Goal: Task Accomplishment & Management: Use online tool/utility

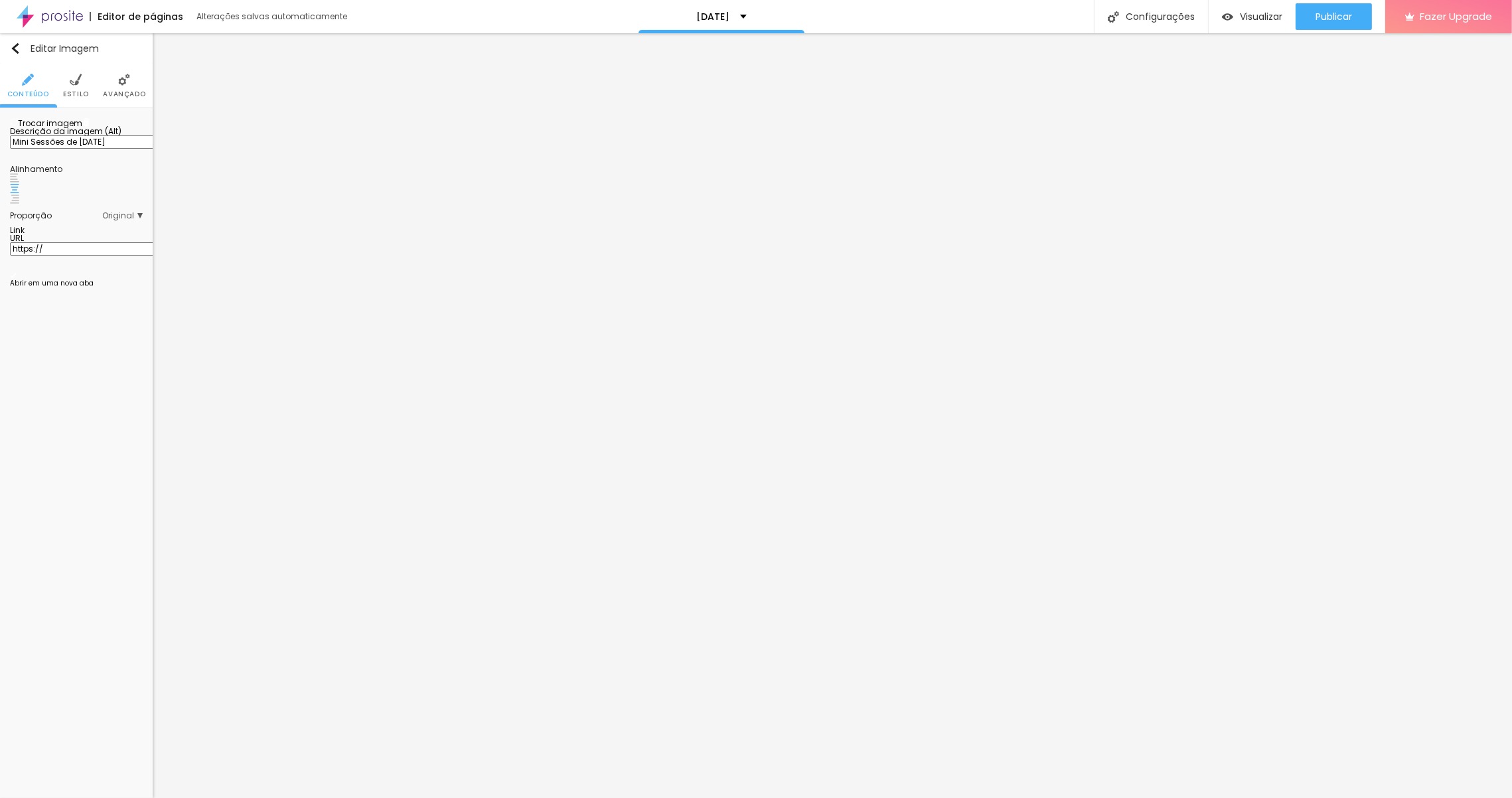
click at [72, 129] on span "Trocar imagem" at bounding box center [46, 122] width 72 height 12
click at [95, 122] on div "Modo Encaixotado Encaixotado Completo" at bounding box center [76, 129] width 132 height 22
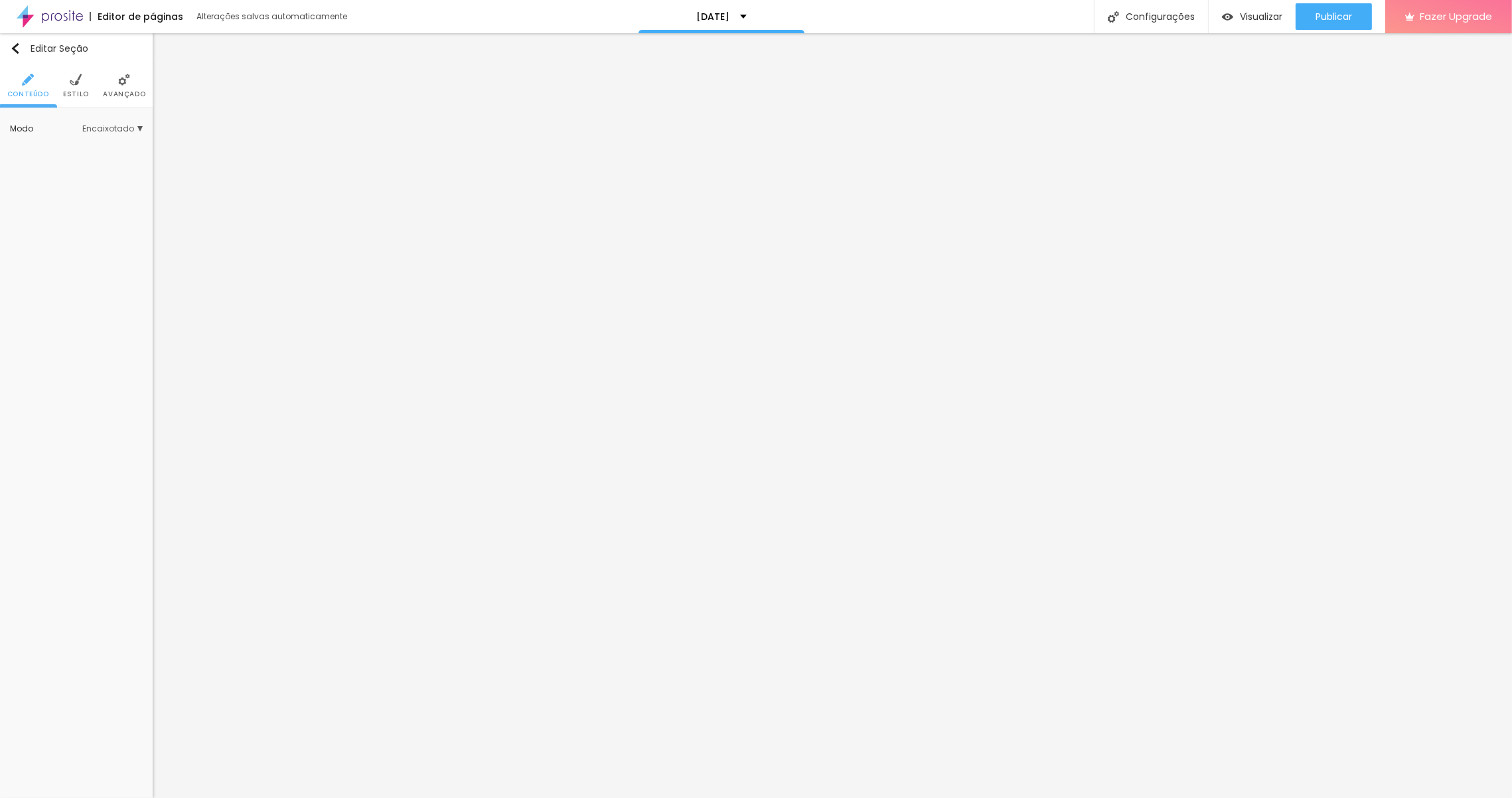
click at [100, 127] on span "Encaixotado" at bounding box center [112, 129] width 60 height 8
click at [69, 167] on span "Completo" at bounding box center [89, 166] width 41 height 12
click at [106, 75] on img at bounding box center [110, 79] width 12 height 12
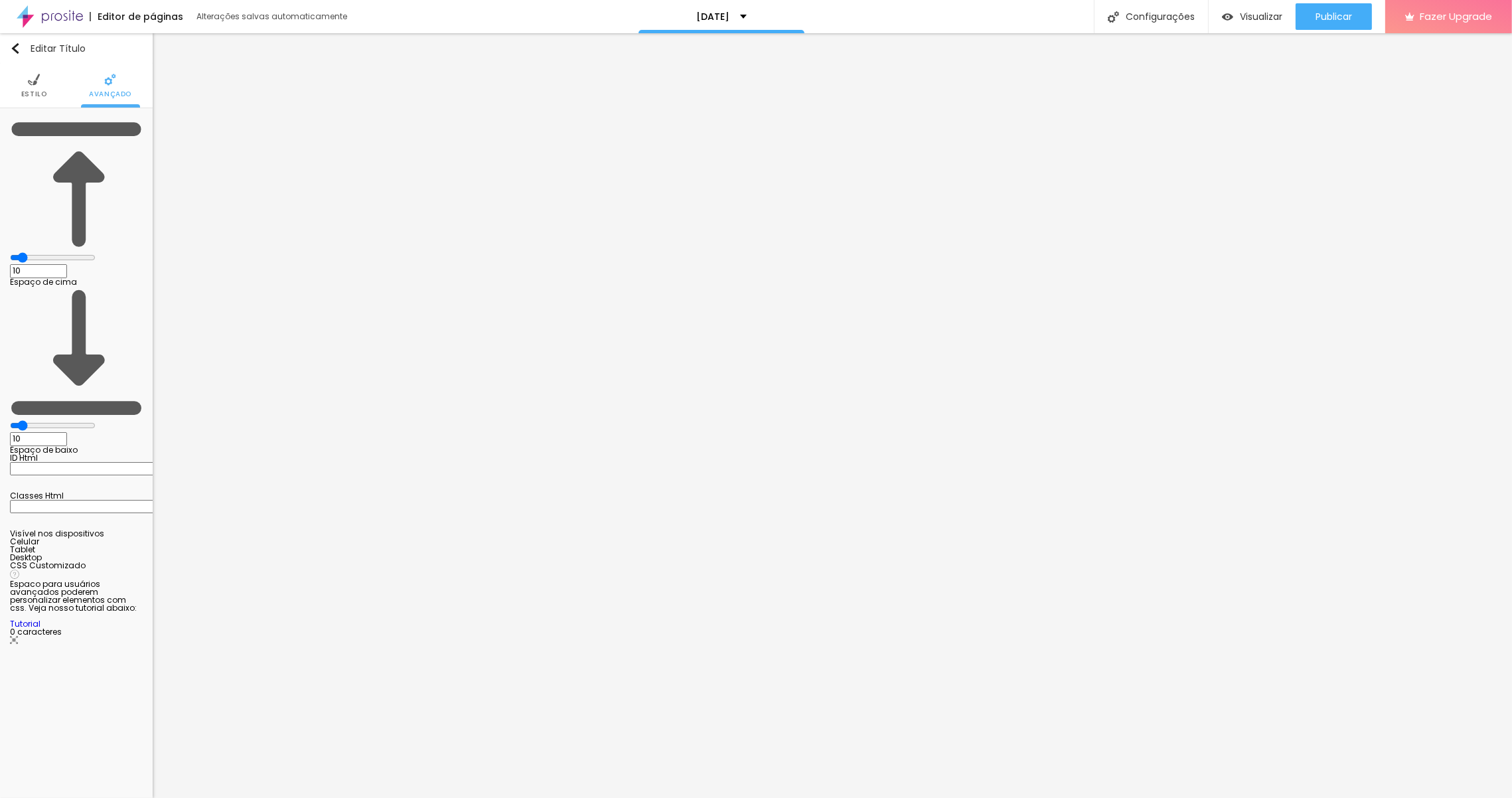
click at [44, 83] on li "Estilo" at bounding box center [34, 86] width 26 height 44
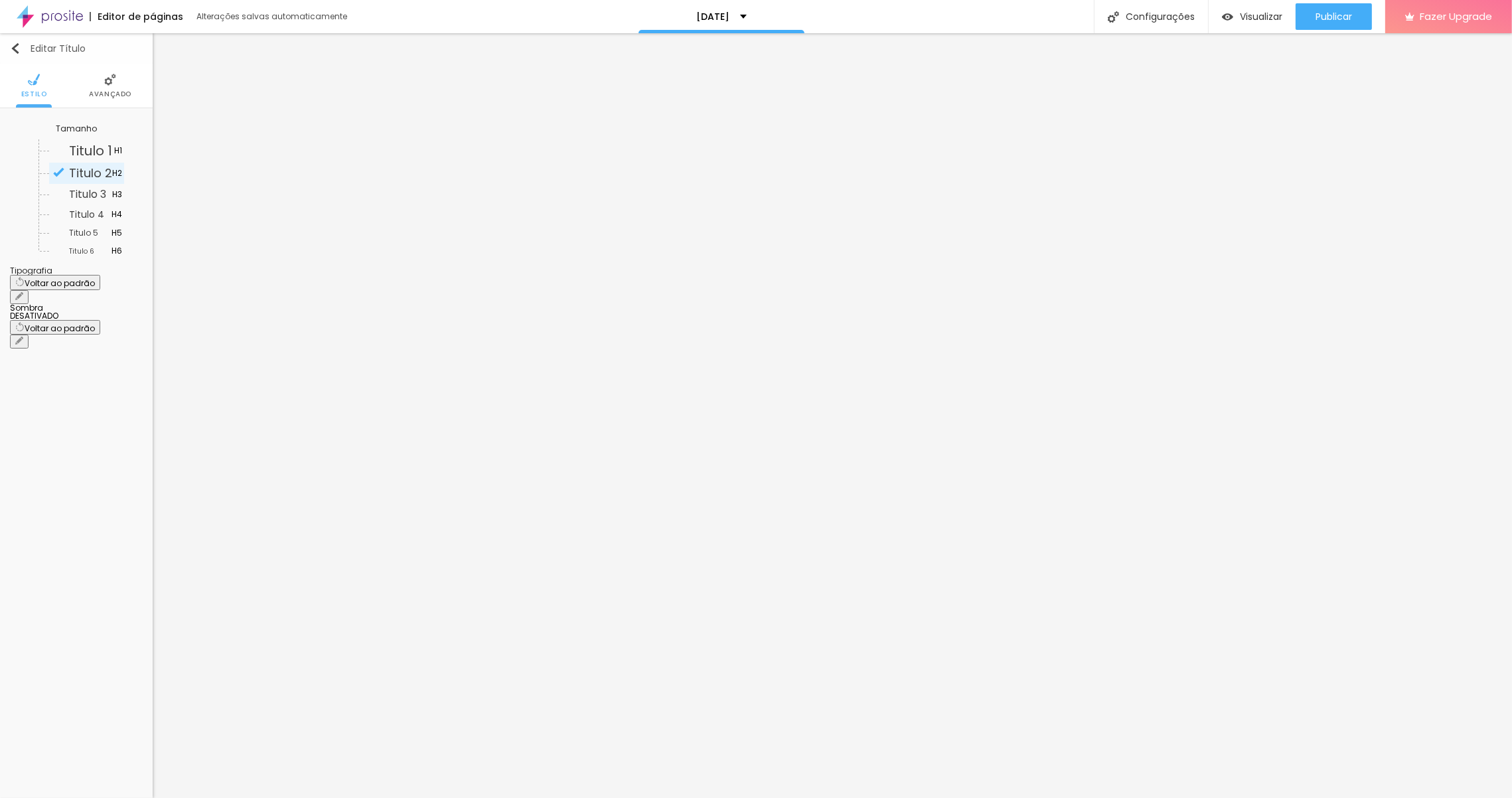
click at [17, 47] on img "button" at bounding box center [15, 49] width 11 height 11
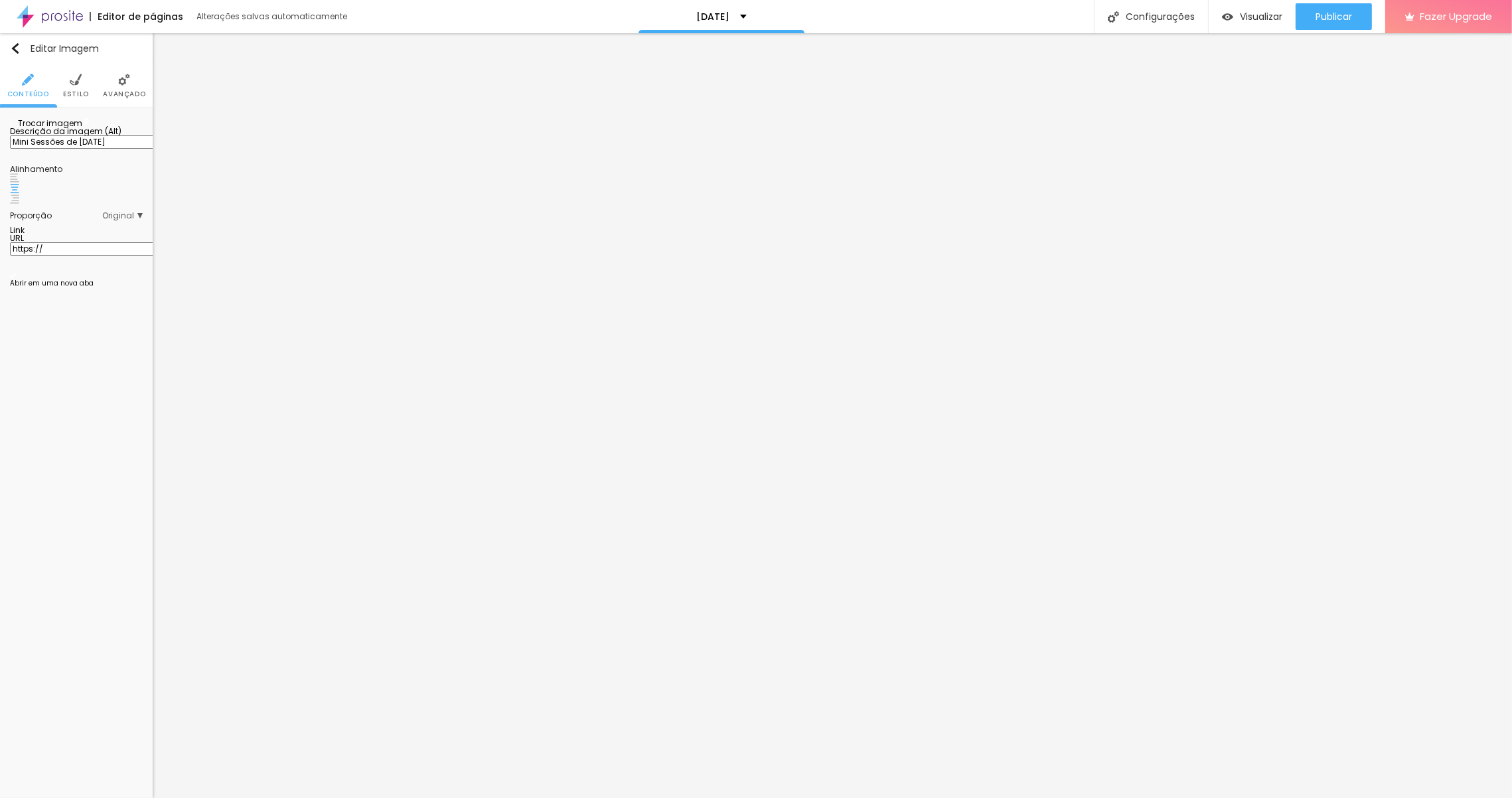
click at [131, 87] on li "Avançado" at bounding box center [123, 86] width 42 height 44
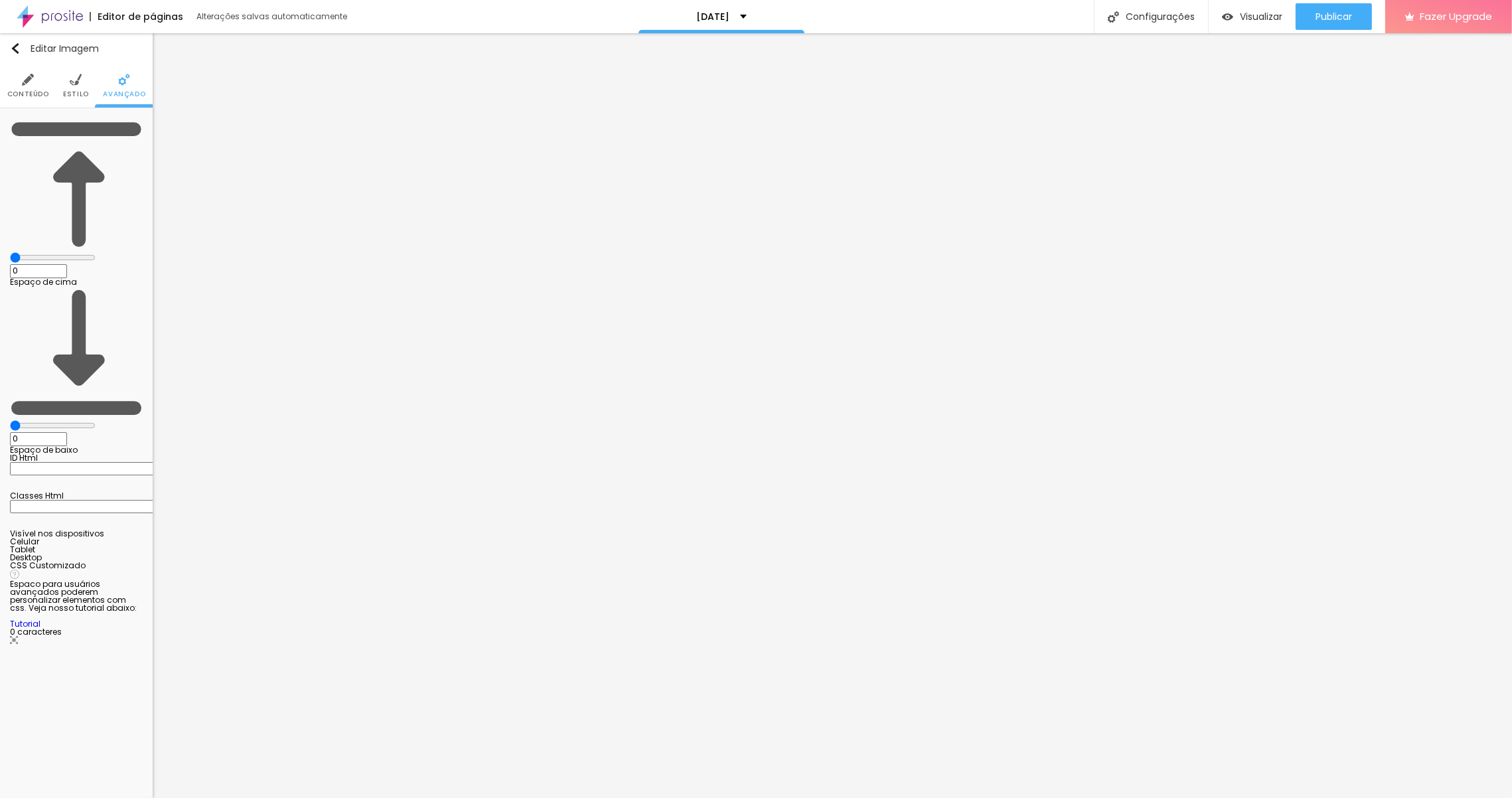
type input "5"
type input "21"
type input "30"
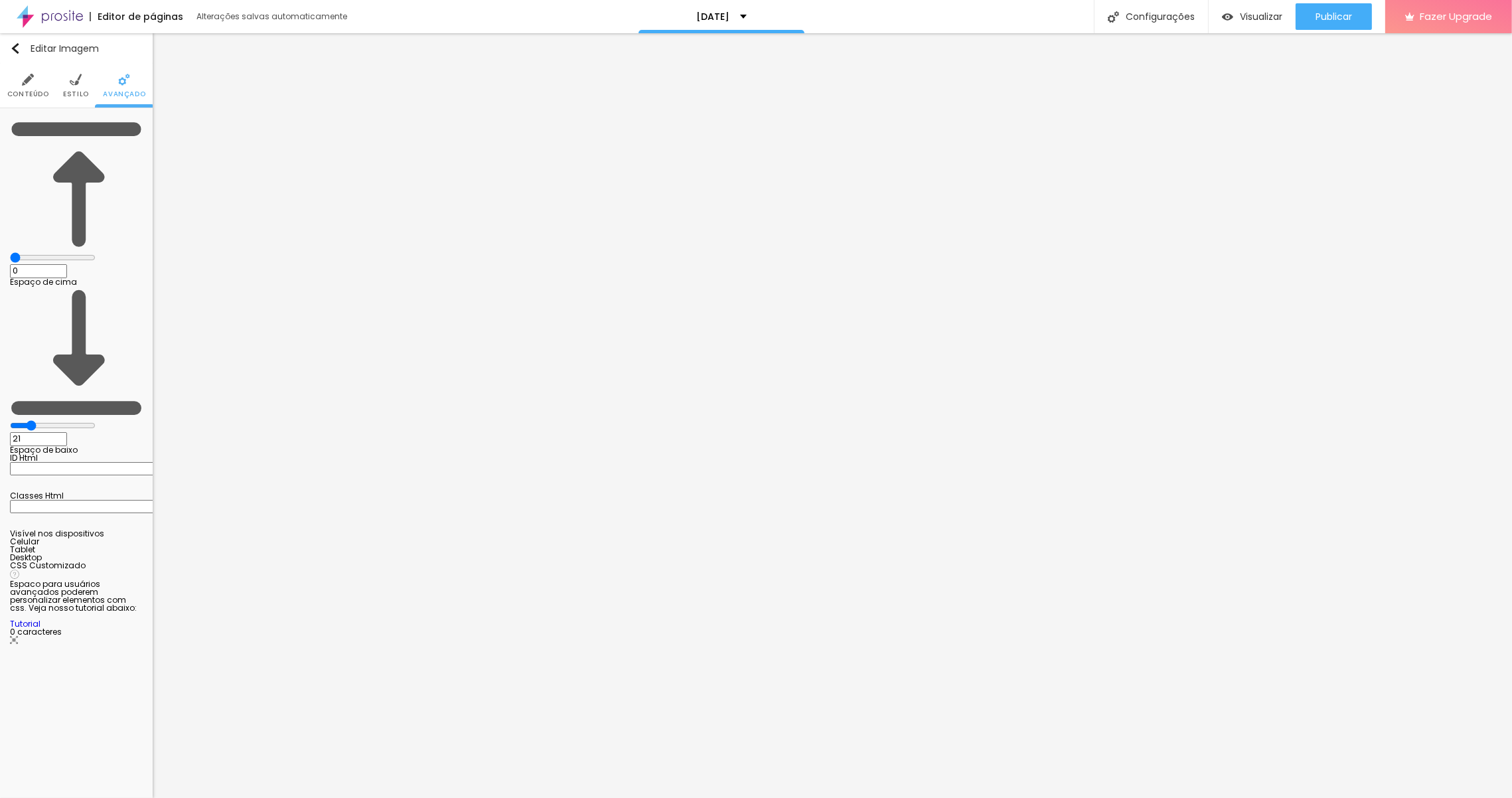
type input "30"
type input "42"
type input "48"
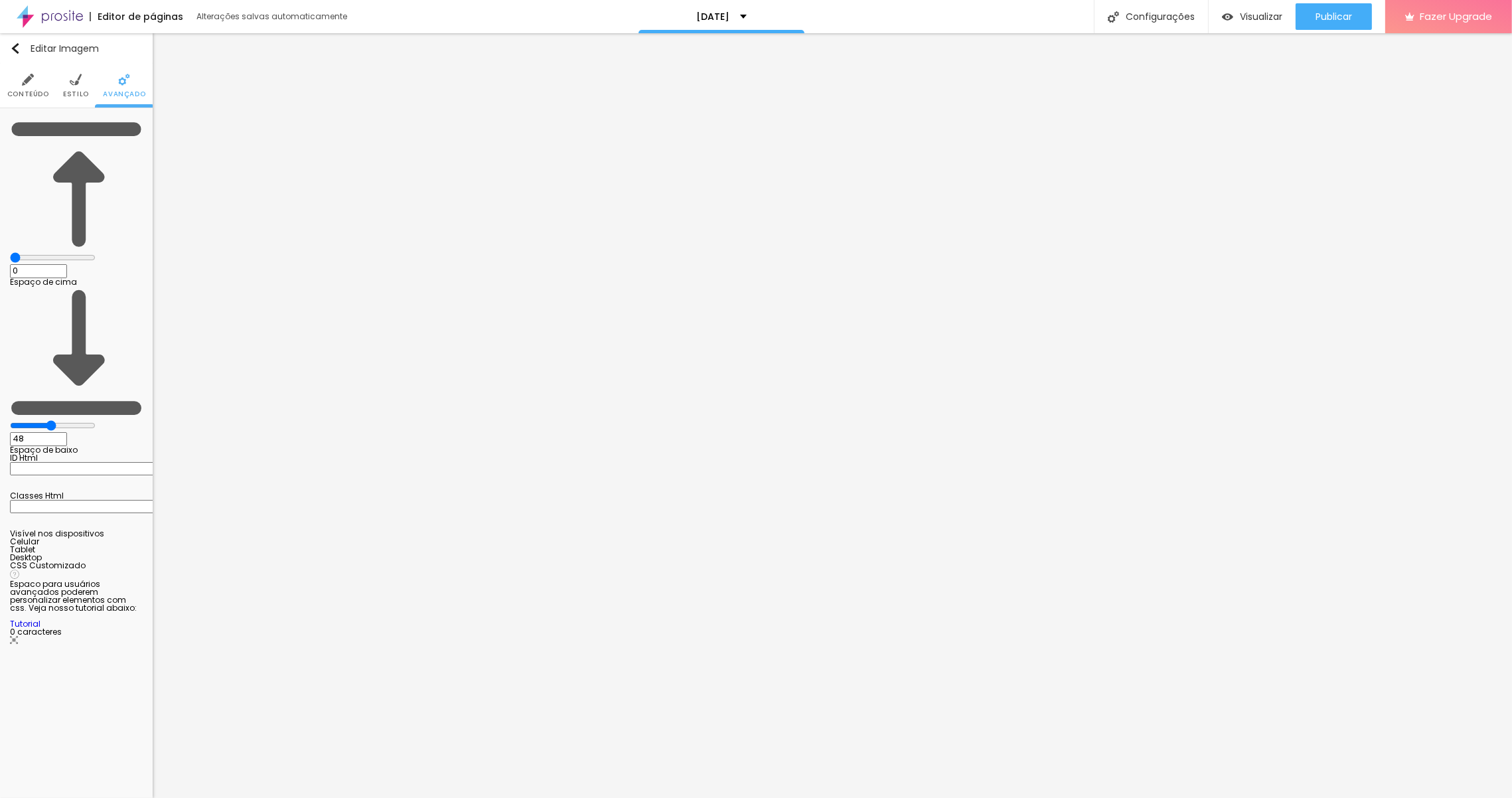
type input "50"
type input "51"
type input "52"
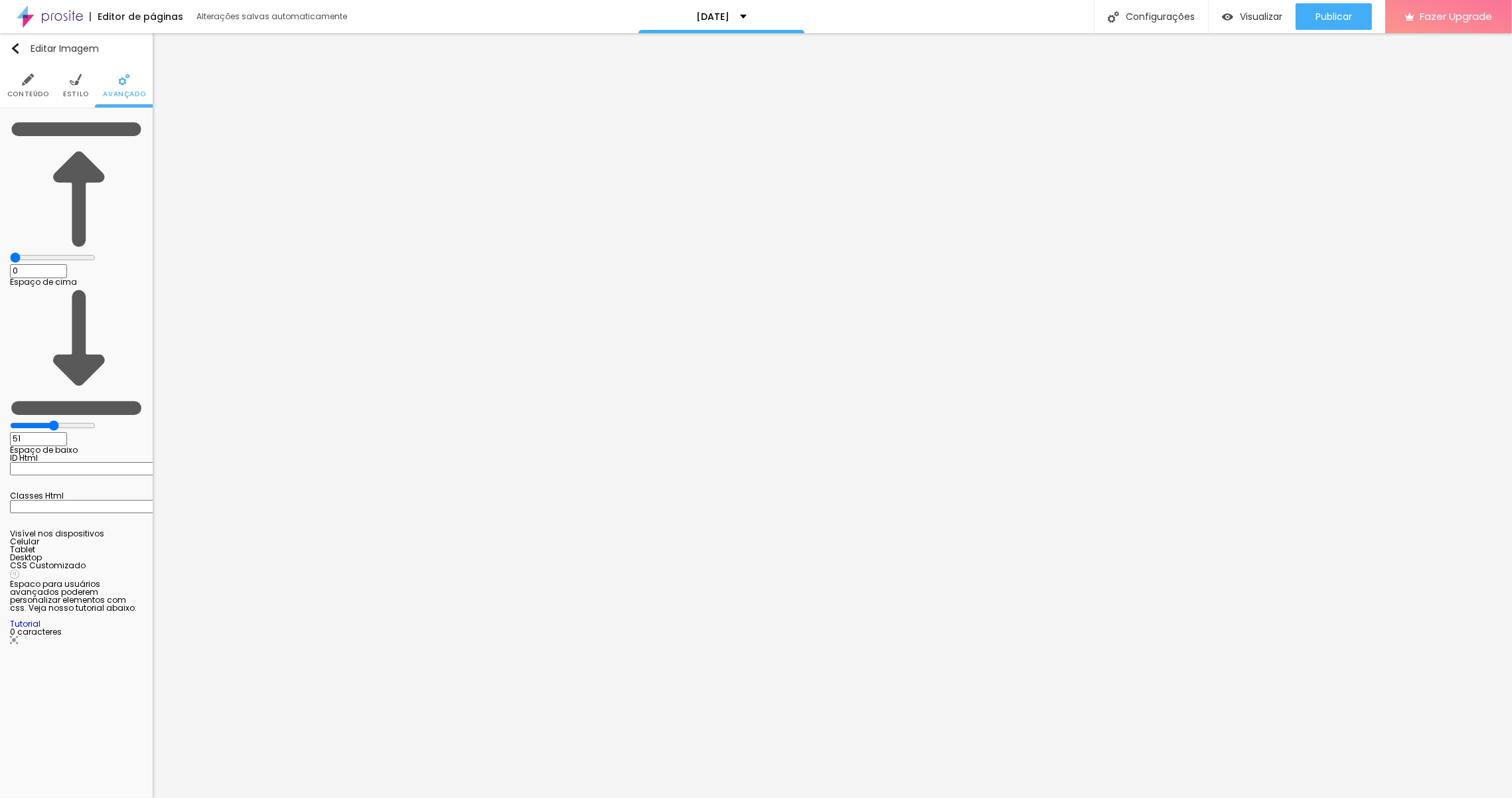
type input "52"
type input "50"
type input "48"
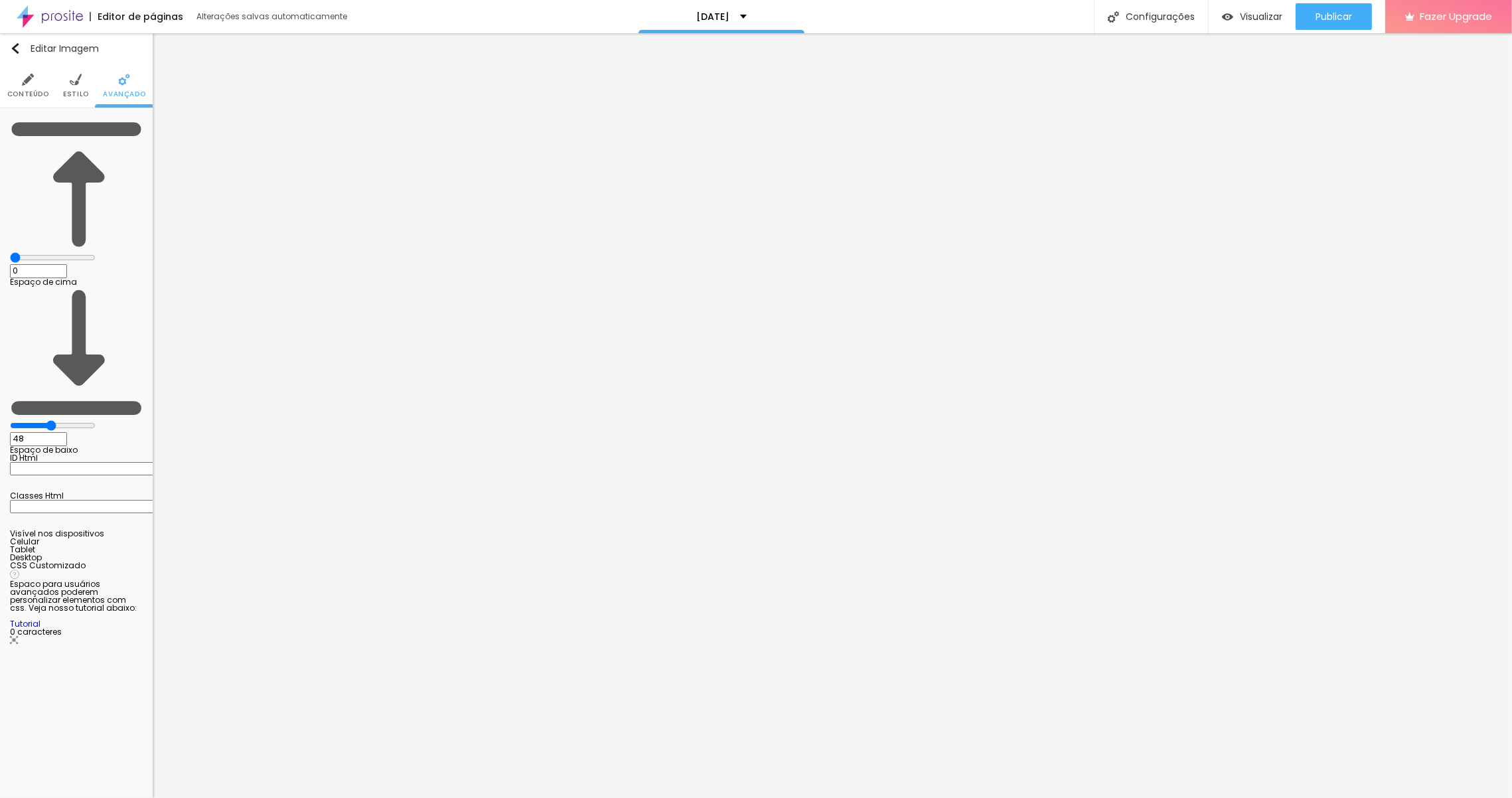
type input "42"
type input "33"
type input "23"
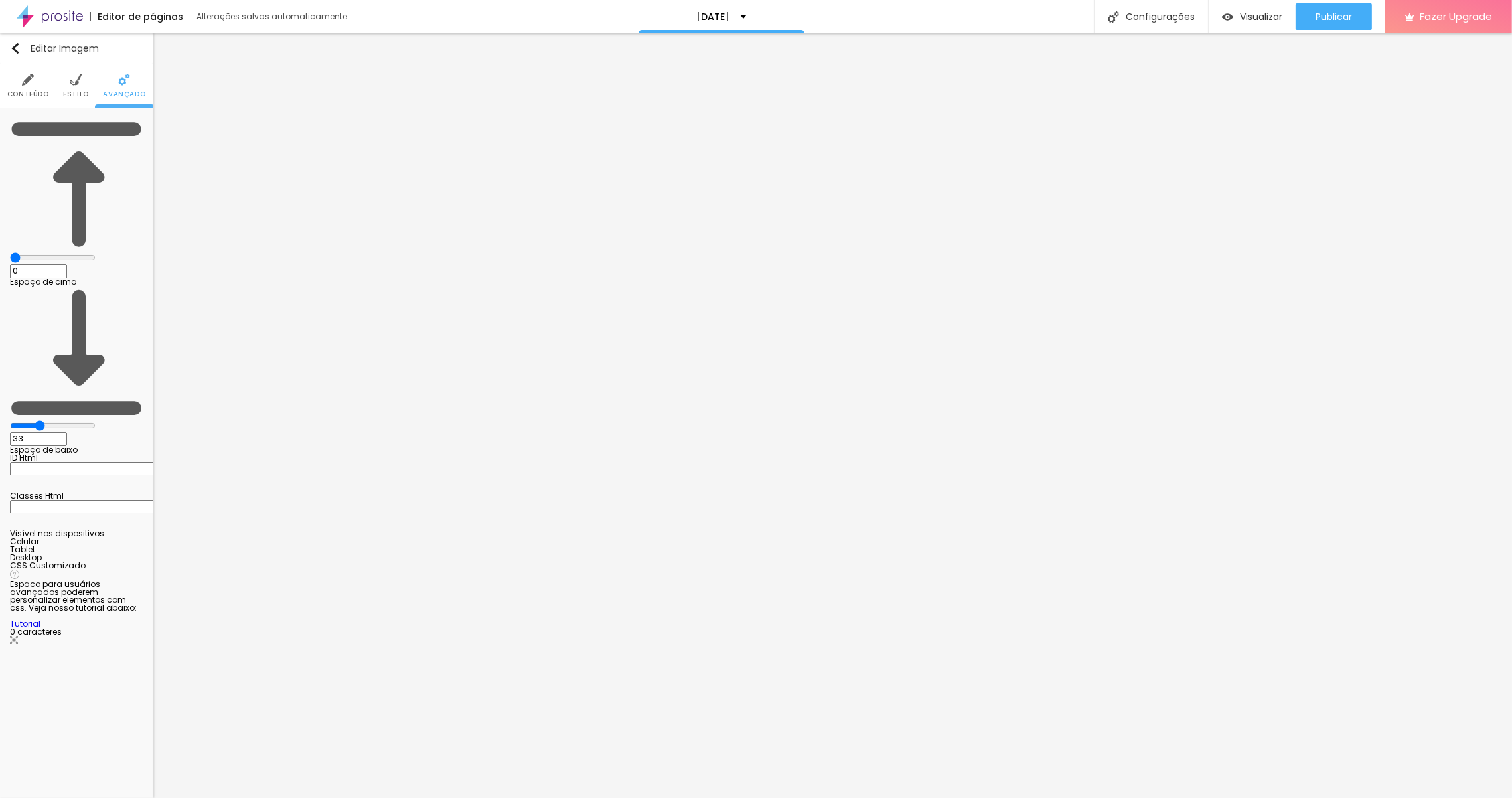
type input "23"
type input "16"
type input "9"
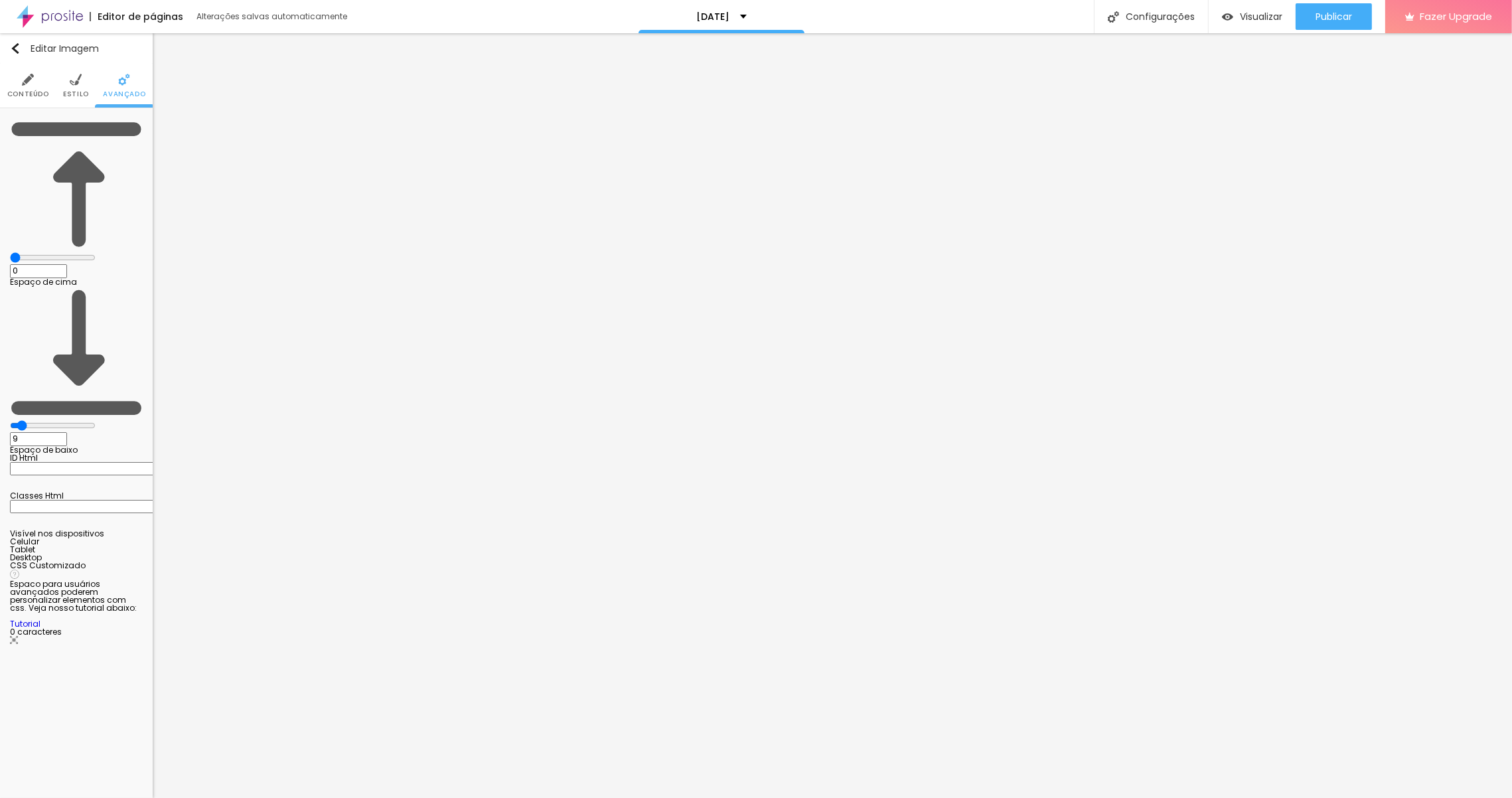
type input "0"
drag, startPoint x: 69, startPoint y: 152, endPoint x: 2, endPoint y: 148, distance: 67.1
click at [10, 420] on input "range" at bounding box center [52, 425] width 86 height 11
click at [72, 82] on img at bounding box center [75, 79] width 12 height 12
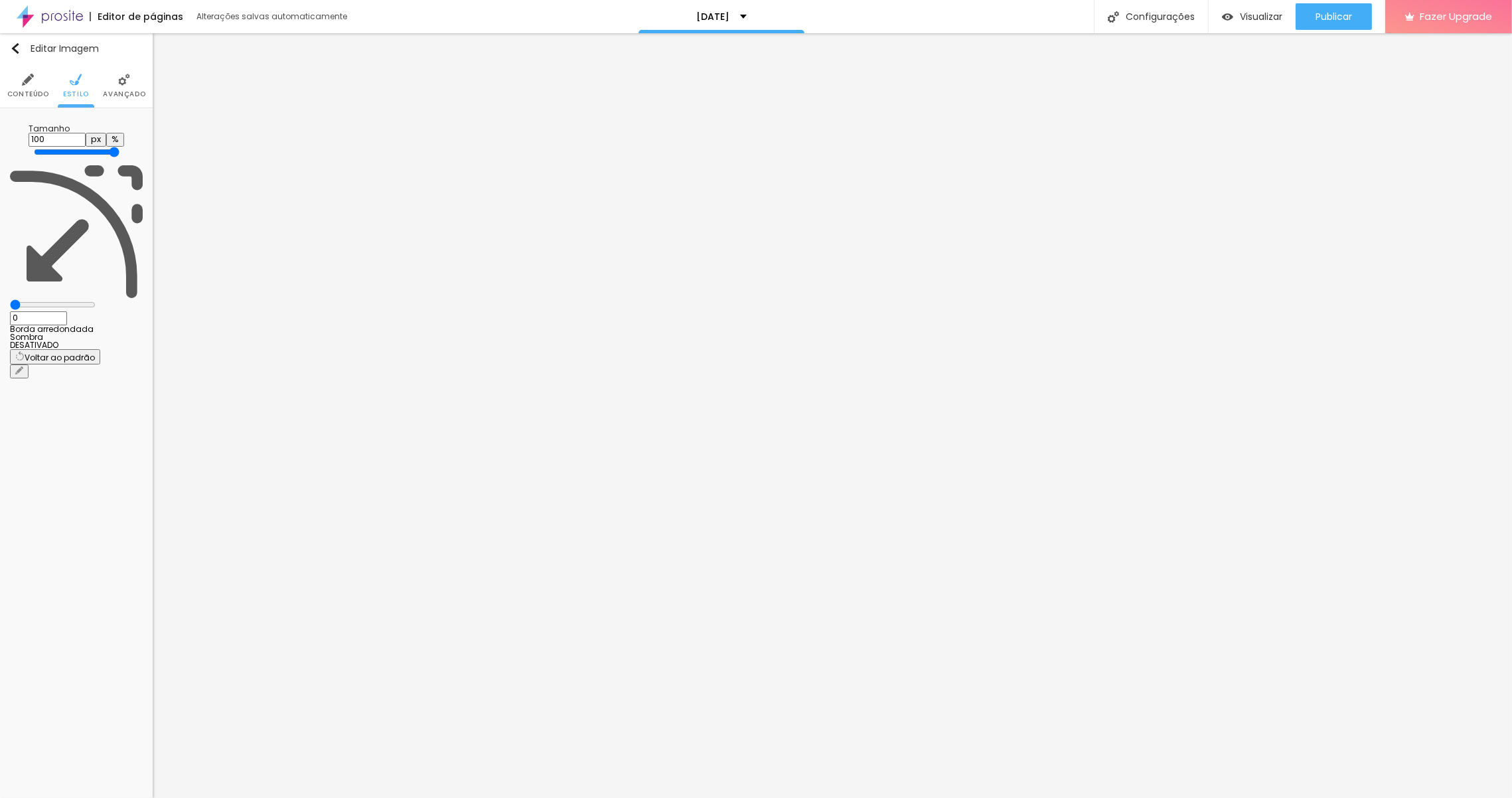
type input "9"
type input "24"
type input "44"
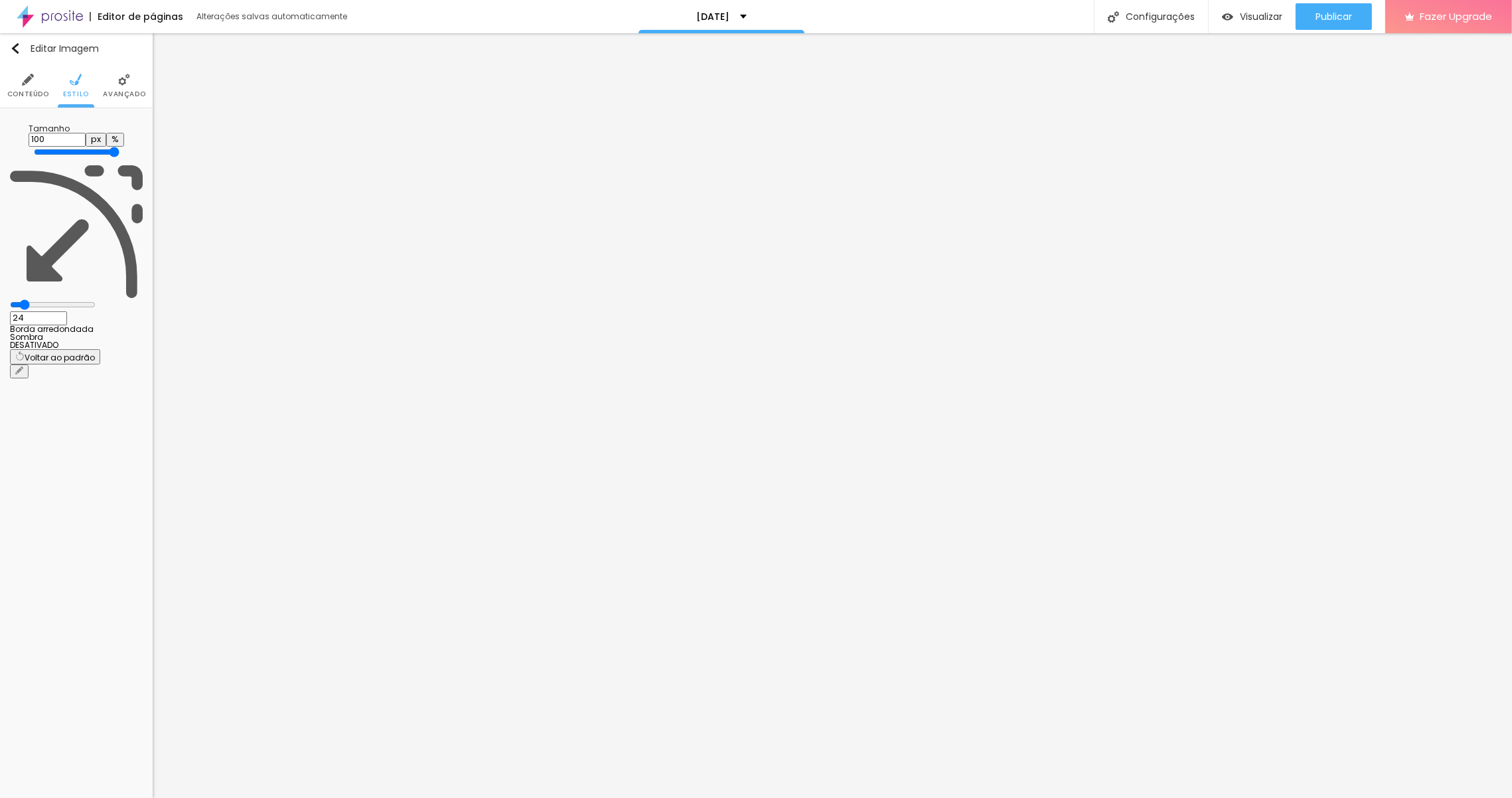
type input "44"
type input "57"
type input "64"
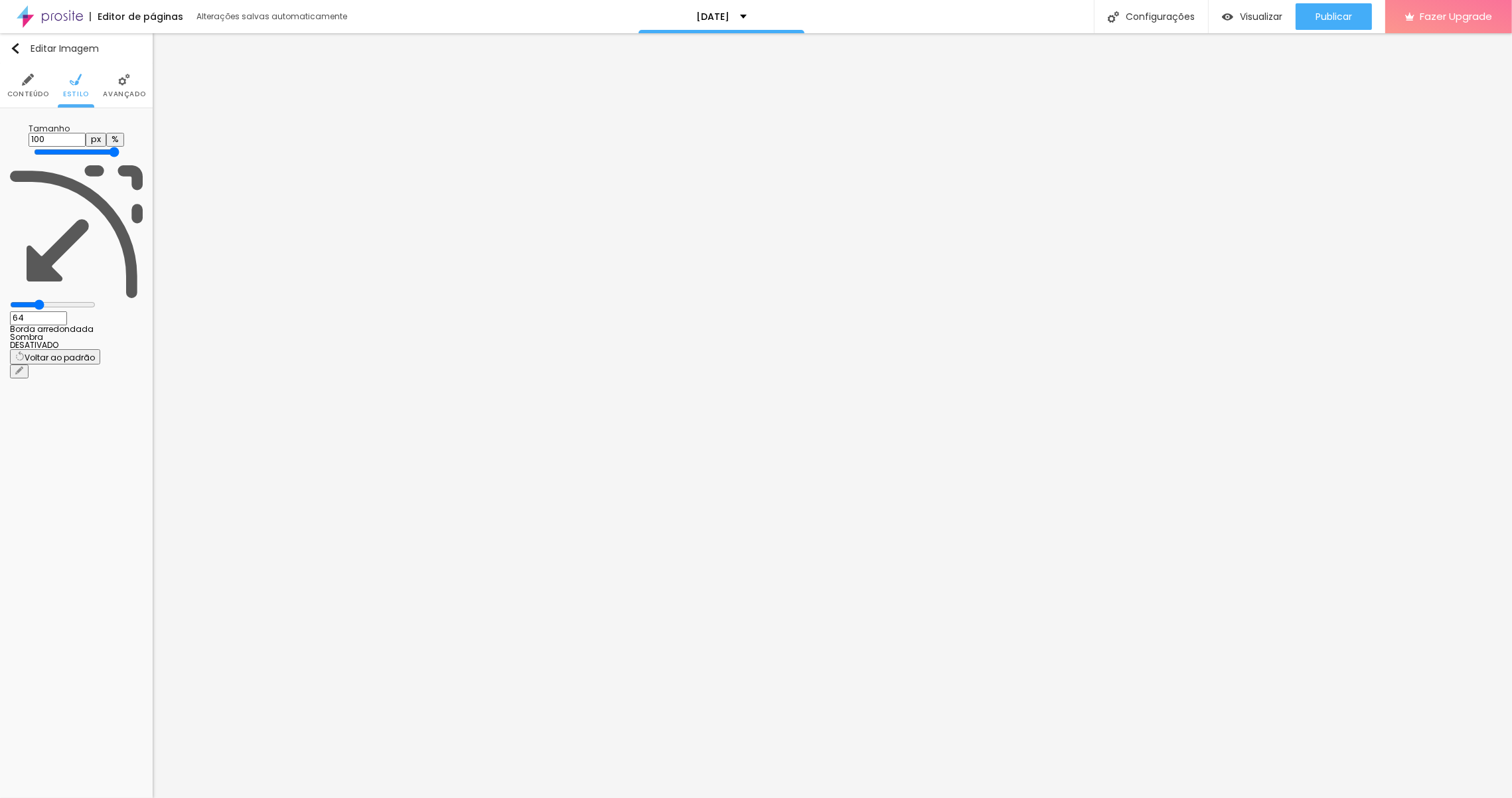
type input "67"
type input "70"
type input "75"
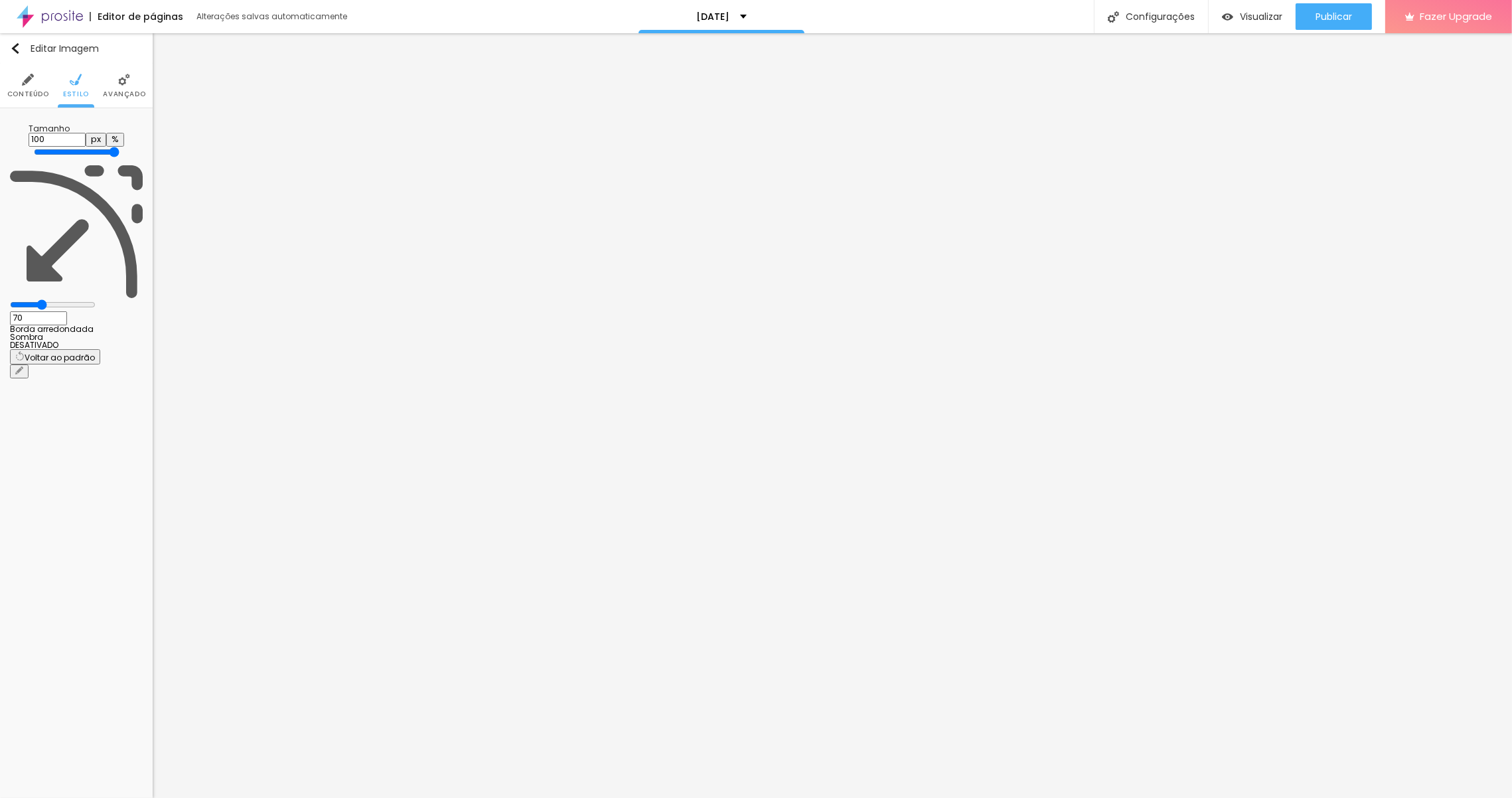
type input "75"
type input "83"
type input "87"
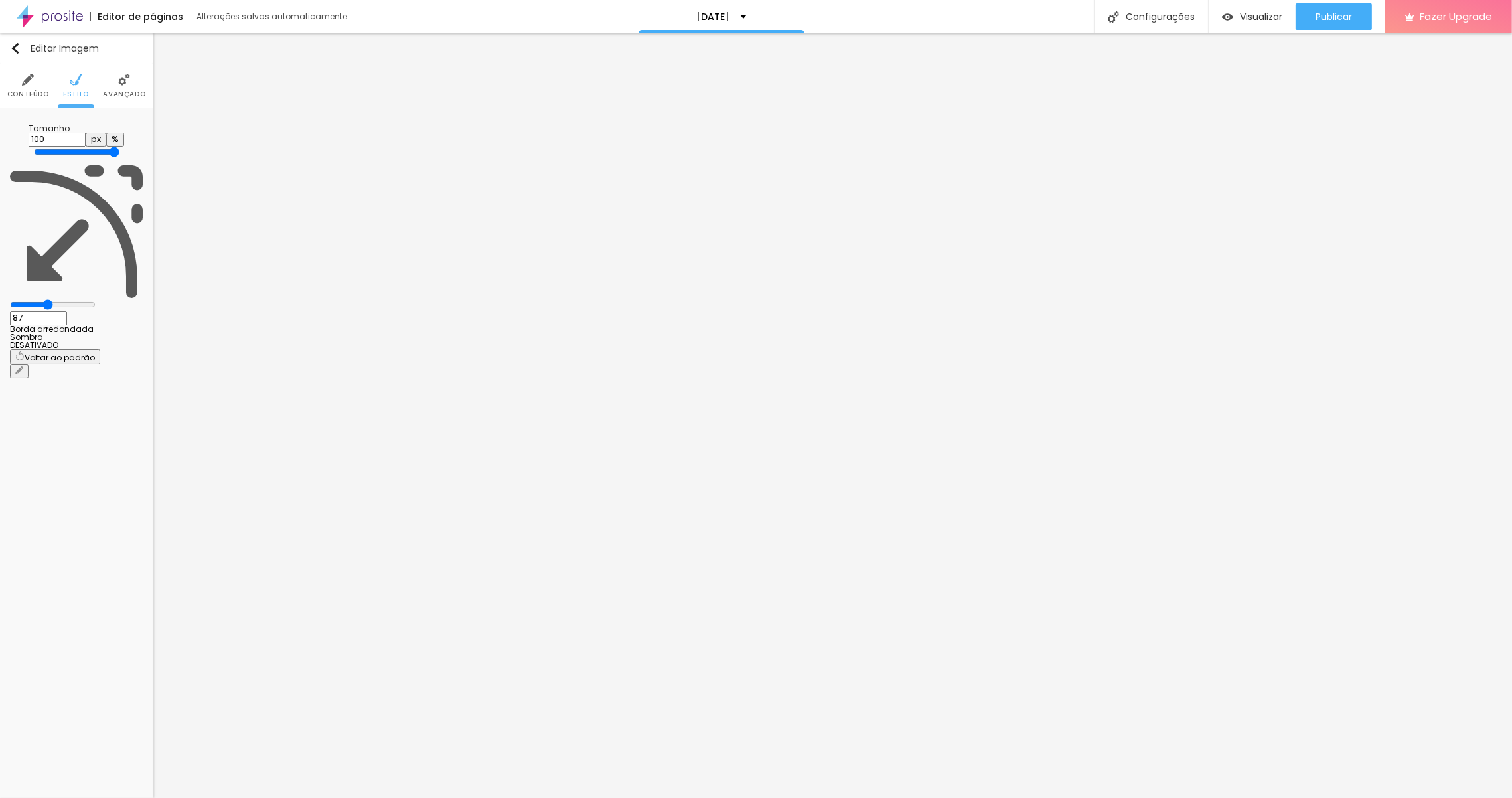
type input "93"
type input "101"
type input "109"
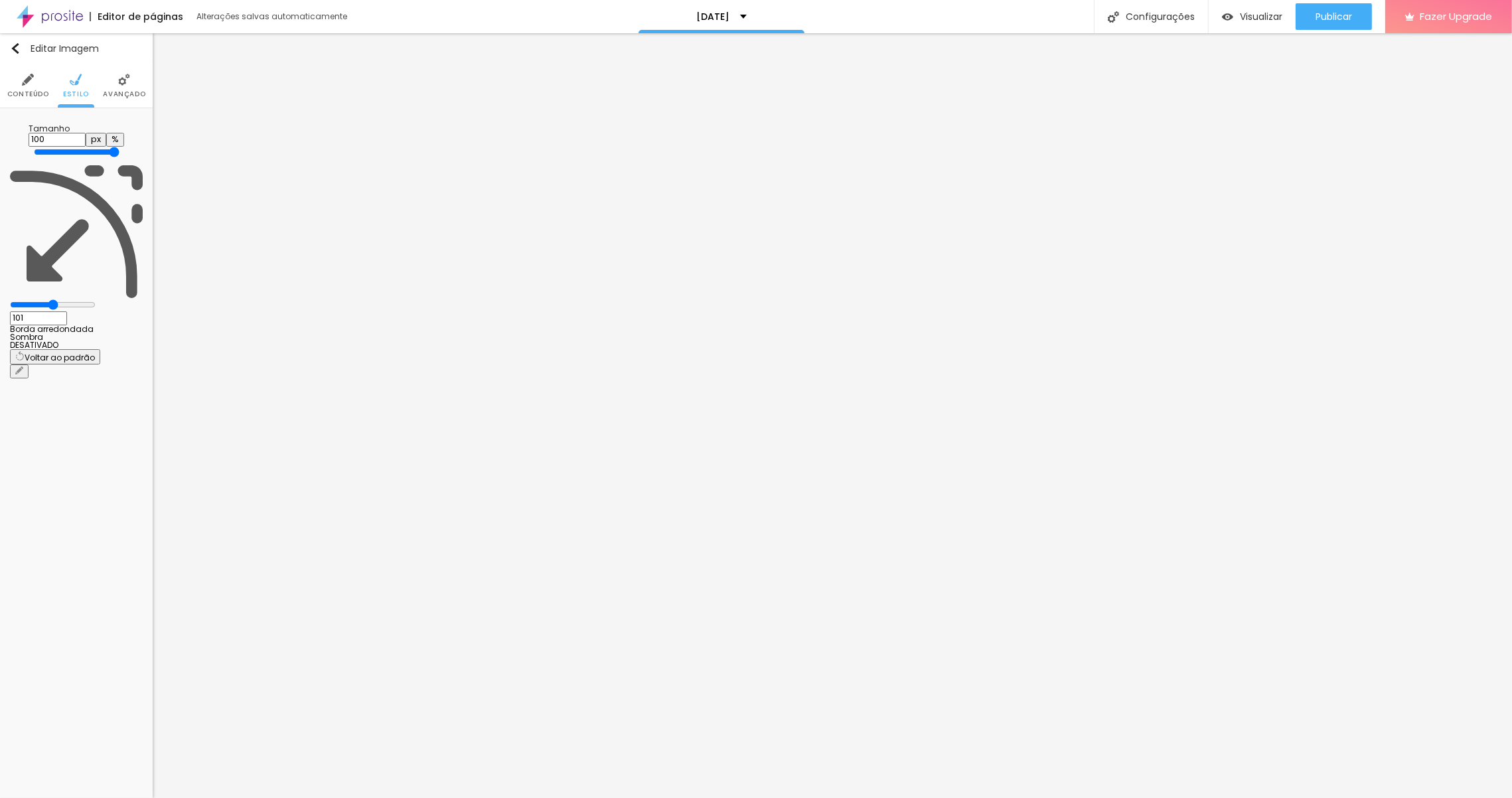
type input "109"
type input "117"
type input "124"
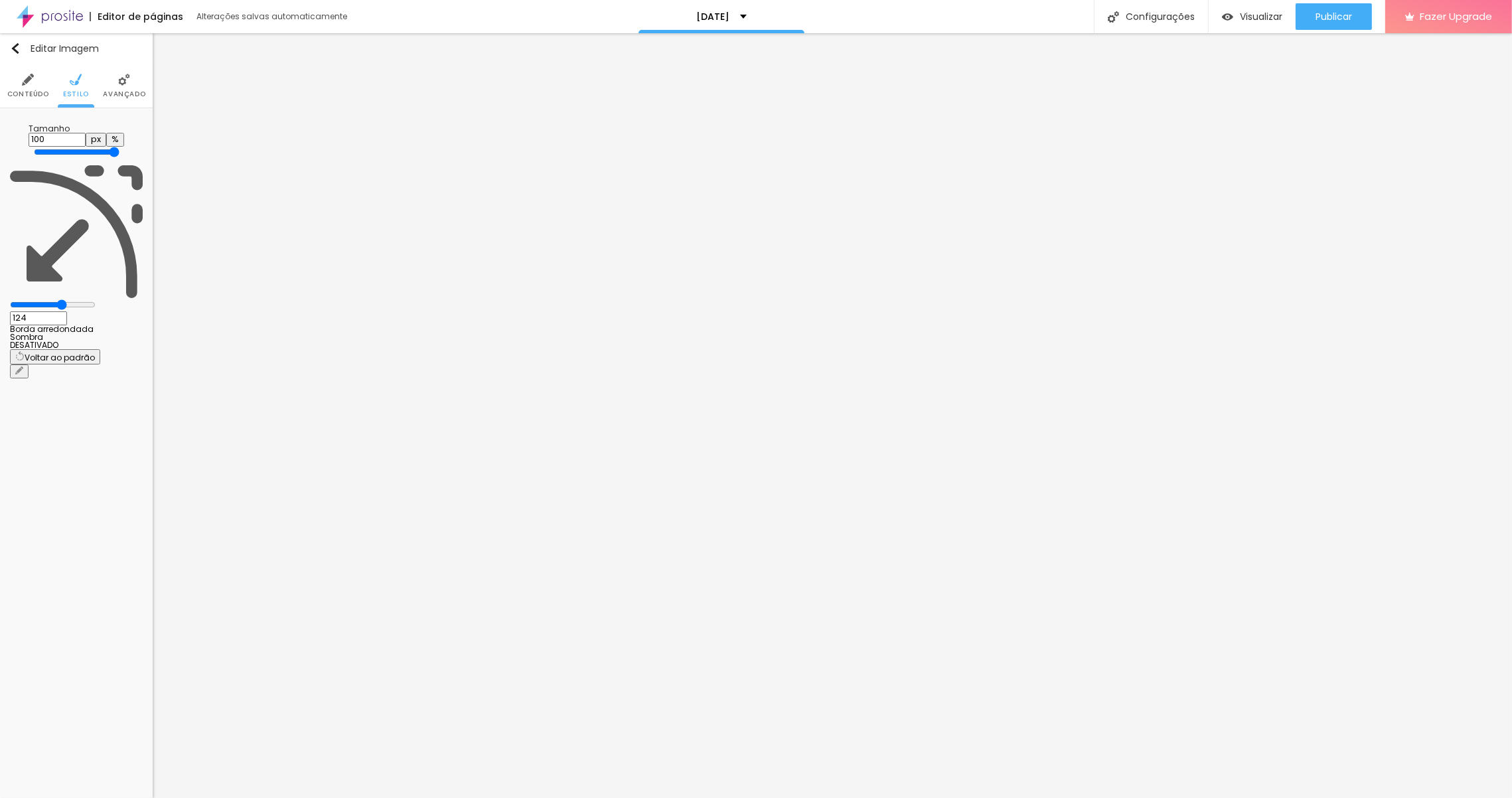
type input "125"
type input "129"
type input "137"
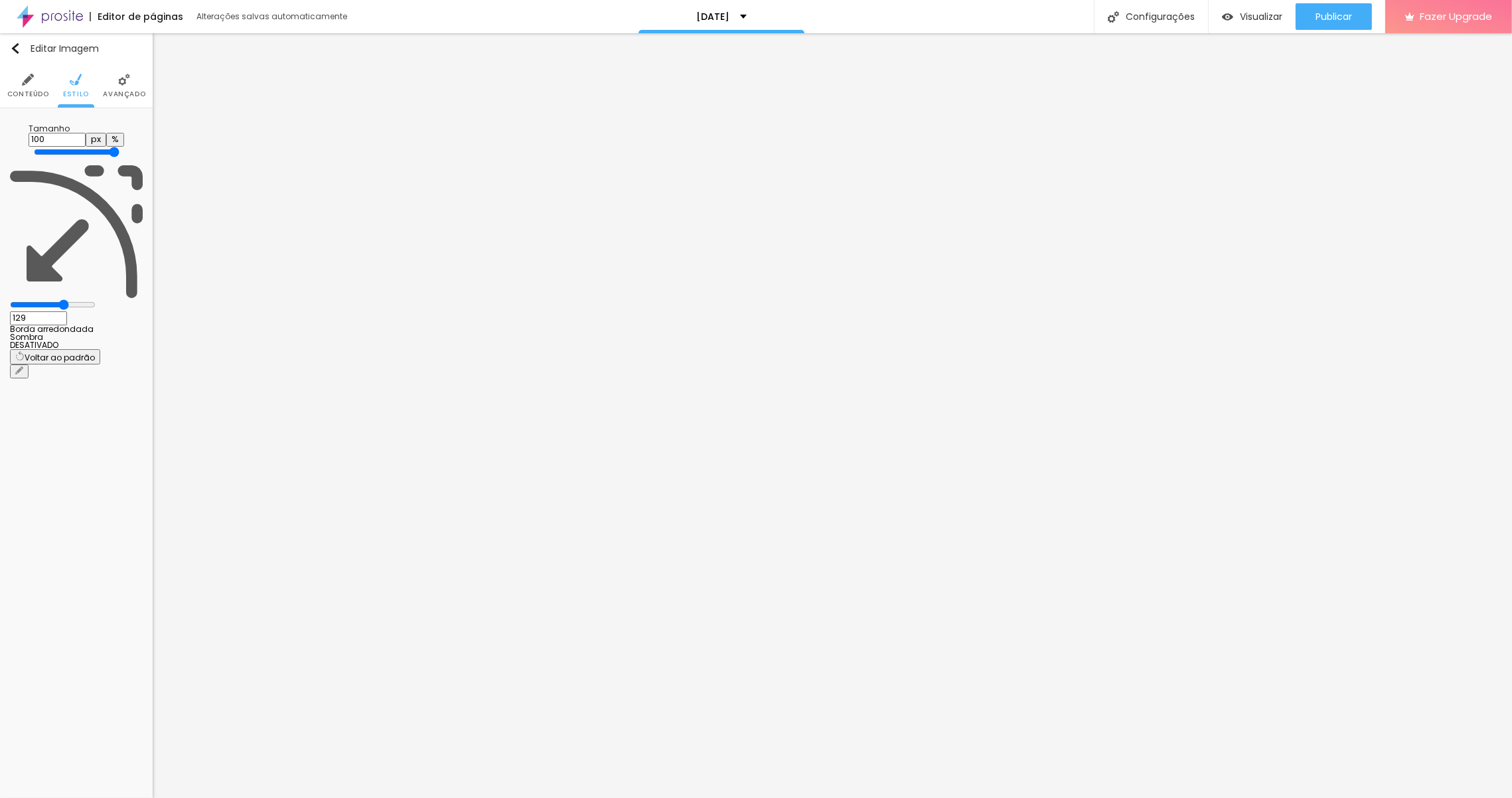
type input "137"
type input "145"
type input "152"
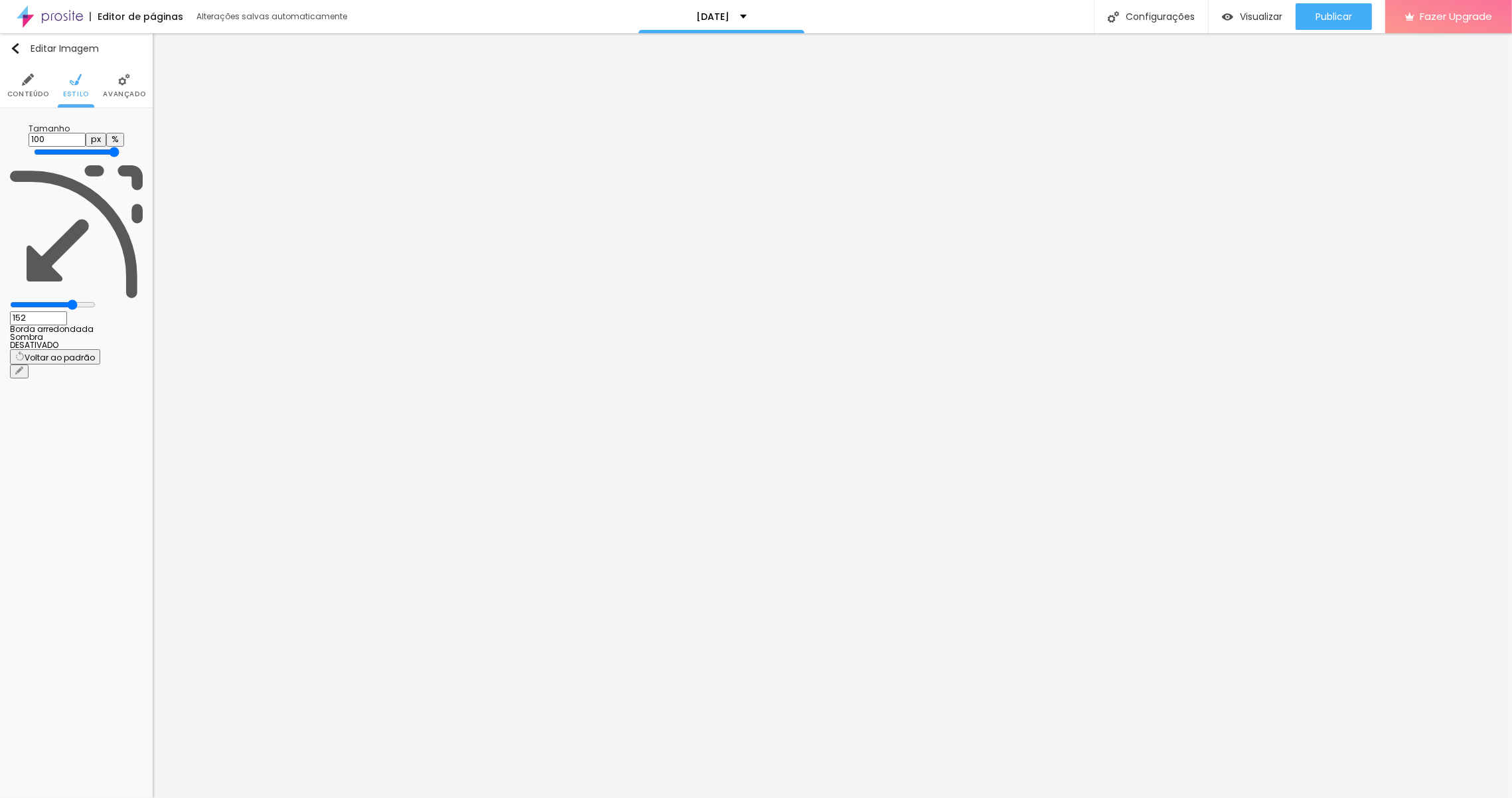
type input "156"
type input "158"
type input "161"
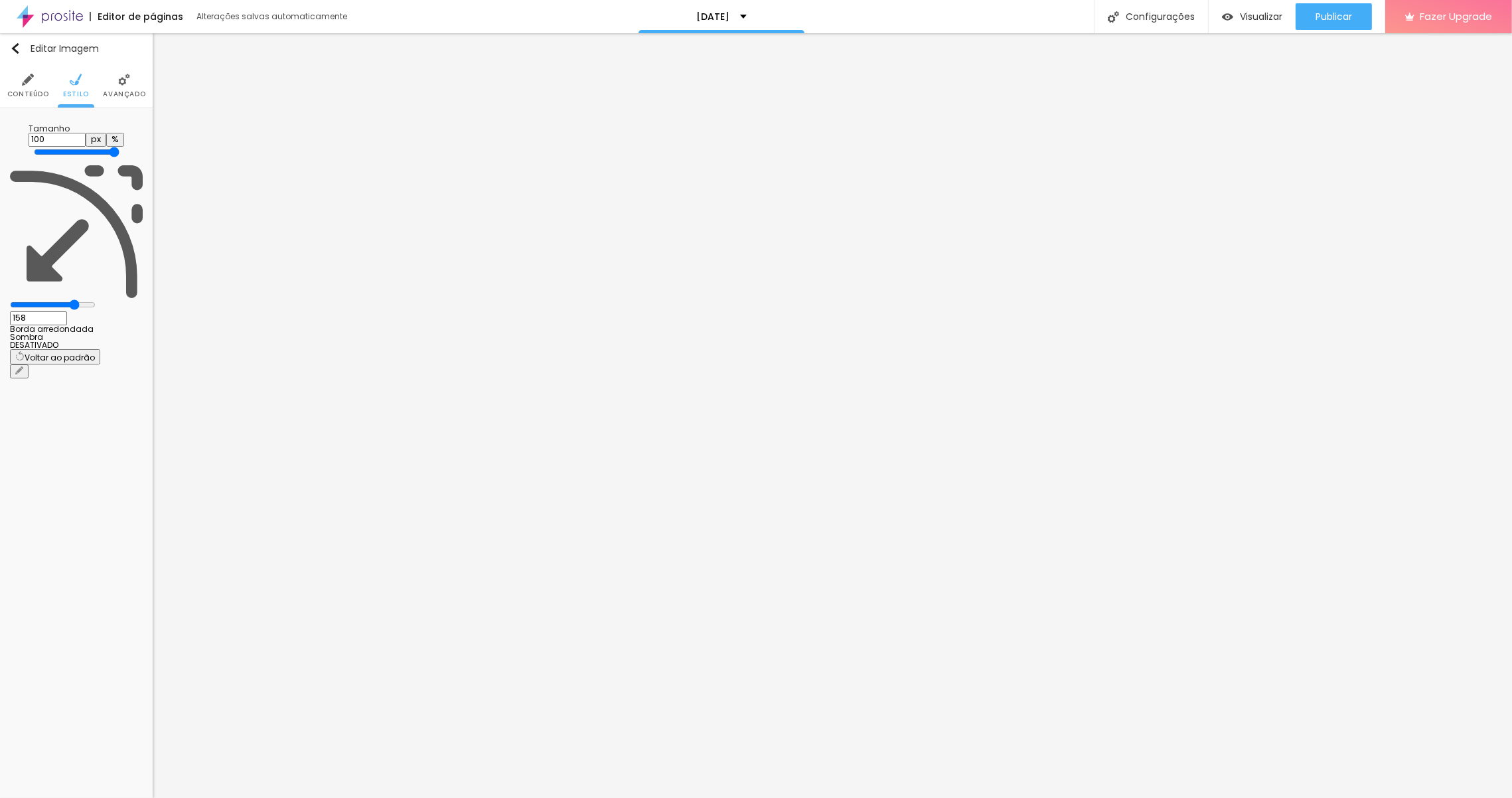
type input "161"
type input "164"
type input "167"
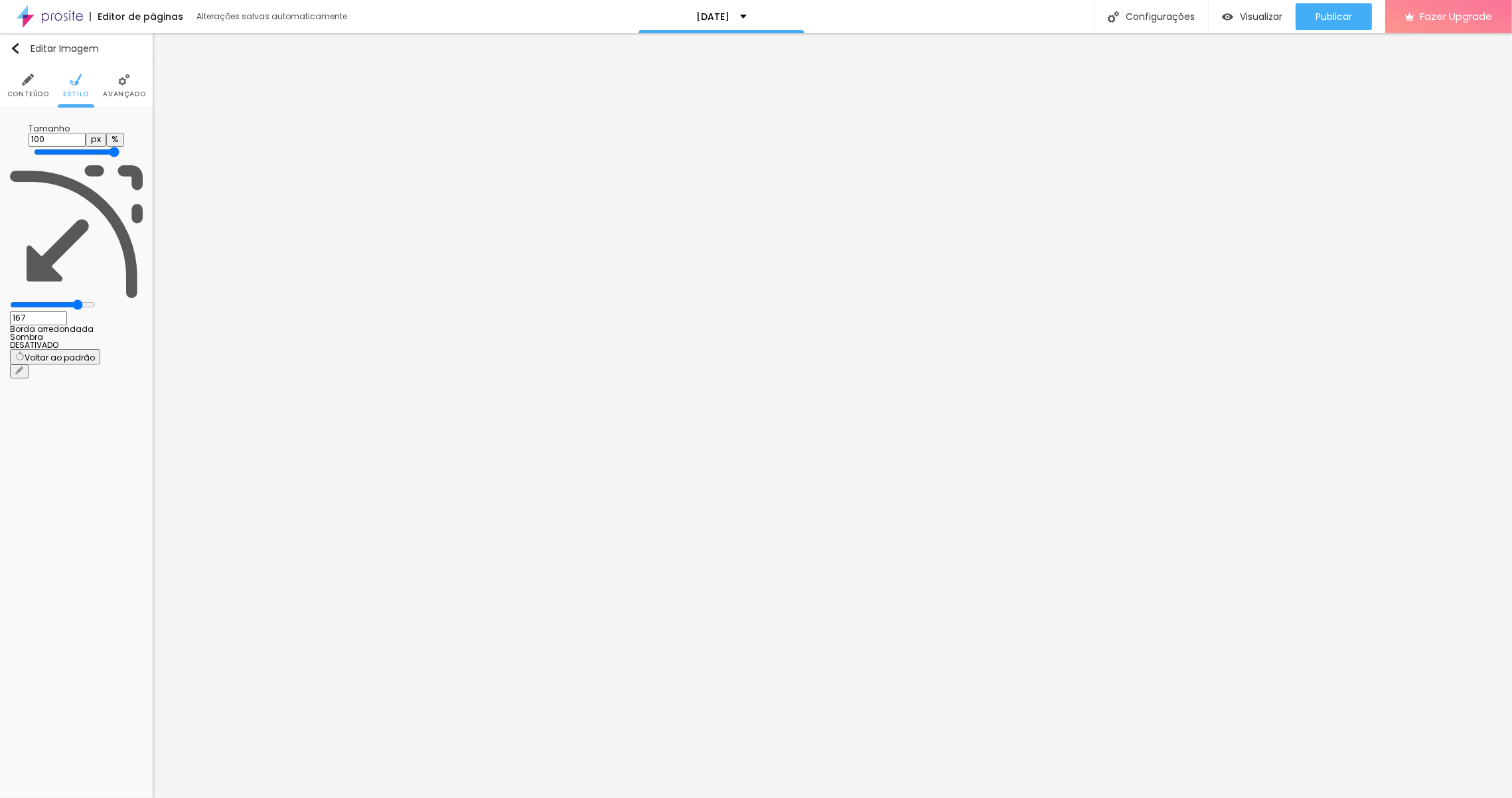
type input "168"
type input "172"
type input "179"
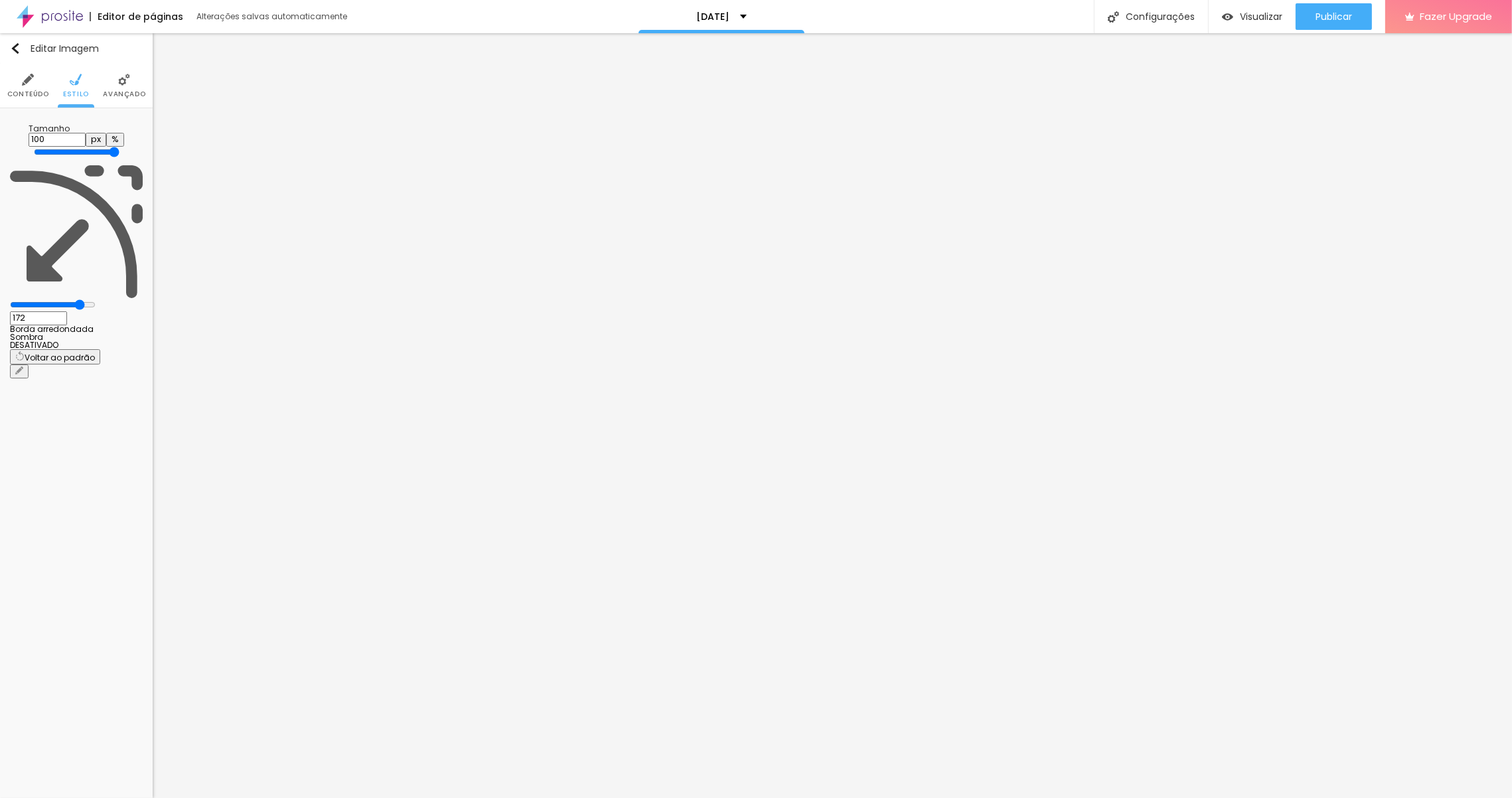
type input "179"
type input "183"
type input "184"
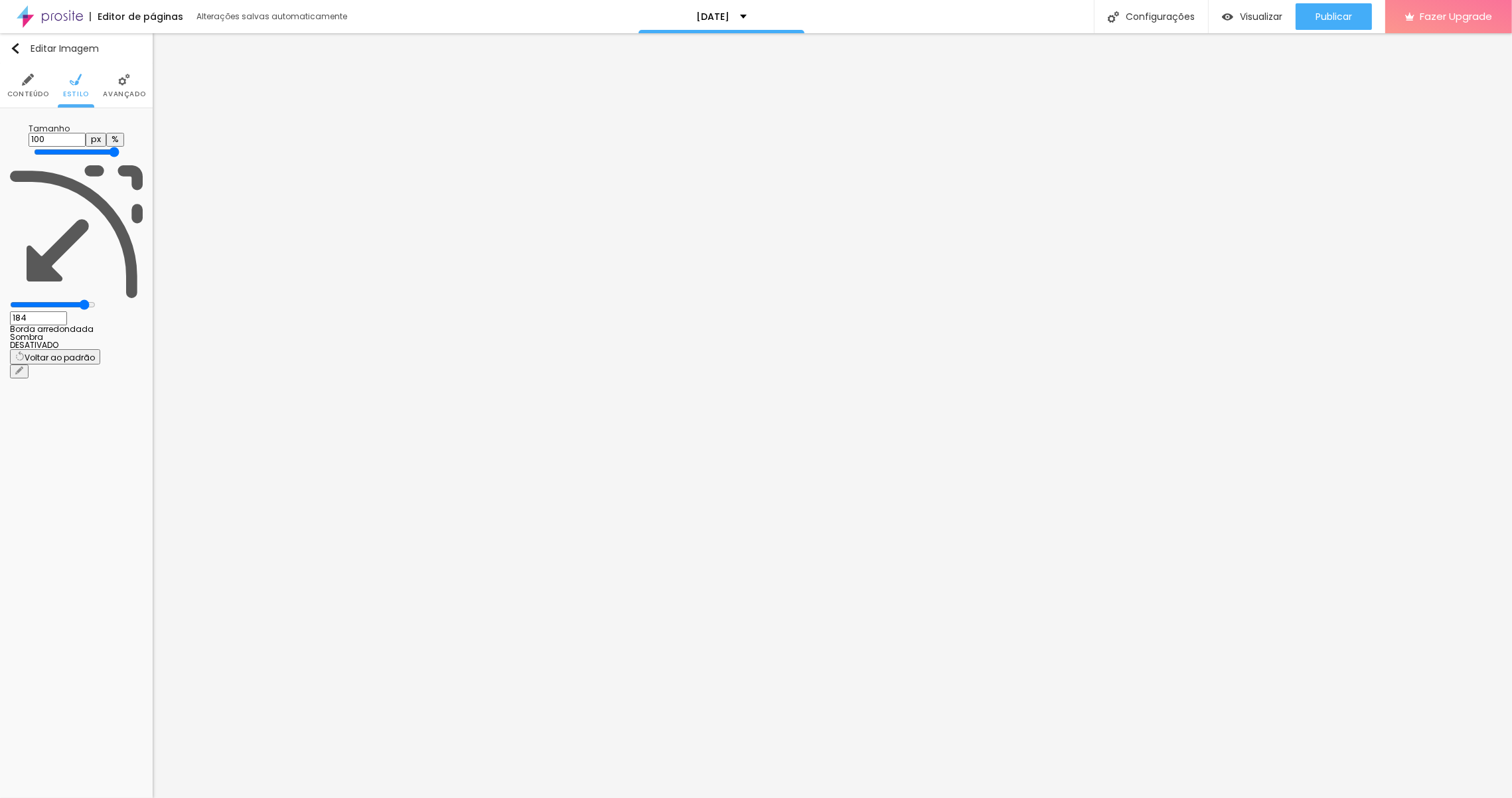
type input "185"
type input "183"
type input "175"
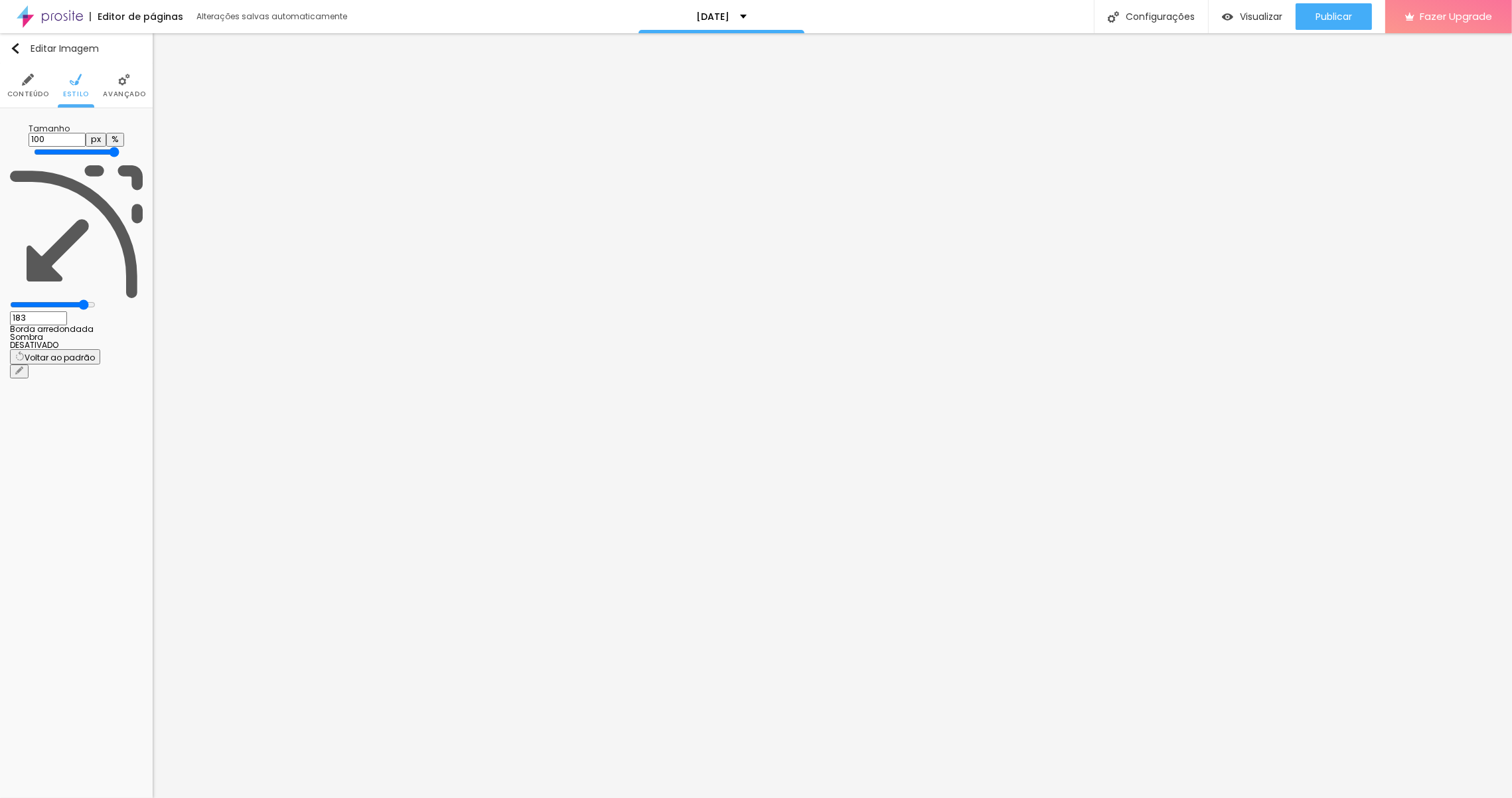
type input "175"
type input "166"
type input "149"
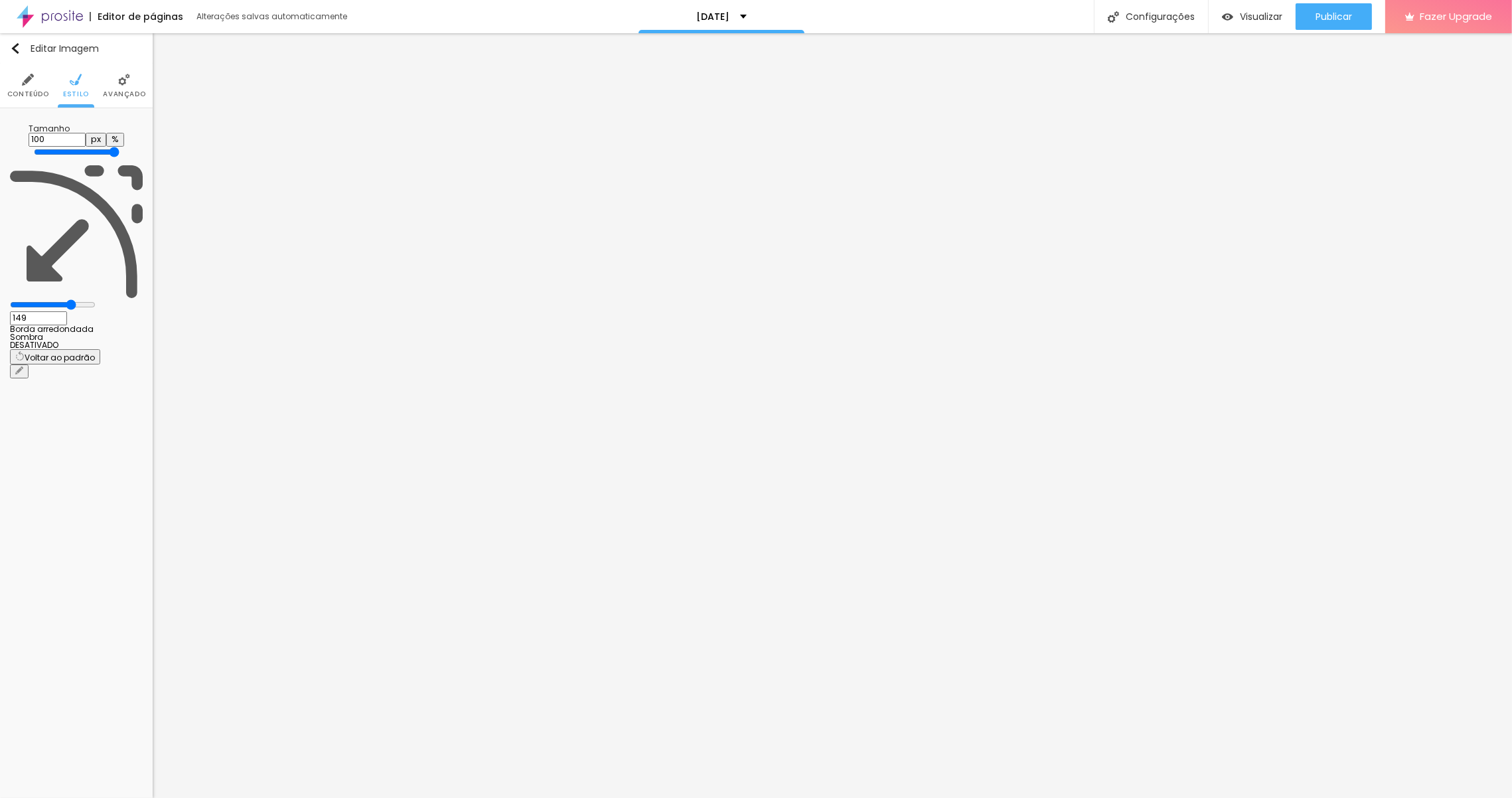
type input "120"
type input "88"
type input "57"
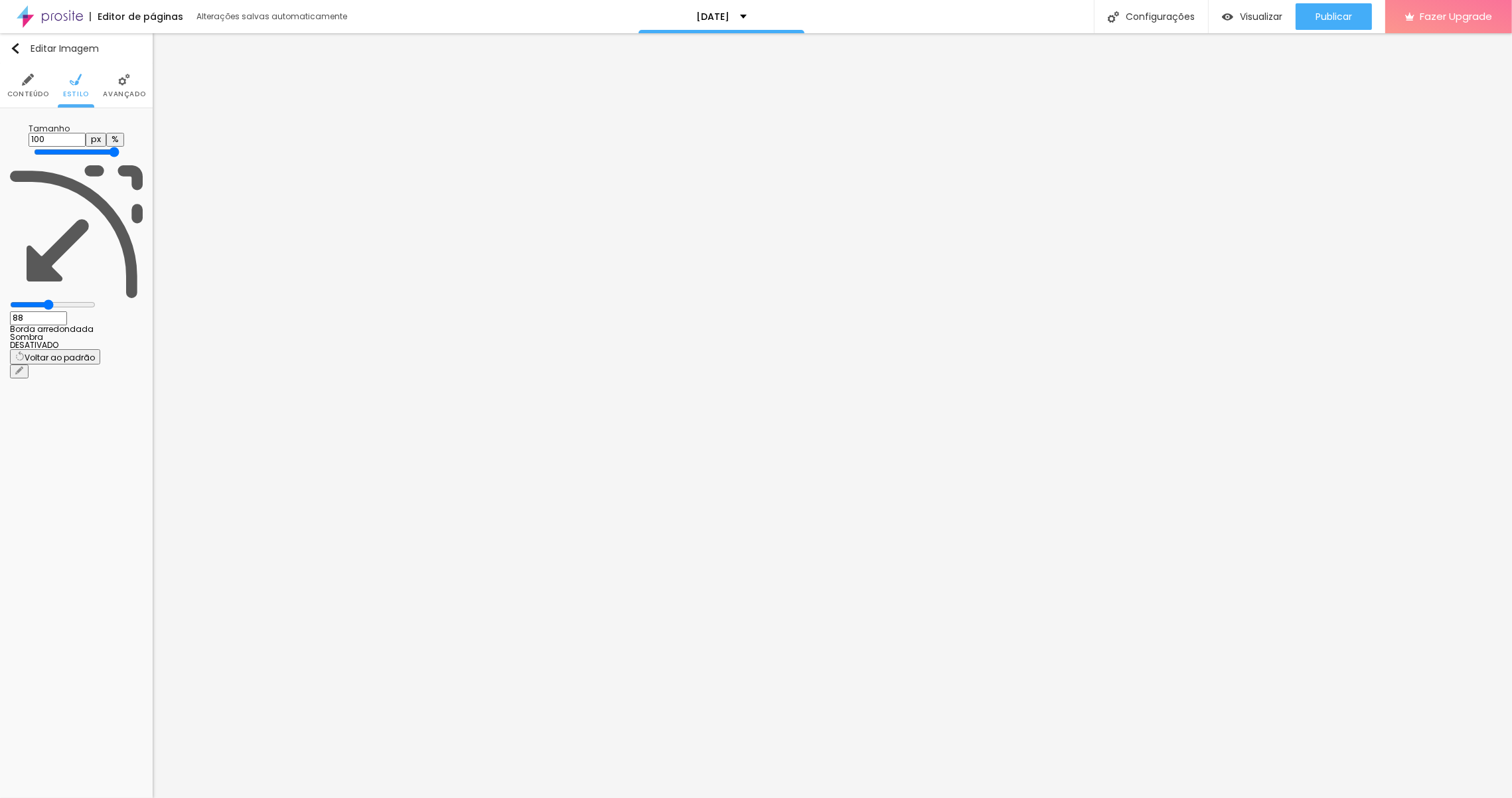
type input "57"
type input "26"
type input "16"
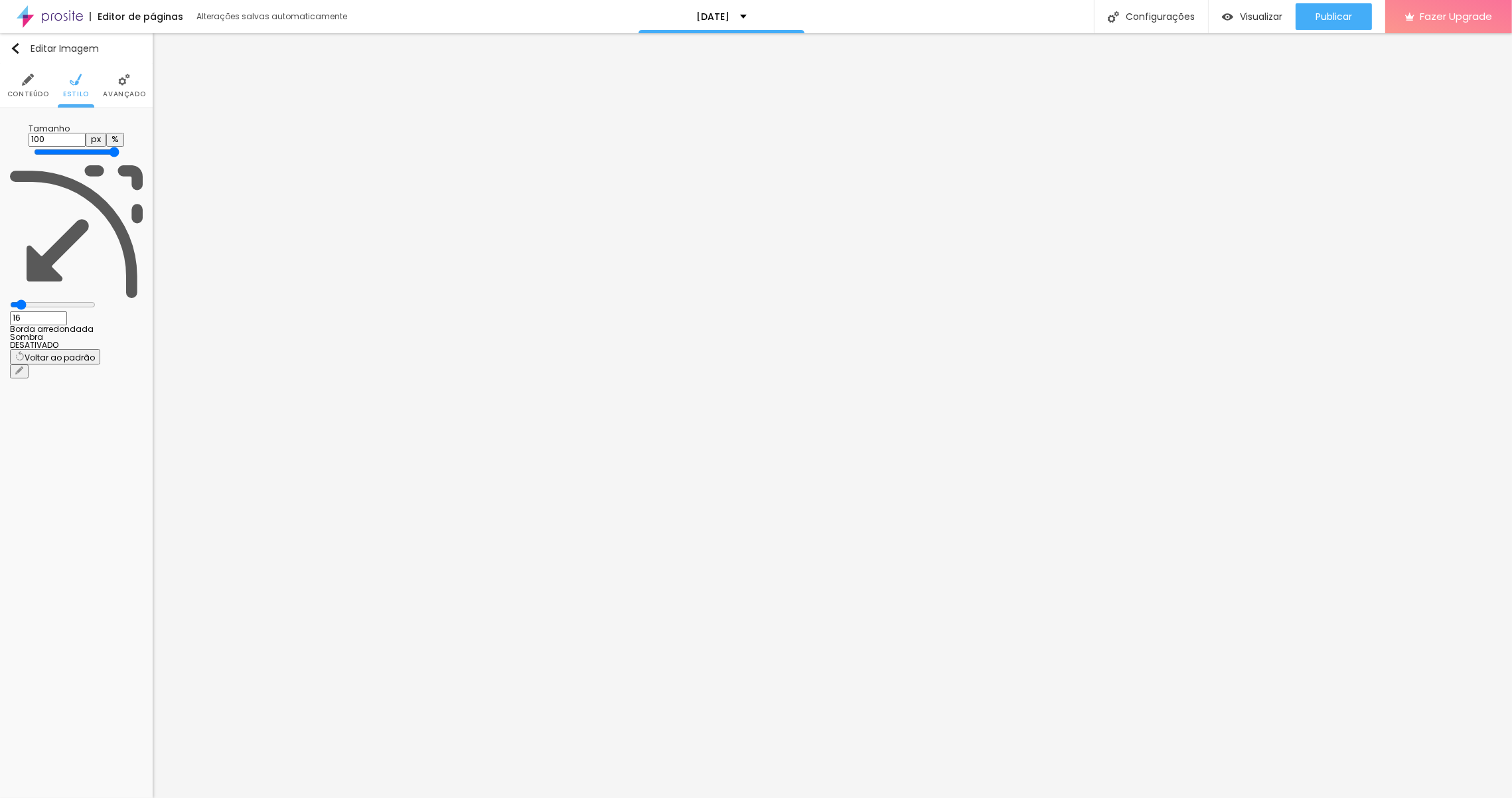
type input "10"
type input "1"
type input "0"
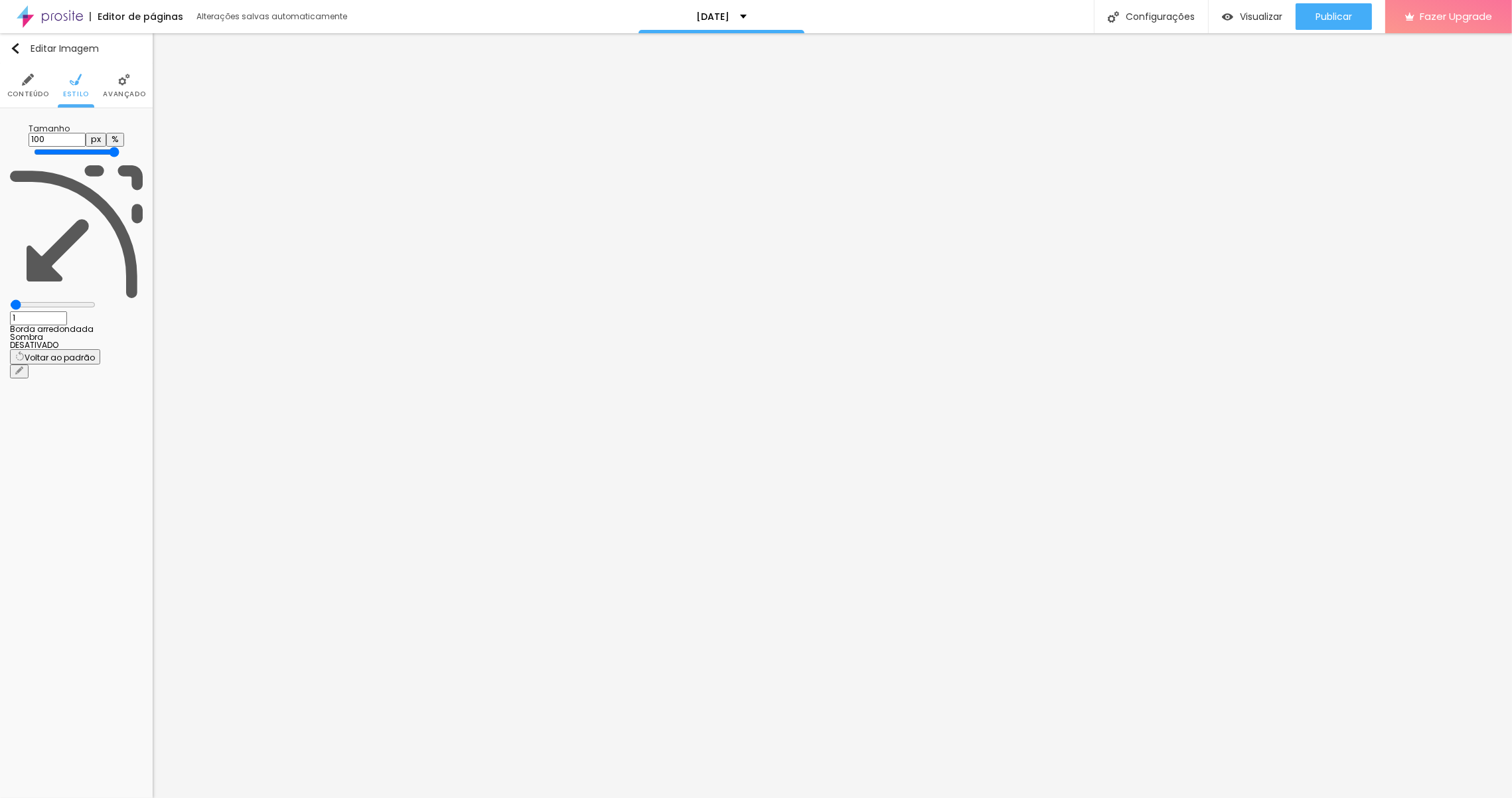
type input "0"
type input "31"
type input "112"
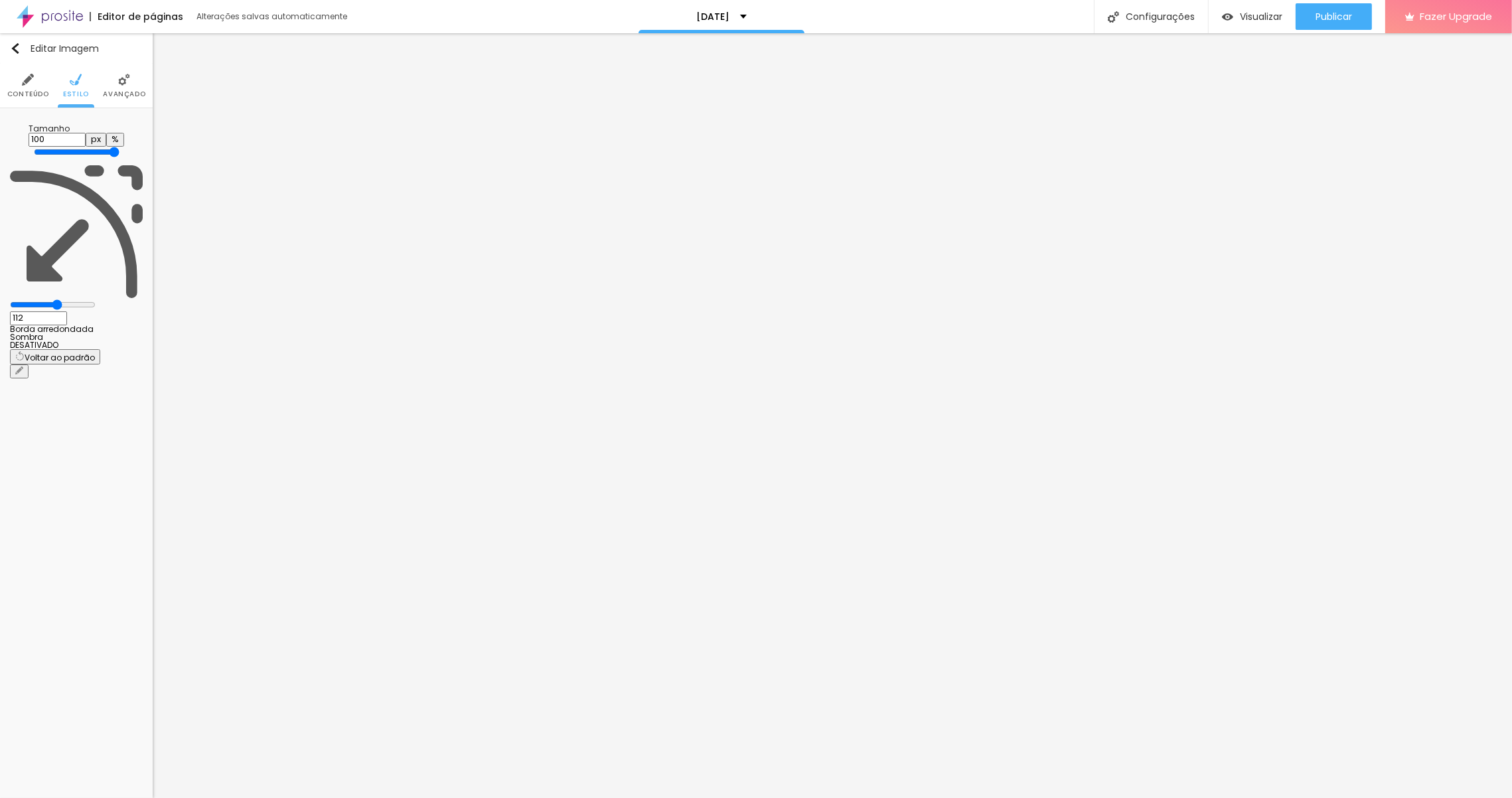
type input "186"
type input "200"
type input "151"
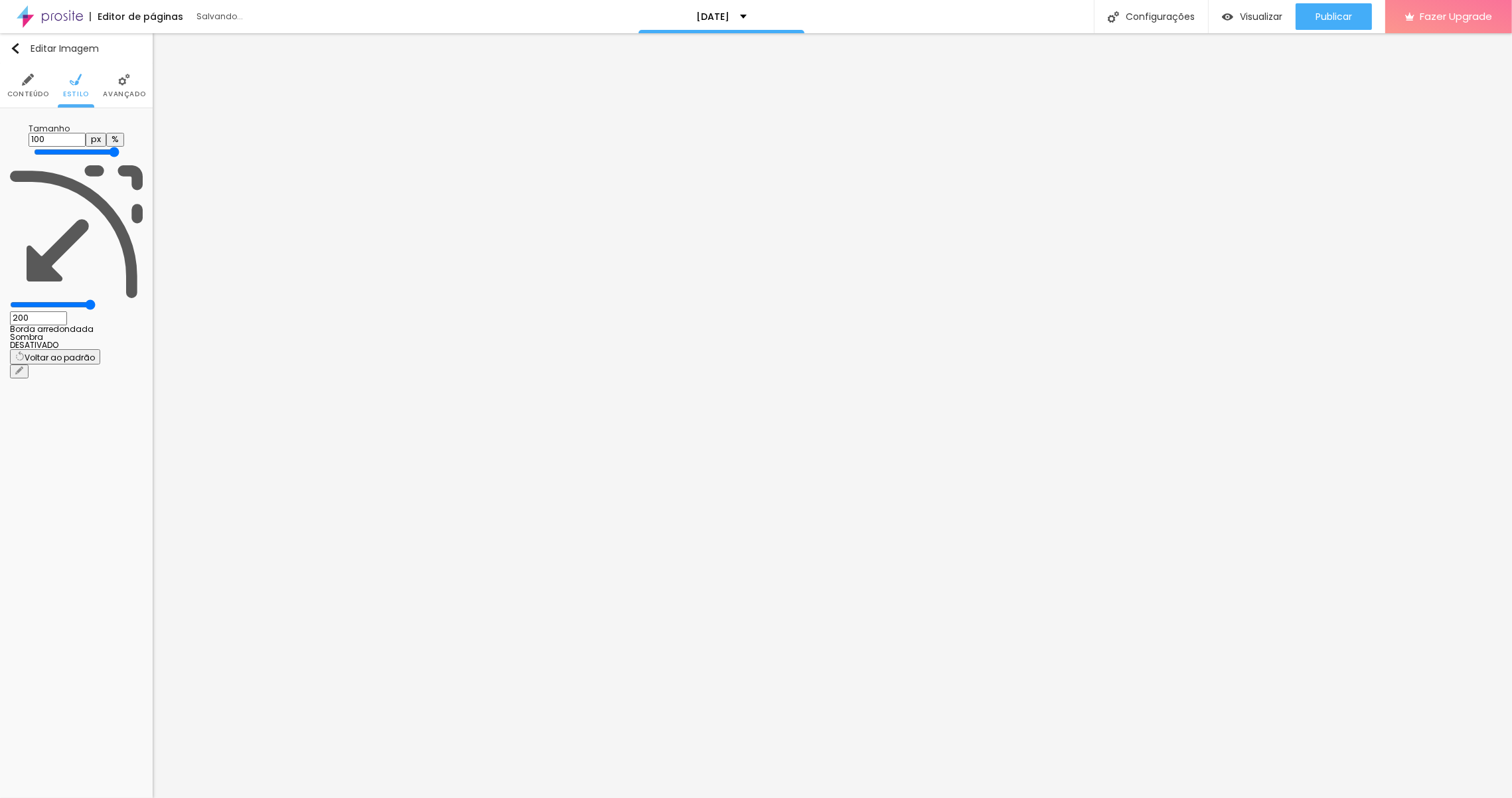
type input "151"
type input "118"
type input "89"
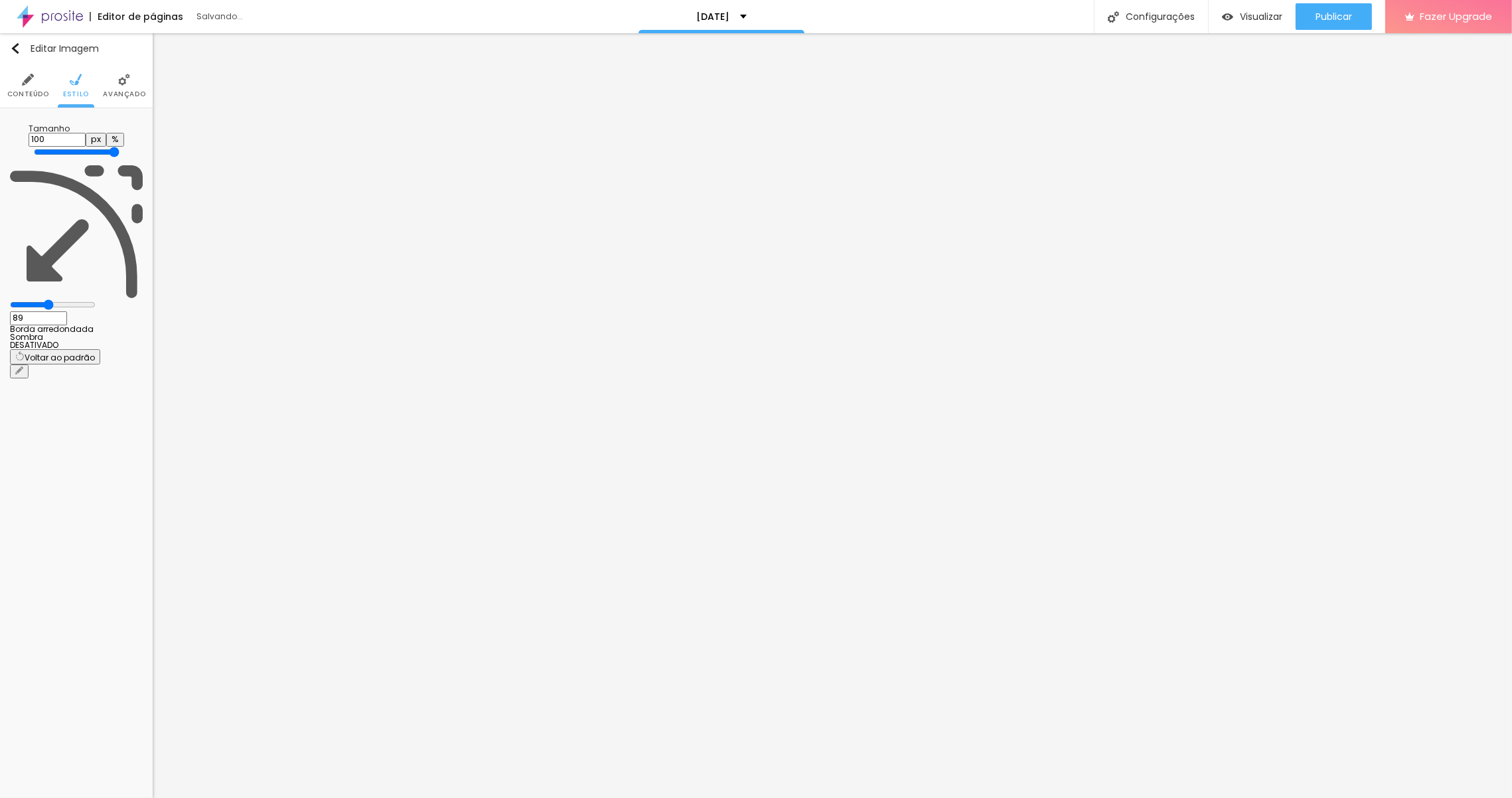
type input "70"
type input "59"
type input "45"
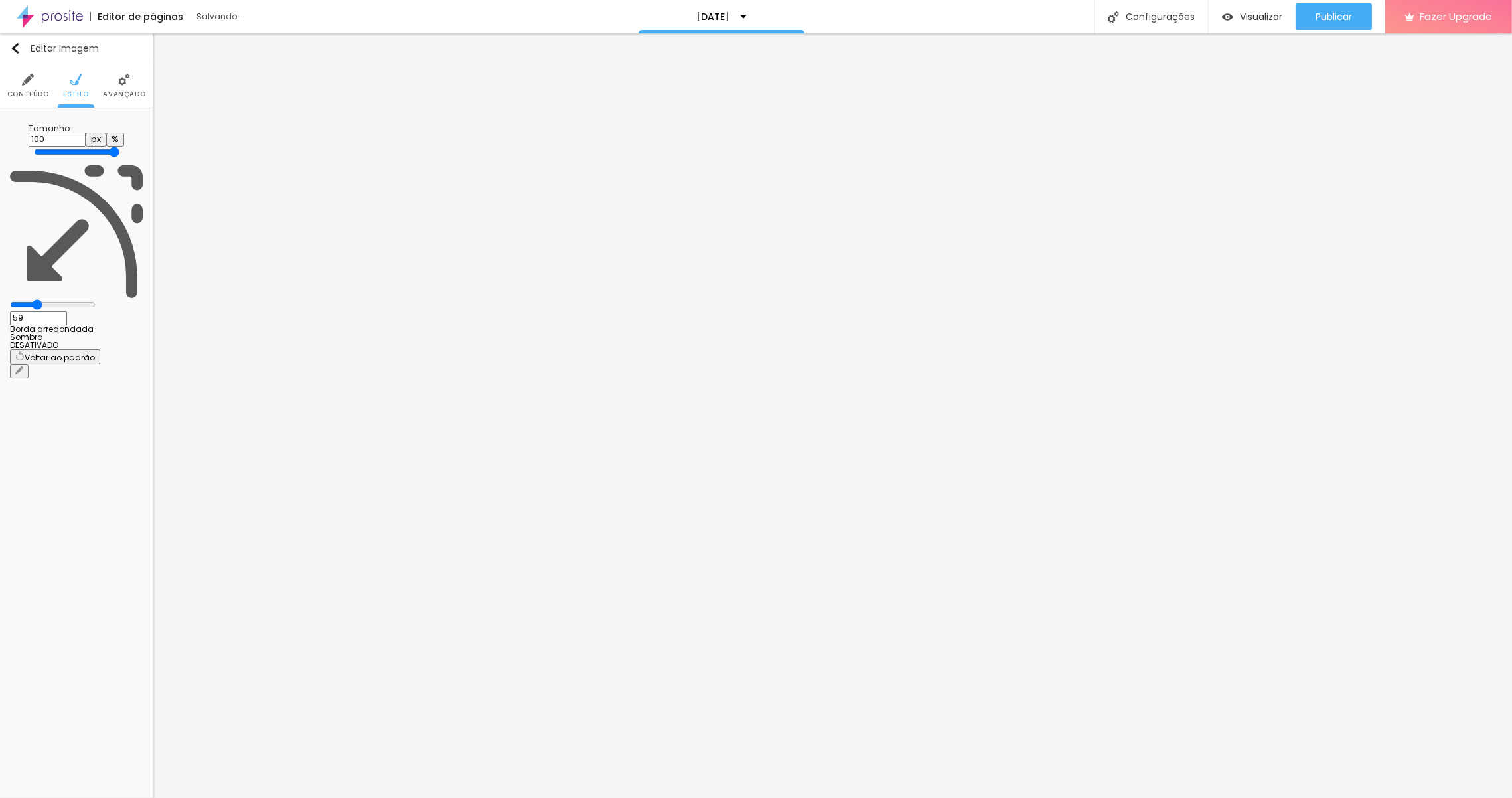
type input "45"
type input "37"
type input "34"
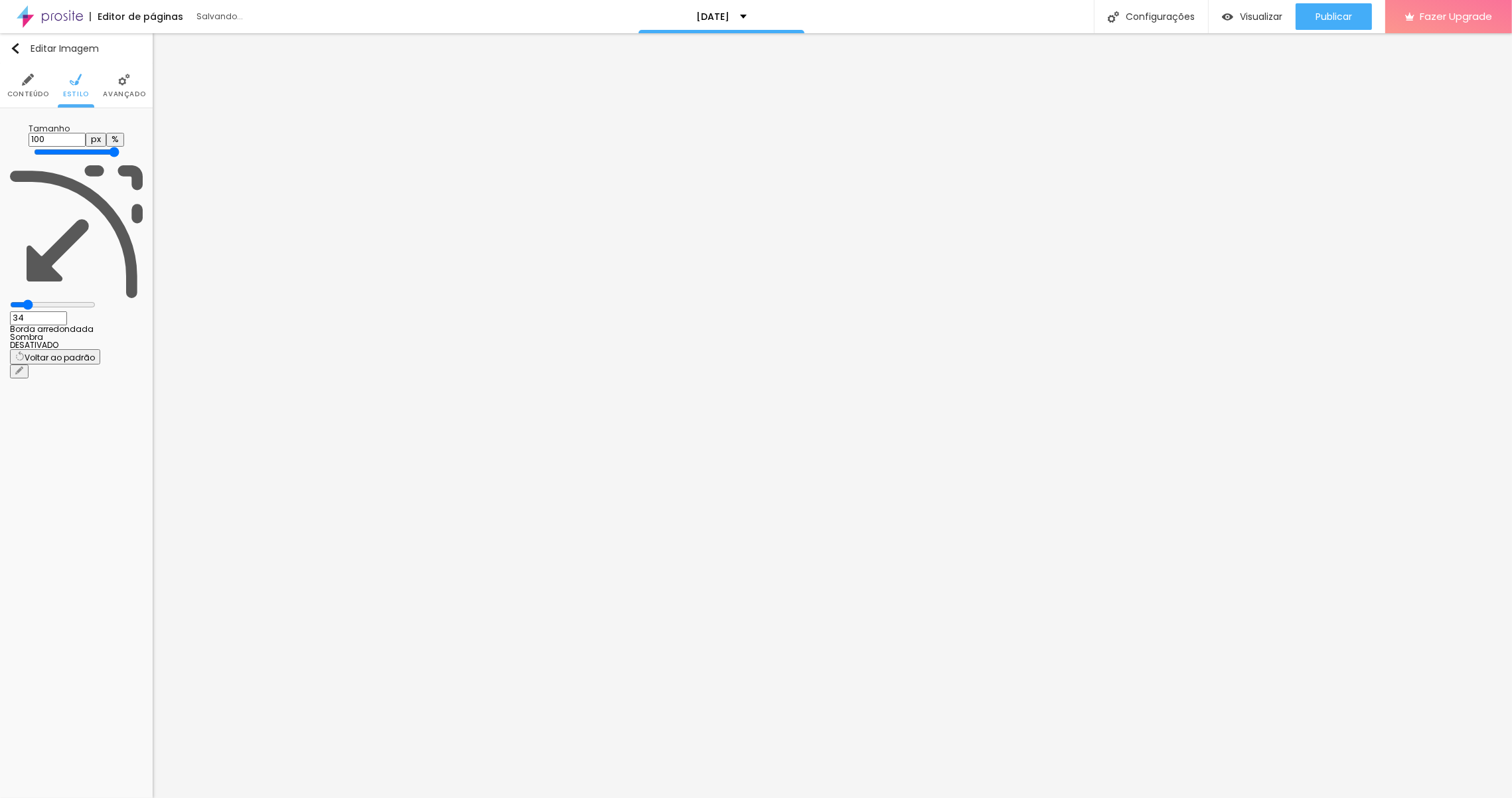
type input "33"
type input "32"
type input "31"
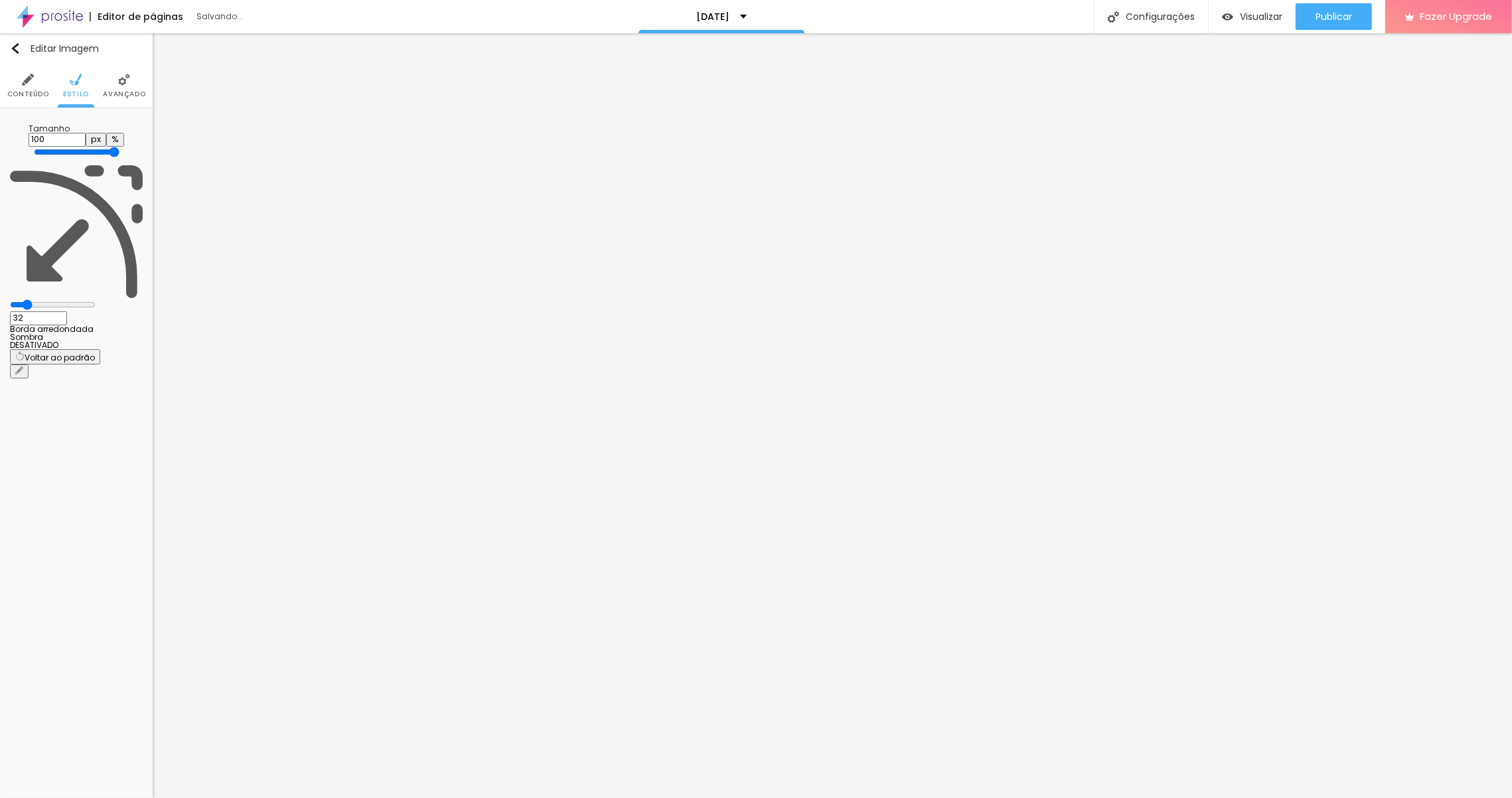
type input "31"
type input "30"
type input "29"
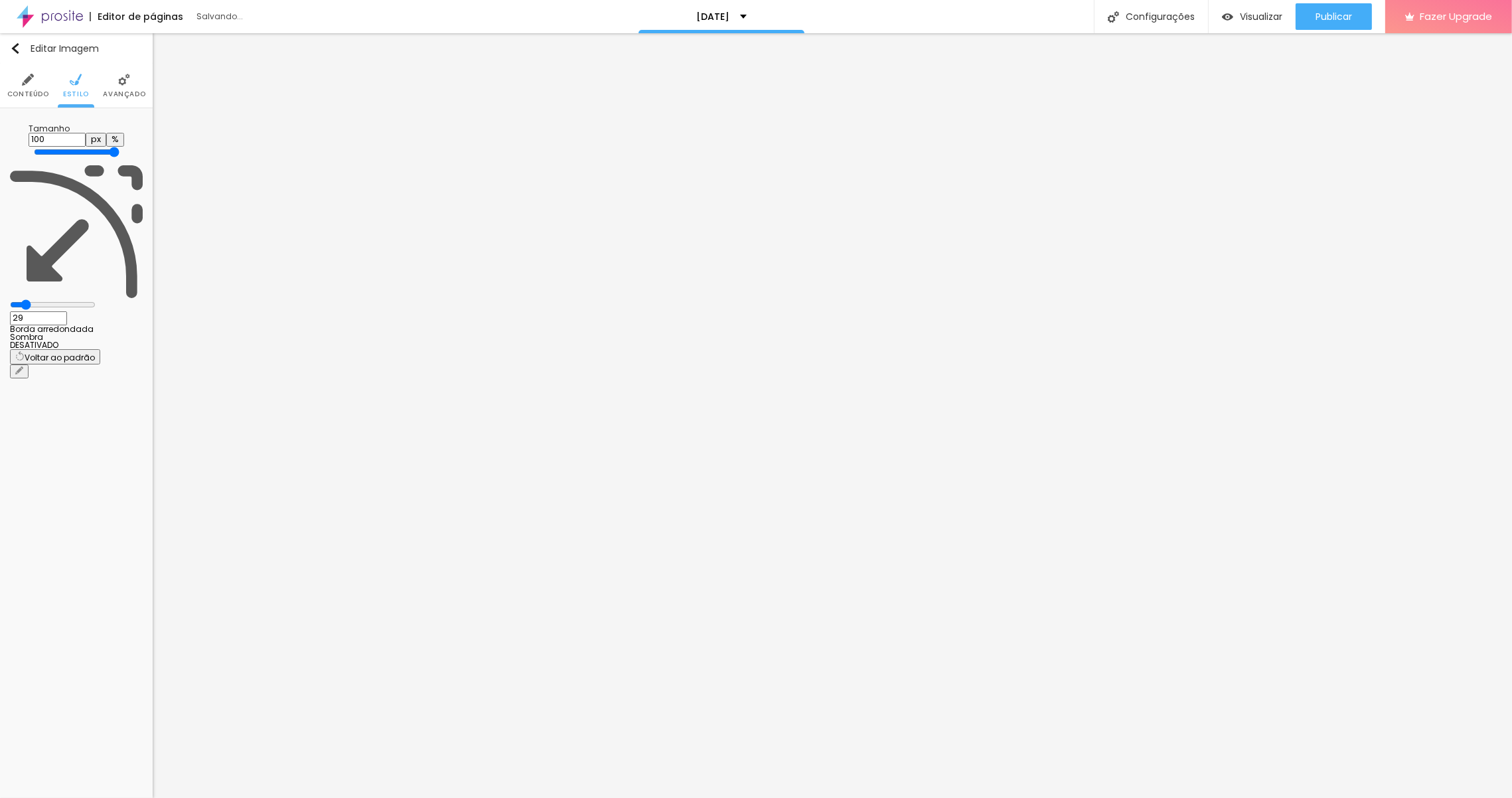
type input "28"
type input "24"
type input "16"
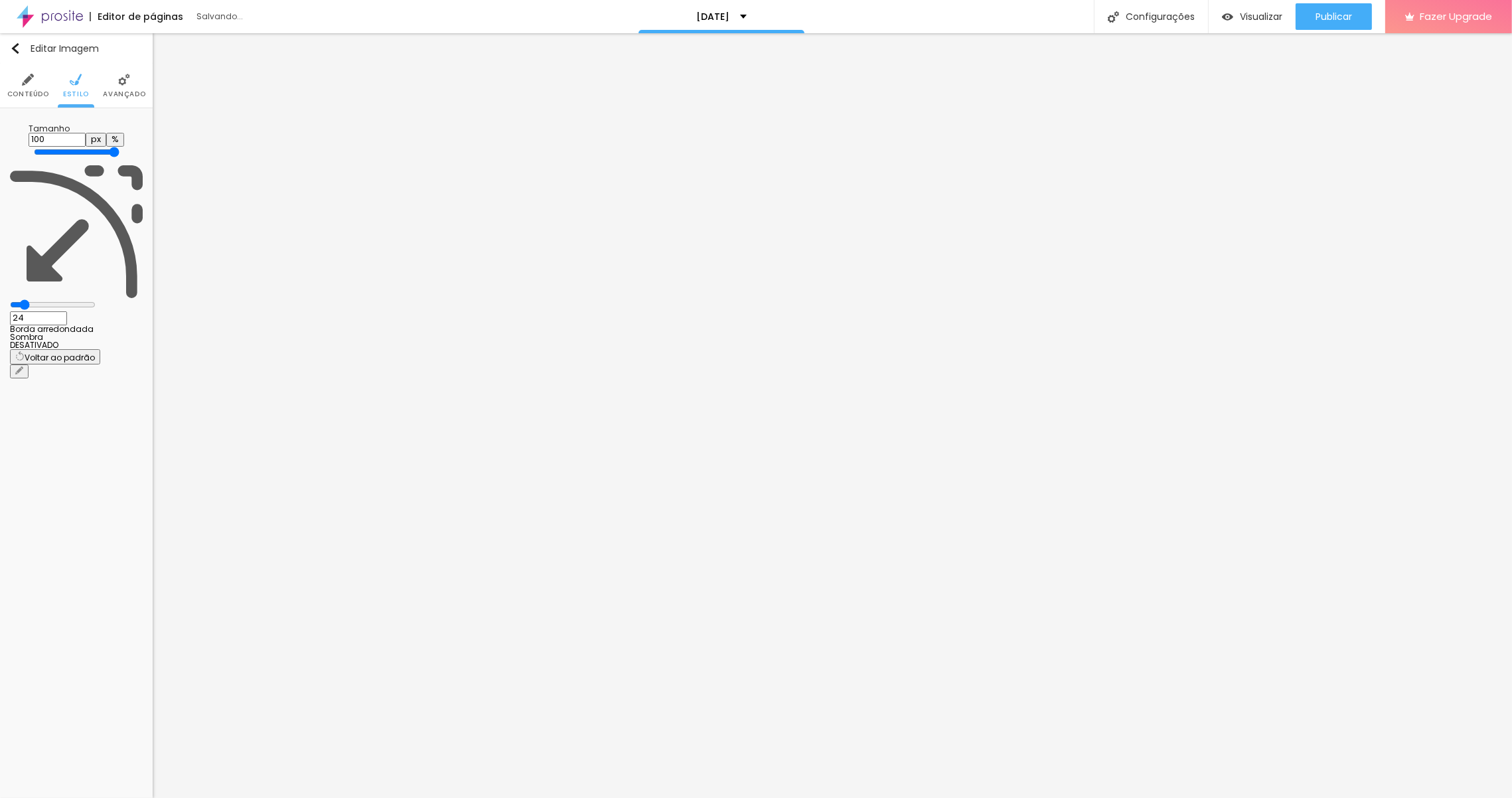
type input "16"
type input "2"
type input "0"
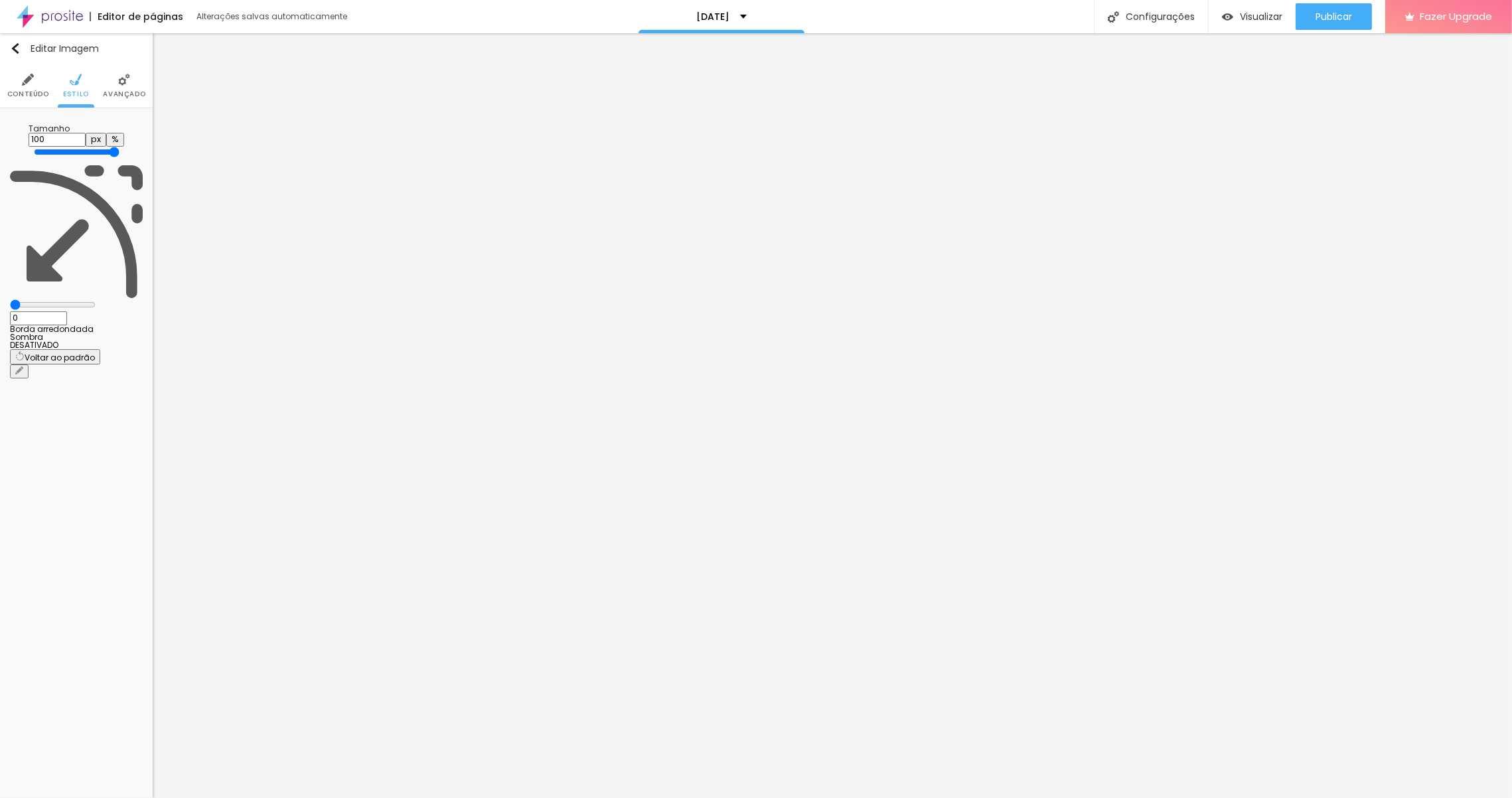
drag, startPoint x: 30, startPoint y: 168, endPoint x: -20, endPoint y: 162, distance: 50.4
click at [0, 162] on html "Editor de páginas Alterações salvas automaticamente natal 2025 Configurações Co…" at bounding box center [756, 399] width 1512 height 798
click at [34, 91] on span "Conteúdo" at bounding box center [28, 94] width 41 height 6
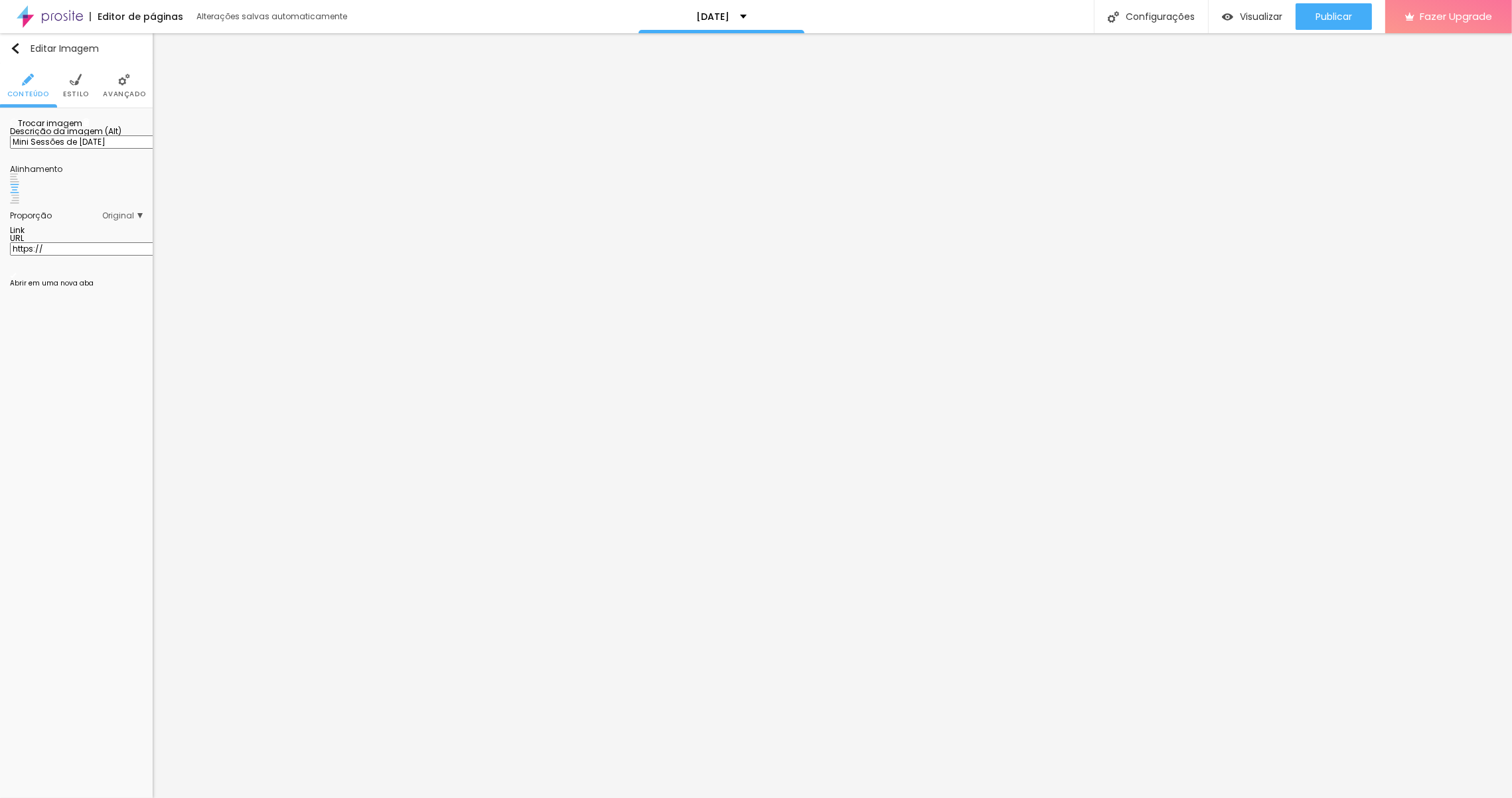
click at [138, 220] on span "Original" at bounding box center [122, 215] width 41 height 8
click at [85, 276] on span "Quadrado" at bounding box center [92, 270] width 43 height 12
click at [135, 220] on span "1:1 Quadrado" at bounding box center [116, 215] width 52 height 8
click at [118, 220] on span "1:1 Quadrado" at bounding box center [113, 215] width 61 height 8
click at [68, 261] on div "Padrão 4:3" at bounding box center [87, 252] width 72 height 17
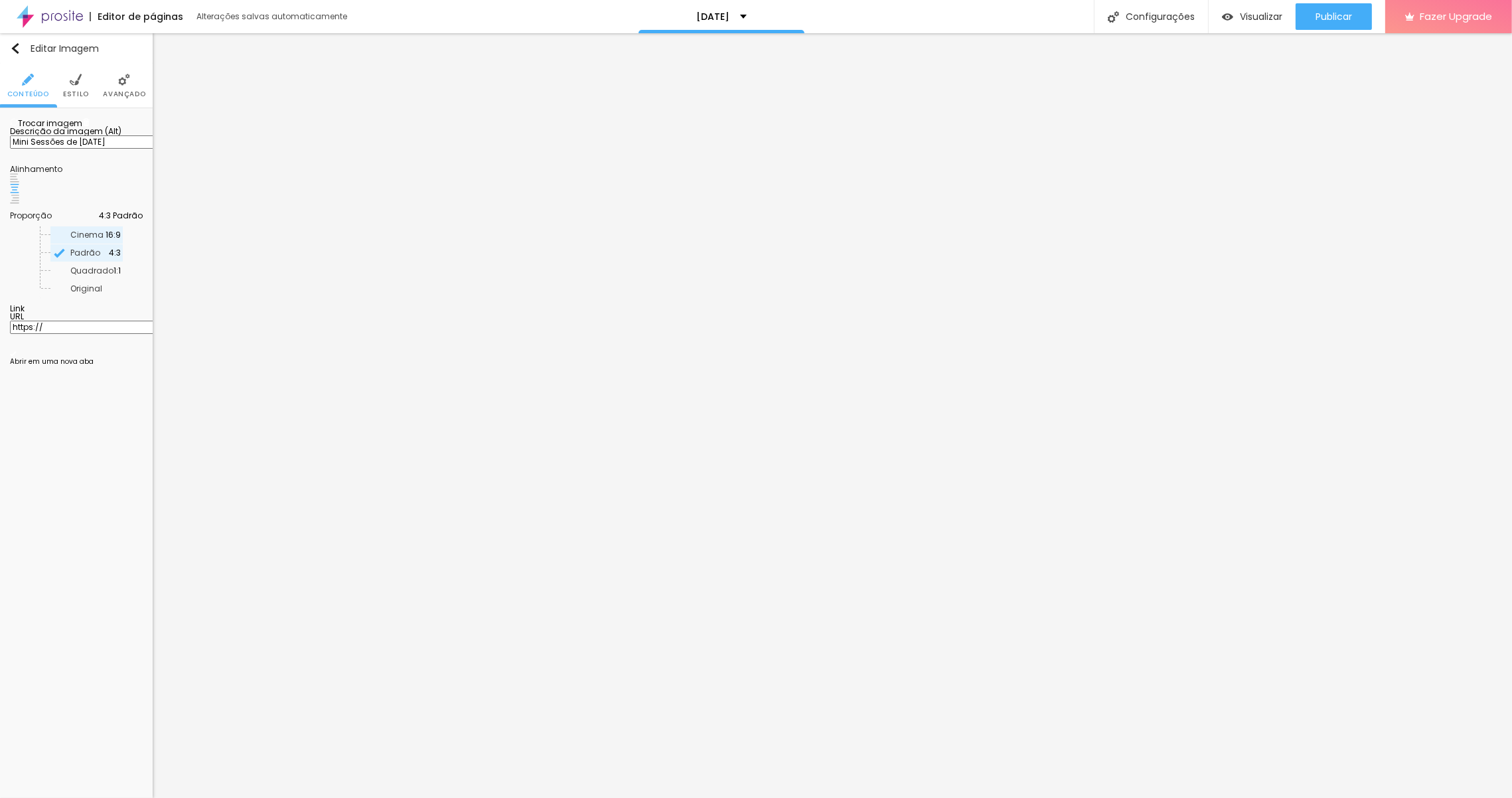
click at [85, 239] on span "Cinema" at bounding box center [87, 234] width 35 height 8
click at [70, 258] on span "Padrão" at bounding box center [85, 252] width 30 height 12
click at [81, 276] on span "Quadrado" at bounding box center [92, 270] width 43 height 12
click at [79, 294] on span "Original" at bounding box center [86, 288] width 32 height 12
click at [70, 240] on span "Cinema" at bounding box center [87, 234] width 33 height 12
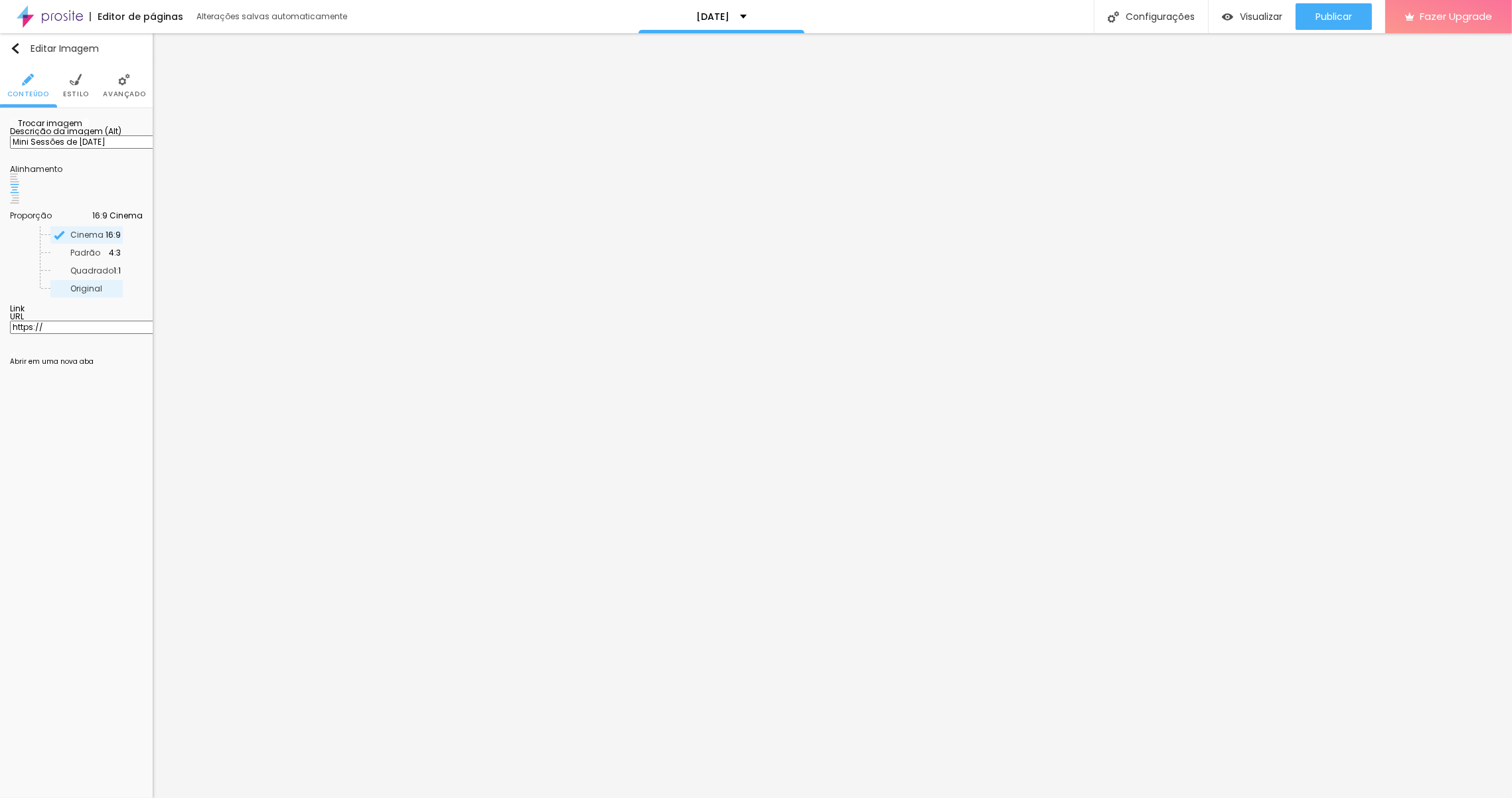
click at [70, 294] on span "Original" at bounding box center [86, 288] width 32 height 12
click at [82, 91] on span "Estilo" at bounding box center [76, 94] width 26 height 6
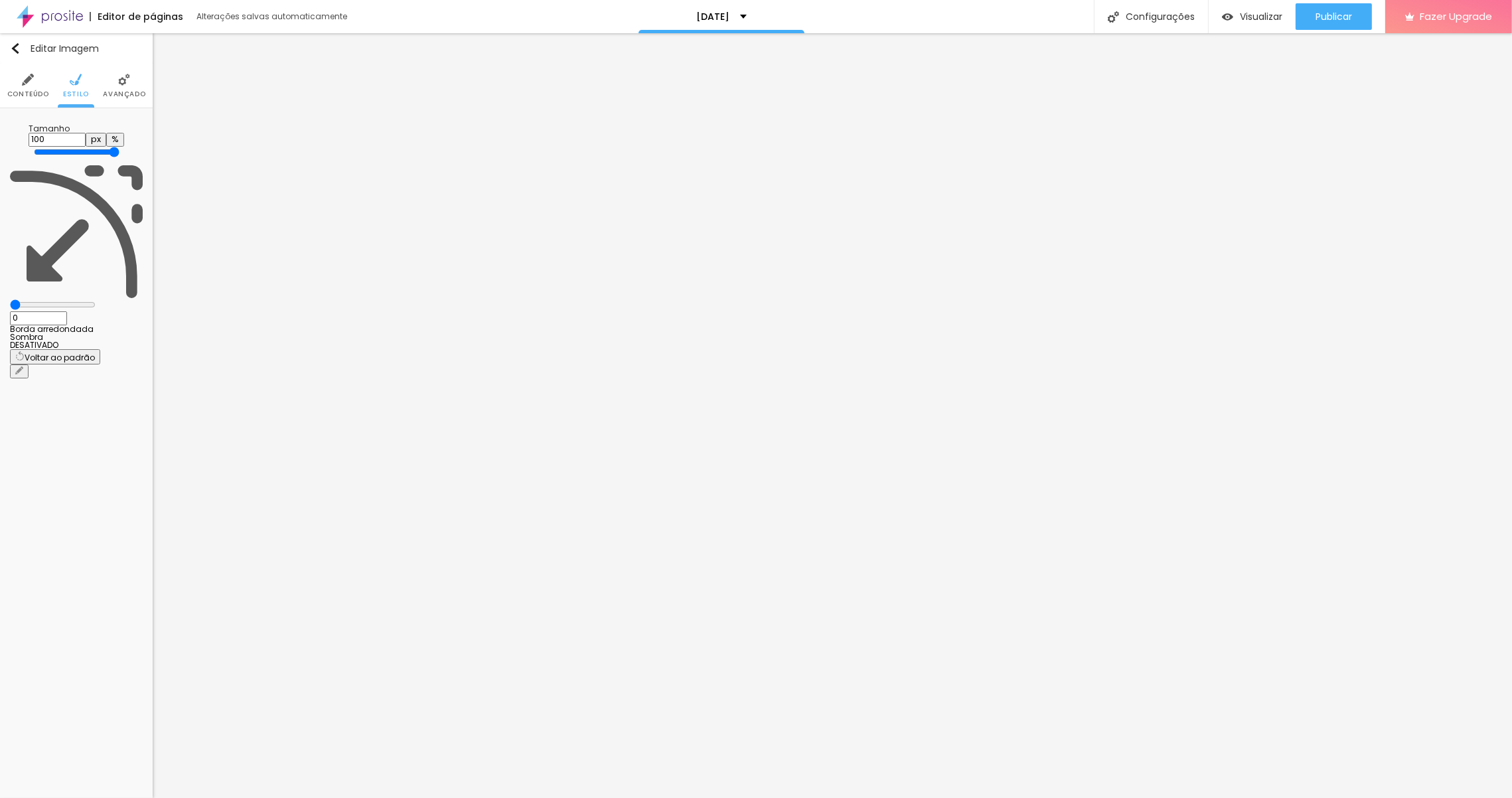
drag, startPoint x: 142, startPoint y: 140, endPoint x: 122, endPoint y: 140, distance: 20.0
click at [122, 140] on div "Tamanho 100 px % 0 Borda arredondada Sombra DESATIVADO Voltar ao padrão" at bounding box center [76, 248] width 152 height 279
type input "95"
type input "85"
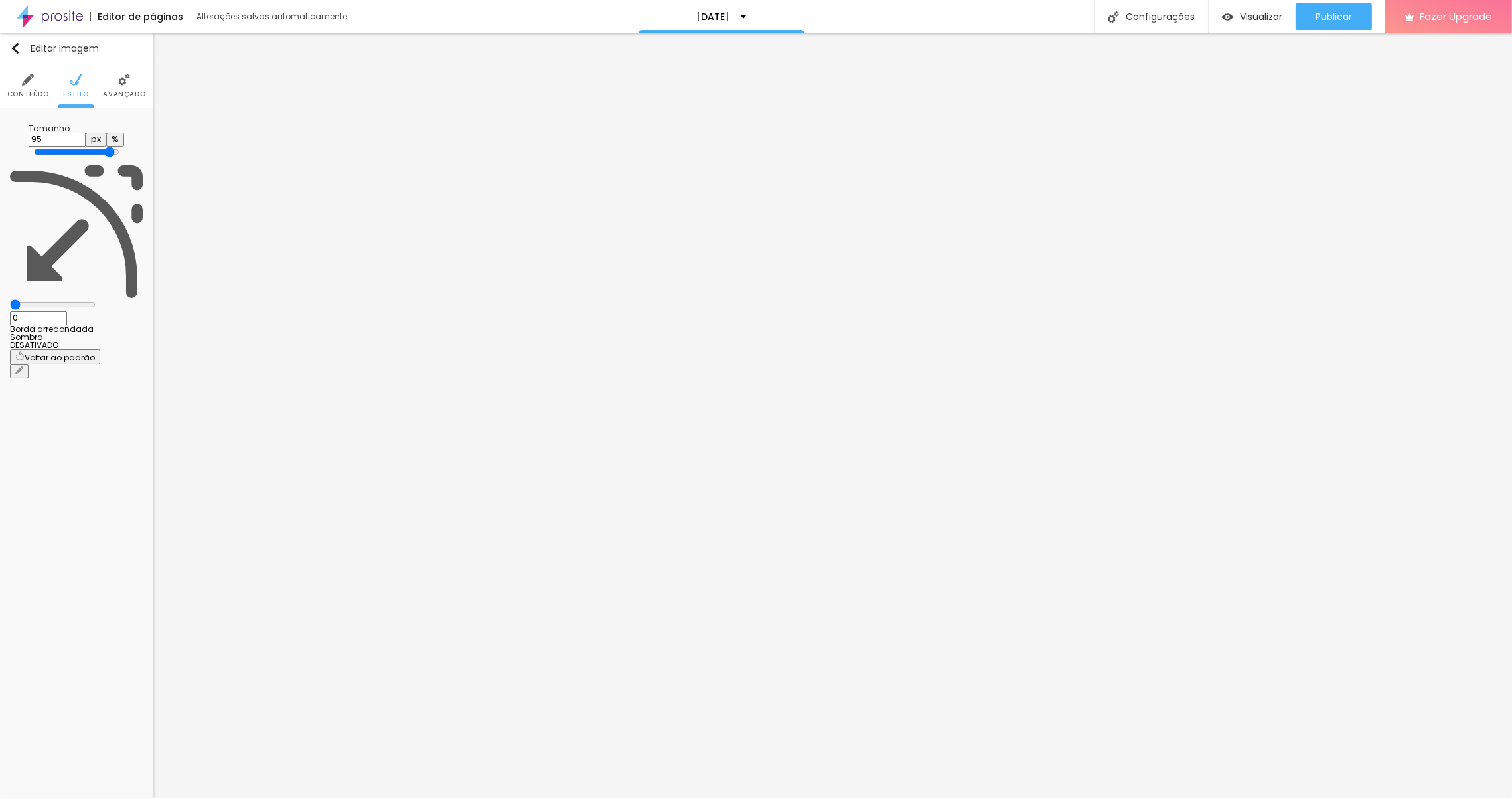
type input "85"
type input "80"
type input "75"
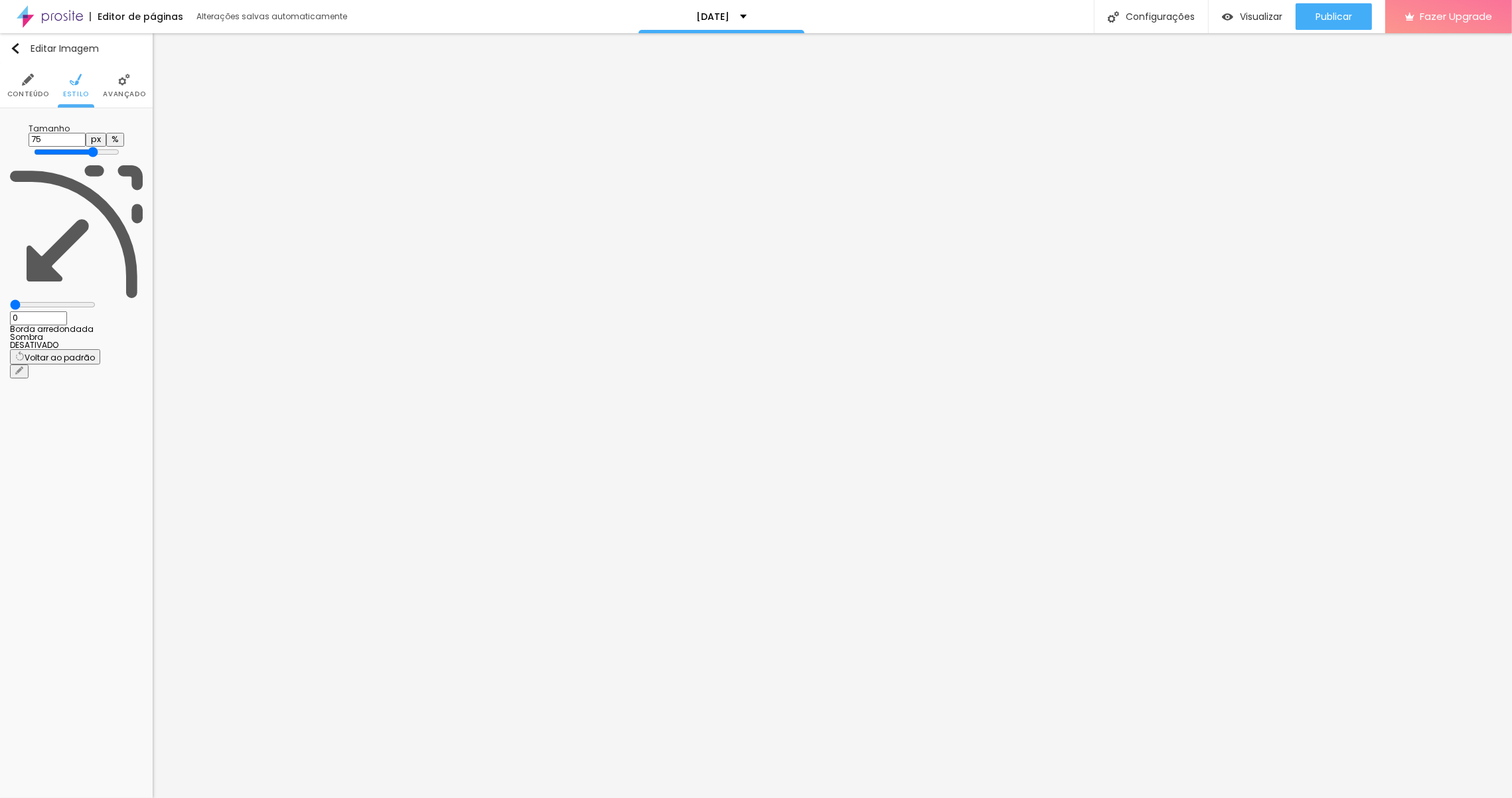
type input "65"
type input "60"
drag, startPoint x: 134, startPoint y: 140, endPoint x: 83, endPoint y: 140, distance: 51.0
type input "60"
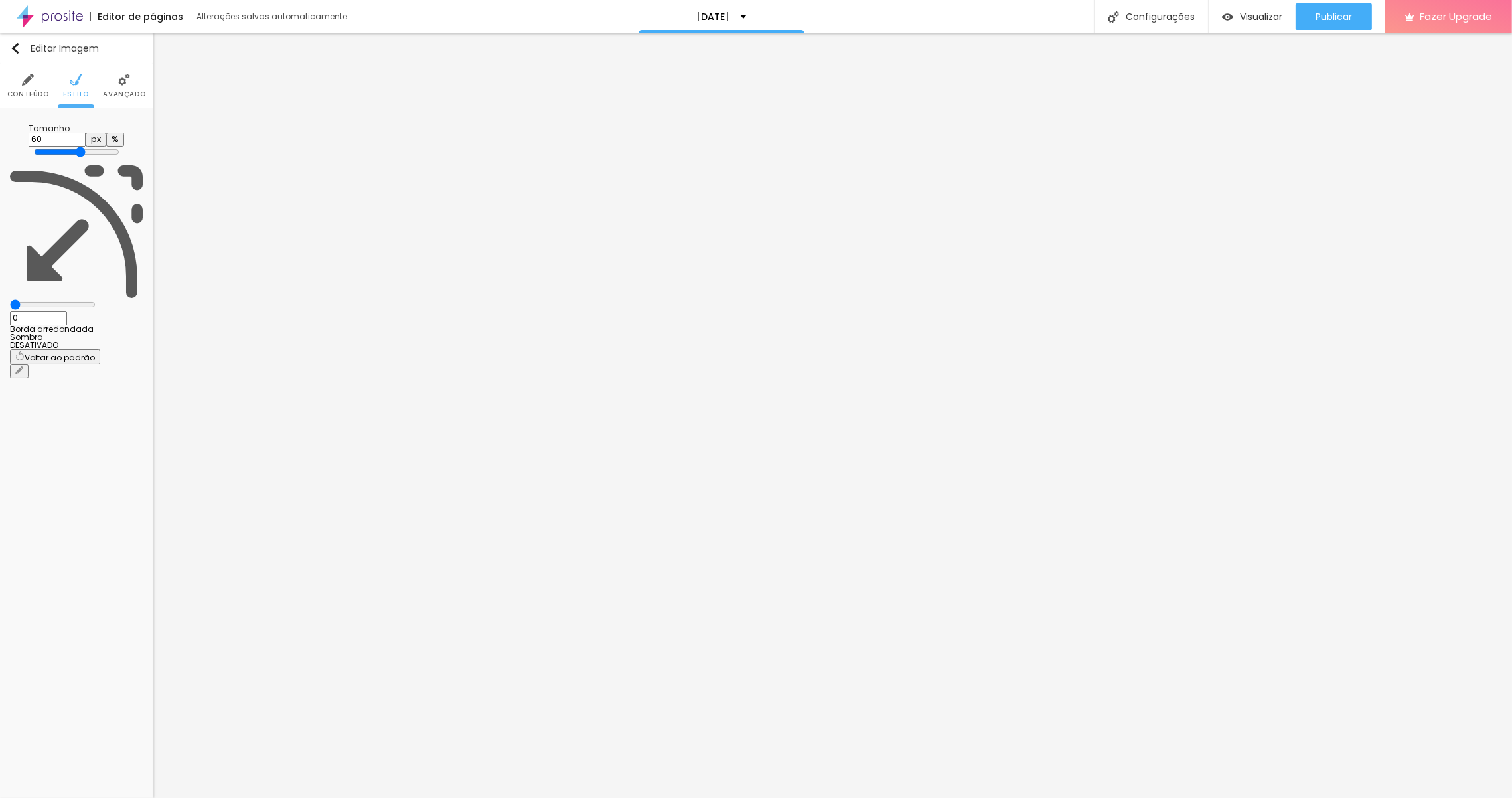
click at [83, 147] on input "range" at bounding box center [77, 152] width 86 height 11
type input "55"
type input "60"
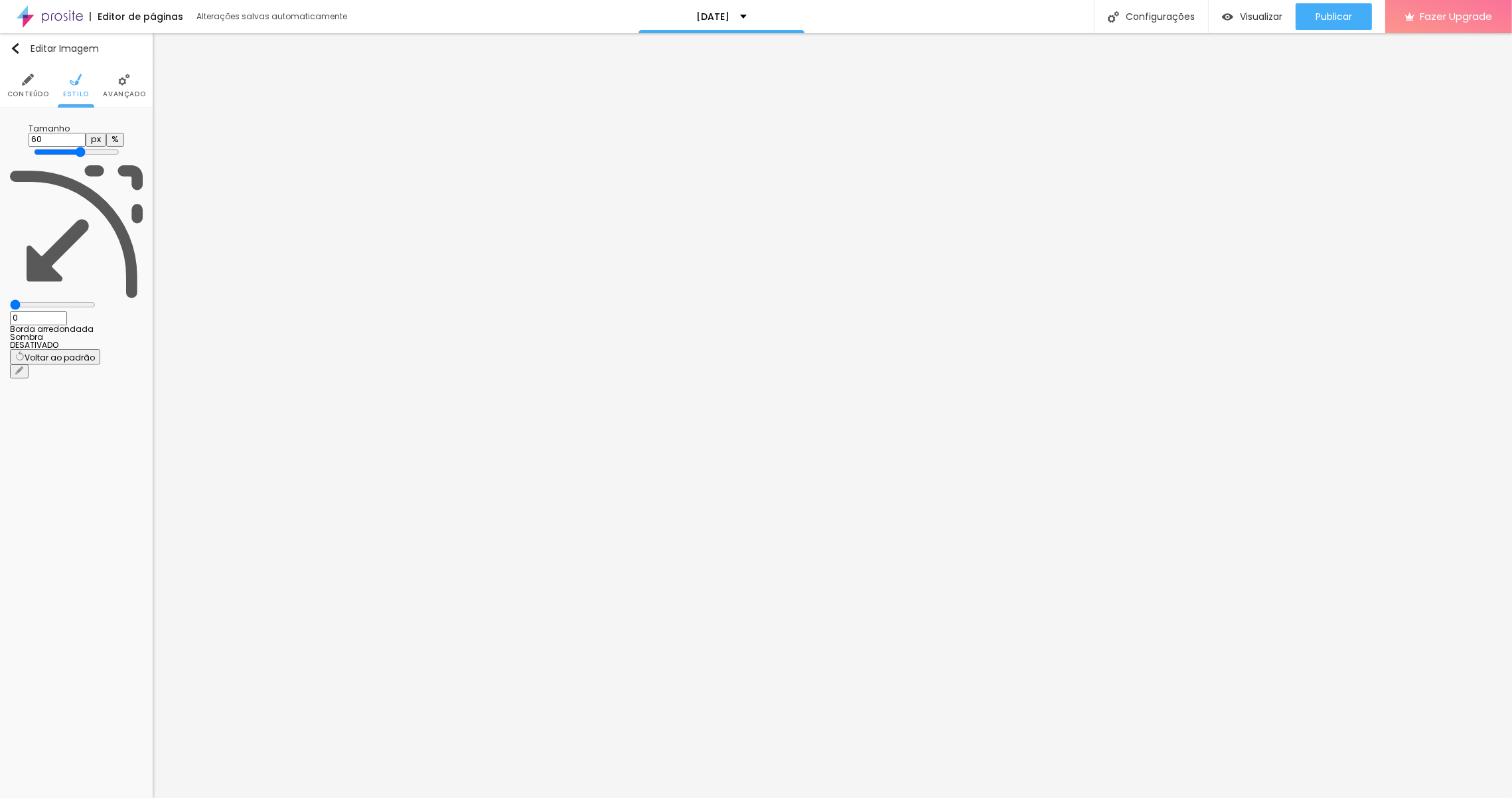
type input "65"
type input "60"
type input "55"
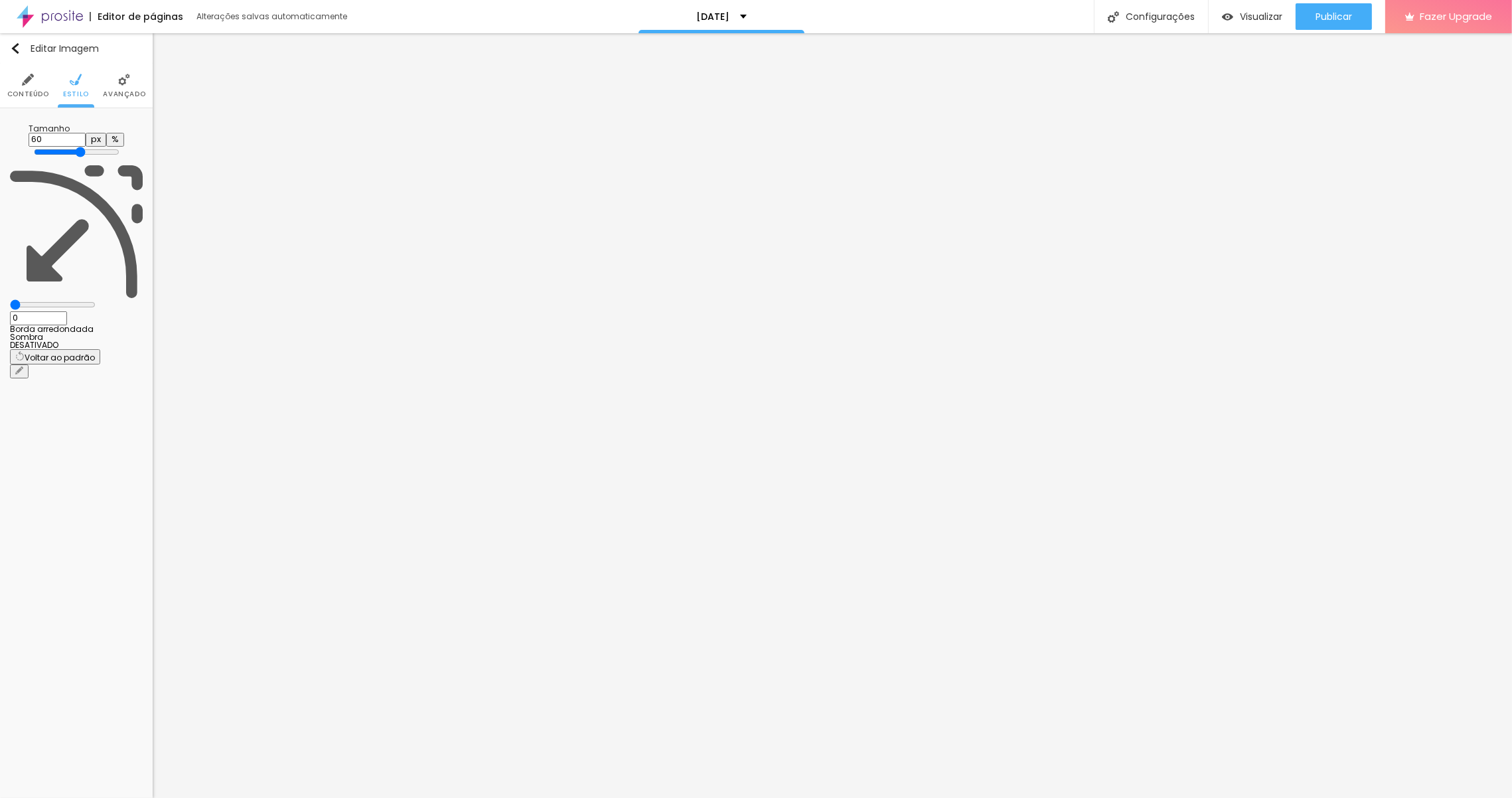
type input "55"
type input "60"
click at [80, 147] on input "range" at bounding box center [77, 152] width 86 height 11
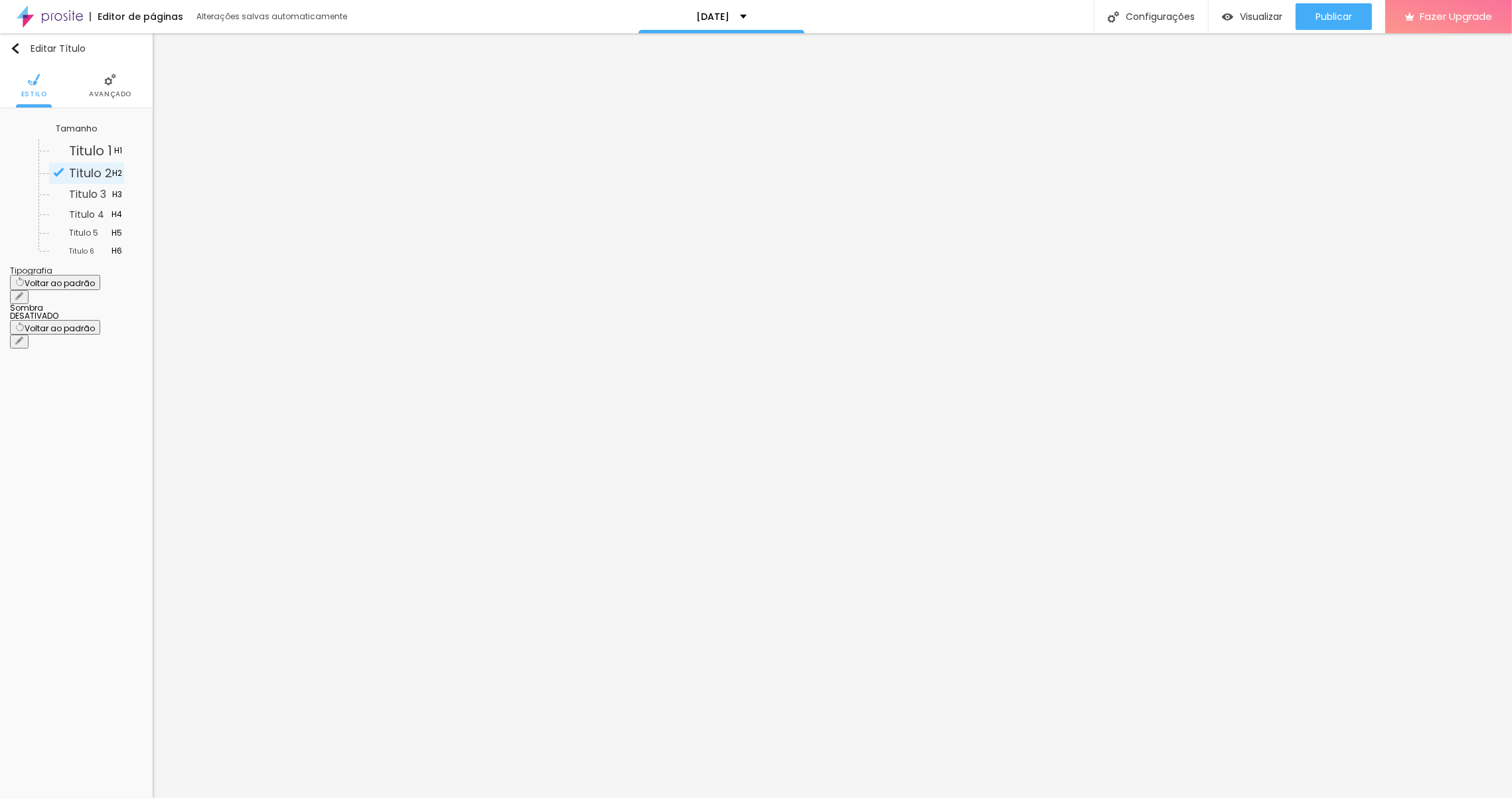
click at [107, 79] on img at bounding box center [110, 79] width 12 height 12
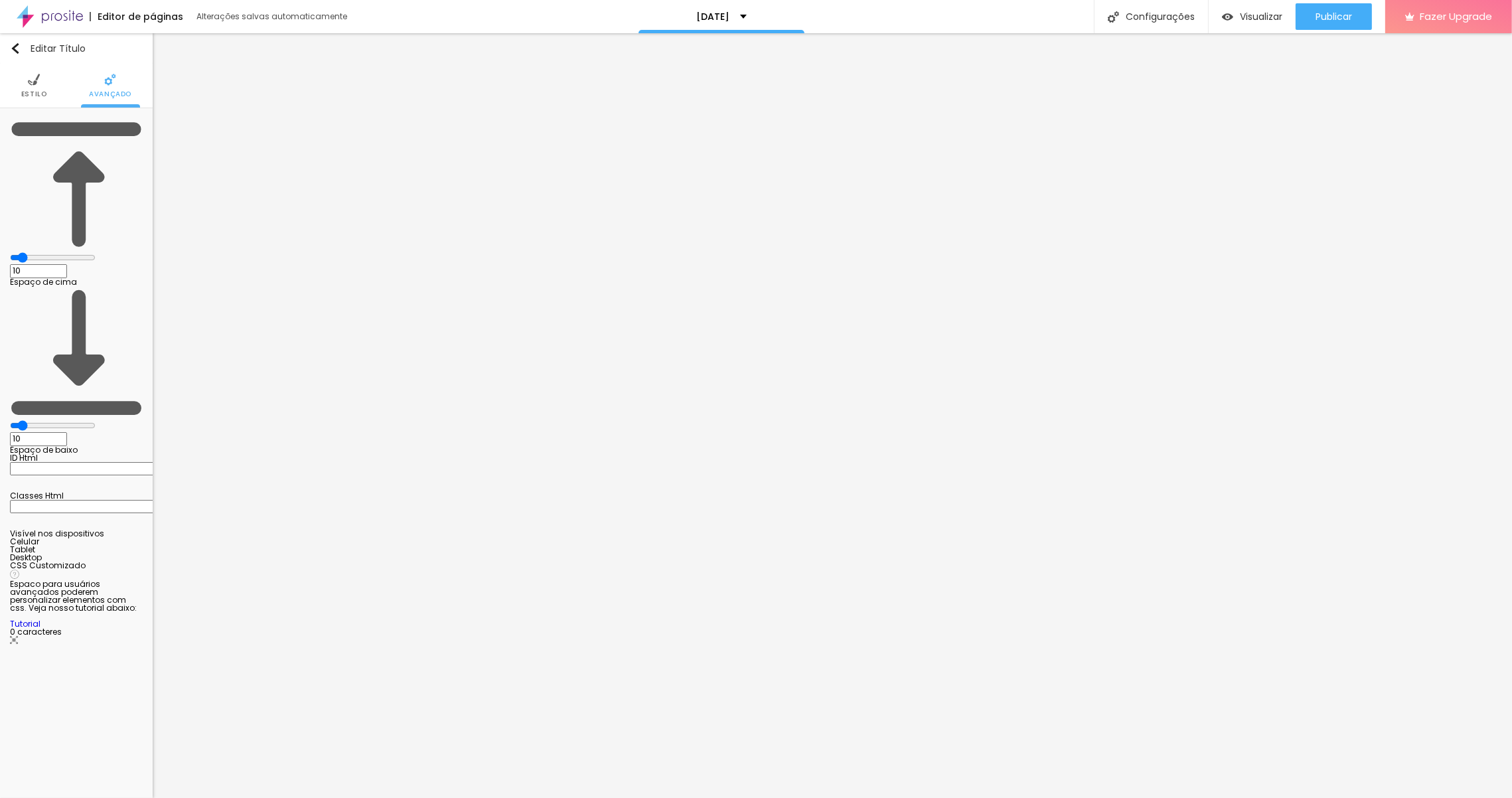
type input "5"
type input "6"
type input "11"
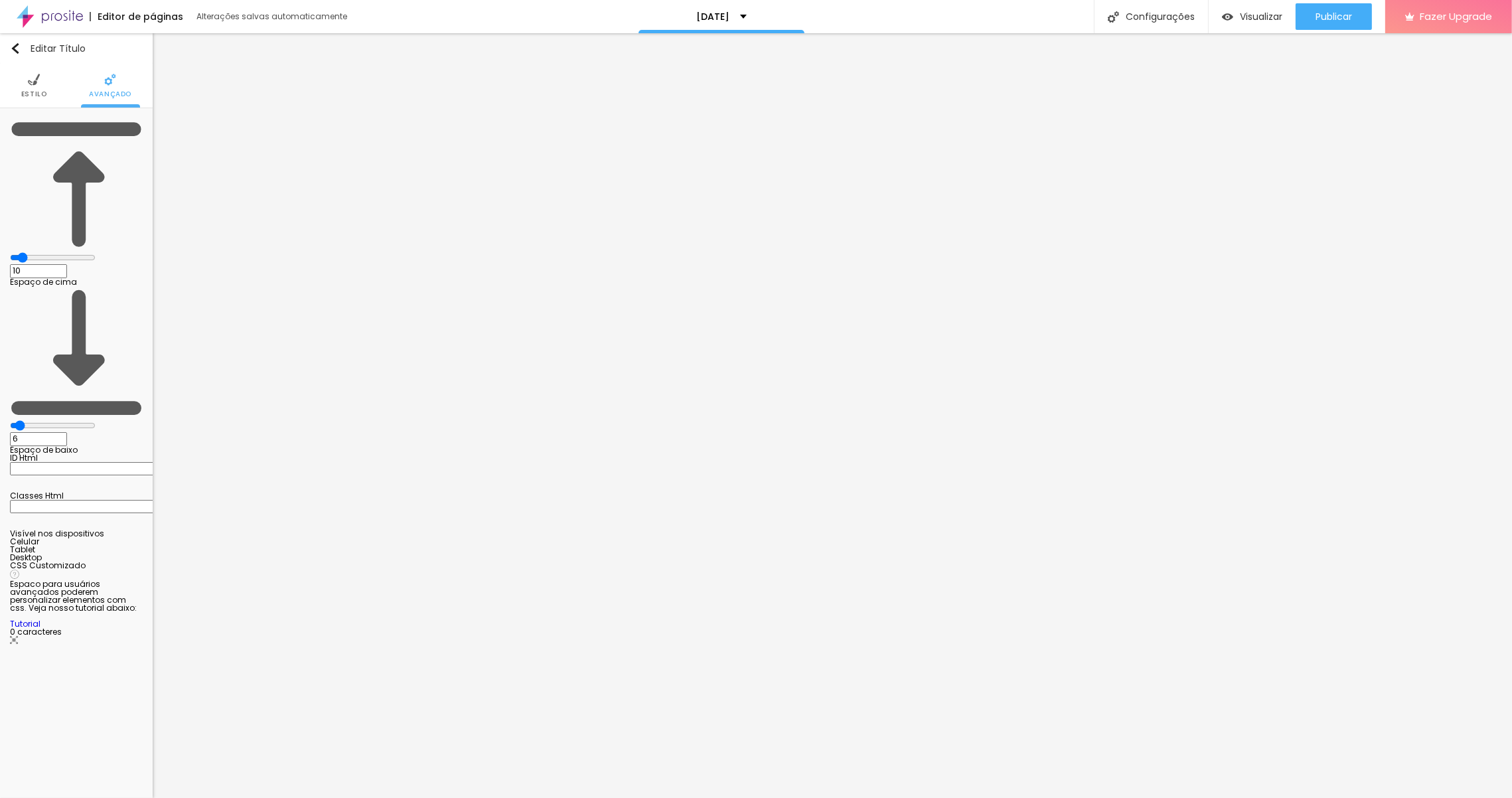
type input "11"
type input "16"
type input "22"
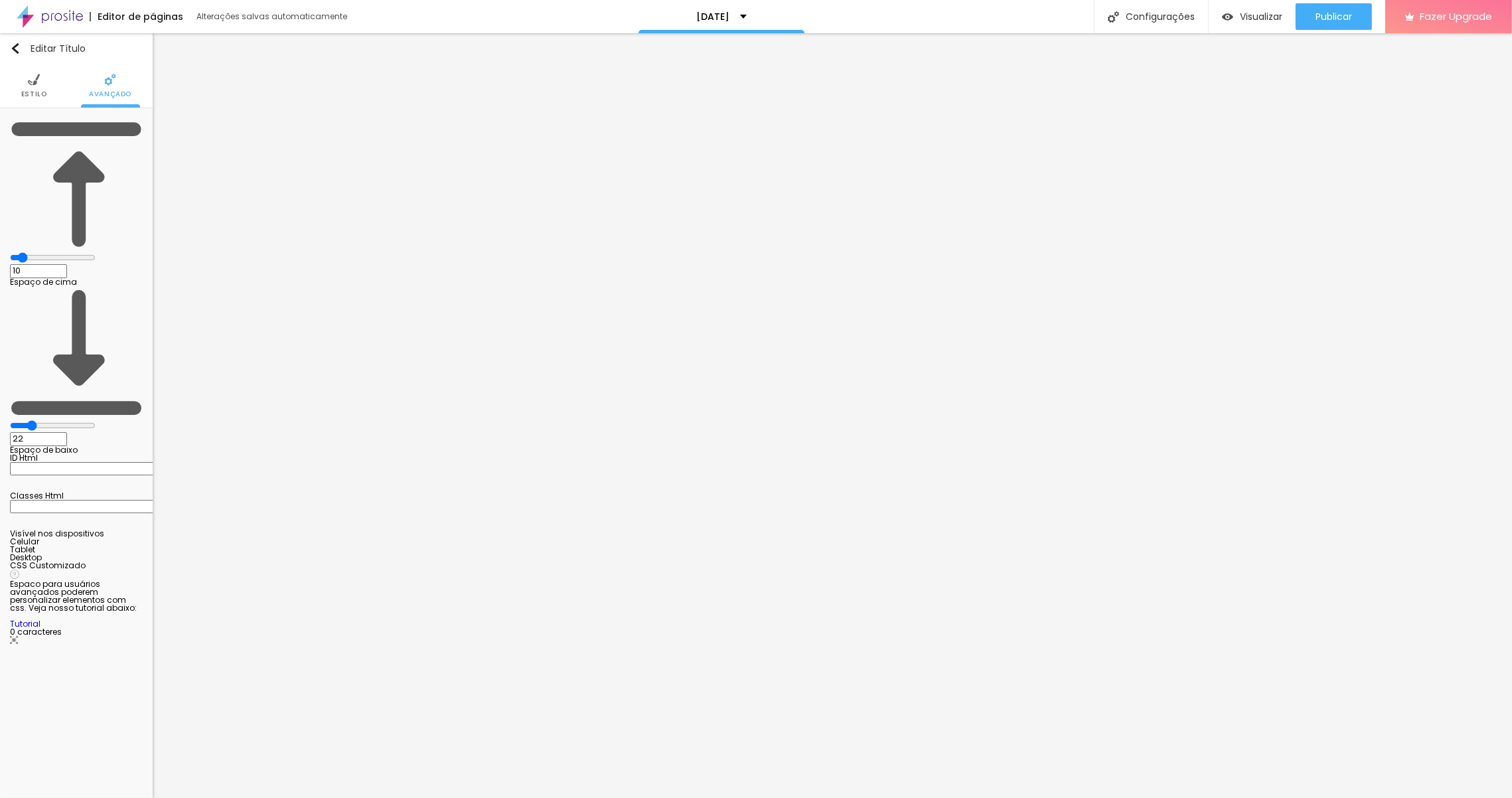
type input "26"
type input "27"
drag, startPoint x: 34, startPoint y: 155, endPoint x: 54, endPoint y: 155, distance: 20.0
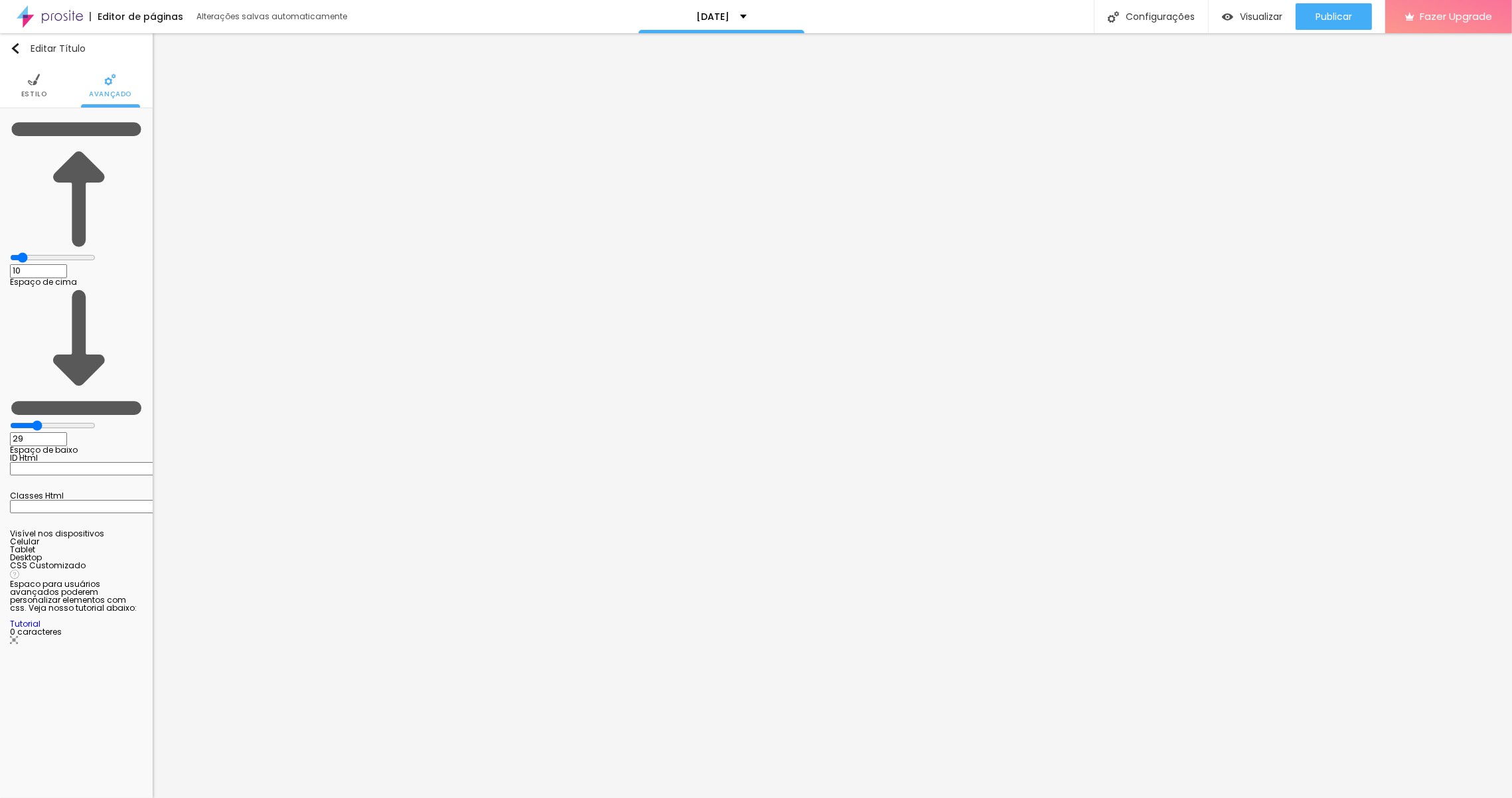
click at [54, 420] on input "range" at bounding box center [52, 425] width 86 height 11
drag, startPoint x: 36, startPoint y: 131, endPoint x: 53, endPoint y: 127, distance: 17.5
click at [53, 252] on input "range" at bounding box center [52, 258] width 86 height 11
click at [49, 90] on ul "Estilo Avançado" at bounding box center [76, 86] width 152 height 44
click at [32, 80] on img at bounding box center [33, 79] width 12 height 12
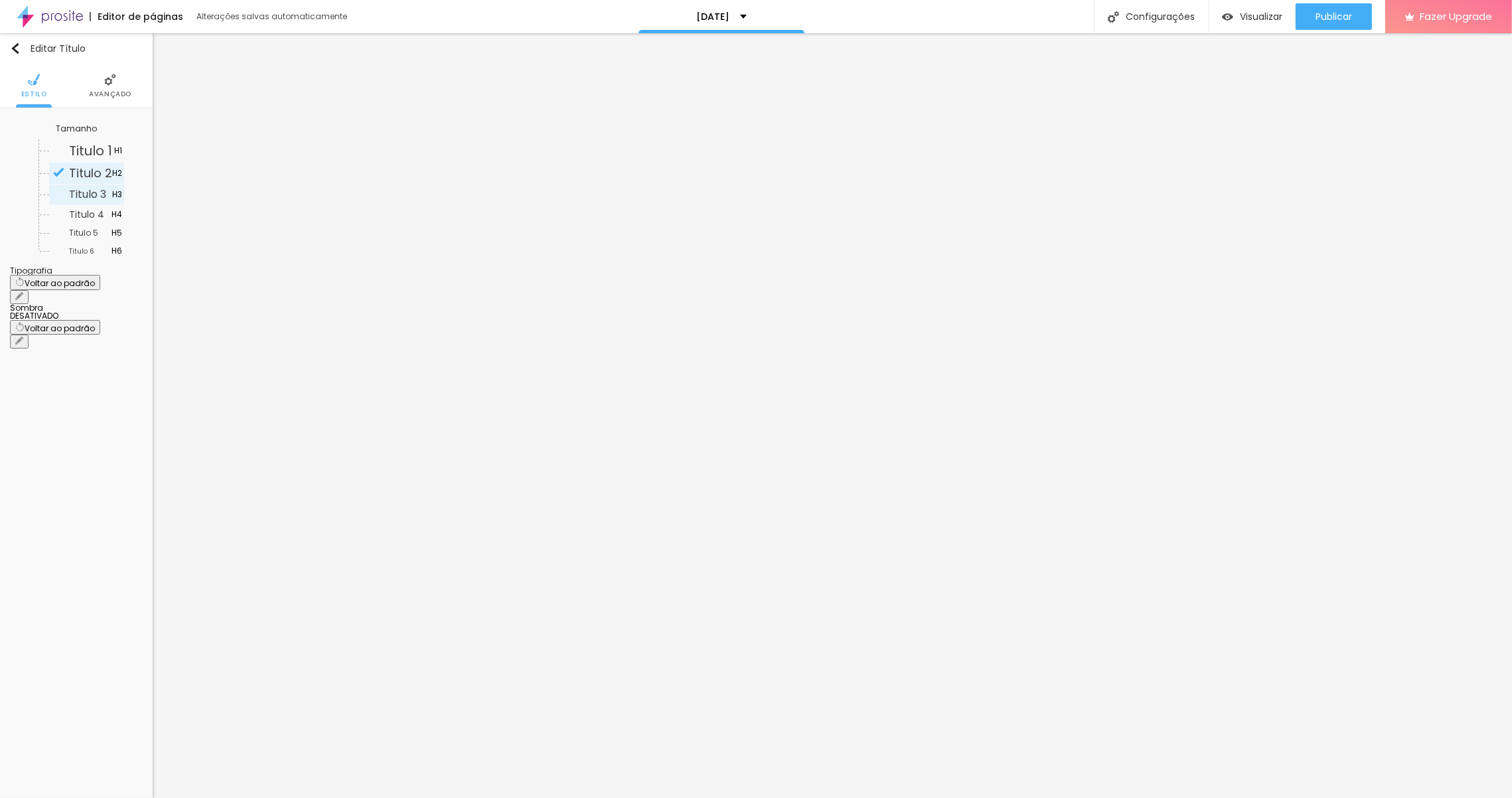
click at [84, 192] on span "Titulo 3" at bounding box center [87, 194] width 37 height 15
click at [78, 211] on span "Titulo 4" at bounding box center [87, 214] width 35 height 14
click at [22, 49] on div "Editar Título" at bounding box center [48, 49] width 76 height 11
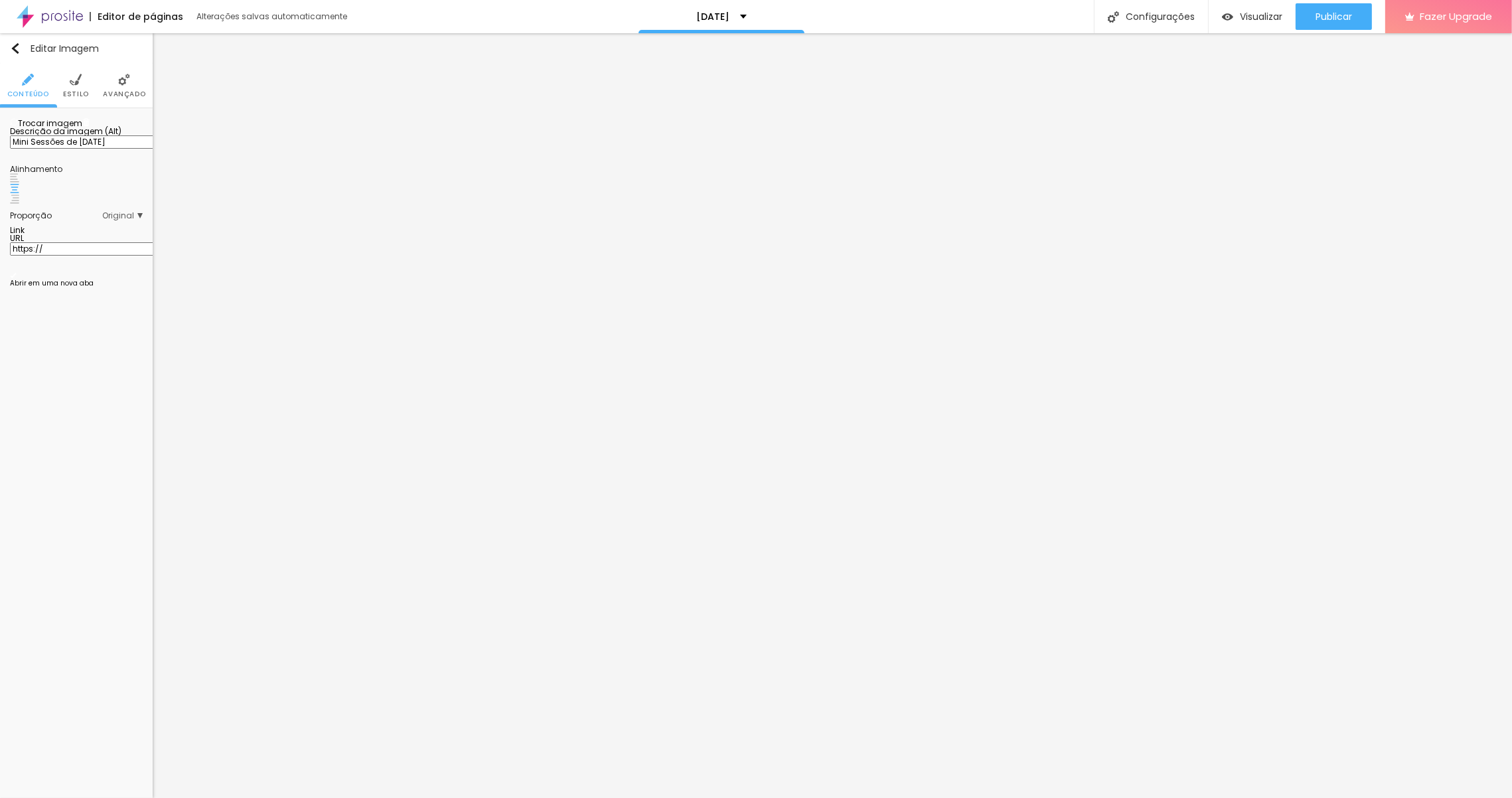
click at [80, 84] on img at bounding box center [75, 79] width 12 height 12
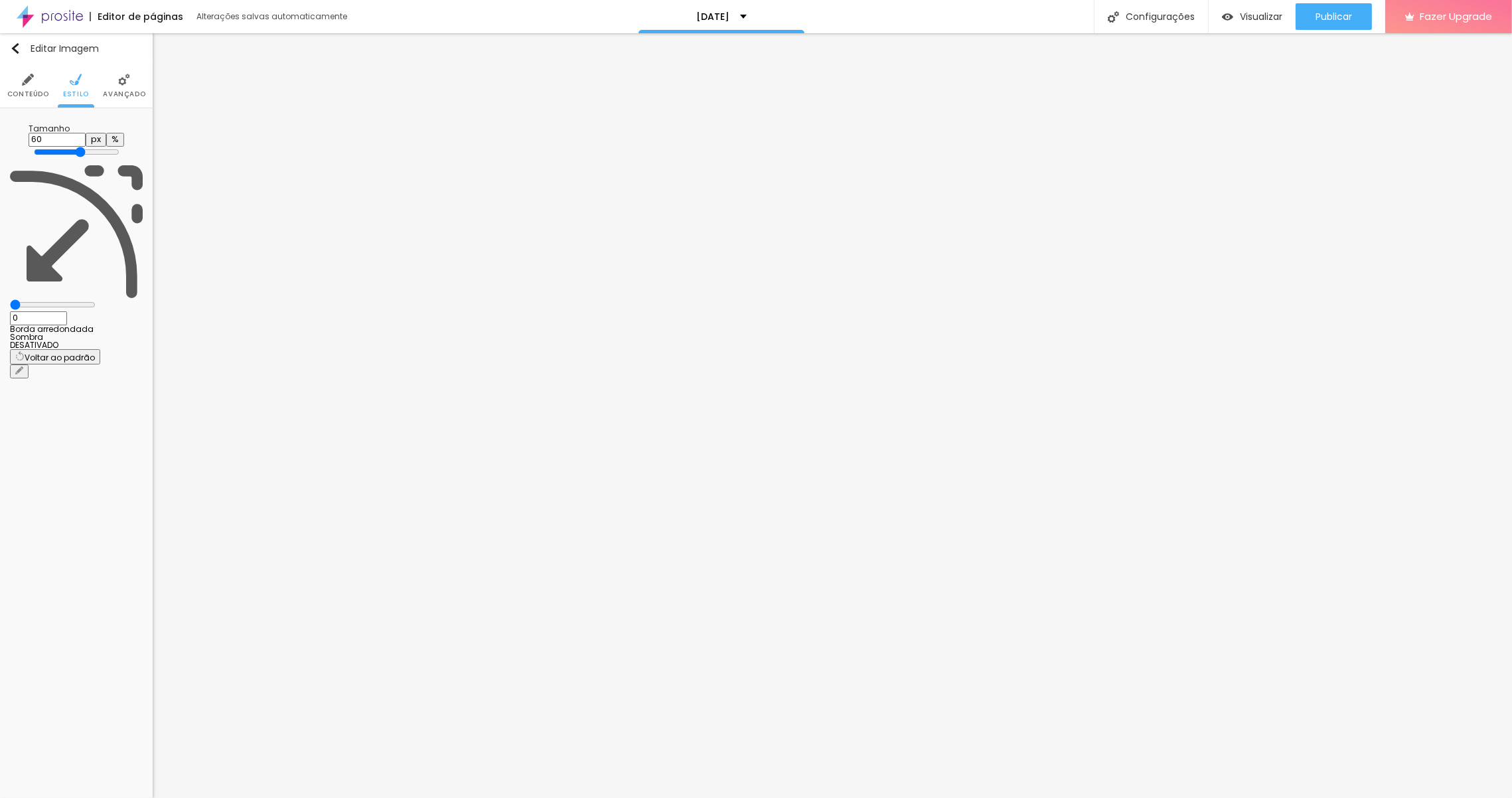
drag, startPoint x: 32, startPoint y: 167, endPoint x: 24, endPoint y: 165, distance: 8.2
click at [24, 299] on input "range" at bounding box center [52, 304] width 86 height 11
click at [77, 147] on input "range" at bounding box center [77, 152] width 86 height 11
click at [121, 92] on span "Avançado" at bounding box center [123, 94] width 42 height 6
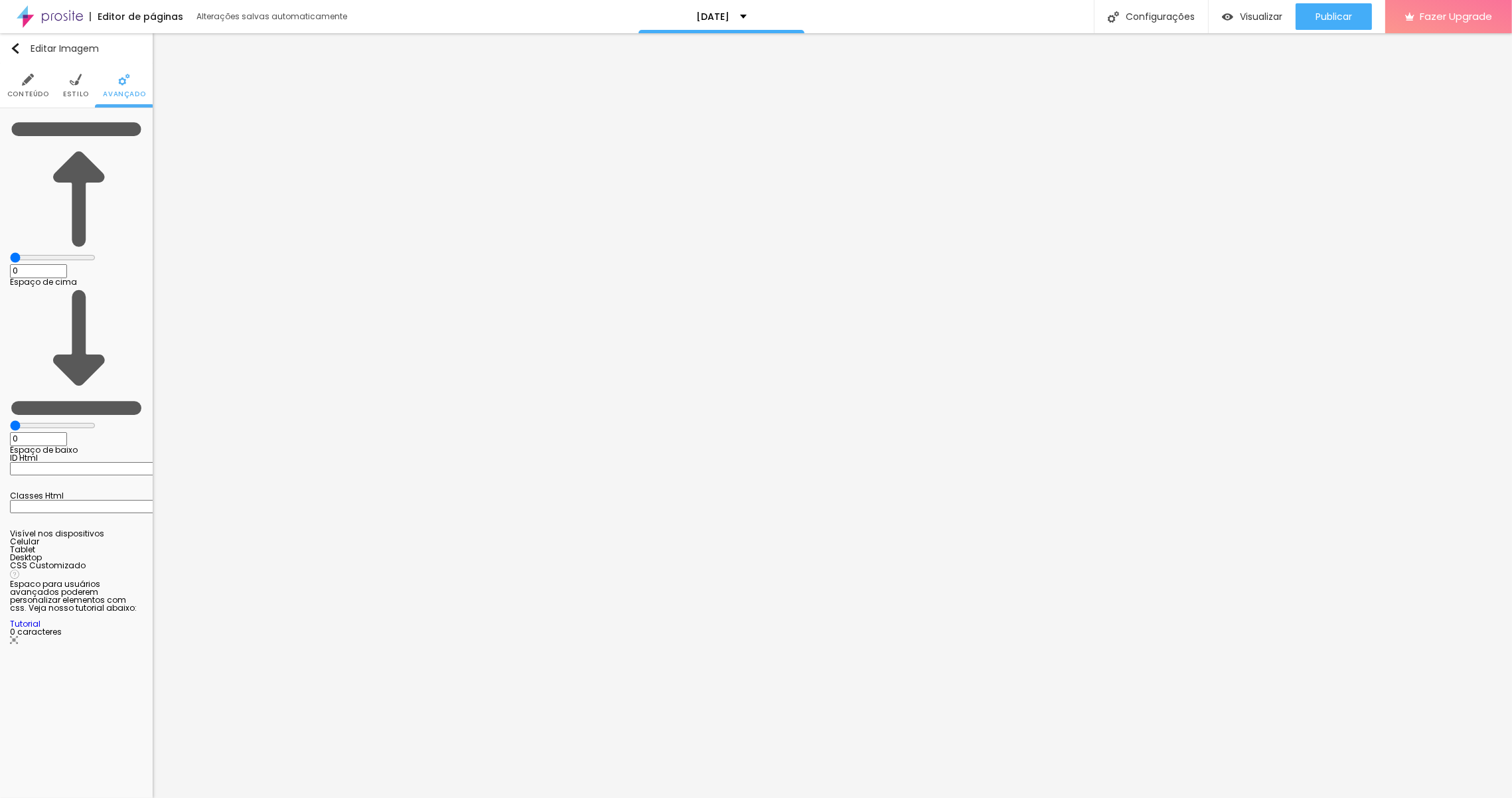
drag, startPoint x: 40, startPoint y: 153, endPoint x: 14, endPoint y: 155, distance: 26.1
click at [14, 420] on input "range" at bounding box center [52, 425] width 86 height 11
drag, startPoint x: 30, startPoint y: 131, endPoint x: 125, endPoint y: 187, distance: 110.3
click at [0, 122] on html "Editor de páginas Alterações salvas automaticamente natal 2025 Configurações Co…" at bounding box center [756, 399] width 1512 height 798
drag, startPoint x: 32, startPoint y: 131, endPoint x: -32, endPoint y: 115, distance: 66.0
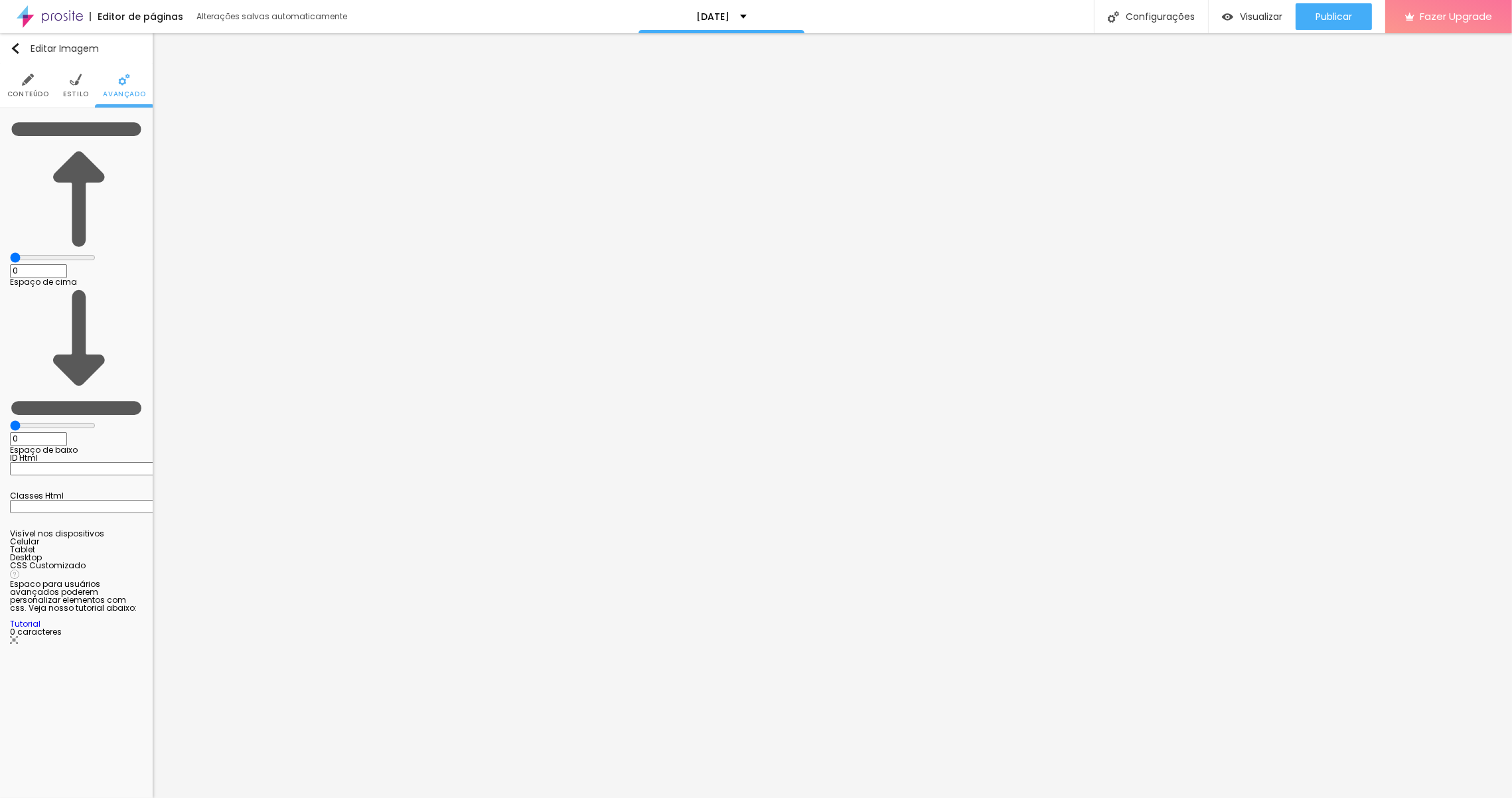
click at [10, 252] on input "range" at bounding box center [52, 258] width 86 height 11
click at [75, 87] on li "Estilo" at bounding box center [76, 86] width 26 height 44
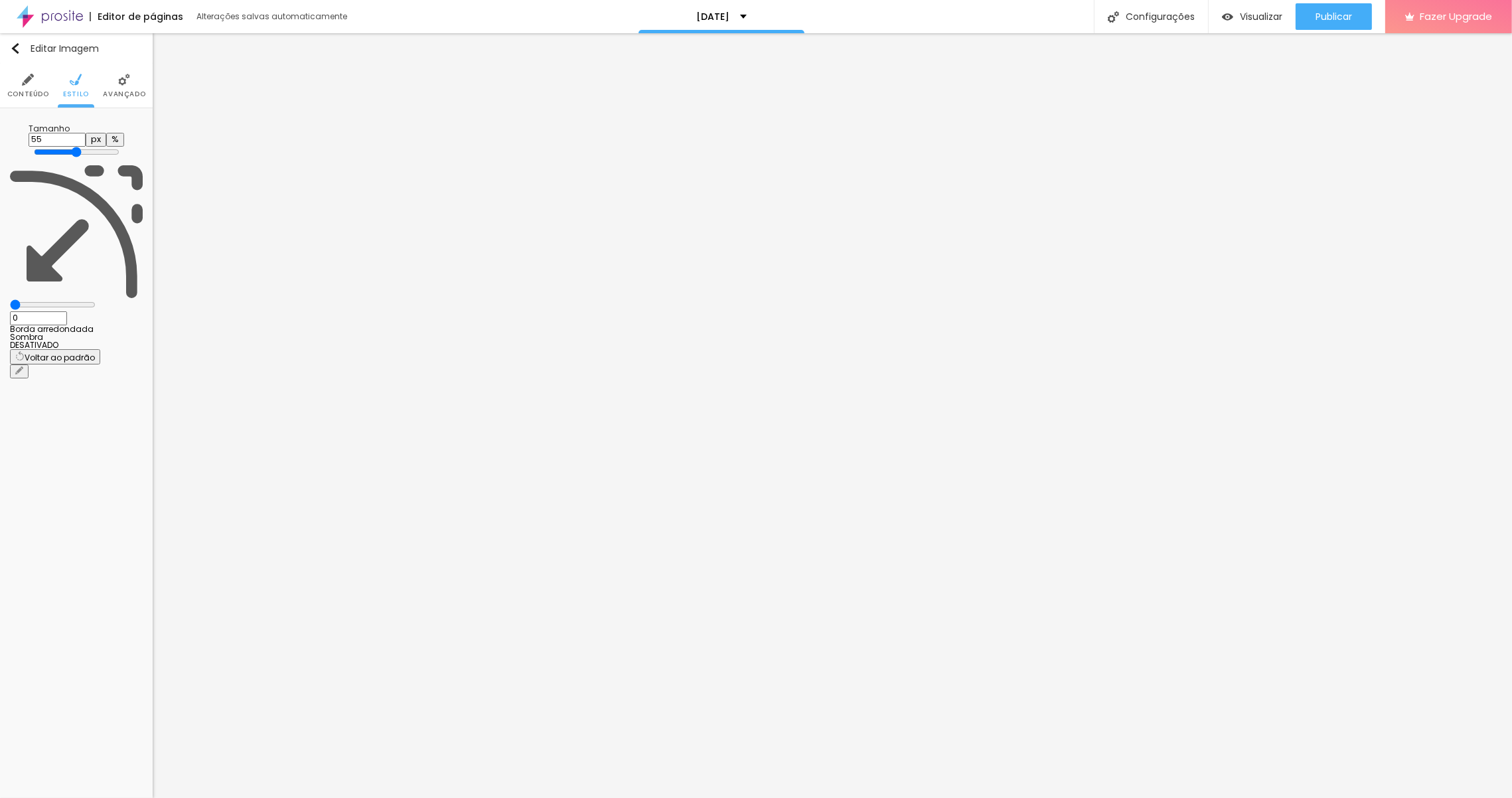
drag, startPoint x: 32, startPoint y: 168, endPoint x: -32, endPoint y: 168, distance: 64.0
click at [10, 299] on input "range" at bounding box center [52, 304] width 86 height 11
drag, startPoint x: 82, startPoint y: 141, endPoint x: 77, endPoint y: 113, distance: 28.4
click at [77, 147] on input "range" at bounding box center [77, 152] width 86 height 11
click at [79, 147] on input "range" at bounding box center [77, 152] width 86 height 11
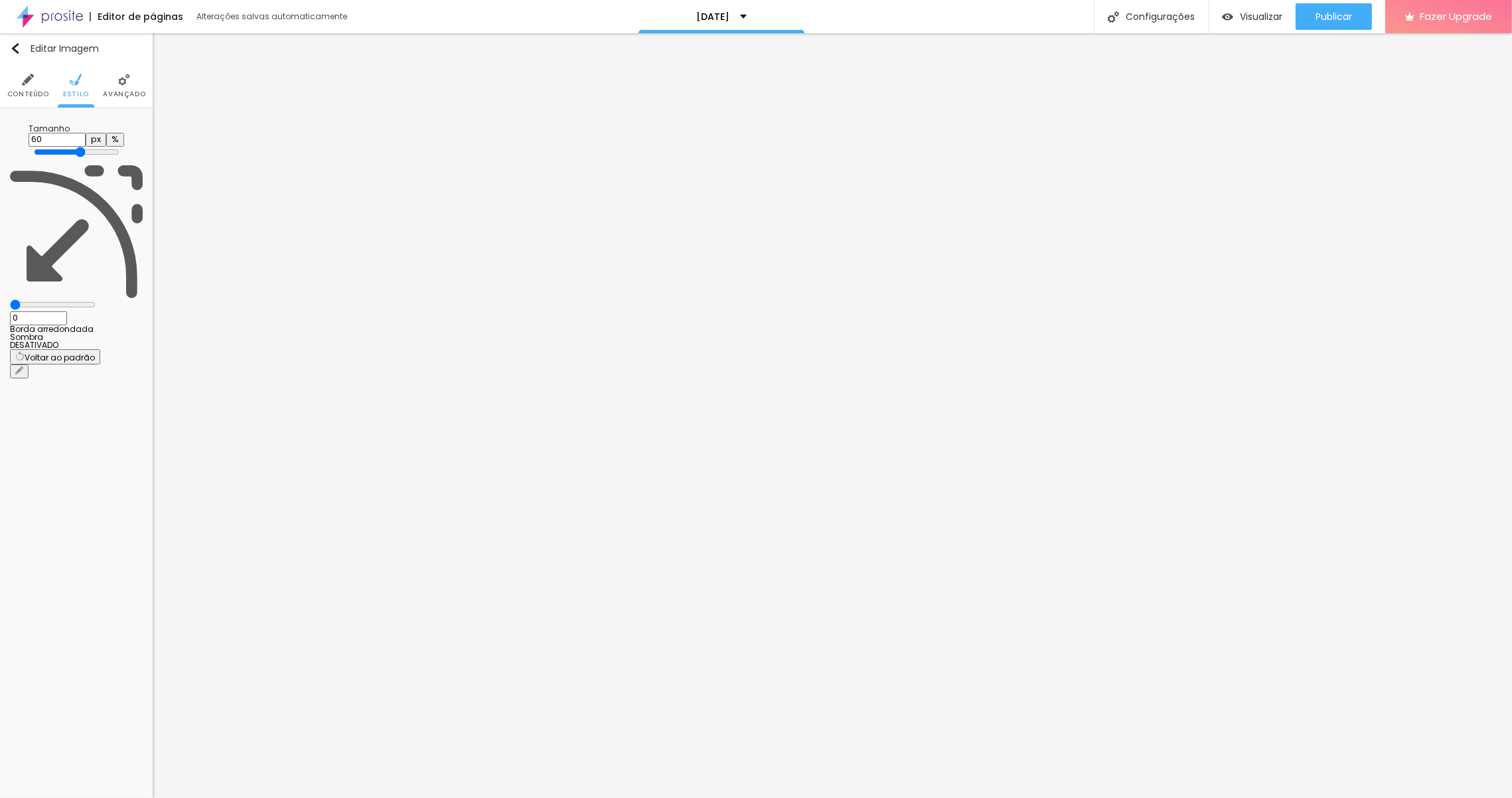
click at [40, 91] on span "Conteúdo" at bounding box center [28, 94] width 41 height 6
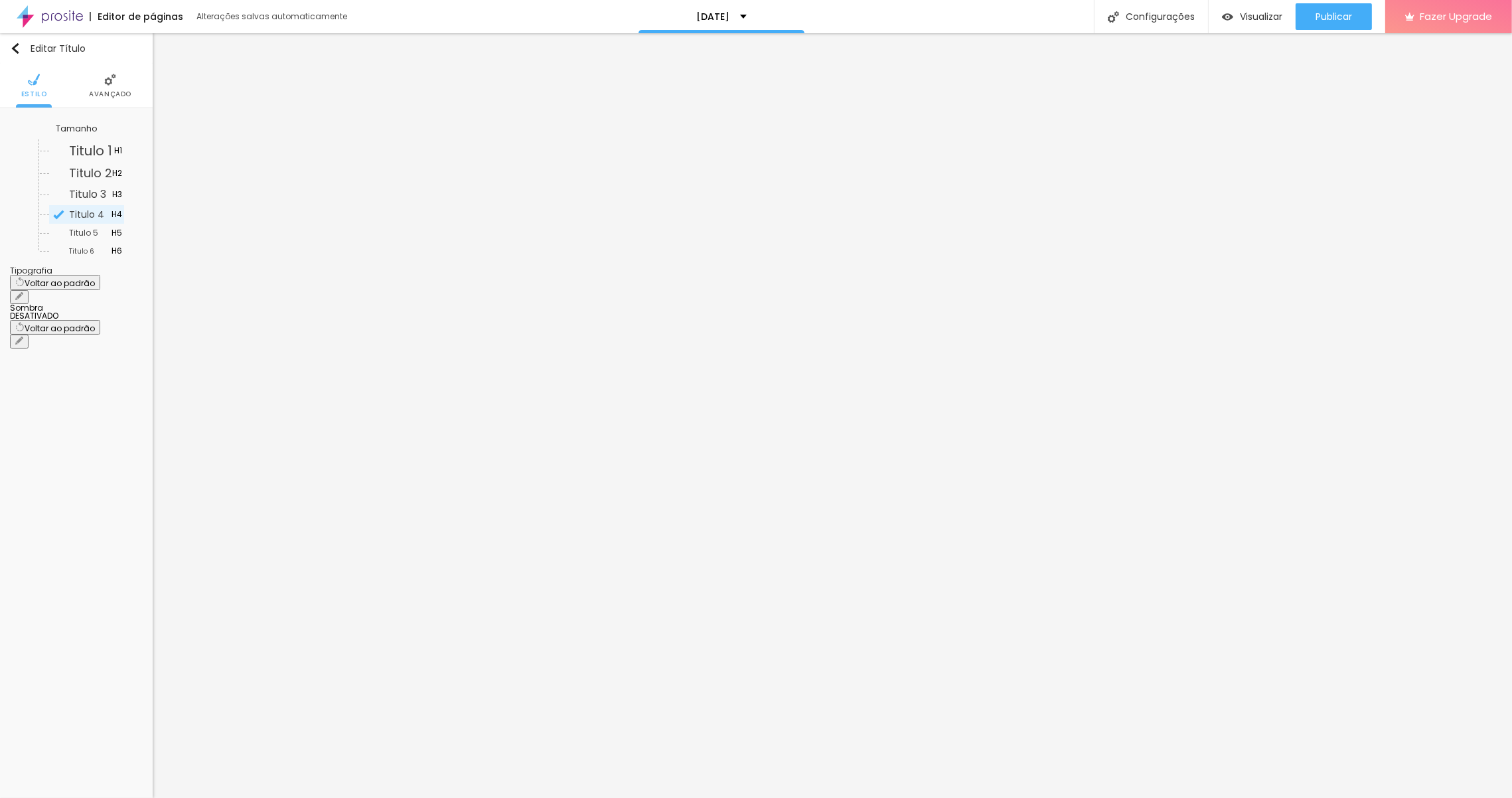
click at [105, 80] on img at bounding box center [110, 79] width 12 height 12
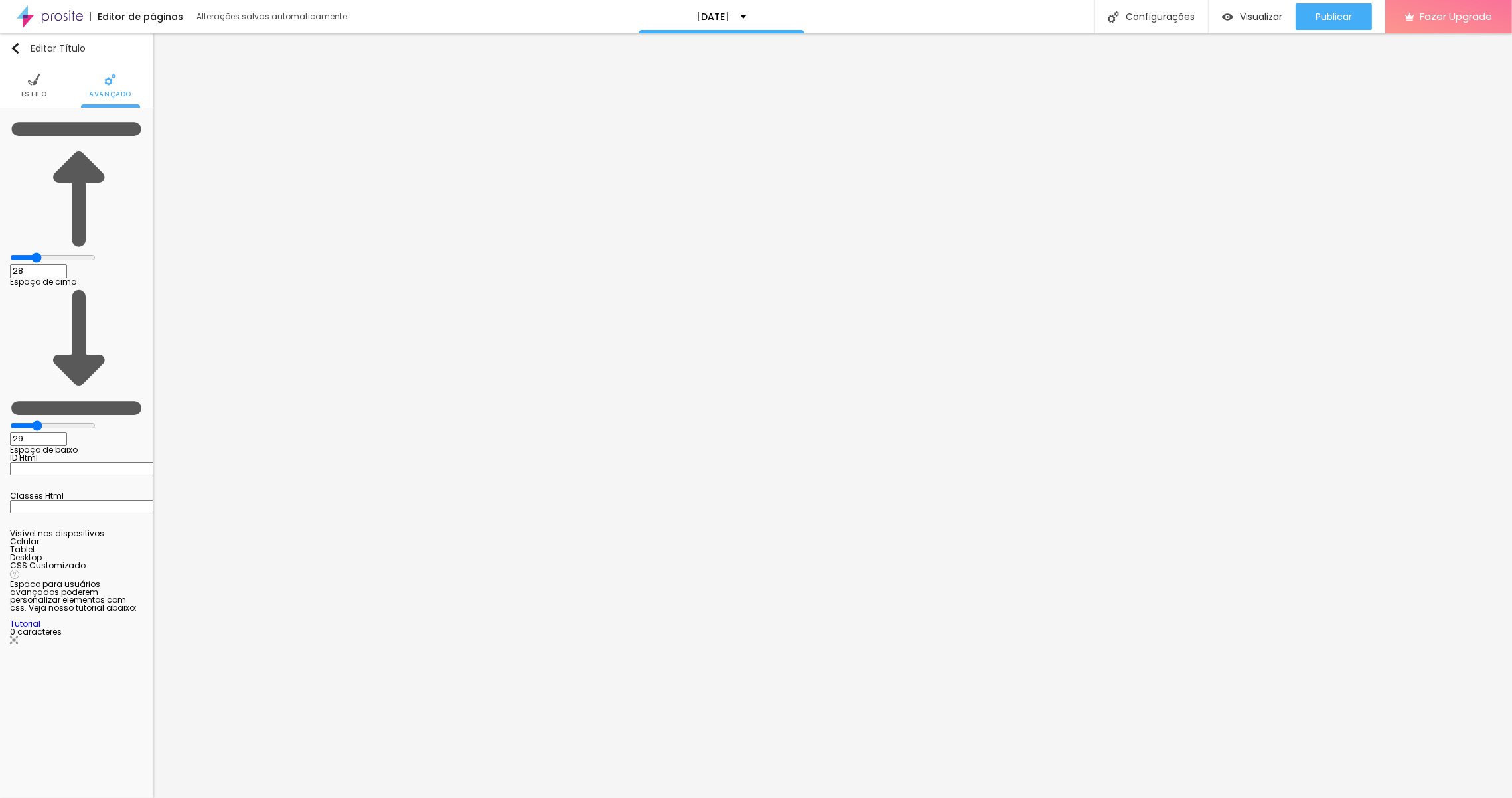
click at [35, 87] on li "Estilo" at bounding box center [34, 86] width 26 height 44
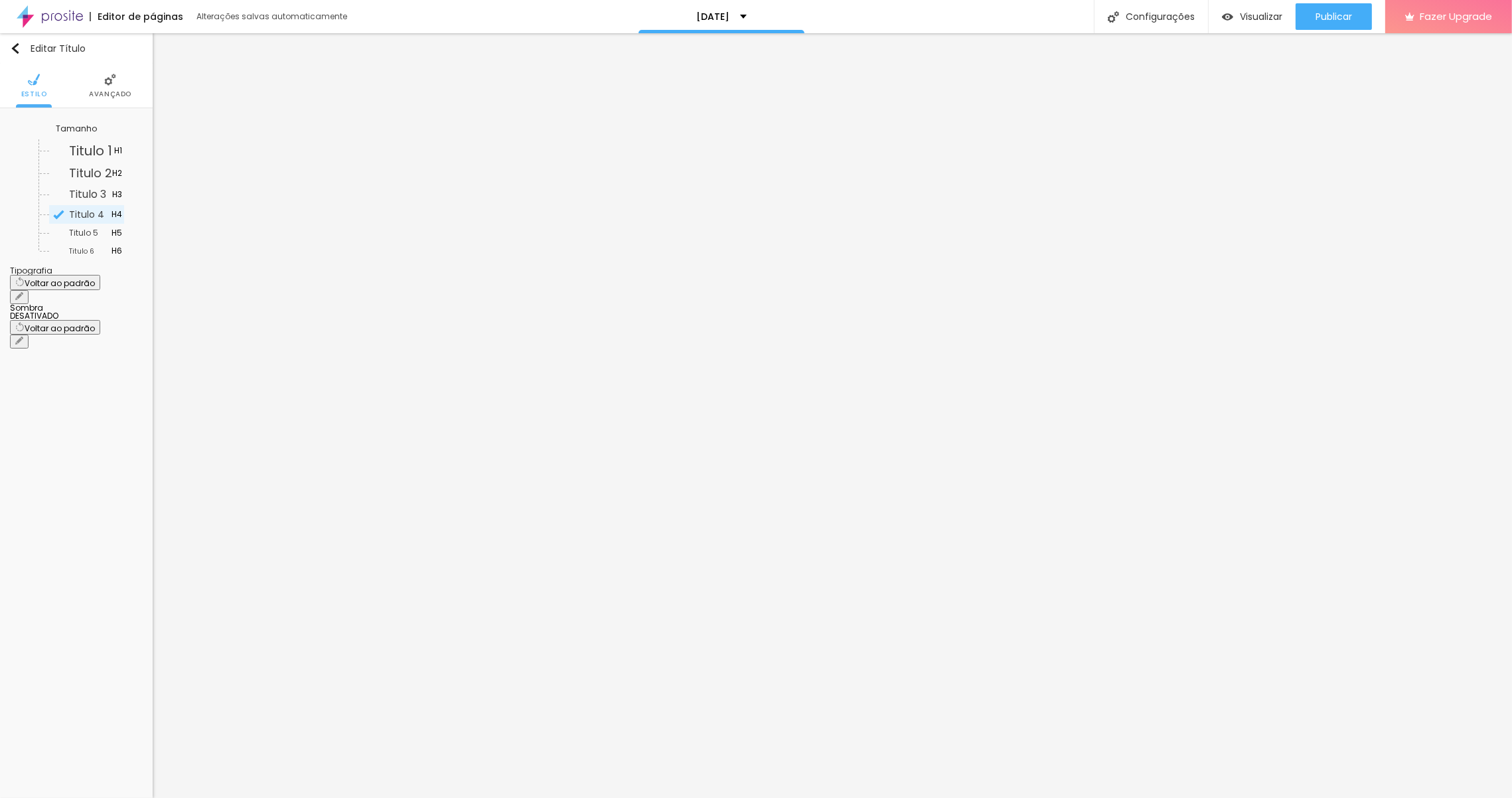
click at [29, 290] on button "button" at bounding box center [19, 296] width 19 height 14
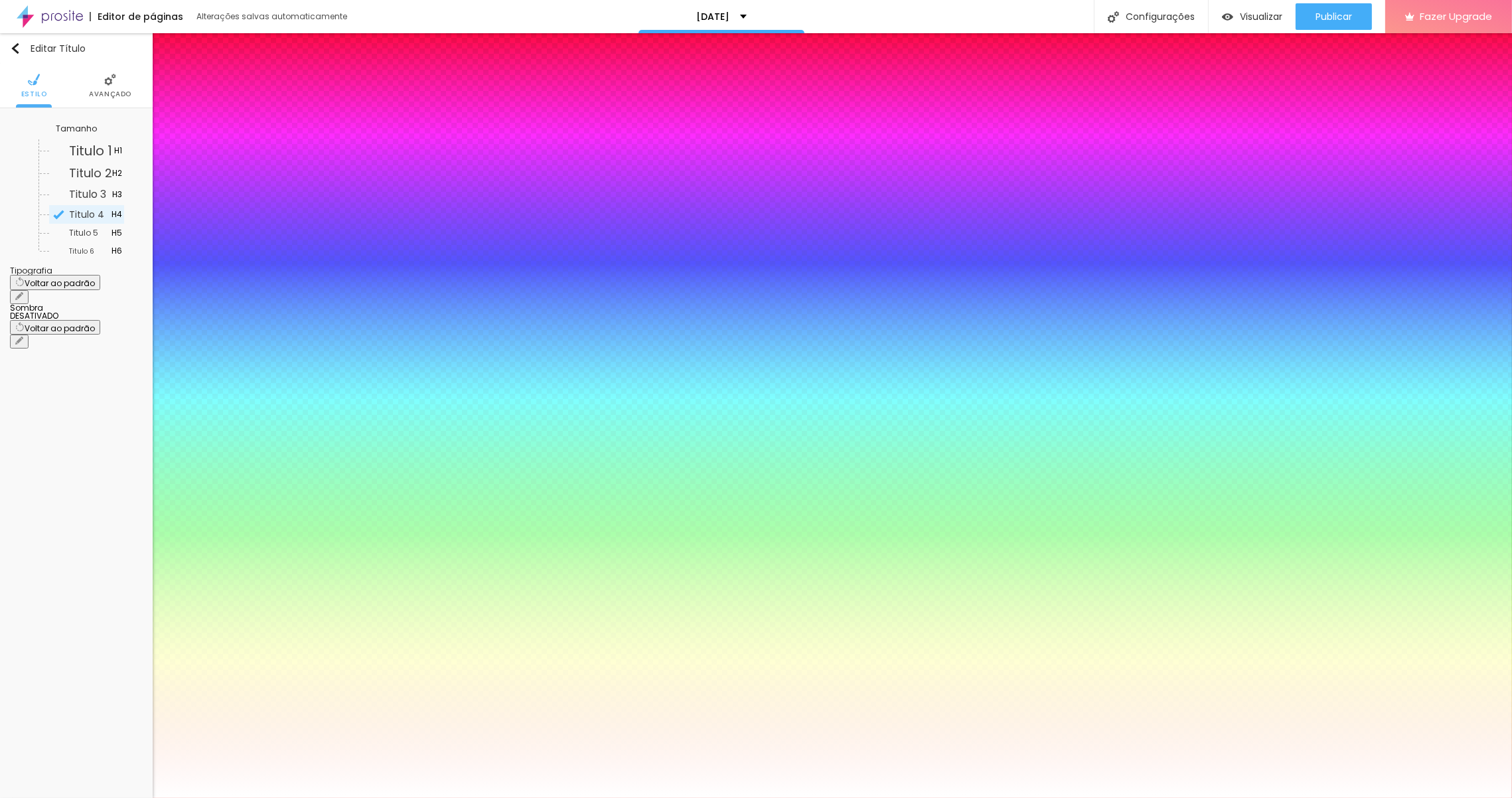
drag, startPoint x: 186, startPoint y: 375, endPoint x: 199, endPoint y: 364, distance: 17.0
drag, startPoint x: 183, startPoint y: 402, endPoint x: 207, endPoint y: 396, distance: 24.7
drag, startPoint x: 169, startPoint y: 434, endPoint x: 216, endPoint y: 460, distance: 53.7
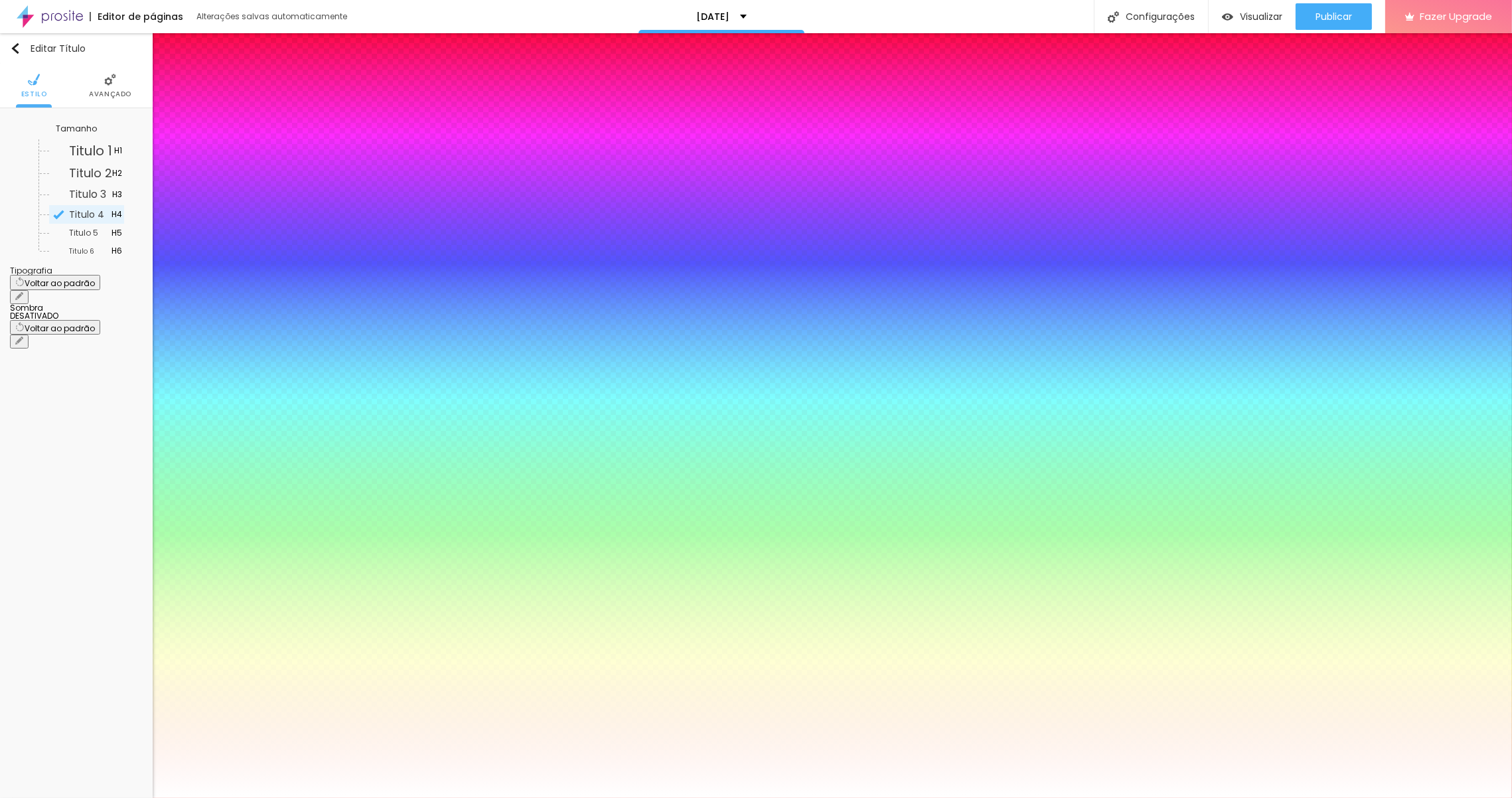
drag, startPoint x: 222, startPoint y: 464, endPoint x: 228, endPoint y: 462, distance: 6.3
click at [142, 797] on select "AbrilFatface-Regular Actor-Regular Alegreya AlegreyaBlack [PERSON_NAME] [PERSON…" at bounding box center [71, 812] width 142 height 14
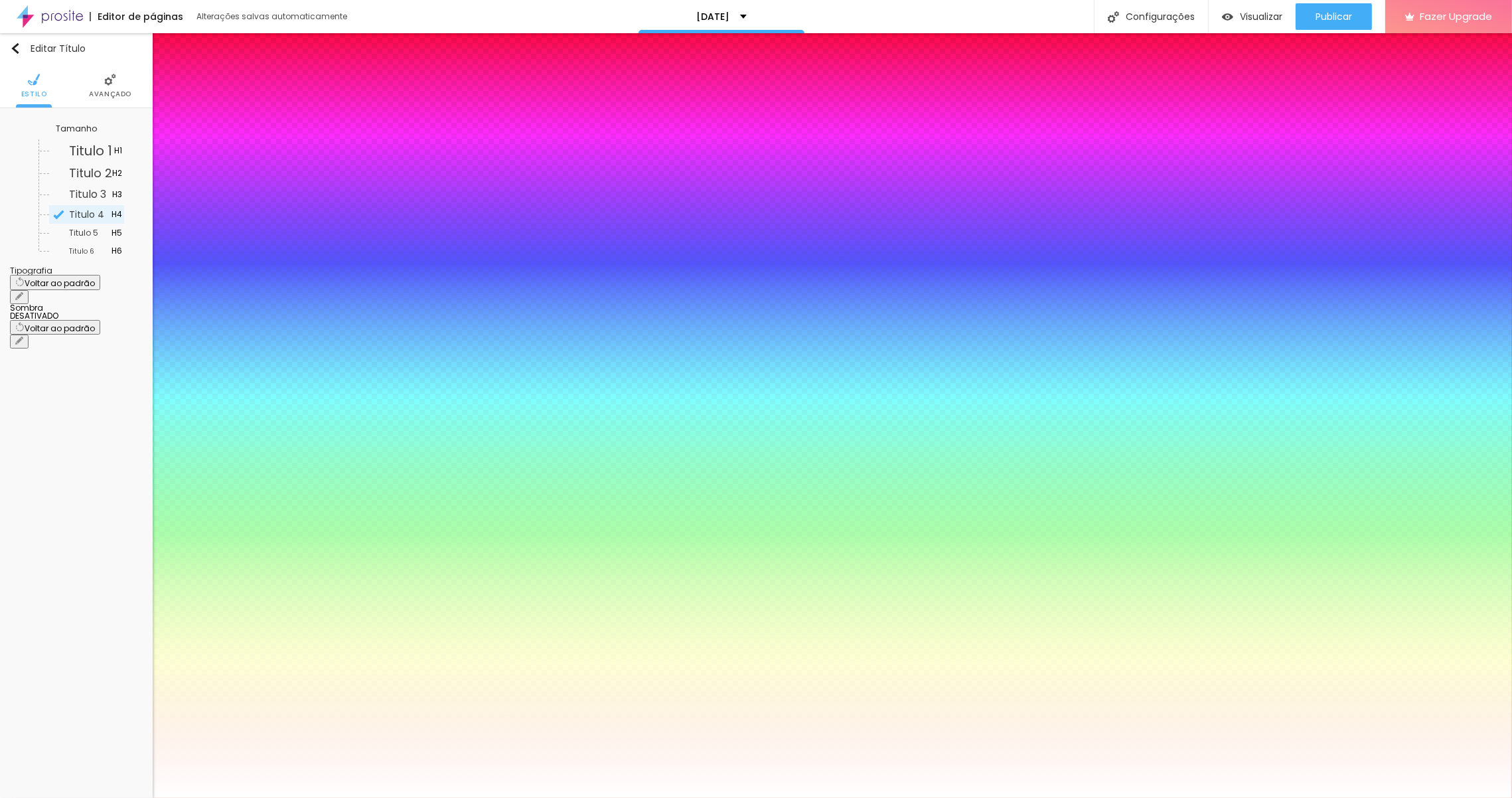
drag, startPoint x: 196, startPoint y: 374, endPoint x: 185, endPoint y: 367, distance: 13.0
drag, startPoint x: 173, startPoint y: 436, endPoint x: 148, endPoint y: 435, distance: 25.0
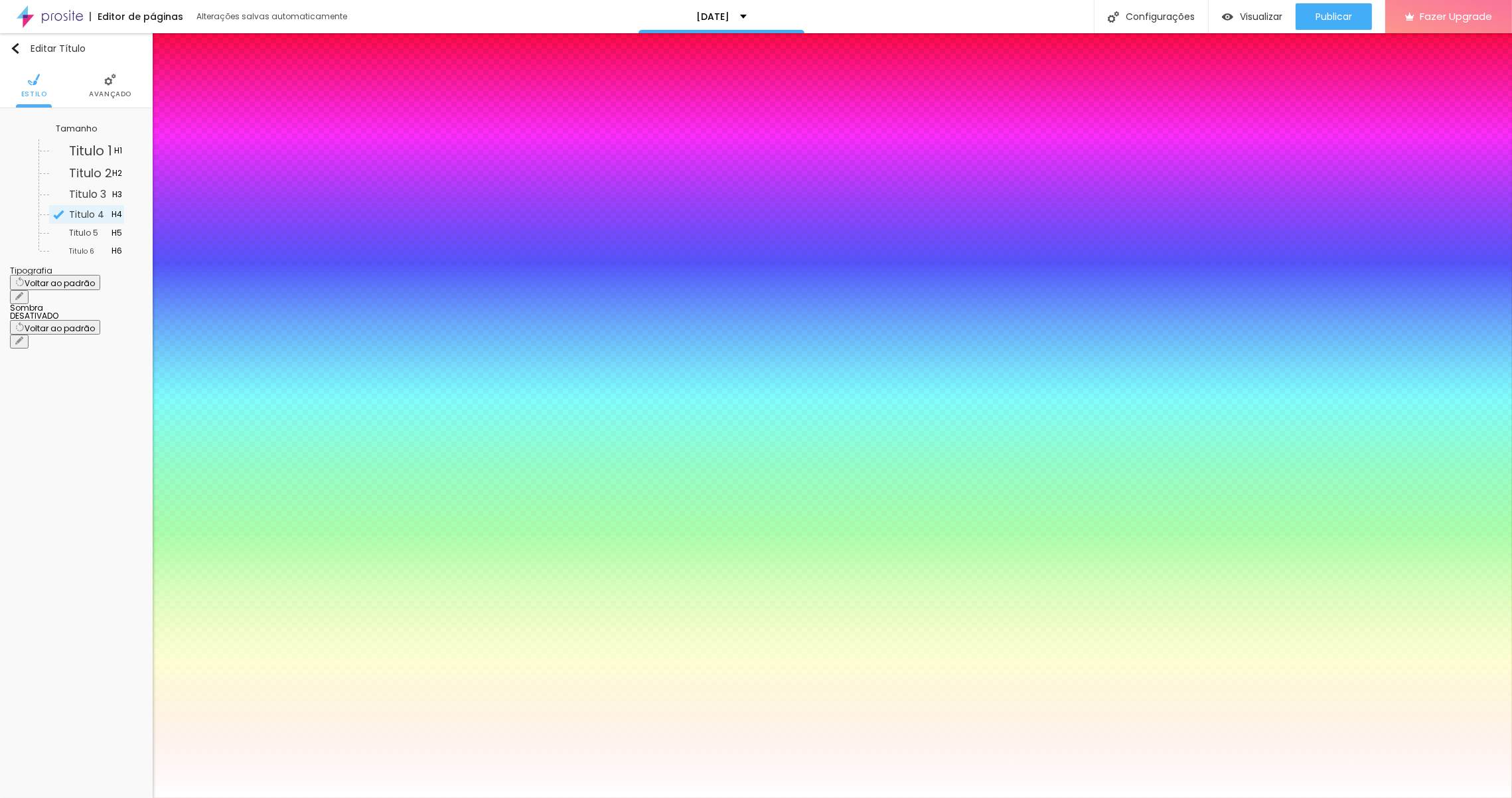
click at [142, 797] on select "AbrilFatface-Regular Actor-Regular Alegreya AlegreyaBlack [PERSON_NAME] [PERSON…" at bounding box center [71, 812] width 142 height 14
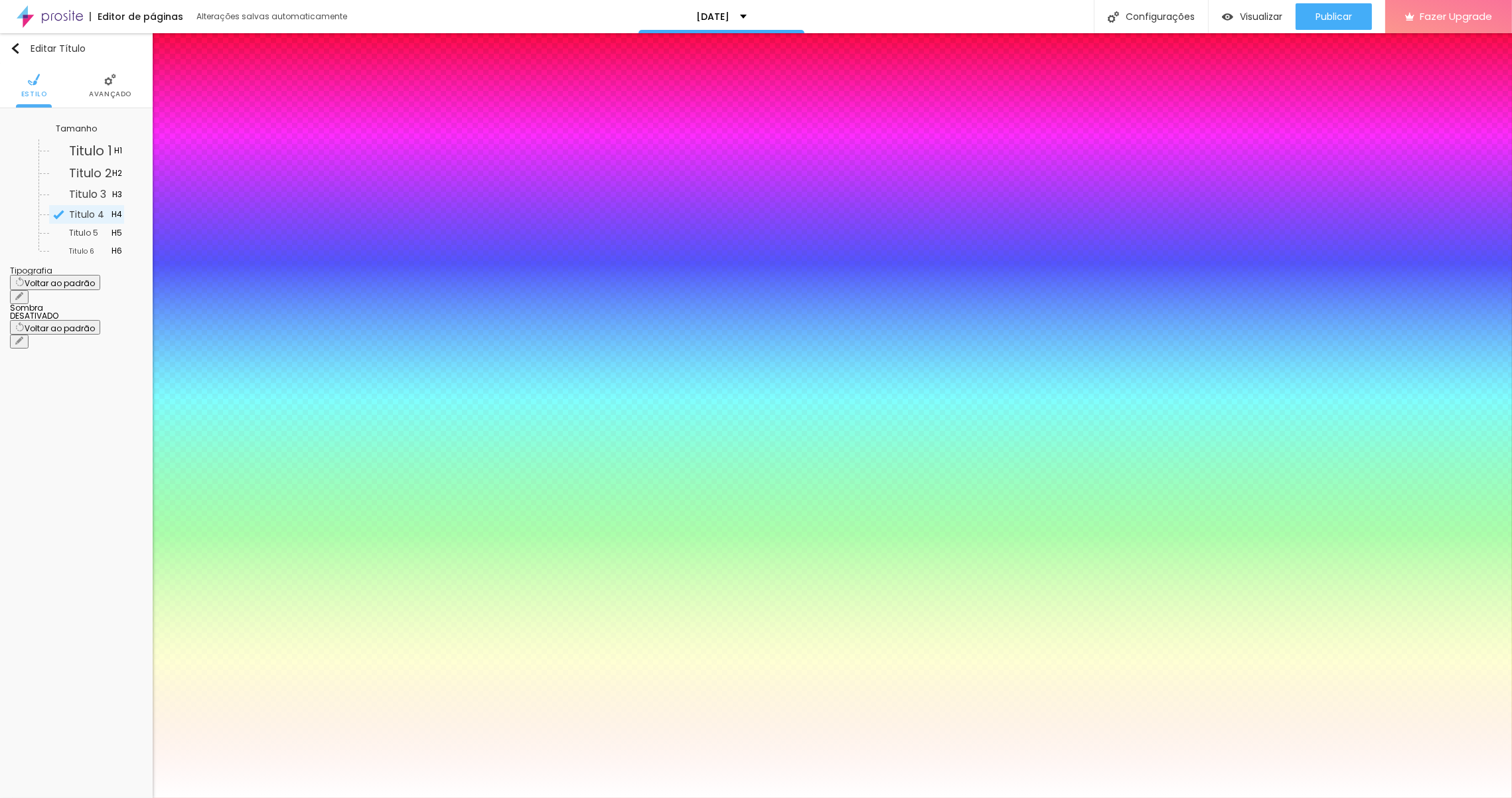
click at [142, 797] on select "AbrilFatface-Regular Actor-Regular Alegreya AlegreyaBlack [PERSON_NAME] [PERSON…" at bounding box center [71, 812] width 142 height 14
click at [1355, 797] on div at bounding box center [756, 798] width 1512 height 0
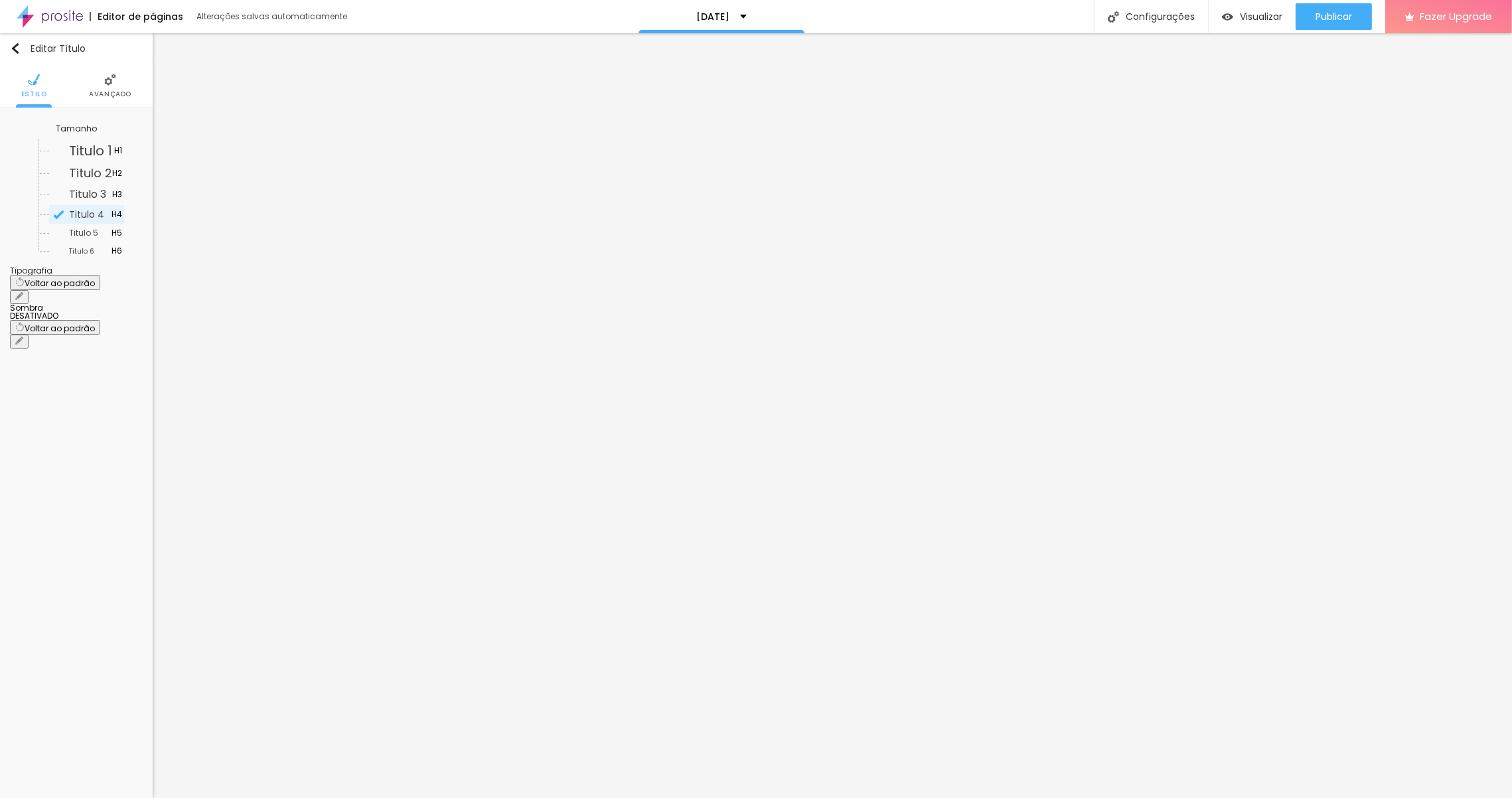
click at [103, 85] on li "Avançado" at bounding box center [110, 86] width 42 height 44
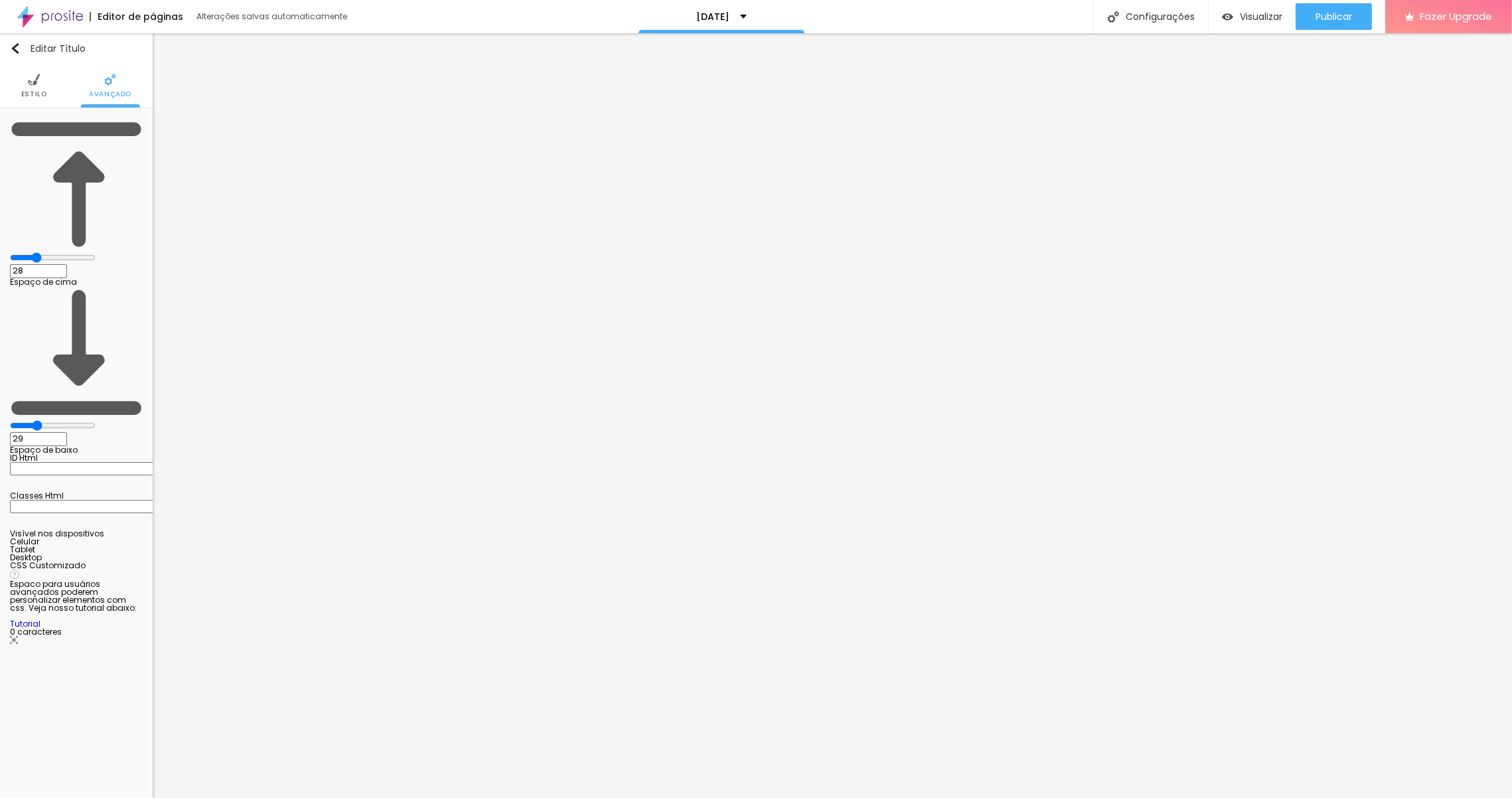
click at [27, 84] on li "Estilo" at bounding box center [34, 86] width 26 height 44
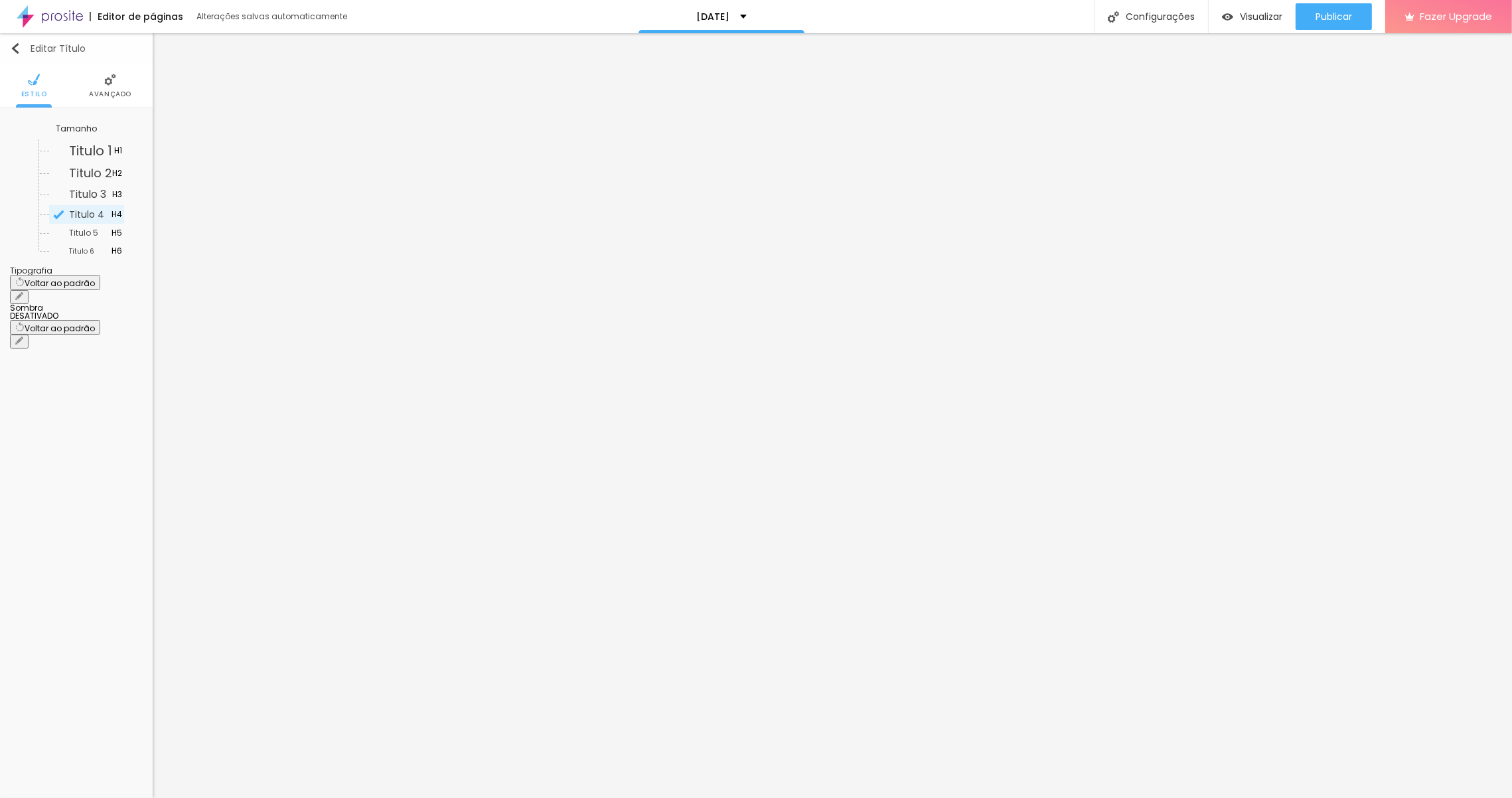
click at [22, 50] on div "Editar Título" at bounding box center [48, 49] width 76 height 11
click at [92, 131] on span "Encaixotado" at bounding box center [112, 129] width 60 height 8
click at [69, 163] on span "Completo" at bounding box center [89, 166] width 41 height 12
click at [78, 153] on div "Encaixotado" at bounding box center [87, 148] width 74 height 17
click at [78, 168] on span "Completo" at bounding box center [89, 166] width 41 height 12
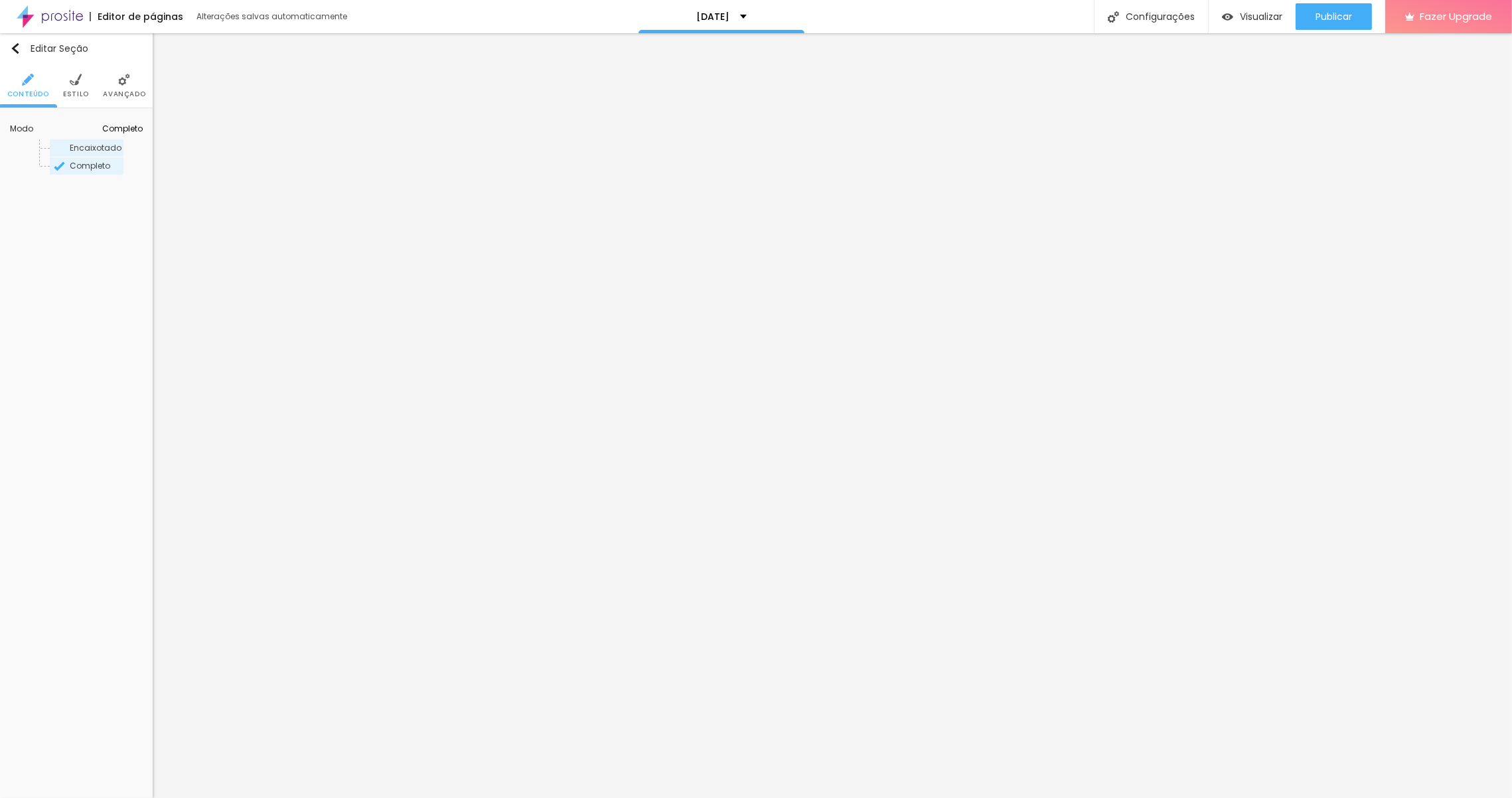
click at [70, 152] on span "Encaixotado" at bounding box center [95, 148] width 51 height 12
click at [72, 160] on span "Completo" at bounding box center [89, 166] width 41 height 12
click at [131, 91] on span "Avançado" at bounding box center [123, 94] width 42 height 6
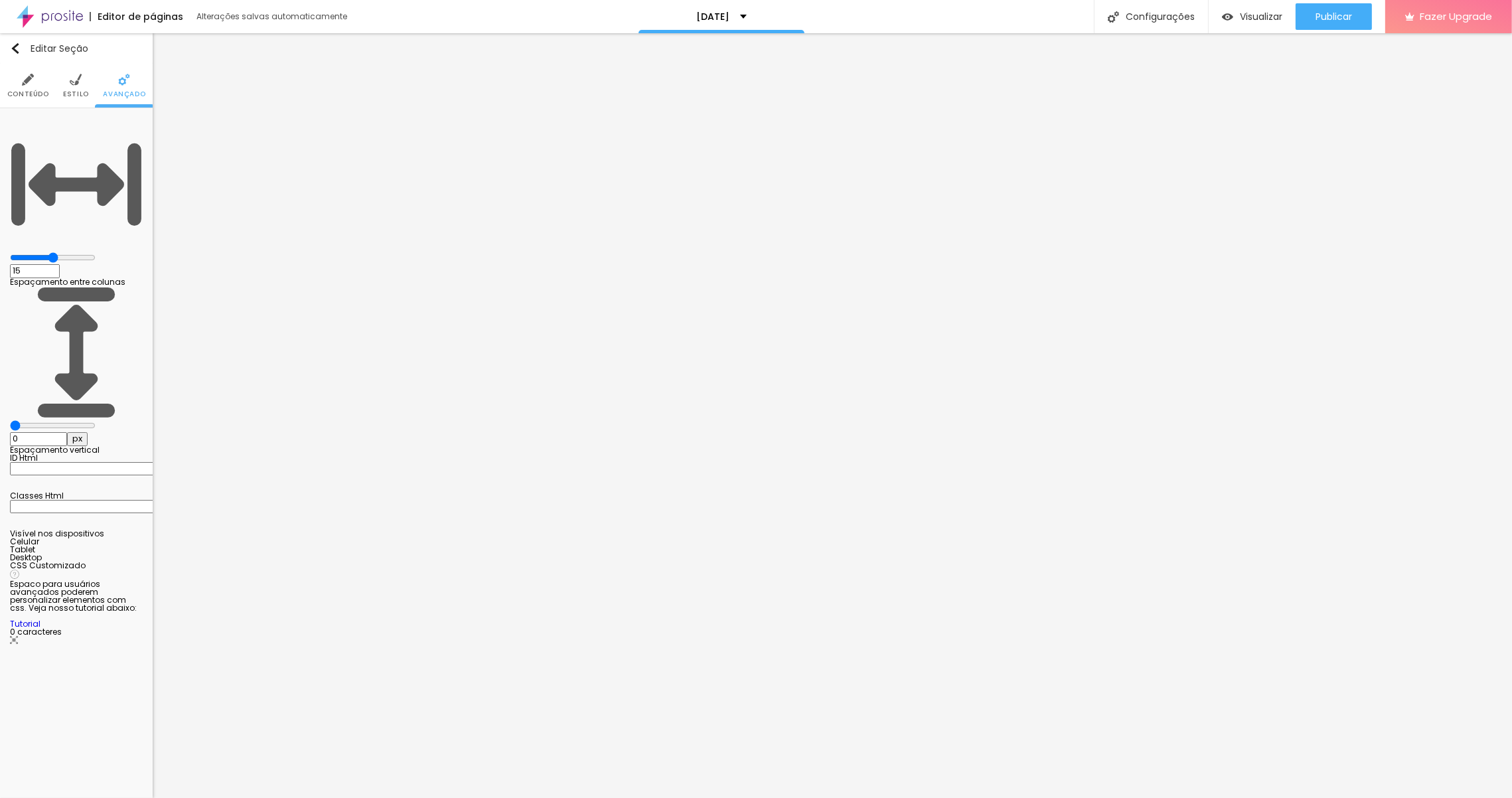
drag, startPoint x: 85, startPoint y: 131, endPoint x: 77, endPoint y: 124, distance: 10.6
click at [77, 252] on input "range" at bounding box center [52, 258] width 86 height 11
click at [33, 420] on input "range" at bounding box center [52, 425] width 86 height 11
click at [70, 83] on img at bounding box center [75, 79] width 12 height 12
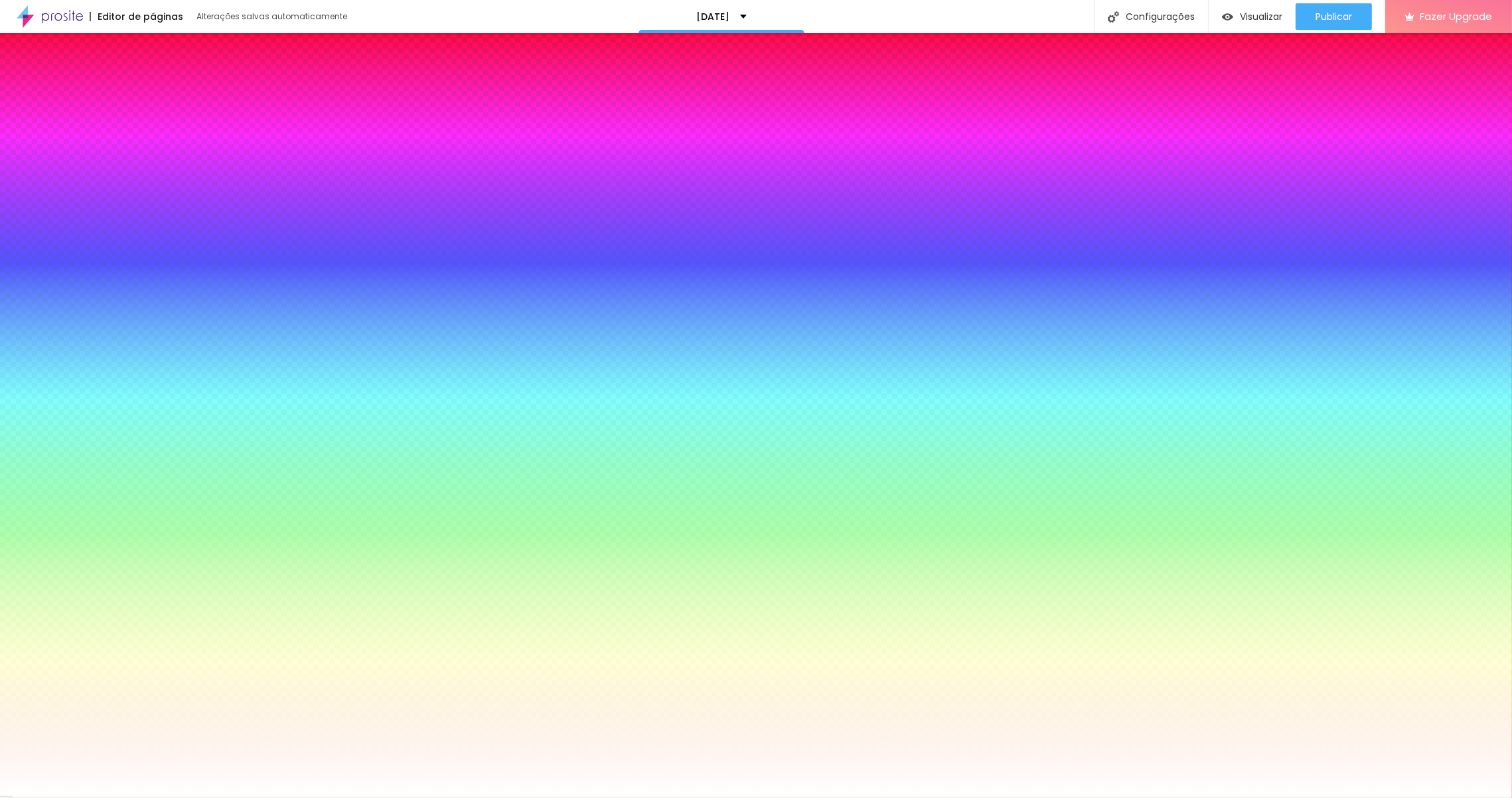
click at [123, 150] on span "Nenhum" at bounding box center [122, 146] width 43 height 8
click at [78, 188] on span "Parallax" at bounding box center [95, 183] width 32 height 12
click at [78, 170] on span "Nenhum" at bounding box center [96, 165] width 34 height 12
click at [94, 222] on div at bounding box center [76, 222] width 132 height 0
click at [122, 236] on input "#FFFFFF" at bounding box center [89, 229] width 159 height 14
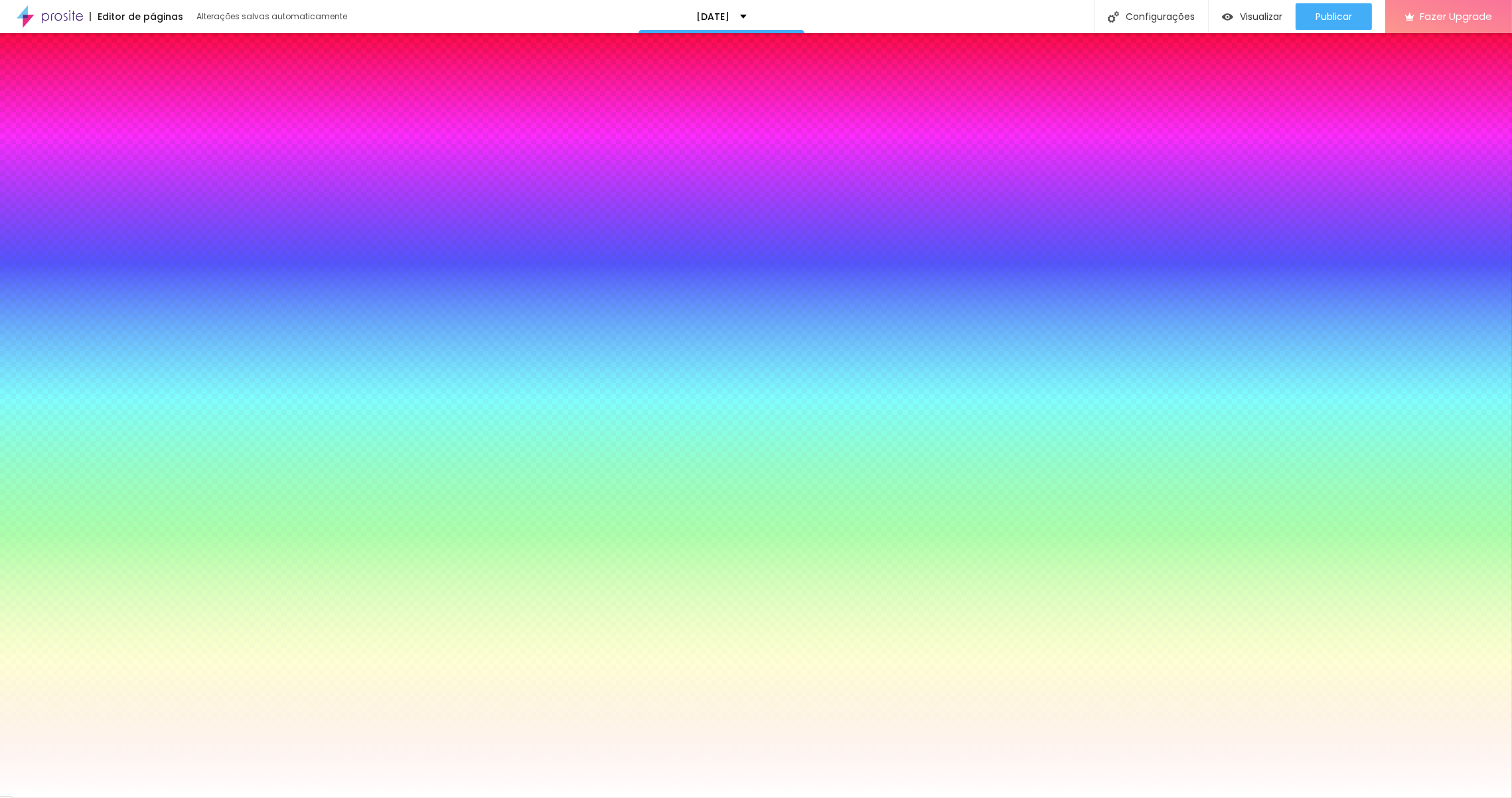
click at [24, 218] on icon "button" at bounding box center [20, 213] width 9 height 9
click at [32, 88] on li "Conteúdo" at bounding box center [28, 86] width 41 height 44
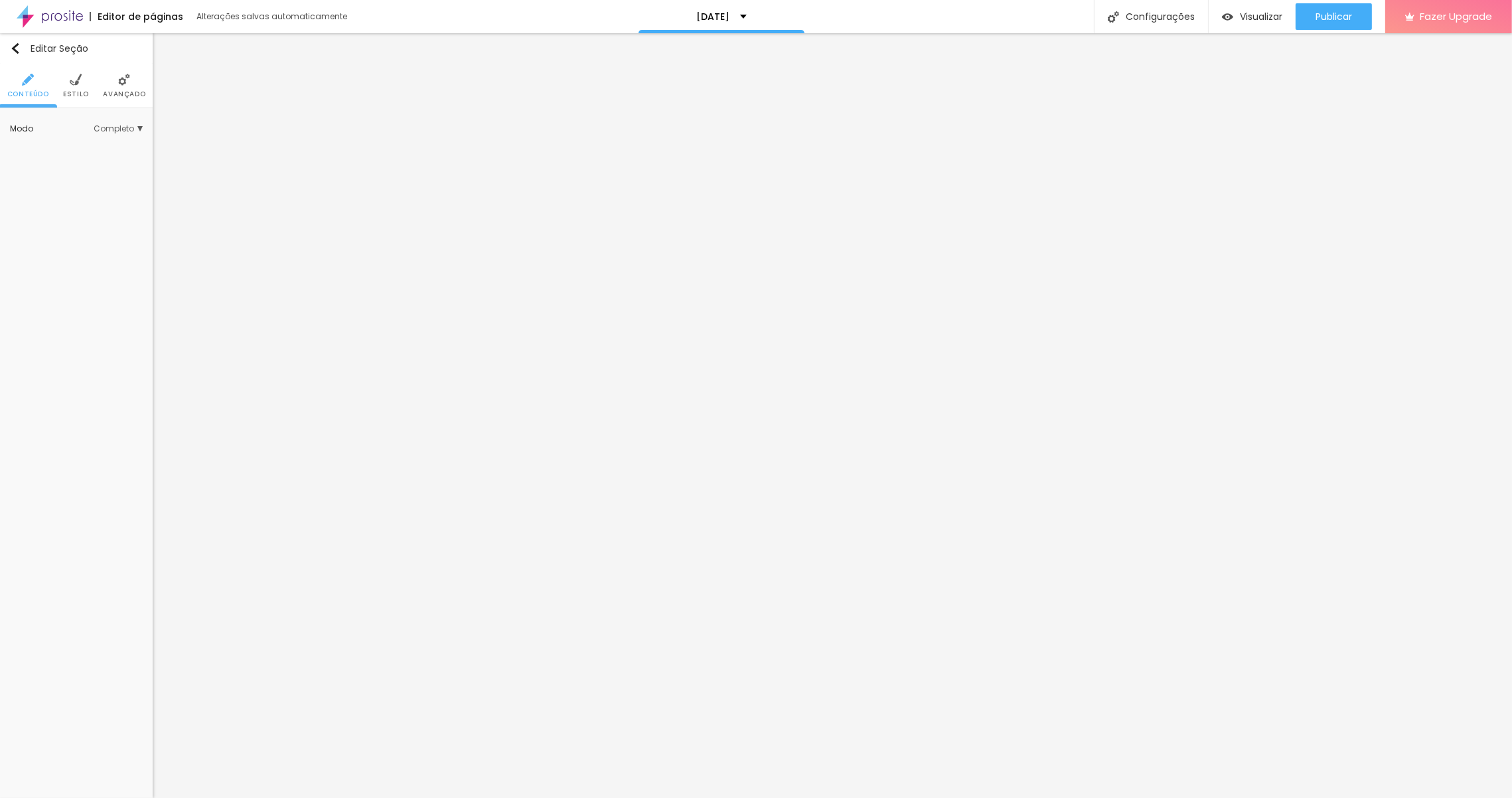
click at [112, 129] on span "Completo" at bounding box center [118, 129] width 50 height 8
click at [89, 148] on span "Encaixotado" at bounding box center [95, 148] width 51 height 12
click at [87, 159] on div "Completo" at bounding box center [87, 166] width 74 height 17
click at [89, 148] on span "Encaixotado" at bounding box center [95, 148] width 51 height 12
click at [69, 162] on span "Completo" at bounding box center [89, 166] width 41 height 12
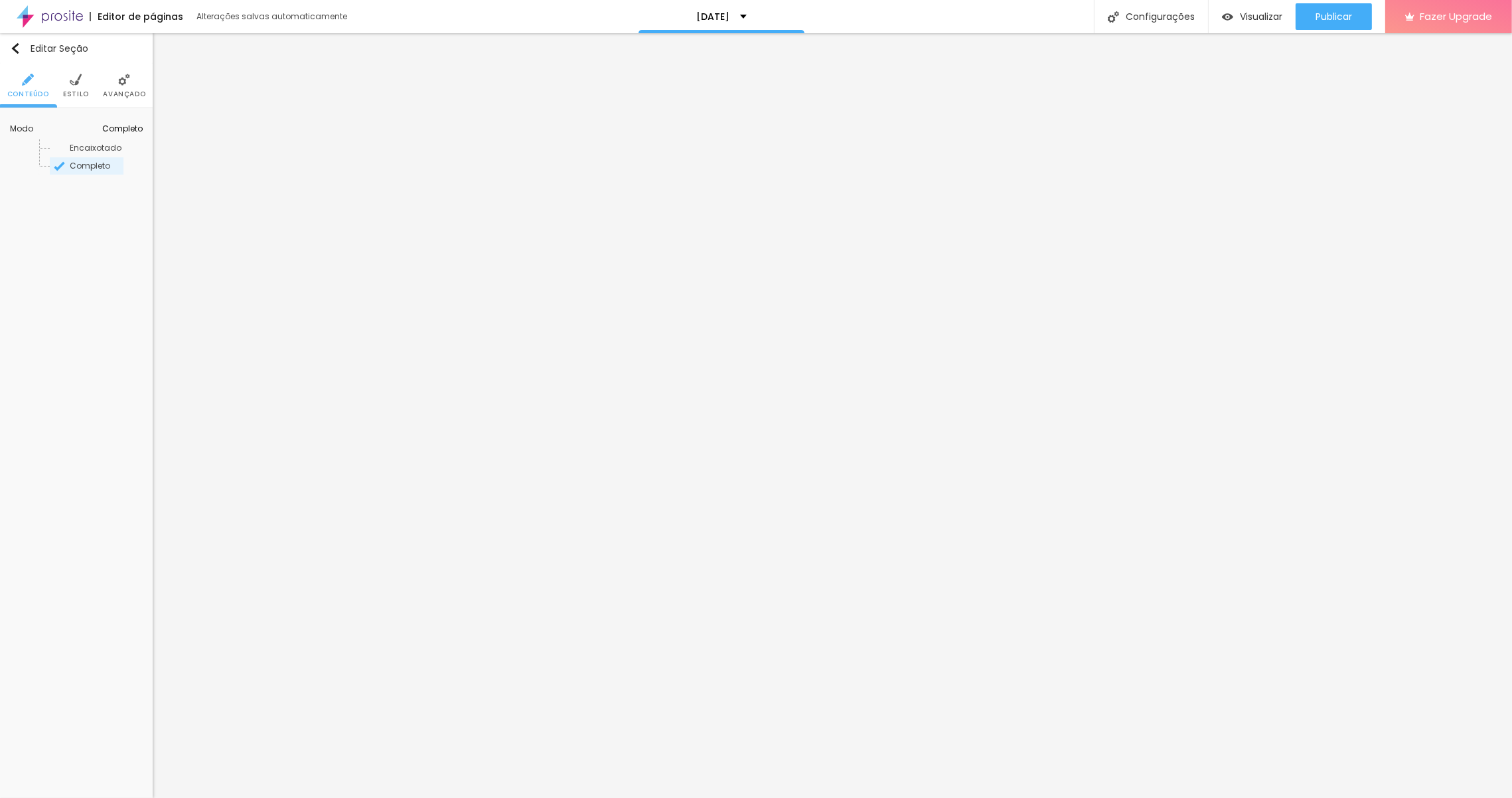
click at [73, 82] on img at bounding box center [75, 79] width 12 height 12
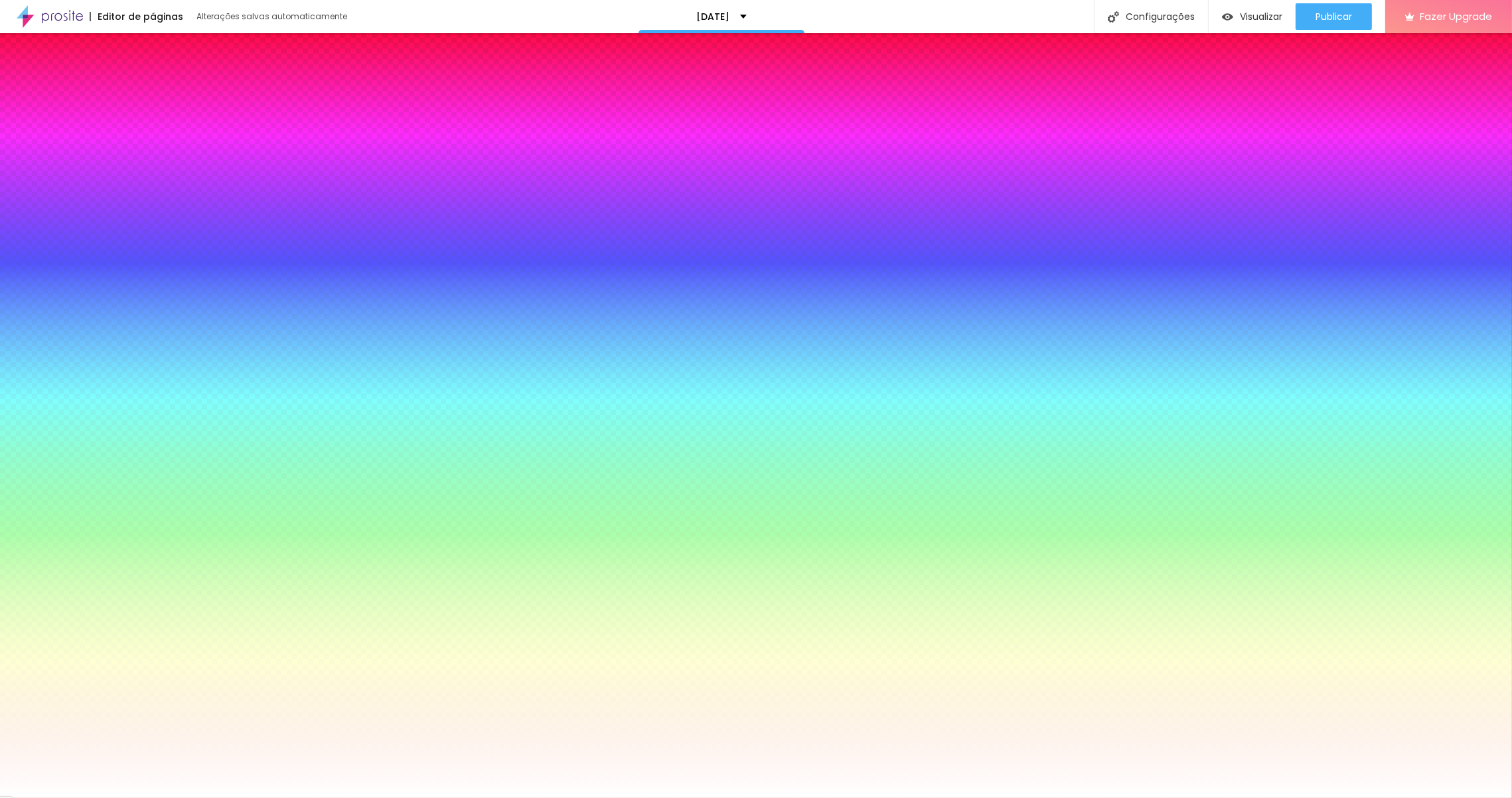
click at [126, 150] on span "Nenhum" at bounding box center [122, 146] width 43 height 8
click at [126, 150] on span "Nenhum" at bounding box center [125, 146] width 34 height 8
click at [127, 92] on span "Avançado" at bounding box center [123, 94] width 42 height 6
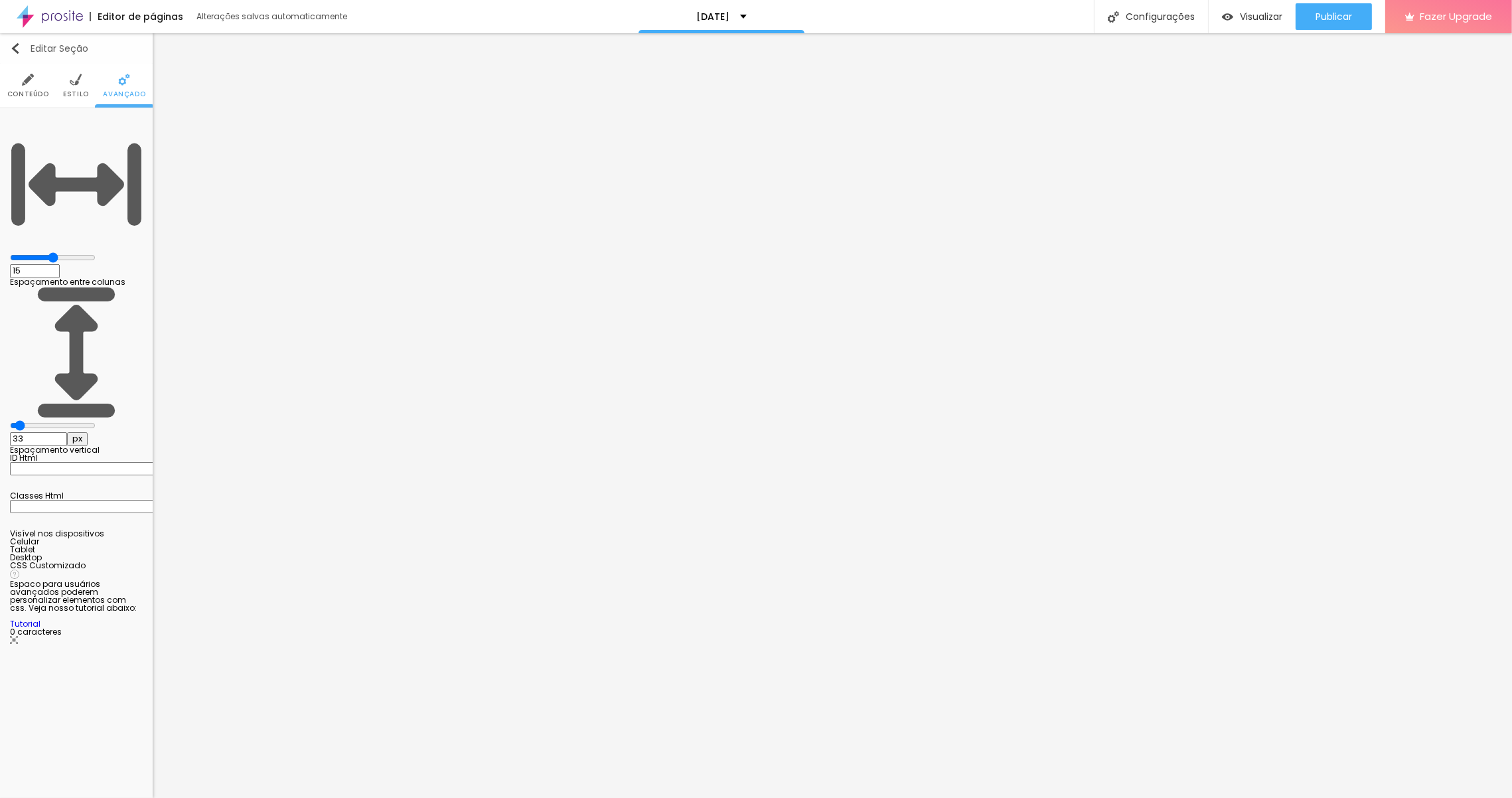
click at [16, 51] on img "button" at bounding box center [15, 49] width 11 height 11
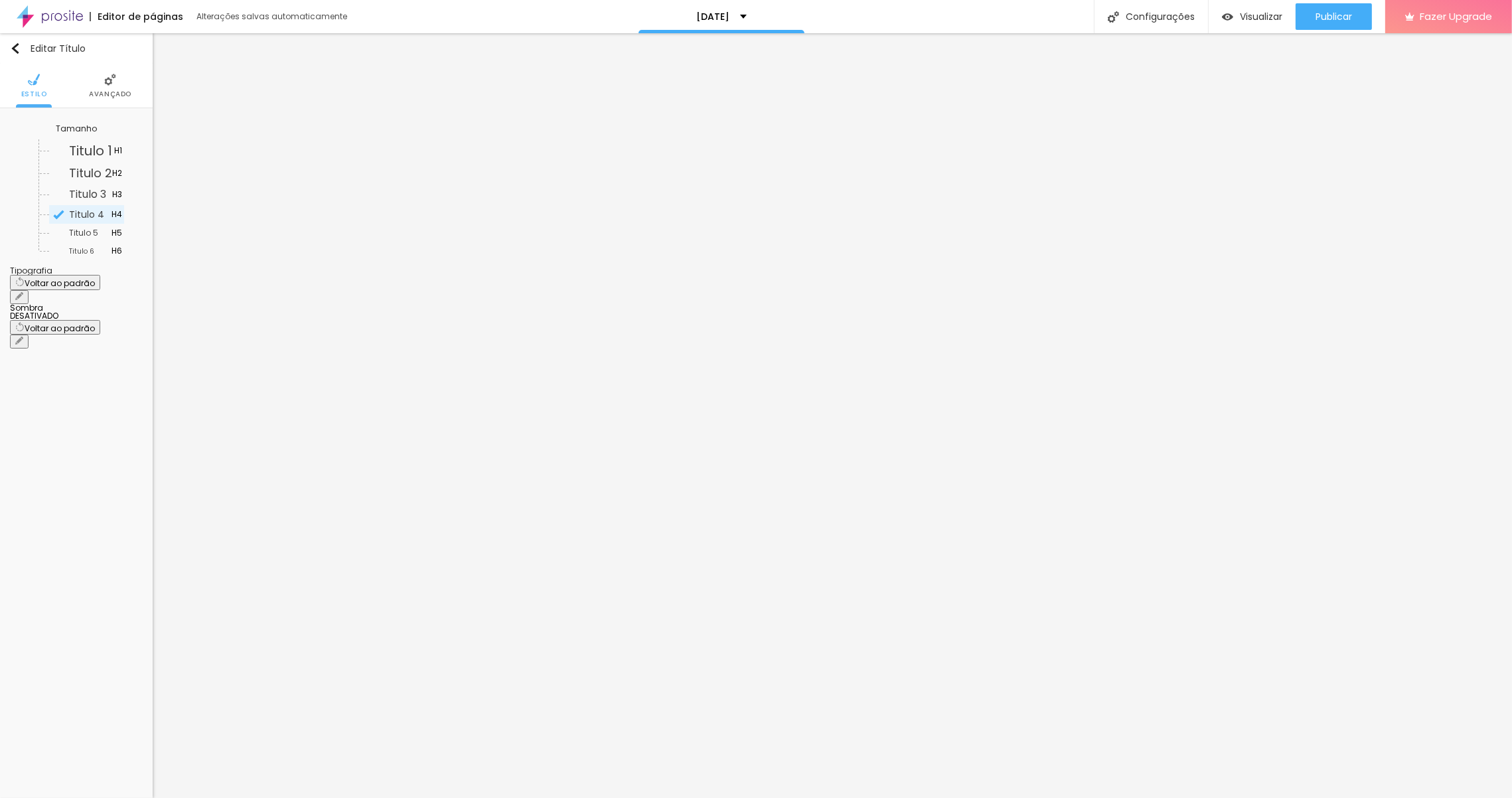
click at [24, 322] on icon "button" at bounding box center [22, 326] width 5 height 9
click at [16, 47] on img "button" at bounding box center [15, 49] width 11 height 11
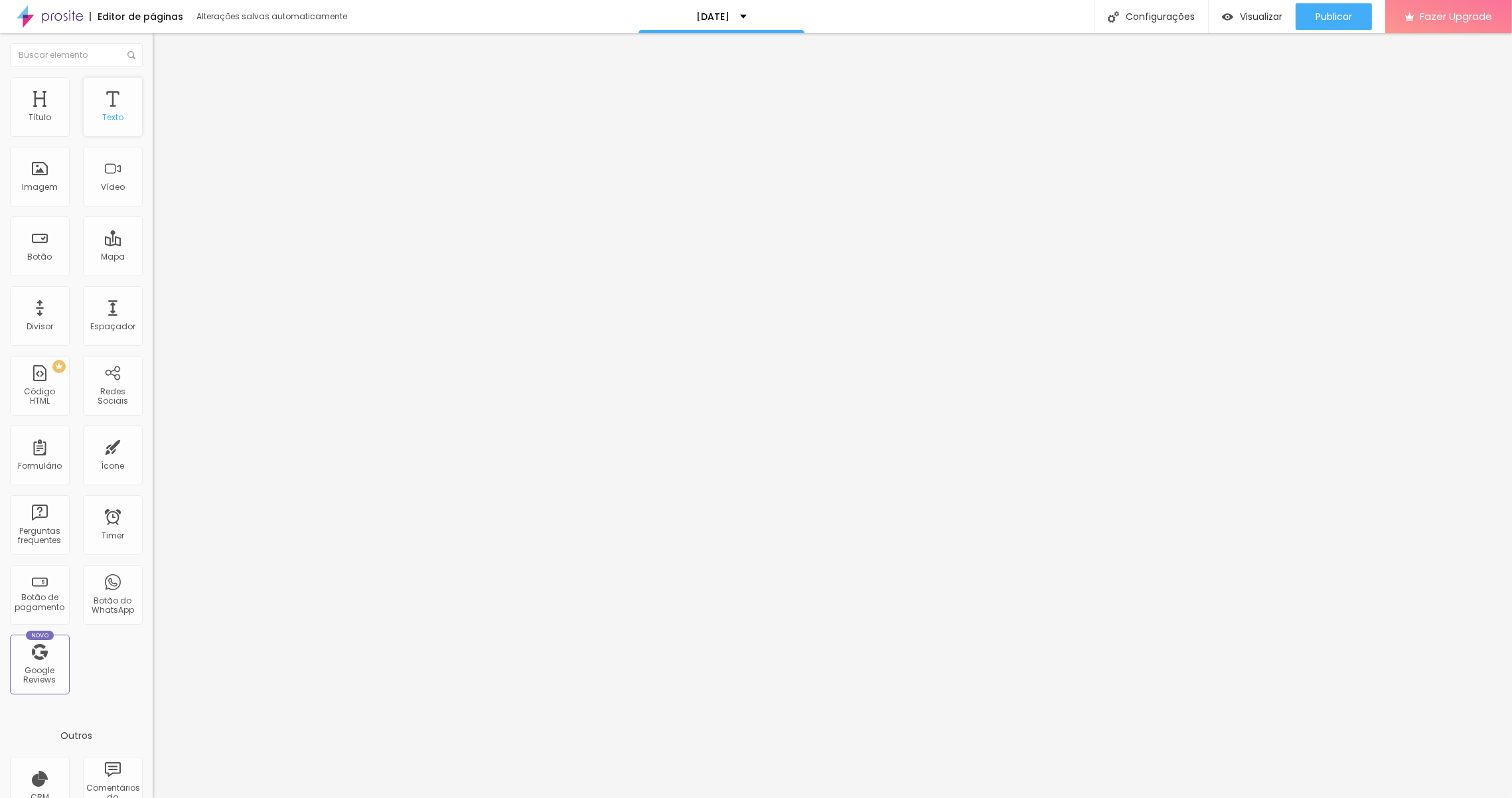
click at [110, 113] on div "Texto" at bounding box center [113, 117] width 22 height 9
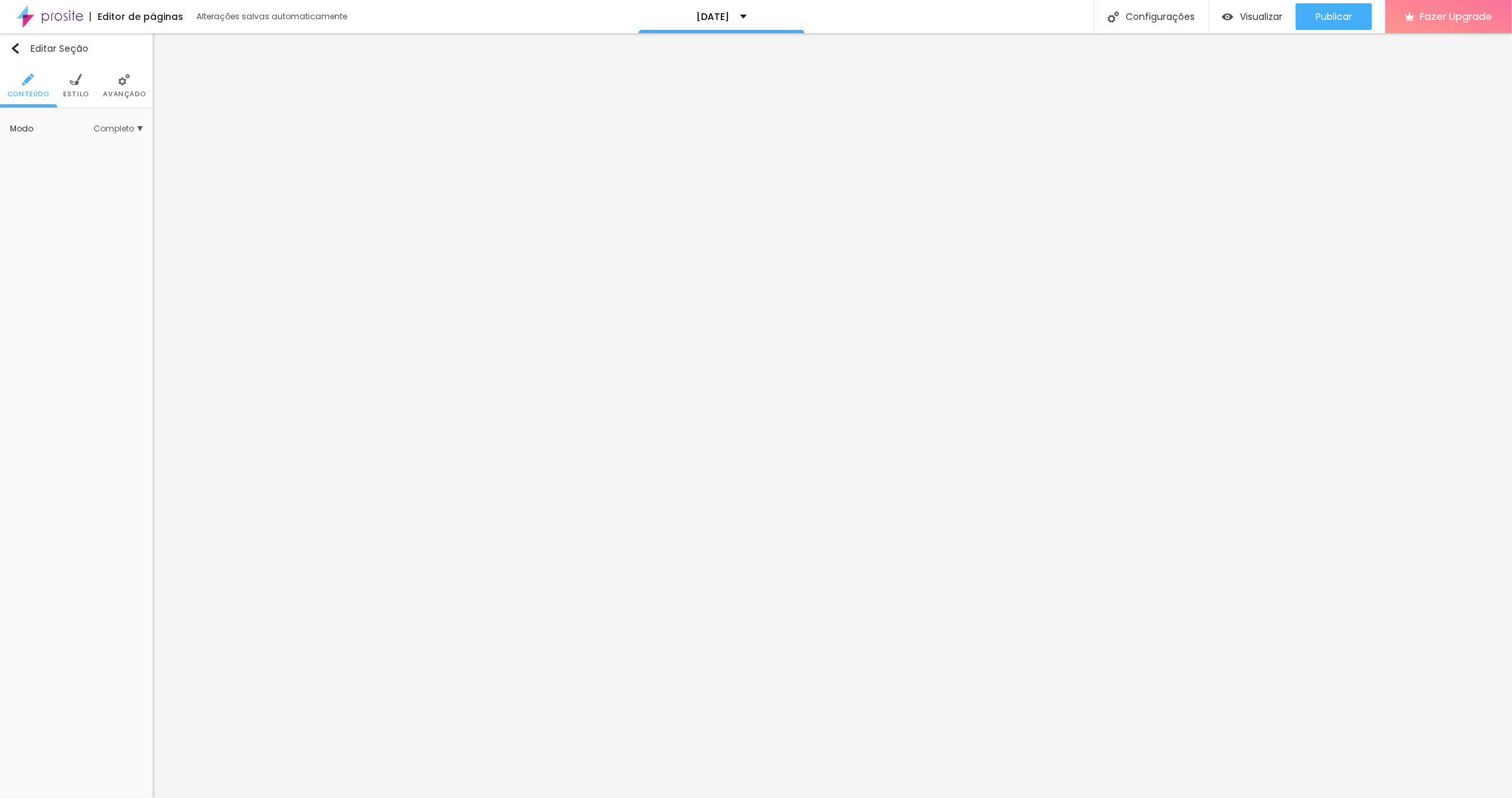
click at [73, 86] on li "Estilo" at bounding box center [76, 86] width 26 height 44
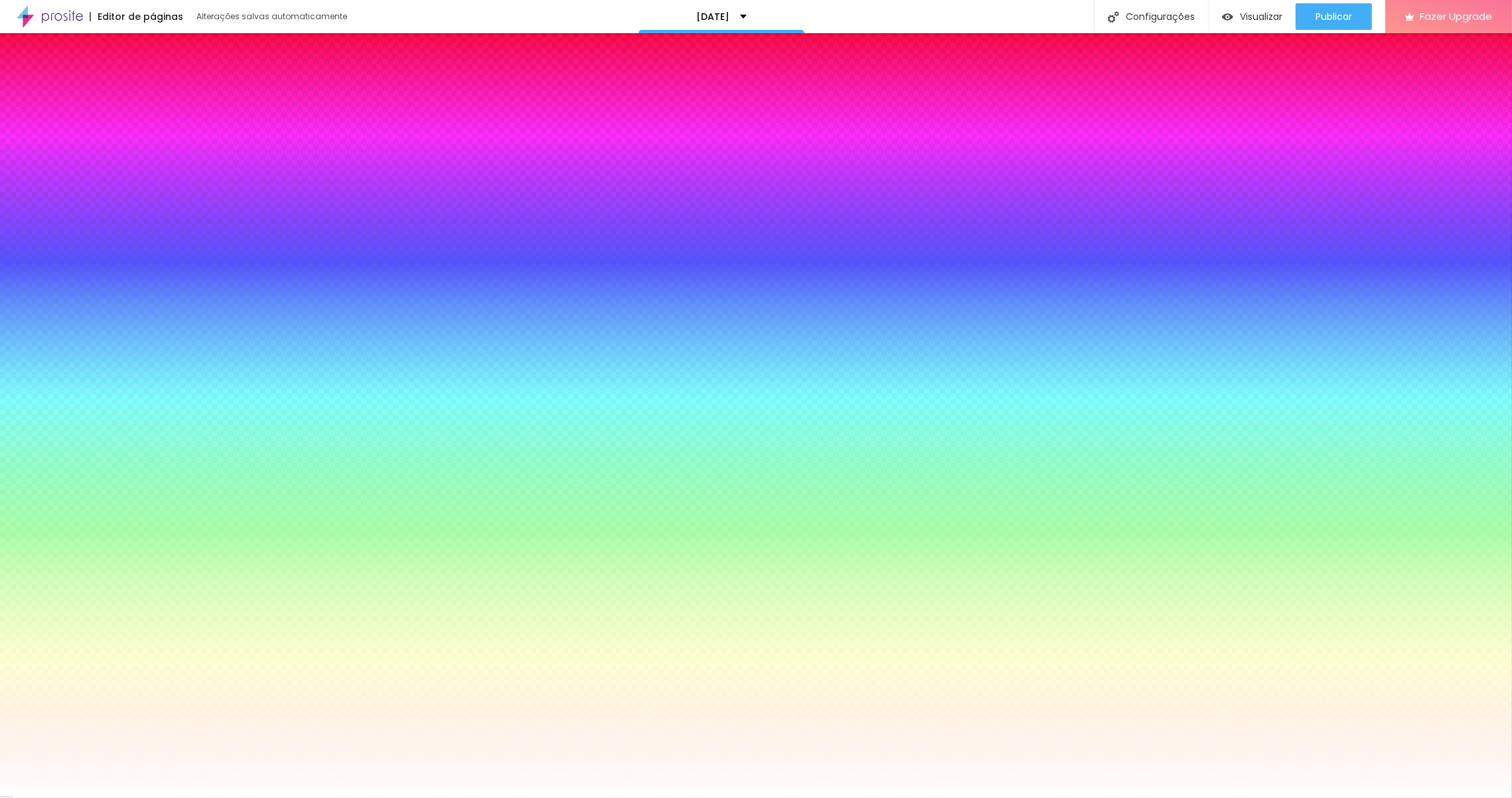
click at [118, 193] on input "#FFFFFF" at bounding box center [89, 186] width 159 height 14
click at [89, 180] on div at bounding box center [76, 180] width 132 height 0
click at [24, 176] on icon "button" at bounding box center [20, 171] width 9 height 9
click at [127, 193] on input "#FFFFFF" at bounding box center [89, 186] width 159 height 14
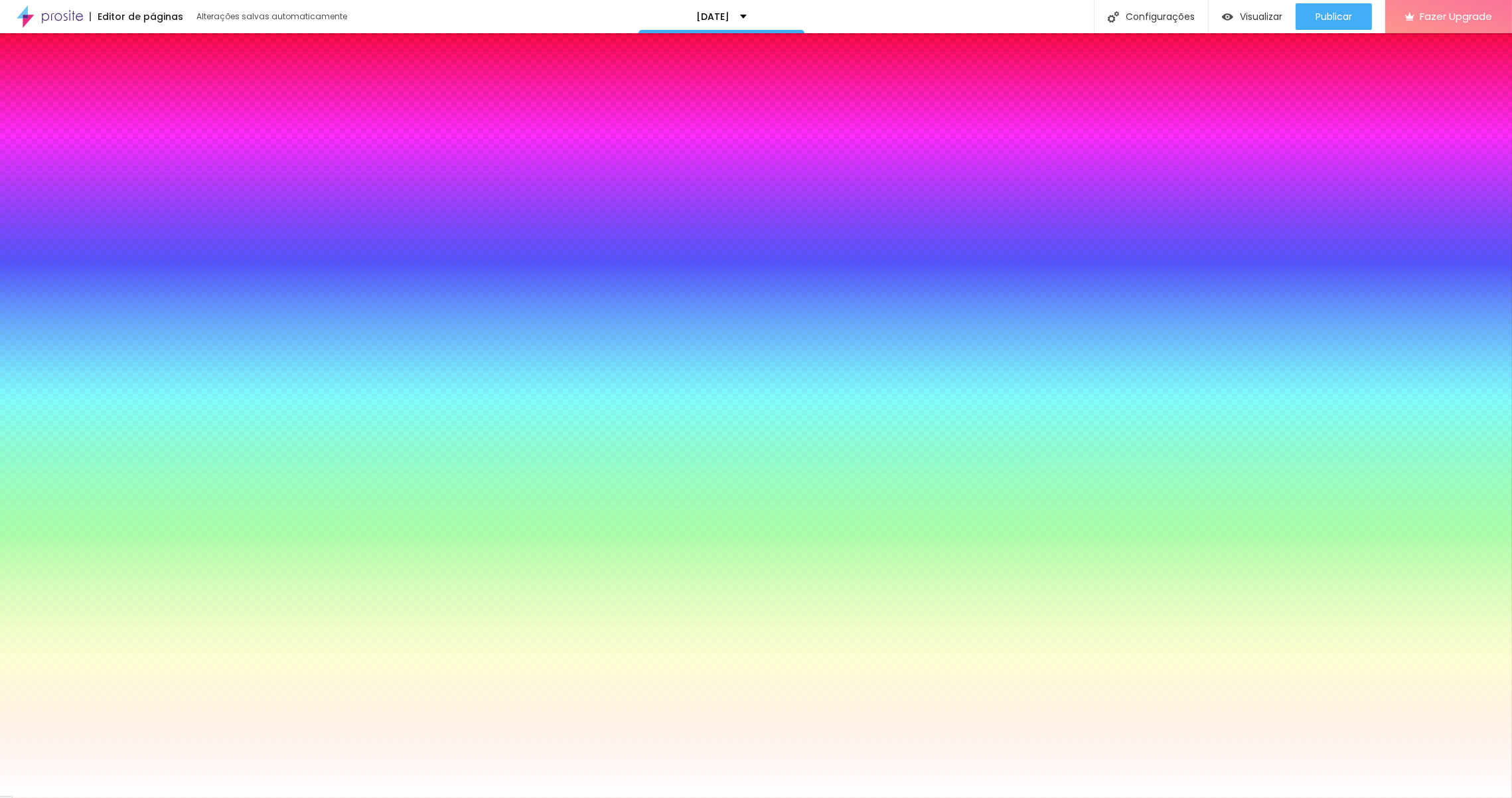
click at [127, 193] on input "#FFFFFF" at bounding box center [89, 186] width 159 height 14
click at [93, 180] on div at bounding box center [76, 180] width 132 height 0
drag, startPoint x: 68, startPoint y: 299, endPoint x: 12, endPoint y: 244, distance: 78.5
click at [12, 193] on div "Cor de fundo Voltar ao padrão #FFFFFF" at bounding box center [76, 175] width 132 height 37
click at [38, 88] on li "Conteúdo" at bounding box center [28, 86] width 41 height 44
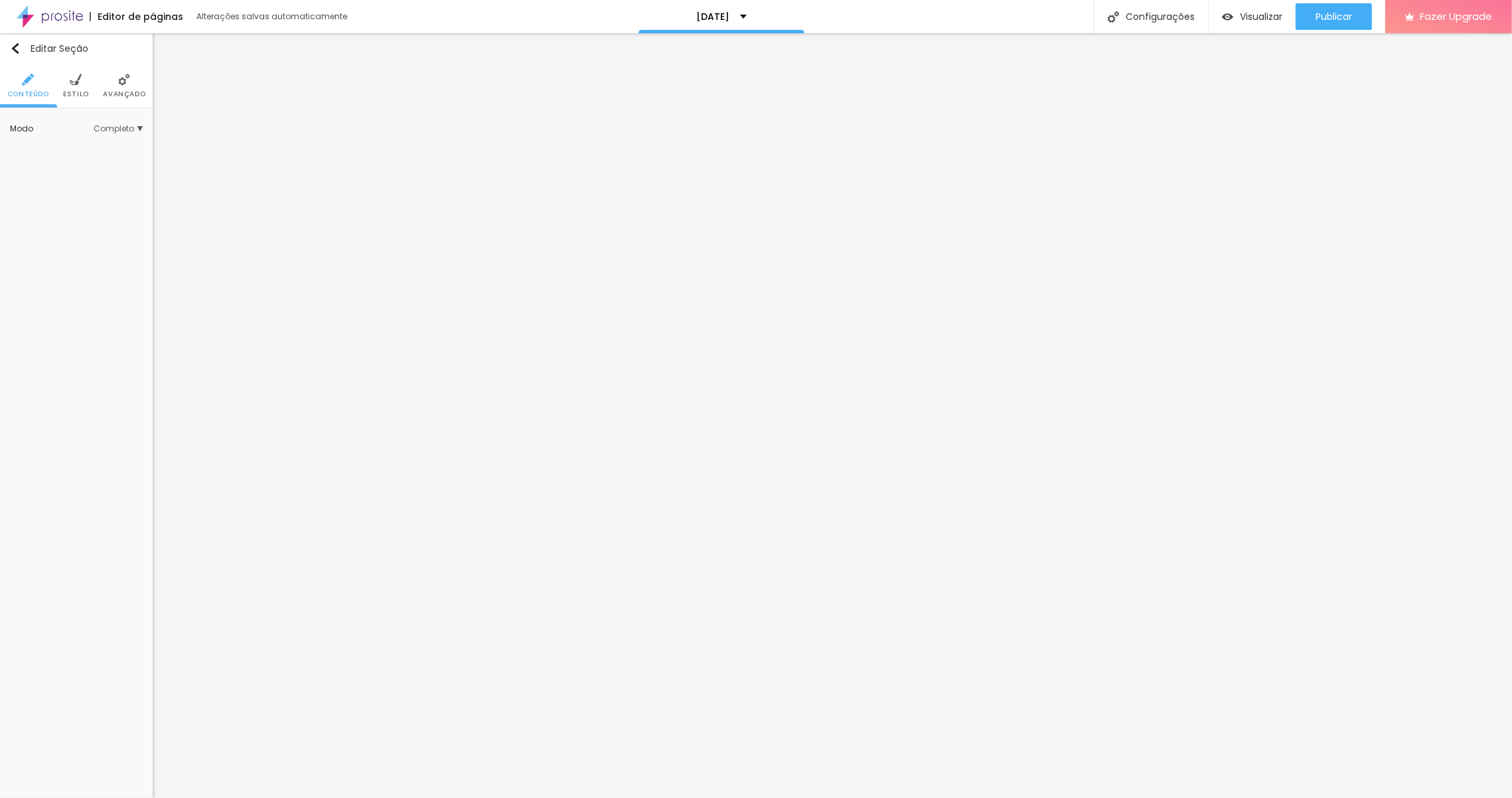
click at [126, 86] on li "Avançado" at bounding box center [123, 86] width 42 height 44
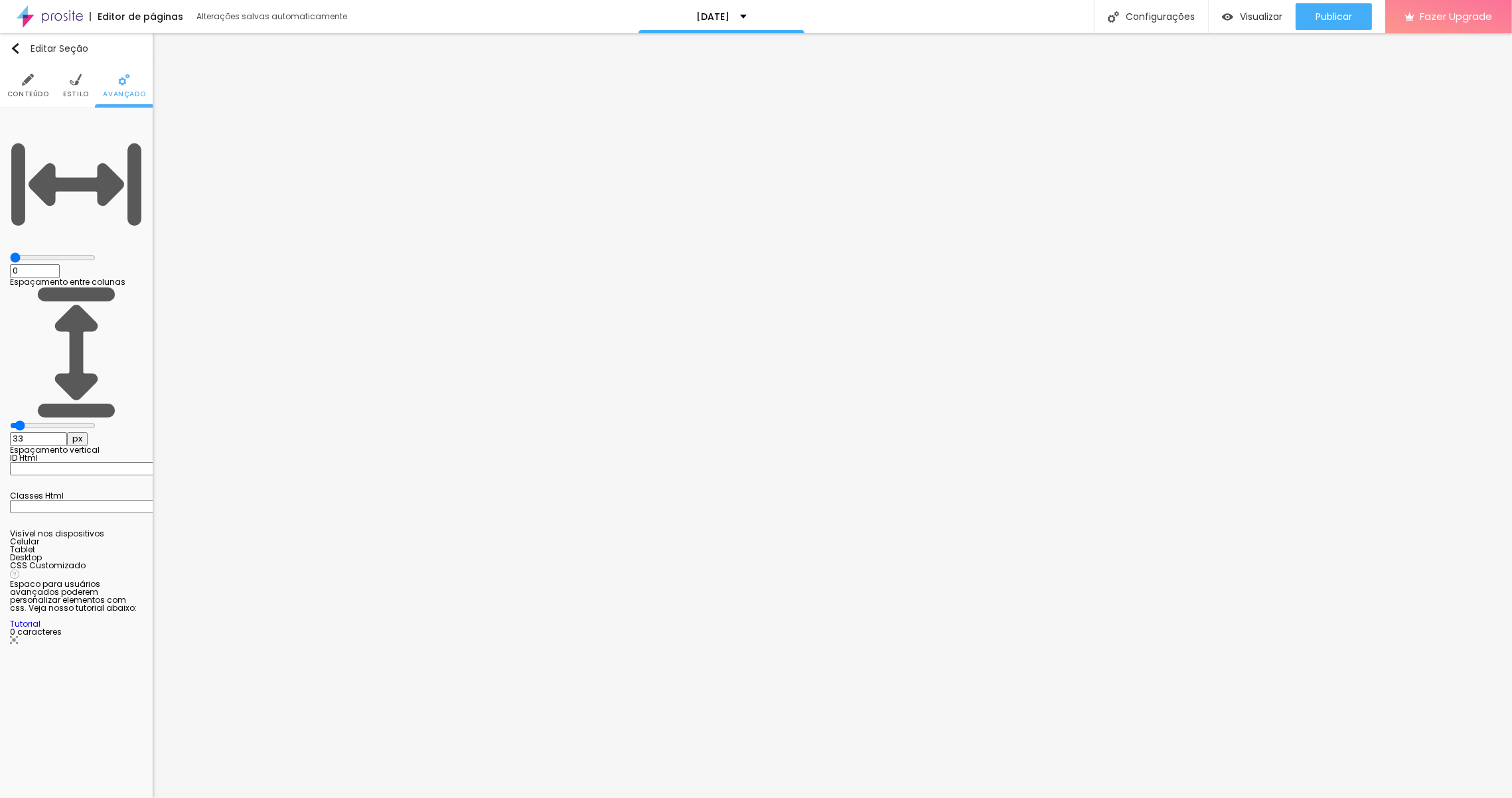
drag, startPoint x: 69, startPoint y: 132, endPoint x: -32, endPoint y: 126, distance: 101.2
click at [10, 252] on input "range" at bounding box center [52, 258] width 86 height 11
drag, startPoint x: 32, startPoint y: 152, endPoint x: -9, endPoint y: 148, distance: 41.2
click at [10, 420] on input "range" at bounding box center [52, 425] width 86 height 11
click at [83, 89] on li "Estilo" at bounding box center [76, 86] width 26 height 44
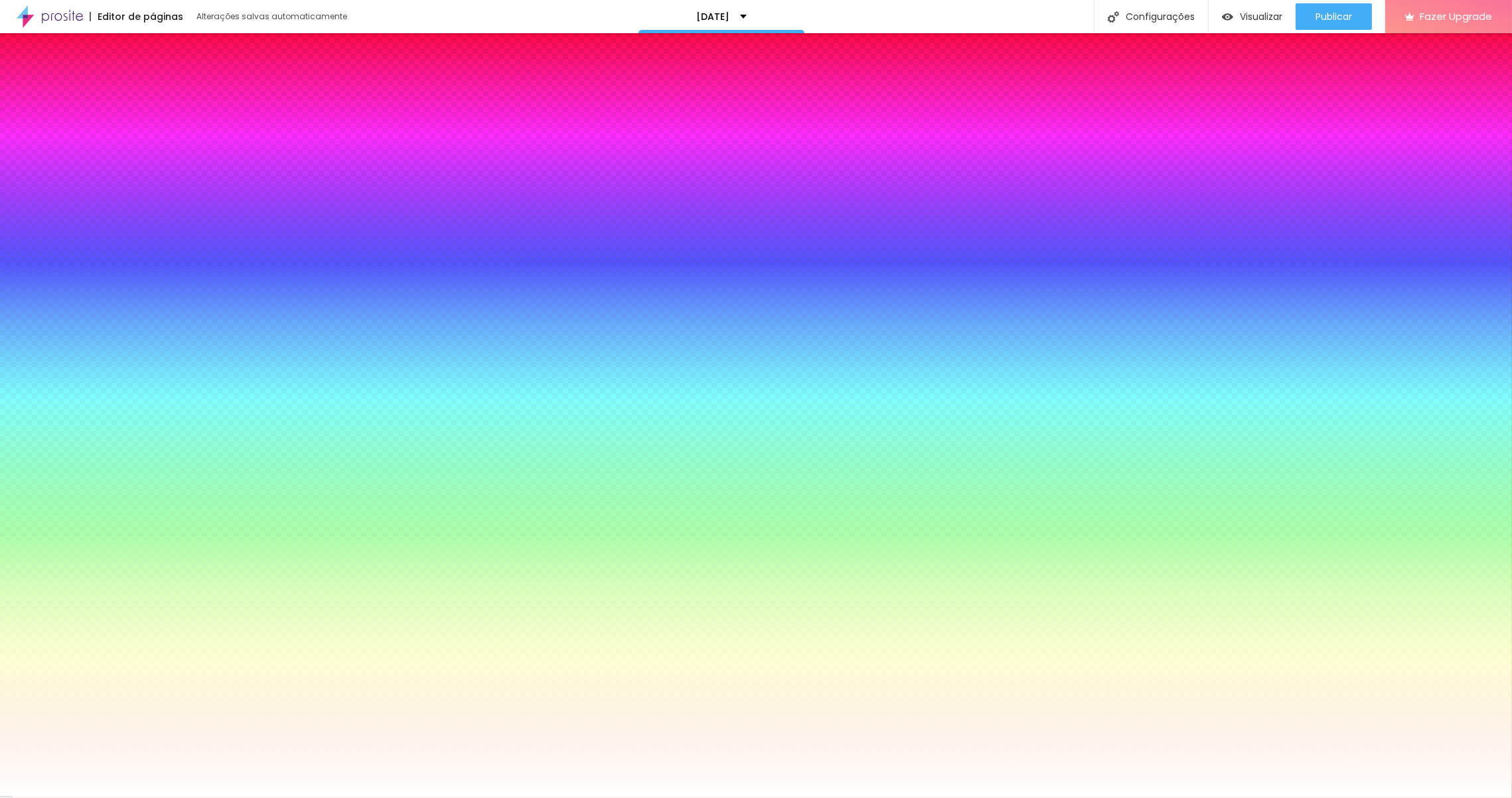
click at [97, 180] on div at bounding box center [76, 180] width 132 height 0
drag, startPoint x: 67, startPoint y: 284, endPoint x: -29, endPoint y: 213, distance: 119.4
click at [0, 213] on html "Editor de páginas Alterações salvas automaticamente natal 2025 Configurações Co…" at bounding box center [756, 399] width 1512 height 798
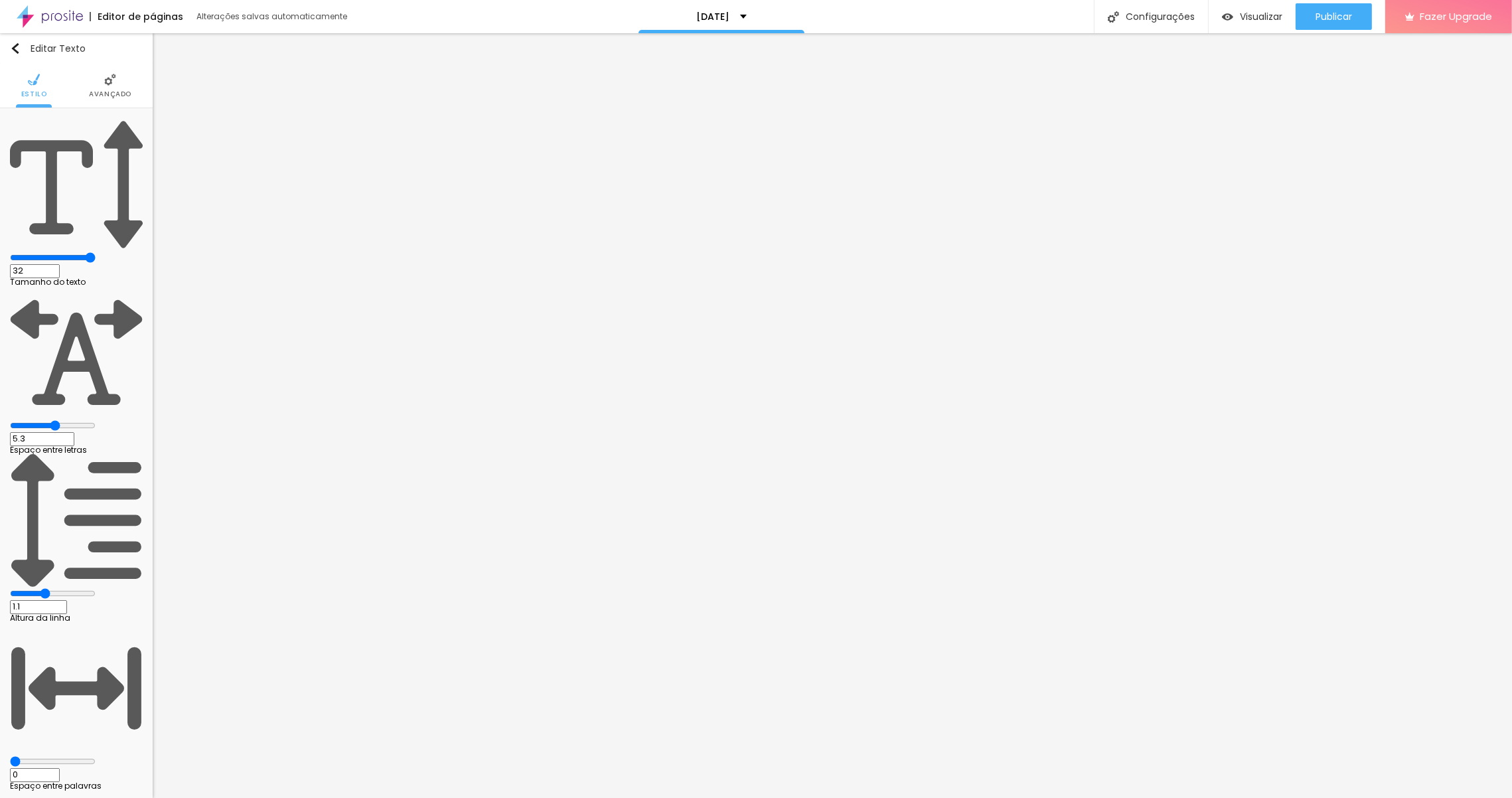
drag, startPoint x: 34, startPoint y: 152, endPoint x: 74, endPoint y: 152, distance: 40.0
click at [74, 420] on input "range" at bounding box center [52, 425] width 86 height 11
drag, startPoint x: 66, startPoint y: 180, endPoint x: 23, endPoint y: 193, distance: 44.9
click at [54, 454] on div "0.9 Altura da linha" at bounding box center [76, 538] width 132 height 168
drag, startPoint x: 29, startPoint y: 205, endPoint x: 3, endPoint y: 204, distance: 26.0
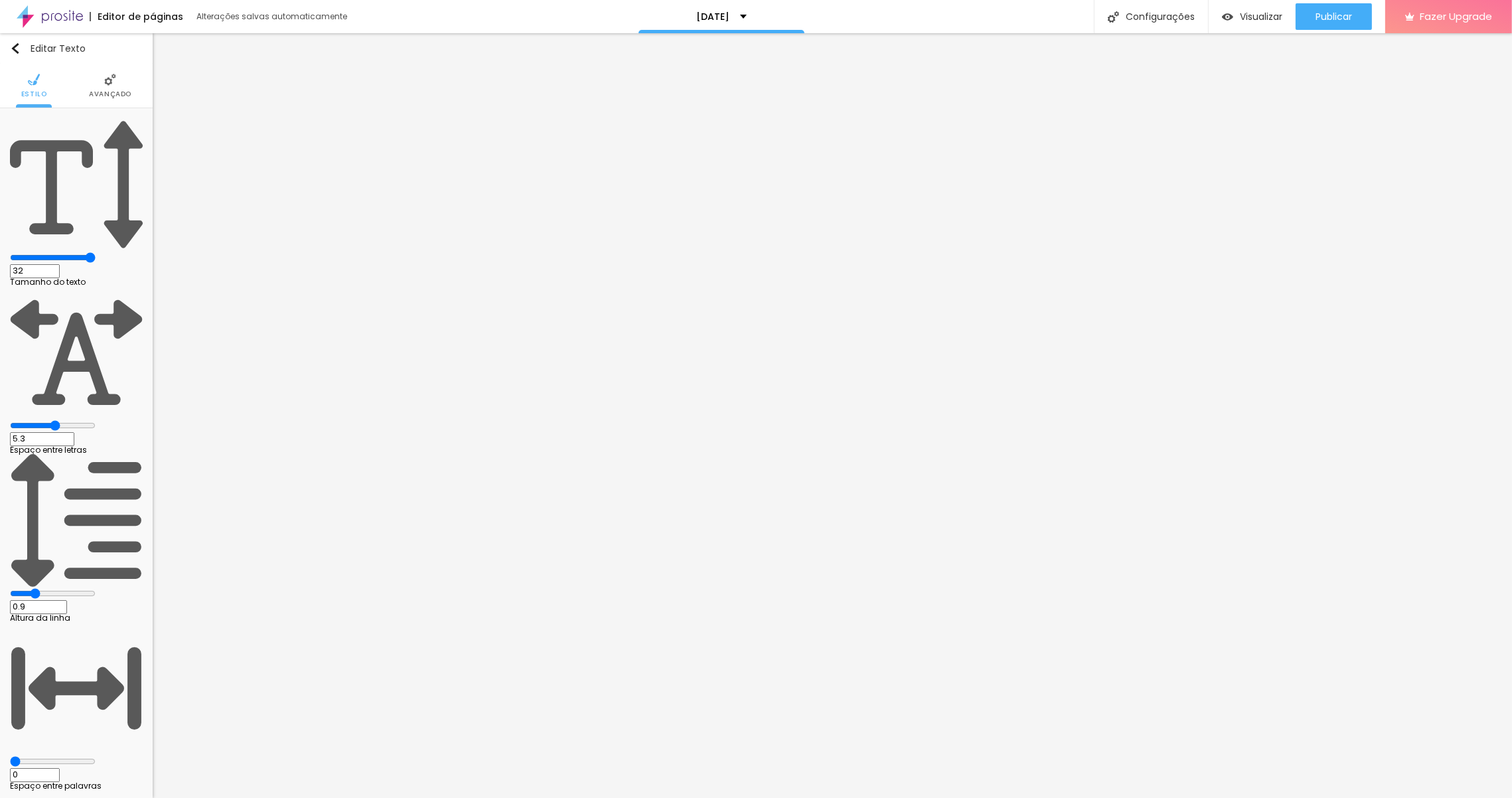
click at [10, 756] on input "range" at bounding box center [52, 761] width 86 height 11
drag, startPoint x: 52, startPoint y: 180, endPoint x: 34, endPoint y: 180, distance: 18.0
click at [34, 588] on input "range" at bounding box center [52, 594] width 86 height 11
drag, startPoint x: 74, startPoint y: 157, endPoint x: 61, endPoint y: 157, distance: 13.0
click at [61, 420] on input "range" at bounding box center [52, 425] width 86 height 11
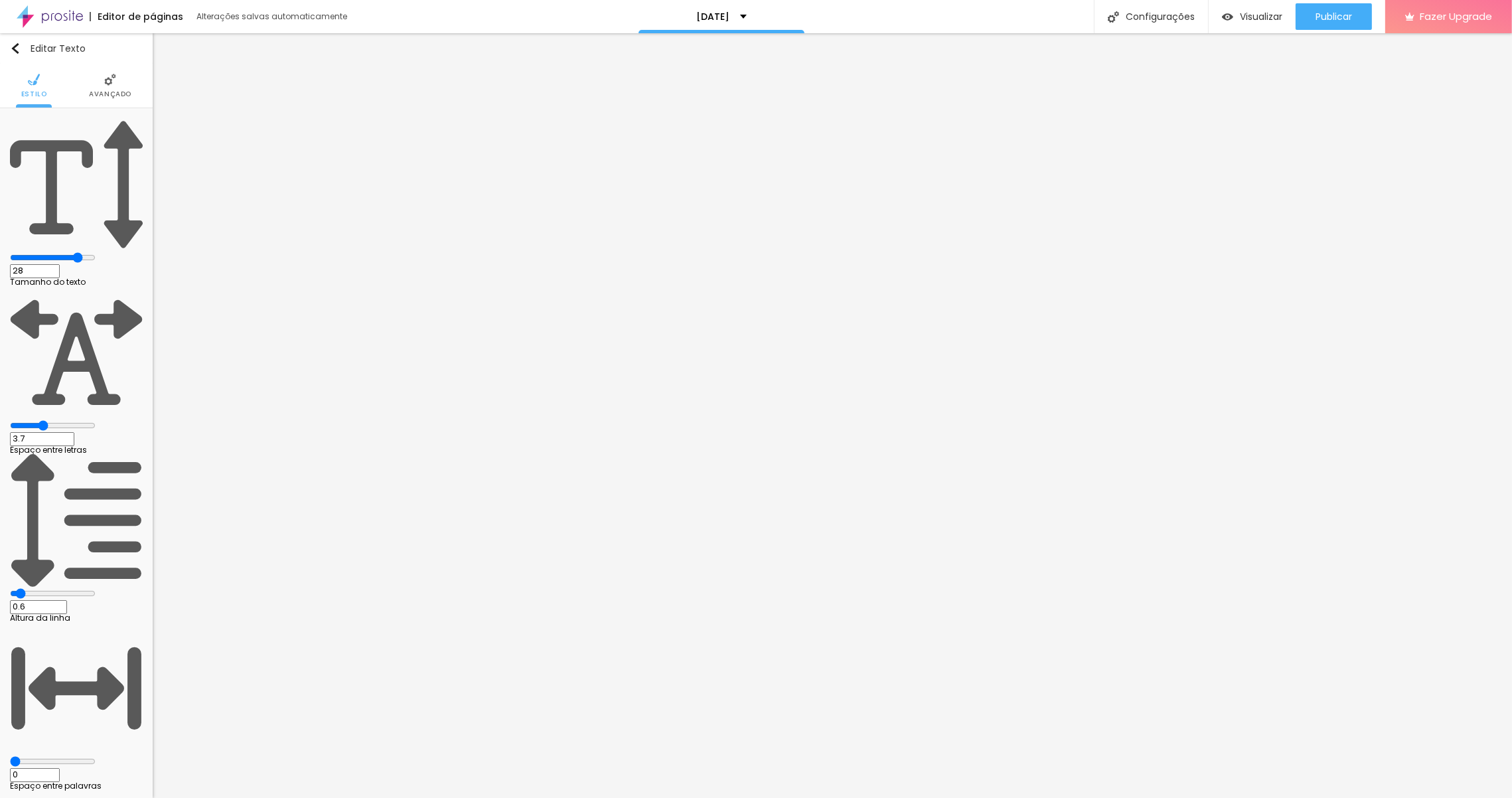
drag, startPoint x: 109, startPoint y: 128, endPoint x: 97, endPoint y: 130, distance: 12.2
click at [96, 252] on input "range" at bounding box center [52, 258] width 86 height 11
click at [114, 85] on img at bounding box center [110, 79] width 12 height 12
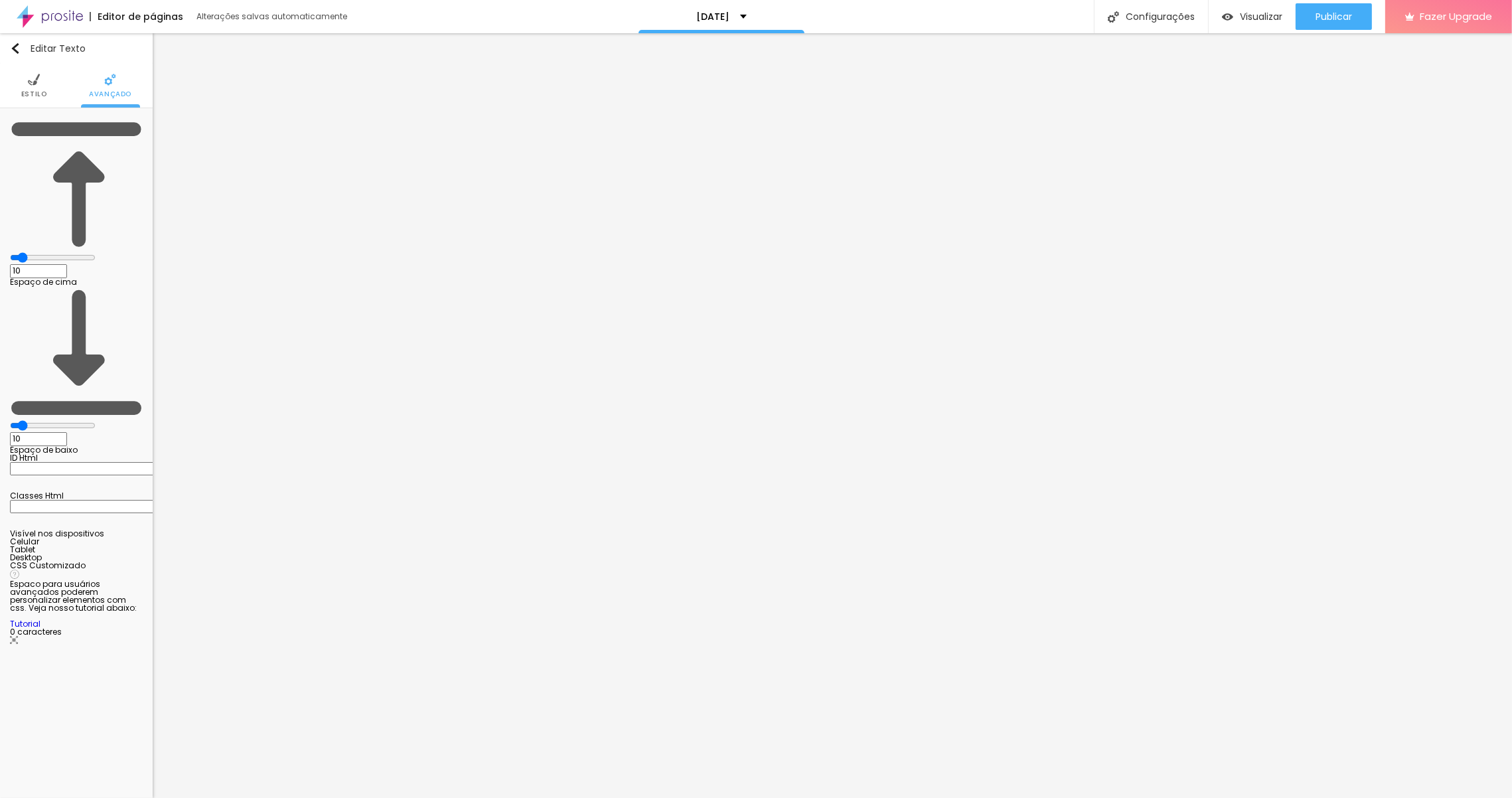
click at [41, 87] on li "Estilo" at bounding box center [34, 86] width 26 height 44
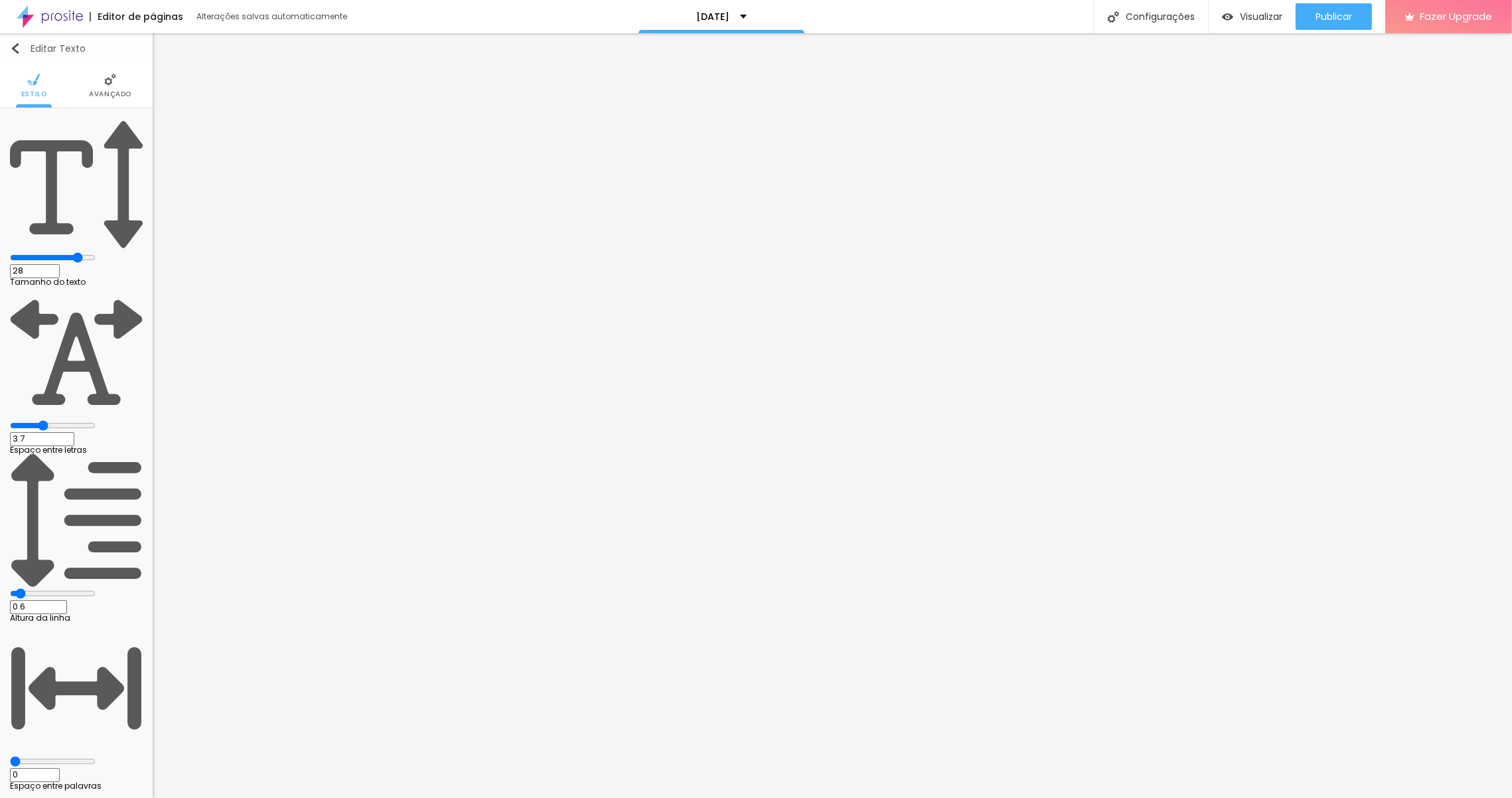
click at [16, 54] on button "Editar Texto" at bounding box center [76, 49] width 152 height 31
click at [109, 78] on img at bounding box center [110, 79] width 12 height 12
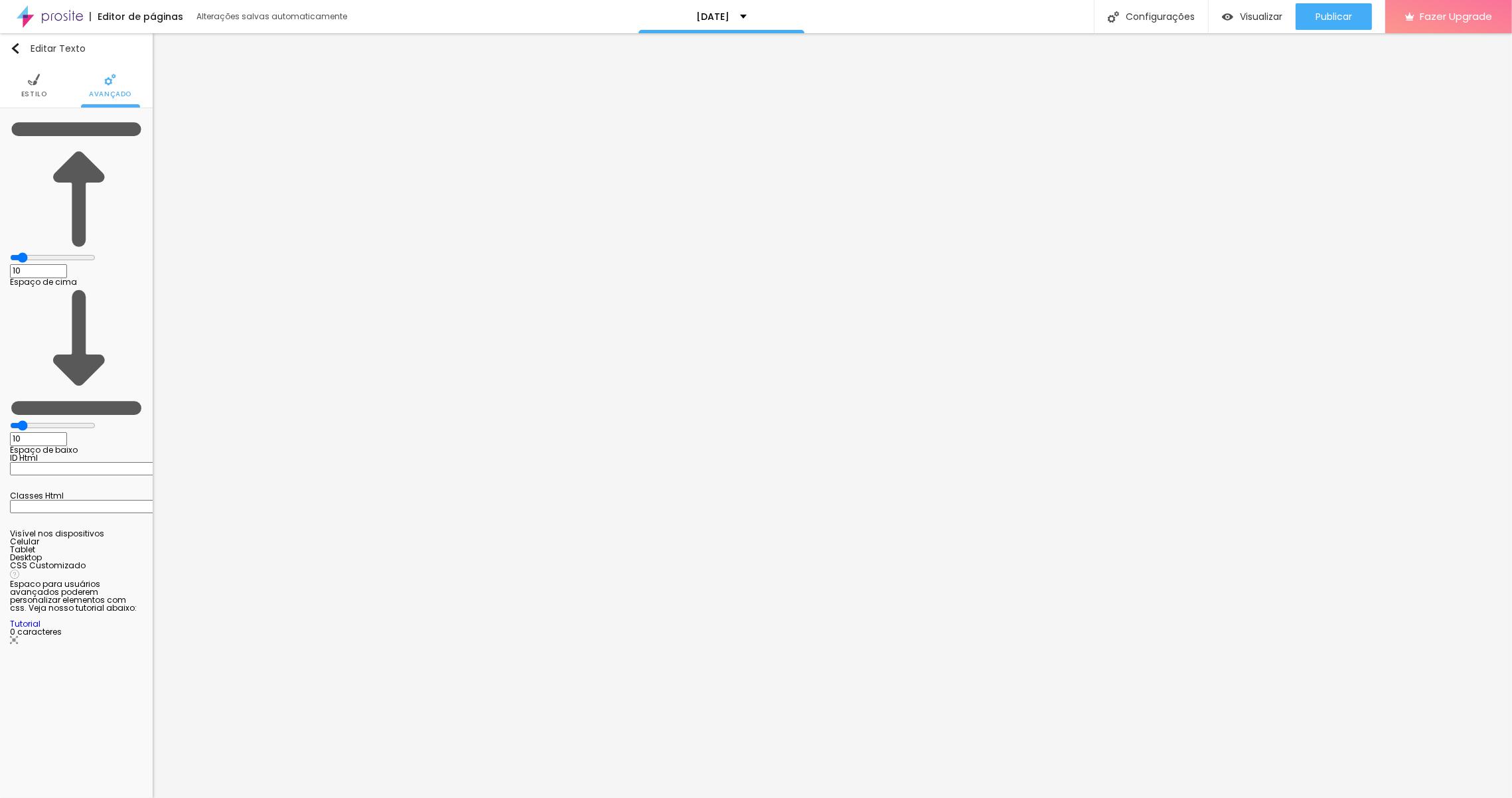
click at [38, 75] on img at bounding box center [33, 79] width 12 height 12
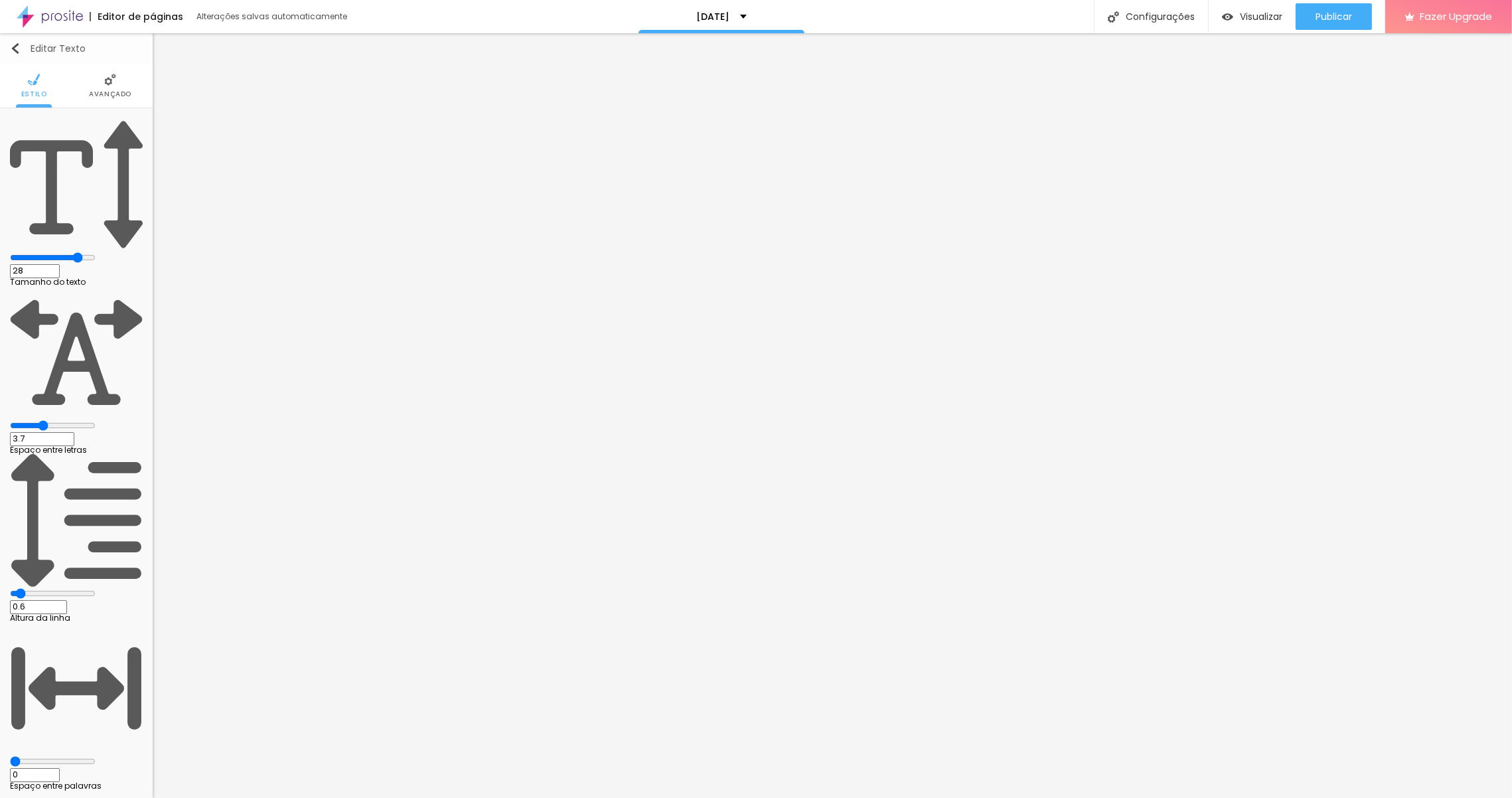
click at [18, 45] on img "button" at bounding box center [15, 49] width 11 height 11
click at [18, 50] on img "button" at bounding box center [15, 49] width 11 height 11
click at [12, 45] on img "button" at bounding box center [15, 49] width 11 height 11
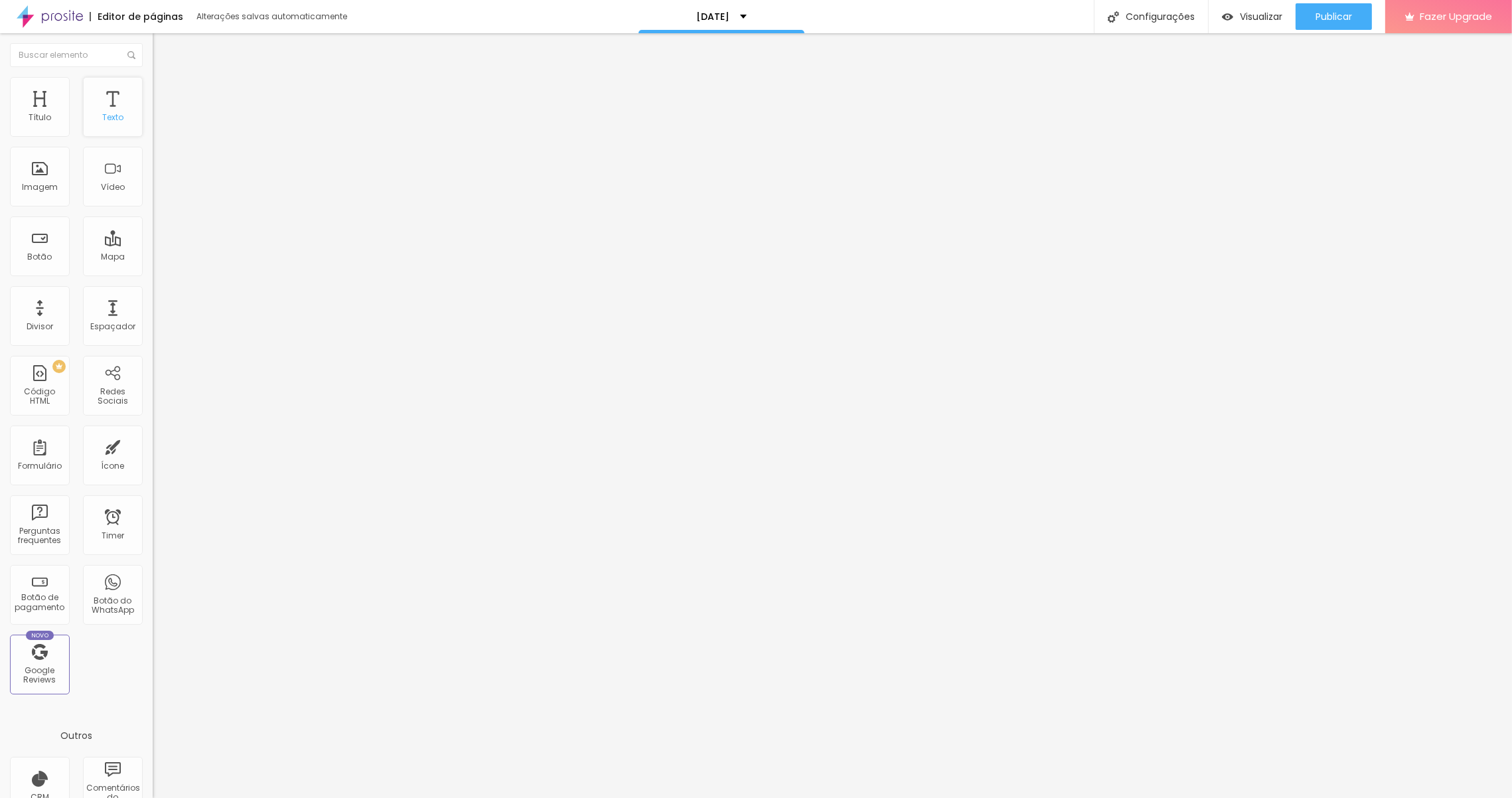
click at [117, 97] on div "Texto" at bounding box center [113, 106] width 59 height 59
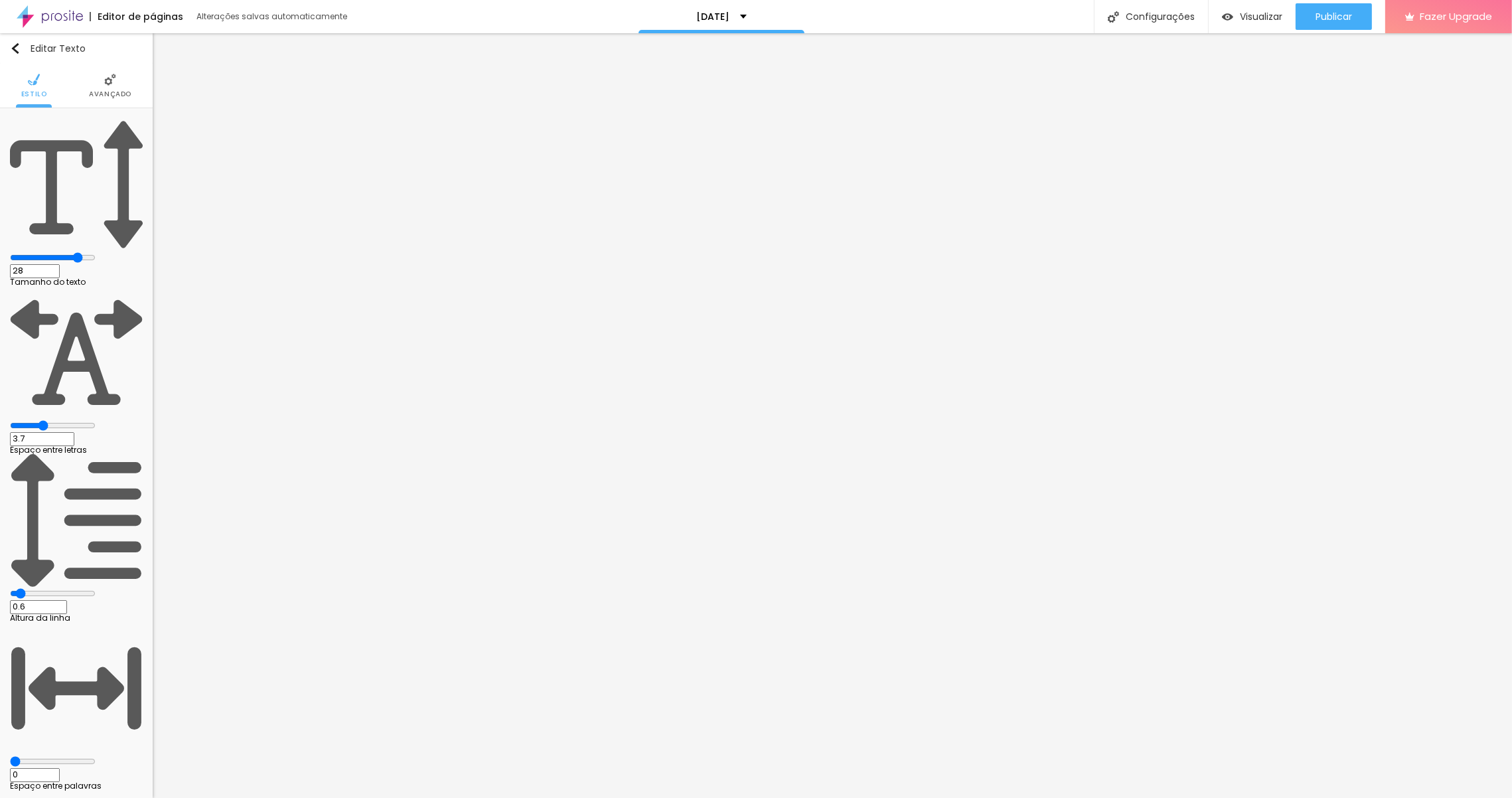
click at [107, 82] on img at bounding box center [110, 79] width 12 height 12
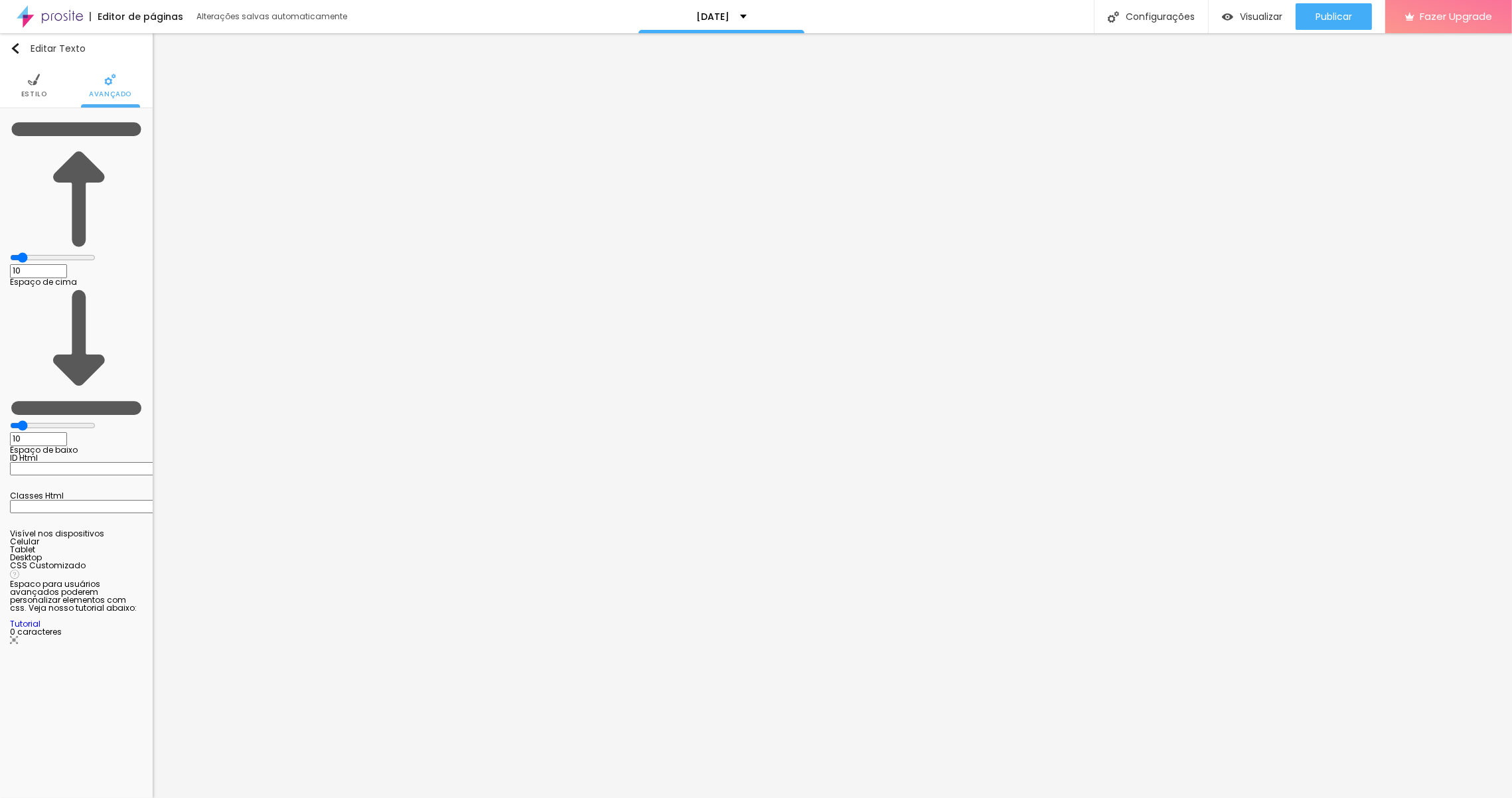
click at [34, 79] on img at bounding box center [33, 79] width 12 height 12
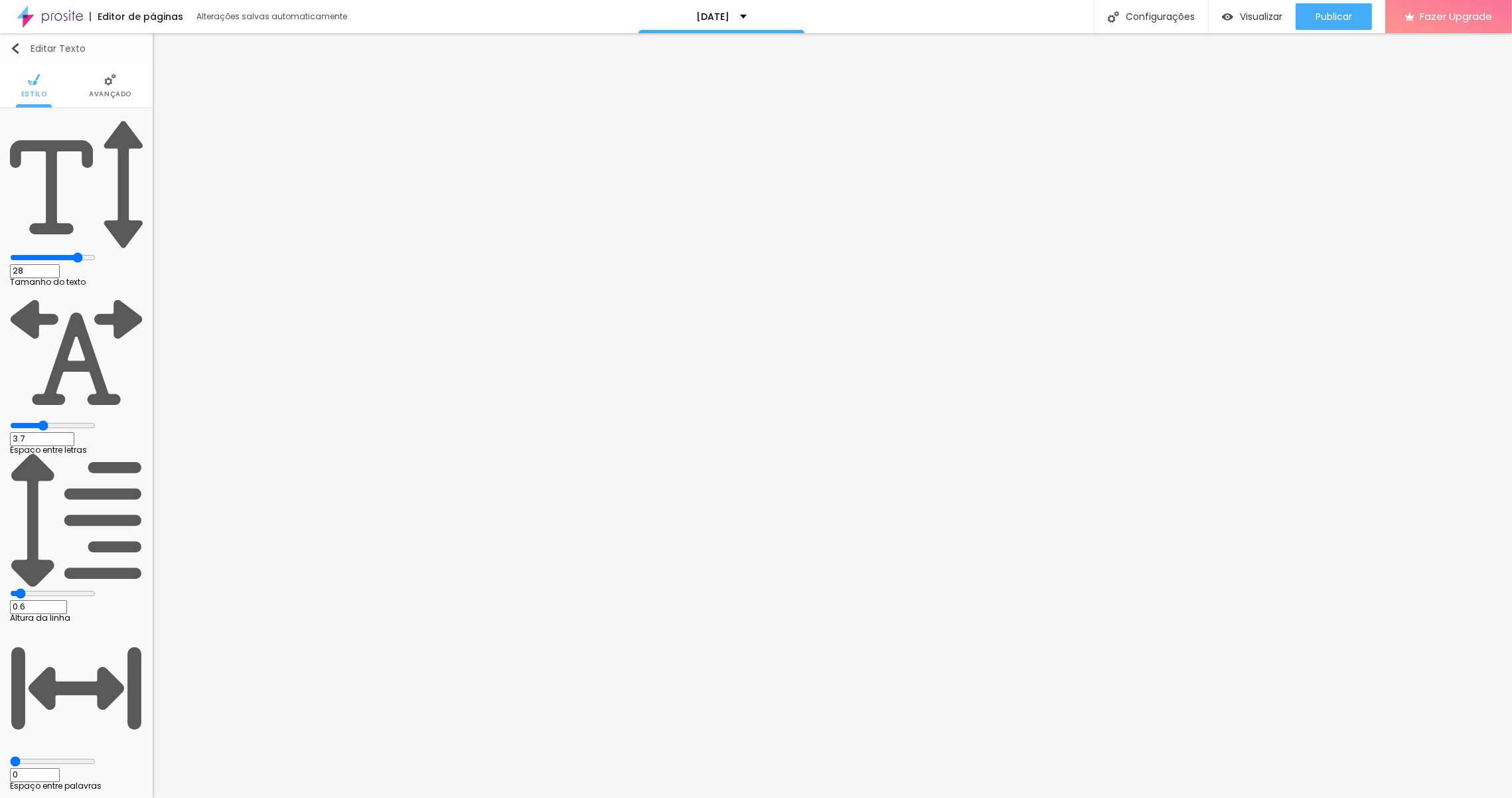
click at [18, 45] on img "button" at bounding box center [15, 49] width 11 height 11
click at [20, 47] on img "button" at bounding box center [15, 49] width 11 height 11
click at [19, 50] on img "button" at bounding box center [15, 49] width 11 height 11
click at [17, 49] on img "button" at bounding box center [15, 49] width 11 height 11
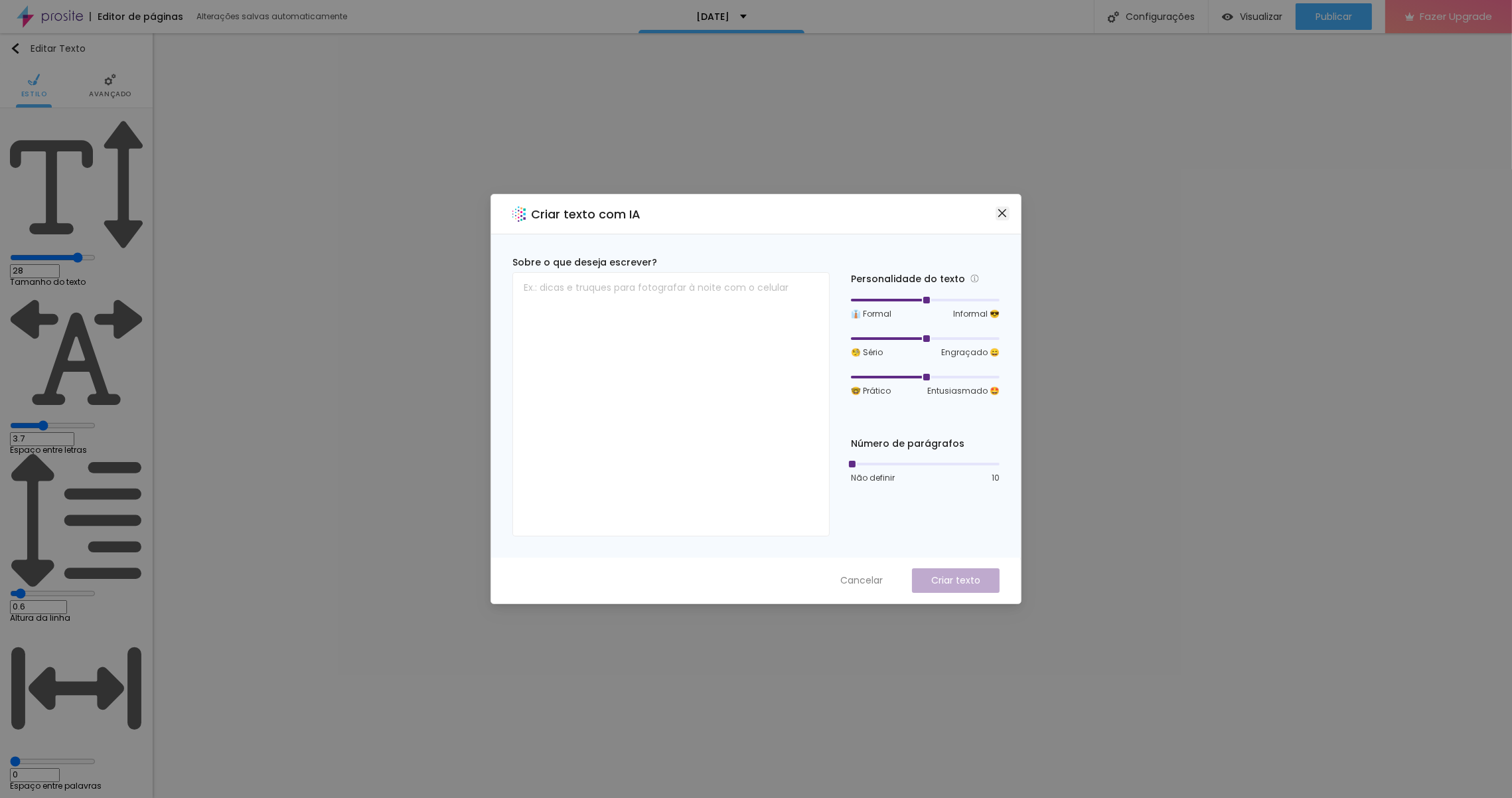
click at [1004, 215] on icon "close" at bounding box center [1003, 213] width 11 height 11
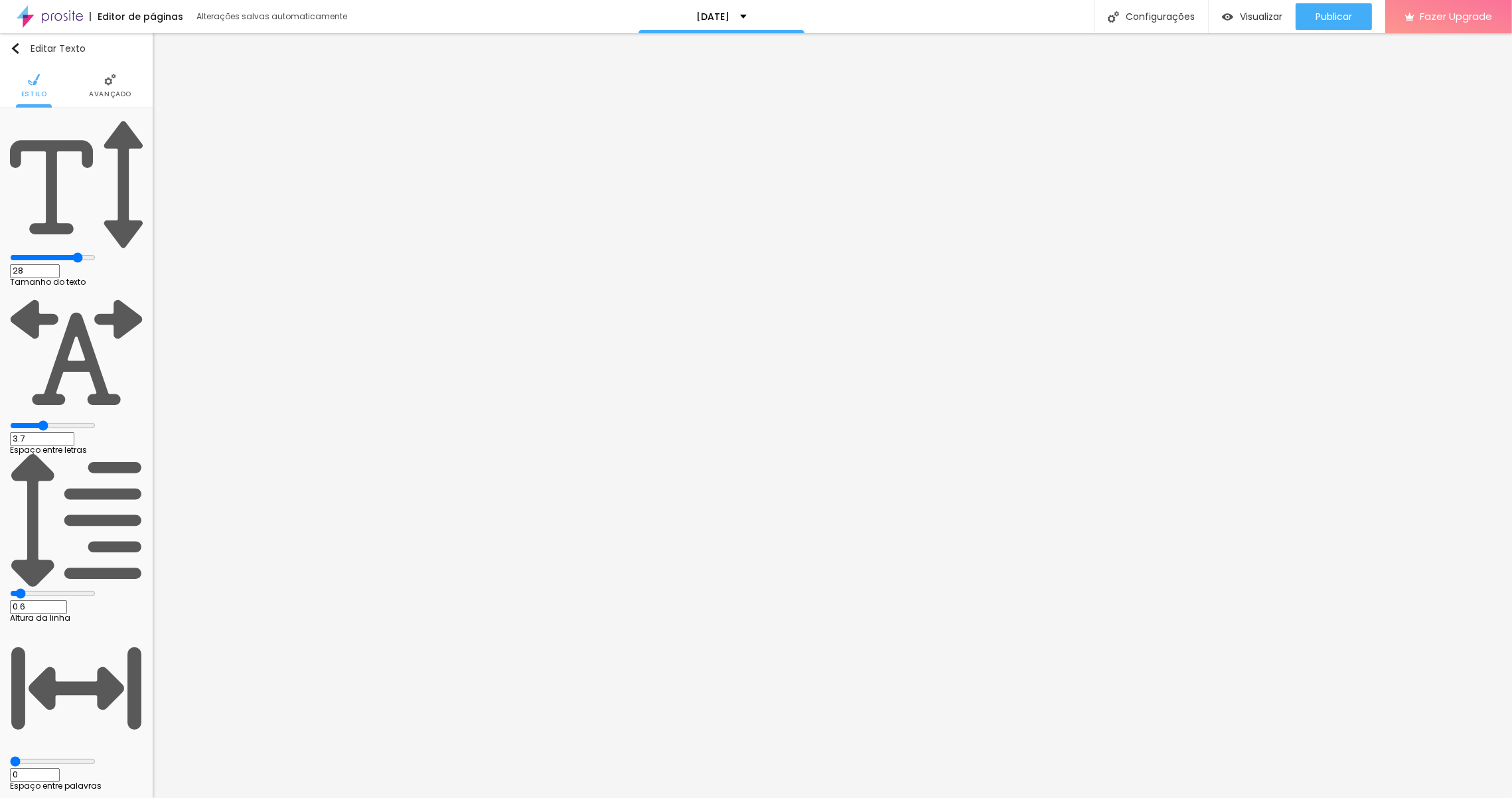
click at [109, 91] on span "Avançado" at bounding box center [110, 94] width 42 height 6
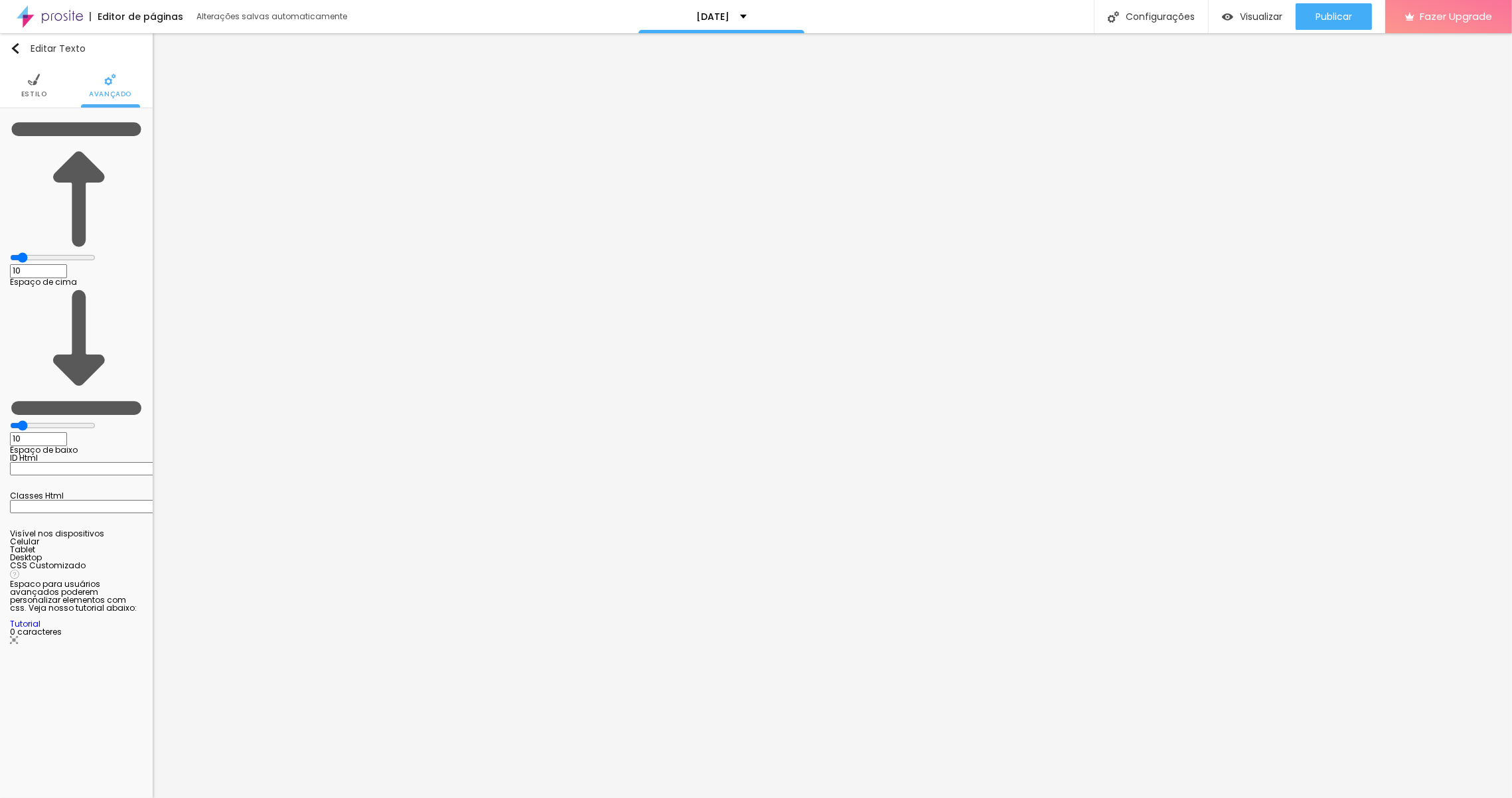
click at [38, 93] on span "Estilo" at bounding box center [34, 94] width 26 height 6
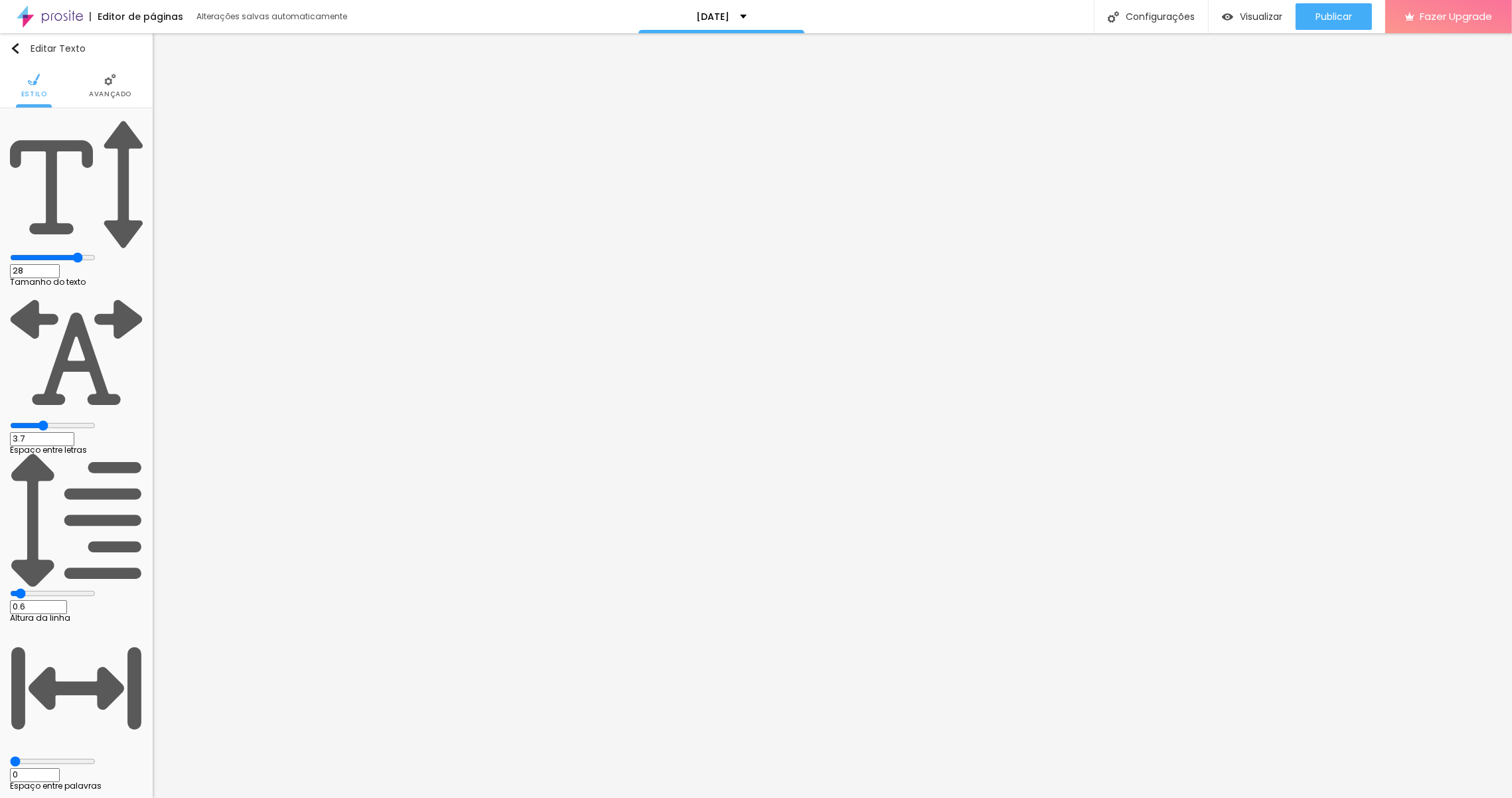
click at [107, 86] on li "Avançado" at bounding box center [110, 86] width 42 height 44
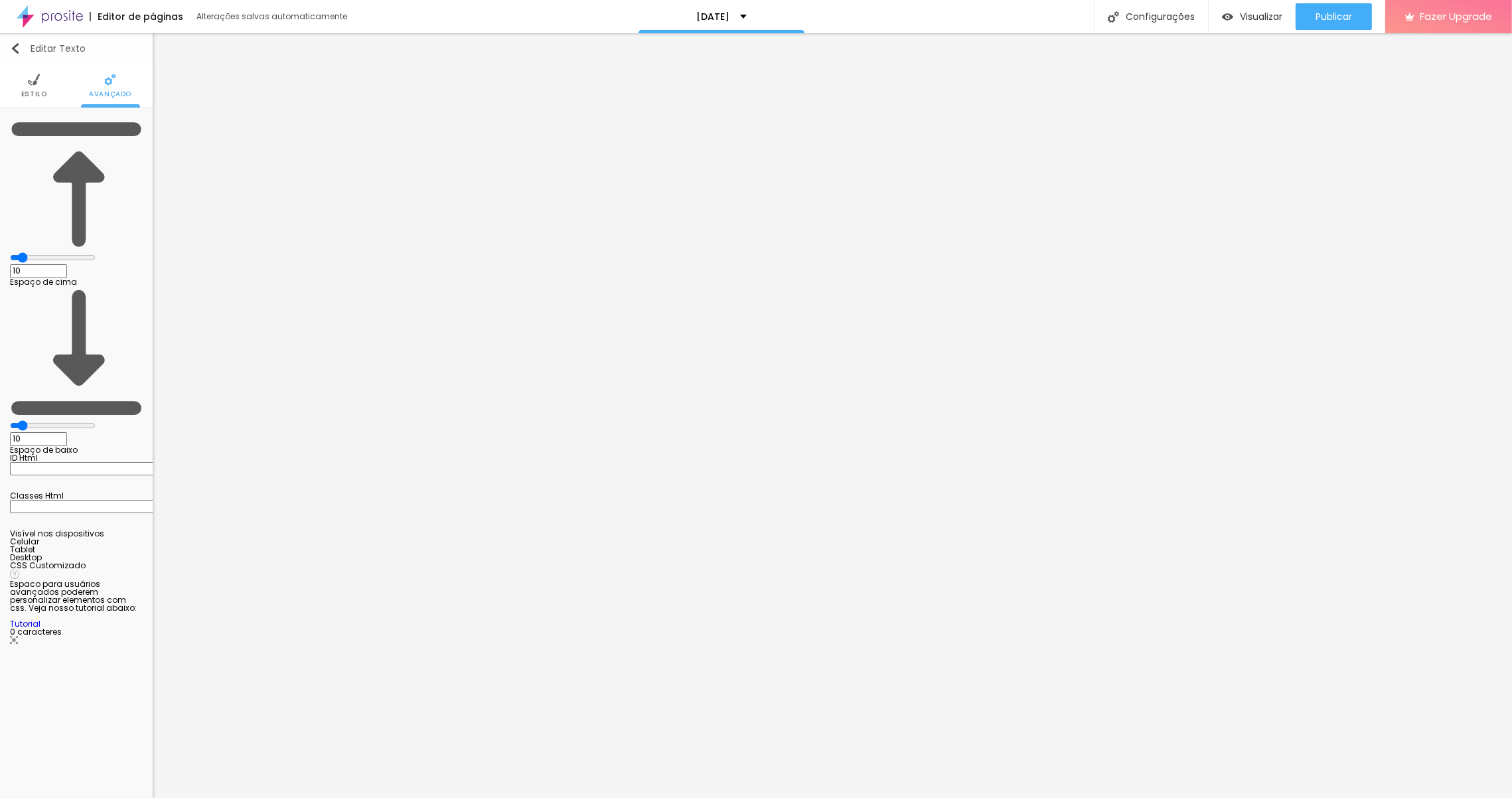
click at [32, 45] on div "Editar Texto" at bounding box center [48, 49] width 76 height 11
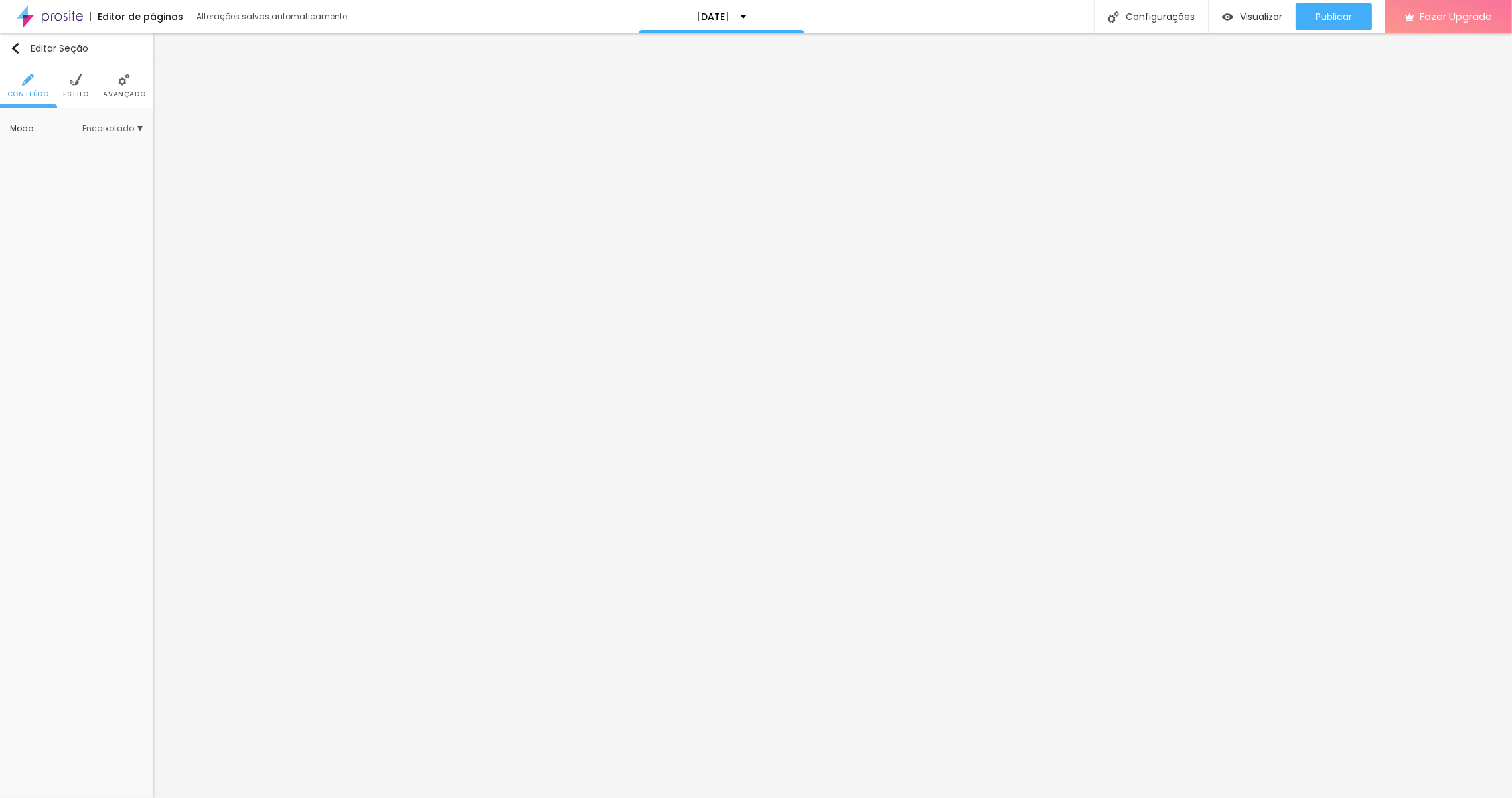
click at [68, 82] on li "Estilo" at bounding box center [76, 86] width 26 height 44
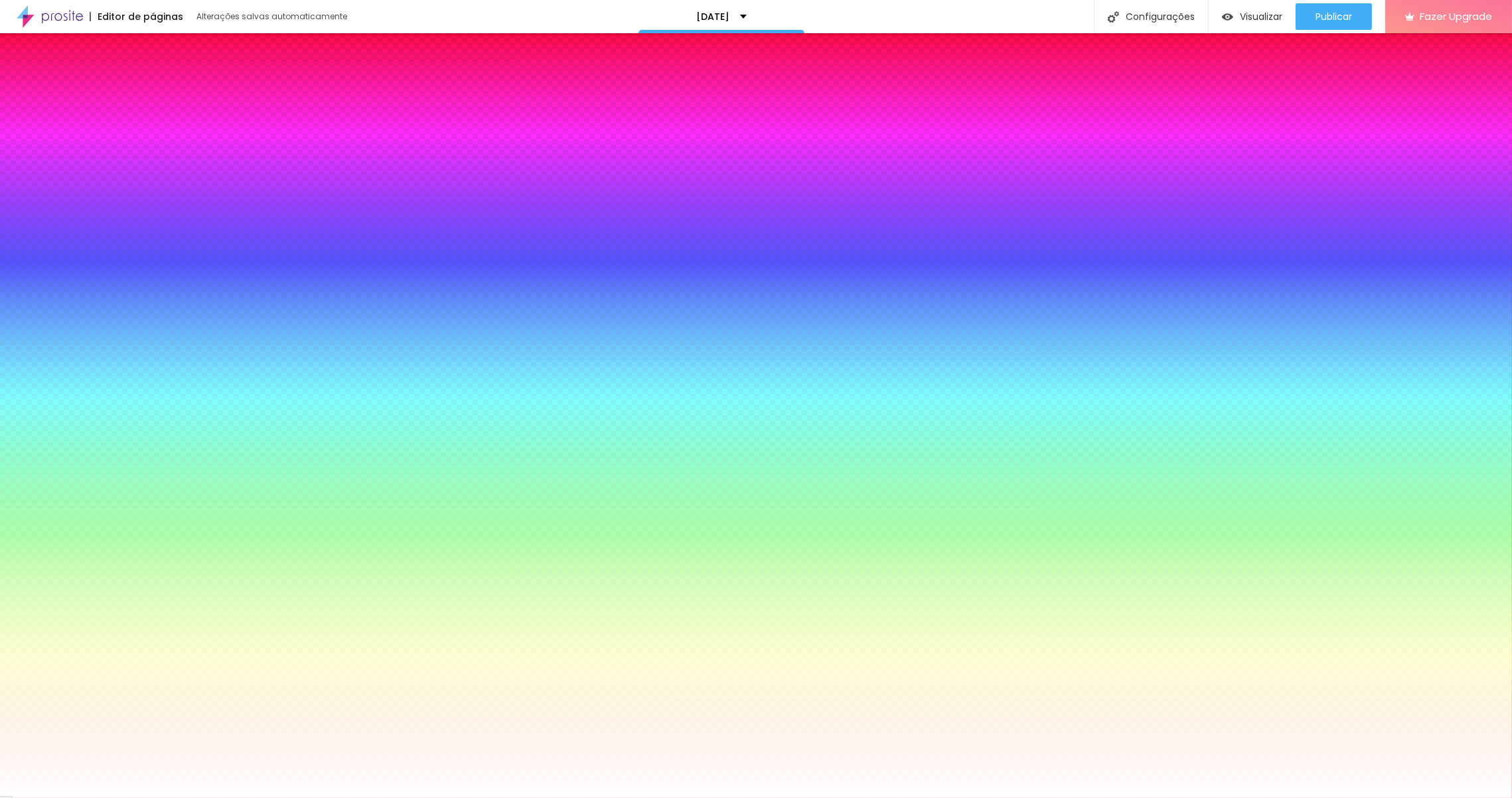
click at [123, 81] on img at bounding box center [123, 79] width 12 height 12
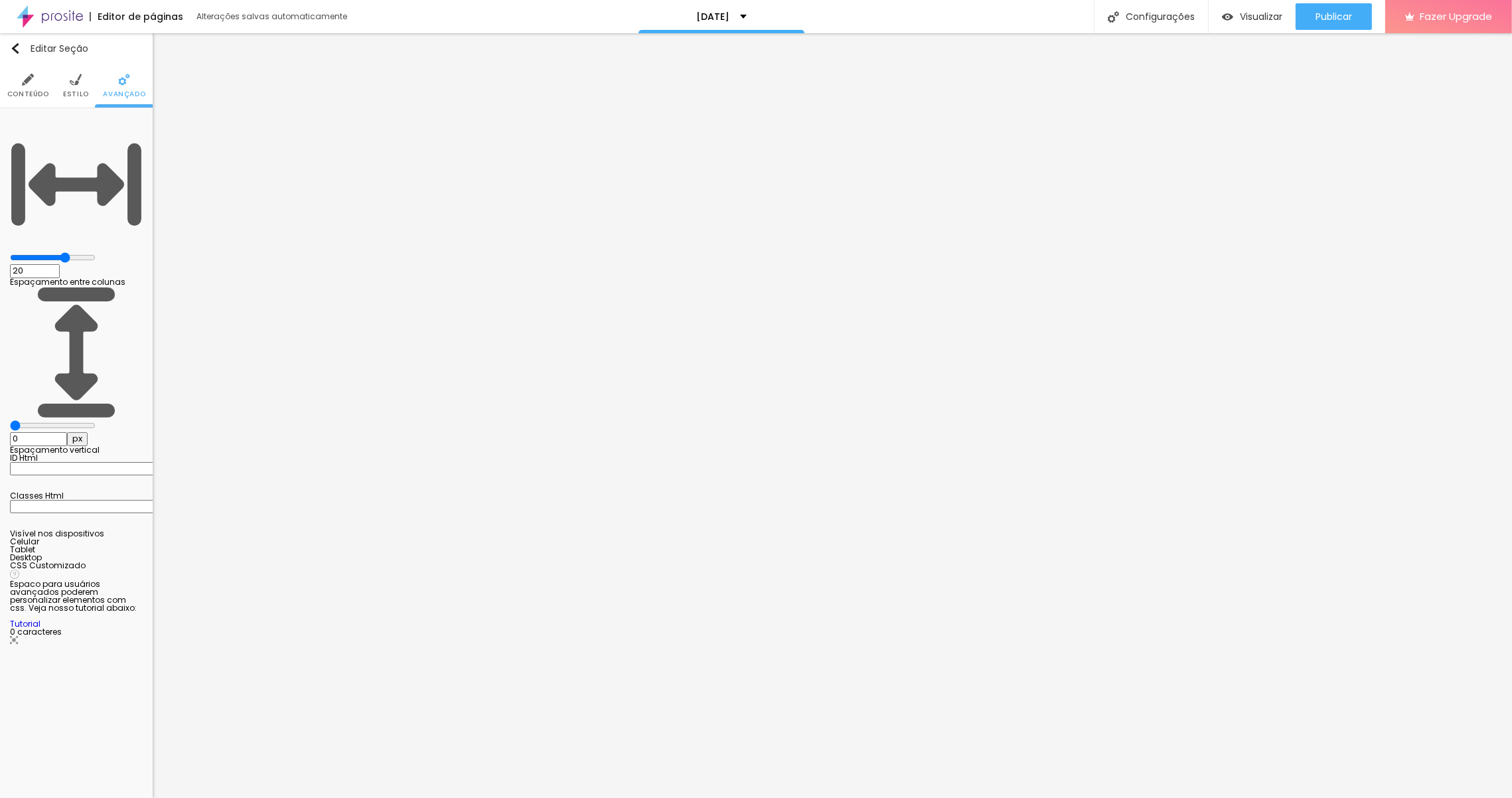
click at [34, 83] on li "Conteúdo" at bounding box center [28, 86] width 41 height 44
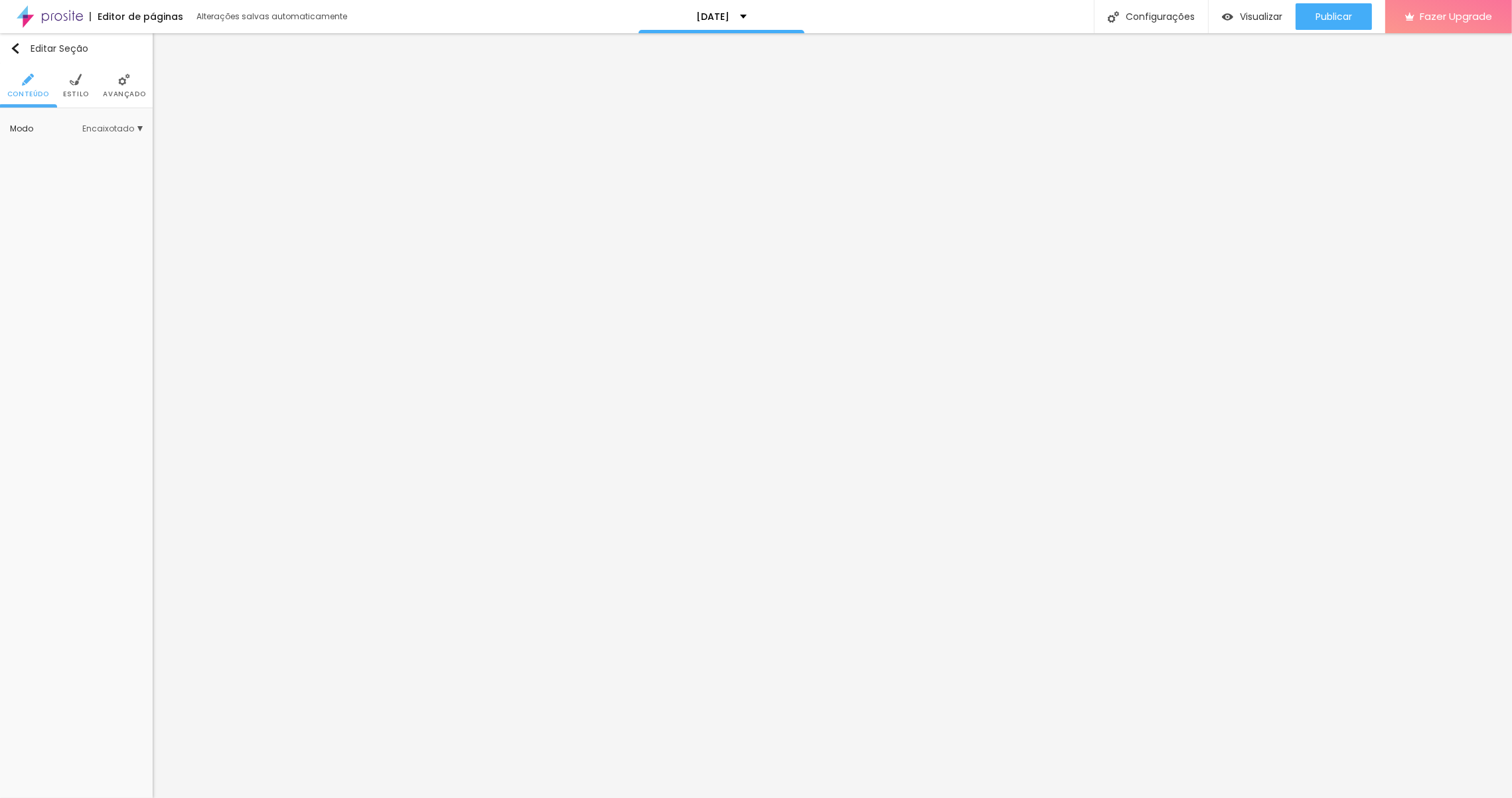
click at [107, 125] on span "Encaixotado" at bounding box center [112, 129] width 60 height 8
click at [79, 91] on span "Estilo" at bounding box center [76, 94] width 26 height 6
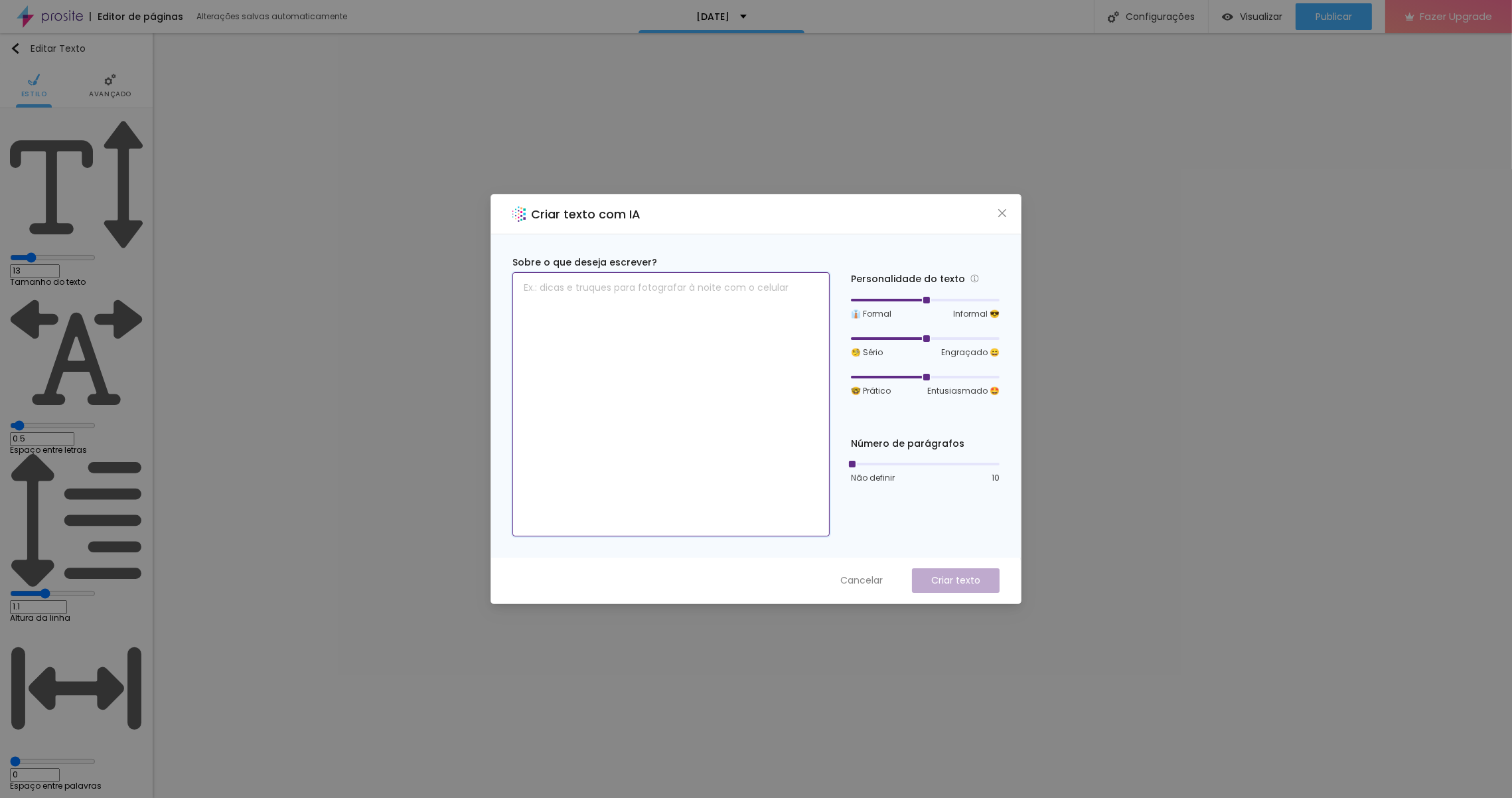
click at [609, 286] on textarea at bounding box center [671, 404] width 317 height 264
click at [964, 586] on p "Criar texto" at bounding box center [956, 580] width 50 height 14
click at [959, 590] on button "Criar texto" at bounding box center [955, 580] width 87 height 24
drag, startPoint x: 857, startPoint y: 462, endPoint x: 867, endPoint y: 458, distance: 10.8
click at [867, 458] on div "Número de parágrafos Não definir 10" at bounding box center [925, 460] width 149 height 47
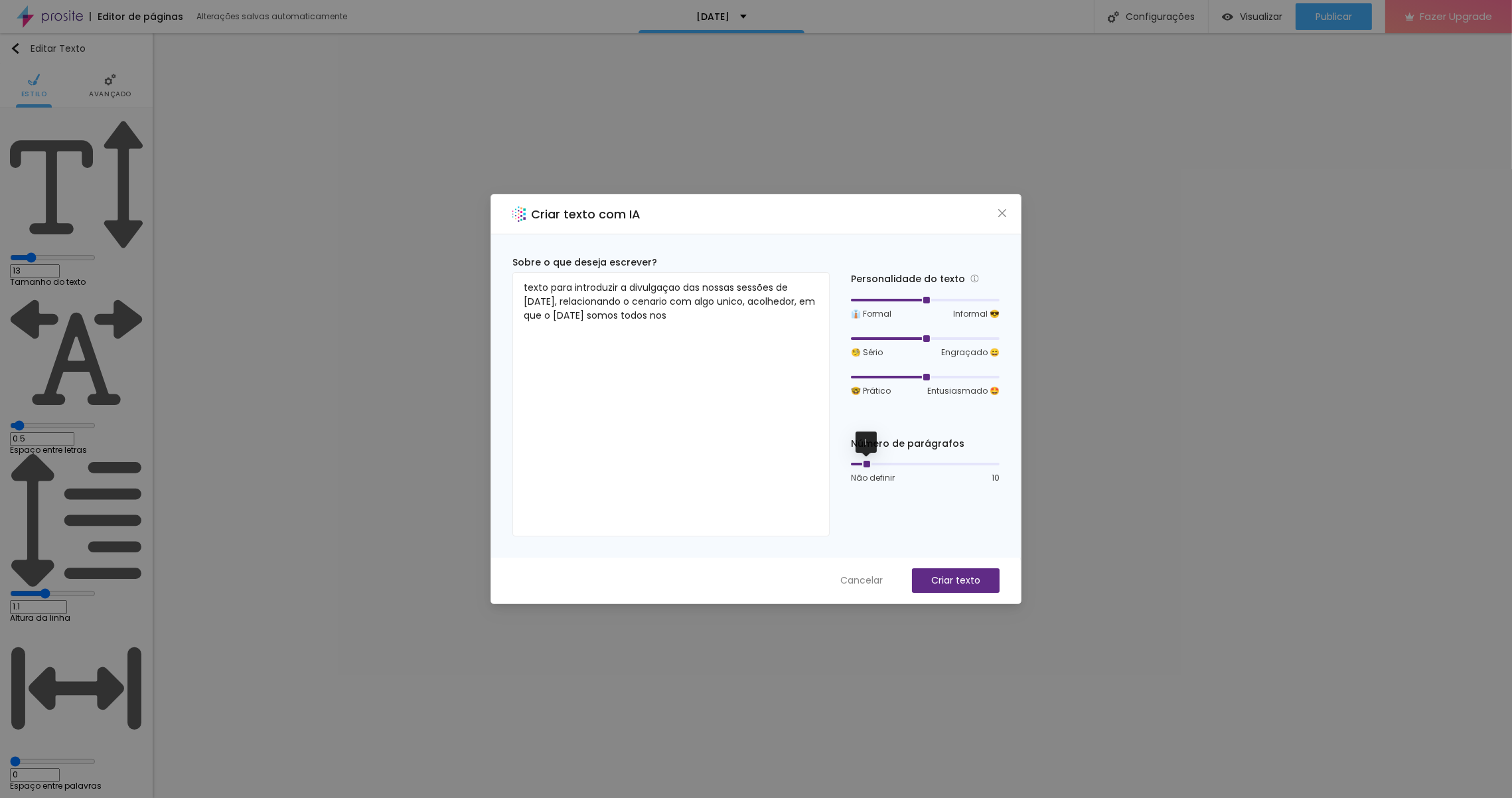
click at [861, 462] on div at bounding box center [925, 464] width 149 height 8
click at [960, 586] on p "Criar texto" at bounding box center [956, 580] width 50 height 14
click at [1007, 213] on span "Close" at bounding box center [1002, 213] width 14 height 11
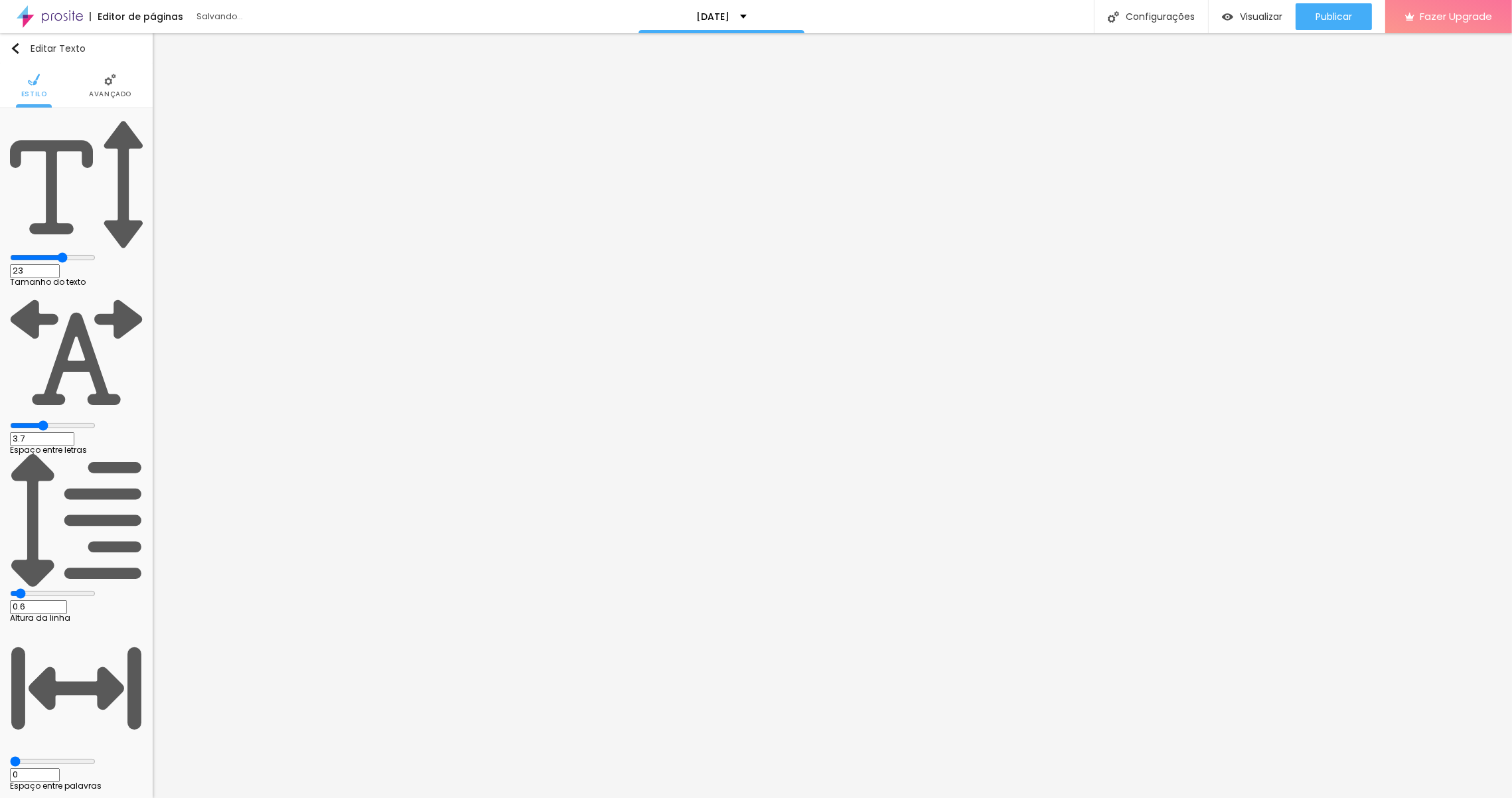
drag, startPoint x: 88, startPoint y: 127, endPoint x: 82, endPoint y: 127, distance: 6.0
click at [82, 252] on input "range" at bounding box center [52, 258] width 86 height 11
click at [54, 420] on input "range" at bounding box center [52, 425] width 86 height 11
click at [114, 93] on span "Avançado" at bounding box center [110, 94] width 42 height 6
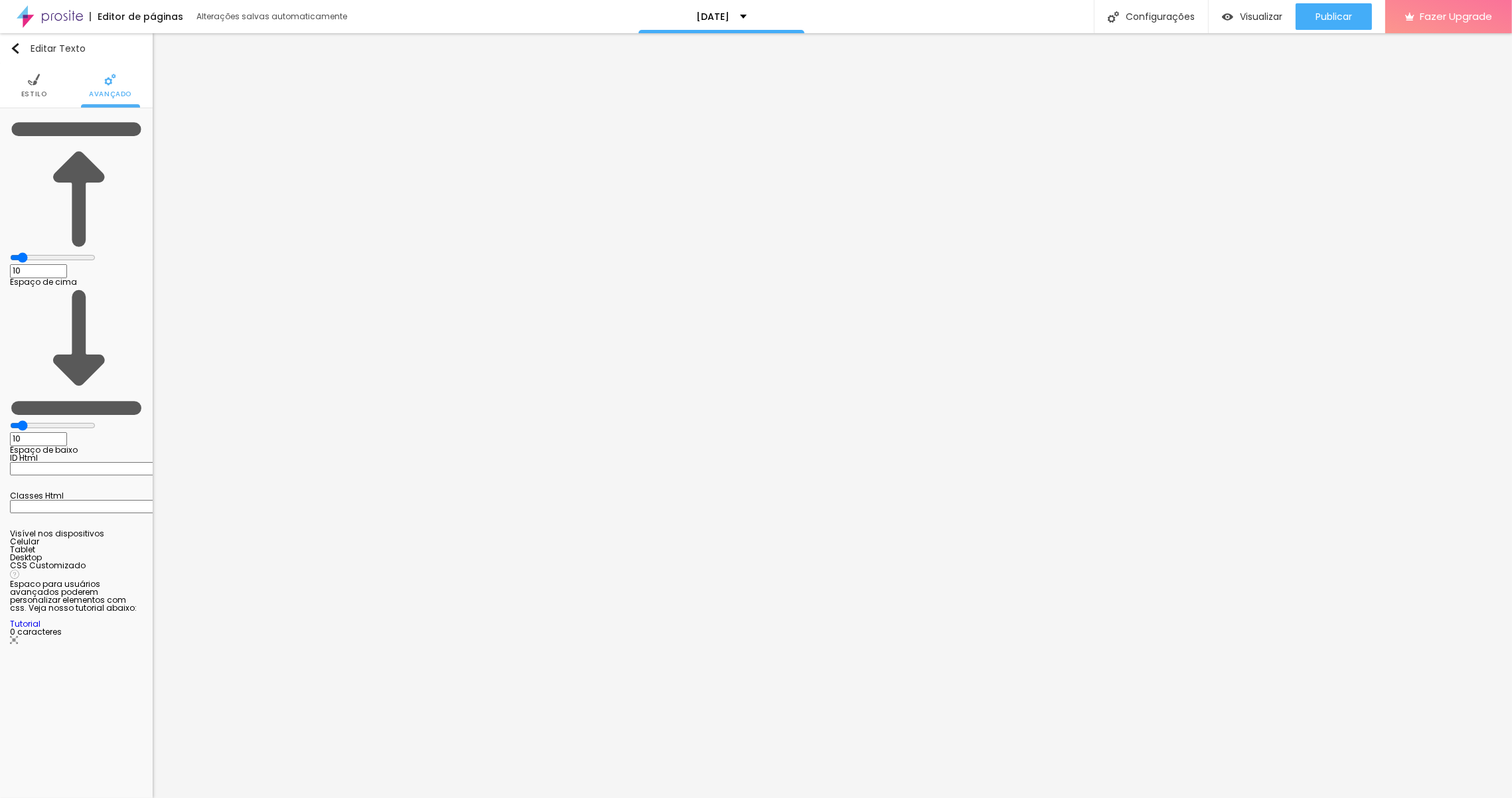
click at [34, 89] on li "Estilo" at bounding box center [34, 86] width 26 height 44
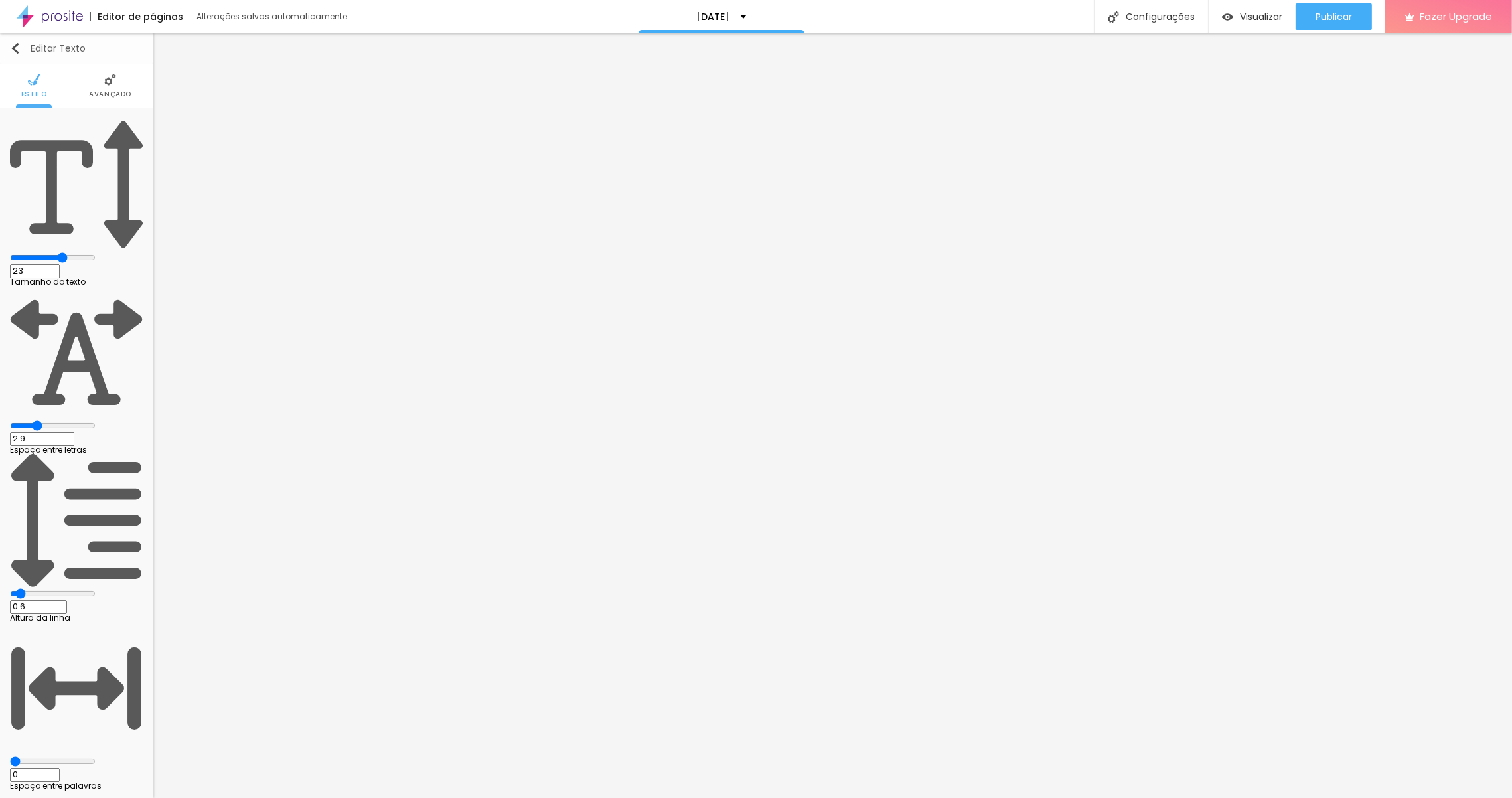
click at [19, 51] on img "button" at bounding box center [15, 49] width 11 height 11
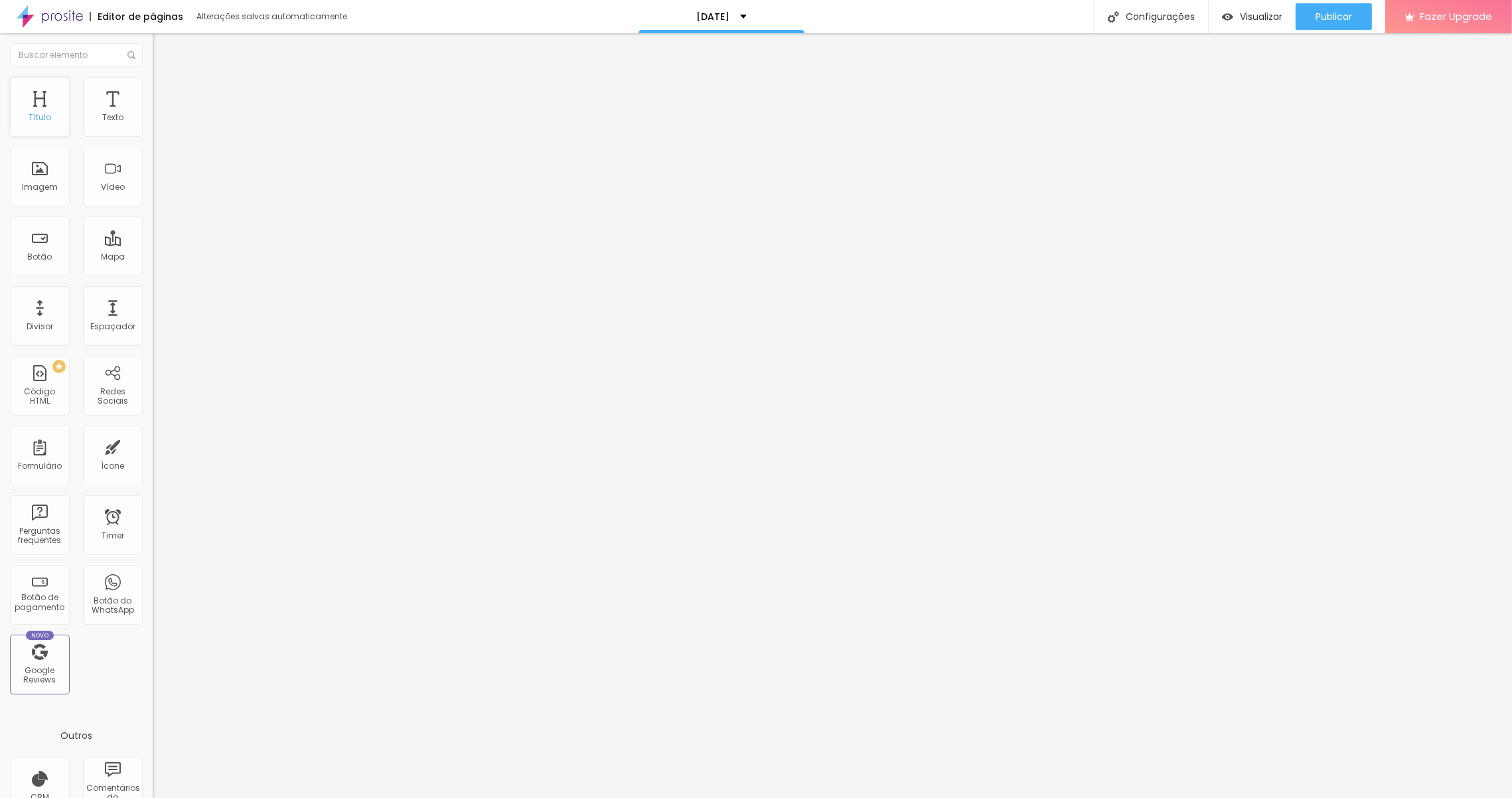
click at [60, 107] on div "Título" at bounding box center [40, 106] width 59 height 59
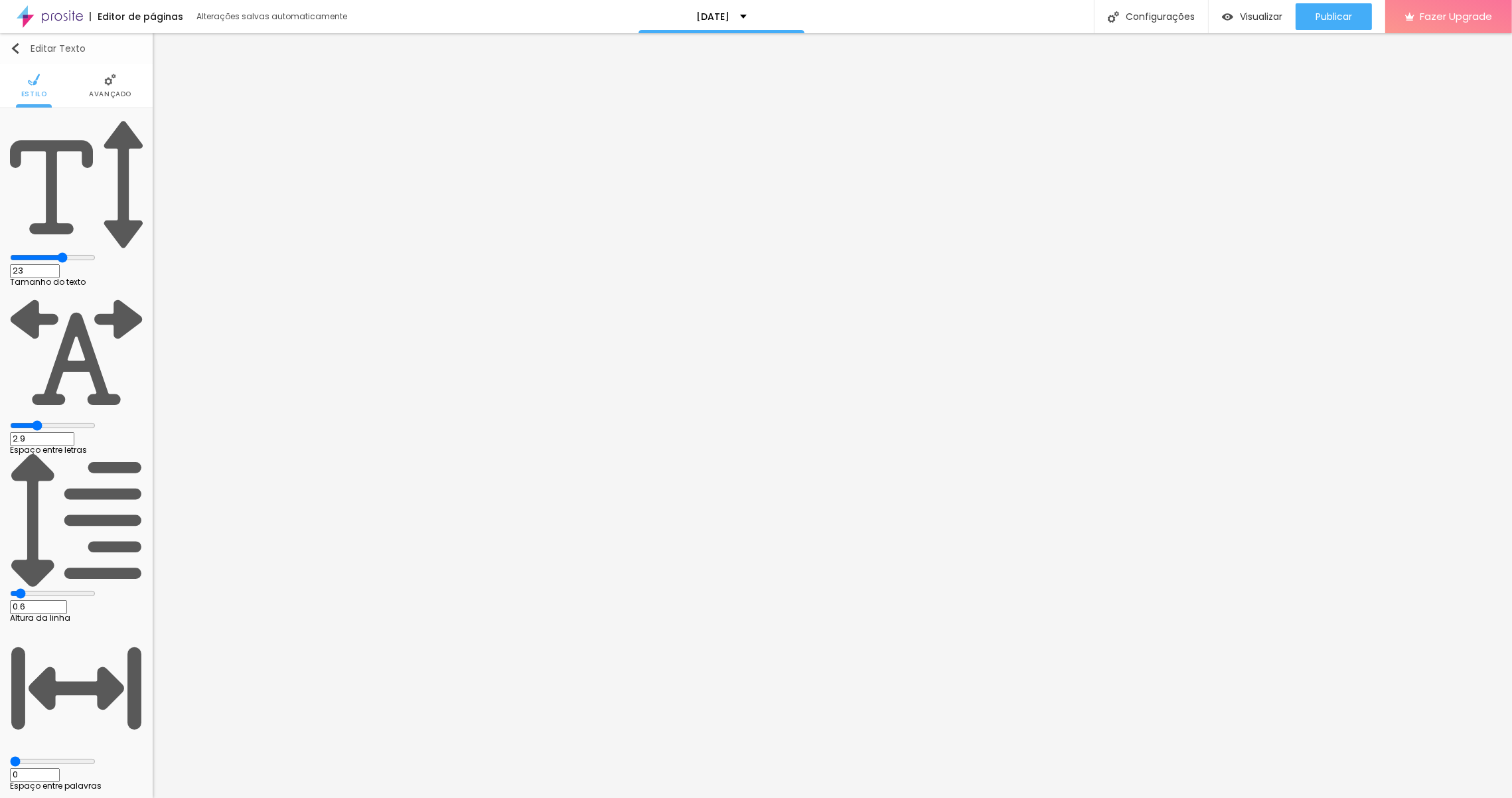
click at [14, 47] on img "button" at bounding box center [15, 49] width 11 height 11
click at [14, 44] on img "button" at bounding box center [15, 49] width 11 height 11
click at [54, 47] on div "Editar Texto" at bounding box center [48, 49] width 76 height 11
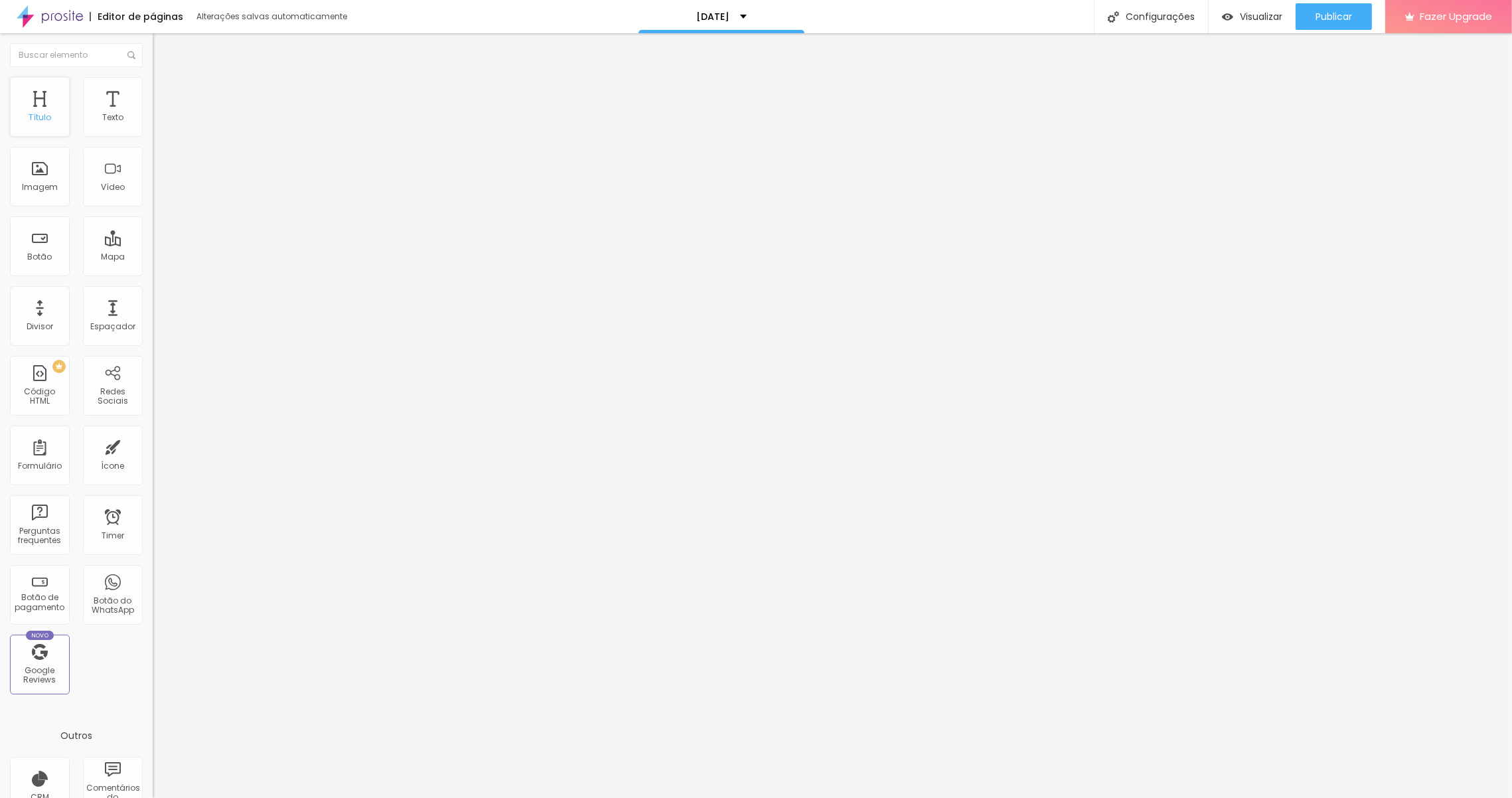
click at [47, 110] on div "Título" at bounding box center [40, 106] width 59 height 59
click at [64, 125] on div "Título" at bounding box center [40, 106] width 59 height 59
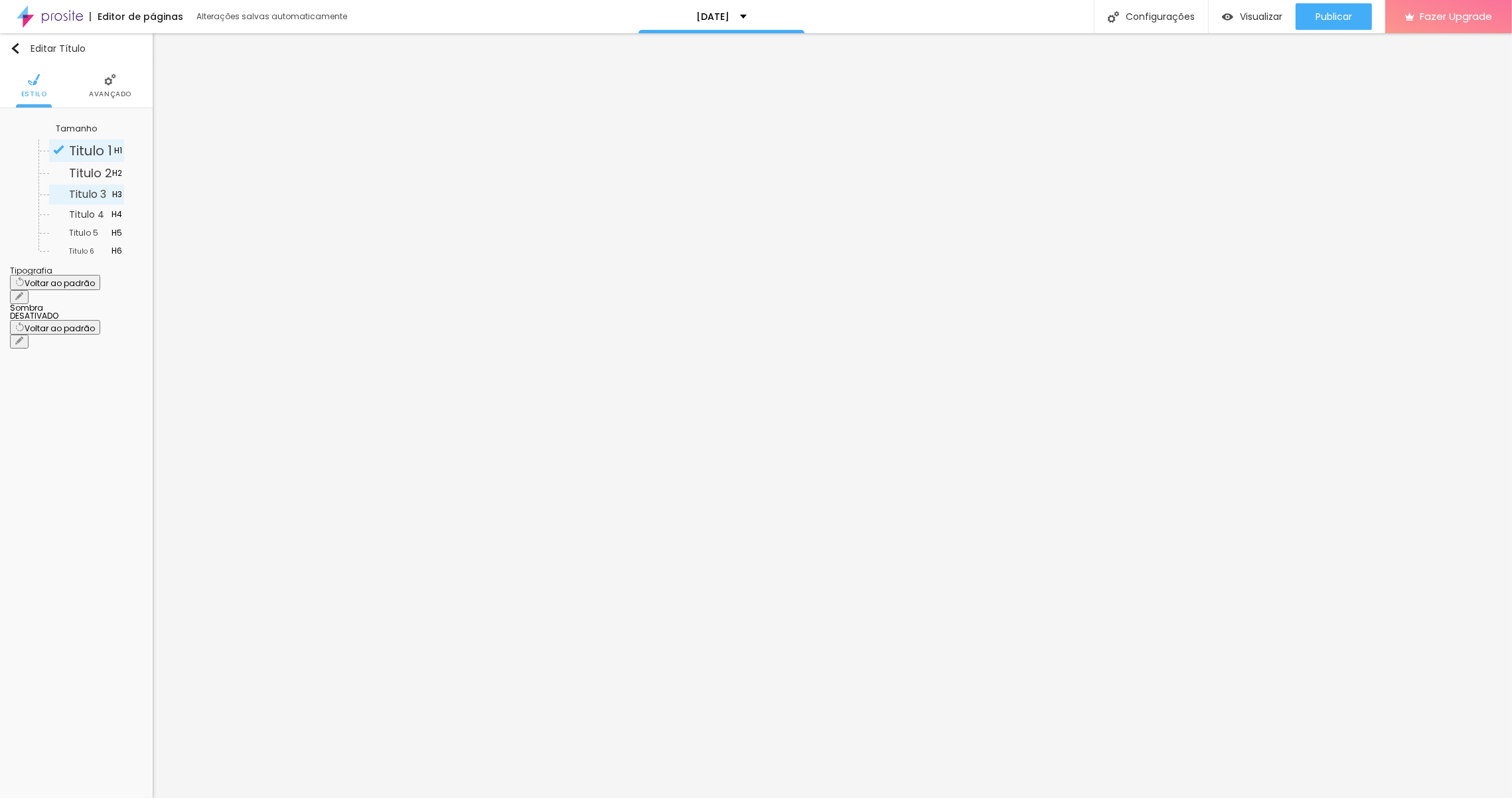
click at [79, 202] on span "Titulo 3" at bounding box center [87, 194] width 37 height 15
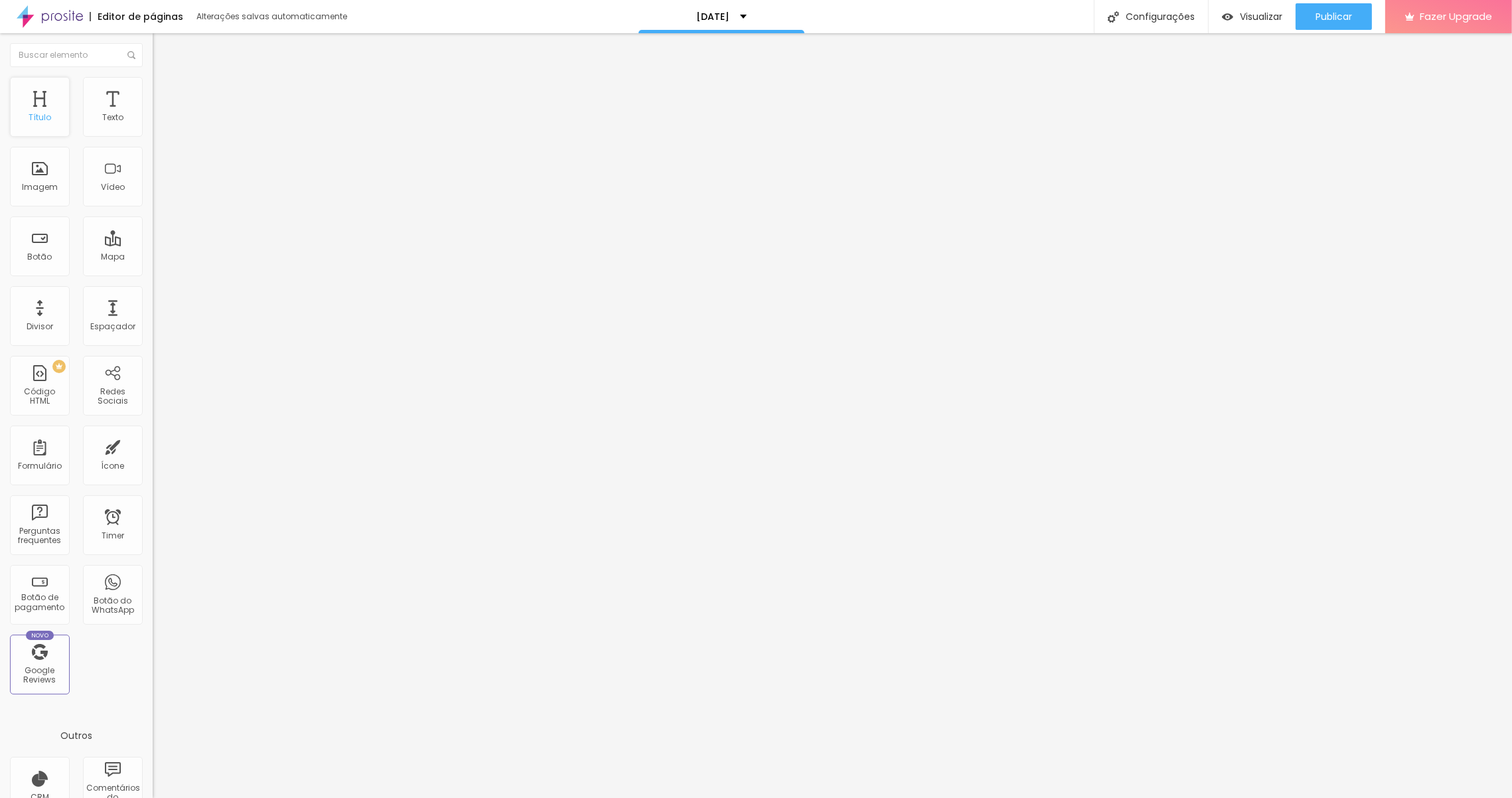
click at [41, 98] on div "Título" at bounding box center [40, 106] width 59 height 59
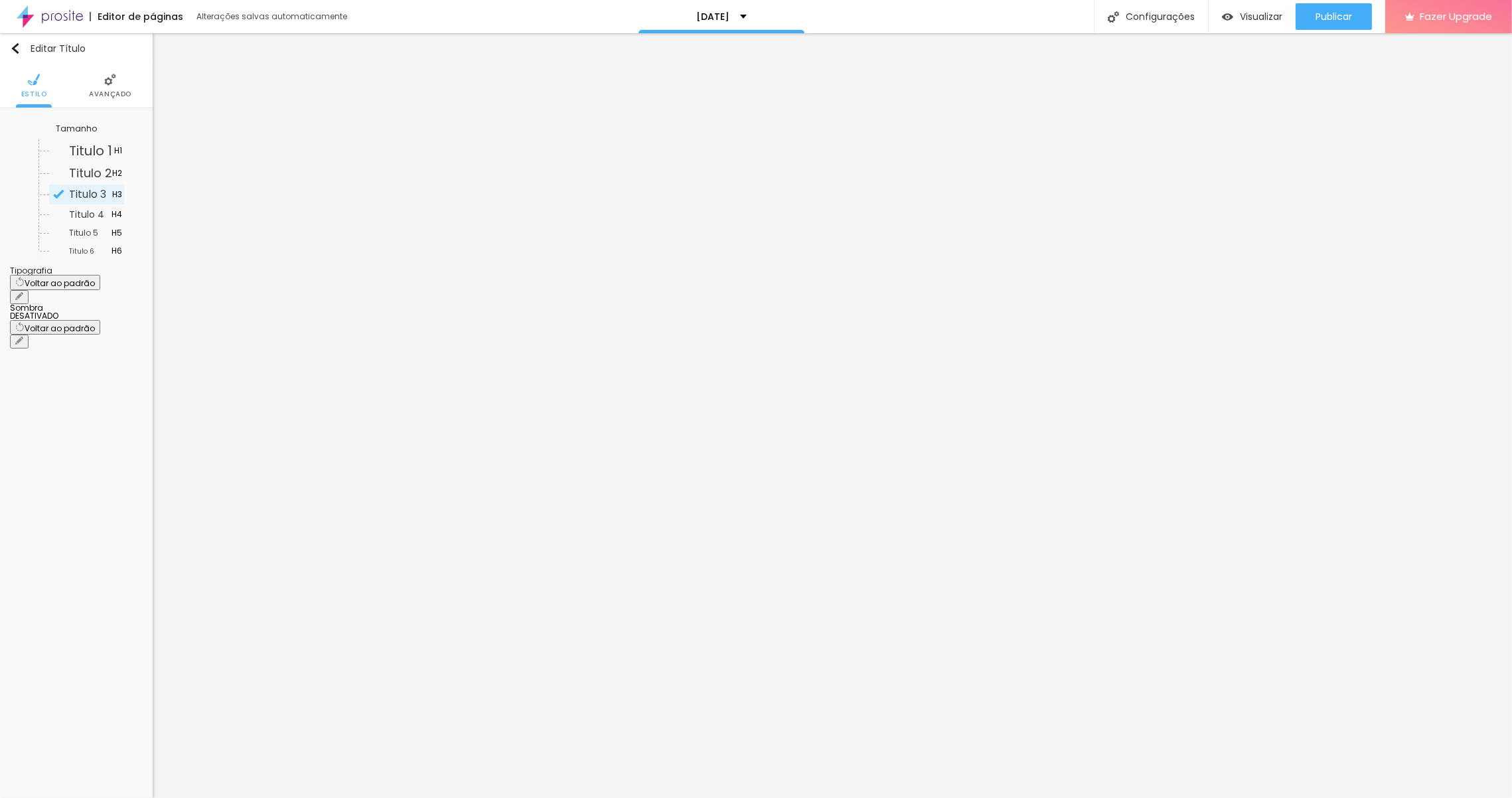
click at [29, 290] on button "button" at bounding box center [19, 296] width 19 height 14
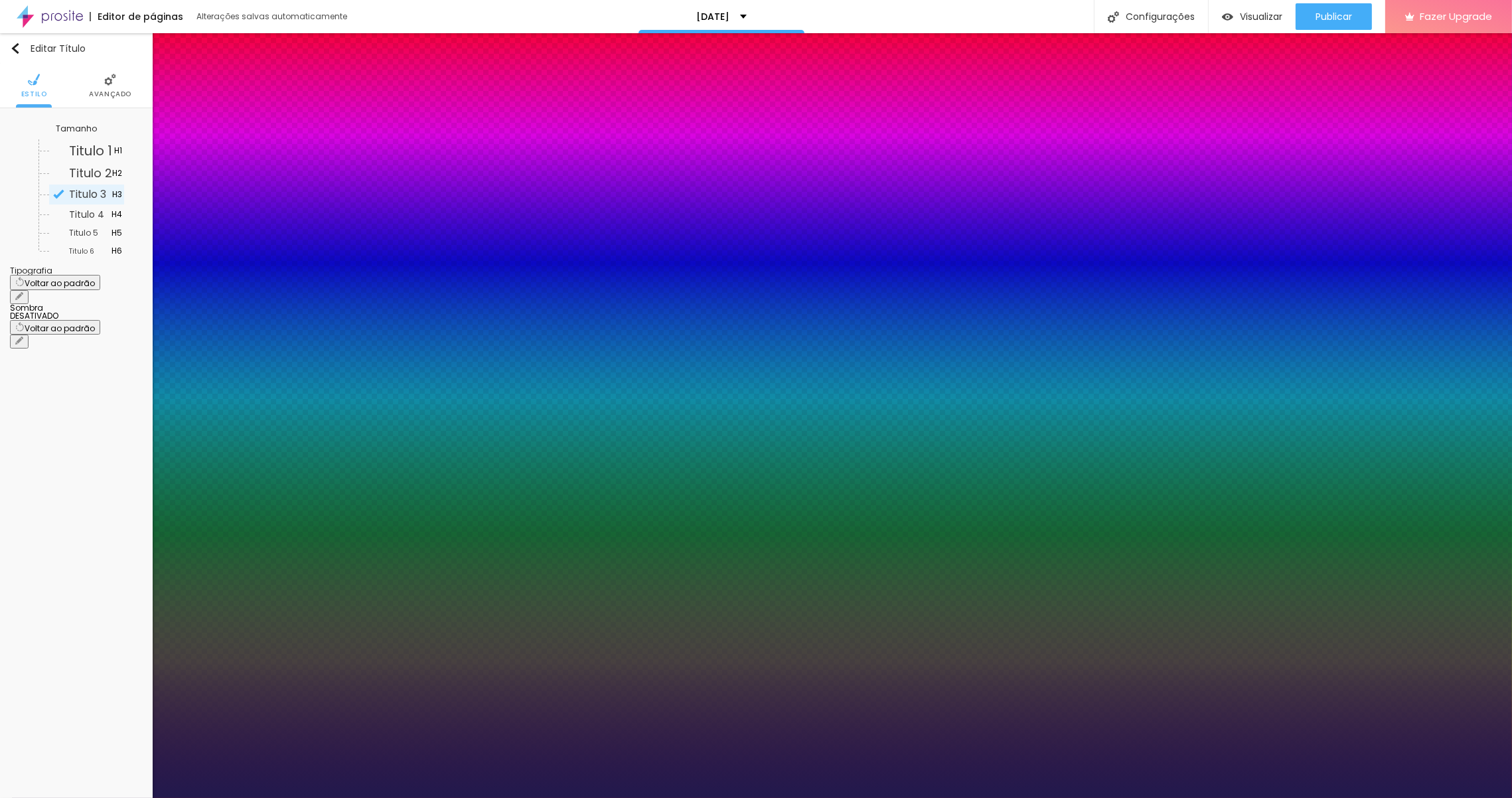
click at [142, 797] on select "AbrilFatface-Regular Actor-Regular Alegreya AlegreyaBlack [PERSON_NAME] [PERSON…" at bounding box center [71, 812] width 142 height 14
drag, startPoint x: 599, startPoint y: 274, endPoint x: 474, endPoint y: 274, distance: 125.0
click at [474, 797] on div at bounding box center [756, 798] width 1512 height 0
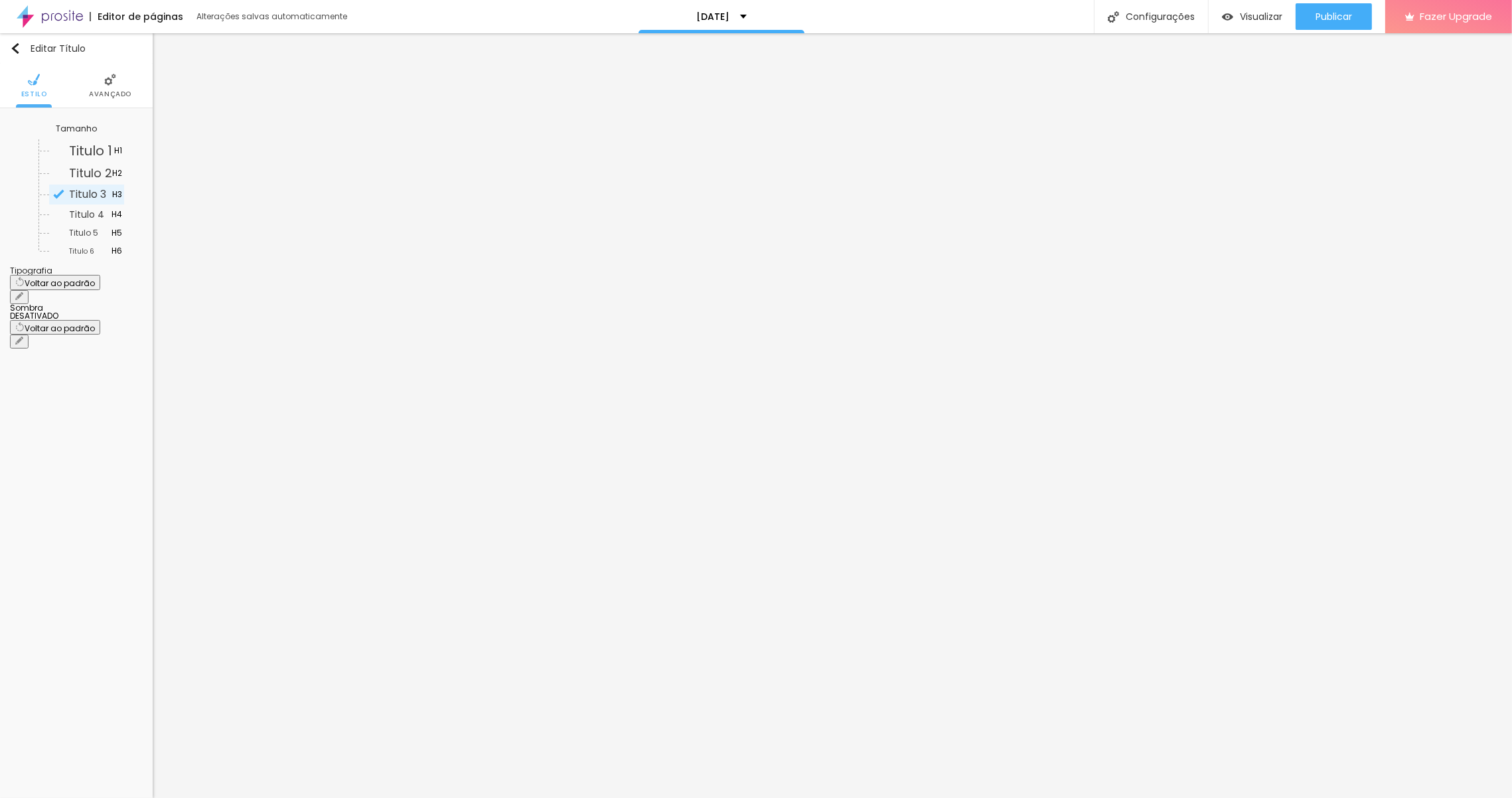
click at [23, 292] on icon "button" at bounding box center [19, 295] width 8 height 8
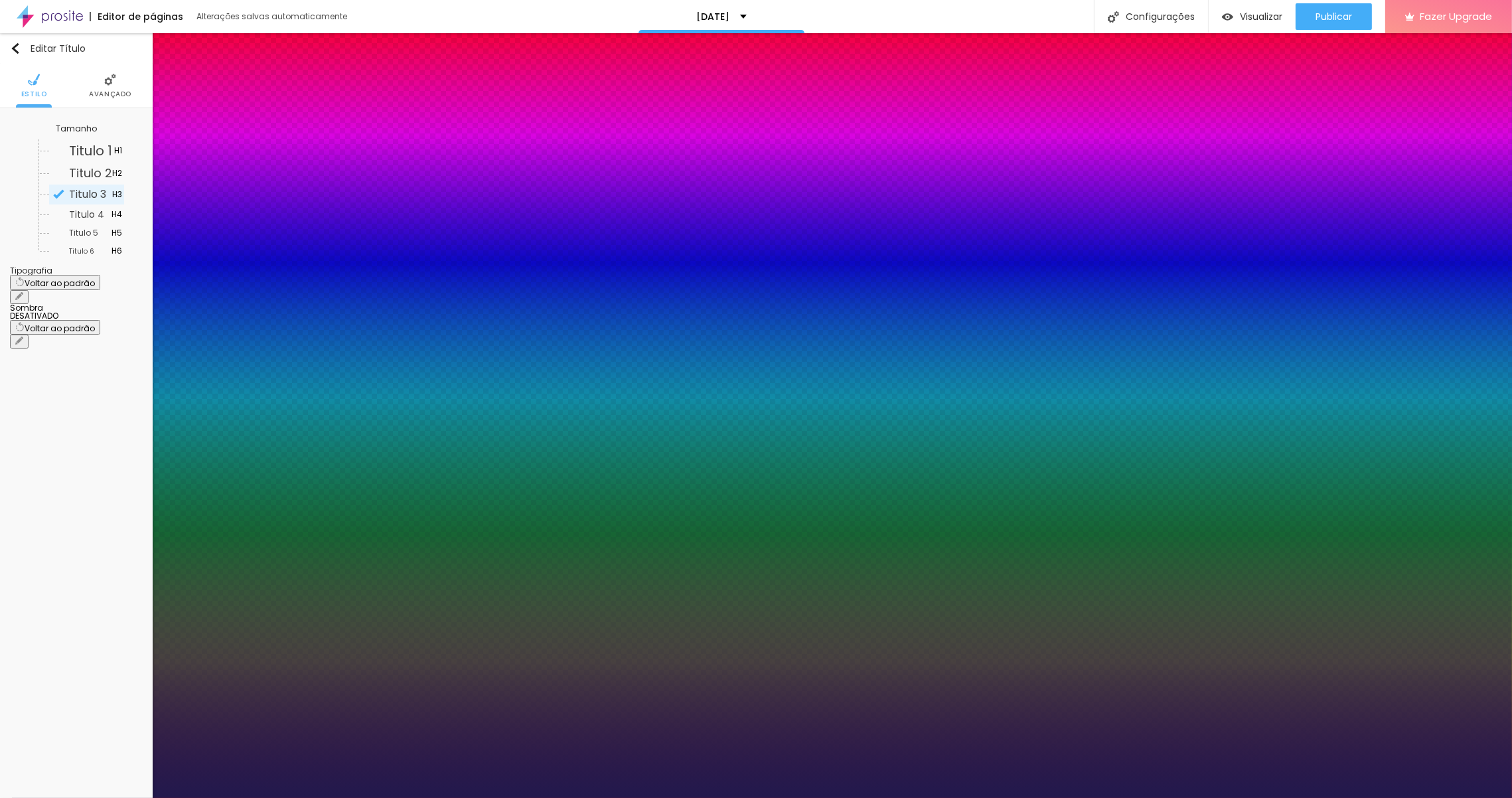
click at [142, 797] on select "AbrilFatface-Regular Actor-Regular Alegreya AlegreyaBlack [PERSON_NAME] [PERSON…" at bounding box center [71, 812] width 142 height 14
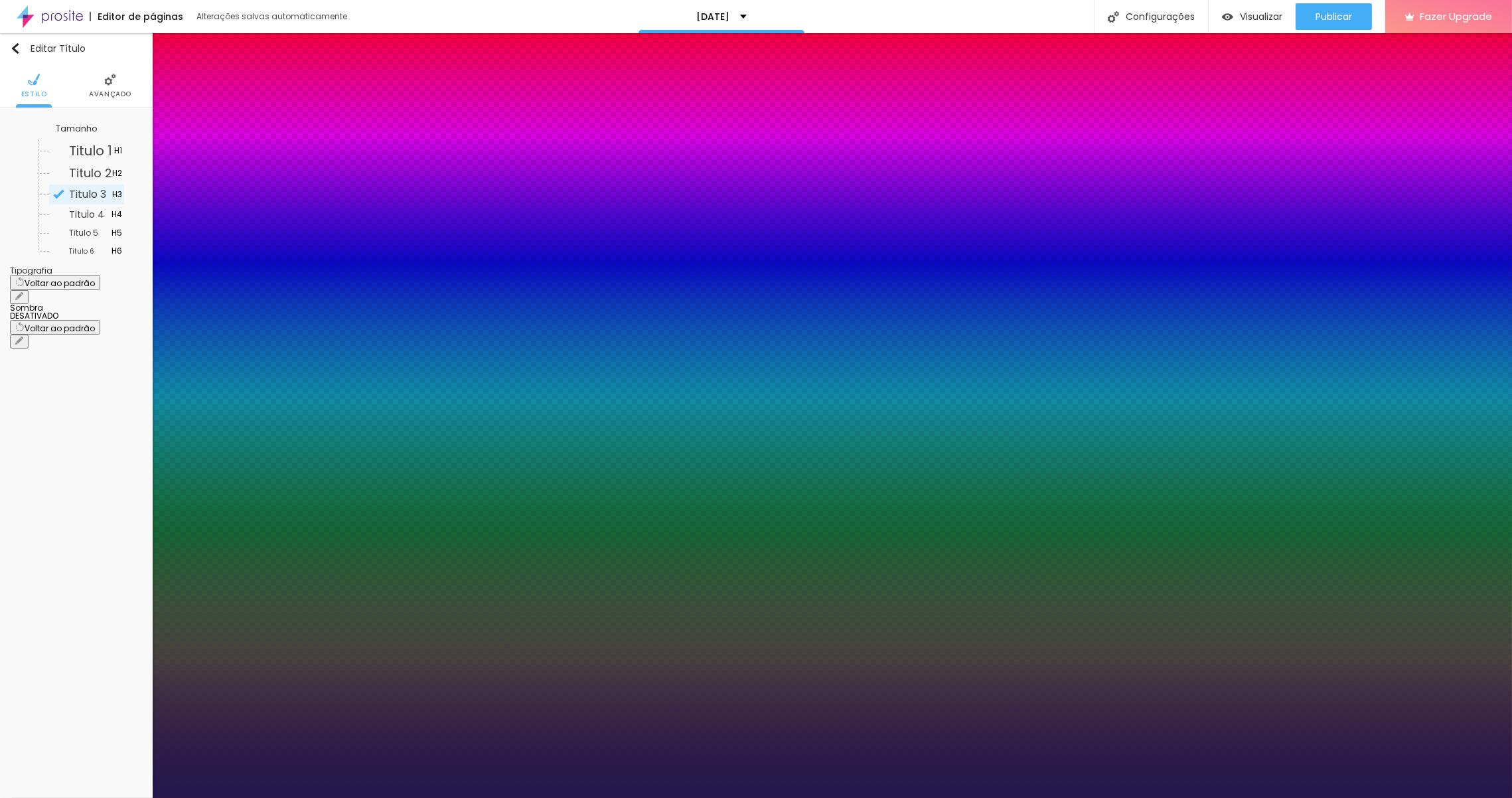
click at [142, 797] on select "AbrilFatface-Regular Actor-Regular Alegreya AlegreyaBlack [PERSON_NAME] [PERSON…" at bounding box center [71, 812] width 142 height 14
click at [702, 797] on div at bounding box center [756, 798] width 1512 height 0
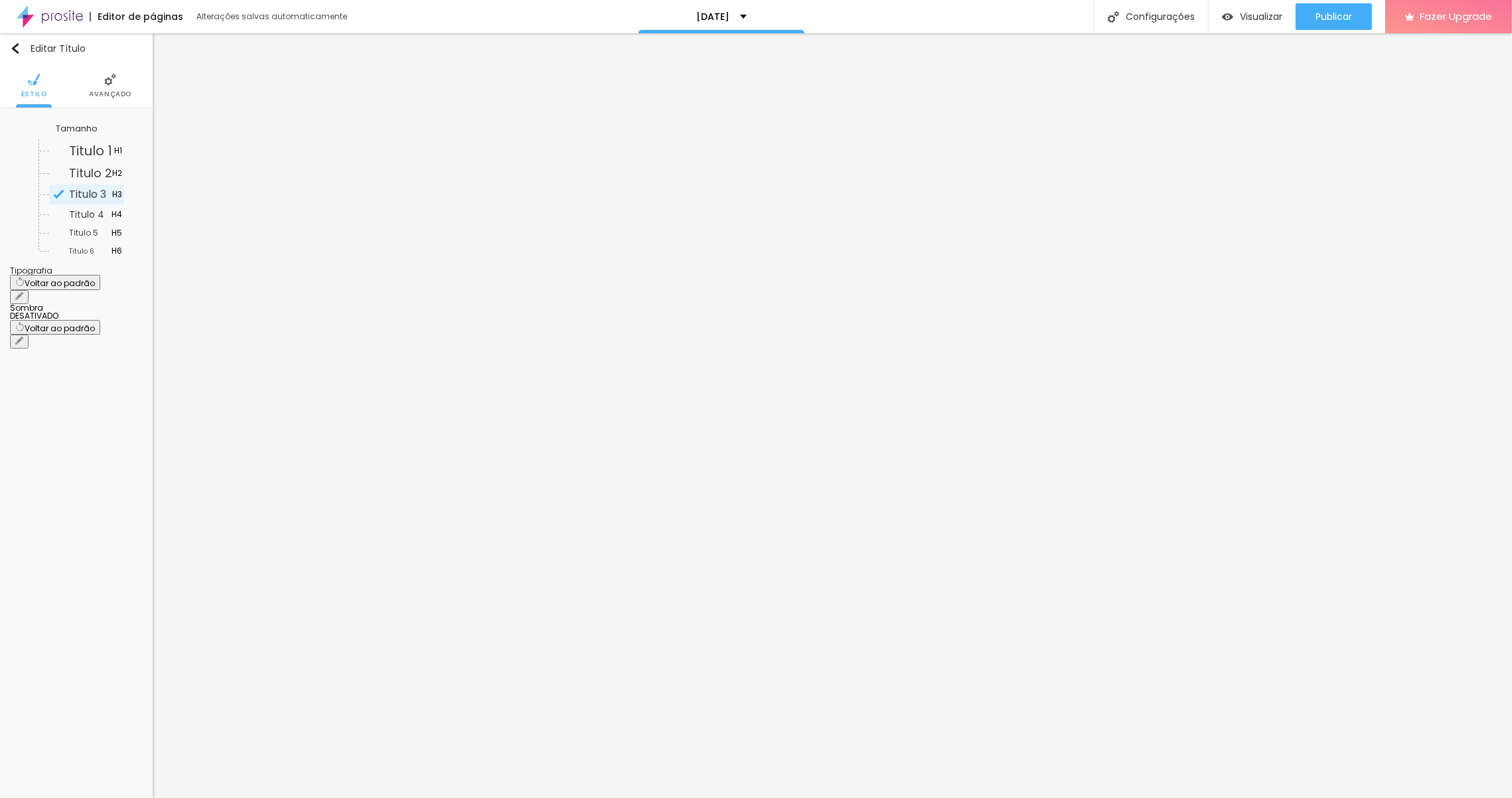
click at [29, 290] on button "button" at bounding box center [19, 296] width 19 height 14
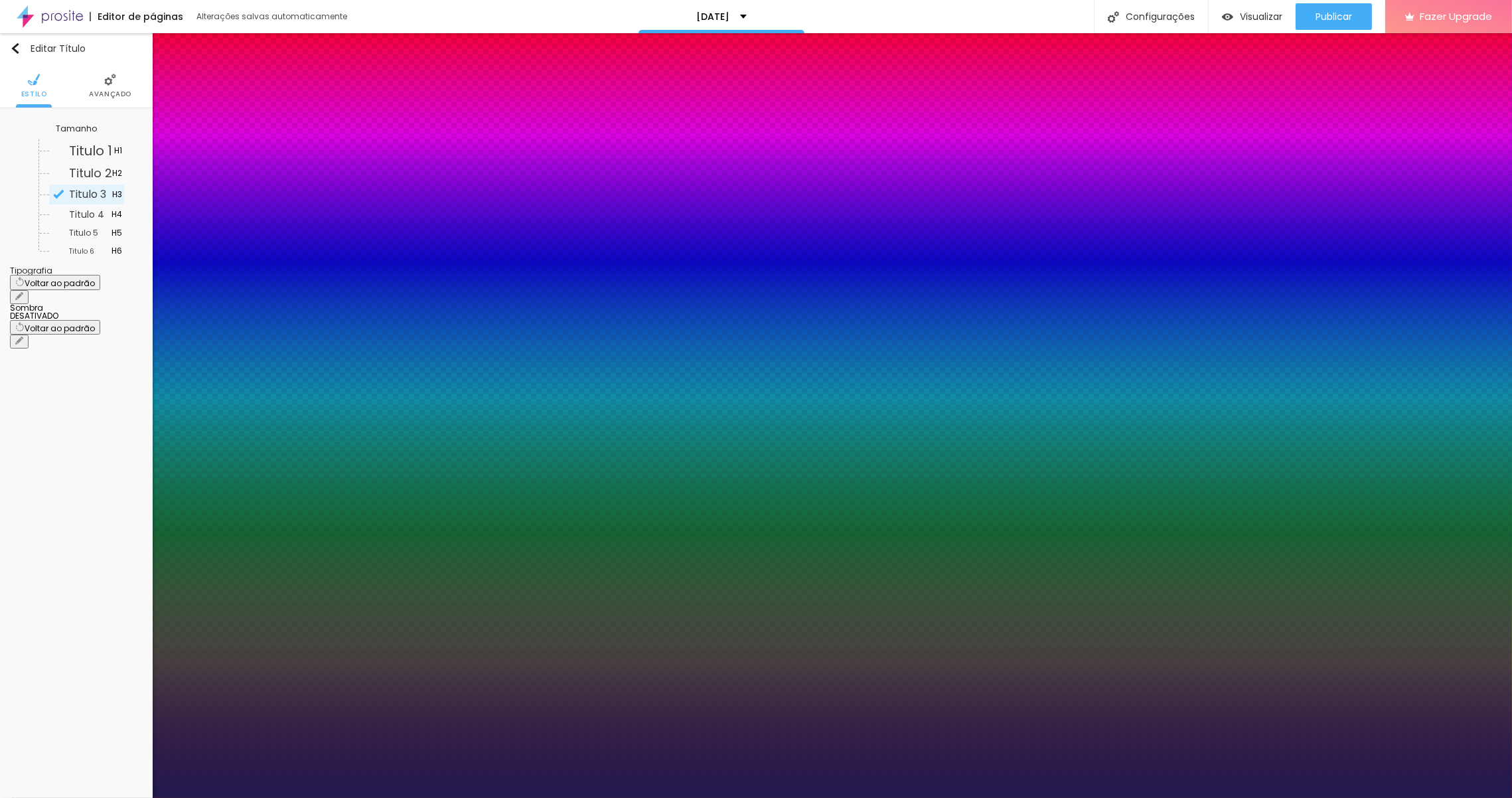
click at [142, 797] on select "AbrilFatface-Regular Actor-Regular Alegreya AlegreyaBlack [PERSON_NAME] [PERSON…" at bounding box center [71, 812] width 142 height 14
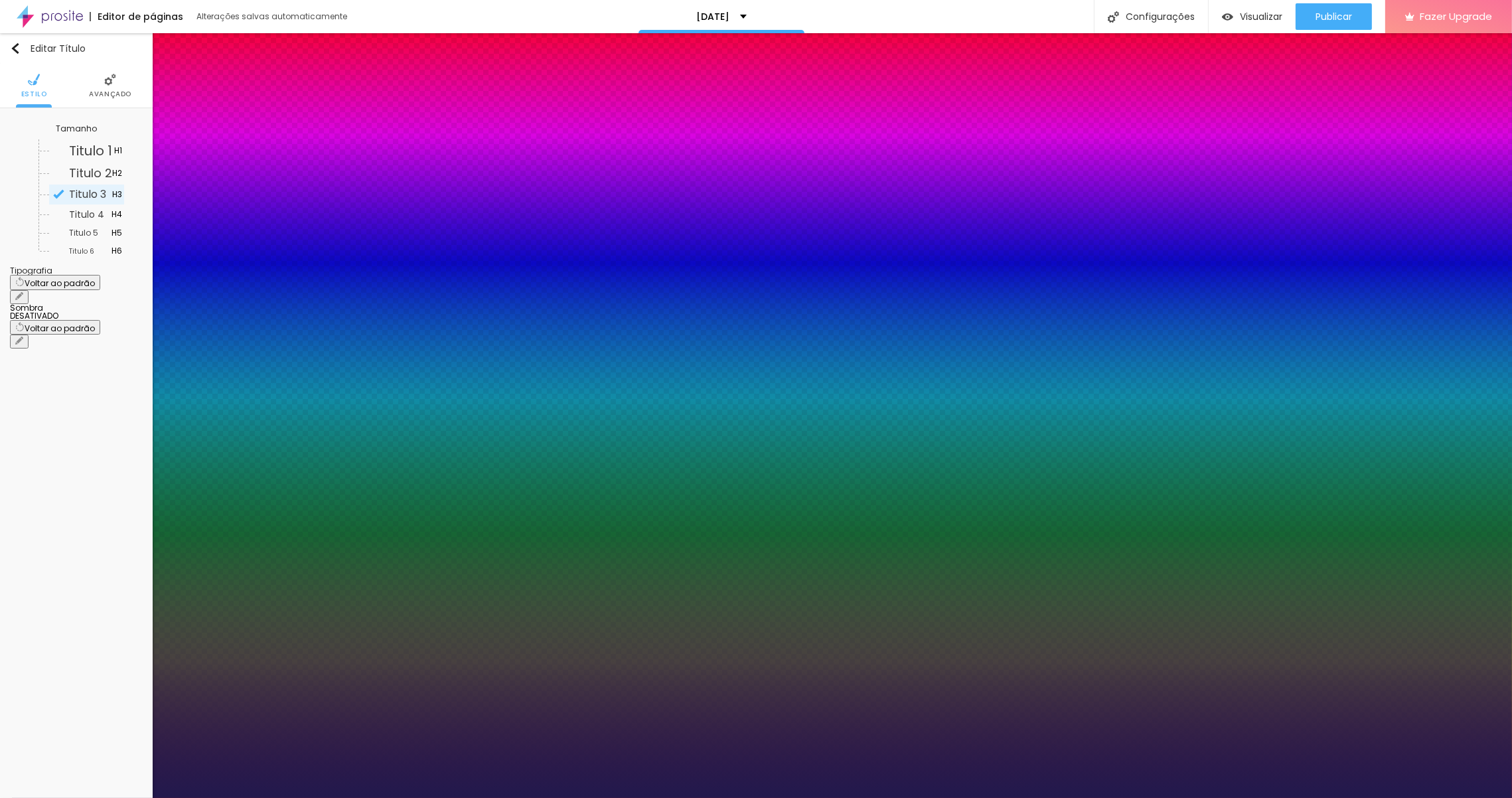
click at [142, 797] on select "AbrilFatface-Regular Actor-Regular Alegreya AlegreyaBlack [PERSON_NAME] [PERSON…" at bounding box center [71, 812] width 142 height 14
click at [574, 797] on div at bounding box center [756, 798] width 1512 height 0
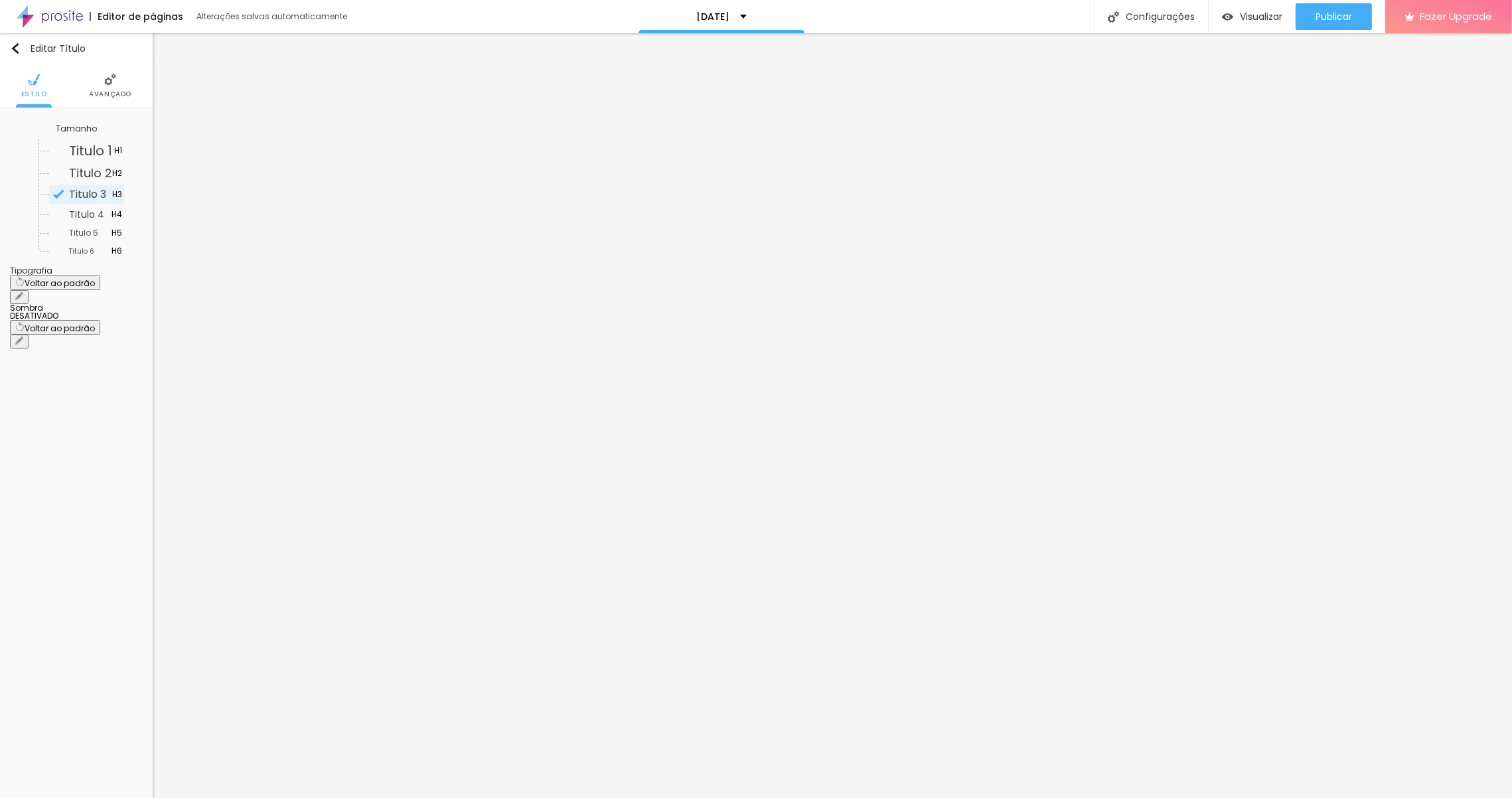
click at [23, 292] on icon "button" at bounding box center [19, 295] width 8 height 8
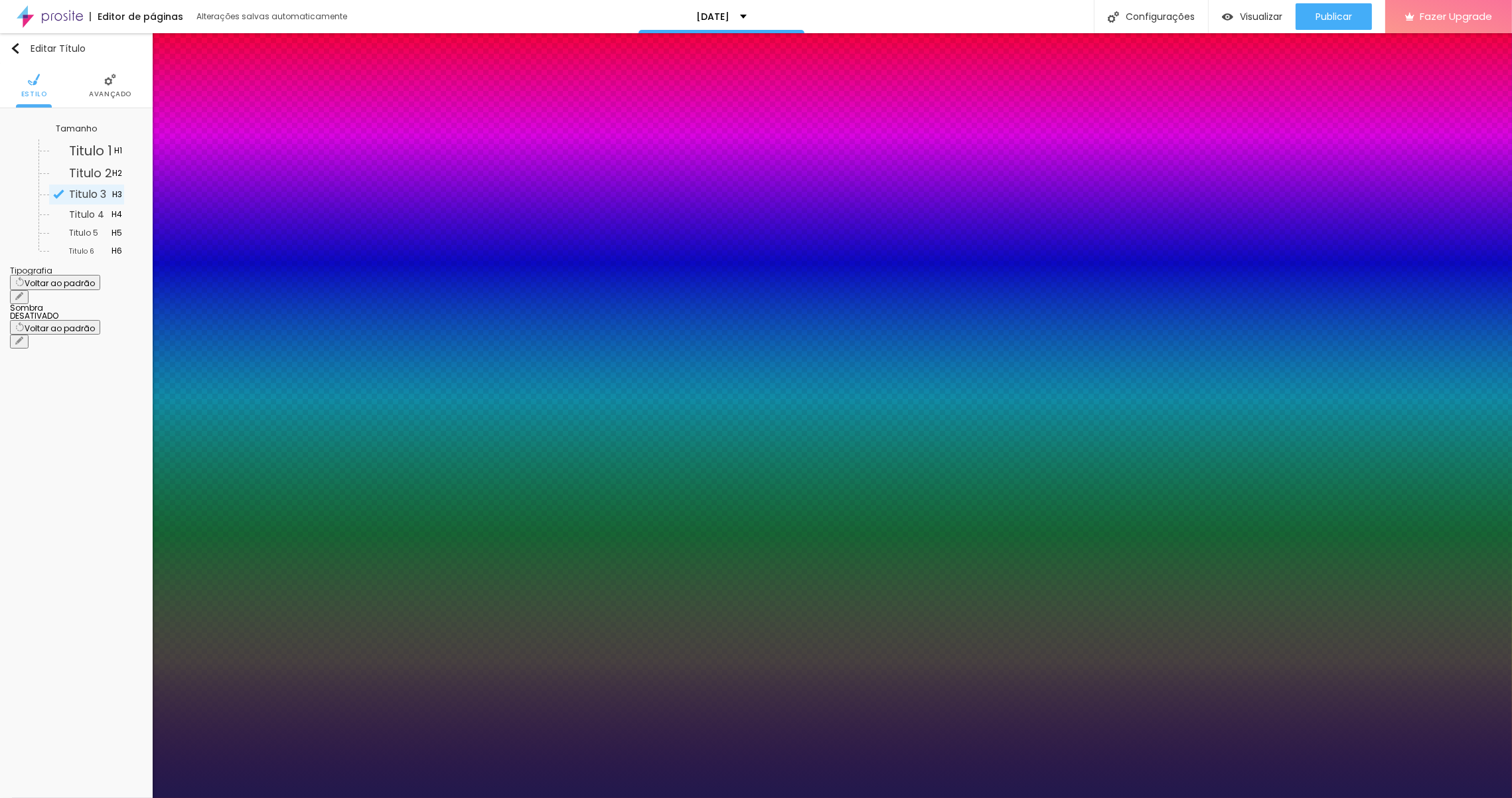
click at [762, 797] on div at bounding box center [756, 798] width 1512 height 0
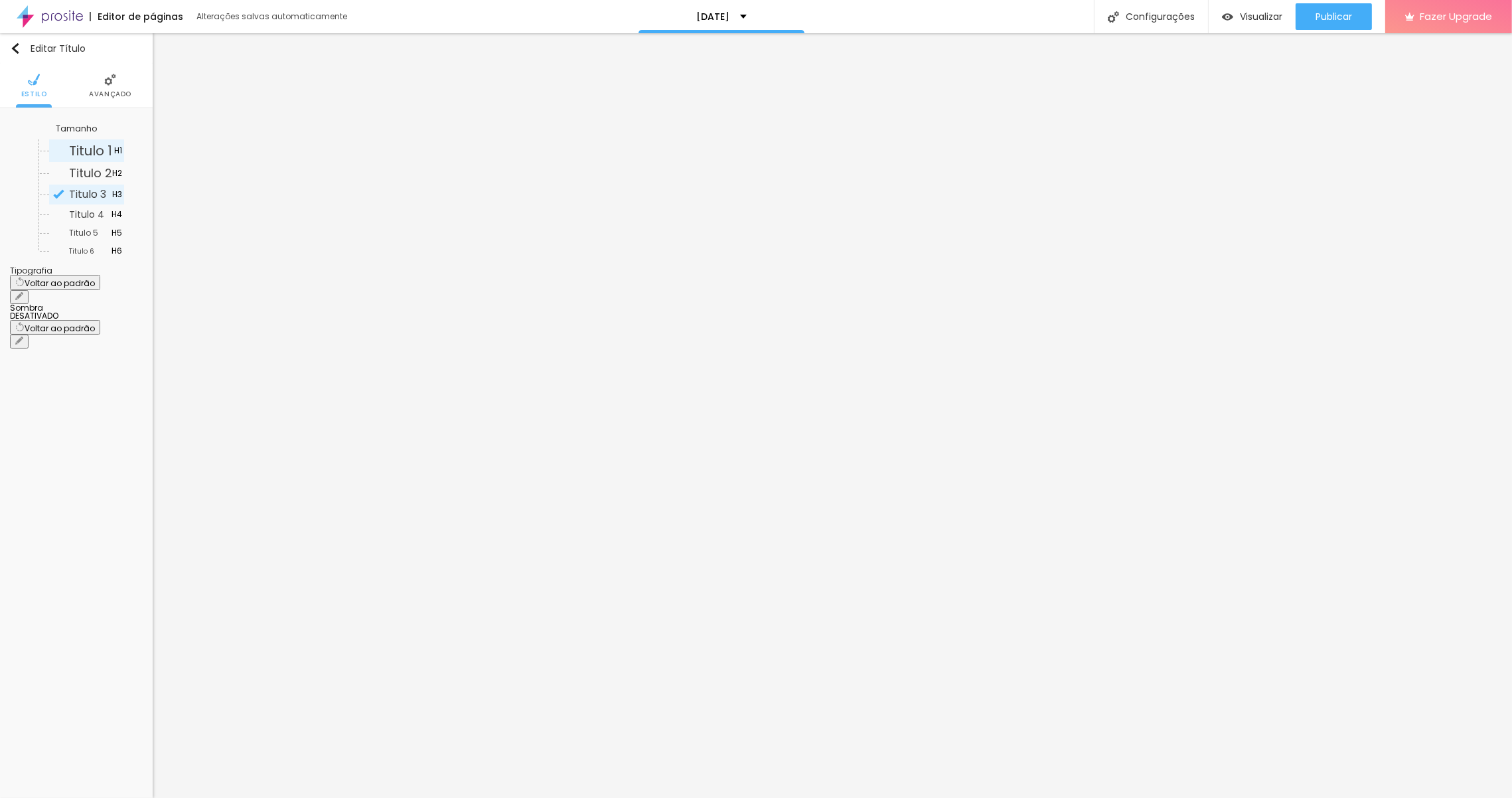
click at [79, 152] on span "Titulo 1" at bounding box center [91, 150] width 43 height 19
click at [114, 87] on li "Avançado" at bounding box center [110, 86] width 42 height 44
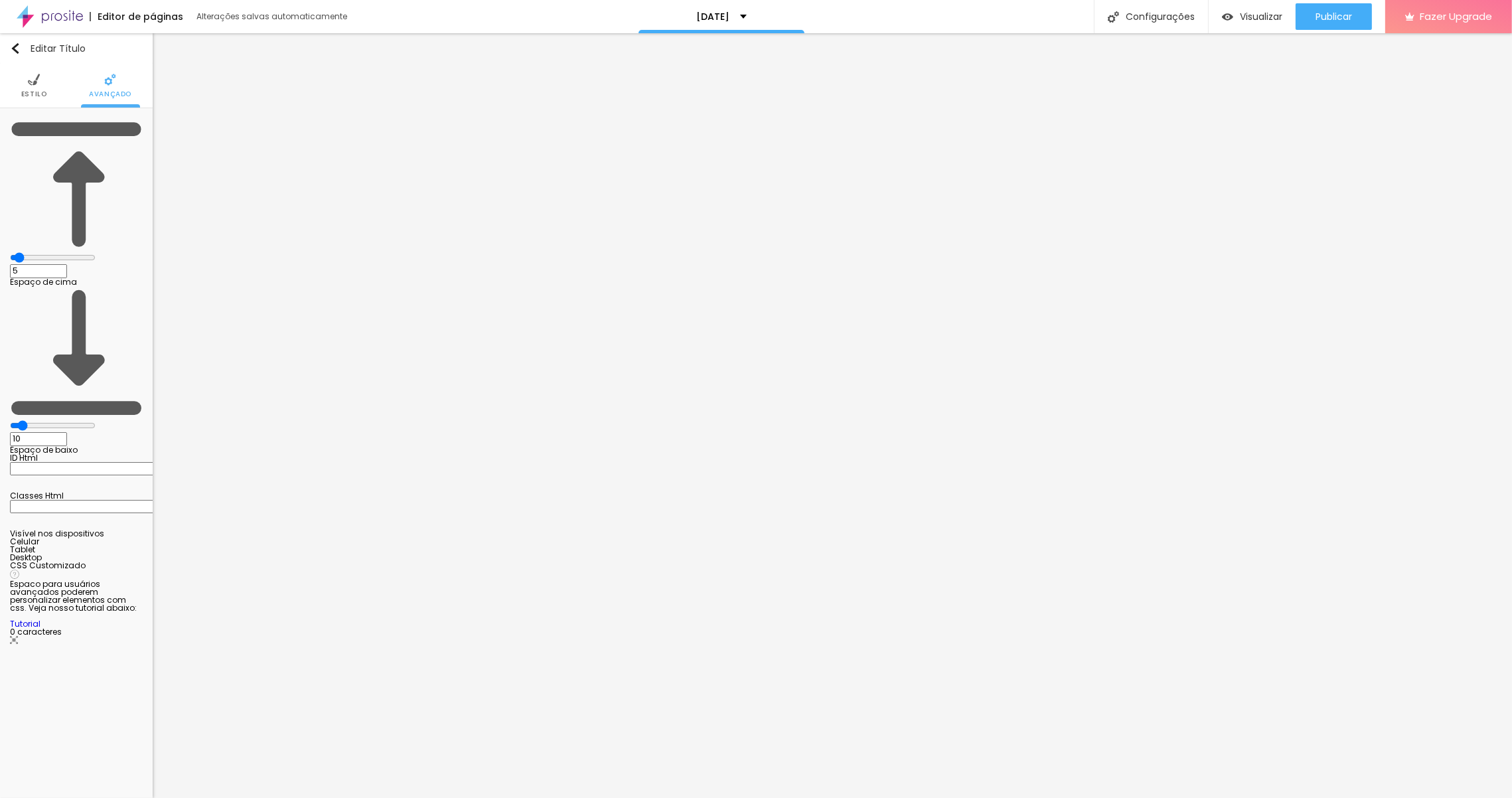
click at [36, 252] on input "range" at bounding box center [52, 258] width 86 height 11
click at [33, 87] on li "Estilo" at bounding box center [34, 86] width 26 height 44
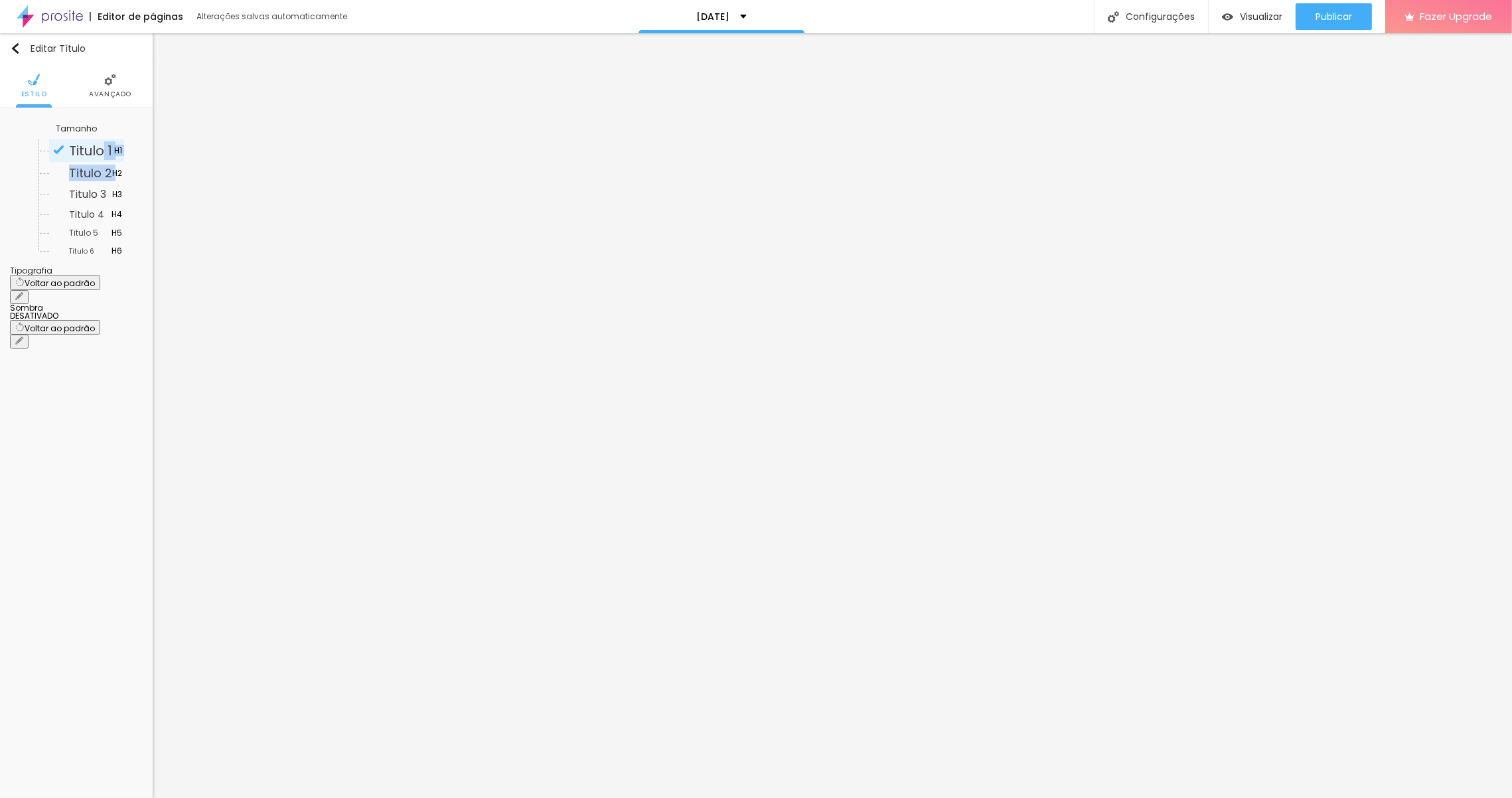
click at [95, 148] on span "Titulo 1" at bounding box center [92, 150] width 45 height 14
click at [74, 143] on span "Titulo 1" at bounding box center [91, 150] width 43 height 19
drag, startPoint x: 73, startPoint y: 148, endPoint x: 137, endPoint y: 165, distance: 66.2
click at [124, 162] on ul "Titulo 1 H1 Titulo 2 H2 Titulo 3 H3 Titulo 4 H4 Titulo 5 H5 Titulo 6 H6" at bounding box center [81, 200] width 86 height 121
click at [77, 156] on span "Titulo 1" at bounding box center [91, 150] width 43 height 19
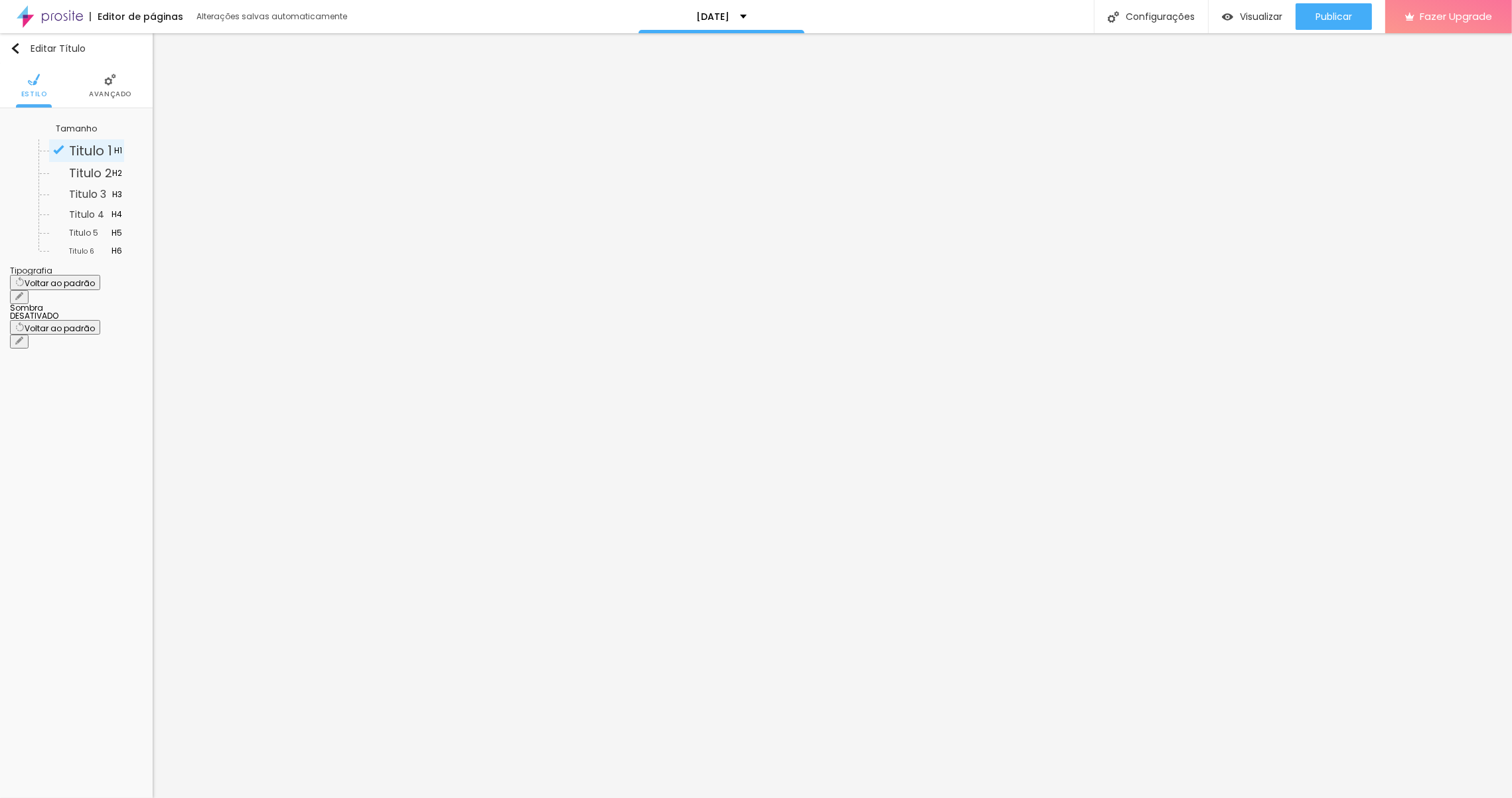
click at [108, 148] on span "Titulo 1" at bounding box center [92, 150] width 45 height 14
click at [53, 148] on img at bounding box center [59, 150] width 12 height 12
click at [15, 44] on img "button" at bounding box center [15, 49] width 11 height 11
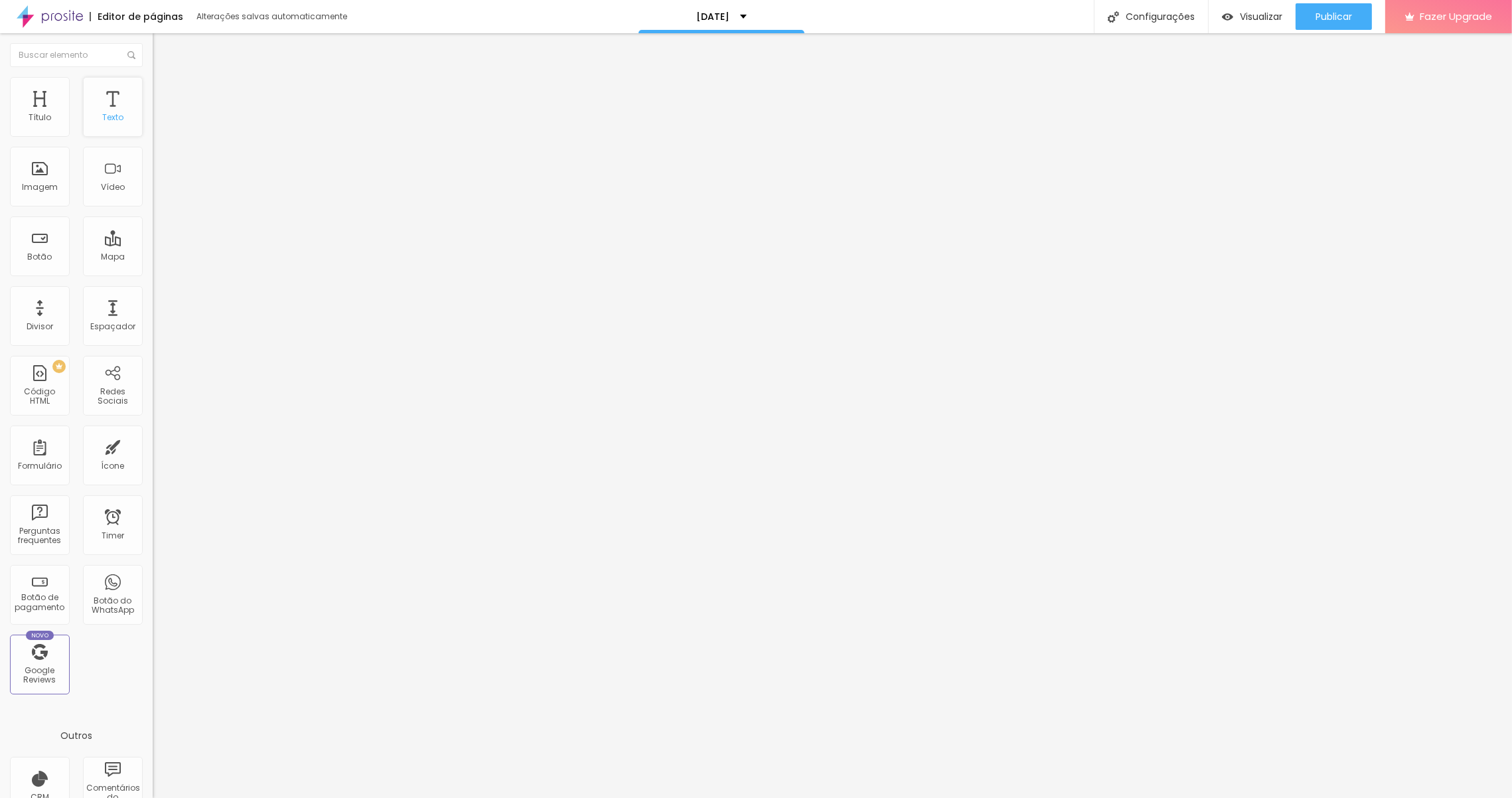
click at [104, 107] on div "Texto" at bounding box center [113, 106] width 59 height 59
click at [52, 106] on div "Título" at bounding box center [40, 106] width 59 height 59
click at [50, 113] on div "Título" at bounding box center [40, 117] width 23 height 9
click at [39, 116] on div "Título" at bounding box center [40, 117] width 23 height 9
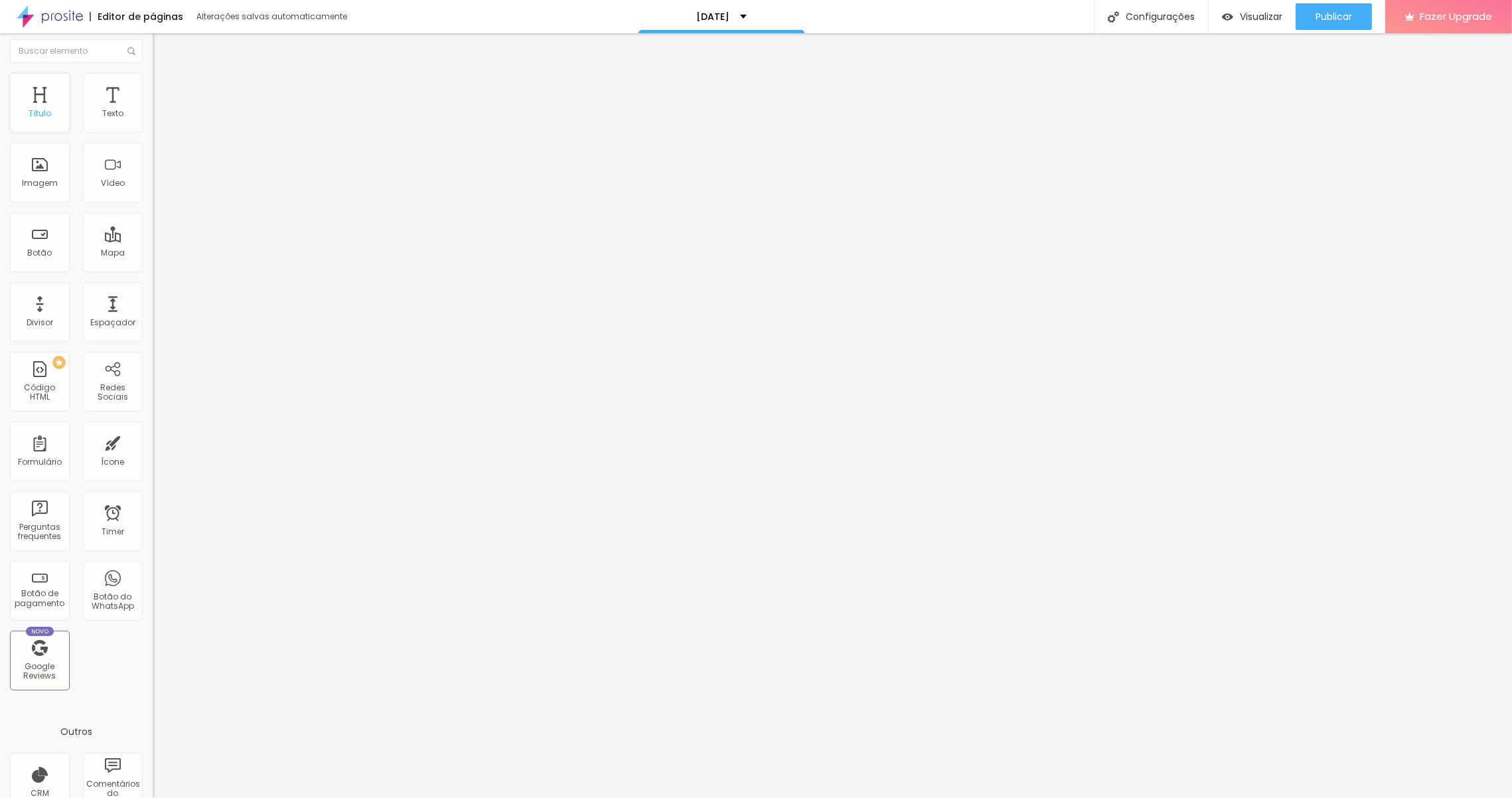
click at [37, 111] on div "Título" at bounding box center [40, 103] width 59 height 59
click at [37, 111] on div "Título" at bounding box center [40, 112] width 23 height 9
click at [43, 113] on div "Título" at bounding box center [40, 117] width 23 height 9
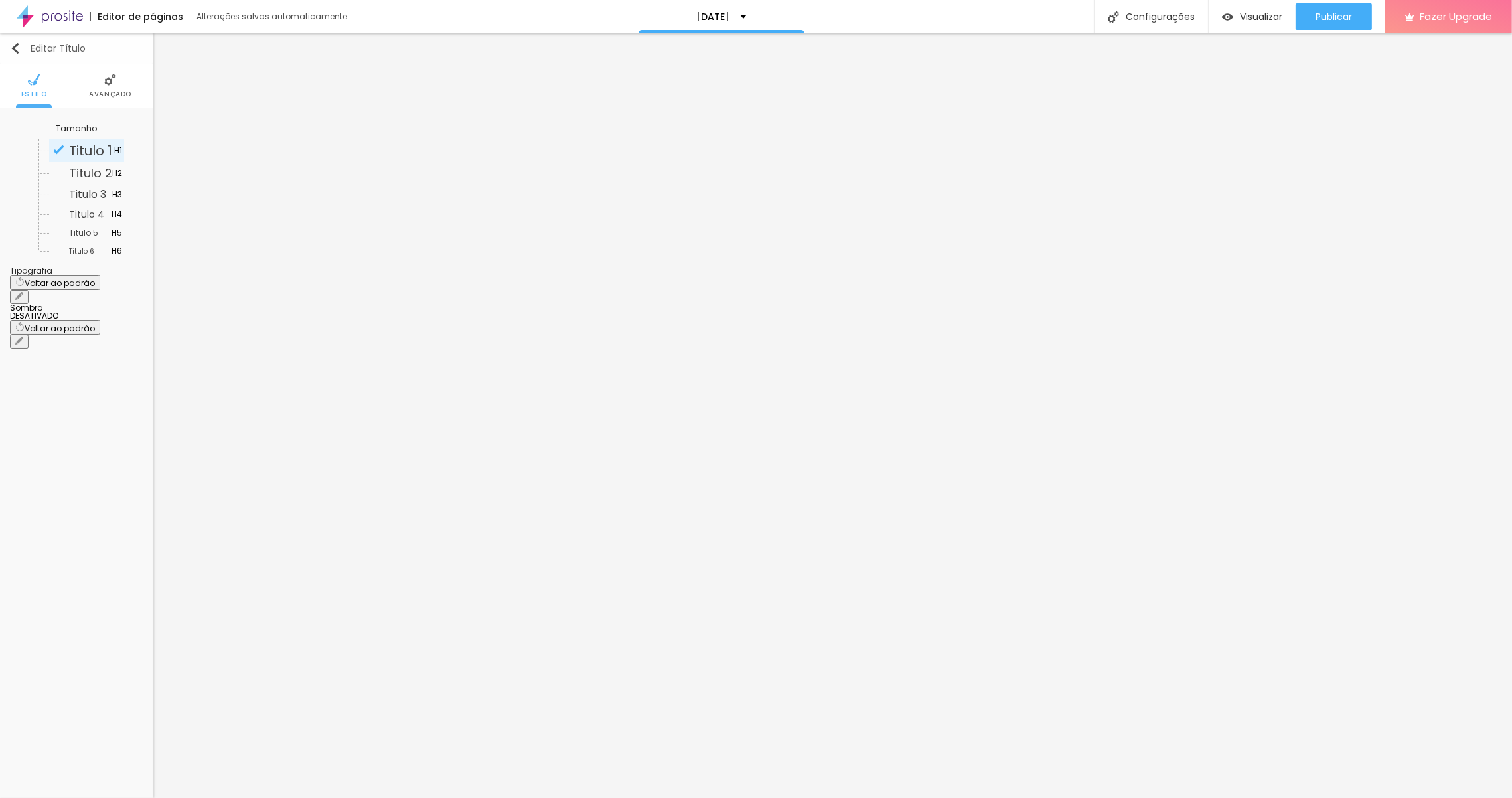
click at [16, 45] on img "button" at bounding box center [15, 49] width 11 height 11
click at [29, 290] on button "button" at bounding box center [19, 296] width 19 height 14
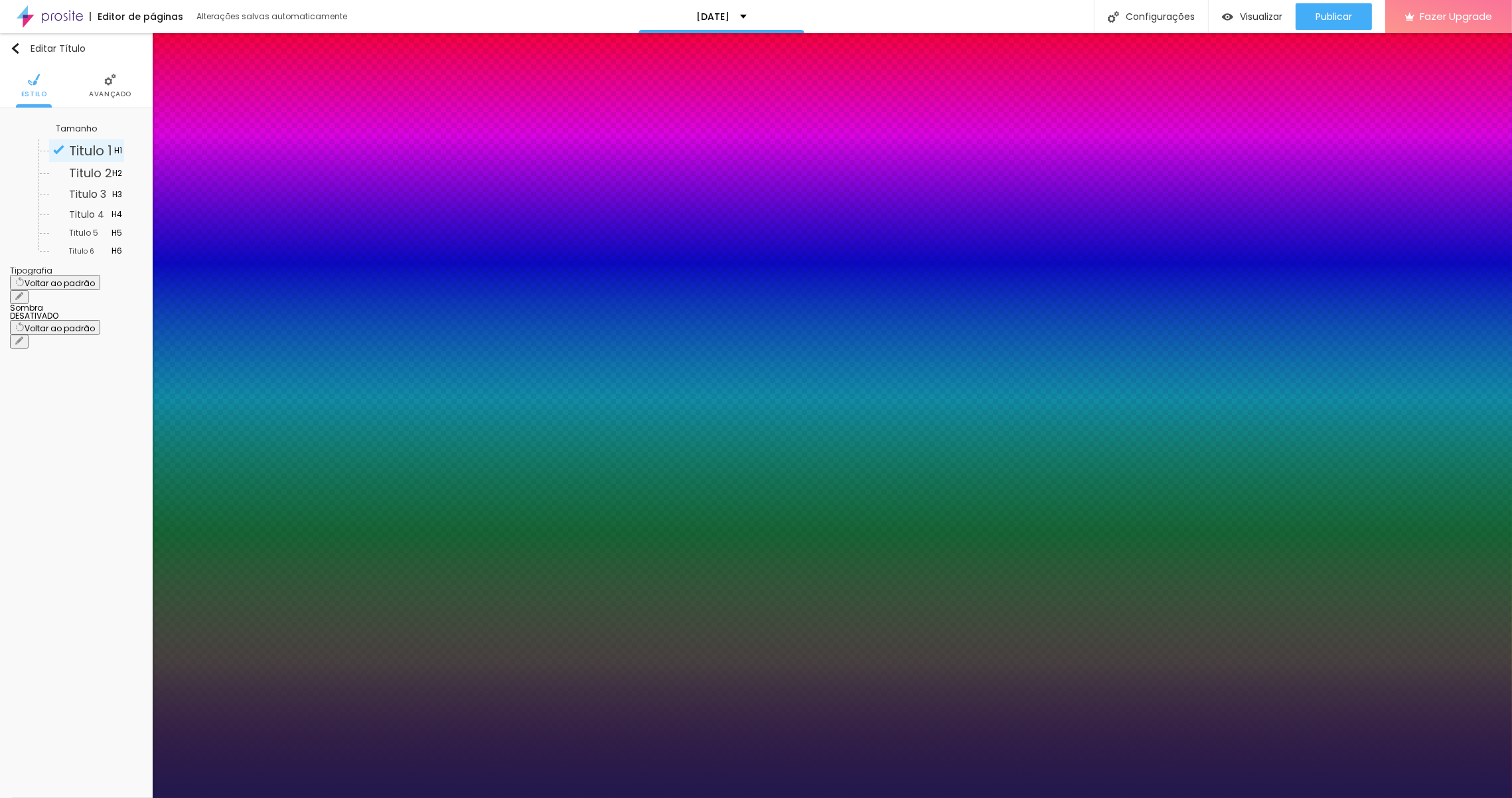
click at [142, 797] on select "AbrilFatface-Regular Actor-Regular Alegreya AlegreyaBlack [PERSON_NAME] [PERSON…" at bounding box center [71, 812] width 142 height 14
drag, startPoint x: 170, startPoint y: 436, endPoint x: 180, endPoint y: 433, distance: 10.4
drag, startPoint x: 176, startPoint y: 376, endPoint x: 187, endPoint y: 373, distance: 11.4
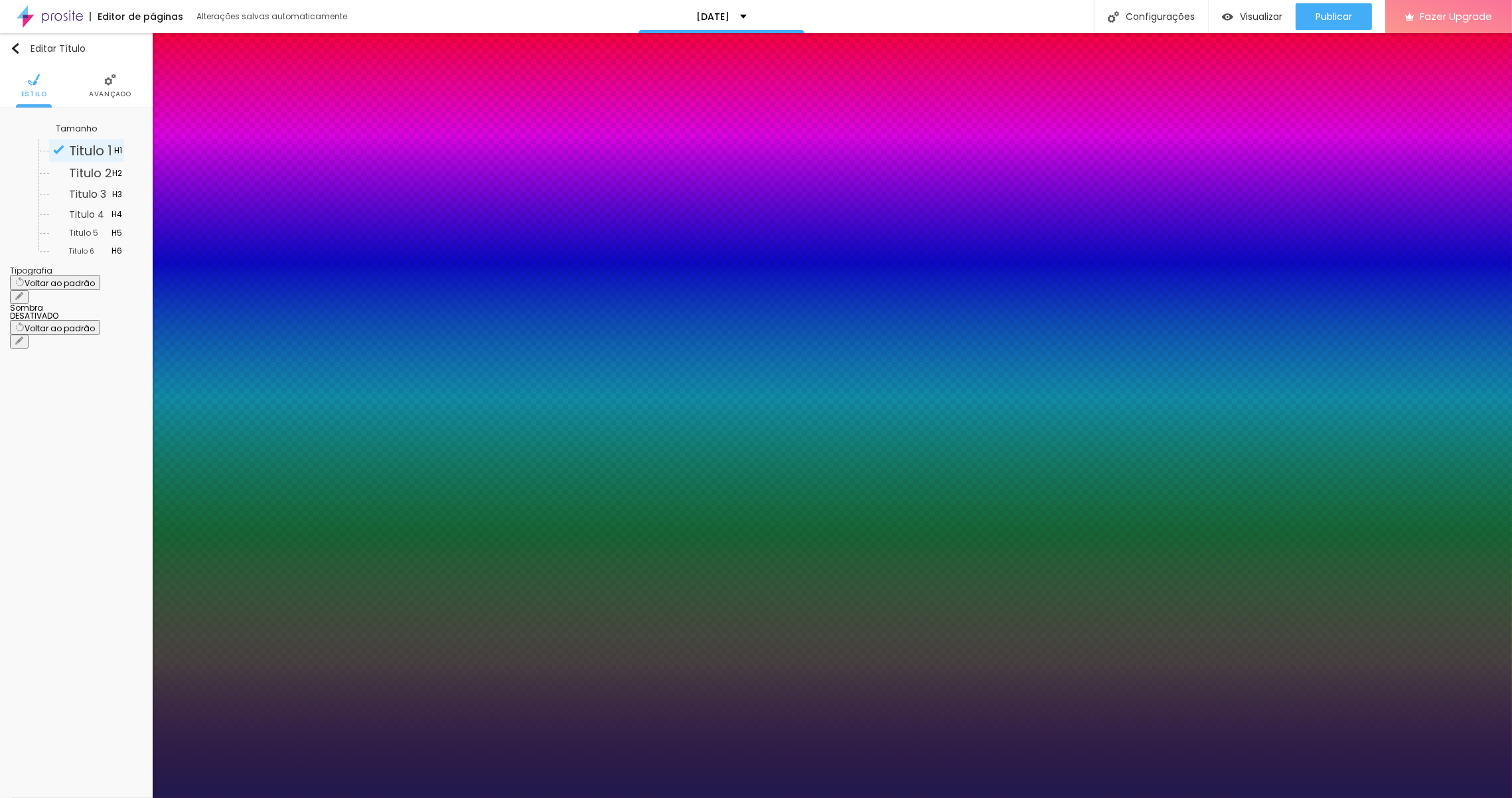
drag, startPoint x: 215, startPoint y: 465, endPoint x: 202, endPoint y: 462, distance: 13.3
drag, startPoint x: 172, startPoint y: 407, endPoint x: 193, endPoint y: 402, distance: 21.6
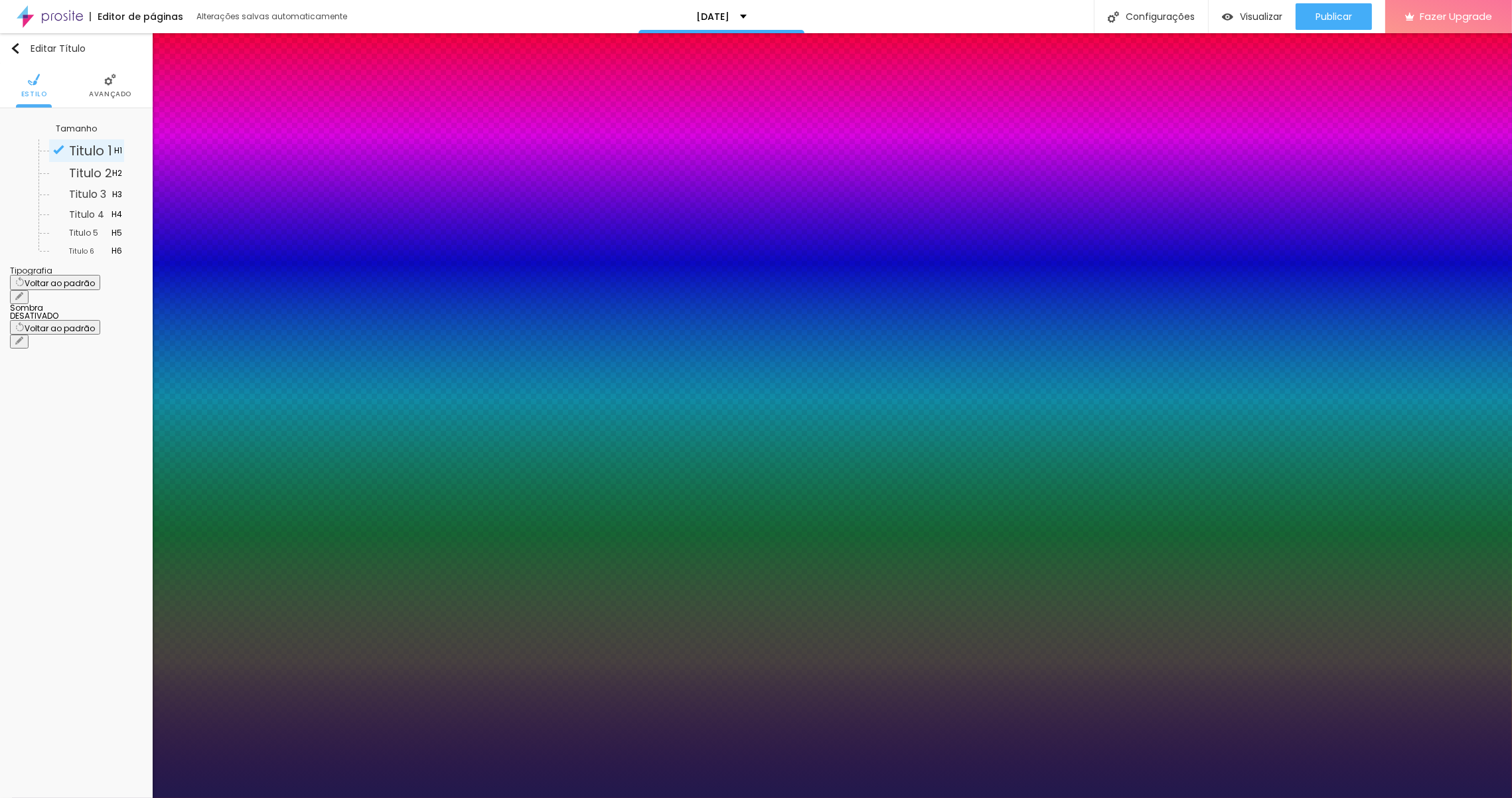
click at [378, 797] on div at bounding box center [756, 798] width 1512 height 0
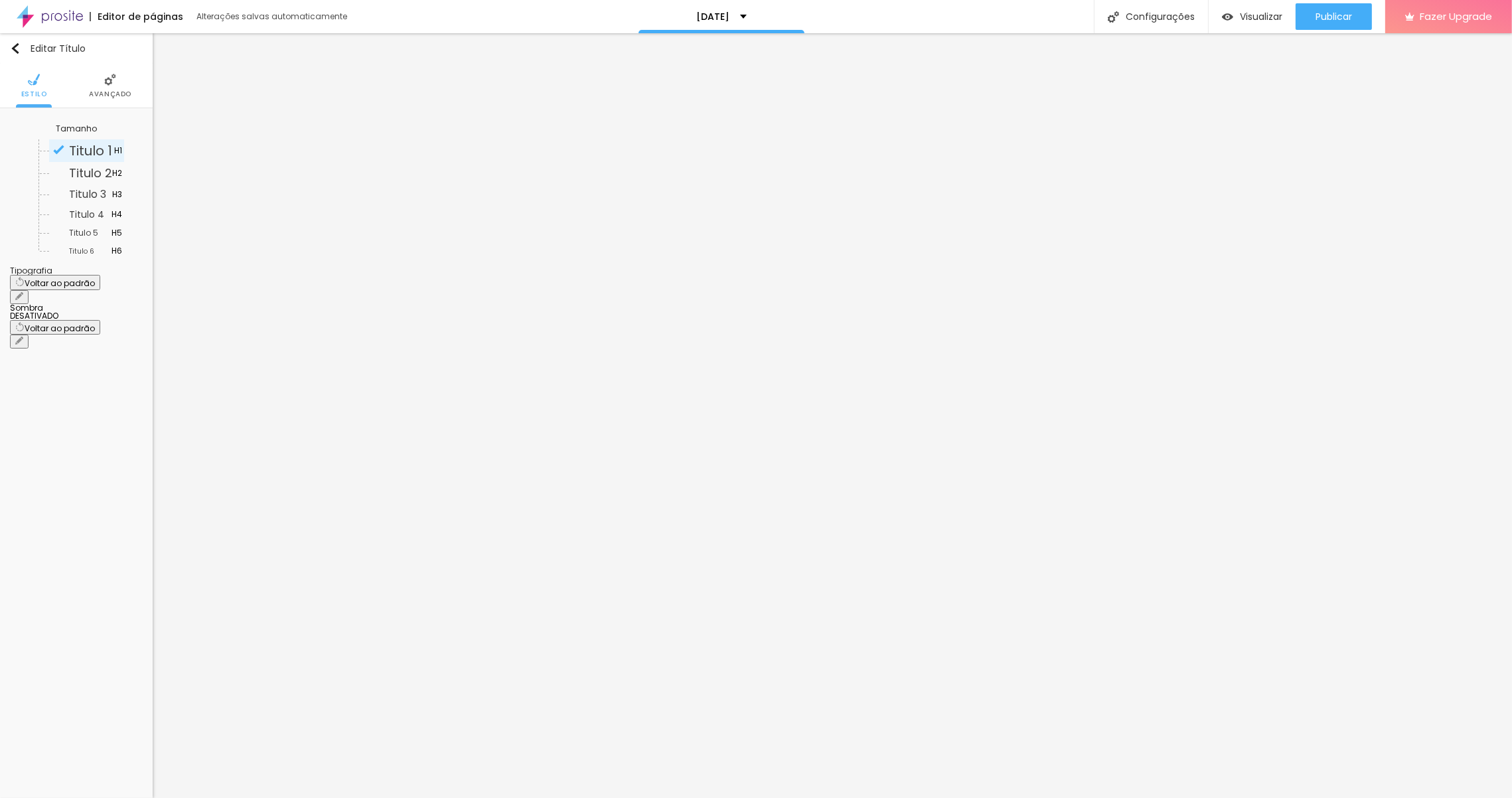
click at [108, 75] on img at bounding box center [110, 79] width 12 height 12
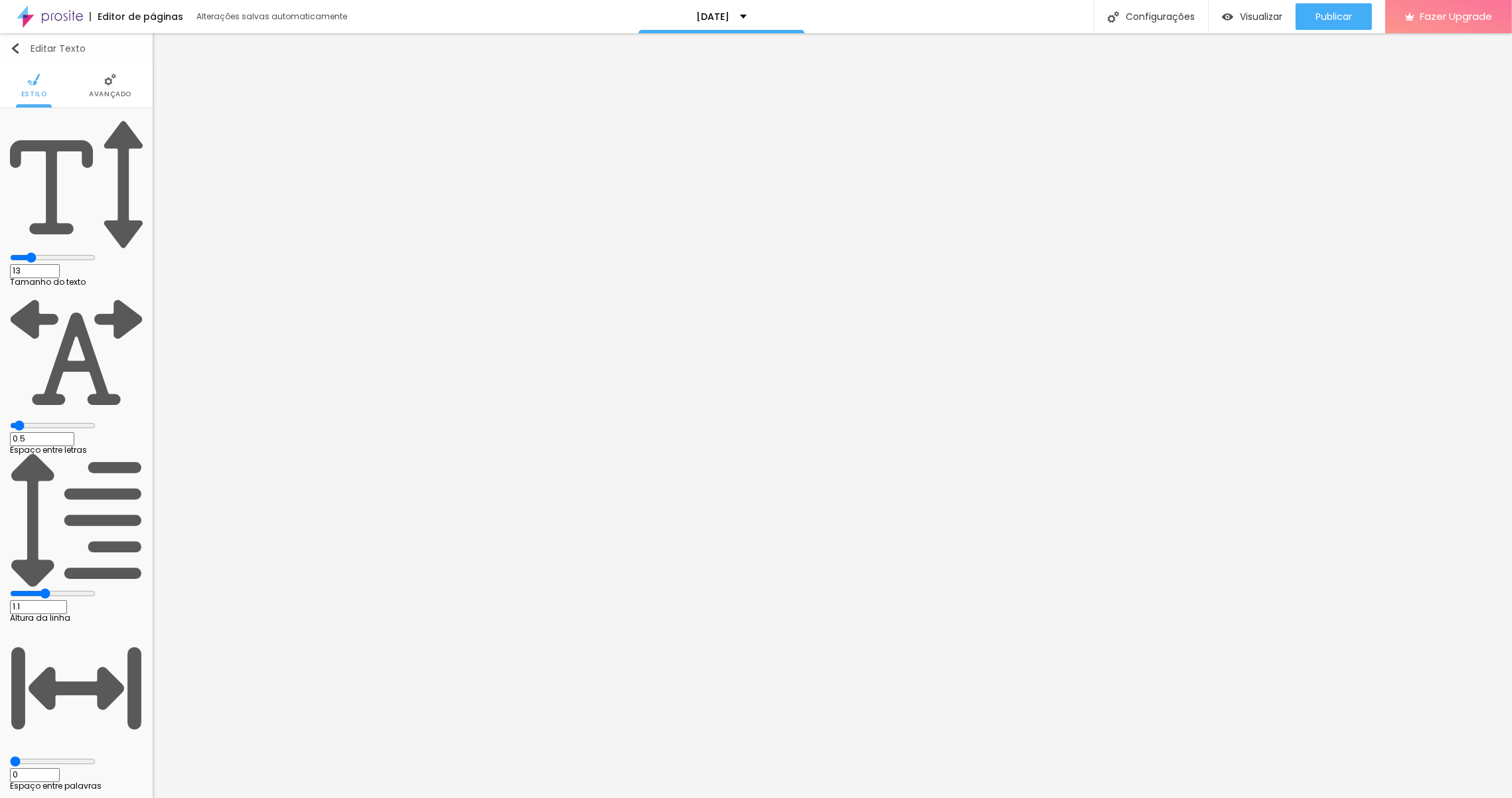
click at [17, 46] on img "button" at bounding box center [15, 49] width 11 height 11
click at [13, 47] on img "button" at bounding box center [15, 49] width 11 height 11
click at [16, 48] on img "button" at bounding box center [15, 49] width 11 height 11
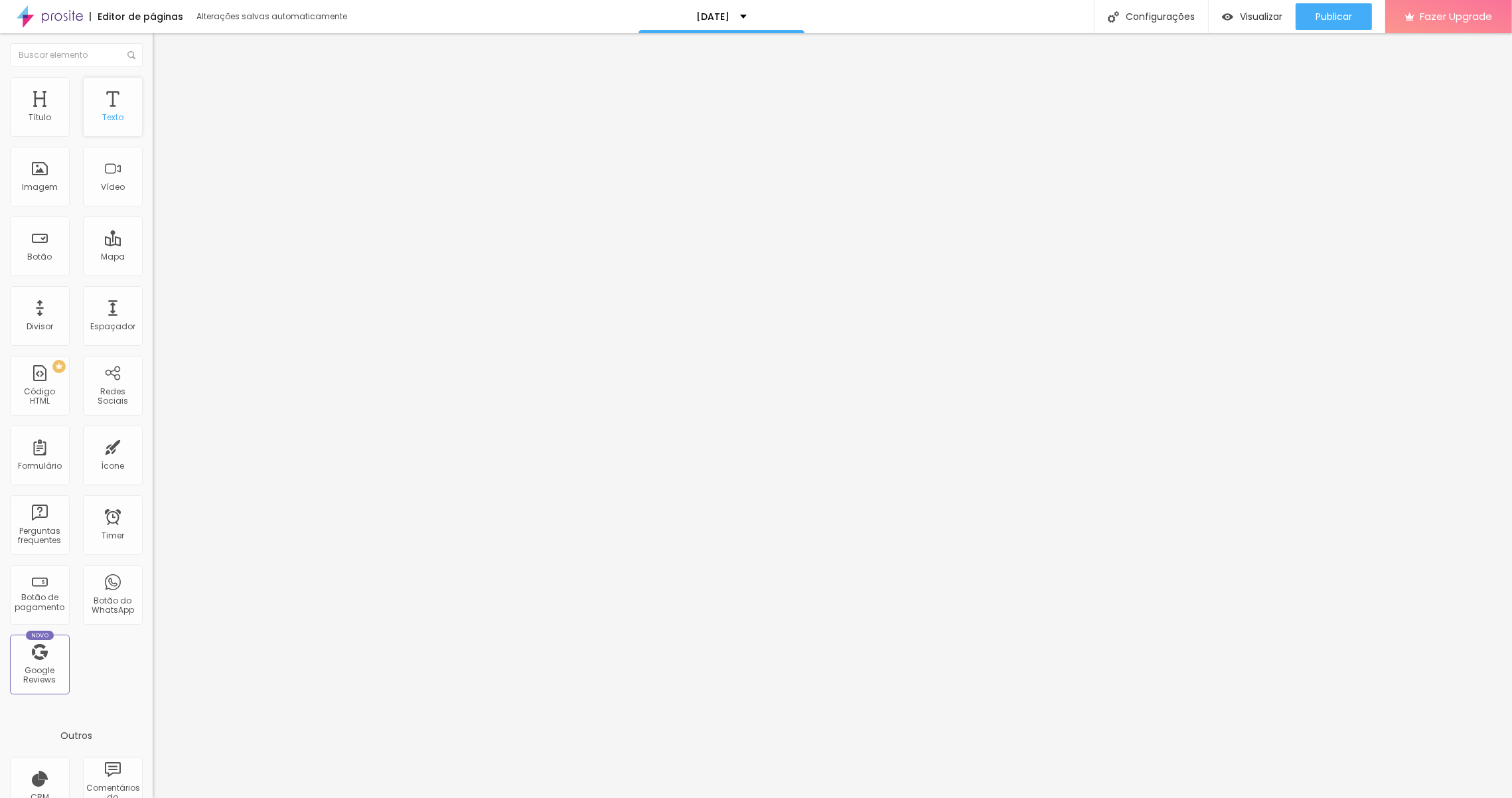
click at [126, 112] on div "Texto" at bounding box center [113, 106] width 59 height 59
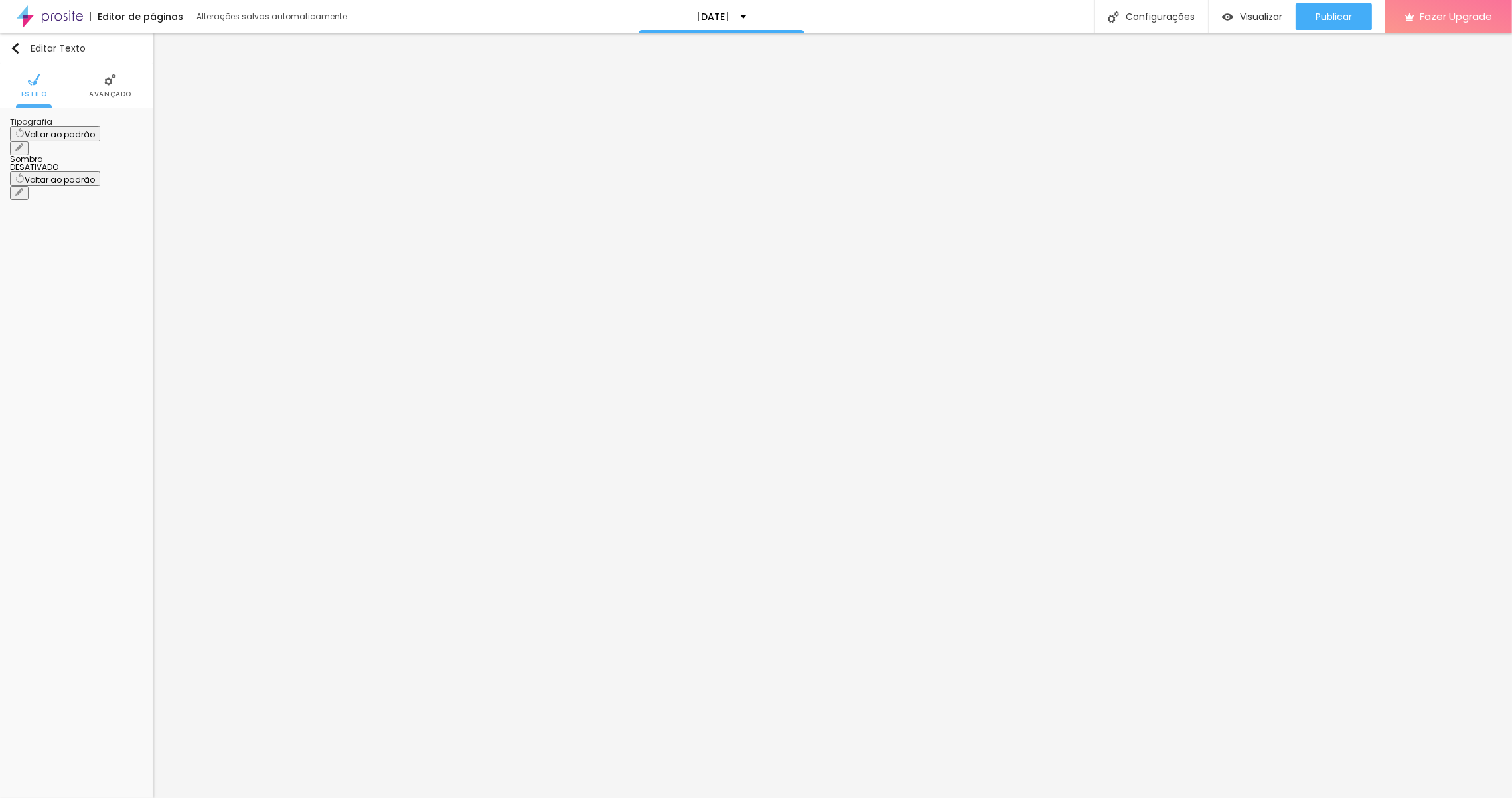
click at [29, 141] on button "button" at bounding box center [19, 148] width 19 height 14
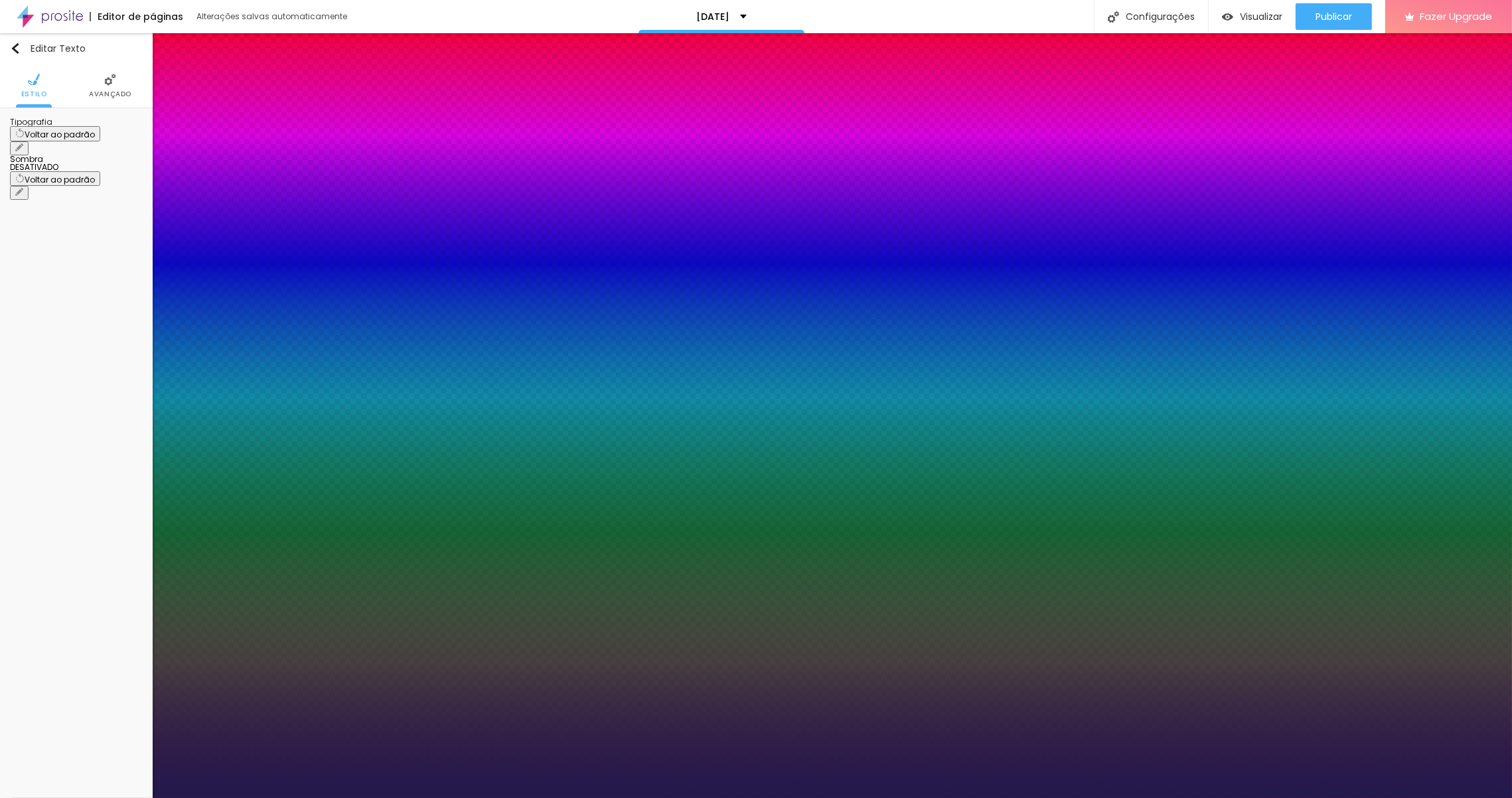
click at [142, 797] on select "AbrilFatface-Regular Actor-Regular Alegreya AlegreyaBlack [PERSON_NAME] [PERSON…" at bounding box center [71, 812] width 142 height 14
click at [550, 797] on div at bounding box center [756, 798] width 1512 height 0
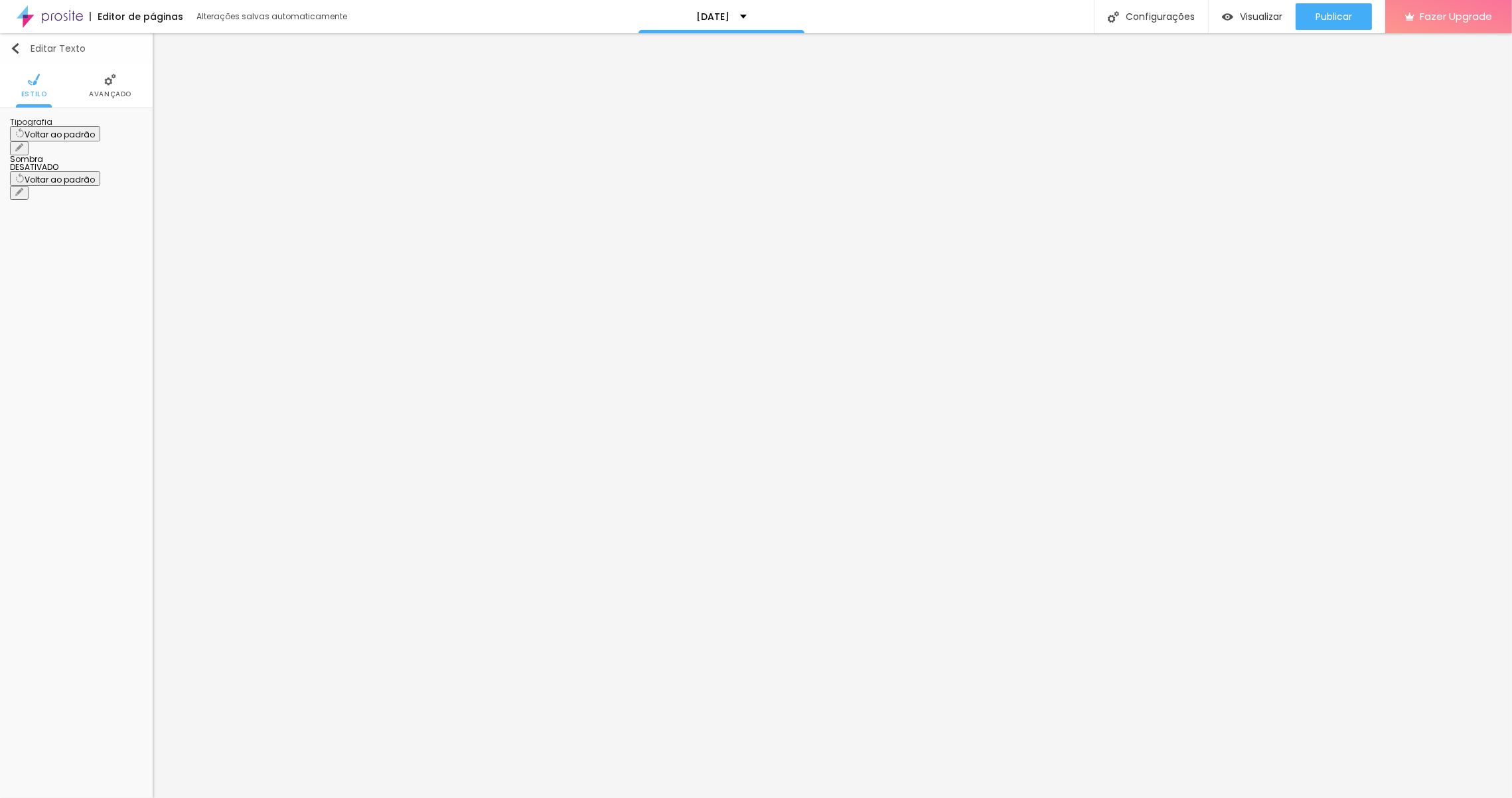
click at [18, 50] on img "button" at bounding box center [15, 49] width 11 height 11
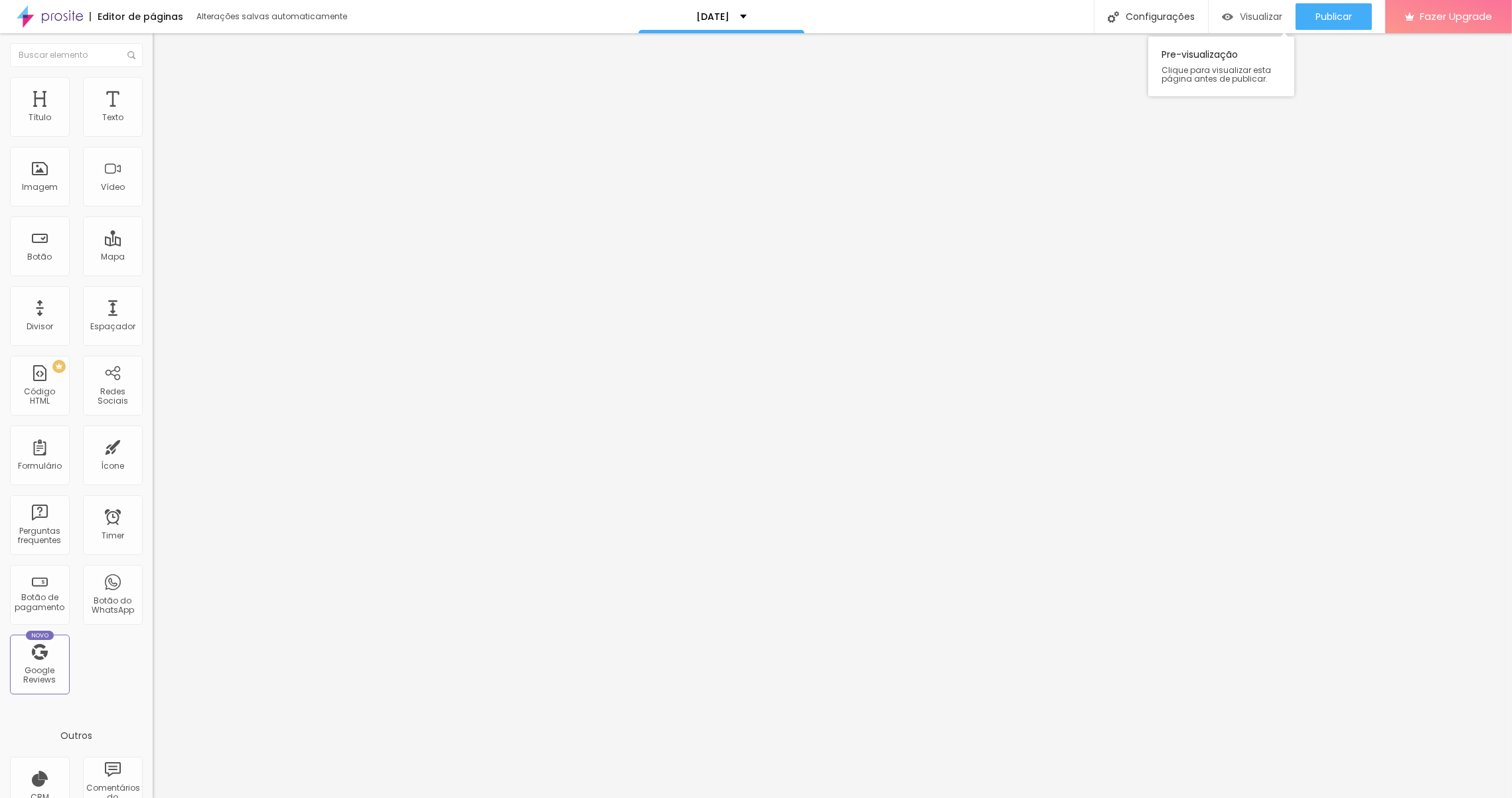
click at [1242, 16] on span "Visualizar" at bounding box center [1261, 17] width 42 height 11
click at [1157, 19] on div "Configurações" at bounding box center [1151, 16] width 114 height 33
click at [998, 797] on div at bounding box center [756, 811] width 1512 height 12
click at [1277, 97] on link "Visualizar página" at bounding box center [1298, 102] width 120 height 9
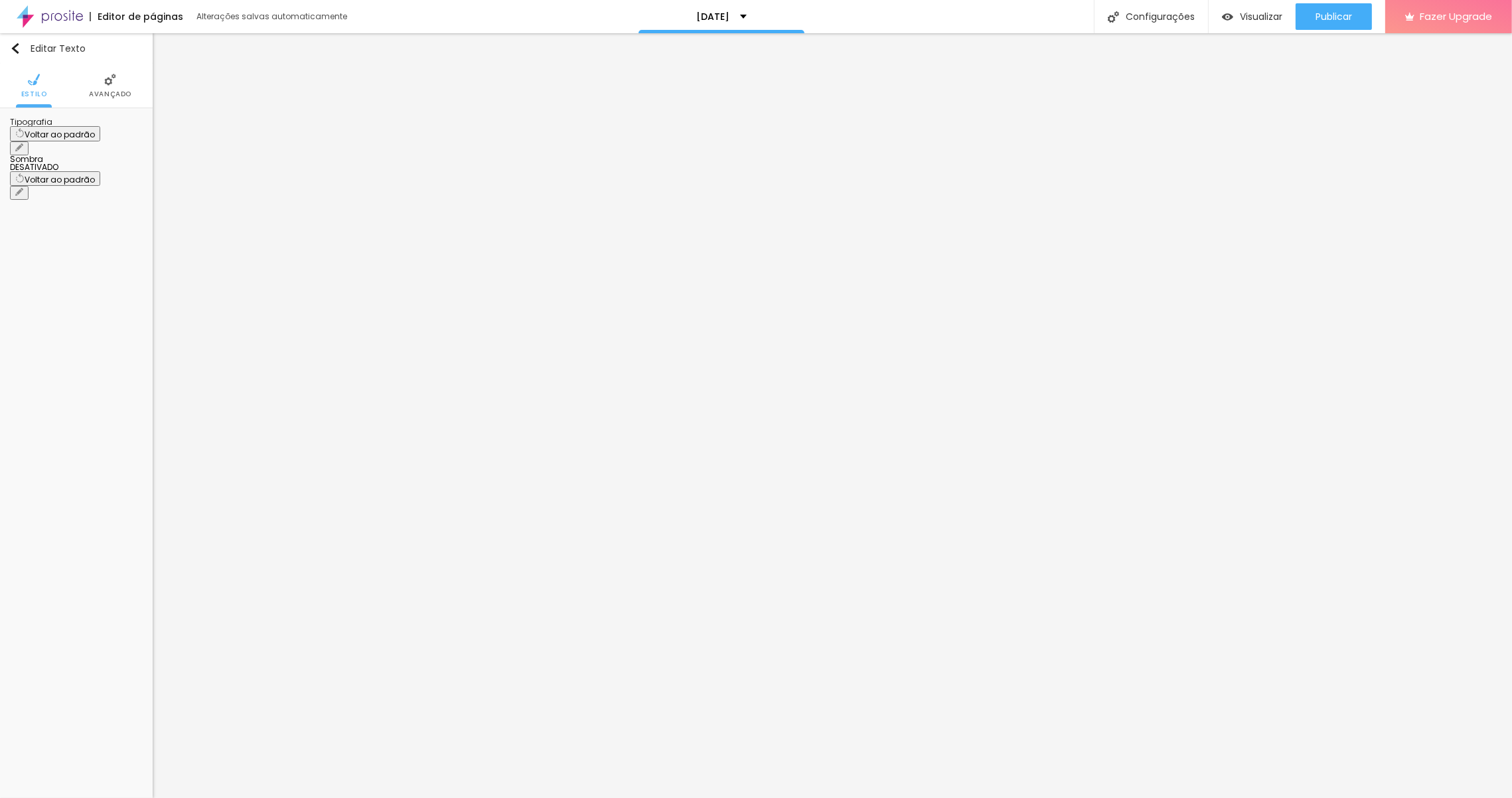
click at [99, 89] on li "Avançado" at bounding box center [110, 86] width 42 height 44
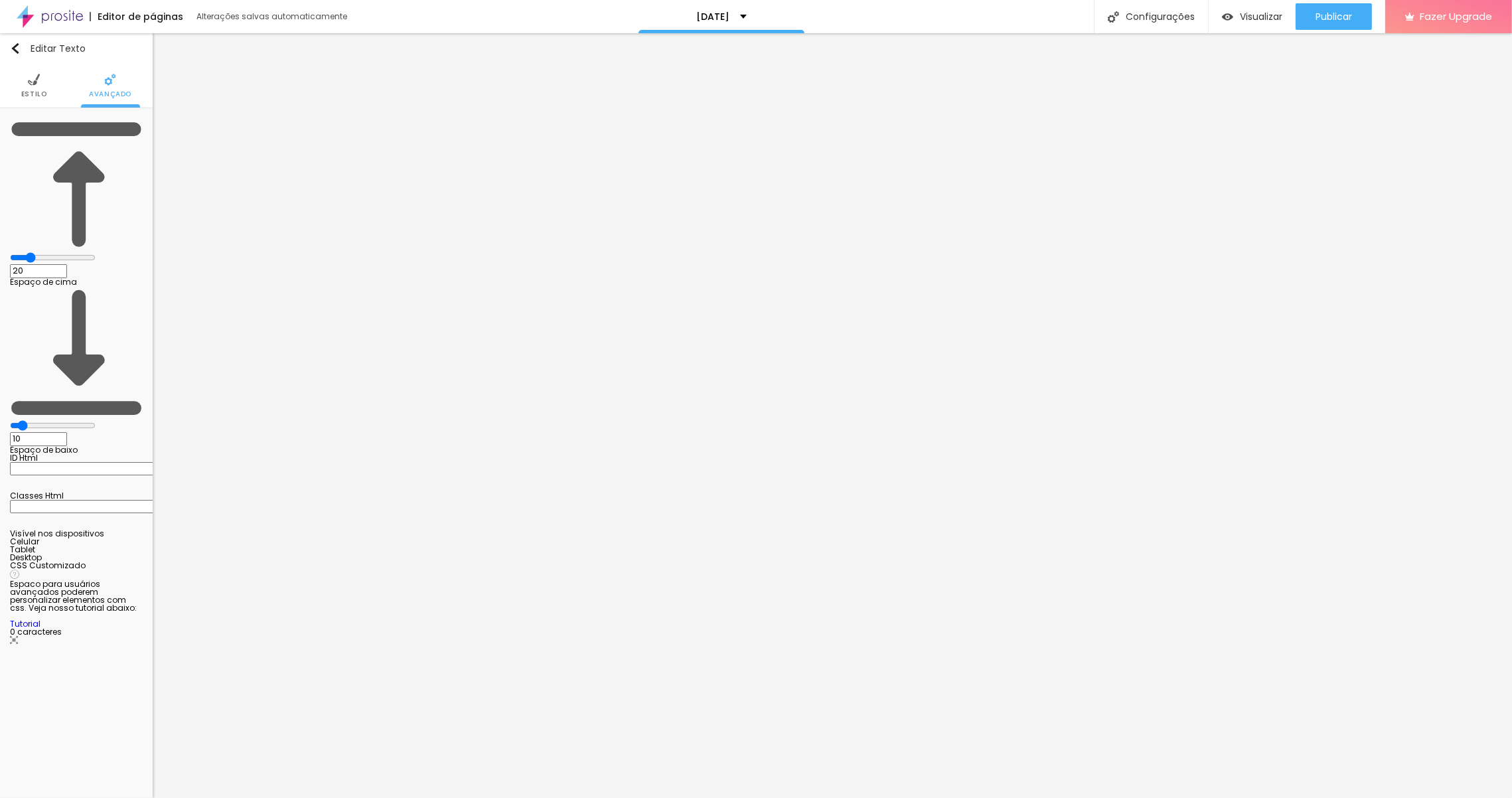
drag, startPoint x: 32, startPoint y: 131, endPoint x: 47, endPoint y: 127, distance: 15.5
click at [47, 252] on input "range" at bounding box center [52, 258] width 86 height 11
click at [41, 420] on input "range" at bounding box center [52, 425] width 86 height 11
click at [37, 88] on li "Estilo" at bounding box center [34, 86] width 26 height 44
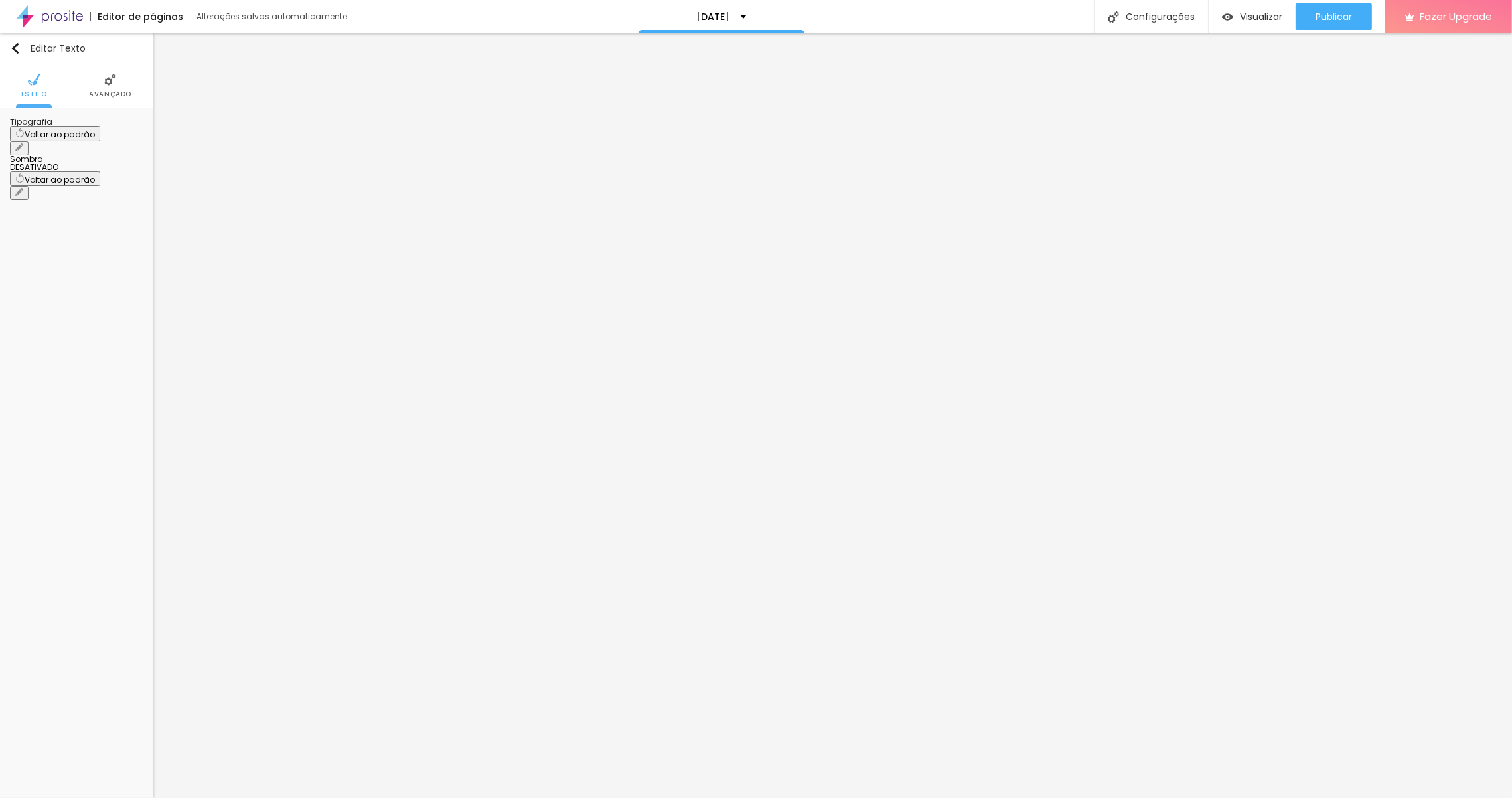
click at [110, 87] on li "Avançado" at bounding box center [110, 86] width 42 height 44
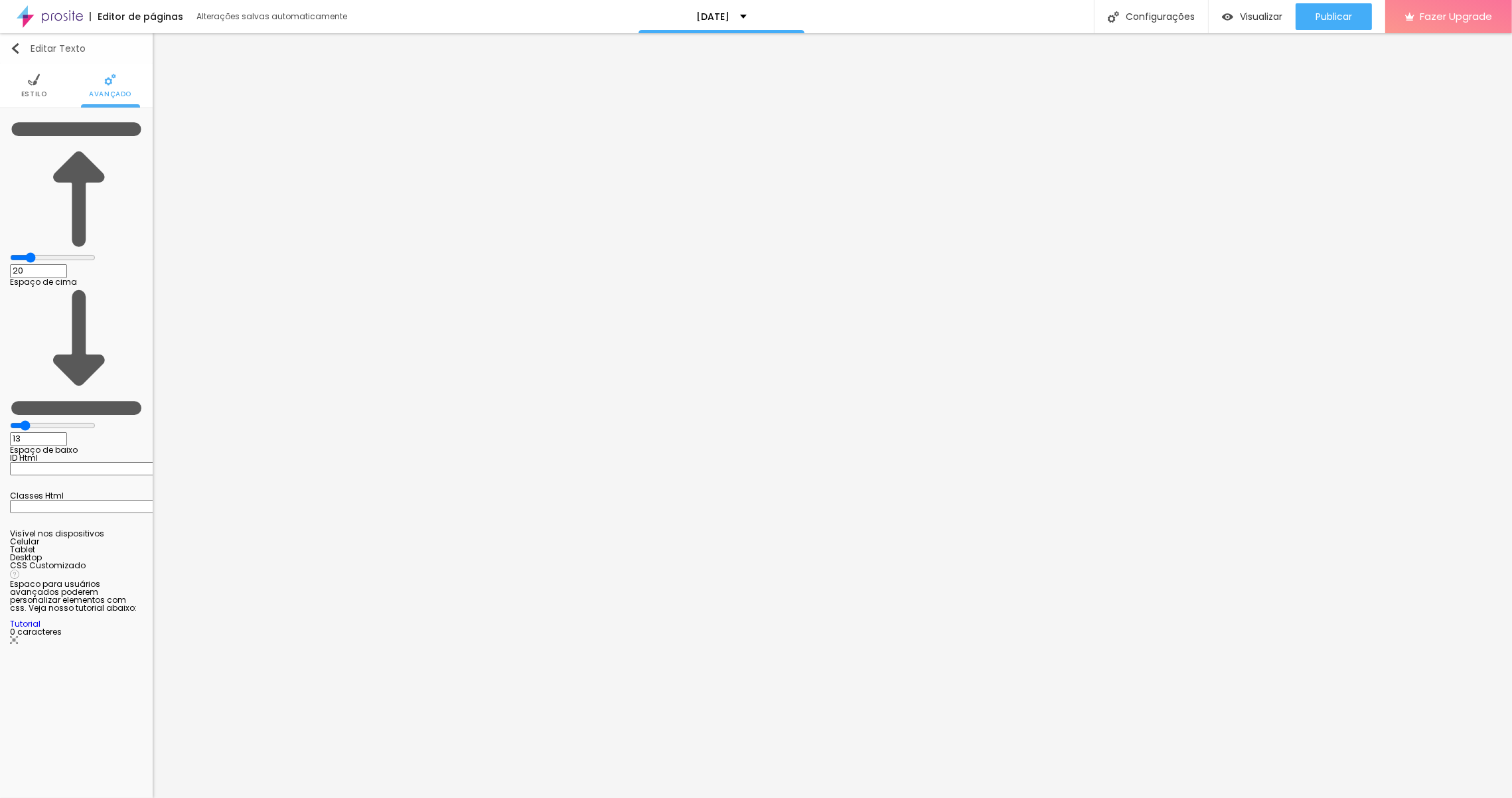
click at [19, 43] on img "button" at bounding box center [15, 49] width 11 height 11
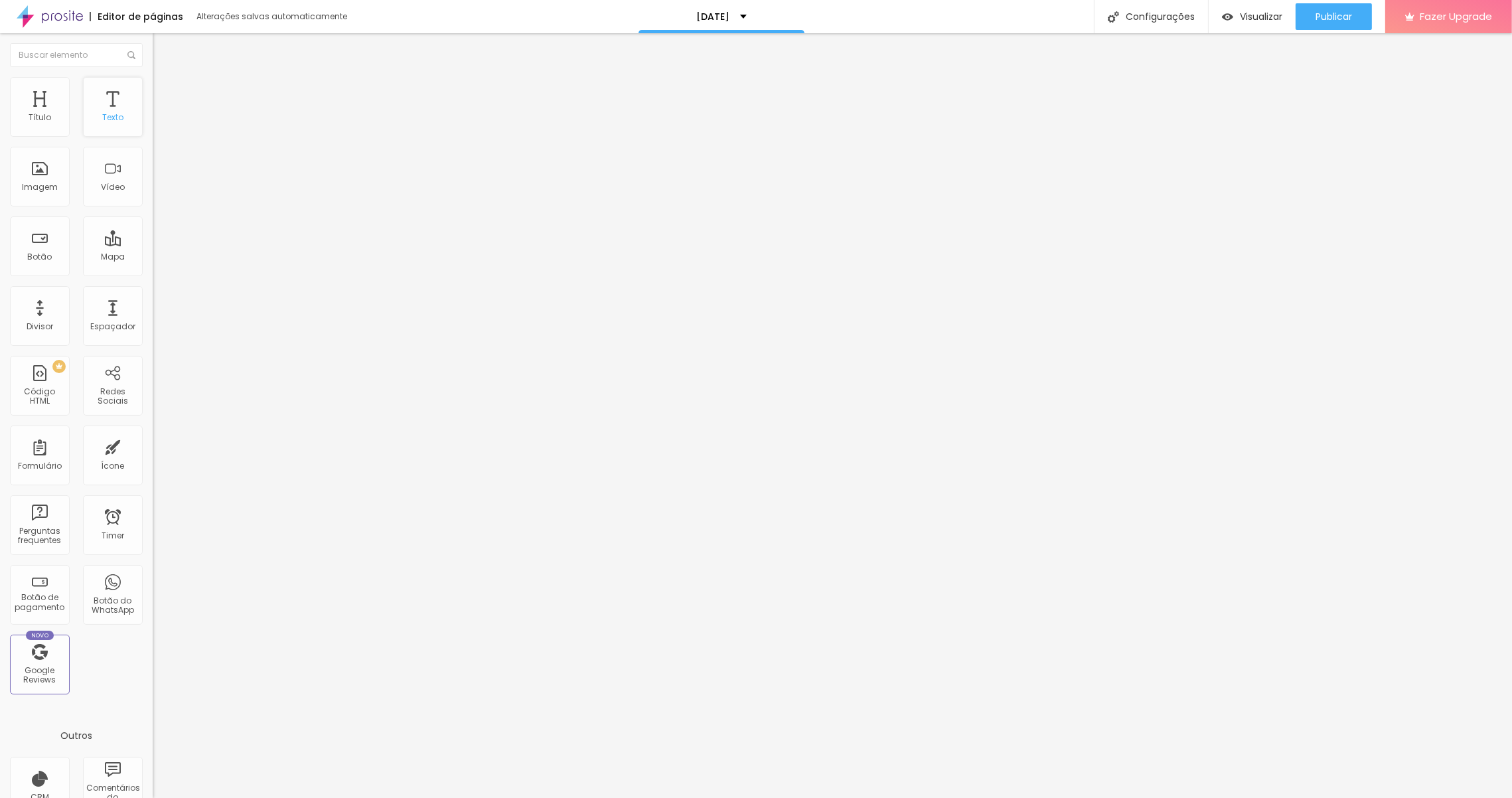
click at [117, 107] on div "Texto" at bounding box center [113, 106] width 59 height 59
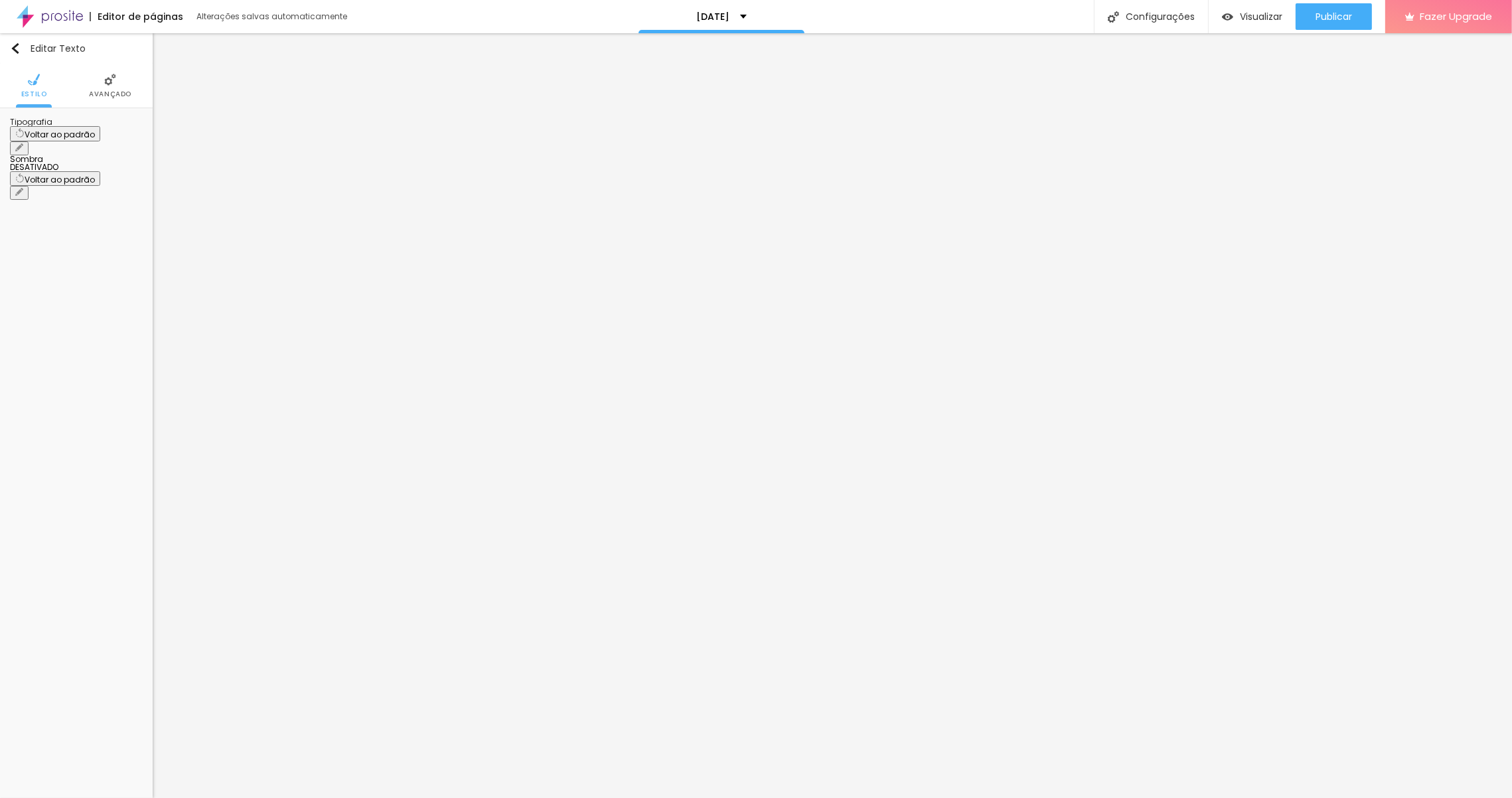
click at [29, 141] on button "button" at bounding box center [19, 148] width 19 height 14
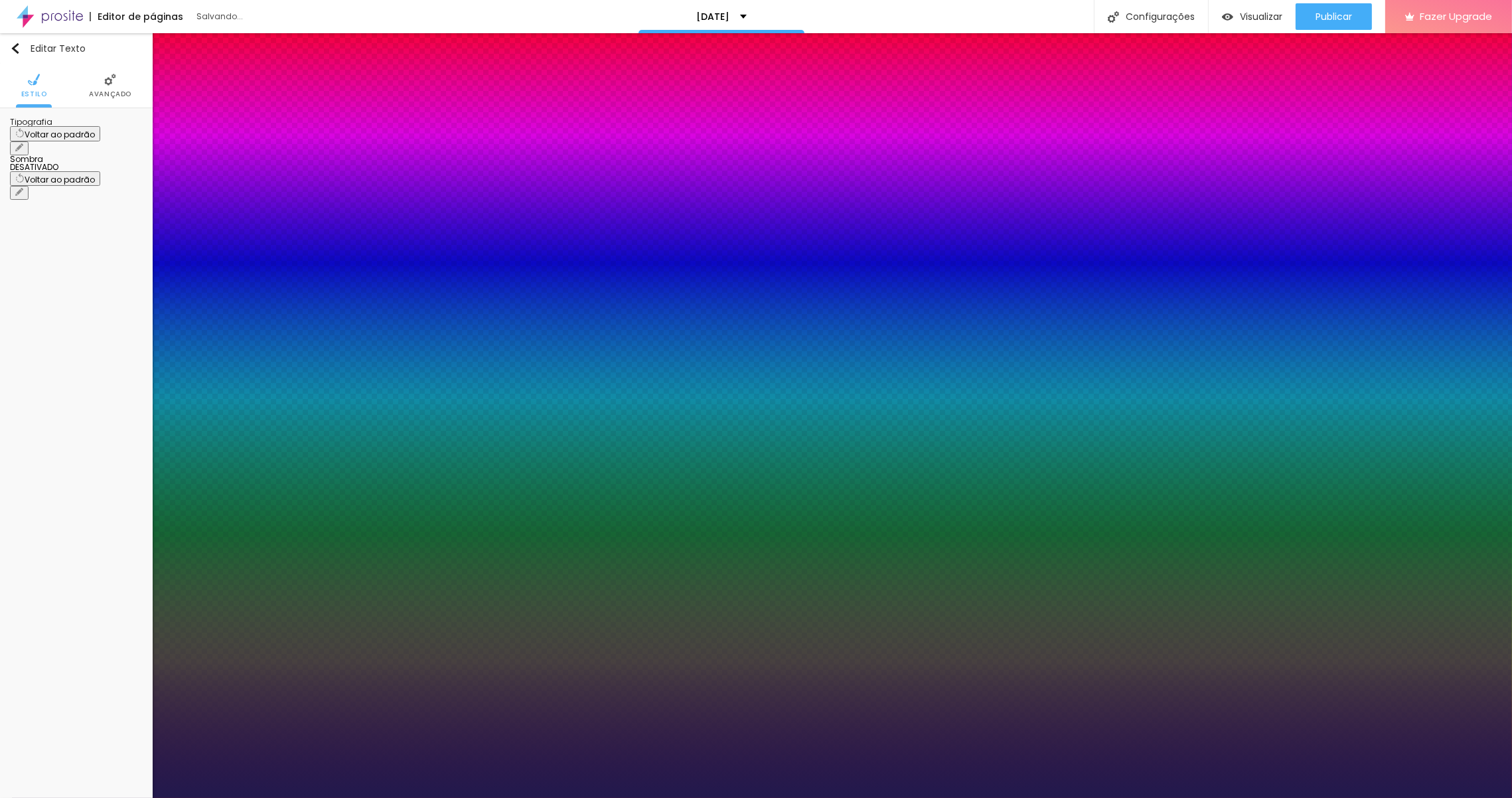
drag, startPoint x: 219, startPoint y: 319, endPoint x: 251, endPoint y: 311, distance: 33.0
drag, startPoint x: 172, startPoint y: 286, endPoint x: 161, endPoint y: 285, distance: 11.0
drag, startPoint x: 168, startPoint y: 258, endPoint x: 175, endPoint y: 256, distance: 7.3
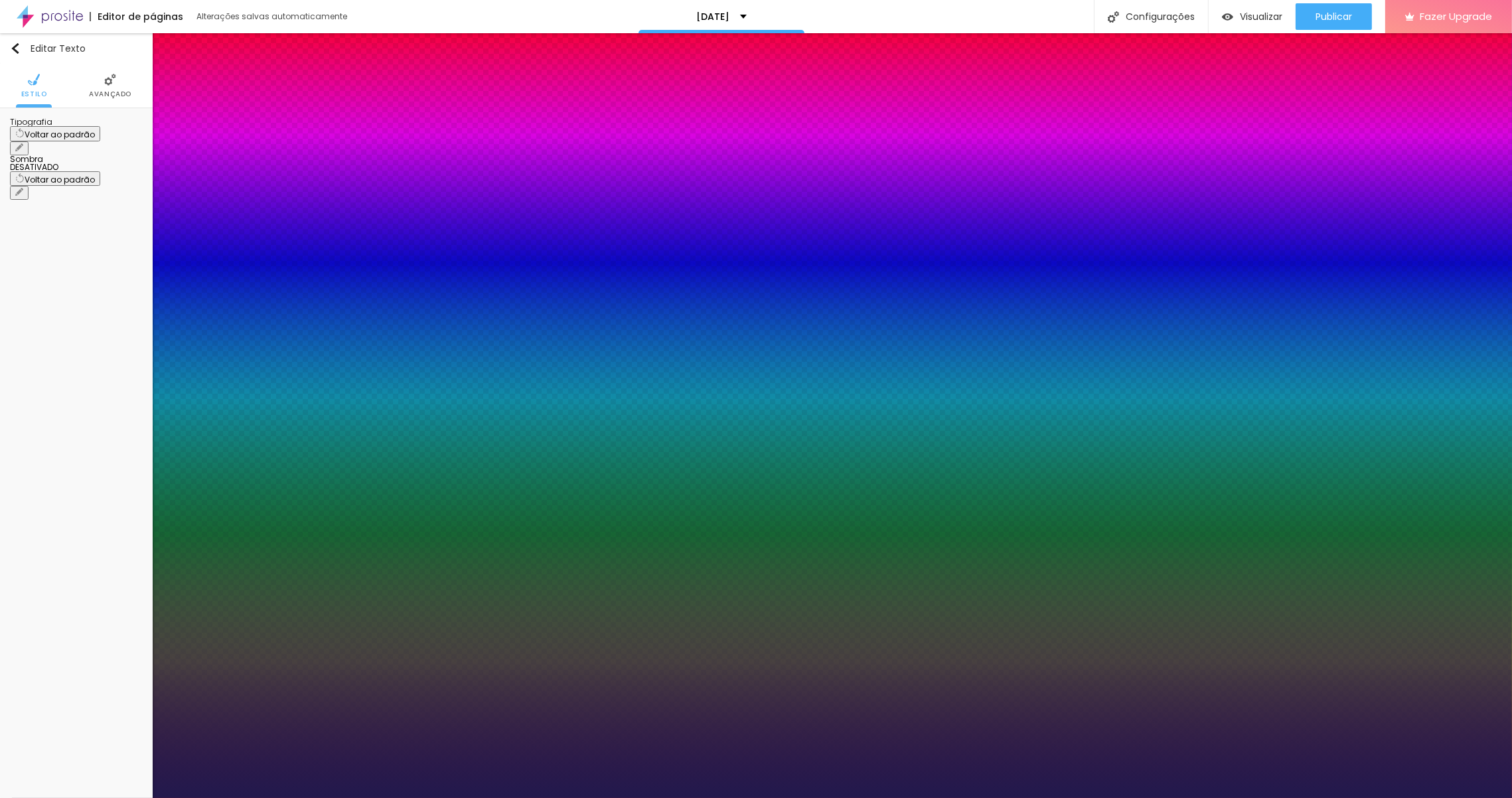
click at [1343, 797] on div at bounding box center [756, 798] width 1512 height 0
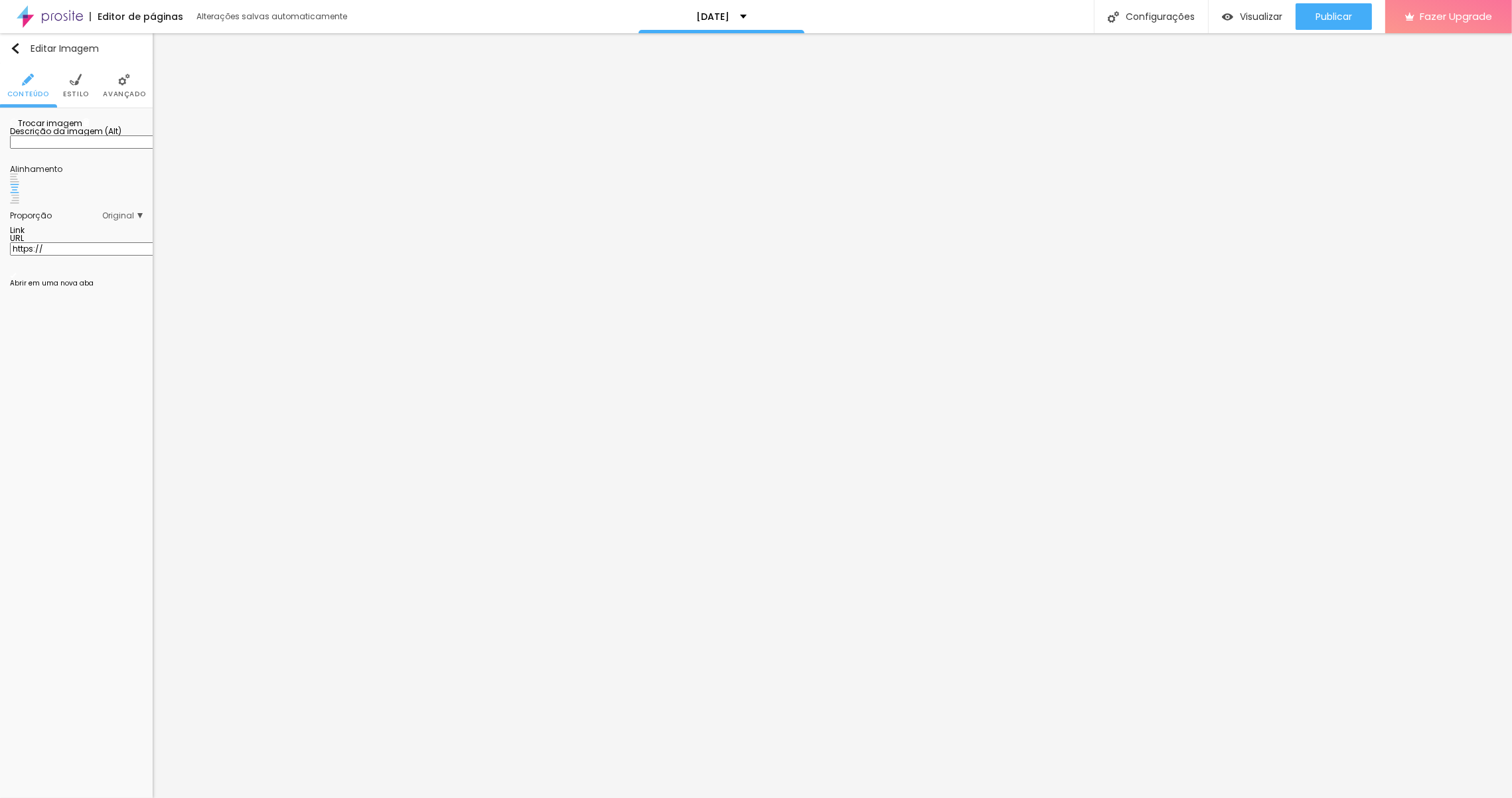
click at [114, 220] on span "Original" at bounding box center [122, 215] width 41 height 8
click at [86, 276] on span "Quadrado" at bounding box center [92, 270] width 43 height 12
drag, startPoint x: 79, startPoint y: 156, endPoint x: 80, endPoint y: 145, distance: 11.0
click at [80, 127] on div "Trocar imagem" at bounding box center [76, 122] width 132 height 9
click at [75, 258] on span "Padrão" at bounding box center [85, 252] width 30 height 12
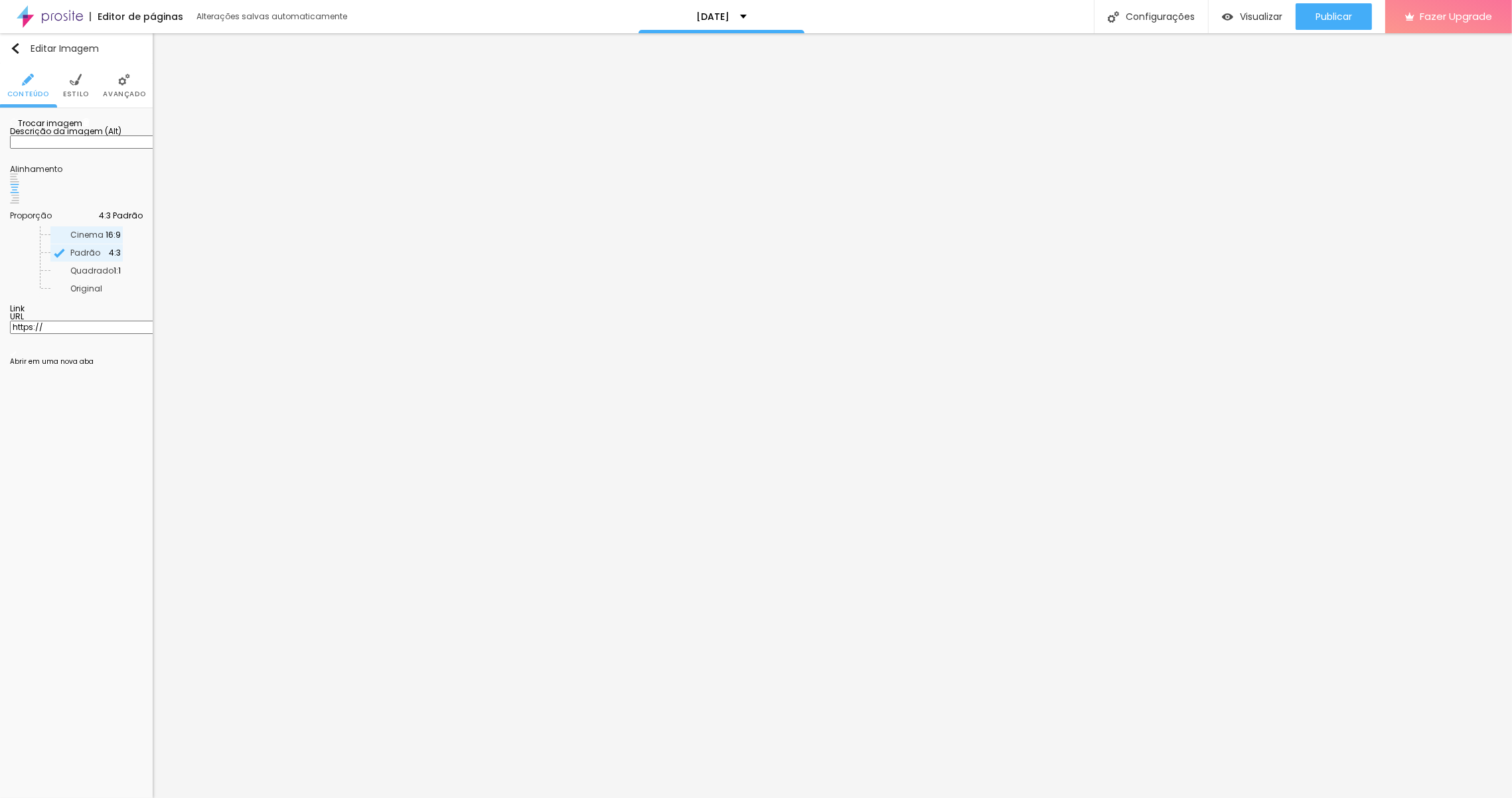
click at [75, 243] on div "Cinema 16:9" at bounding box center [87, 234] width 72 height 17
click at [71, 294] on span "Original" at bounding box center [86, 288] width 32 height 12
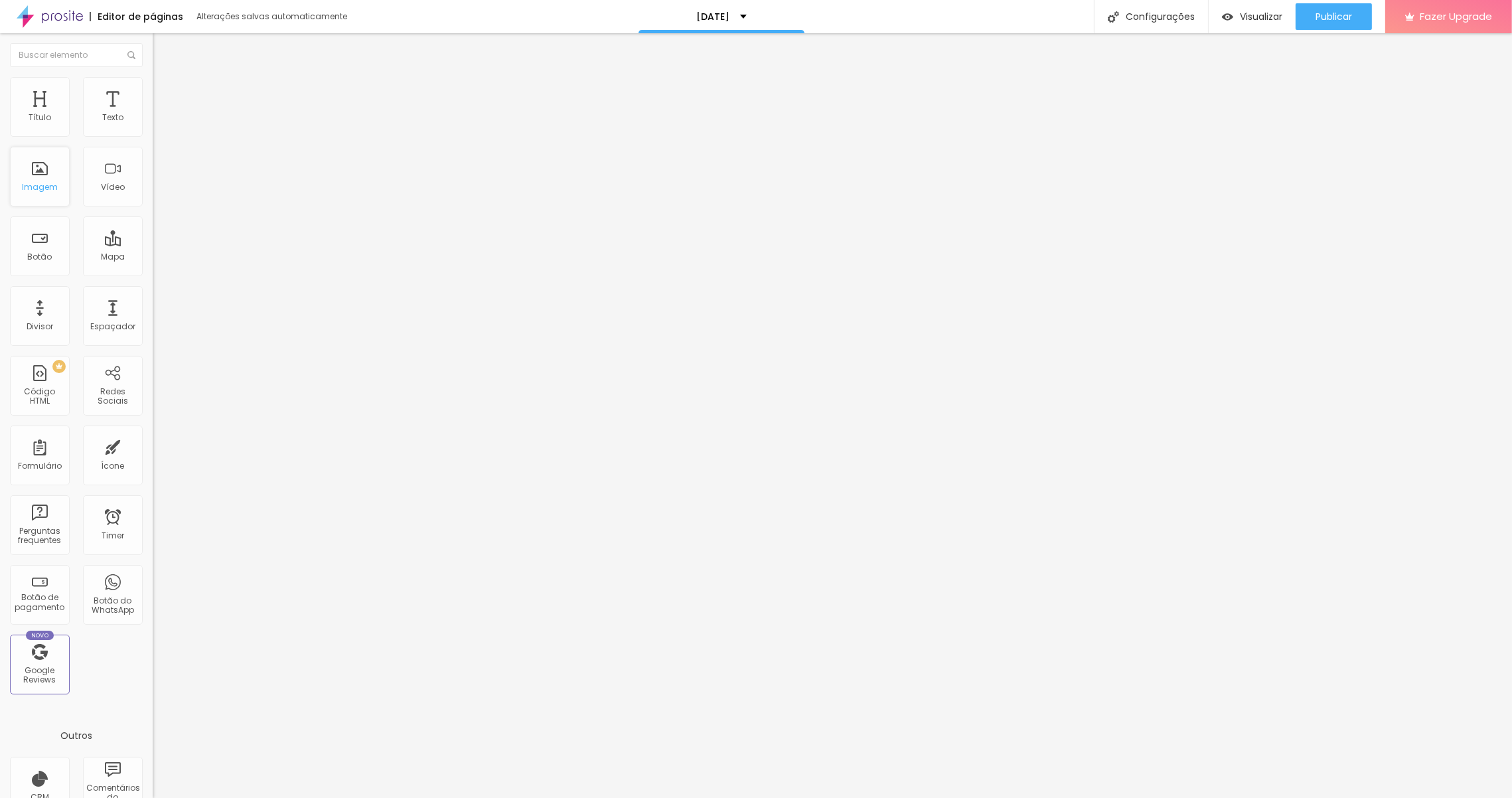
click at [54, 195] on div "Imagem" at bounding box center [40, 177] width 59 height 59
click at [47, 180] on div "Imagem" at bounding box center [40, 177] width 59 height 59
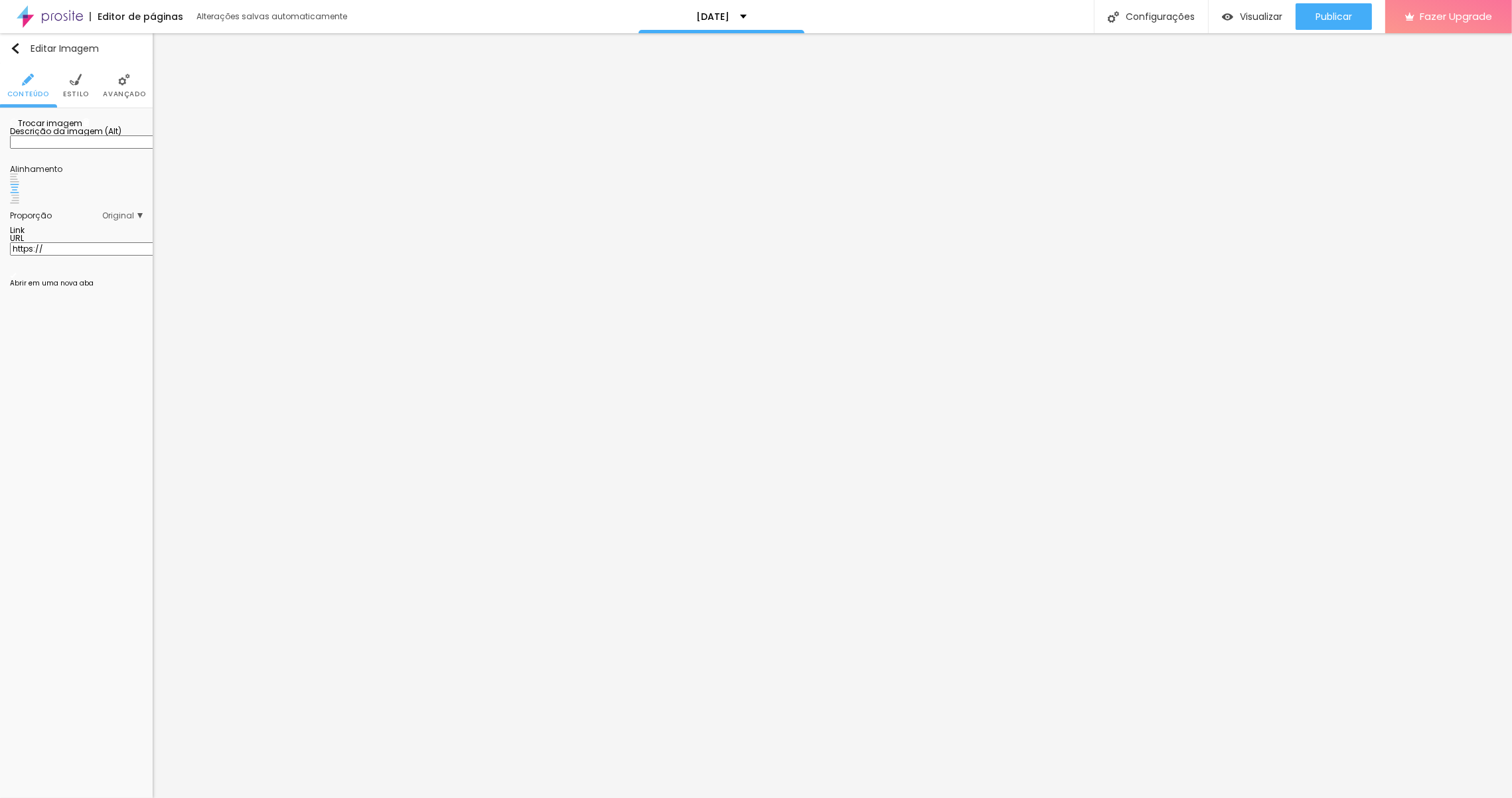
click at [79, 129] on span "Trocar imagem" at bounding box center [46, 122] width 72 height 12
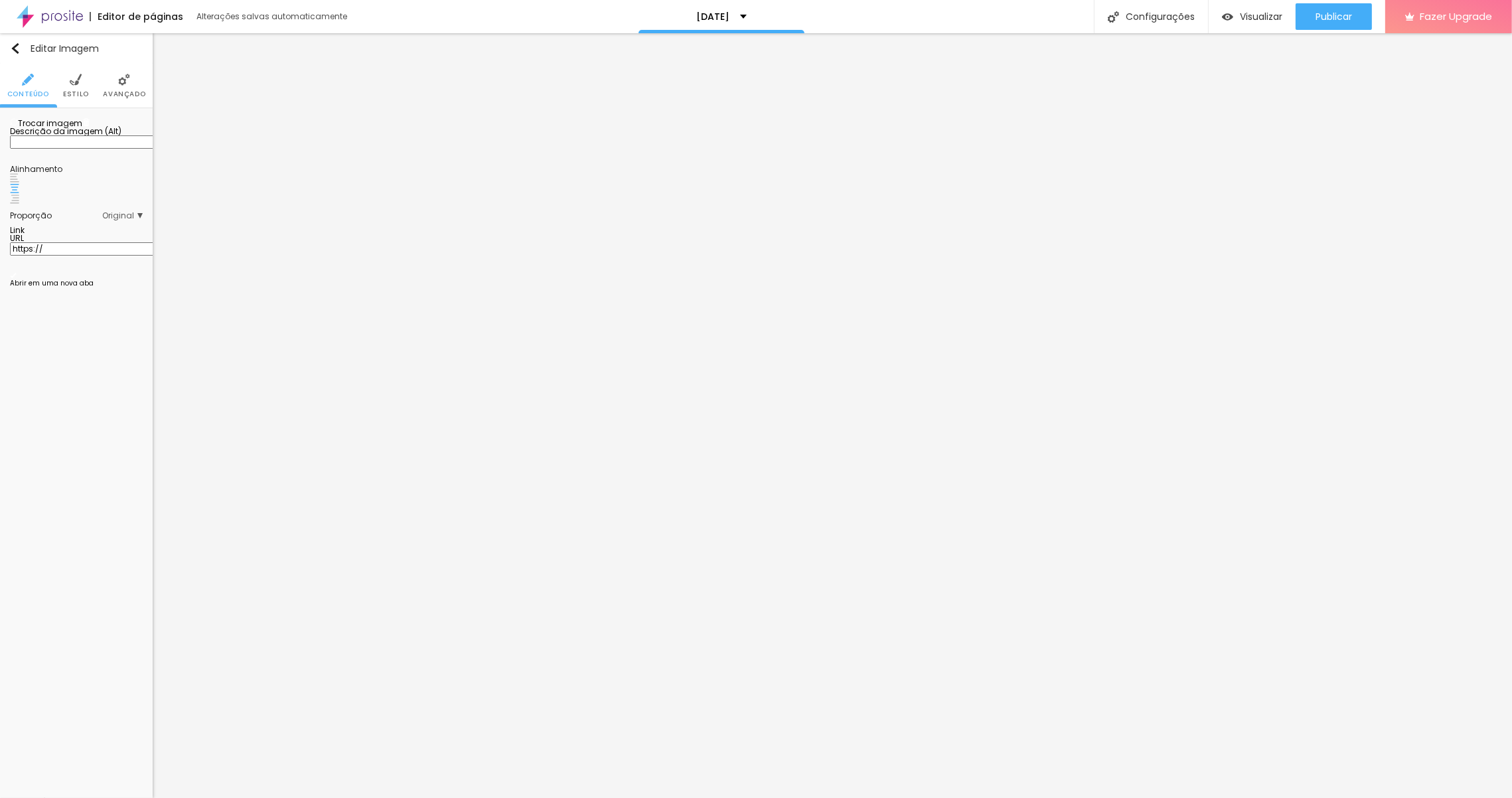
drag, startPoint x: 856, startPoint y: 449, endPoint x: 833, endPoint y: 427, distance: 31.8
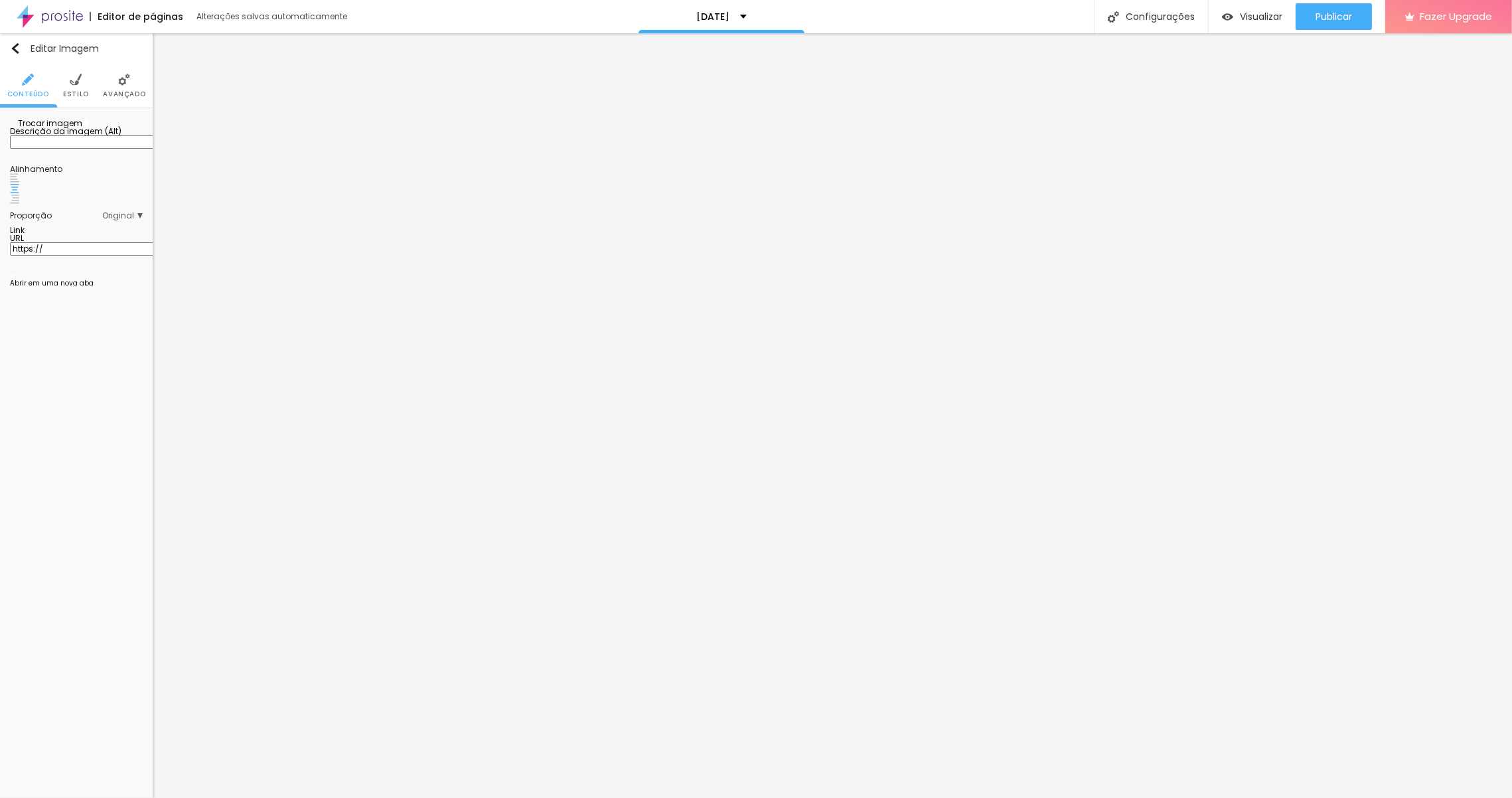
click at [118, 220] on span "Original" at bounding box center [122, 215] width 41 height 8
click at [92, 244] on li "Cinema 16:9" at bounding box center [87, 235] width 72 height 18
click at [92, 239] on span "Cinema" at bounding box center [87, 234] width 35 height 8
click at [89, 257] on span "Padrão" at bounding box center [89, 252] width 39 height 8
click at [90, 276] on span "Quadrado" at bounding box center [92, 270] width 43 height 12
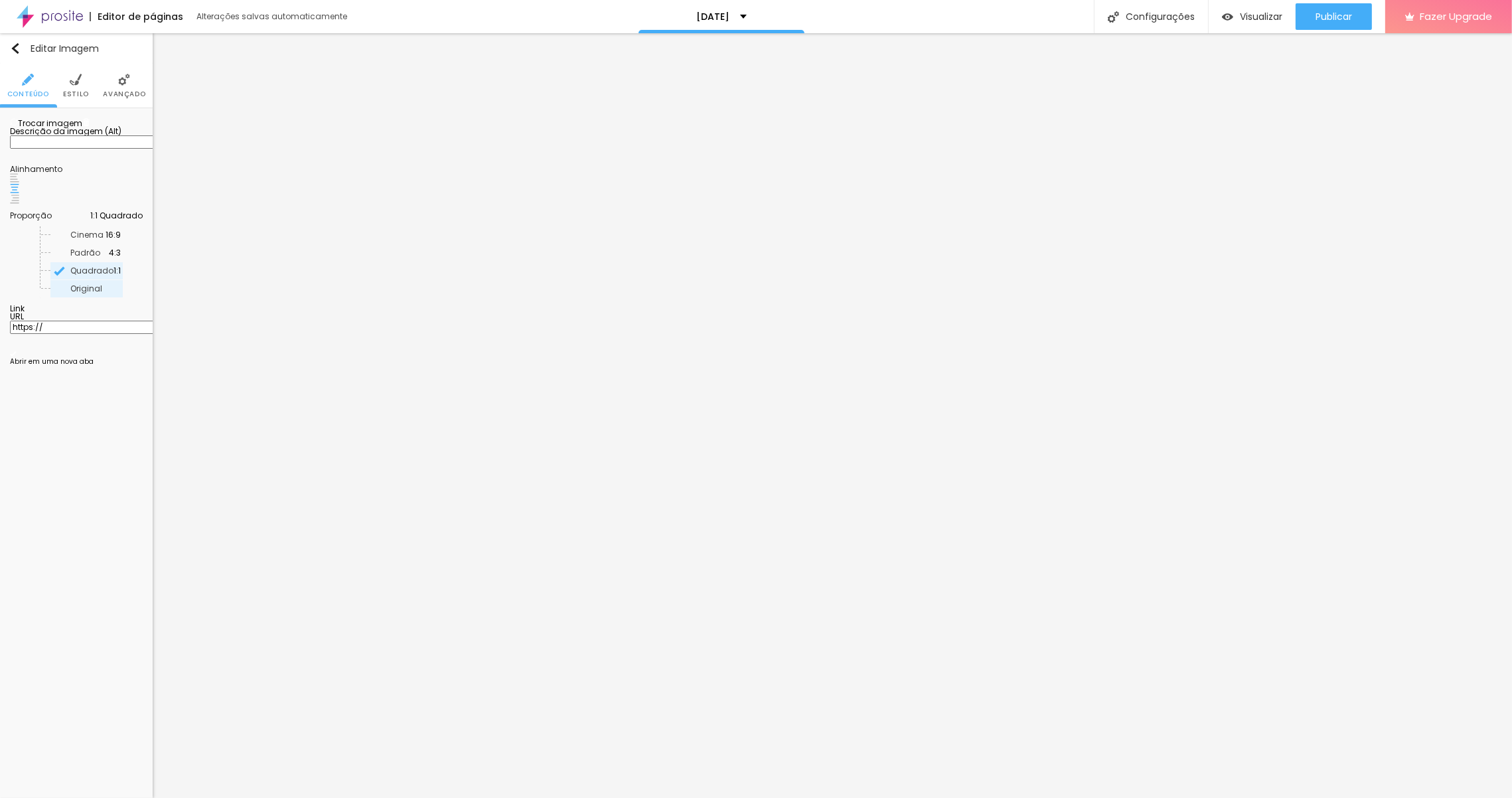
click at [86, 297] on div "Original" at bounding box center [87, 288] width 72 height 17
click at [89, 276] on span "Quadrado" at bounding box center [92, 270] width 43 height 12
click at [75, 87] on li "Estilo" at bounding box center [76, 86] width 26 height 44
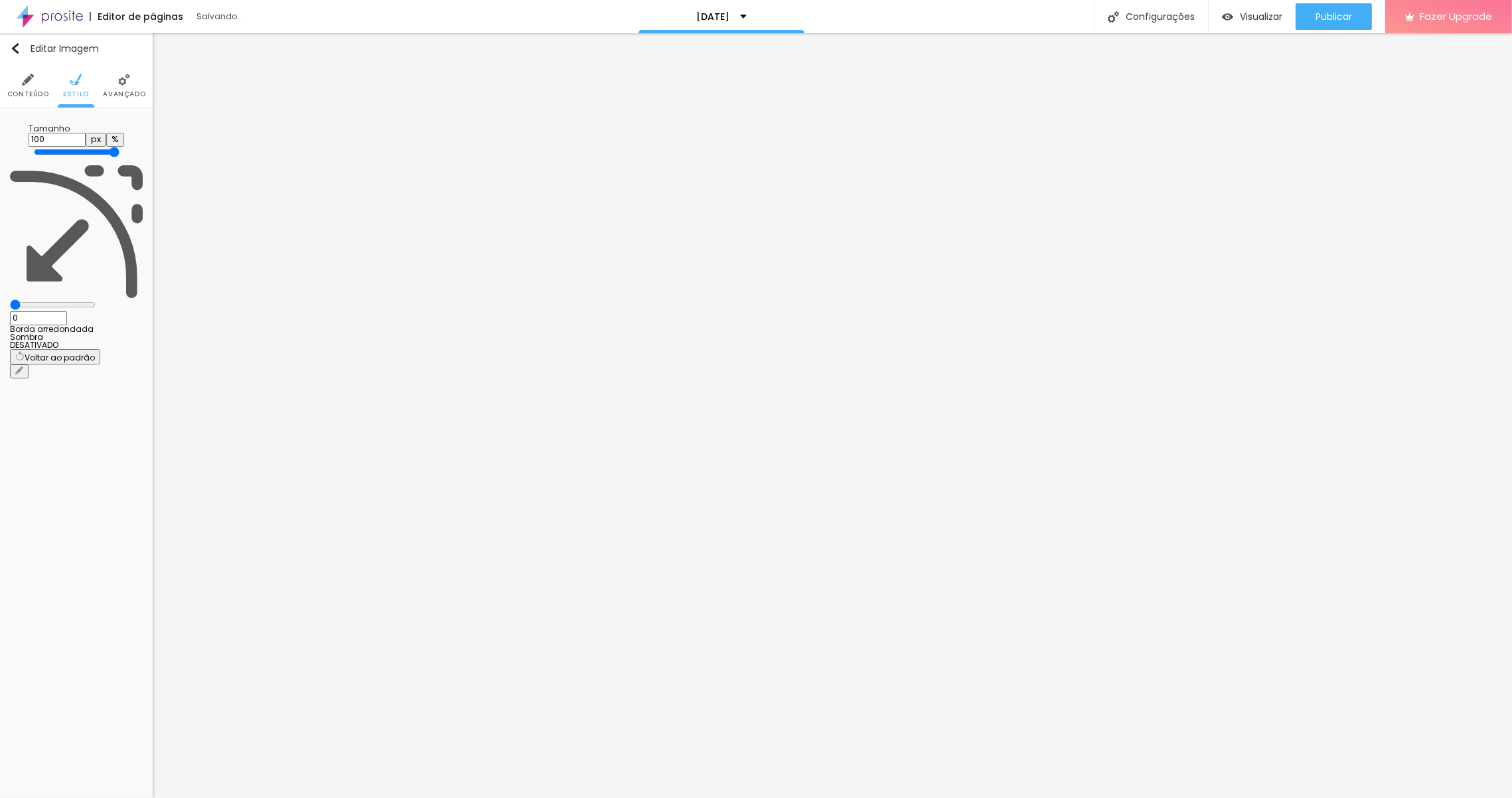
drag, startPoint x: 32, startPoint y: 167, endPoint x: 17, endPoint y: 162, distance: 15.8
click at [16, 165] on div "0 Borda arredondada" at bounding box center [76, 249] width 132 height 168
click at [125, 85] on img at bounding box center [123, 79] width 12 height 12
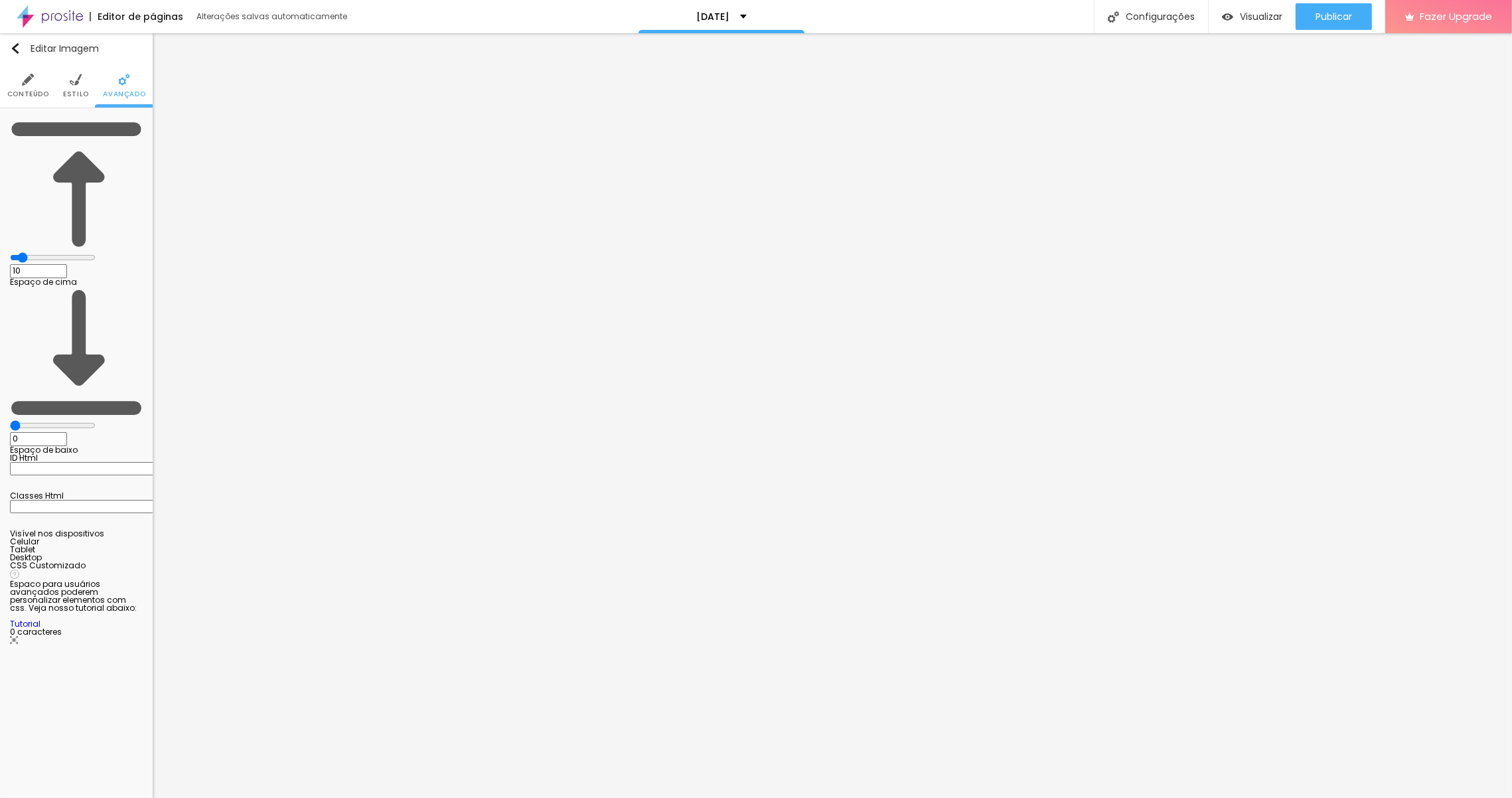
click at [31, 420] on input "range" at bounding box center [52, 425] width 86 height 11
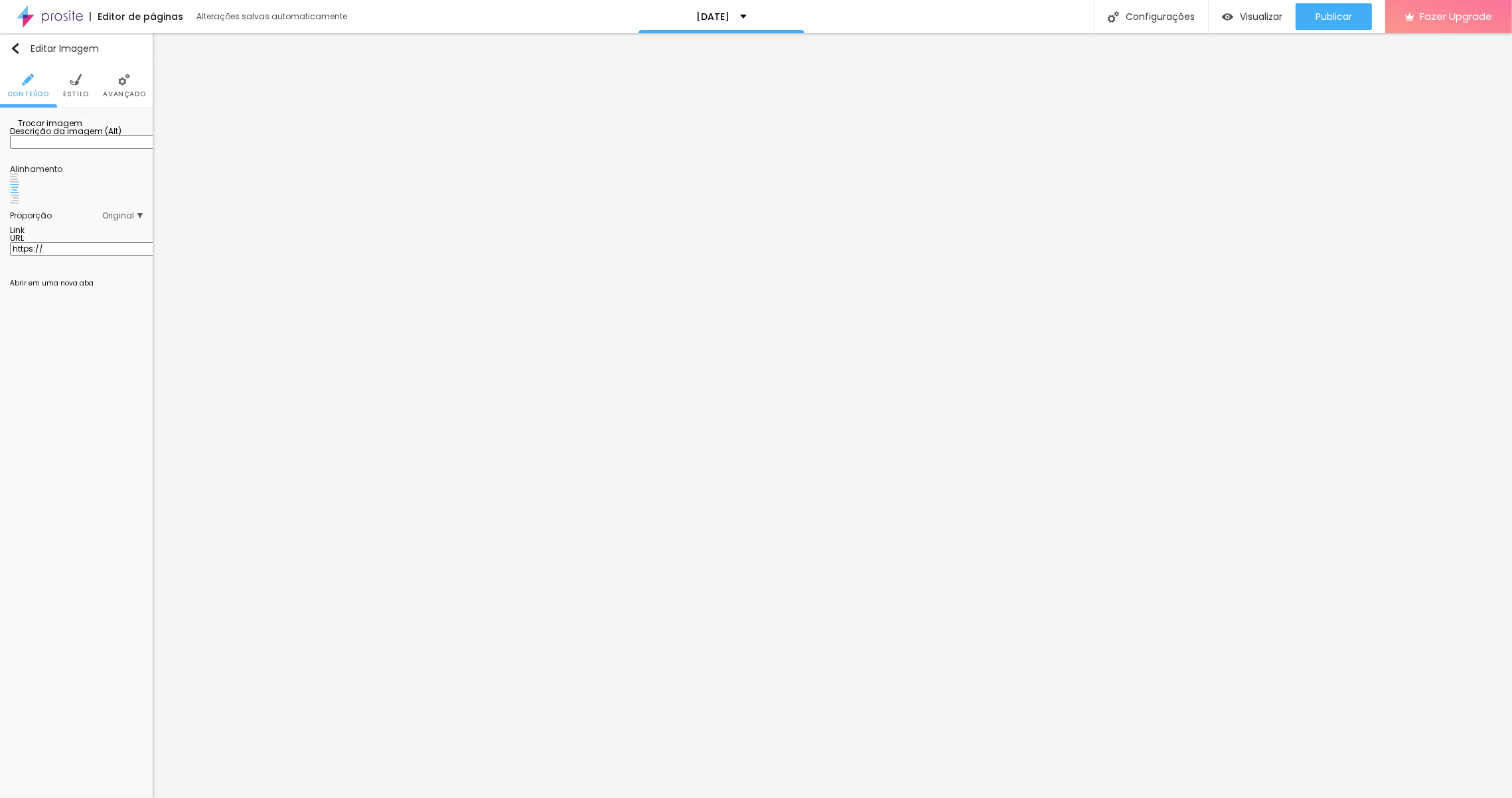
click at [59, 129] on span "Trocar imagem" at bounding box center [46, 122] width 72 height 12
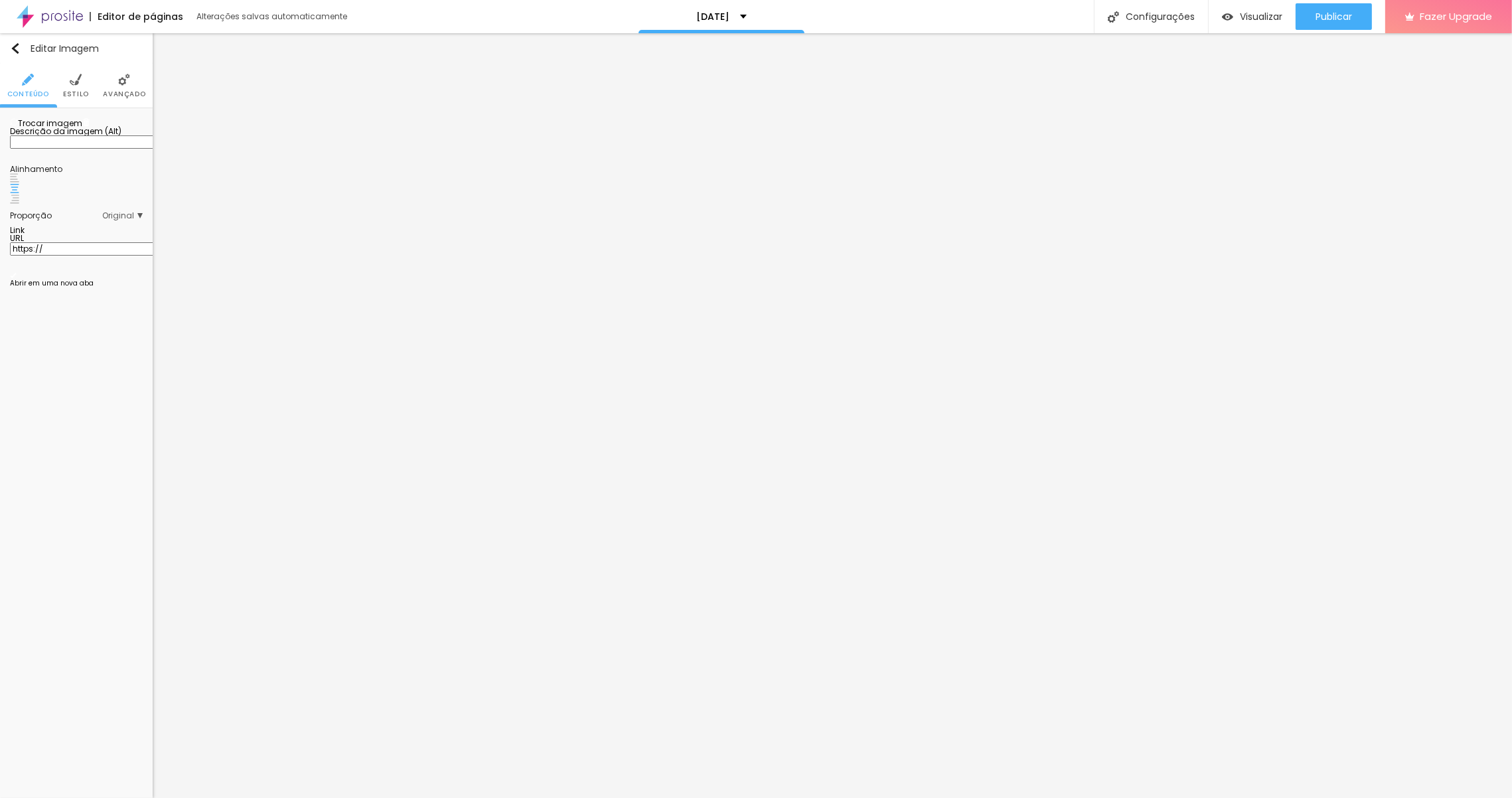
drag, startPoint x: 876, startPoint y: 437, endPoint x: 860, endPoint y: 430, distance: 17.5
drag, startPoint x: 159, startPoint y: 233, endPoint x: 278, endPoint y: 231, distance: 119.0
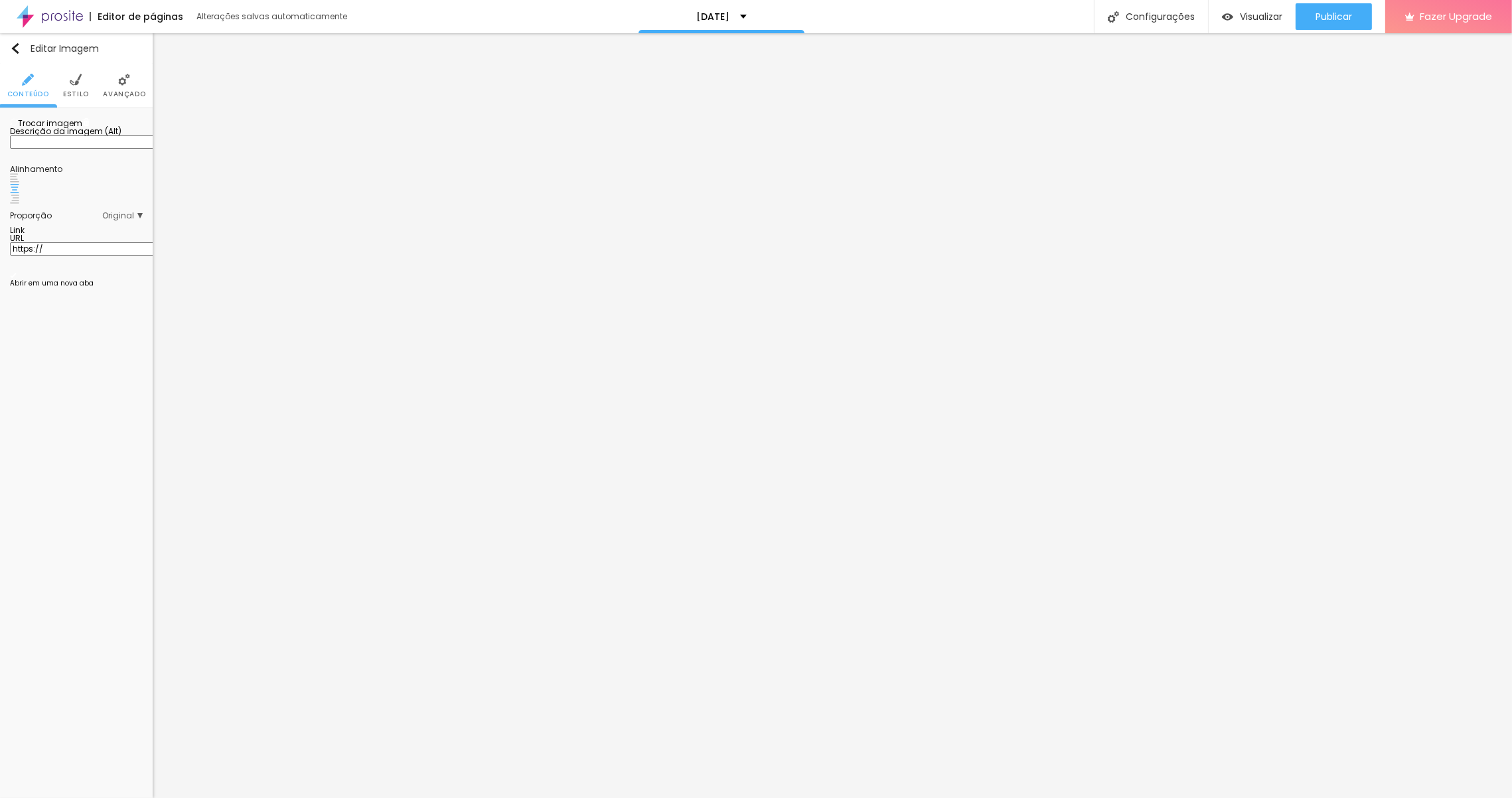
drag, startPoint x: 173, startPoint y: 215, endPoint x: 608, endPoint y: 256, distance: 436.9
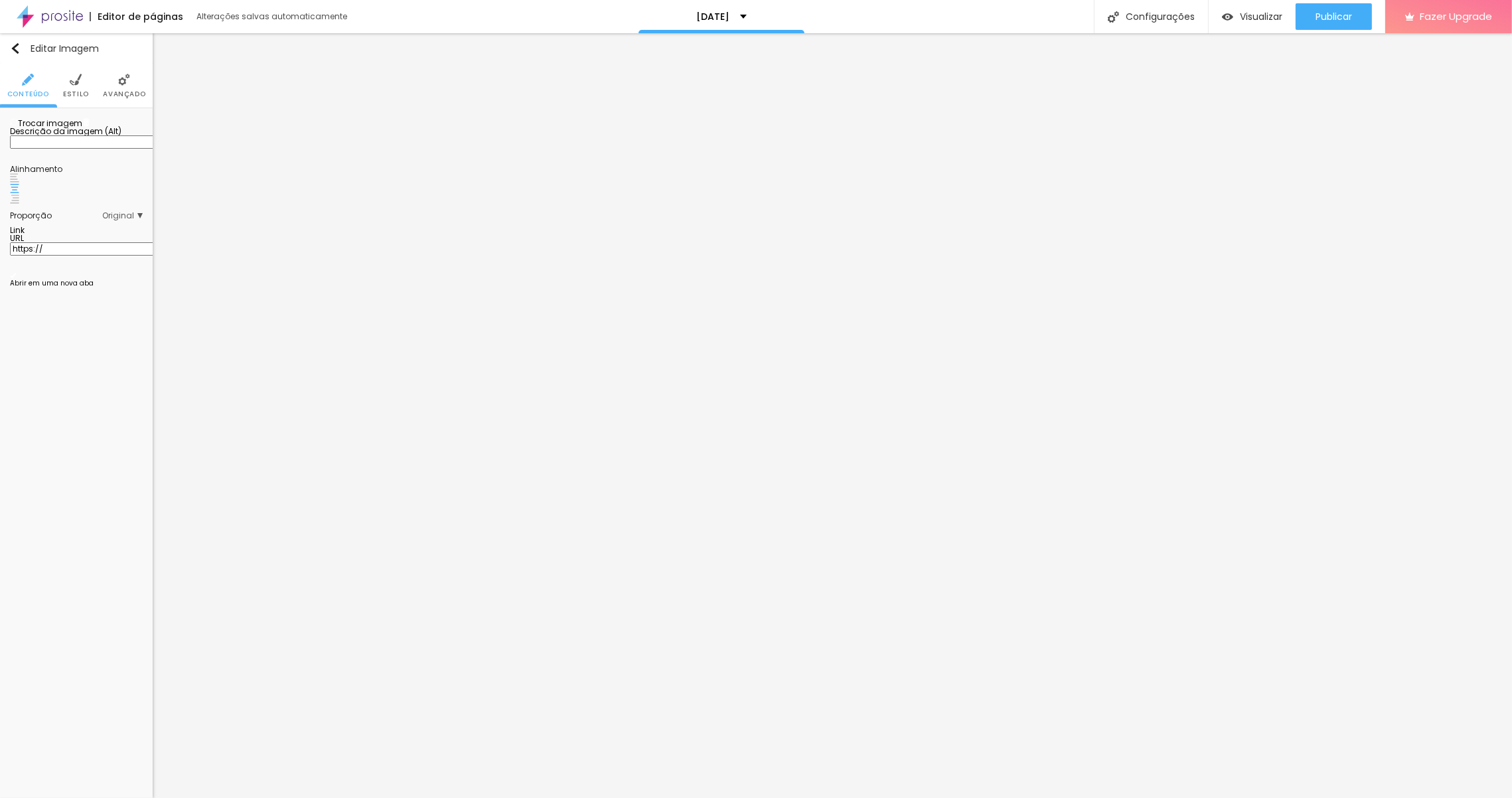
drag, startPoint x: 1362, startPoint y: 301, endPoint x: 1345, endPoint y: 294, distance: 18.4
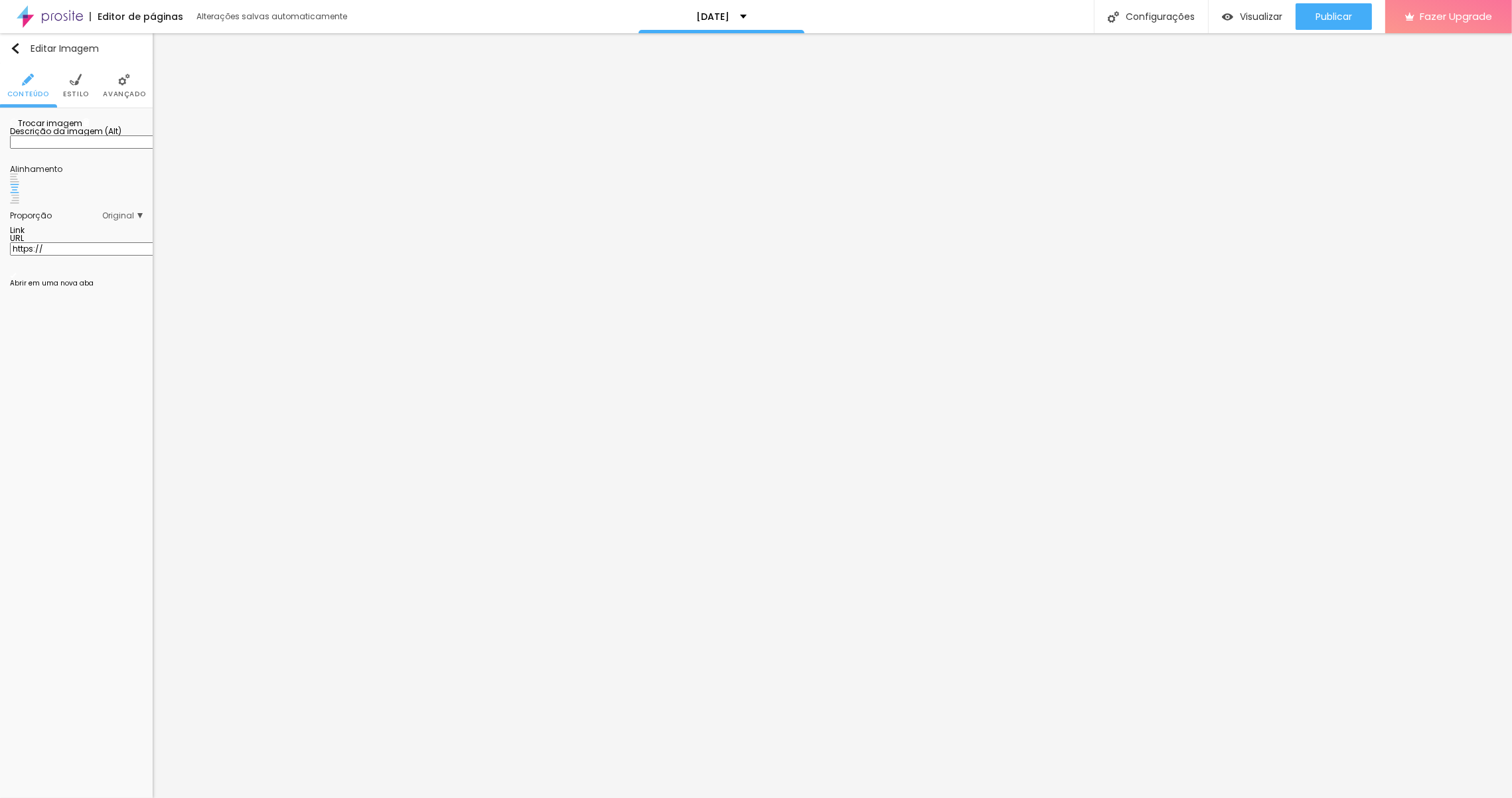
click at [65, 129] on span "Trocar imagem" at bounding box center [46, 122] width 72 height 12
click at [71, 129] on span "Trocar imagem" at bounding box center [46, 122] width 72 height 12
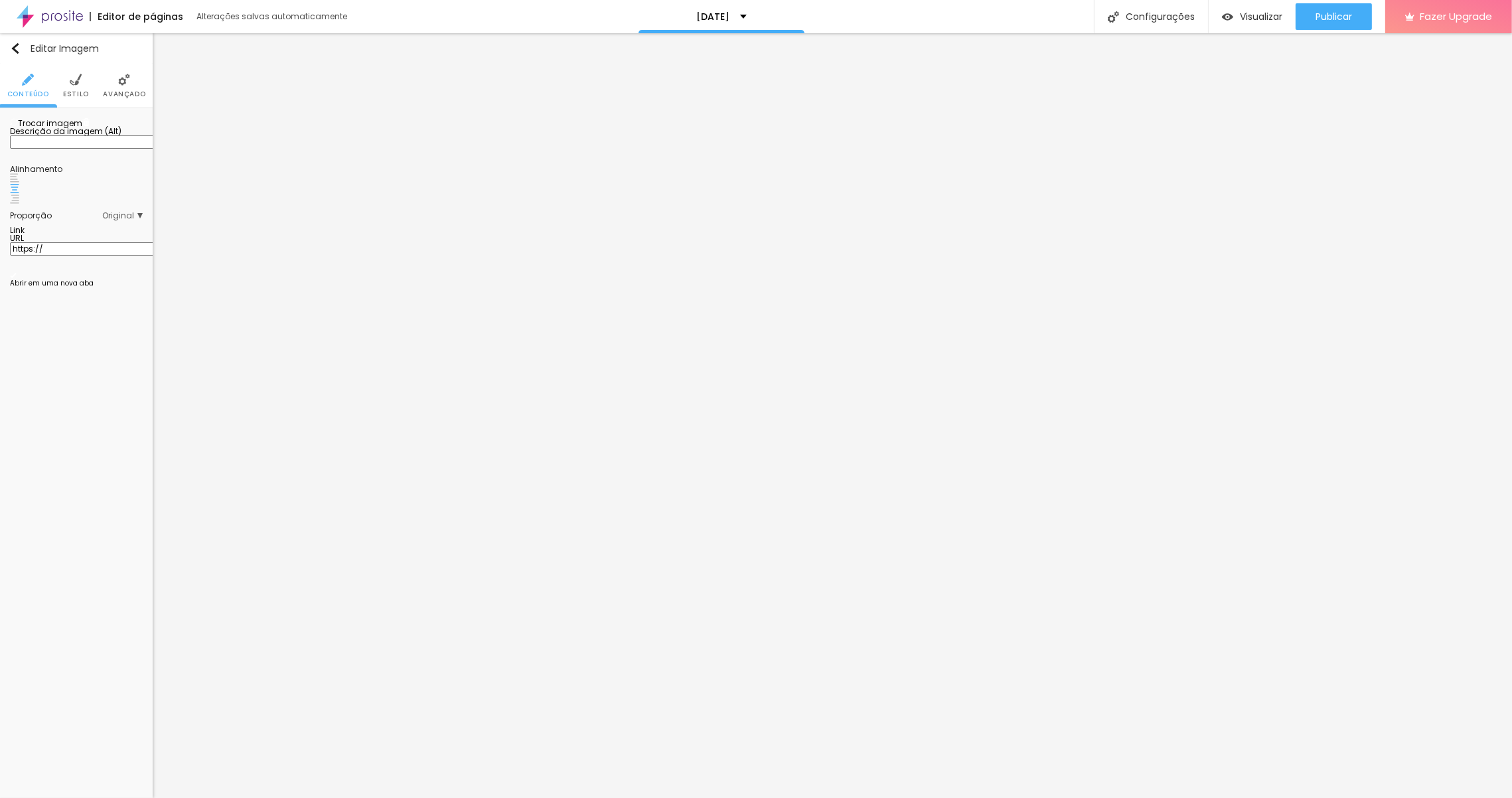
click at [77, 93] on span "Estilo" at bounding box center [76, 94] width 26 height 6
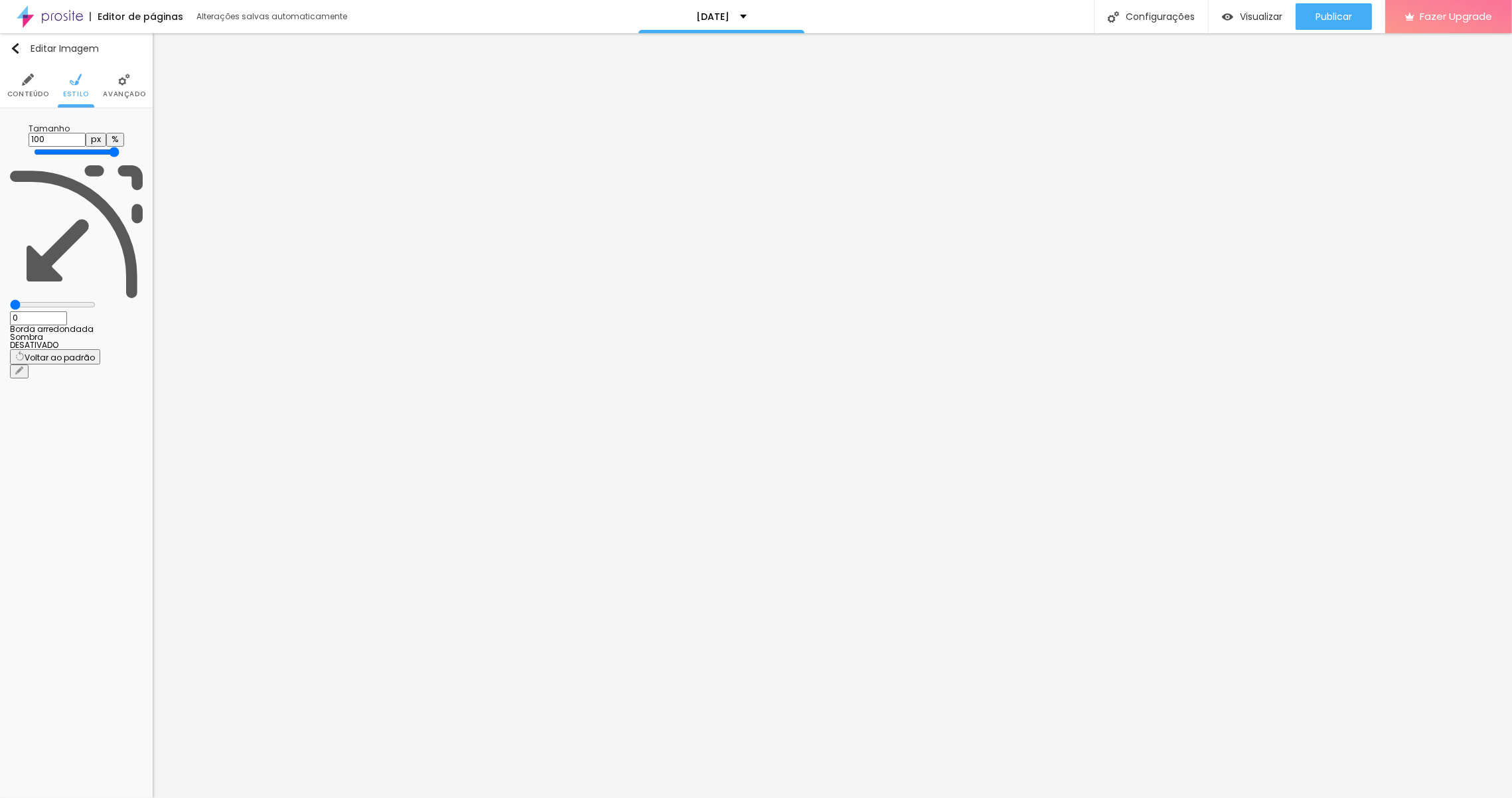
click at [125, 86] on li "Avançado" at bounding box center [123, 86] width 42 height 44
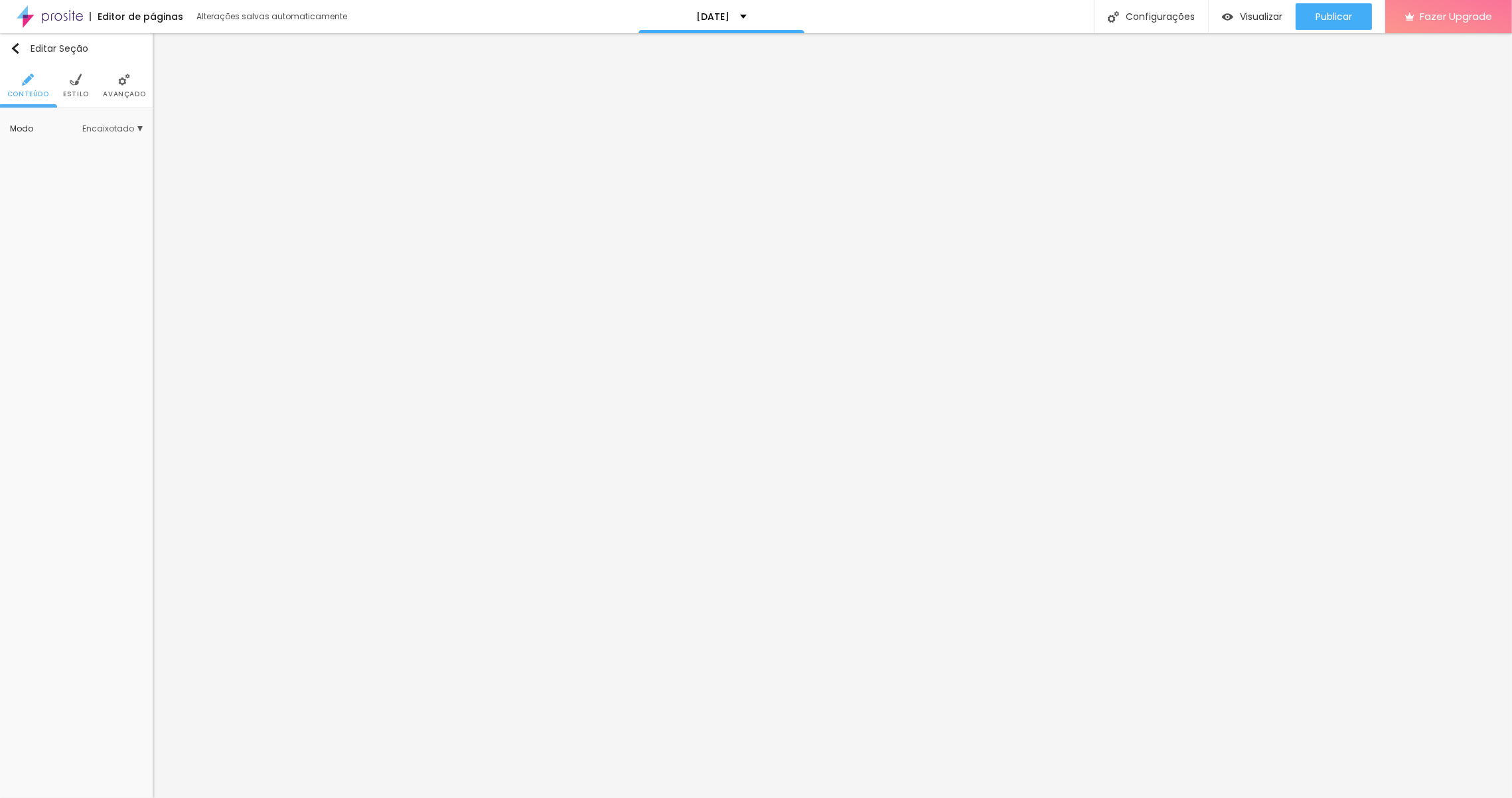
click at [70, 85] on img at bounding box center [75, 79] width 12 height 12
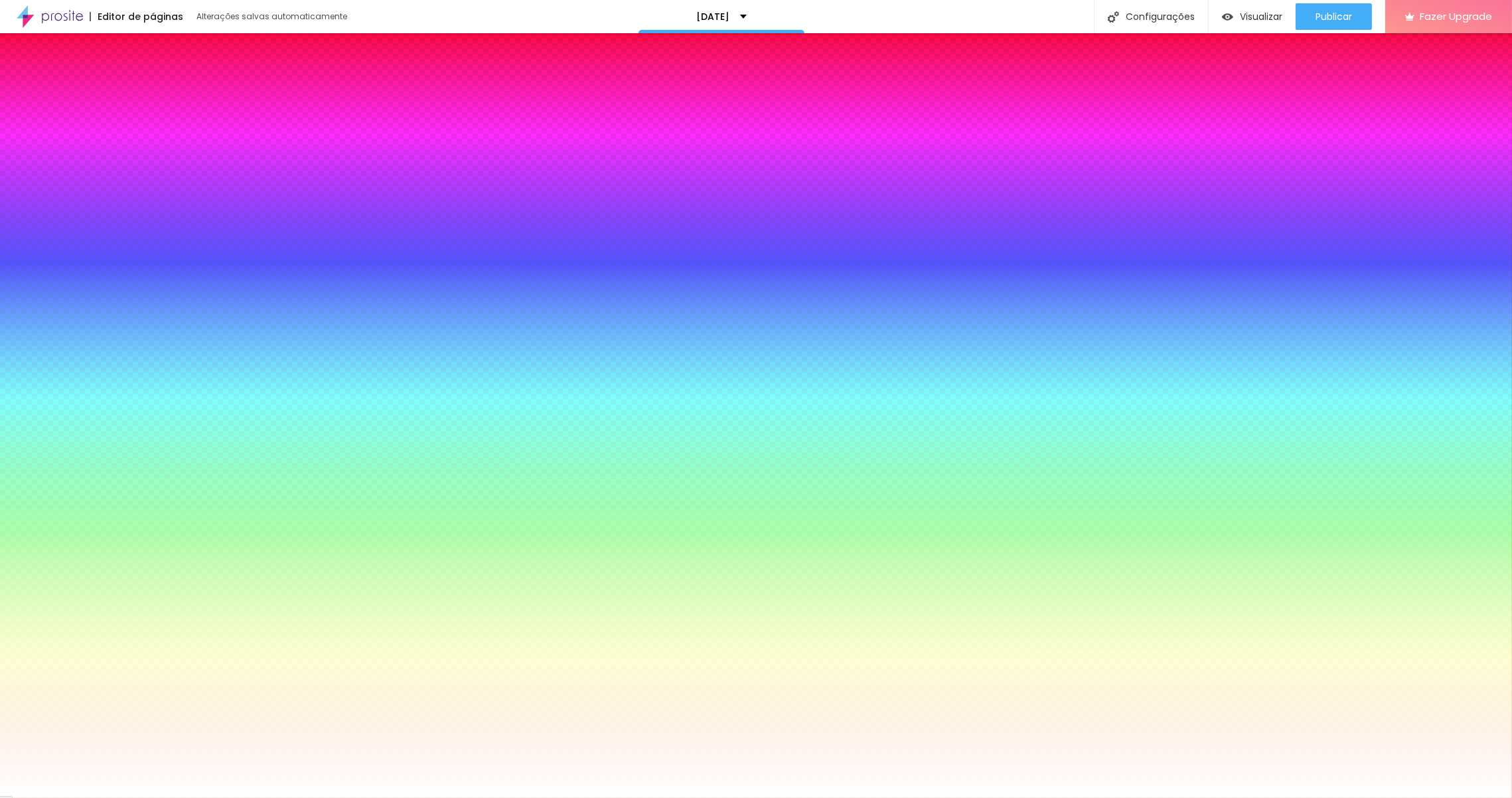
click at [114, 82] on li "Avançado" at bounding box center [123, 86] width 42 height 44
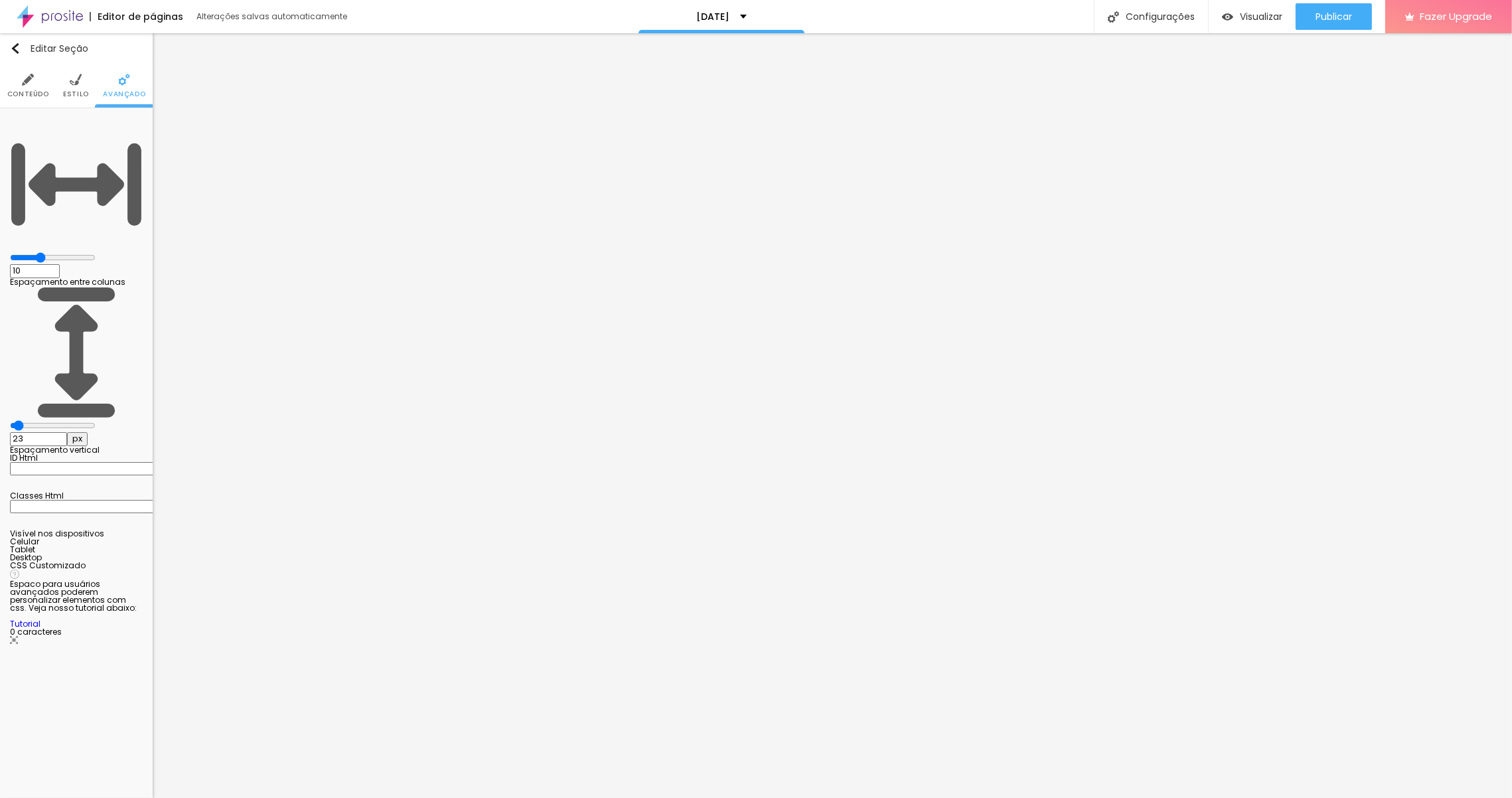
click at [20, 87] on li "Conteúdo" at bounding box center [28, 86] width 41 height 44
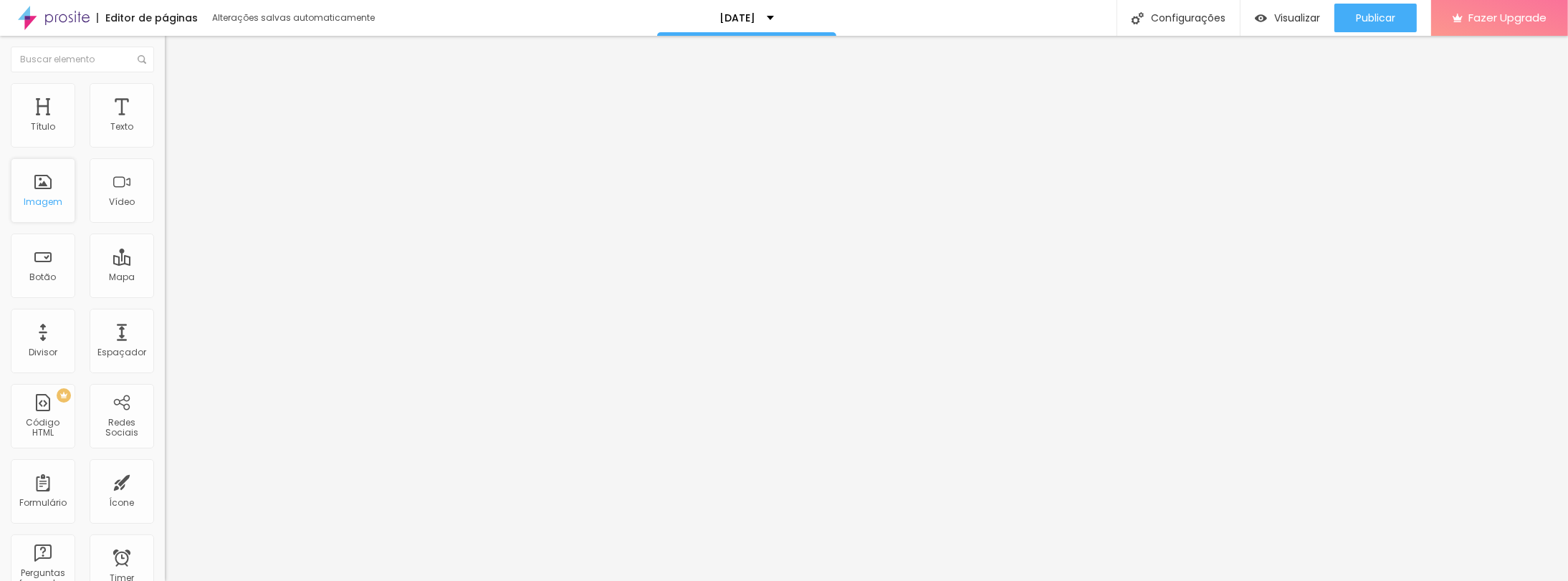
click at [15, 200] on div "Imagem" at bounding box center [43, 191] width 64 height 64
click at [56, 198] on div "Imagem" at bounding box center [43, 202] width 39 height 10
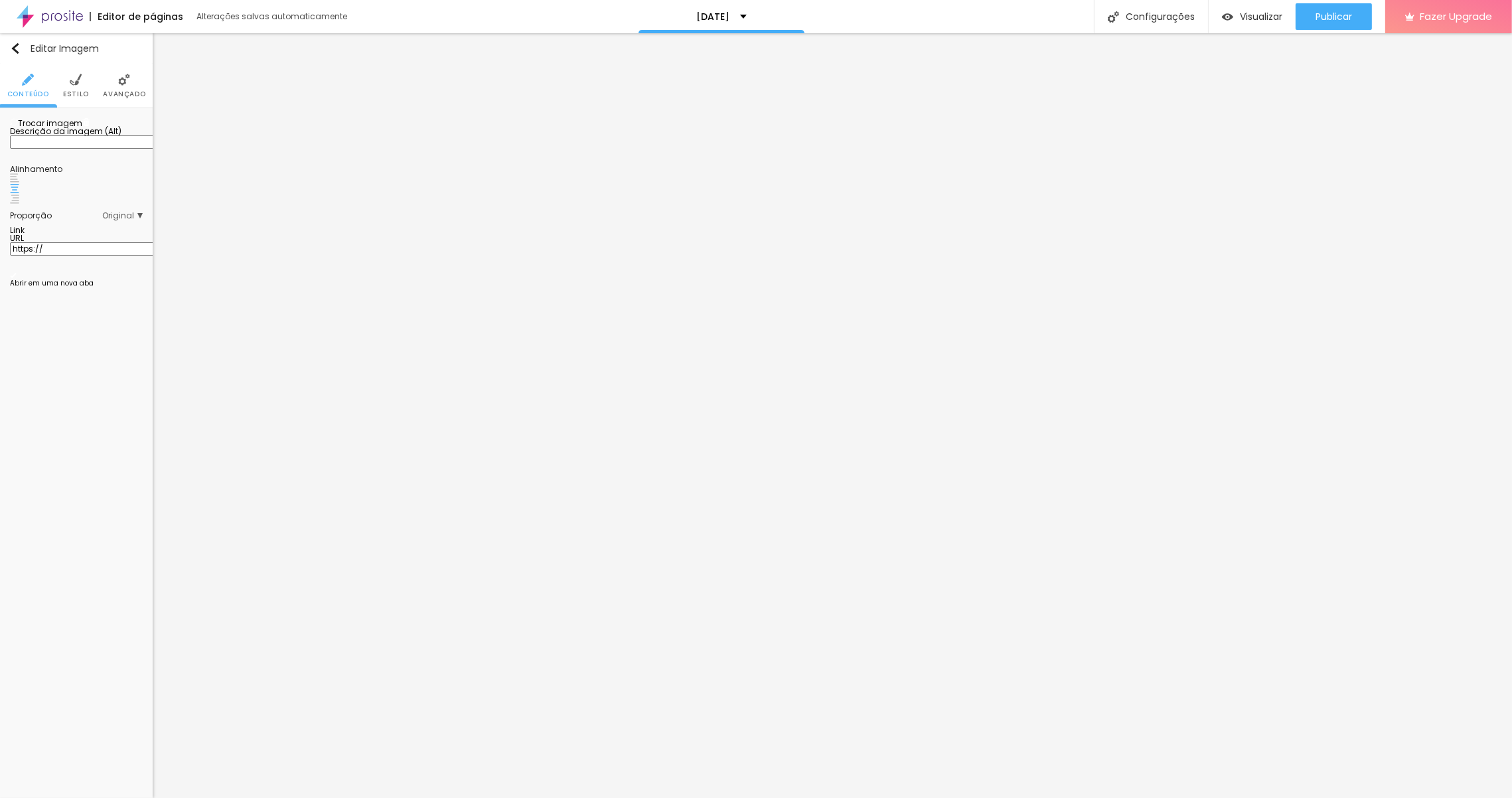
click at [74, 129] on span "Trocar imagem" at bounding box center [46, 122] width 72 height 12
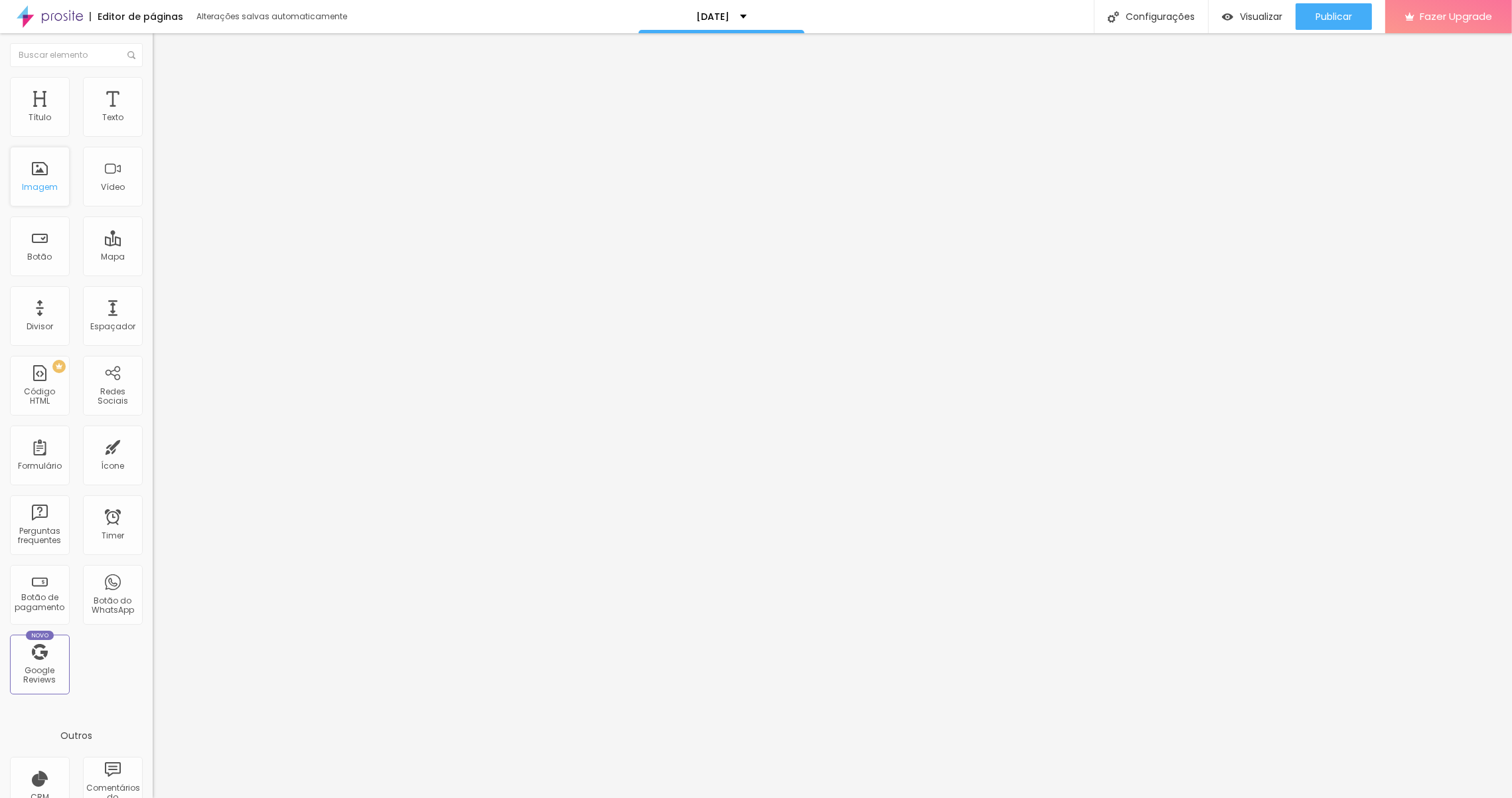
click at [42, 187] on div "Imagem" at bounding box center [40, 187] width 36 height 9
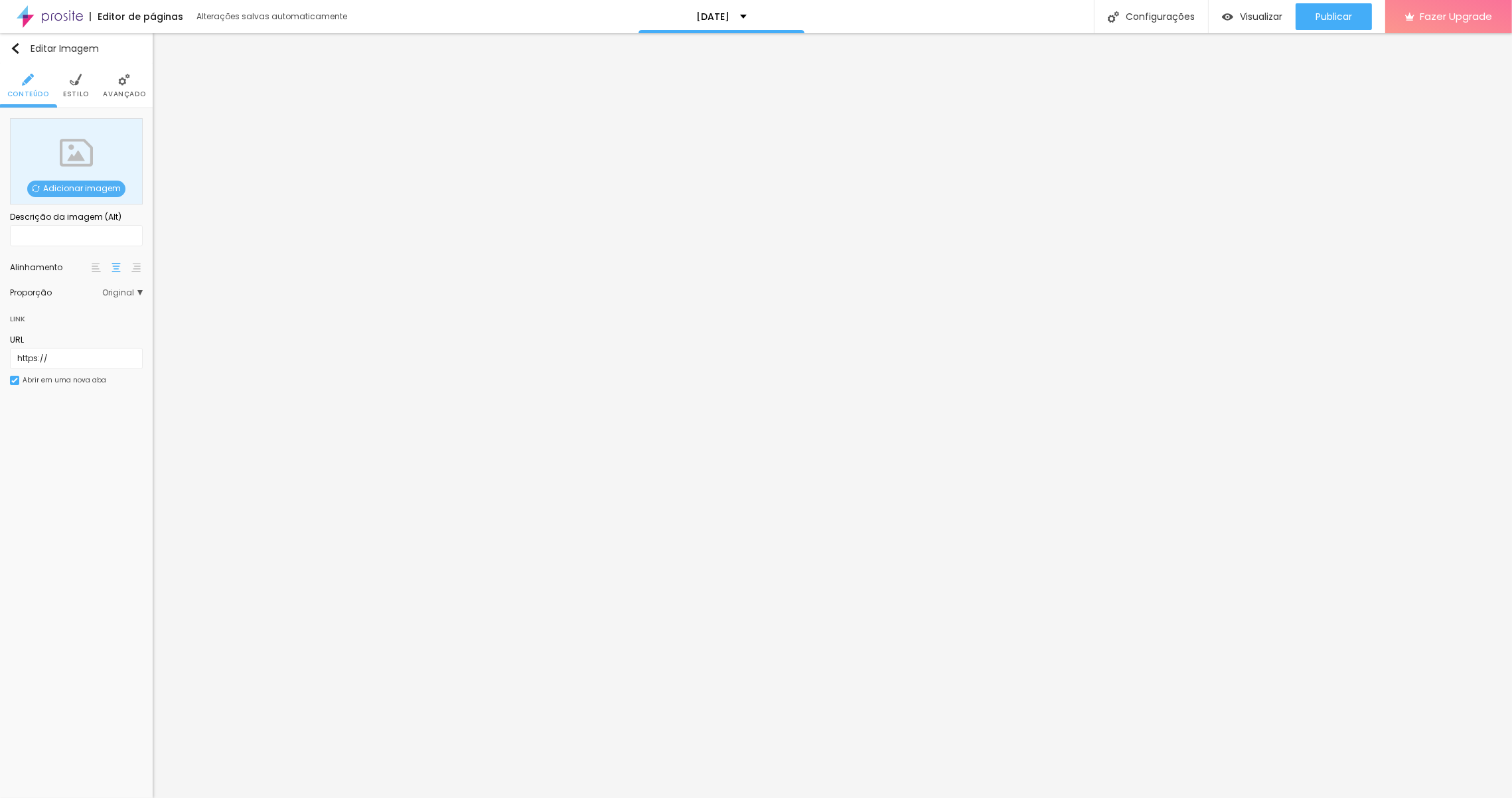
click at [57, 195] on span "Adicionar imagem" at bounding box center [76, 188] width 98 height 16
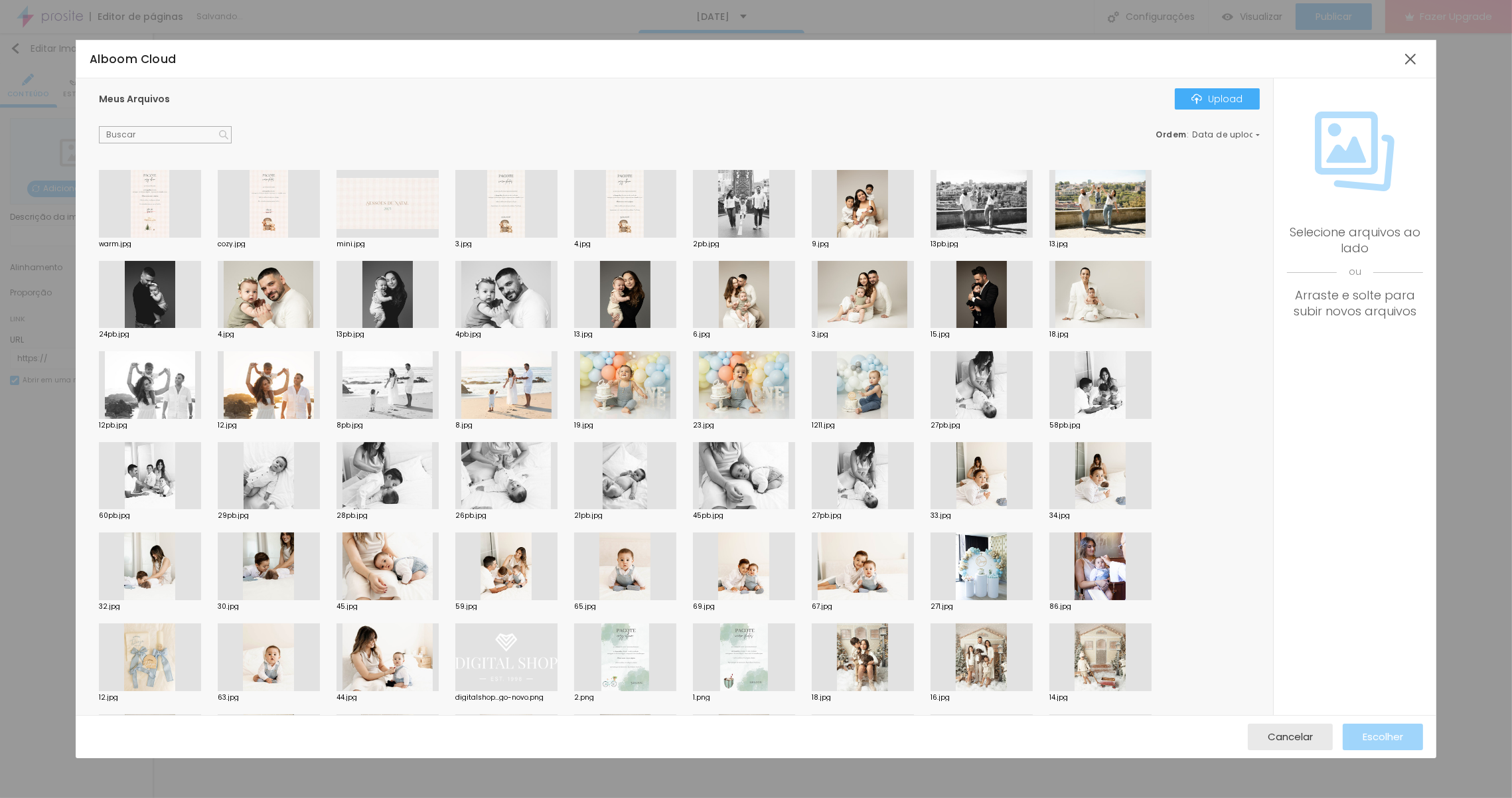
click at [275, 210] on div at bounding box center [269, 204] width 102 height 68
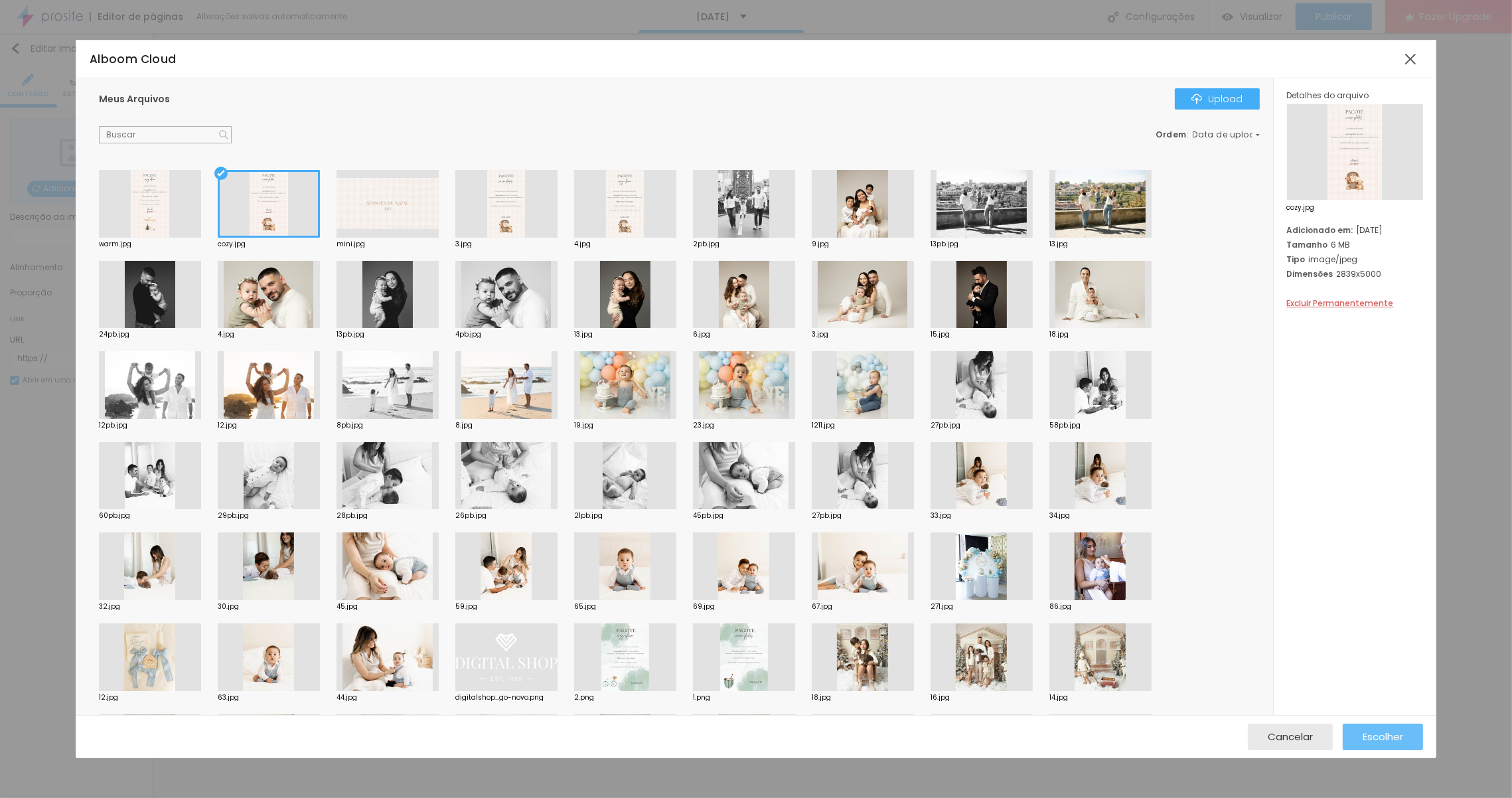
click at [1388, 731] on span "Escolher" at bounding box center [1382, 736] width 41 height 12
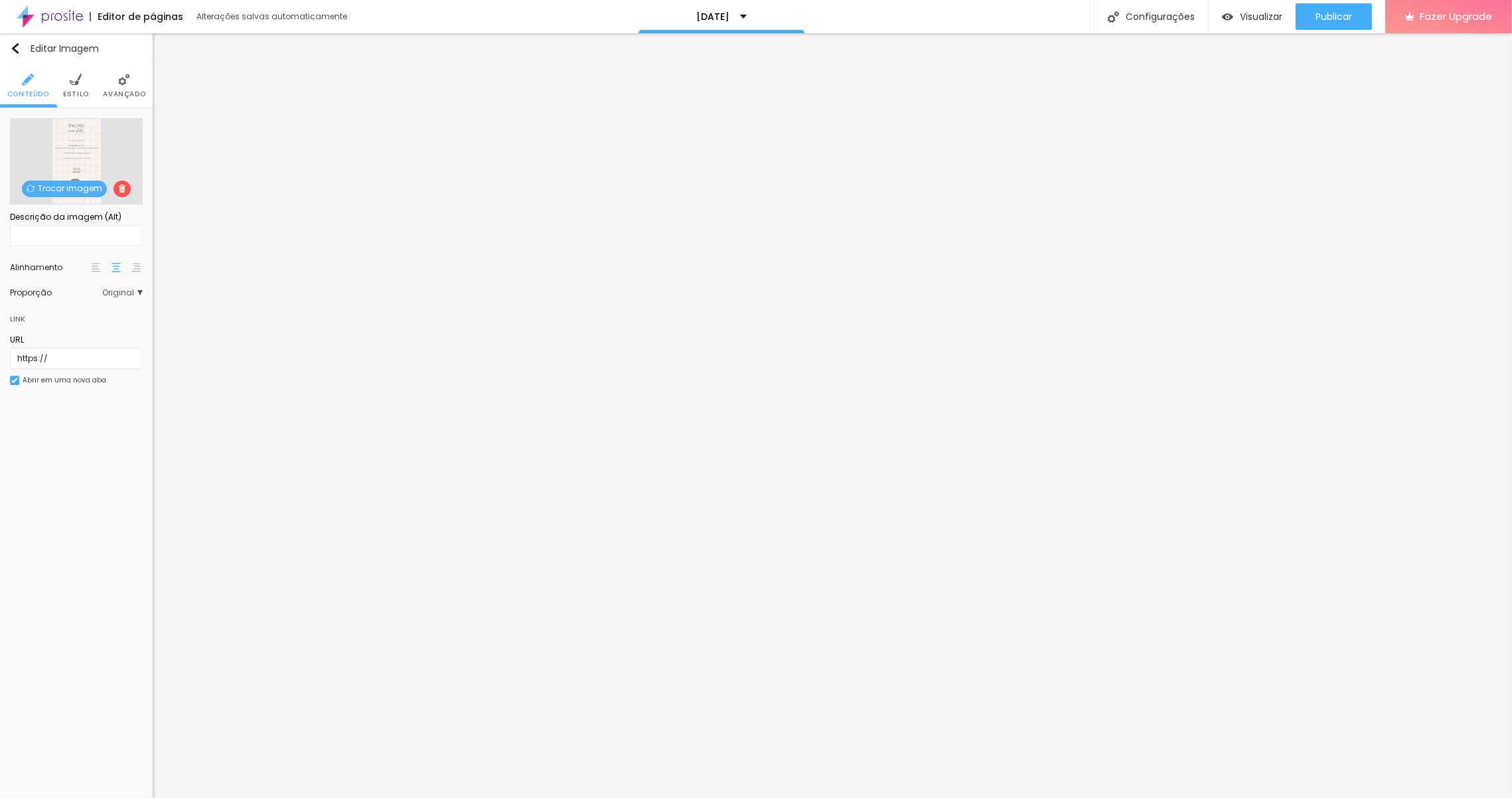
click at [85, 190] on span "Trocar imagem" at bounding box center [64, 188] width 85 height 16
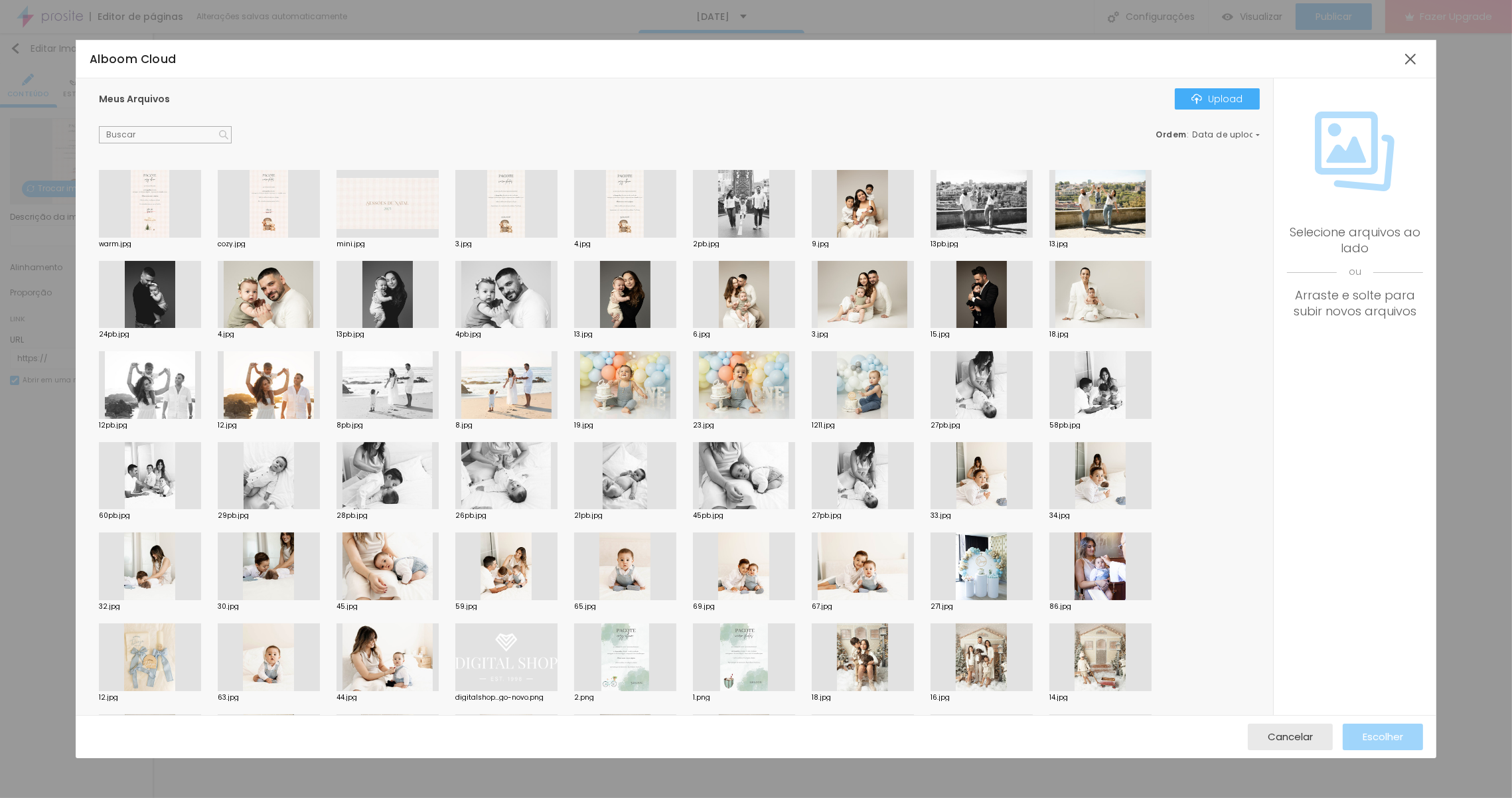
click at [517, 211] on div at bounding box center [506, 204] width 102 height 68
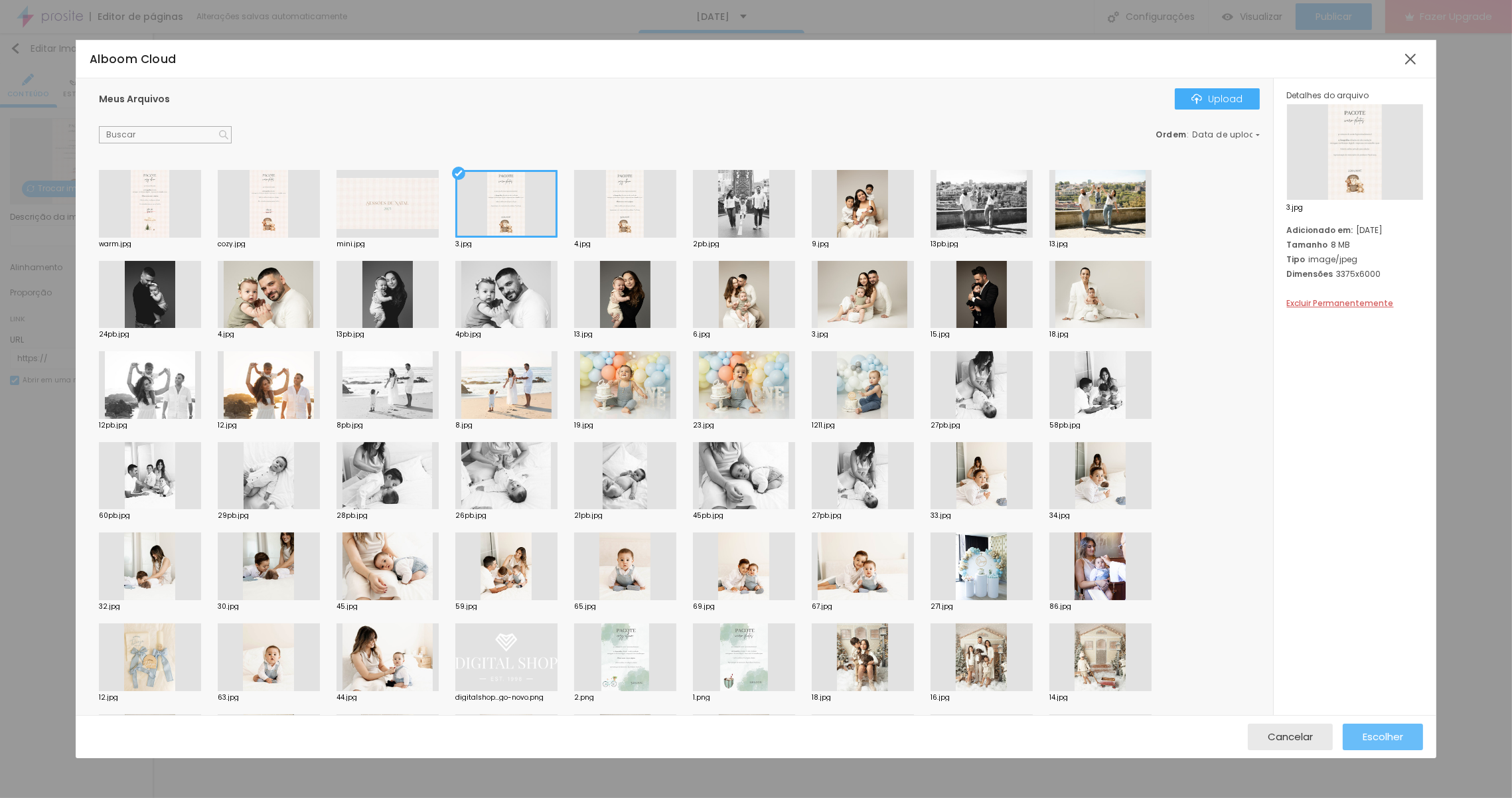
click at [1386, 737] on span "Escolher" at bounding box center [1382, 736] width 41 height 12
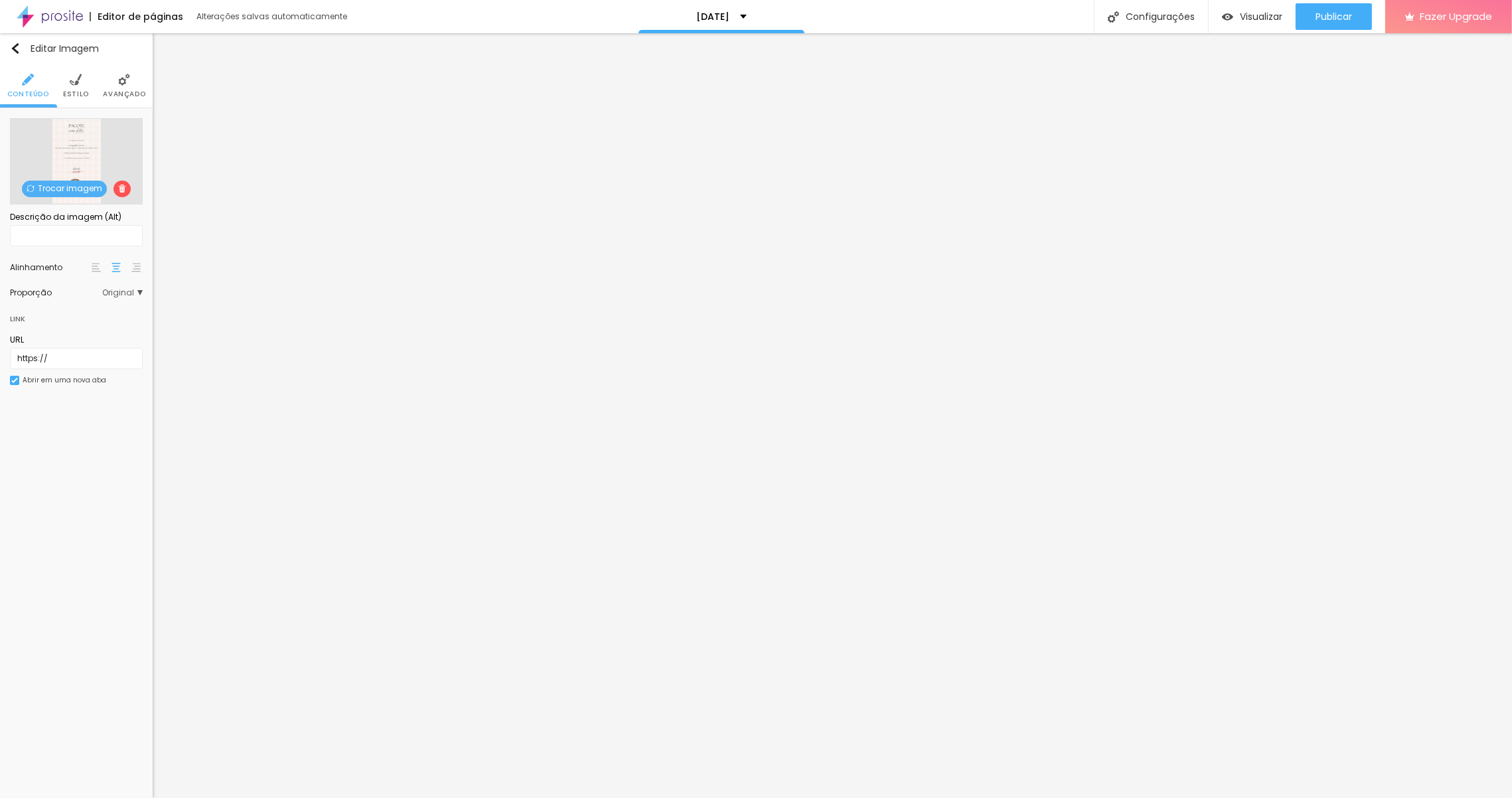
click at [73, 76] on img at bounding box center [75, 79] width 12 height 12
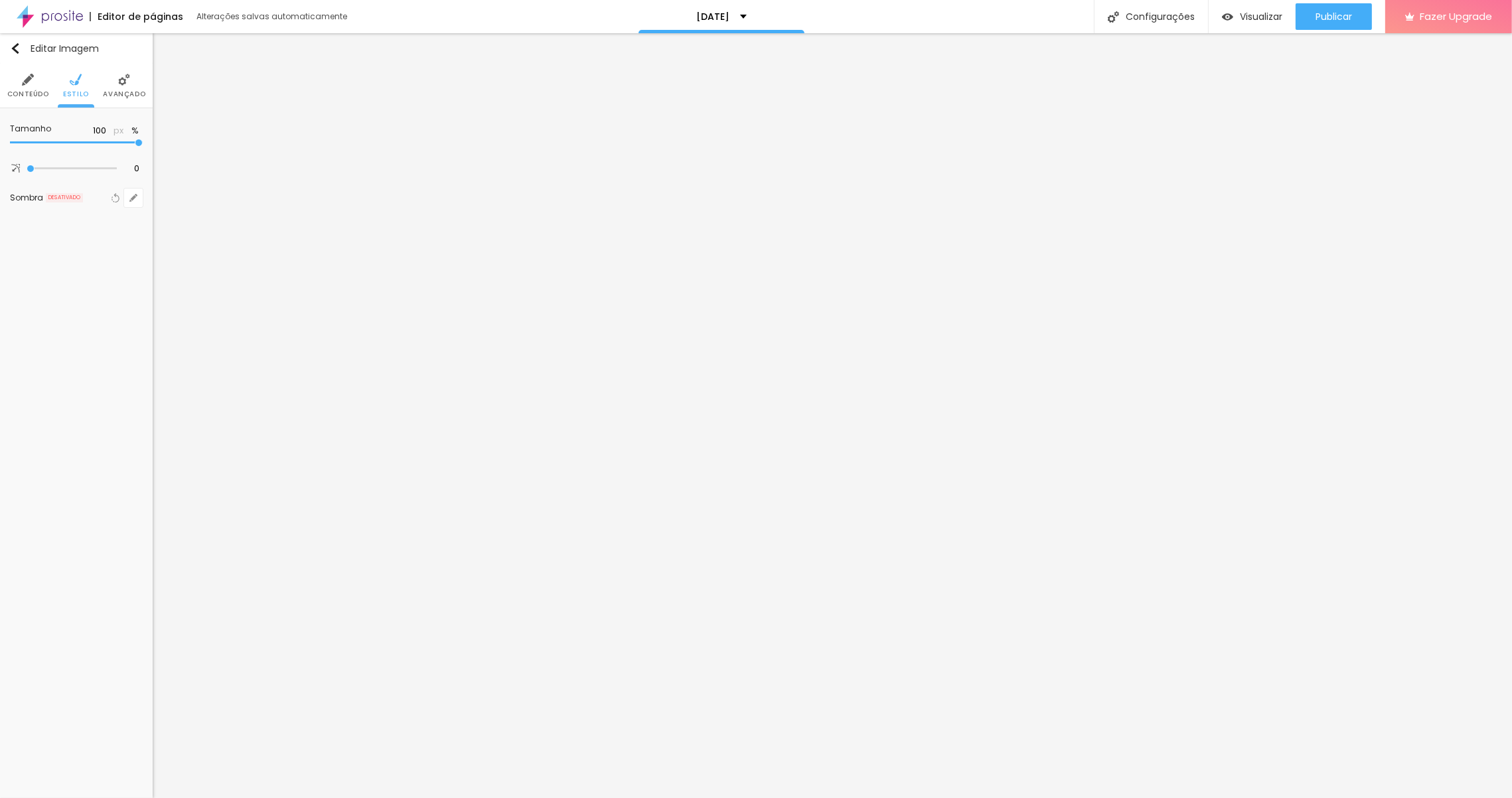
click at [122, 77] on img at bounding box center [123, 79] width 12 height 12
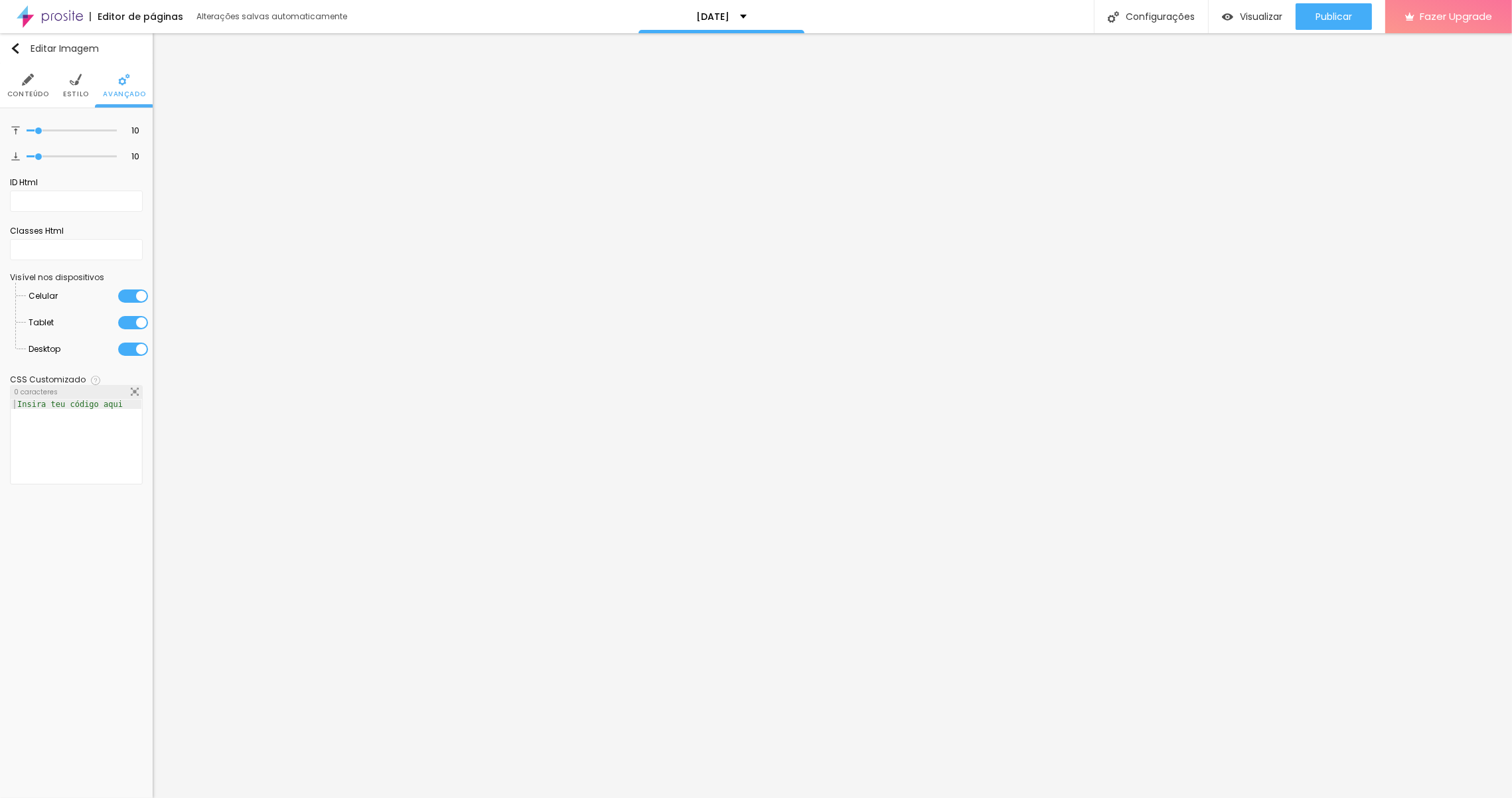
click at [79, 87] on li "Estilo" at bounding box center [76, 86] width 26 height 44
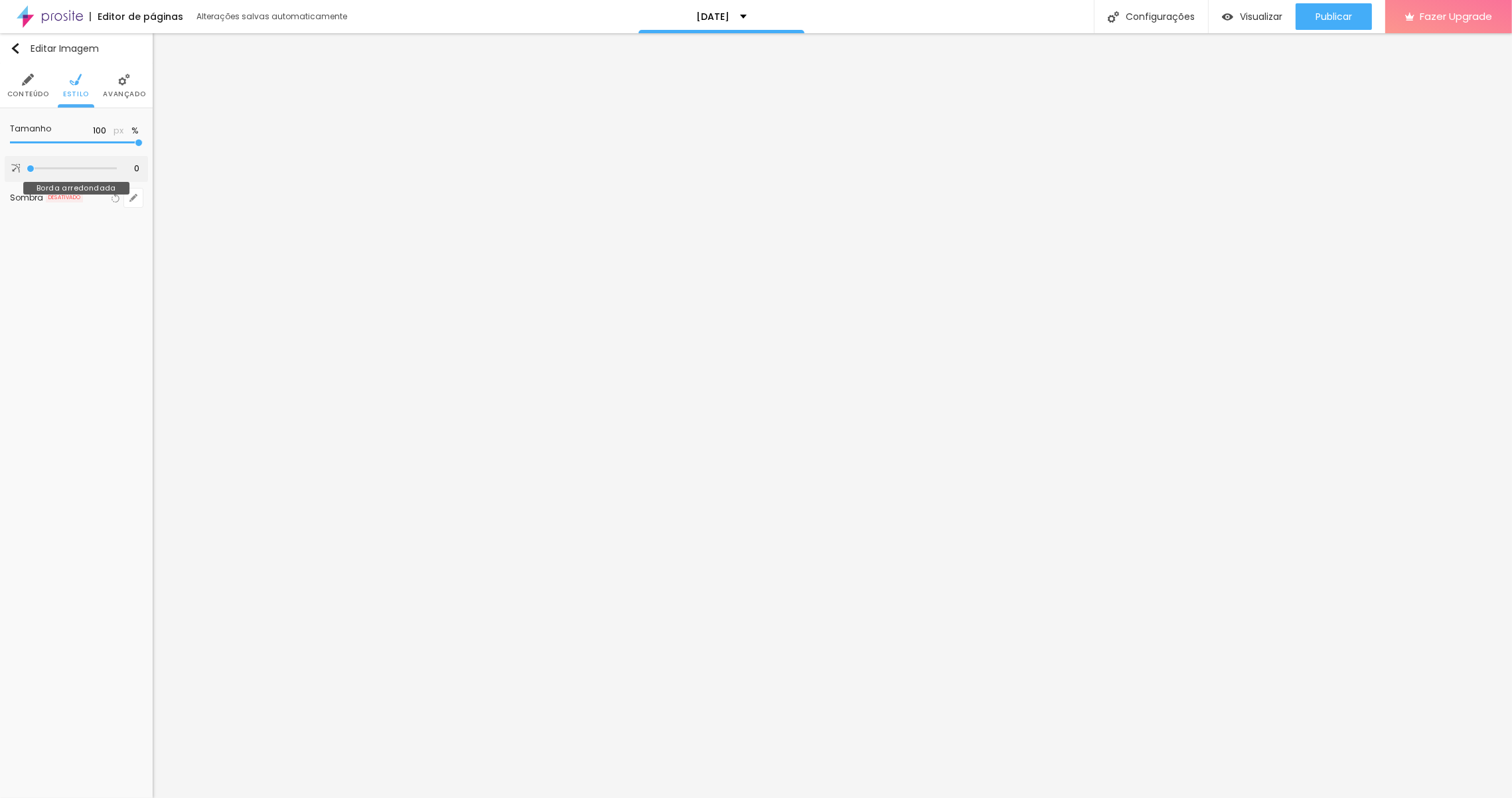
type input "11"
type input "34"
type input "72"
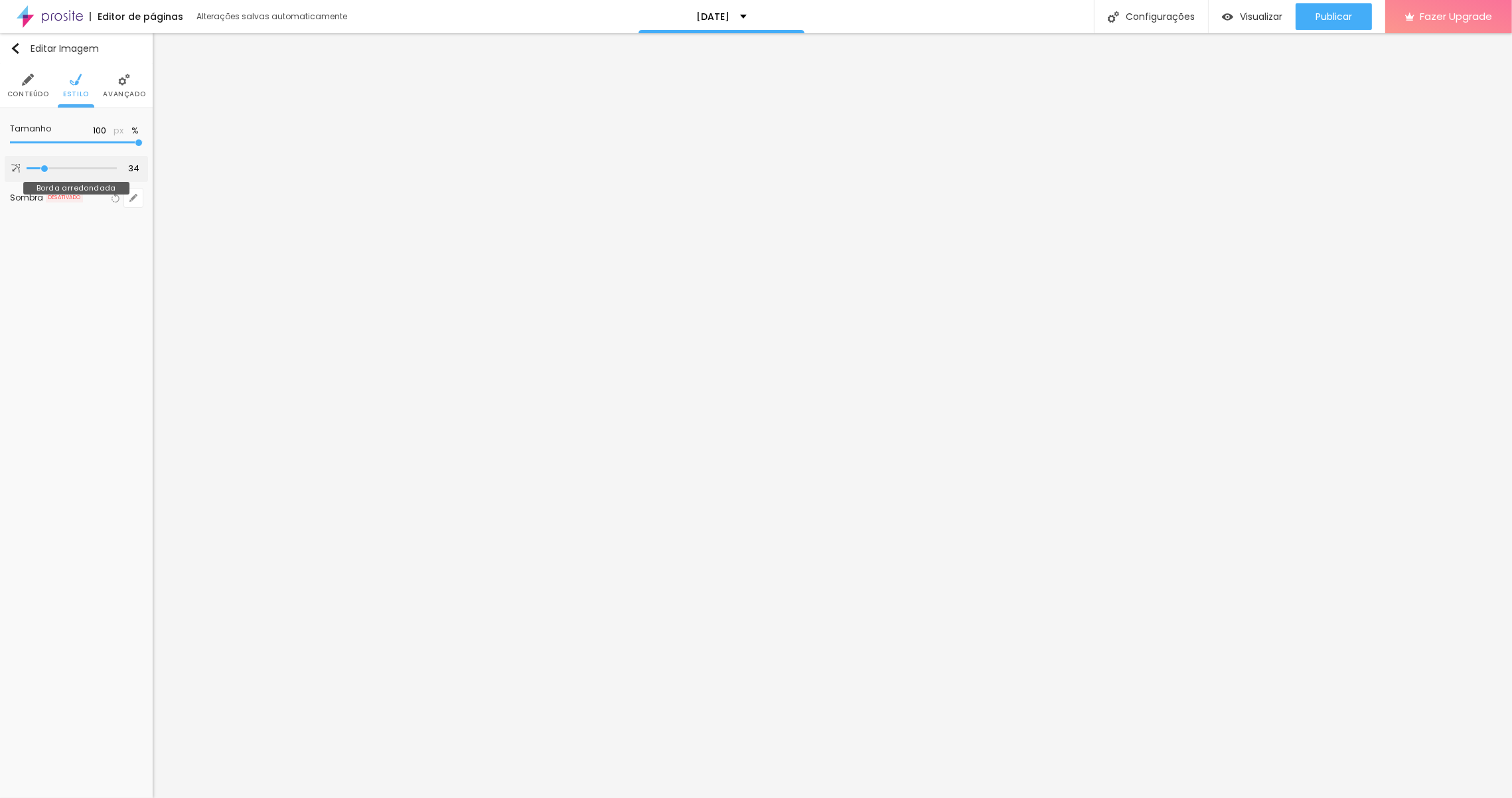
type input "72"
type input "113"
type input "138"
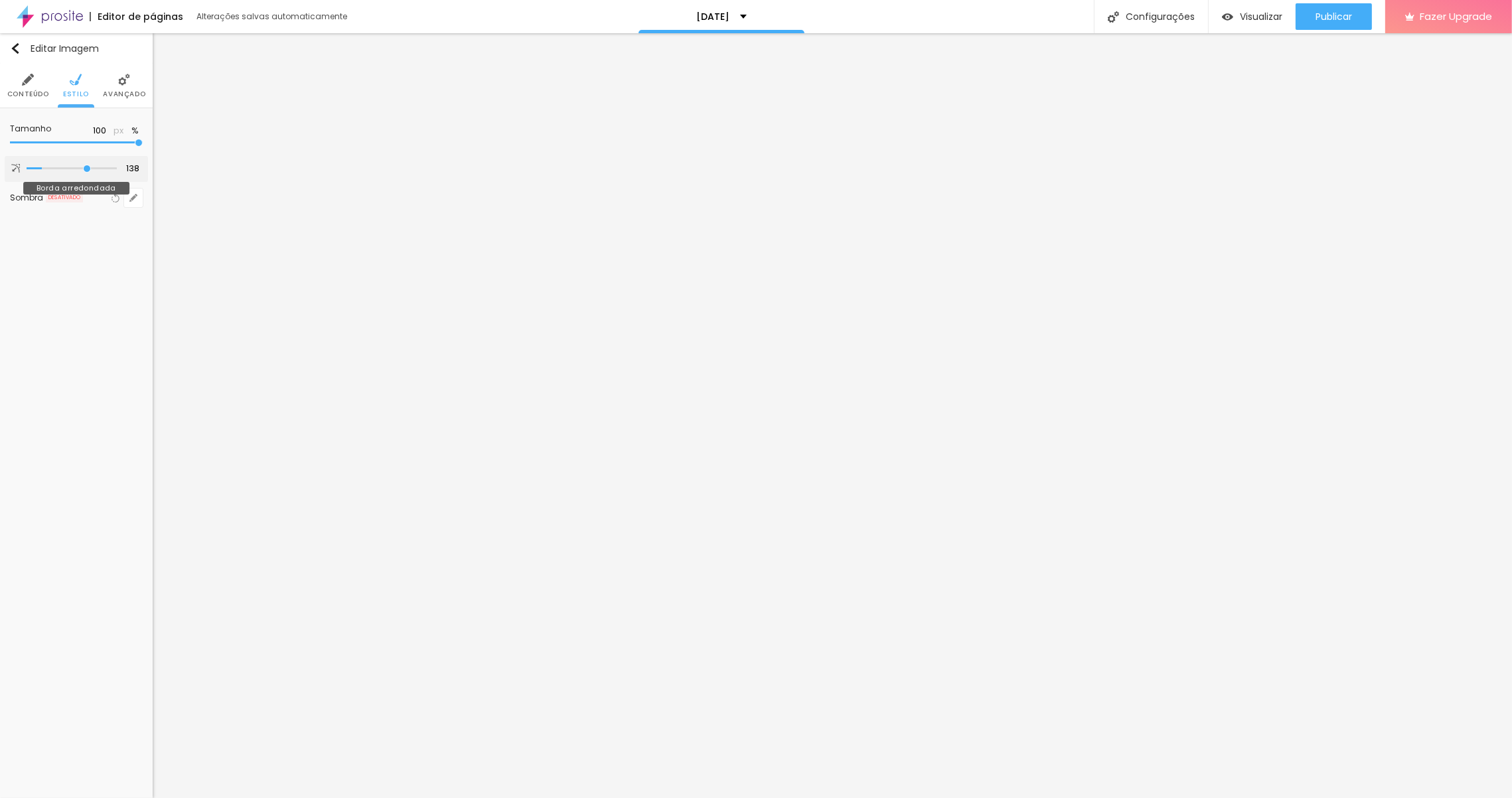
type input "159"
type input "171"
type input "186"
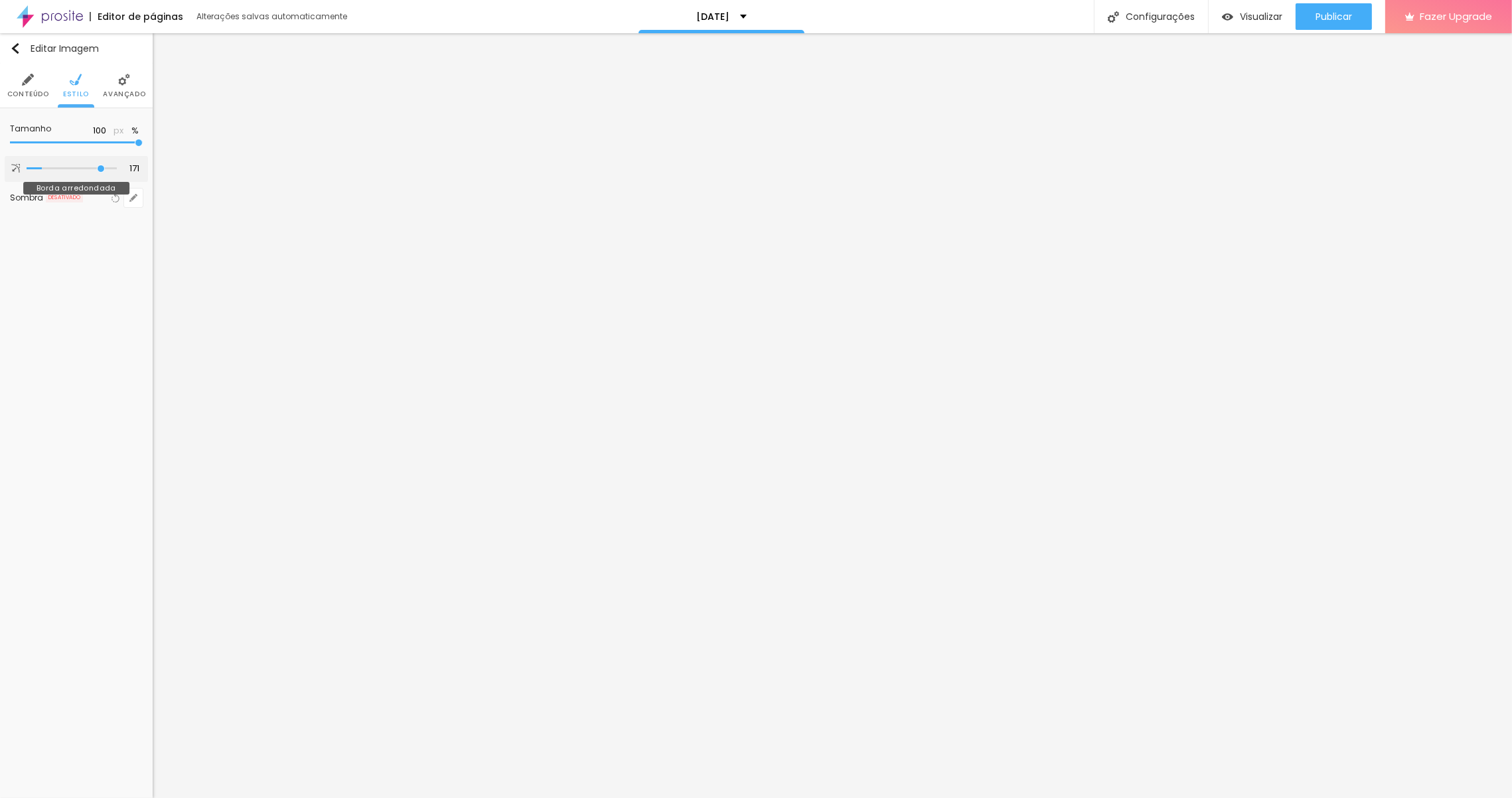
type input "186"
type input "200"
type input "164"
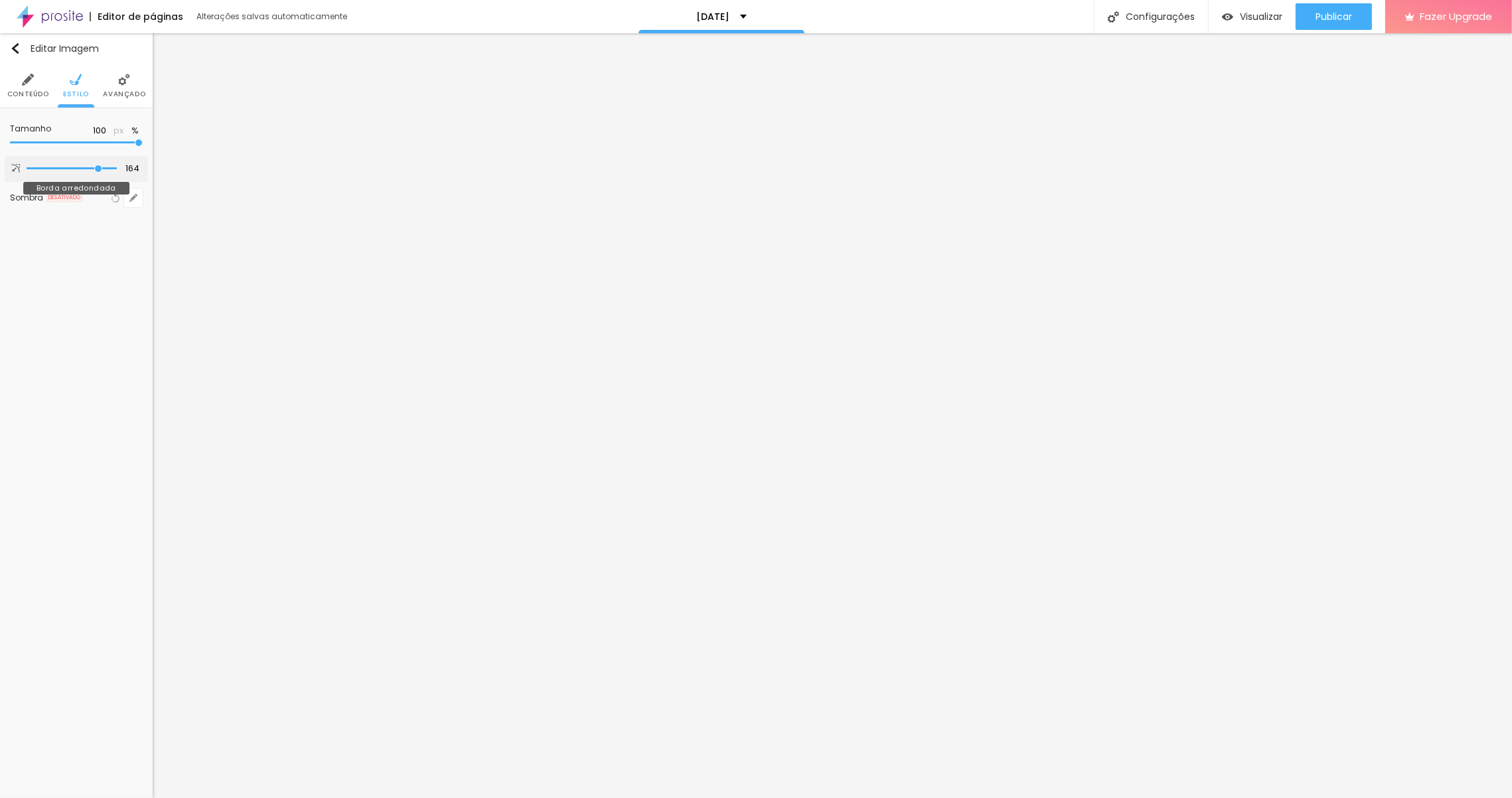
type input "120"
type input "71"
type input "61"
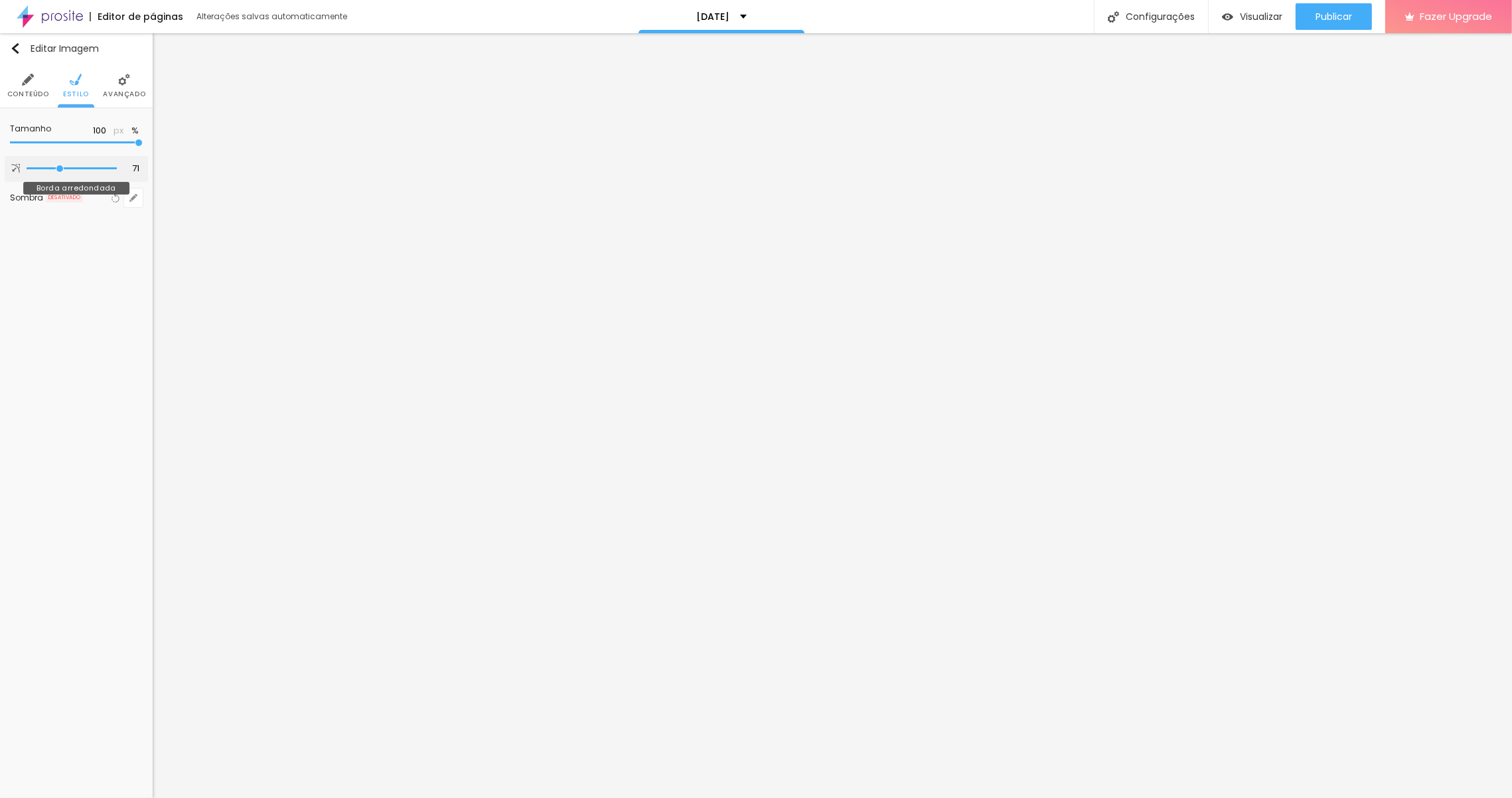
type input "61"
type input "52"
type input "42"
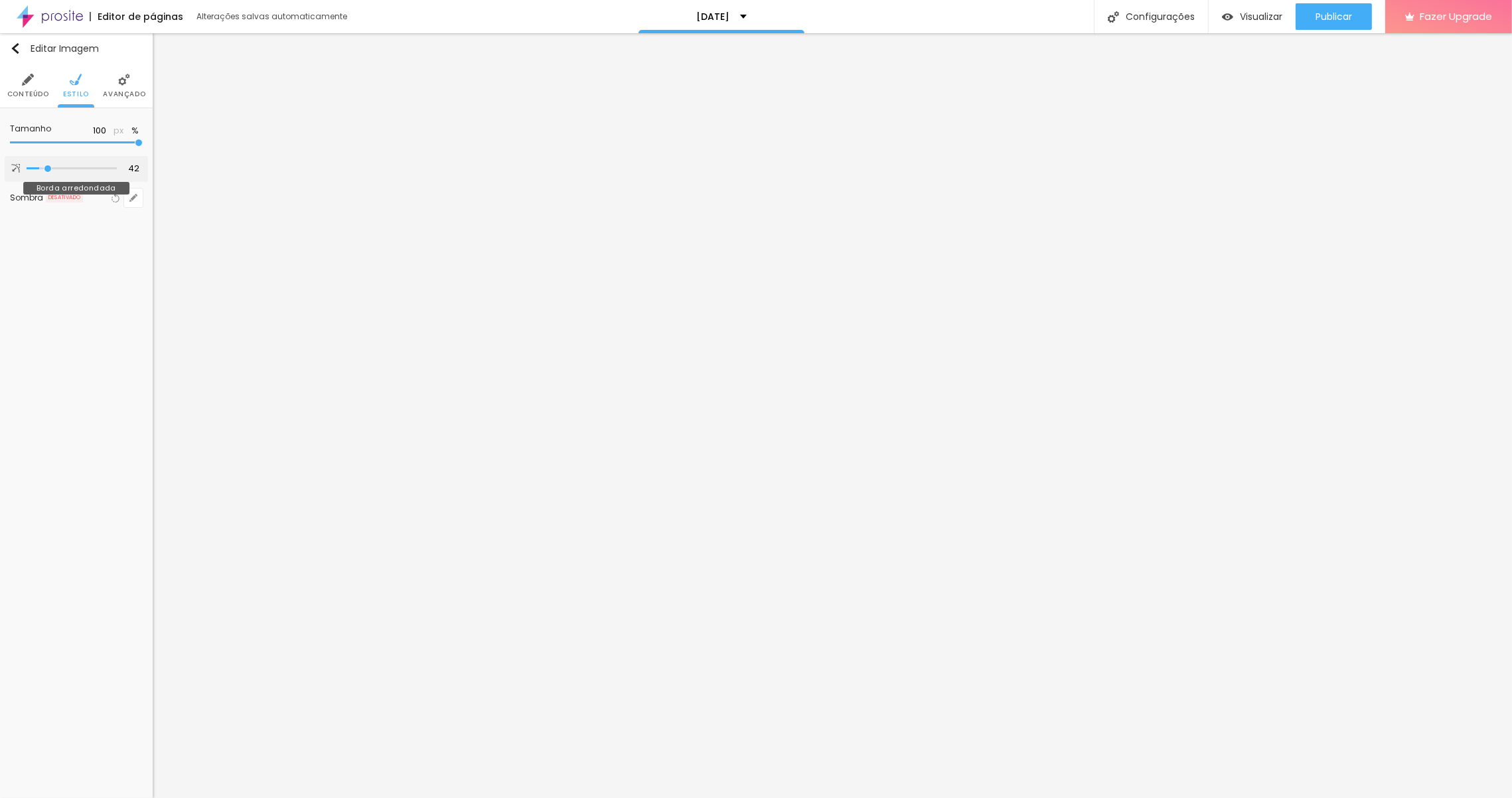
type input "28"
type input "11"
type input "0"
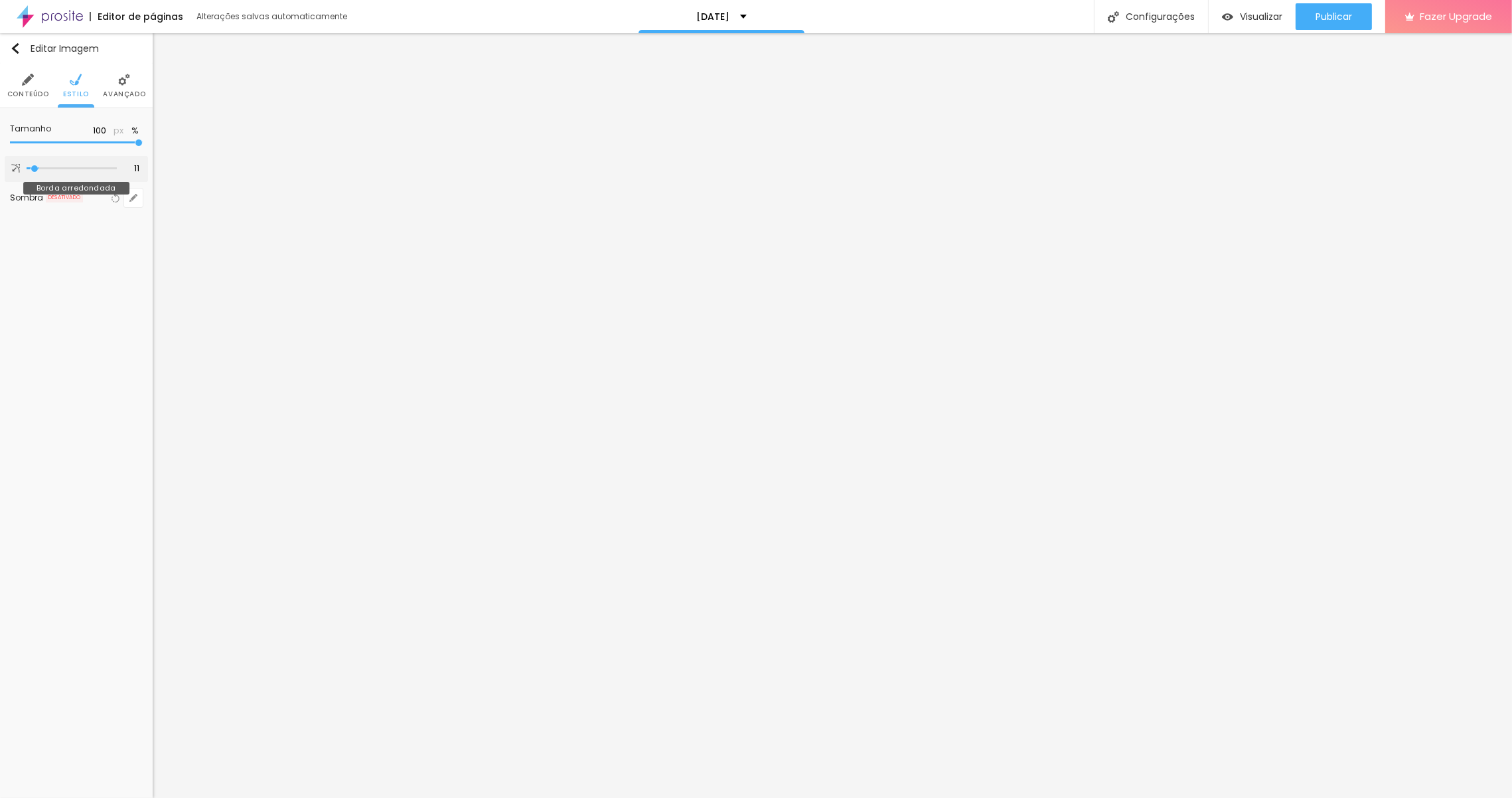
type input "0"
drag, startPoint x: 30, startPoint y: 168, endPoint x: -26, endPoint y: 170, distance: 56.0
click at [26, 170] on input "range" at bounding box center [71, 168] width 90 height 6
type input "103"
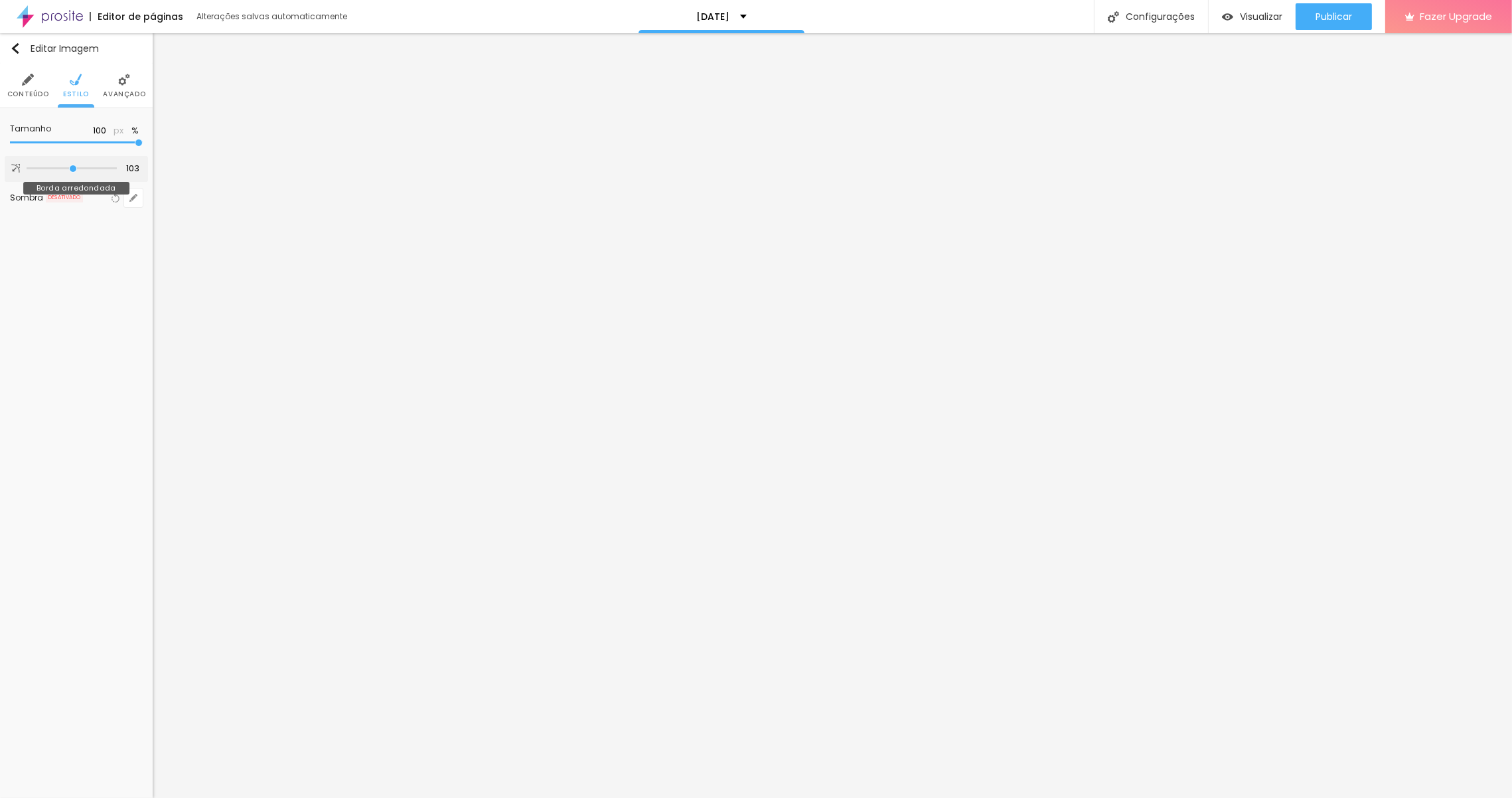
click at [72, 170] on input "range" at bounding box center [71, 168] width 90 height 6
type input "102"
type input "99"
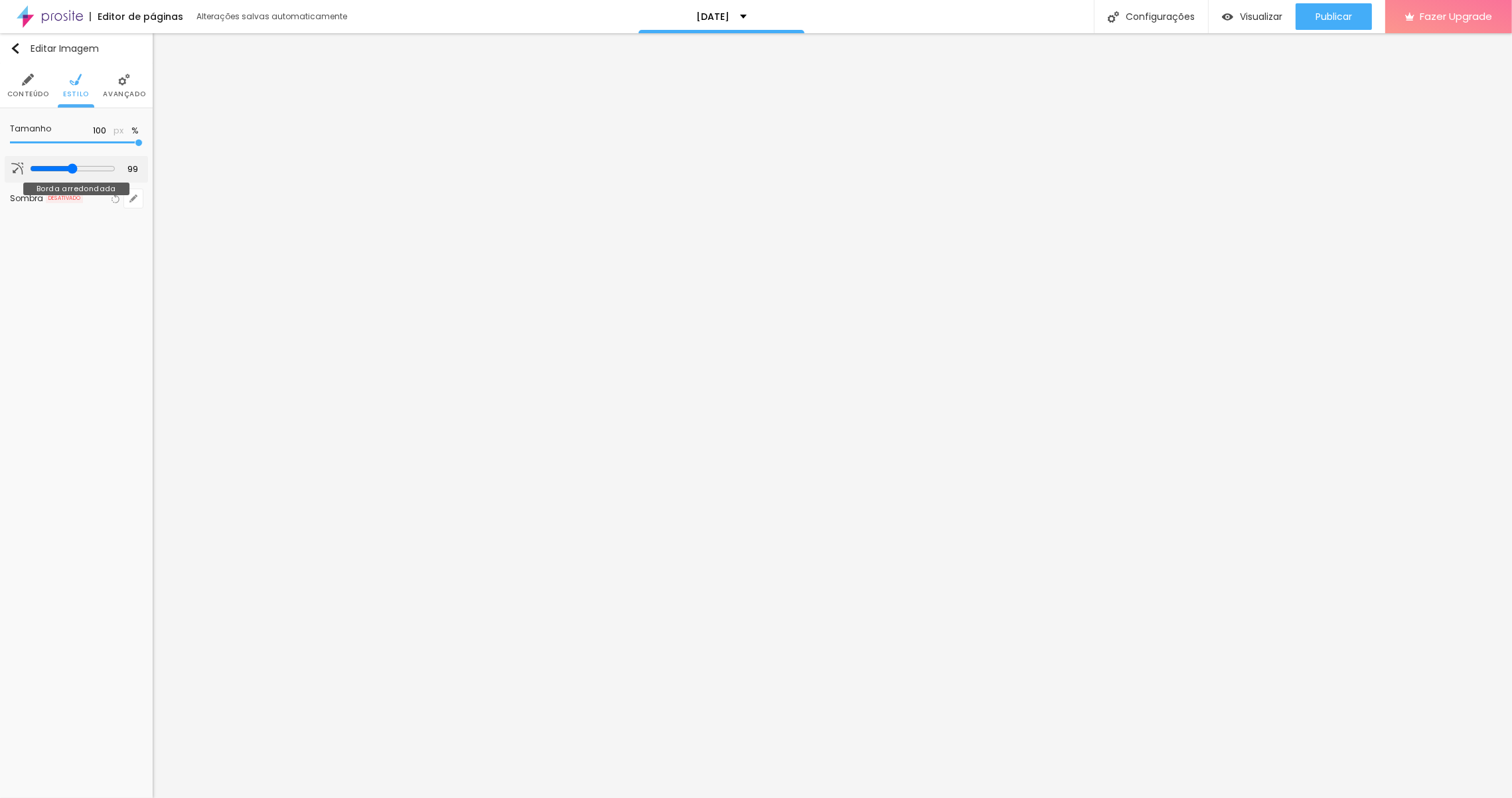
type input "100"
type input "101"
type input "102"
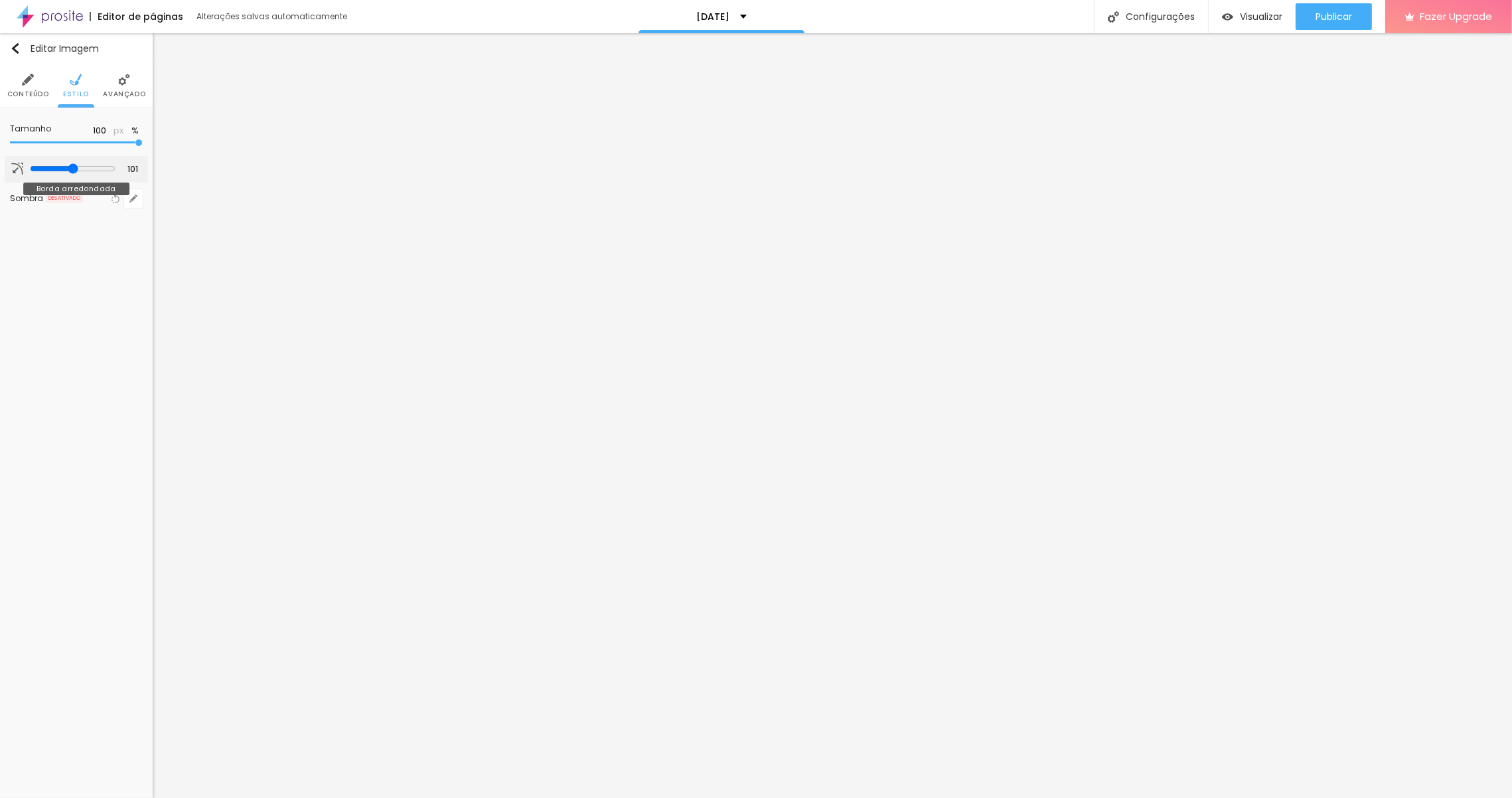
type input "102"
type input "100"
type input "98"
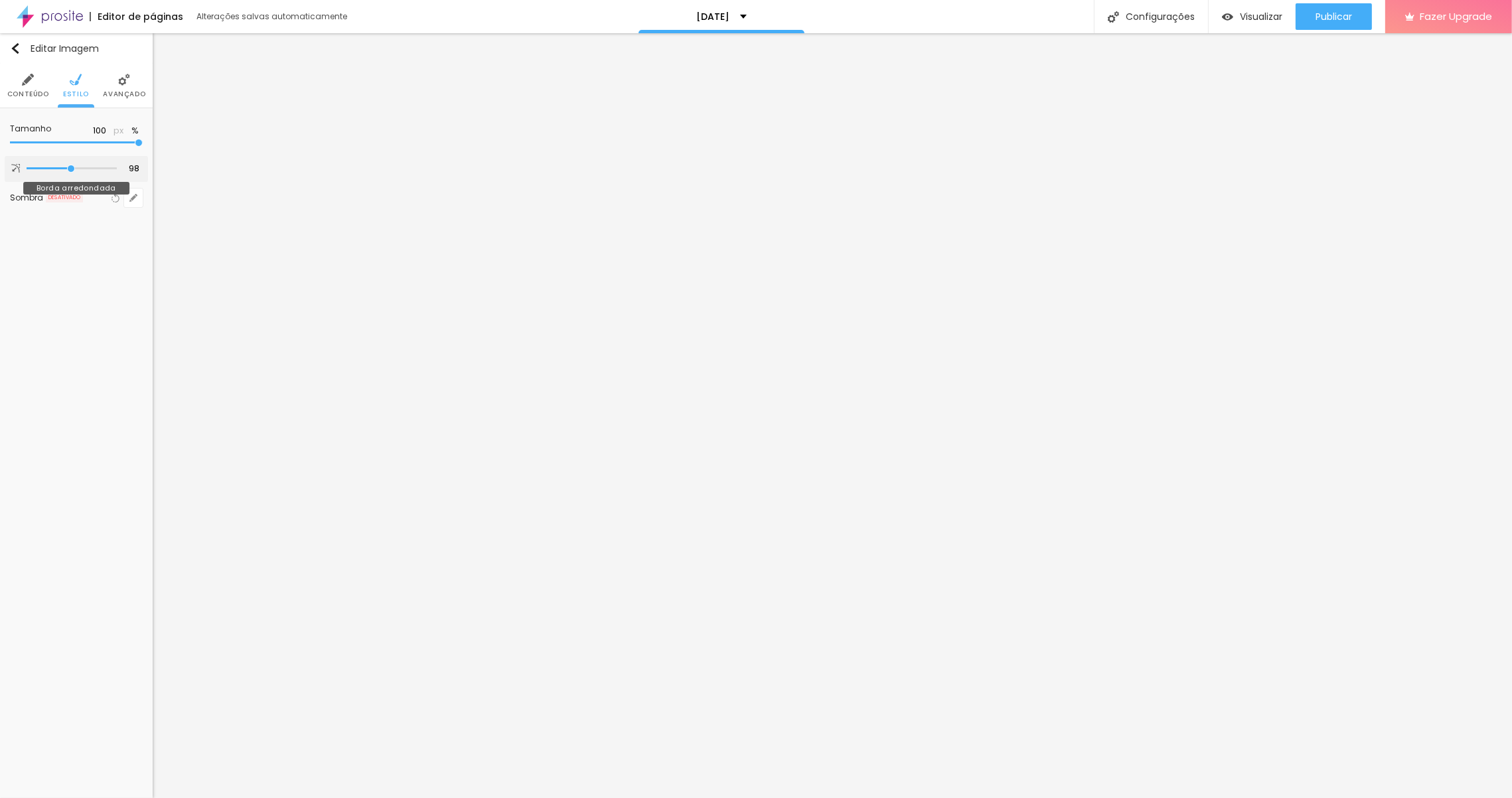
type input "98"
click at [70, 170] on input "range" at bounding box center [71, 168] width 90 height 6
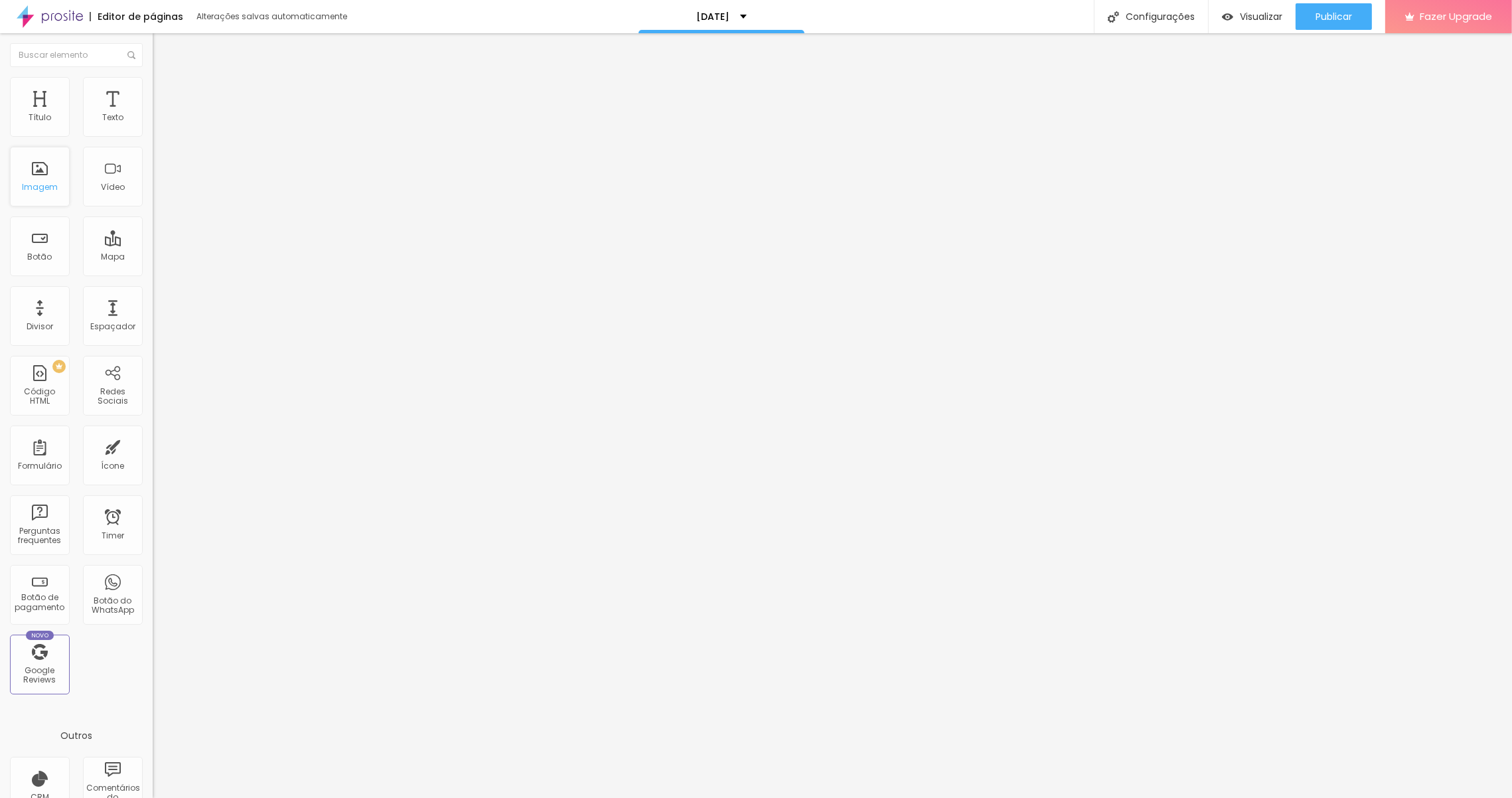
click at [51, 187] on div "Imagem" at bounding box center [40, 187] width 36 height 9
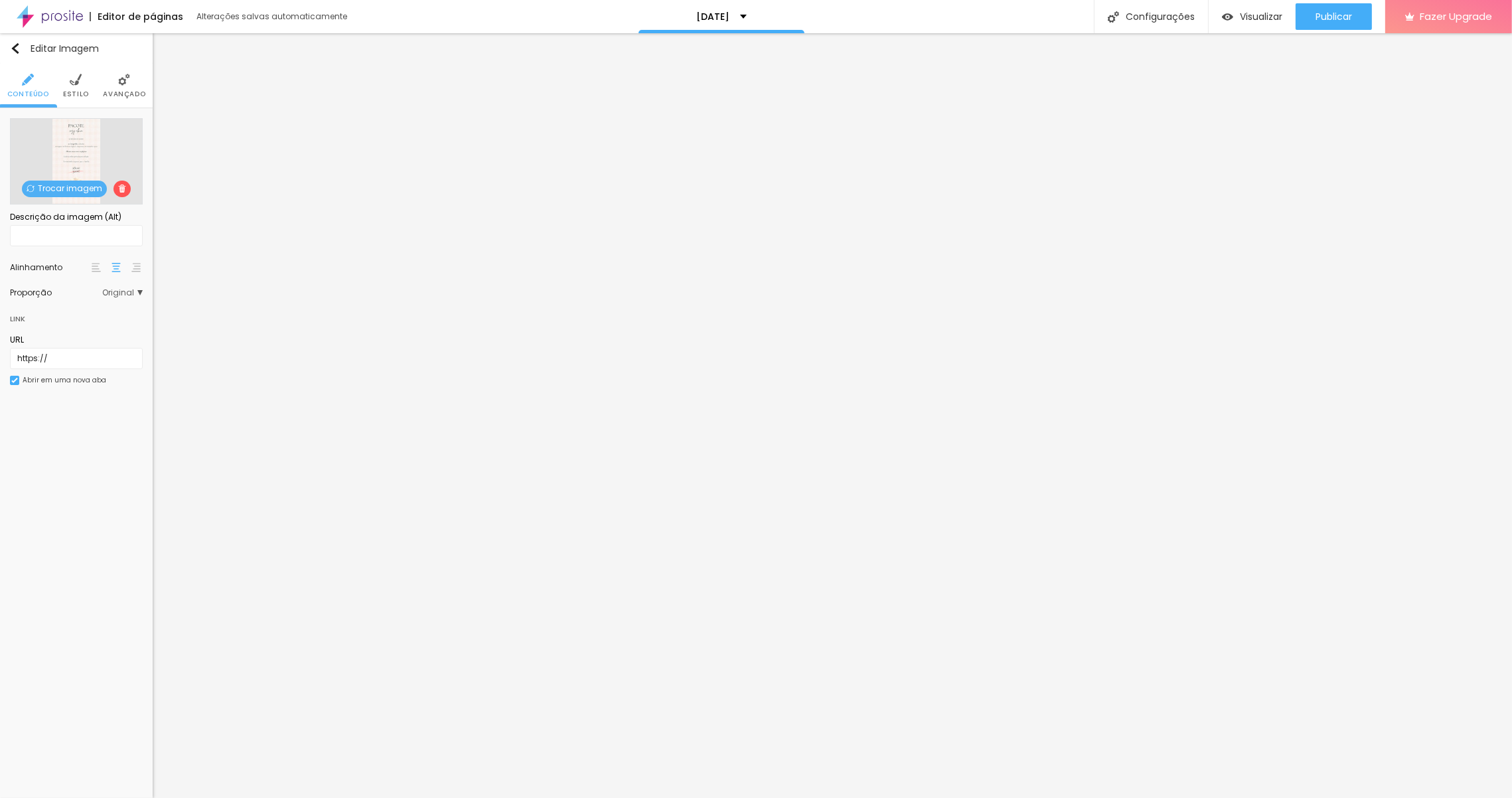
click at [127, 93] on span "Avançado" at bounding box center [123, 94] width 42 height 6
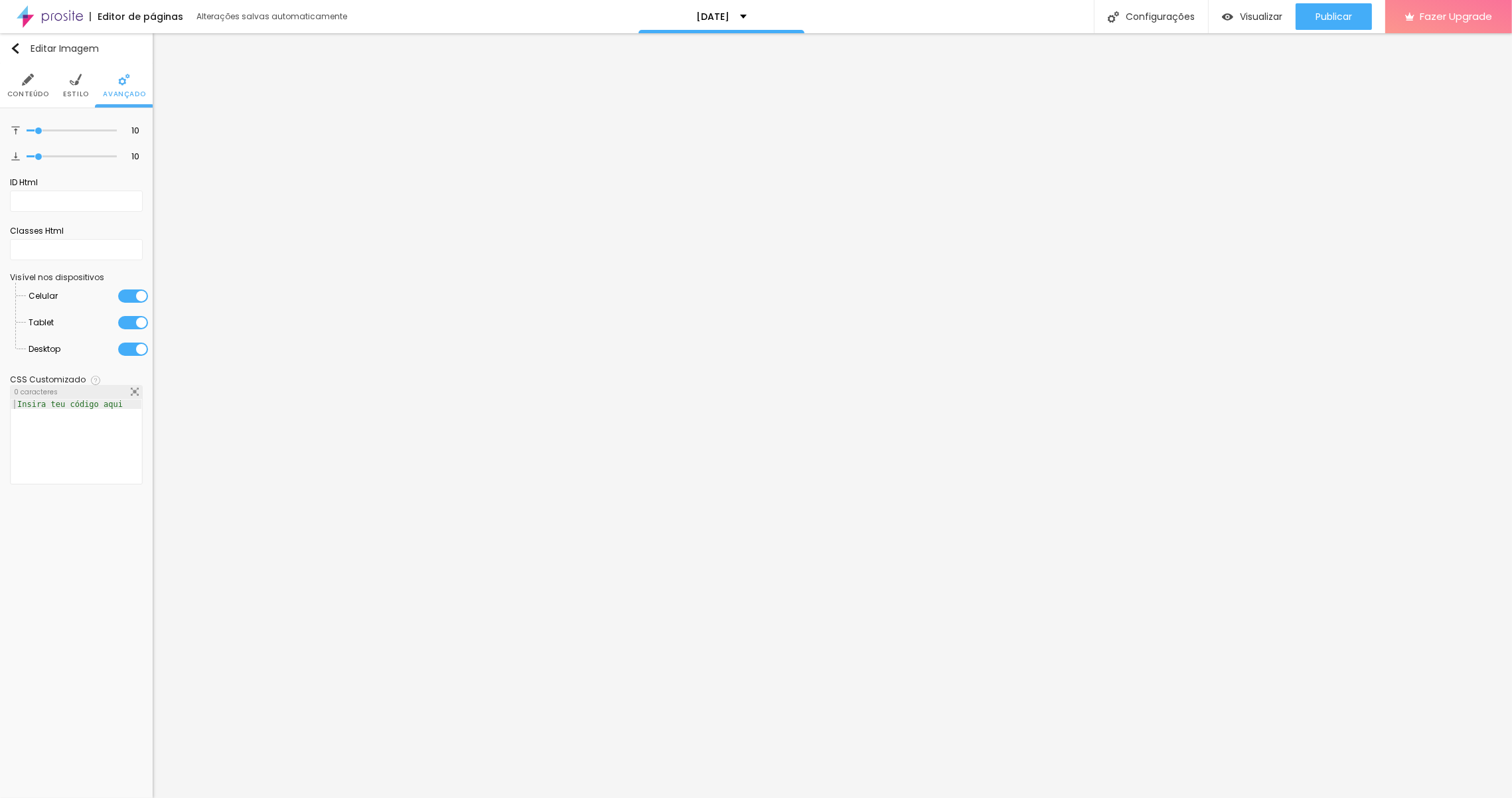
drag, startPoint x: 77, startPoint y: 89, endPoint x: 63, endPoint y: 110, distance: 25.2
click at [77, 91] on span "Estilo" at bounding box center [76, 94] width 26 height 6
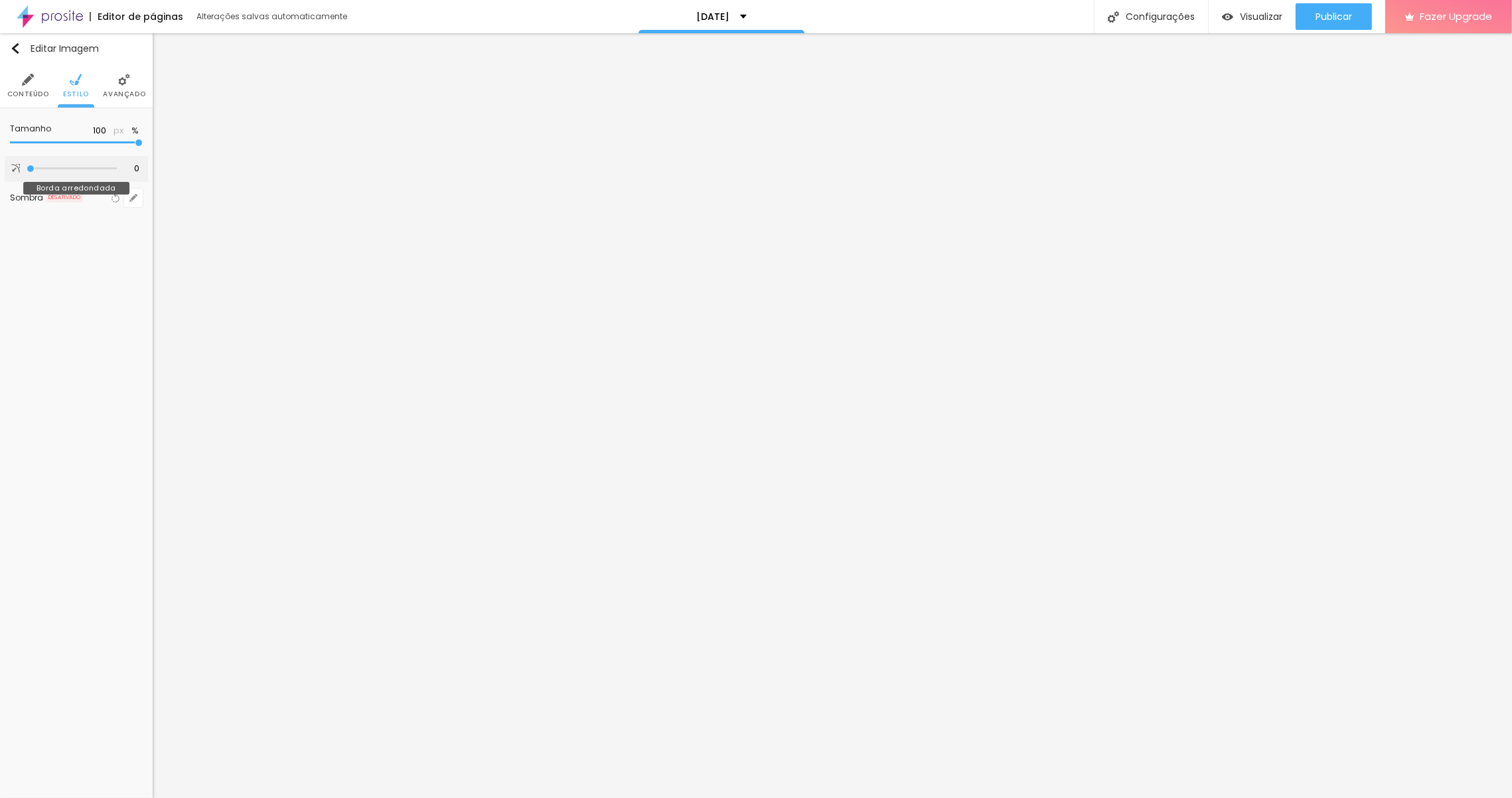
type input "10"
type input "11"
type input "23"
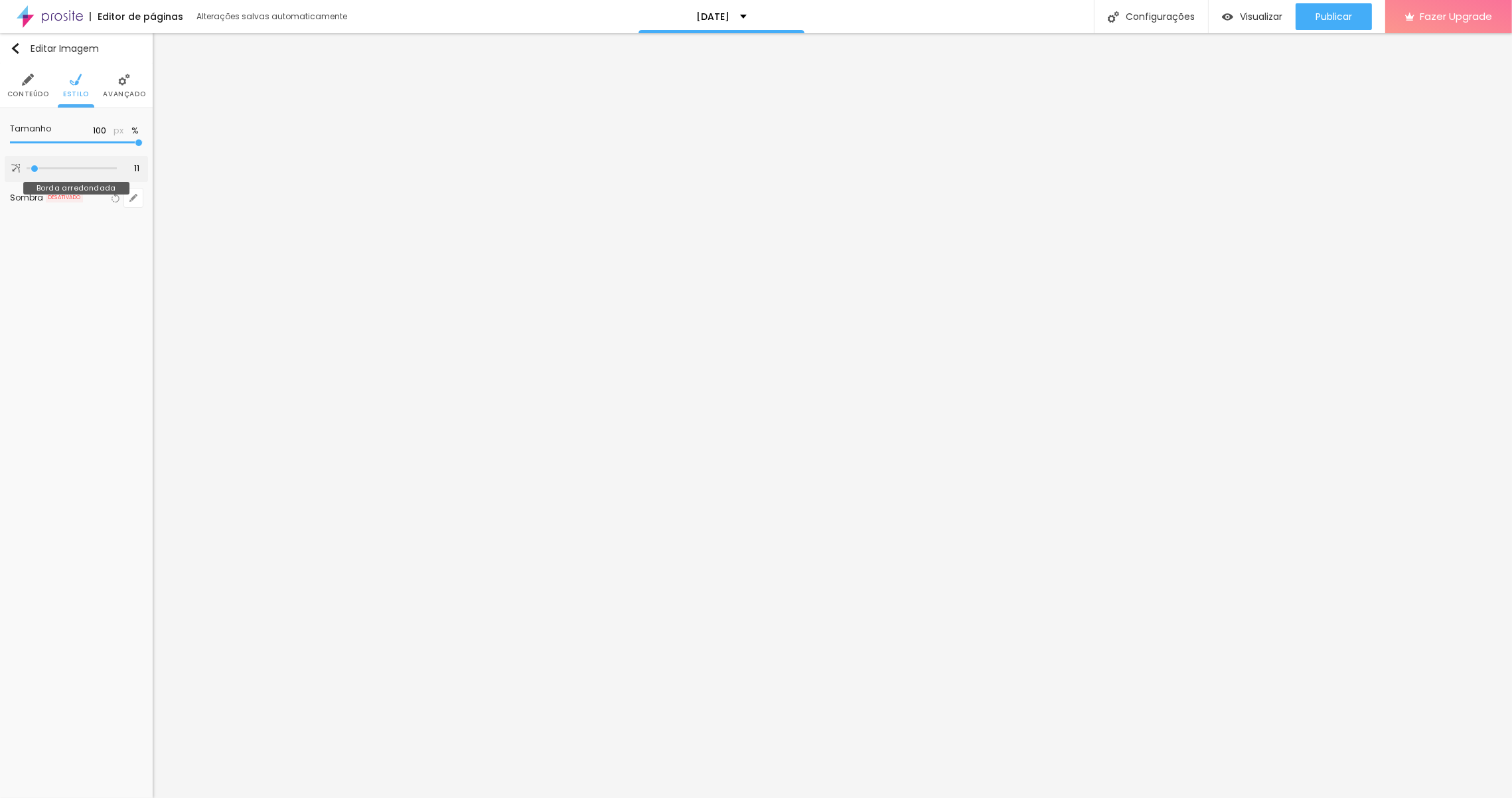
type input "23"
type input "48"
type input "78"
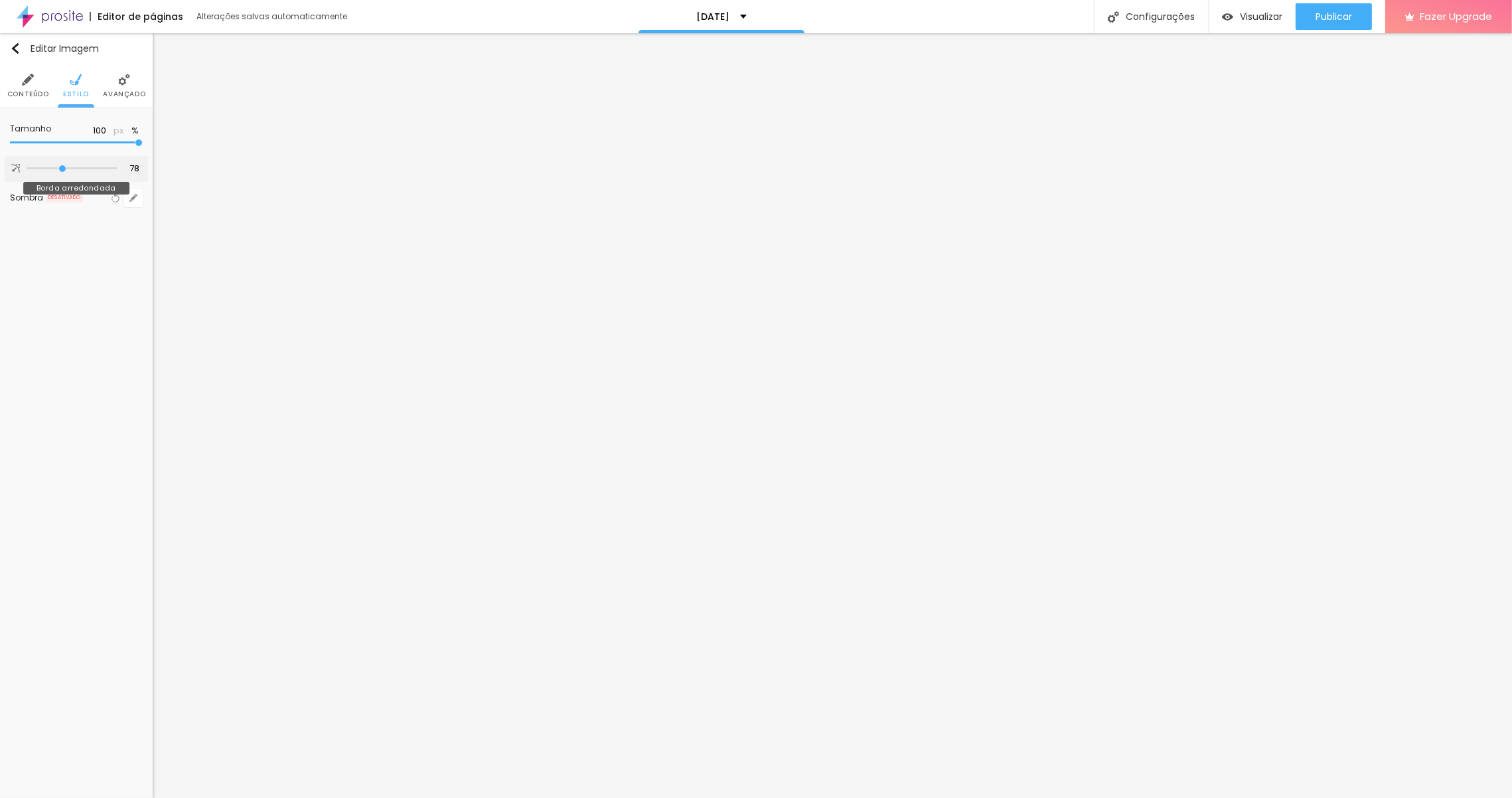
type input "90"
type input "97"
type input "98"
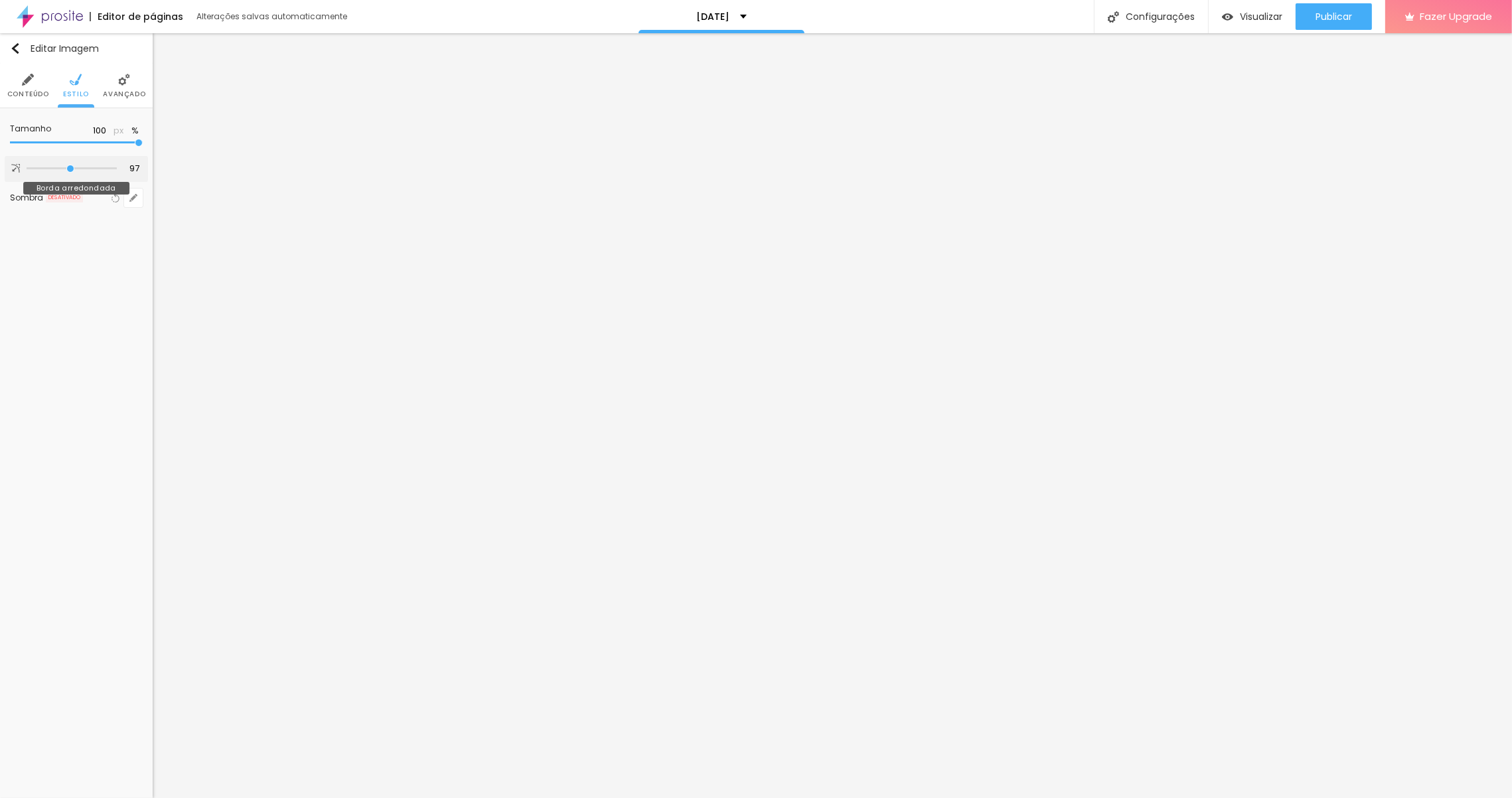
type input "98"
type input "101"
type input "107"
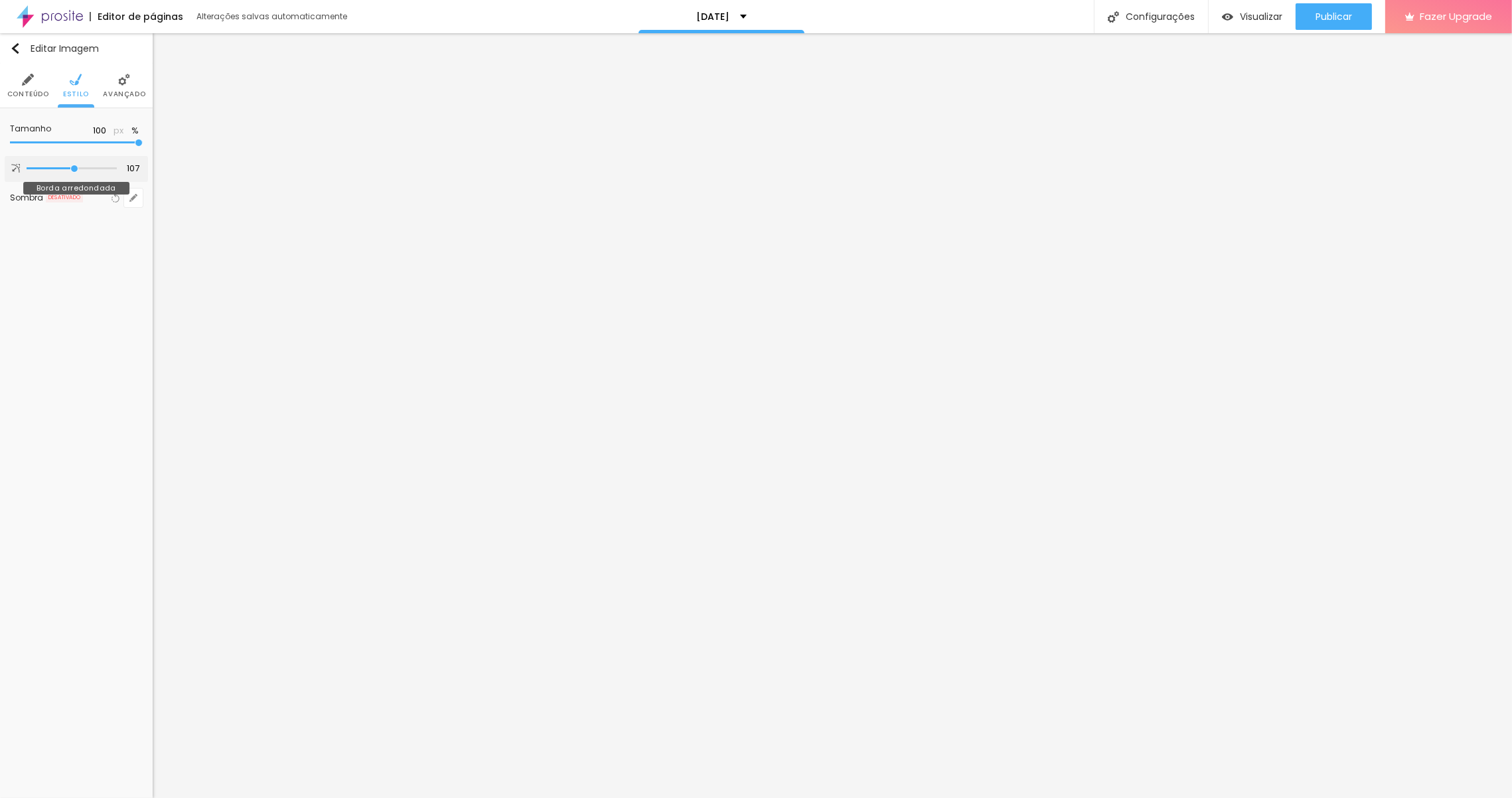
type input "113"
type input "112"
type input "111"
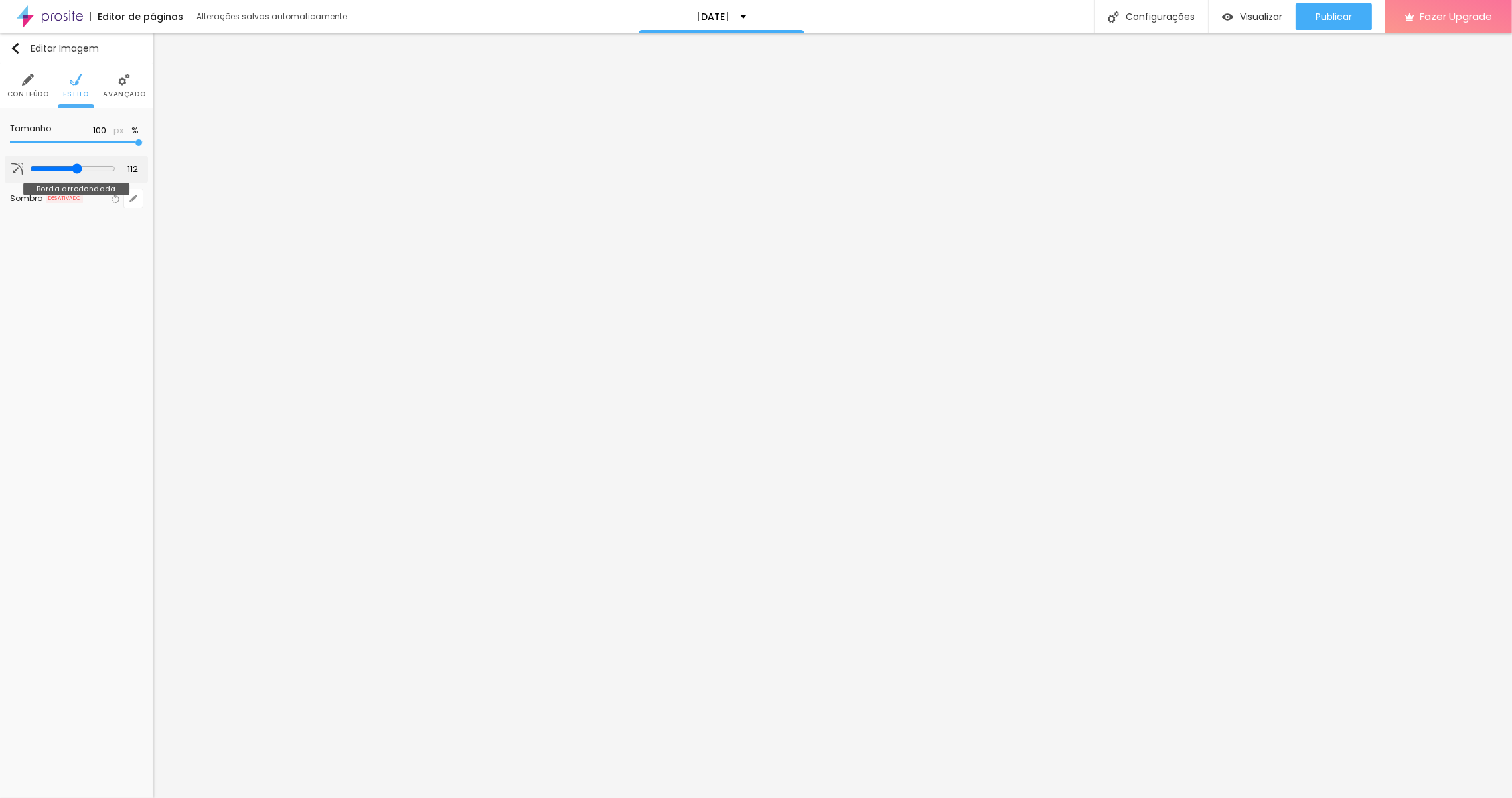
type input "111"
type input "109"
type input "108"
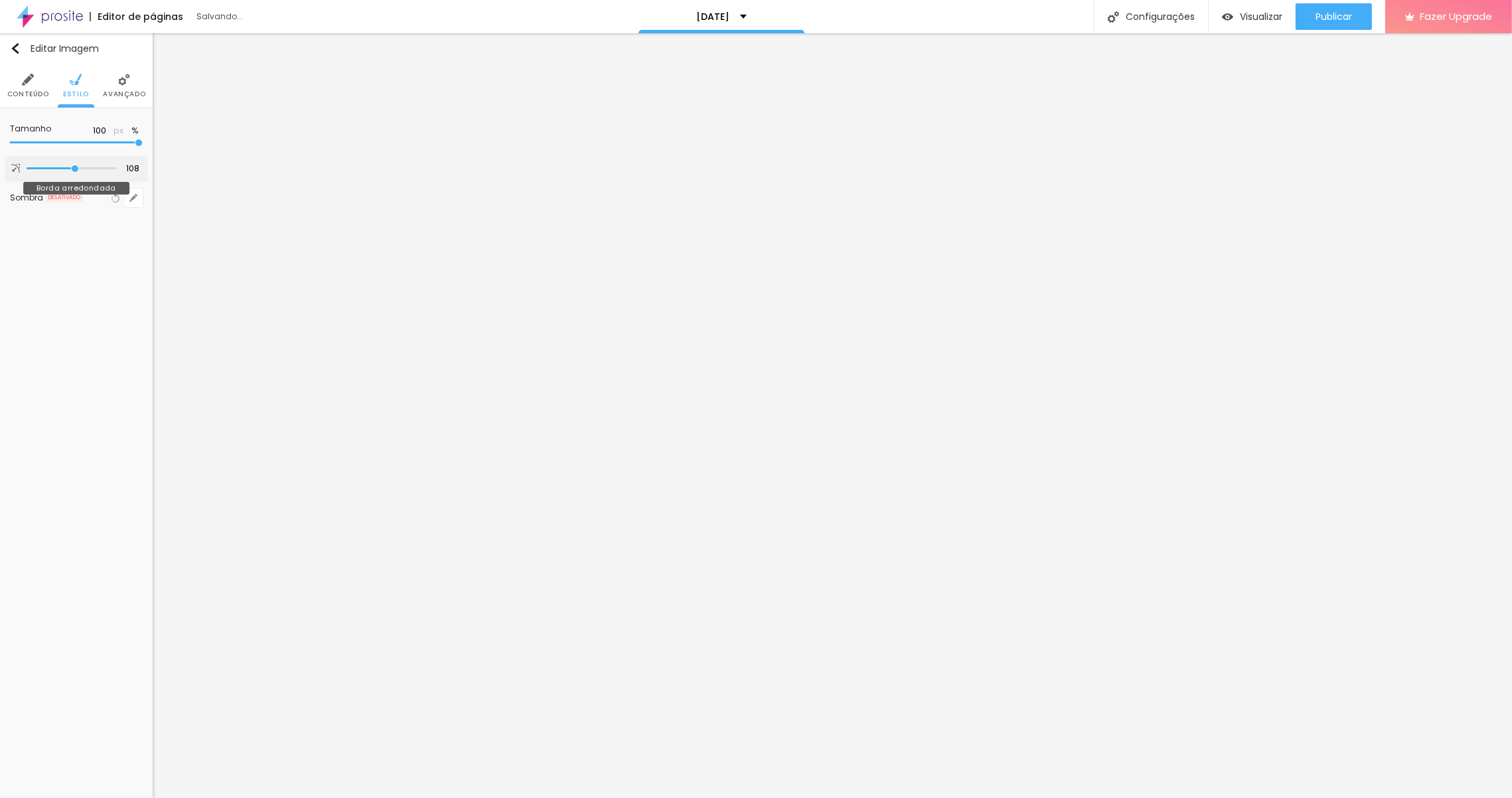
type input "107"
type input "106"
type input "105"
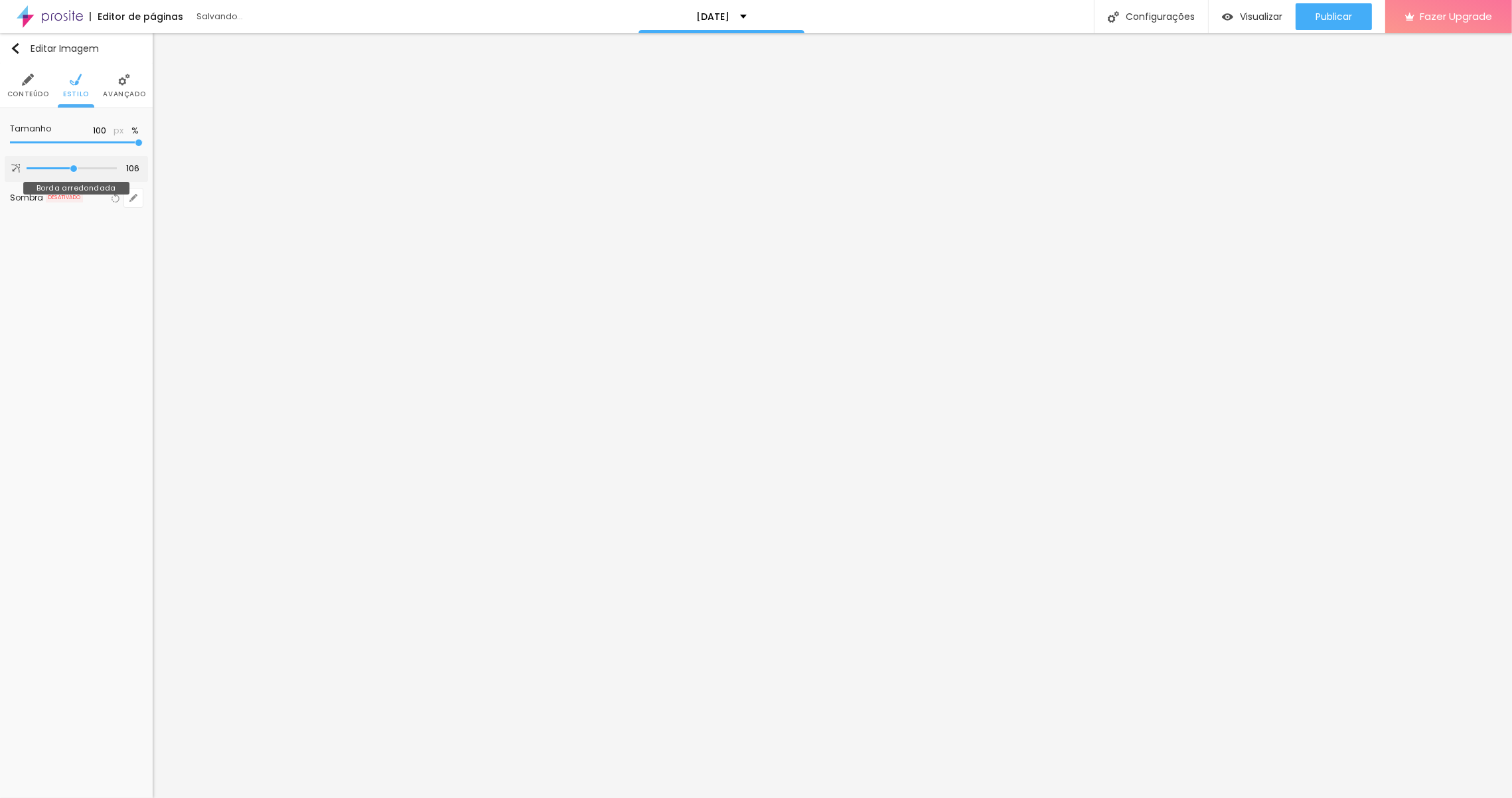
type input "105"
type input "103"
type input "101"
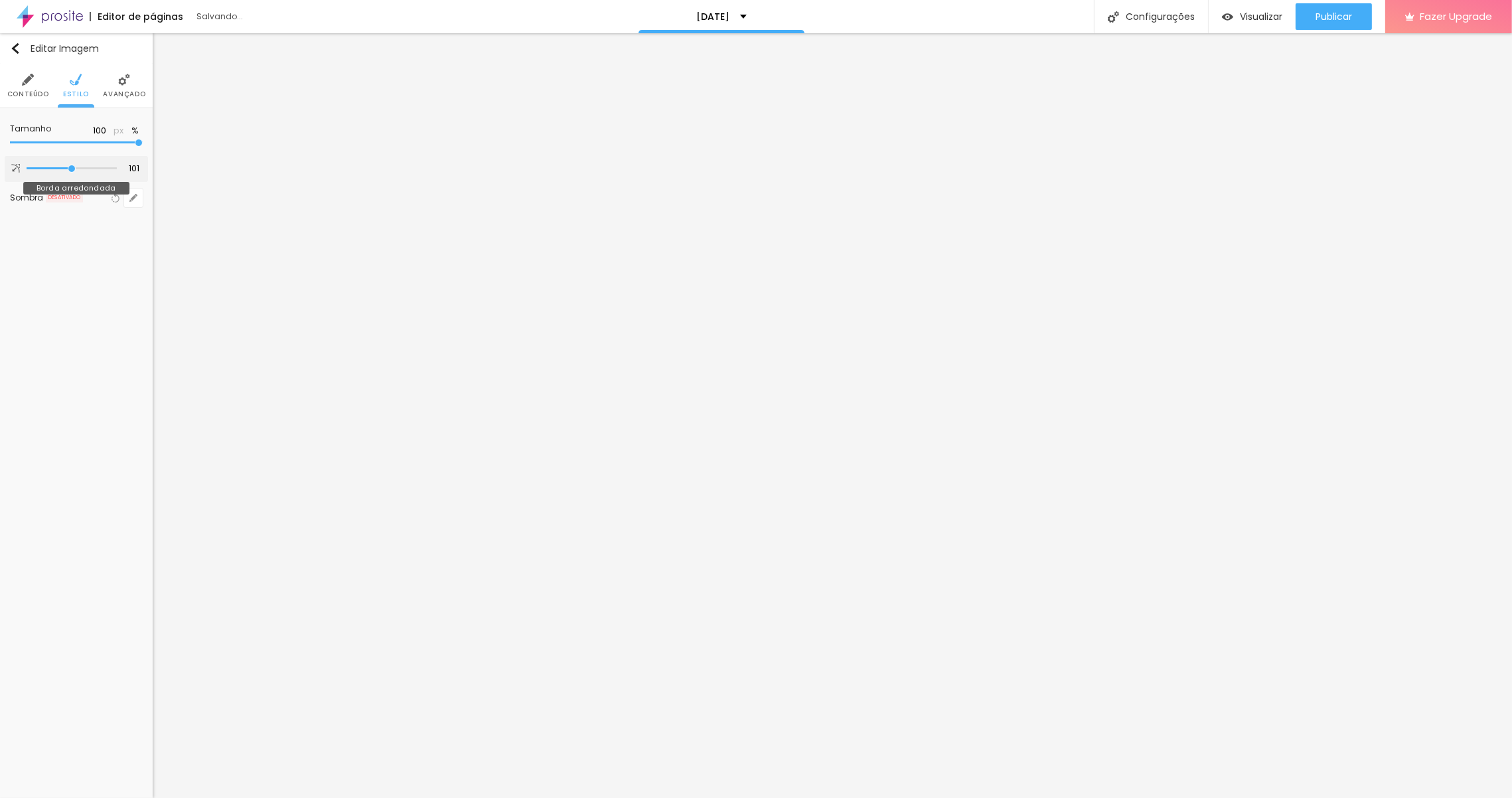
type input "100"
drag, startPoint x: 34, startPoint y: 170, endPoint x: 71, endPoint y: 166, distance: 37.2
type input "100"
click at [71, 166] on input "range" at bounding box center [71, 168] width 90 height 6
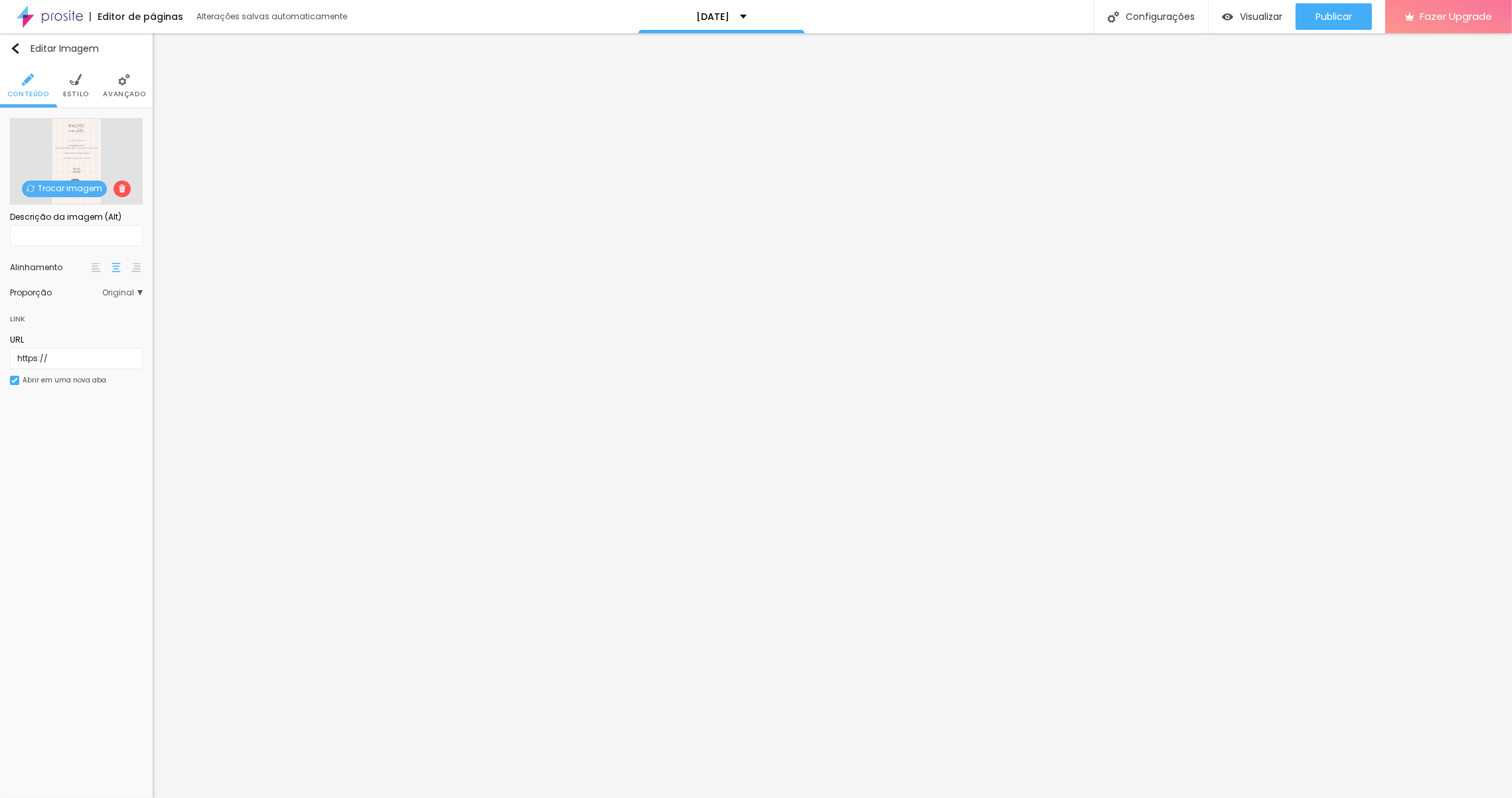
click at [69, 95] on span "Estilo" at bounding box center [76, 94] width 26 height 6
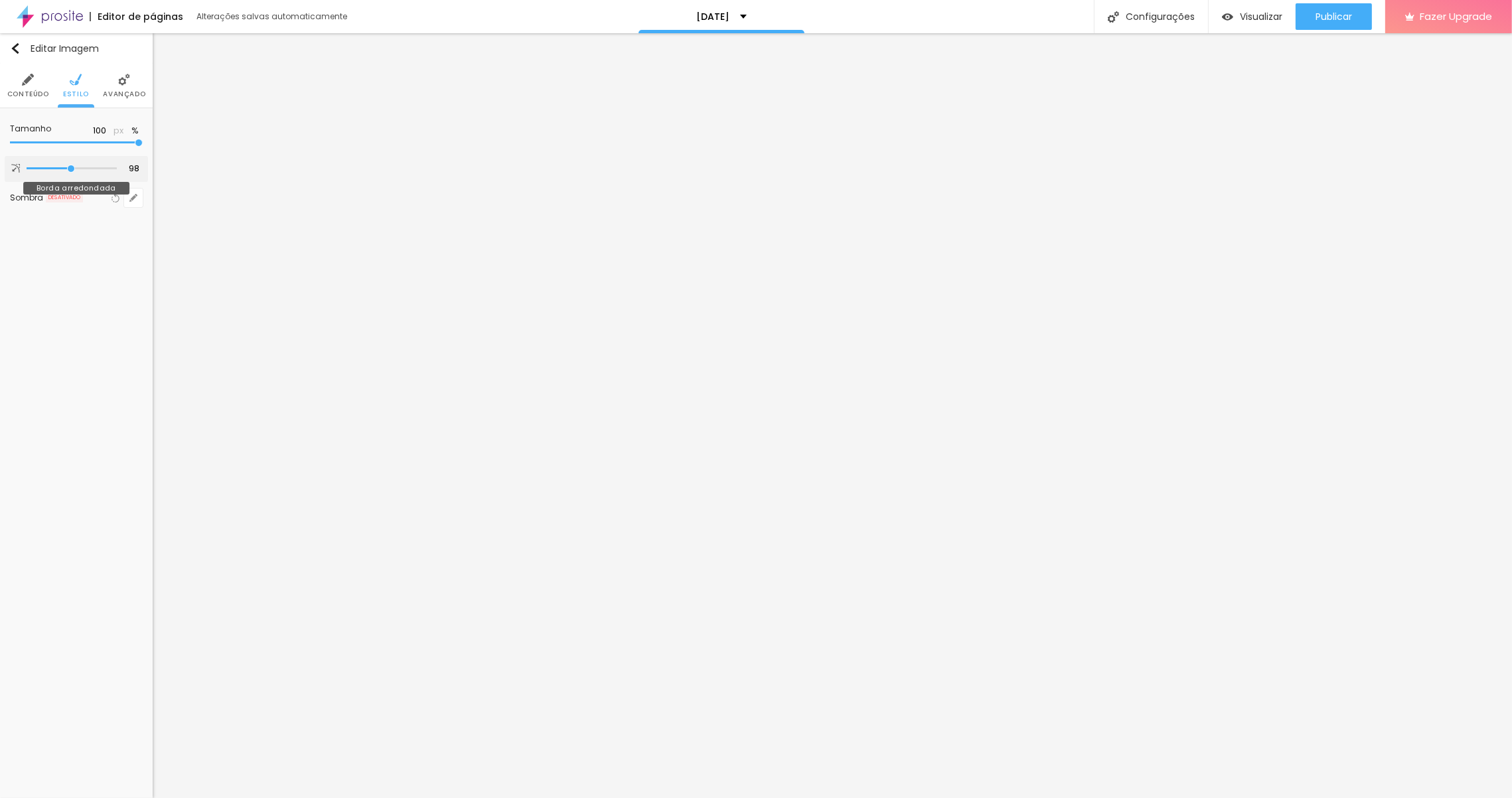
type input "100"
type input "101"
type input "100"
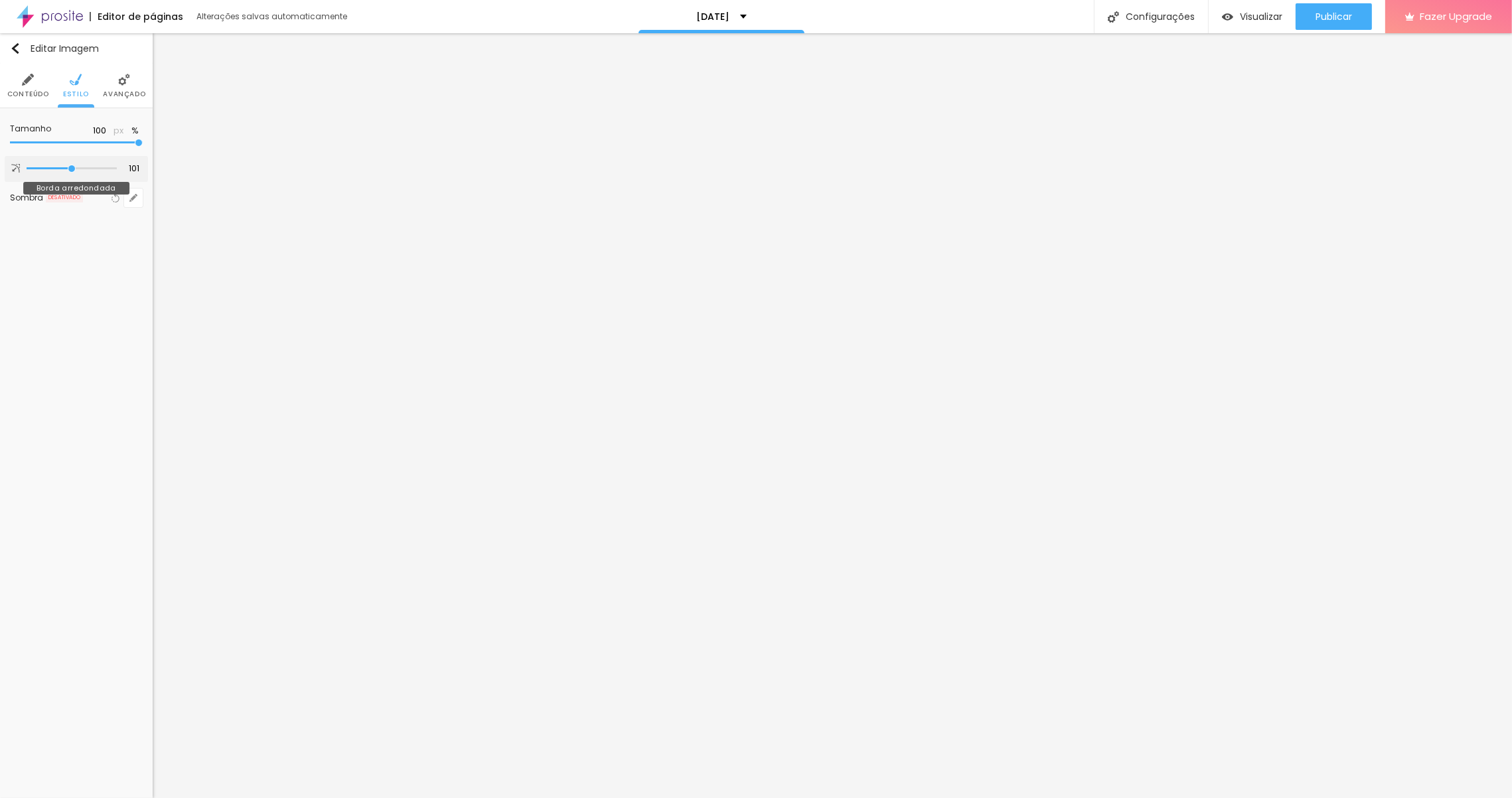
type input "100"
click at [71, 168] on input "range" at bounding box center [71, 168] width 90 height 6
drag, startPoint x: 142, startPoint y: 201, endPoint x: 131, endPoint y: 201, distance: 11.0
click at [142, 201] on div "Tamanho 100 px % 100 Borda arredondada Sombra DESATIVADO Voltar ao padrão" at bounding box center [76, 166] width 152 height 115
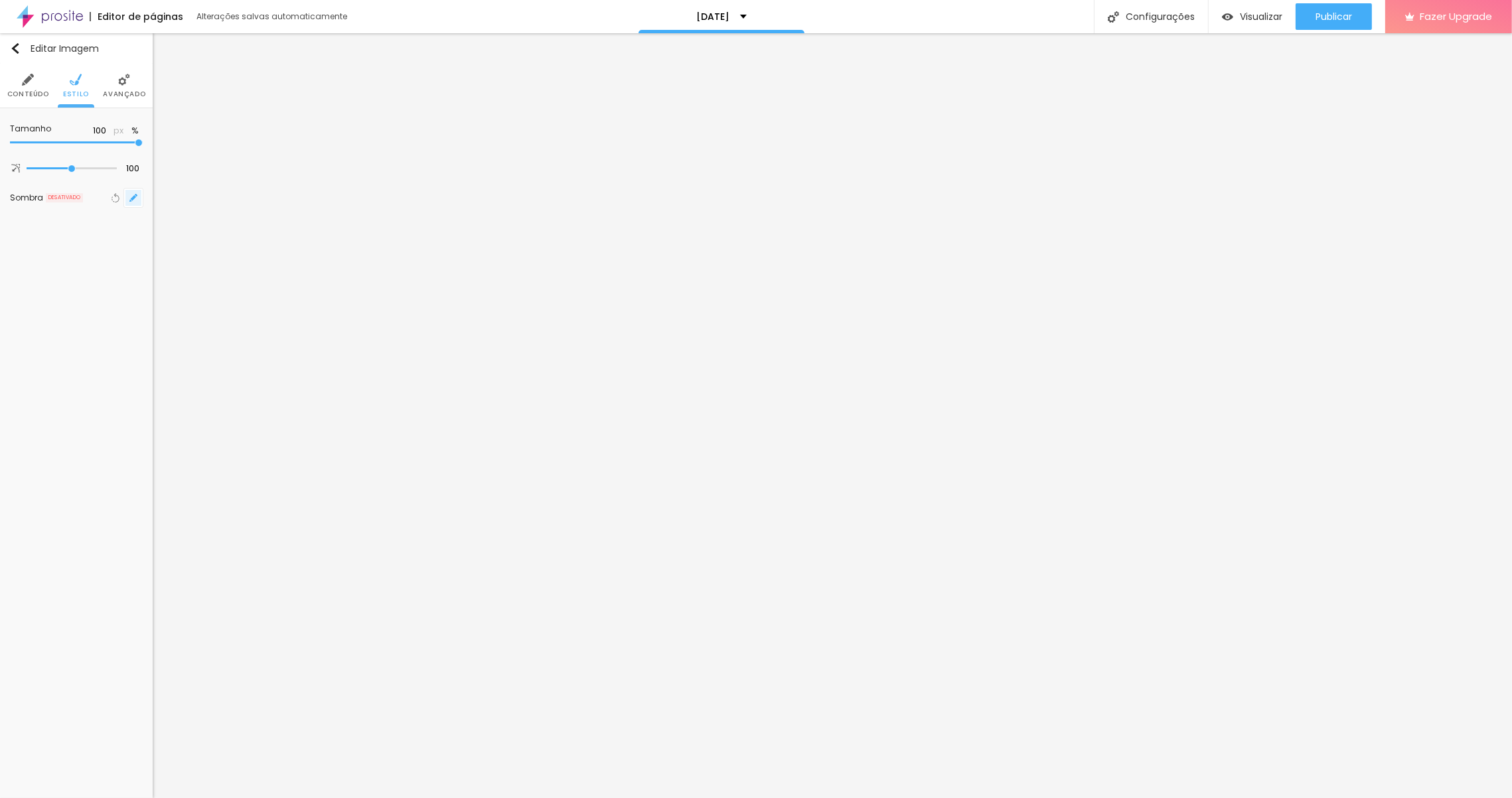
click at [131, 201] on button "button" at bounding box center [133, 197] width 19 height 19
click at [223, 223] on div at bounding box center [177, 223] width 95 height 0
click at [223, 231] on div at bounding box center [208, 230] width 30 height 14
type input "10"
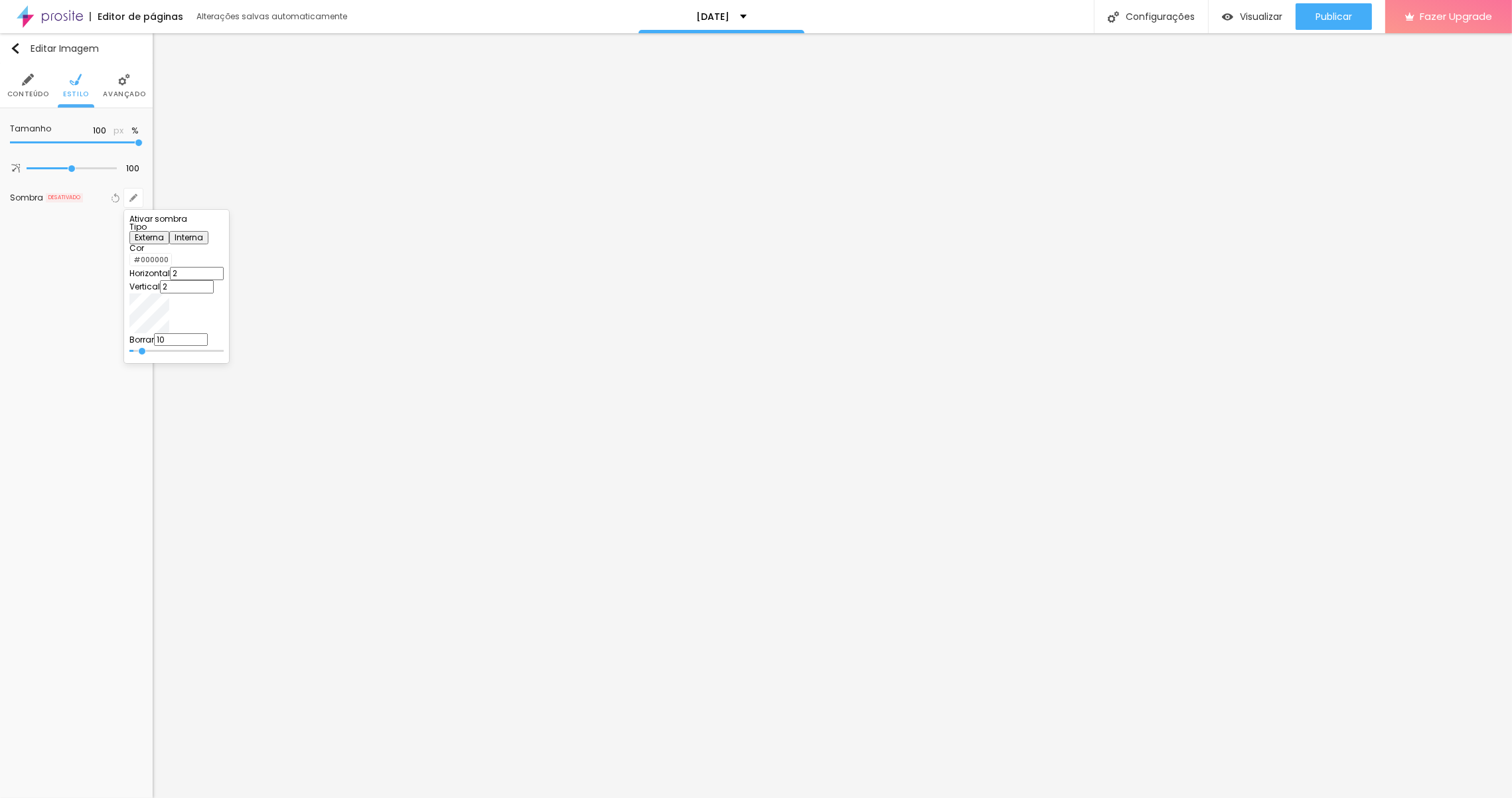
type input "27"
type input "48"
type input "75"
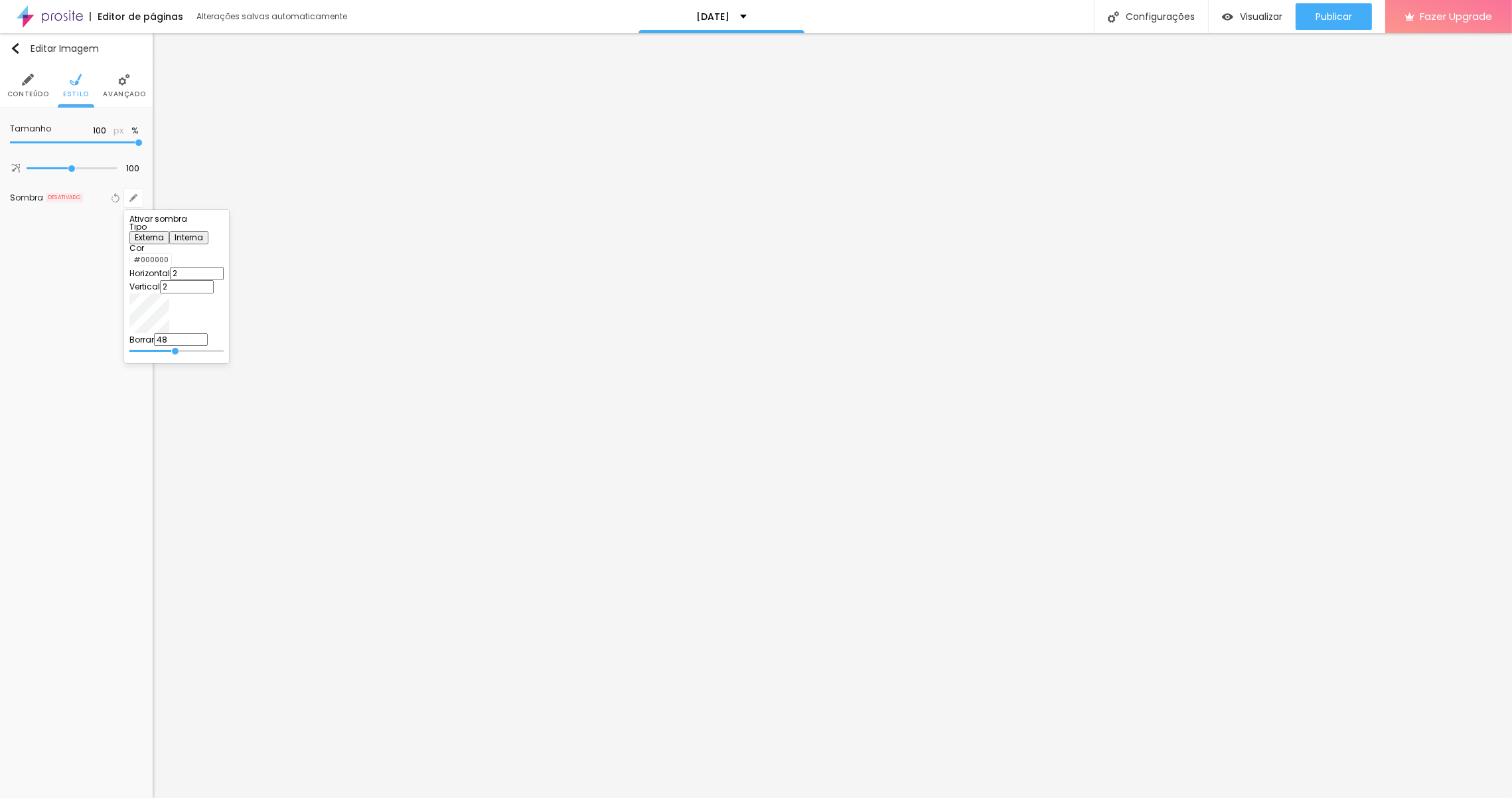
type input "75"
type input "84"
type input "85"
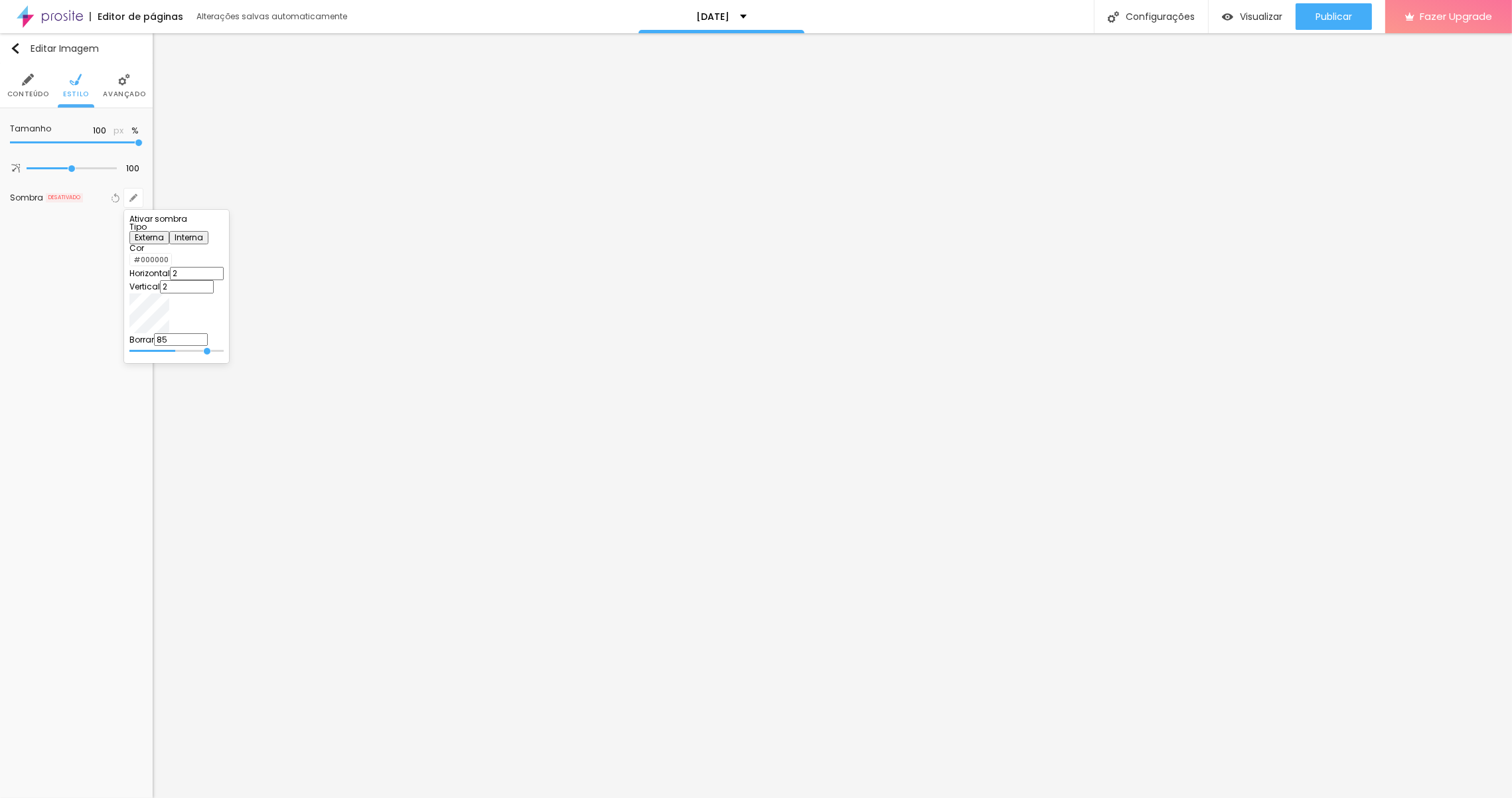
type input "89"
type input "96"
type input "100"
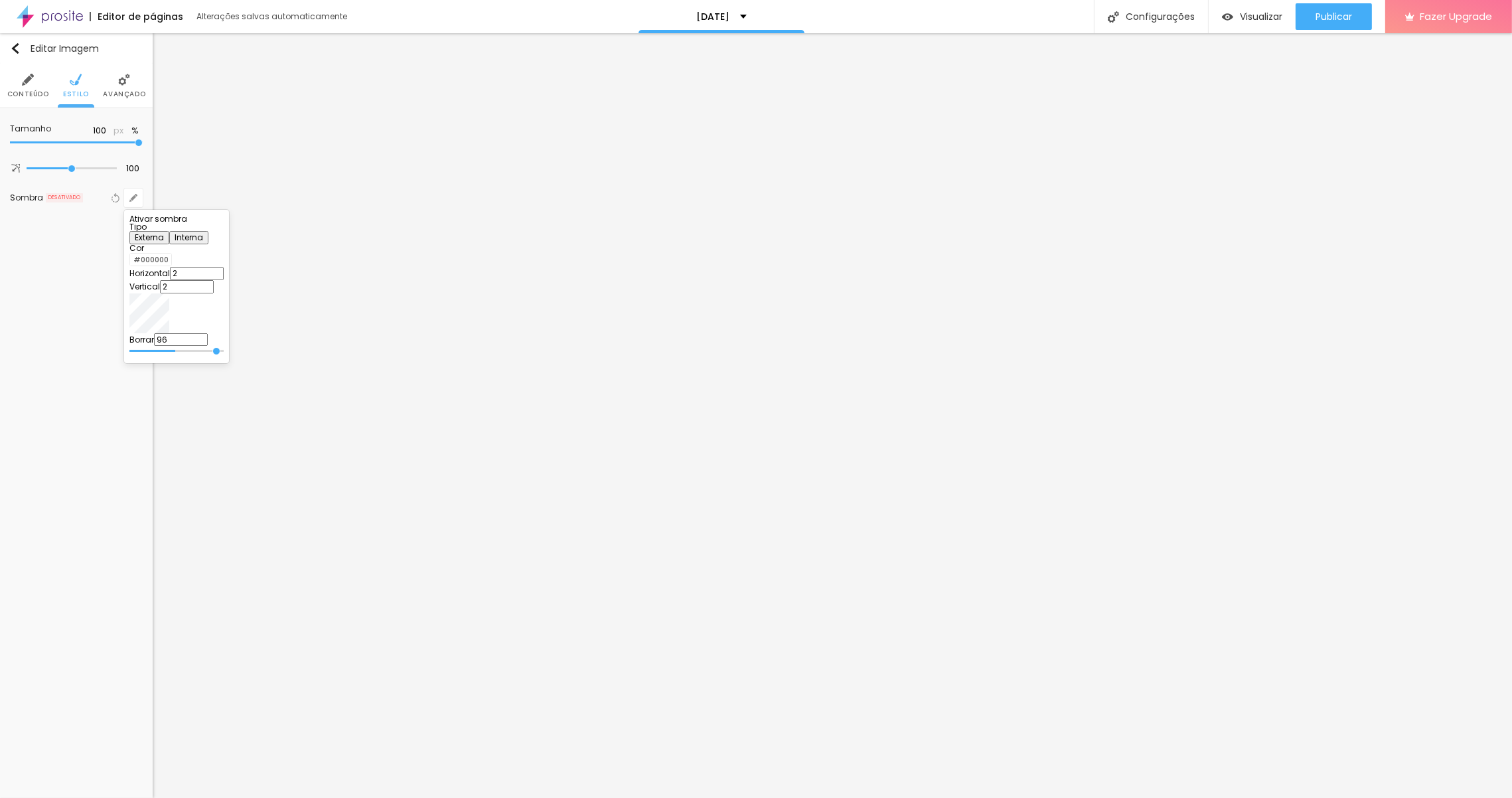
type input "100"
type input "91"
type input "61"
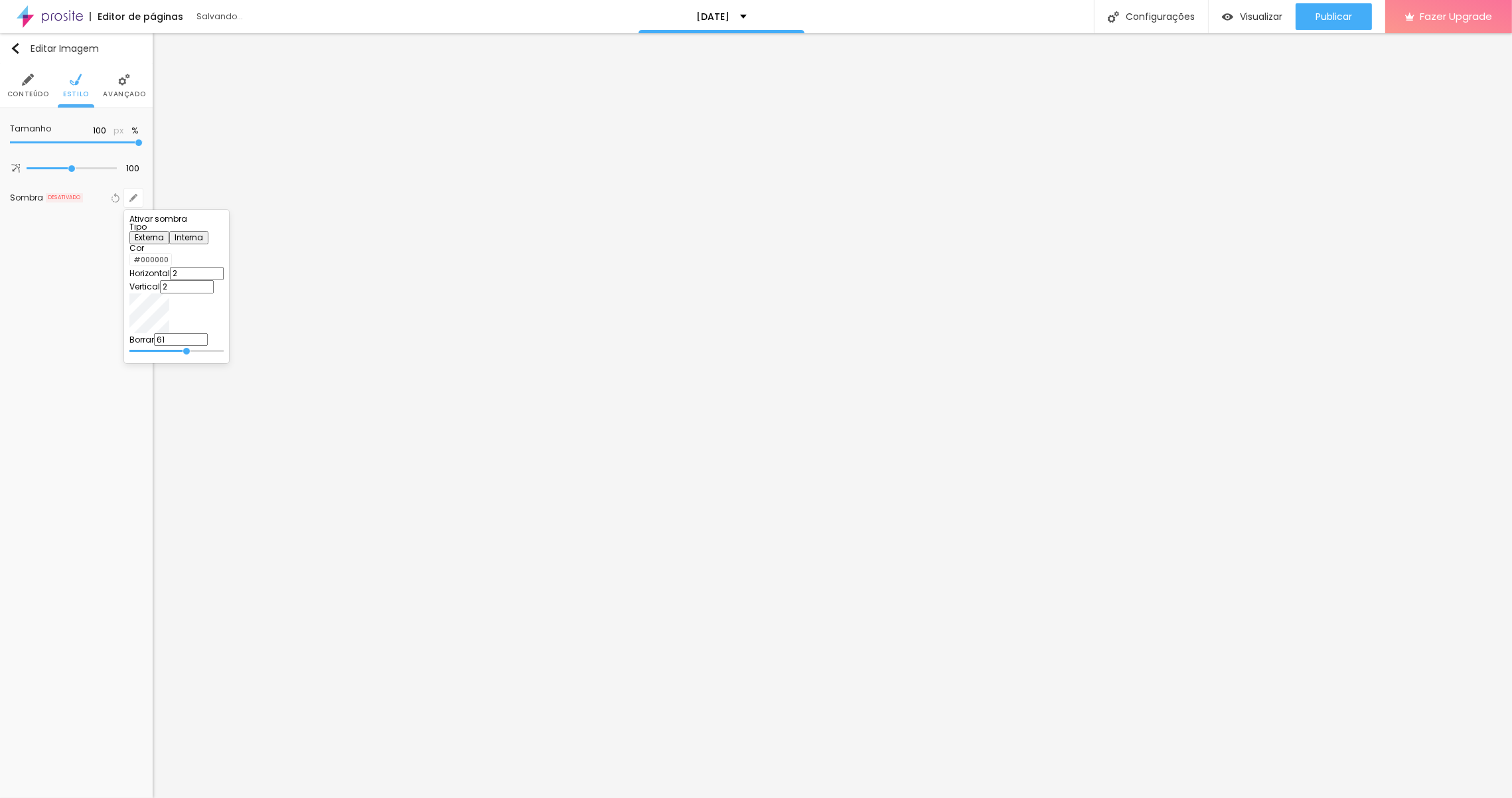
type input "18"
type input "0"
drag, startPoint x: 219, startPoint y: 359, endPoint x: 169, endPoint y: 356, distance: 50.1
type input "0"
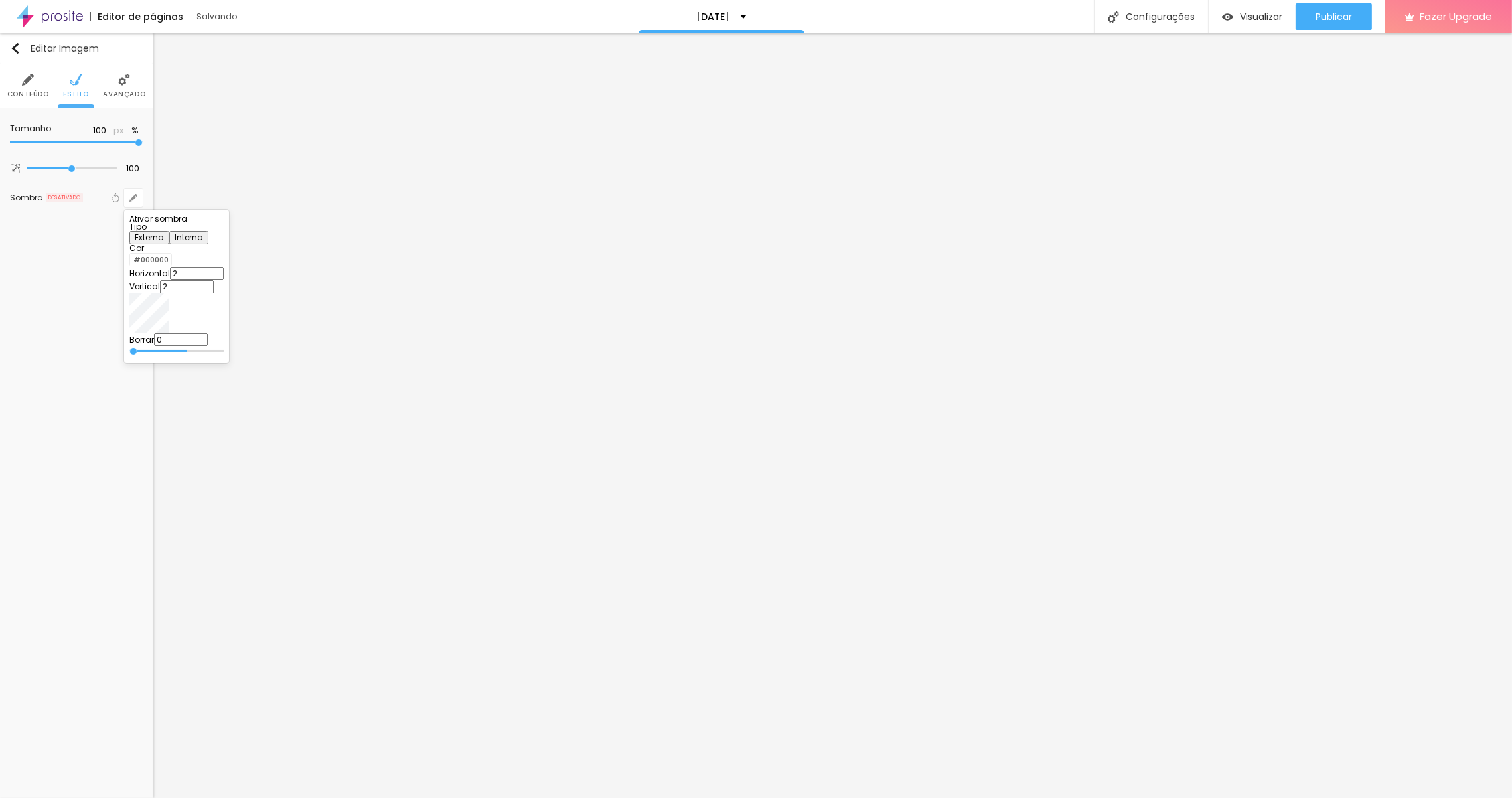
click at [169, 354] on input "range" at bounding box center [177, 350] width 95 height 6
click at [88, 208] on div at bounding box center [756, 399] width 1512 height 798
click at [118, 199] on icon "button" at bounding box center [117, 197] width 5 height 9
click at [116, 200] on icon "button" at bounding box center [115, 197] width 9 height 9
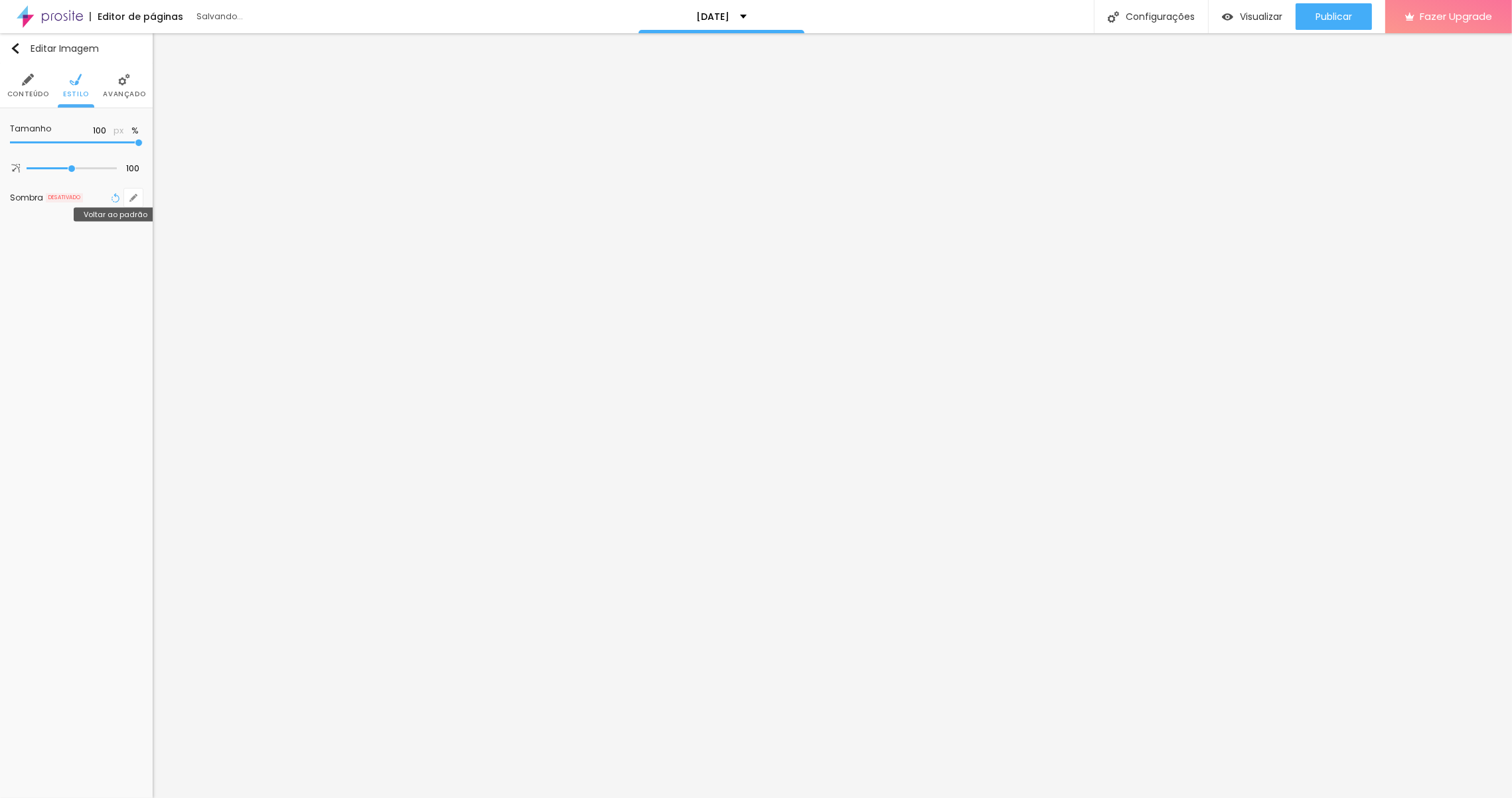
click at [116, 200] on icon "button" at bounding box center [115, 197] width 9 height 9
click at [117, 128] on span "Encaixotado" at bounding box center [112, 129] width 60 height 8
click at [100, 163] on span "Completo" at bounding box center [96, 166] width 90 height 8
click at [105, 152] on div "Encaixotado" at bounding box center [87, 148] width 113 height 17
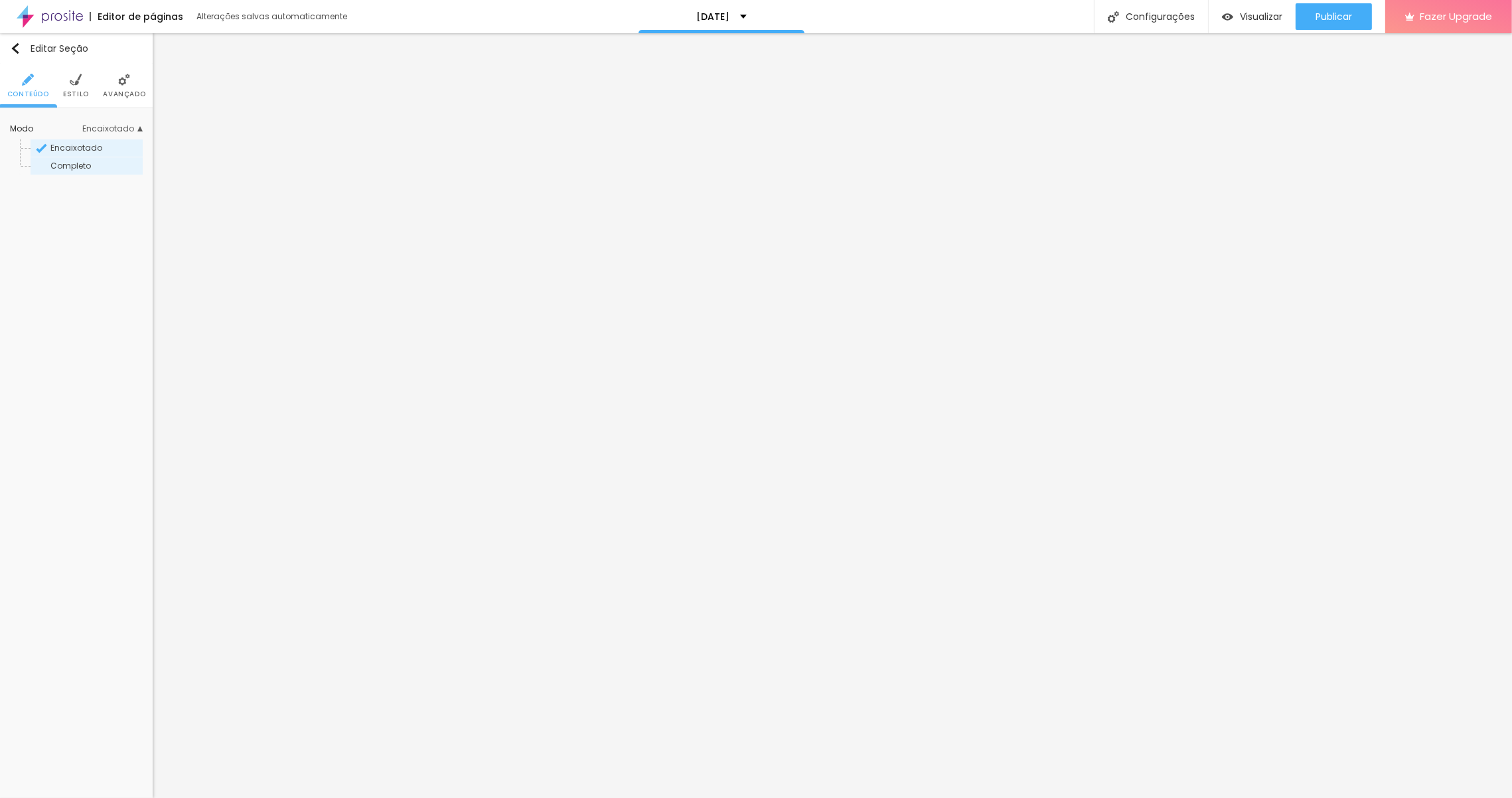
click at [87, 164] on span "Completo" at bounding box center [70, 166] width 41 height 12
click at [95, 150] on span "Encaixotado" at bounding box center [76, 148] width 51 height 12
click at [68, 193] on span "Trocar imagem" at bounding box center [64, 188] width 85 height 16
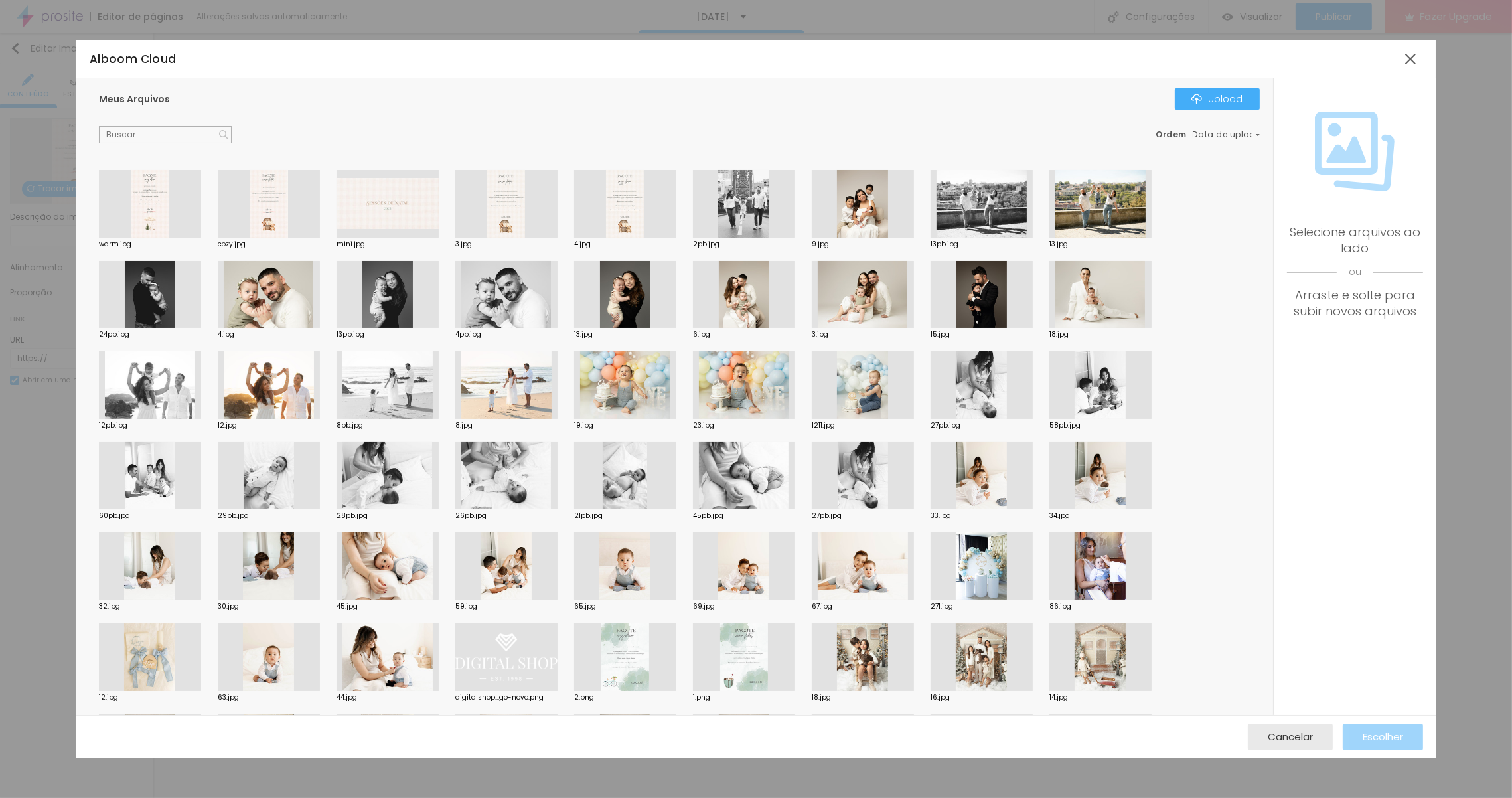
click at [260, 219] on div at bounding box center [269, 204] width 102 height 68
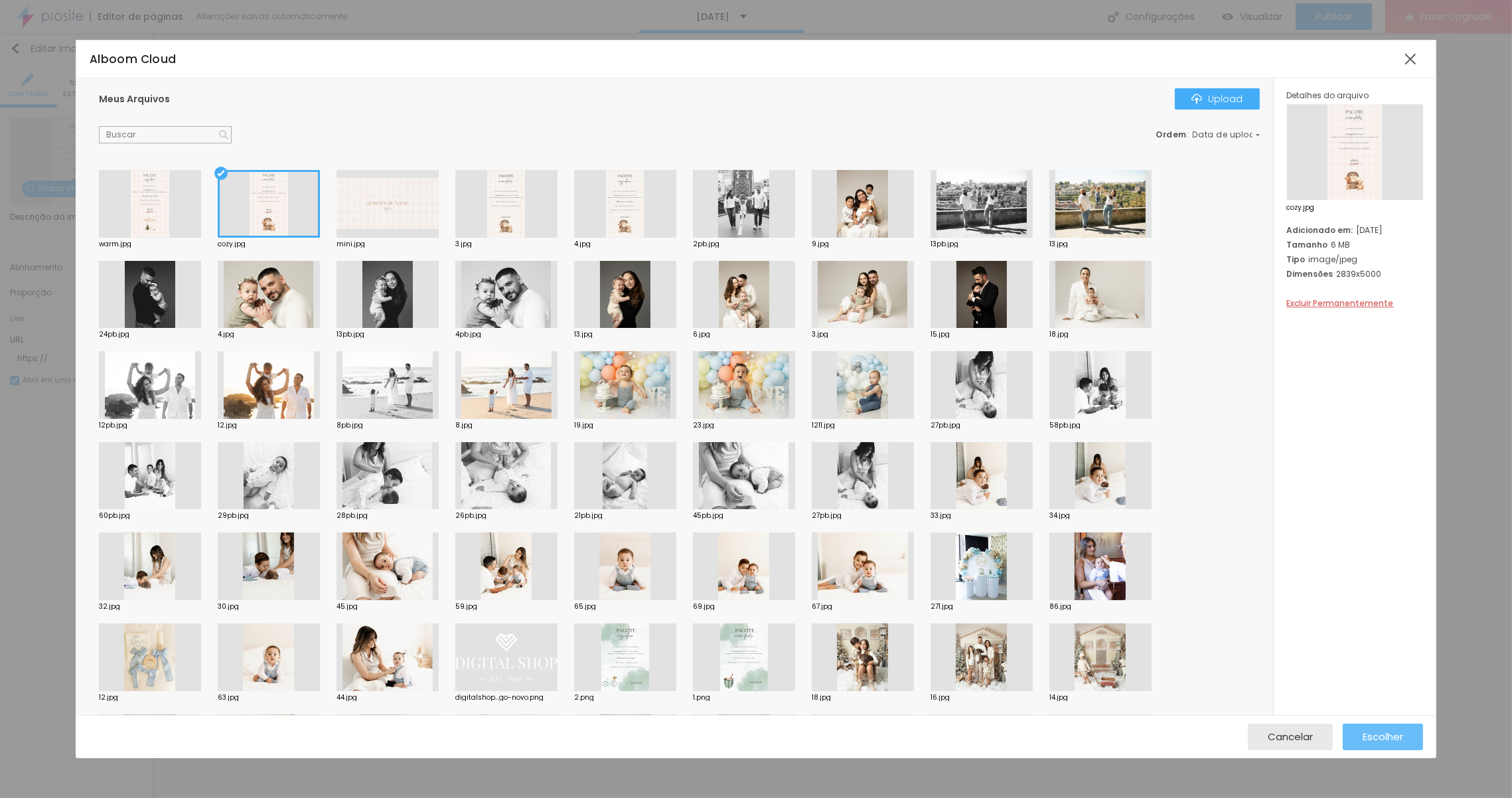
click at [1371, 739] on span "Escolher" at bounding box center [1382, 736] width 41 height 12
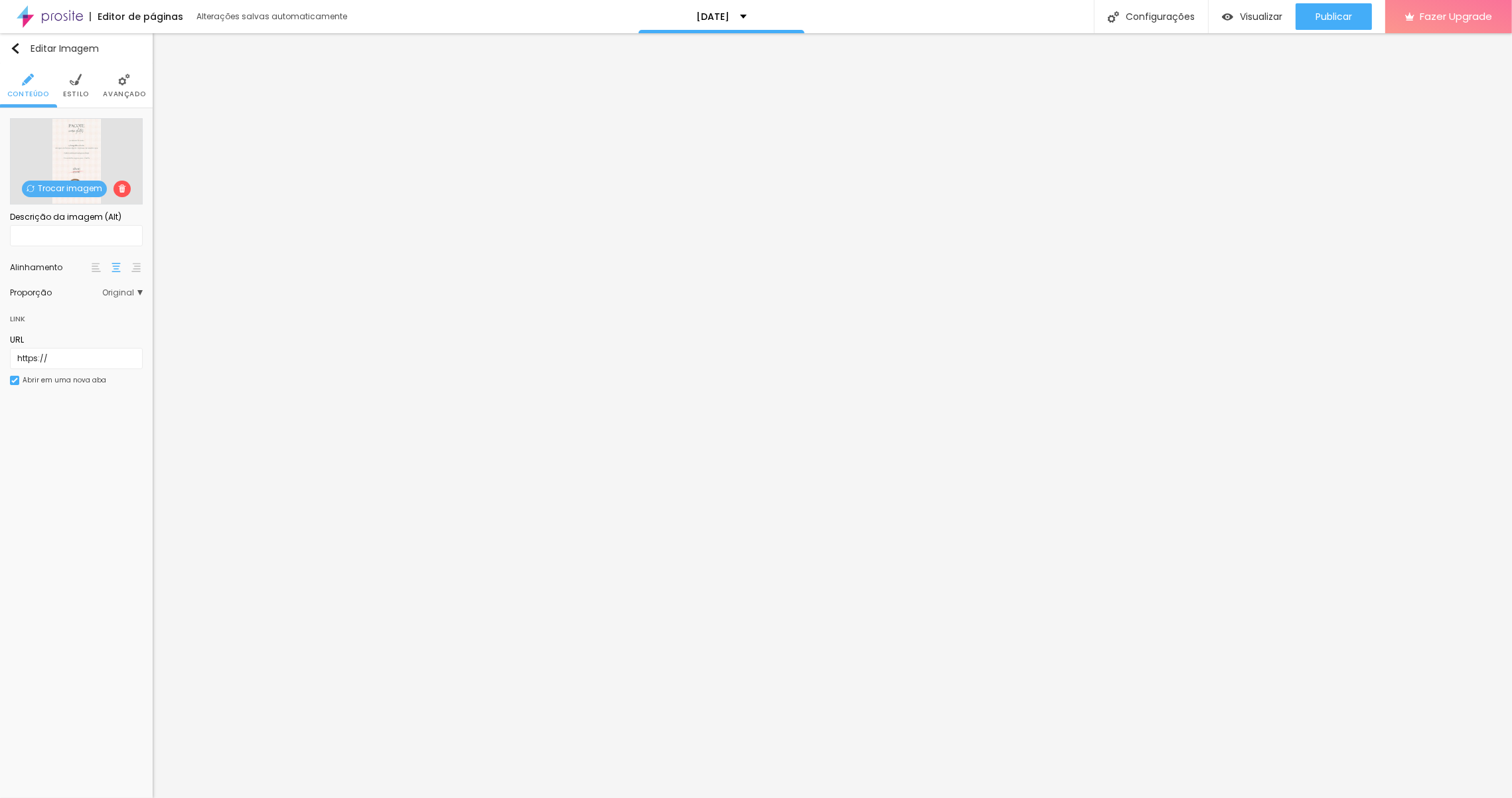
click at [73, 91] on span "Estilo" at bounding box center [76, 94] width 26 height 6
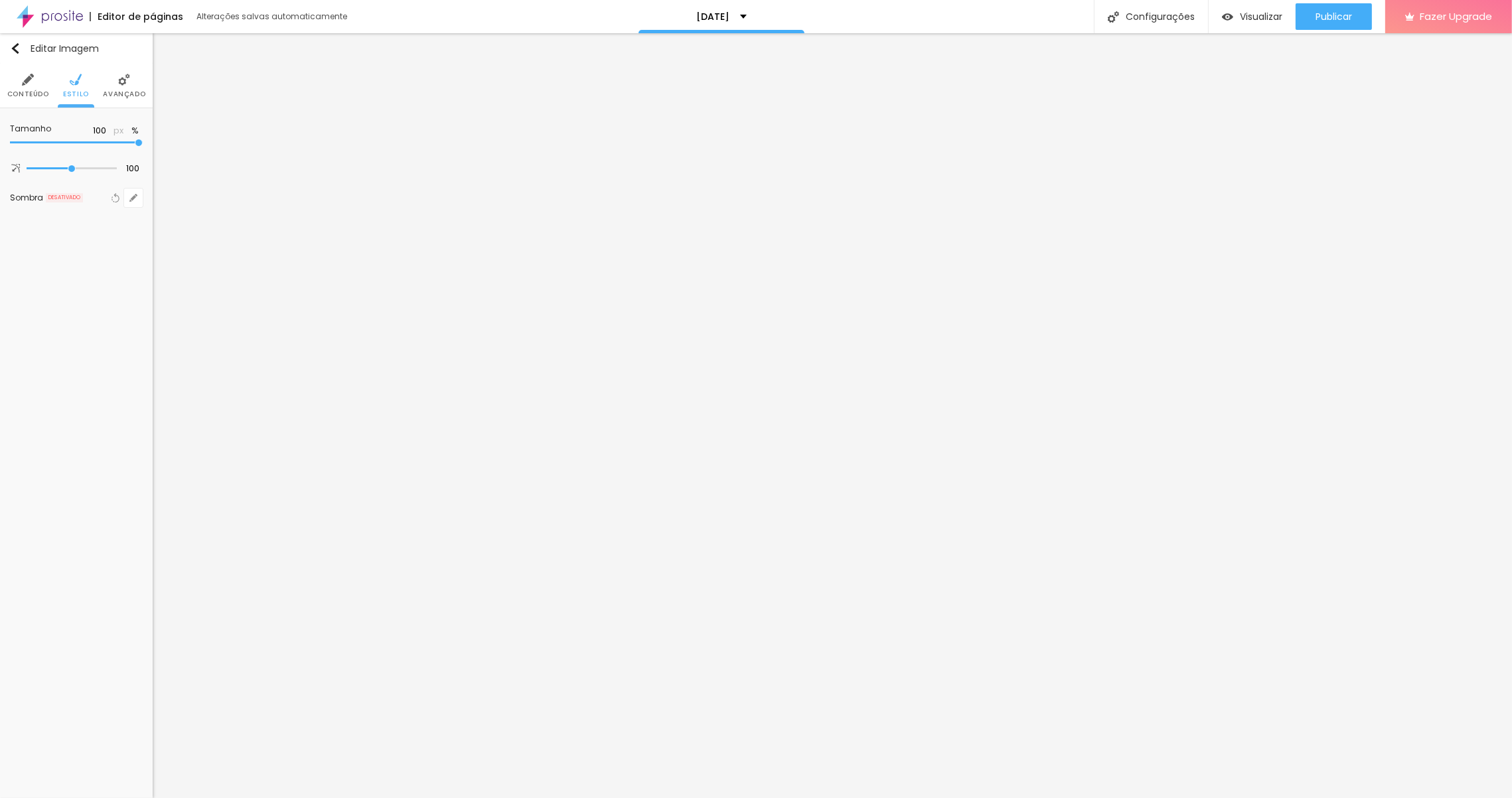
type input "95"
type input "90"
type input "75"
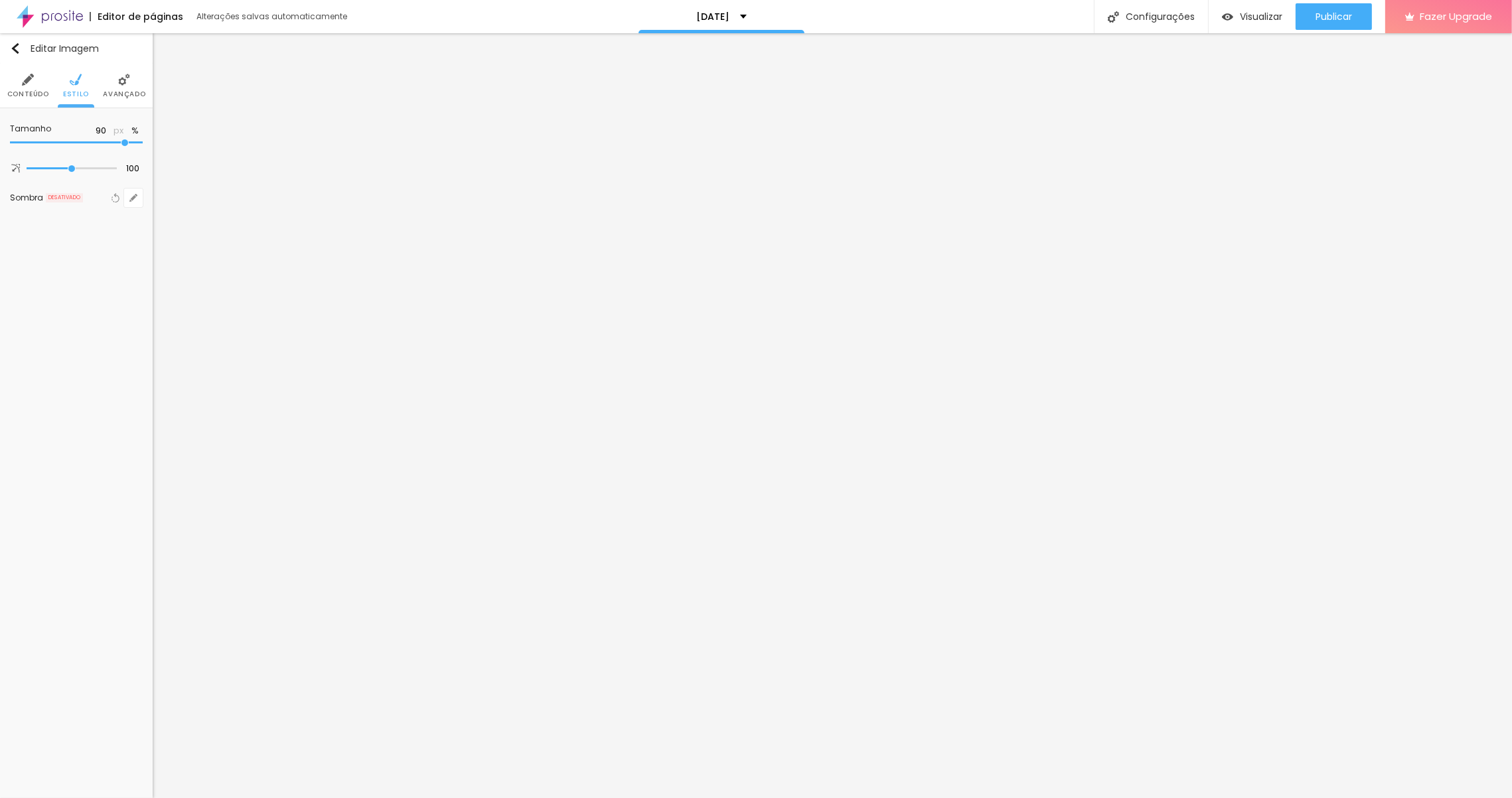
type input "75"
type input "65"
type input "60"
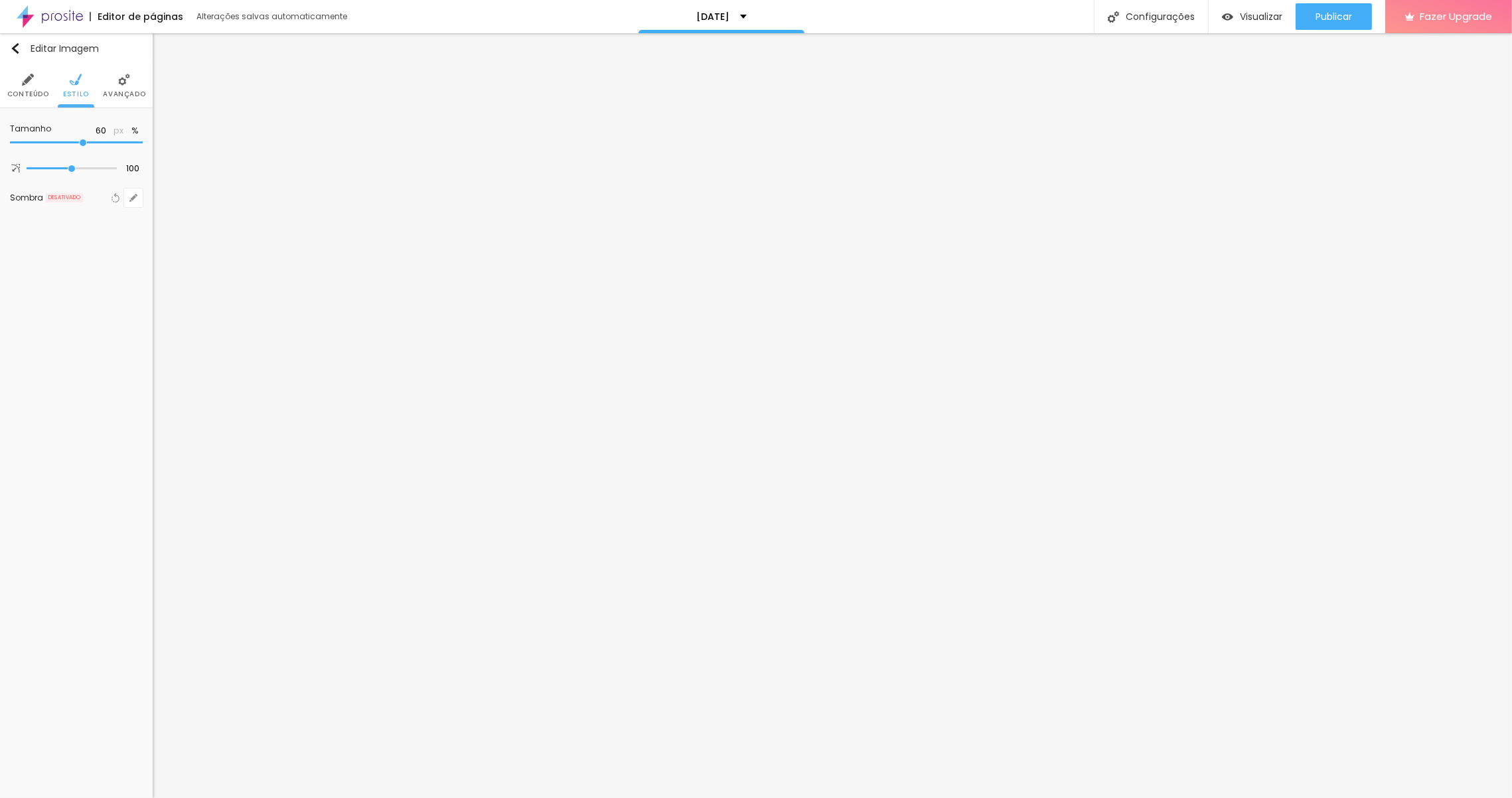
type input "55"
type input "50"
type input "60"
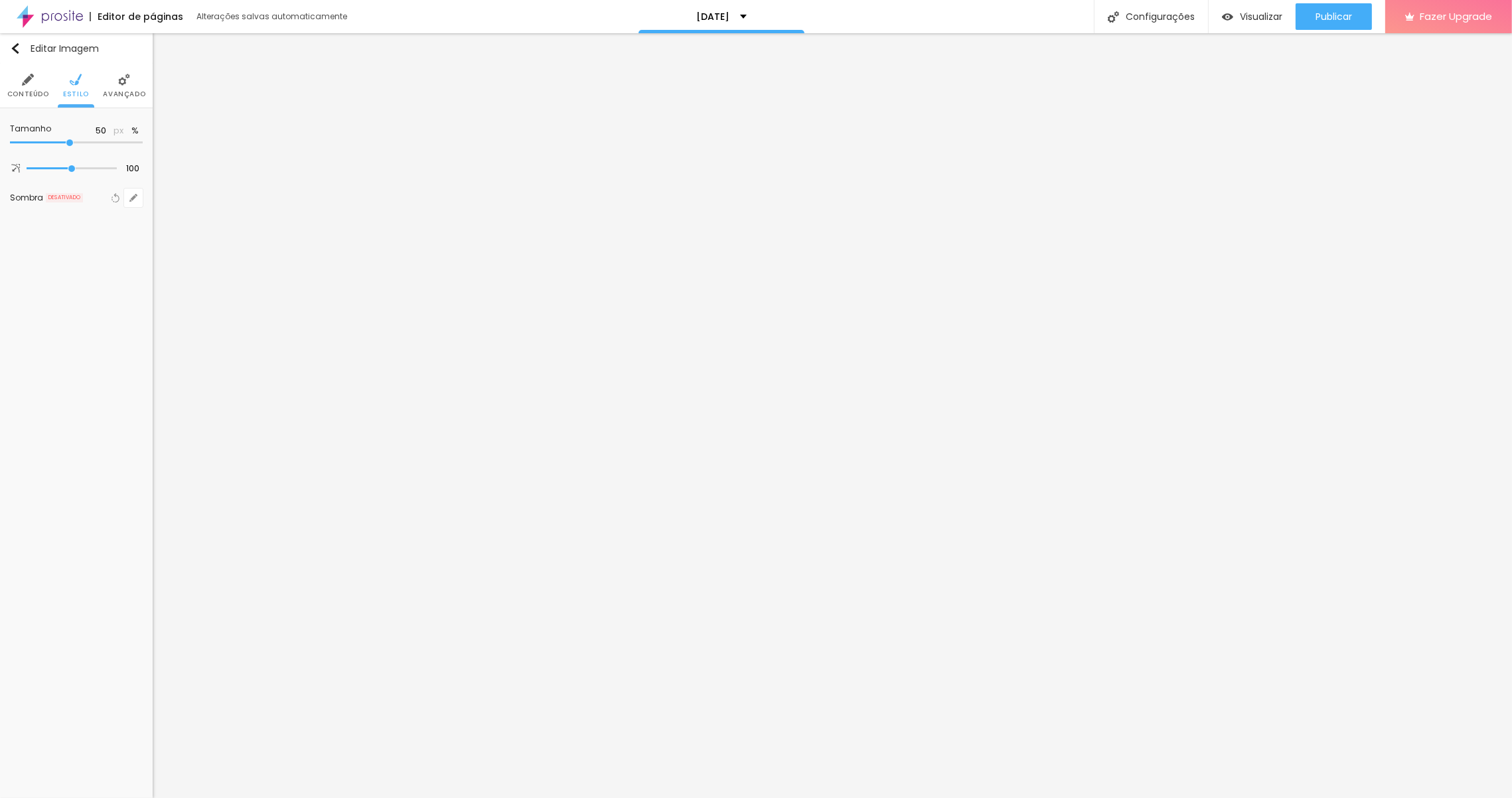
type input "60"
type input "75"
type input "90"
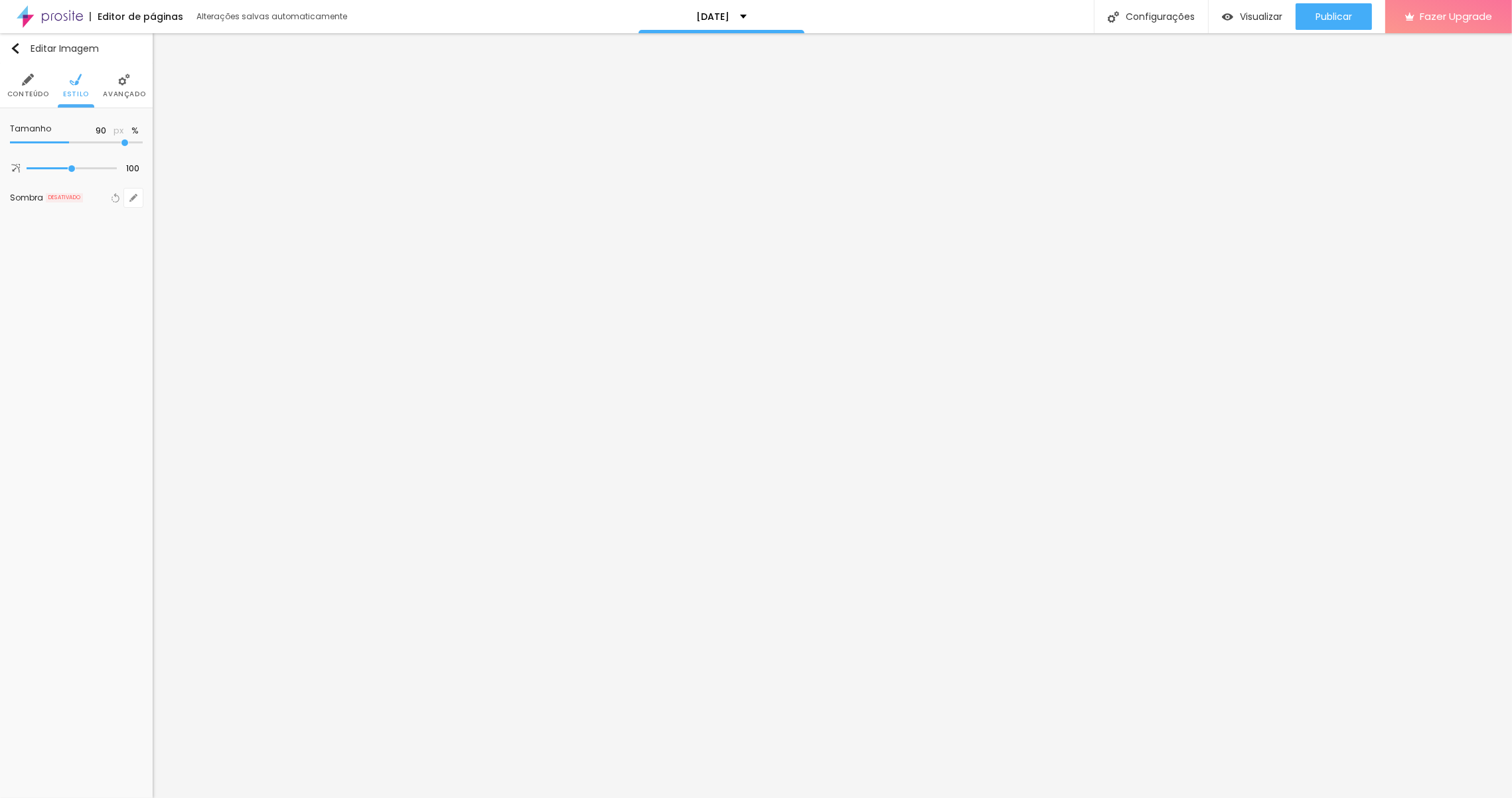
type input "95"
type input "100"
type input "90"
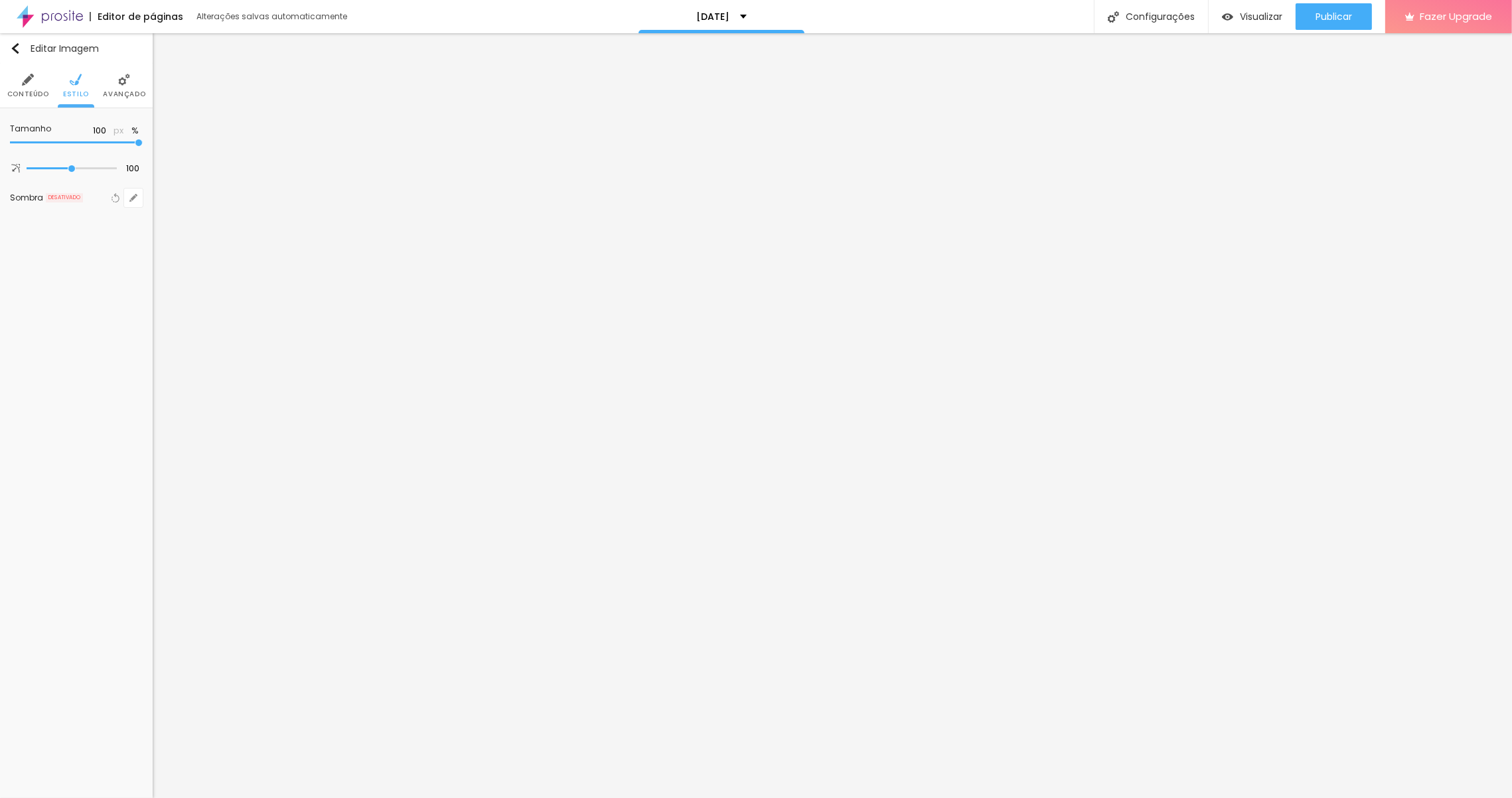
type input "90"
type input "85"
type input "80"
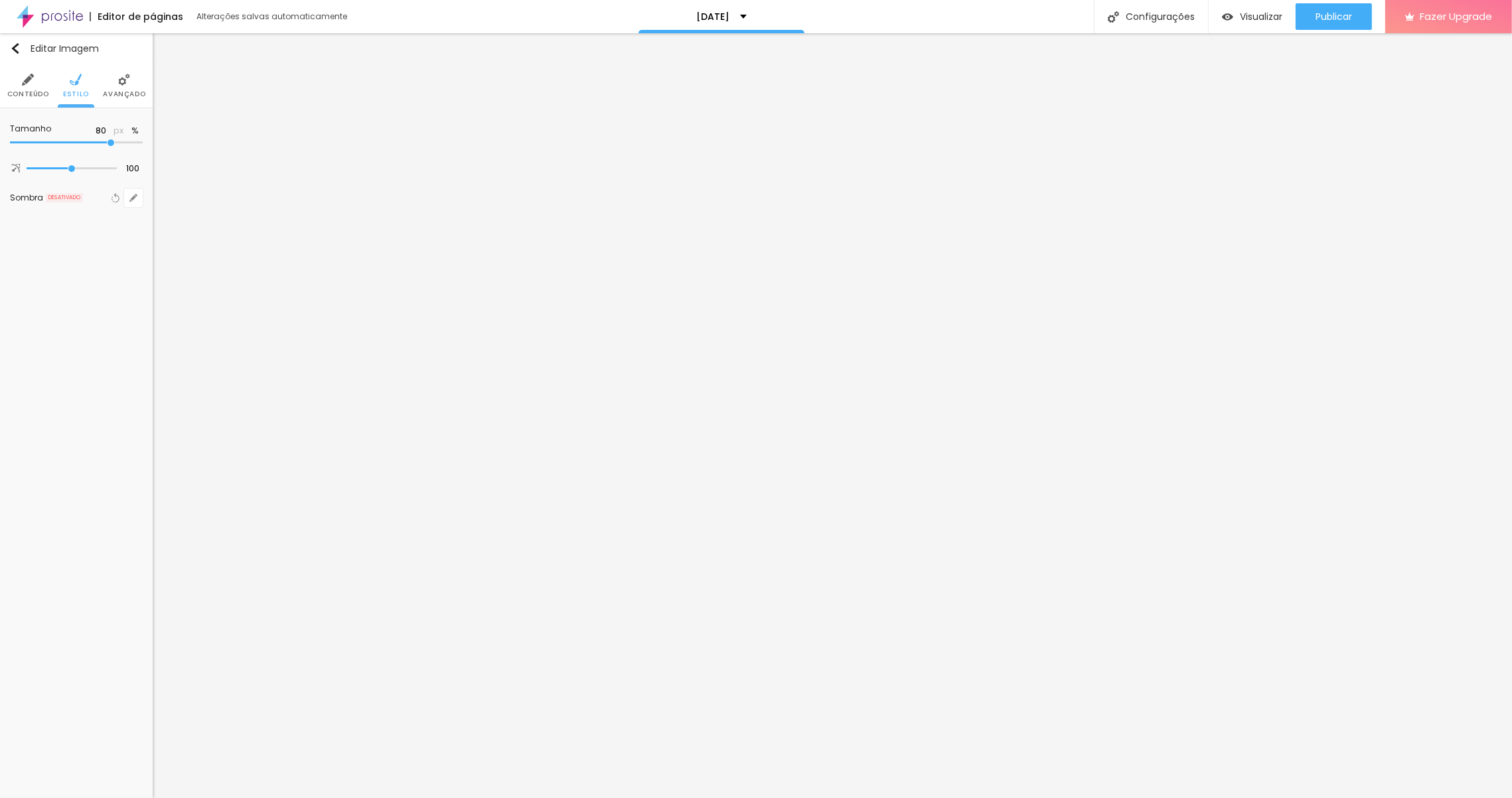
type input "85"
type input "95"
type input "100"
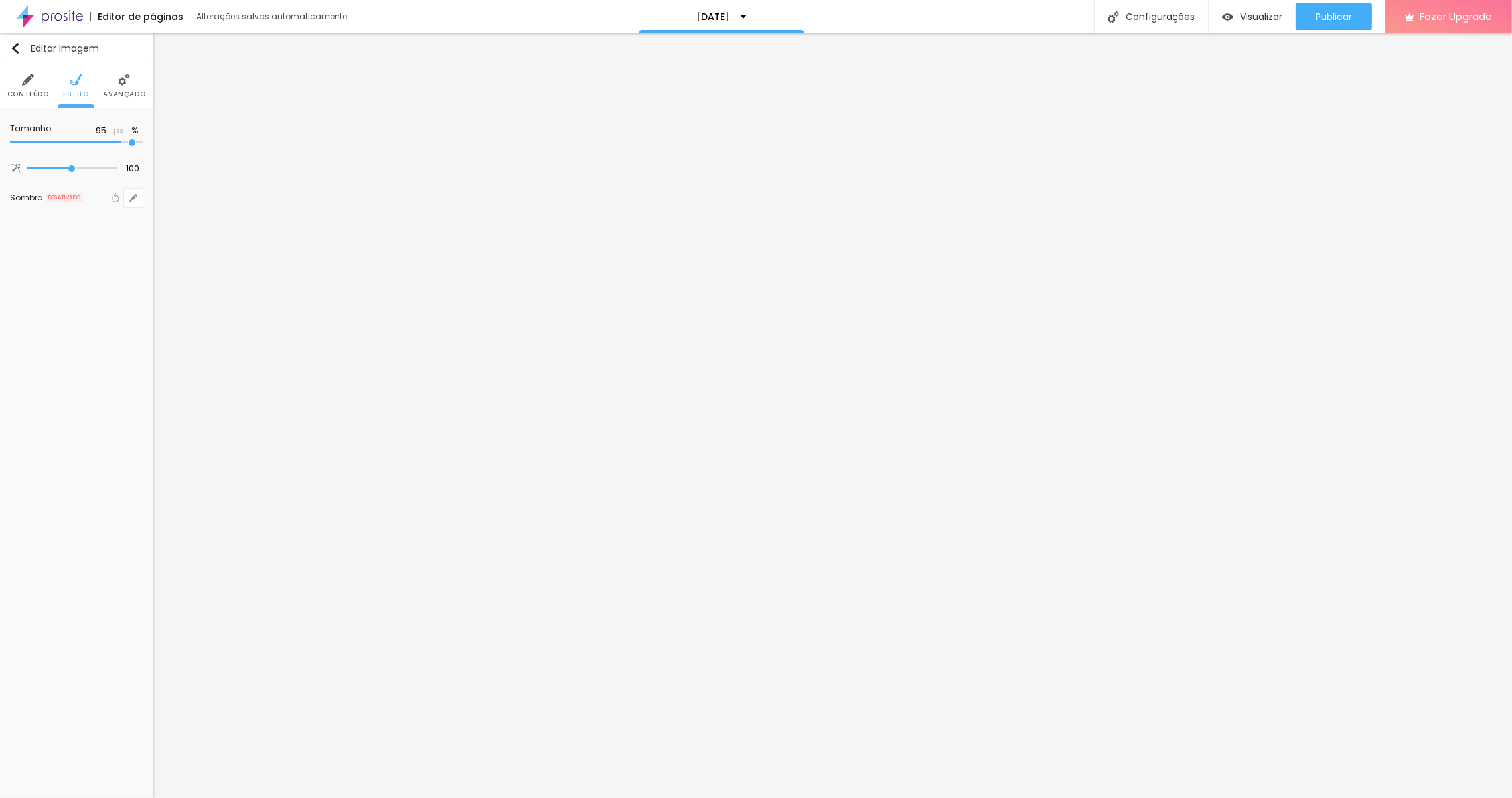
type input "100"
type input "95"
type input "90"
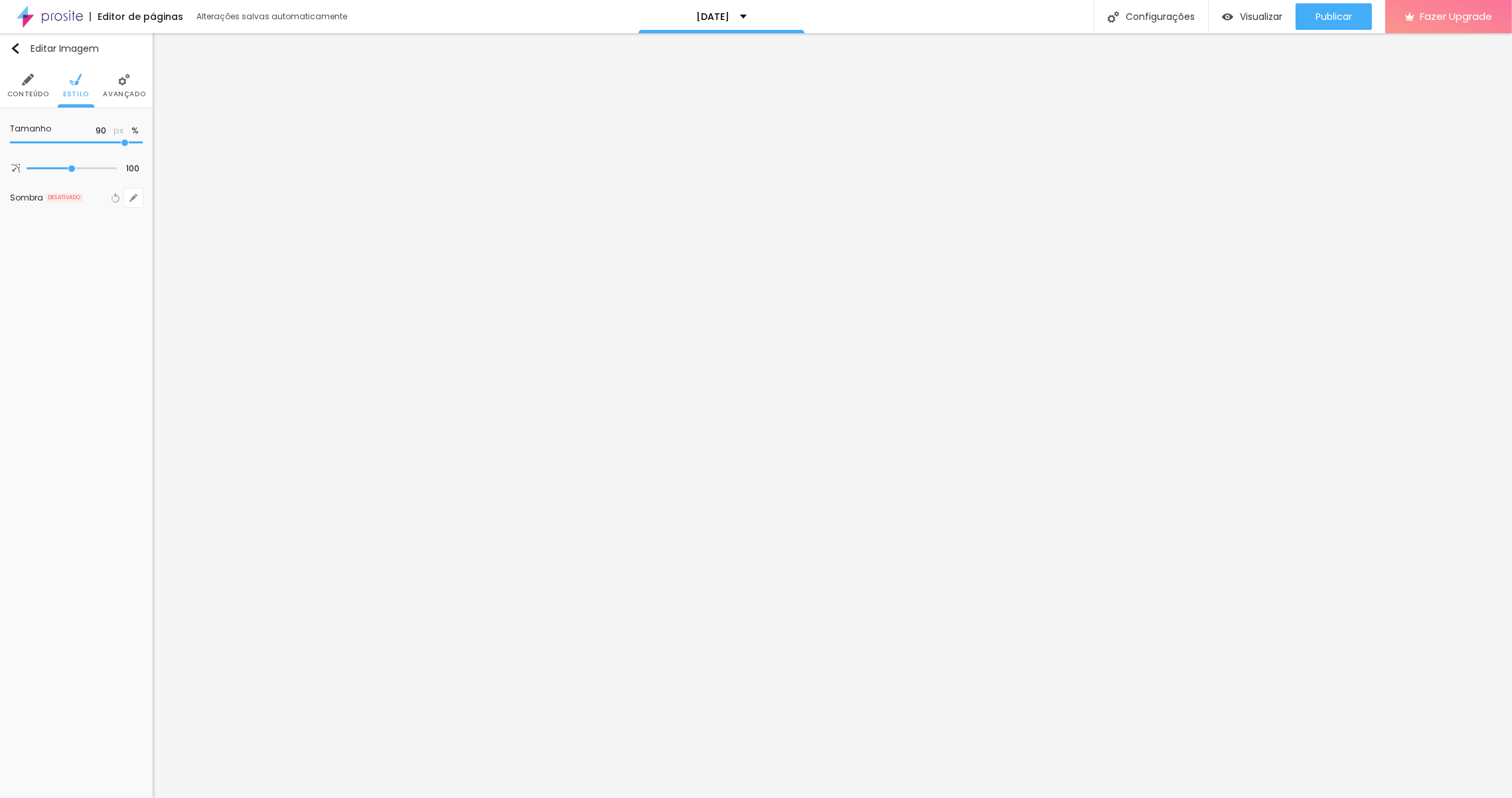
type input "85"
type input "90"
type input "100"
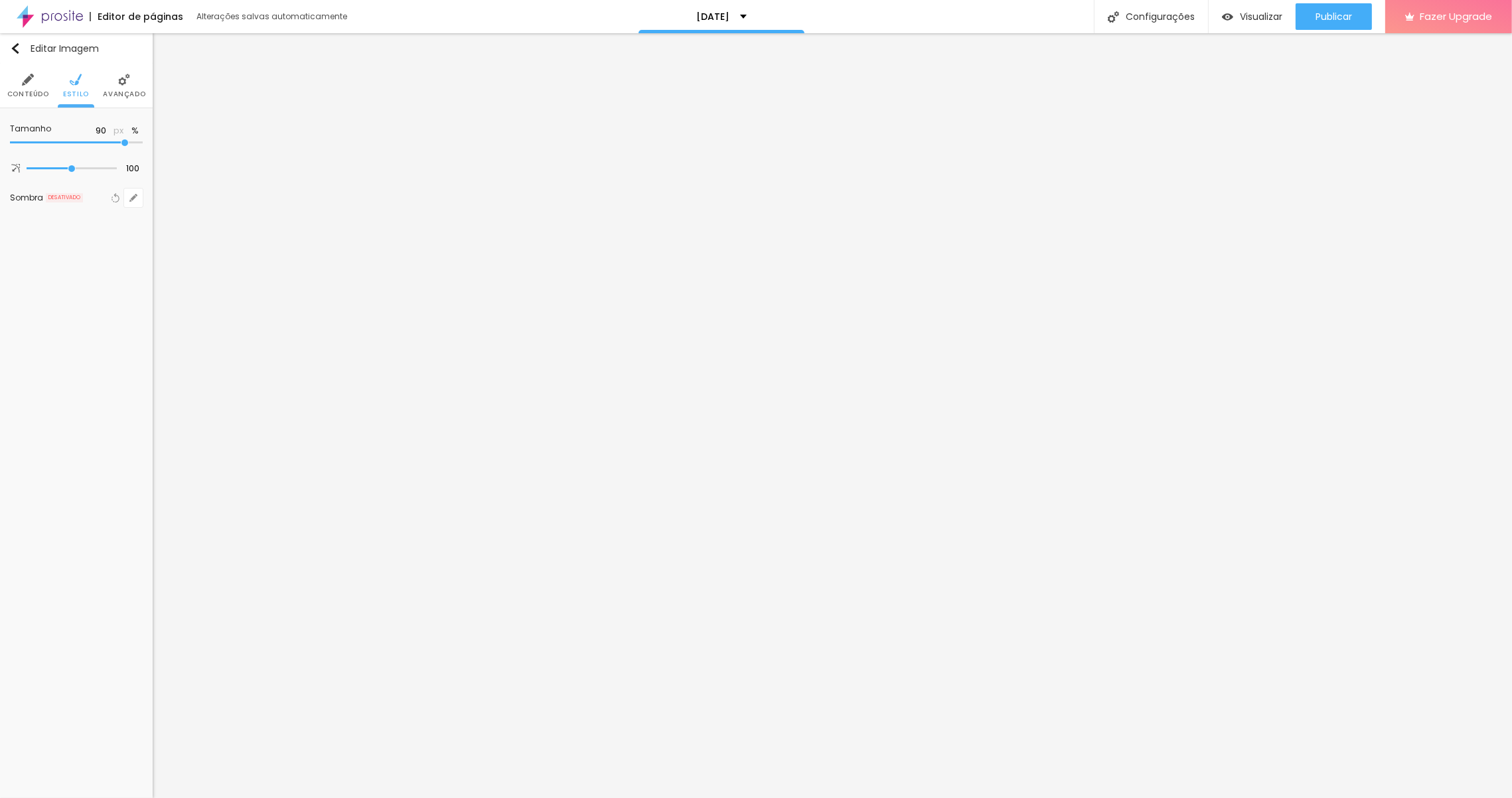
type input "100"
drag, startPoint x: 132, startPoint y: 140, endPoint x: 170, endPoint y: 133, distance: 38.6
click at [142, 140] on input "range" at bounding box center [76, 142] width 132 height 6
click at [115, 196] on icon "button" at bounding box center [115, 197] width 9 height 9
click at [131, 198] on icon "button" at bounding box center [133, 197] width 8 height 8
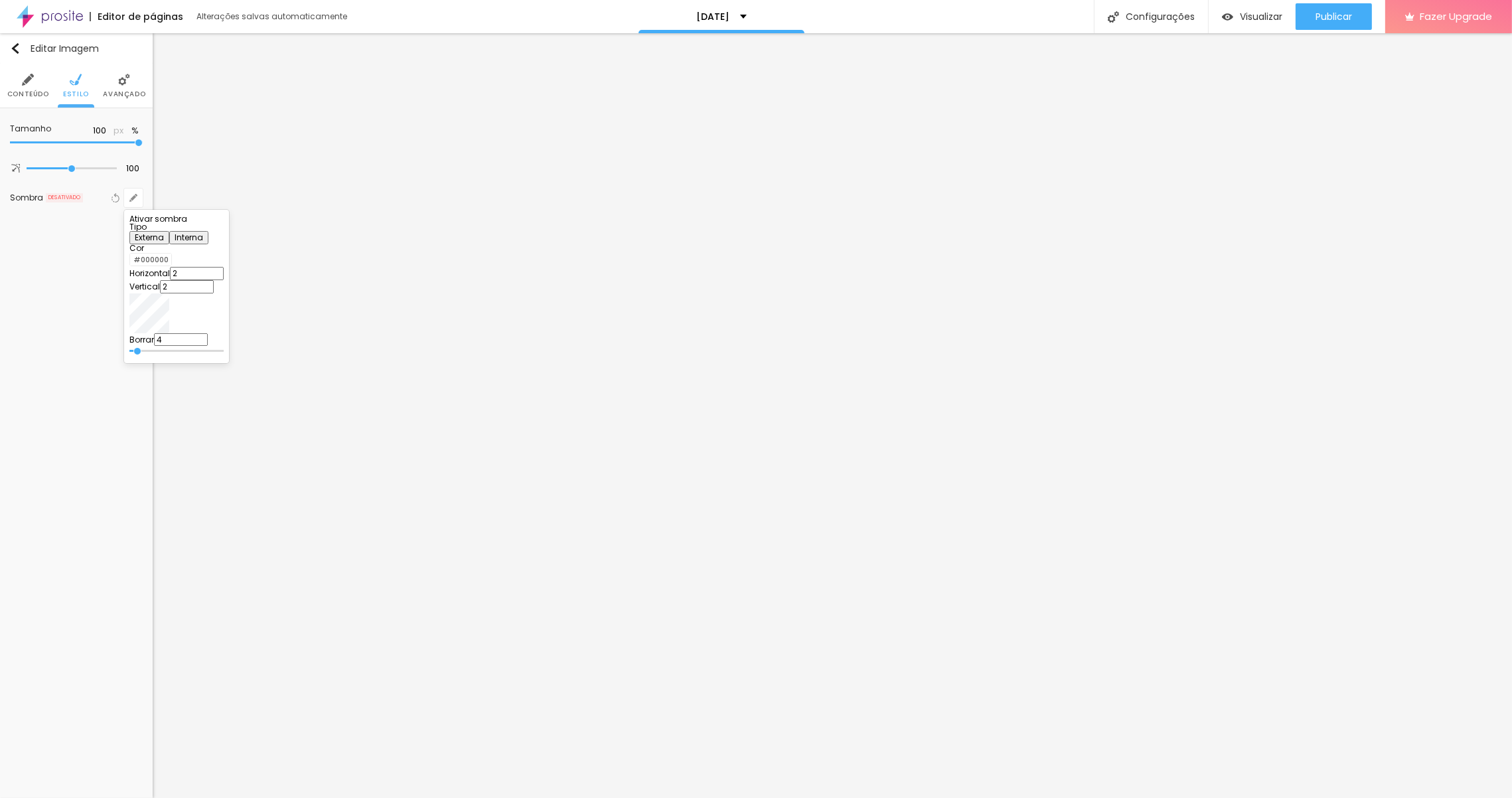
click at [223, 223] on div at bounding box center [177, 223] width 95 height 0
click at [208, 256] on button "Interna" at bounding box center [188, 250] width 39 height 14
click at [169, 257] on button "Externa" at bounding box center [150, 250] width 40 height 14
click at [208, 257] on button "Interna" at bounding box center [188, 250] width 39 height 14
click at [357, 205] on div at bounding box center [756, 399] width 1512 height 798
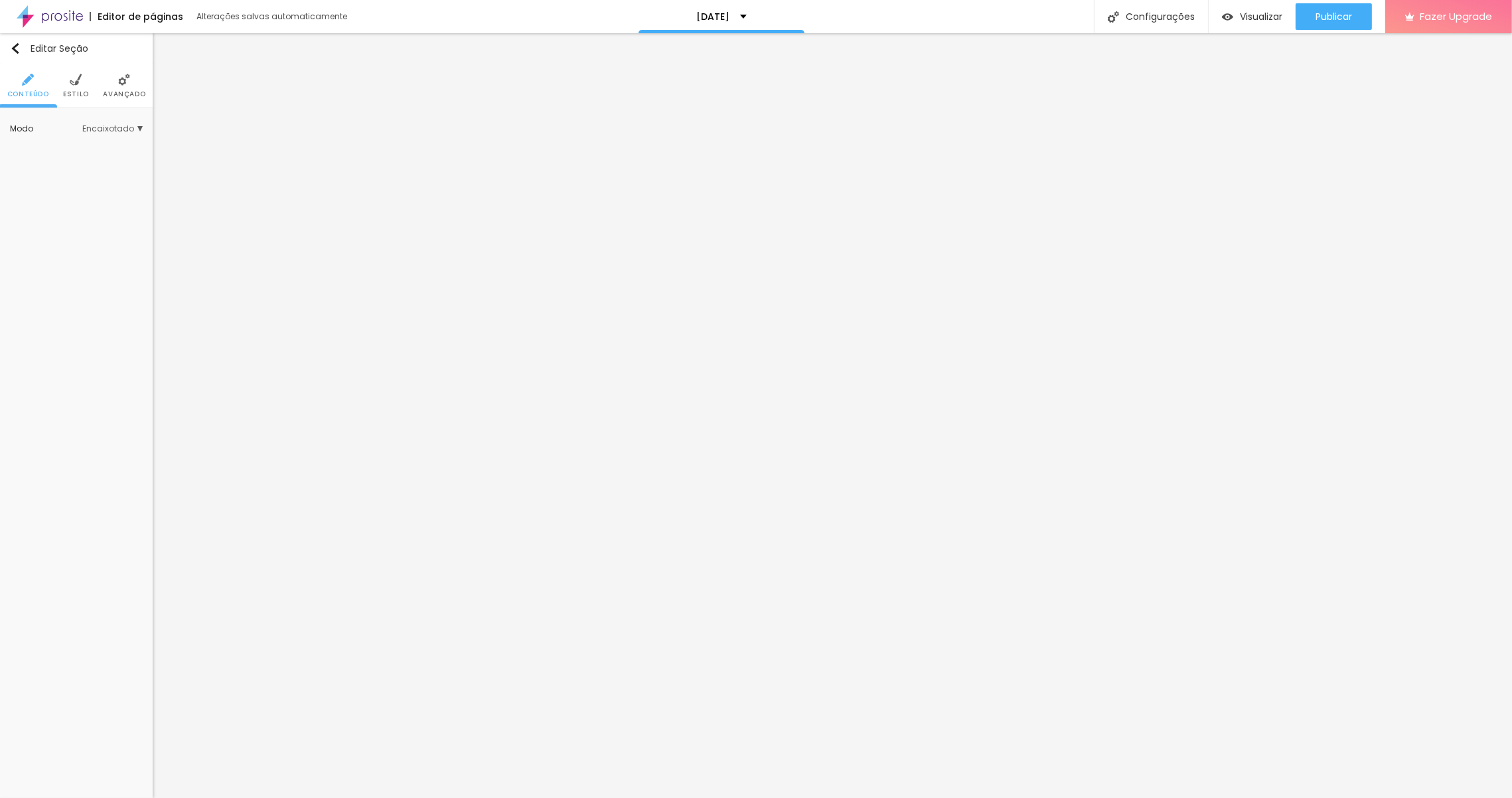
click at [122, 79] on img at bounding box center [123, 79] width 12 height 12
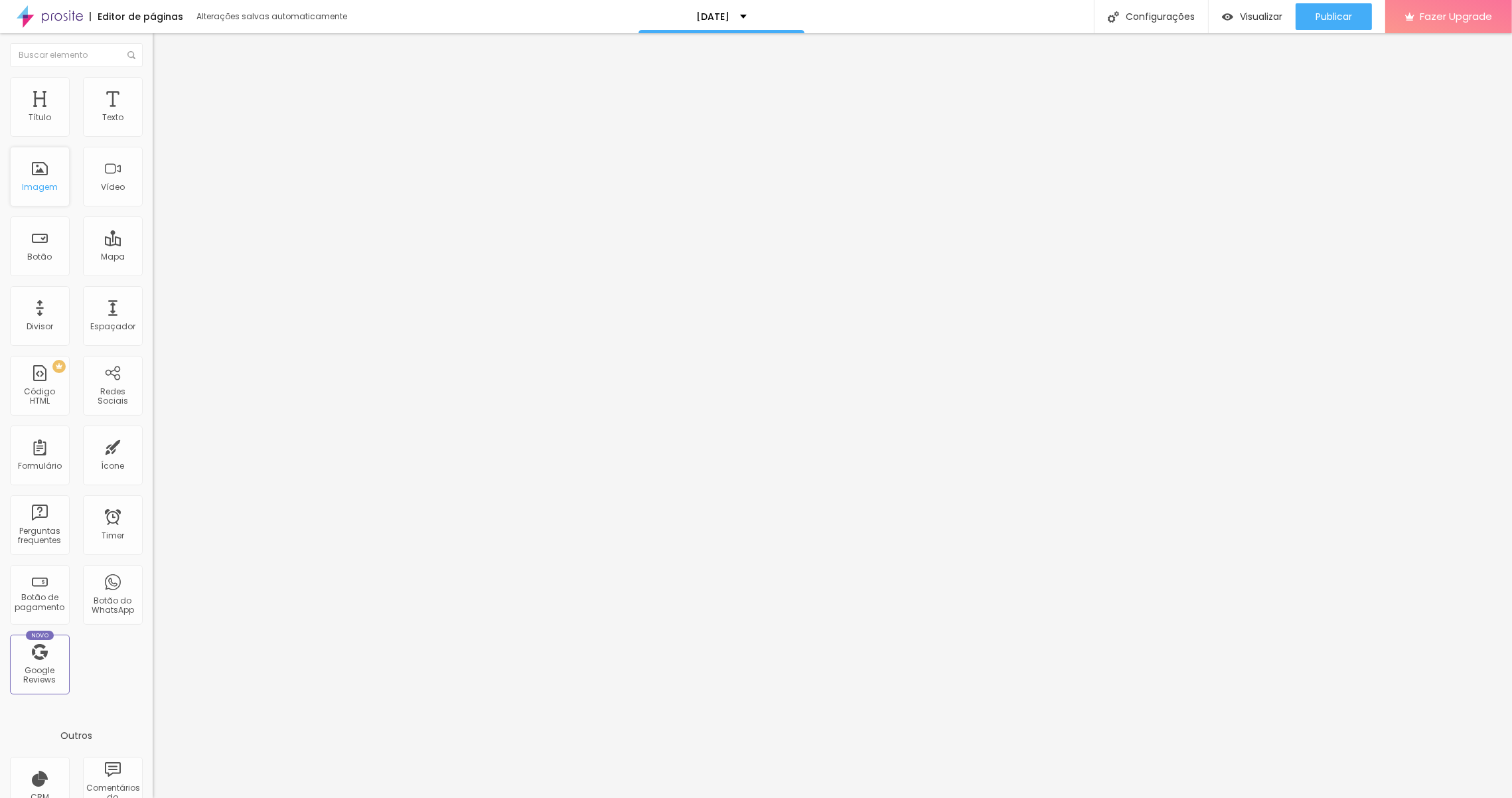
click at [44, 173] on div "Imagem" at bounding box center [40, 177] width 59 height 59
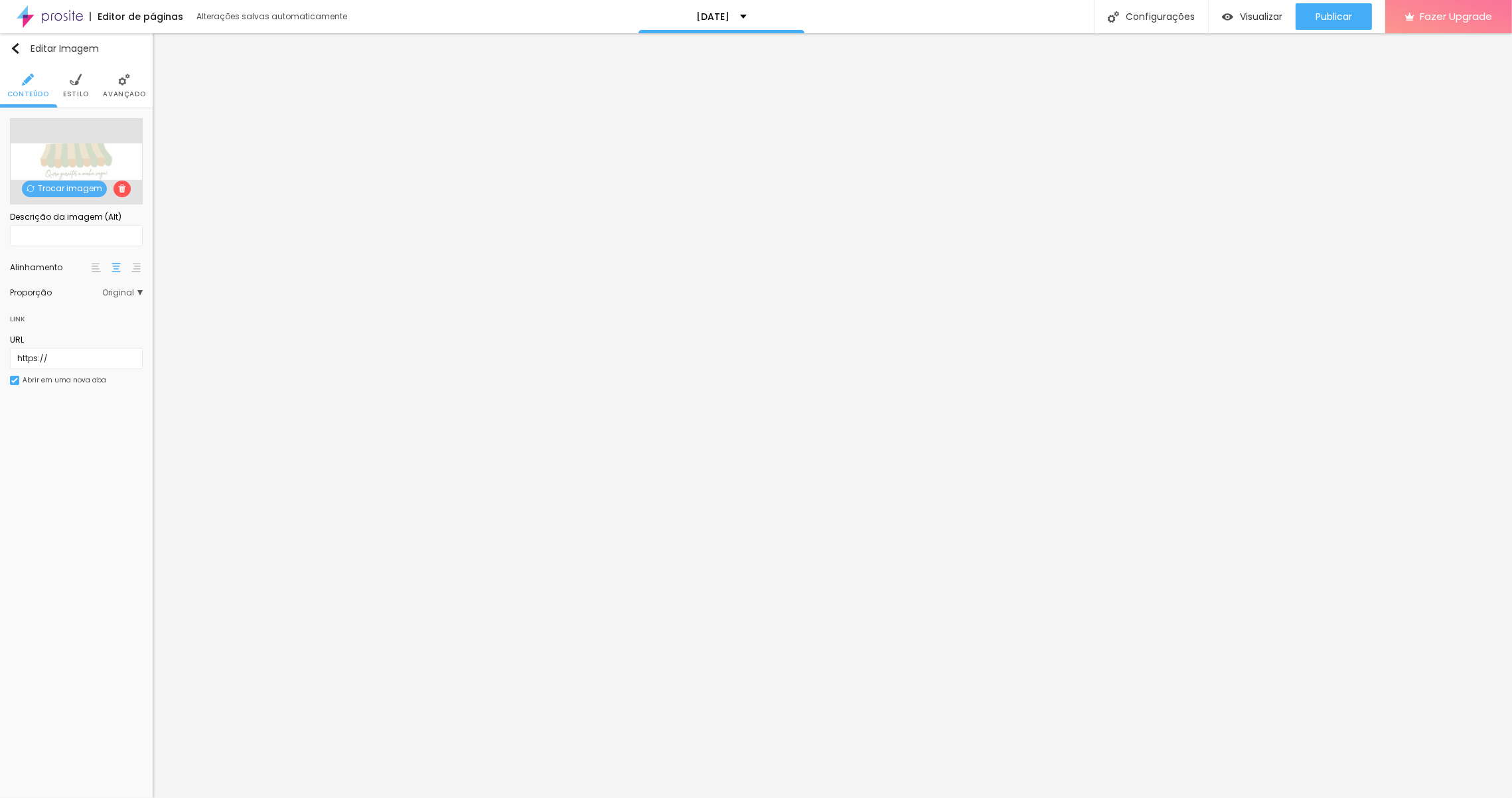
click at [71, 188] on span "Trocar imagem" at bounding box center [64, 188] width 85 height 16
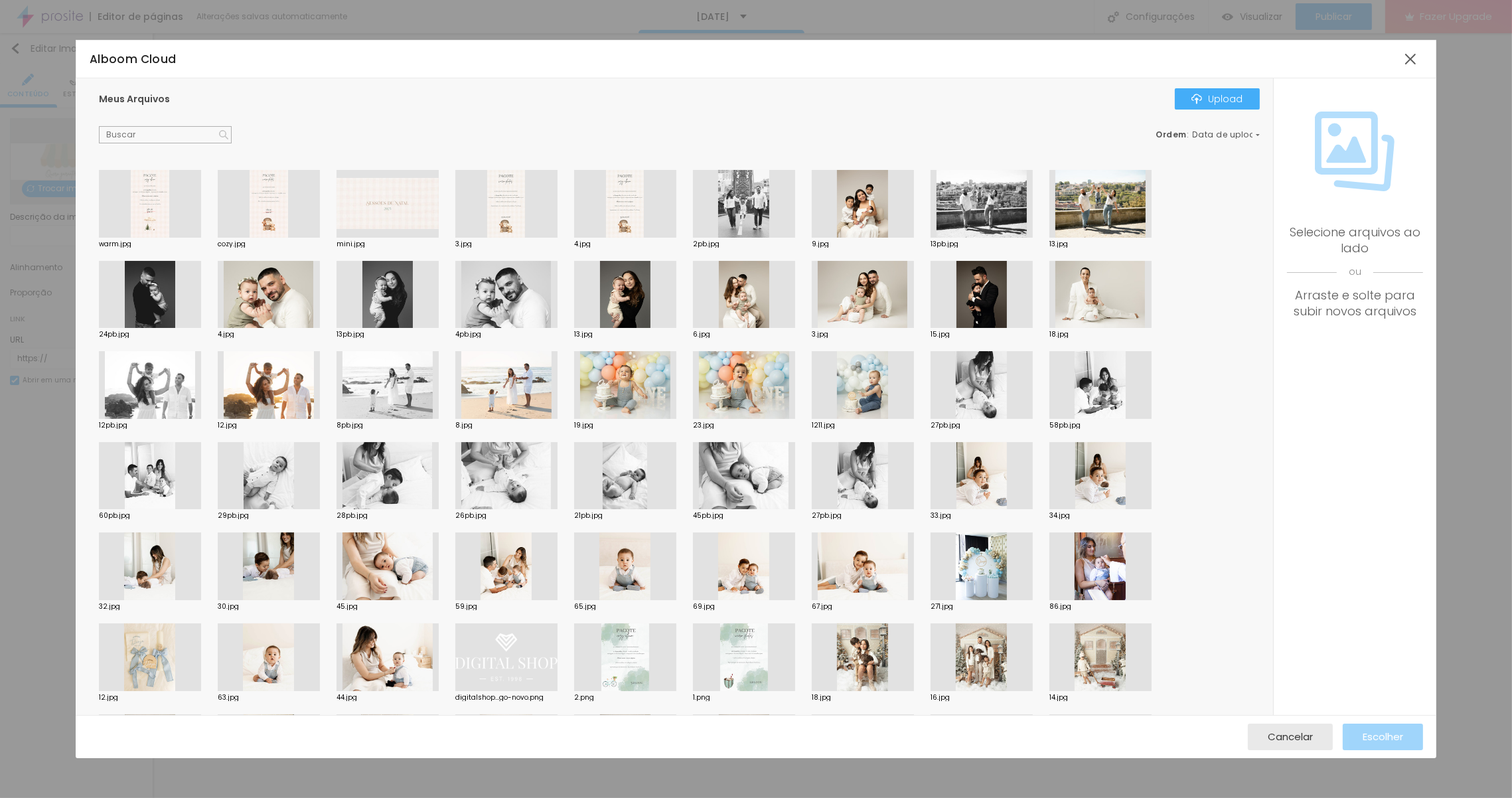
click at [144, 200] on div at bounding box center [150, 204] width 102 height 68
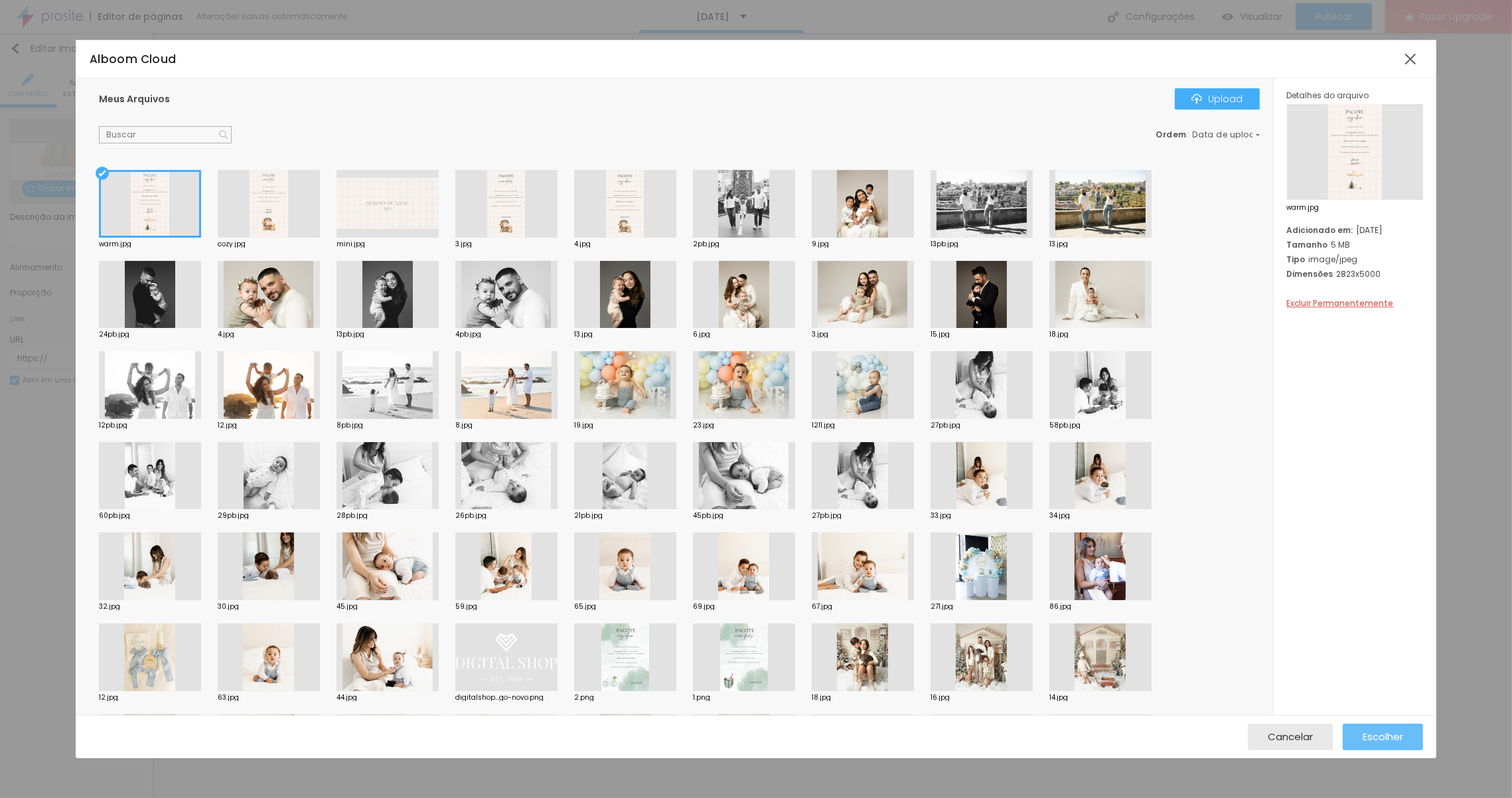
click at [1386, 737] on span "Escolher" at bounding box center [1382, 736] width 41 height 12
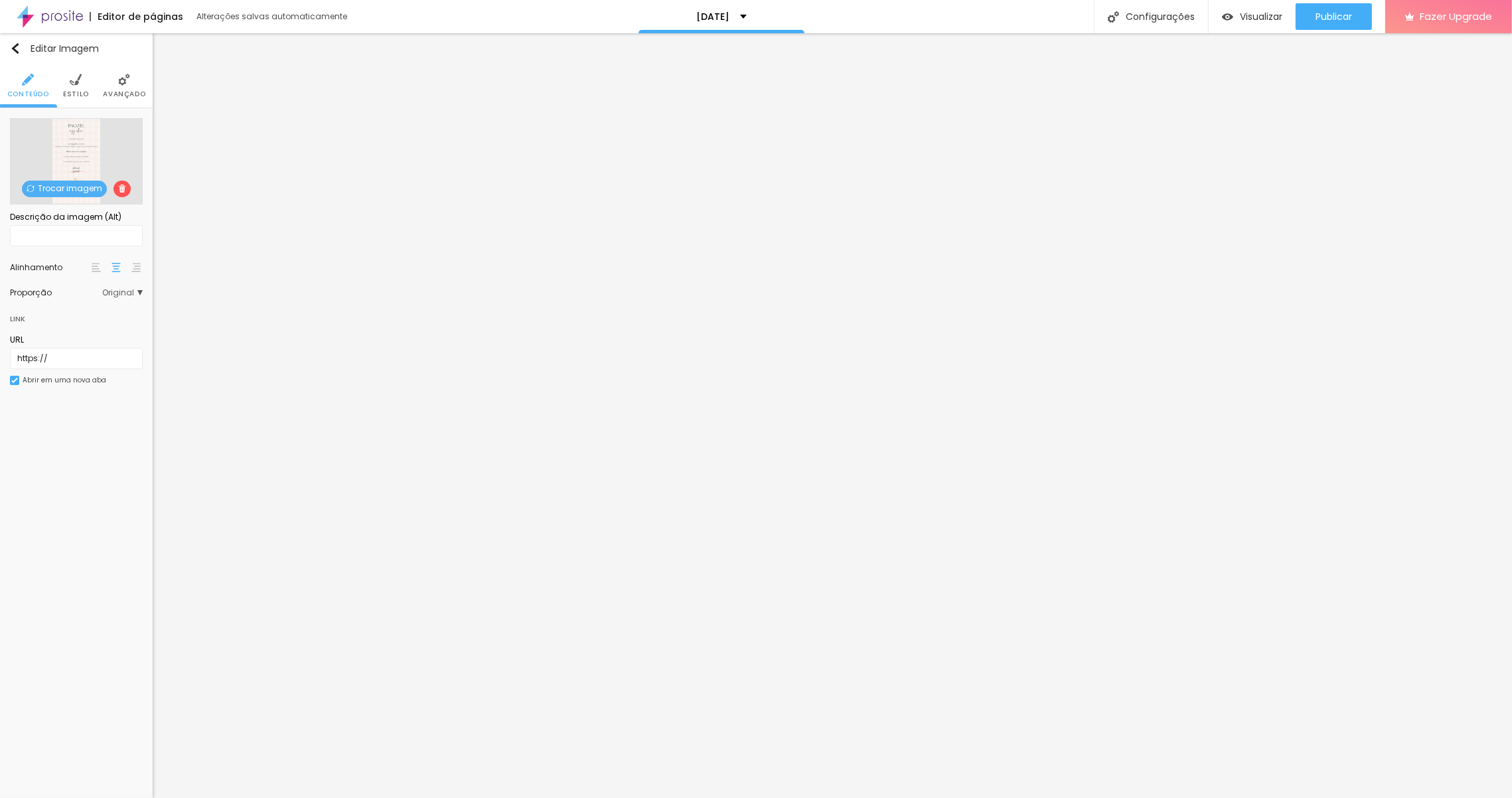
click at [70, 189] on span "Trocar imagem" at bounding box center [64, 188] width 85 height 16
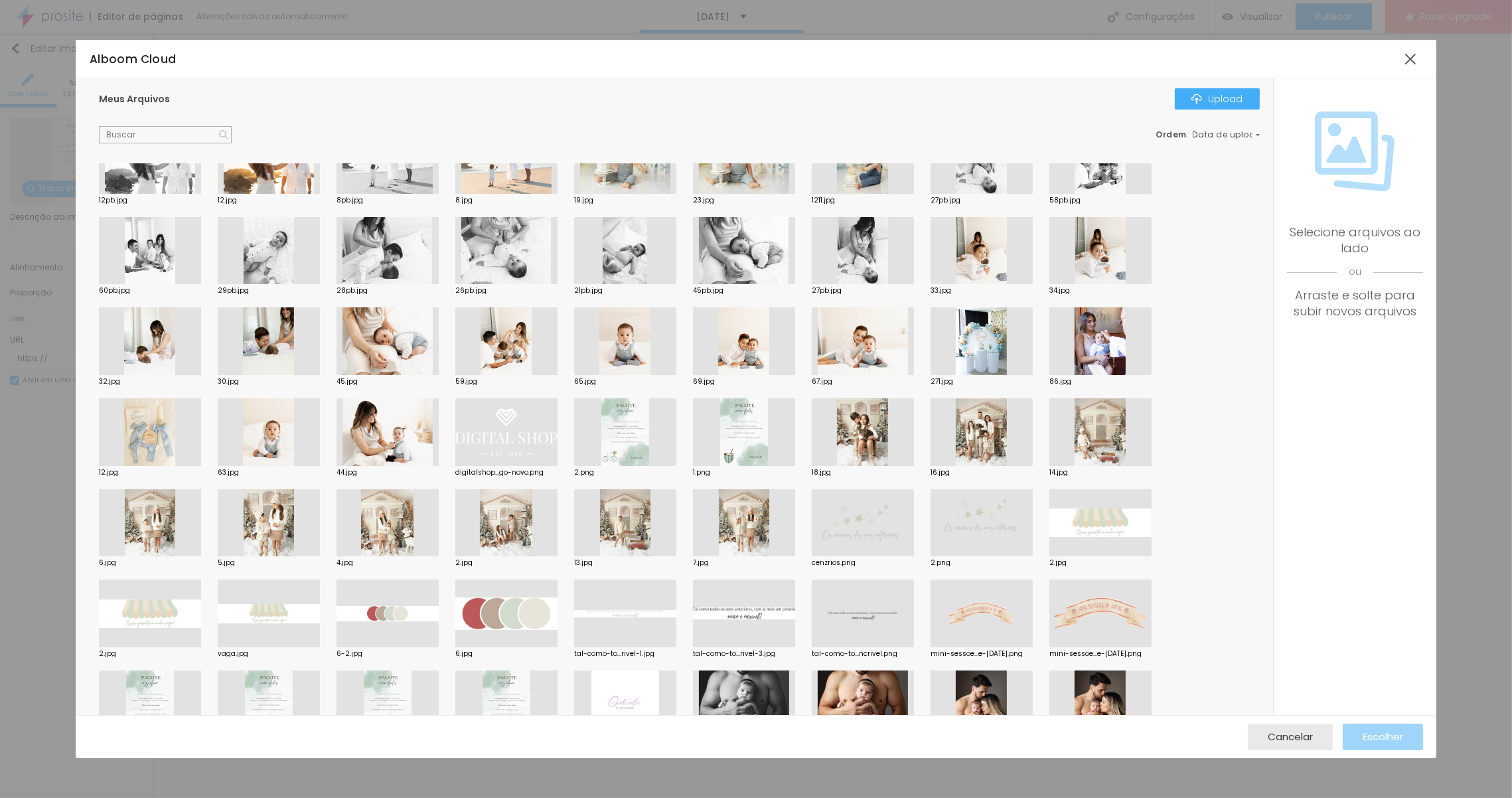
scroll to position [407, 0]
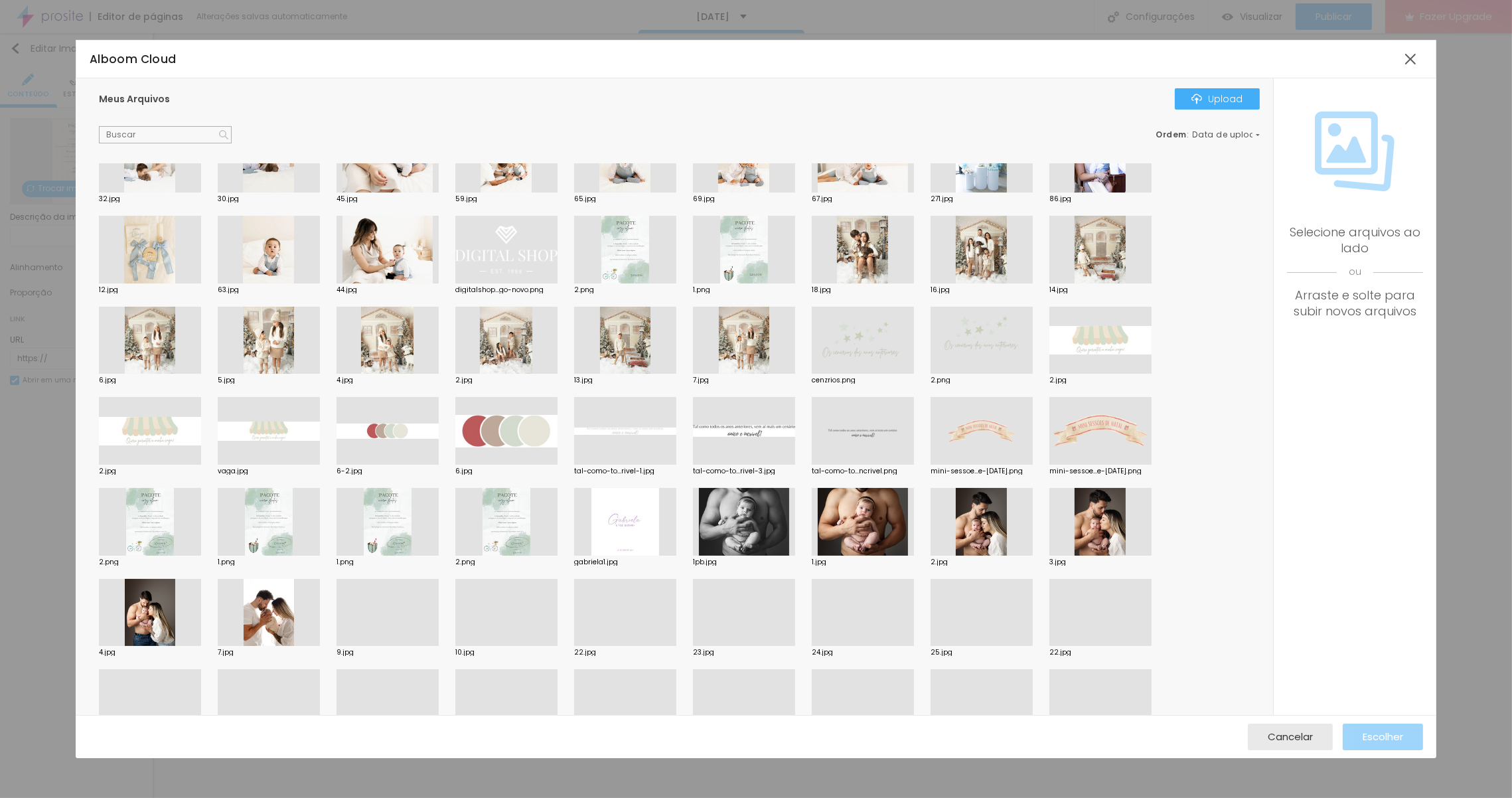
click at [1082, 344] on div at bounding box center [1100, 340] width 102 height 68
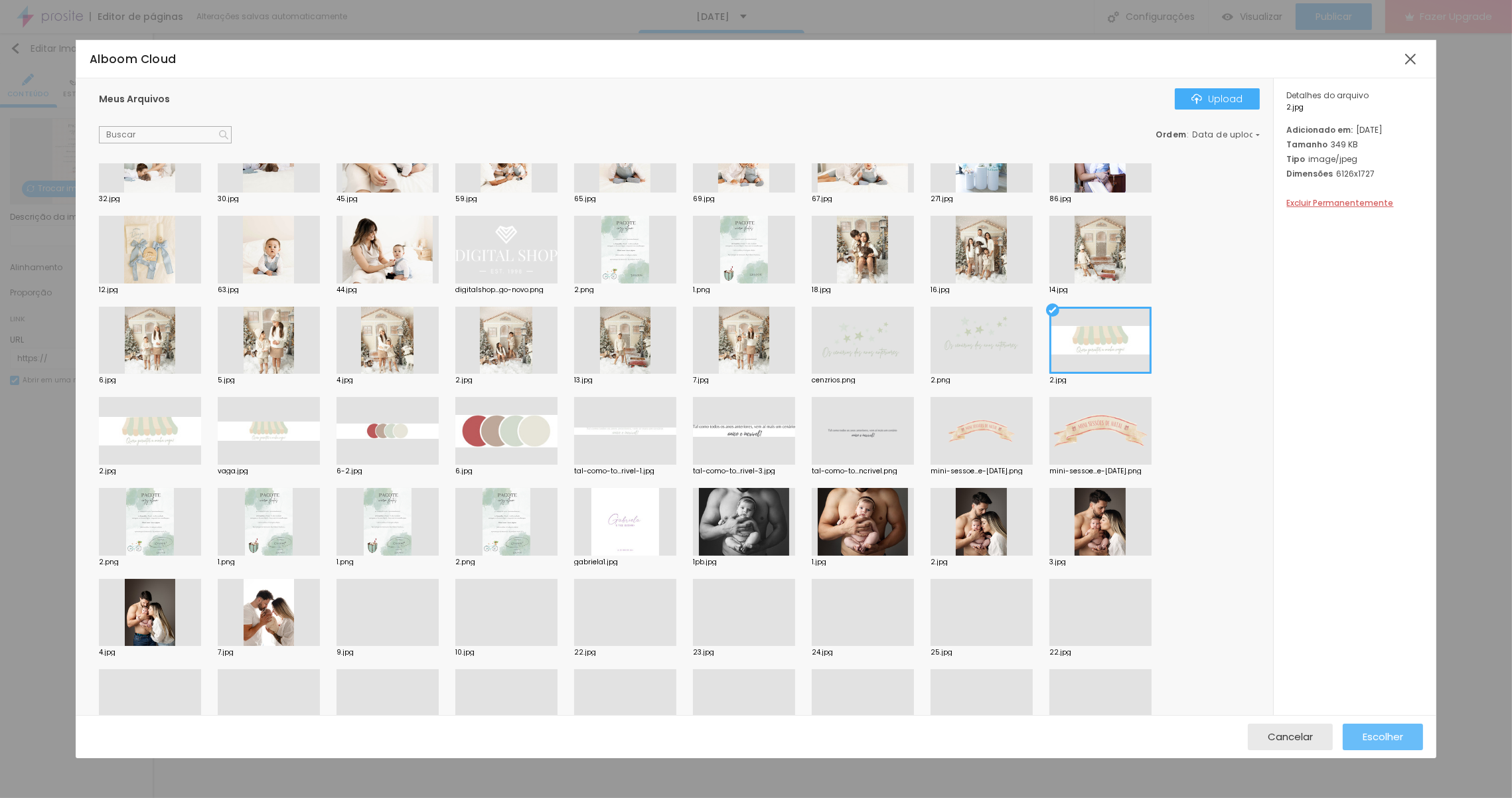
click at [1383, 728] on div "Escolher" at bounding box center [1382, 736] width 41 height 26
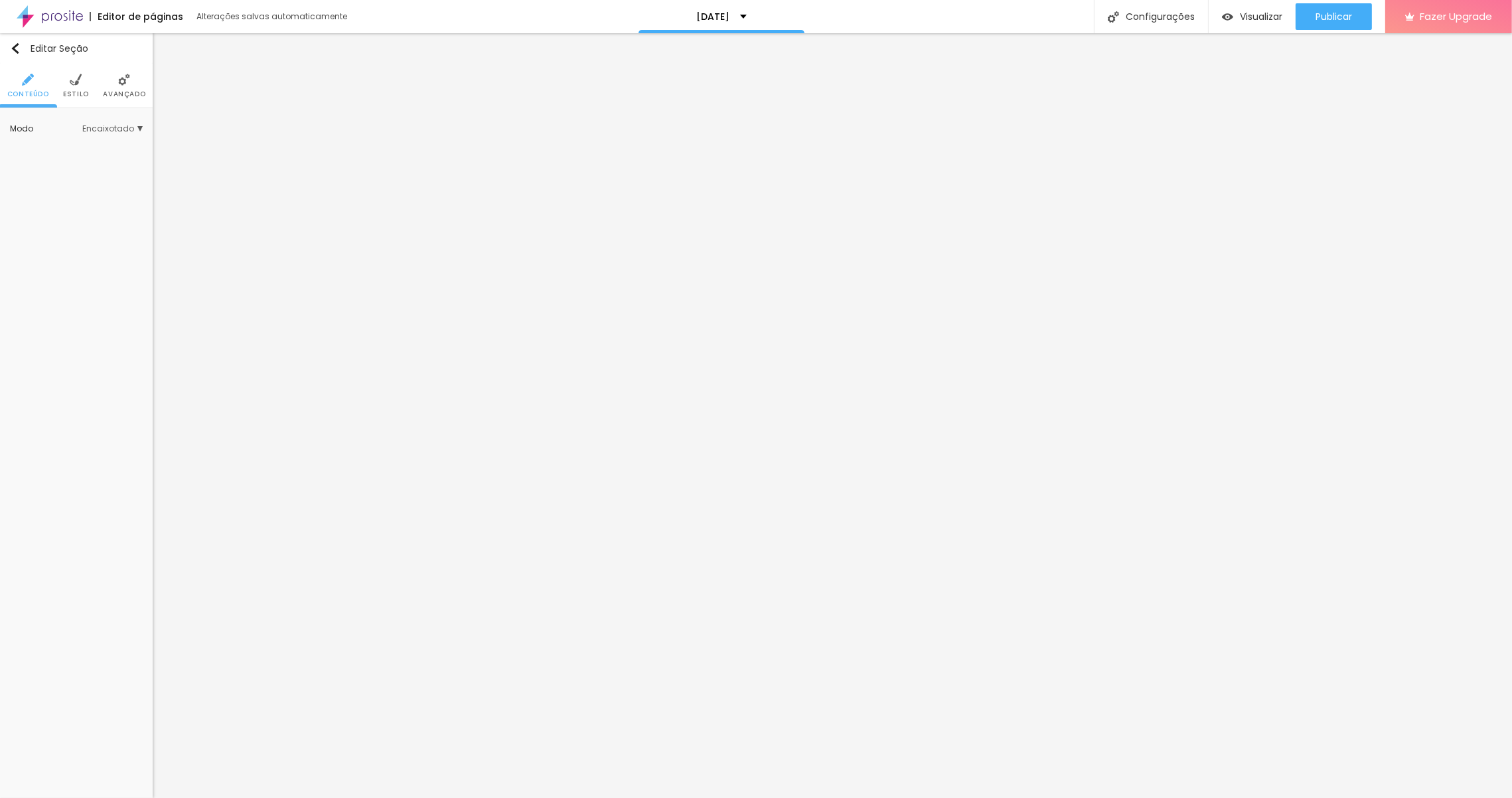
click at [77, 81] on img at bounding box center [75, 79] width 12 height 12
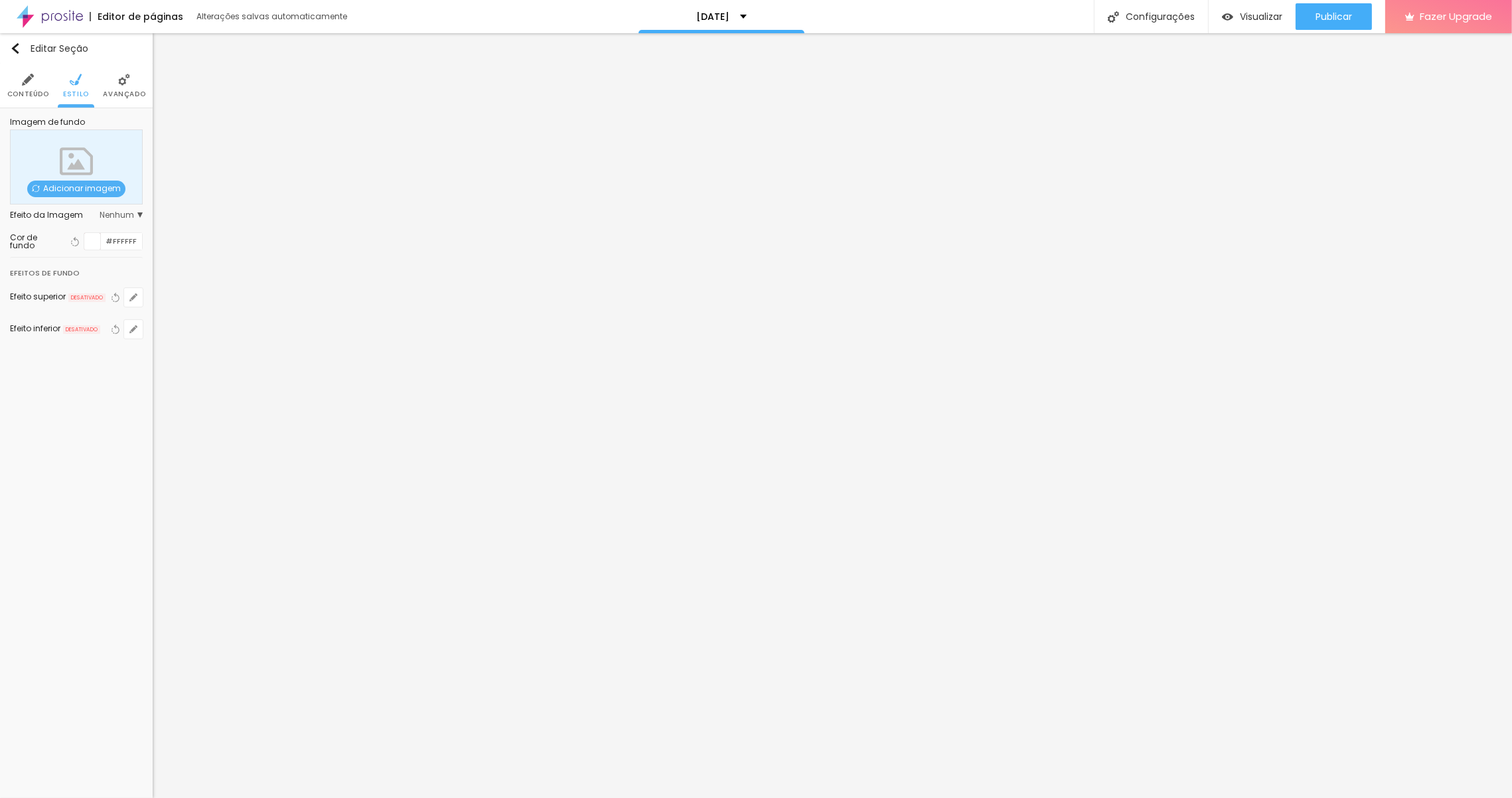
click at [124, 82] on img at bounding box center [123, 79] width 12 height 12
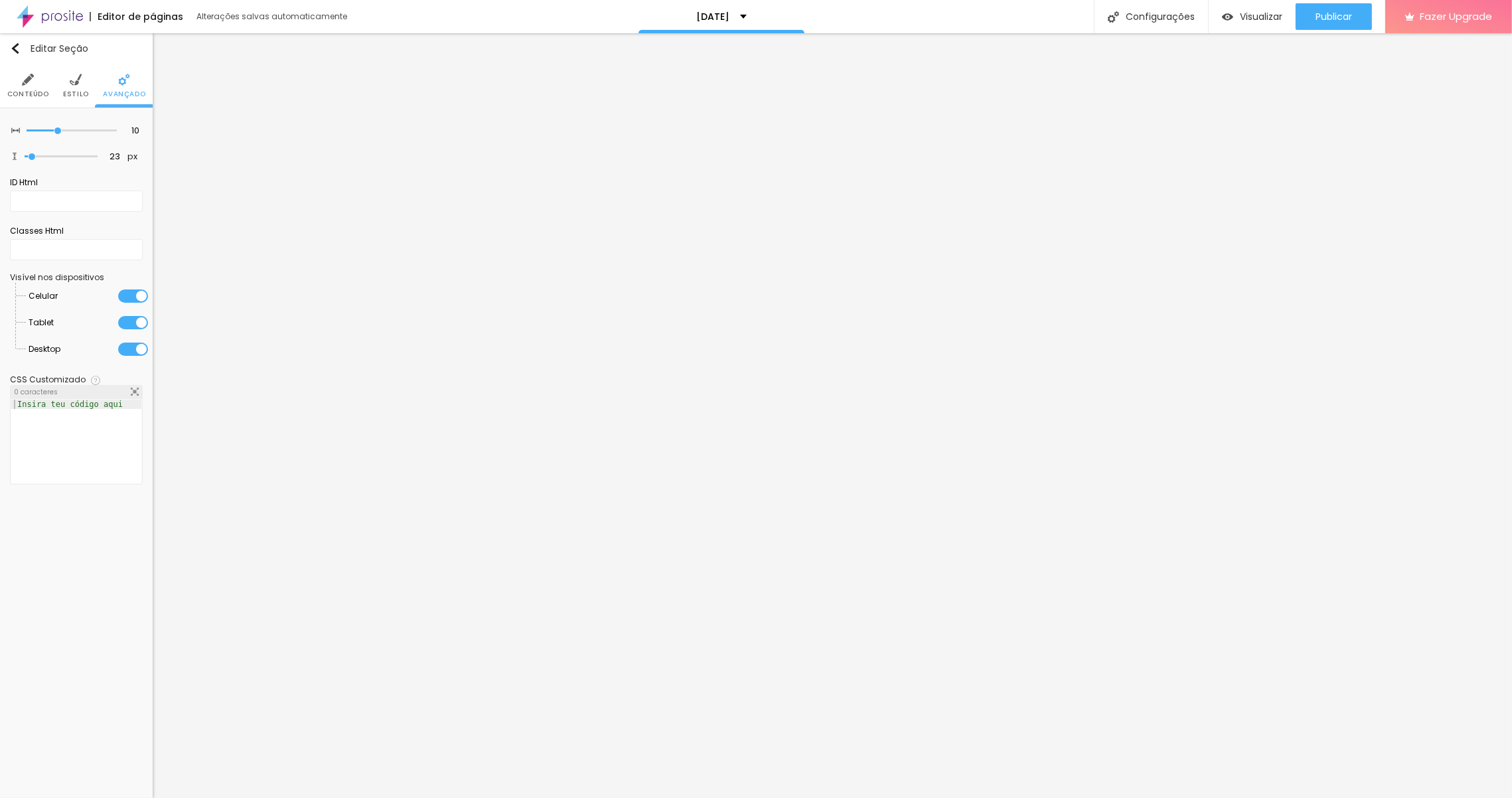
click at [83, 82] on li "Estilo" at bounding box center [76, 86] width 26 height 44
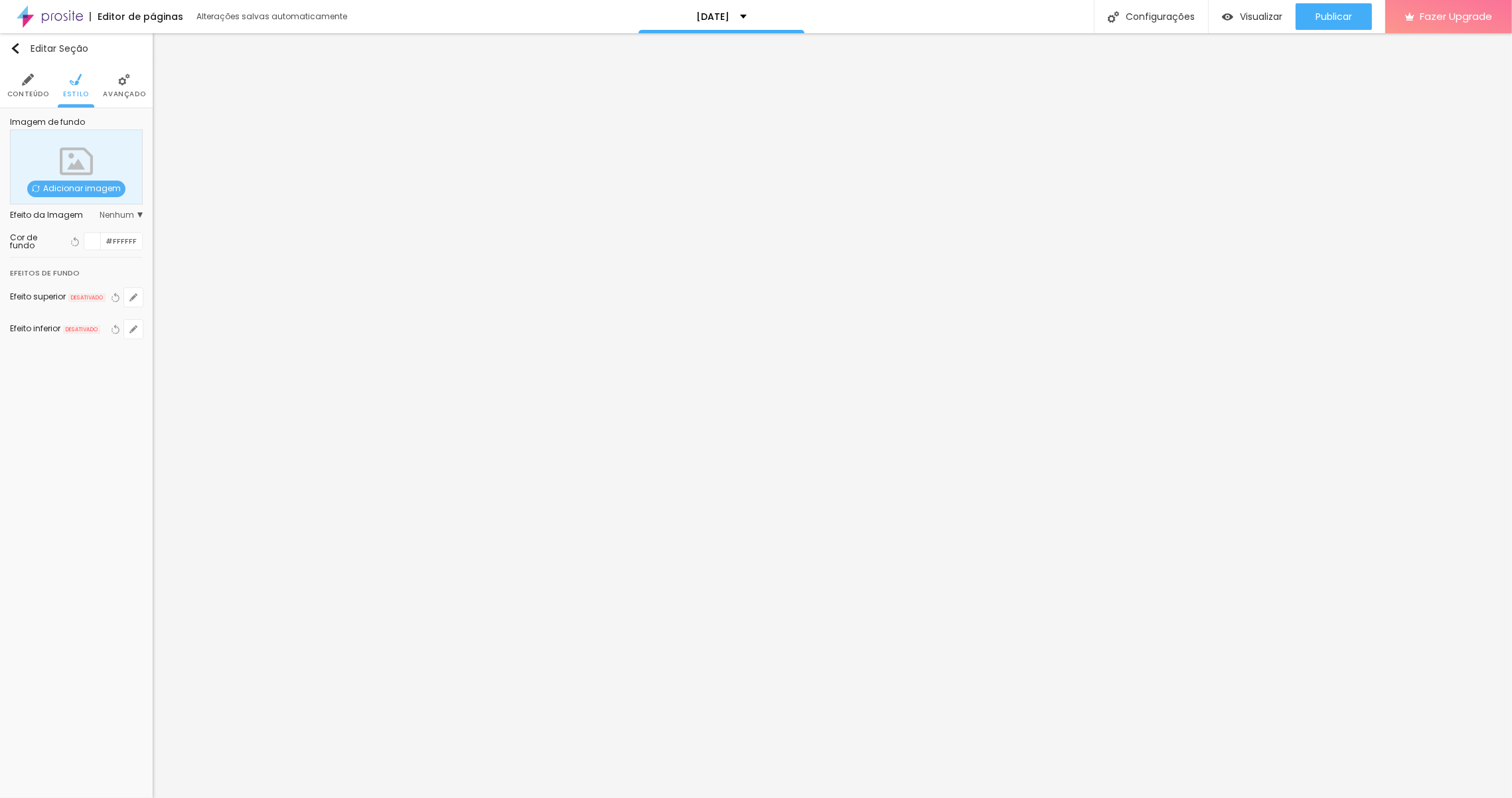
click at [32, 77] on img at bounding box center [27, 79] width 12 height 12
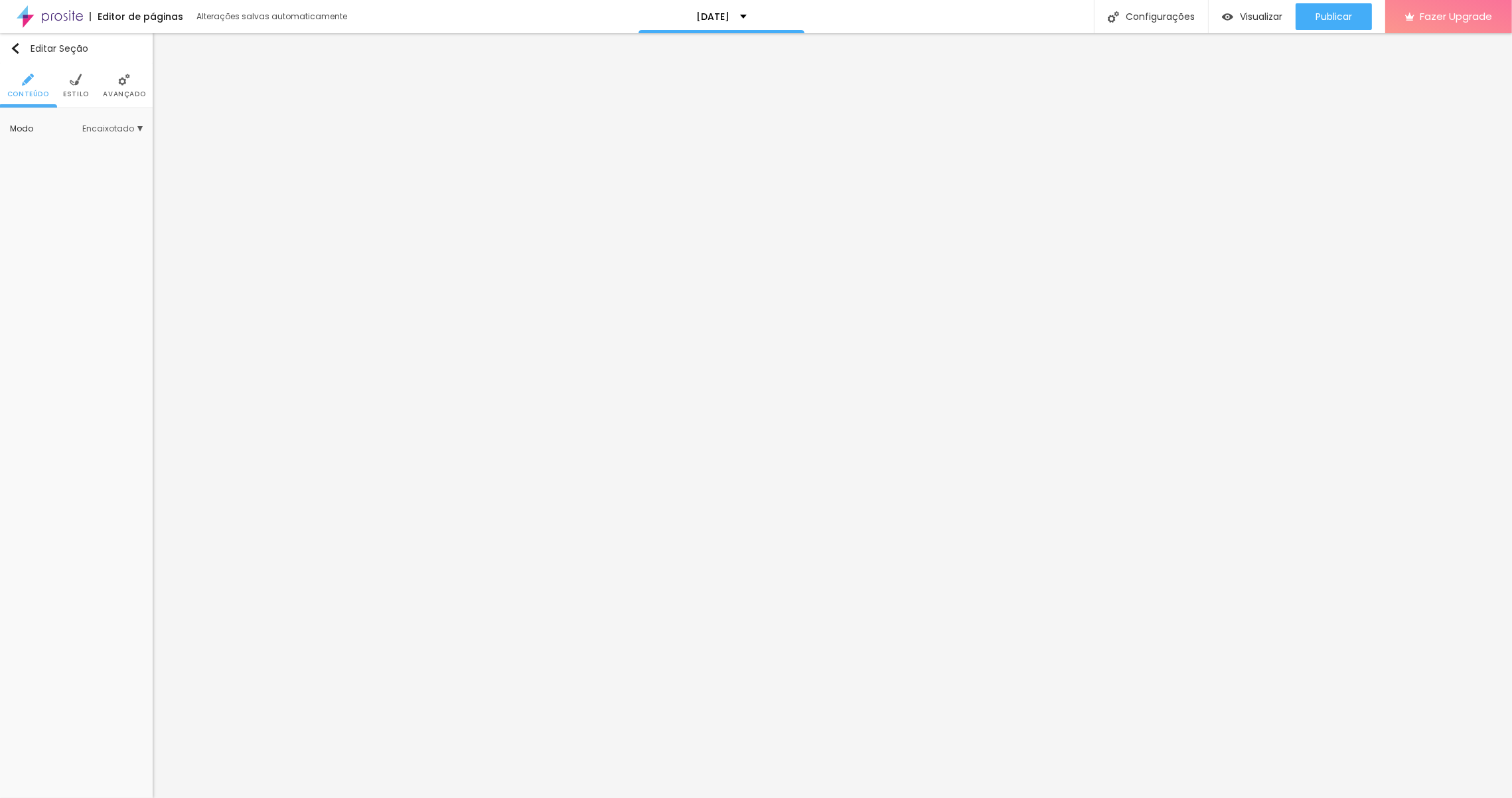
click at [96, 126] on span "Encaixotado" at bounding box center [112, 129] width 60 height 8
click at [90, 162] on span "Completo" at bounding box center [96, 166] width 90 height 8
click at [92, 152] on span "Encaixotado" at bounding box center [76, 148] width 51 height 12
click at [69, 190] on span "Trocar imagem" at bounding box center [64, 189] width 85 height 16
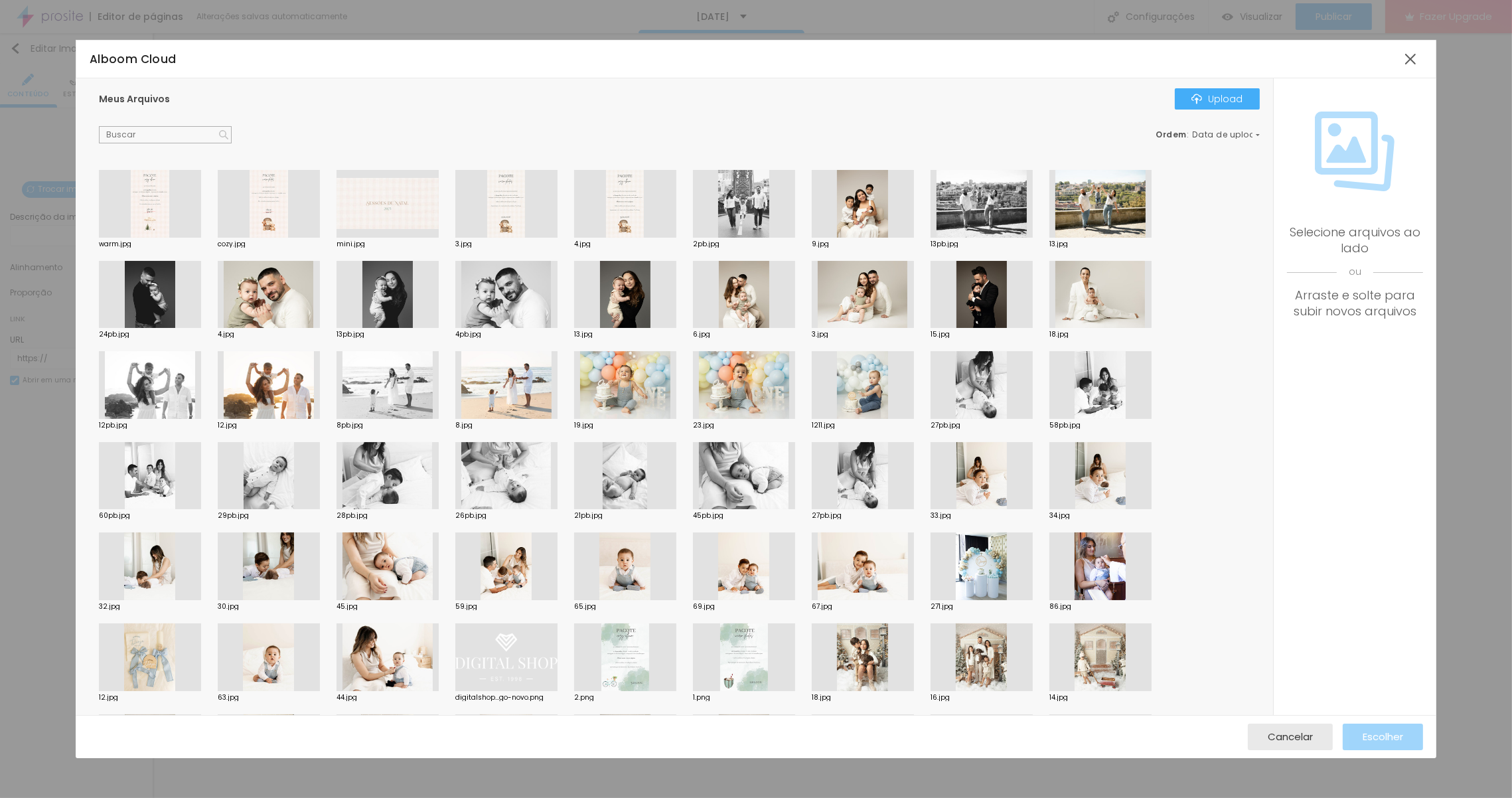
click at [283, 192] on div at bounding box center [269, 204] width 102 height 68
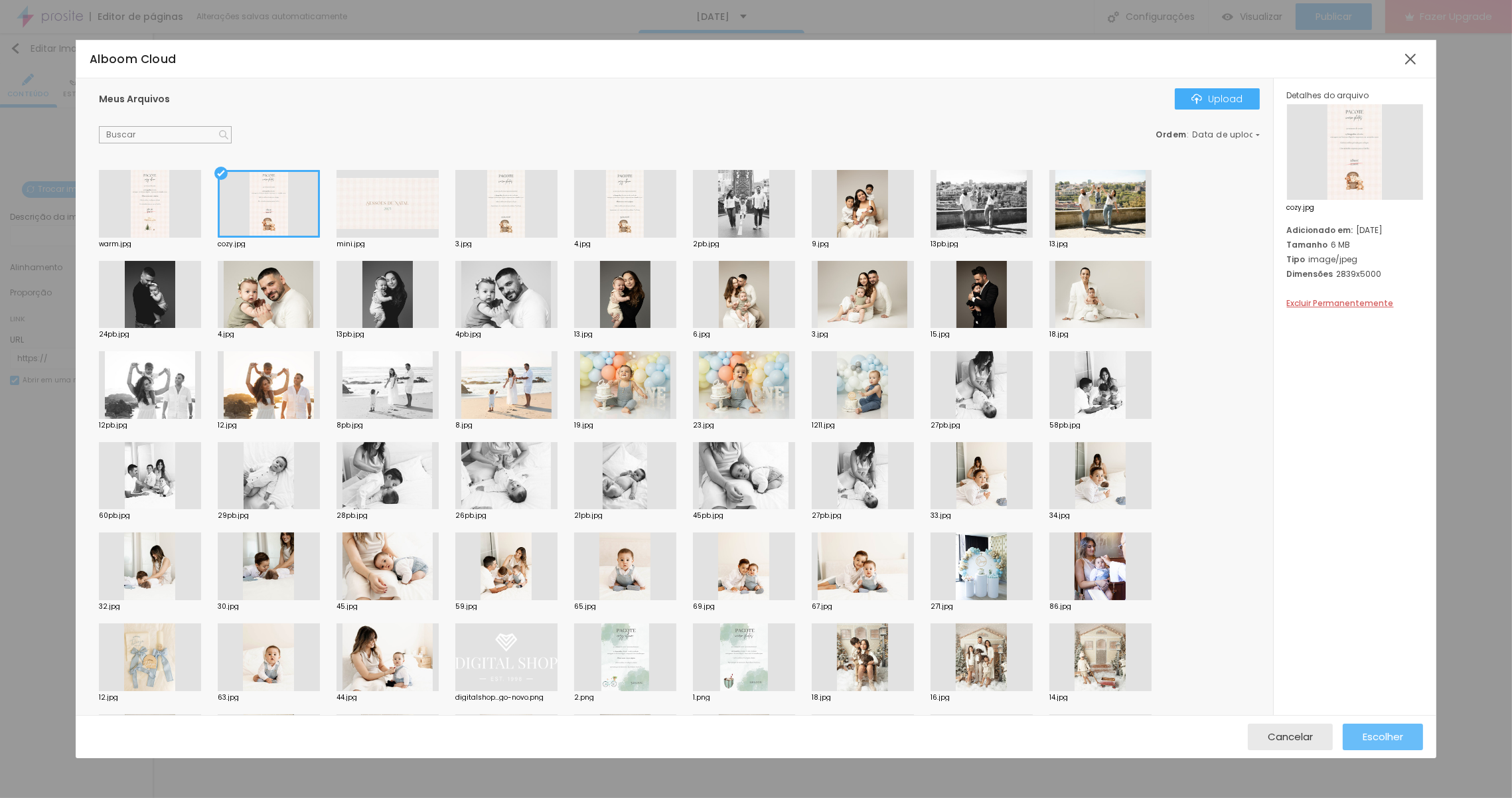
click at [1396, 732] on span "Escolher" at bounding box center [1382, 736] width 41 height 12
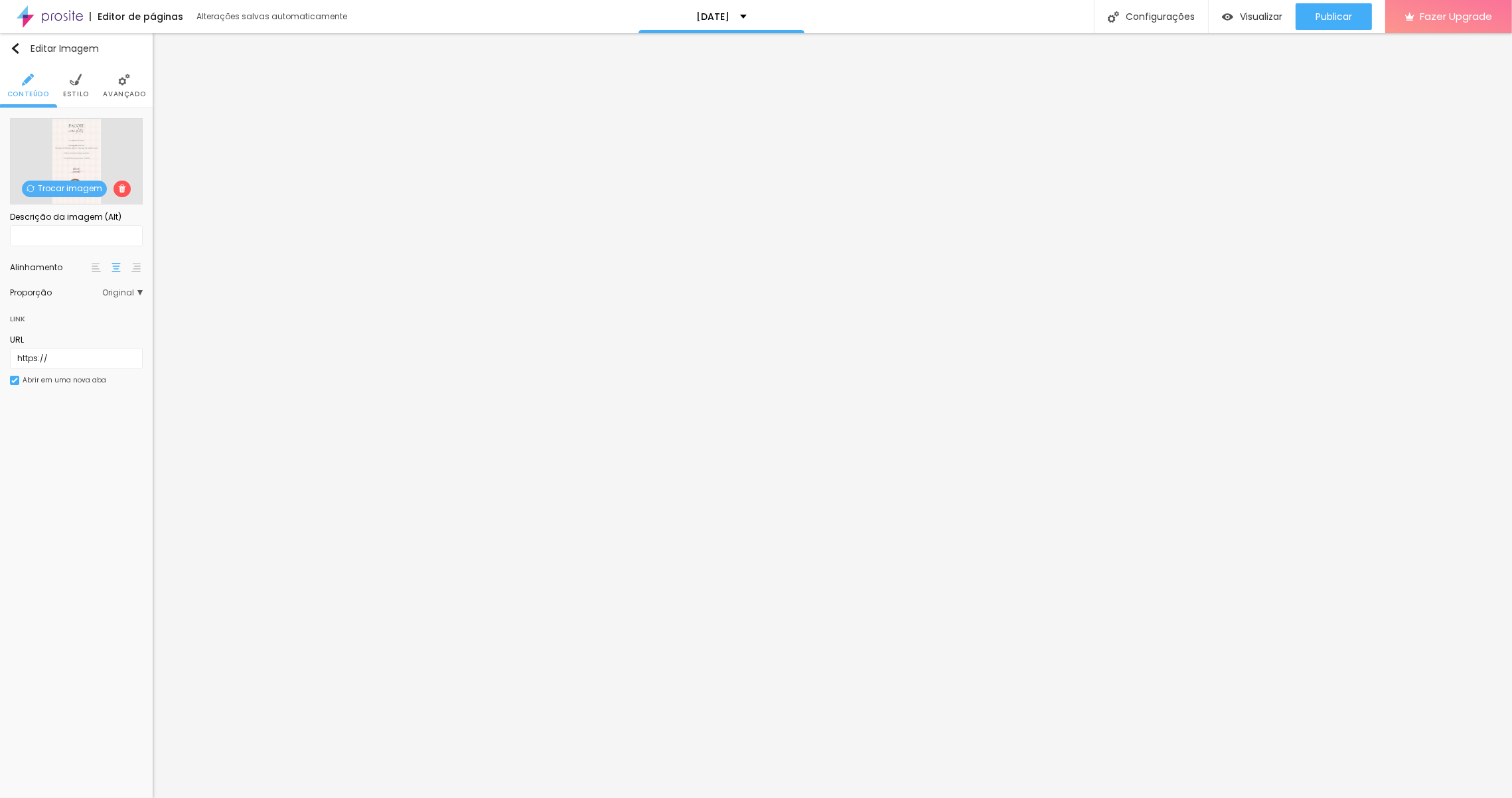
click at [66, 86] on li "Estilo" at bounding box center [76, 86] width 26 height 44
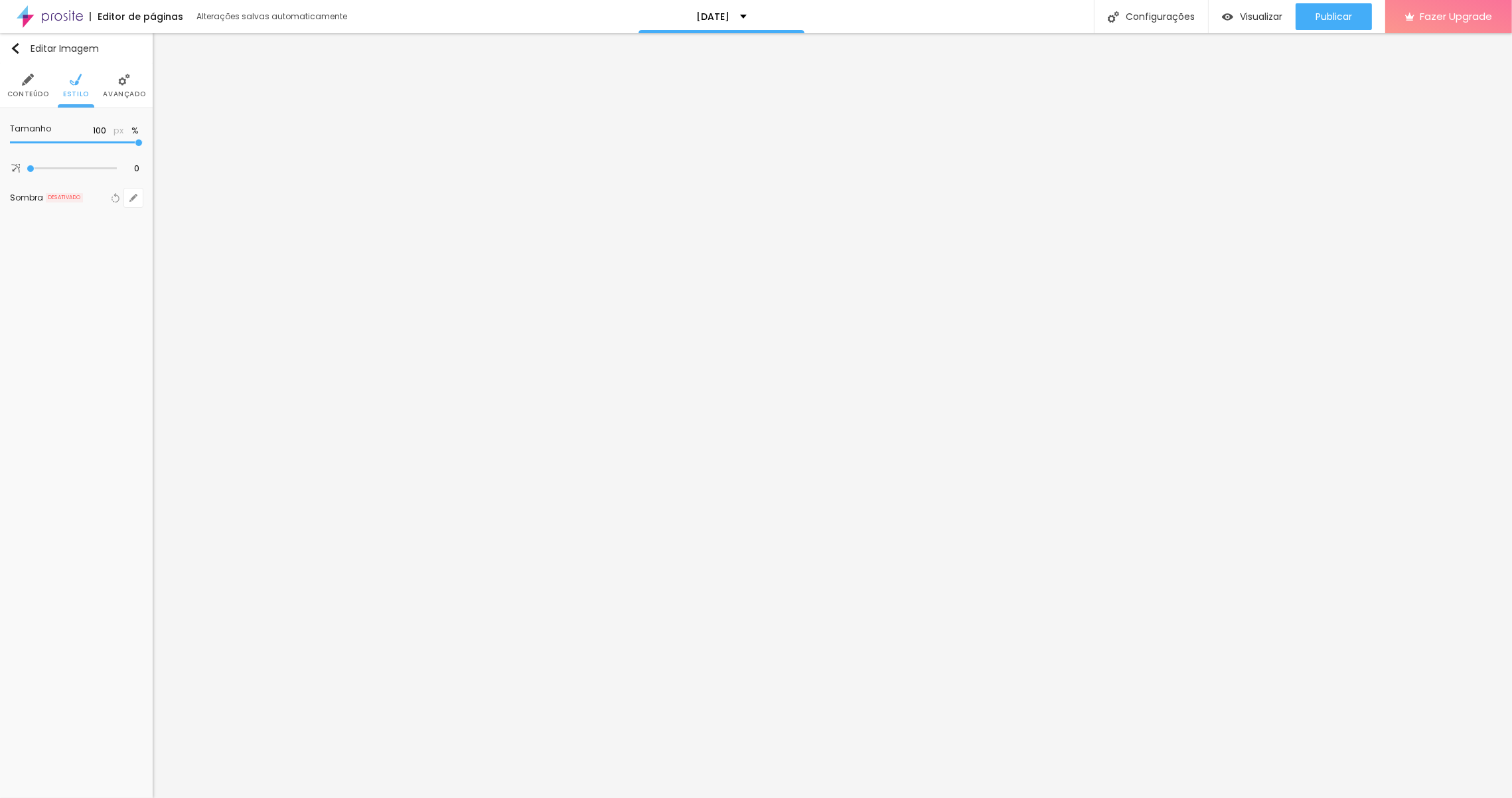
click at [21, 87] on li "Conteúdo" at bounding box center [28, 86] width 41 height 44
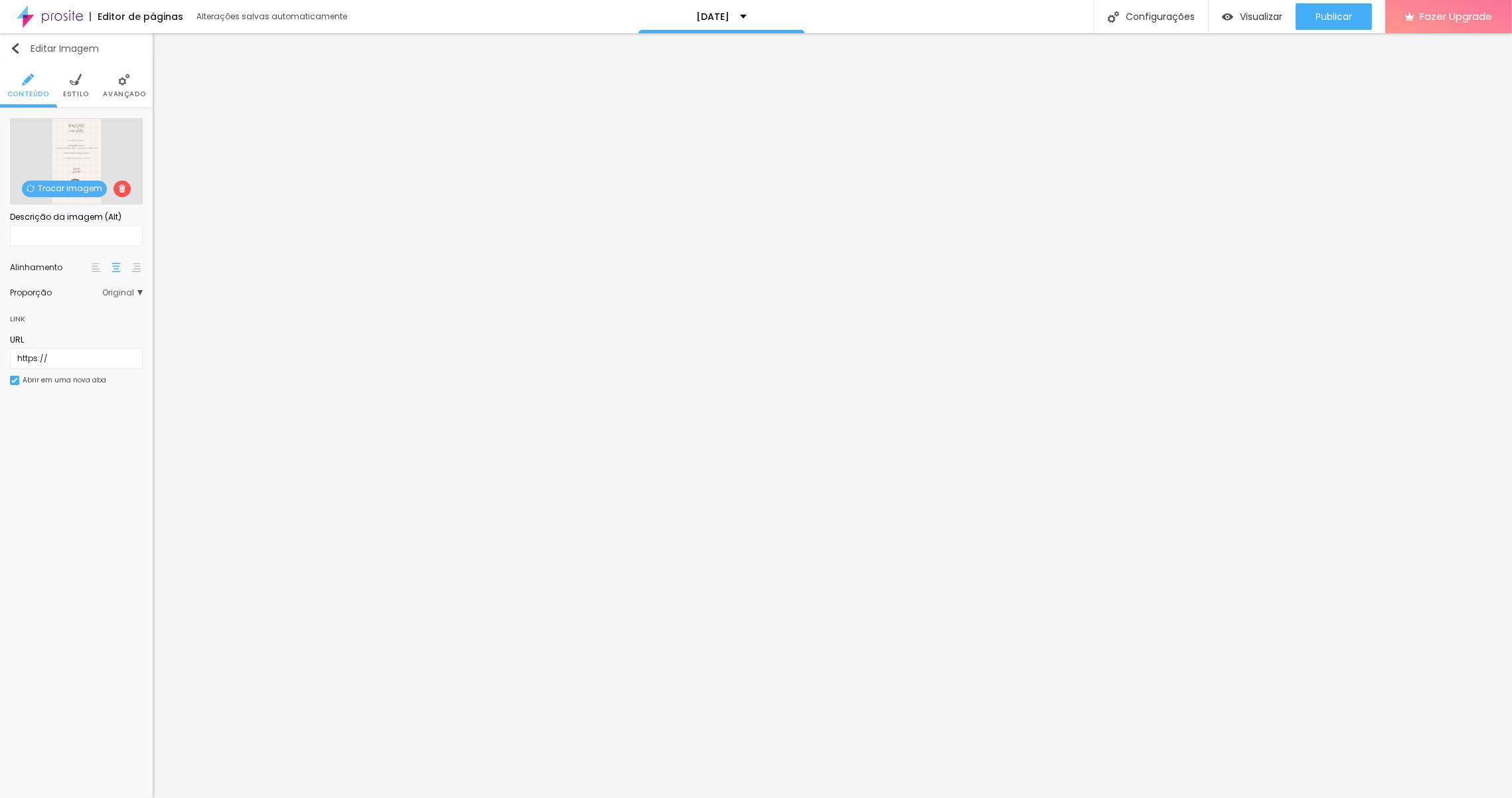
click at [17, 55] on button "Editar Imagem" at bounding box center [76, 49] width 152 height 31
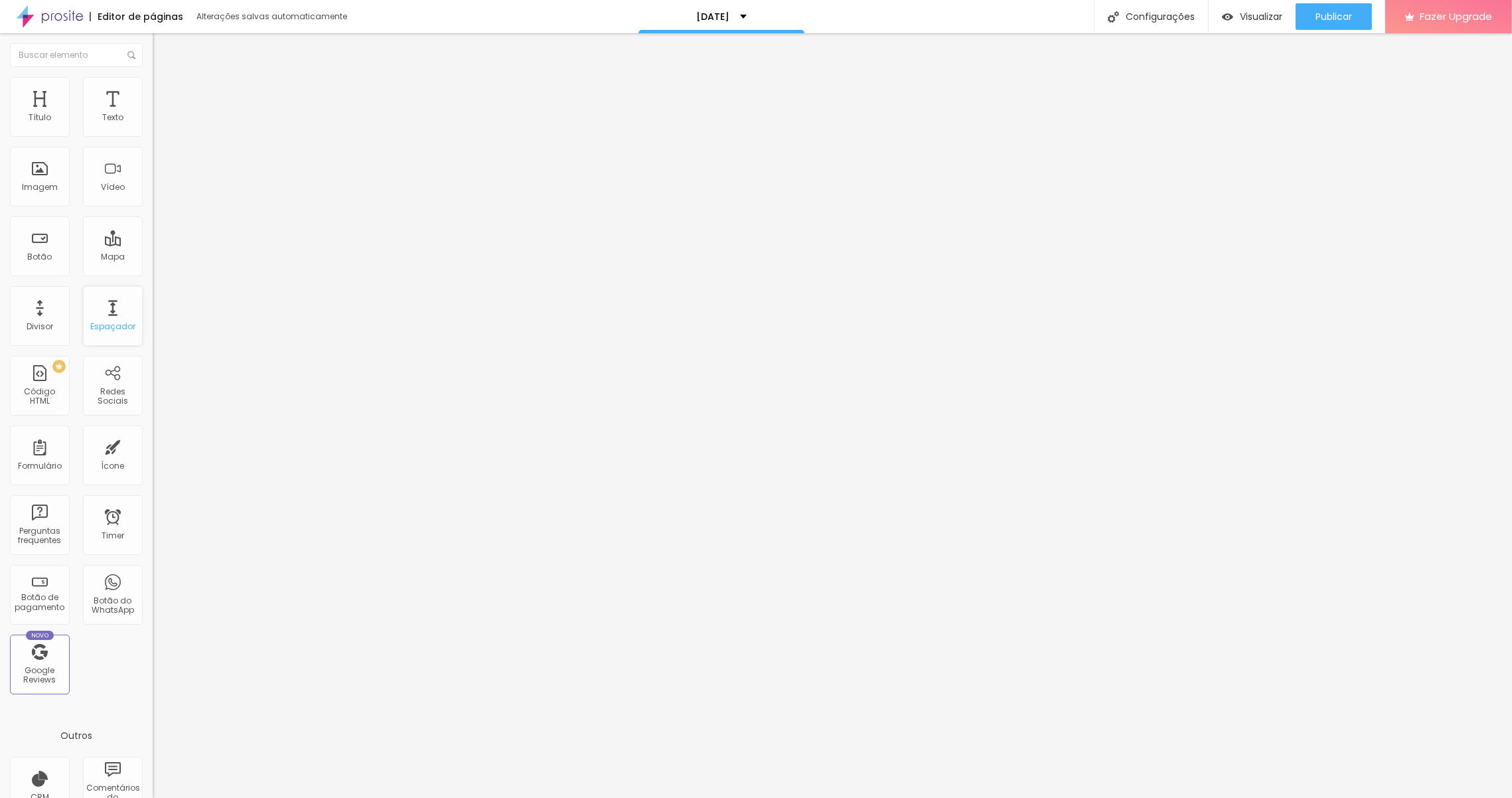
click at [123, 312] on div "Espaçador" at bounding box center [113, 316] width 59 height 59
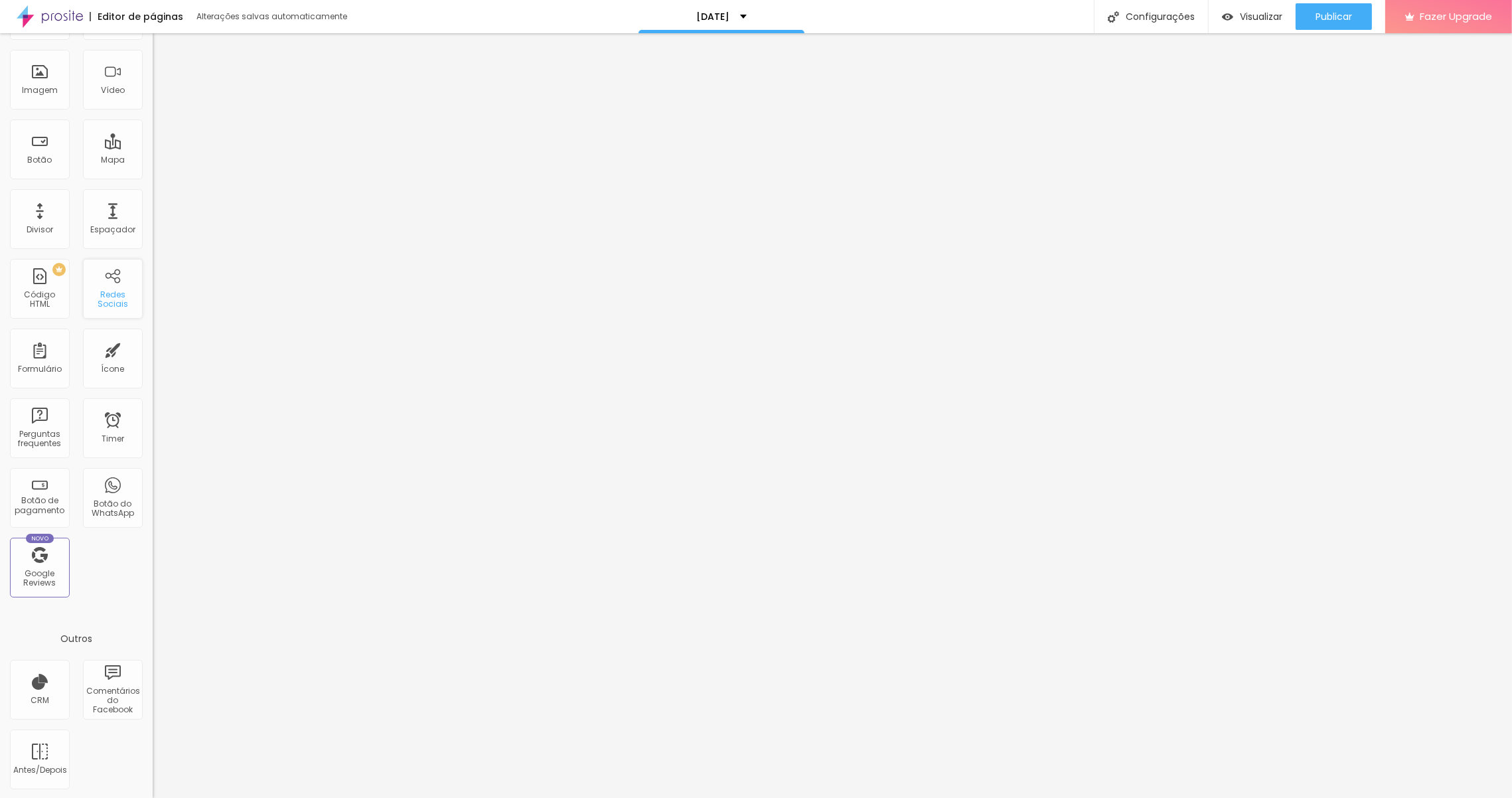
scroll to position [0, 0]
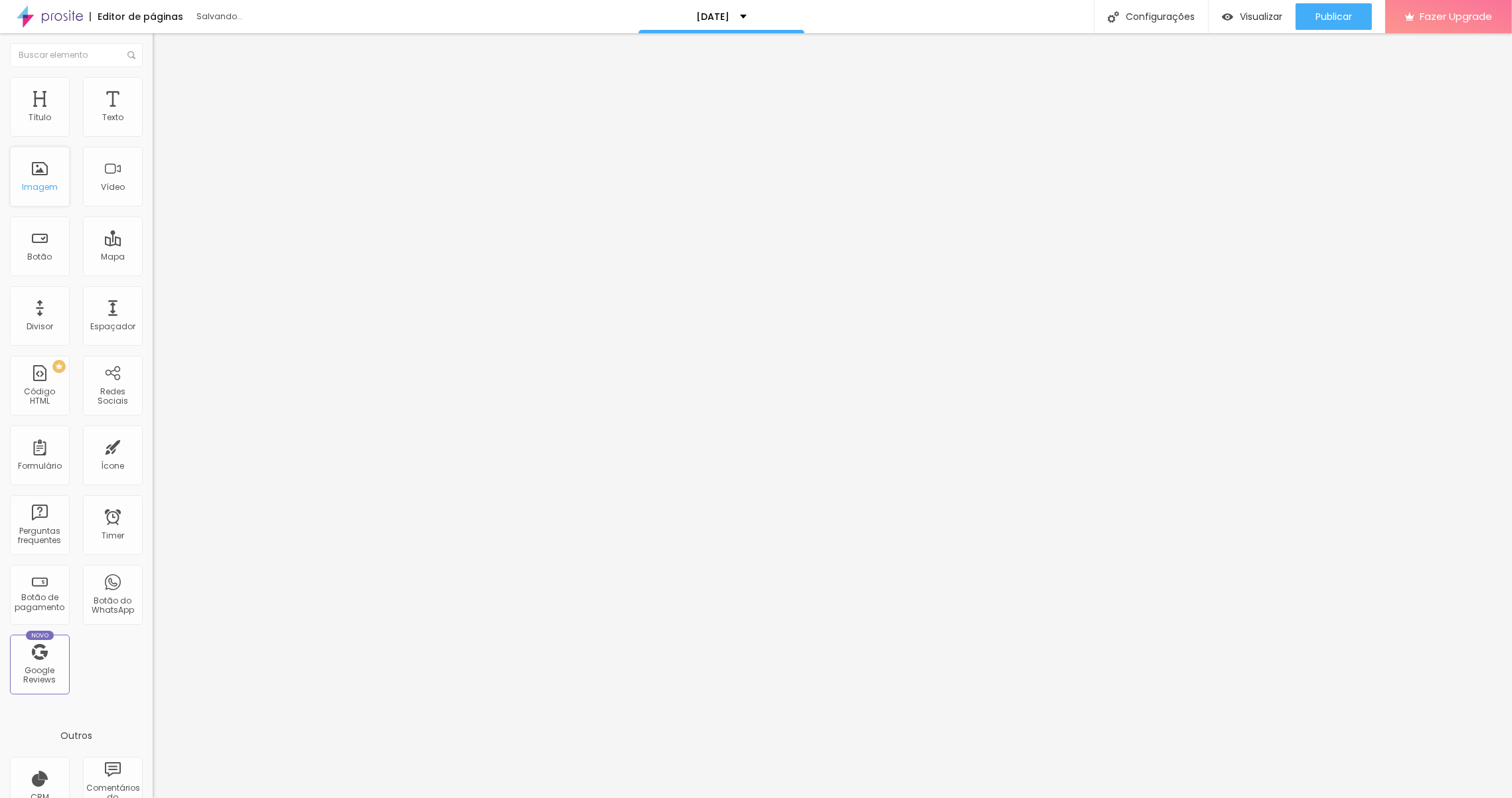
click at [44, 173] on div "Imagem" at bounding box center [40, 177] width 59 height 59
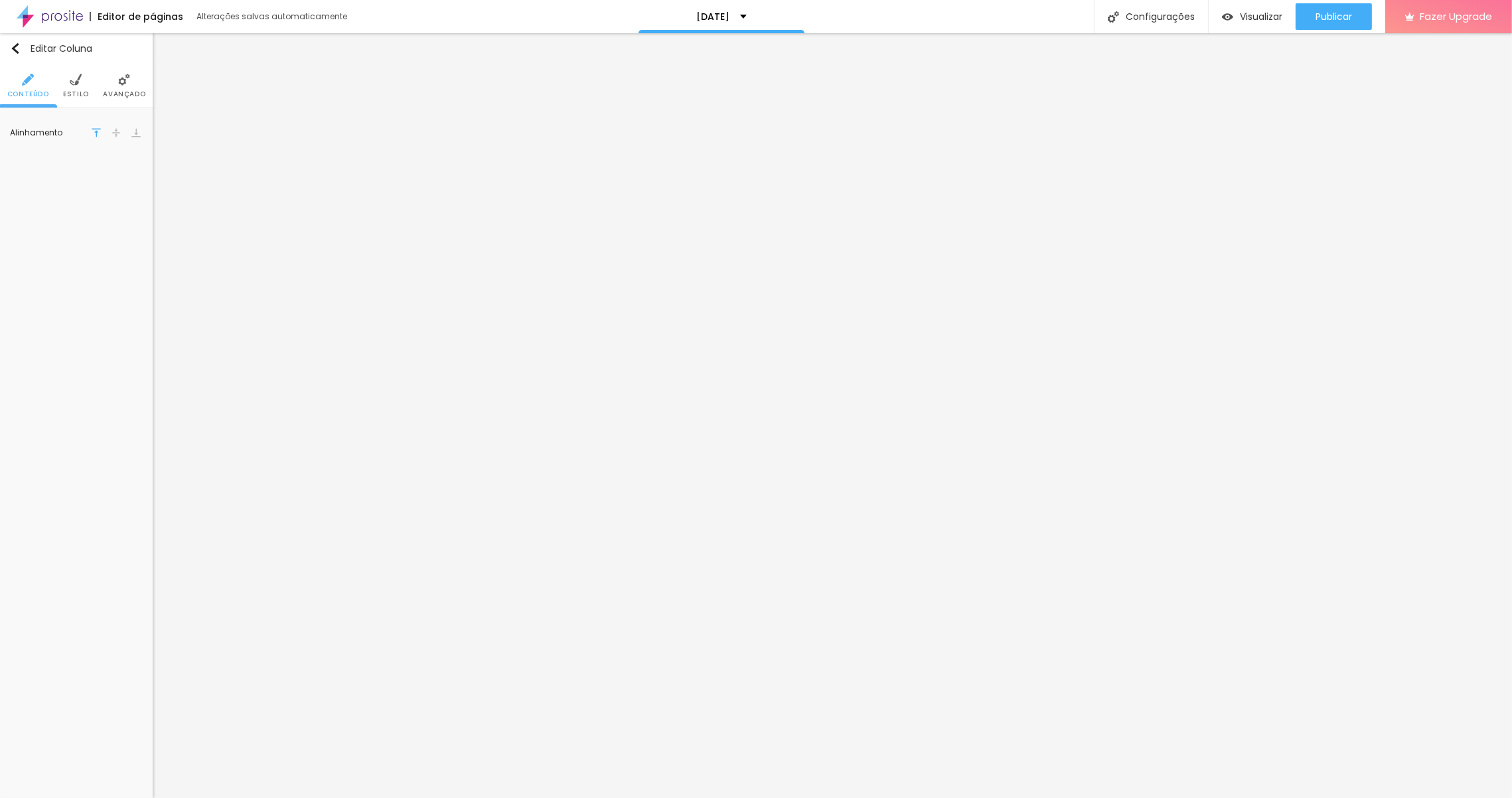
click at [114, 130] on img at bounding box center [116, 132] width 9 height 9
click at [16, 48] on img "button" at bounding box center [15, 49] width 11 height 11
click at [75, 91] on span "Estilo" at bounding box center [76, 94] width 26 height 6
click at [113, 83] on li "Avançado" at bounding box center [123, 86] width 42 height 44
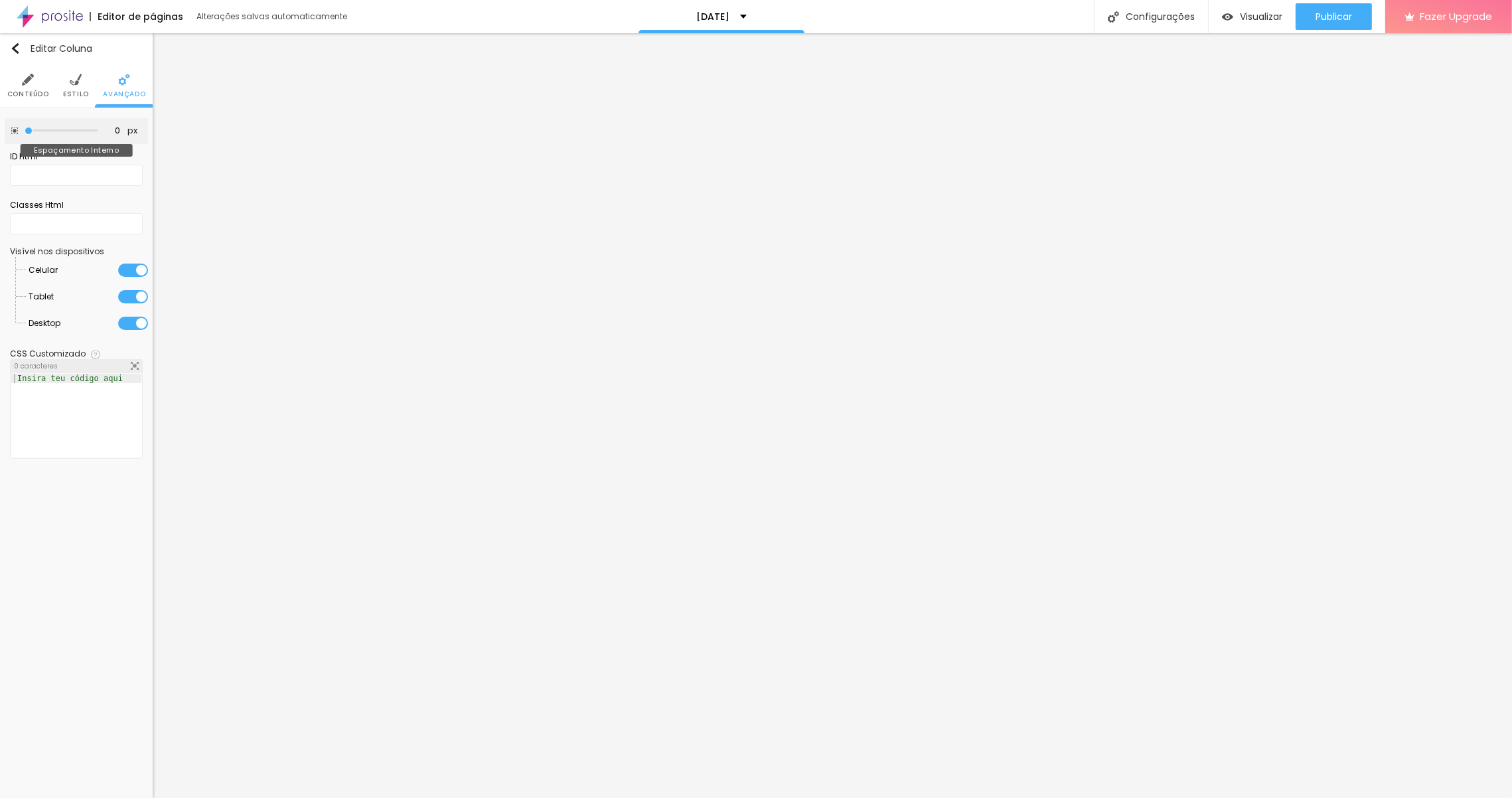
type input "5"
type input "10"
type input "15"
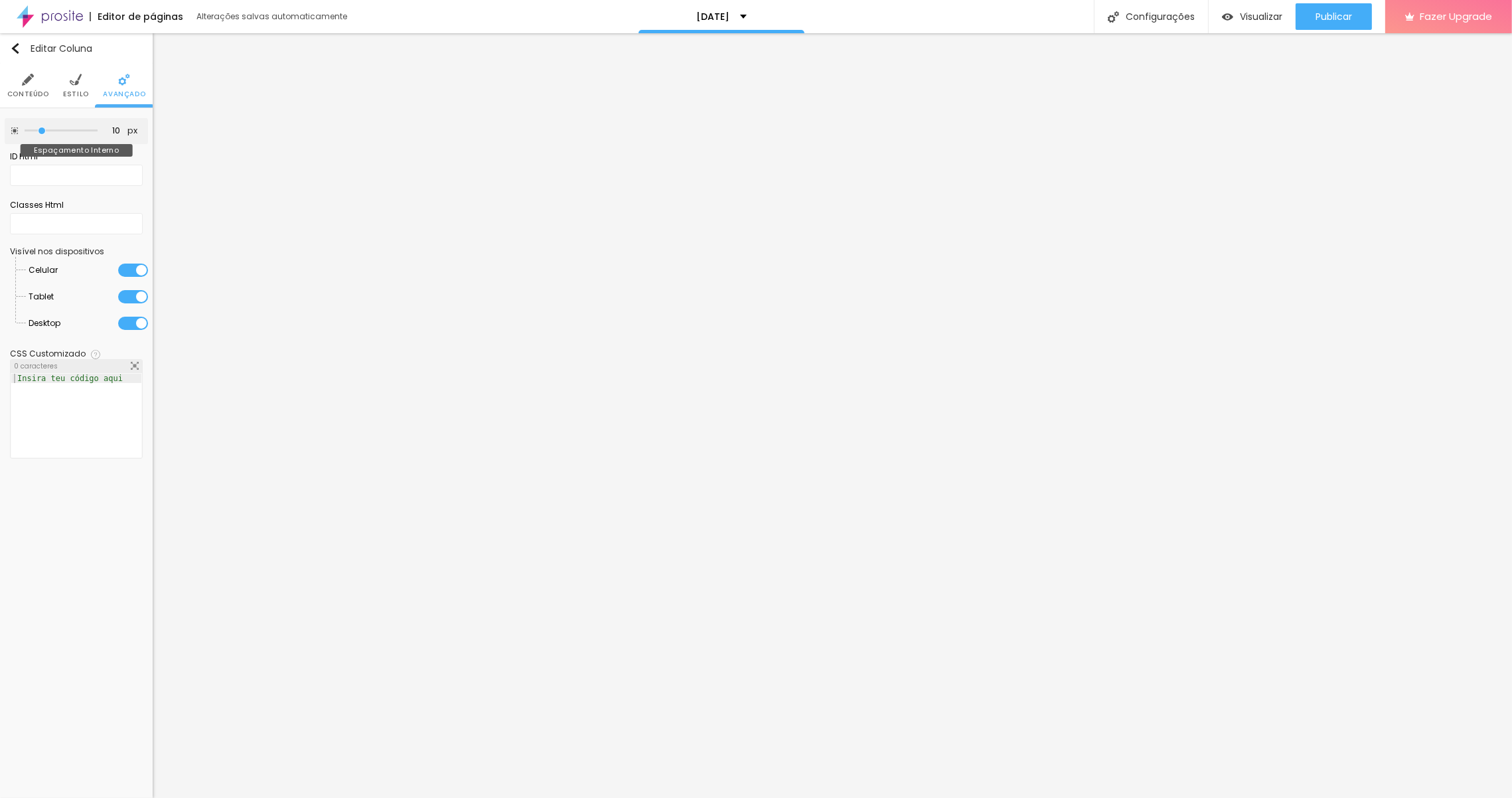
type input "15"
type input "20"
type input "25"
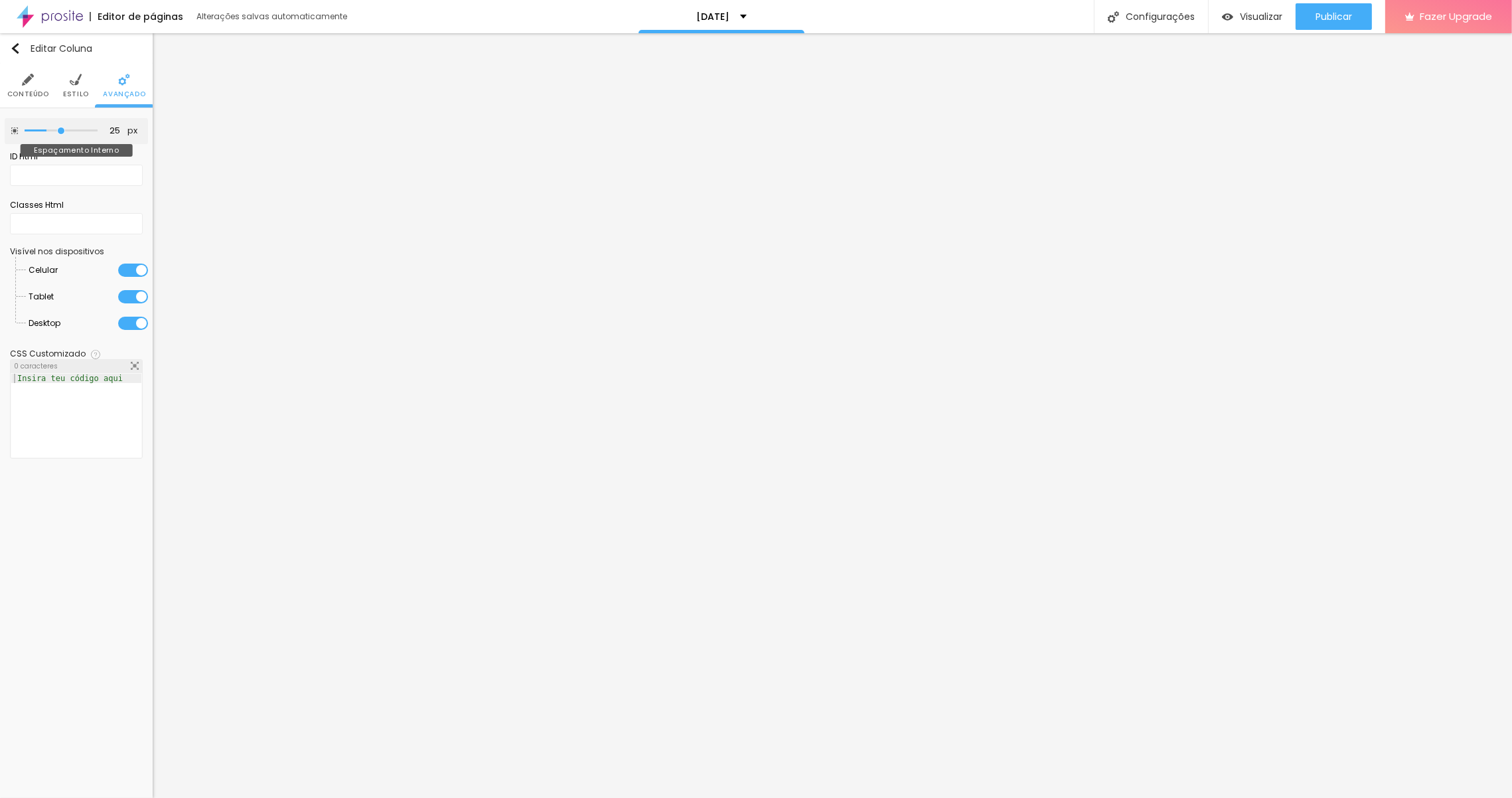
type input "30"
type input "25"
type input "20"
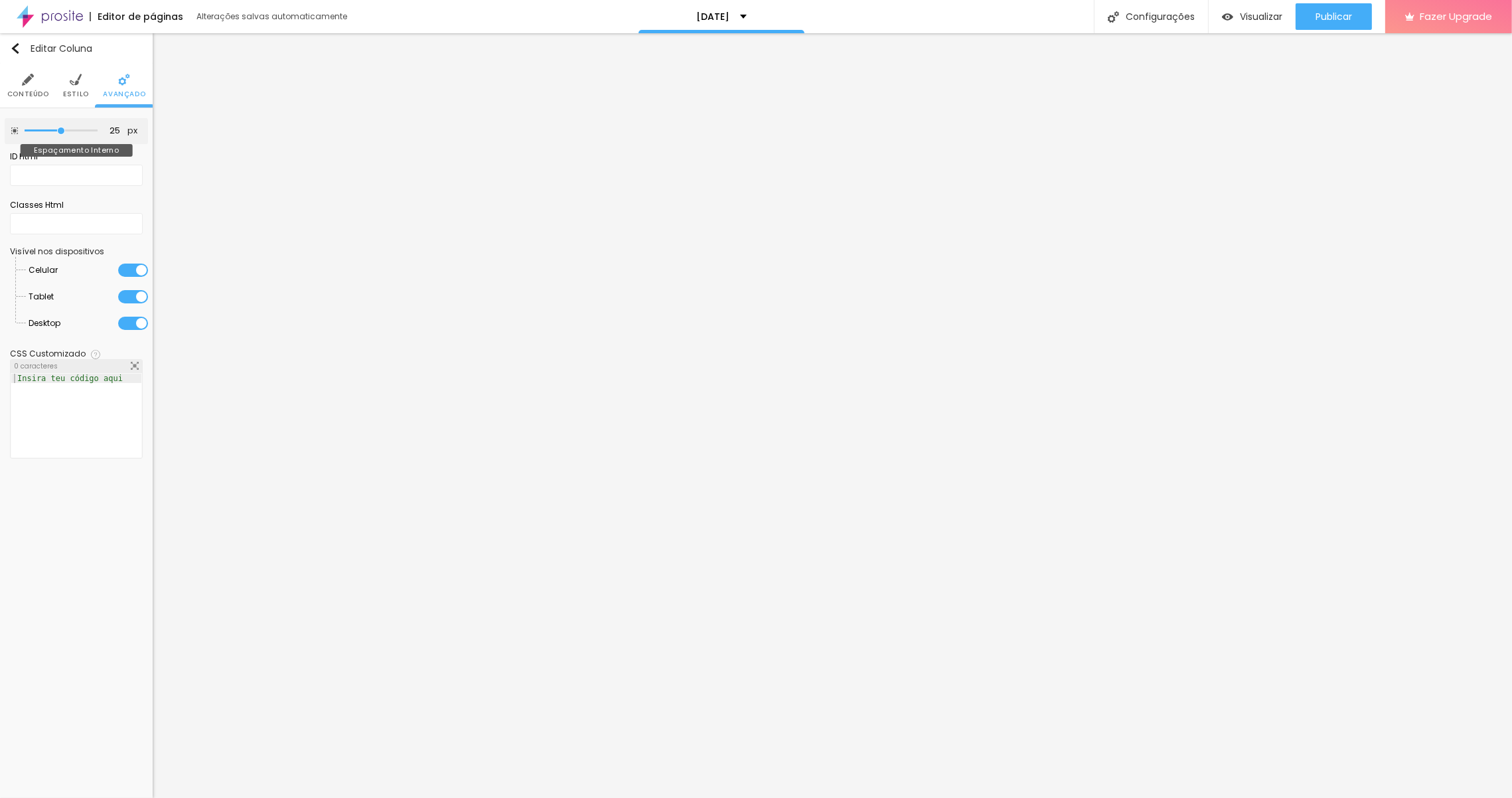
type input "20"
type input "15"
type input "10"
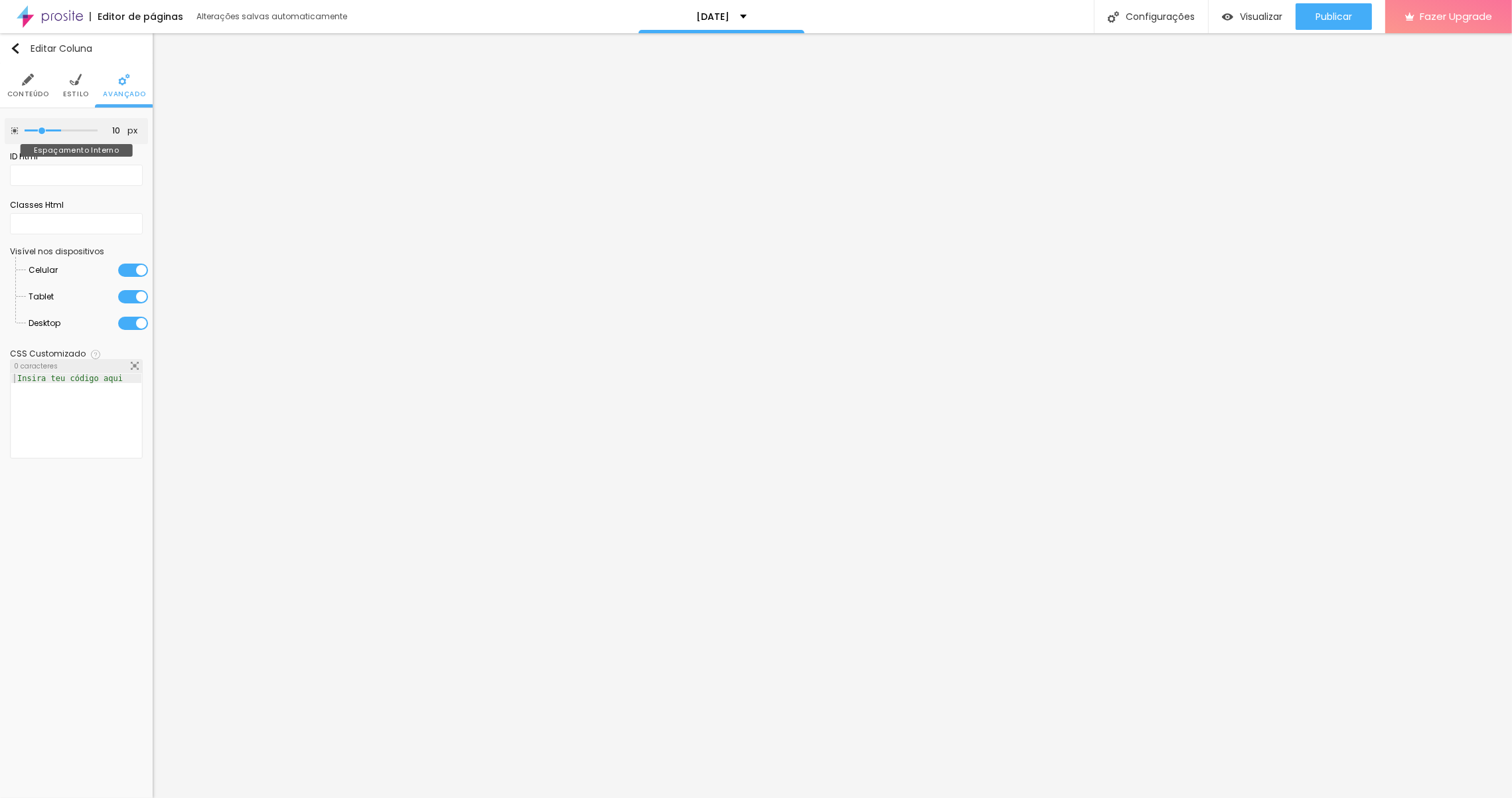
type input "5"
type input "0"
type input "5"
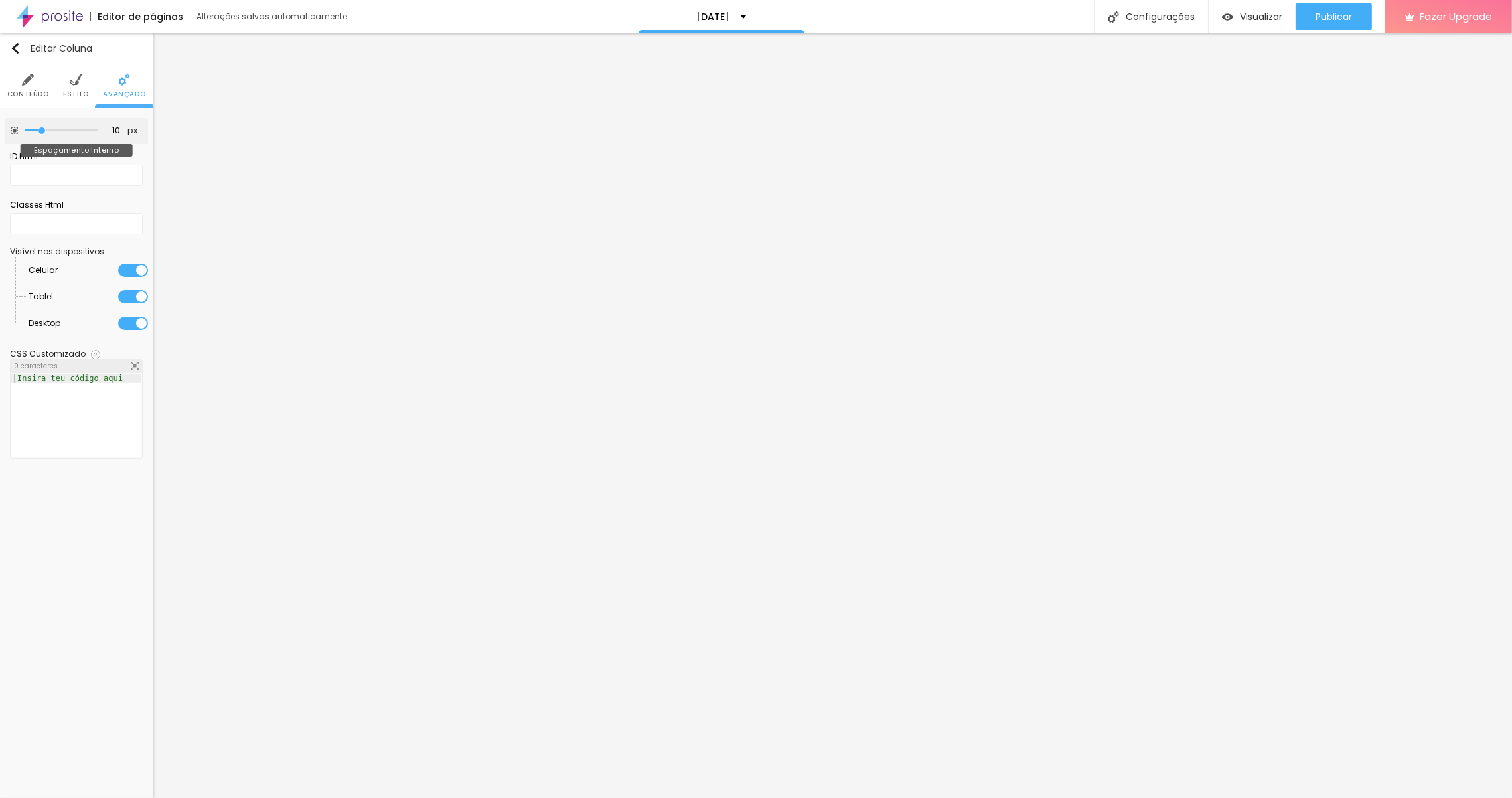
drag, startPoint x: 26, startPoint y: 127, endPoint x: 44, endPoint y: 122, distance: 18.7
click at [44, 127] on input "range" at bounding box center [60, 130] width 73 height 6
drag, startPoint x: 44, startPoint y: 122, endPoint x: 37, endPoint y: 122, distance: 7.0
click at [37, 122] on div "10 px Espaçamento Interno" at bounding box center [76, 131] width 143 height 26
click at [32, 86] on li "Conteúdo" at bounding box center [28, 86] width 41 height 44
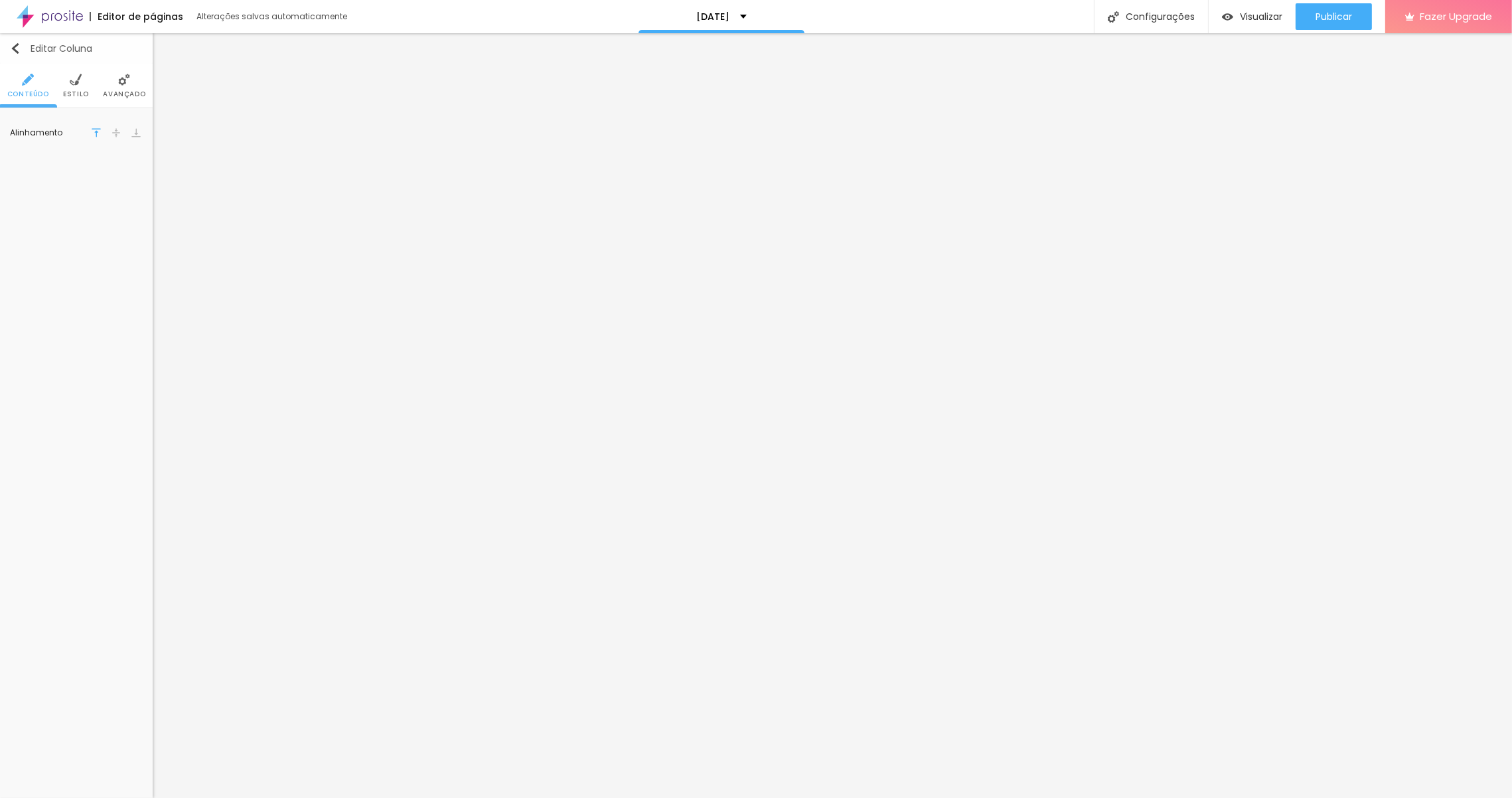
click at [10, 46] on img "button" at bounding box center [15, 49] width 11 height 11
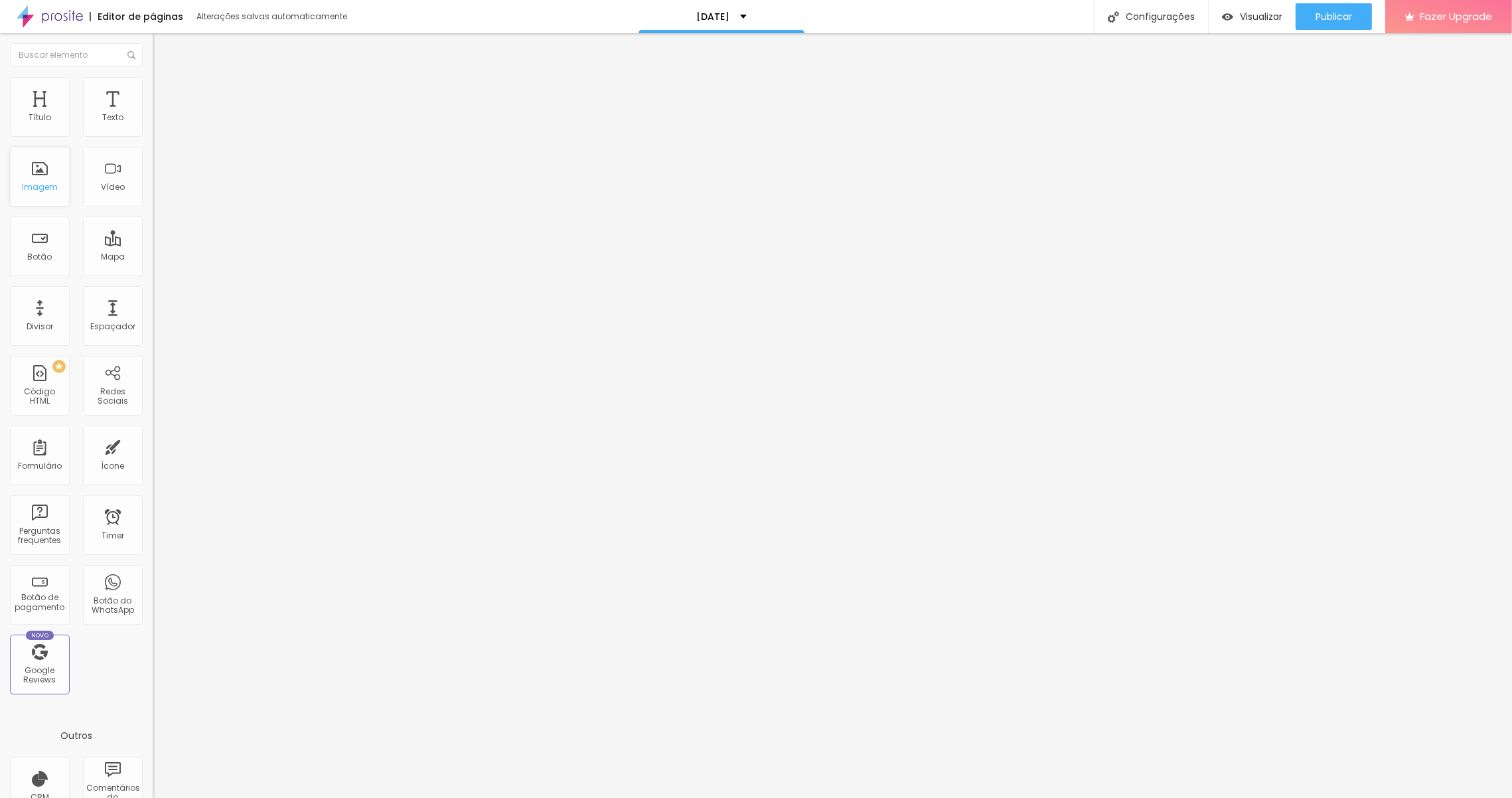
click at [36, 175] on div "Imagem" at bounding box center [40, 177] width 59 height 59
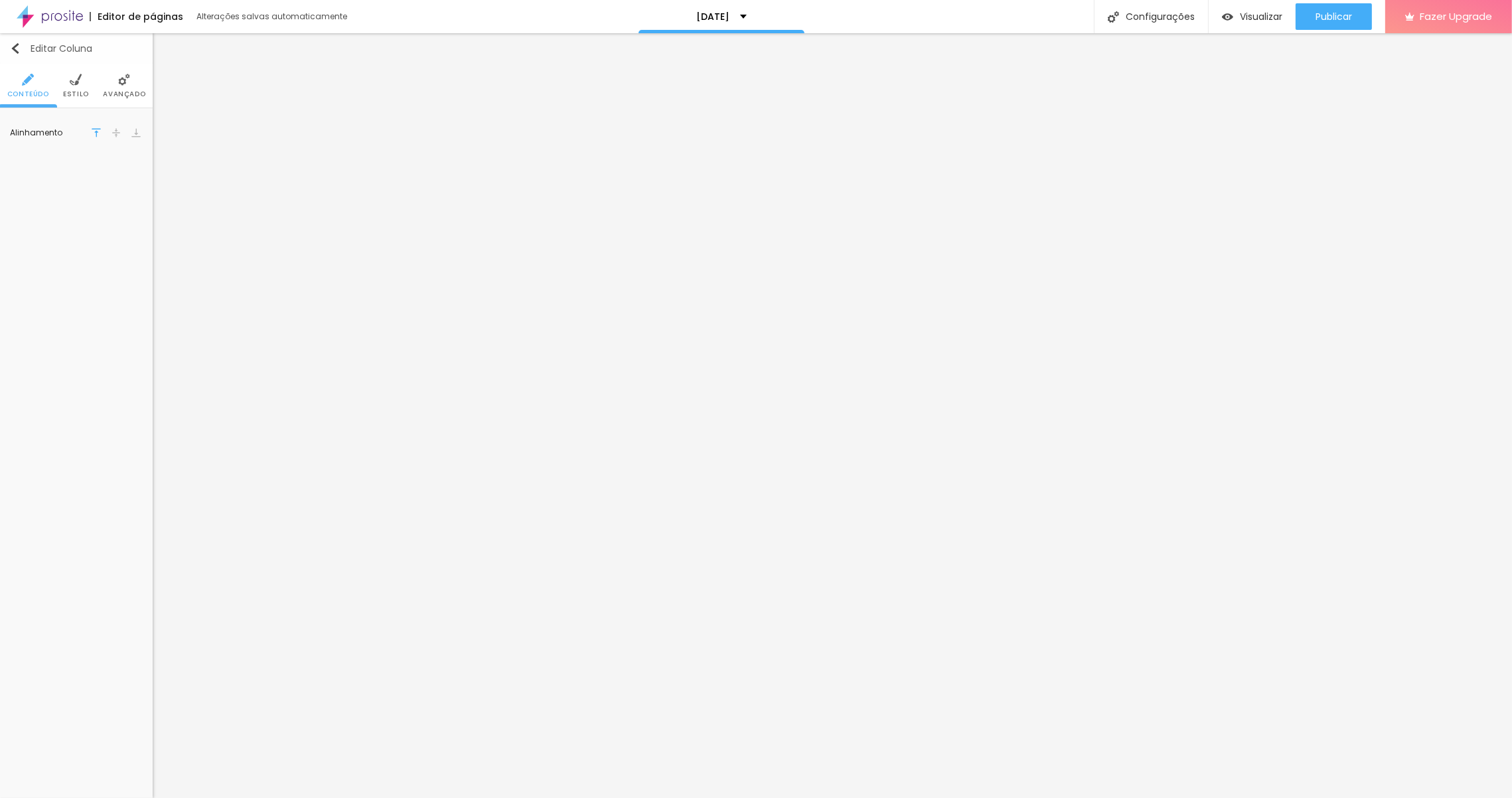
click at [16, 50] on img "button" at bounding box center [15, 49] width 11 height 11
click at [89, 82] on ul "Conteúdo Estilo Avançado" at bounding box center [76, 86] width 152 height 44
click at [81, 84] on li "Estilo" at bounding box center [76, 86] width 26 height 44
click at [130, 85] on li "Avançado" at bounding box center [123, 86] width 42 height 44
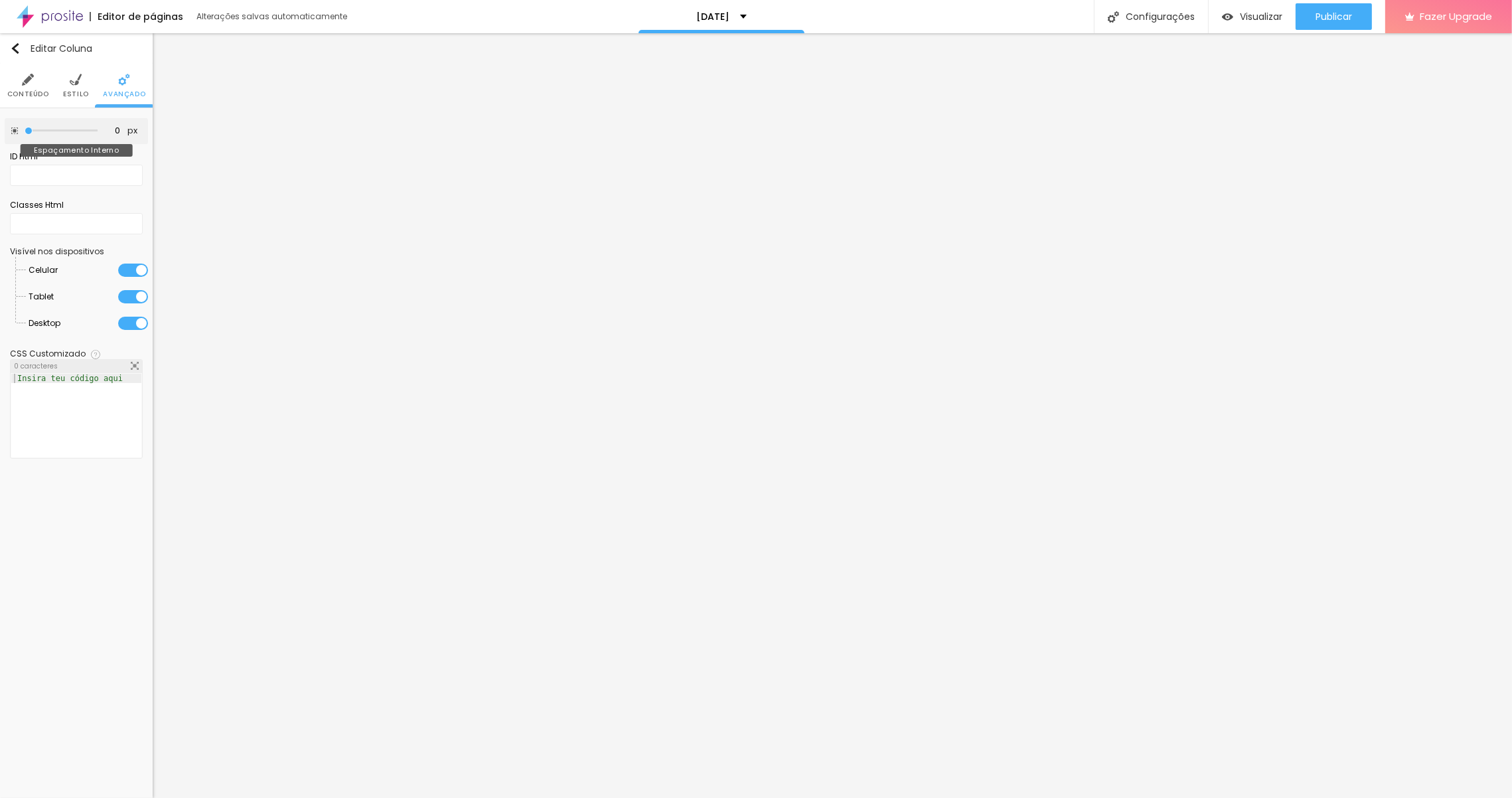
drag, startPoint x: 43, startPoint y: 126, endPoint x: 7, endPoint y: 125, distance: 36.0
click at [24, 127] on input "range" at bounding box center [60, 130] width 73 height 6
click at [25, 91] on span "Conteúdo" at bounding box center [28, 94] width 41 height 6
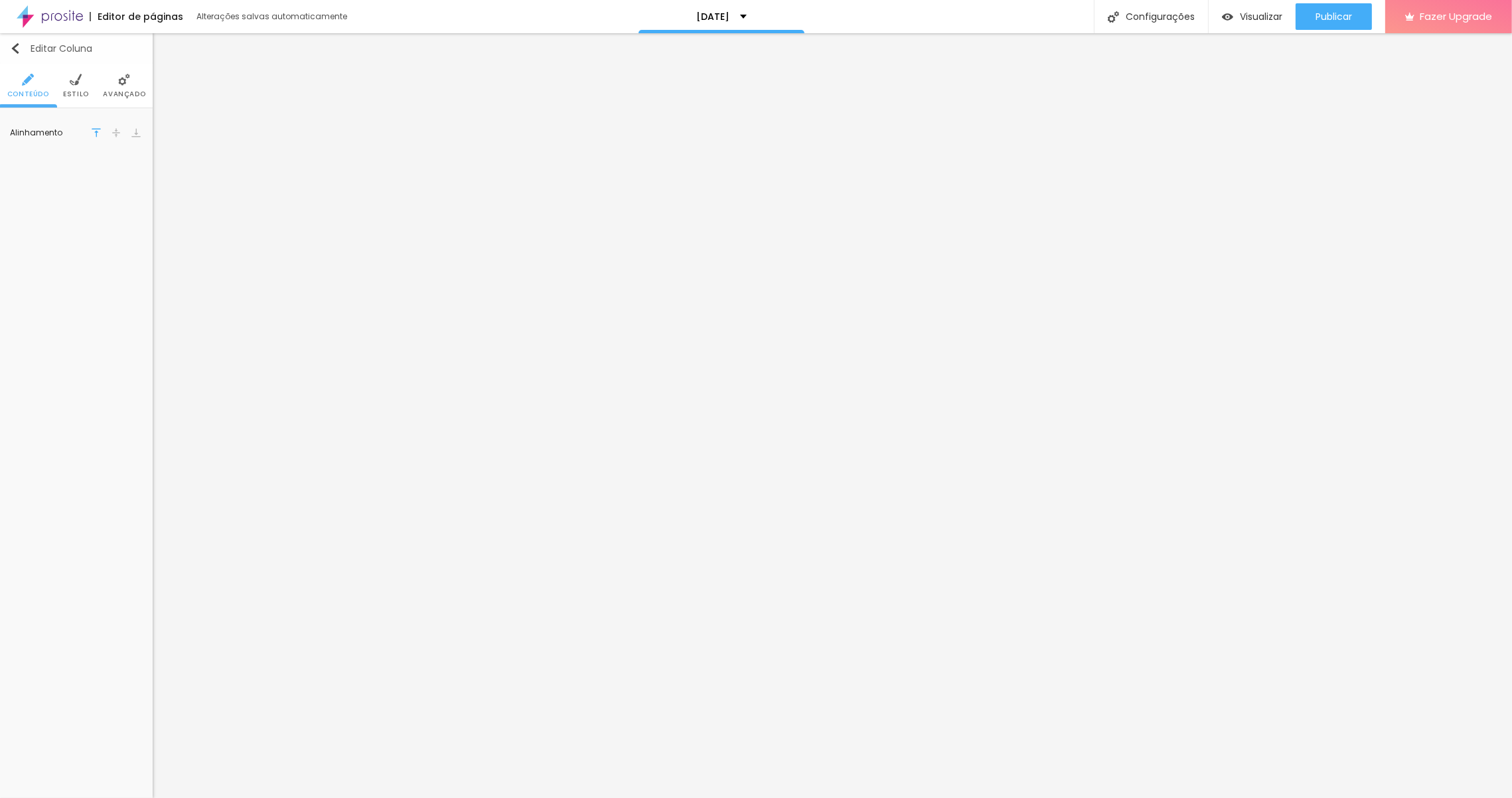
click at [16, 51] on img "button" at bounding box center [15, 49] width 11 height 11
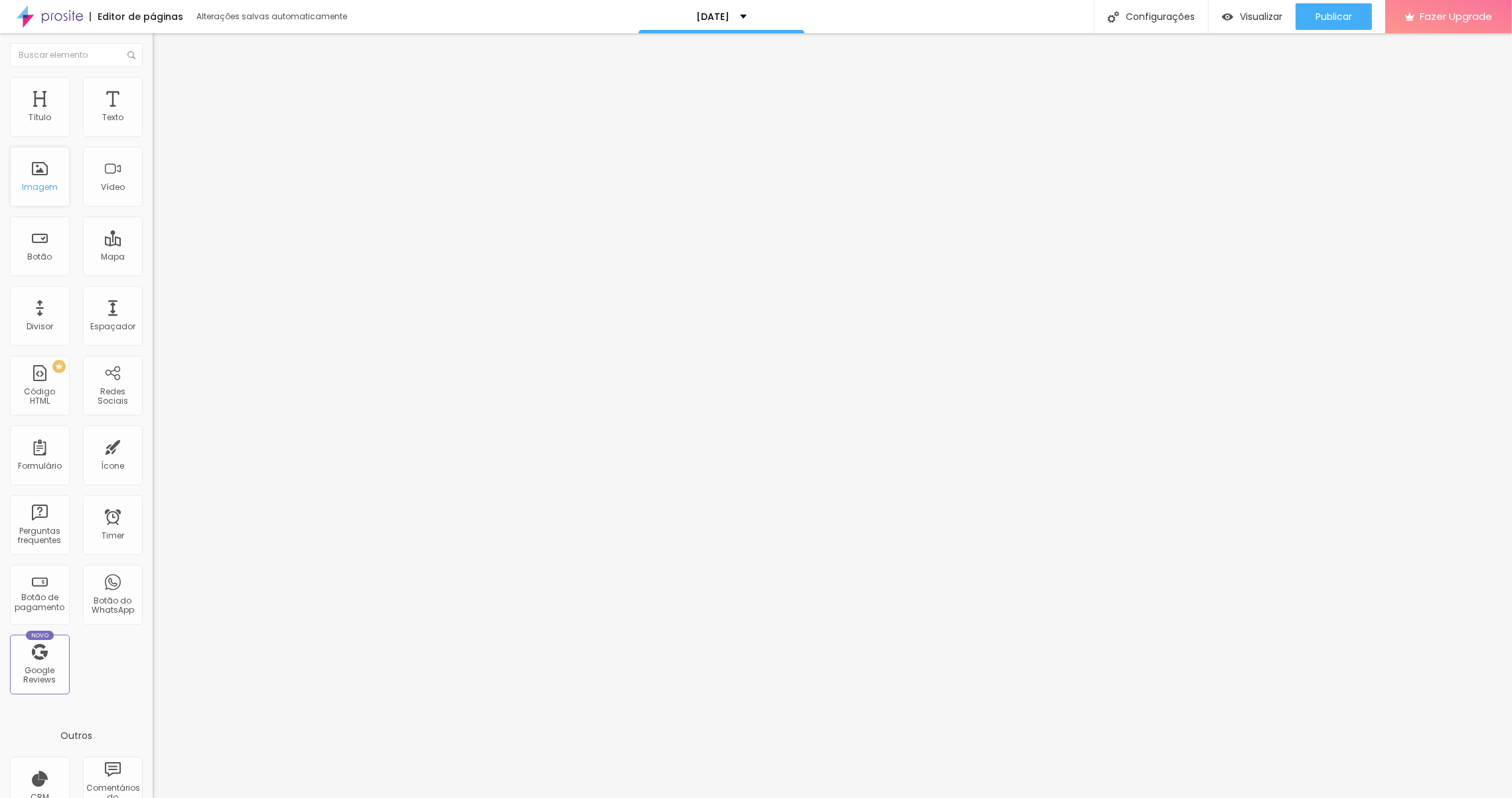
click at [49, 192] on div "Imagem" at bounding box center [40, 187] width 36 height 9
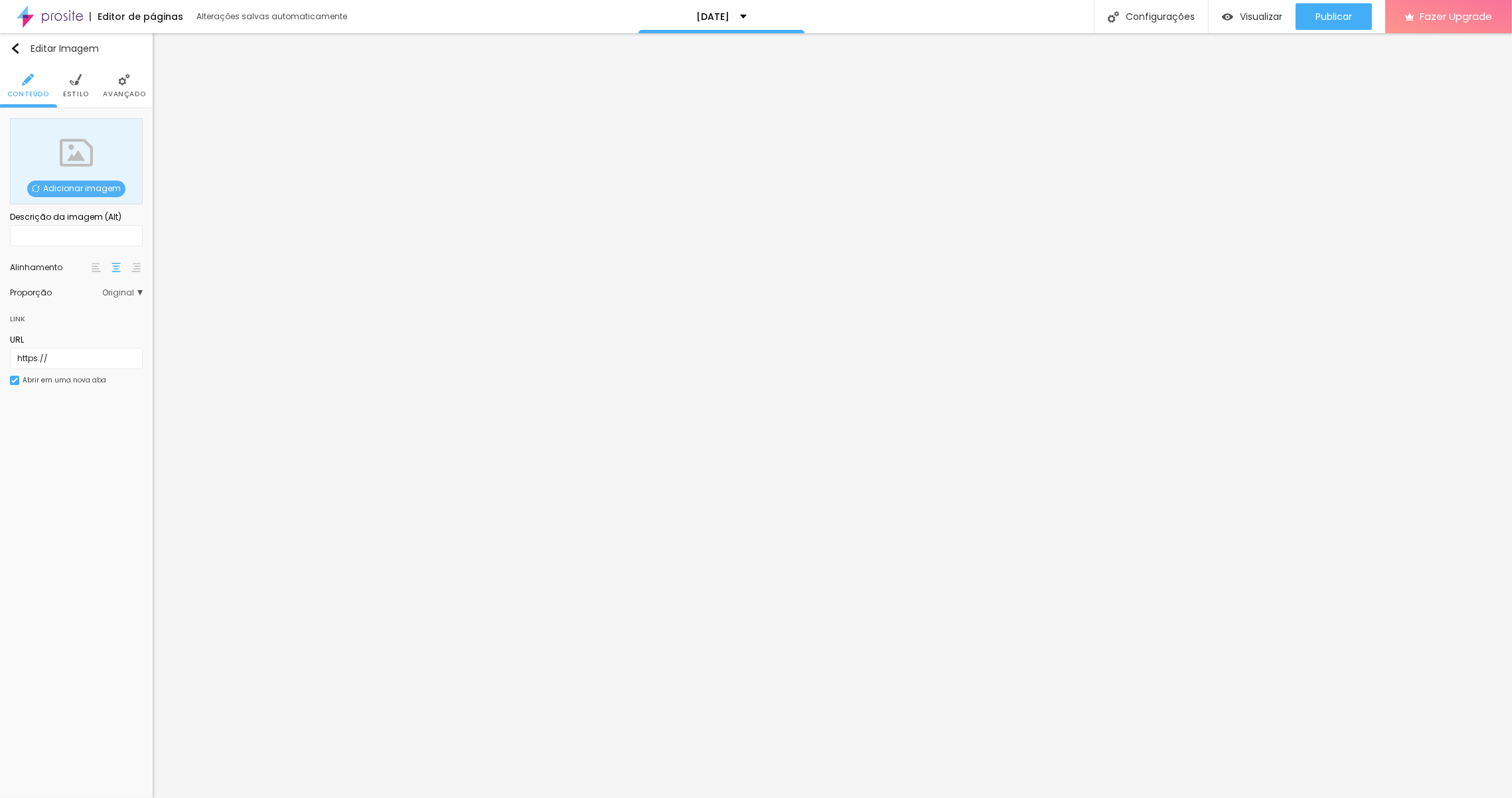
click at [82, 184] on span "Adicionar imagem" at bounding box center [76, 188] width 98 height 16
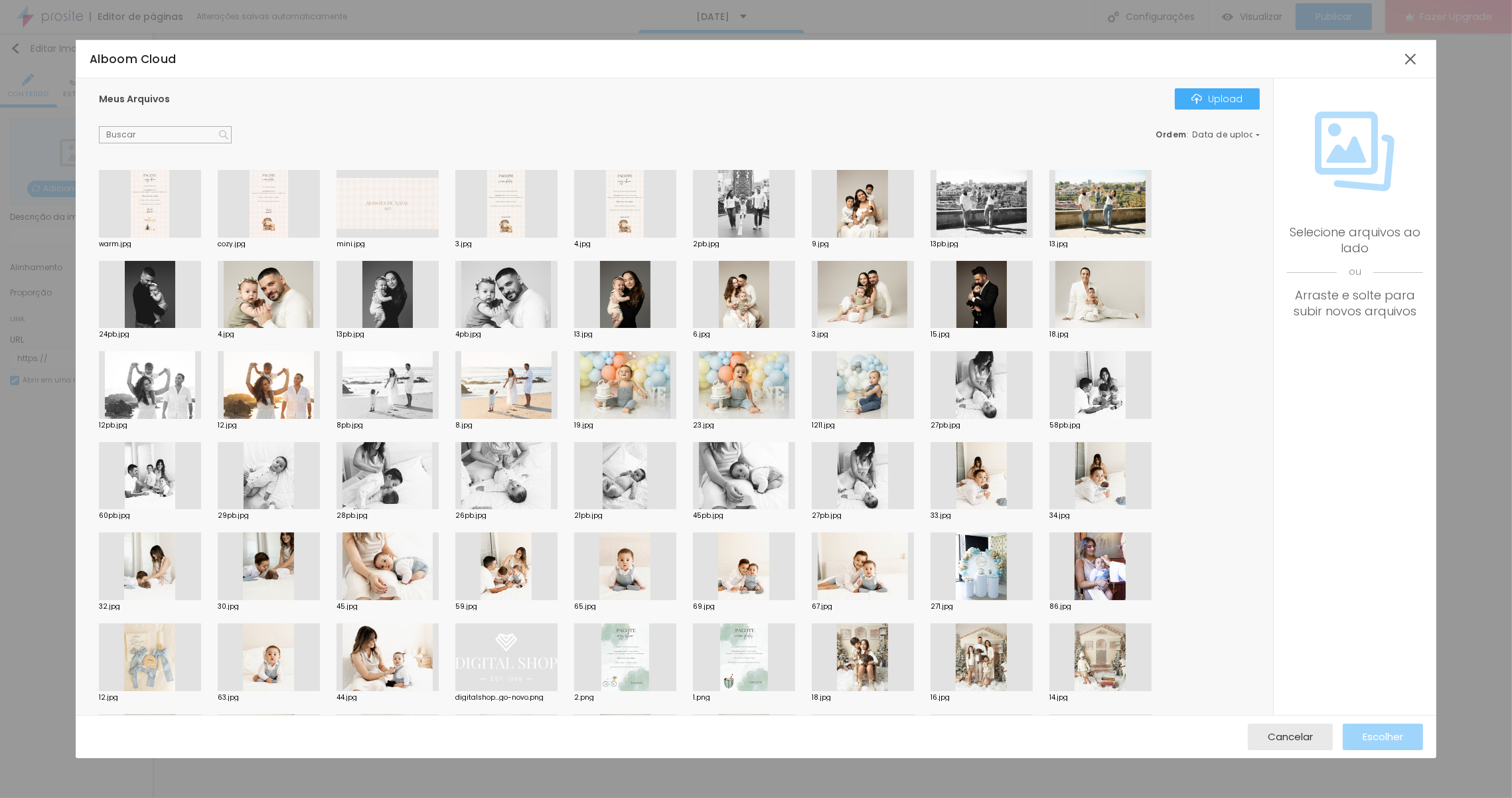
click at [236, 206] on div at bounding box center [269, 204] width 102 height 68
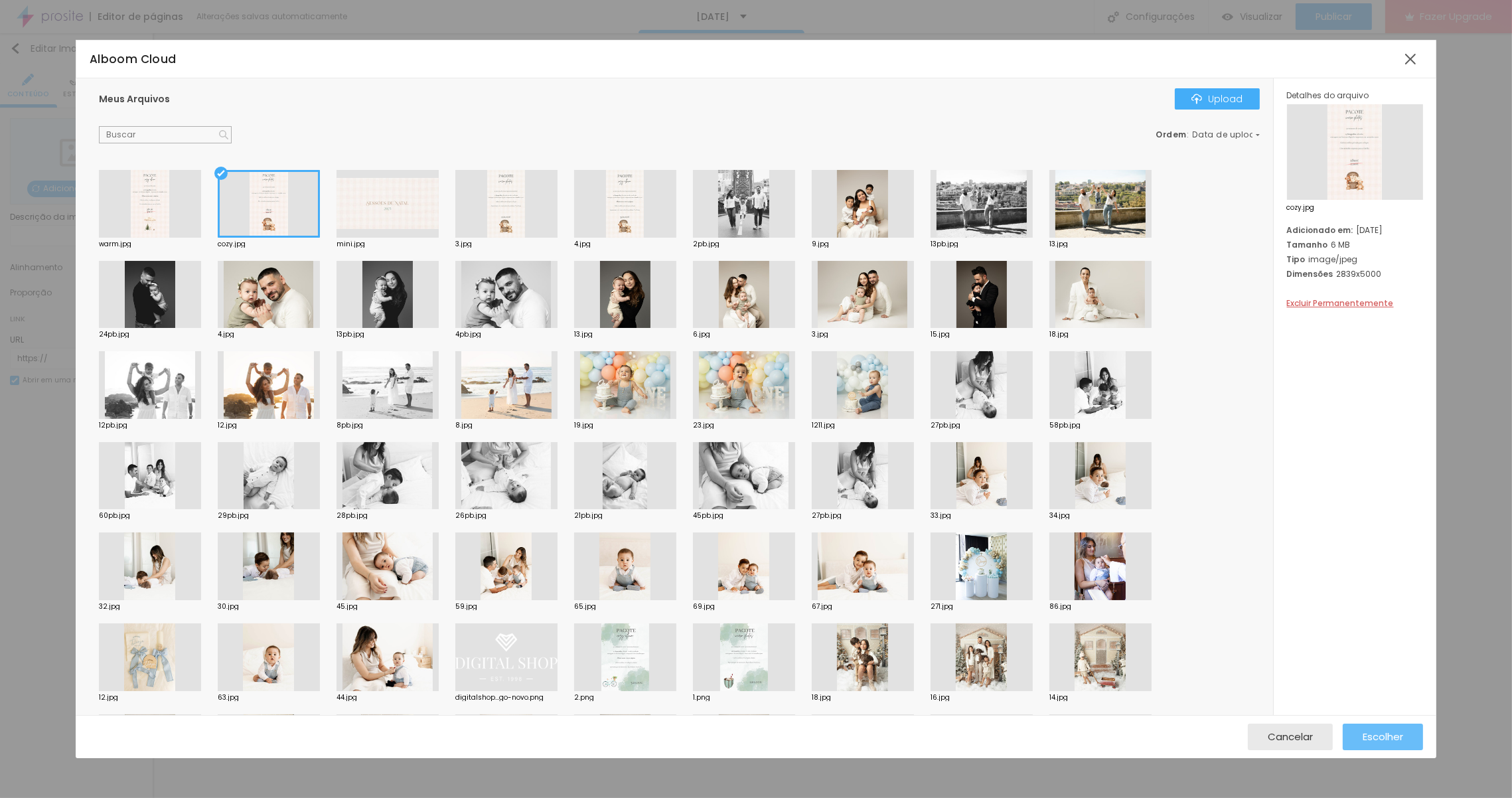
click at [1385, 752] on div "Cancelar Escolher" at bounding box center [756, 736] width 1361 height 43
click at [1386, 747] on div "Escolher" at bounding box center [1382, 736] width 41 height 26
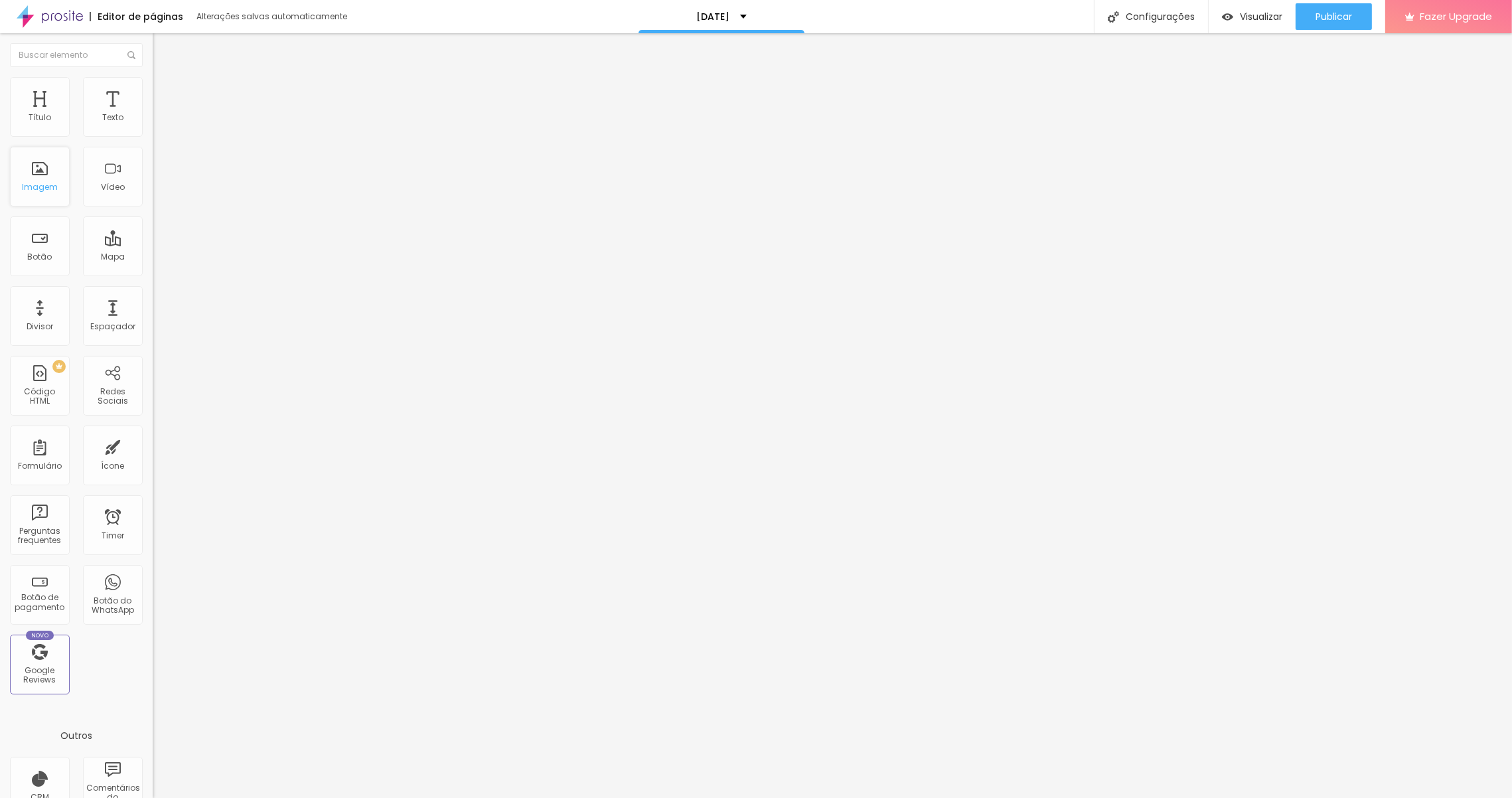
click at [50, 191] on div "Imagem" at bounding box center [40, 187] width 36 height 9
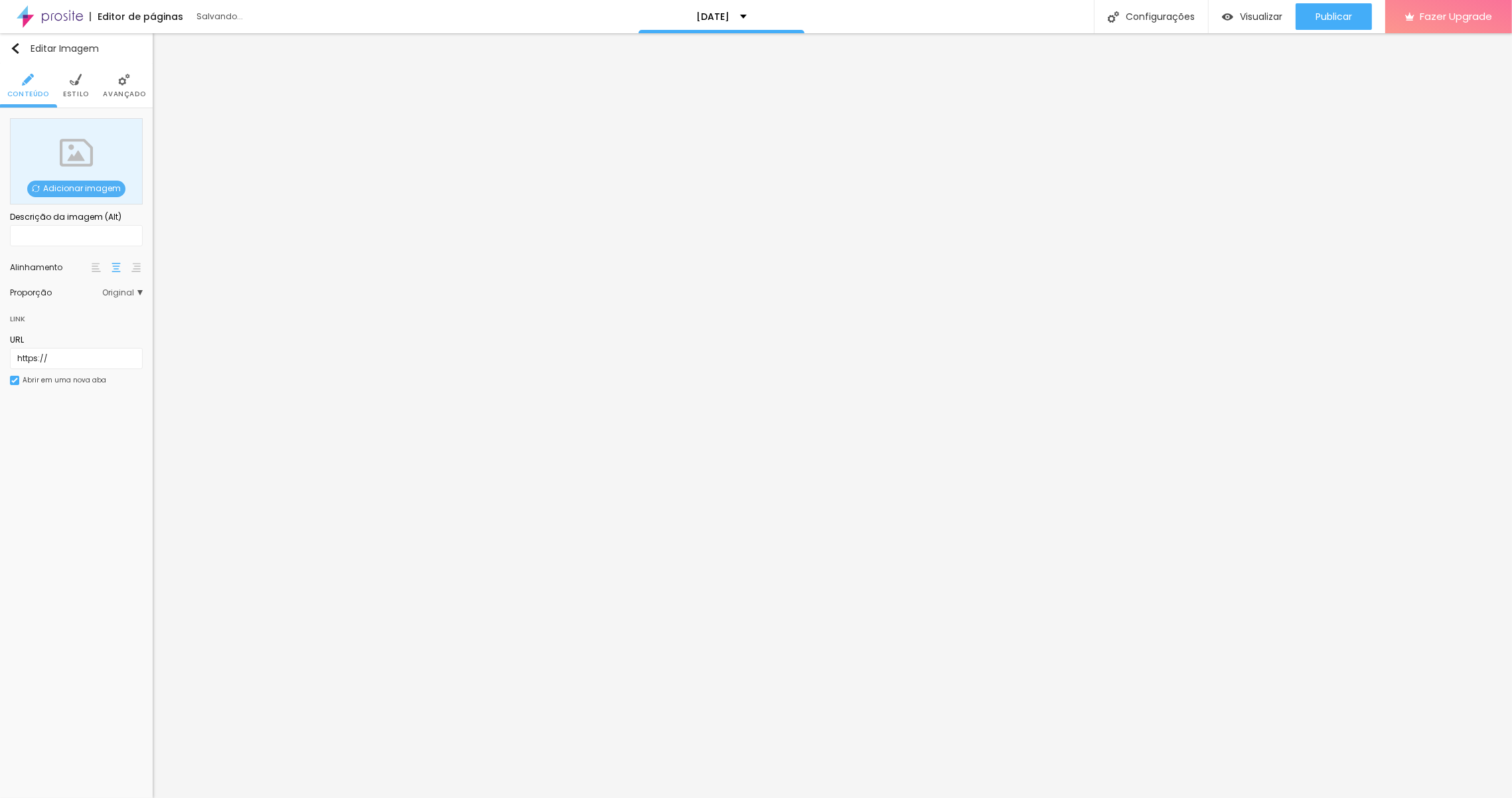
click at [96, 195] on span "Adicionar imagem" at bounding box center [76, 188] width 98 height 16
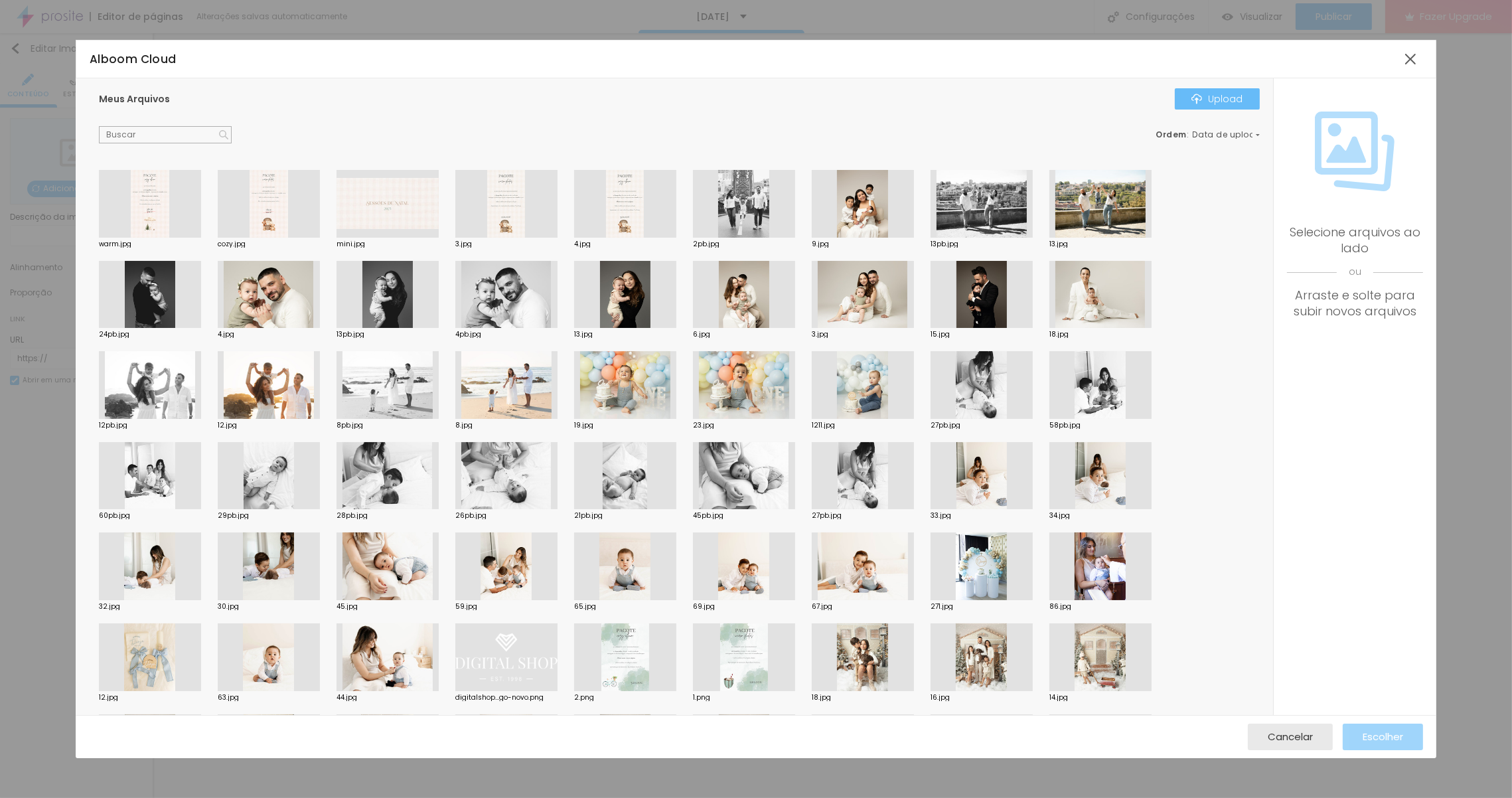
click at [1228, 99] on div "Upload" at bounding box center [1216, 99] width 51 height 11
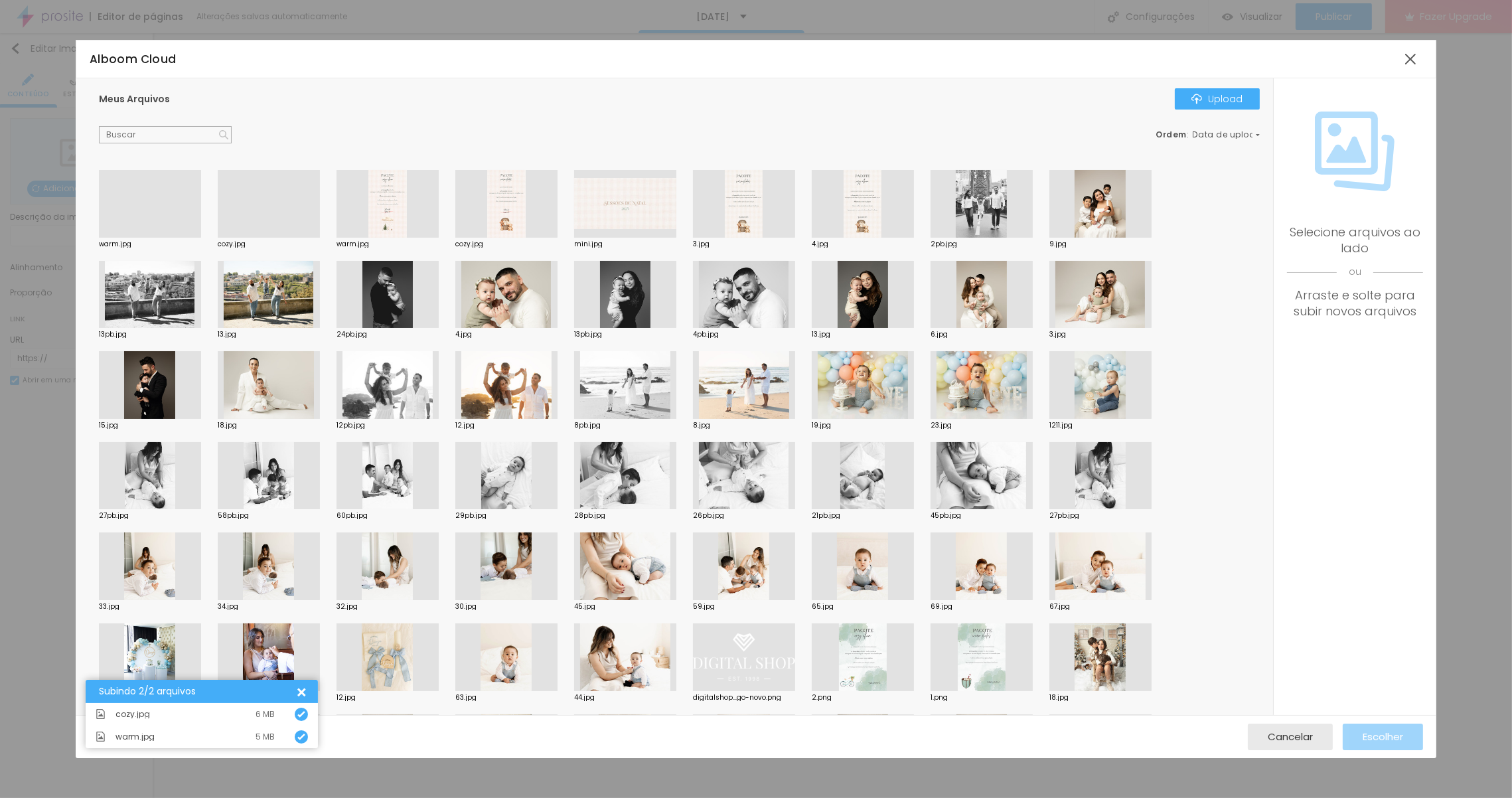
click at [141, 238] on div at bounding box center [150, 238] width 102 height 0
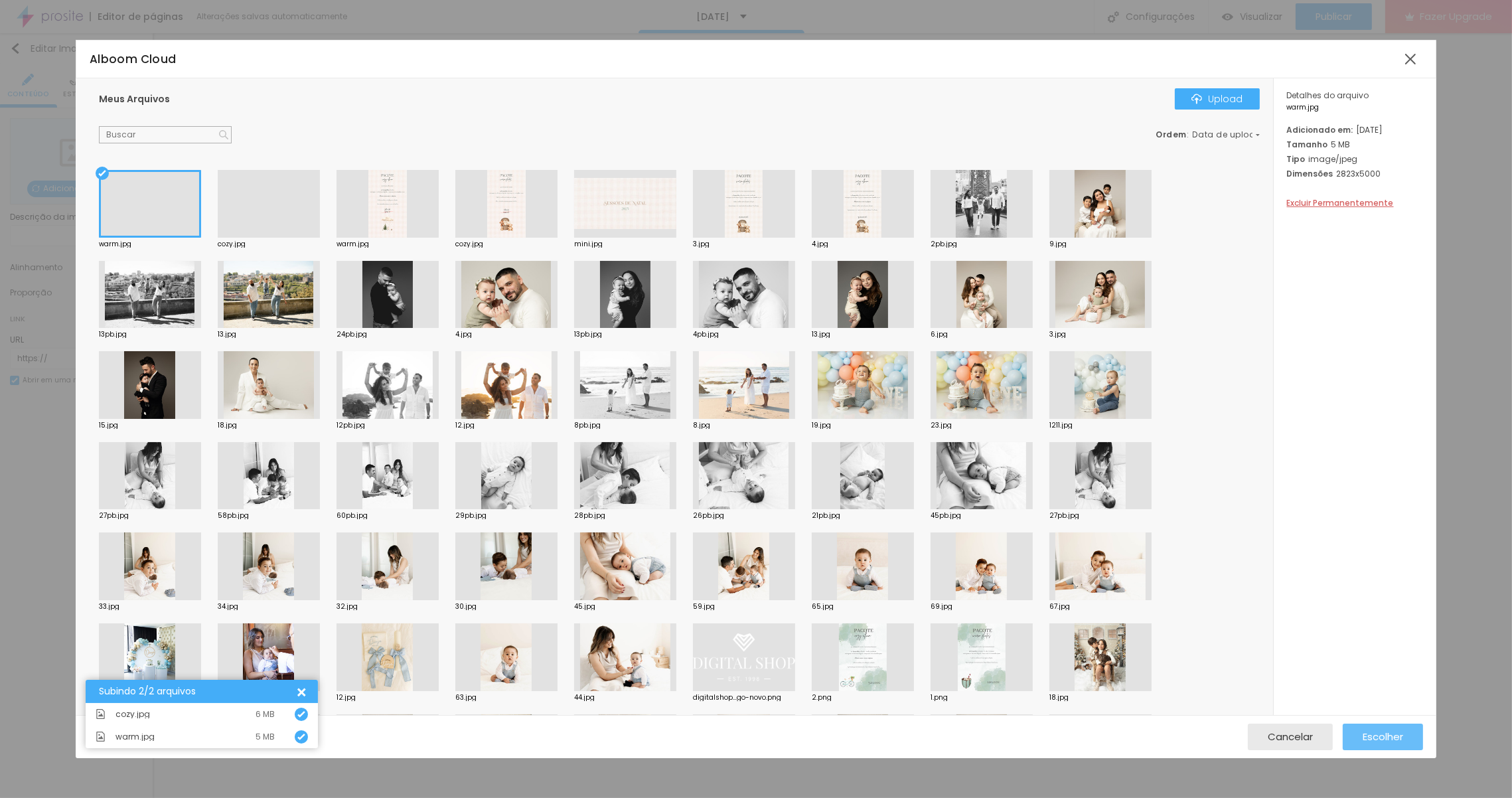
click at [1398, 742] on span "Escolher" at bounding box center [1382, 736] width 41 height 12
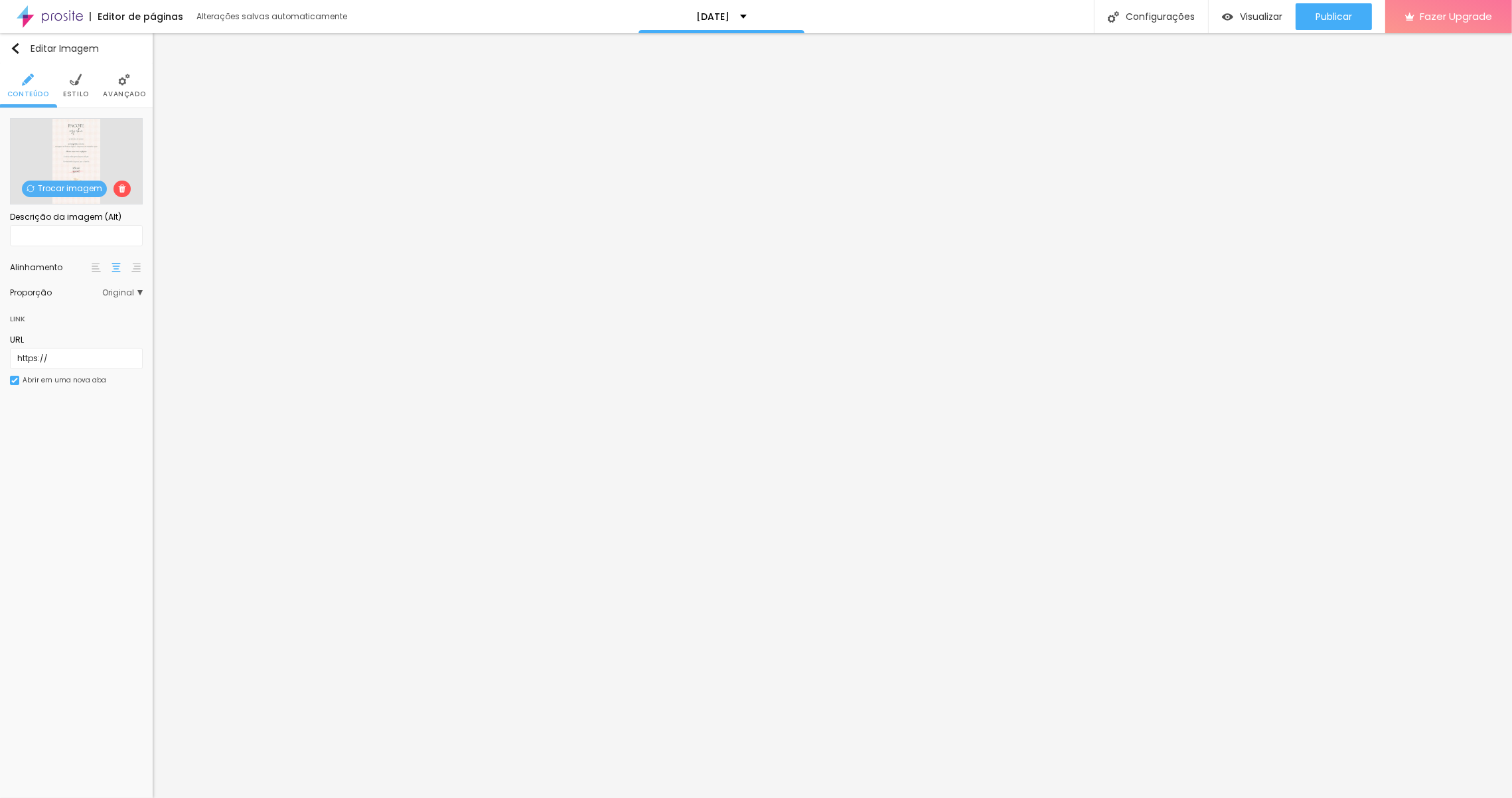
click at [69, 80] on img at bounding box center [75, 79] width 12 height 12
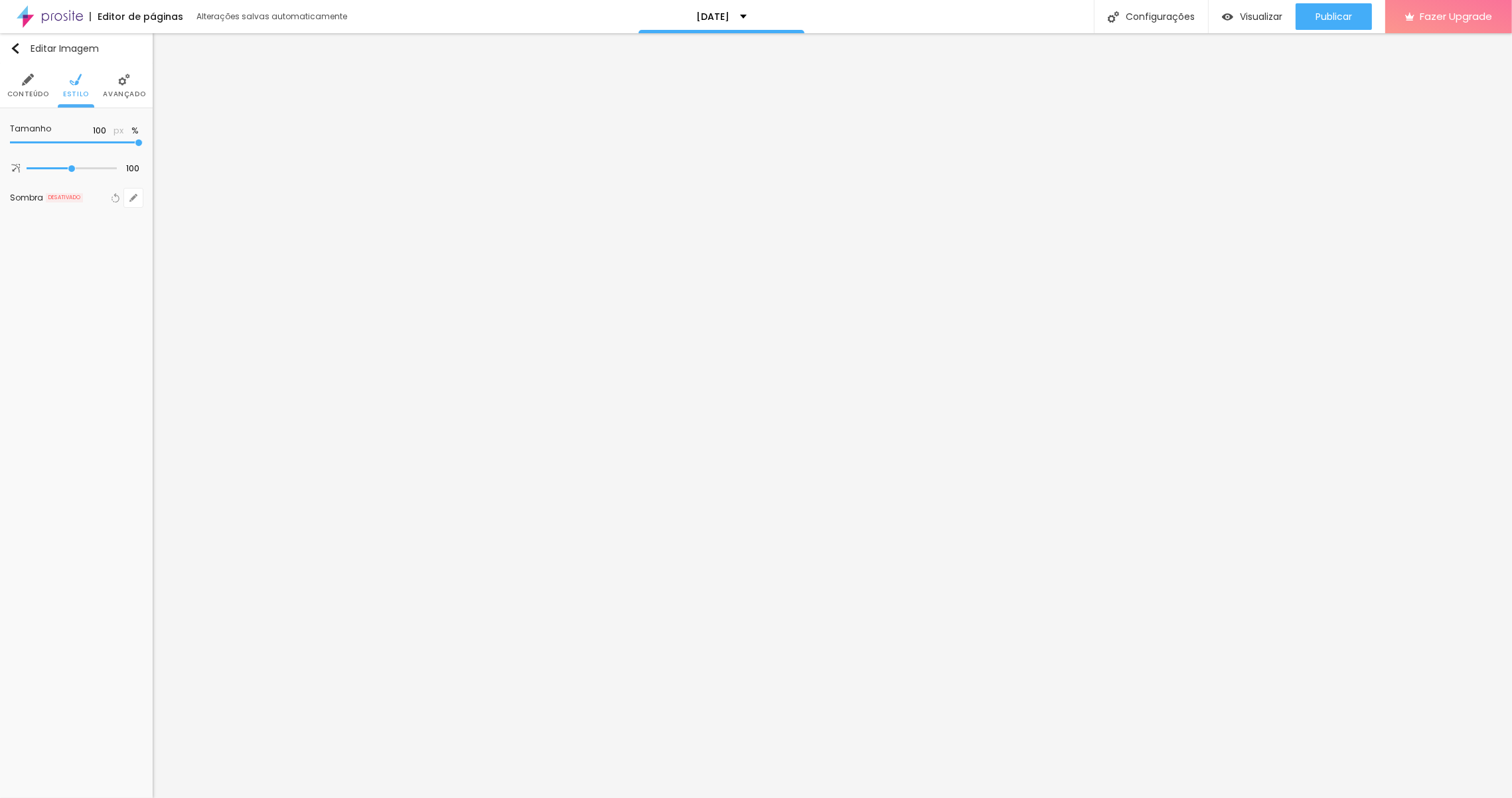
click at [115, 77] on li "Avançado" at bounding box center [123, 86] width 42 height 44
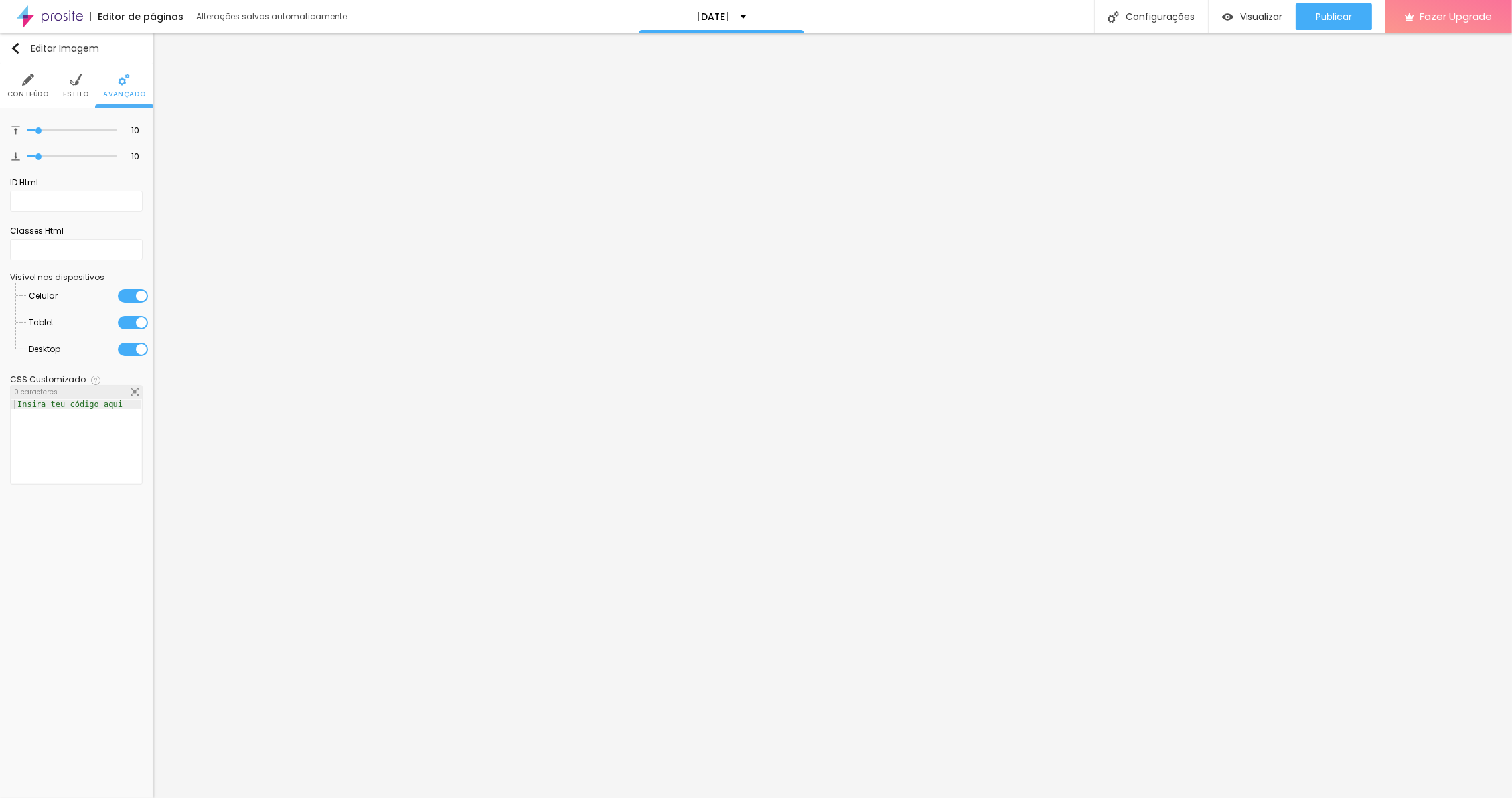
click at [70, 91] on span "Estilo" at bounding box center [76, 94] width 26 height 6
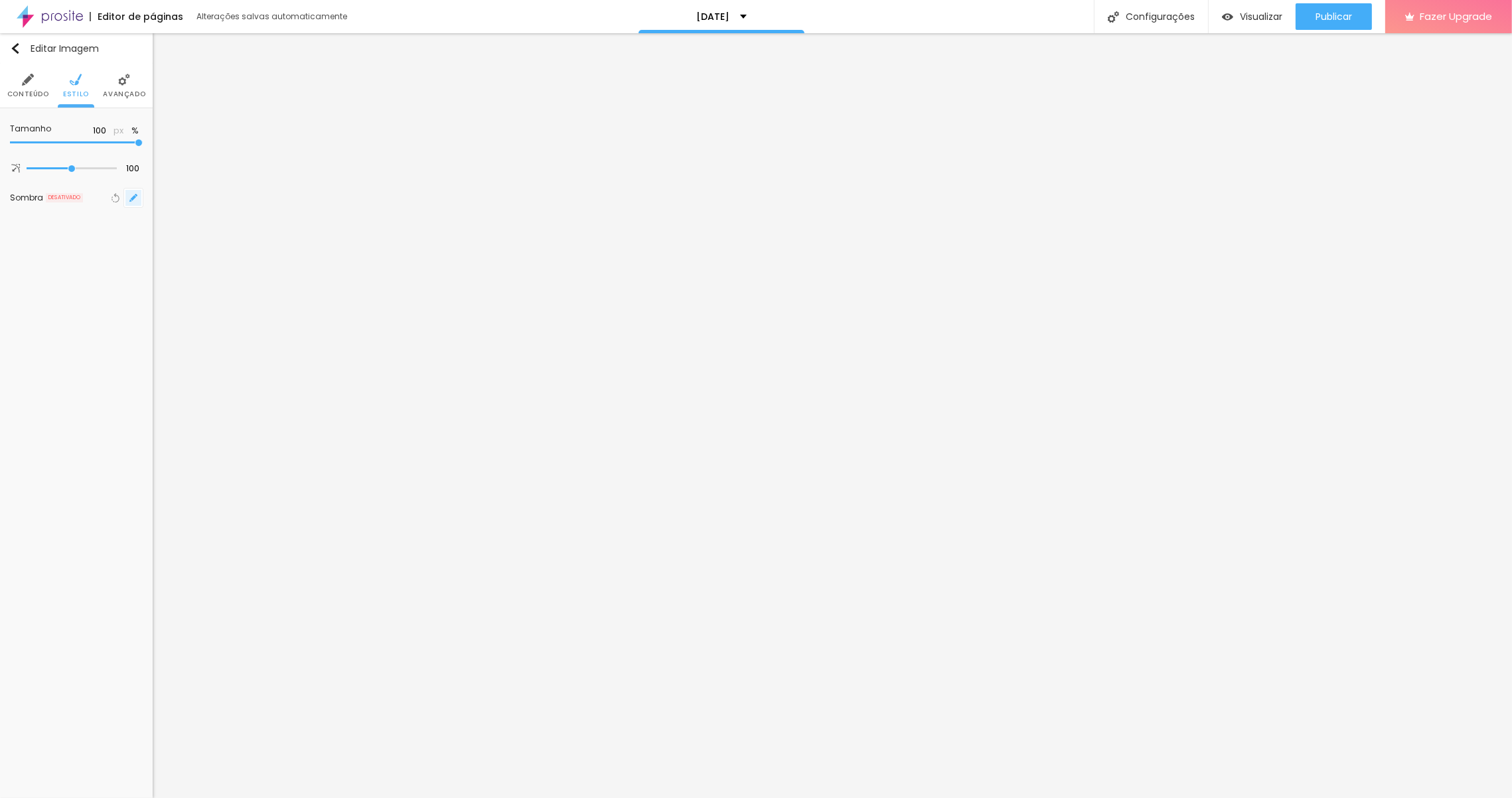
click at [130, 198] on icon "button" at bounding box center [133, 197] width 8 height 8
click at [223, 223] on div at bounding box center [177, 223] width 95 height 0
click at [208, 253] on button "Interna" at bounding box center [188, 250] width 39 height 14
click at [319, 252] on div at bounding box center [756, 399] width 1512 height 798
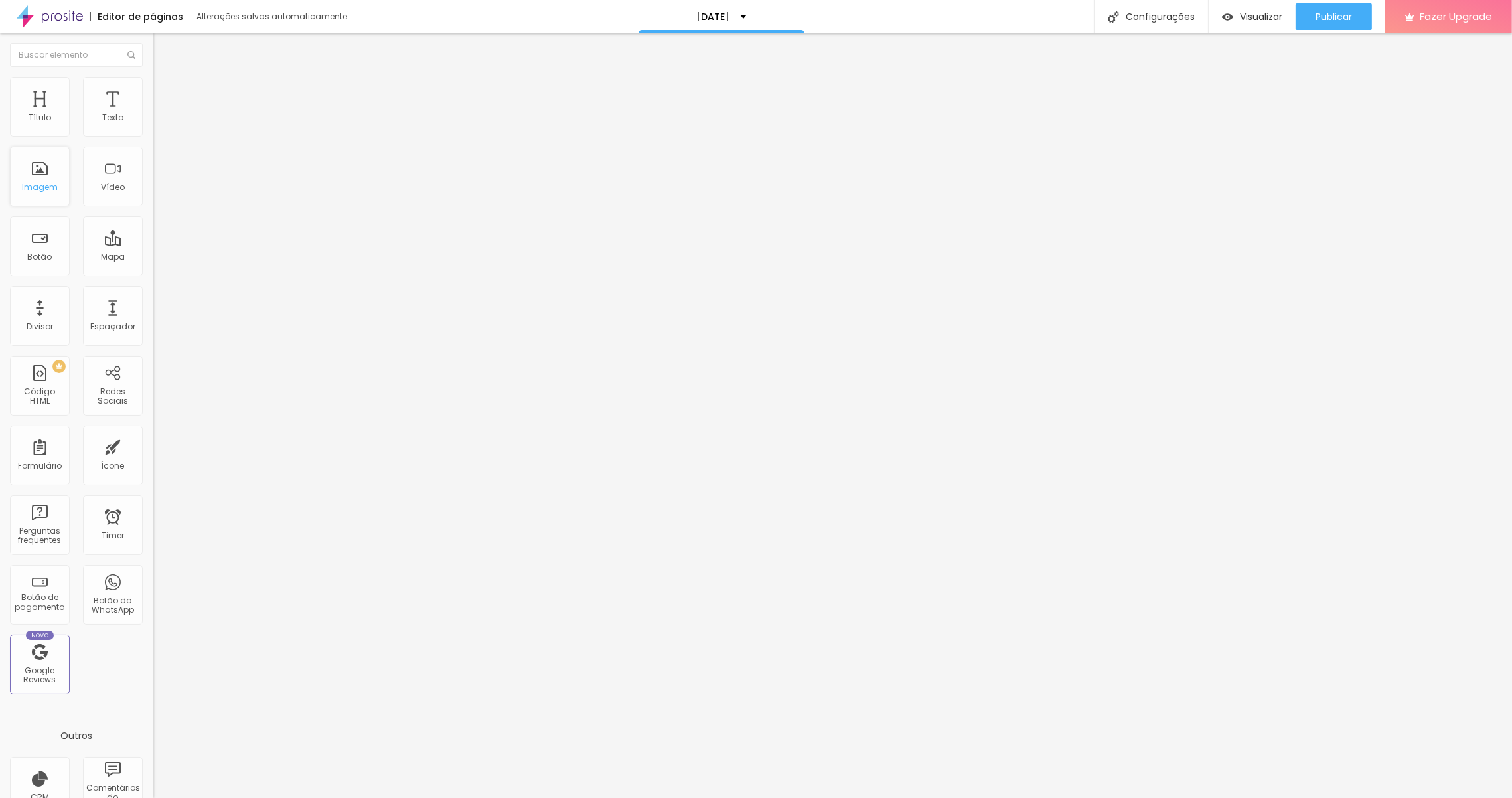
click at [29, 187] on div "Imagem" at bounding box center [40, 187] width 36 height 9
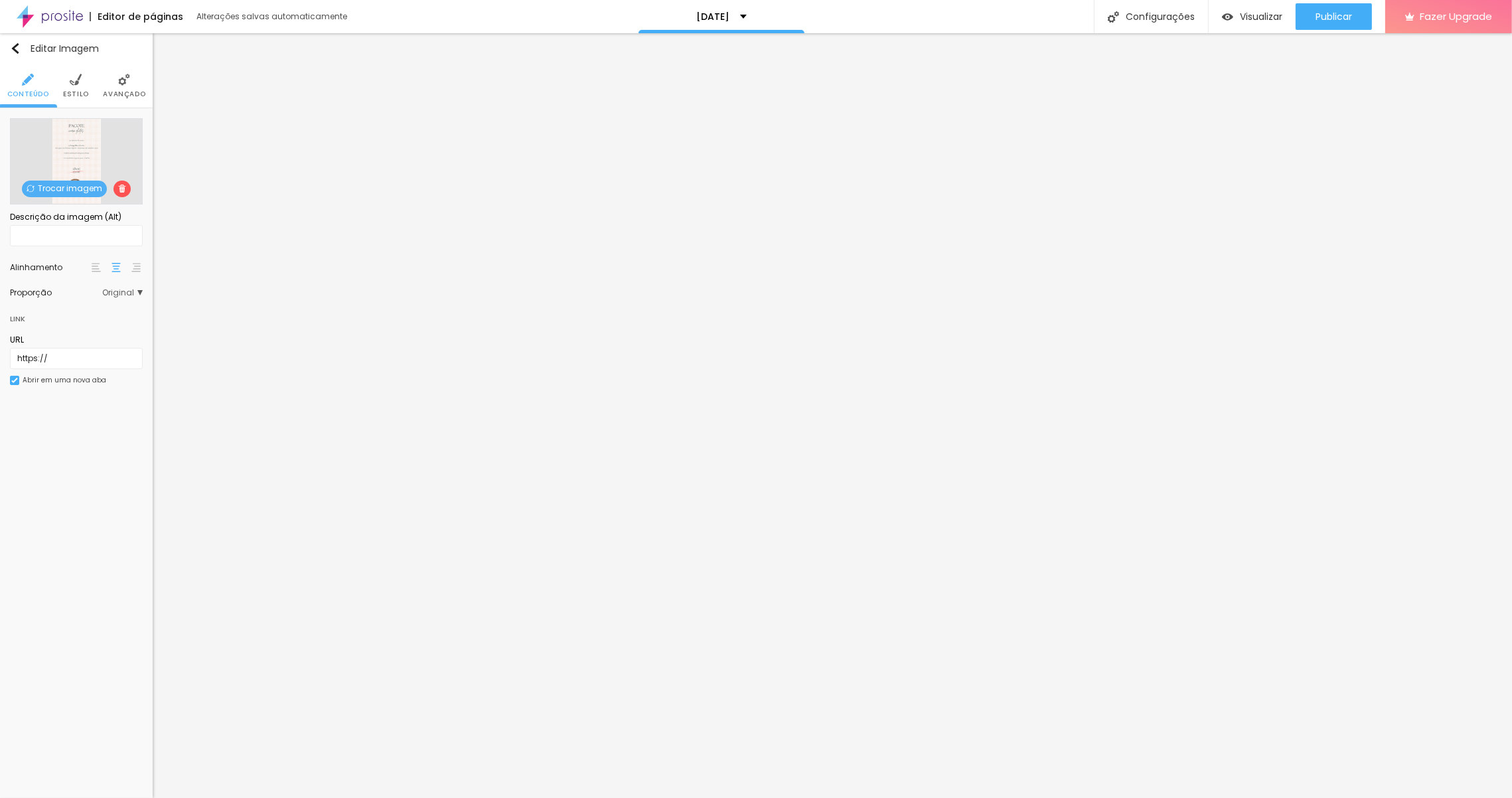
click at [75, 86] on li "Estilo" at bounding box center [76, 86] width 26 height 44
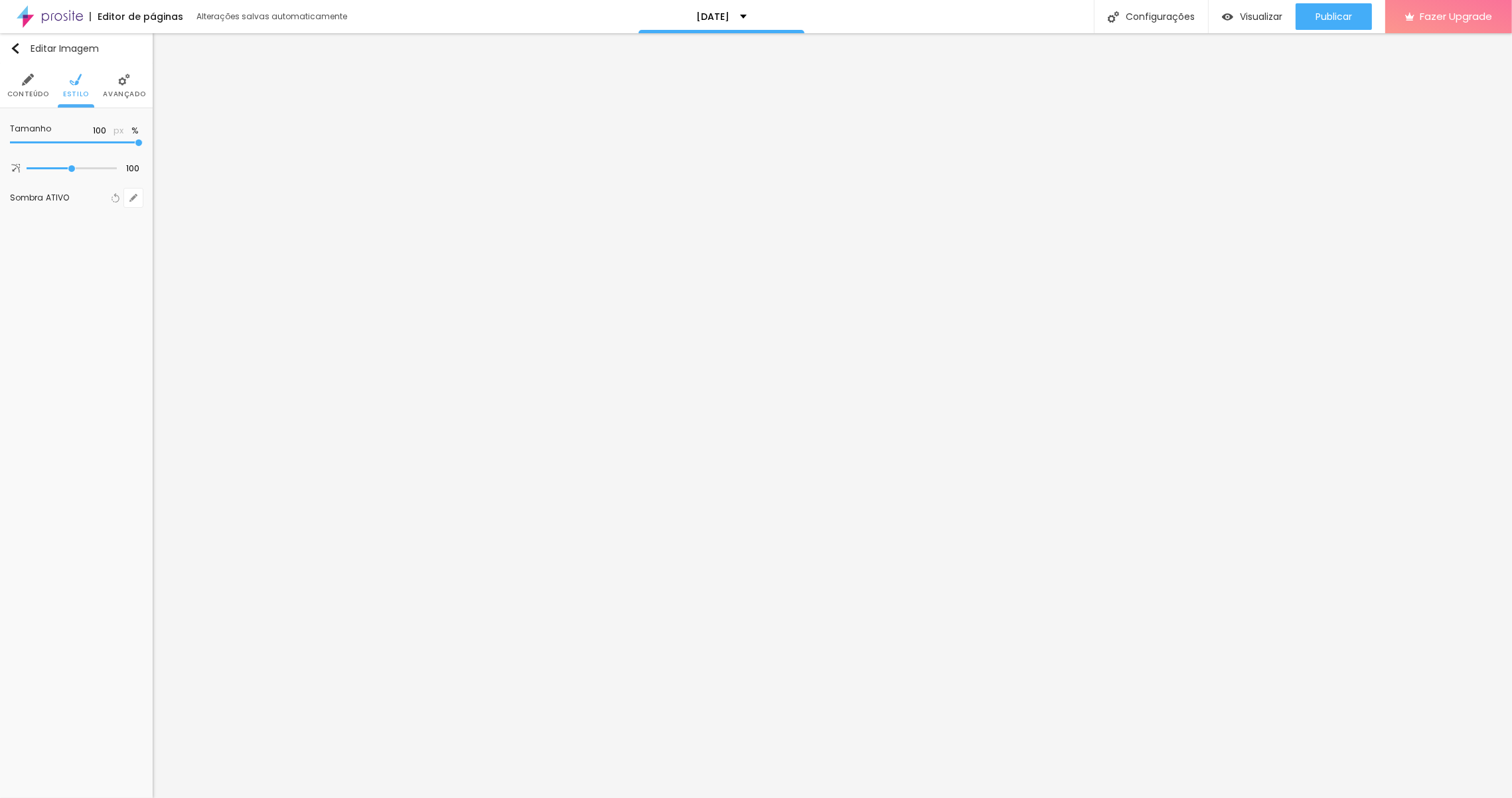
click at [125, 79] on img at bounding box center [123, 79] width 12 height 12
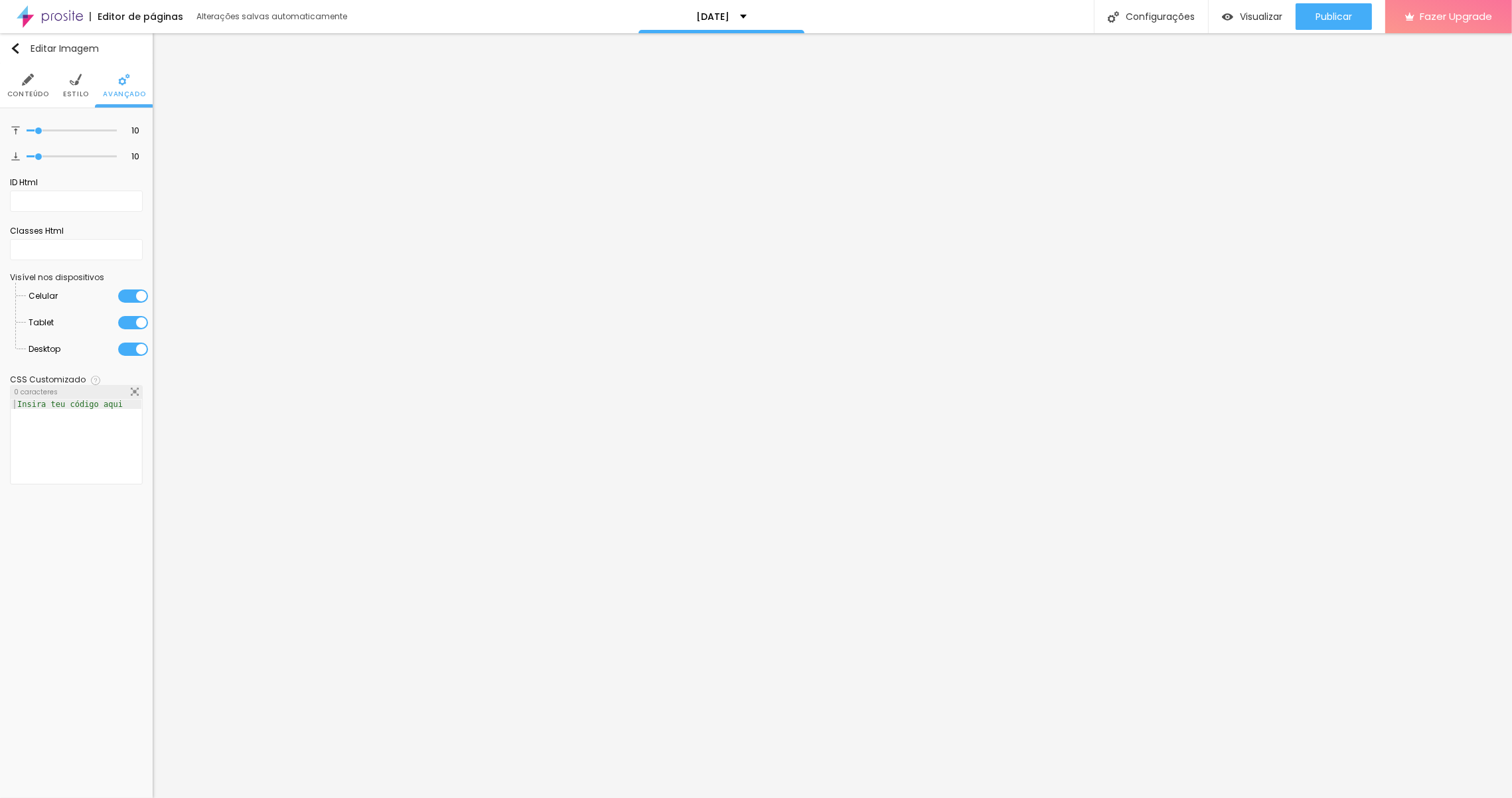
click at [36, 83] on li "Conteúdo" at bounding box center [28, 86] width 41 height 44
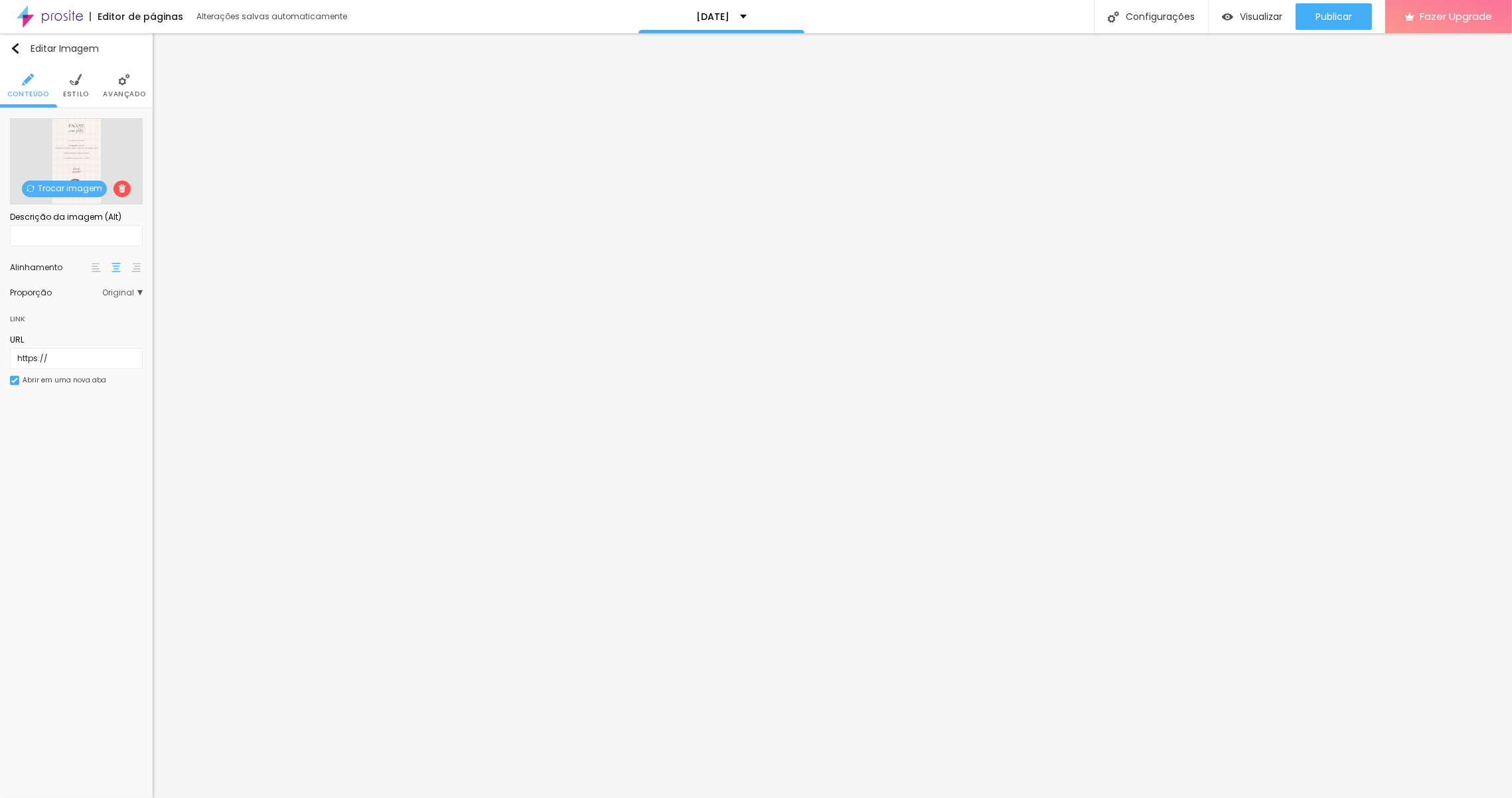
click at [60, 186] on span "Trocar imagem" at bounding box center [64, 188] width 85 height 16
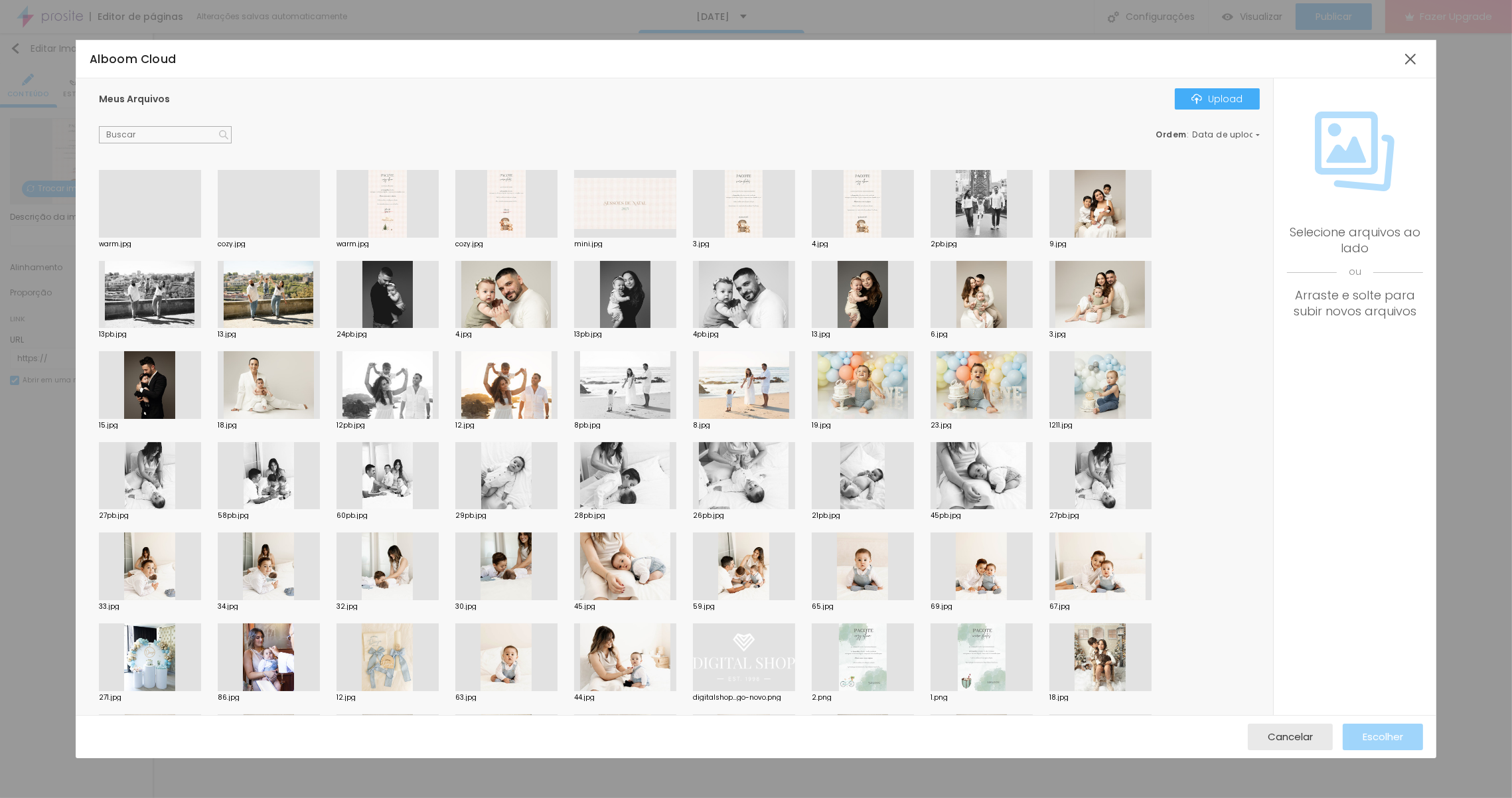
click at [511, 218] on div at bounding box center [506, 204] width 102 height 68
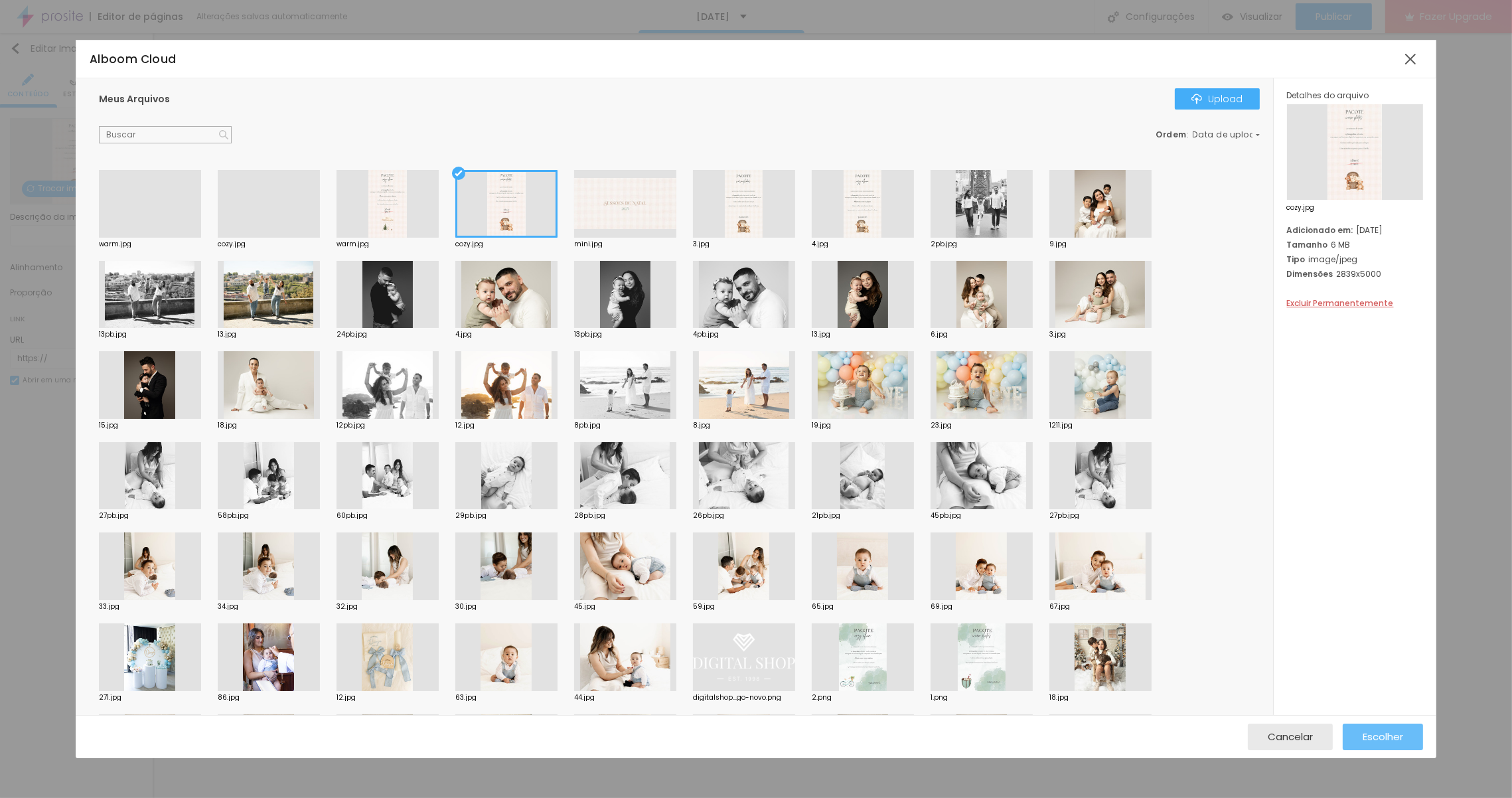
drag, startPoint x: 1387, startPoint y: 734, endPoint x: 1382, endPoint y: 727, distance: 8.6
click at [1382, 727] on div "Escolher" at bounding box center [1382, 736] width 41 height 26
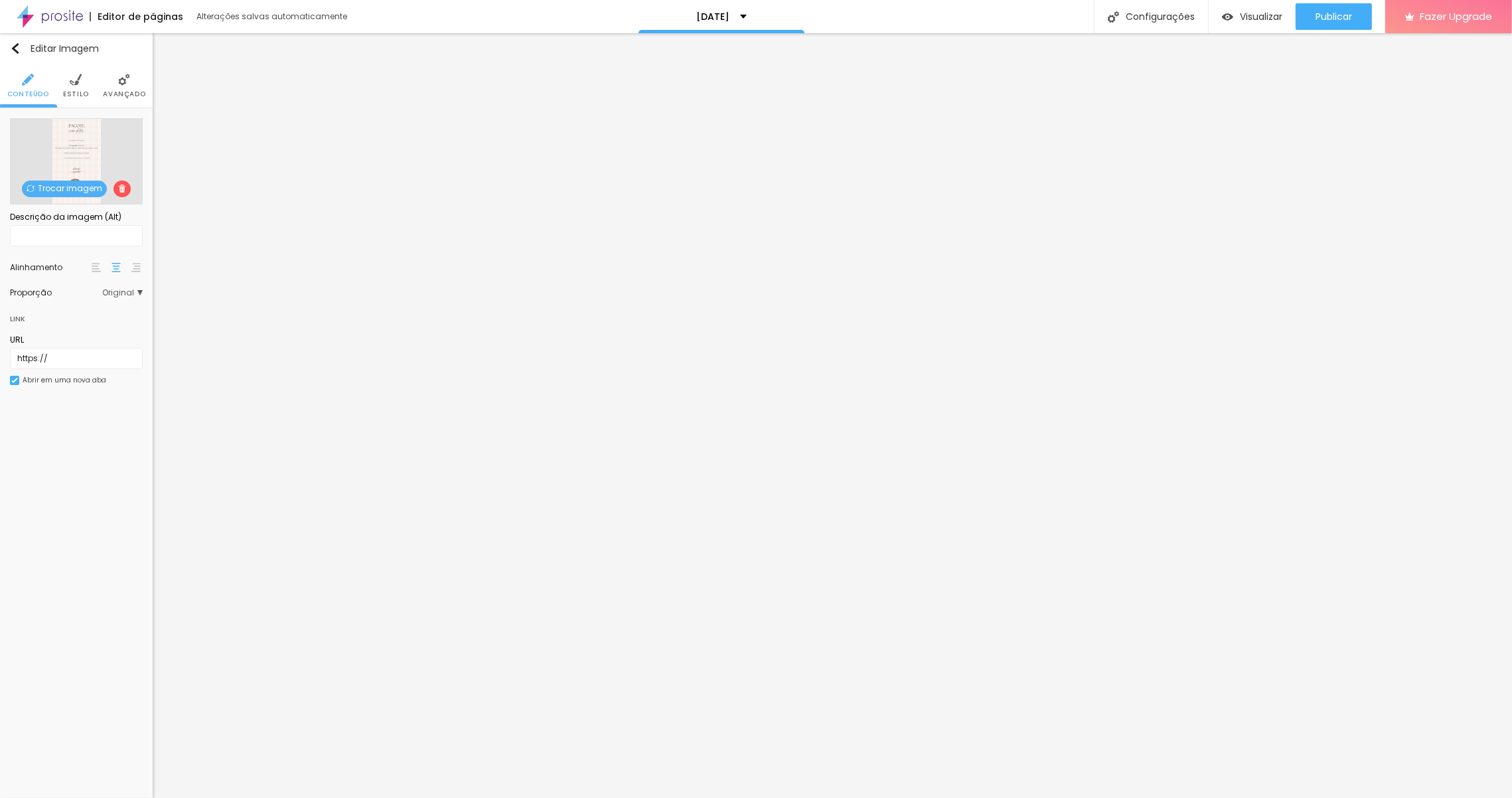
click at [80, 190] on span "Trocar imagem" at bounding box center [64, 188] width 85 height 16
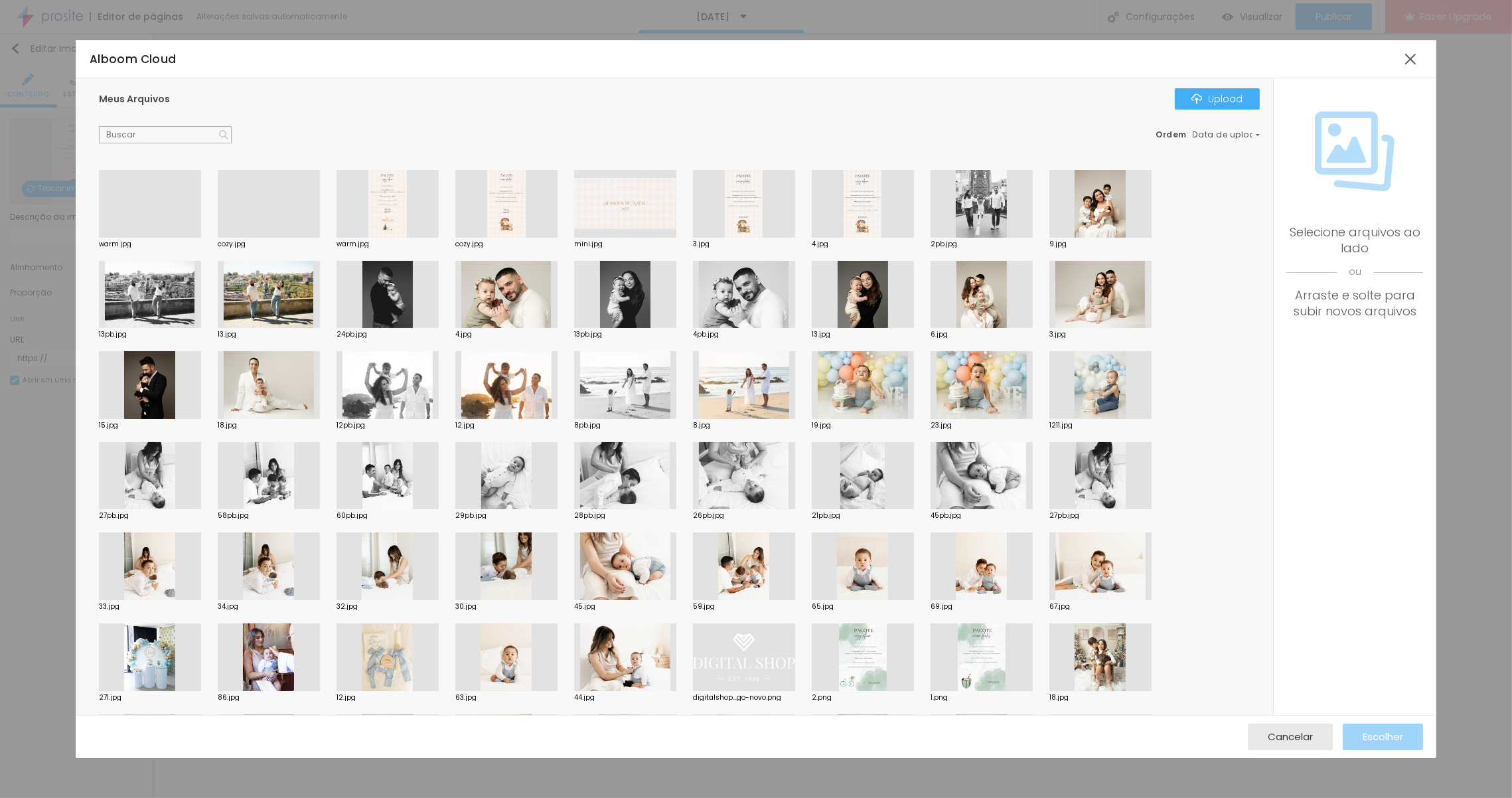
click at [498, 213] on div at bounding box center [506, 204] width 102 height 68
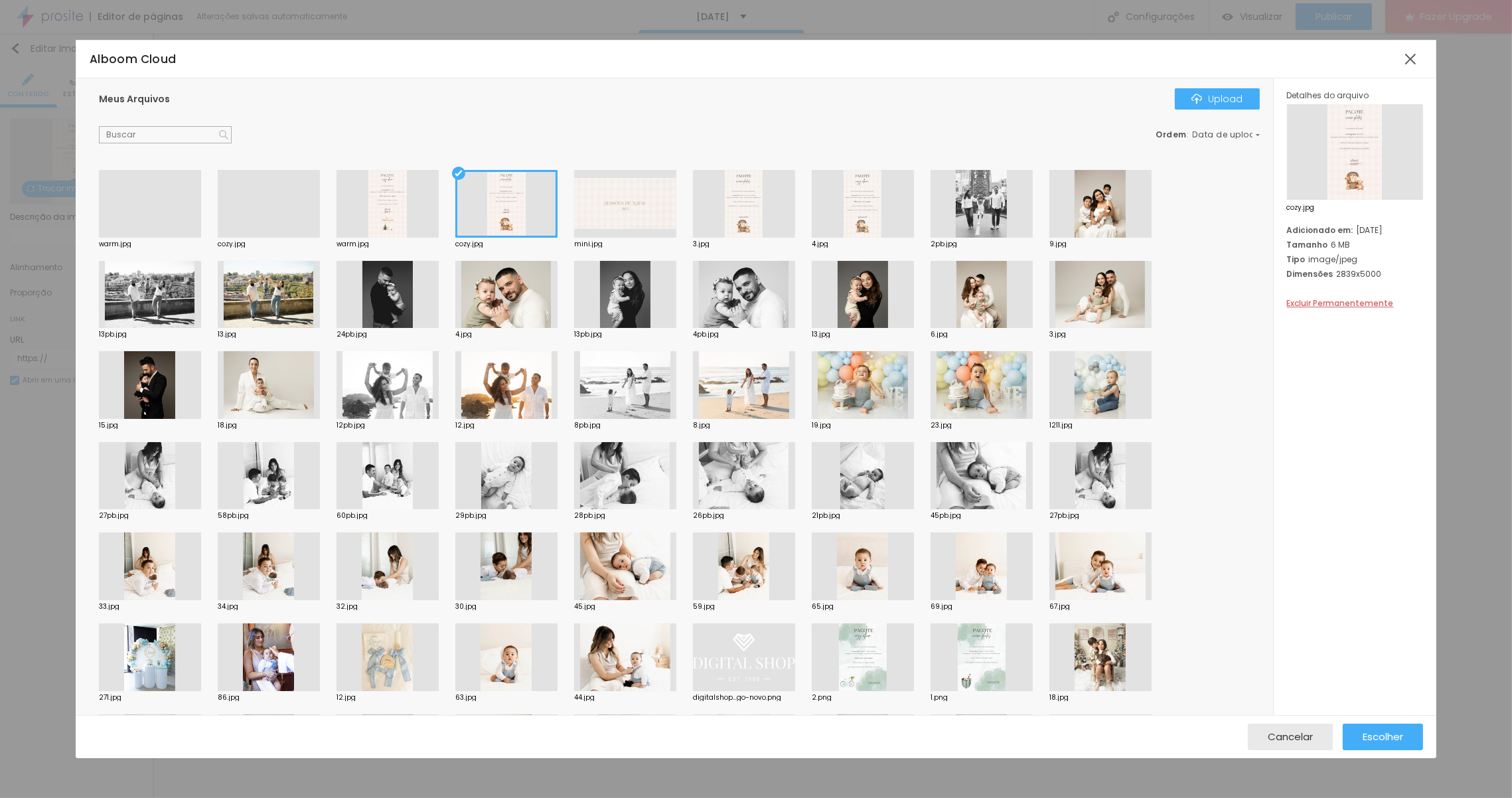
drag, startPoint x: 874, startPoint y: 225, endPoint x: 987, endPoint y: 377, distance: 189.4
click at [874, 225] on div at bounding box center [862, 204] width 102 height 68
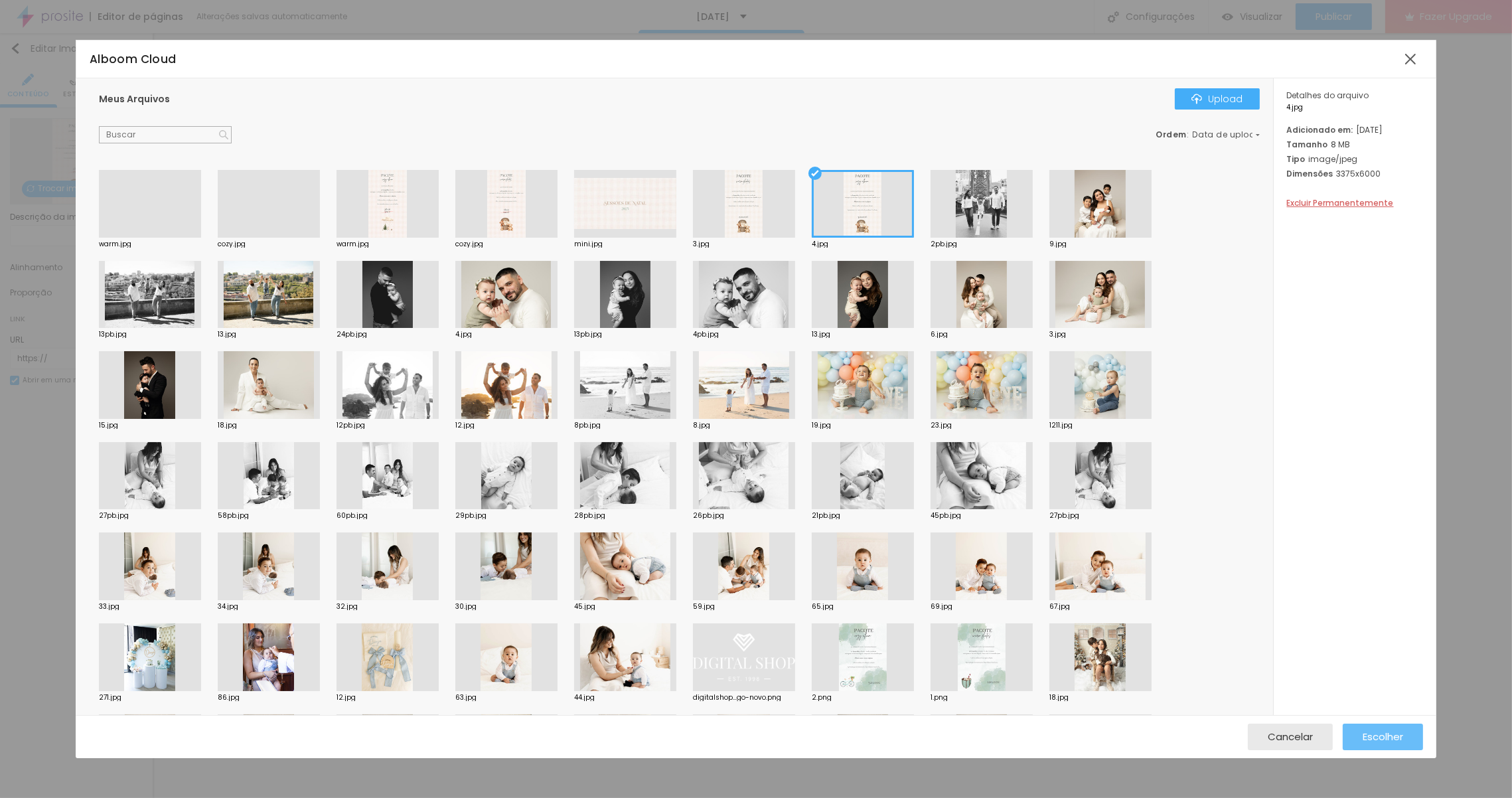
click at [1384, 732] on span "Escolher" at bounding box center [1382, 736] width 41 height 12
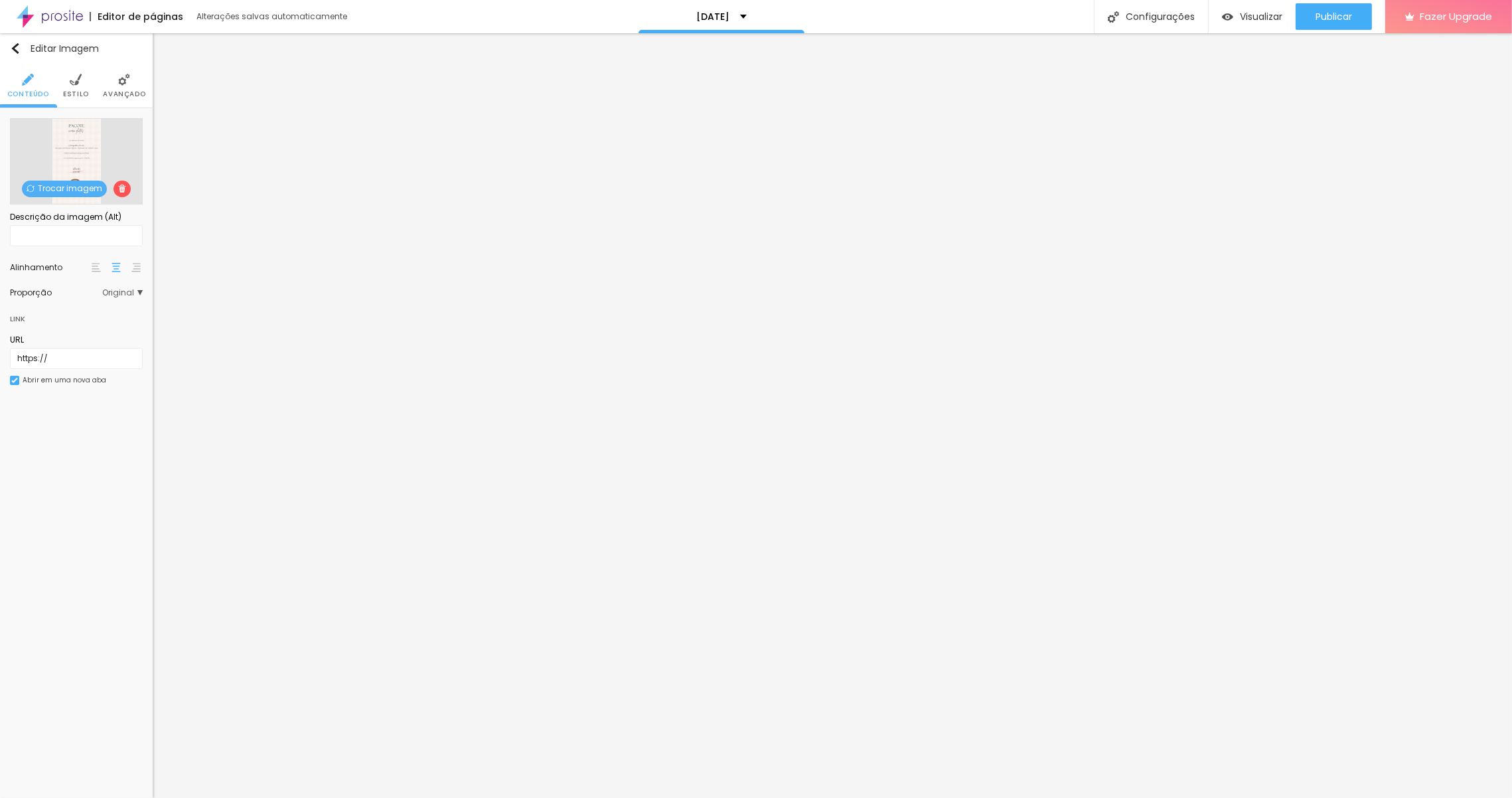
click at [127, 85] on img at bounding box center [123, 79] width 12 height 12
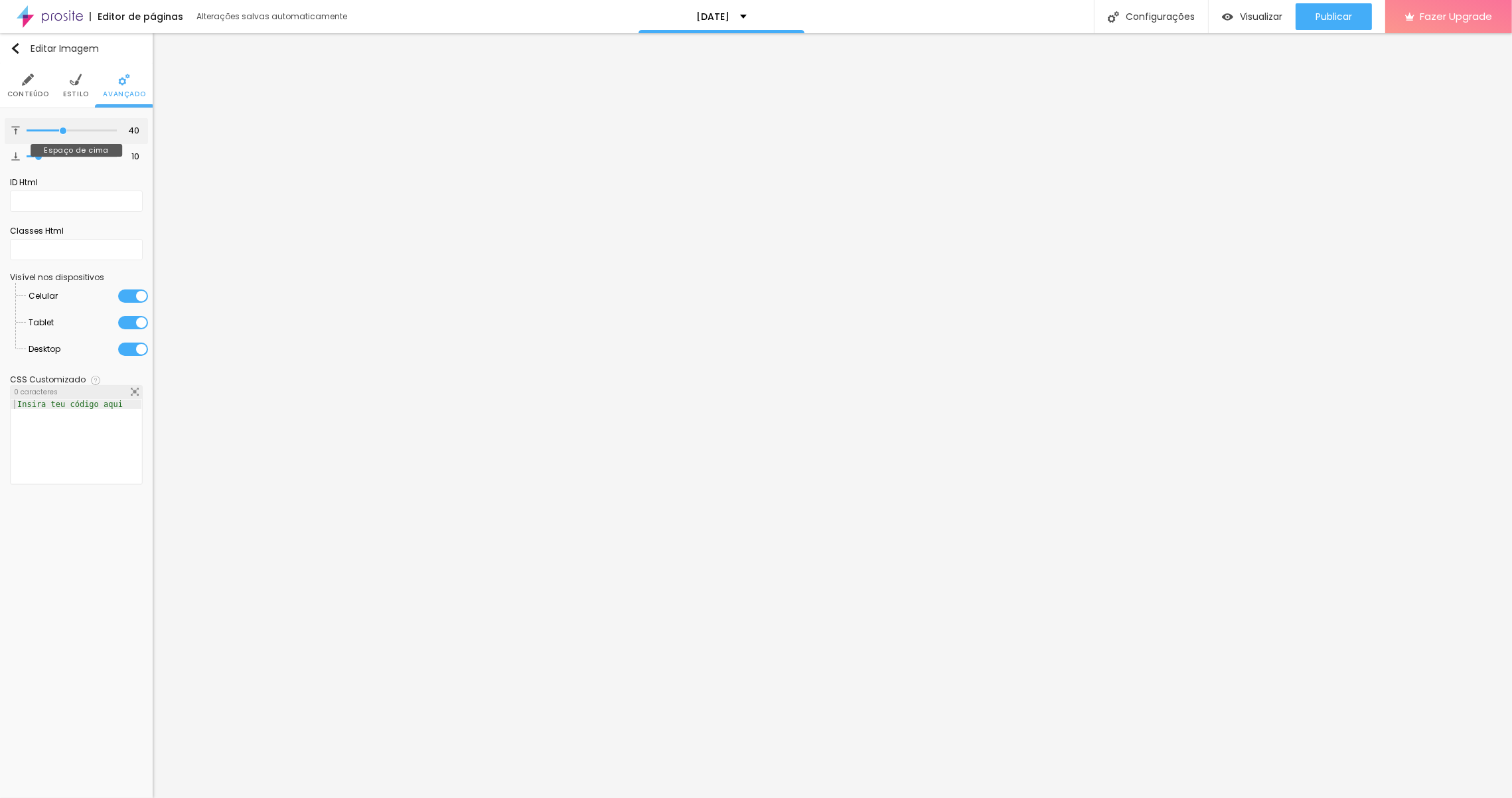
drag, startPoint x: 39, startPoint y: 131, endPoint x: 63, endPoint y: 128, distance: 24.2
click at [63, 128] on input "range" at bounding box center [71, 130] width 90 height 6
drag, startPoint x: 59, startPoint y: 132, endPoint x: -16, endPoint y: 131, distance: 75.0
click at [26, 131] on input "range" at bounding box center [71, 130] width 90 height 6
drag, startPoint x: 34, startPoint y: 154, endPoint x: 5, endPoint y: 154, distance: 29.0
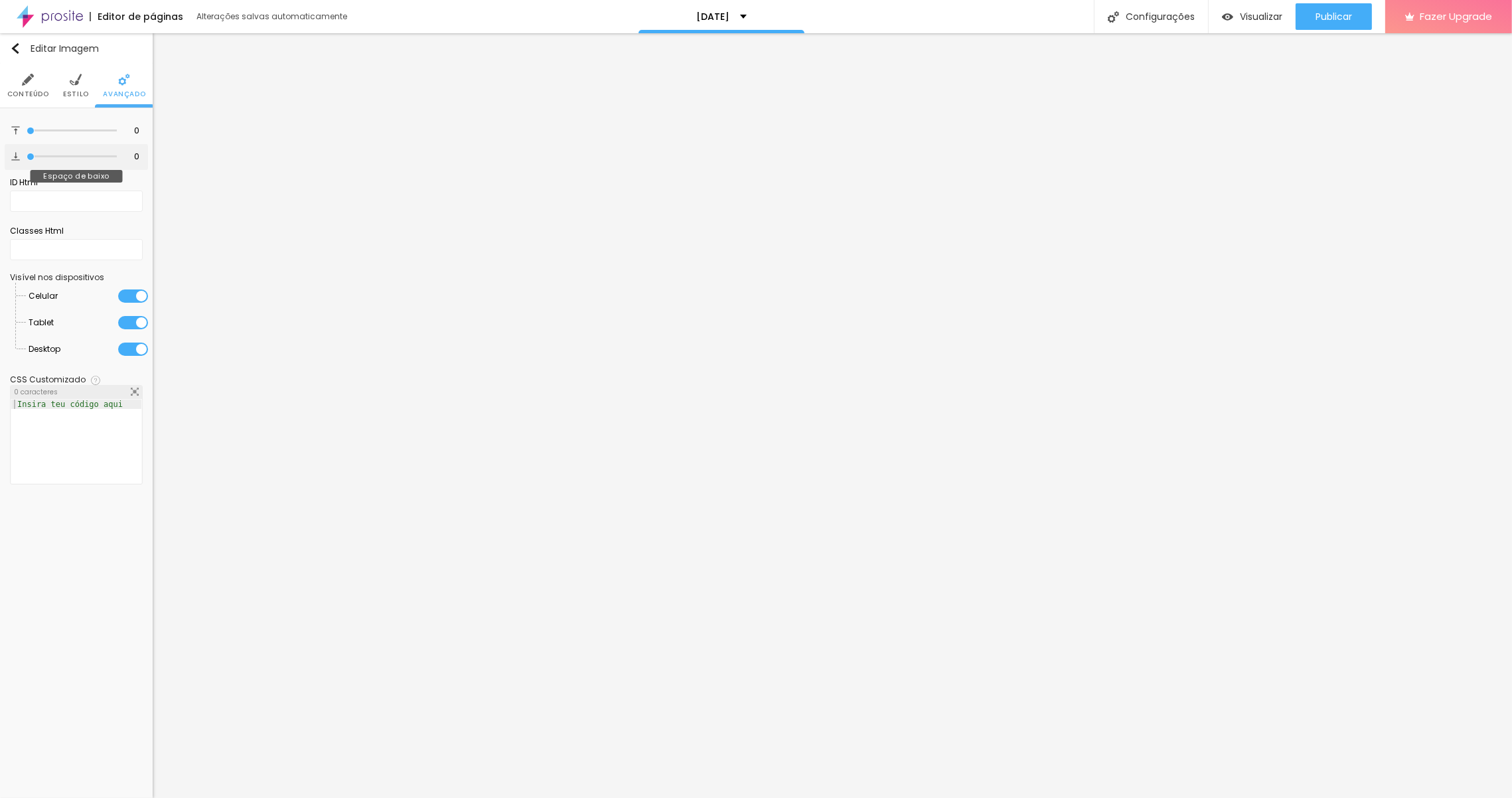
click at [26, 154] on input "range" at bounding box center [71, 156] width 90 height 6
drag, startPoint x: 28, startPoint y: 154, endPoint x: 128, endPoint y: 154, distance: 100.0
click at [117, 154] on input "range" at bounding box center [71, 156] width 90 height 6
drag, startPoint x: 111, startPoint y: 155, endPoint x: -32, endPoint y: 142, distance: 143.6
click at [26, 153] on input "range" at bounding box center [71, 156] width 90 height 6
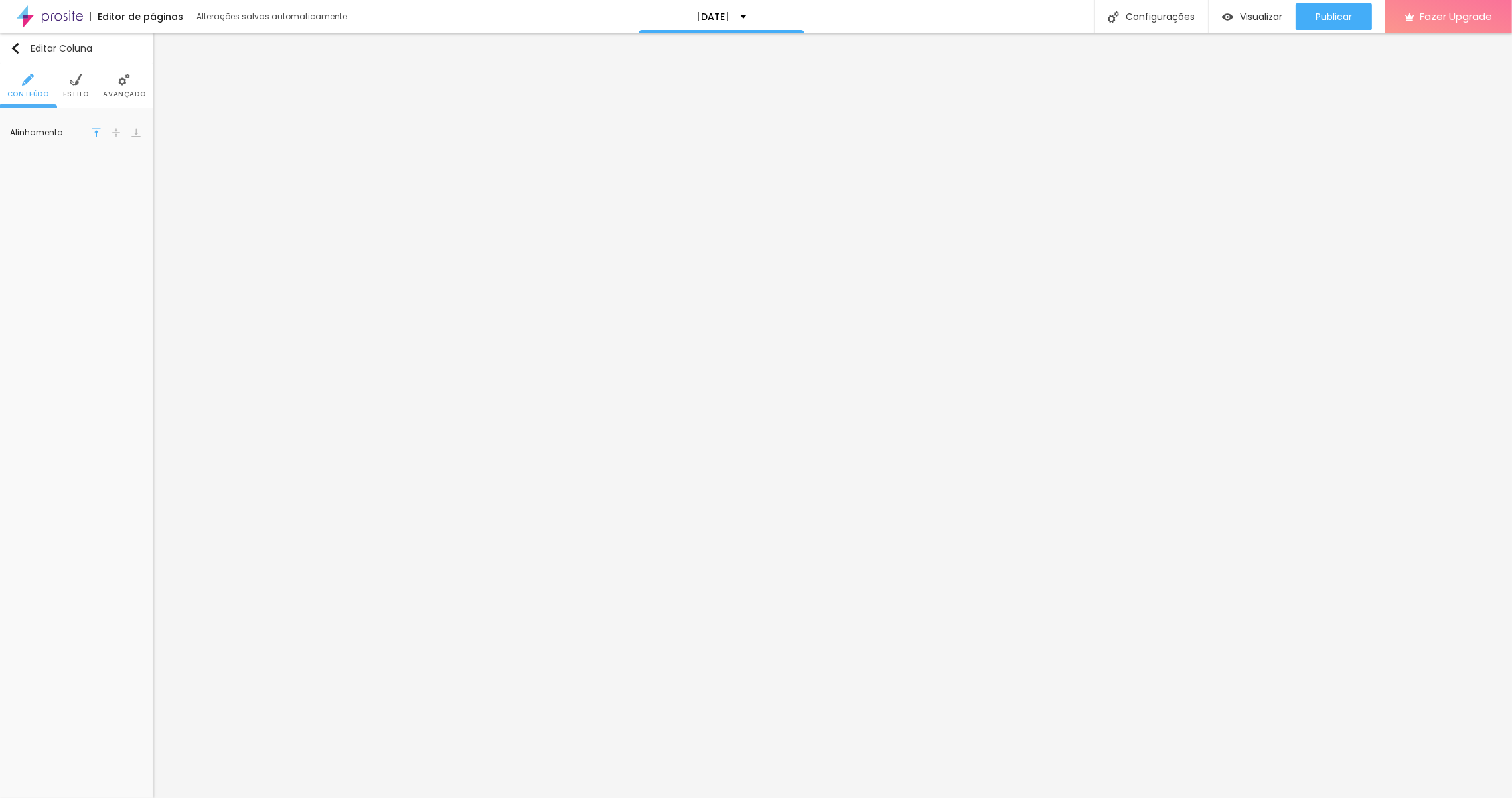
click at [85, 91] on span "Estilo" at bounding box center [76, 94] width 26 height 6
click at [131, 165] on icon "button" at bounding box center [133, 165] width 5 height 5
click at [208, 212] on button "Interna" at bounding box center [188, 204] width 39 height 14
click at [223, 190] on div at bounding box center [177, 190] width 95 height 0
click at [223, 199] on div at bounding box center [208, 196] width 30 height 14
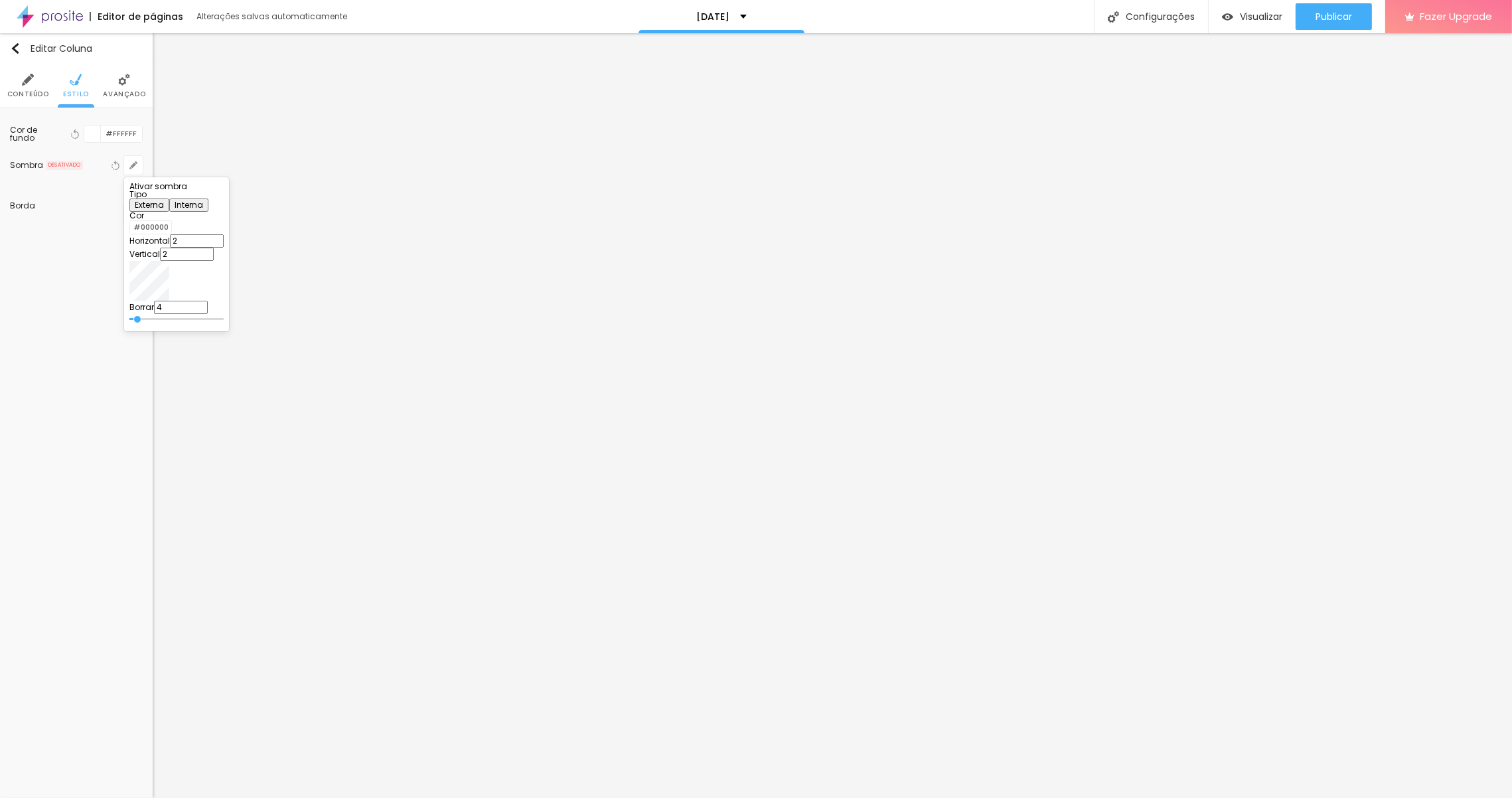
click at [117, 79] on div at bounding box center [756, 399] width 1512 height 798
click at [118, 82] on img at bounding box center [123, 79] width 12 height 12
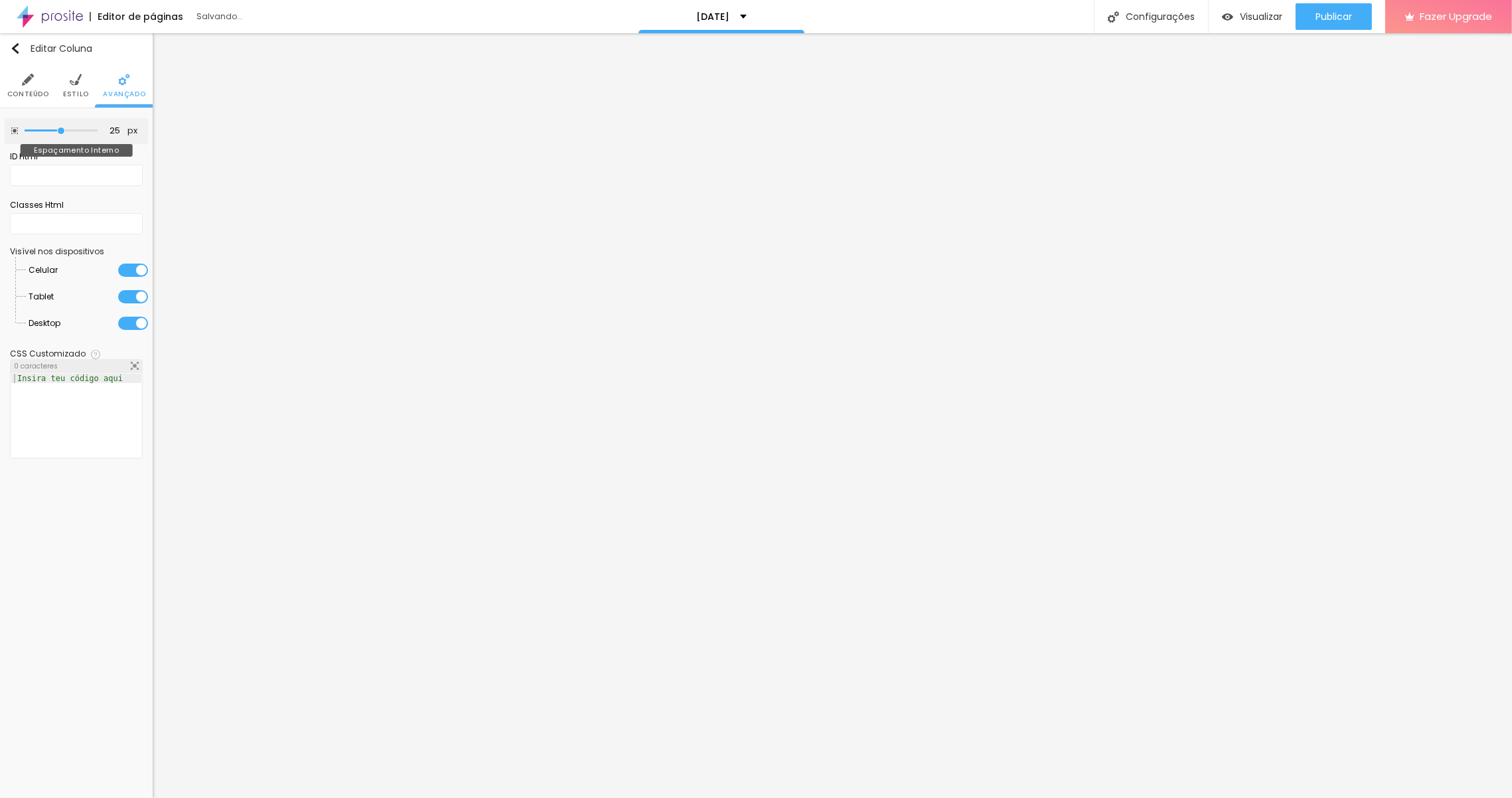
drag, startPoint x: 81, startPoint y: 130, endPoint x: 63, endPoint y: 128, distance: 18.1
click at [63, 128] on input "range" at bounding box center [60, 130] width 73 height 6
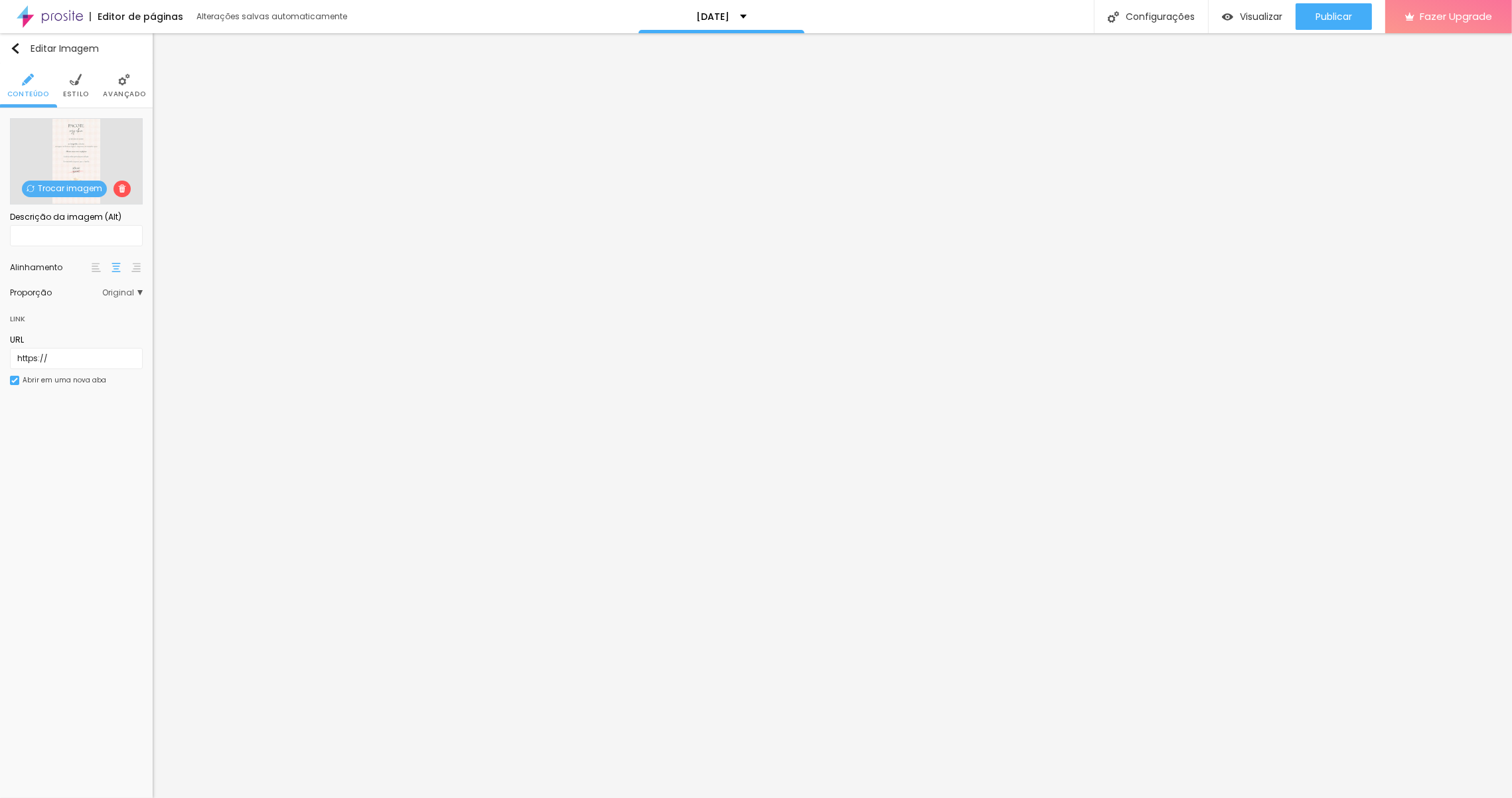
click at [130, 76] on img at bounding box center [123, 79] width 12 height 12
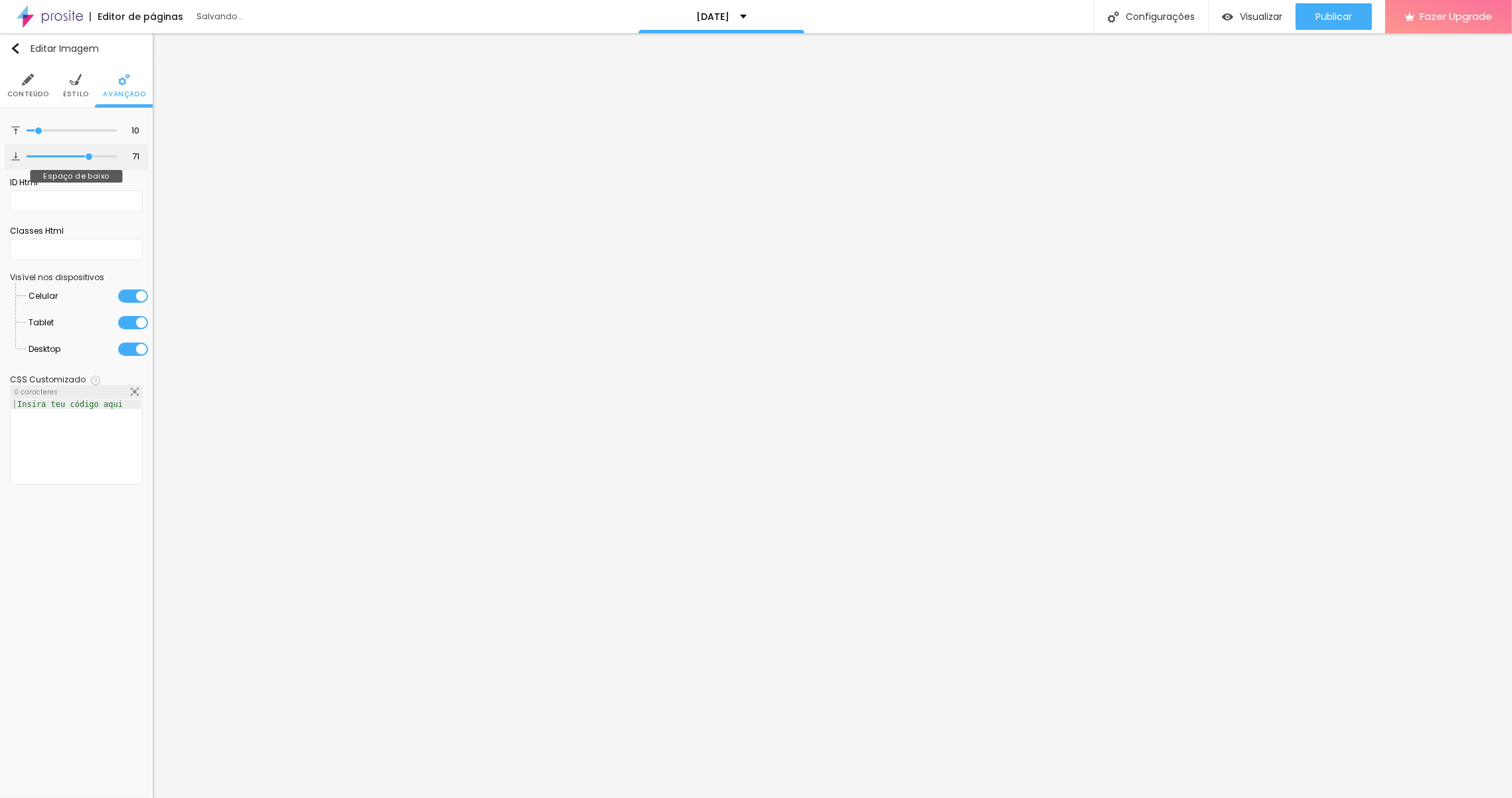
drag, startPoint x: 67, startPoint y: 157, endPoint x: 86, endPoint y: 151, distance: 19.9
click at [87, 153] on input "range" at bounding box center [71, 156] width 90 height 6
drag, startPoint x: 85, startPoint y: 153, endPoint x: 50, endPoint y: 153, distance: 35.0
click at [50, 153] on input "range" at bounding box center [71, 156] width 90 height 6
drag, startPoint x: 54, startPoint y: 154, endPoint x: 20, endPoint y: 154, distance: 34.0
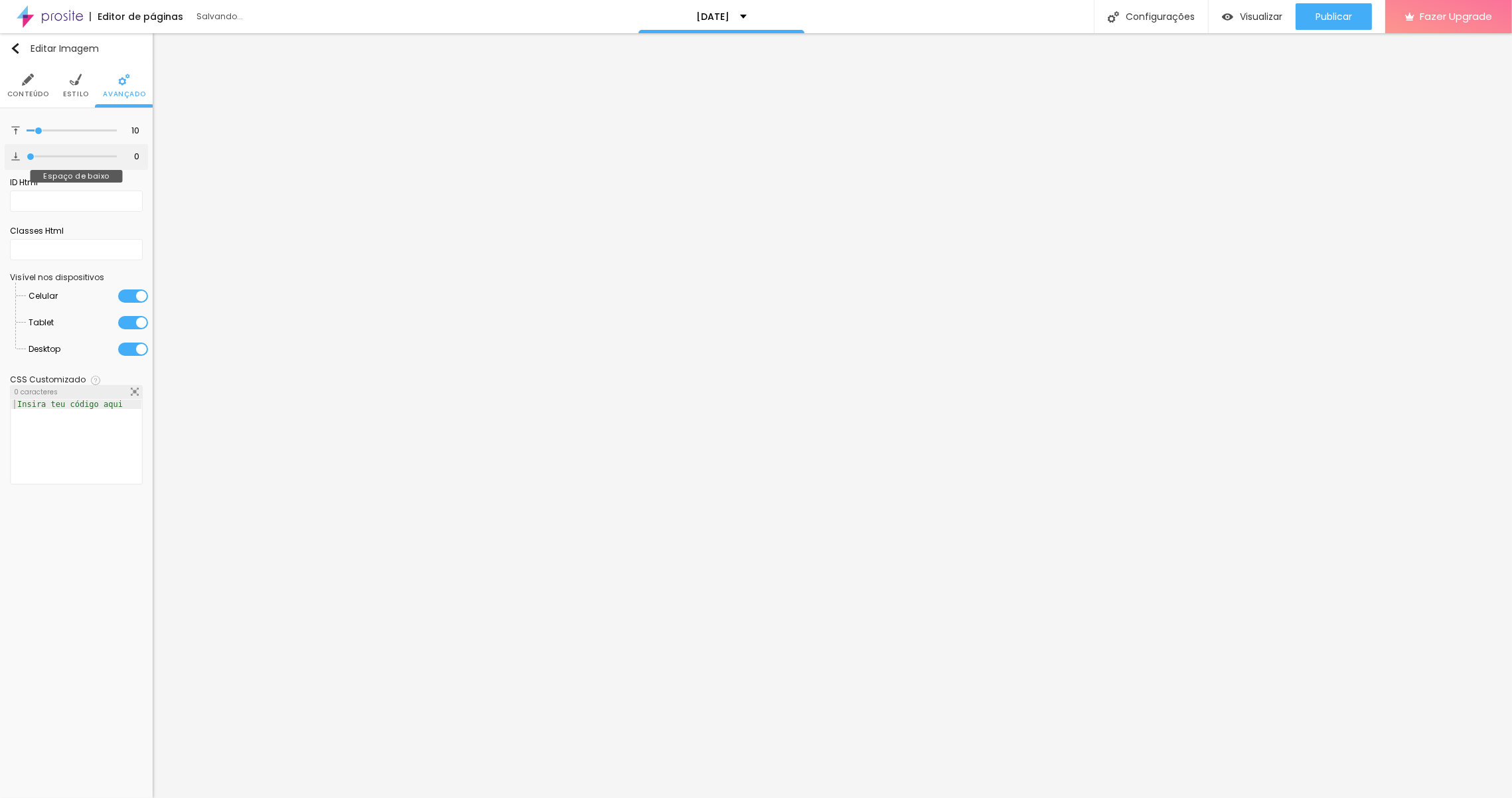
click at [26, 154] on input "range" at bounding box center [71, 156] width 90 height 6
drag, startPoint x: 41, startPoint y: 130, endPoint x: 2, endPoint y: 130, distance: 39.0
click at [26, 130] on input "range" at bounding box center [71, 130] width 90 height 6
click at [79, 88] on li "Estilo" at bounding box center [76, 86] width 26 height 44
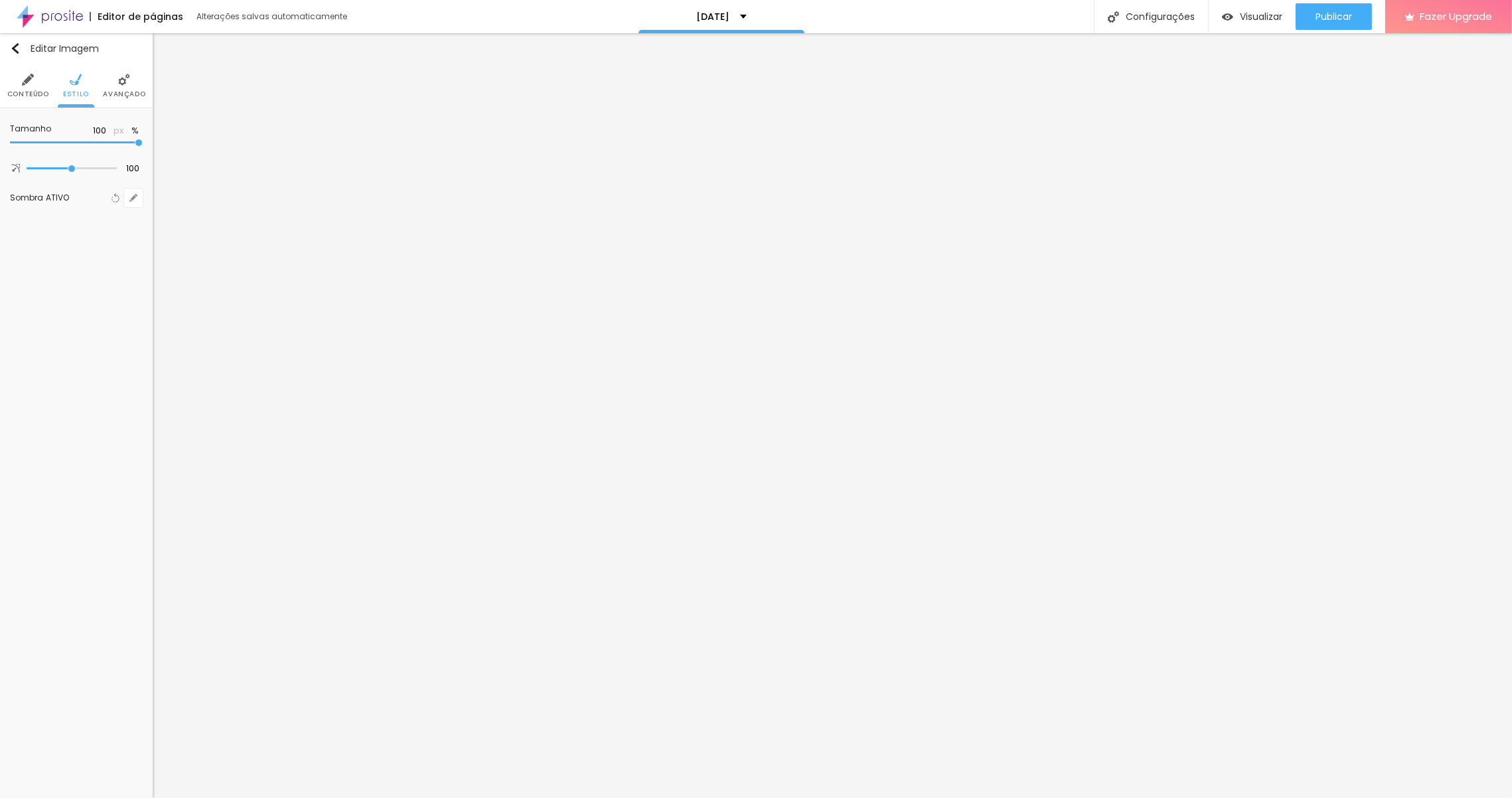
click at [134, 87] on li "Avançado" at bounding box center [123, 86] width 42 height 44
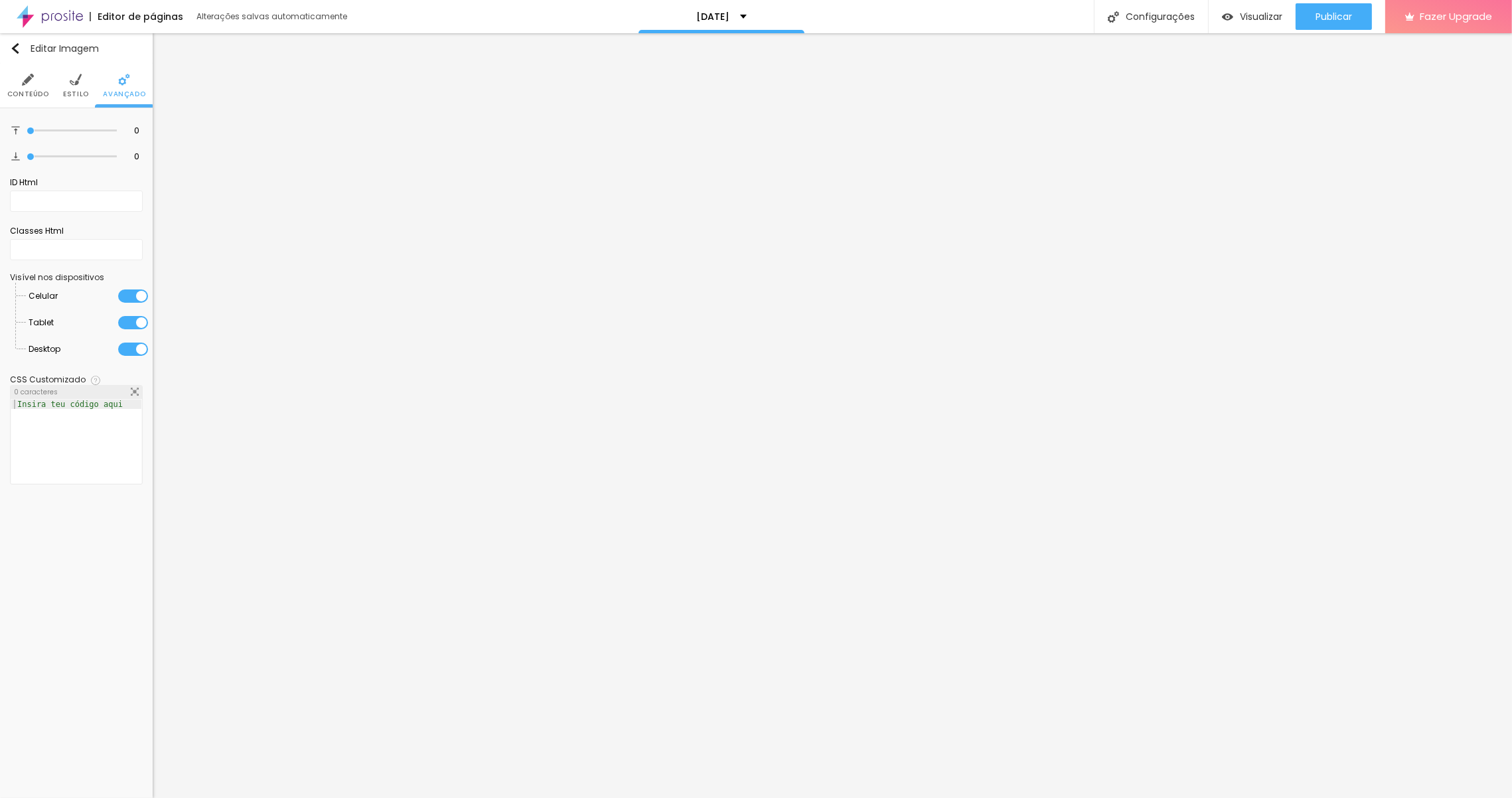
click at [37, 79] on li "Conteúdo" at bounding box center [28, 86] width 41 height 44
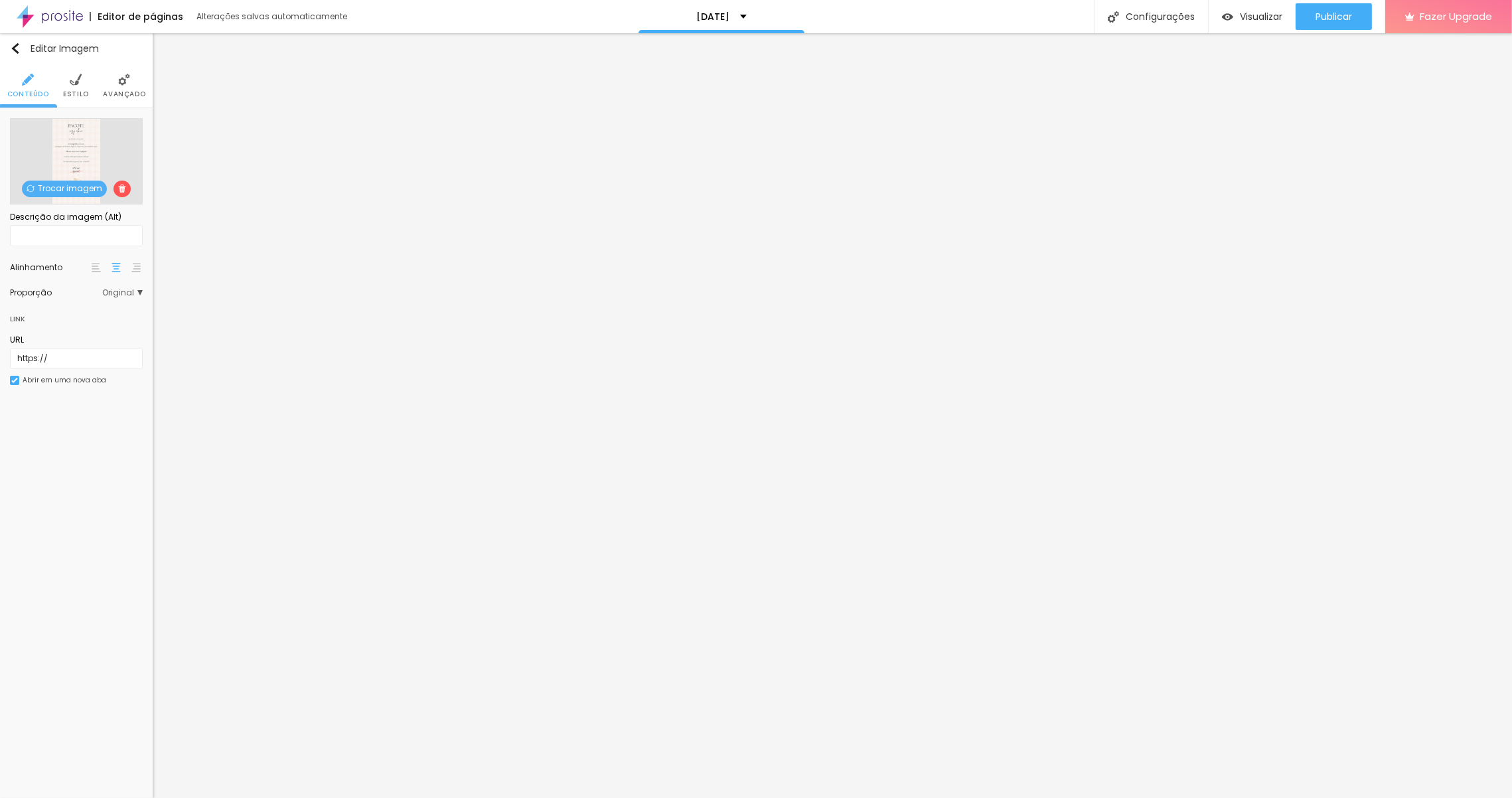
click at [75, 80] on img at bounding box center [75, 79] width 12 height 12
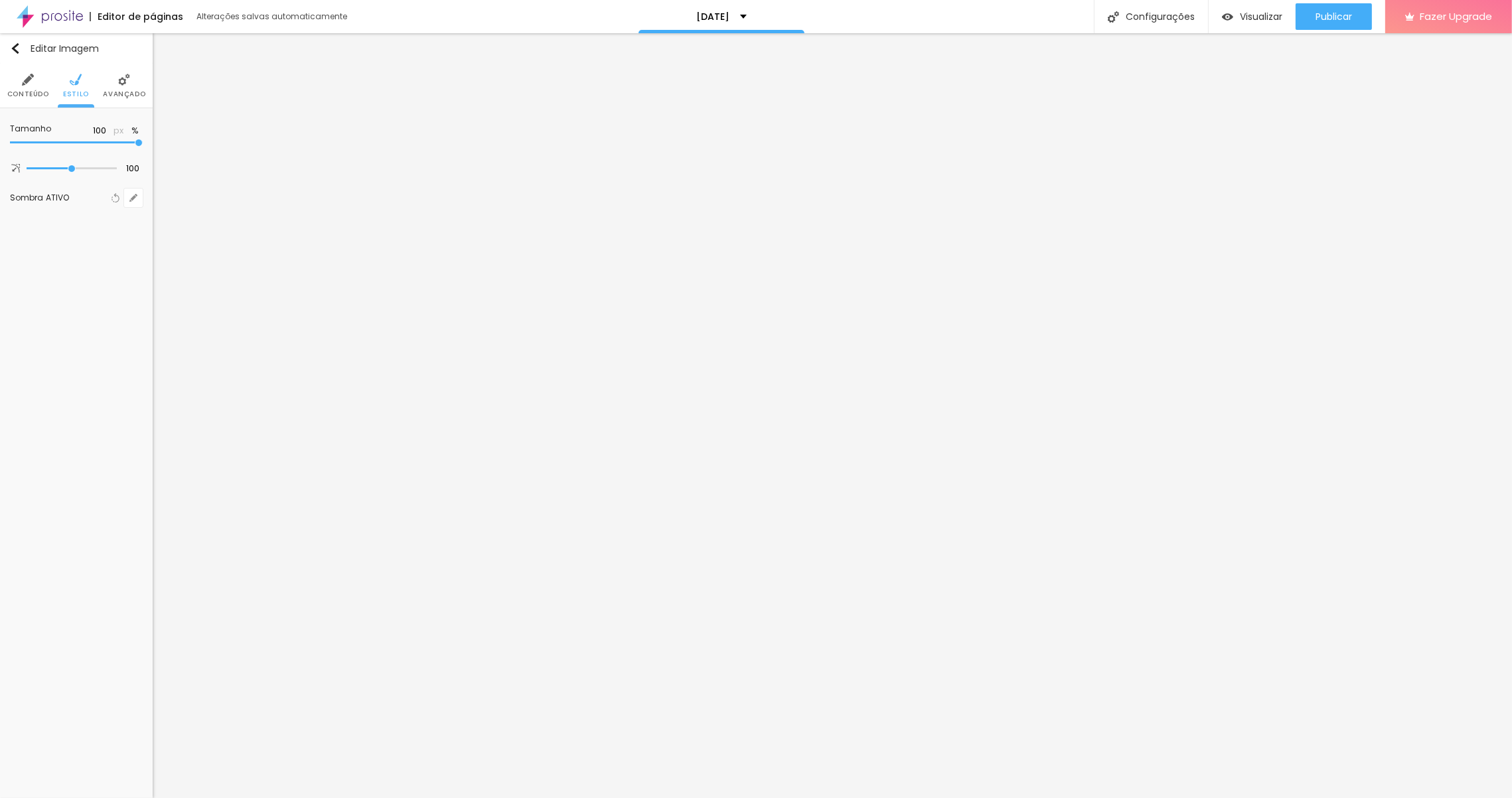
drag, startPoint x: 138, startPoint y: 141, endPoint x: 156, endPoint y: 133, distance: 19.7
click at [142, 140] on input "range" at bounding box center [76, 142] width 132 height 6
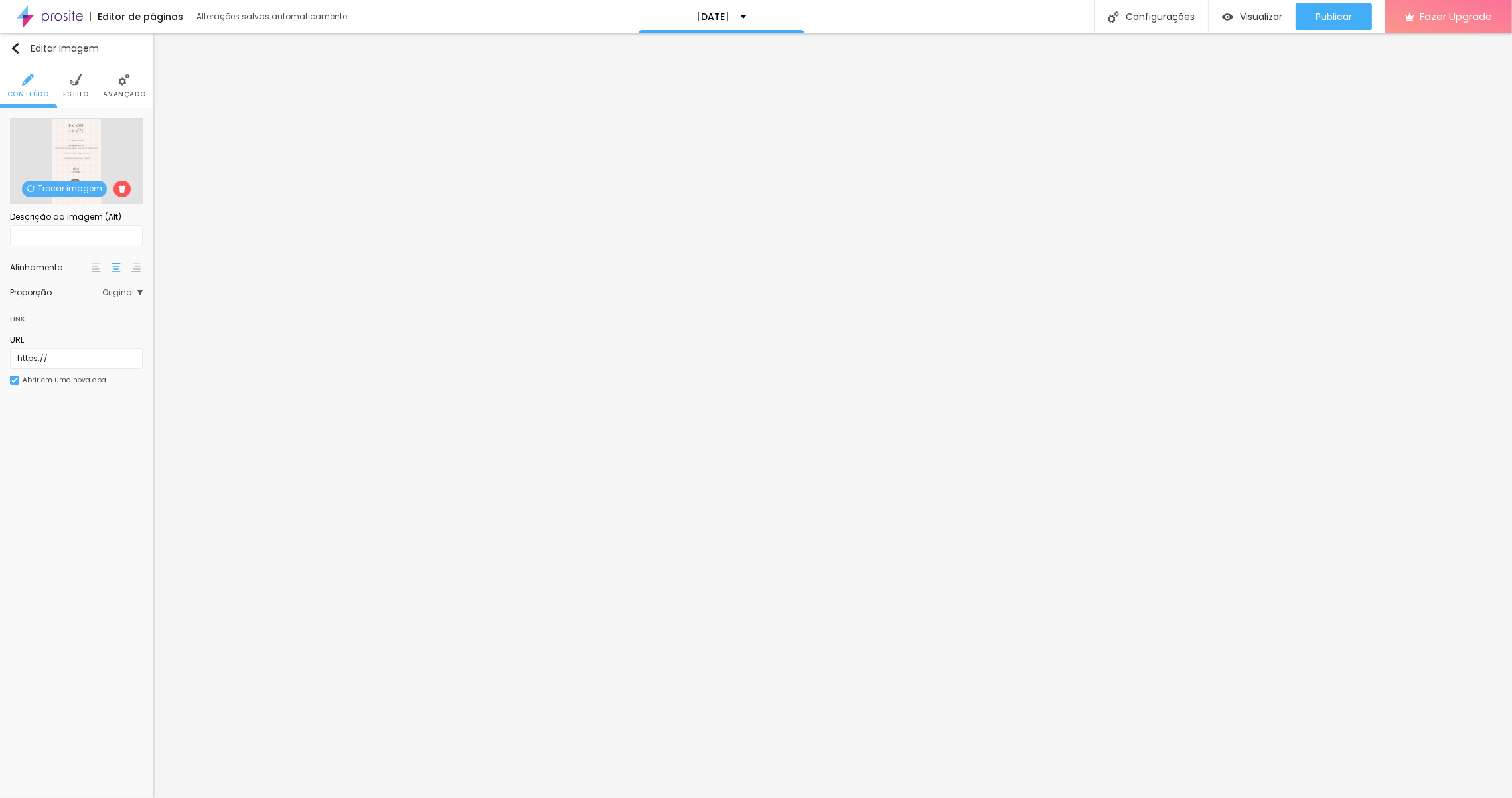
click at [118, 91] on span "Avançado" at bounding box center [123, 94] width 42 height 6
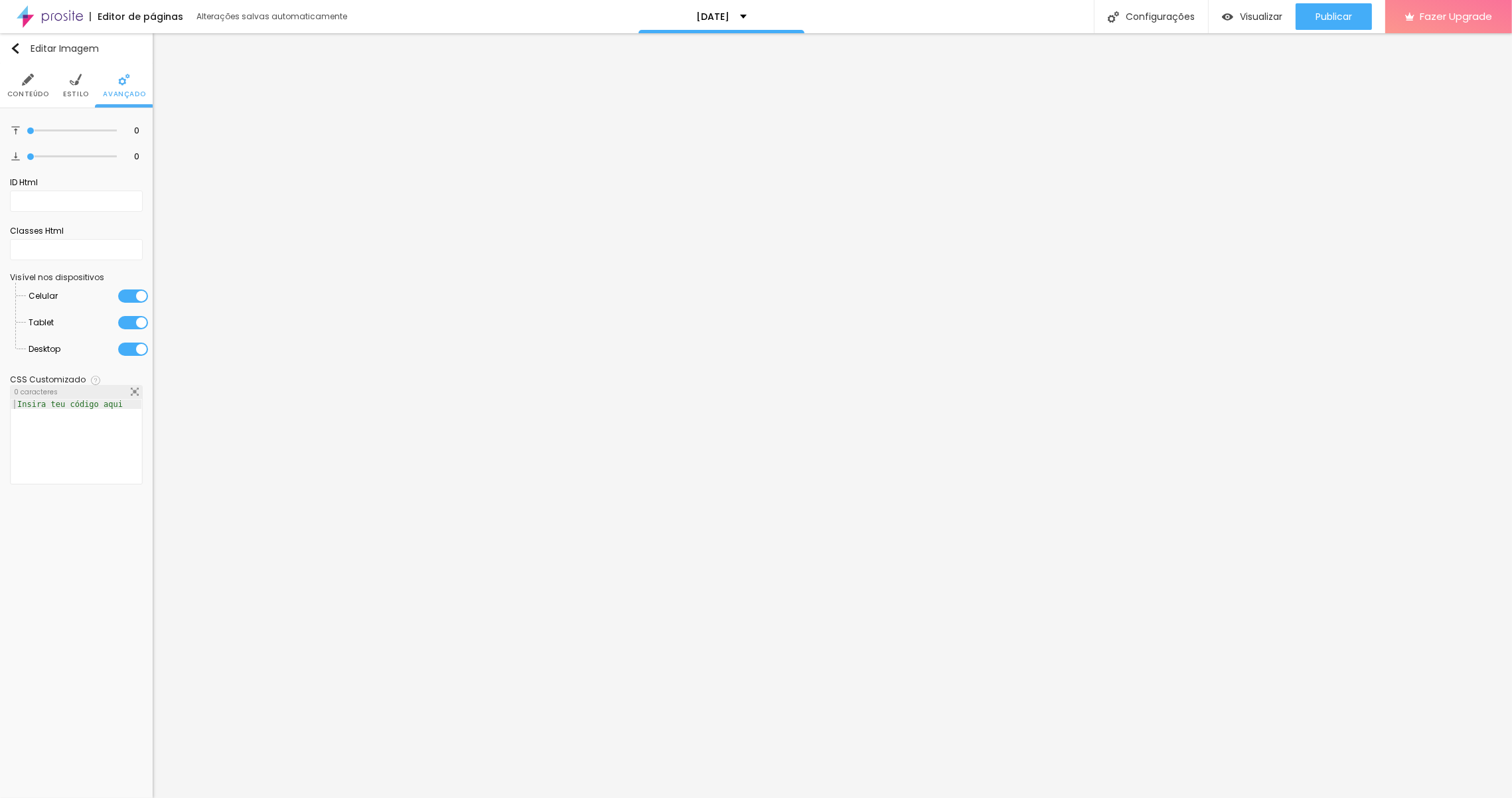
click at [77, 88] on li "Estilo" at bounding box center [76, 86] width 26 height 44
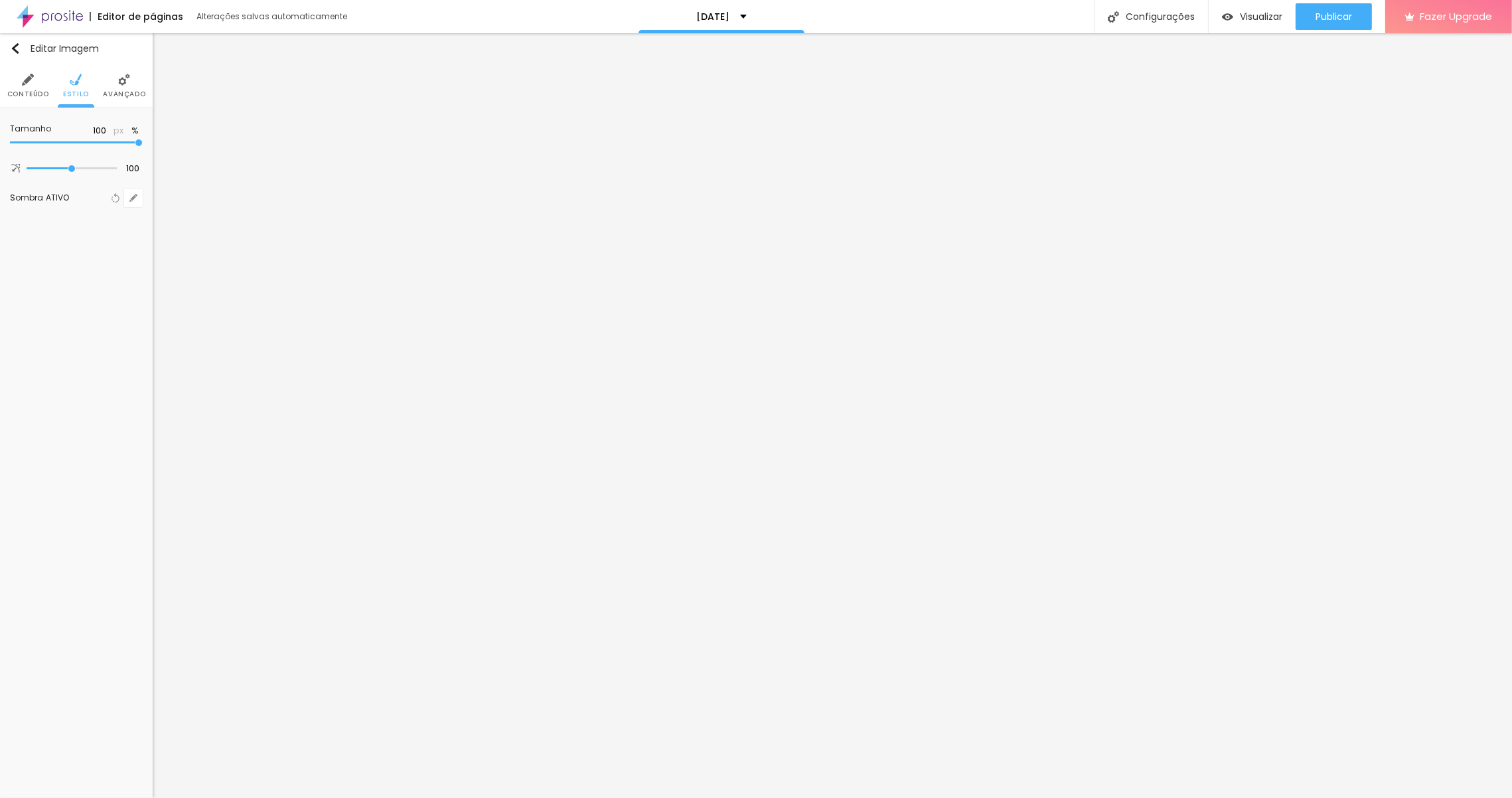
drag, startPoint x: 136, startPoint y: 140, endPoint x: 165, endPoint y: 134, distance: 29.6
click at [142, 140] on input "range" at bounding box center [76, 142] width 132 height 6
drag, startPoint x: 72, startPoint y: 168, endPoint x: 155, endPoint y: 154, distance: 84.2
click at [117, 165] on input "range" at bounding box center [71, 168] width 90 height 6
click at [72, 168] on input "range" at bounding box center [71, 168] width 90 height 6
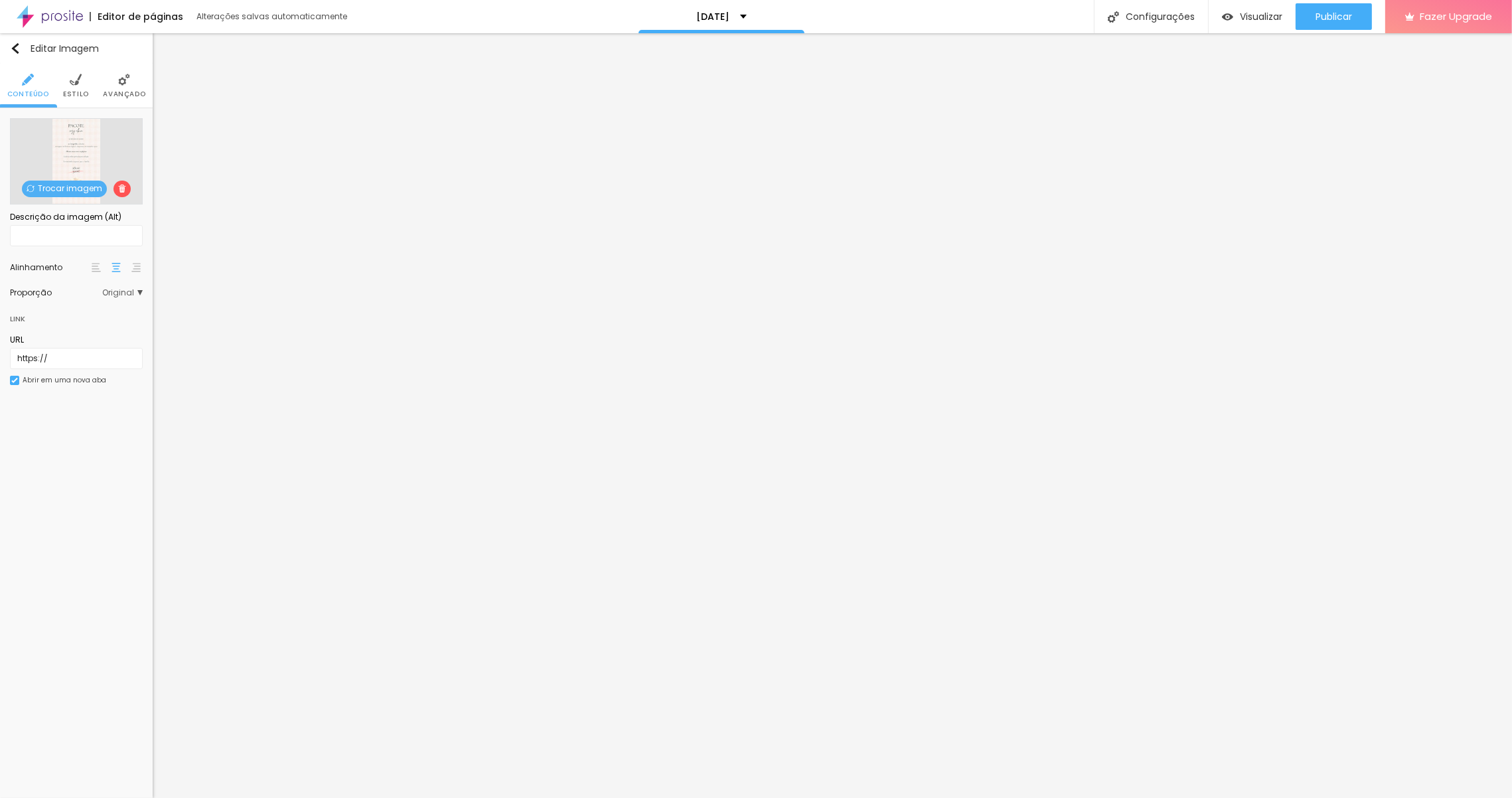
click at [121, 75] on img at bounding box center [123, 79] width 12 height 12
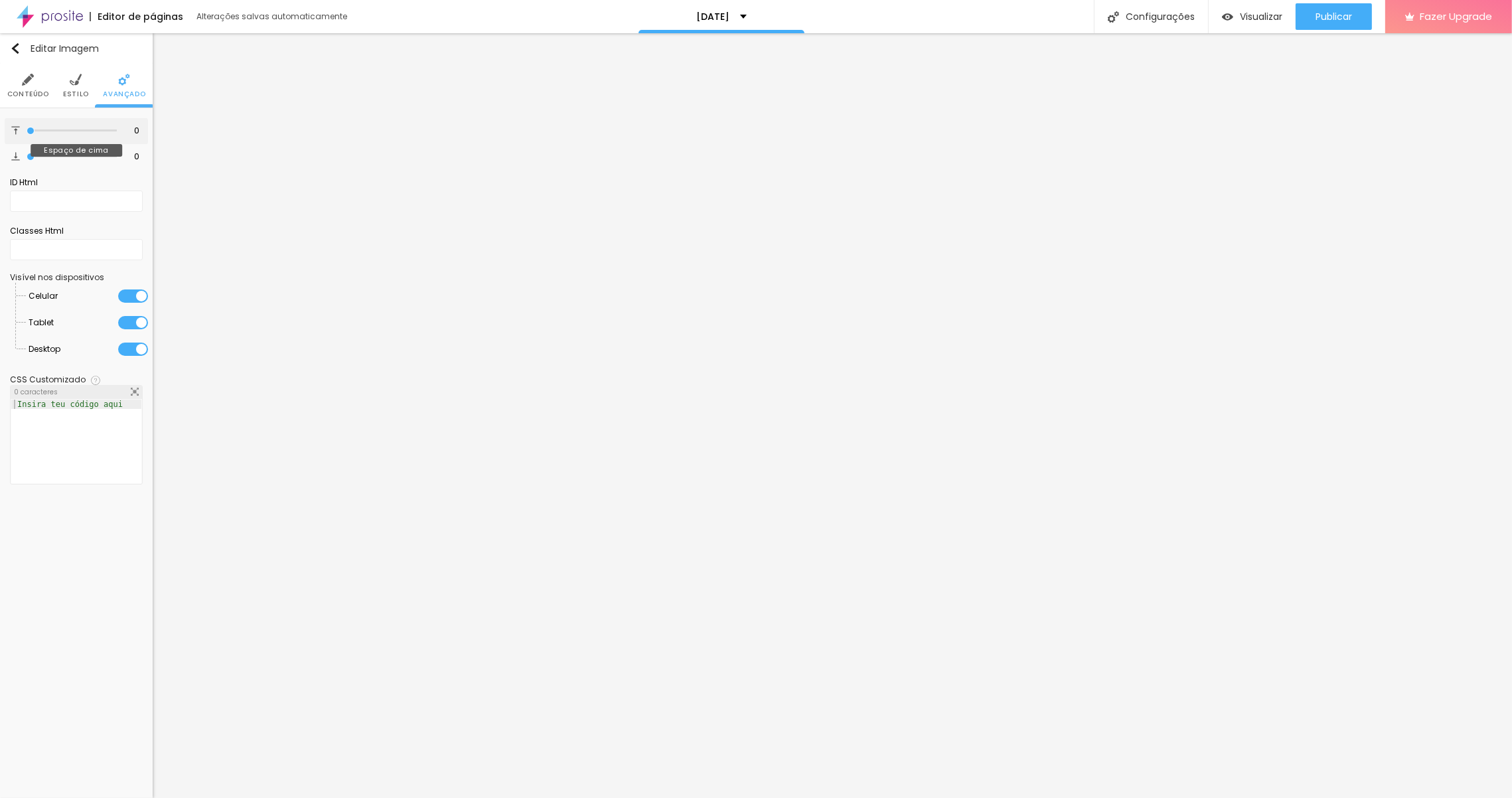
drag, startPoint x: 36, startPoint y: 131, endPoint x: -5, endPoint y: 130, distance: 41.0
click at [26, 130] on input "range" at bounding box center [71, 130] width 90 height 6
drag, startPoint x: 30, startPoint y: 155, endPoint x: 1, endPoint y: 145, distance: 30.7
click at [26, 153] on input "range" at bounding box center [71, 156] width 90 height 6
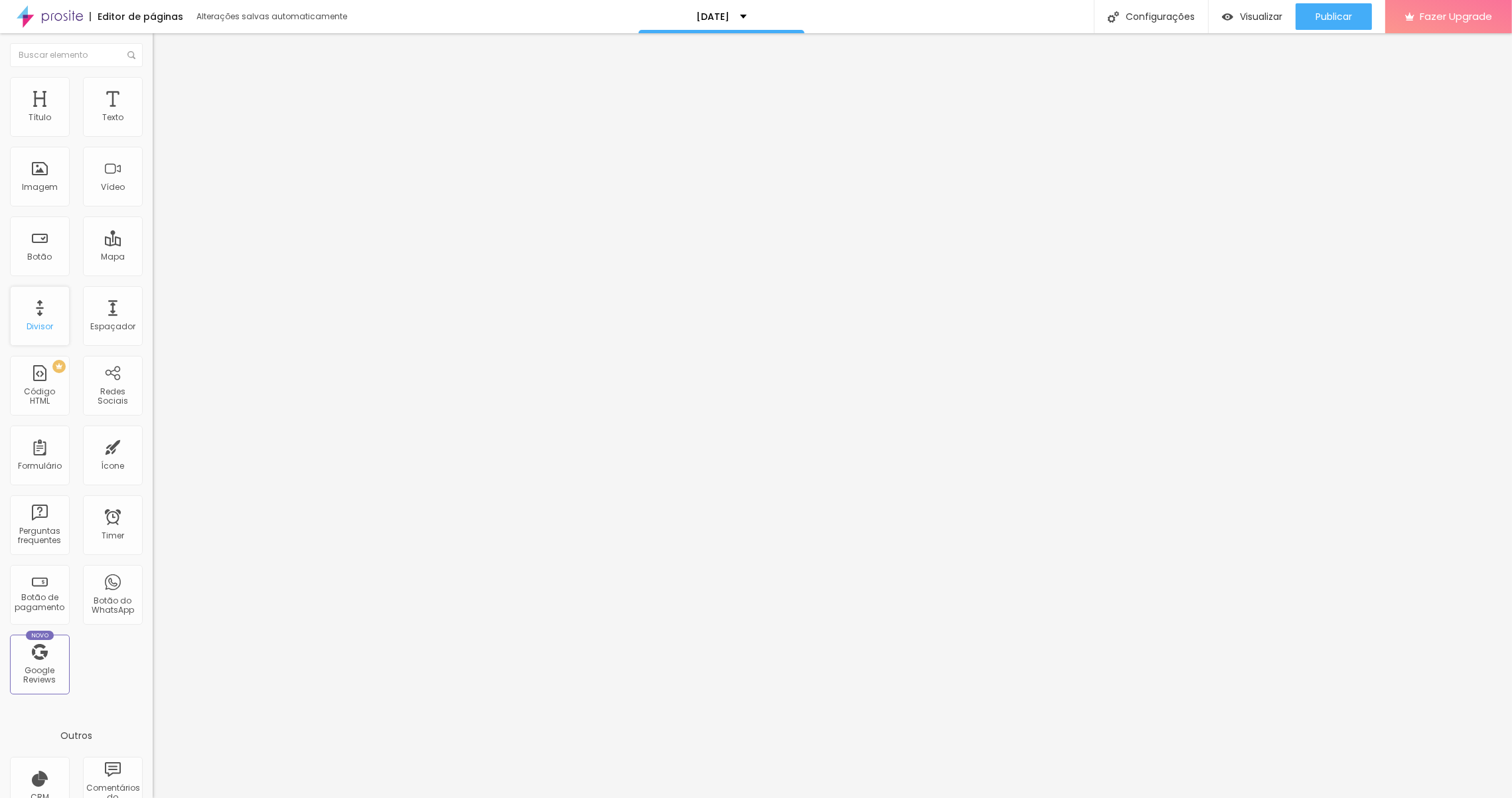
click at [24, 326] on div "Divisor" at bounding box center [40, 316] width 59 height 59
click at [27, 174] on div "Imagem" at bounding box center [40, 177] width 59 height 59
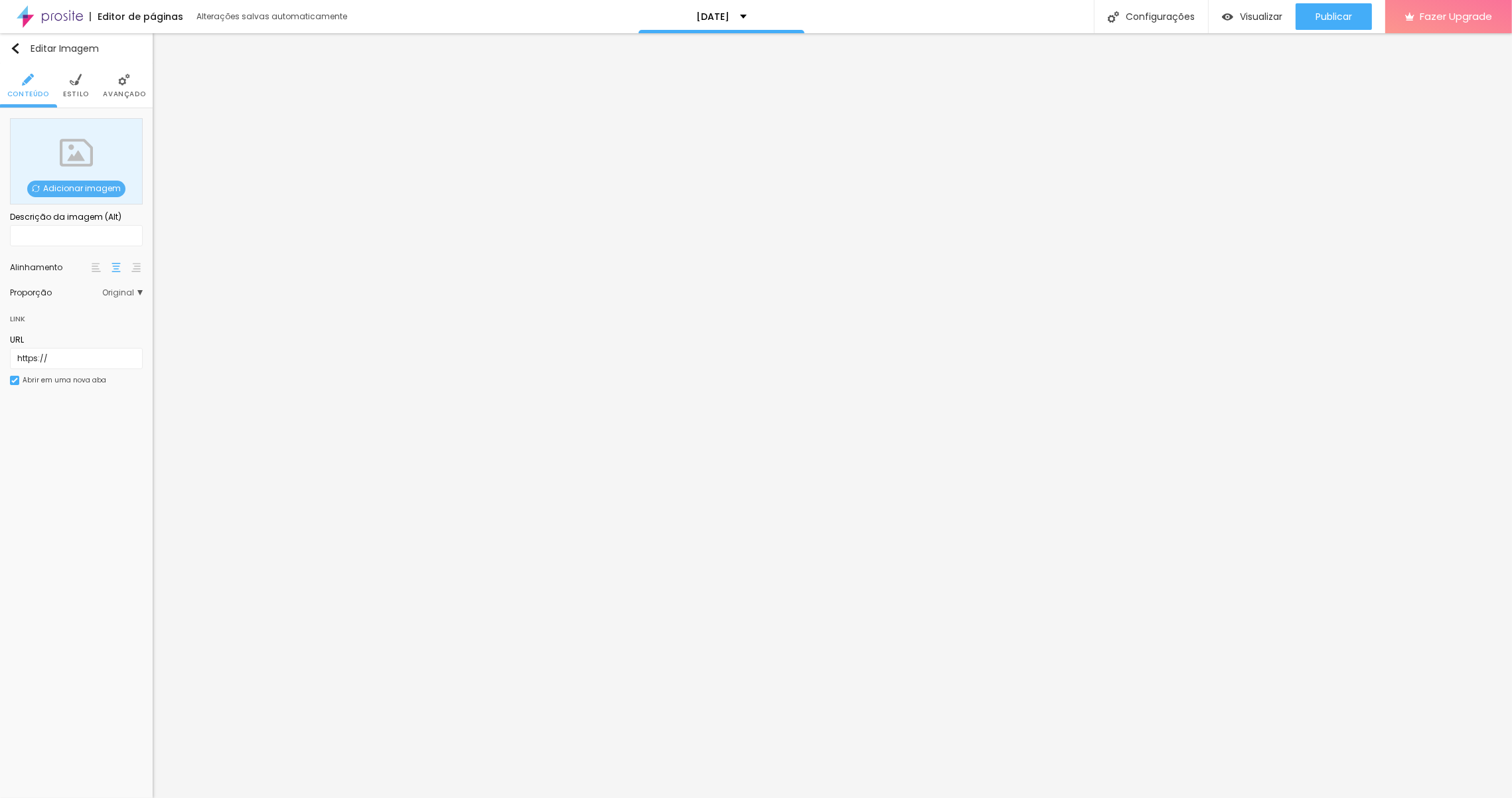
click at [86, 198] on div "Adicionar imagem" at bounding box center [76, 161] width 132 height 86
click at [87, 195] on span "Adicionar imagem" at bounding box center [76, 188] width 98 height 16
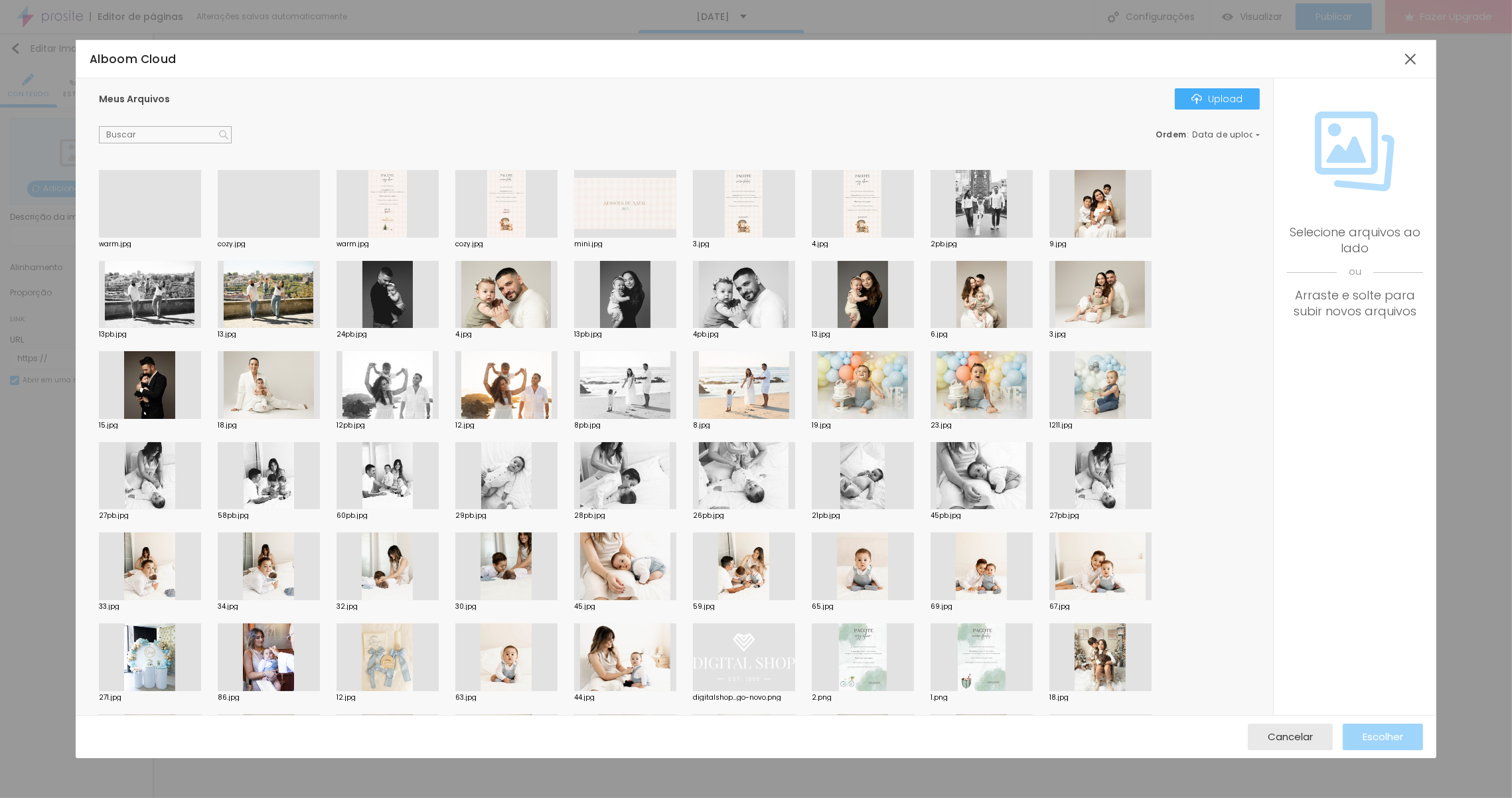
click at [272, 238] on div at bounding box center [269, 238] width 102 height 0
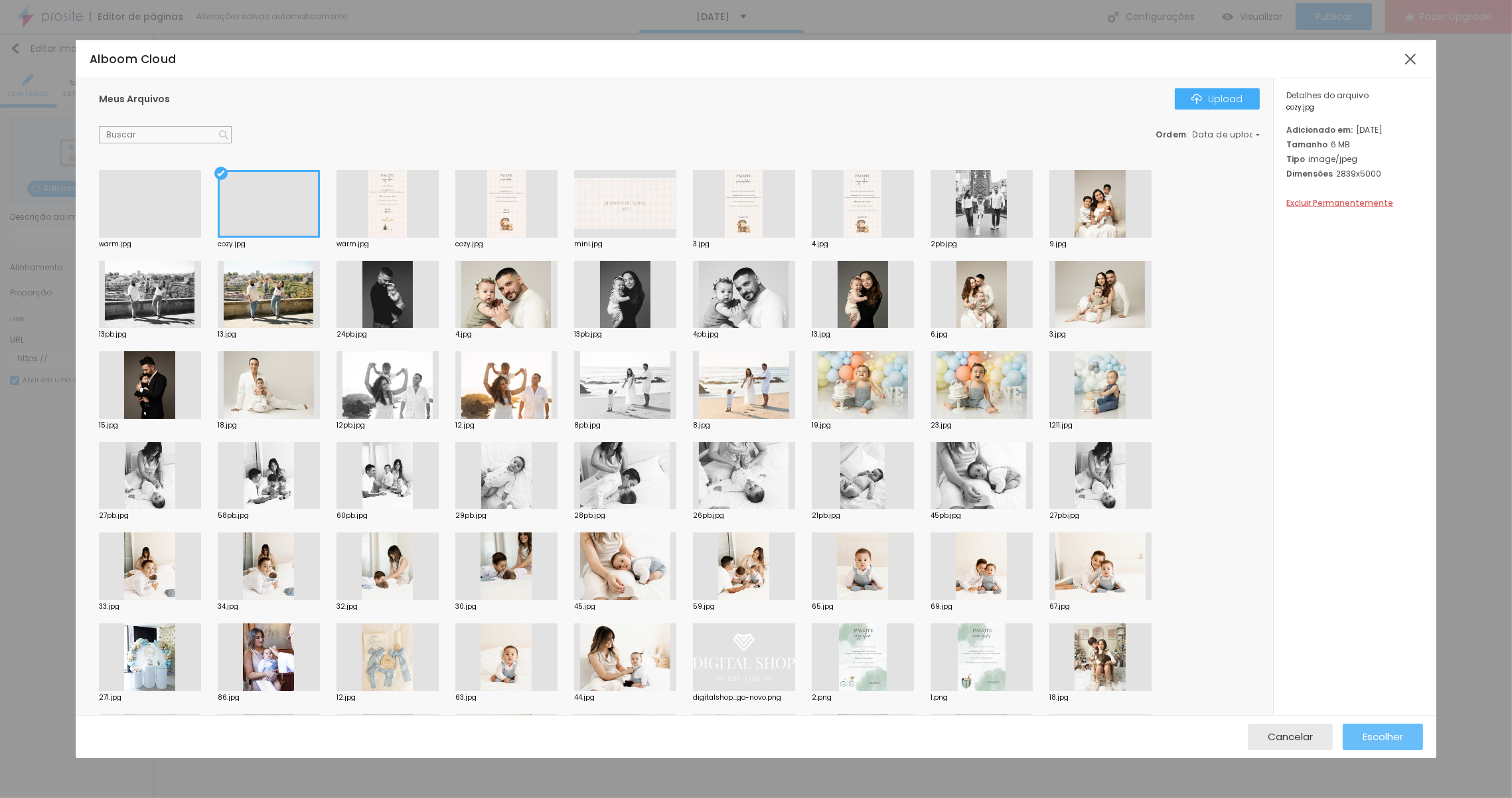
click at [1368, 731] on span "Escolher" at bounding box center [1382, 736] width 41 height 12
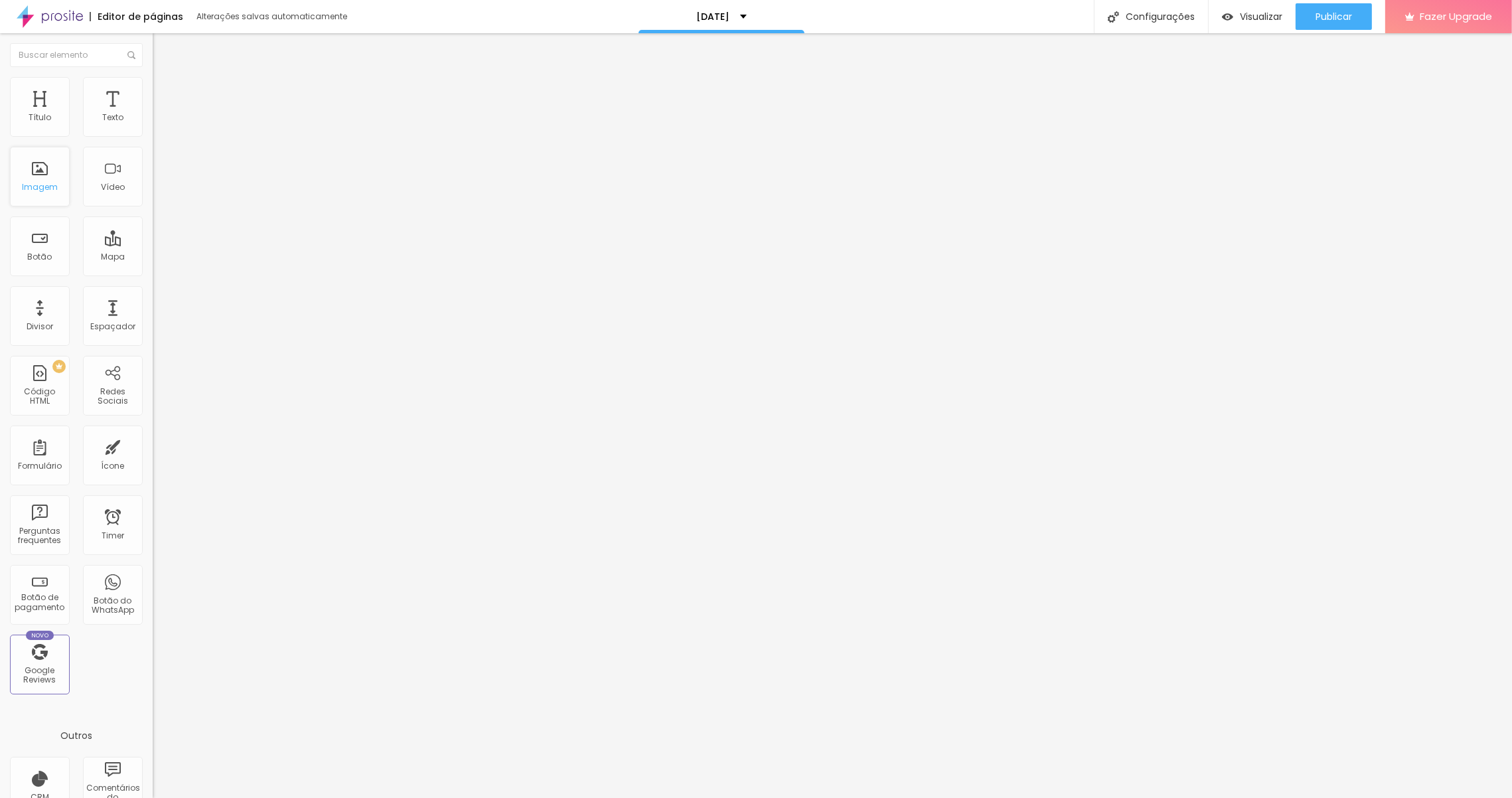
click at [44, 179] on div "Imagem" at bounding box center [40, 177] width 59 height 59
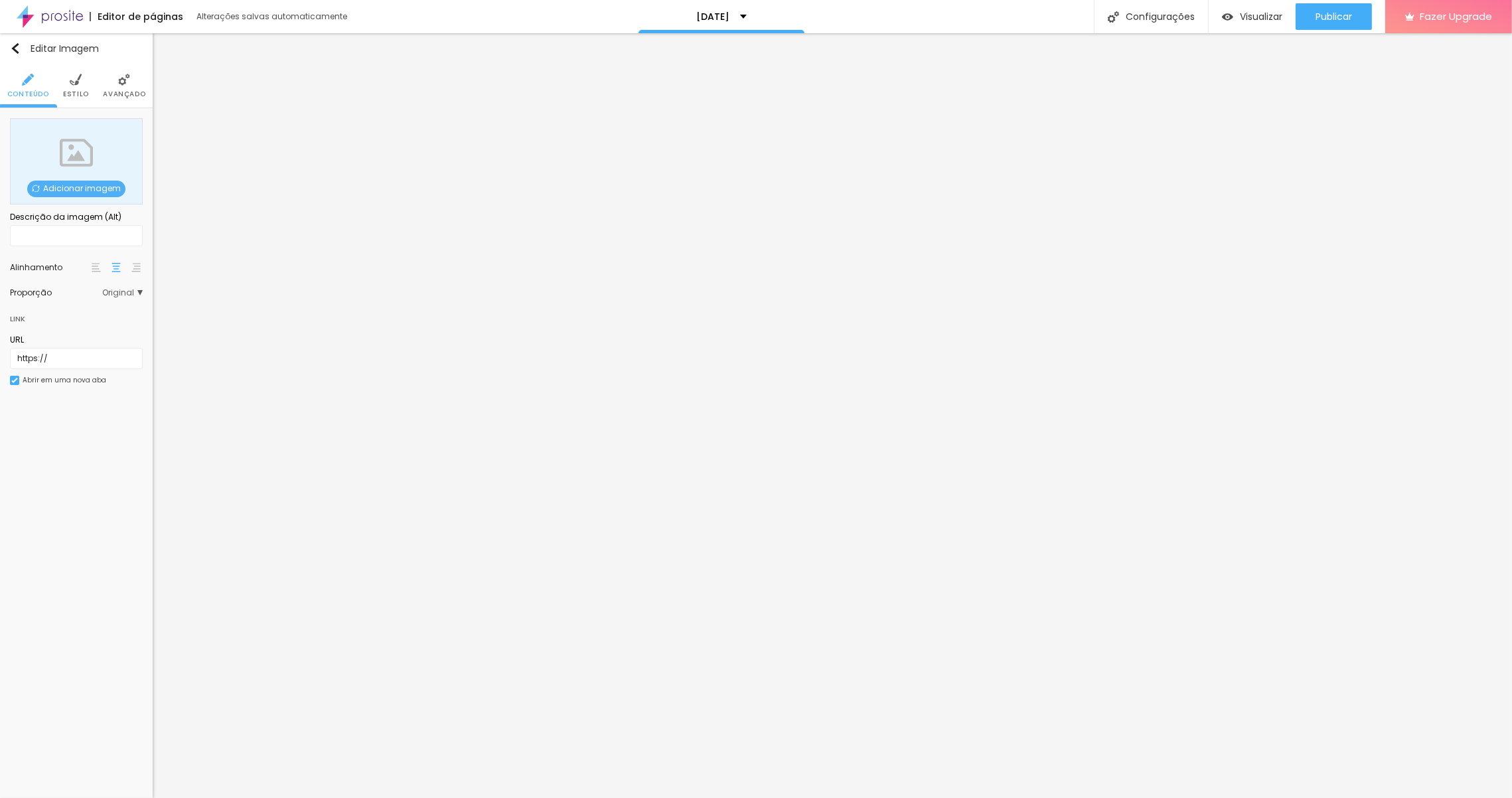
click at [66, 189] on span "Adicionar imagem" at bounding box center [76, 188] width 98 height 16
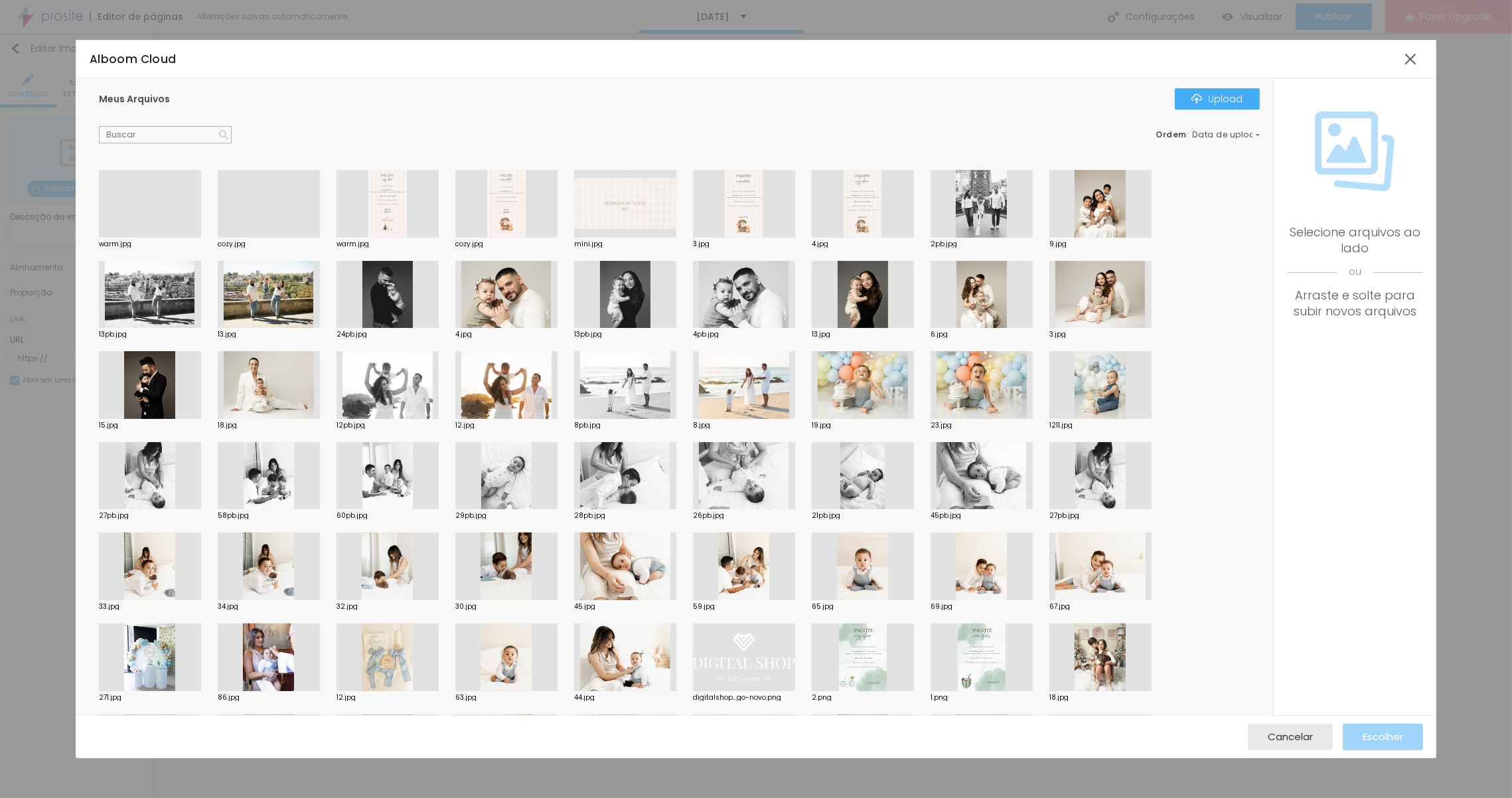
click at [168, 238] on div at bounding box center [150, 238] width 102 height 0
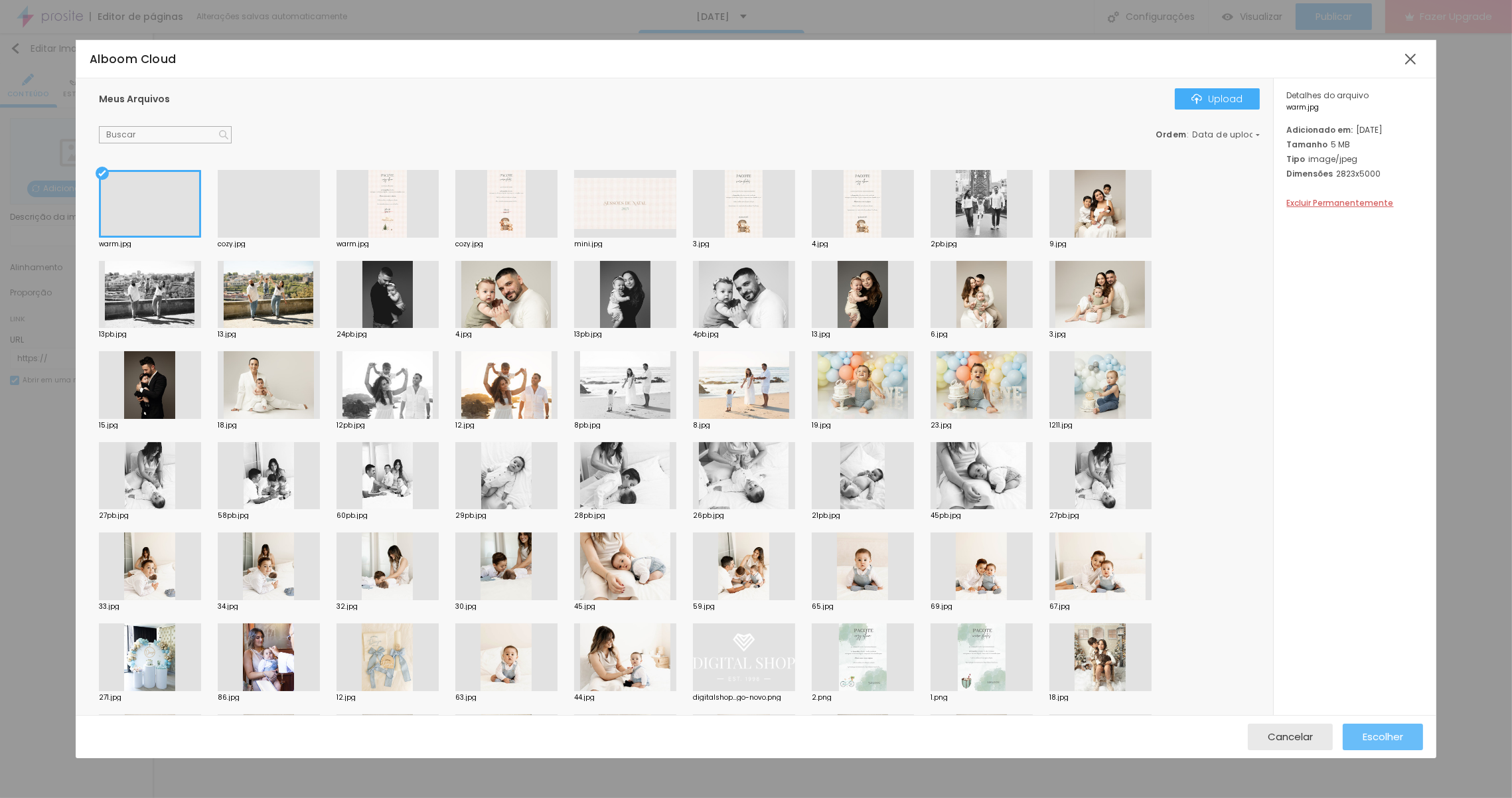
click at [1377, 737] on span "Escolher" at bounding box center [1382, 736] width 41 height 12
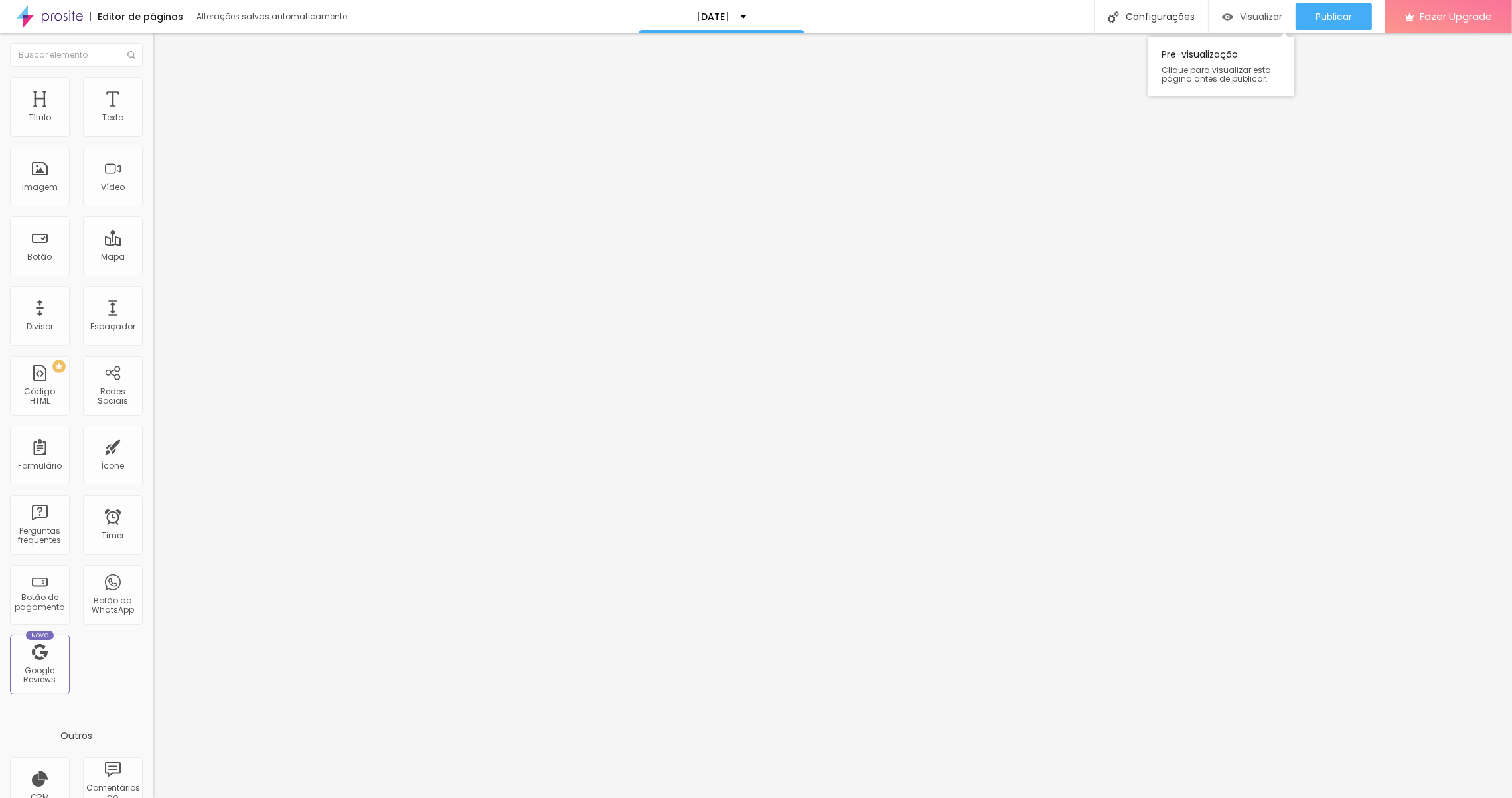
click at [1258, 23] on div "Visualizar" at bounding box center [1252, 16] width 60 height 26
click at [1158, 21] on div "Configurações" at bounding box center [1151, 16] width 114 height 33
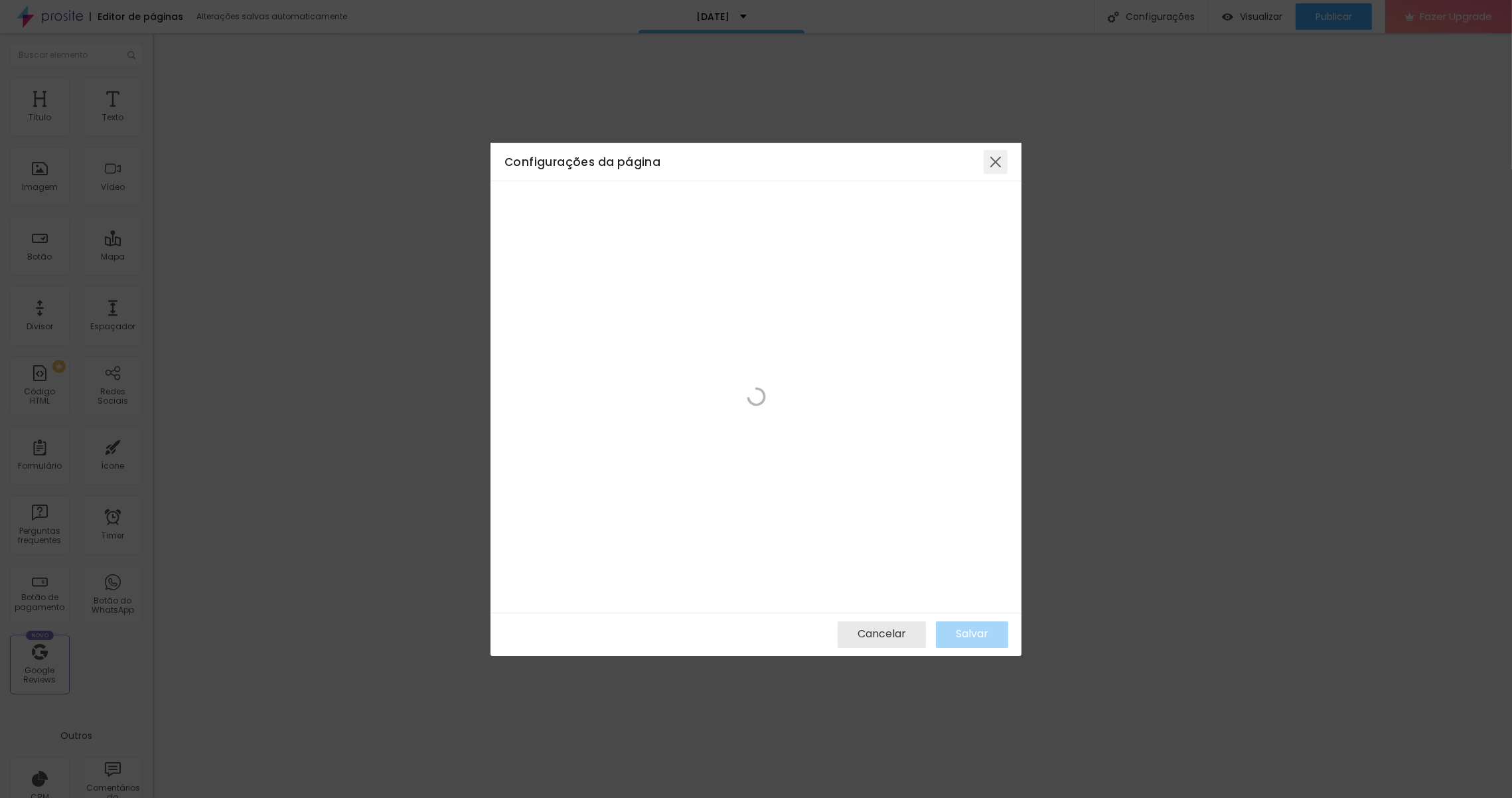
click at [1002, 161] on div at bounding box center [996, 161] width 24 height 24
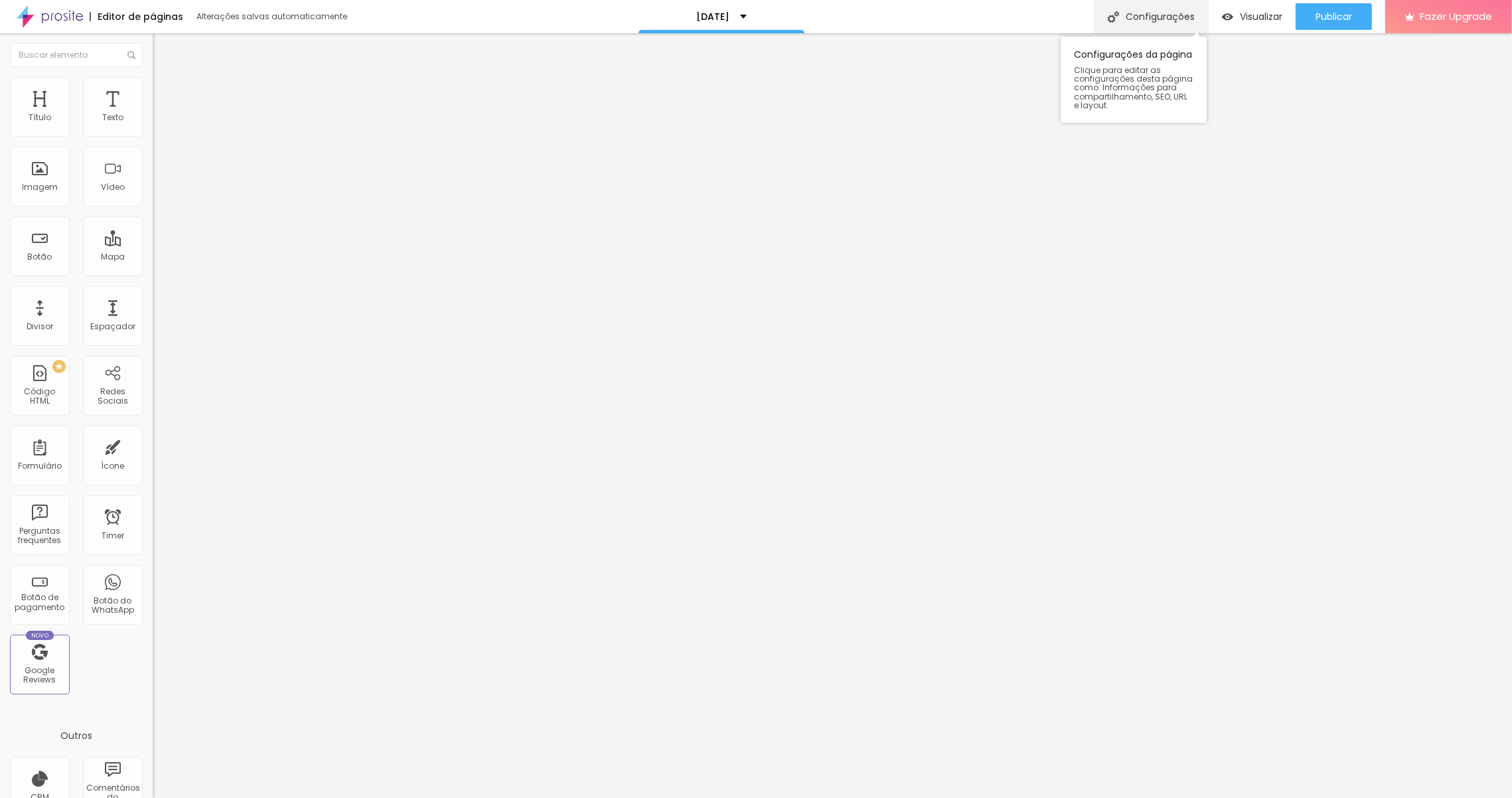
click at [1152, 20] on div "Configurações" at bounding box center [1151, 16] width 114 height 33
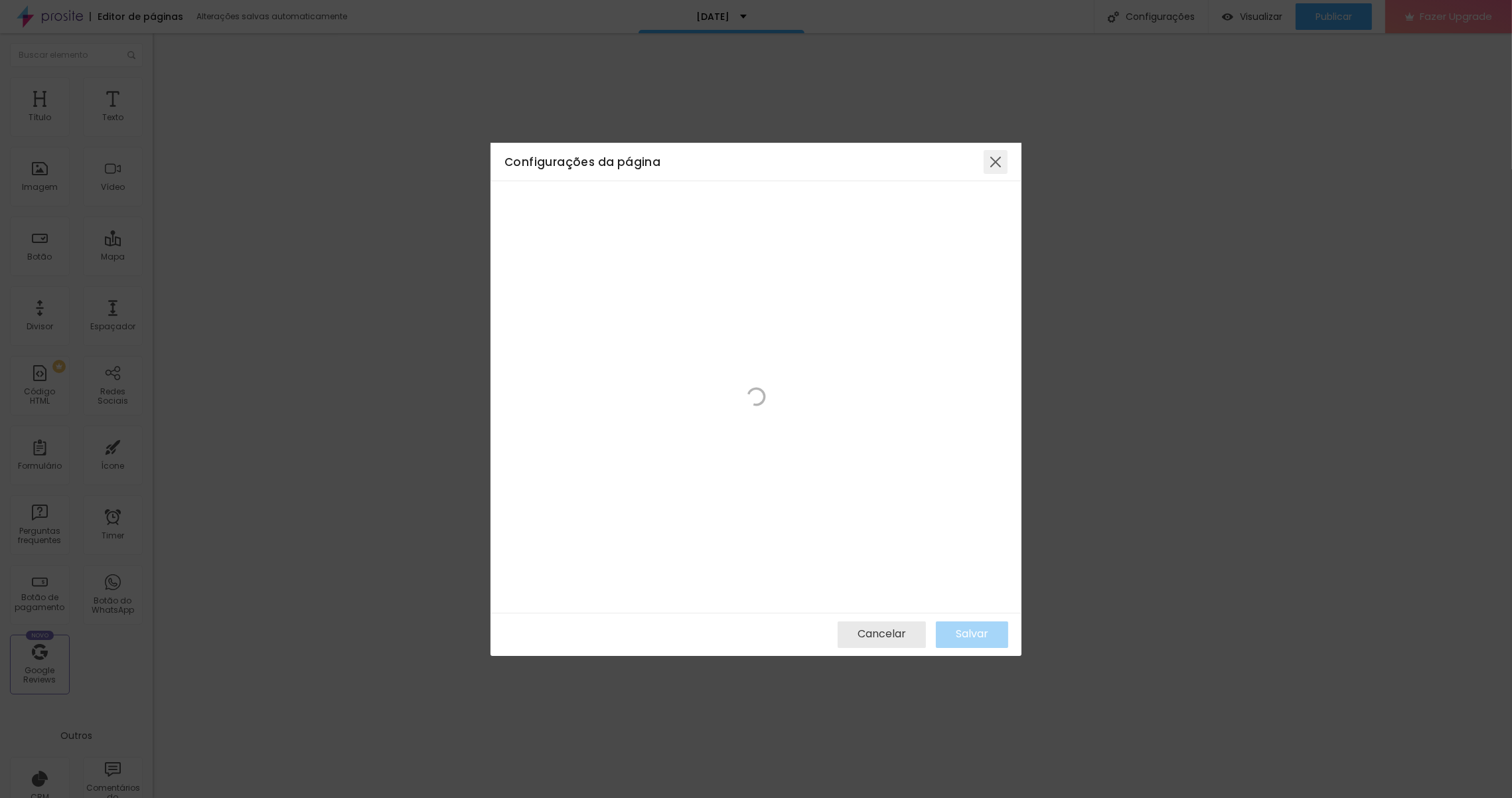
click at [997, 155] on div at bounding box center [996, 161] width 24 height 24
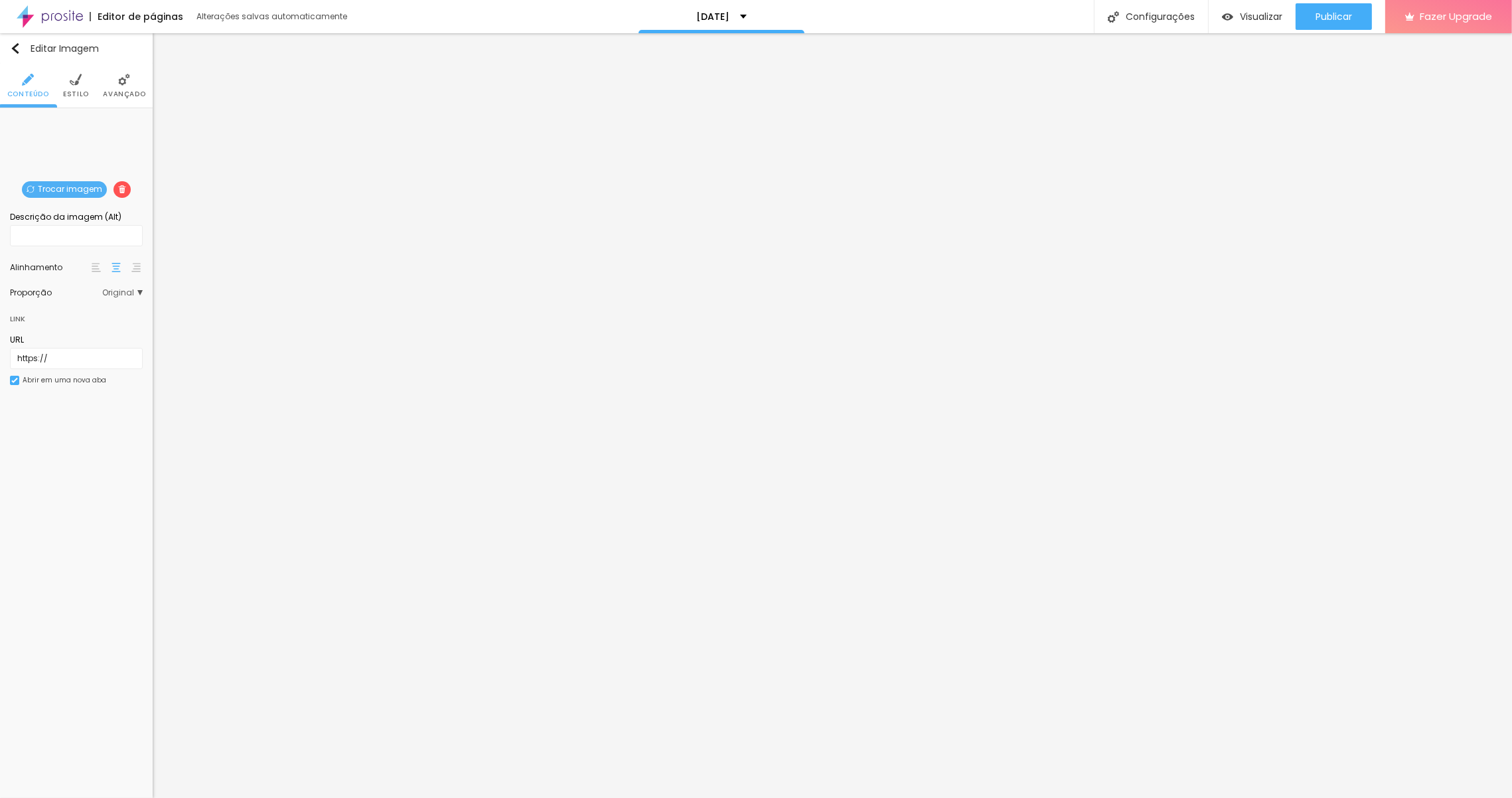
click at [129, 295] on span "Original" at bounding box center [122, 292] width 41 height 8
click at [101, 312] on span "Cinema" at bounding box center [87, 312] width 75 height 8
click at [70, 358] on div "Original" at bounding box center [87, 365] width 113 height 17
click at [97, 268] on img at bounding box center [96, 268] width 9 height 9
click at [117, 266] on img at bounding box center [116, 268] width 9 height 9
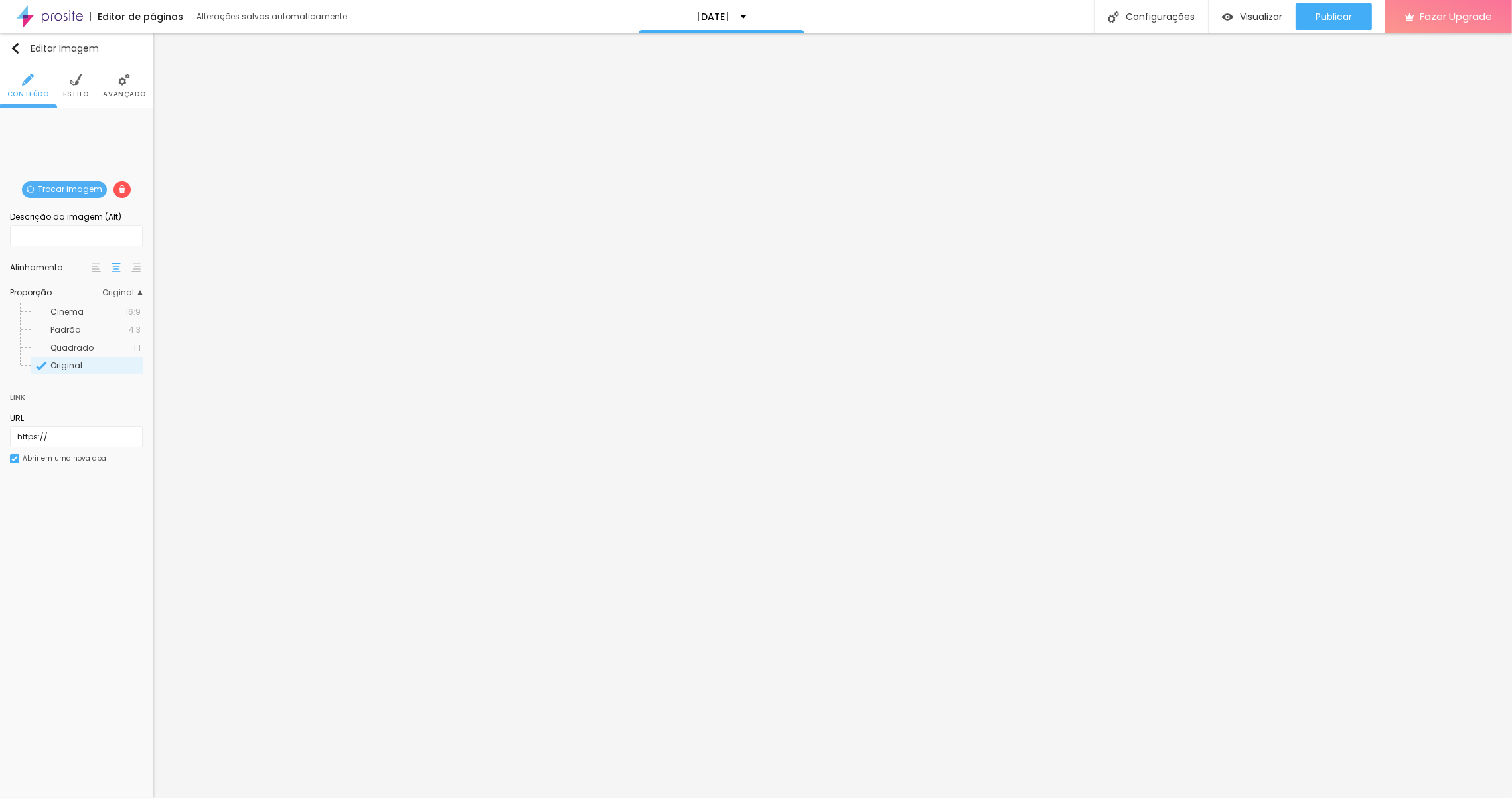
click at [20, 459] on div "Abrir em uma nova aba" at bounding box center [58, 458] width 96 height 9
click at [20, 459] on div "Abrir em uma nova aba" at bounding box center [51, 457] width 84 height 6
click at [76, 80] on img at bounding box center [75, 79] width 12 height 12
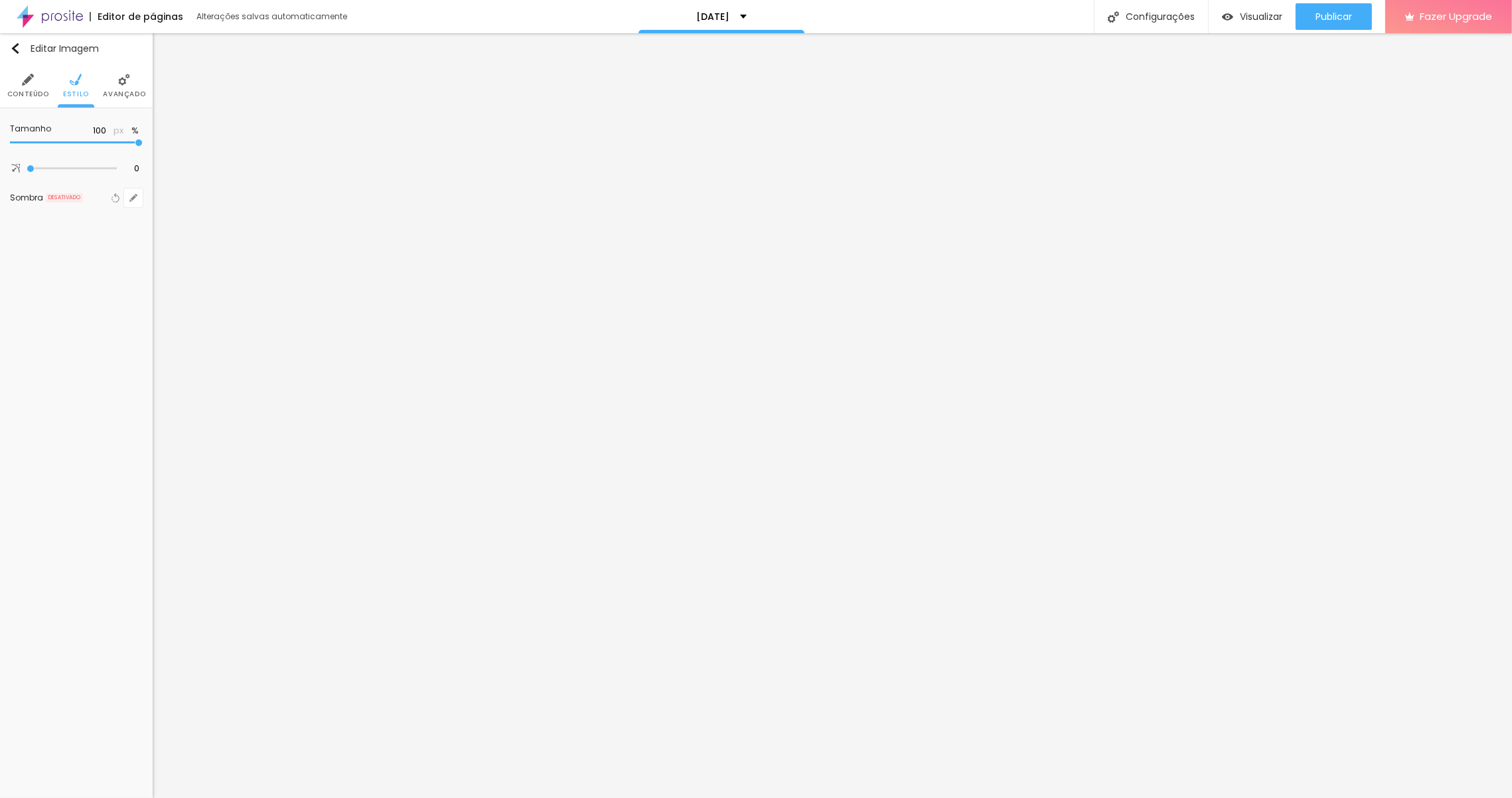
click at [120, 82] on img at bounding box center [123, 79] width 12 height 12
click at [72, 82] on img at bounding box center [75, 79] width 12 height 12
click at [123, 86] on li "Avançado" at bounding box center [123, 86] width 42 height 44
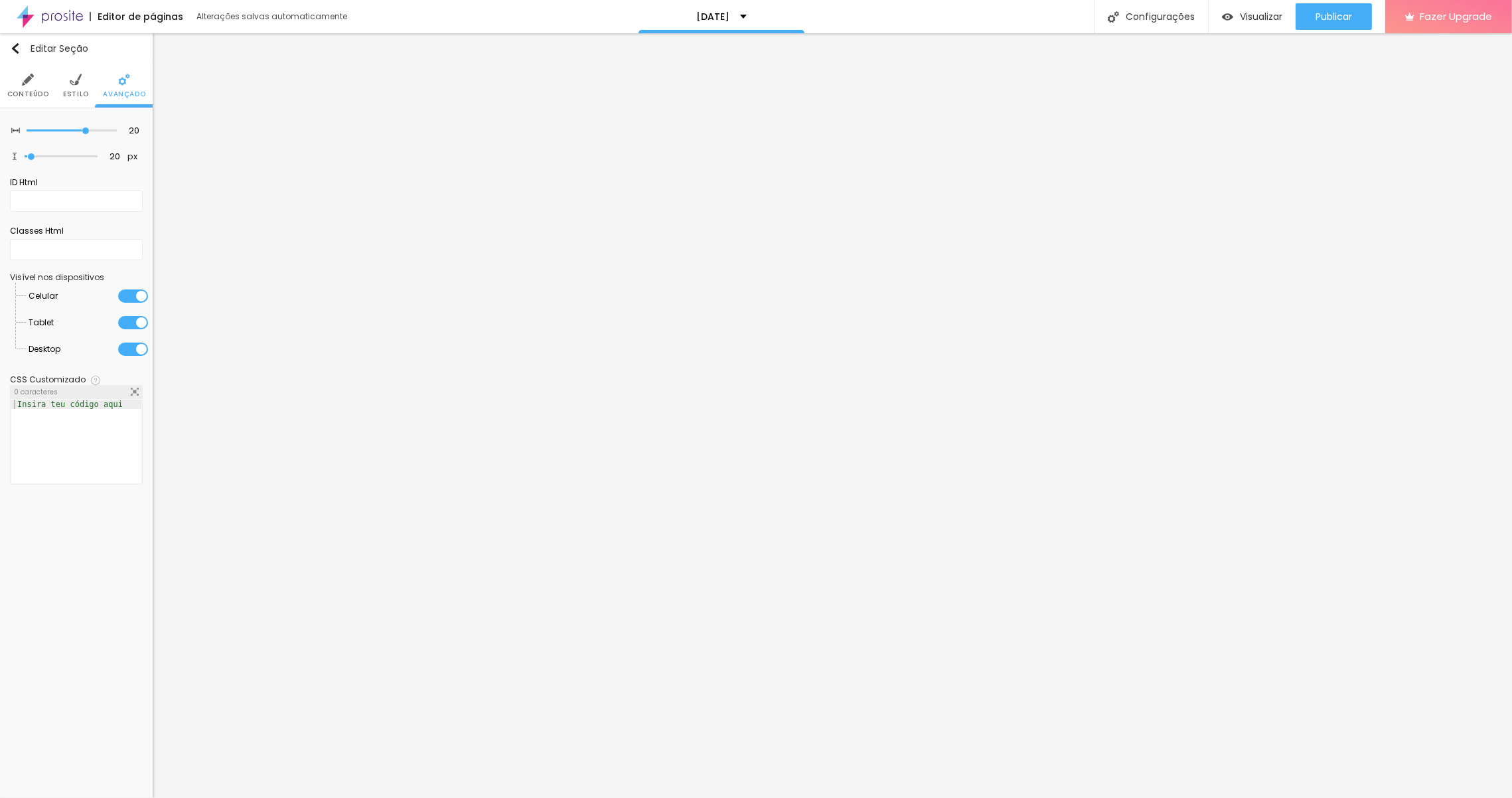
click at [84, 86] on li "Estilo" at bounding box center [76, 86] width 26 height 44
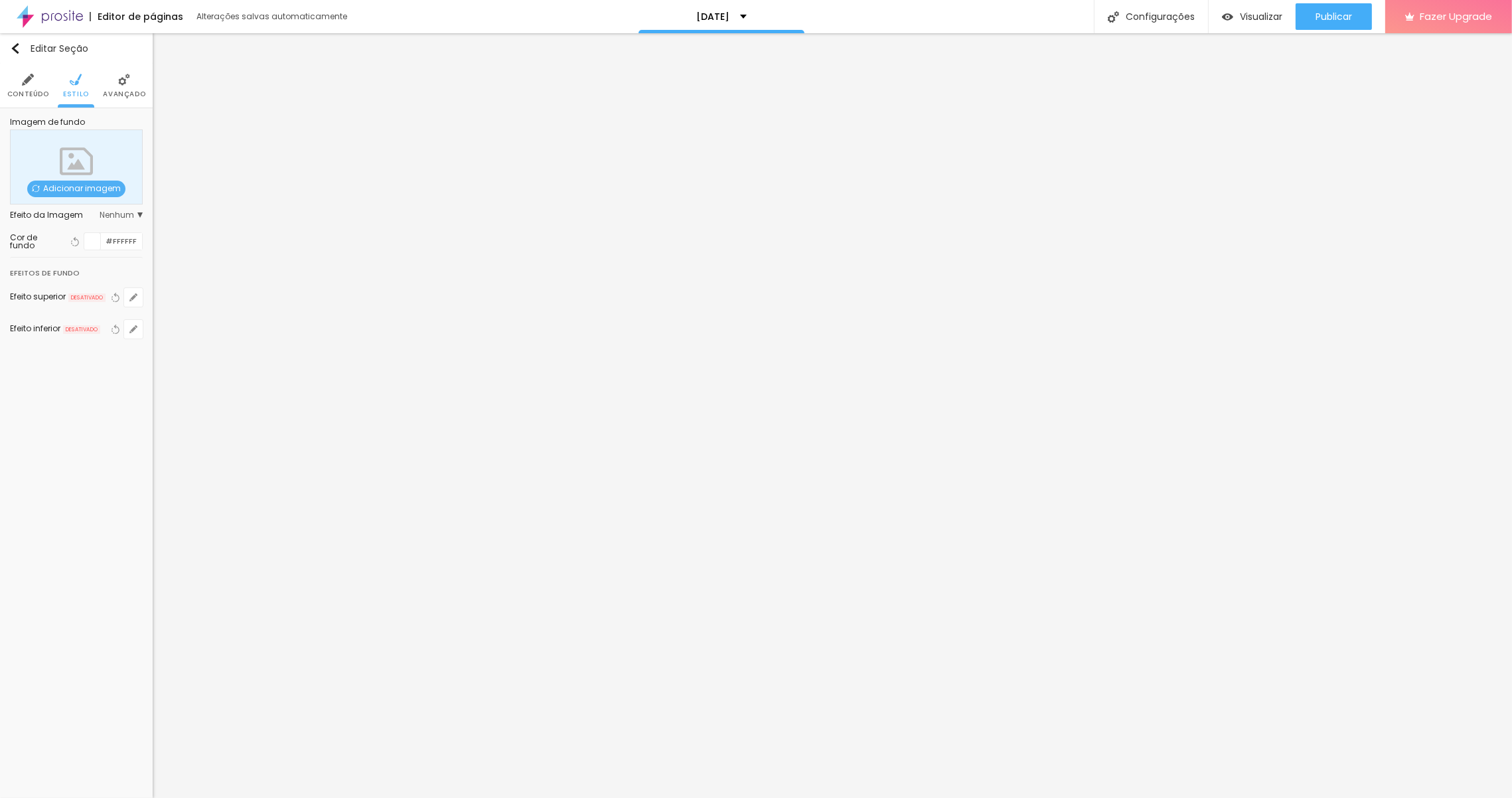
click at [39, 84] on li "Conteúdo" at bounding box center [28, 86] width 41 height 44
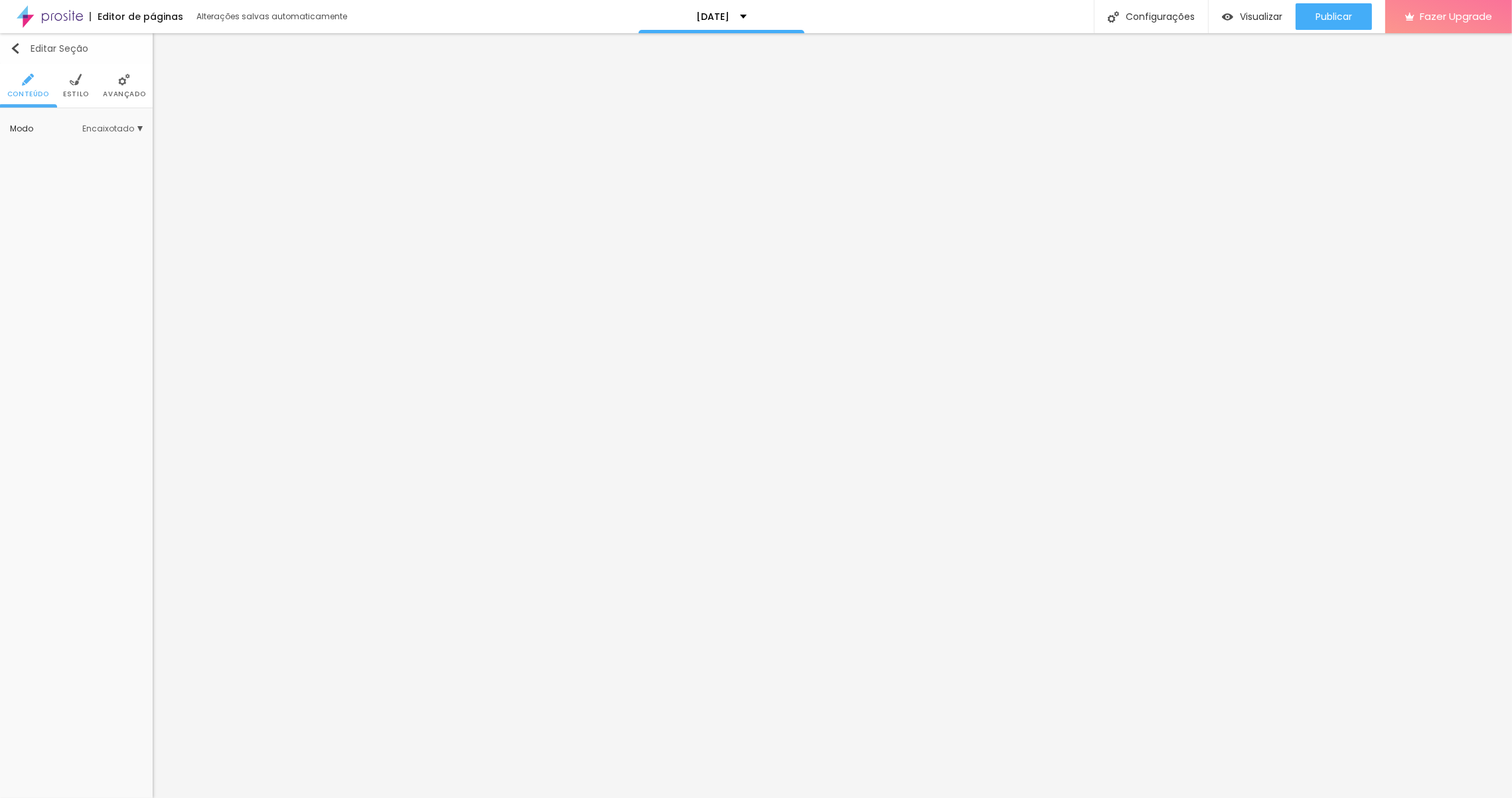
click at [19, 51] on img "button" at bounding box center [15, 49] width 11 height 11
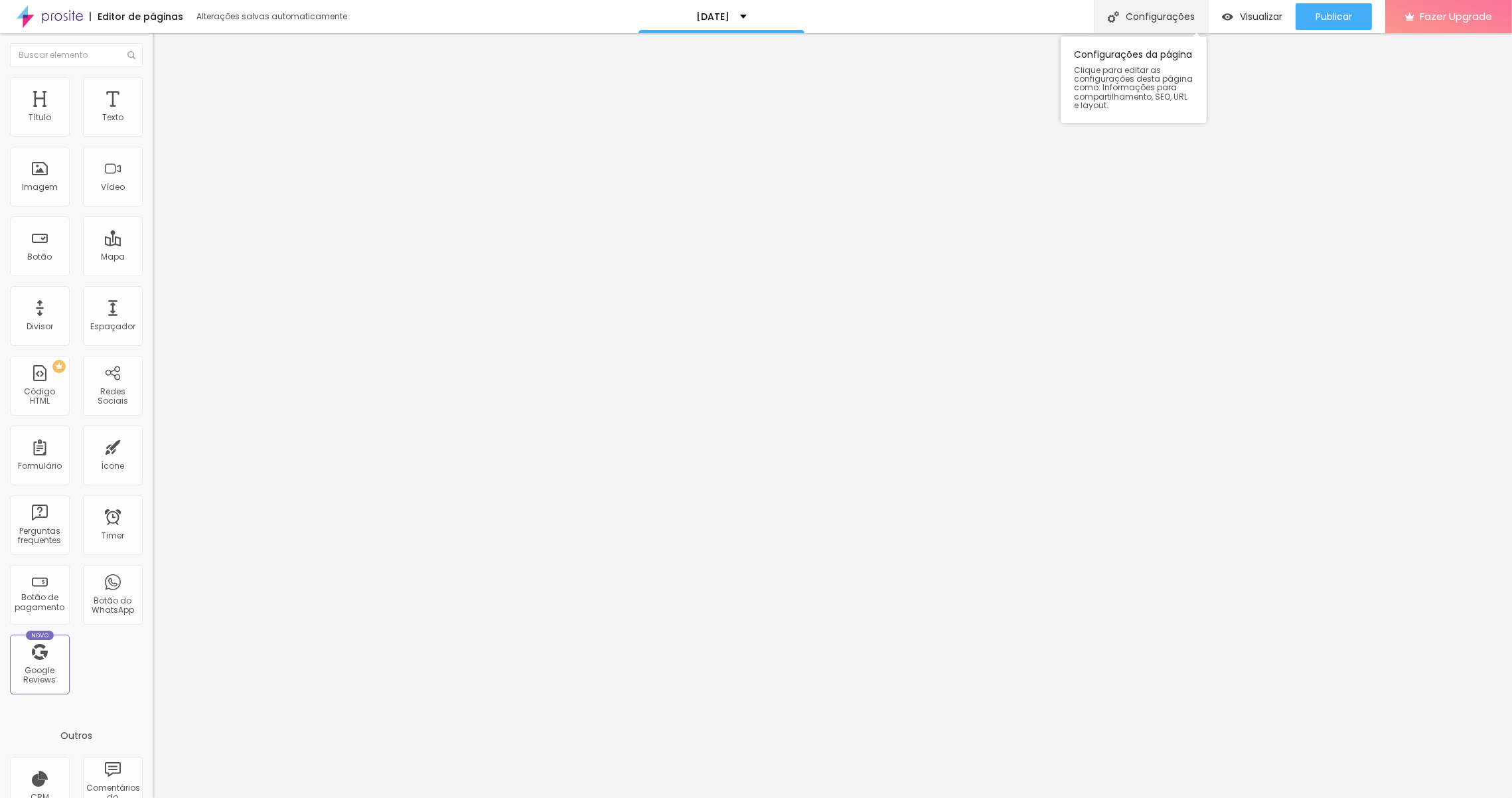
click at [1159, 22] on div "Configurações" at bounding box center [1151, 16] width 114 height 33
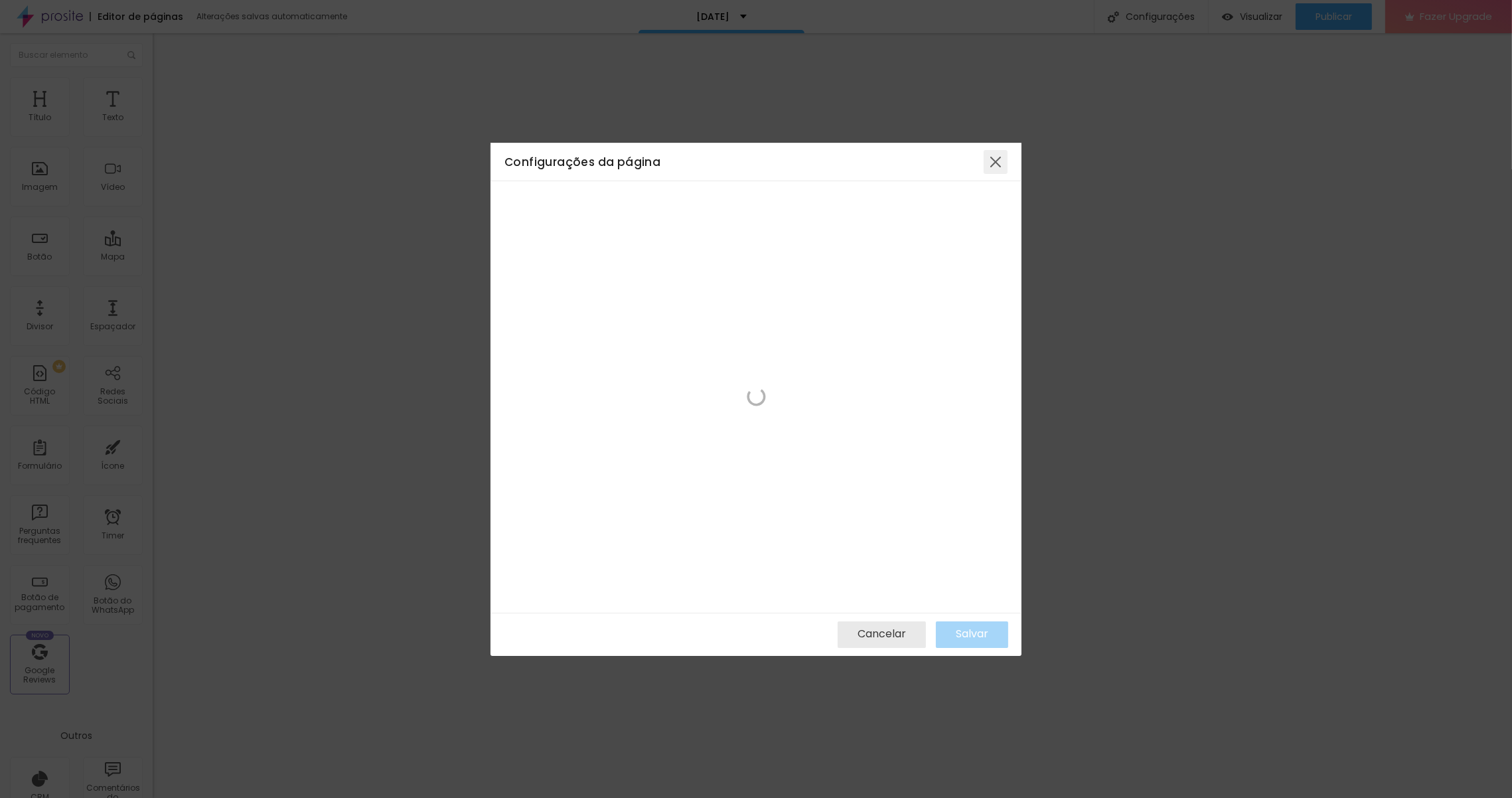
click at [1002, 164] on div at bounding box center [996, 161] width 24 height 24
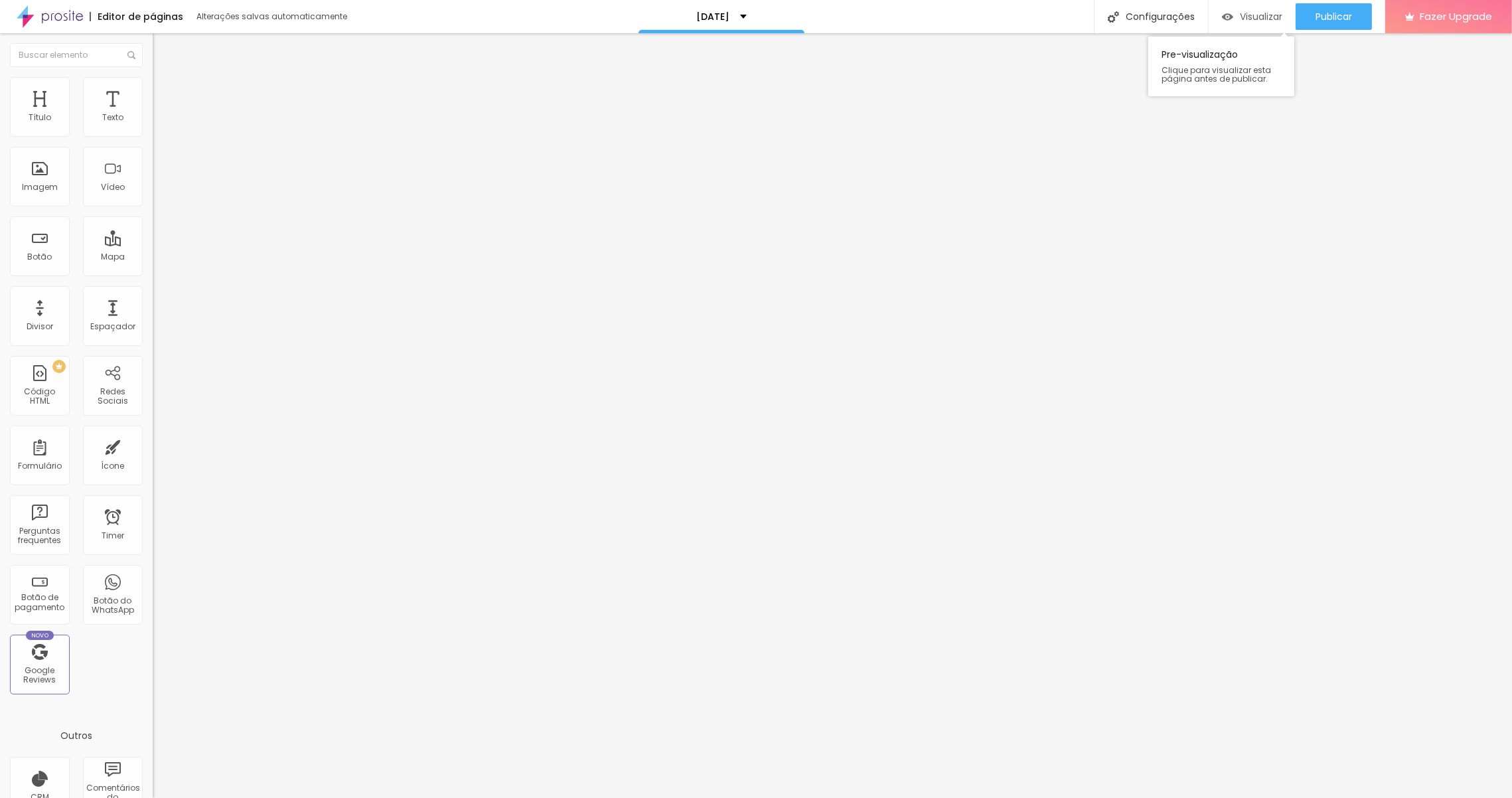
click at [1271, 23] on div "Visualizar" at bounding box center [1252, 16] width 60 height 26
click at [1289, 97] on link "Visualizar página" at bounding box center [1298, 102] width 120 height 9
click at [1299, 97] on link "Visualizar página" at bounding box center [1298, 102] width 120 height 9
click at [1345, 24] on div "Publicar" at bounding box center [1334, 16] width 37 height 26
click at [1303, 97] on link "Visualizar página" at bounding box center [1298, 102] width 120 height 9
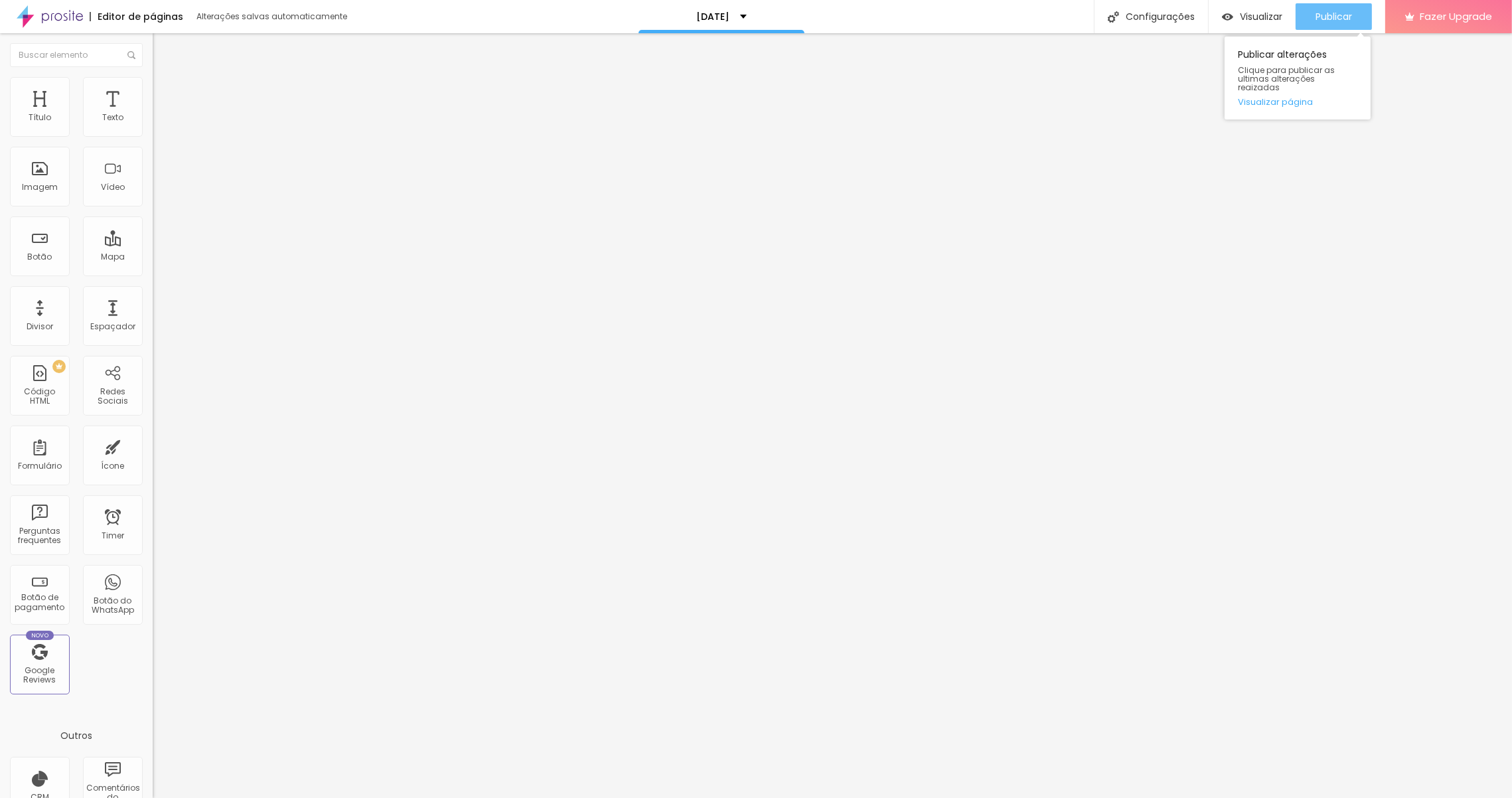
click at [1332, 20] on span "Publicar" at bounding box center [1334, 17] width 37 height 11
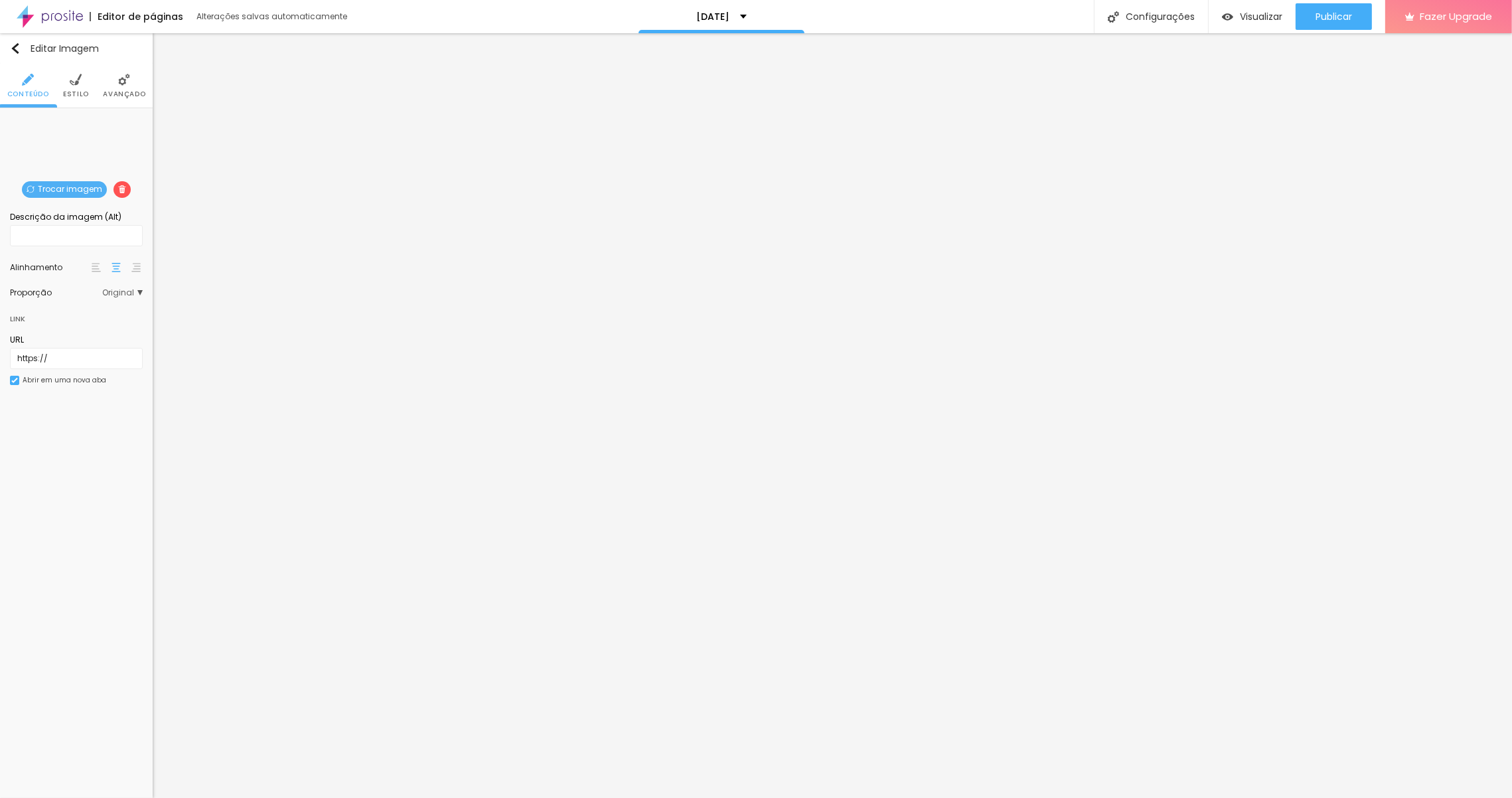
click at [59, 190] on span "Trocar imagem" at bounding box center [64, 189] width 85 height 16
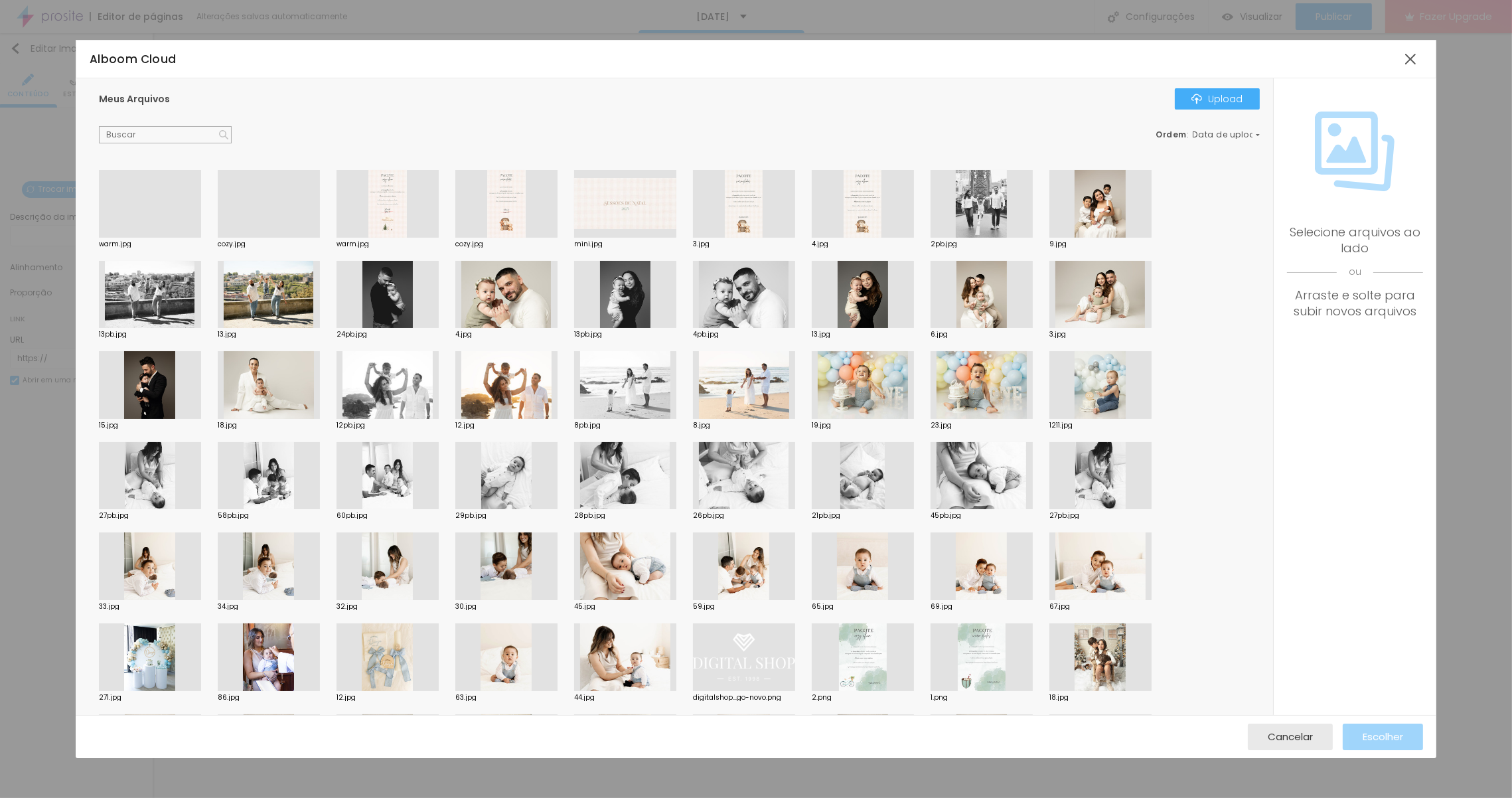
click at [249, 238] on div at bounding box center [269, 238] width 102 height 0
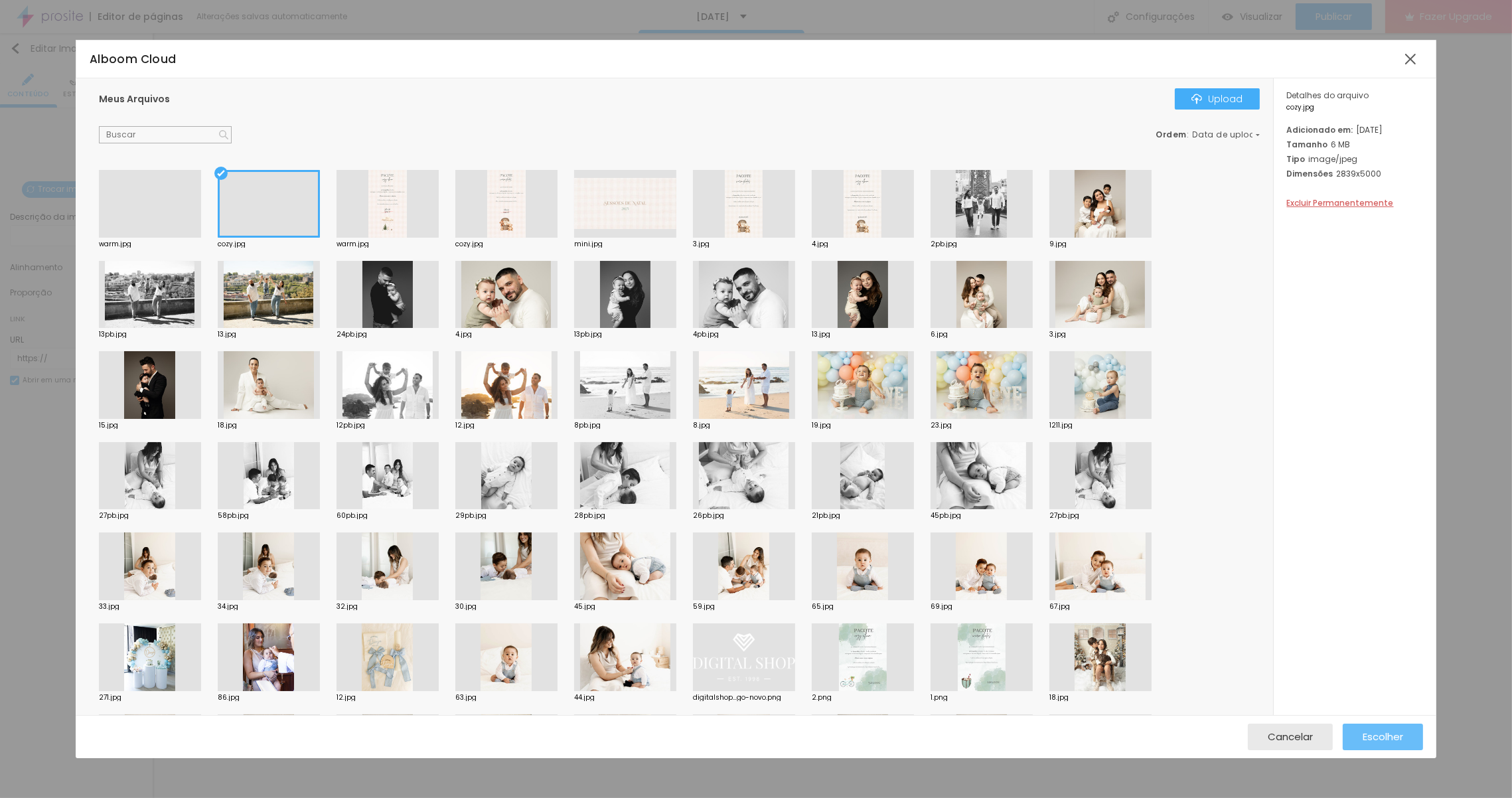
click at [1365, 730] on span "Escolher" at bounding box center [1382, 736] width 41 height 12
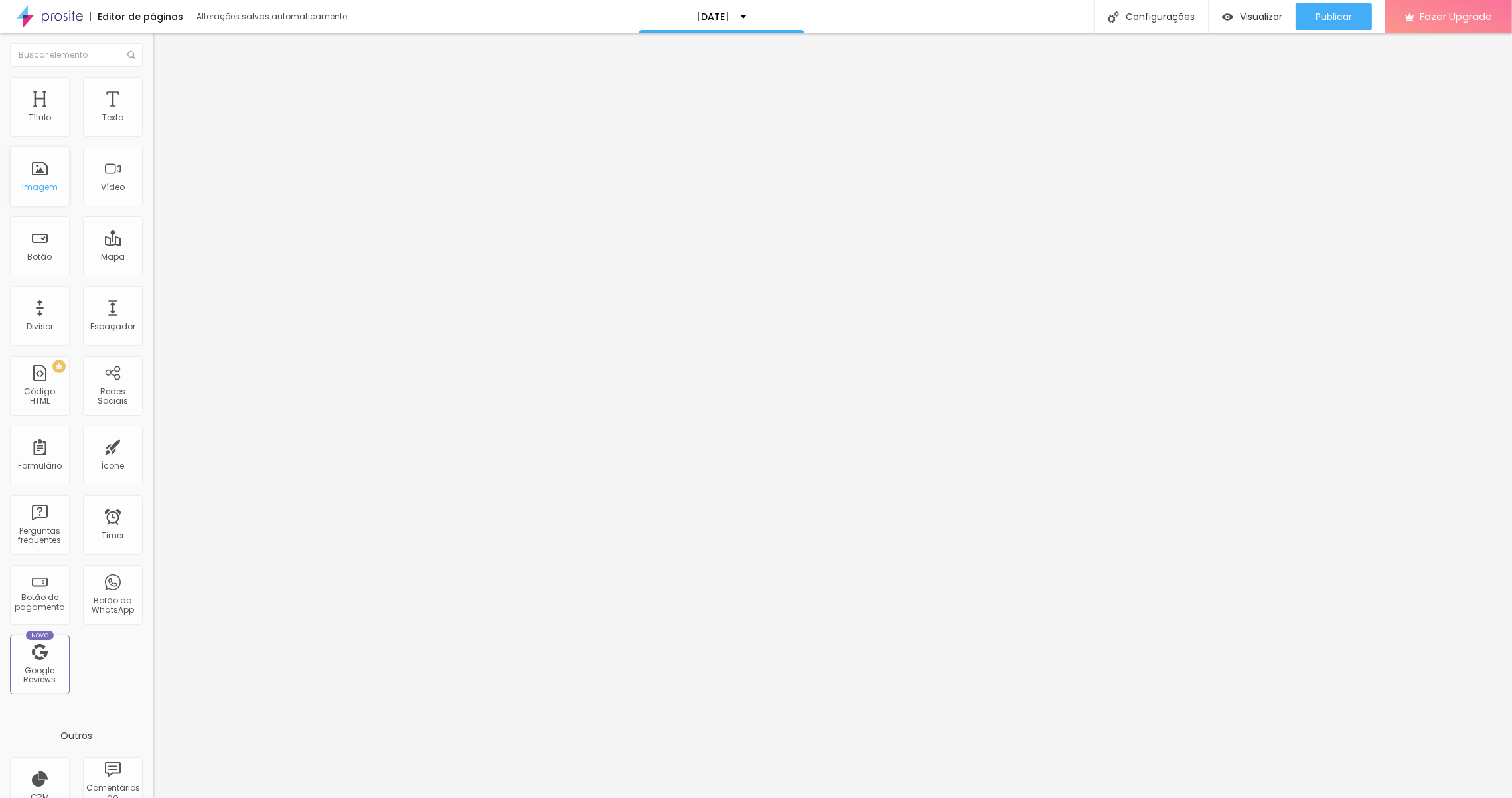
click at [62, 183] on div "Imagem" at bounding box center [40, 177] width 59 height 59
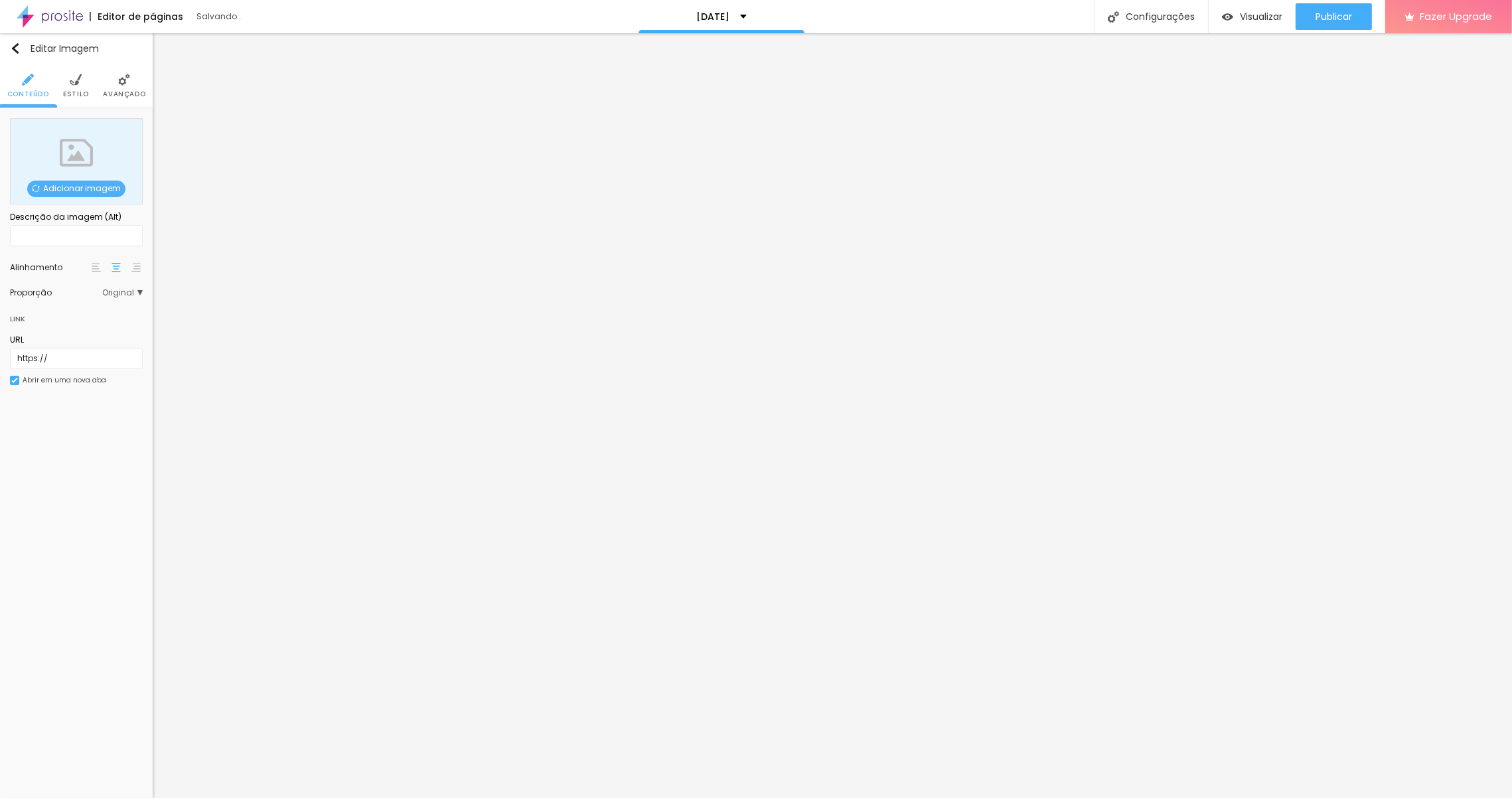
click at [75, 193] on span "Adicionar imagem" at bounding box center [76, 188] width 98 height 16
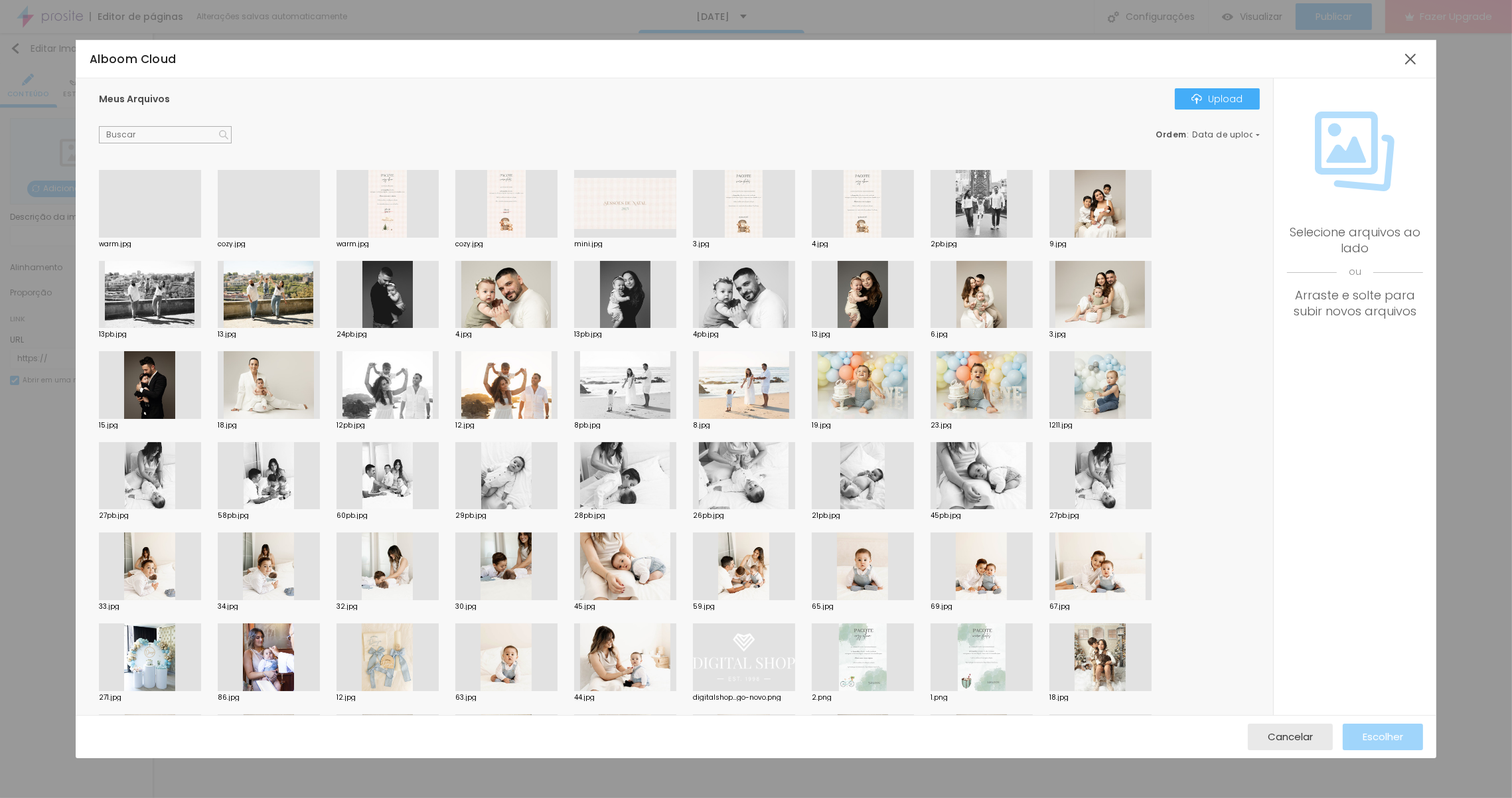
click at [254, 238] on div at bounding box center [269, 238] width 102 height 0
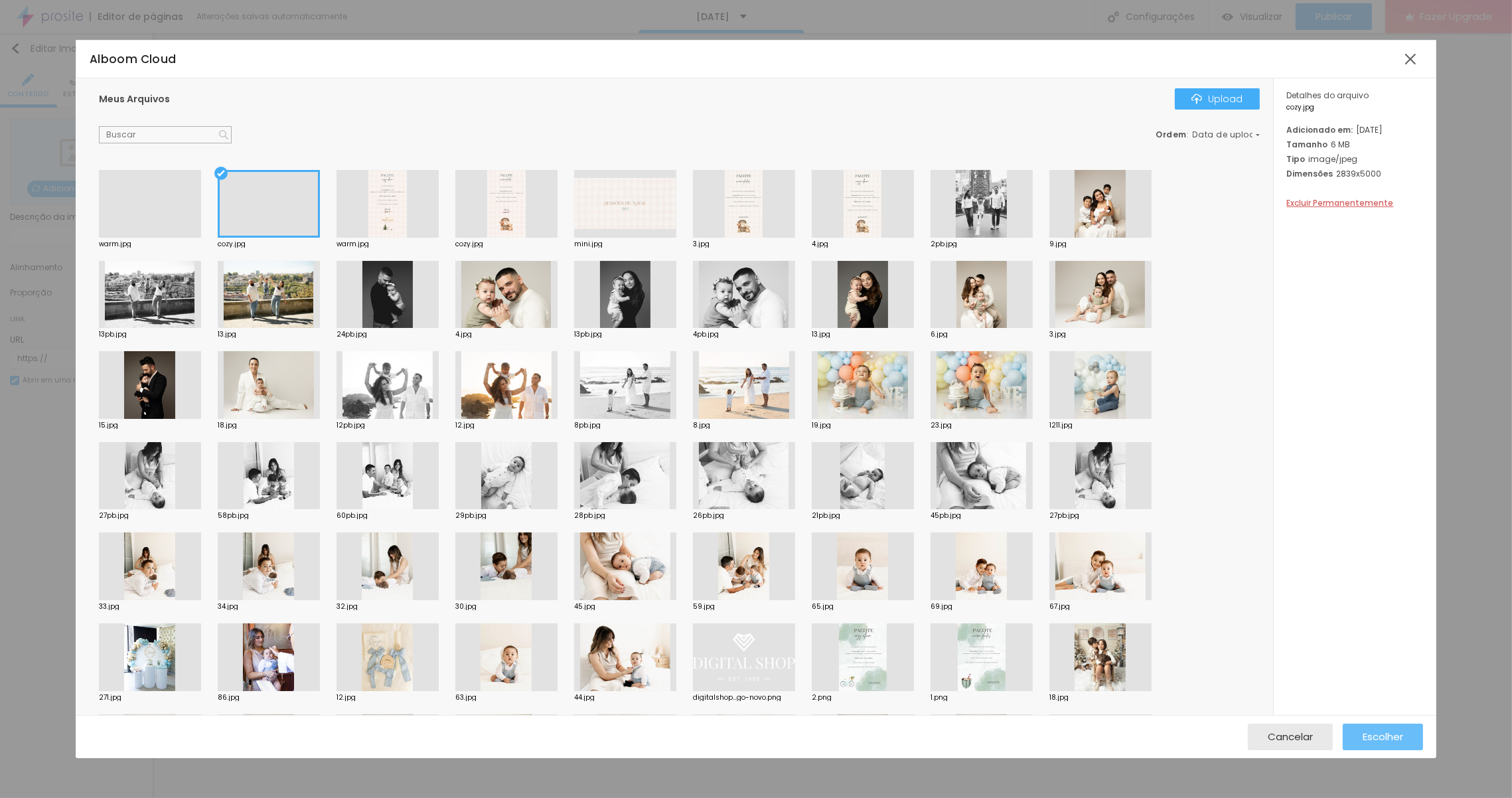
click at [1368, 726] on div "Escolher" at bounding box center [1382, 736] width 41 height 26
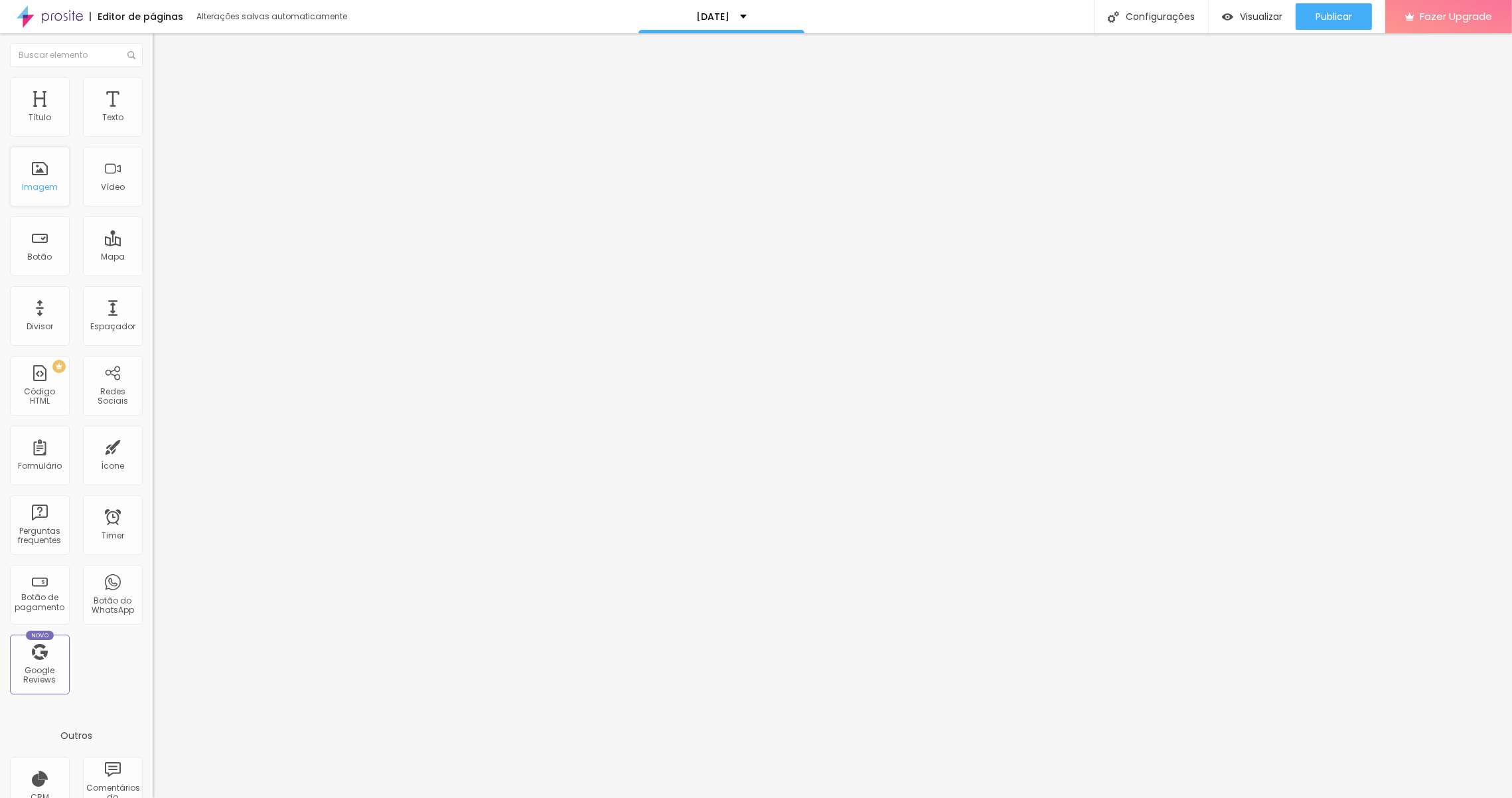
click at [29, 177] on div "Imagem" at bounding box center [40, 177] width 59 height 59
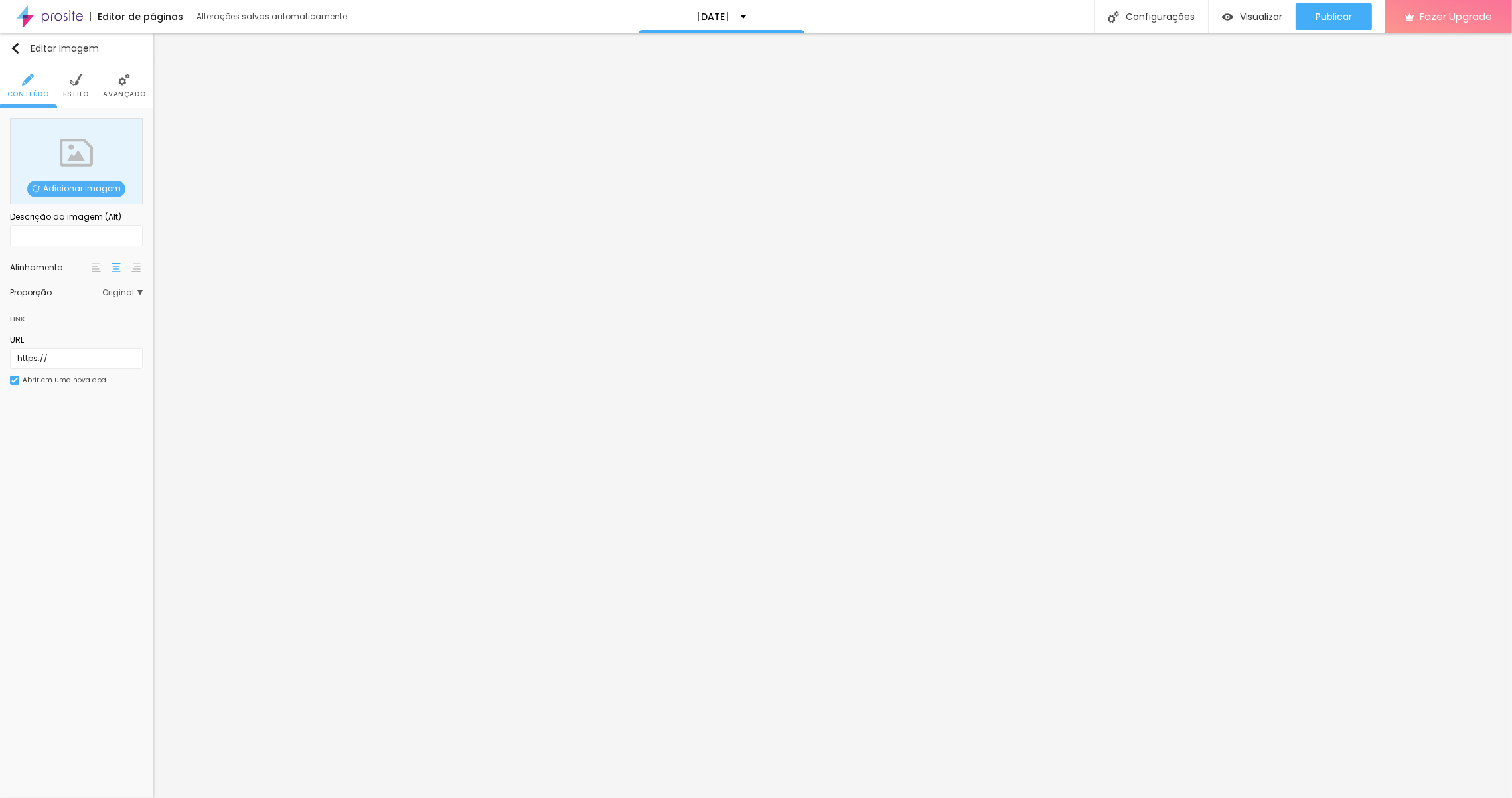
click at [89, 189] on span "Adicionar imagem" at bounding box center [76, 188] width 98 height 16
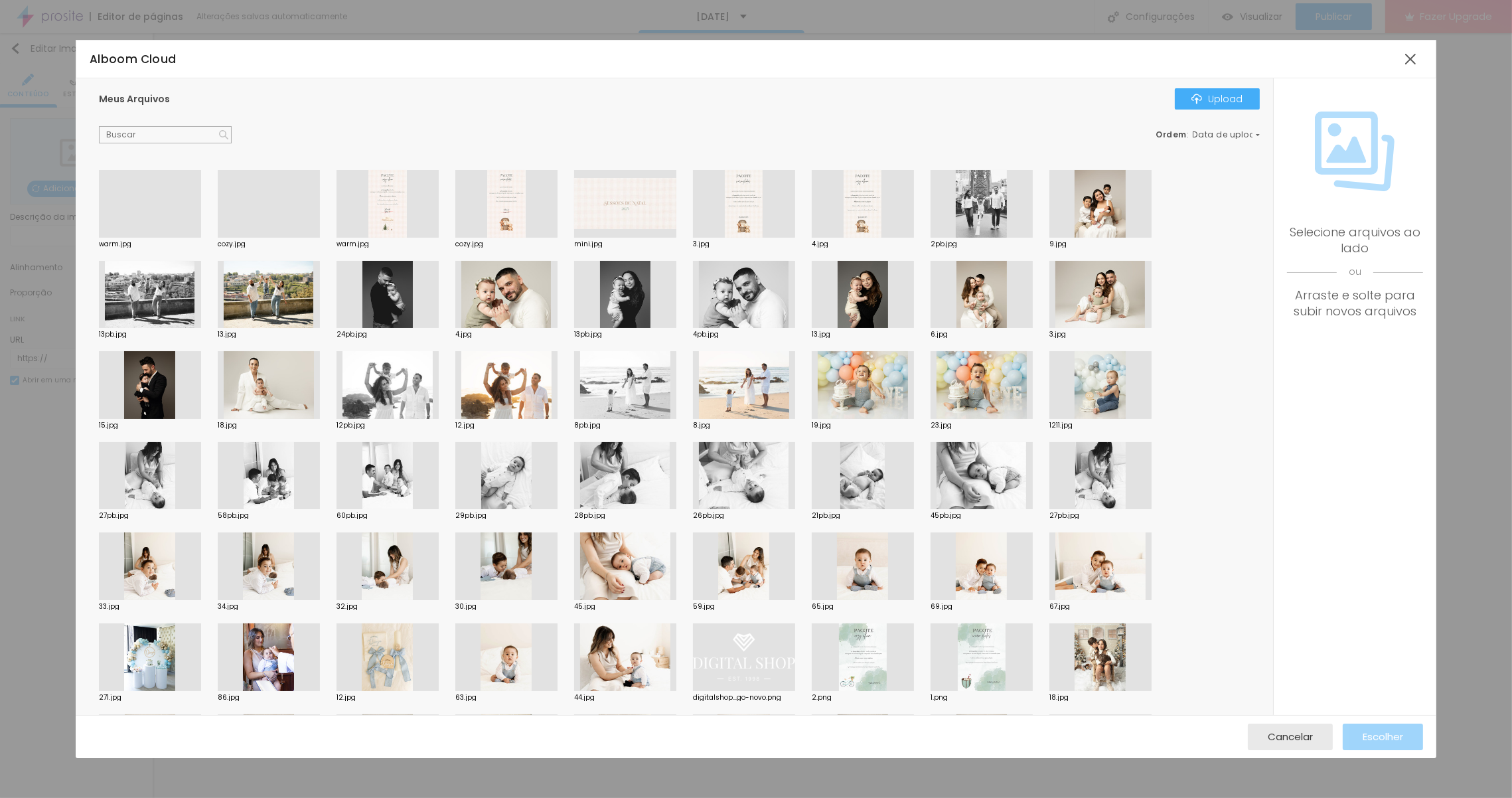
click at [120, 238] on div at bounding box center [150, 238] width 102 height 0
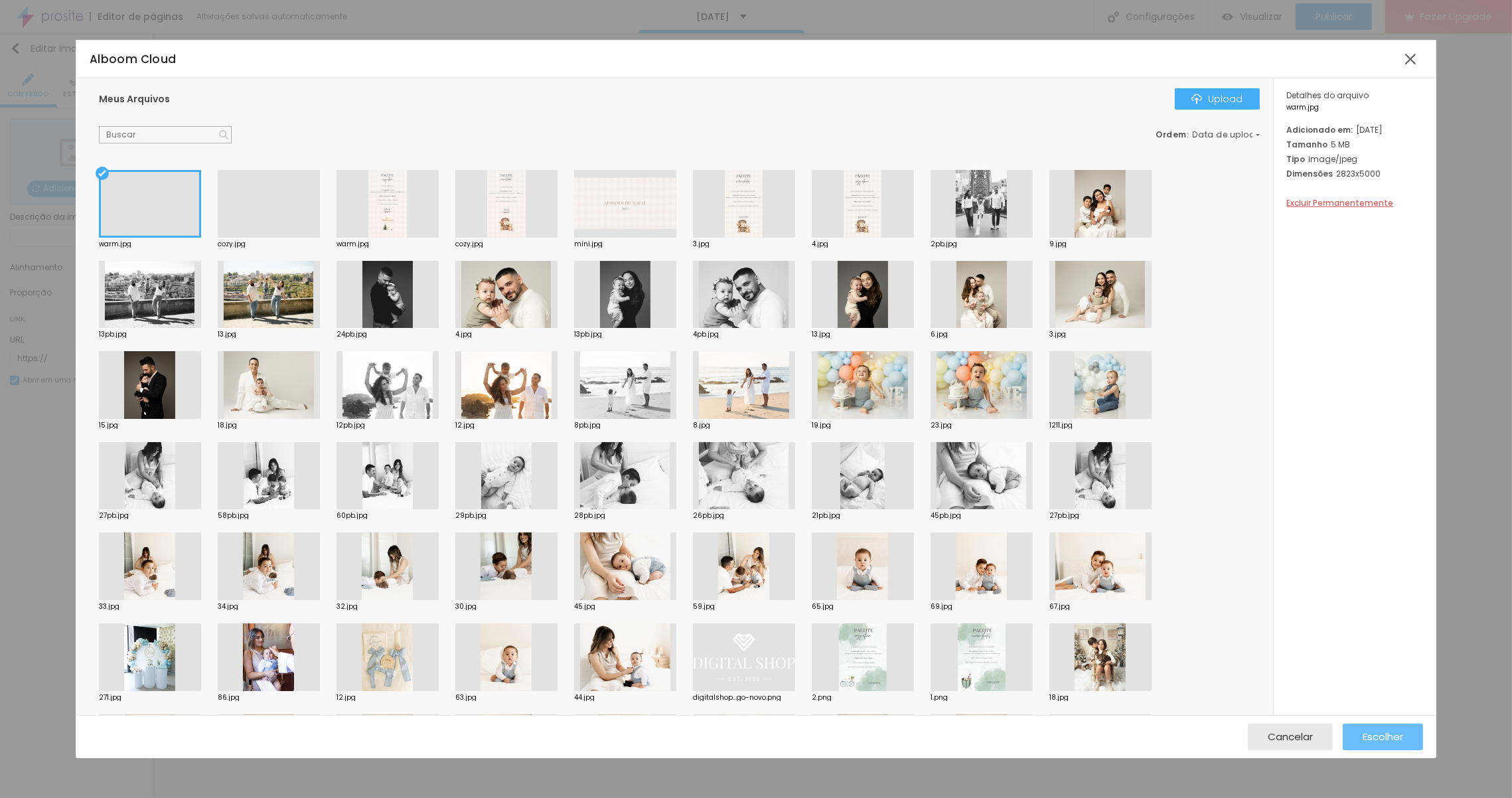
click at [1383, 735] on span "Escolher" at bounding box center [1382, 736] width 41 height 12
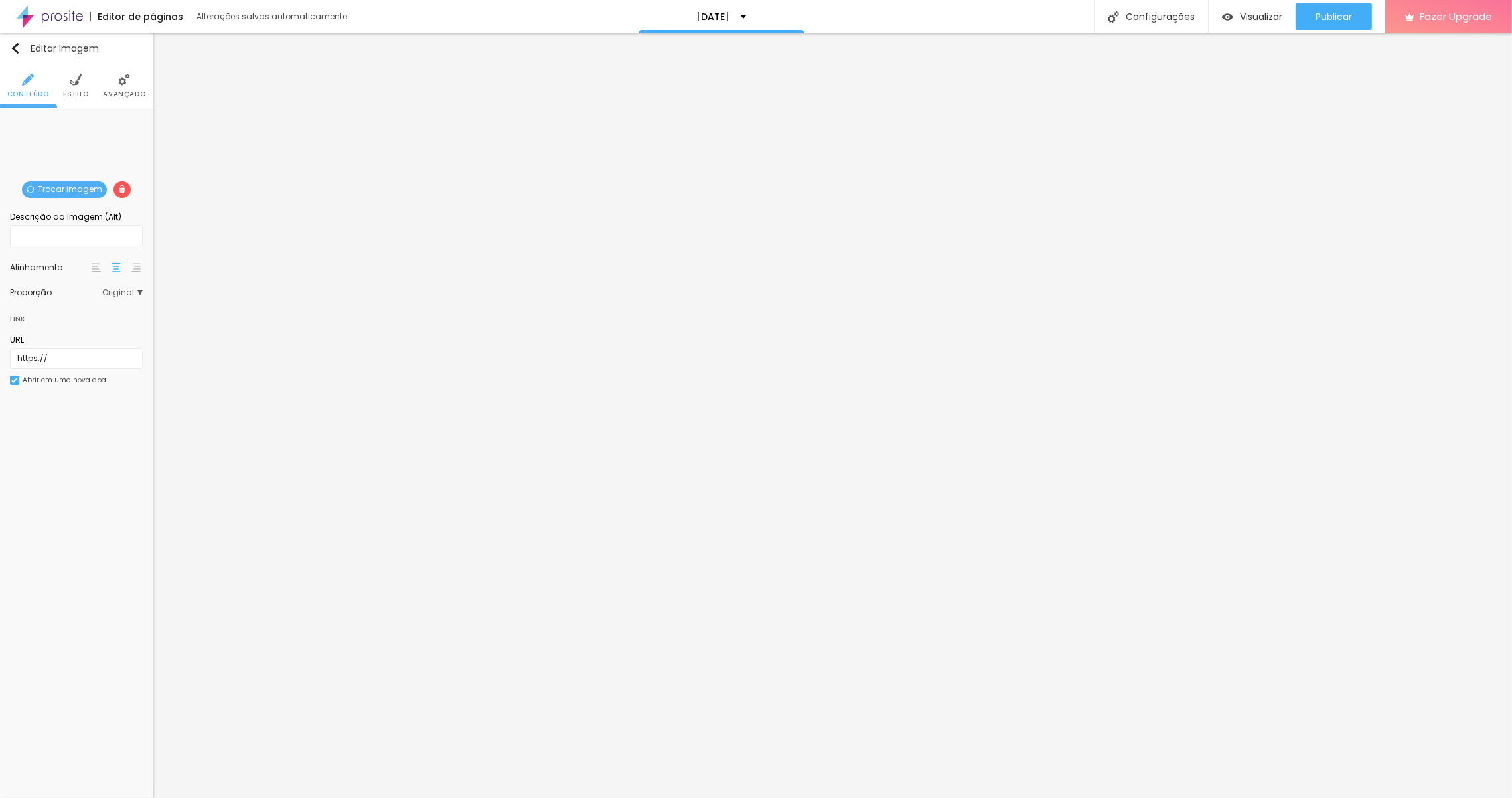
click at [69, 193] on span "Trocar imagem" at bounding box center [64, 189] width 85 height 16
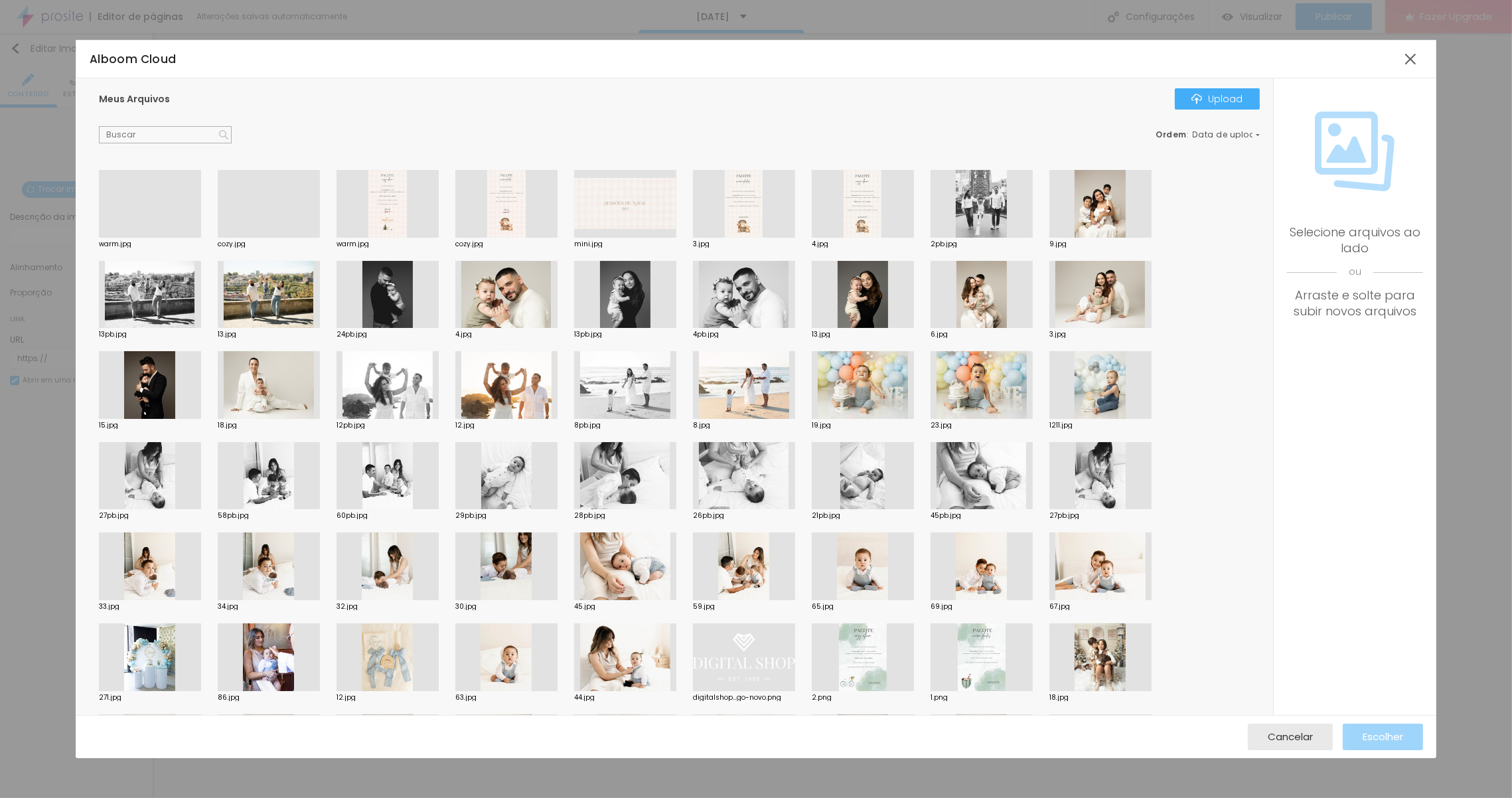
click at [483, 291] on div at bounding box center [506, 295] width 102 height 68
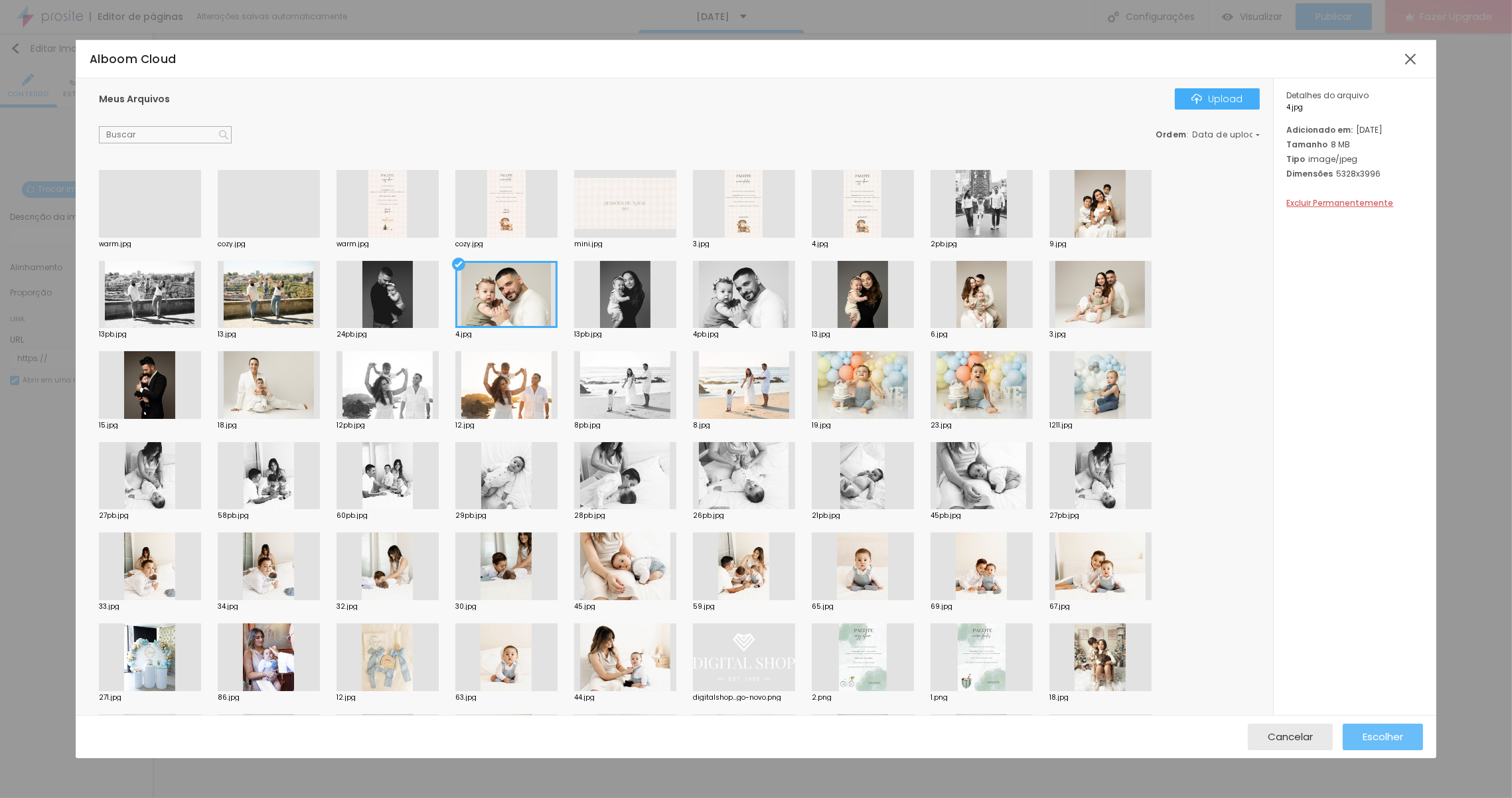
click at [1386, 735] on span "Escolher" at bounding box center [1382, 736] width 41 height 12
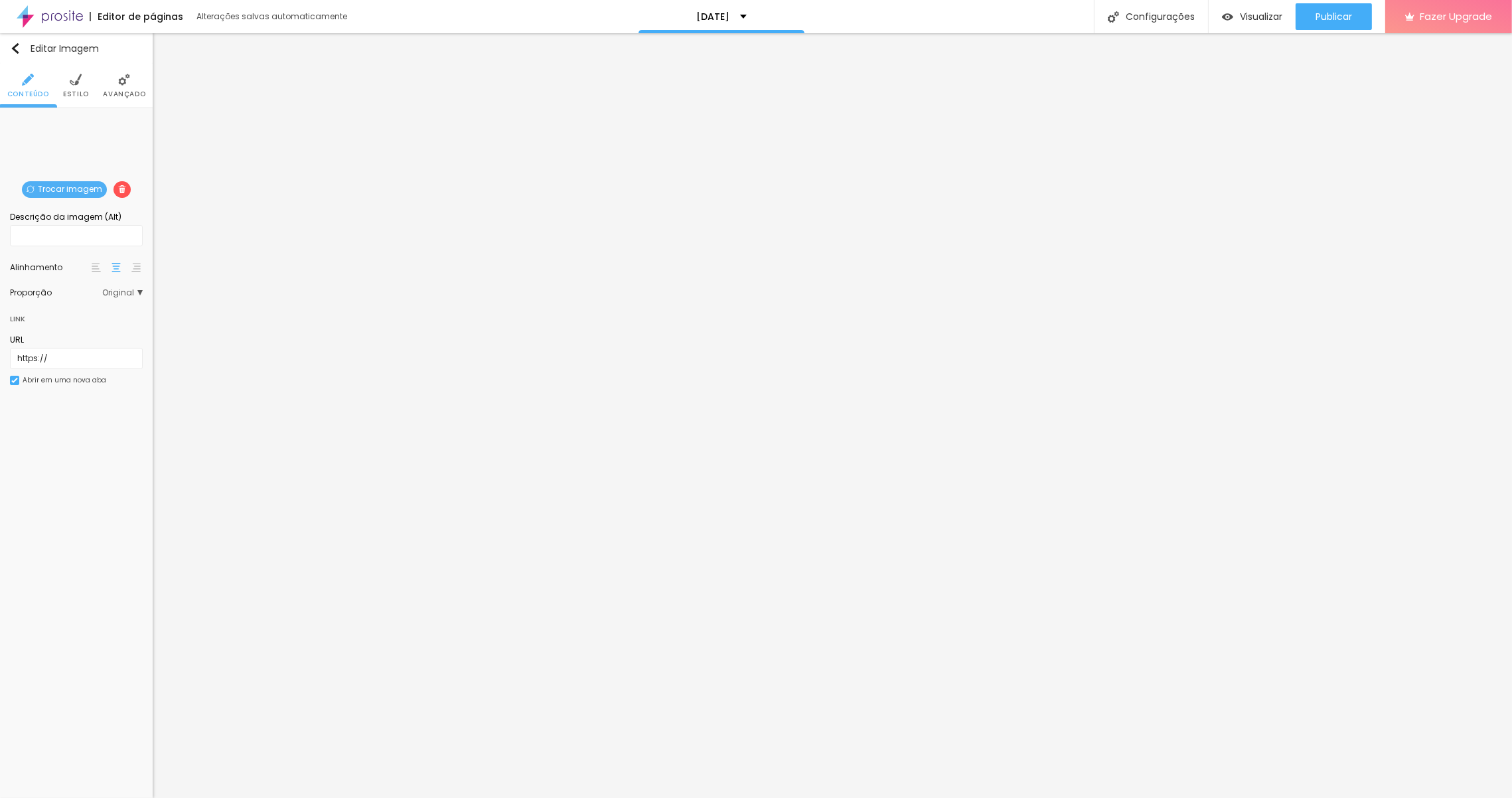
click at [64, 186] on span "Trocar imagem" at bounding box center [64, 189] width 85 height 16
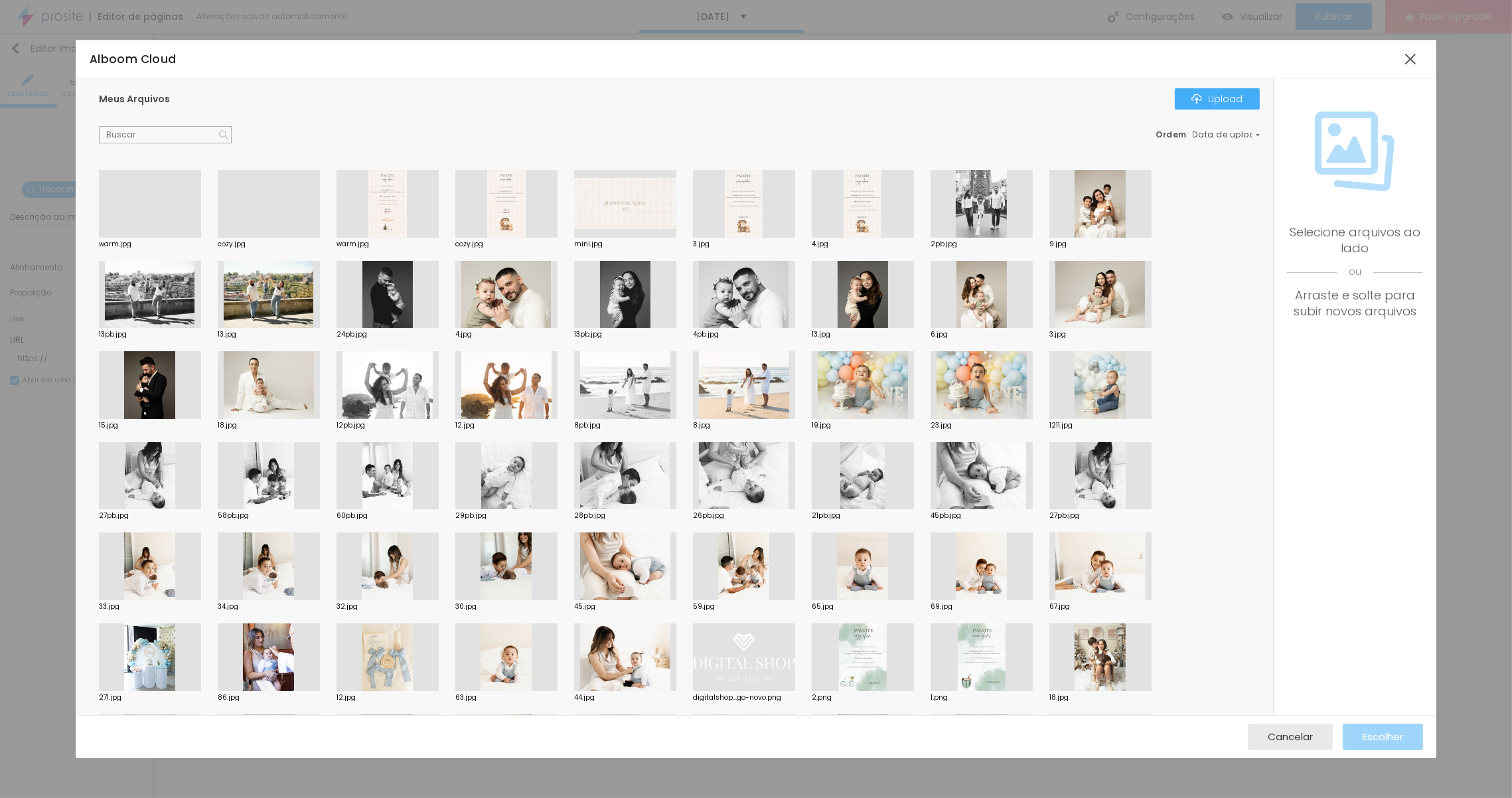
click at [175, 238] on div at bounding box center [150, 238] width 102 height 0
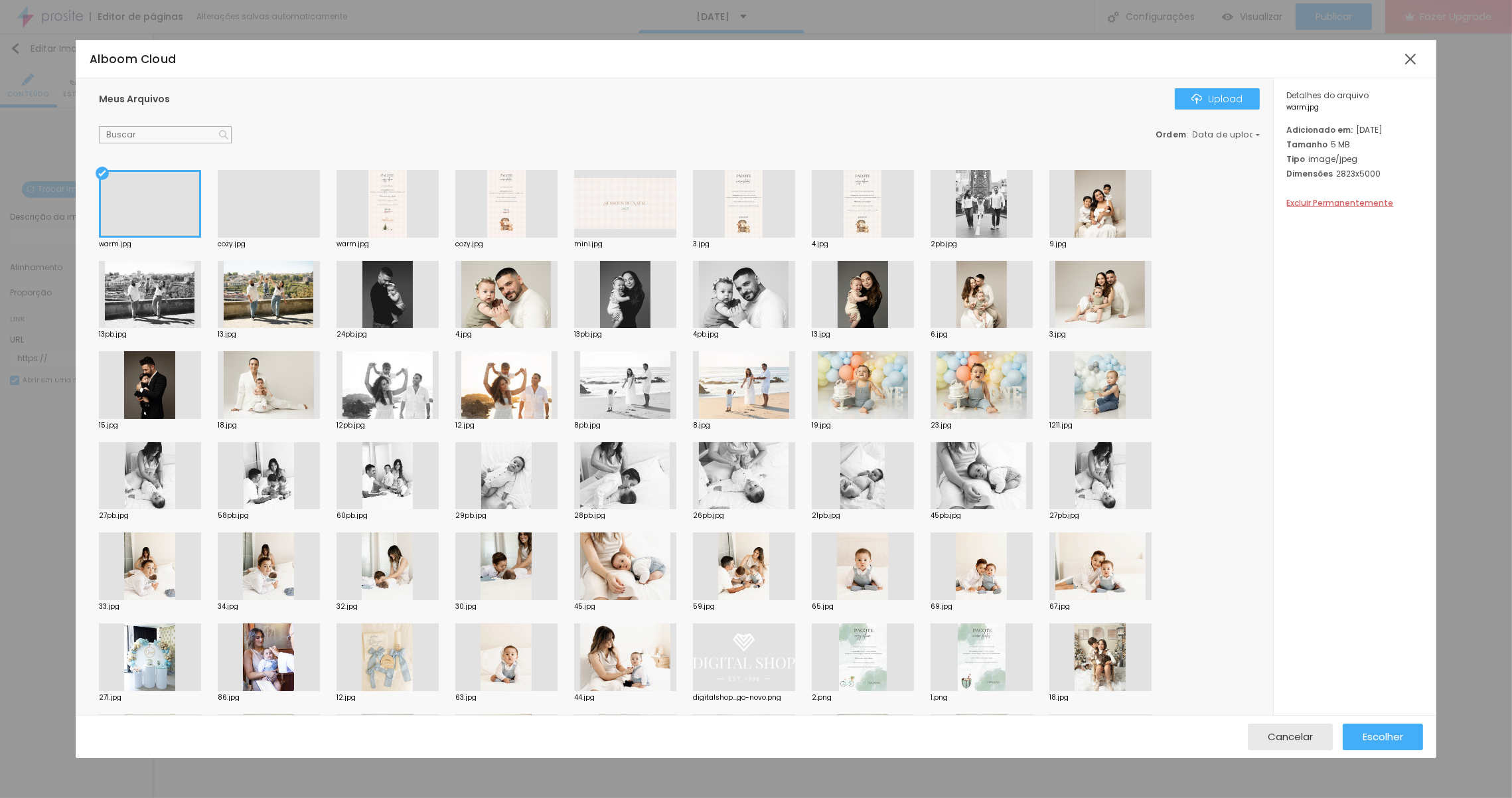
click at [287, 238] on div at bounding box center [269, 238] width 102 height 0
click at [1388, 731] on span "Escolher" at bounding box center [1382, 736] width 41 height 12
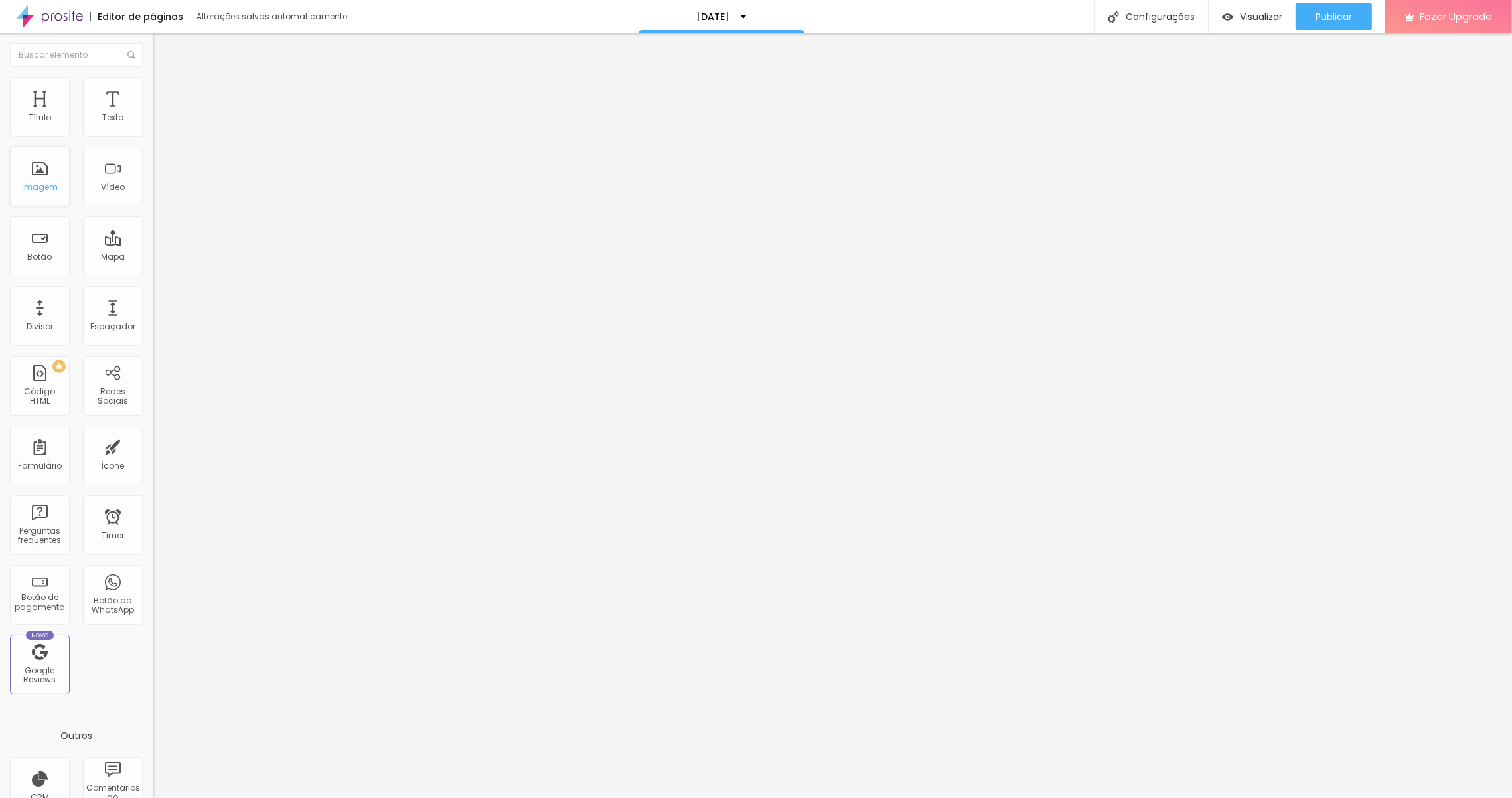
click at [32, 178] on div "Imagem" at bounding box center [40, 177] width 59 height 59
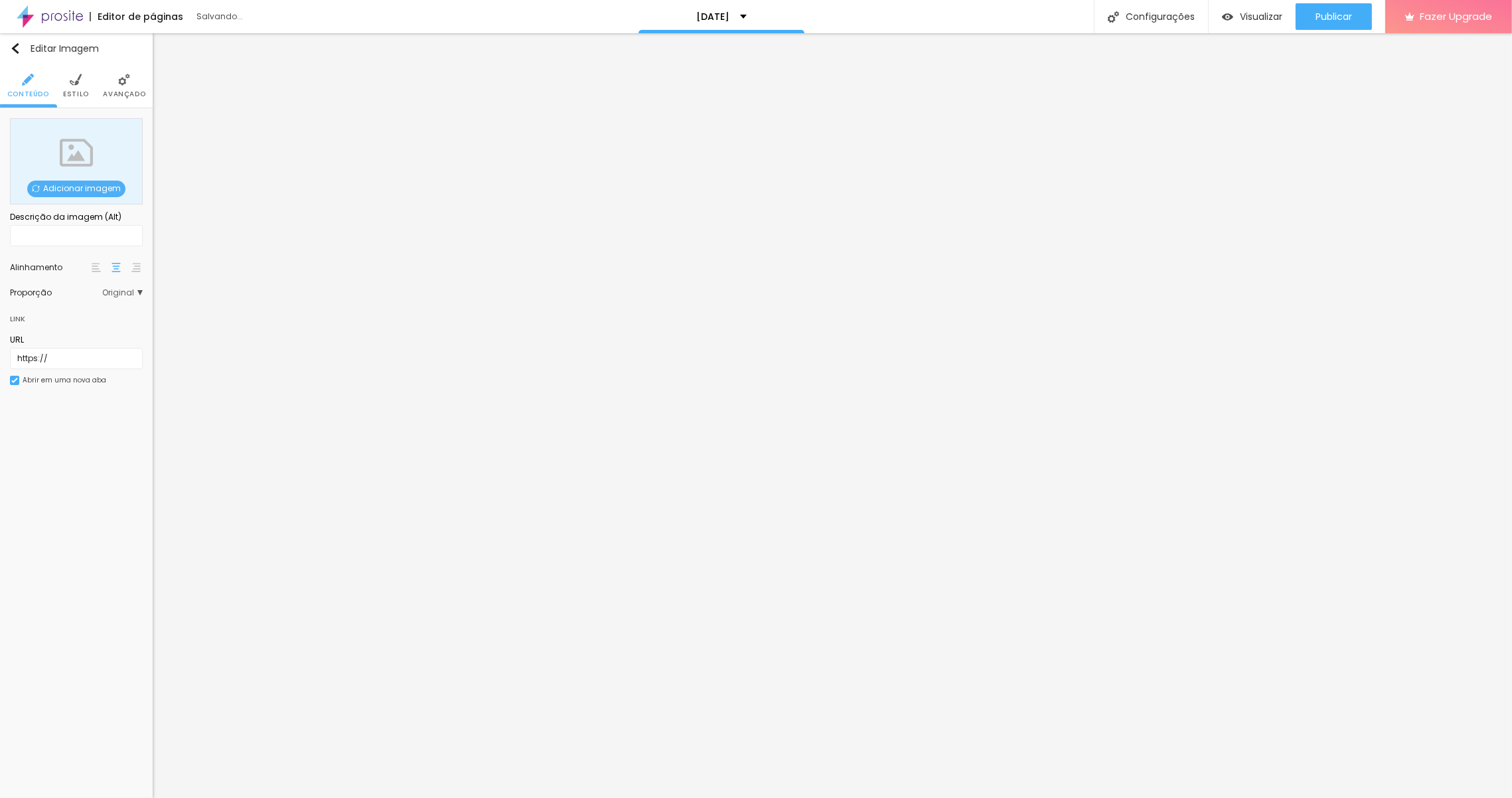
click at [100, 185] on span "Adicionar imagem" at bounding box center [76, 188] width 98 height 16
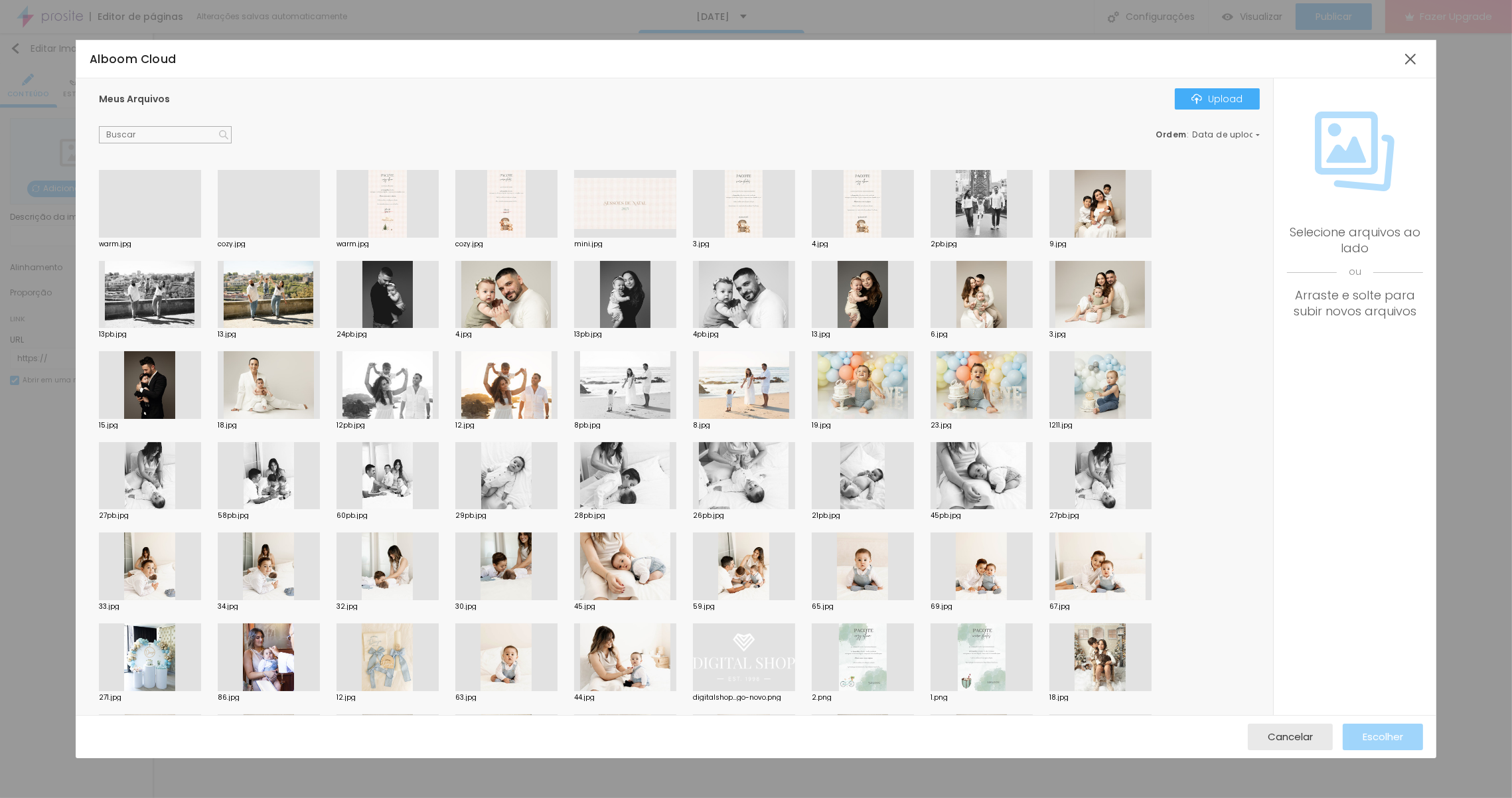
click at [159, 238] on div at bounding box center [150, 238] width 102 height 0
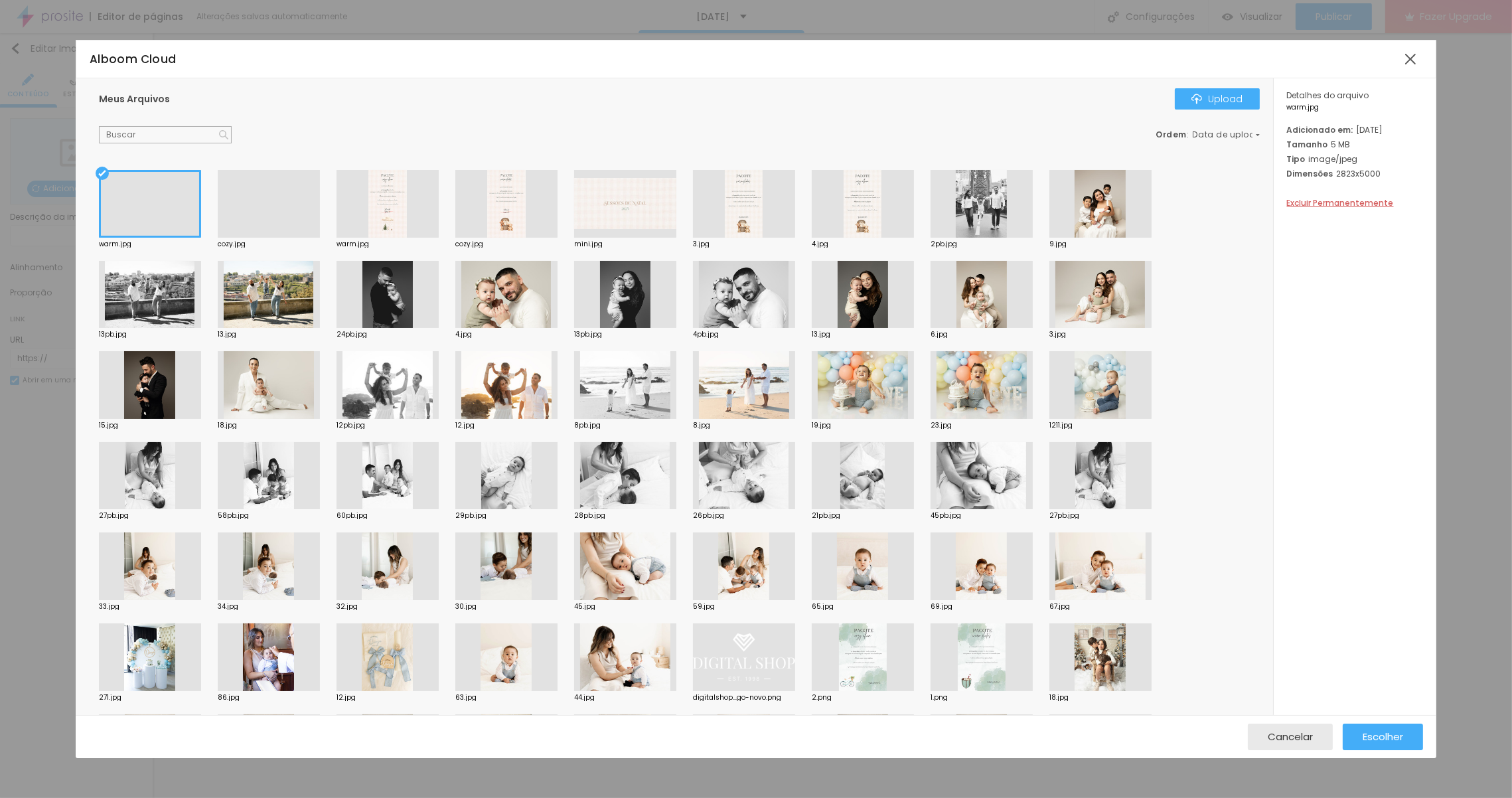
click at [274, 238] on div at bounding box center [269, 238] width 102 height 0
click at [1373, 737] on span "Escolher" at bounding box center [1382, 736] width 41 height 12
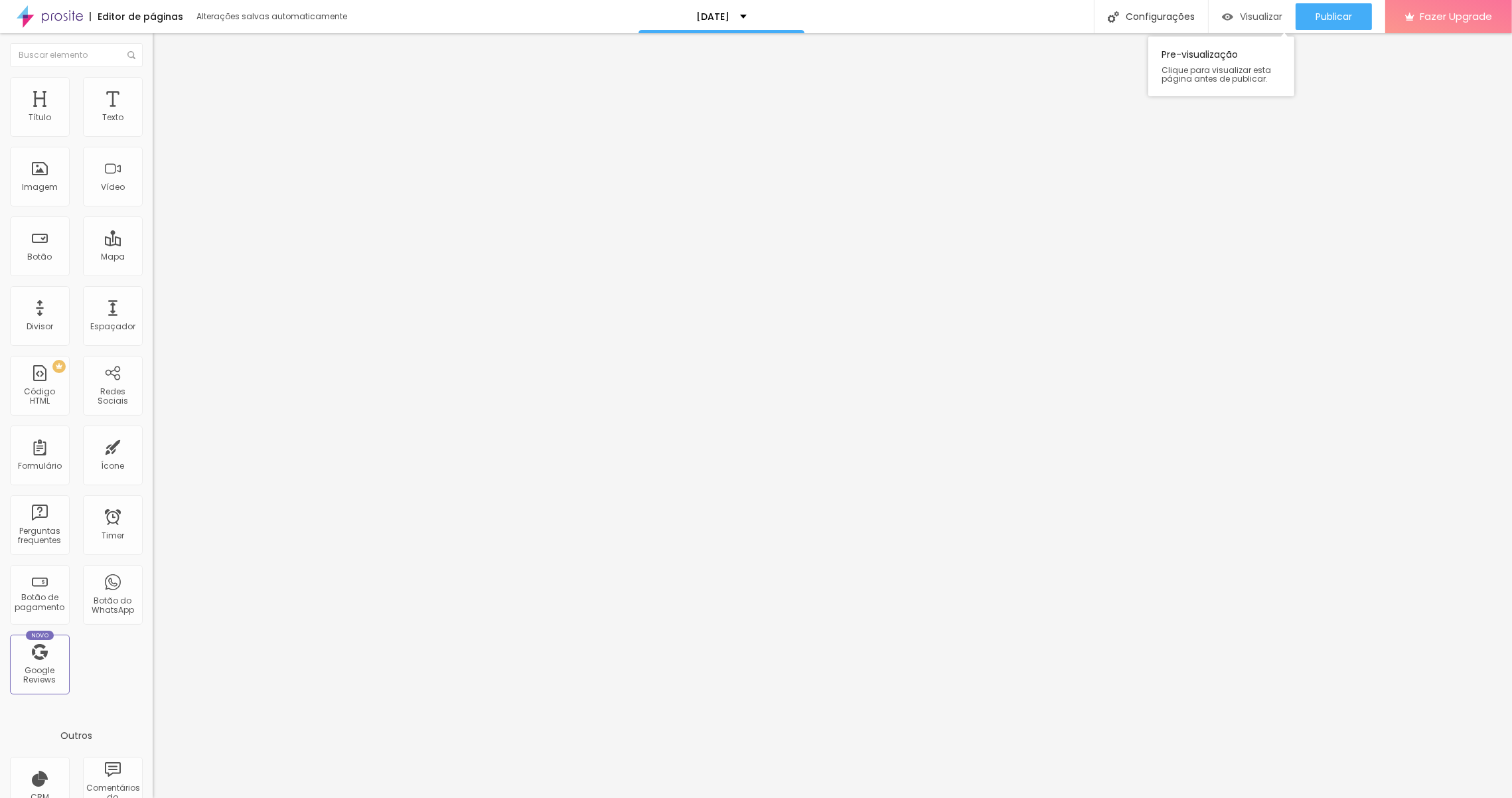
click at [1270, 15] on span "Visualizar" at bounding box center [1261, 17] width 42 height 11
click at [732, 23] on div "natal 2025" at bounding box center [722, 16] width 166 height 33
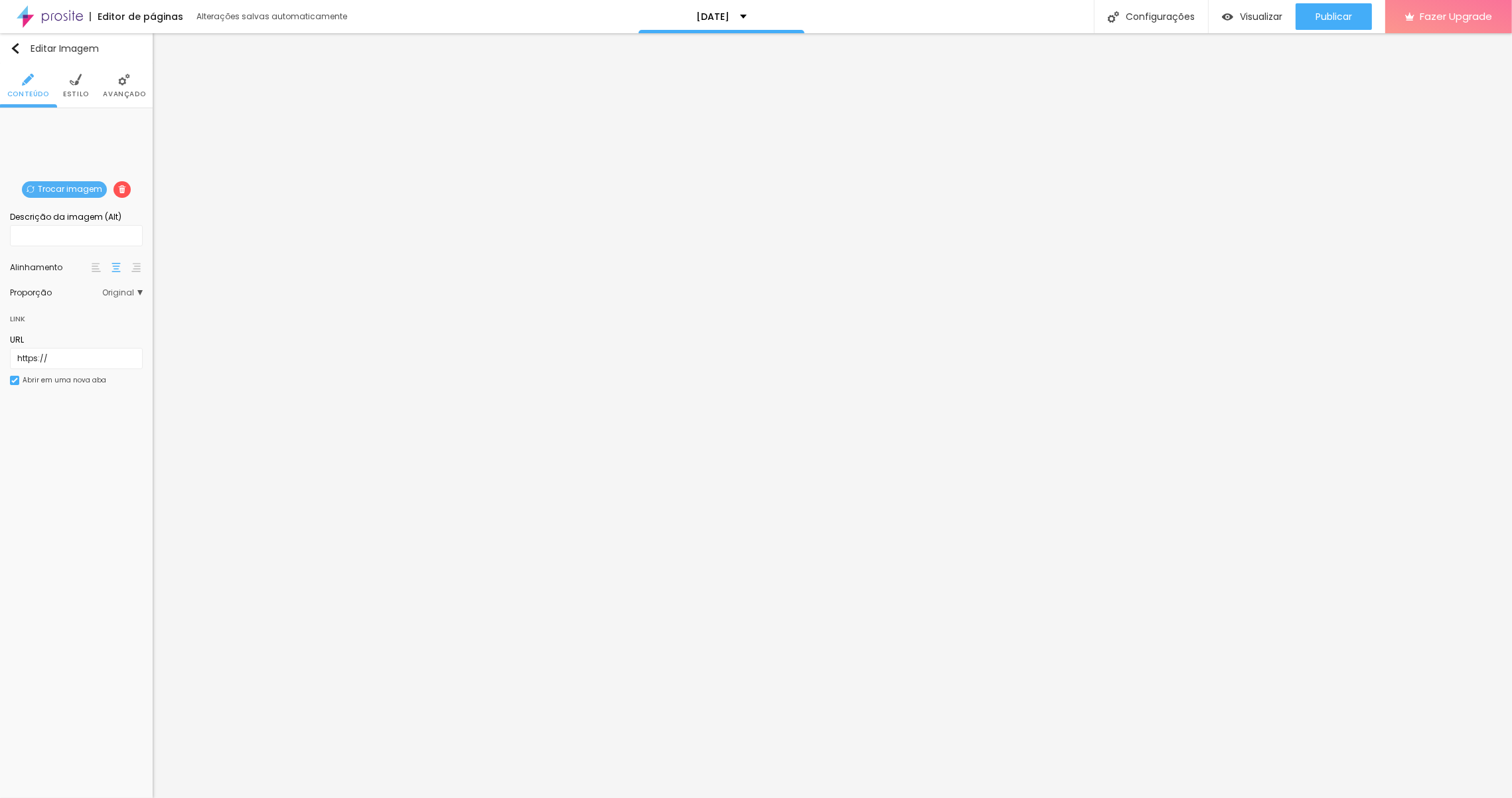
click at [82, 190] on span "Trocar imagem" at bounding box center [64, 189] width 85 height 16
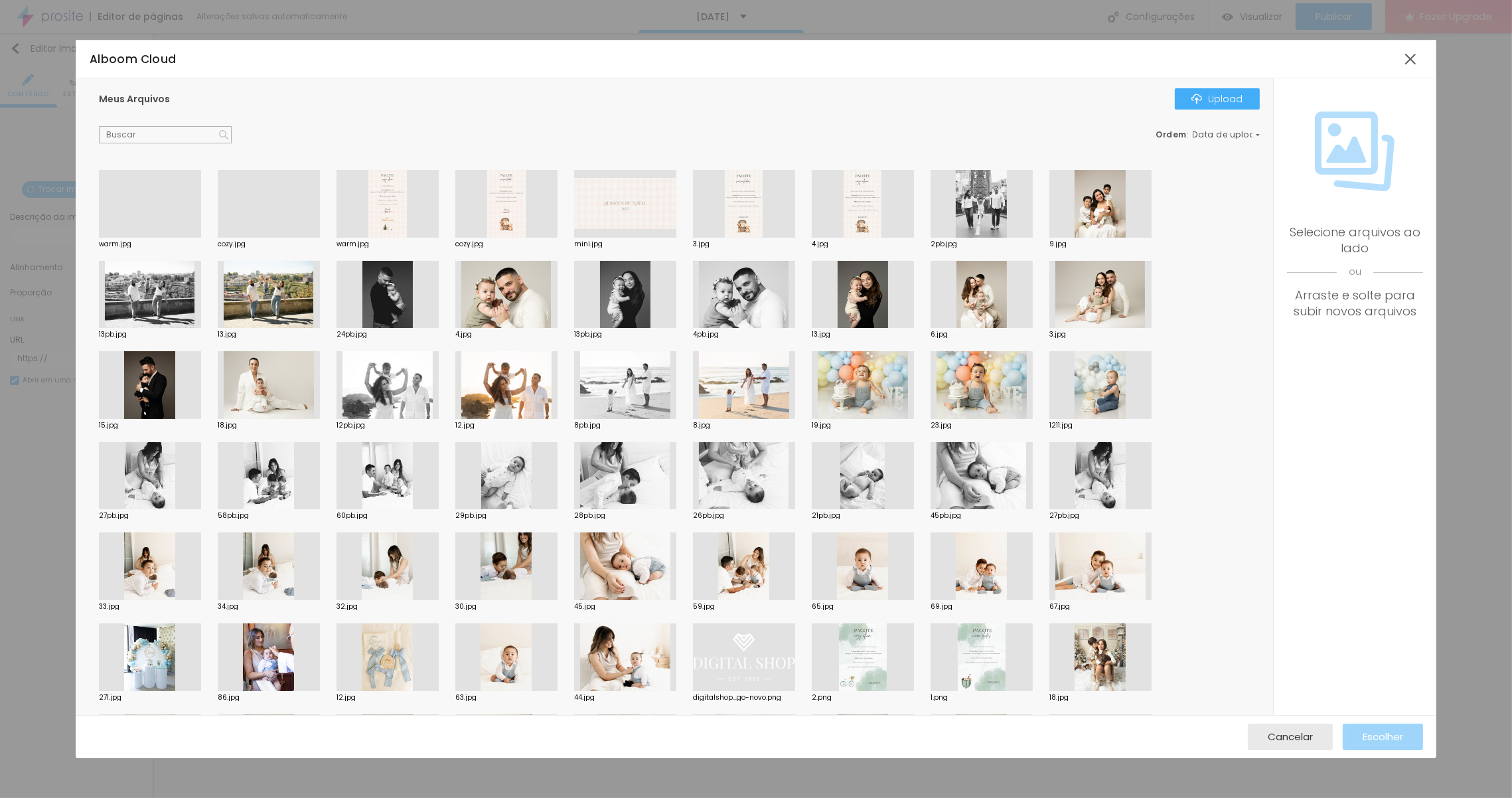
click at [284, 238] on div at bounding box center [269, 238] width 102 height 0
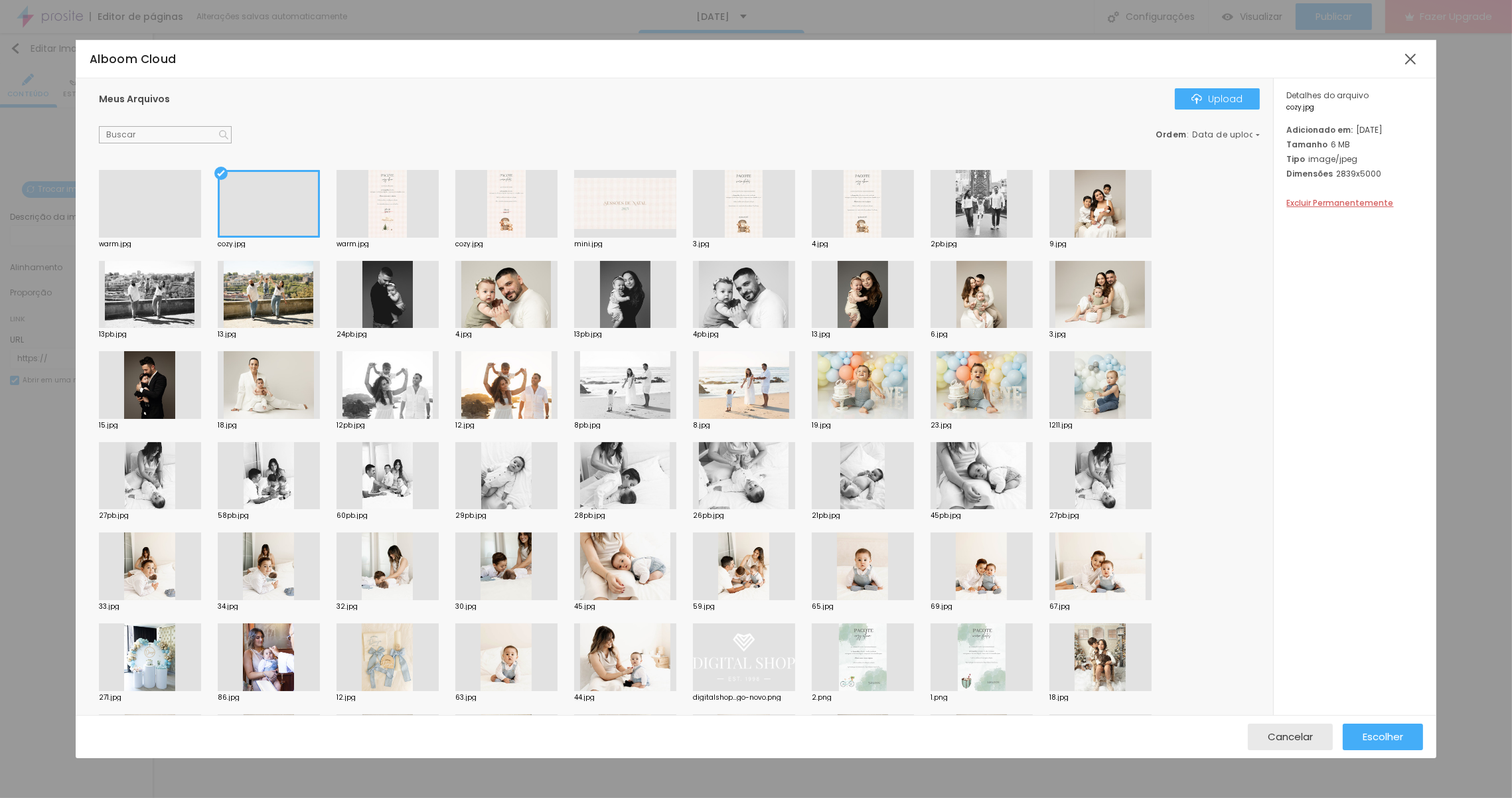
click at [834, 207] on div at bounding box center [862, 204] width 102 height 68
click at [1384, 730] on span "Escolher" at bounding box center [1382, 736] width 41 height 12
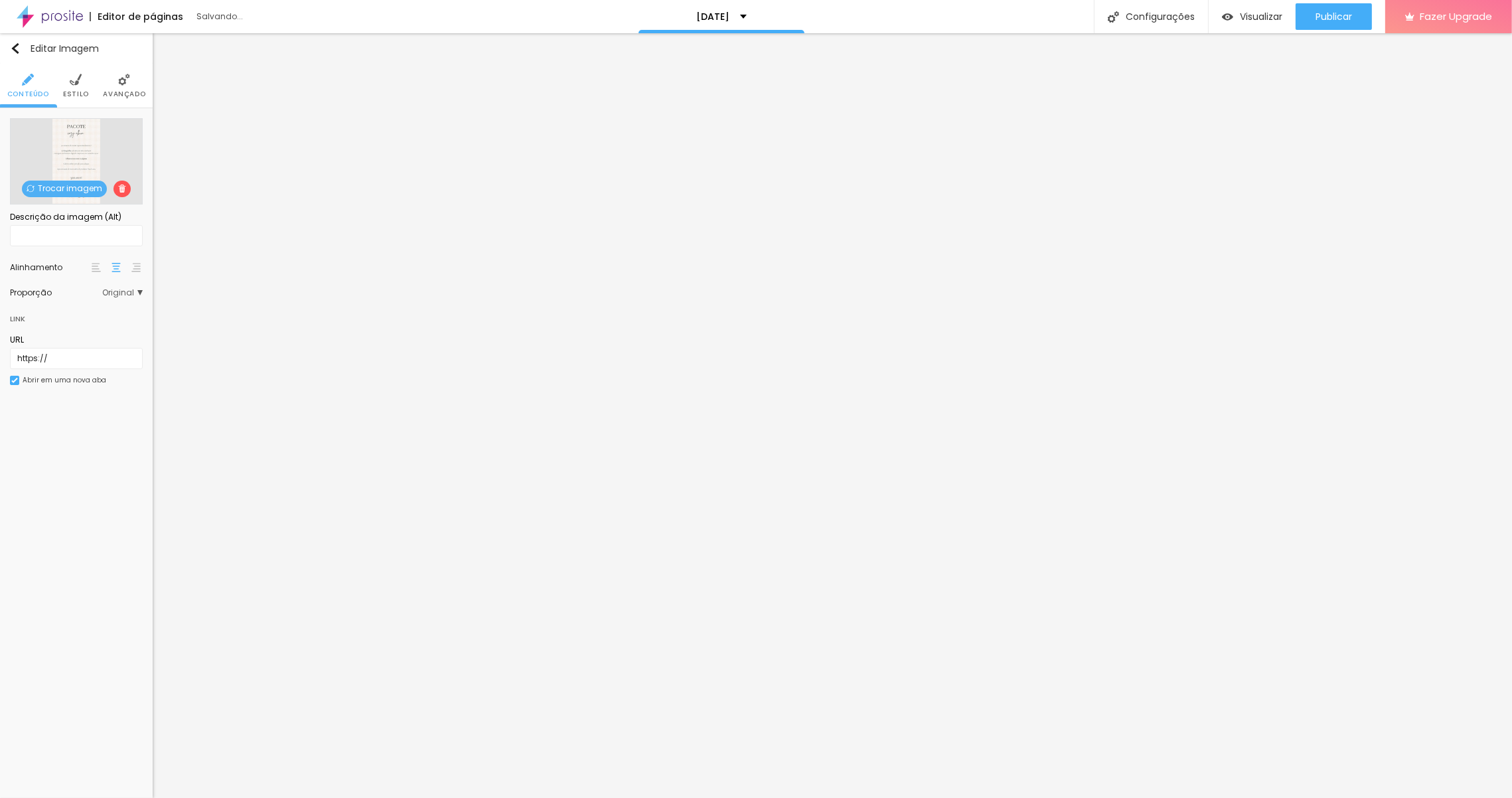
click at [79, 193] on span "Trocar imagem" at bounding box center [64, 188] width 85 height 16
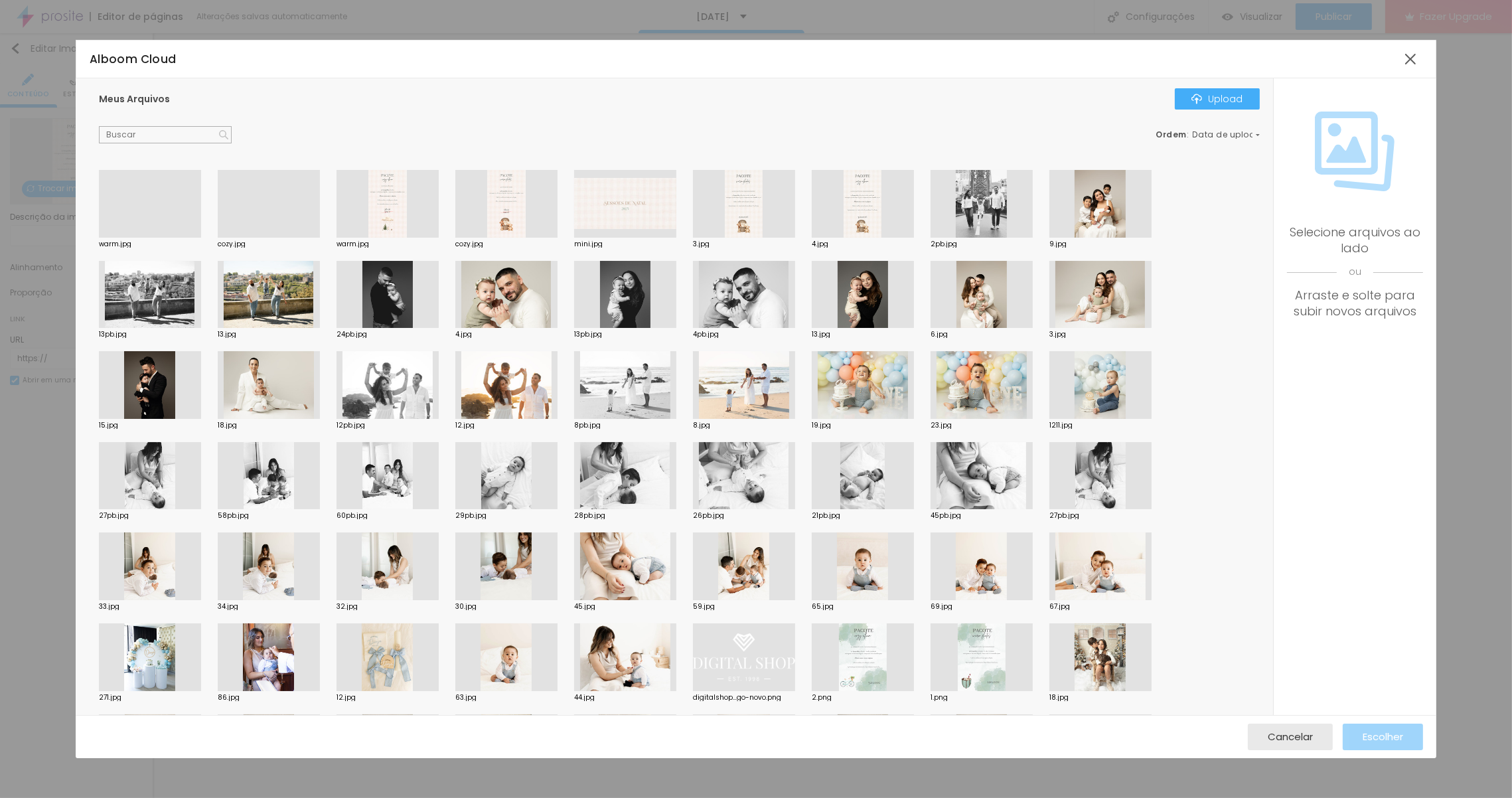
click at [264, 238] on div at bounding box center [269, 238] width 102 height 0
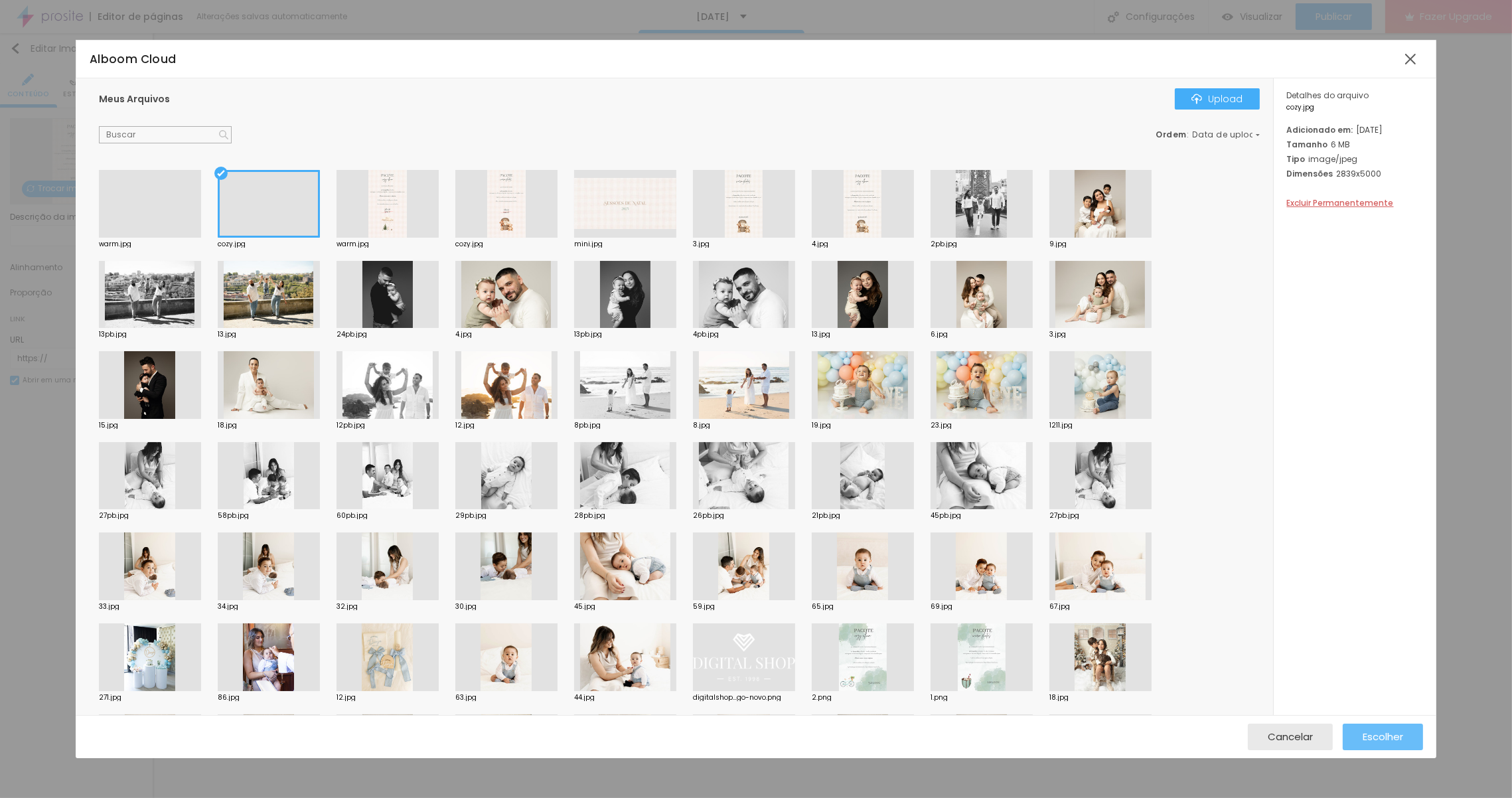
click at [1371, 737] on span "Escolher" at bounding box center [1382, 736] width 41 height 12
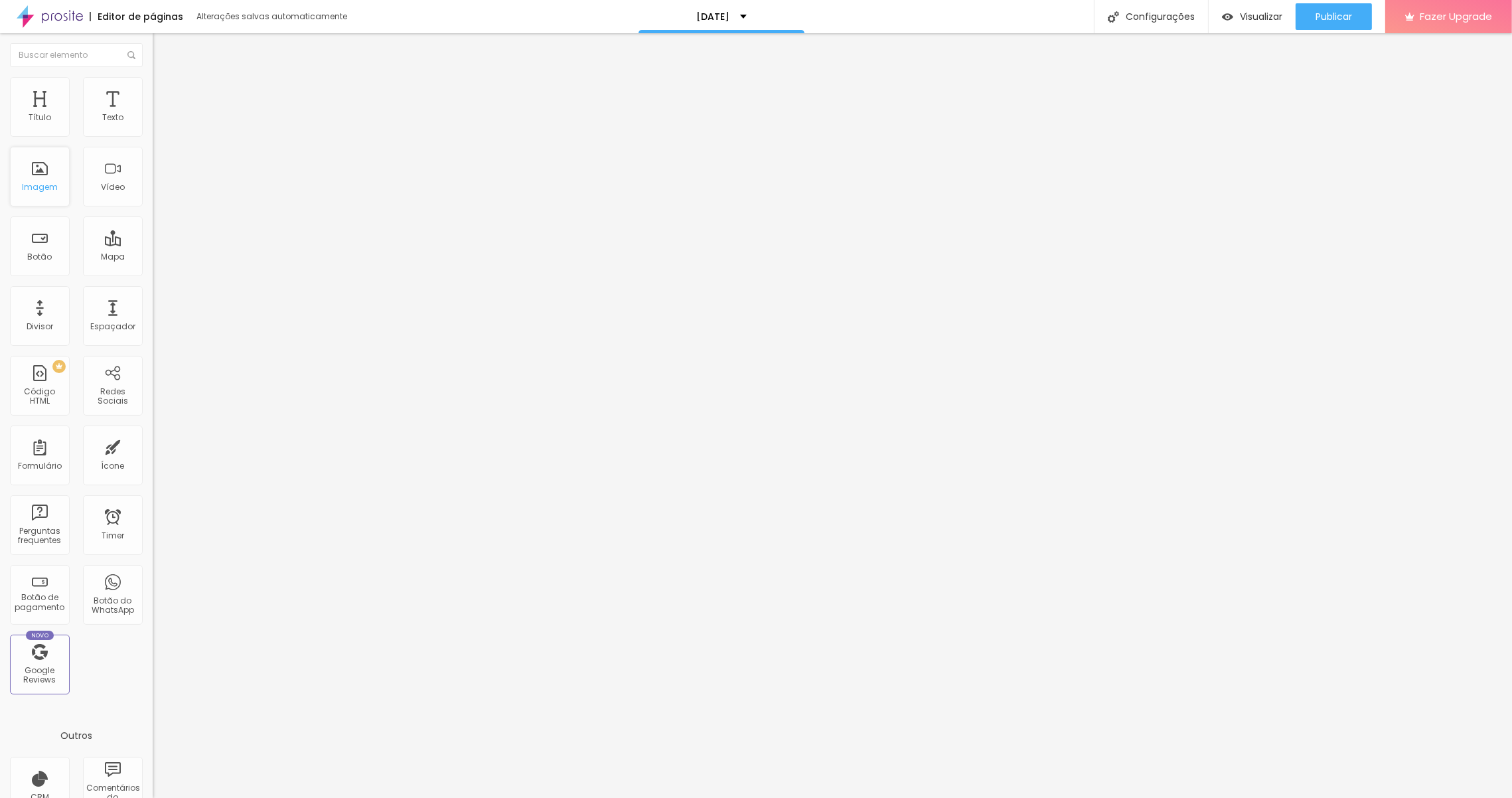
click at [39, 175] on div "Imagem" at bounding box center [40, 177] width 59 height 59
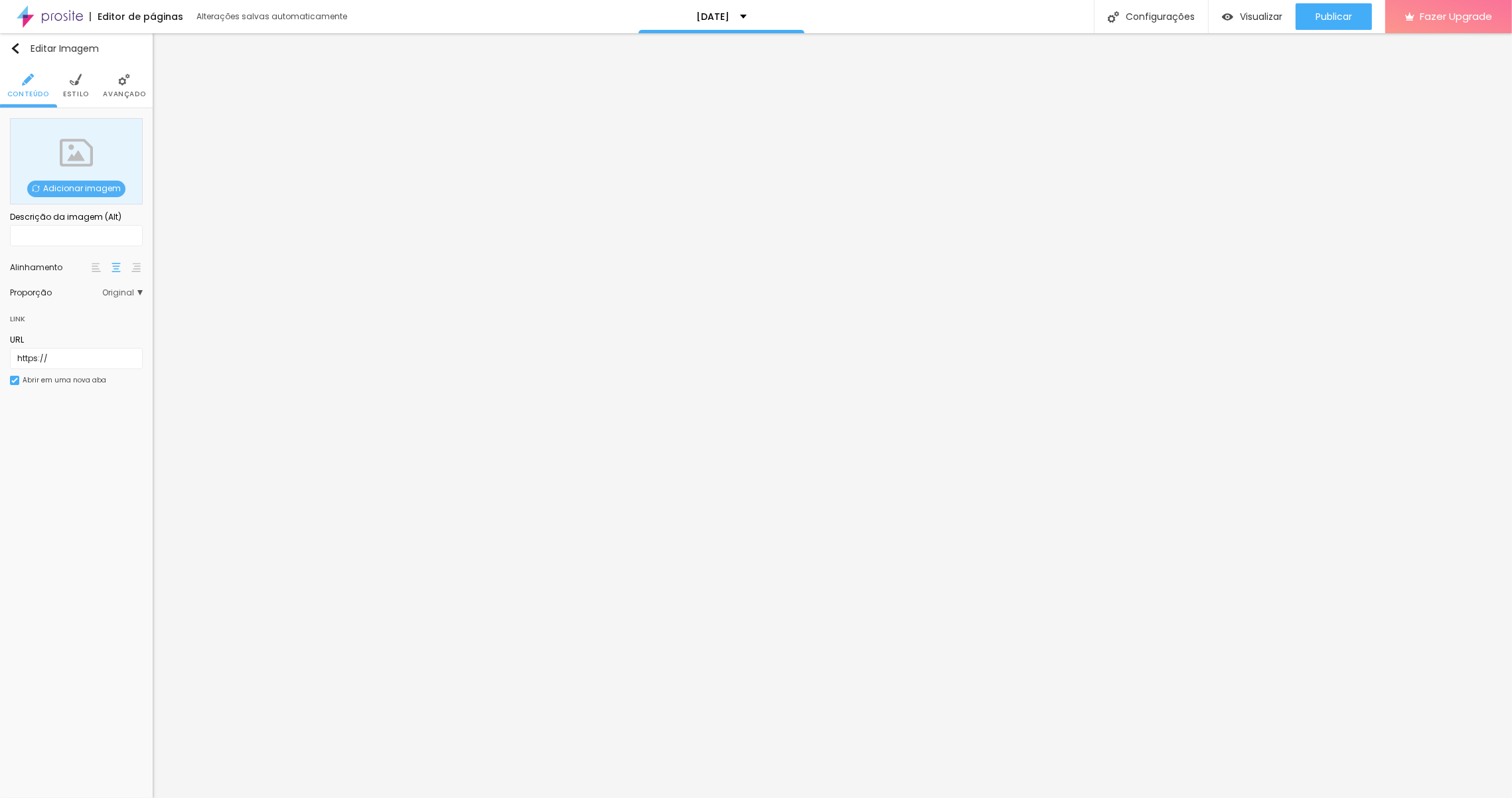
click at [58, 189] on span "Adicionar imagem" at bounding box center [76, 188] width 98 height 16
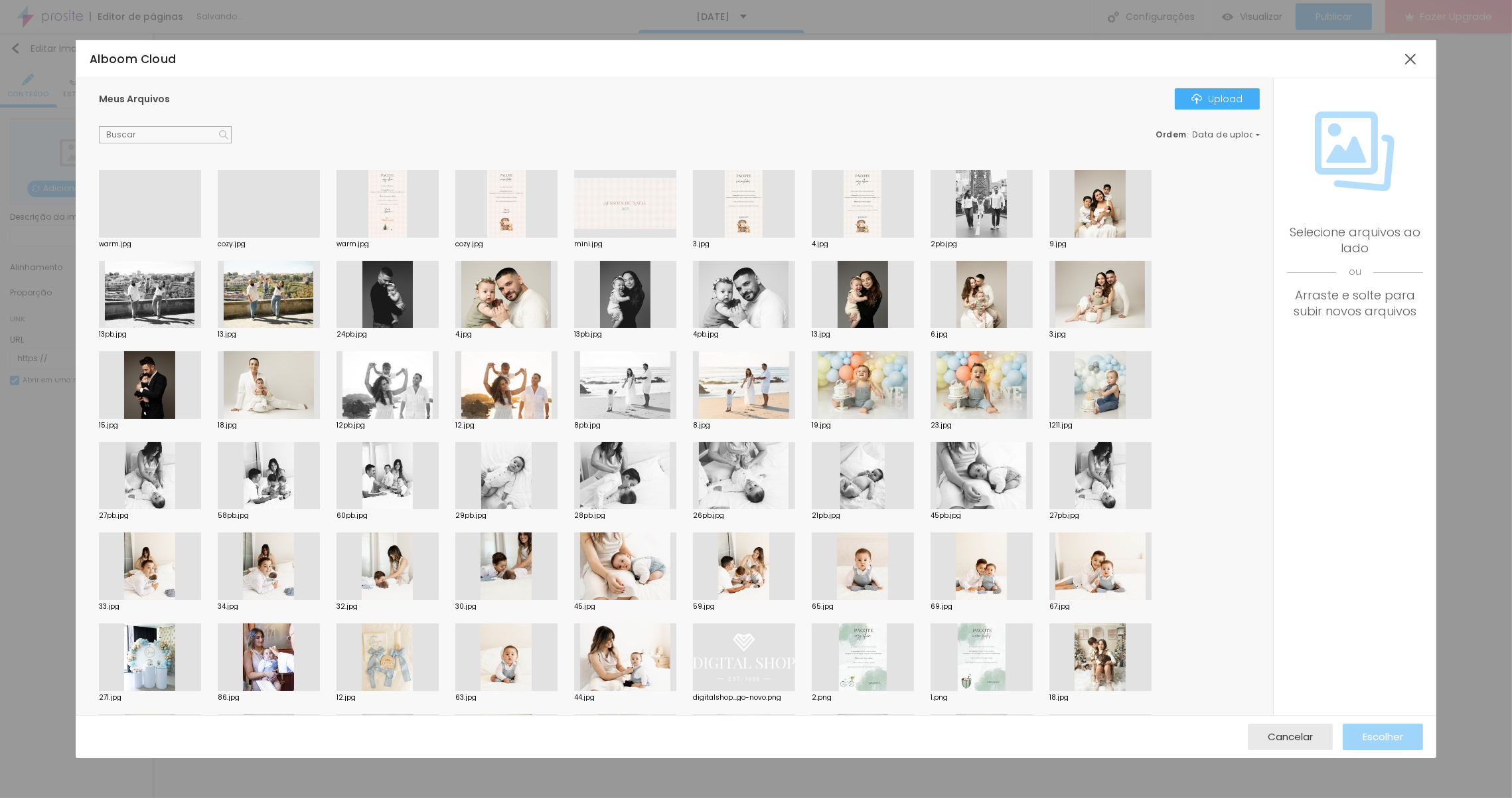
click at [246, 238] on div at bounding box center [269, 238] width 102 height 0
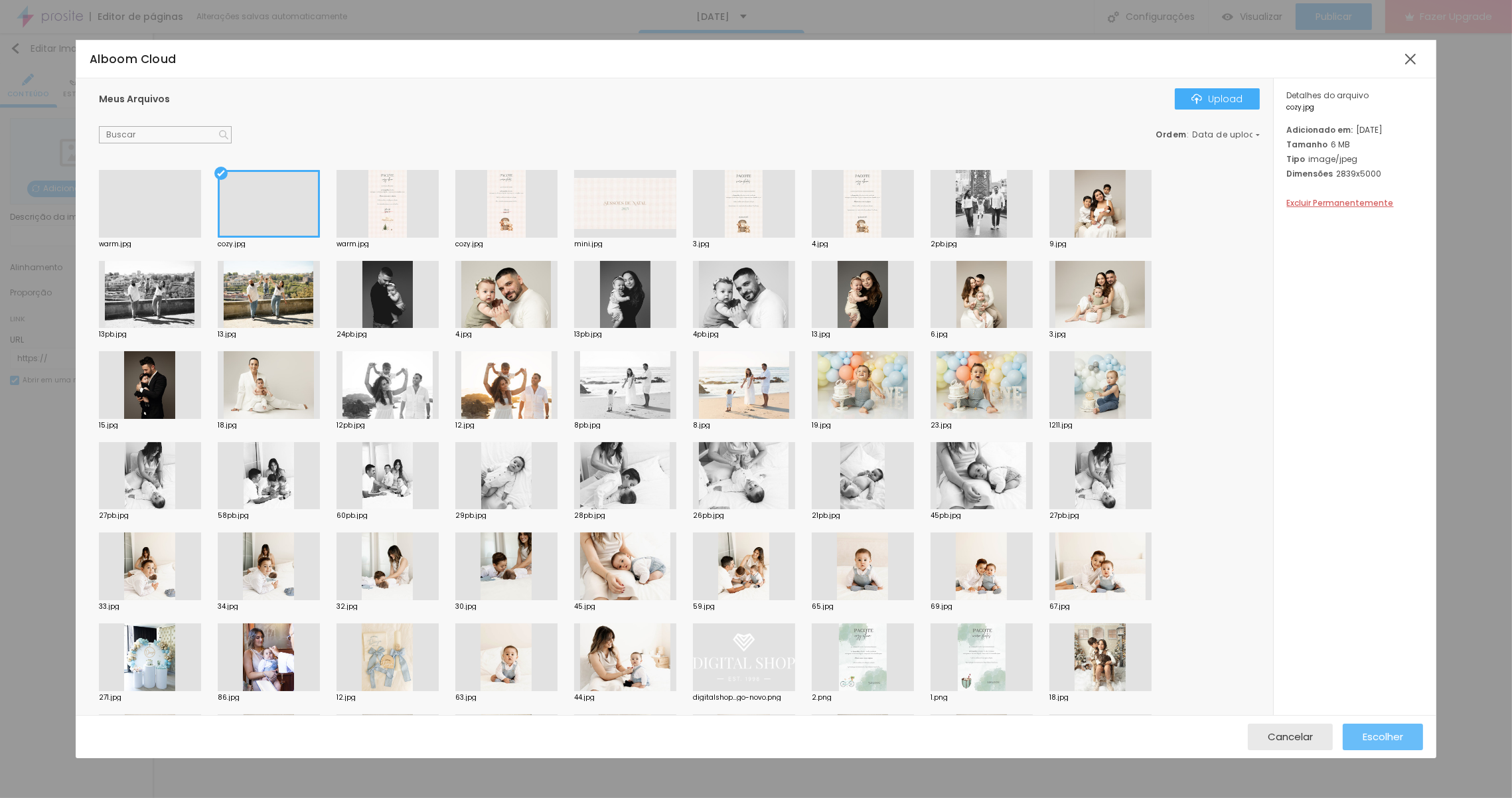
click at [1383, 742] on span "Escolher" at bounding box center [1382, 736] width 41 height 12
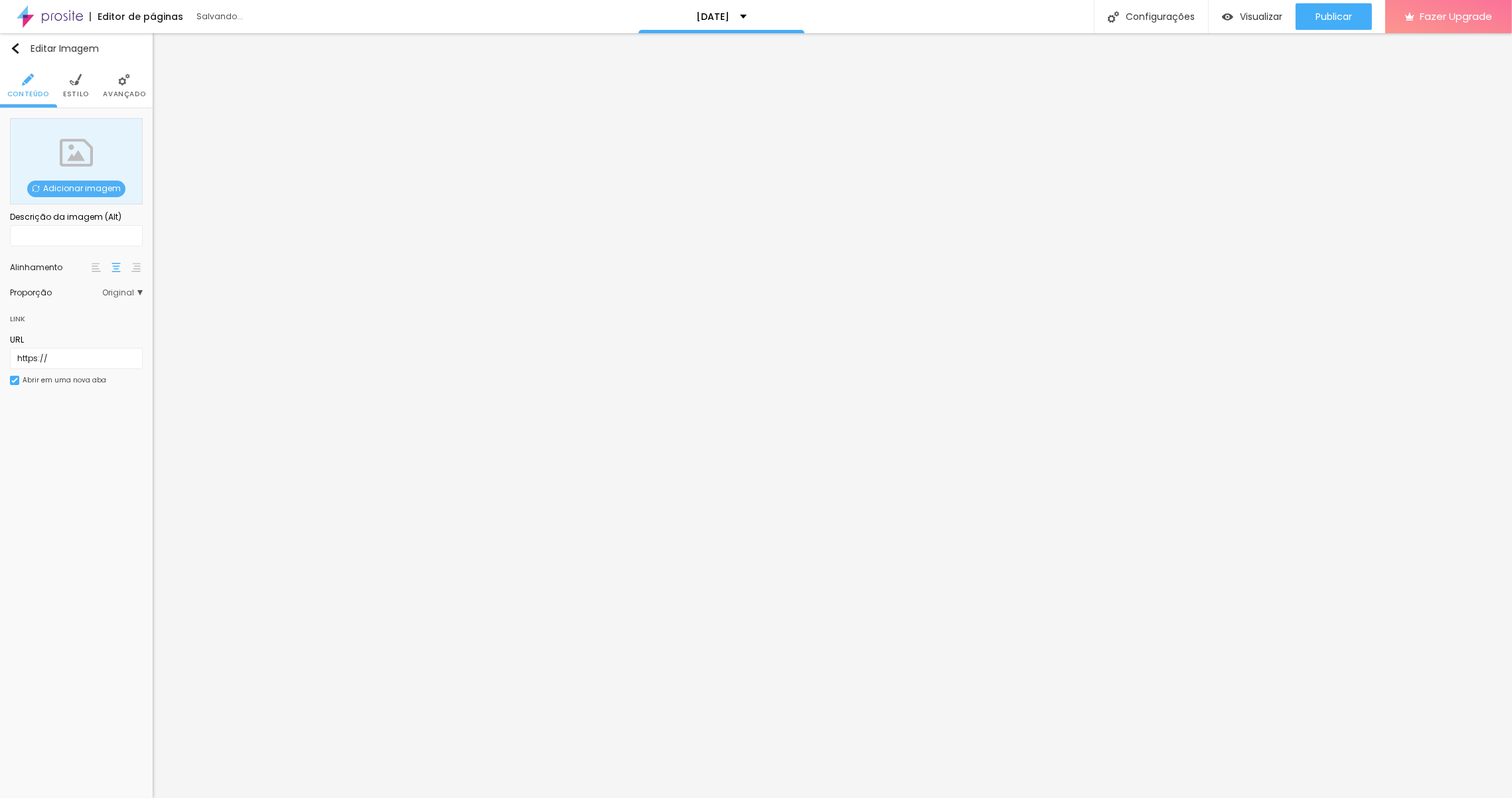
click at [67, 183] on span "Adicionar imagem" at bounding box center [76, 188] width 98 height 16
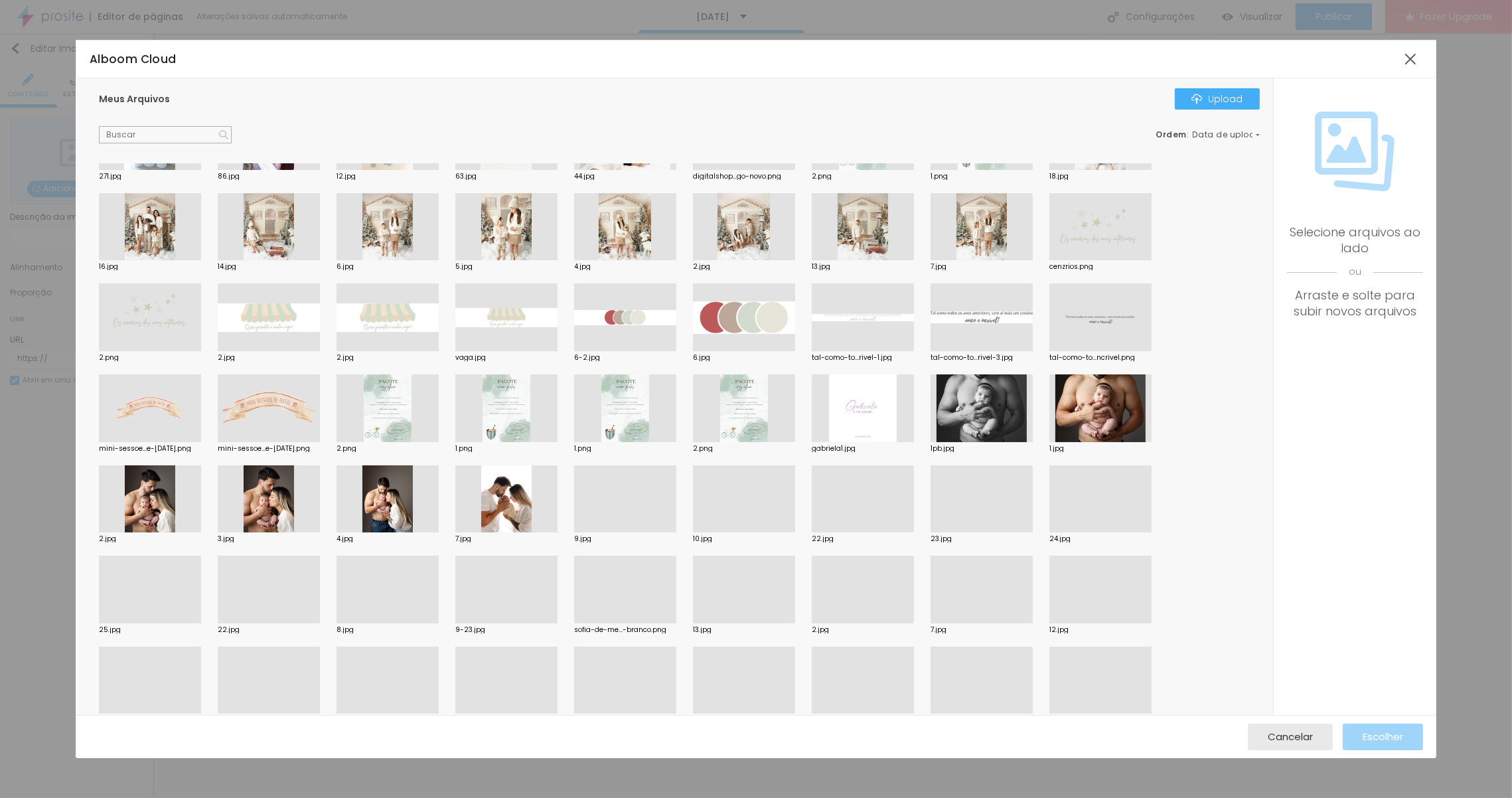
scroll to position [477, 0]
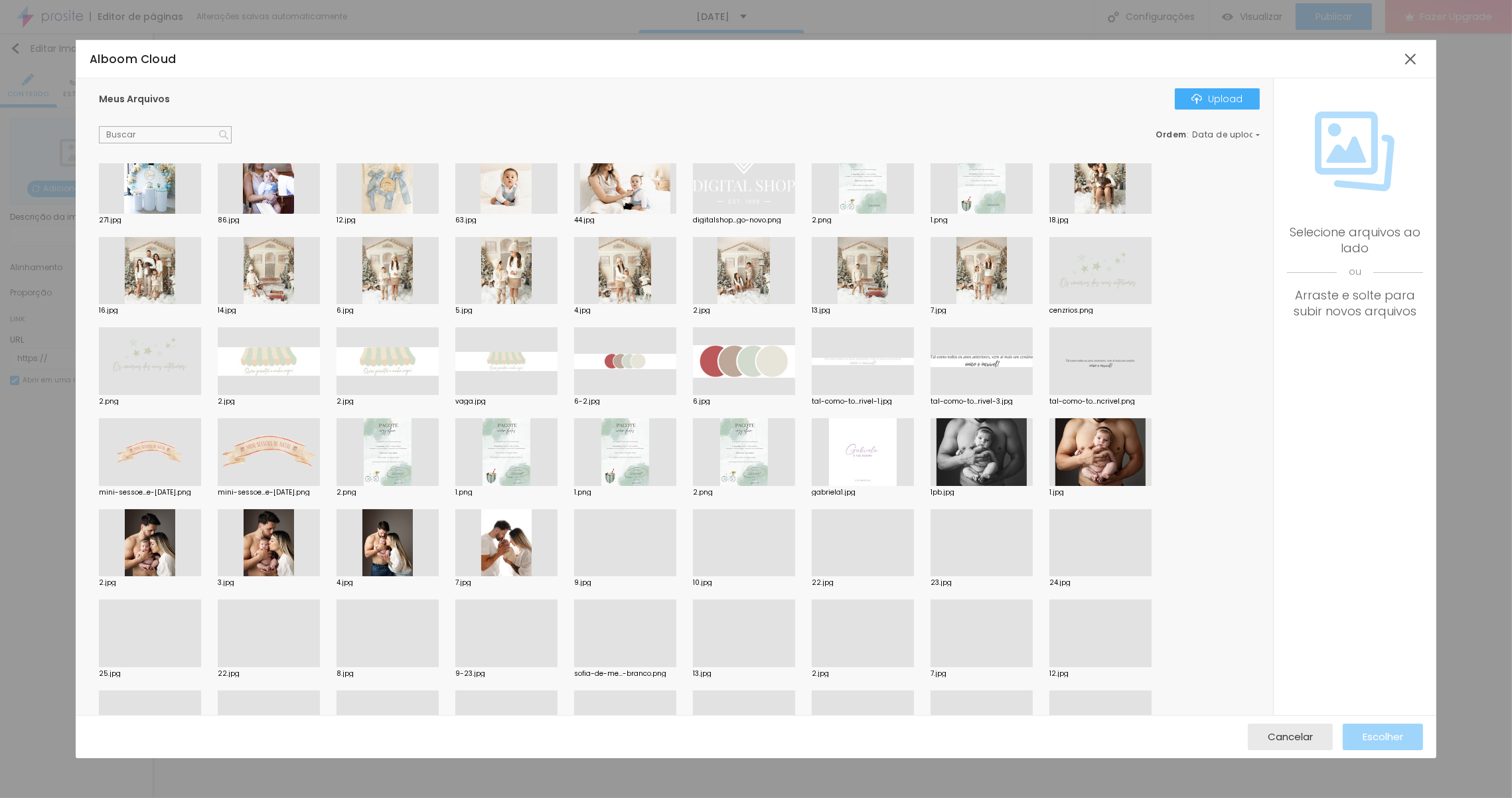
click at [737, 339] on div at bounding box center [743, 360] width 102 height 68
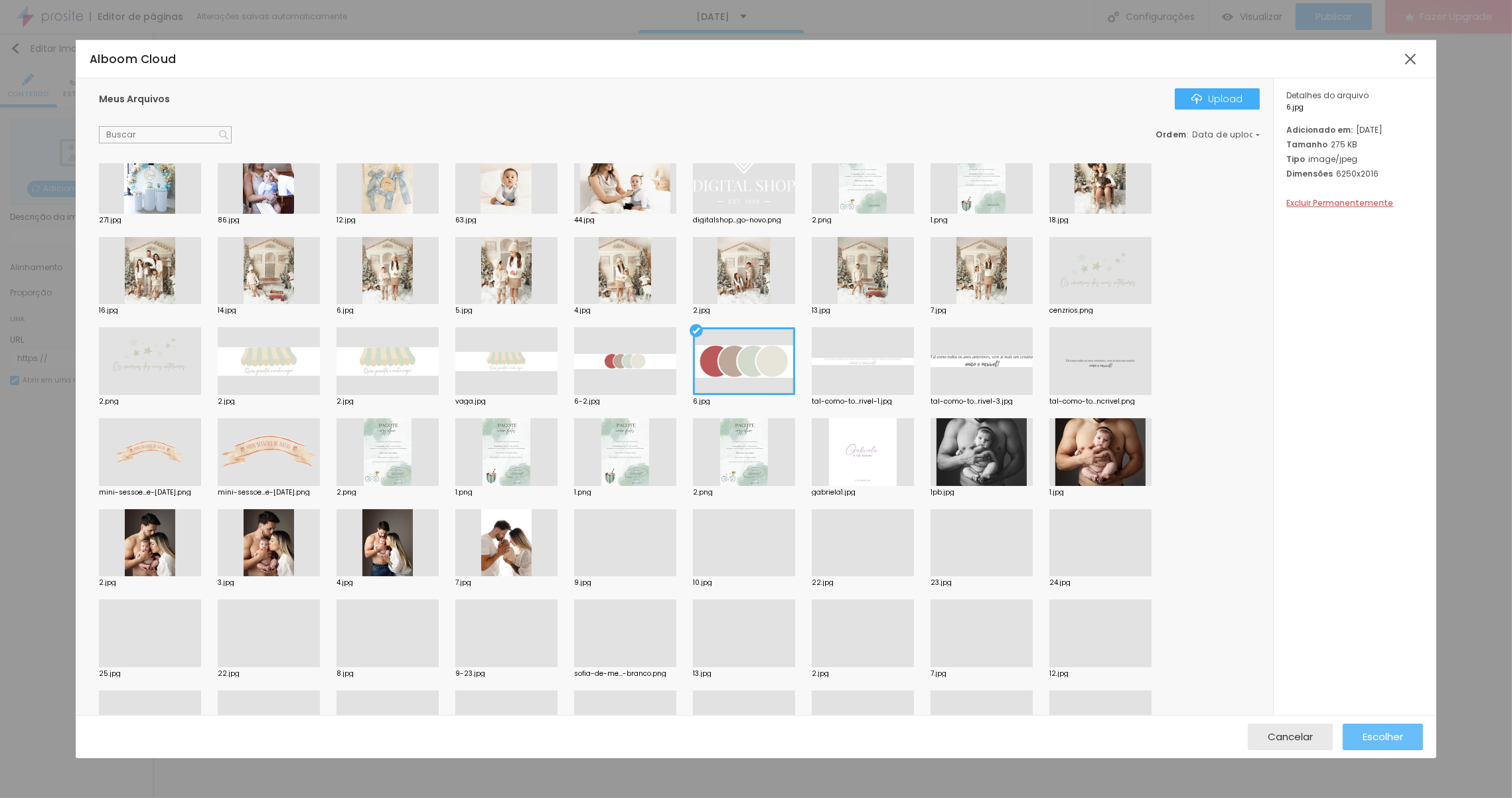
click at [1380, 735] on span "Escolher" at bounding box center [1382, 736] width 41 height 12
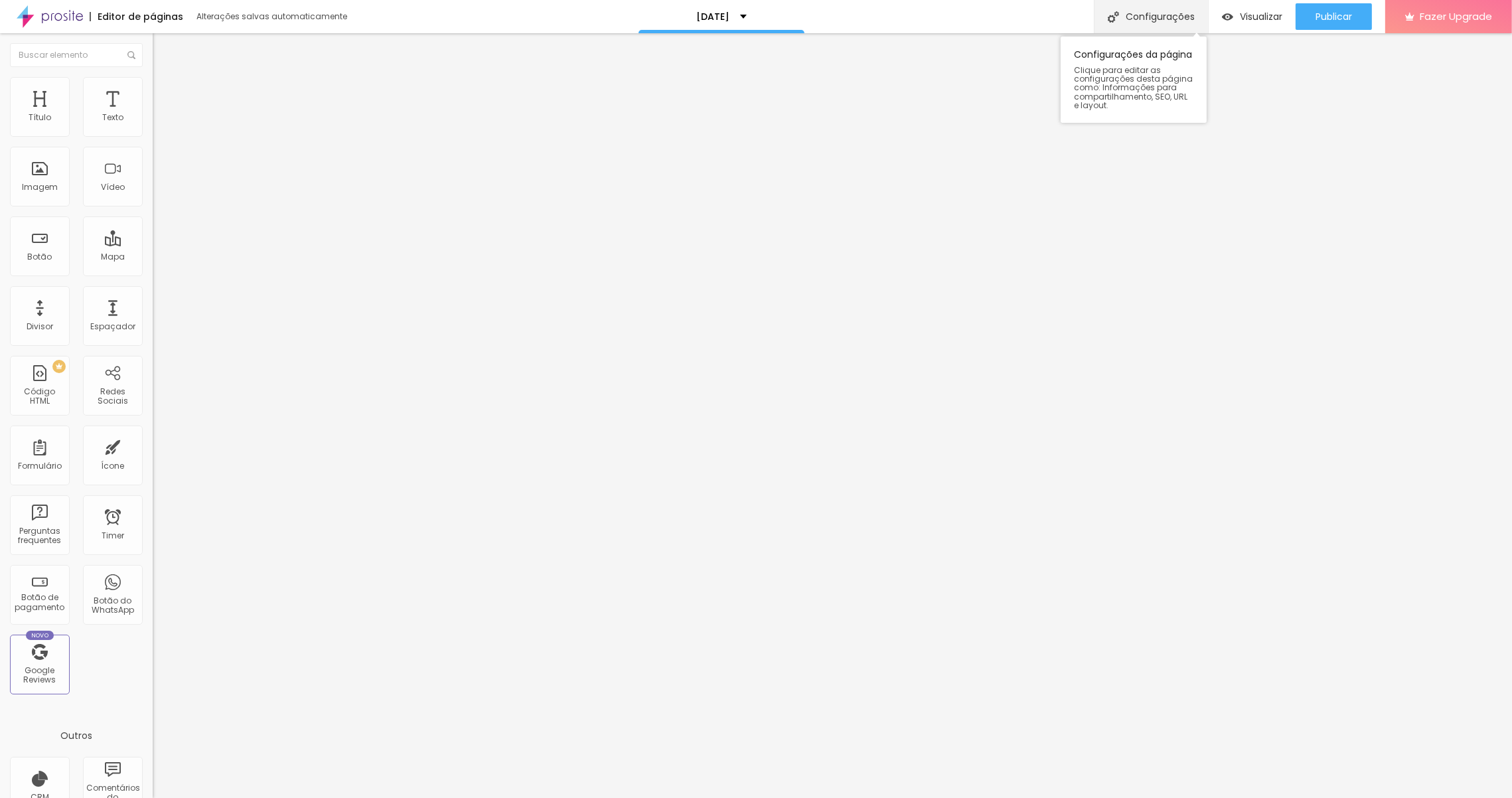
click at [1184, 19] on div "Configurações" at bounding box center [1151, 16] width 114 height 33
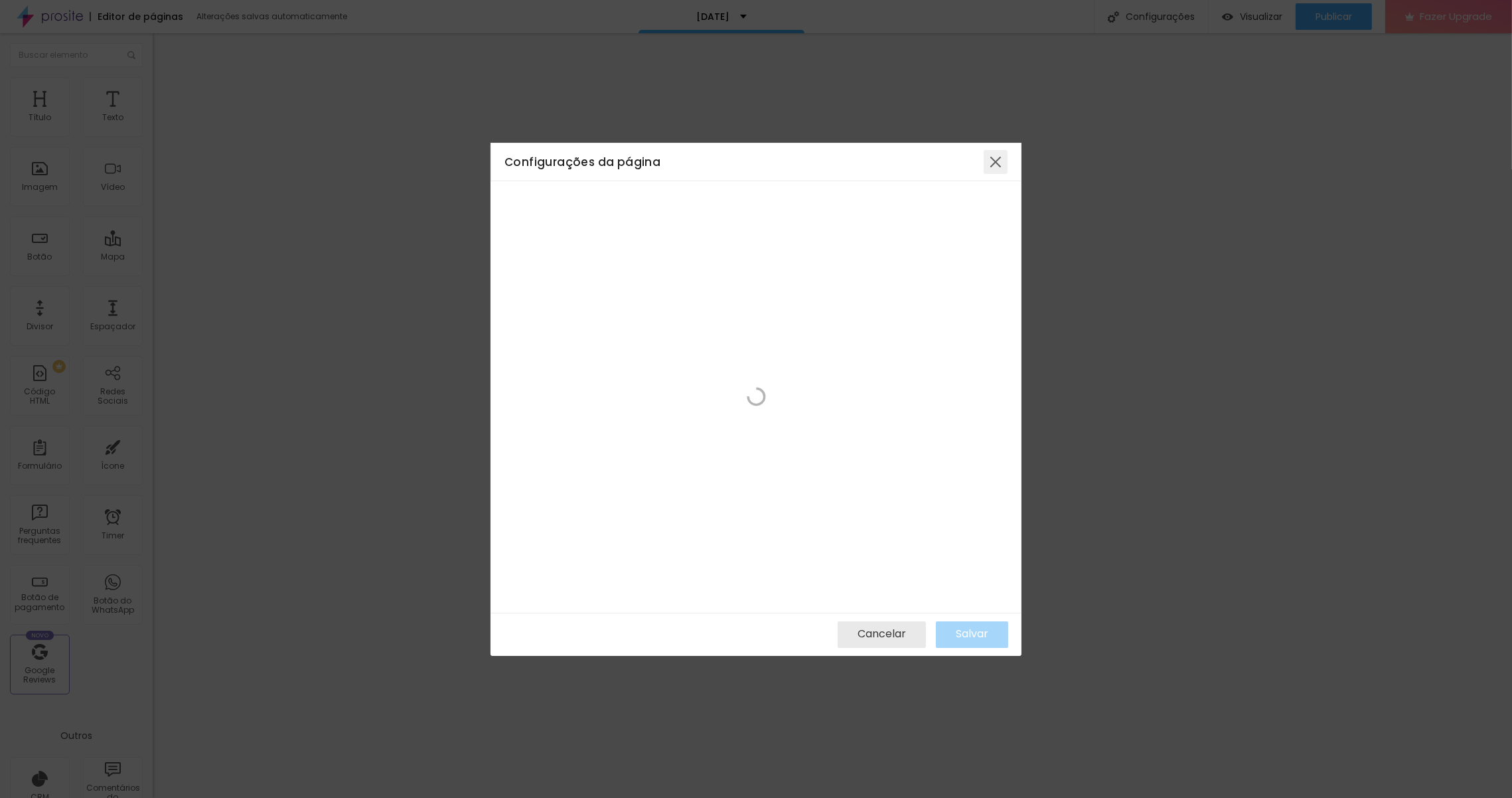
click at [1000, 162] on div at bounding box center [996, 161] width 24 height 24
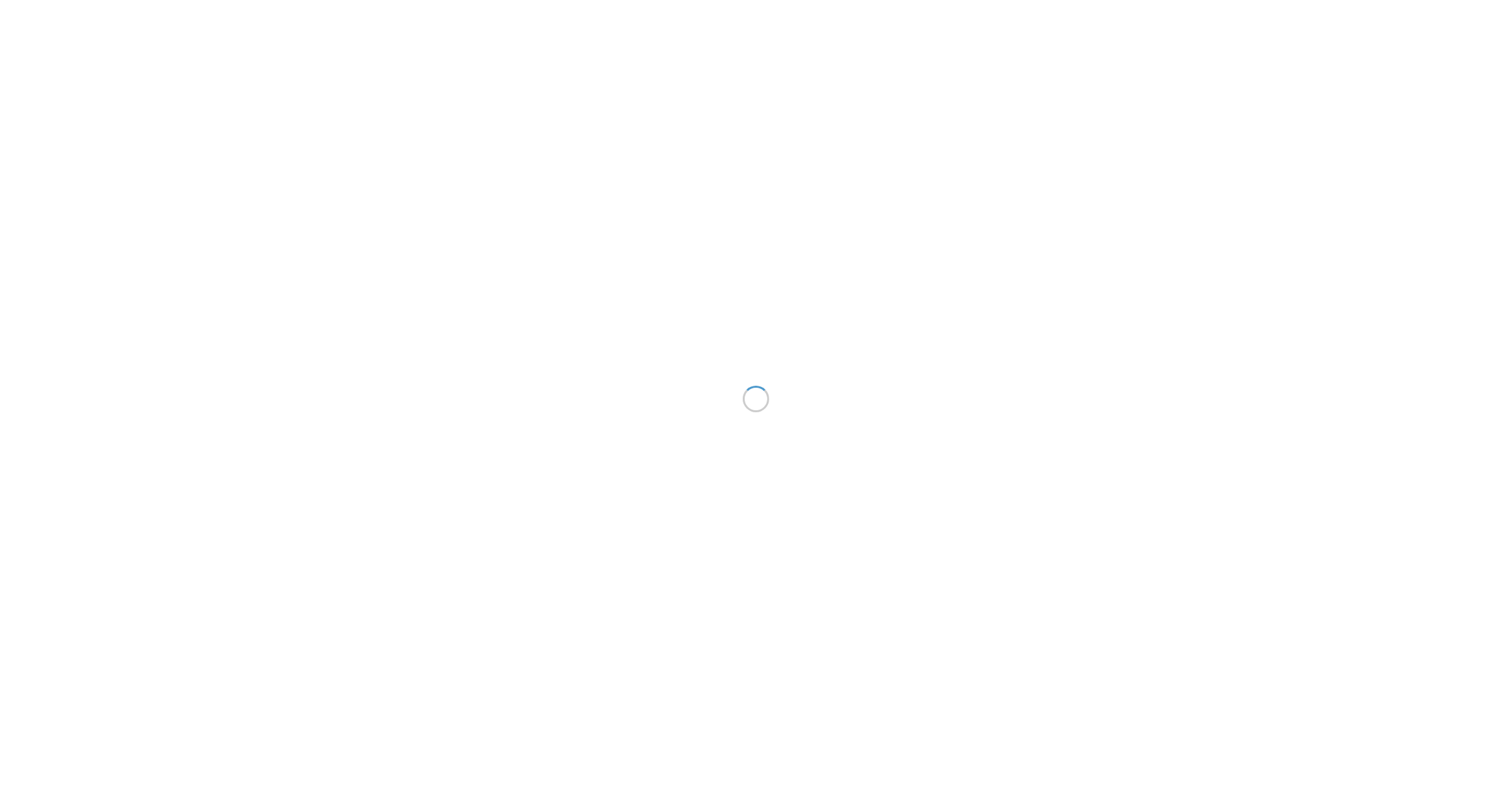
click at [517, 242] on div at bounding box center [756, 399] width 1512 height 798
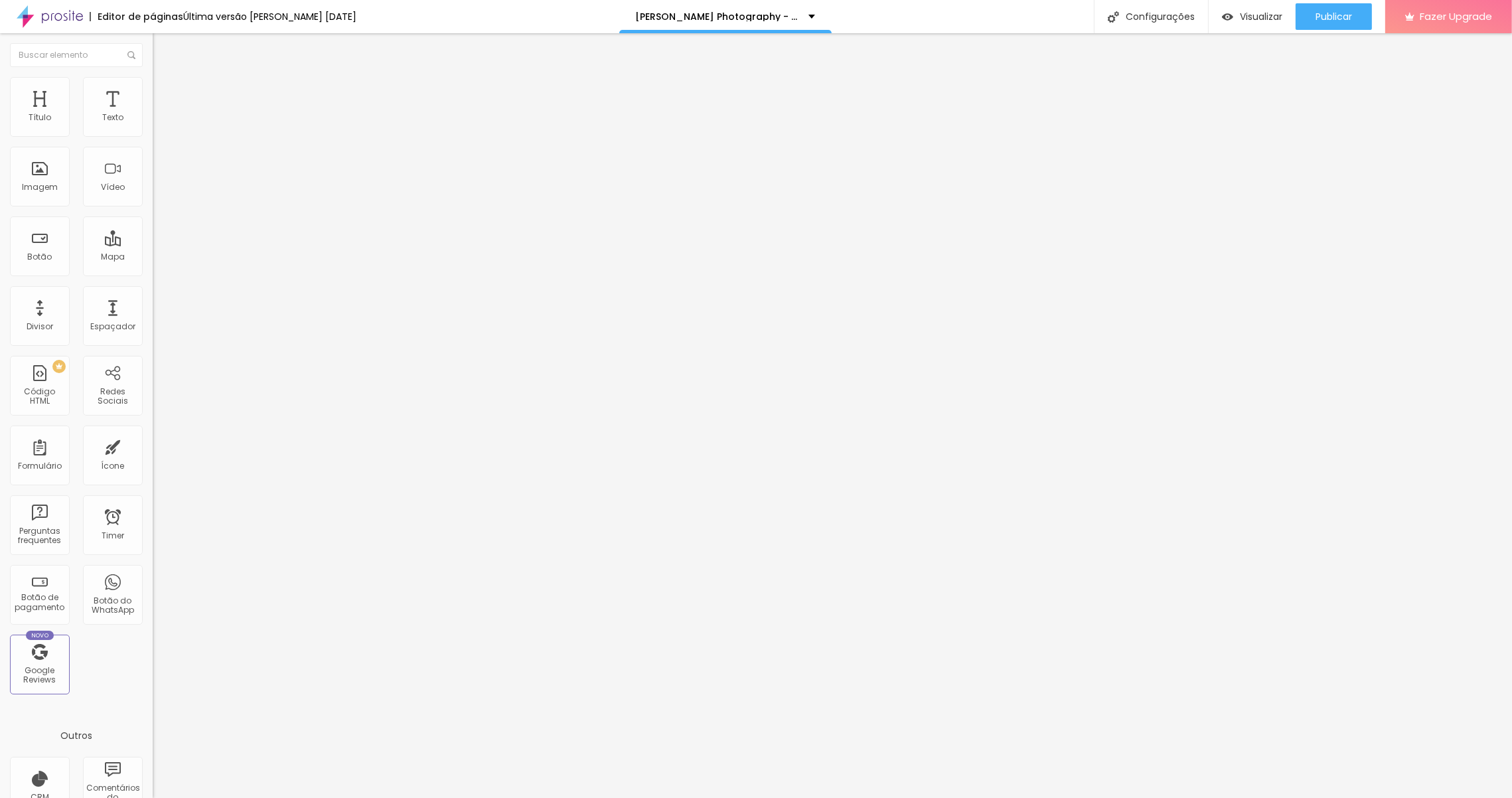
click at [152, 114] on span "Trocar imagem" at bounding box center [188, 108] width 72 height 12
click at [152, 77] on img at bounding box center [158, 82] width 12 height 12
click at [162, 44] on img "button" at bounding box center [168, 49] width 11 height 11
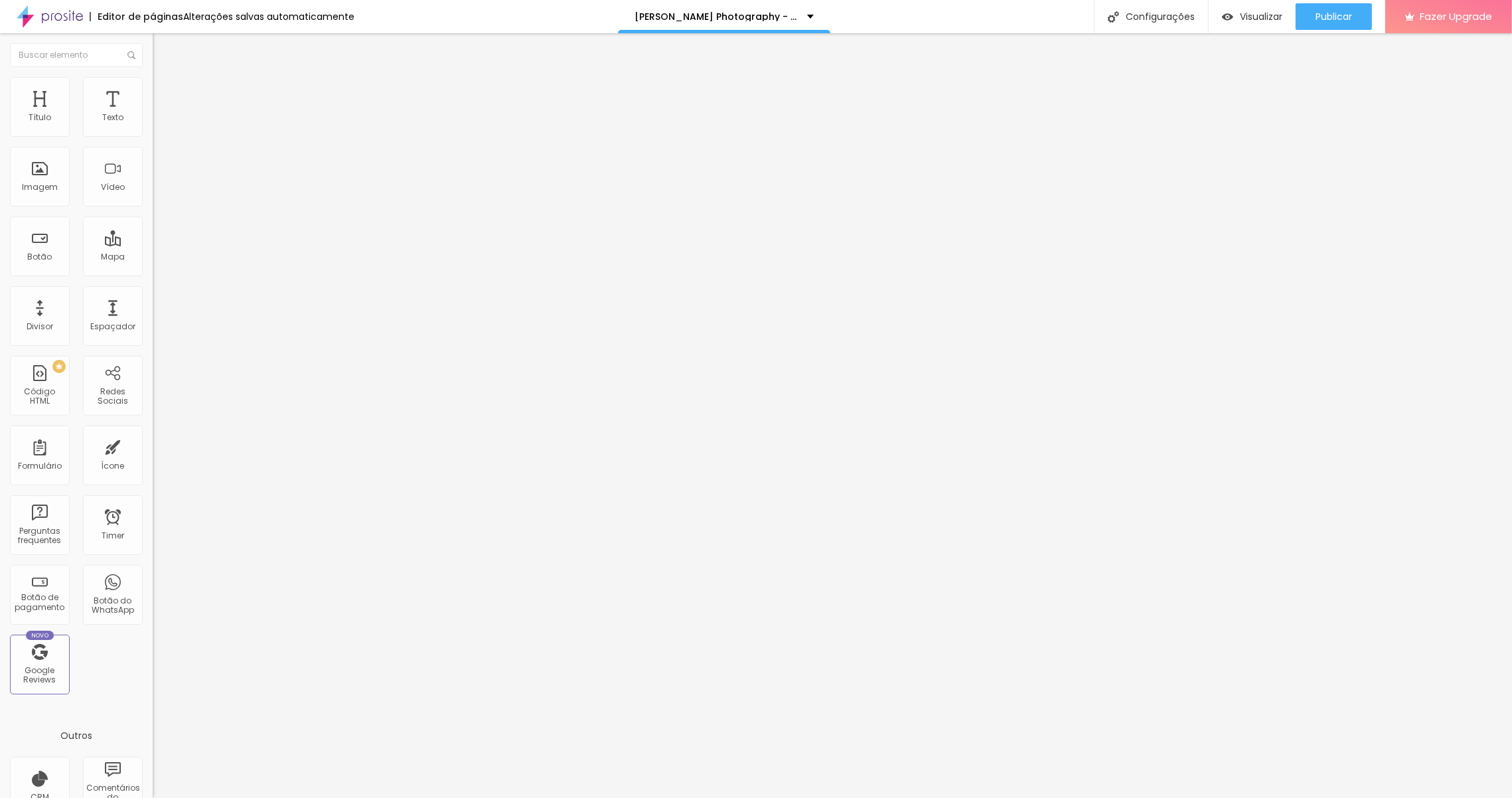
click at [152, 76] on img at bounding box center [158, 69] width 12 height 12
click at [162, 51] on img "button" at bounding box center [168, 49] width 11 height 11
click at [152, 55] on button "Editar Texto" at bounding box center [228, 49] width 152 height 31
click at [47, 115] on div "Título" at bounding box center [40, 117] width 23 height 9
click at [162, 49] on img "button" at bounding box center [168, 49] width 11 height 11
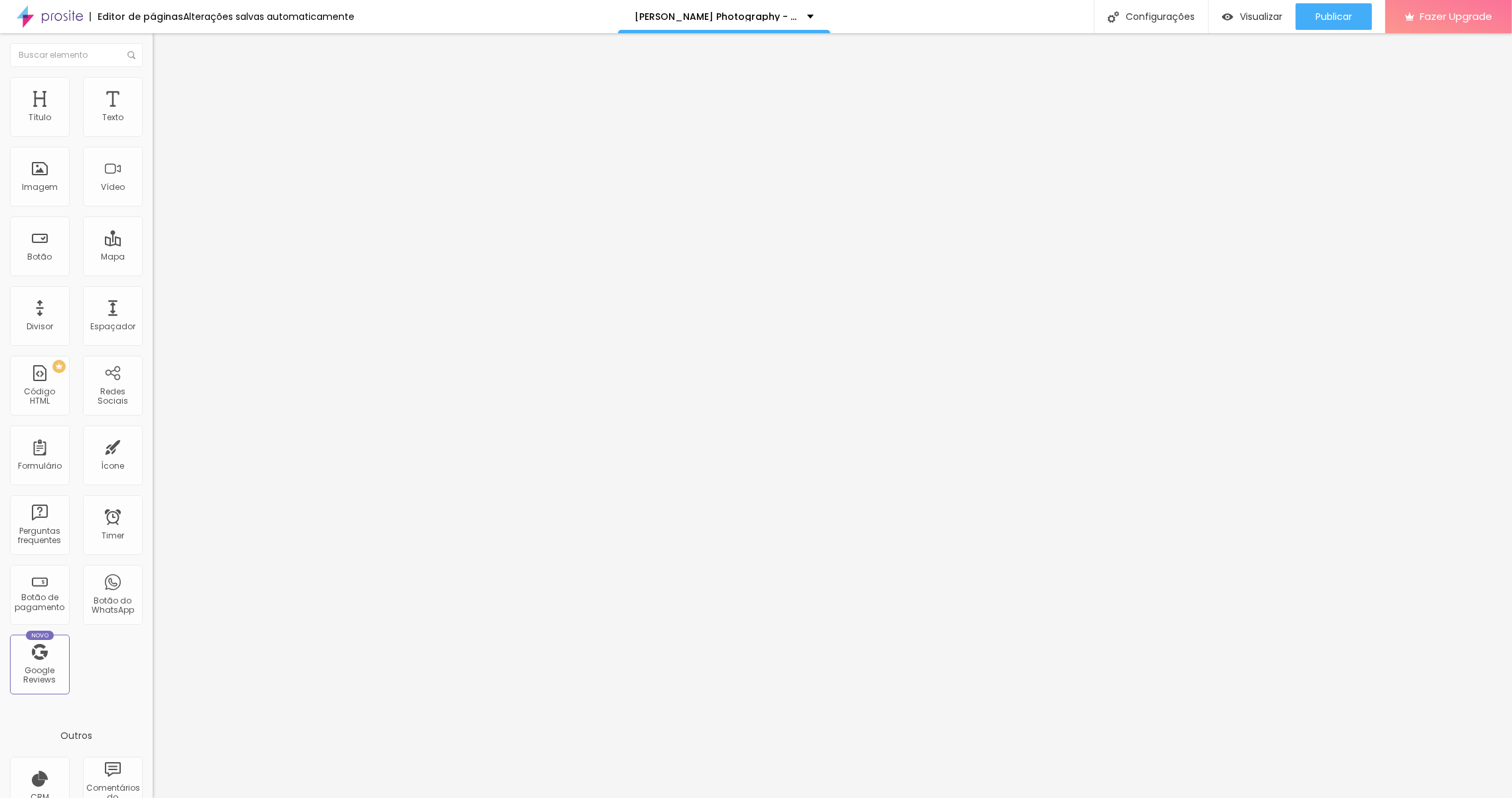
click at [165, 92] on span "Avançado" at bounding box center [187, 86] width 44 height 12
click at [152, 76] on img at bounding box center [158, 69] width 12 height 12
click at [162, 52] on img "button" at bounding box center [168, 49] width 11 height 11
click at [162, 50] on img "button" at bounding box center [168, 49] width 11 height 11
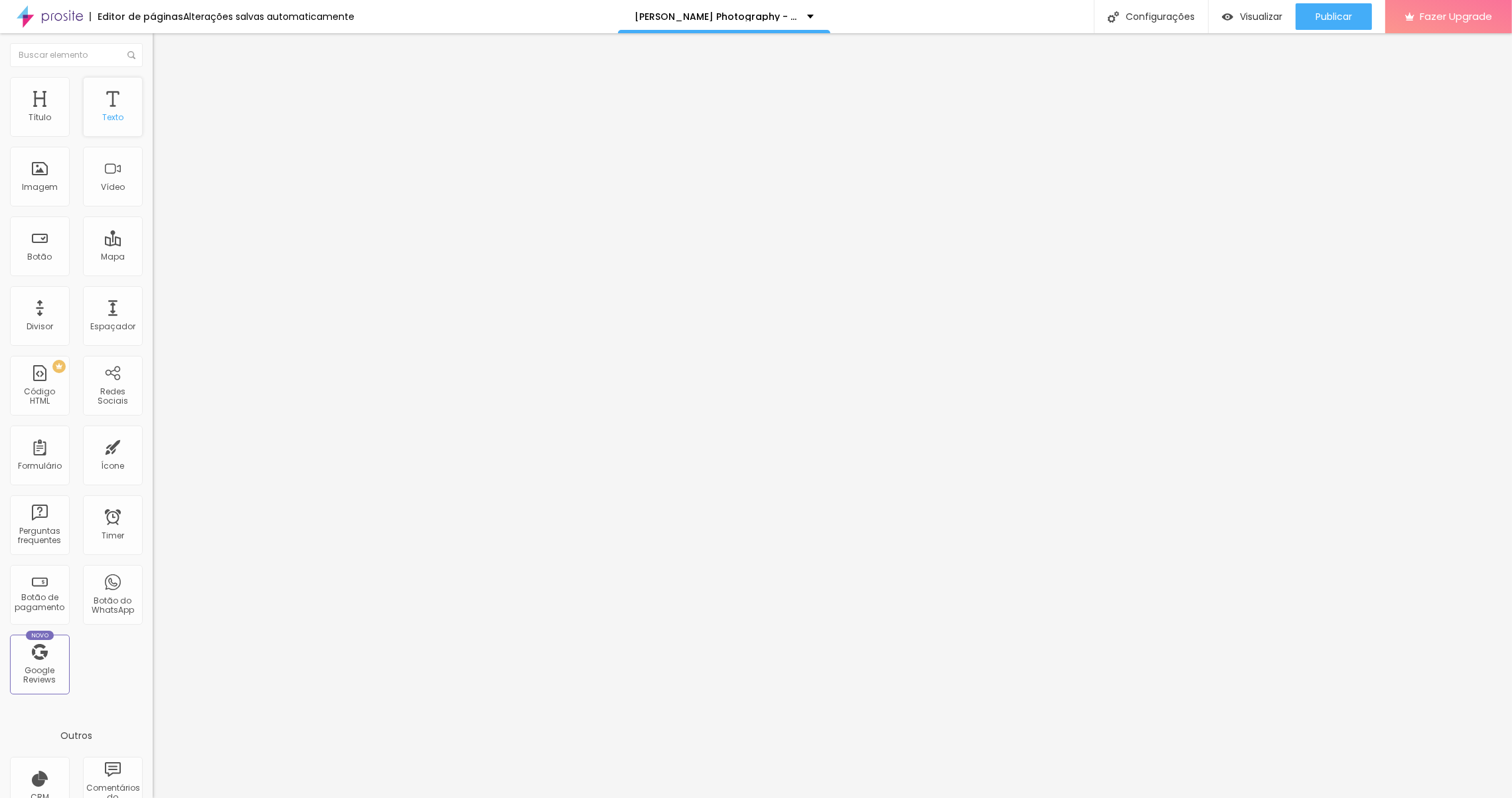
click at [116, 119] on div "Texto" at bounding box center [113, 117] width 22 height 9
click at [152, 127] on button "button" at bounding box center [161, 120] width 19 height 14
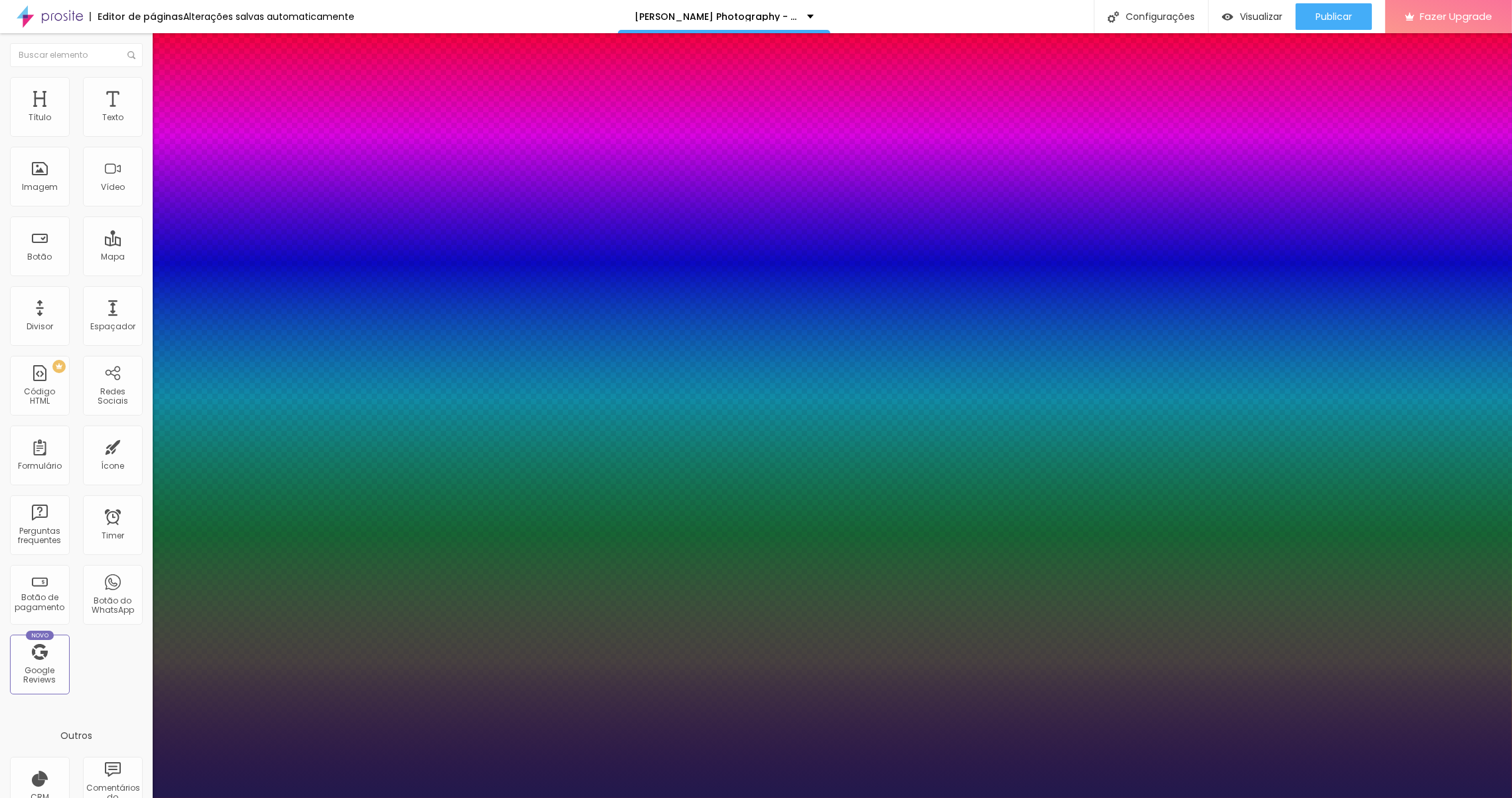
type input "1"
click at [142, 797] on select "AbrilFatface-Regular Actor-Regular Alegreya AlegreyaBlack [PERSON_NAME] [PERSON…" at bounding box center [71, 812] width 142 height 14
select select "CormorantLight"
type input "1"
click at [594, 797] on div at bounding box center [756, 798] width 1512 height 0
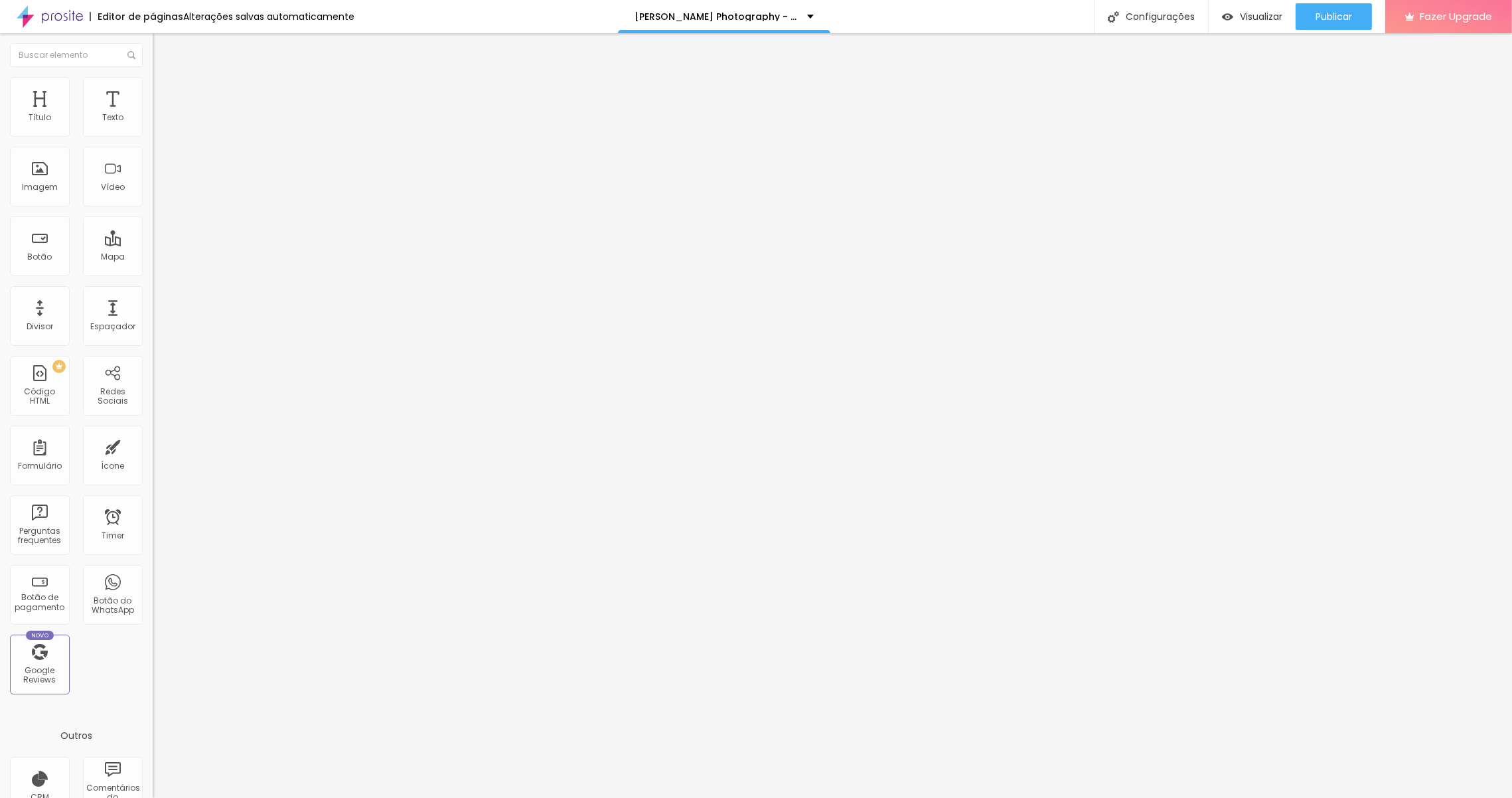
click at [165, 89] on span "Avançado" at bounding box center [187, 86] width 44 height 12
type input "12"
type input "15"
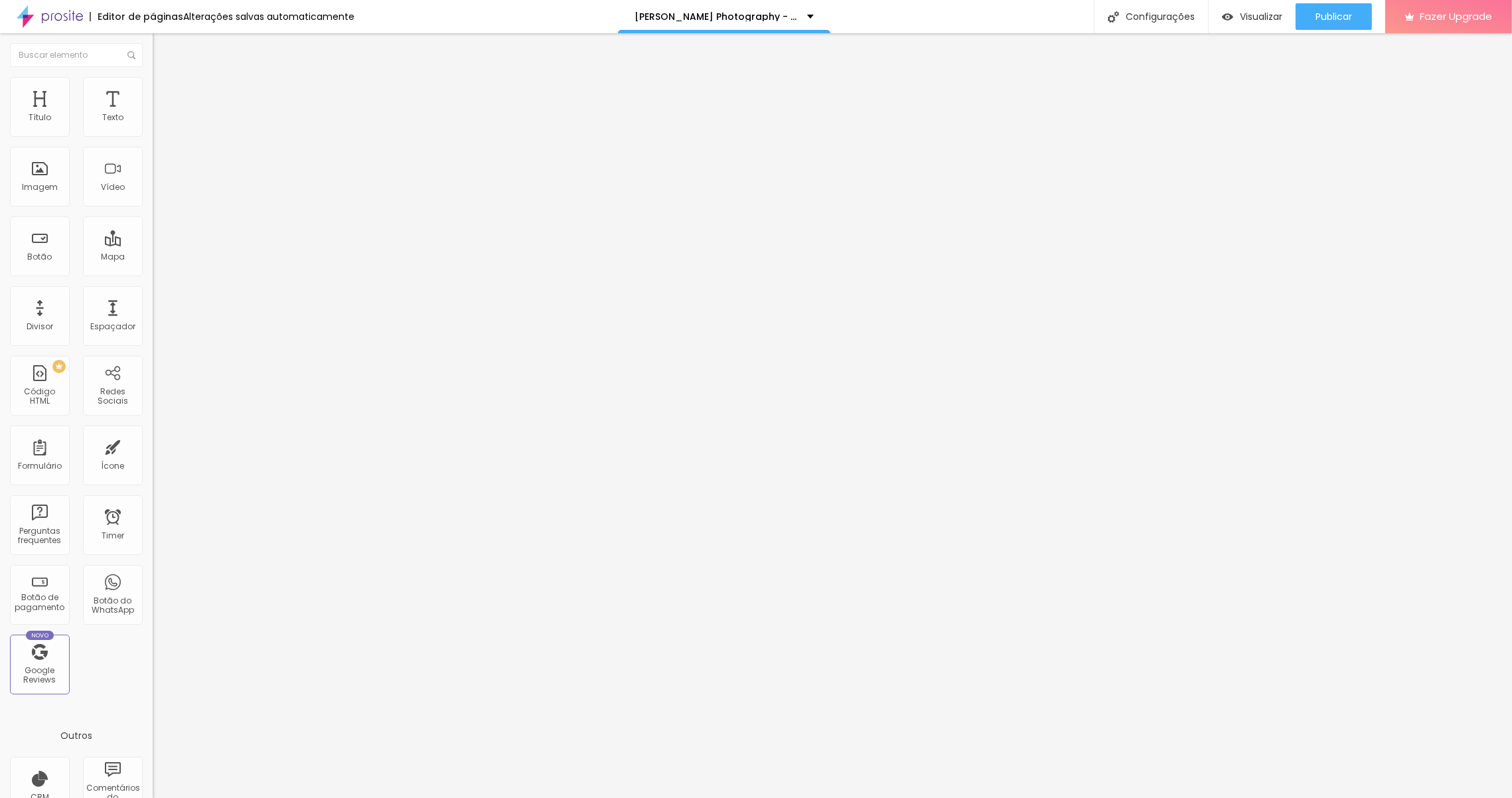
type input "16"
type input "20"
type input "27"
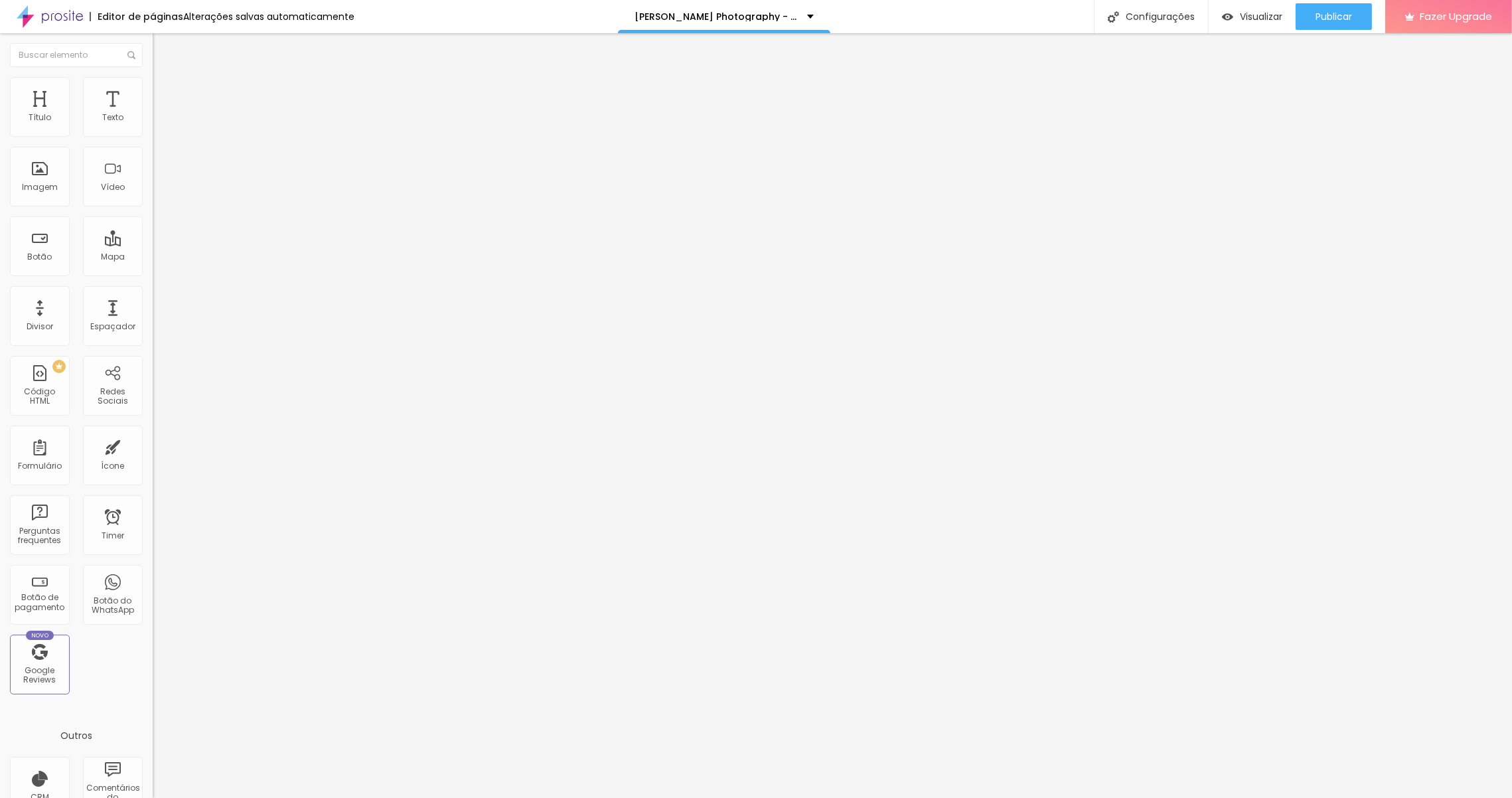
type input "27"
type input "24"
type input "21"
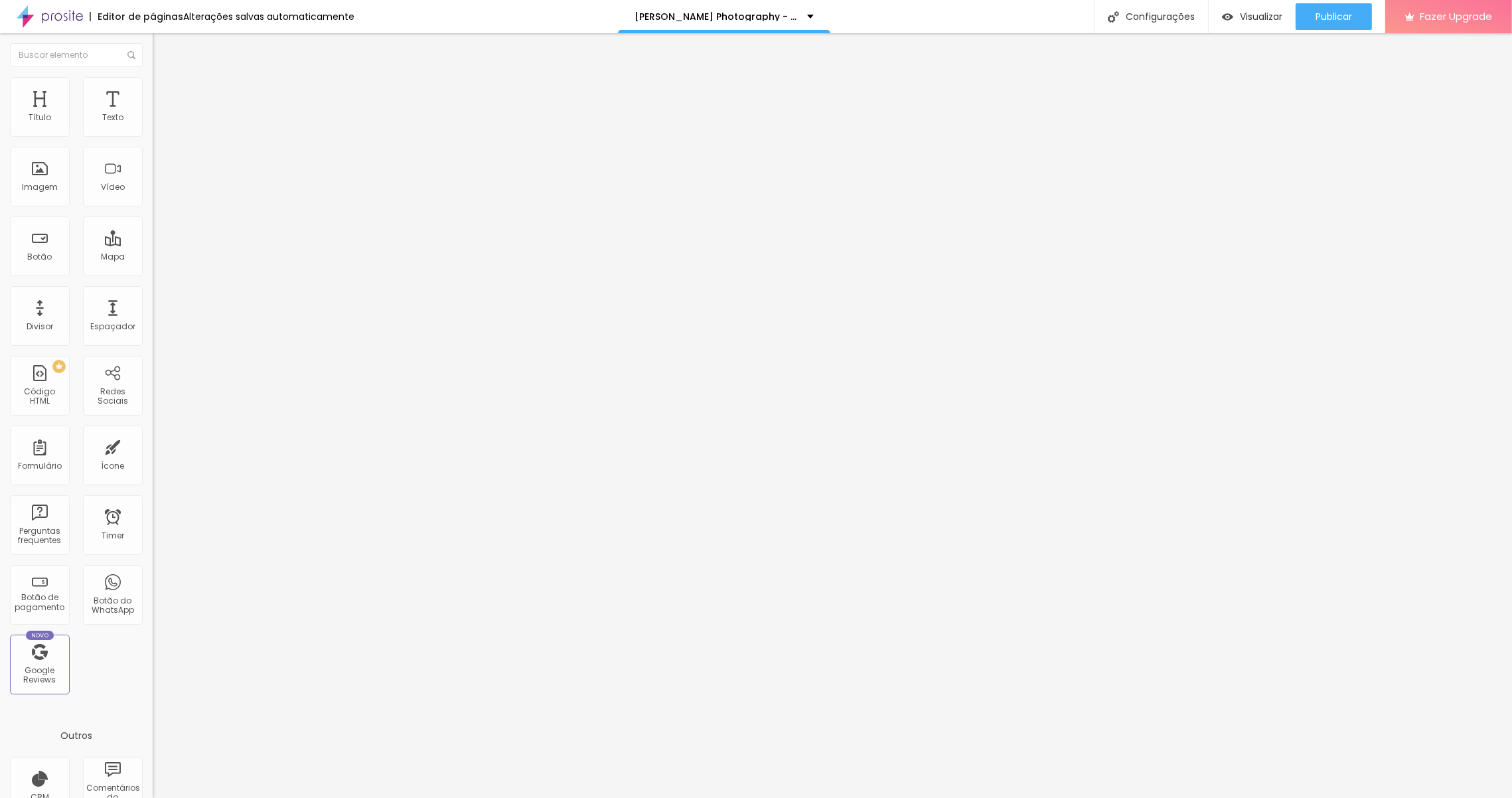
type input "20"
drag, startPoint x: 39, startPoint y: 130, endPoint x: 47, endPoint y: 129, distance: 8.1
type input "20"
click at [152, 244] on input "range" at bounding box center [195, 249] width 86 height 11
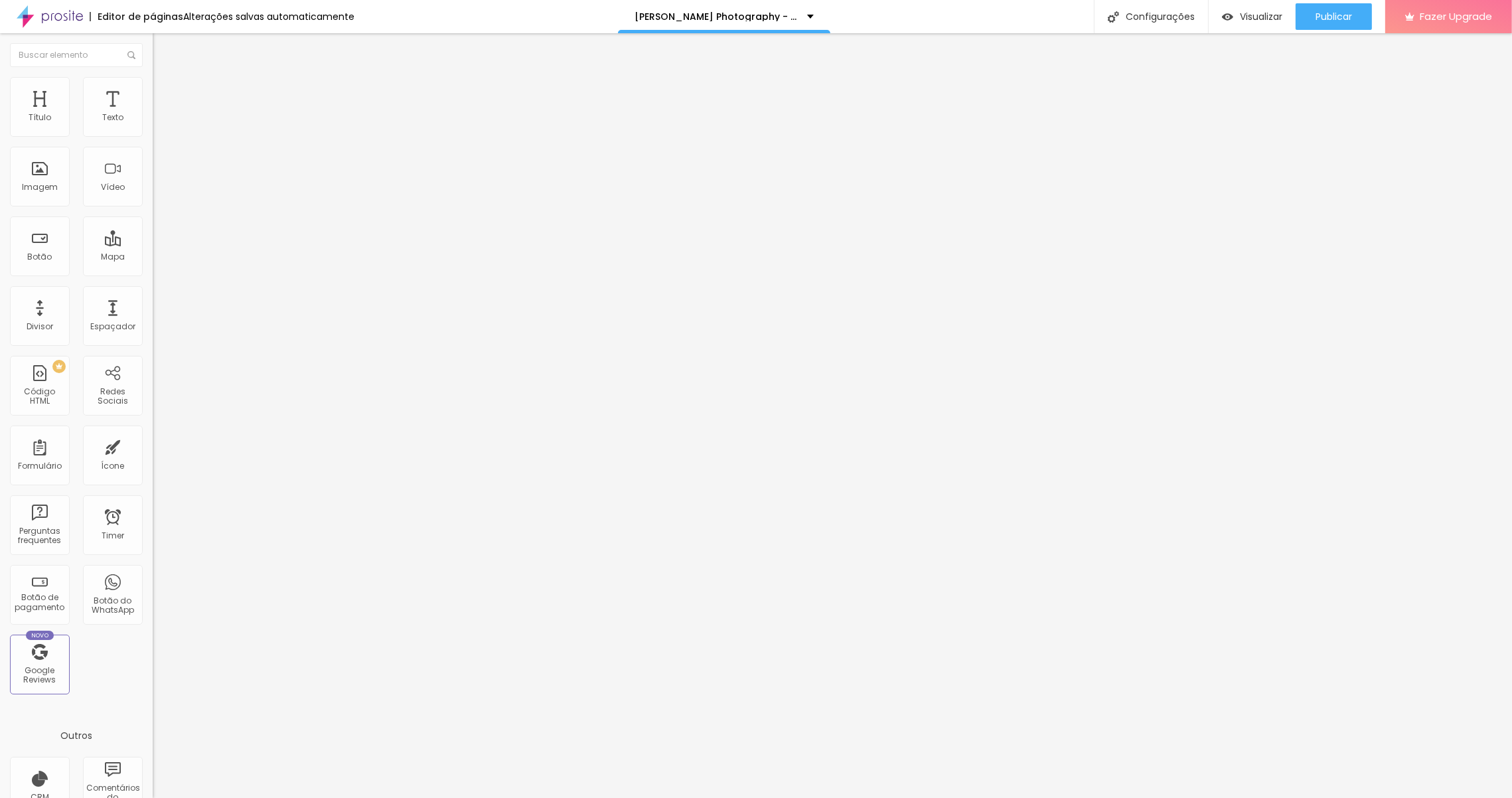
type input "12"
type input "15"
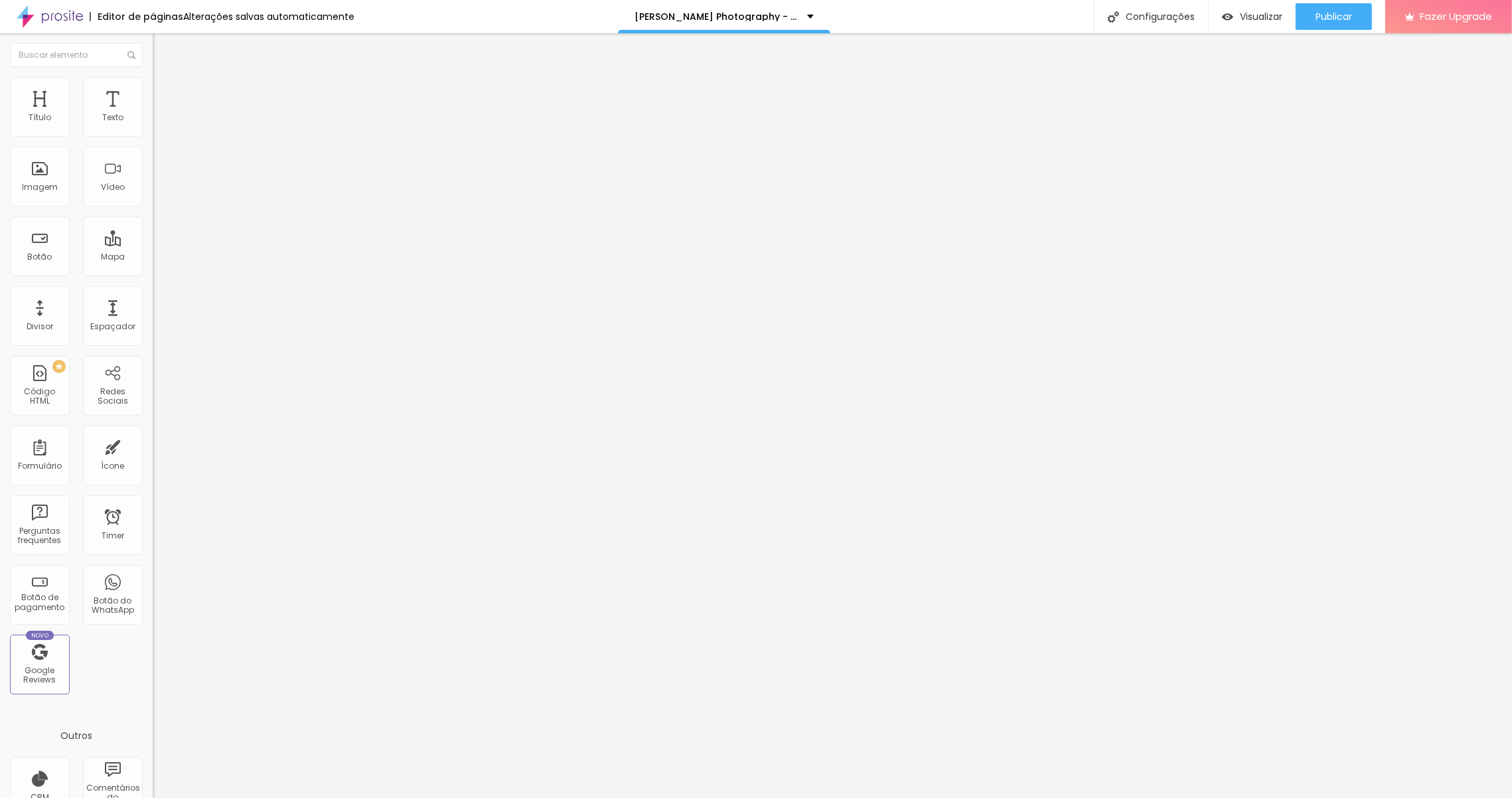
click at [152, 432] on input "range" at bounding box center [195, 438] width 86 height 11
click at [152, 77] on li "Estilo" at bounding box center [228, 70] width 152 height 14
click at [158, 123] on icon "button" at bounding box center [161, 119] width 8 height 8
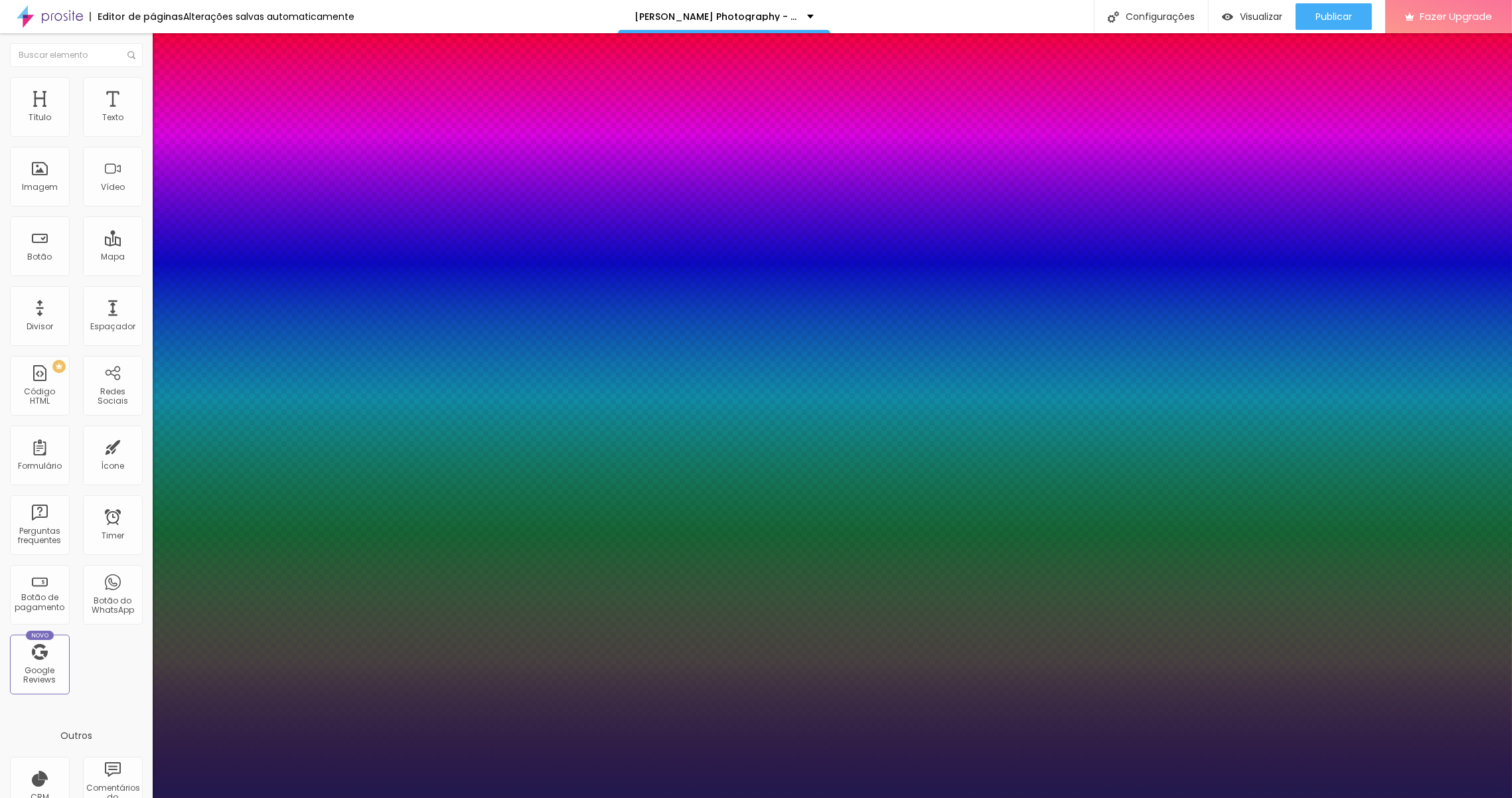
type input "1"
type input "12"
type input "1"
type input "10"
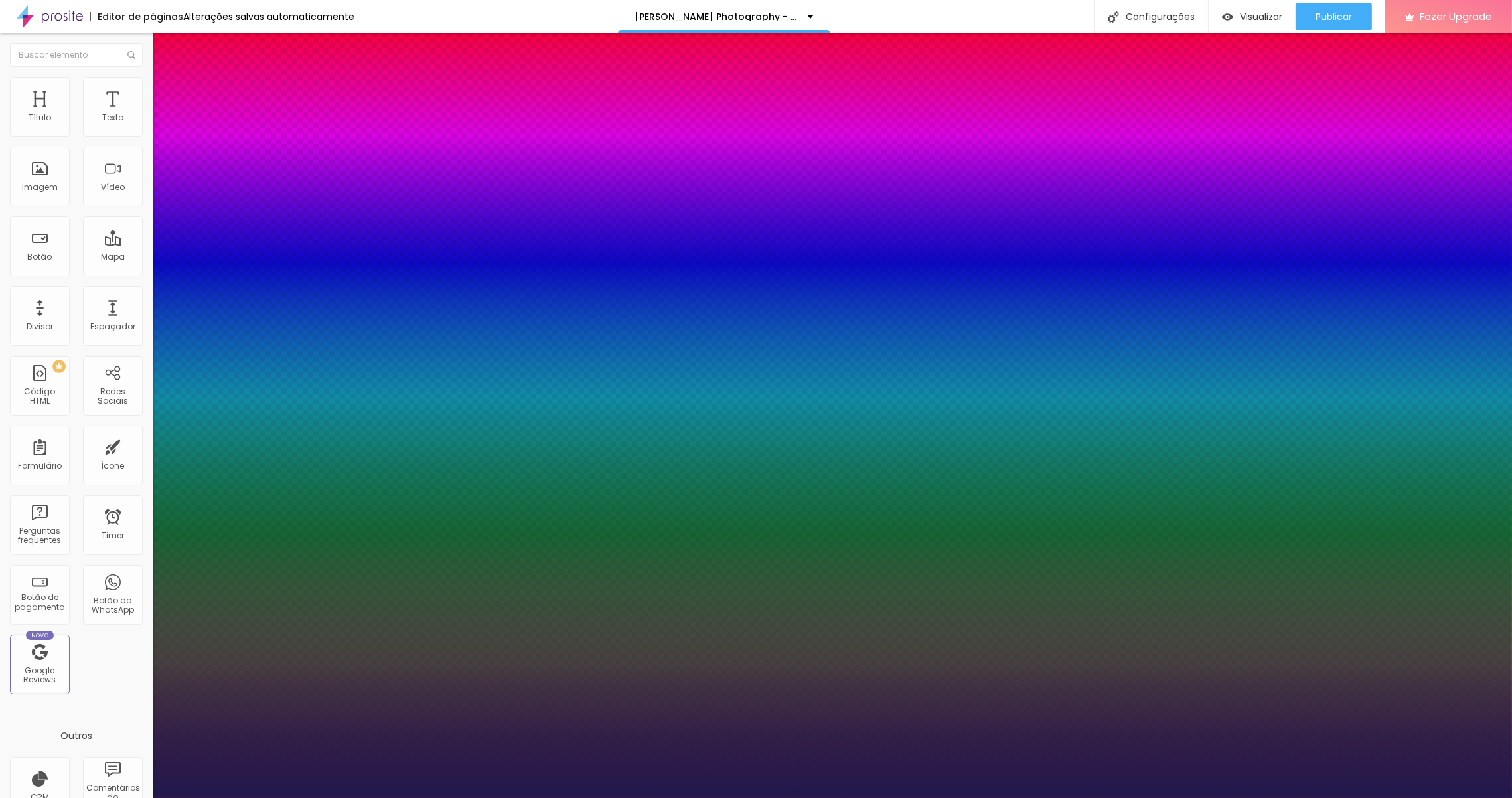
type input "10"
type input "1"
type input "9"
type input "1"
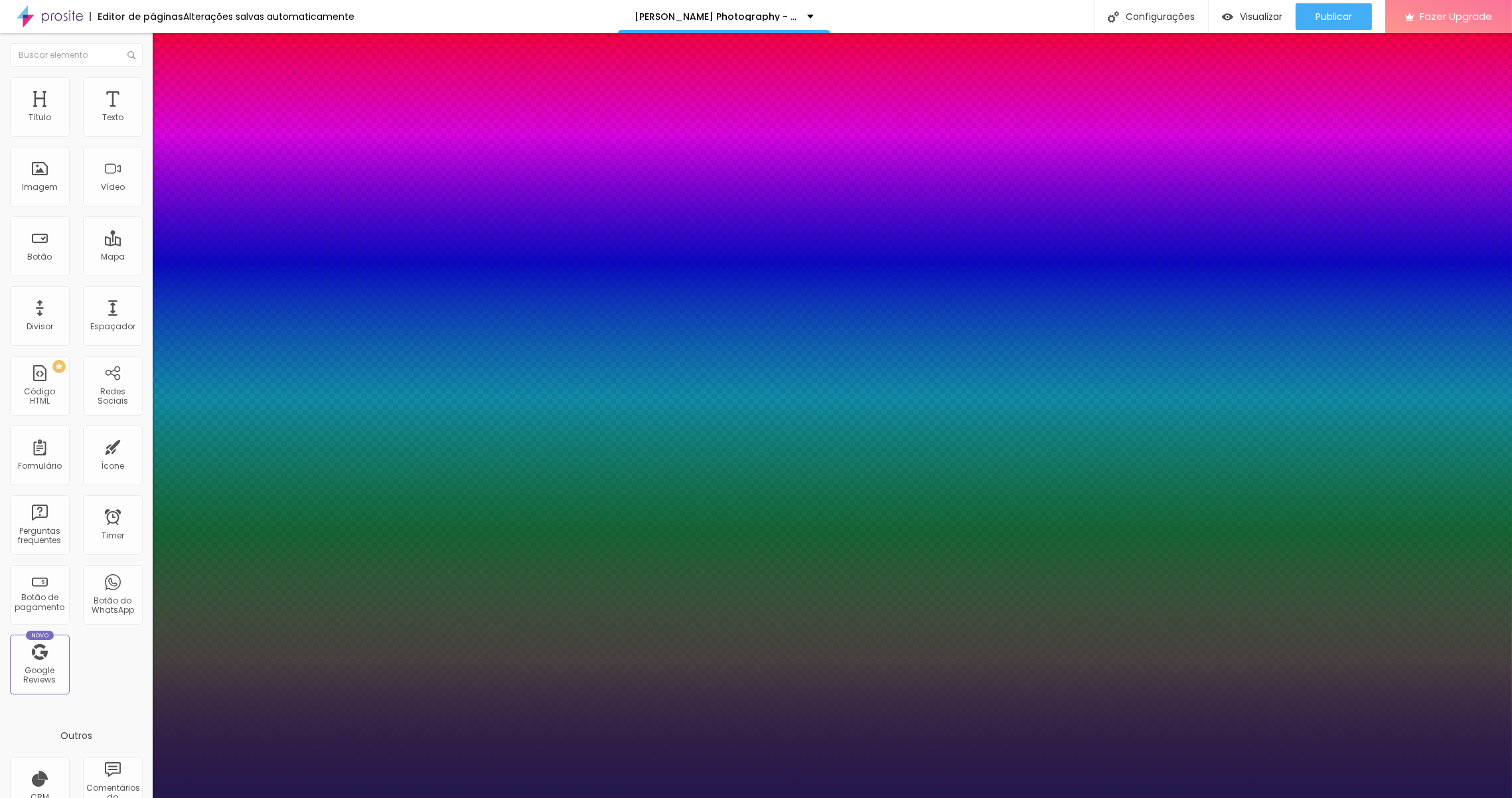
type input "10"
type input "1"
type input "12"
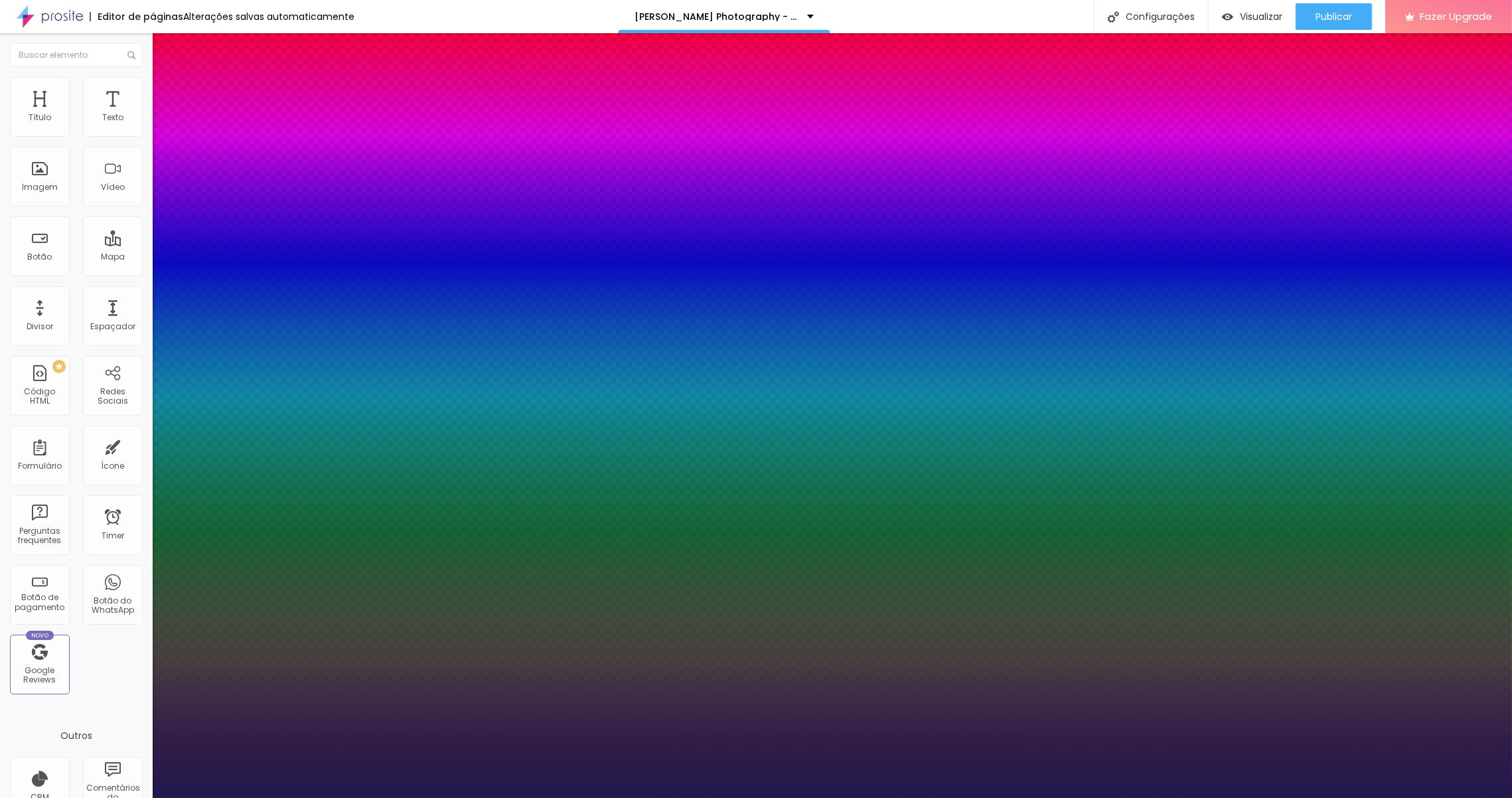
type input "1"
type input "16"
type input "1"
type input "20"
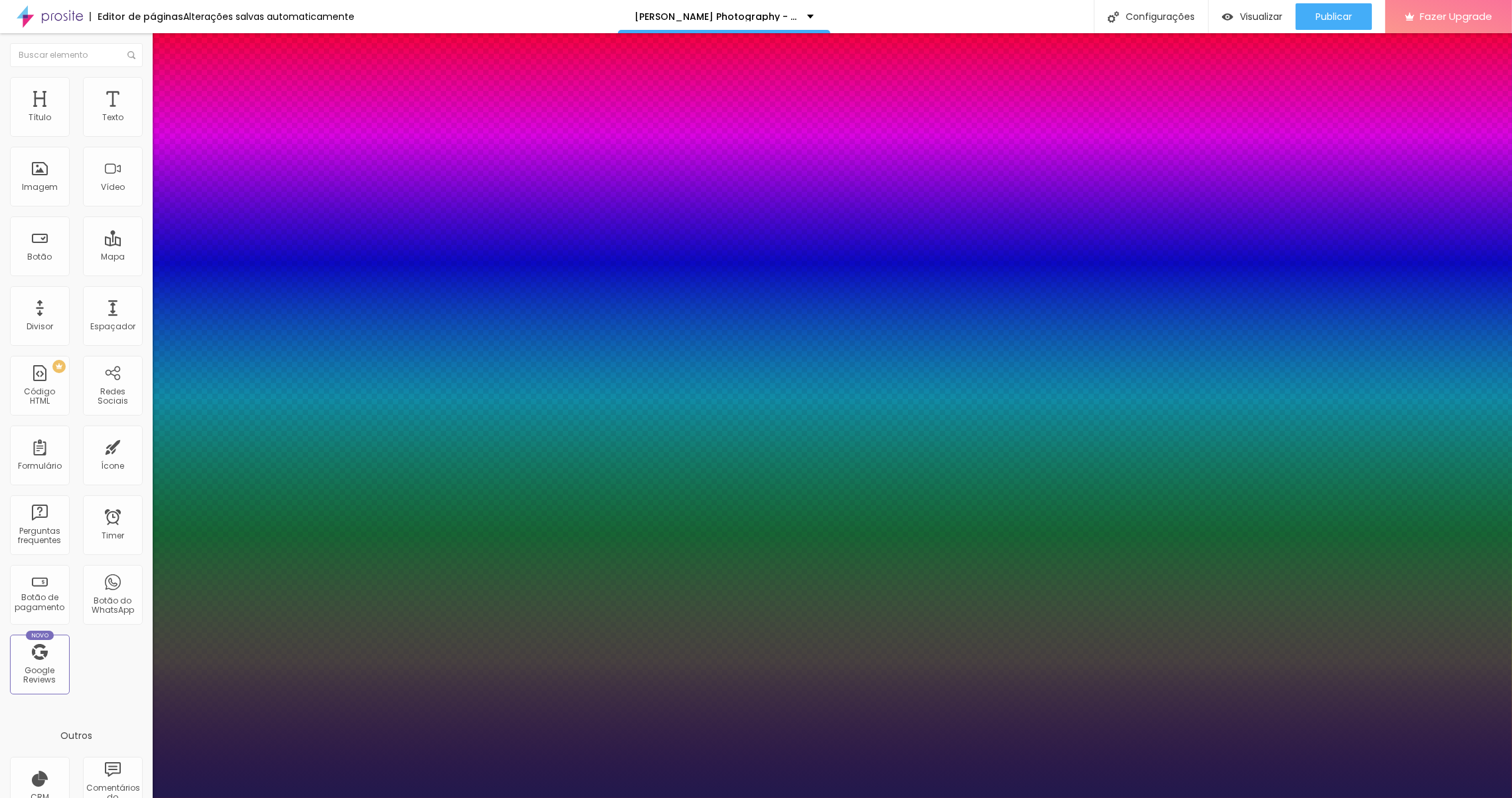
type input "20"
type input "1"
type input "26"
type input "1"
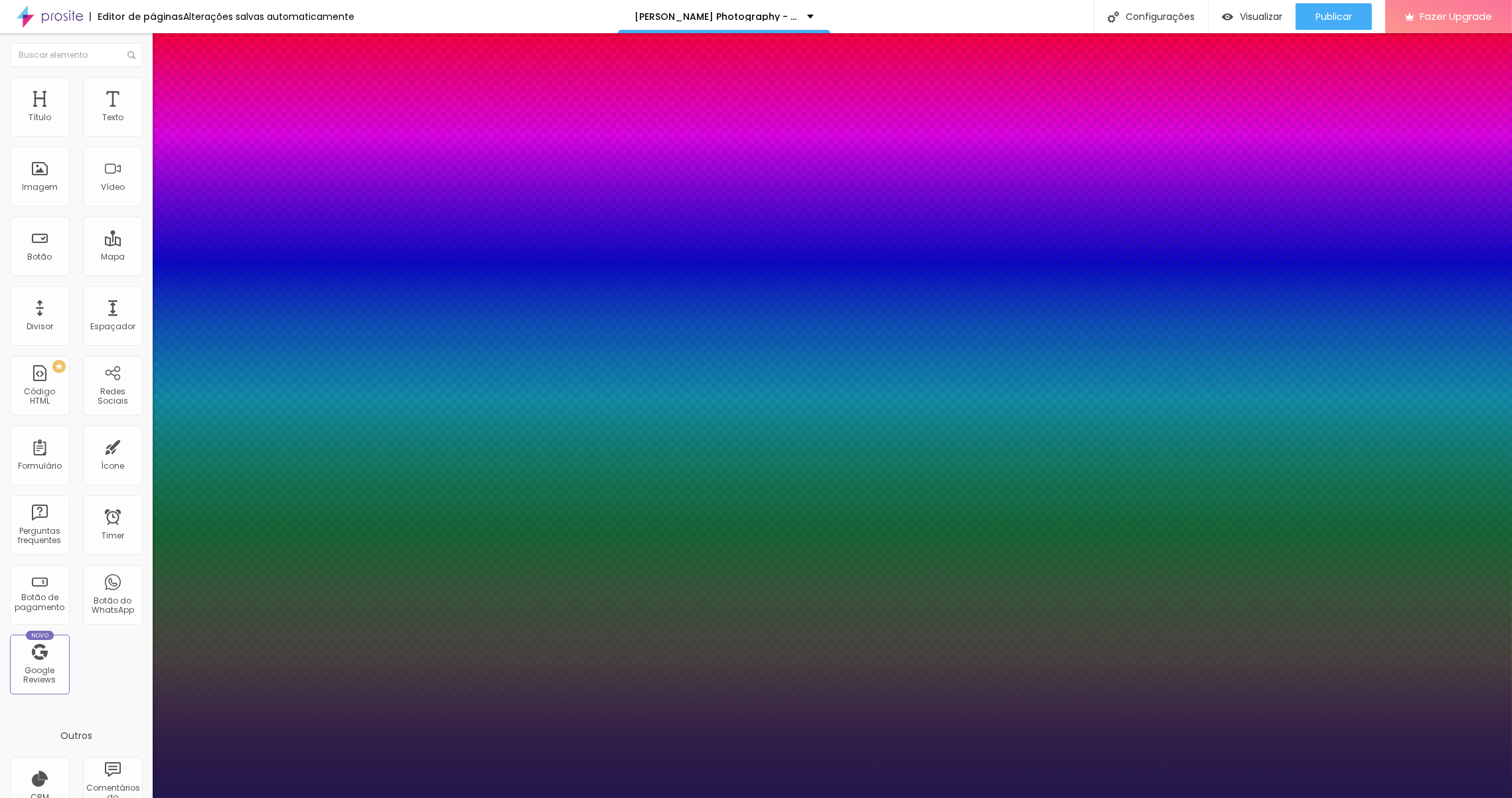
type input "28"
type input "1"
type input "23"
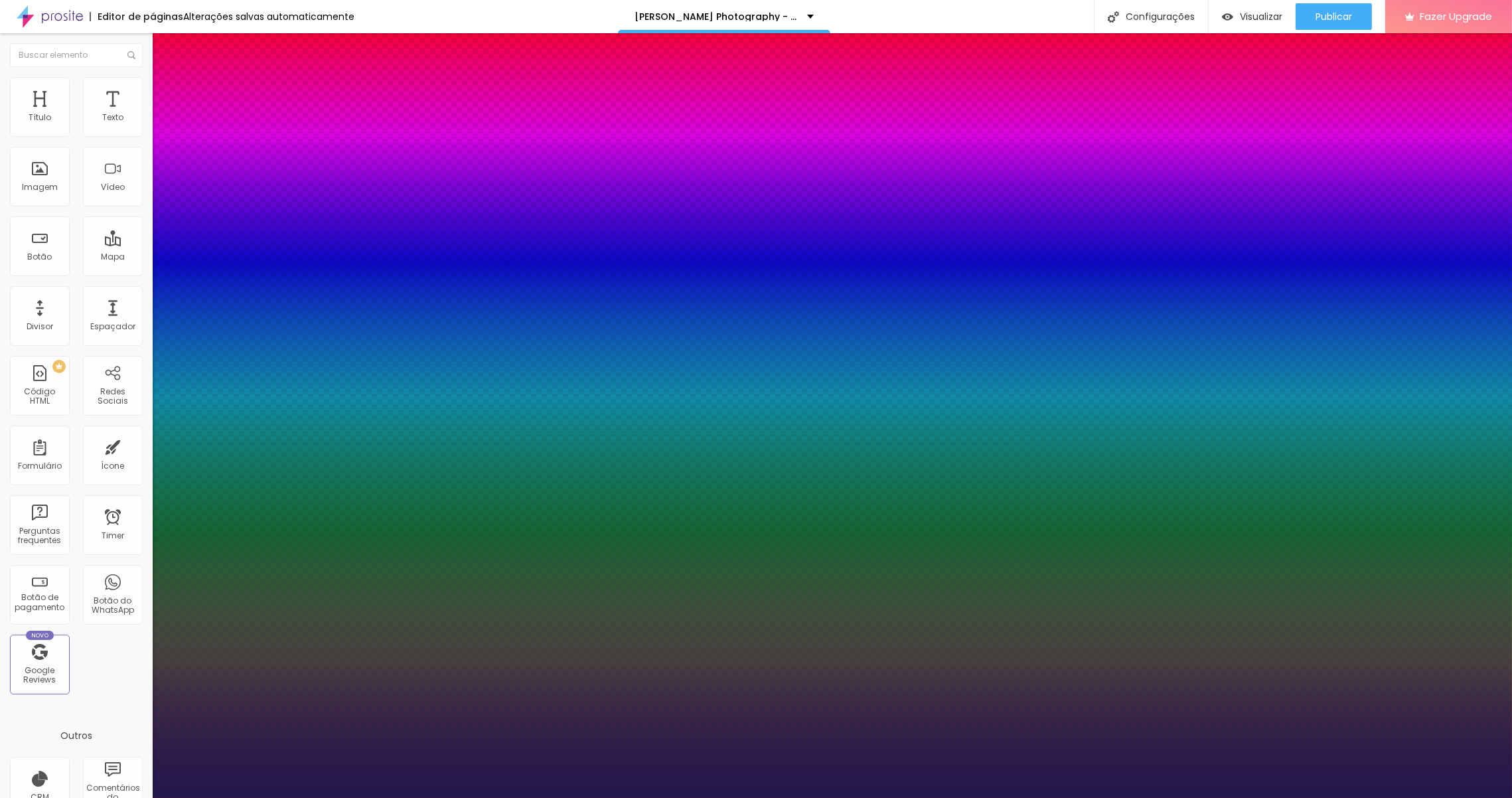
type input "1"
type input "10"
type input "1"
type input "8"
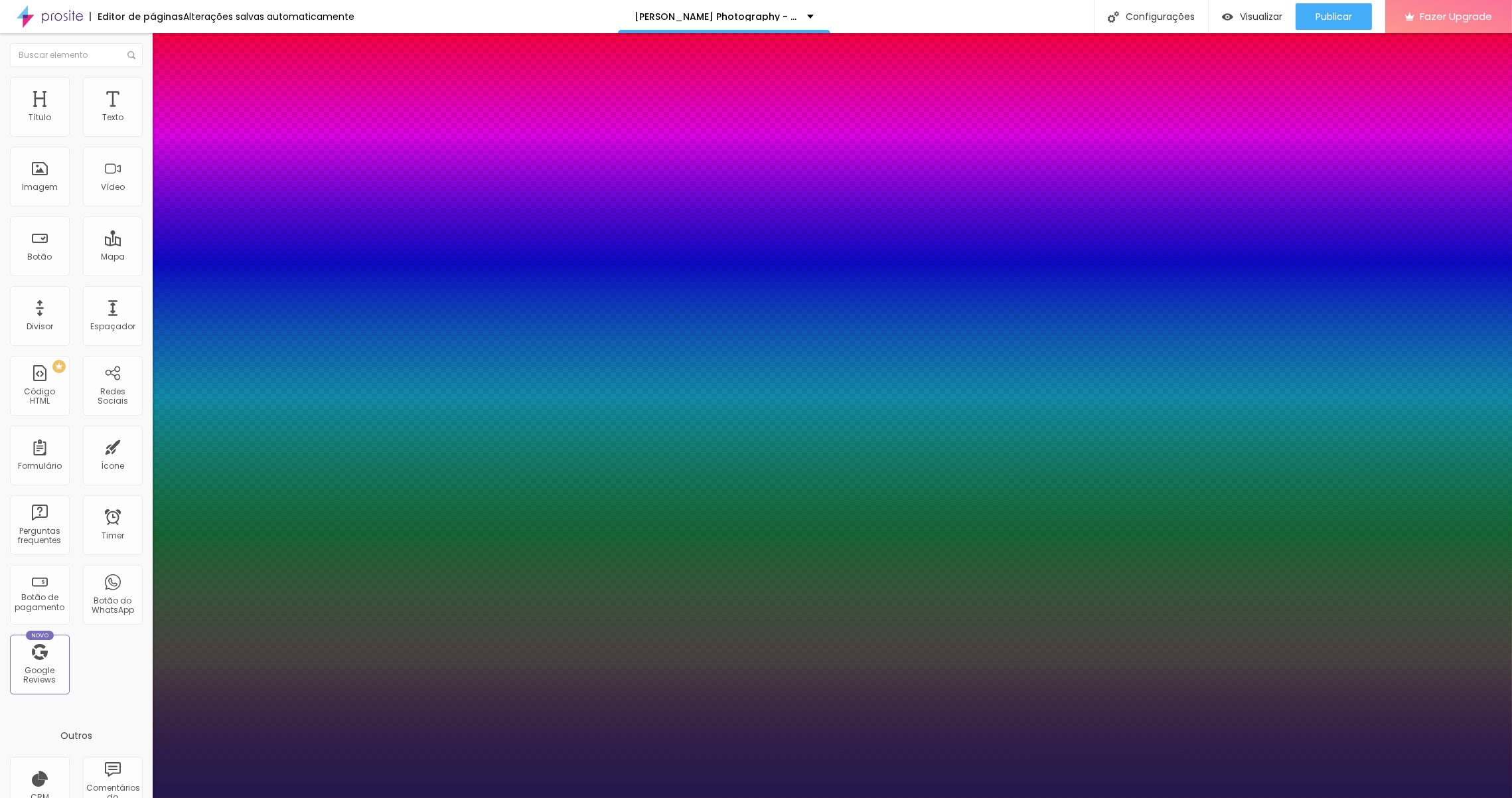
type input "8"
type input "1"
type input "10"
type input "1"
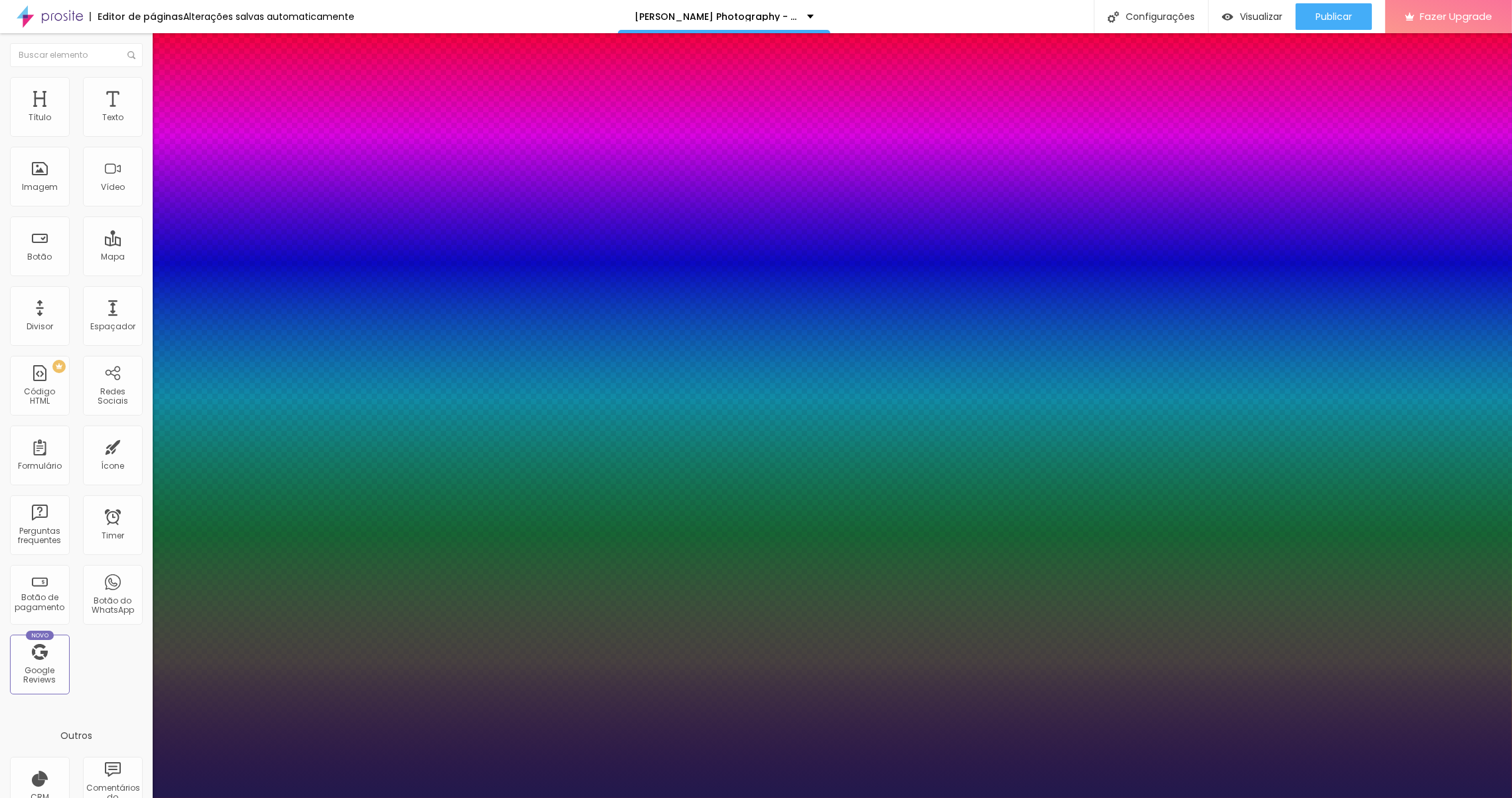
type input "11"
type input "1"
type input "12"
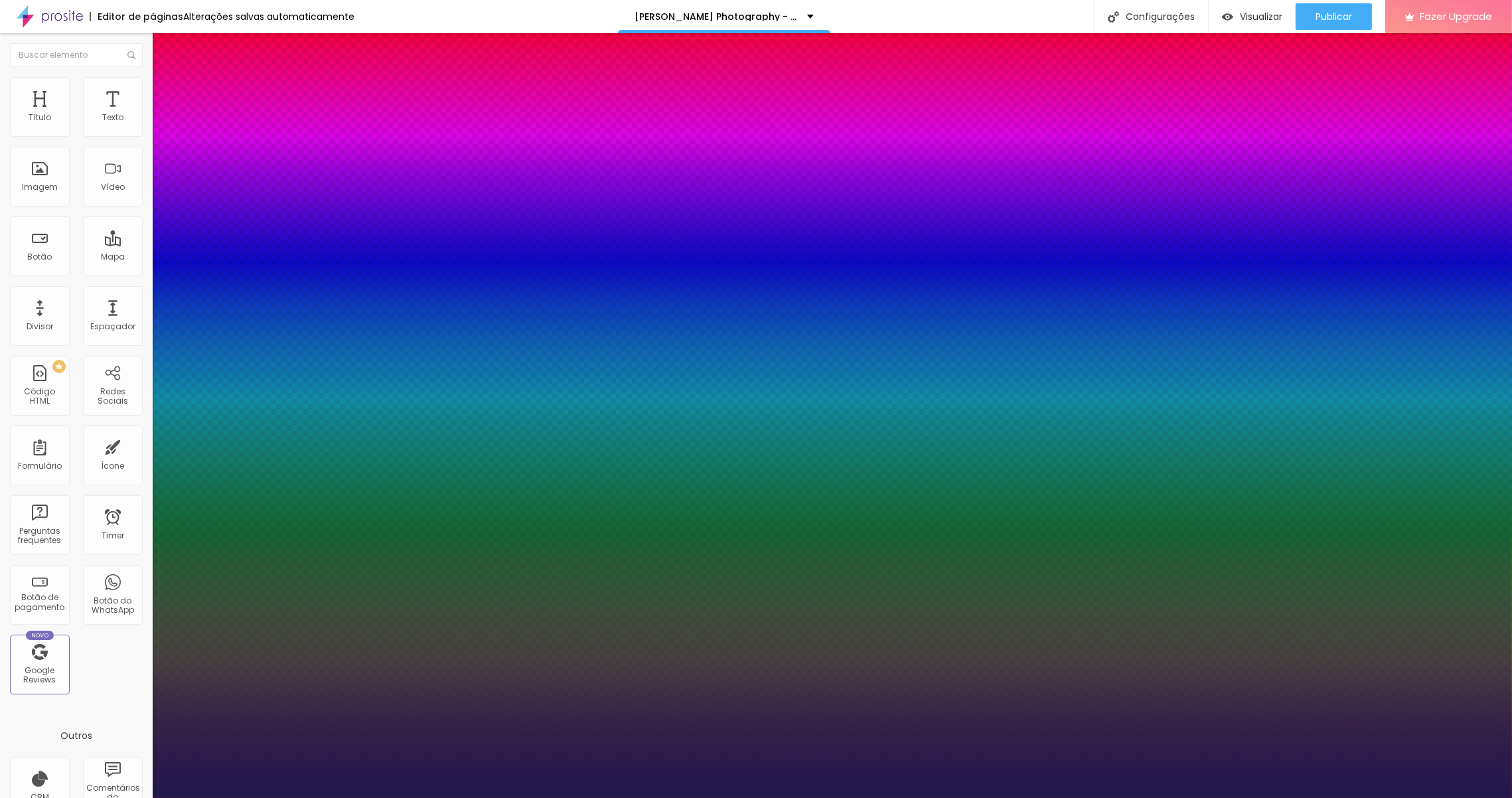
type input "1"
type input "13"
type input "1"
type input "17"
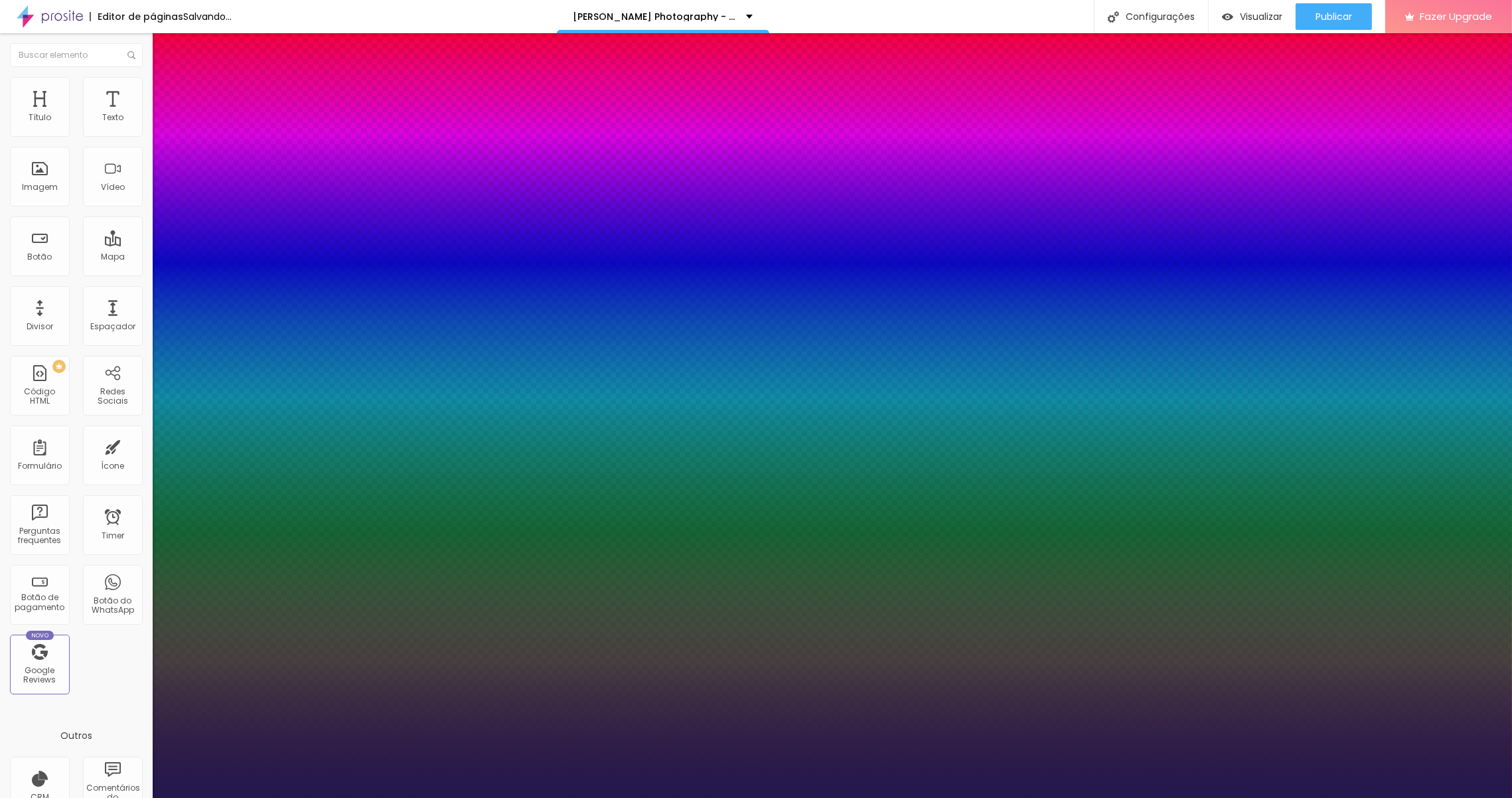
type input "17"
type input "1"
type input "20"
type input "1"
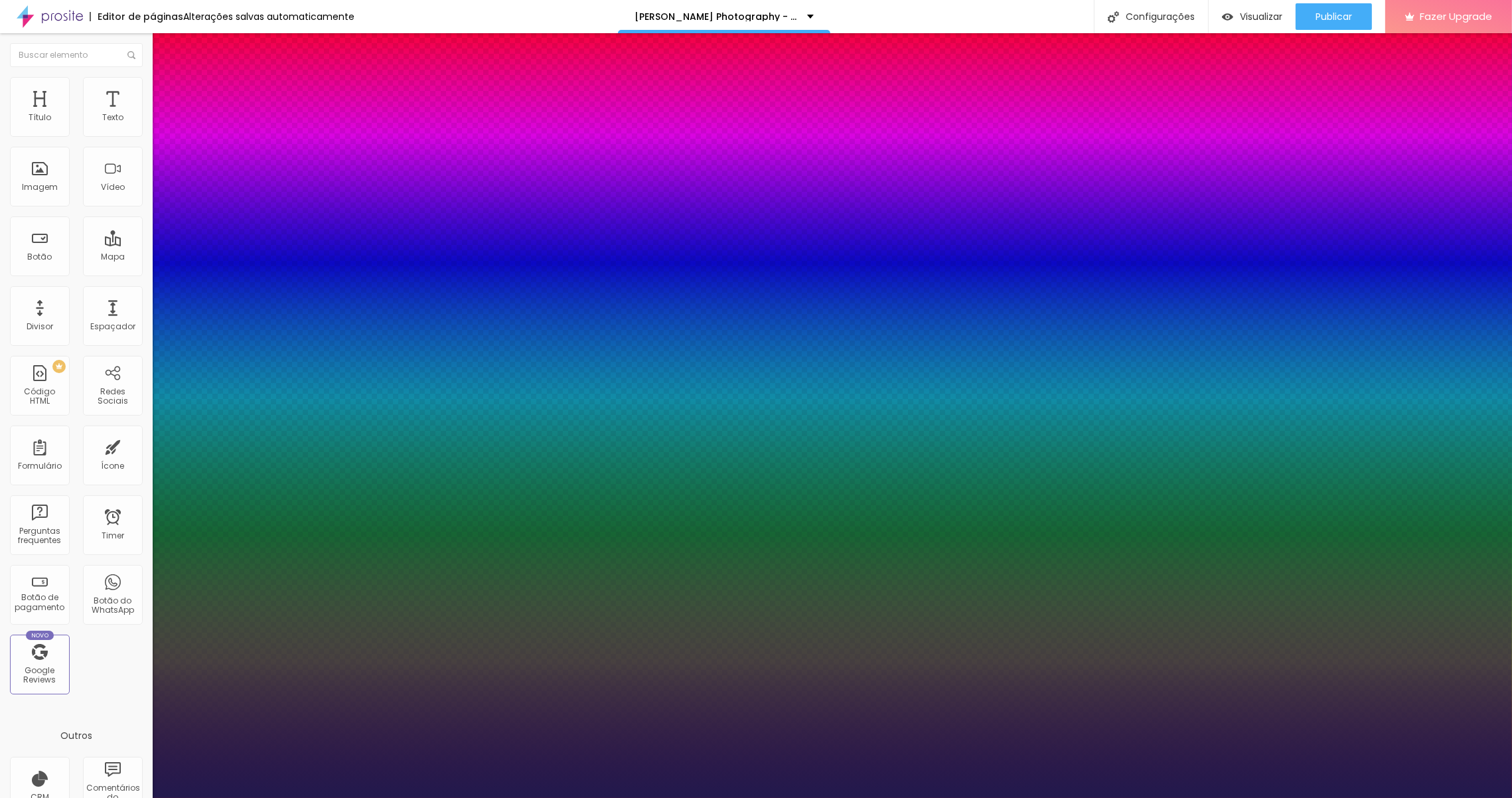
type input "18"
type input "1"
type input "17"
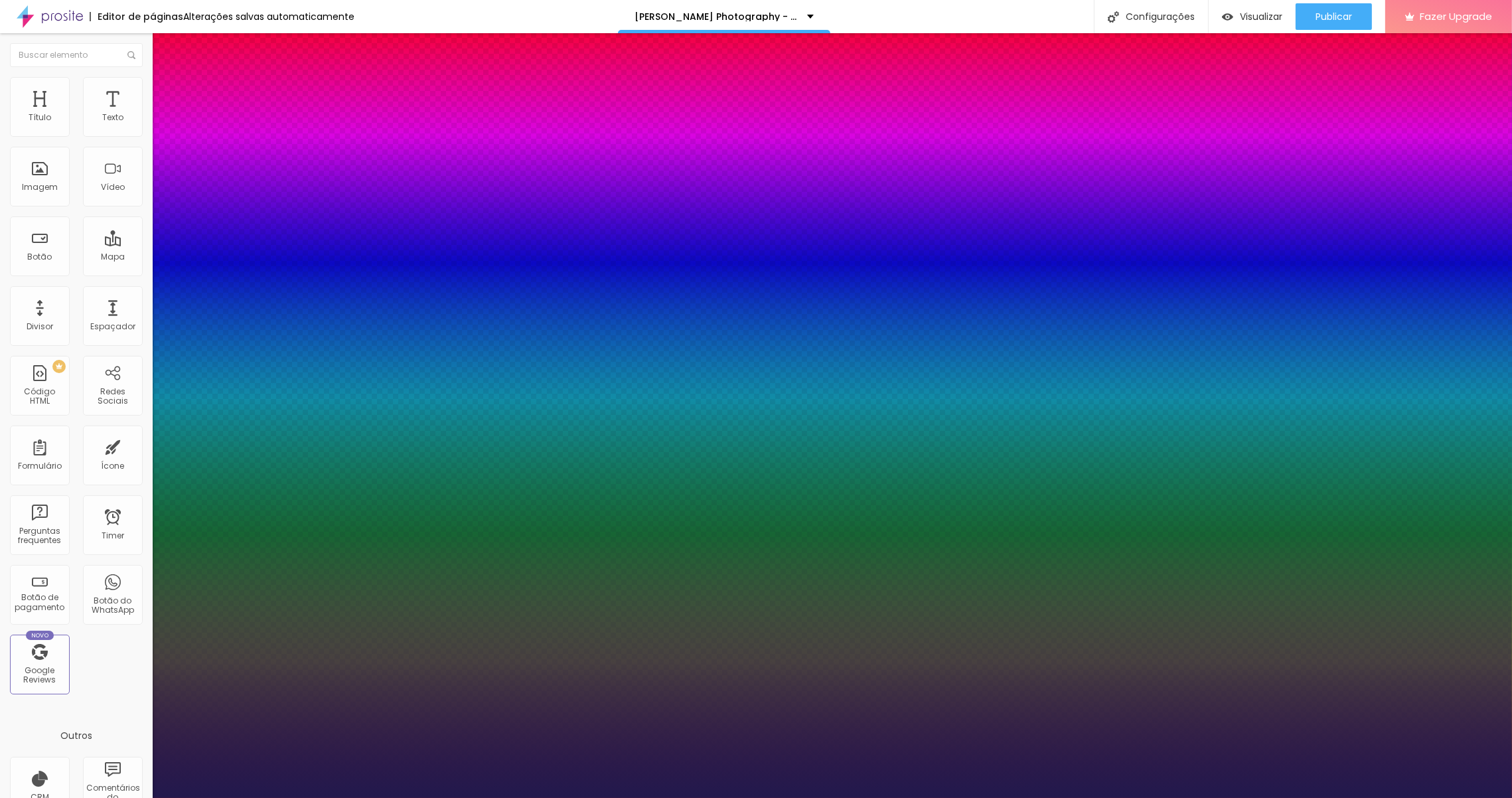
type input "1"
drag, startPoint x: 174, startPoint y: 227, endPoint x: 180, endPoint y: 218, distance: 10.8
type input "17"
type input "1"
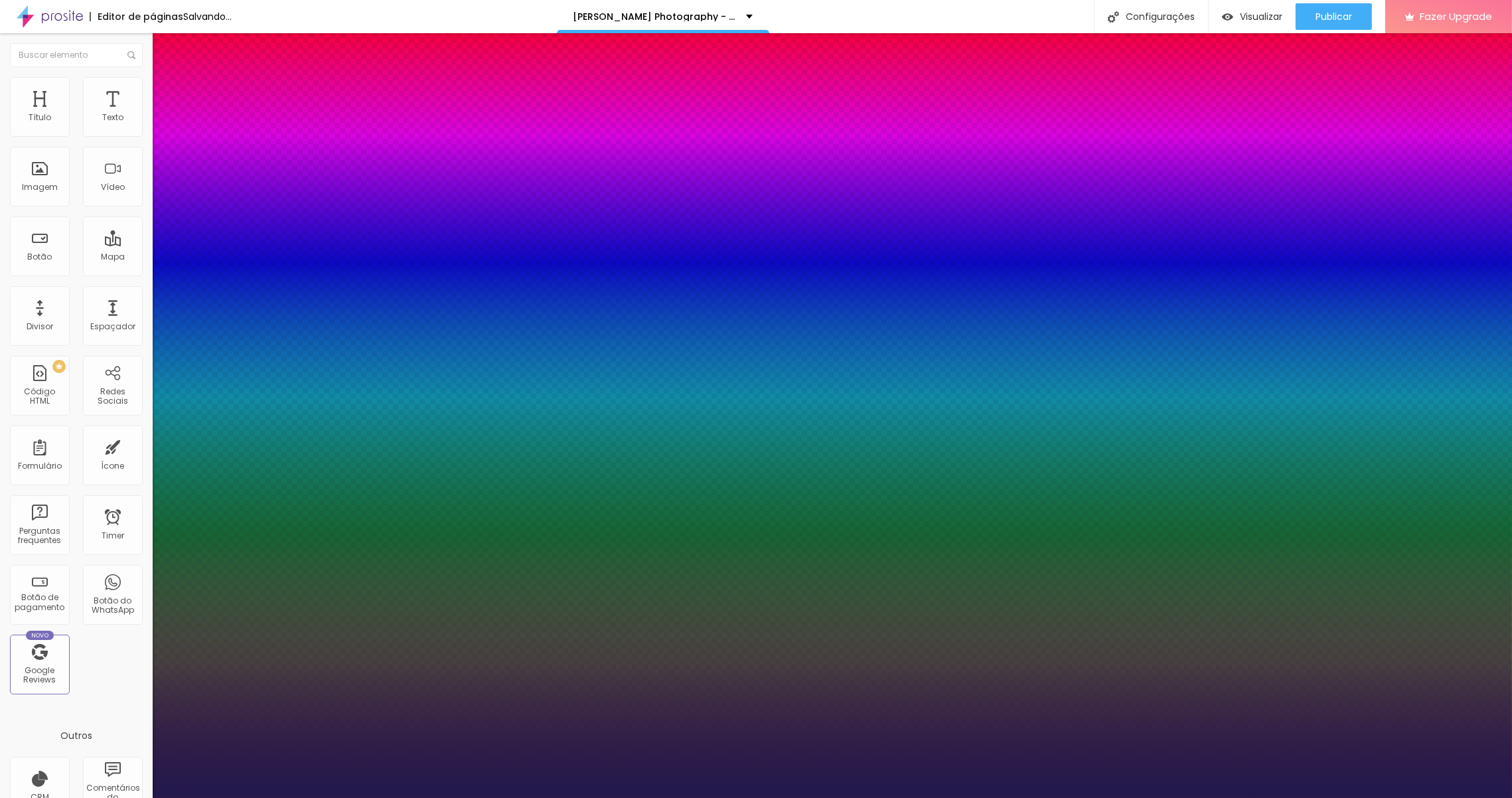
type input "0.4"
type input "1"
type input "0.5"
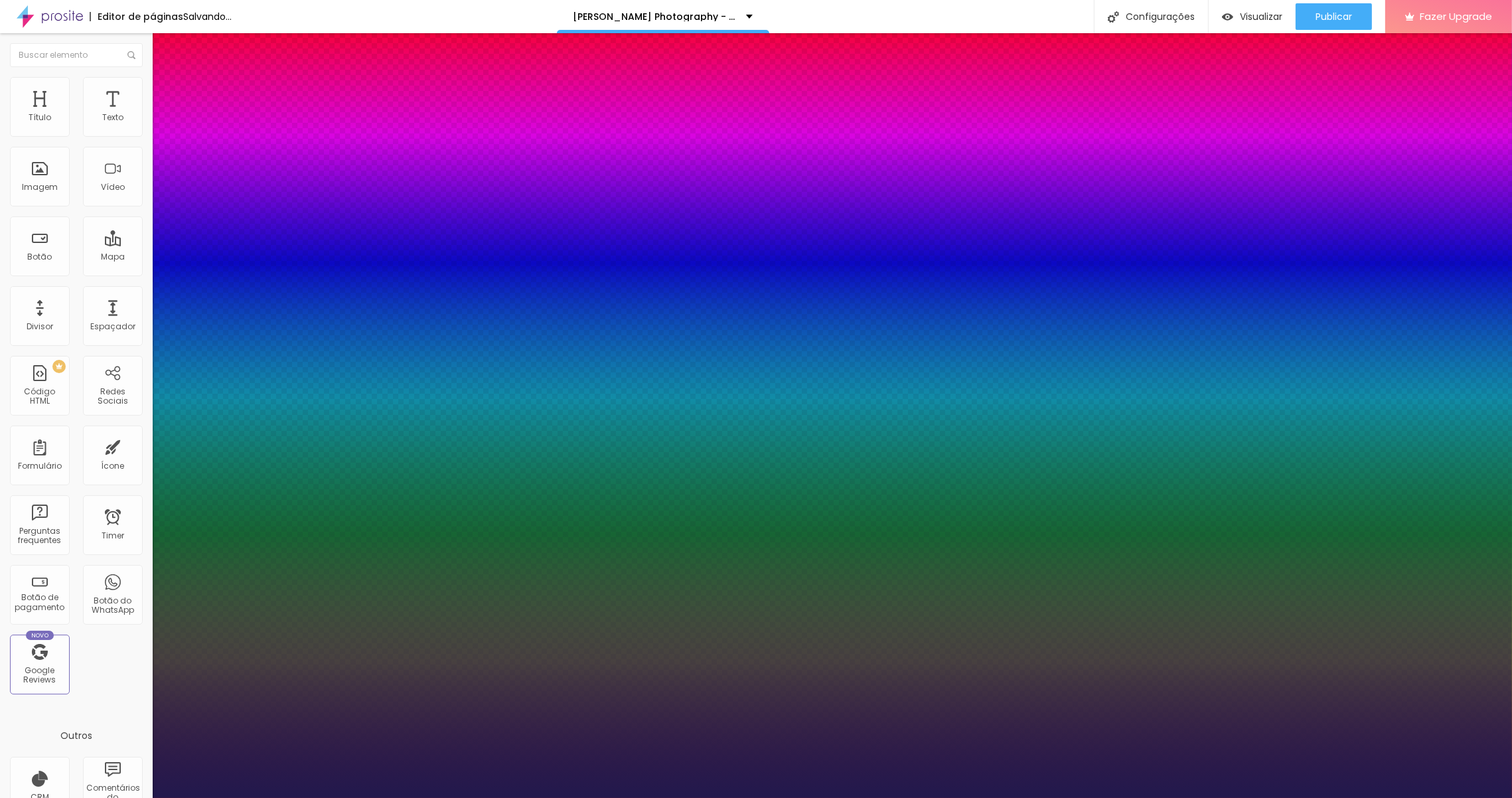
type input "1"
type input "0.5"
click at [1025, 797] on div at bounding box center [756, 798] width 1512 height 0
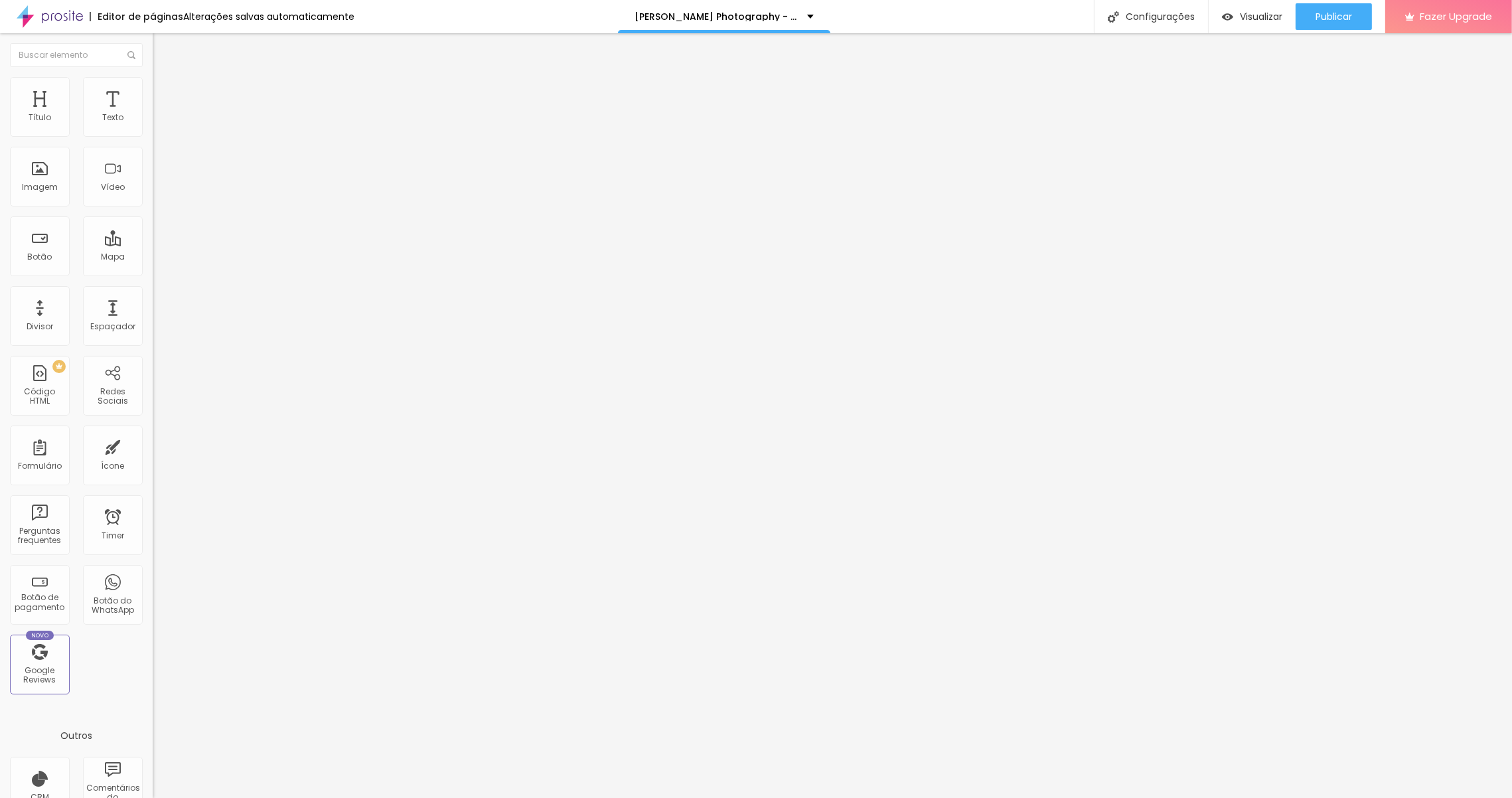
click at [152, 127] on button "button" at bounding box center [161, 120] width 19 height 14
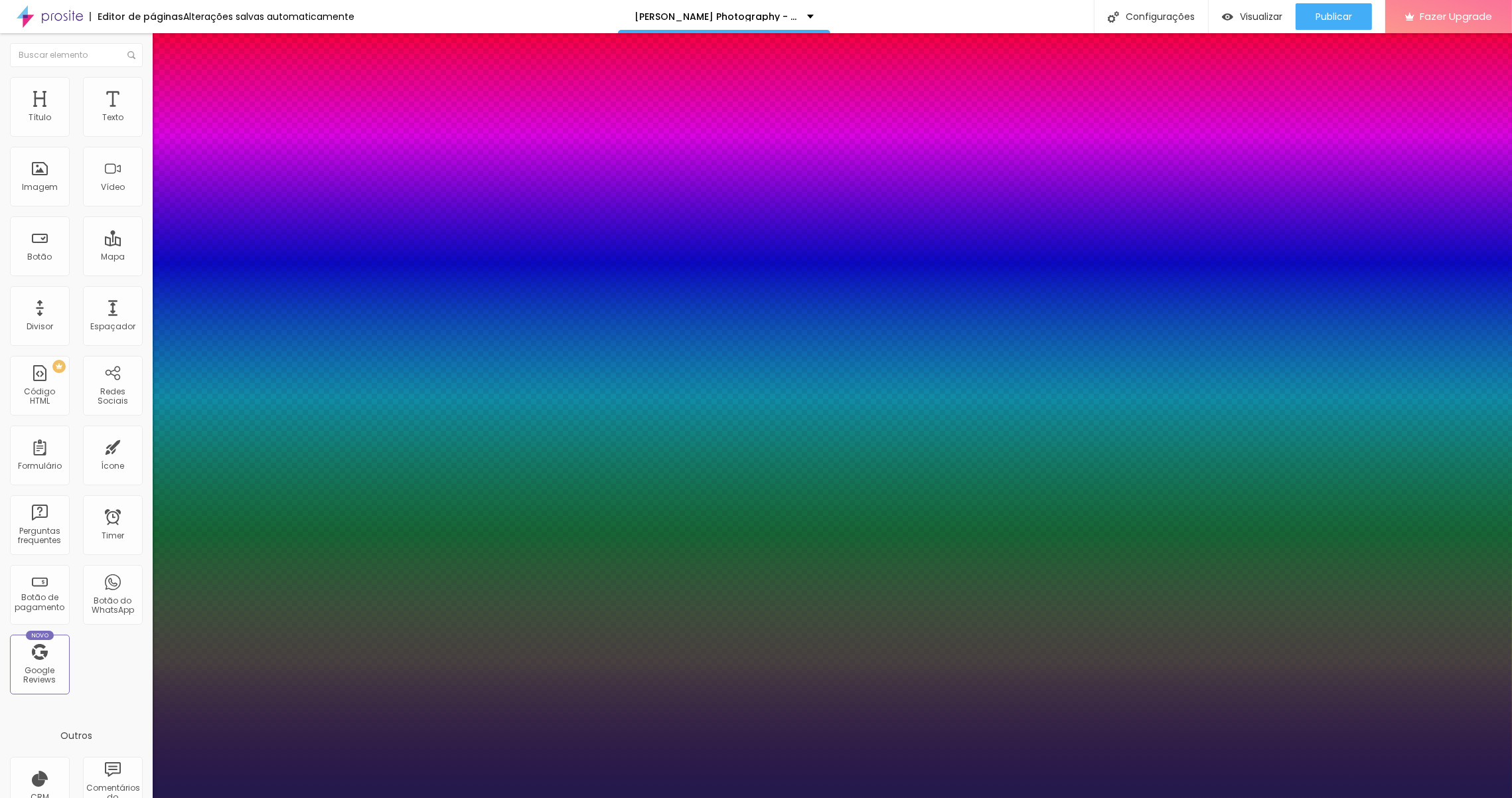
type input "5"
type input "6"
type input "7"
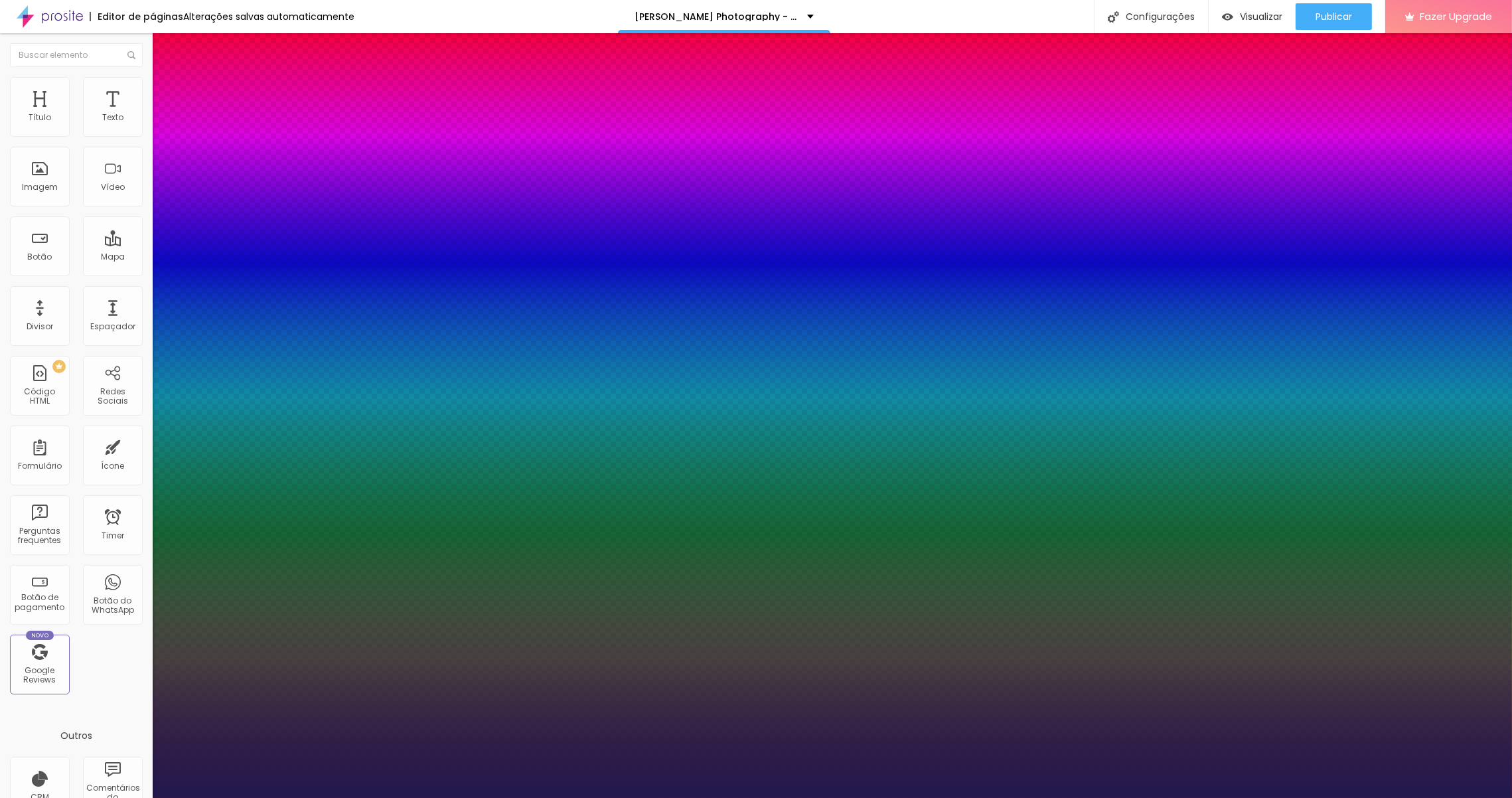
type input "7"
type input "4"
type input "2"
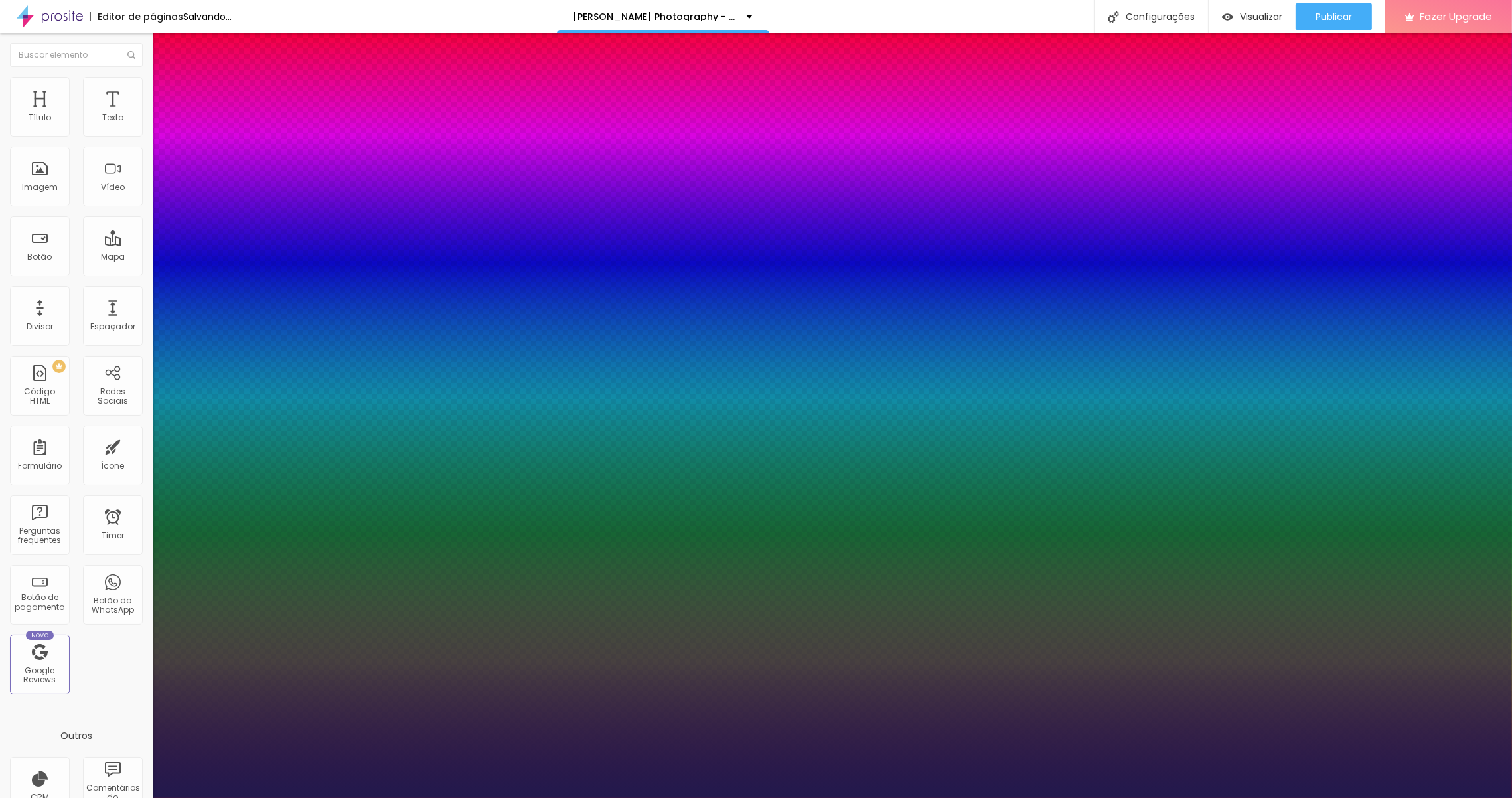
type input "1"
type input "0"
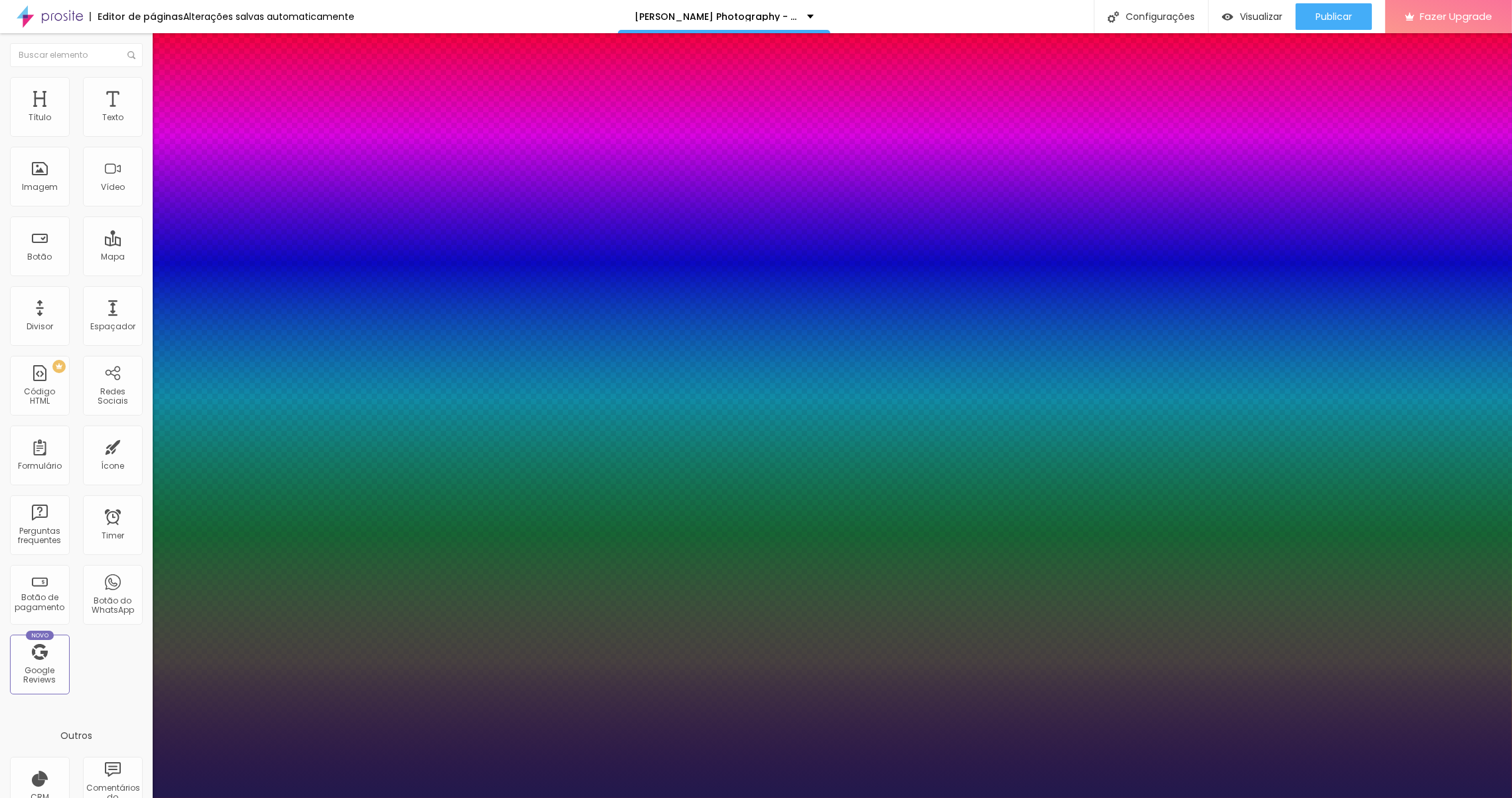
type input "0.5"
type input "0.8"
type input "1"
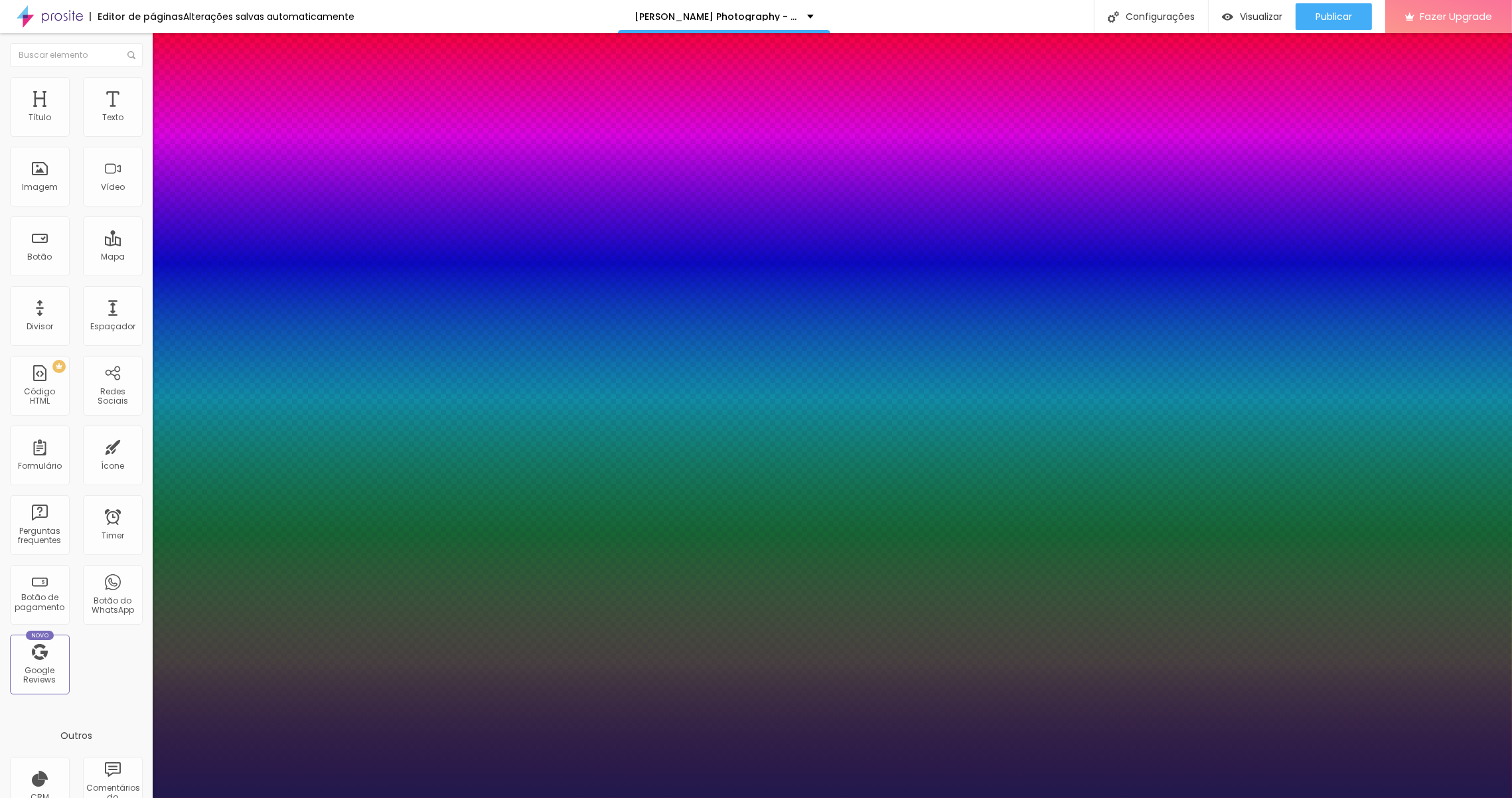
type input "1"
type input "0.8"
type input "0.7"
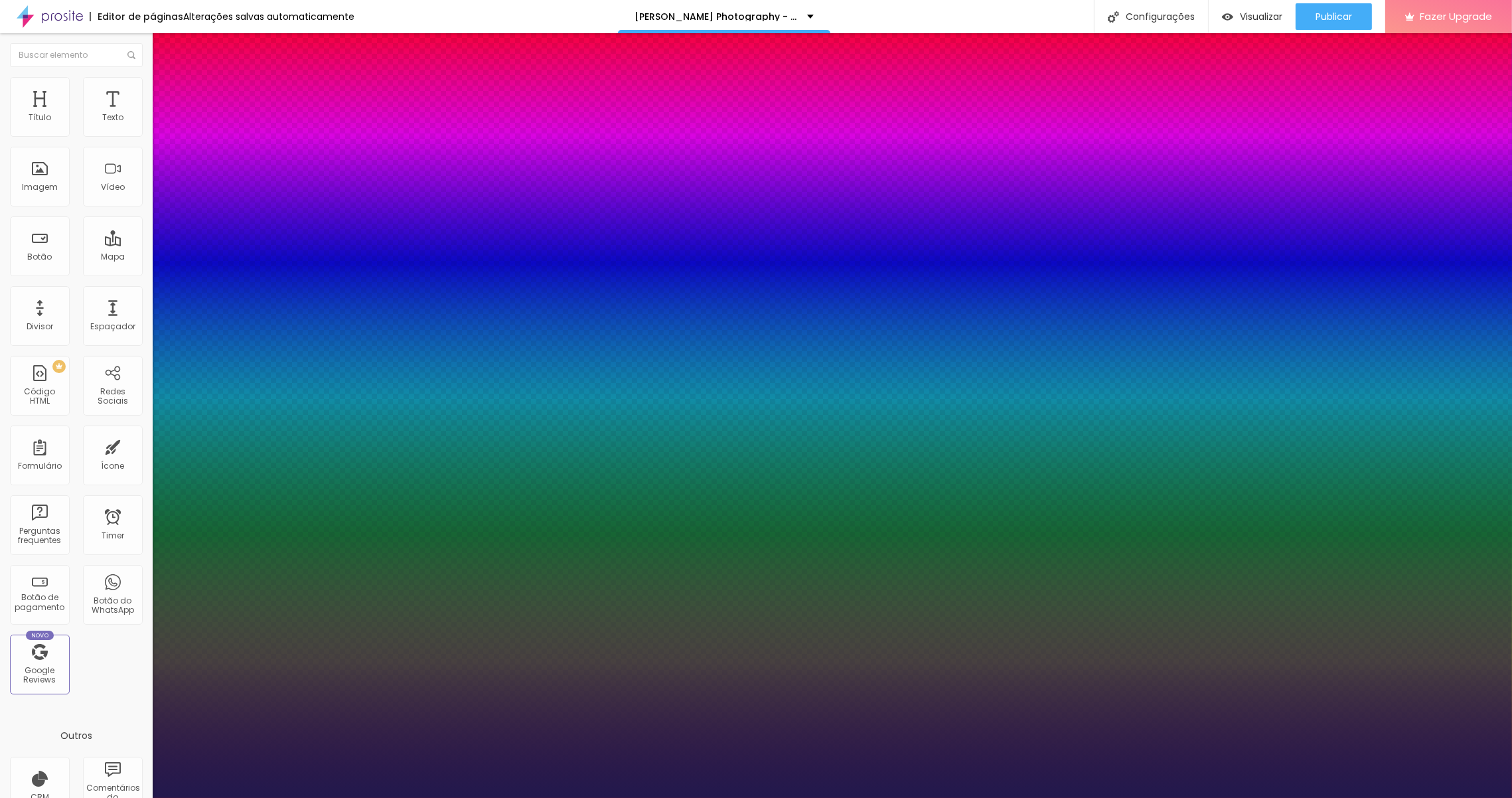
type input "1"
type input "1.1"
type input "1.2"
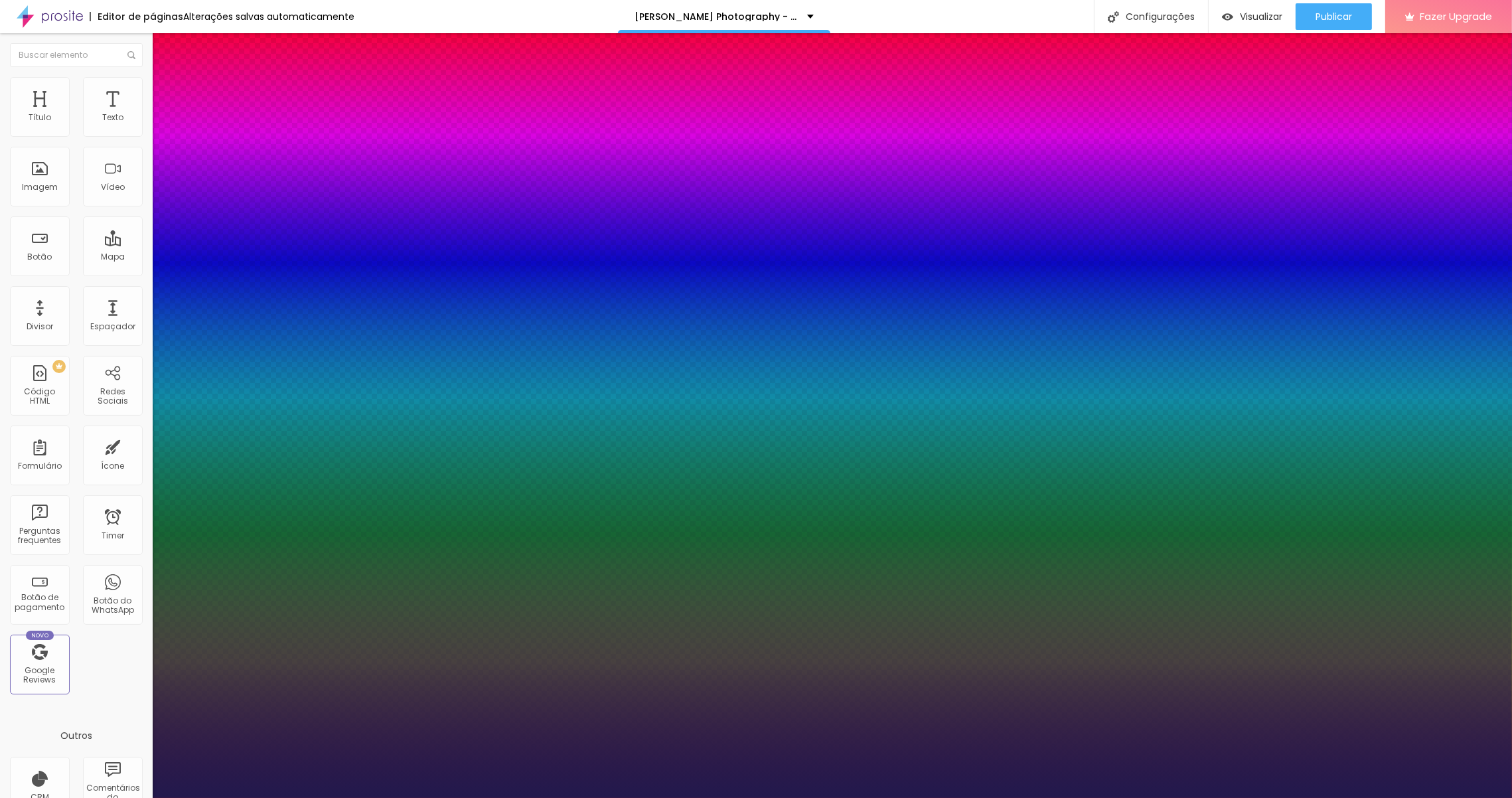
type input "1.2"
drag, startPoint x: 175, startPoint y: 258, endPoint x: 183, endPoint y: 256, distance: 8.2
type input "1.2"
type input "18"
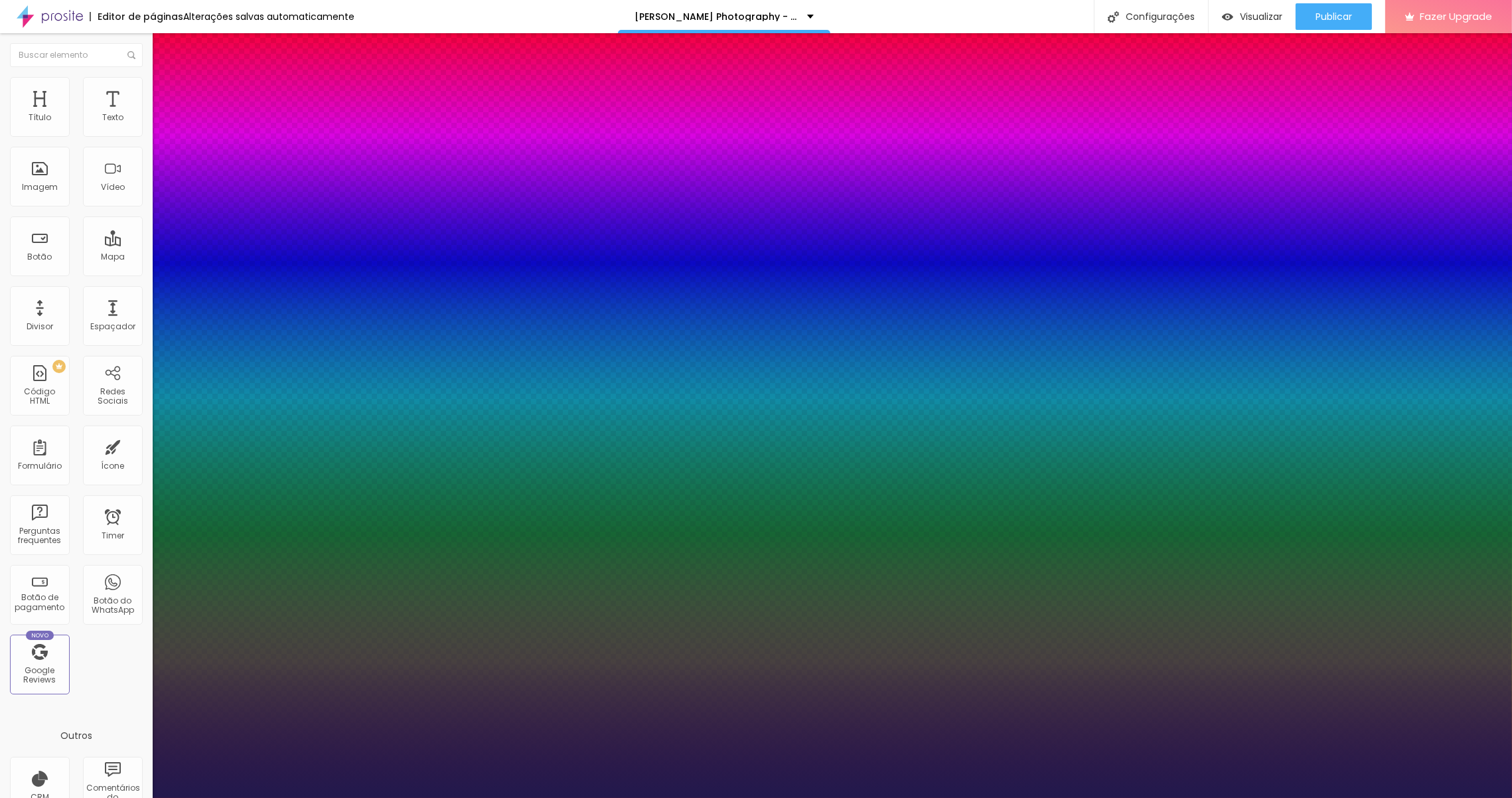
type input "18"
type input "23"
type input "24"
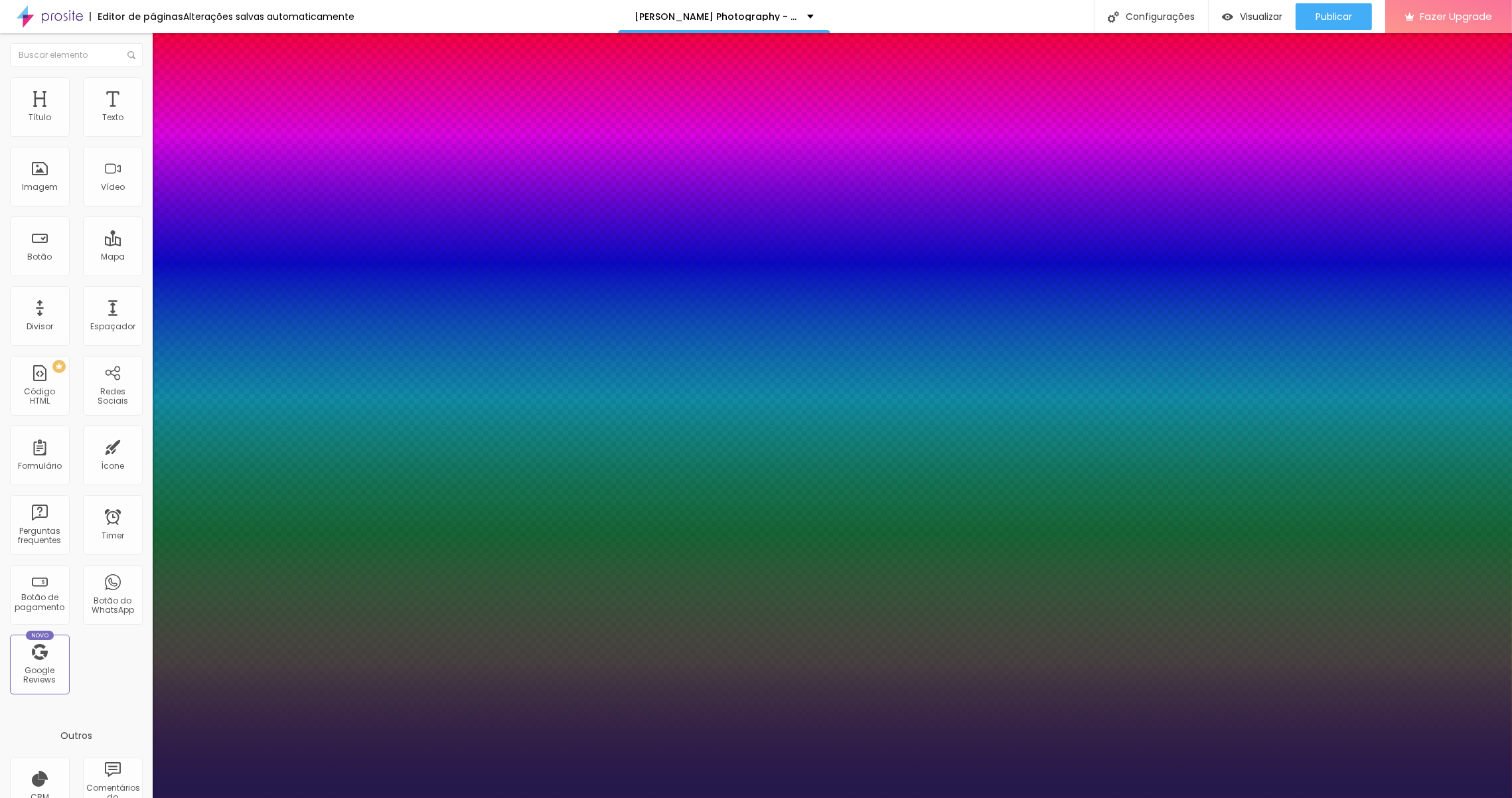
type input "16"
type input "15"
type input "16"
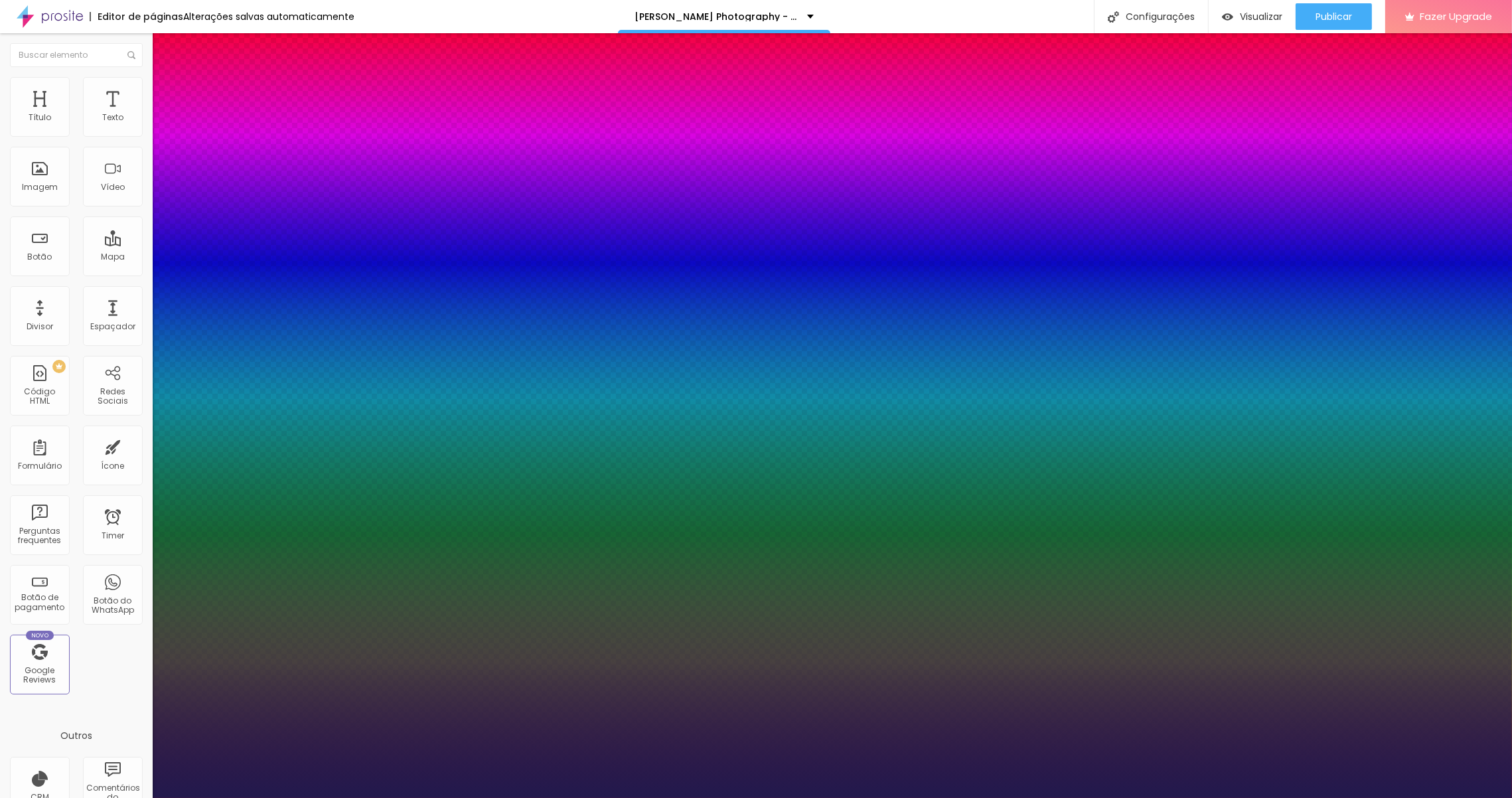
type input "16"
type input "17"
type input "18"
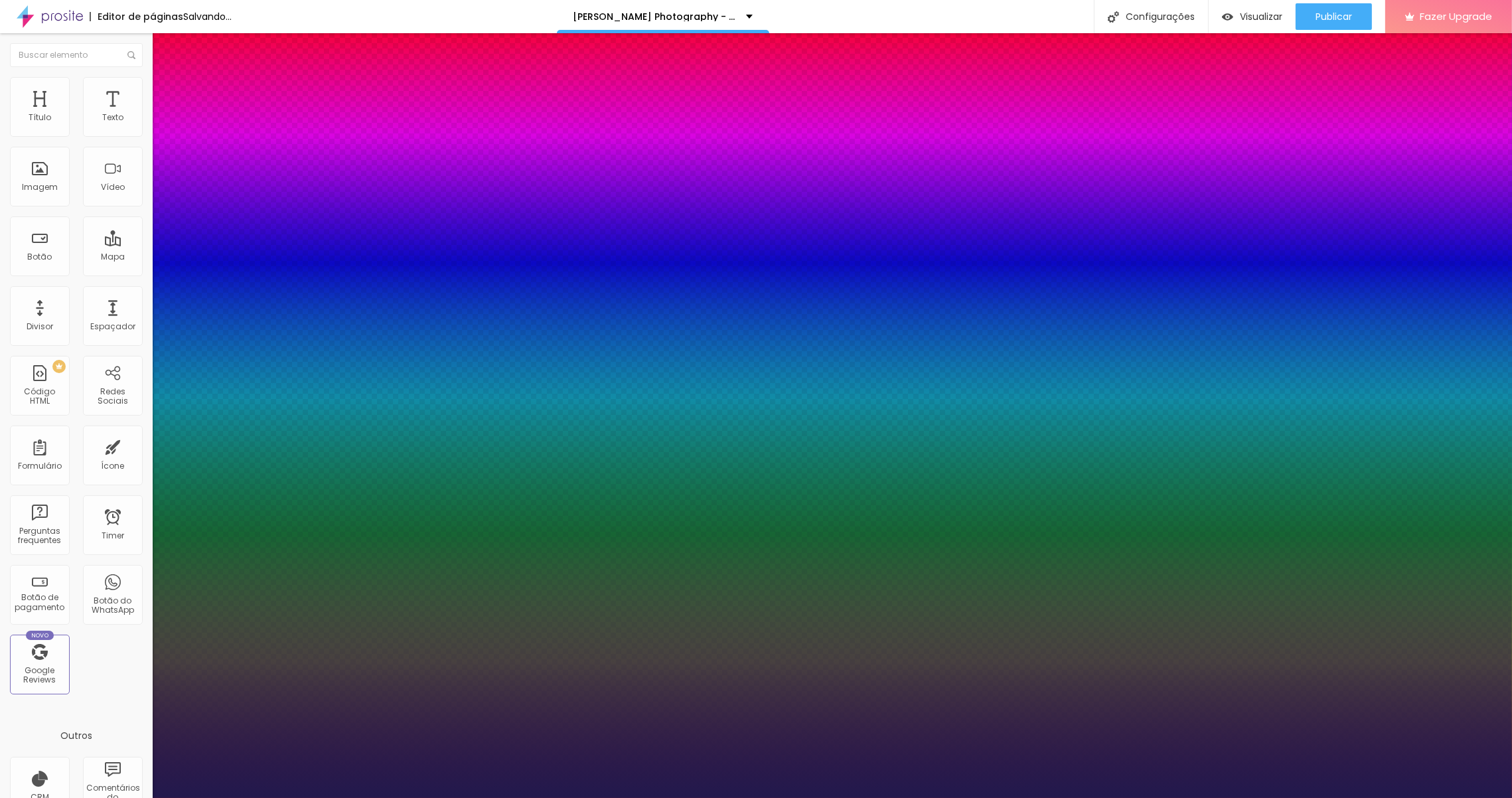
type input "17"
type input "1.4"
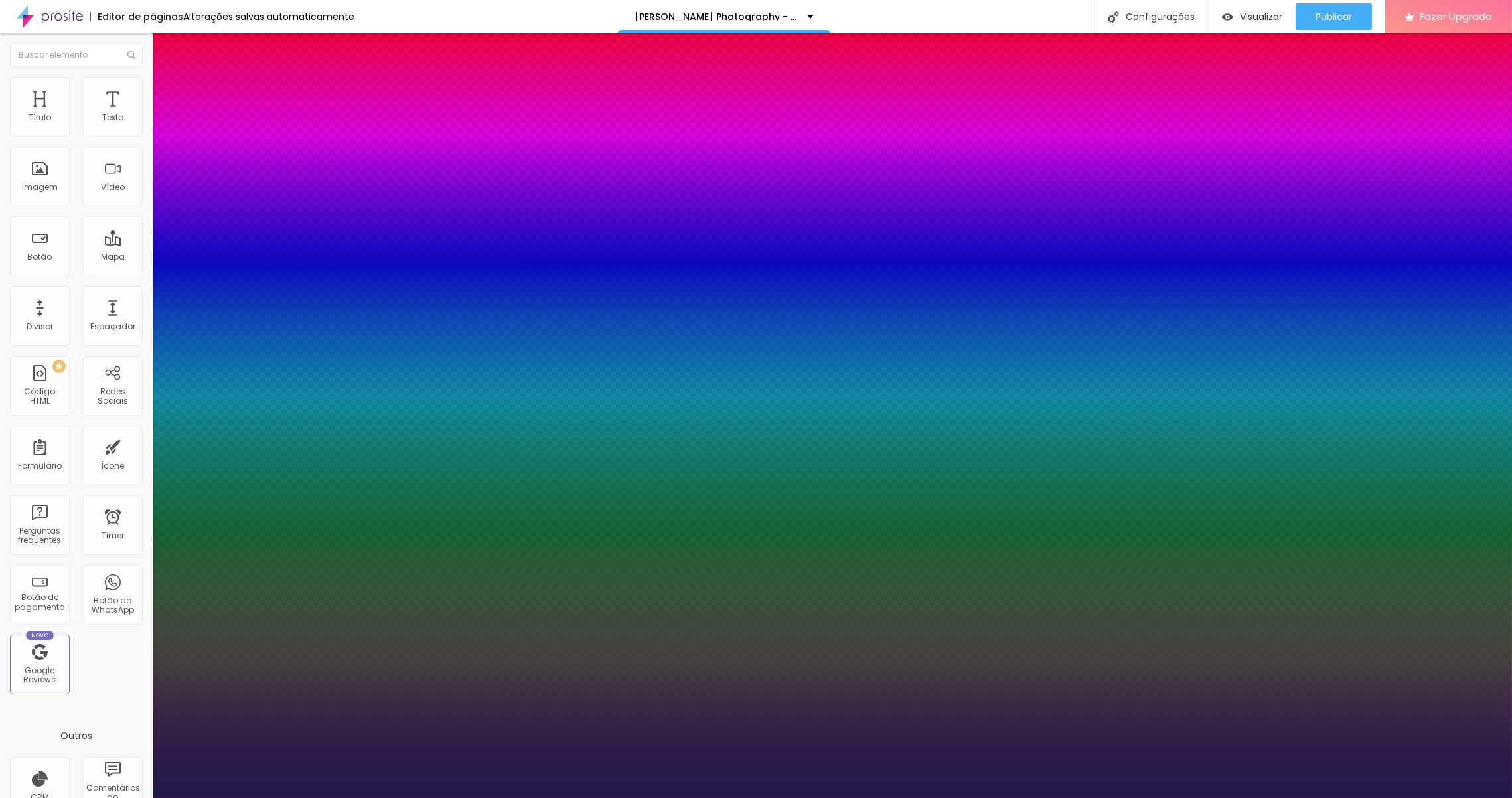
type input "1.5"
drag, startPoint x: 223, startPoint y: 318, endPoint x: 232, endPoint y: 314, distance: 9.8
type input "1.6"
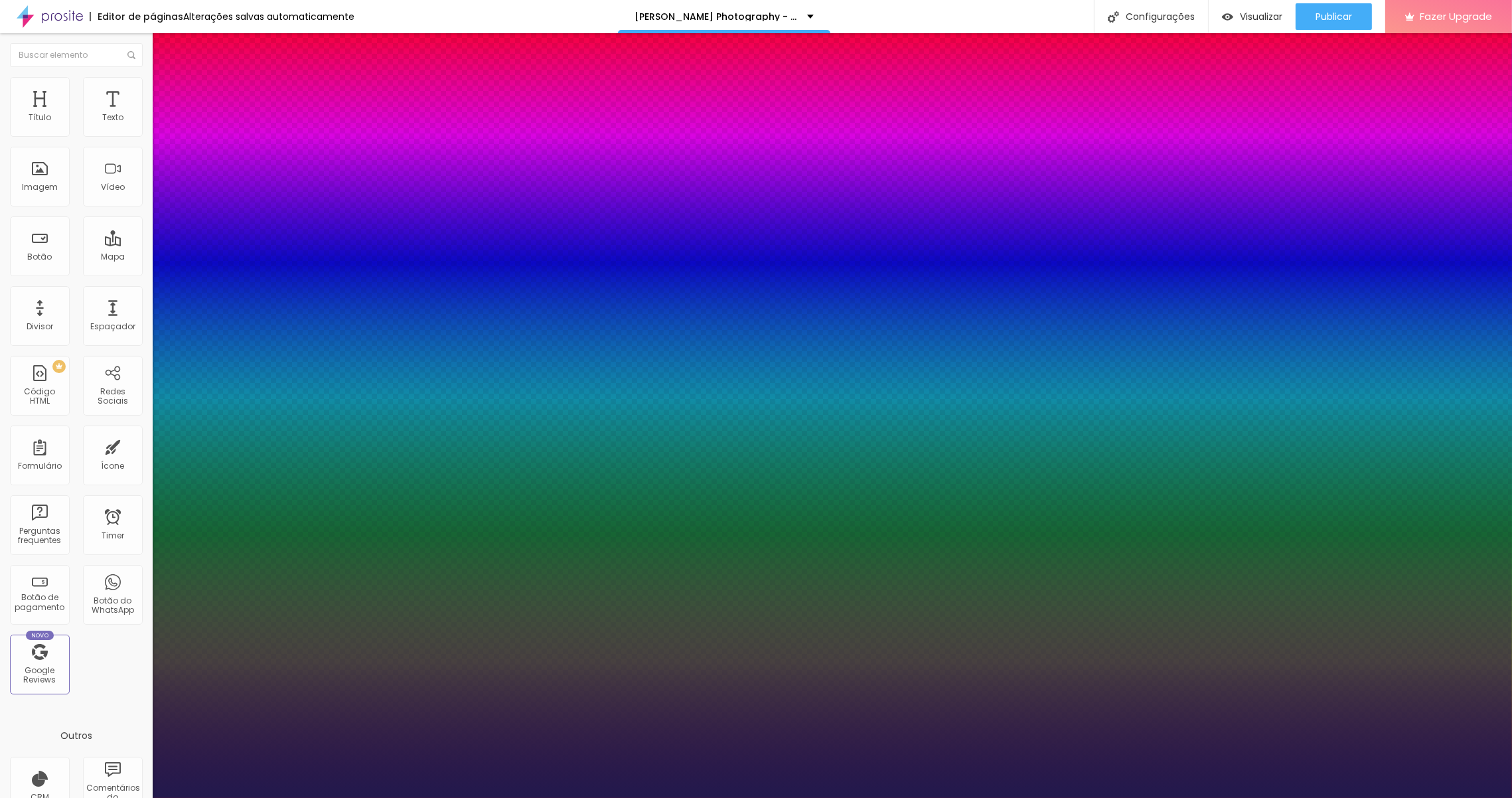
type input "1.6"
click at [859, 797] on div at bounding box center [756, 798] width 1512 height 0
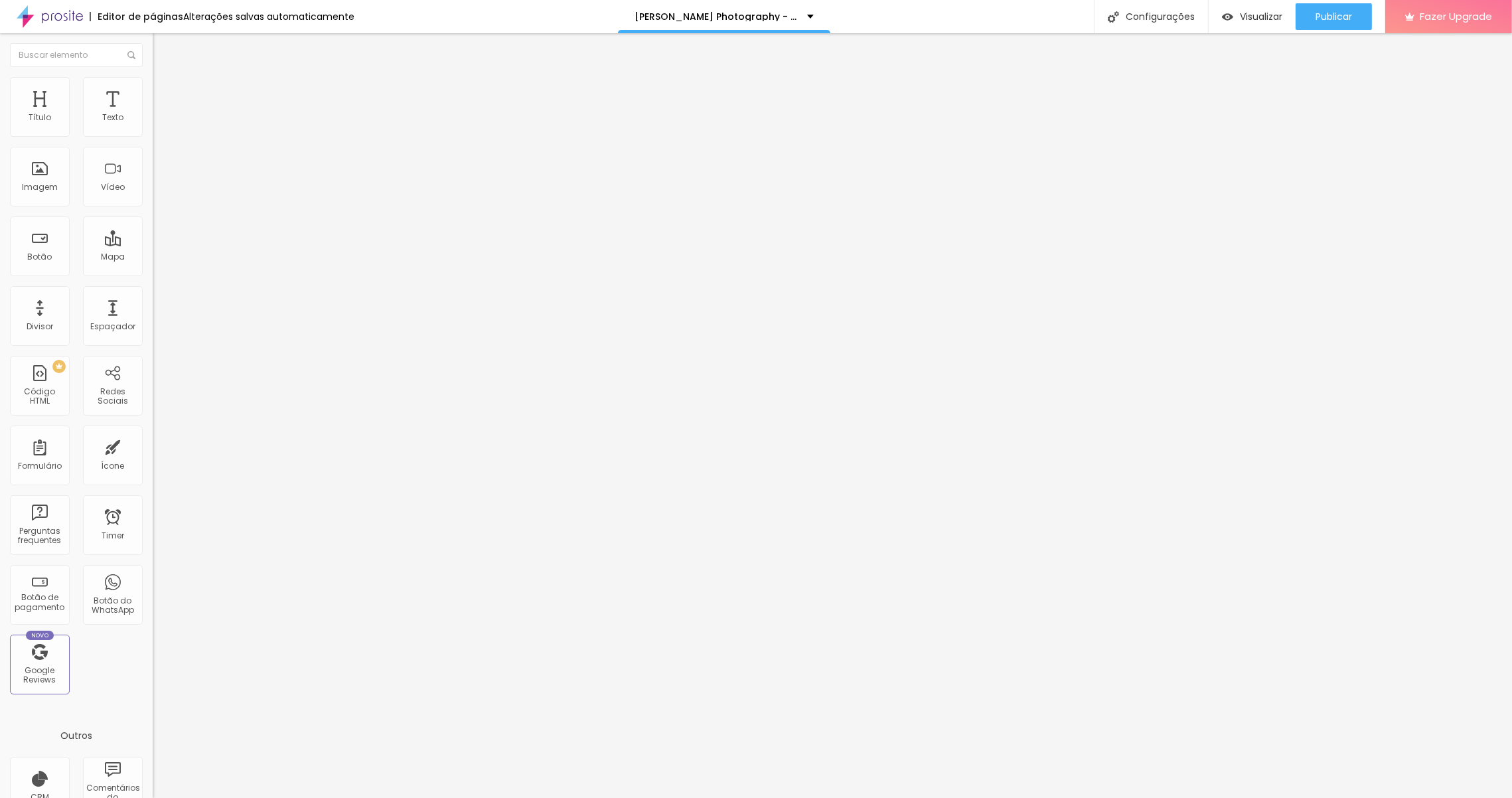
click at [152, 114] on span "Trocar imagem" at bounding box center [188, 108] width 72 height 12
click at [37, 183] on div "Imagem" at bounding box center [40, 187] width 36 height 9
click at [152, 114] on span "Trocar imagem" at bounding box center [188, 108] width 72 height 12
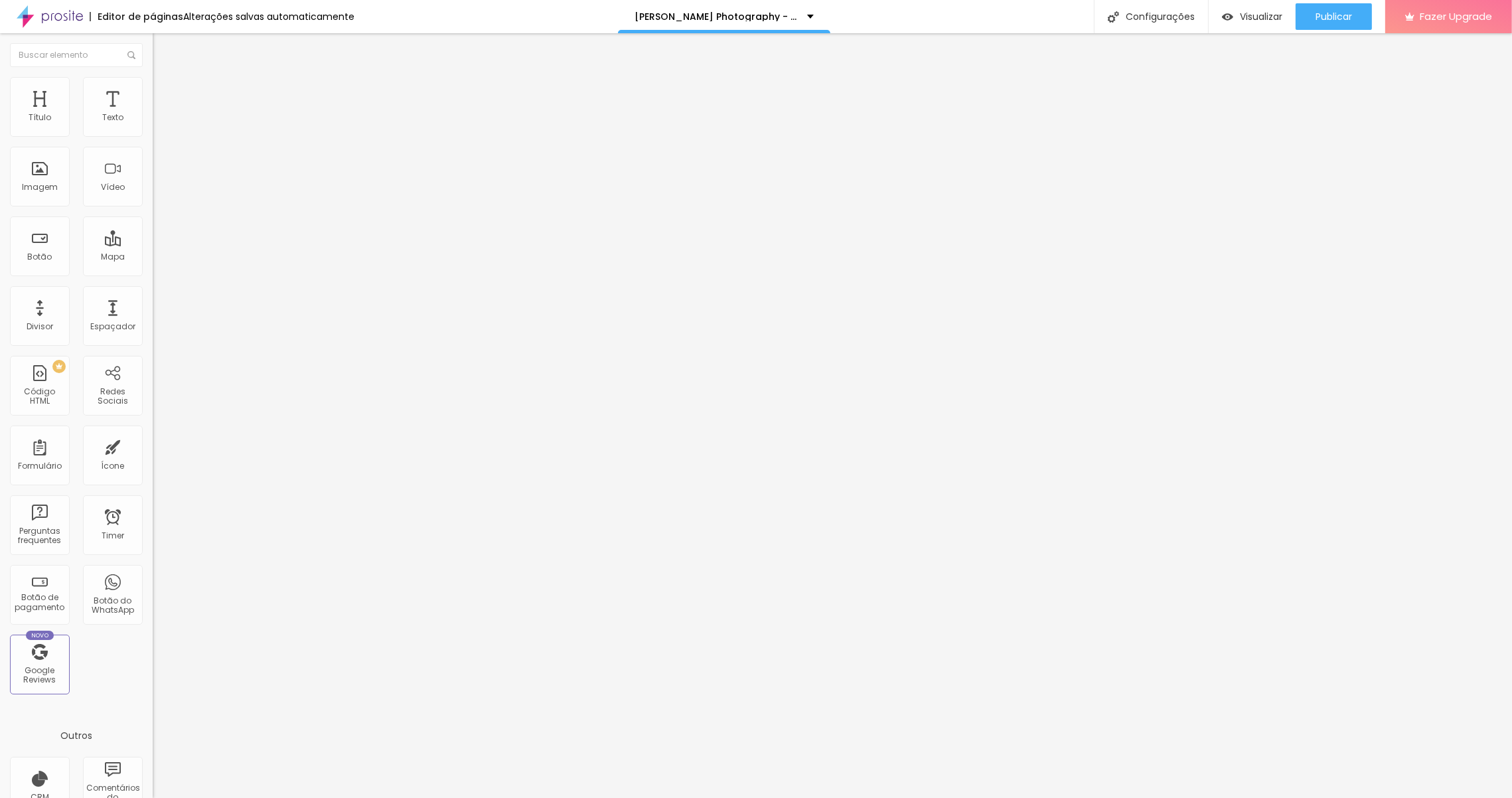
click at [152, 84] on img at bounding box center [158, 82] width 12 height 12
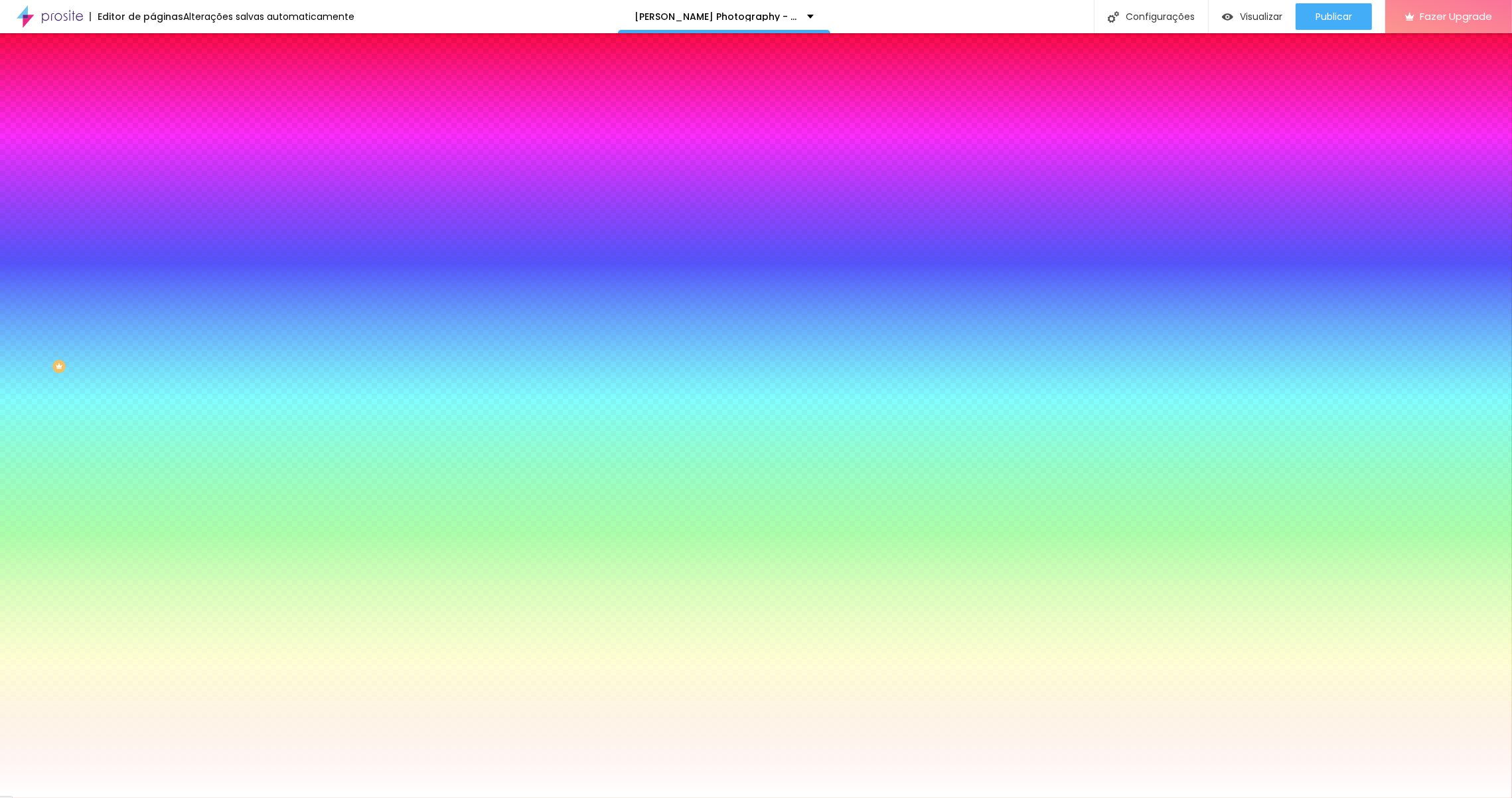
click at [152, 90] on li "Avançado" at bounding box center [228, 96] width 152 height 14
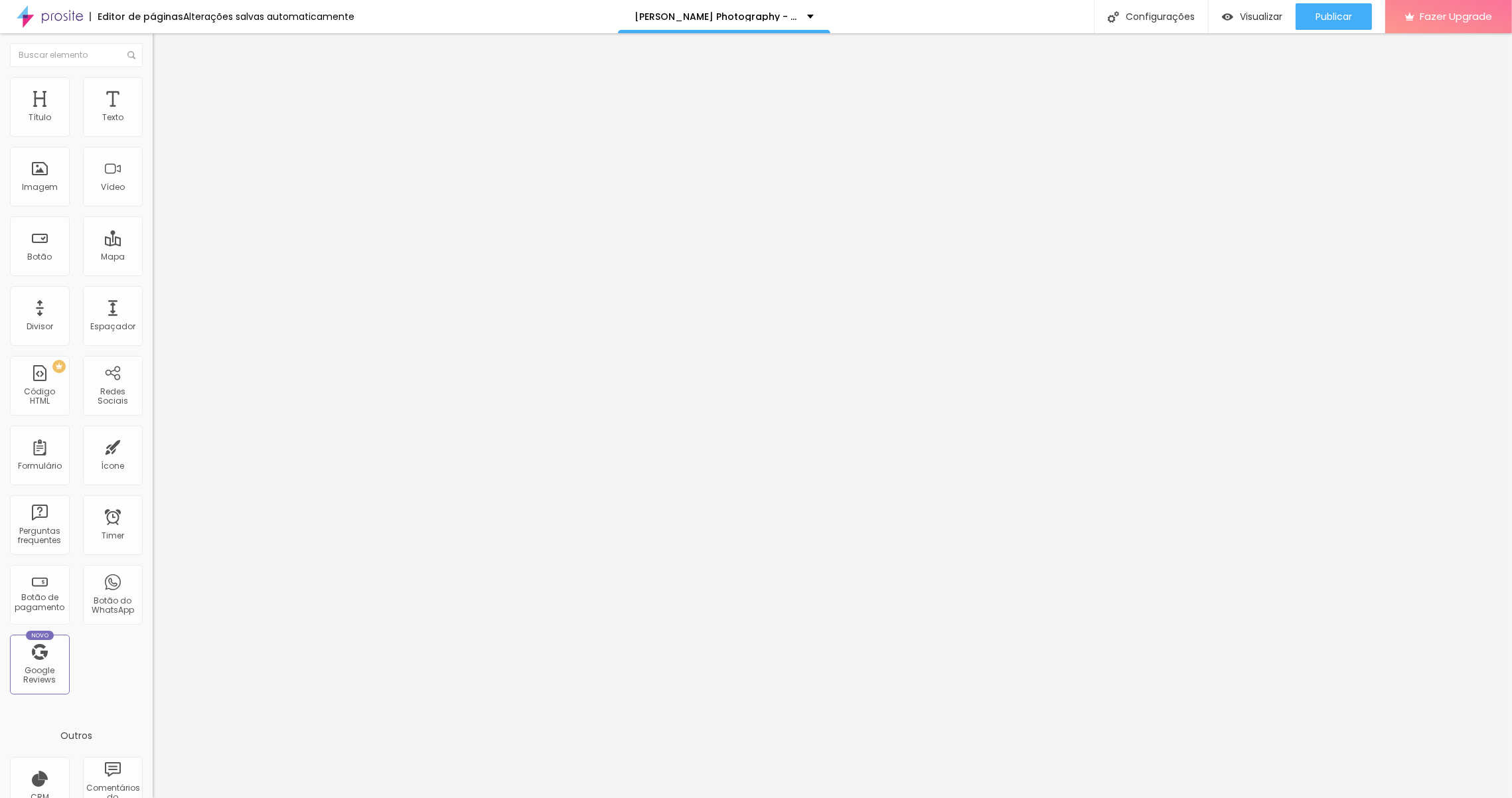
type input "20"
type input "0"
drag, startPoint x: 79, startPoint y: 131, endPoint x: -32, endPoint y: 128, distance: 111.0
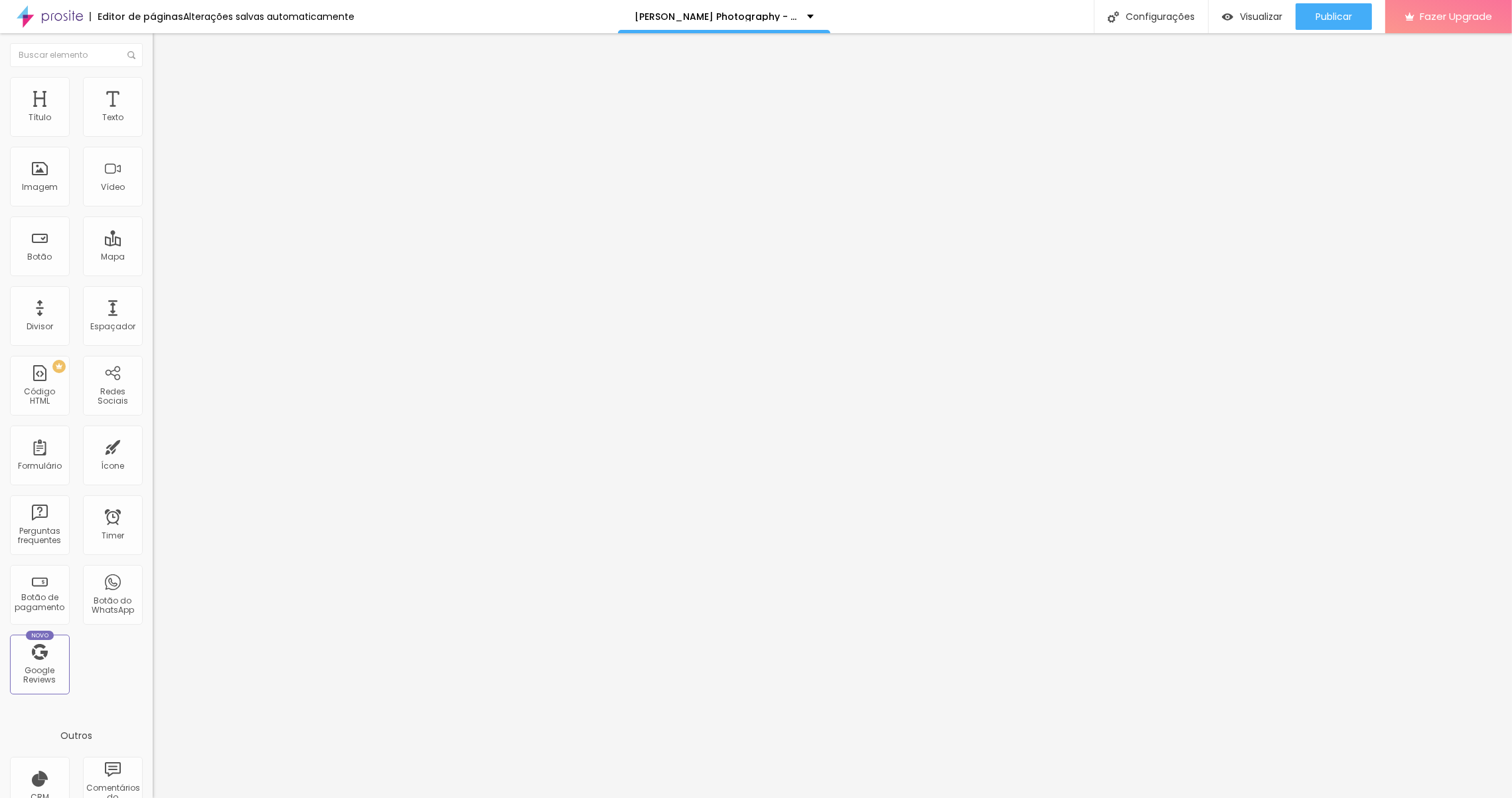
type input "0"
click at [152, 258] on input "range" at bounding box center [195, 263] width 86 height 11
click at [152, 90] on img at bounding box center [158, 95] width 12 height 12
click at [152, 90] on li "Avançado" at bounding box center [228, 96] width 152 height 14
click at [152, 77] on img at bounding box center [158, 82] width 12 height 12
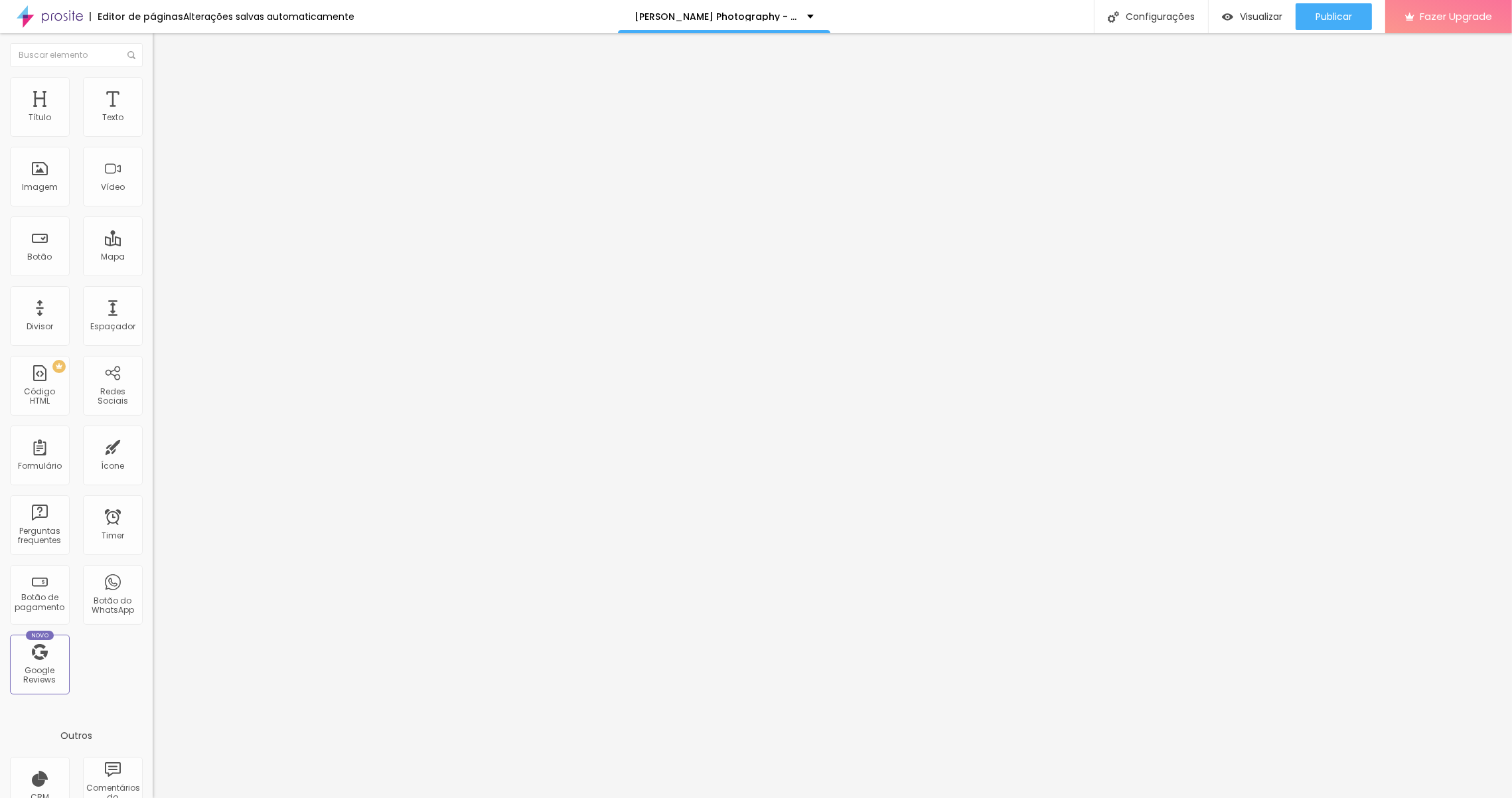
type input "95"
type input "90"
type input "50"
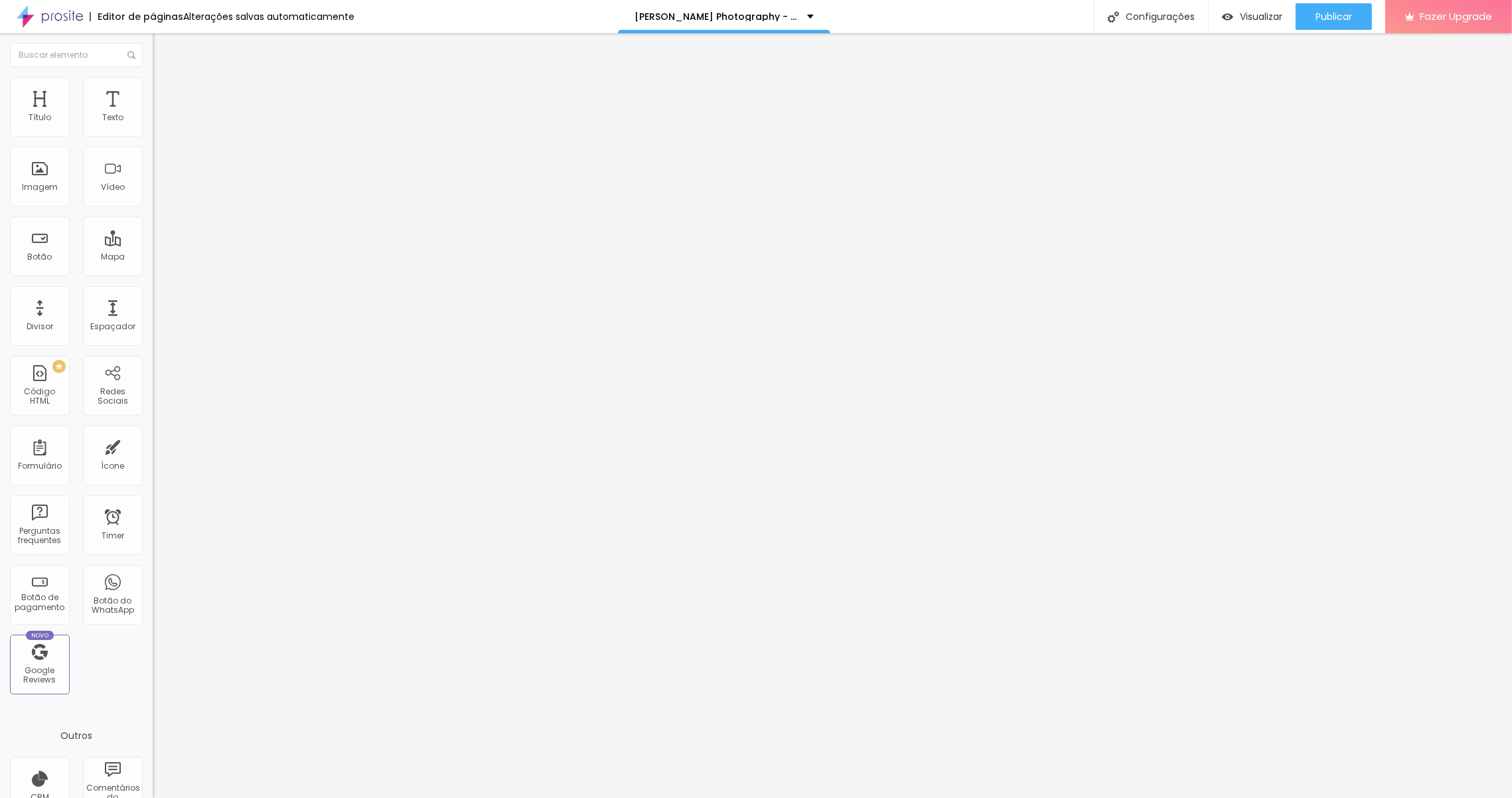
type input "50"
type input "30"
type input "10"
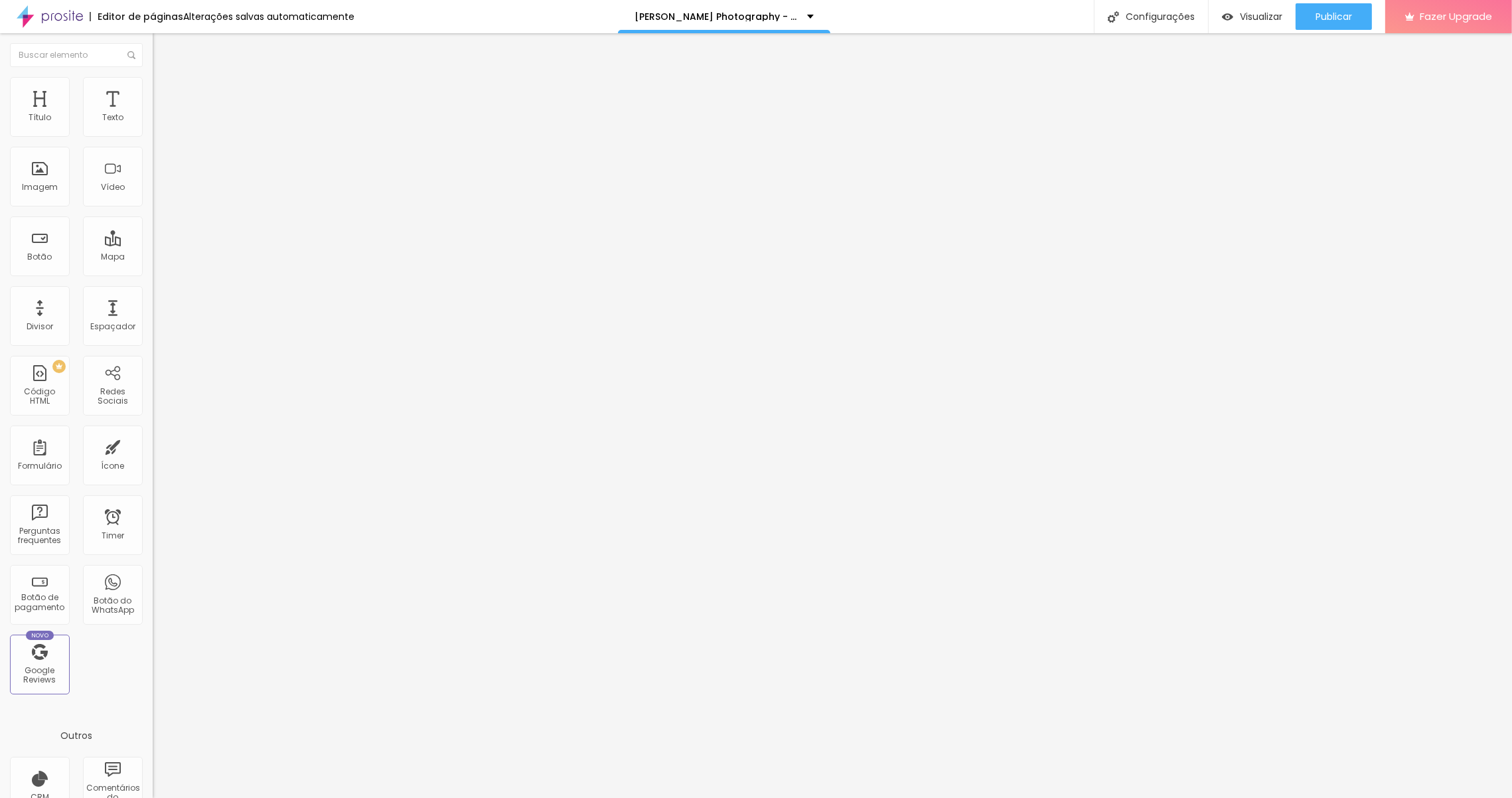
type input "55"
type input "60"
type input "65"
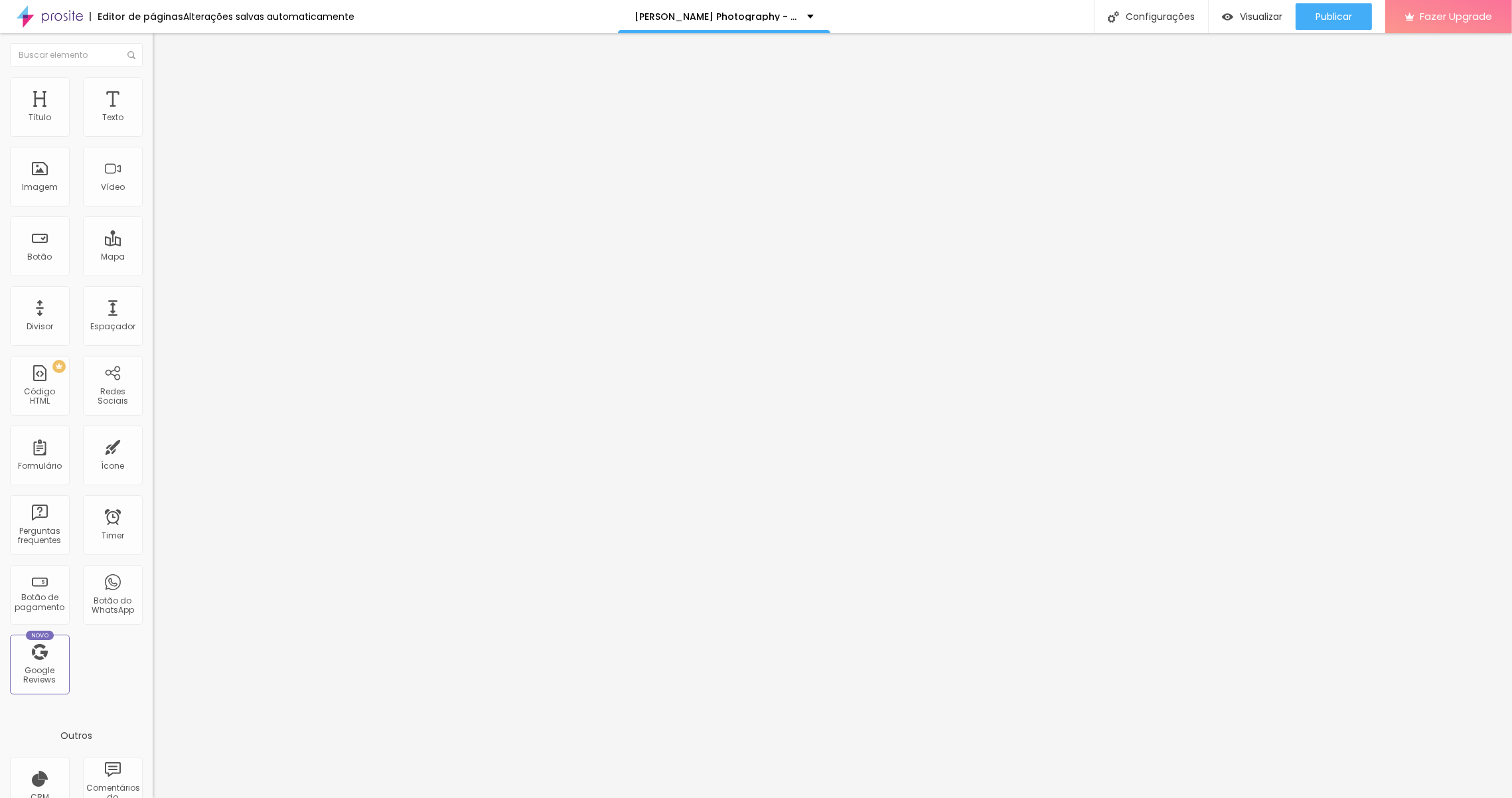
type input "65"
type input "70"
type input "75"
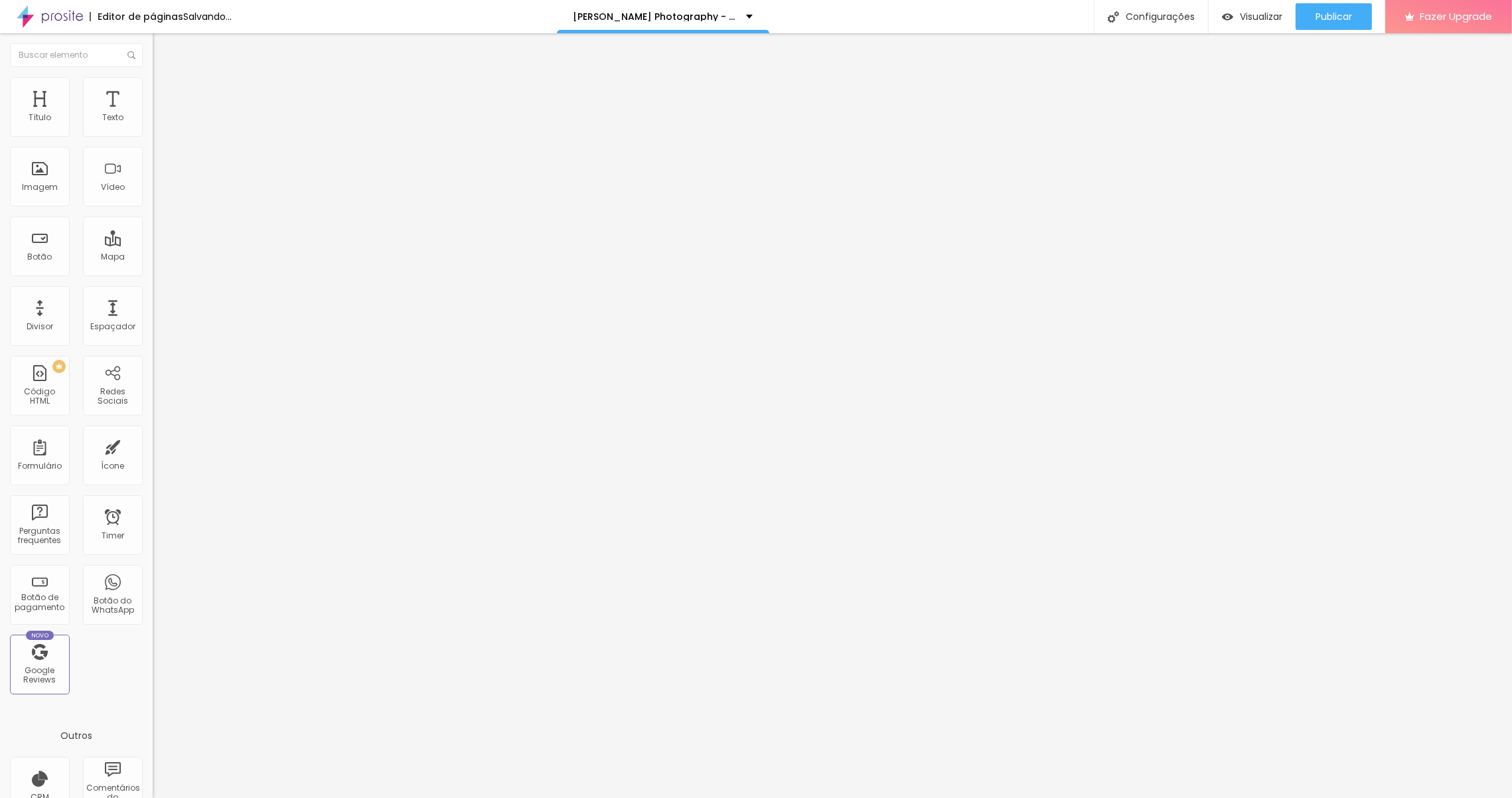
type input "80"
type input "85"
type input "90"
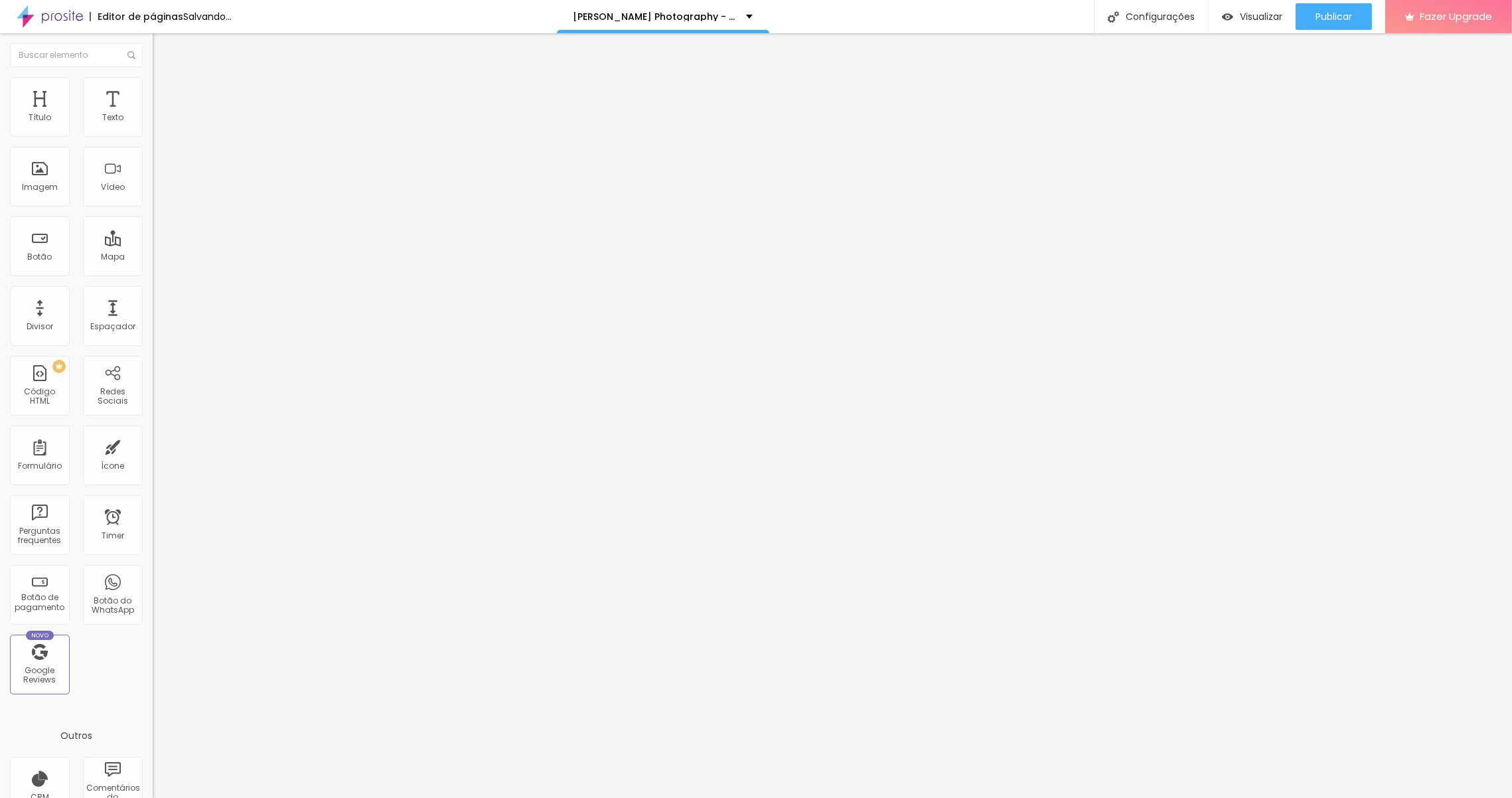
type input "90"
type input "95"
type input "100"
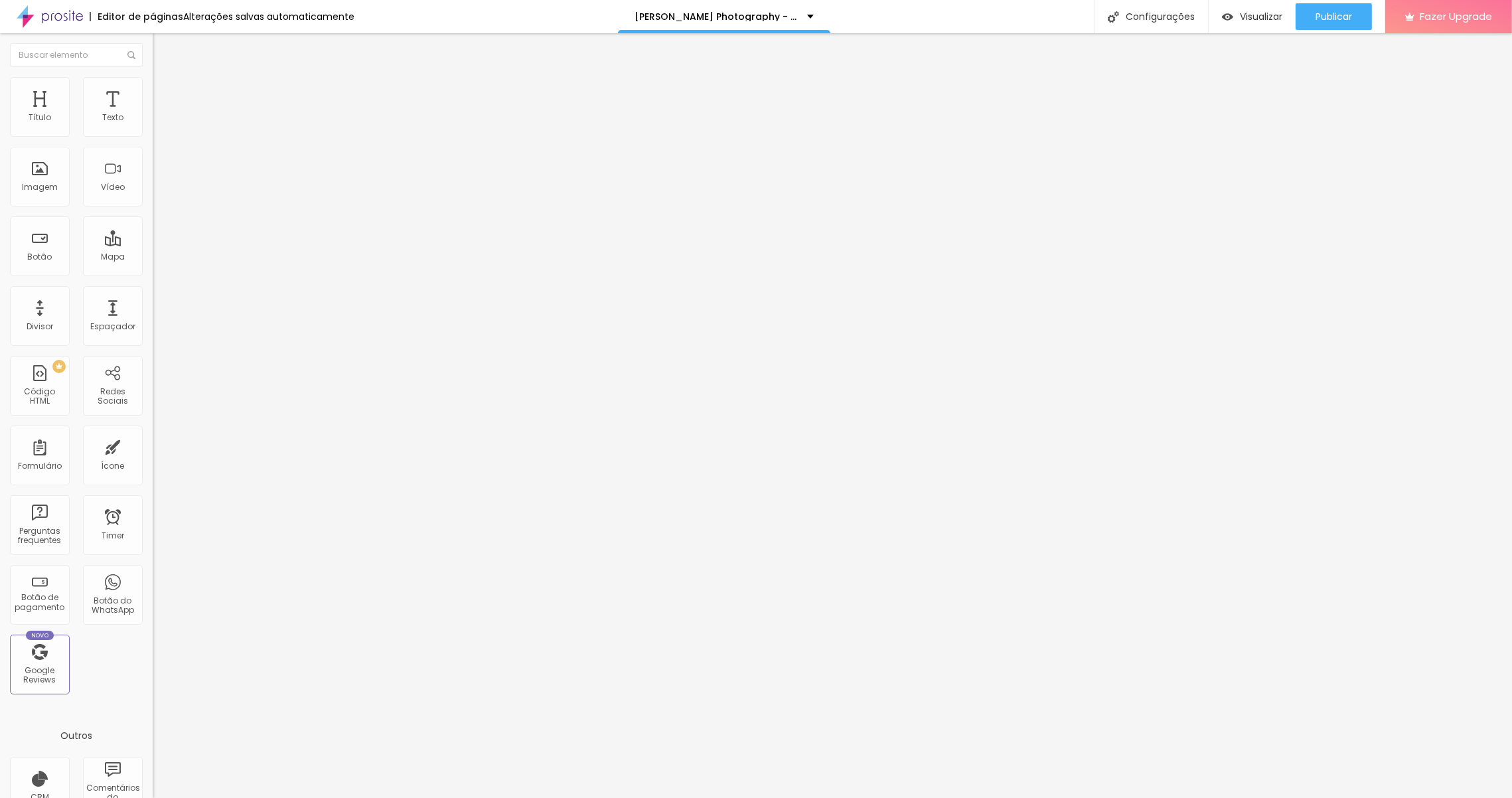
type input "95"
type input "90"
type input "85"
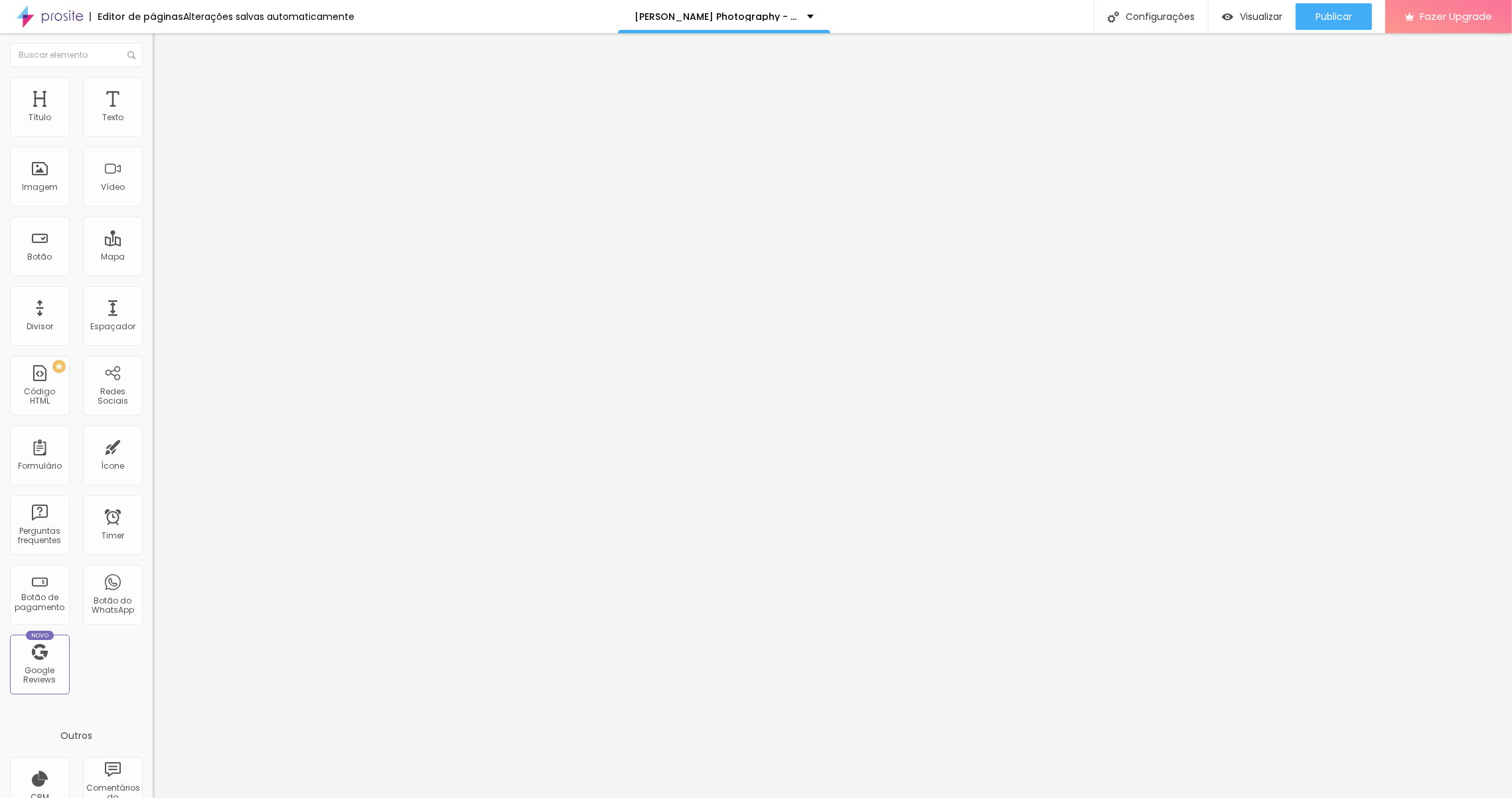
type input "85"
type input "80"
type input "85"
drag, startPoint x: 132, startPoint y: 141, endPoint x: 120, endPoint y: 121, distance: 23.3
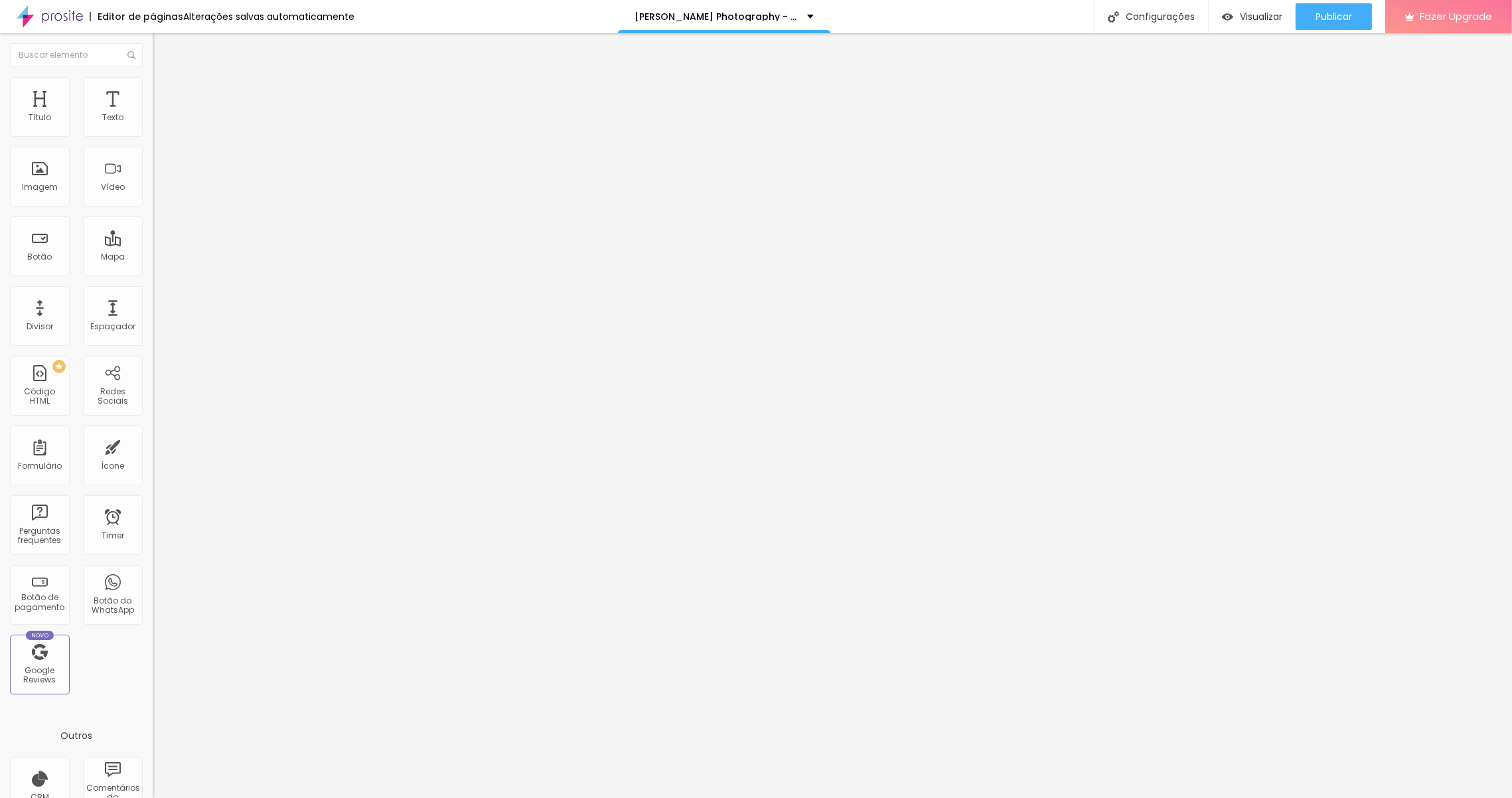
type input "85"
click at [152, 125] on input "range" at bounding box center [195, 131] width 86 height 11
click at [152, 85] on img at bounding box center [158, 82] width 12 height 12
type input "80"
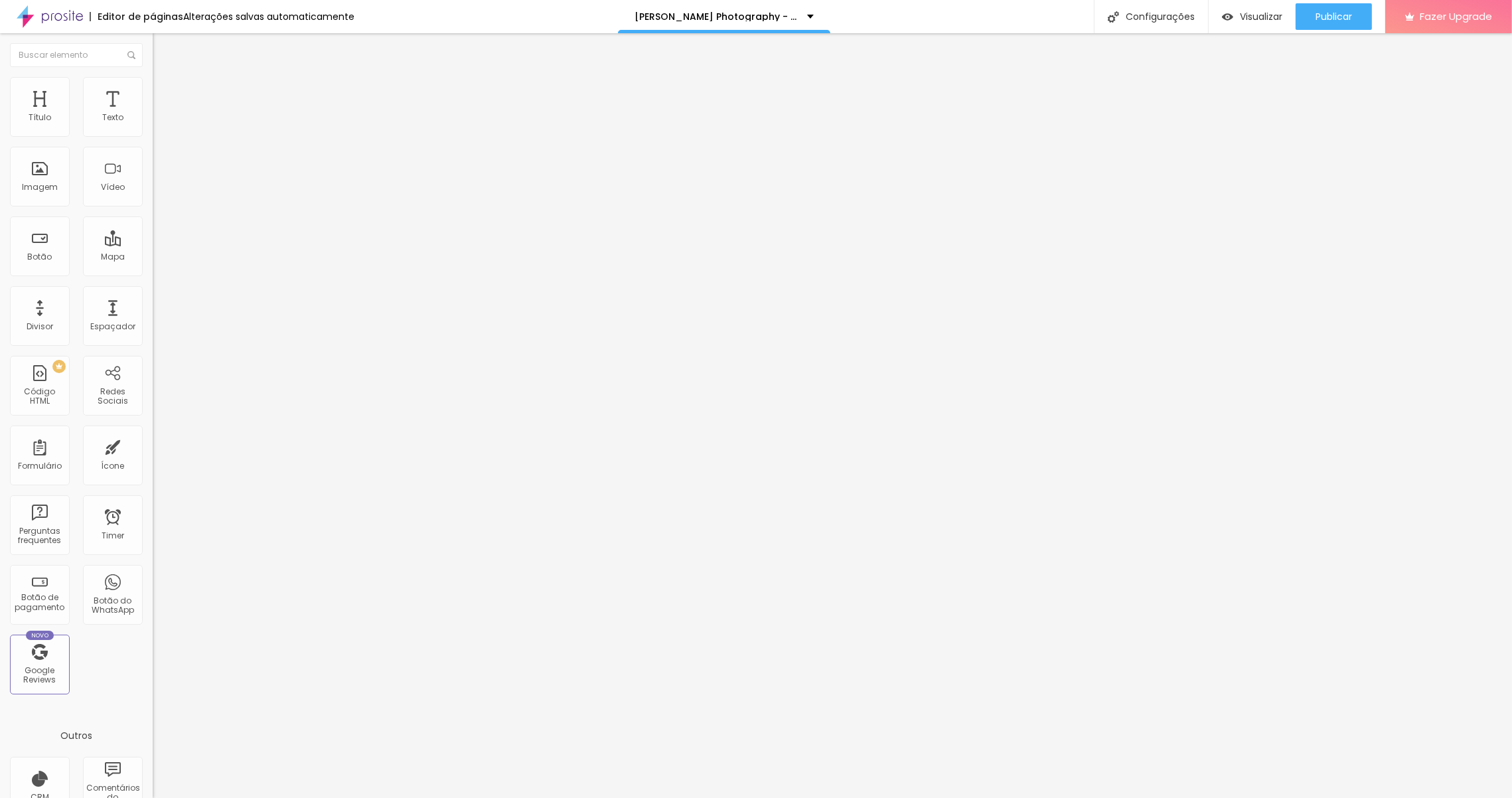
type input "75"
drag, startPoint x: 110, startPoint y: 141, endPoint x: 132, endPoint y: 135, distance: 22.8
click at [152, 135] on input "range" at bounding box center [195, 131] width 86 height 11
click at [152, 85] on img at bounding box center [158, 82] width 12 height 12
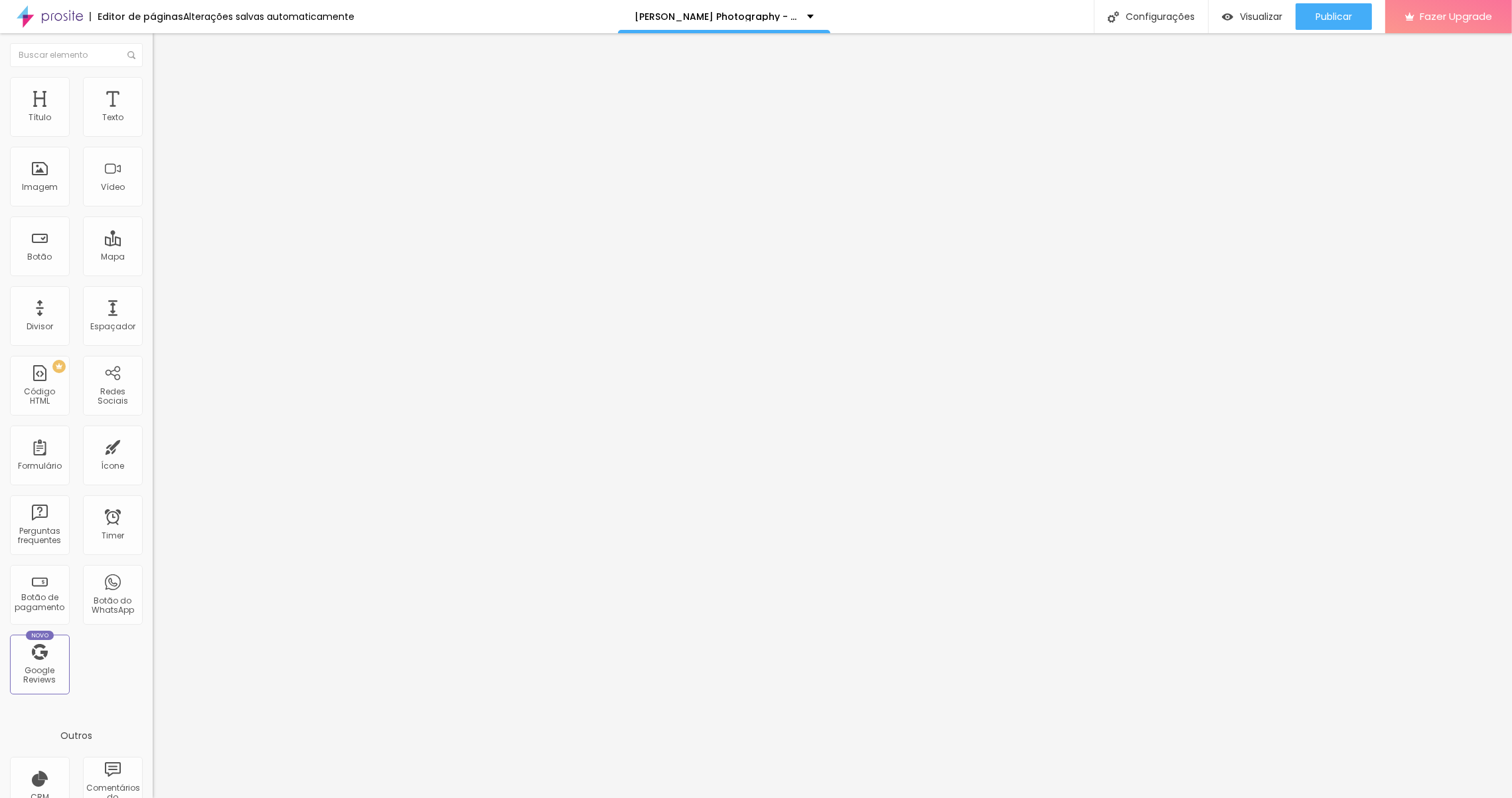
click at [152, 89] on li "Estilo" at bounding box center [228, 83] width 152 height 14
drag, startPoint x: 130, startPoint y: 141, endPoint x: 119, endPoint y: 141, distance: 11.0
click at [152, 136] on input "range" at bounding box center [195, 131] width 86 height 11
click at [55, 180] on div "Imagem" at bounding box center [40, 177] width 59 height 59
click at [54, 184] on div "Imagem" at bounding box center [40, 187] width 36 height 9
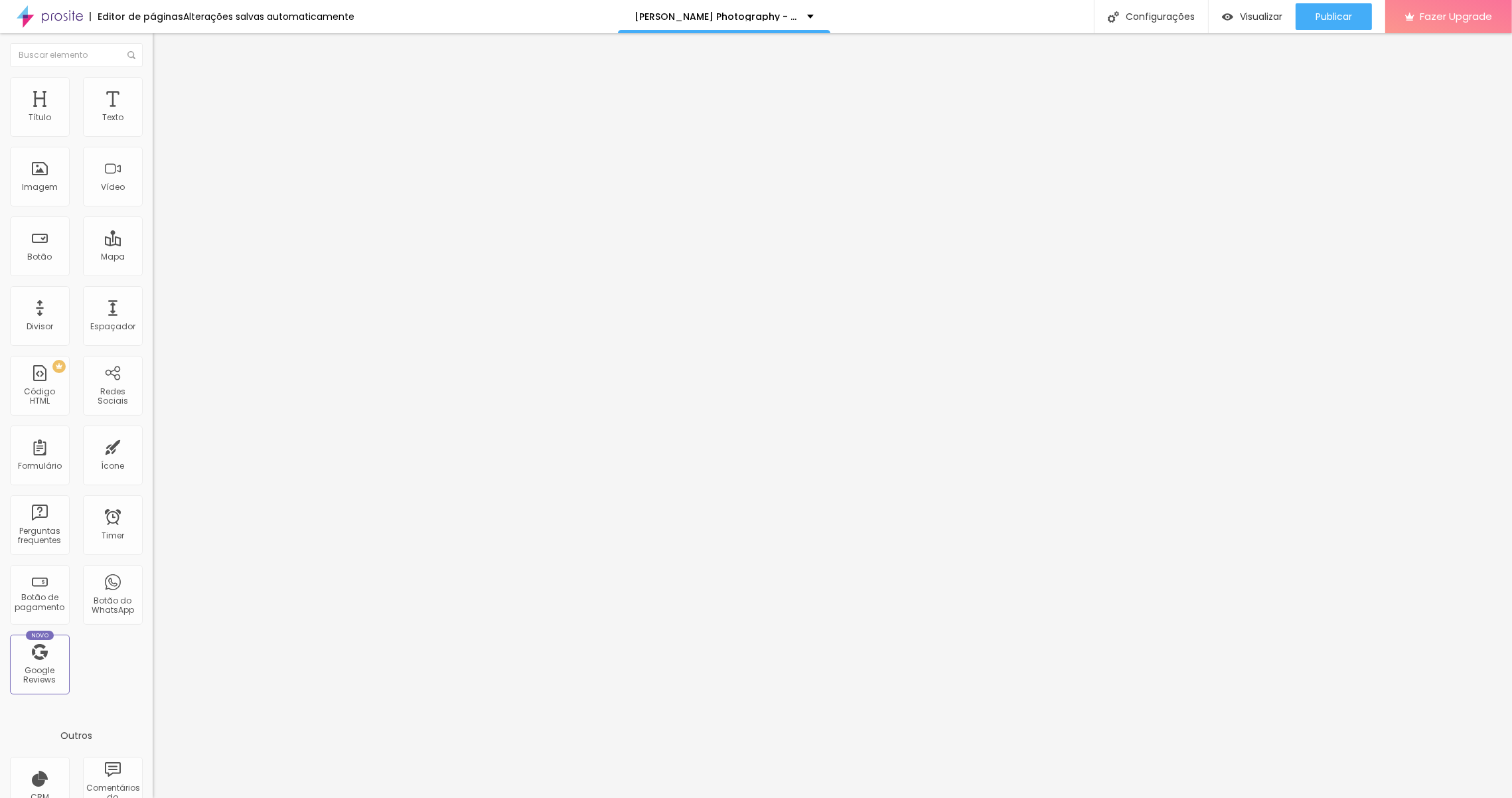
click at [162, 45] on img "button" at bounding box center [168, 49] width 11 height 11
click at [152, 114] on span "Adicionar imagem" at bounding box center [195, 108] width 86 height 12
drag, startPoint x: 14, startPoint y: 47, endPoint x: 12, endPoint y: 57, distance: 10.2
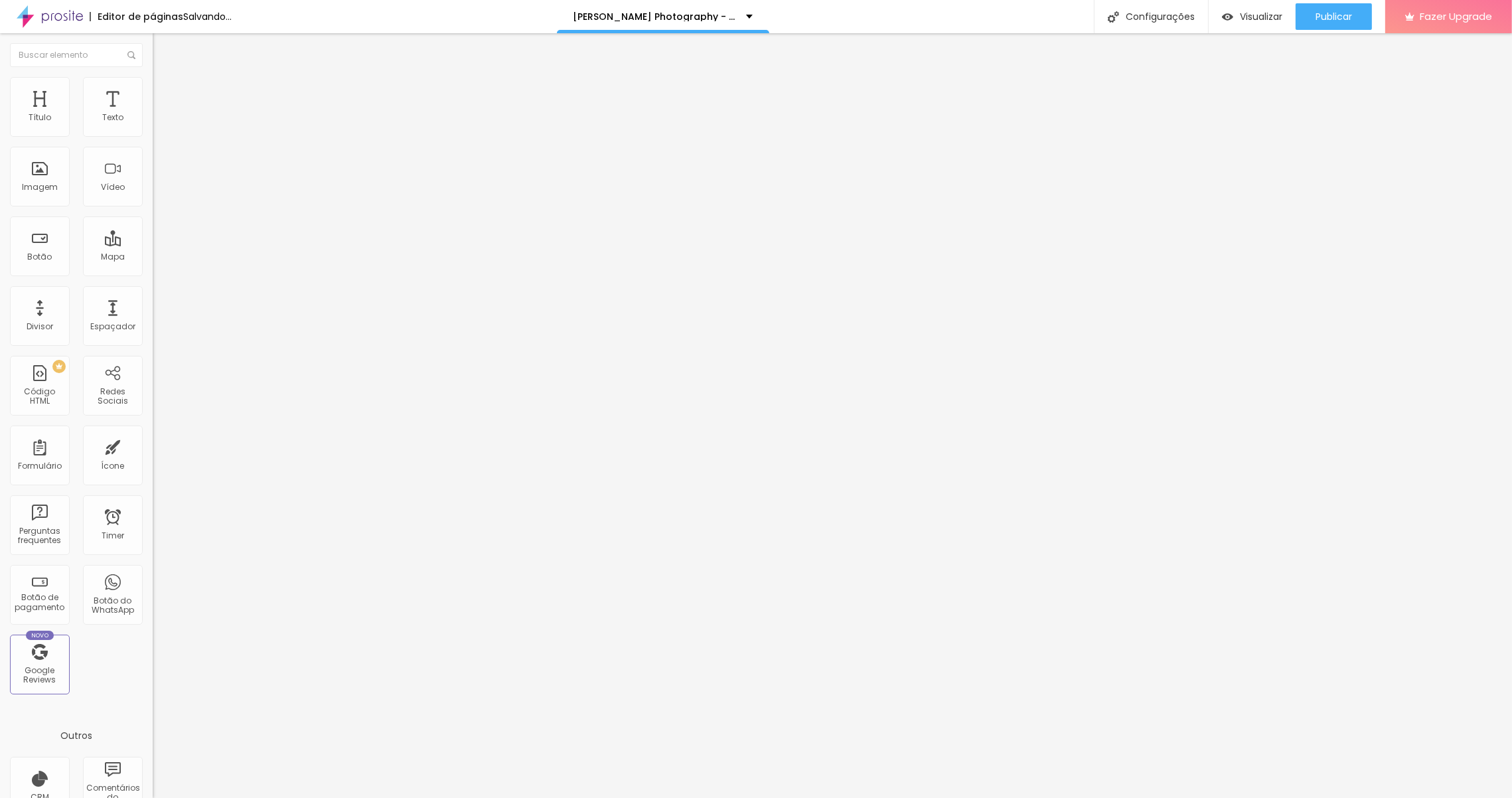
click at [162, 47] on img "button" at bounding box center [168, 49] width 11 height 11
click at [152, 114] on span "Adicionar imagem" at bounding box center [195, 108] width 86 height 12
click at [1251, 24] on div "Visualizar" at bounding box center [1252, 16] width 60 height 26
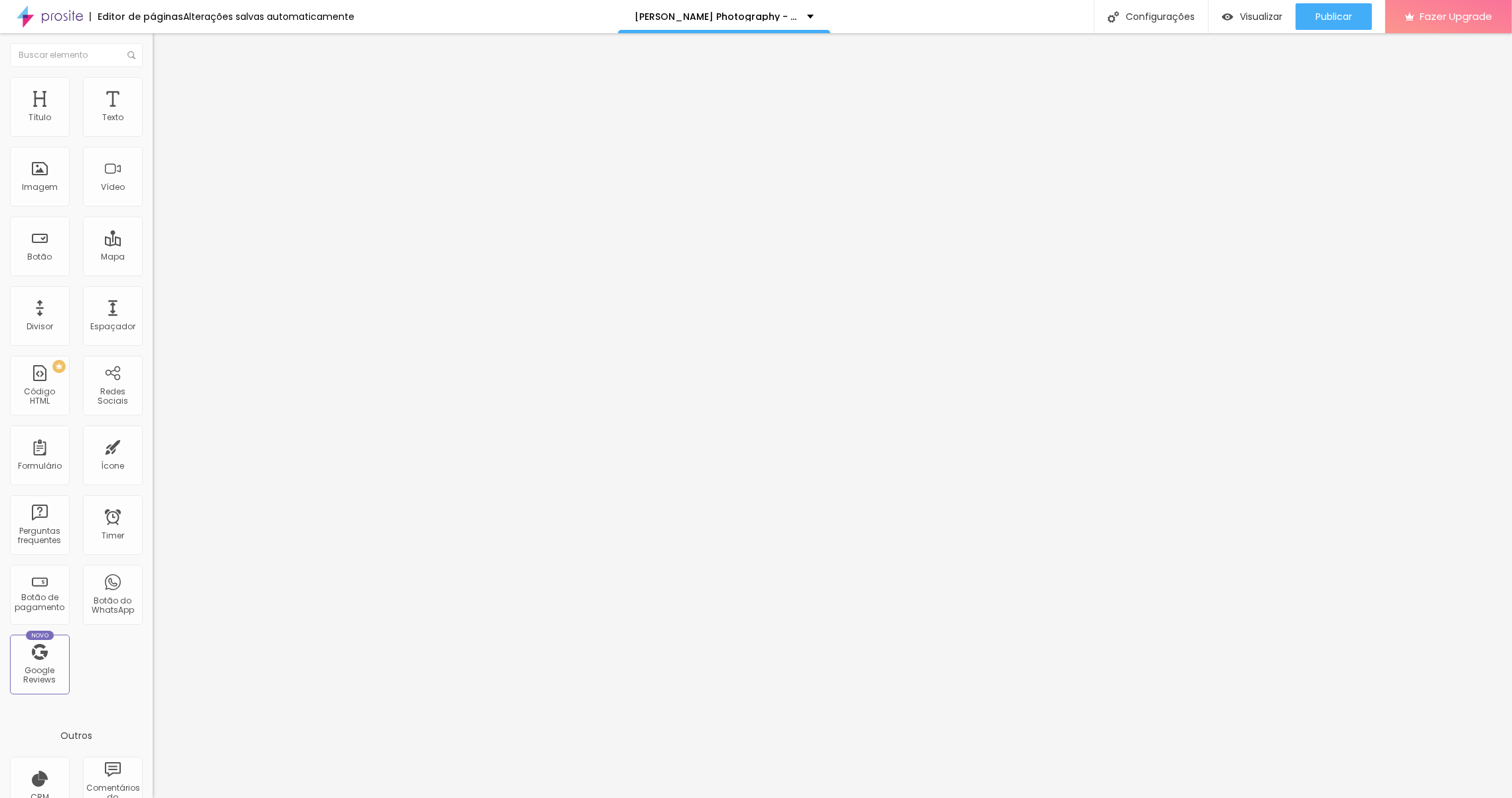
click at [152, 78] on img at bounding box center [158, 82] width 12 height 12
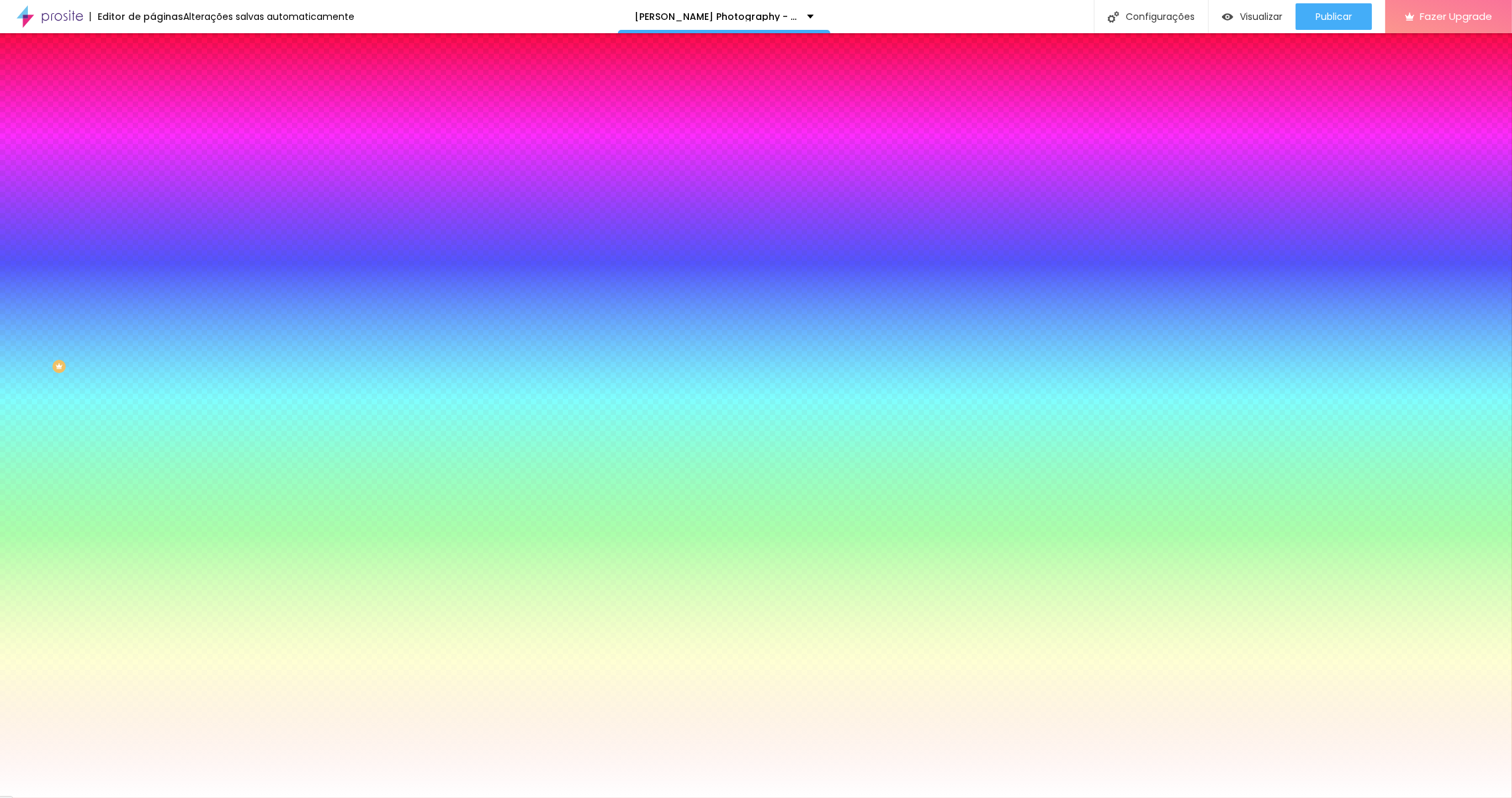
click at [152, 90] on li "Avançado" at bounding box center [228, 96] width 152 height 14
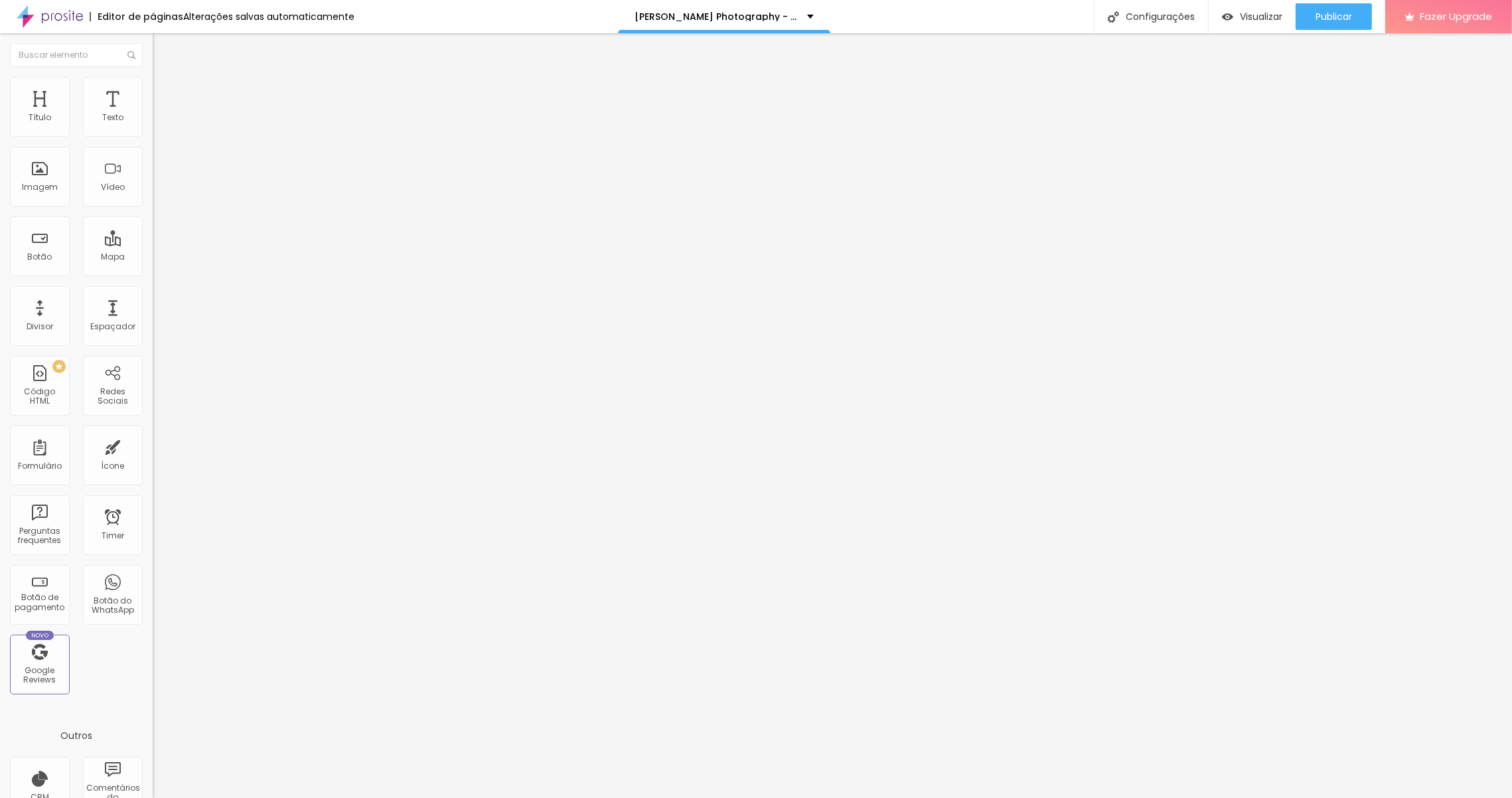
drag, startPoint x: 77, startPoint y: 126, endPoint x: -27, endPoint y: 127, distance: 104.0
click at [0, 127] on html "Editor de páginas Alterações salvas automaticamente Sofia de Melo Photography -…" at bounding box center [756, 399] width 1512 height 798
drag, startPoint x: 81, startPoint y: 130, endPoint x: -15, endPoint y: 128, distance: 96.0
click at [152, 258] on input "range" at bounding box center [195, 263] width 86 height 11
click at [152, 90] on li "Avançado" at bounding box center [228, 96] width 152 height 14
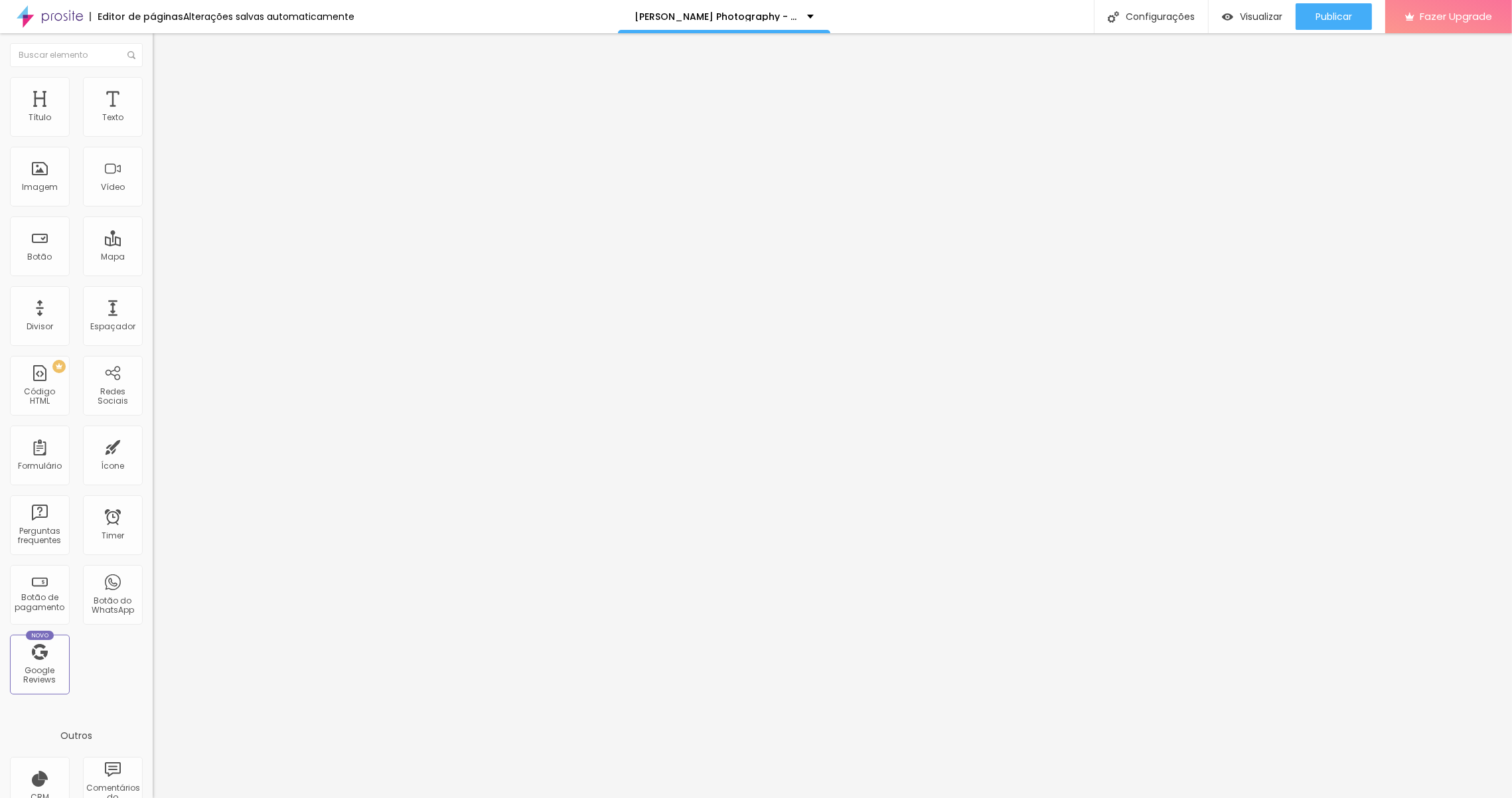
click at [152, 90] on li "Avançado" at bounding box center [228, 96] width 152 height 14
click at [152, 114] on span "Adicionar imagem" at bounding box center [195, 108] width 86 height 12
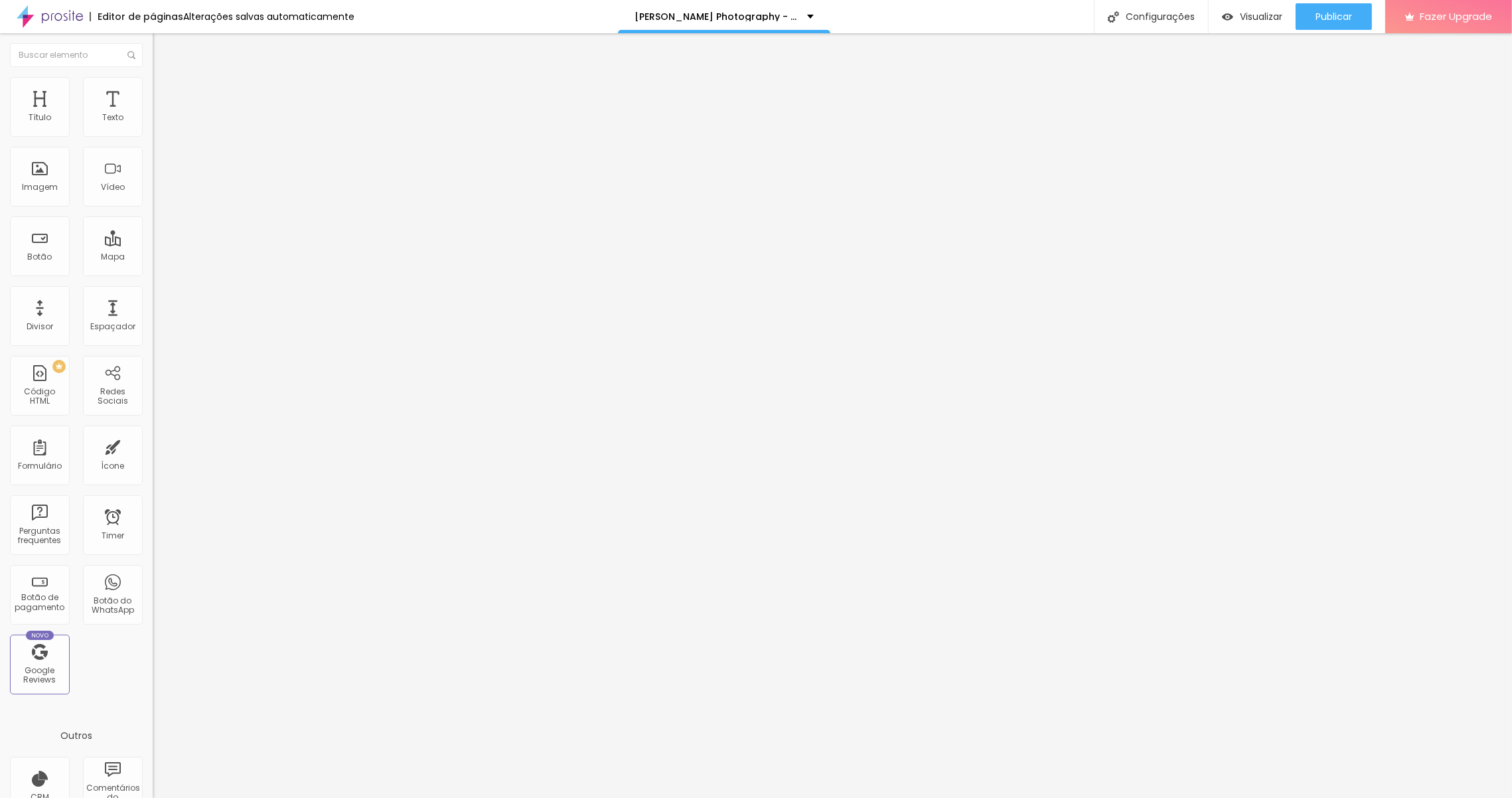
click at [152, 114] on span "Adicionar imagem" at bounding box center [195, 108] width 86 height 12
click at [152, 90] on li "Avançado" at bounding box center [228, 96] width 152 height 14
click at [152, 77] on ul "Conteúdo Estilo Avançado" at bounding box center [228, 84] width 152 height 40
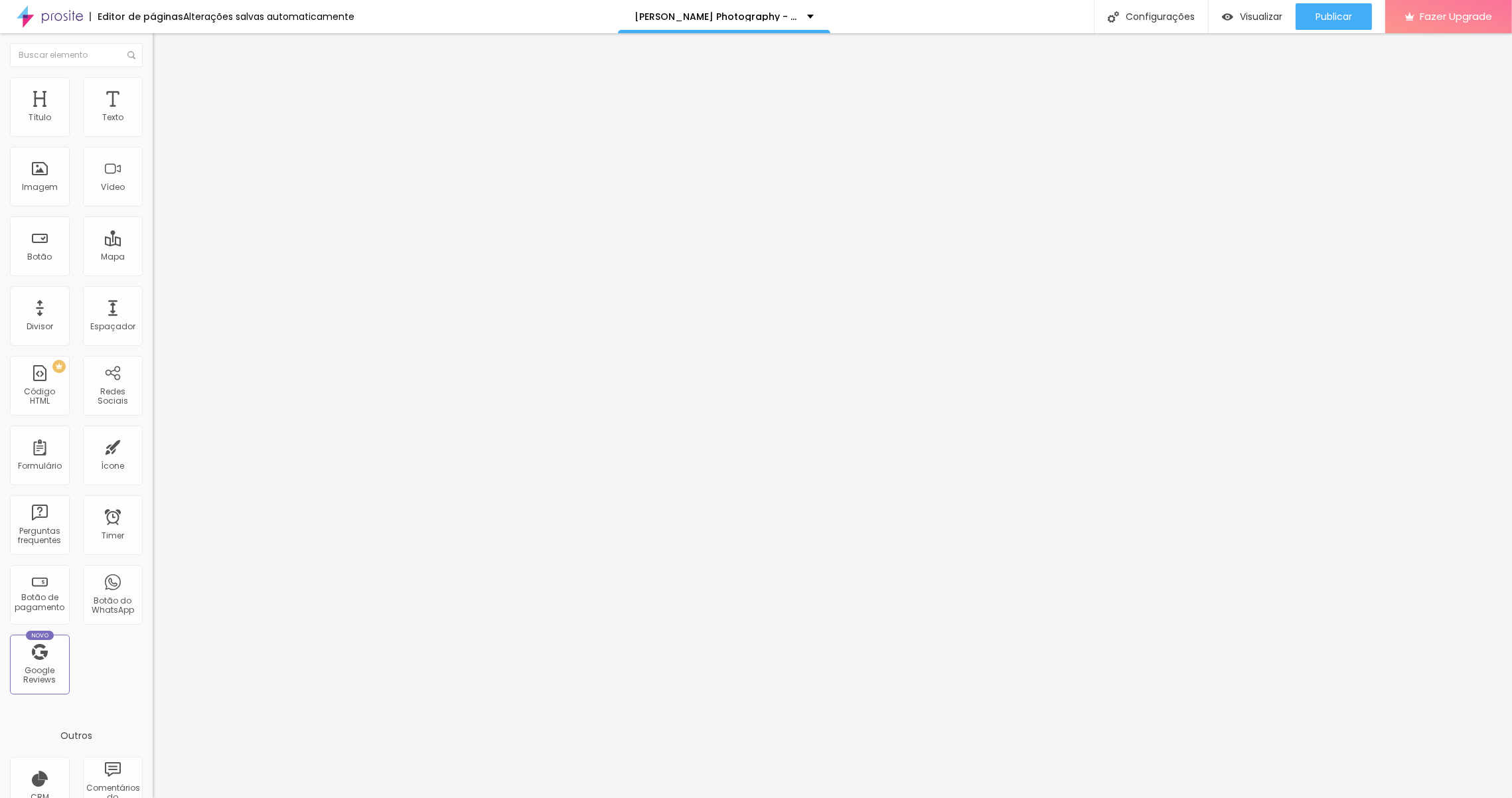
click at [152, 79] on li "Estilo" at bounding box center [228, 83] width 152 height 14
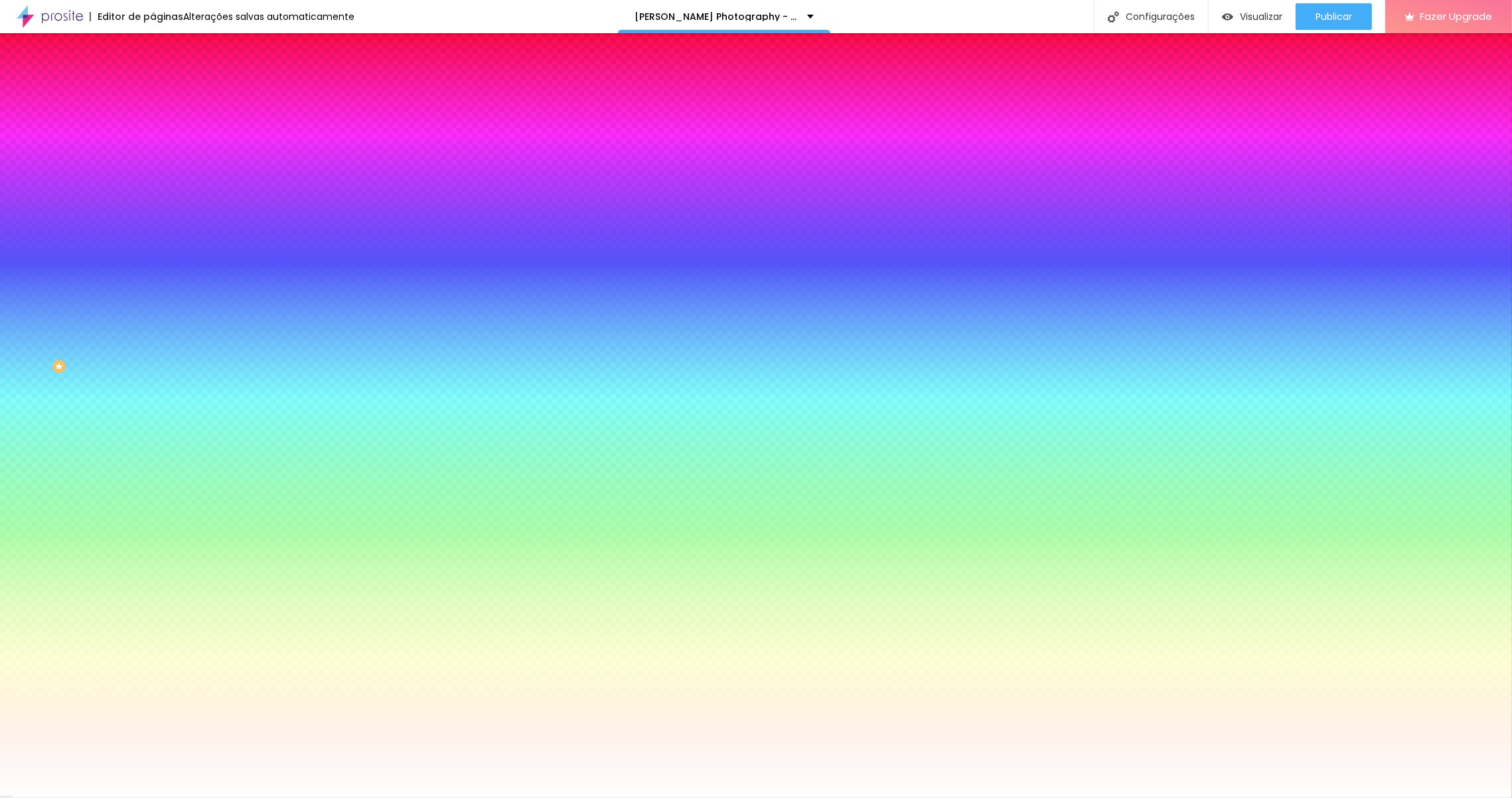
click at [152, 90] on li "Avançado" at bounding box center [228, 96] width 152 height 14
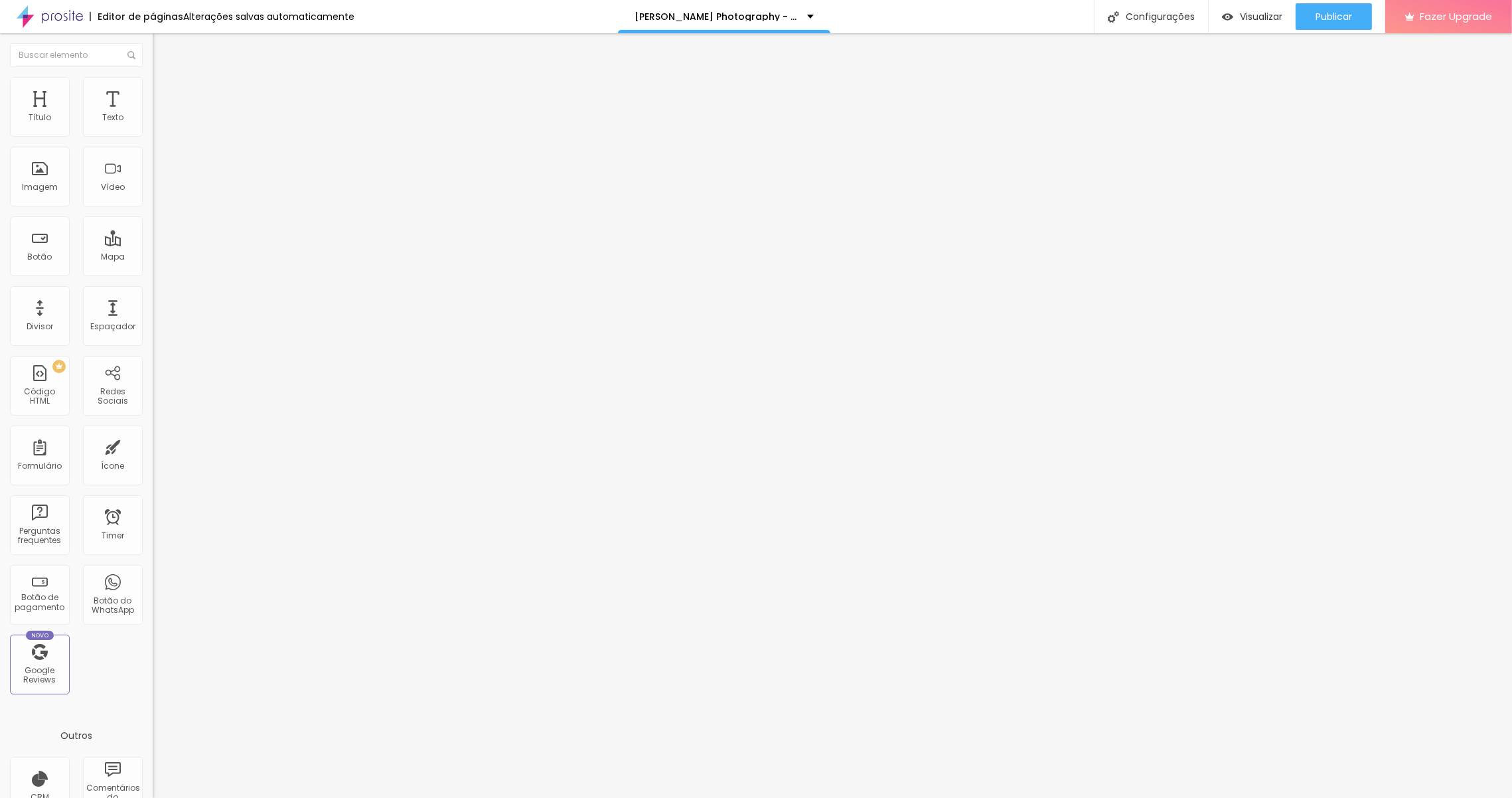
click at [152, 77] on li "Conteúdo" at bounding box center [228, 70] width 152 height 14
click at [152, 89] on li "Estilo" at bounding box center [228, 83] width 152 height 14
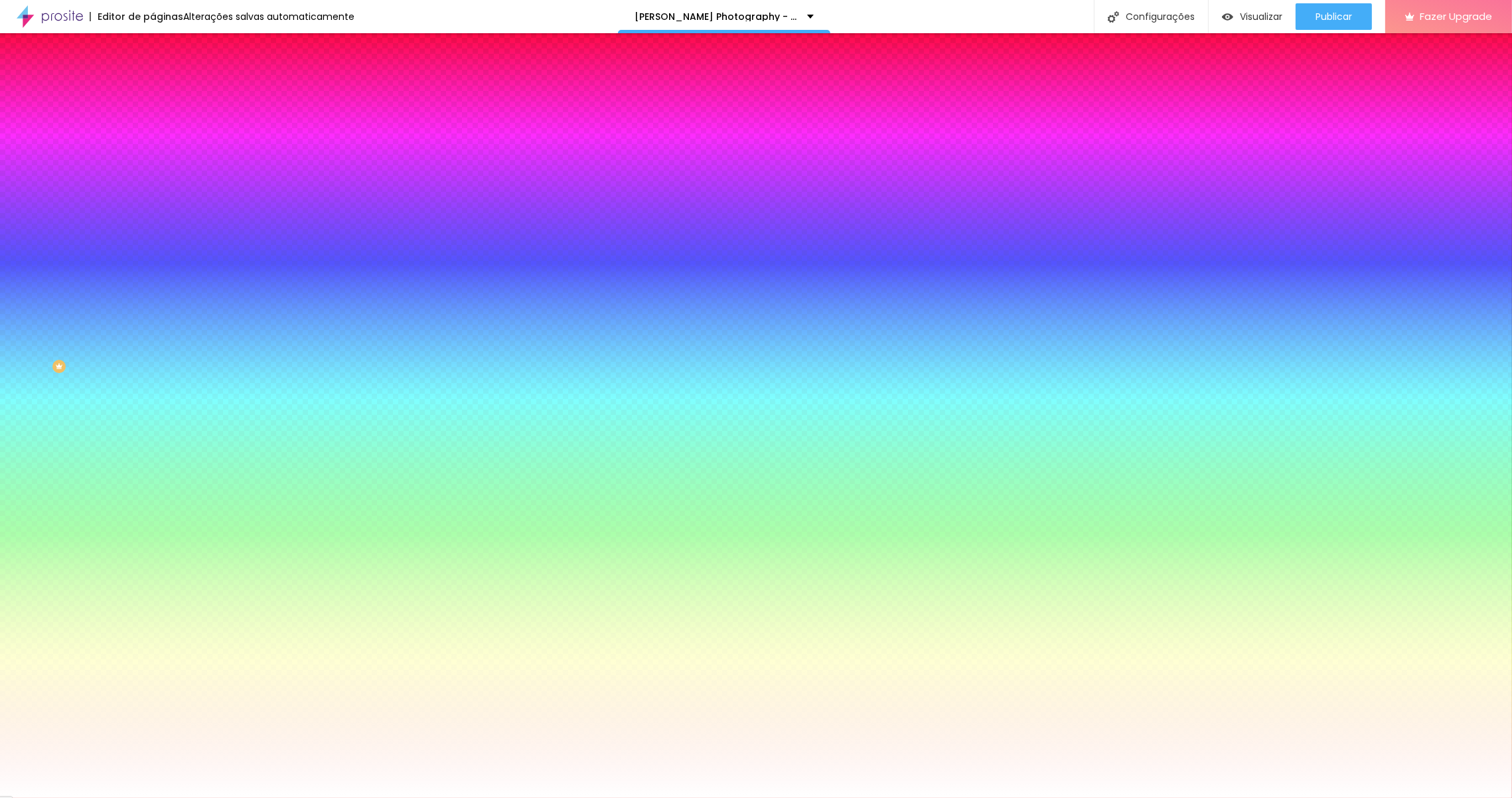
click at [152, 90] on img at bounding box center [158, 95] width 12 height 12
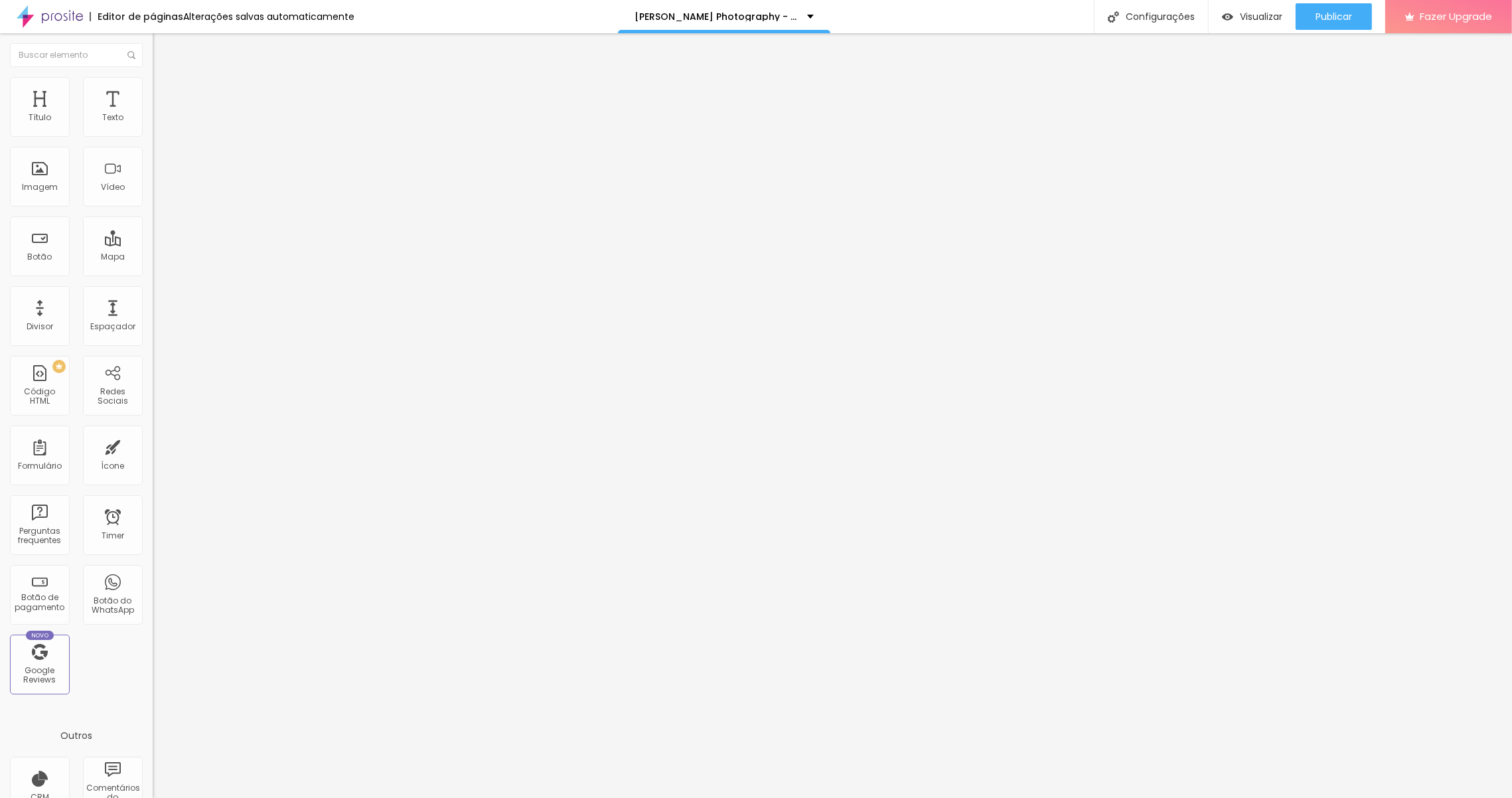
click at [152, 86] on li "Estilo" at bounding box center [228, 83] width 152 height 14
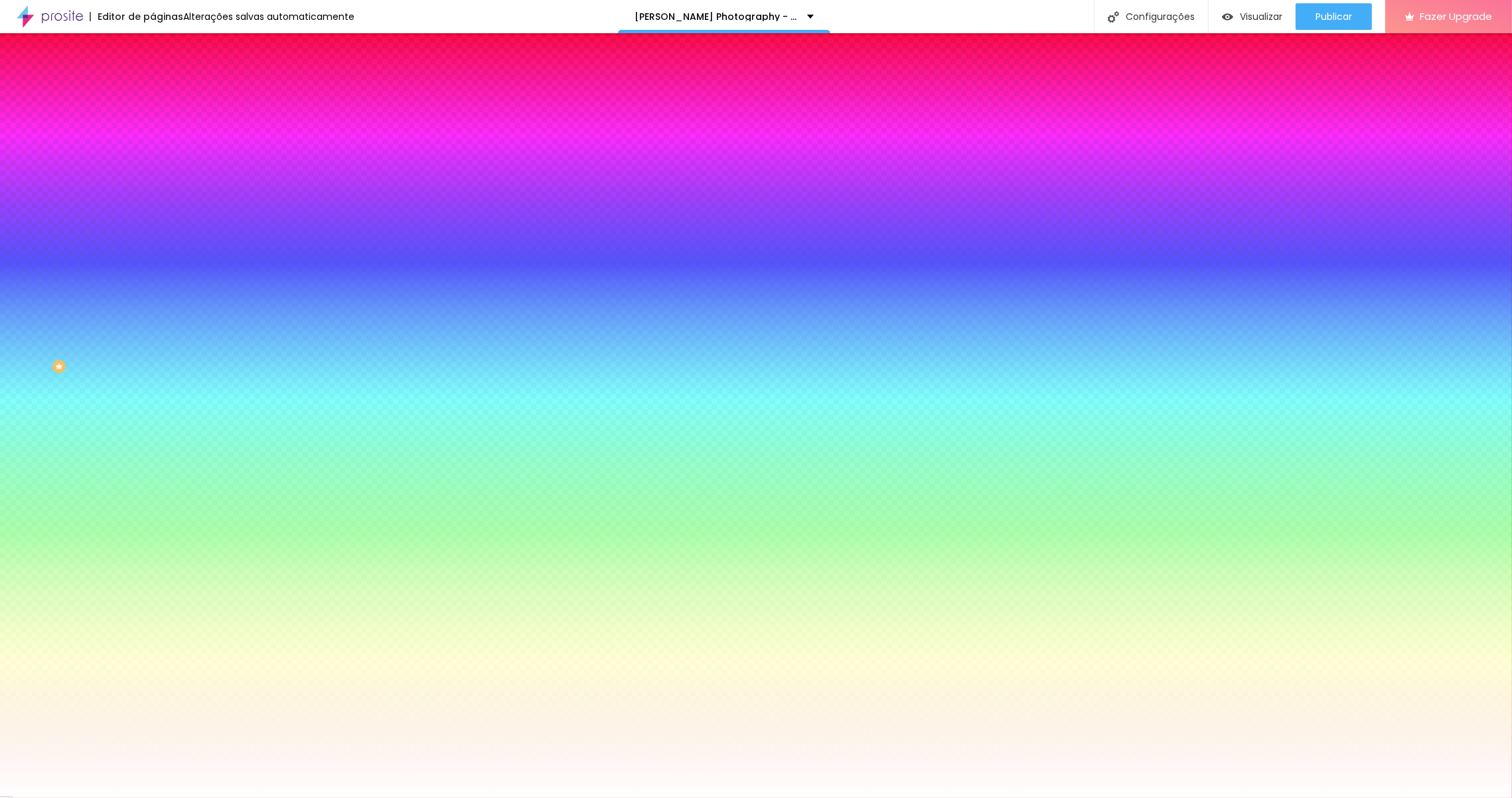
click at [158, 198] on icon "button" at bounding box center [162, 199] width 9 height 9
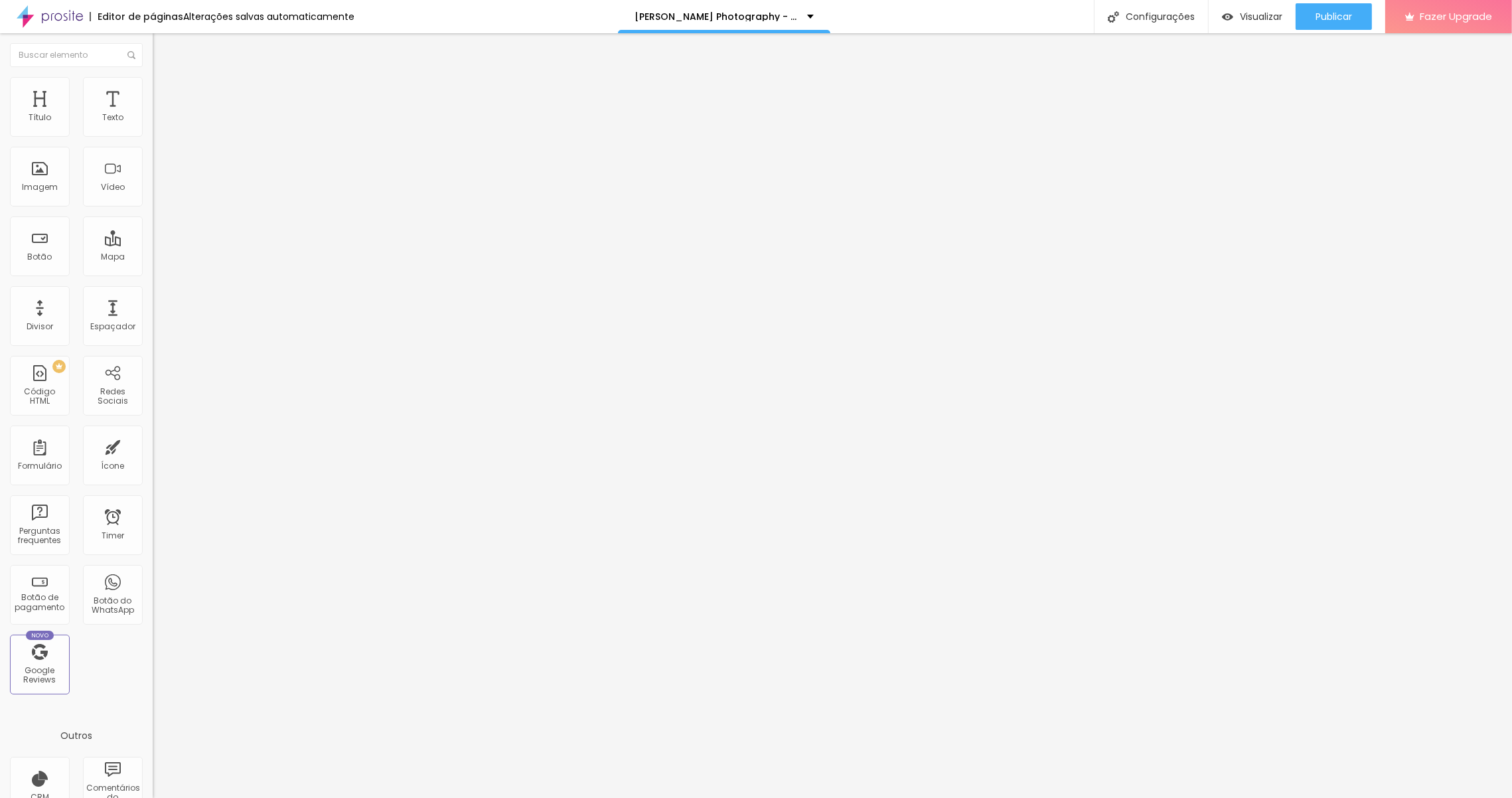
click at [152, 86] on ul "Conteúdo Estilo Avançado" at bounding box center [228, 84] width 152 height 40
click at [152, 82] on img at bounding box center [158, 82] width 12 height 12
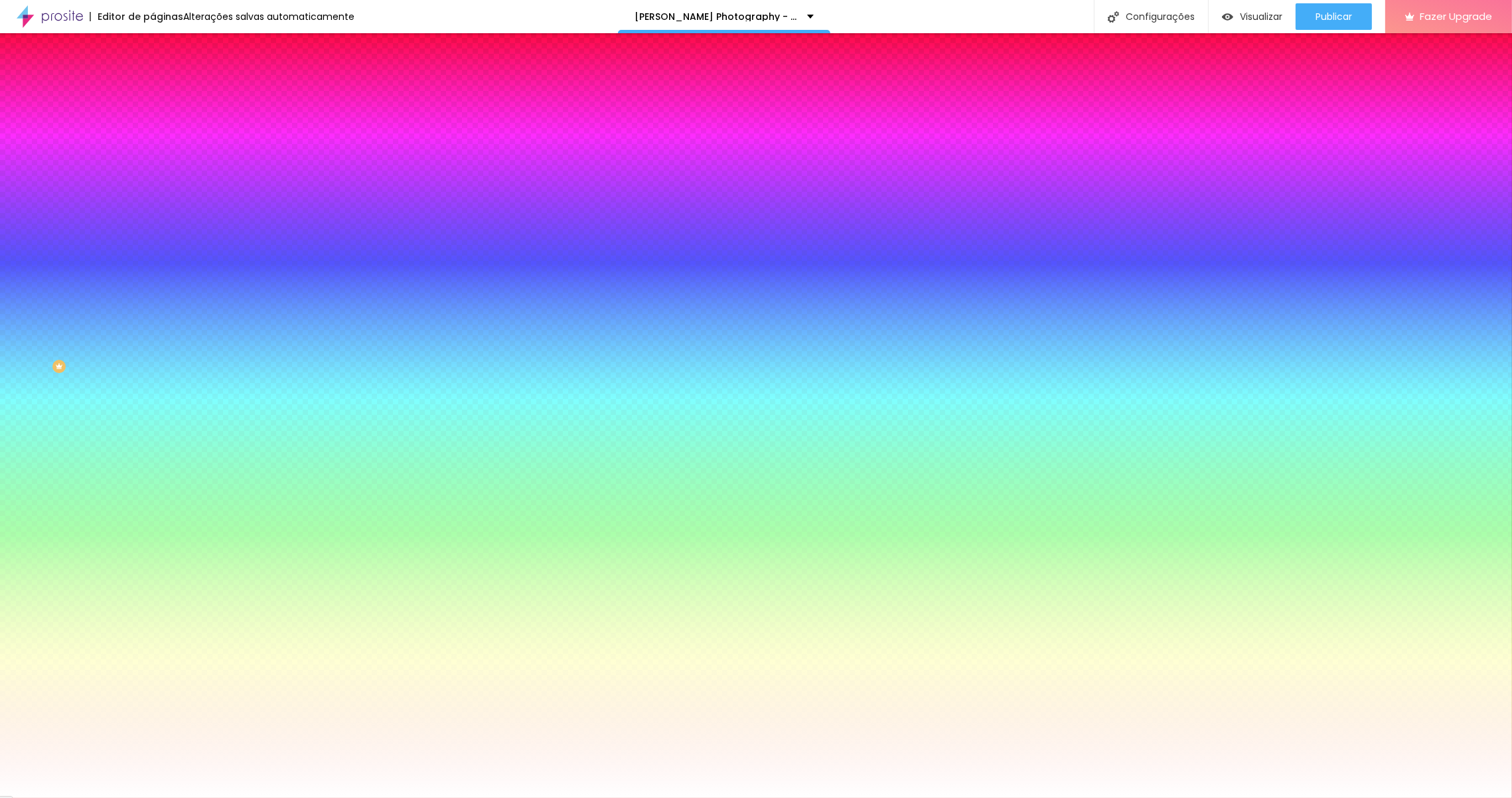
click at [152, 195] on button "Voltar ao padrão" at bounding box center [197, 200] width 90 height 15
click at [158, 166] on icon "button" at bounding box center [162, 162] width 9 height 9
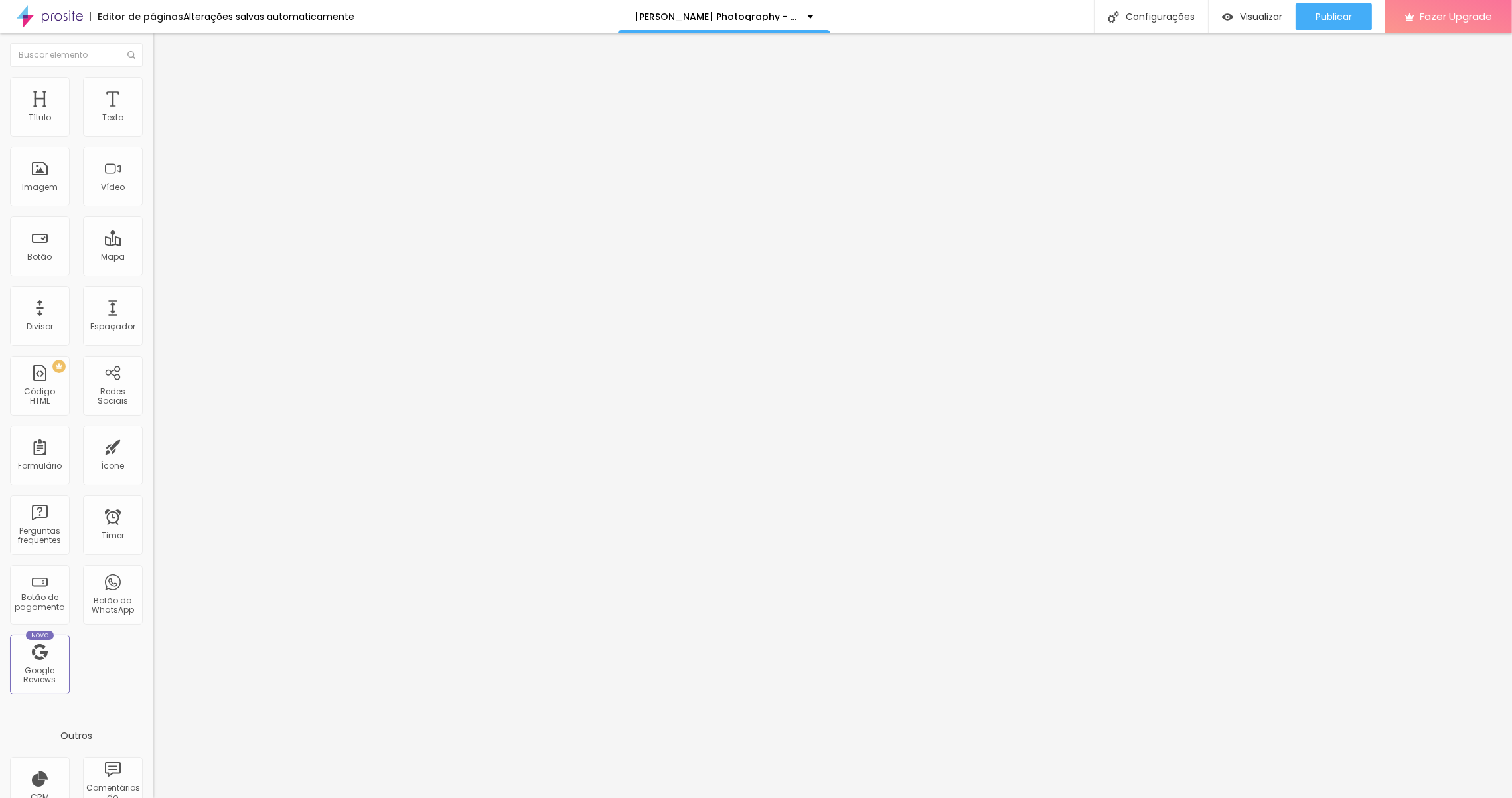
click at [152, 84] on img at bounding box center [158, 82] width 12 height 12
type input "94"
type input "87"
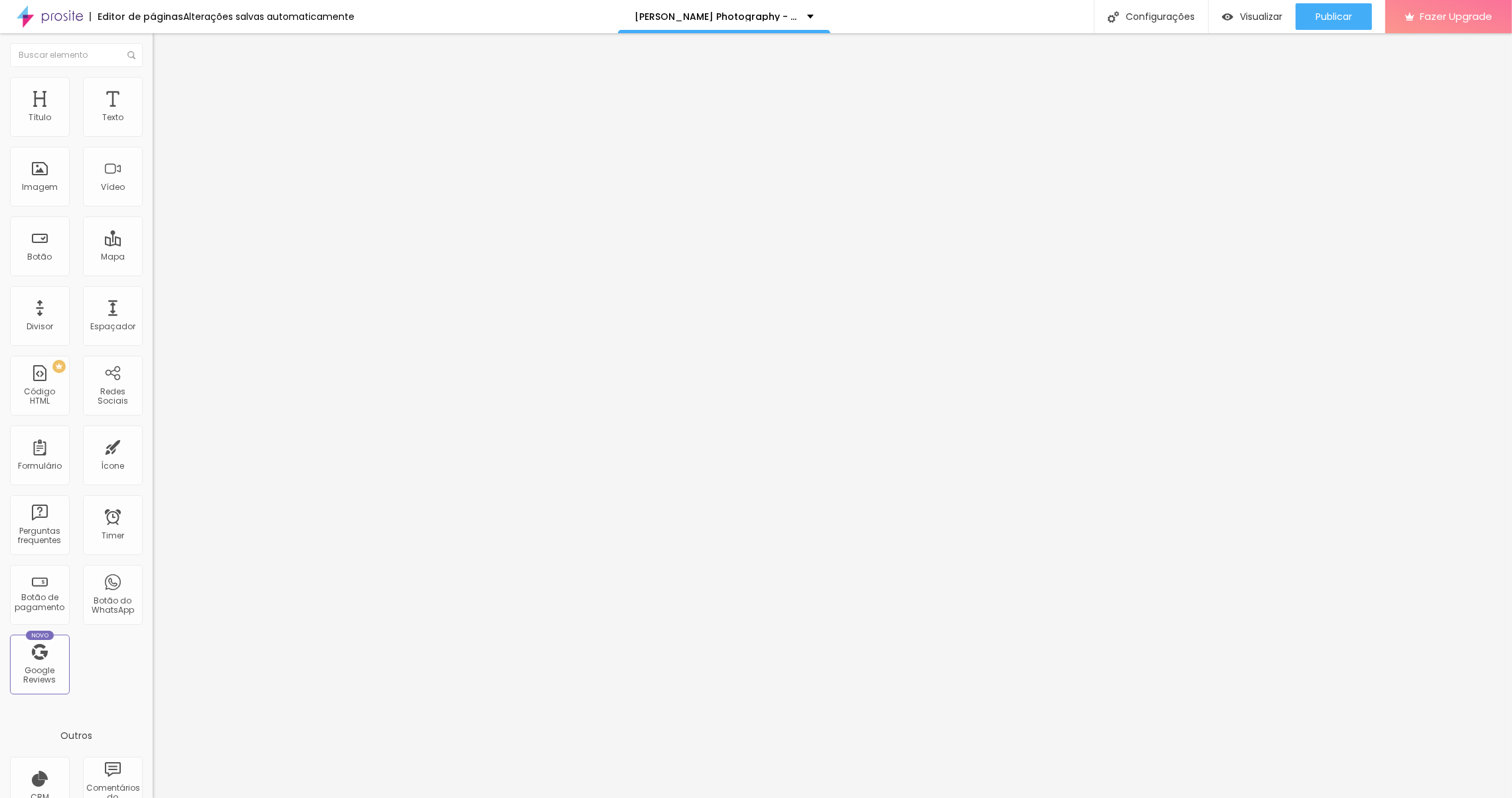
type input "84"
type input "81"
type input "69"
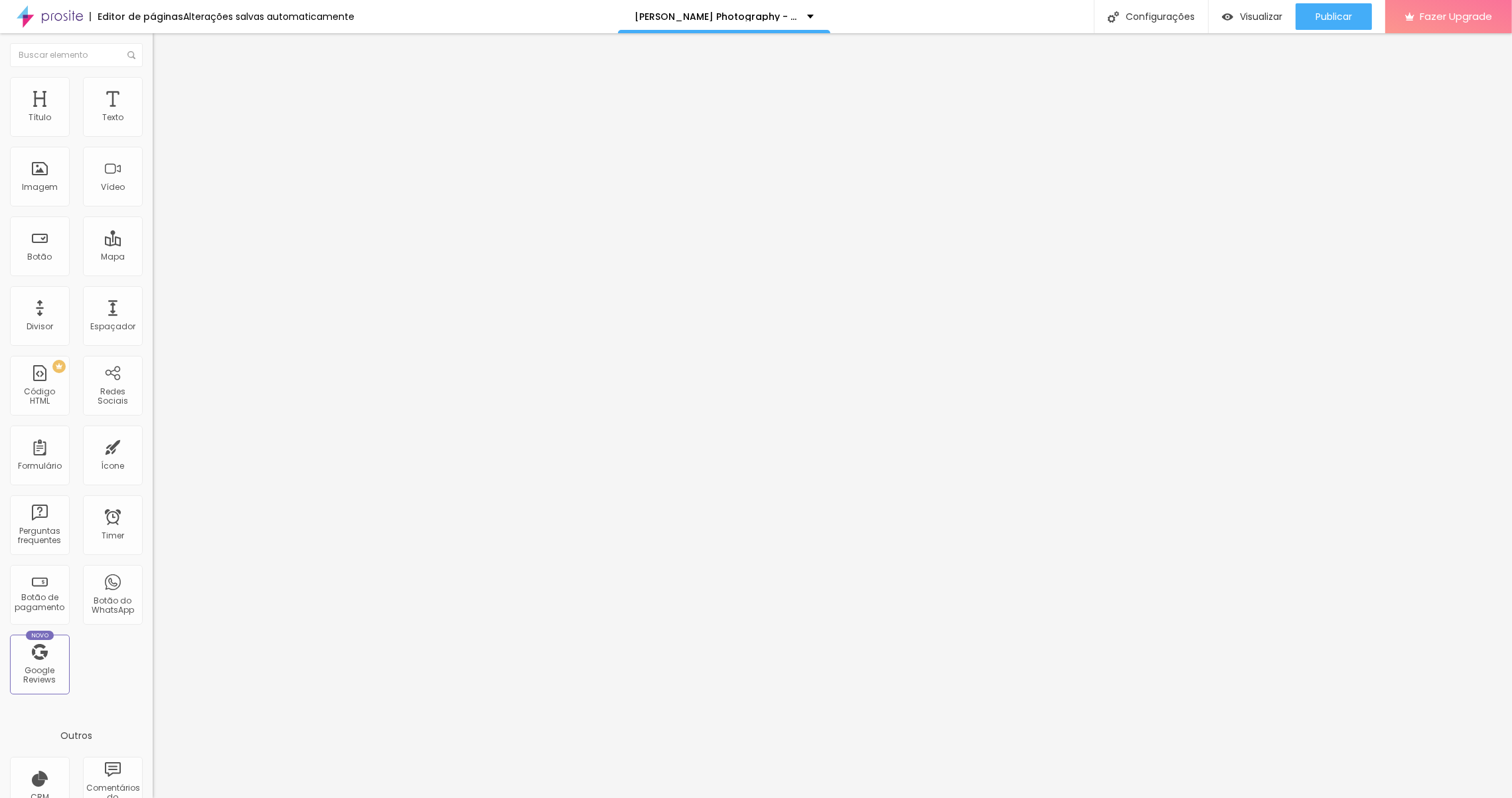
type input "69"
type input "66"
type input "63"
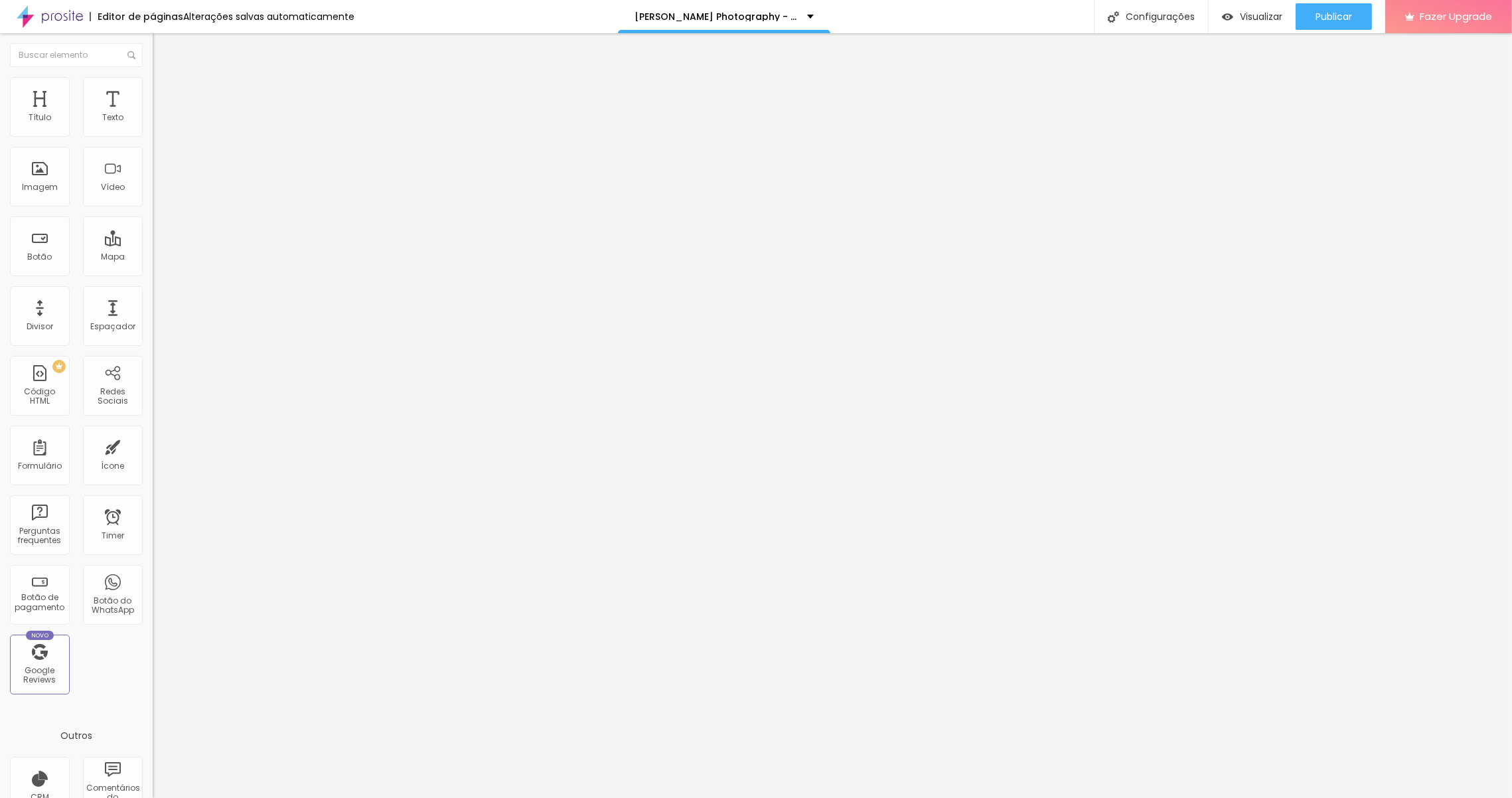
type input "59"
type input "58"
type input "56"
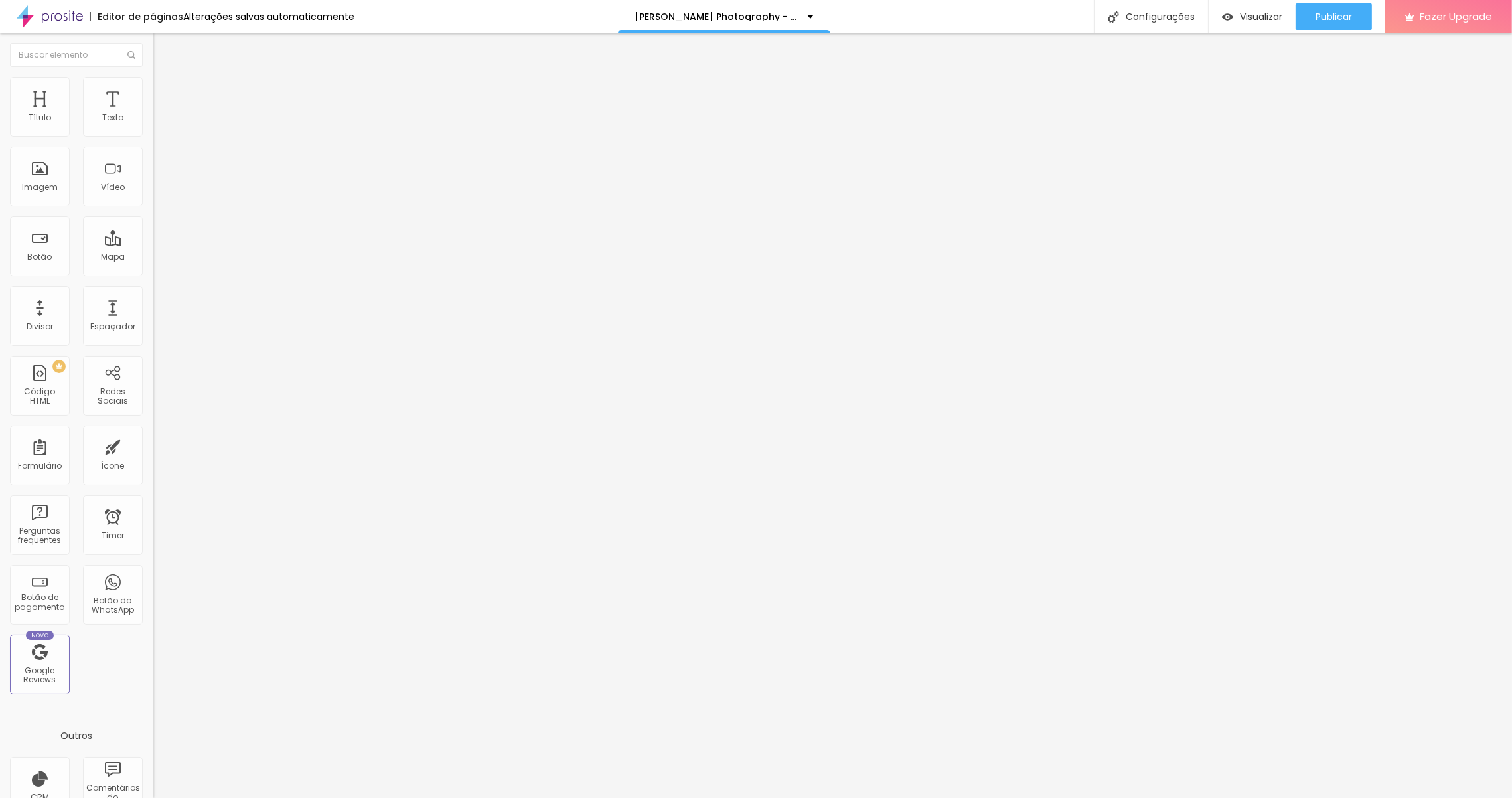
type input "56"
type input "50"
type input "46"
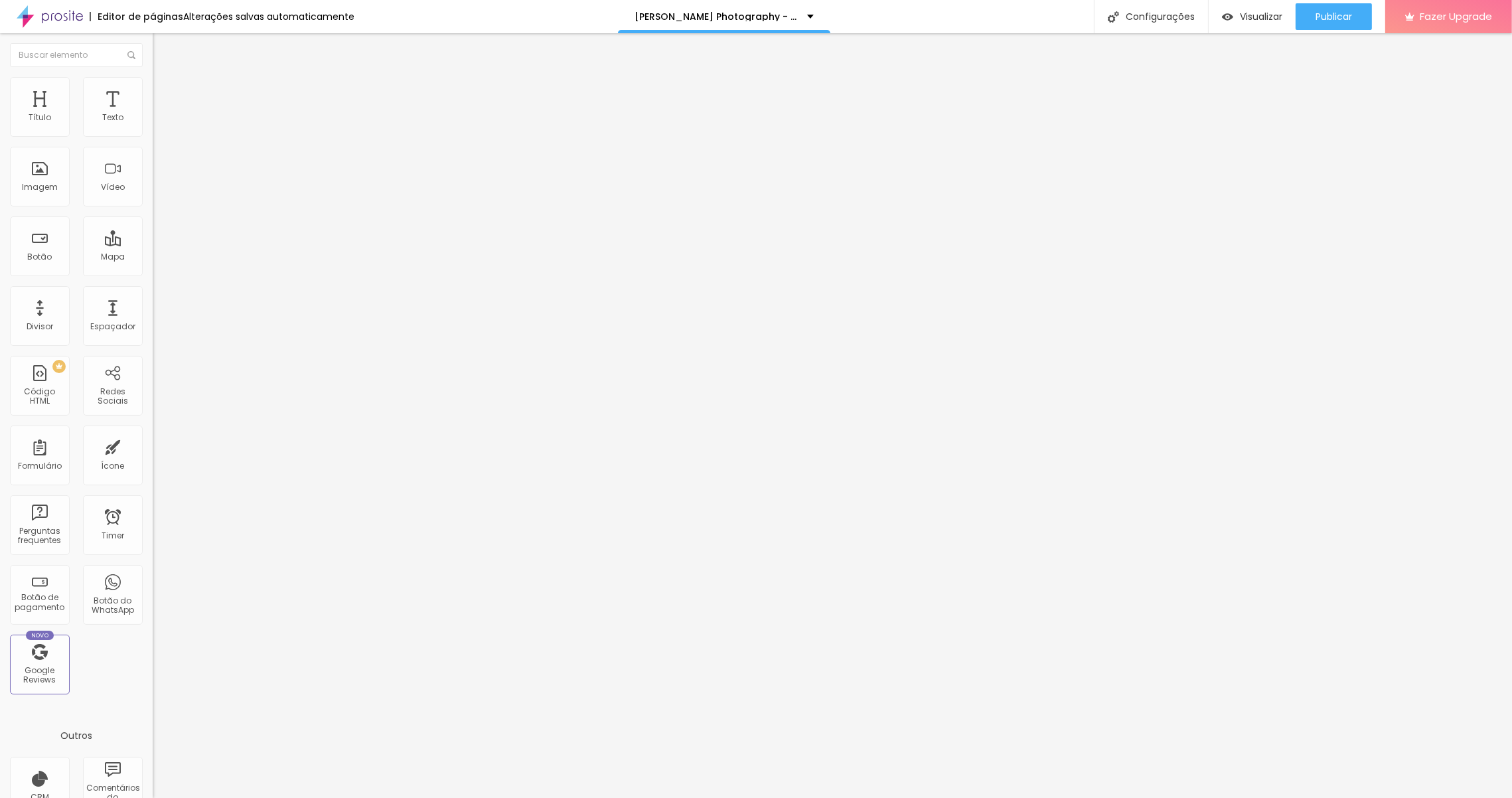
type input "45"
type input "38"
type input "44"
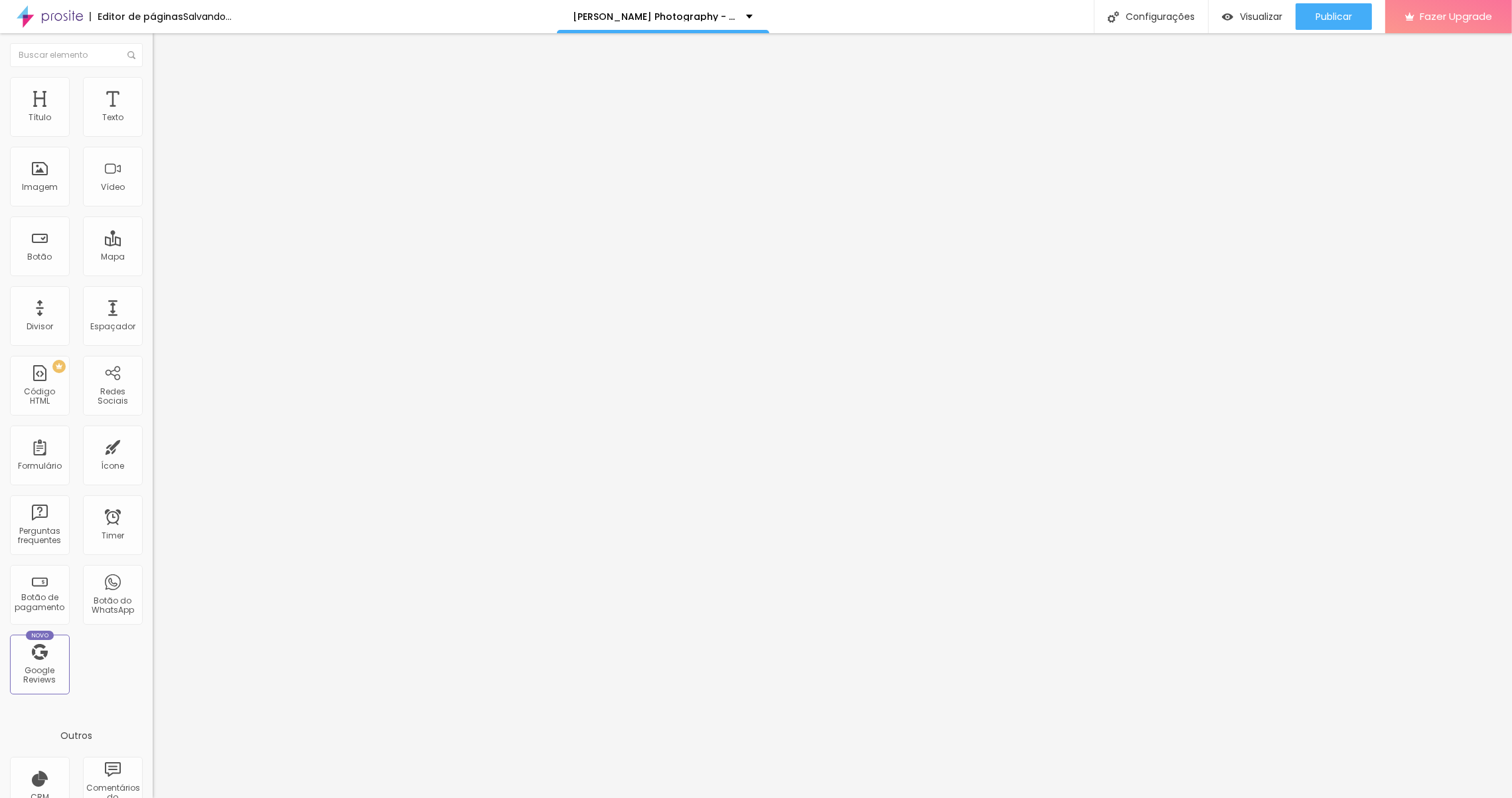
type input "44"
type input "46"
type input "47"
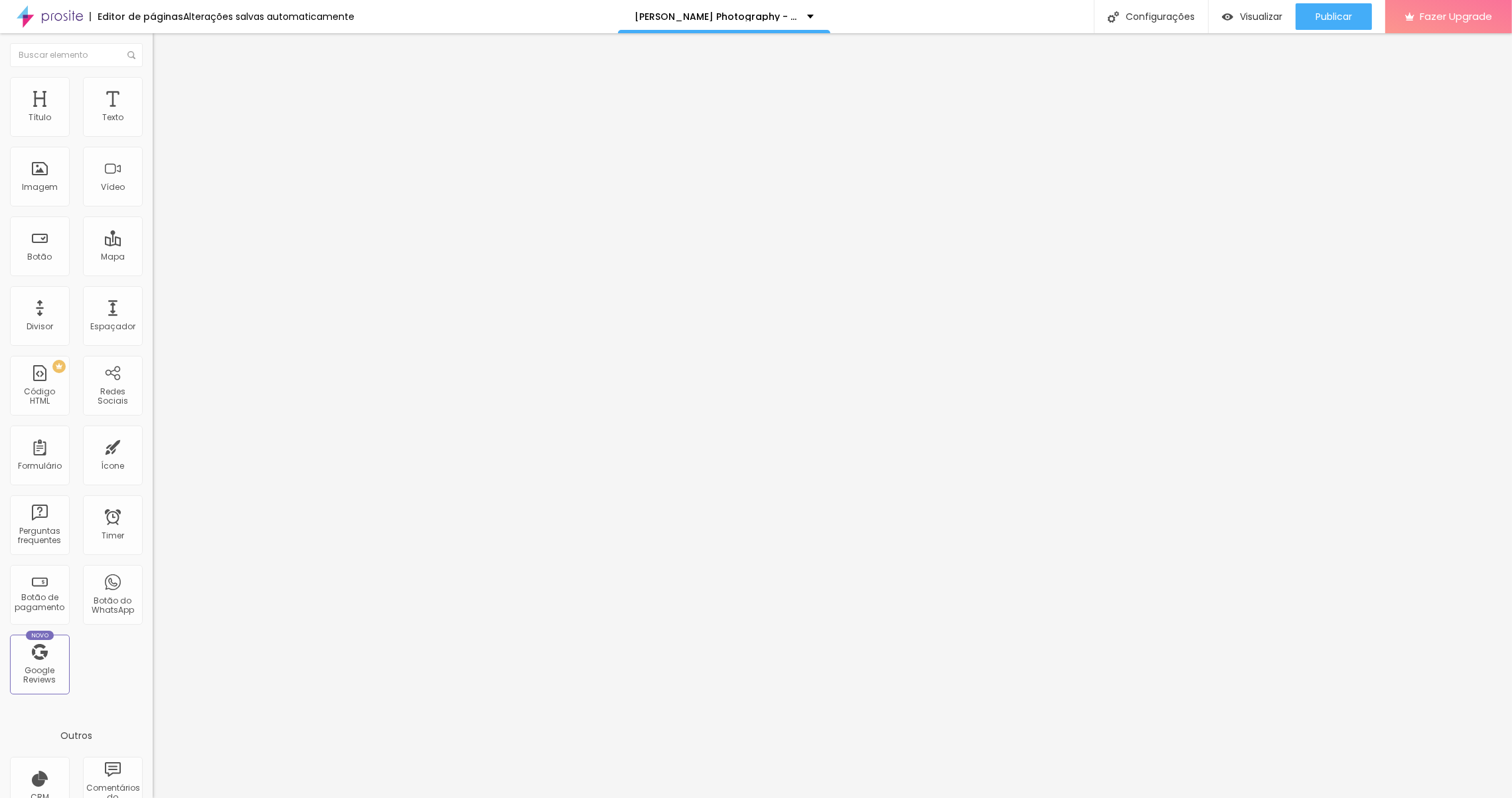
type input "48"
type input "49"
type input "51"
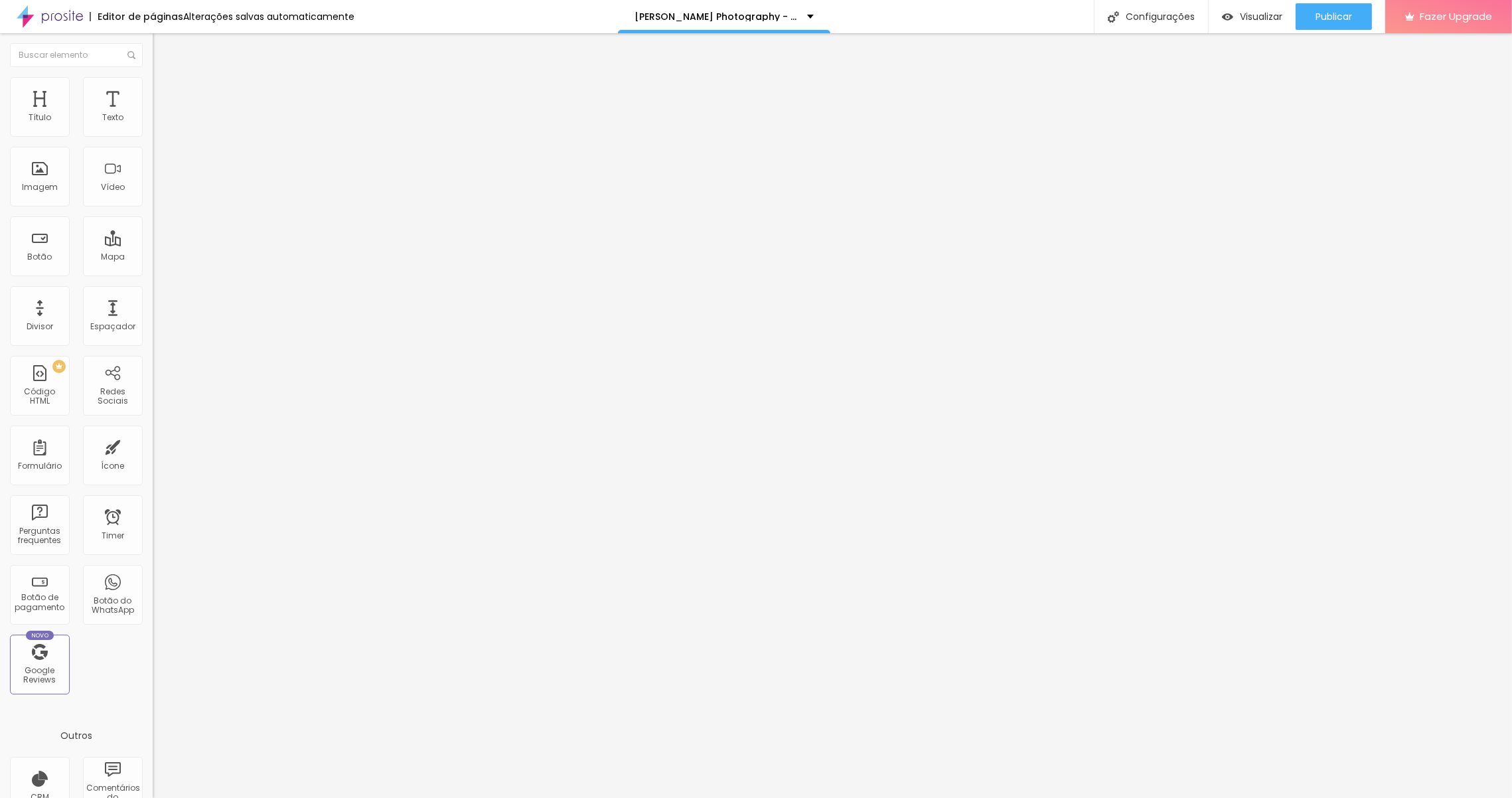
type input "51"
type input "49"
type input "50"
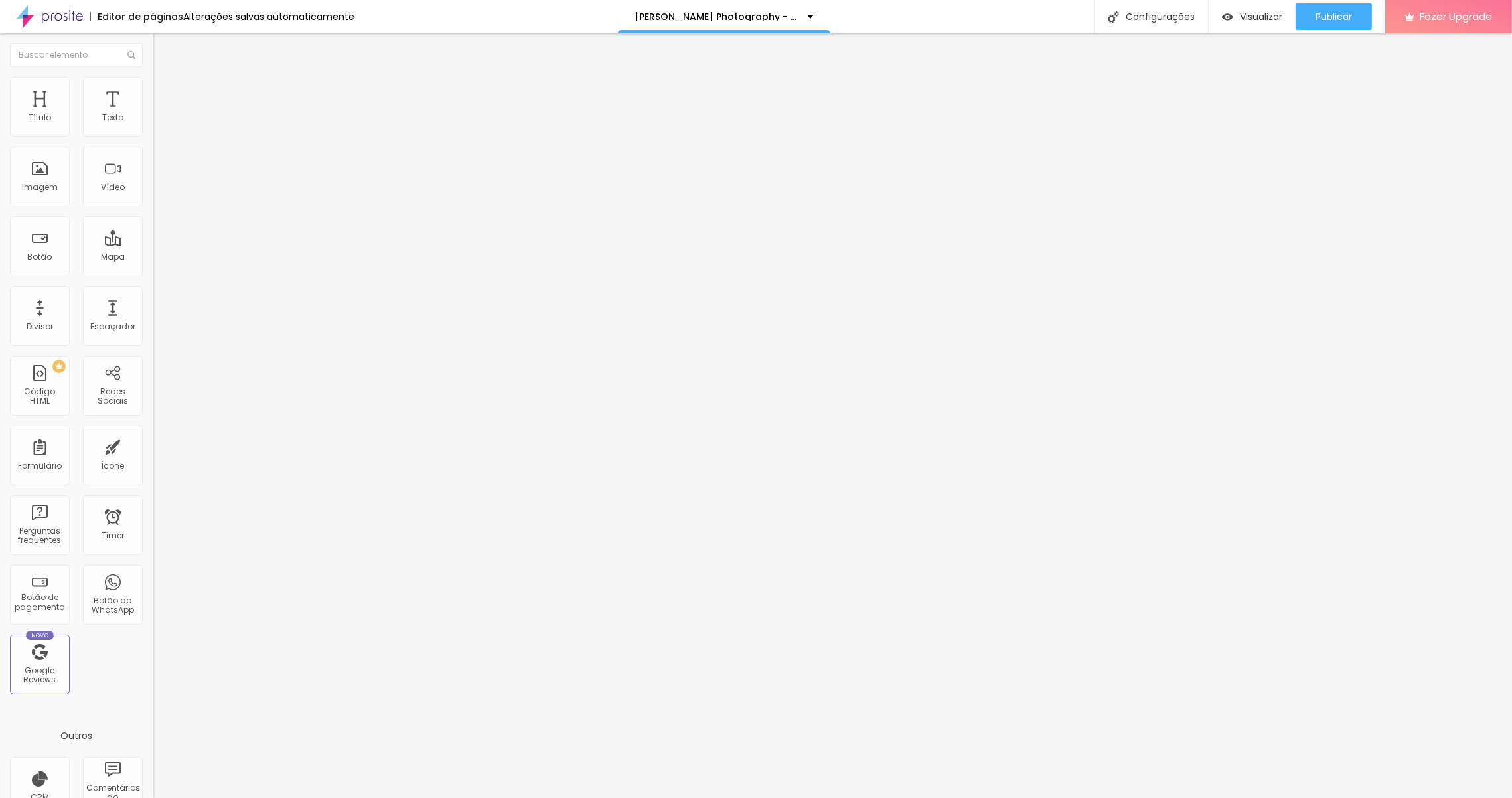
type input "51"
drag, startPoint x: 69, startPoint y: 167, endPoint x: 51, endPoint y: 164, distance: 18.2
click at [152, 291] on input "range" at bounding box center [195, 296] width 86 height 11
click at [152, 304] on input "51" at bounding box center [180, 310] width 57 height 14
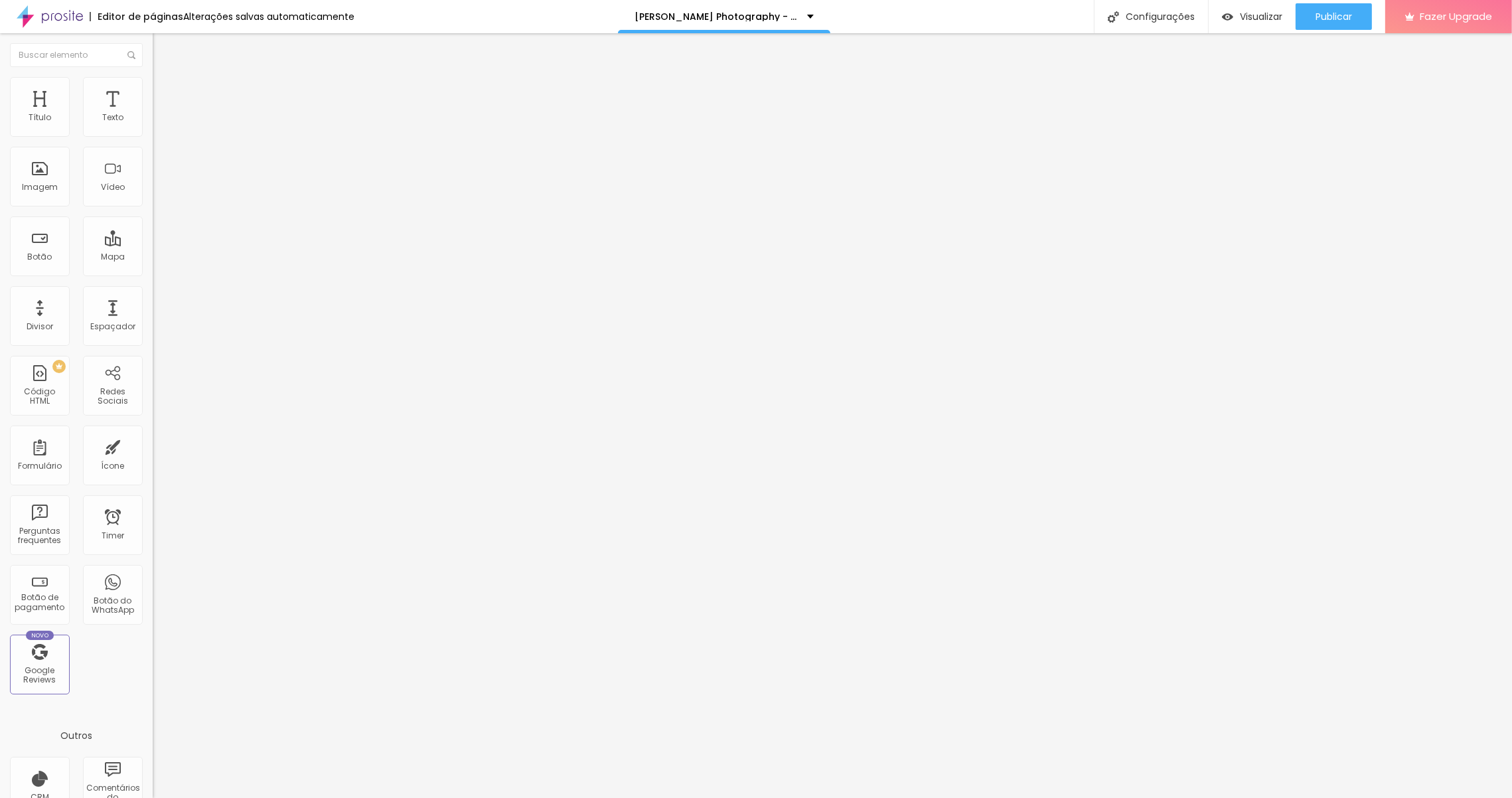
type input "5"
type input "50"
click at [152, 82] on img at bounding box center [158, 82] width 12 height 12
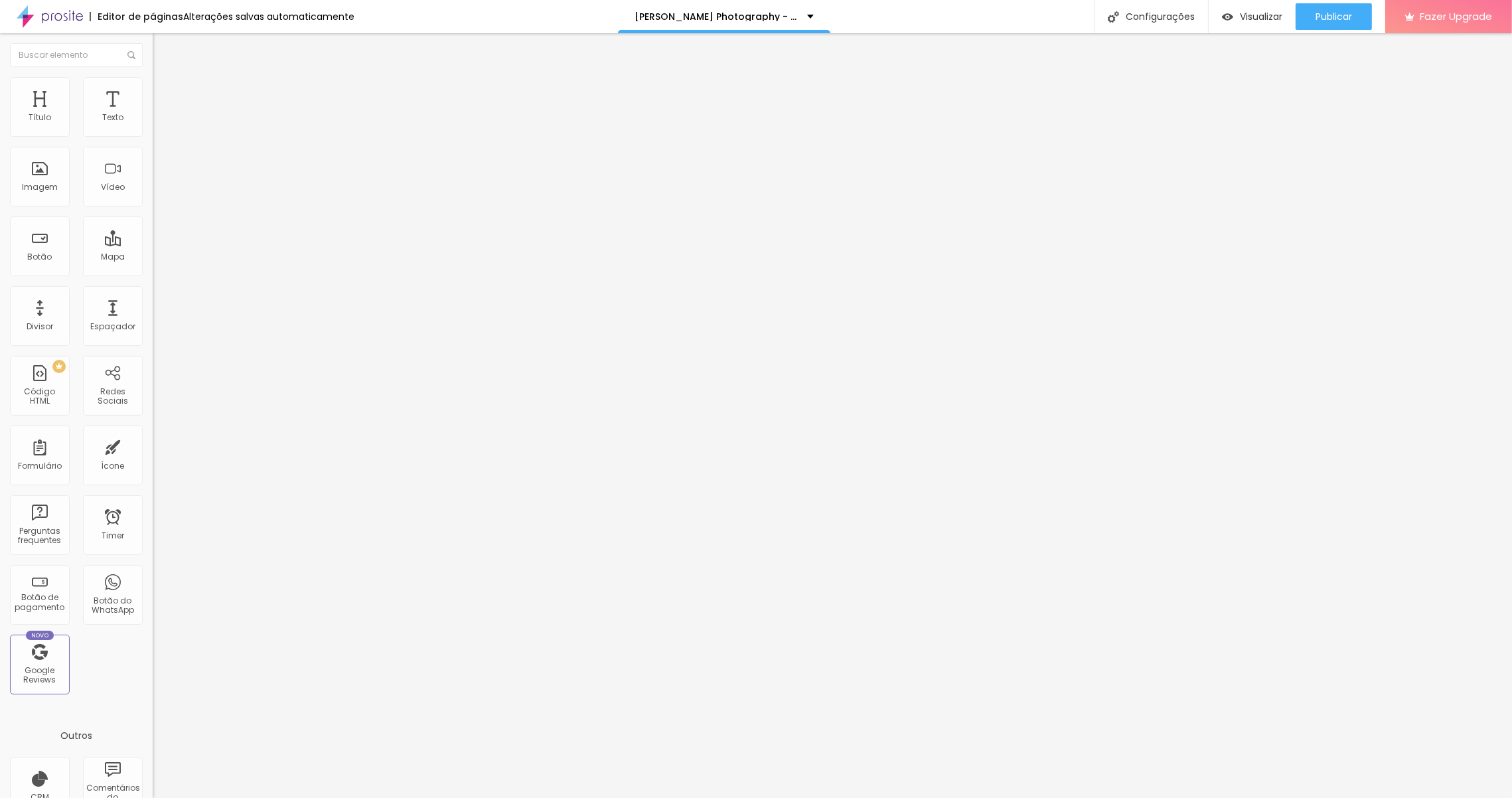
type input "5"
type input "50"
click at [152, 90] on img at bounding box center [158, 95] width 12 height 12
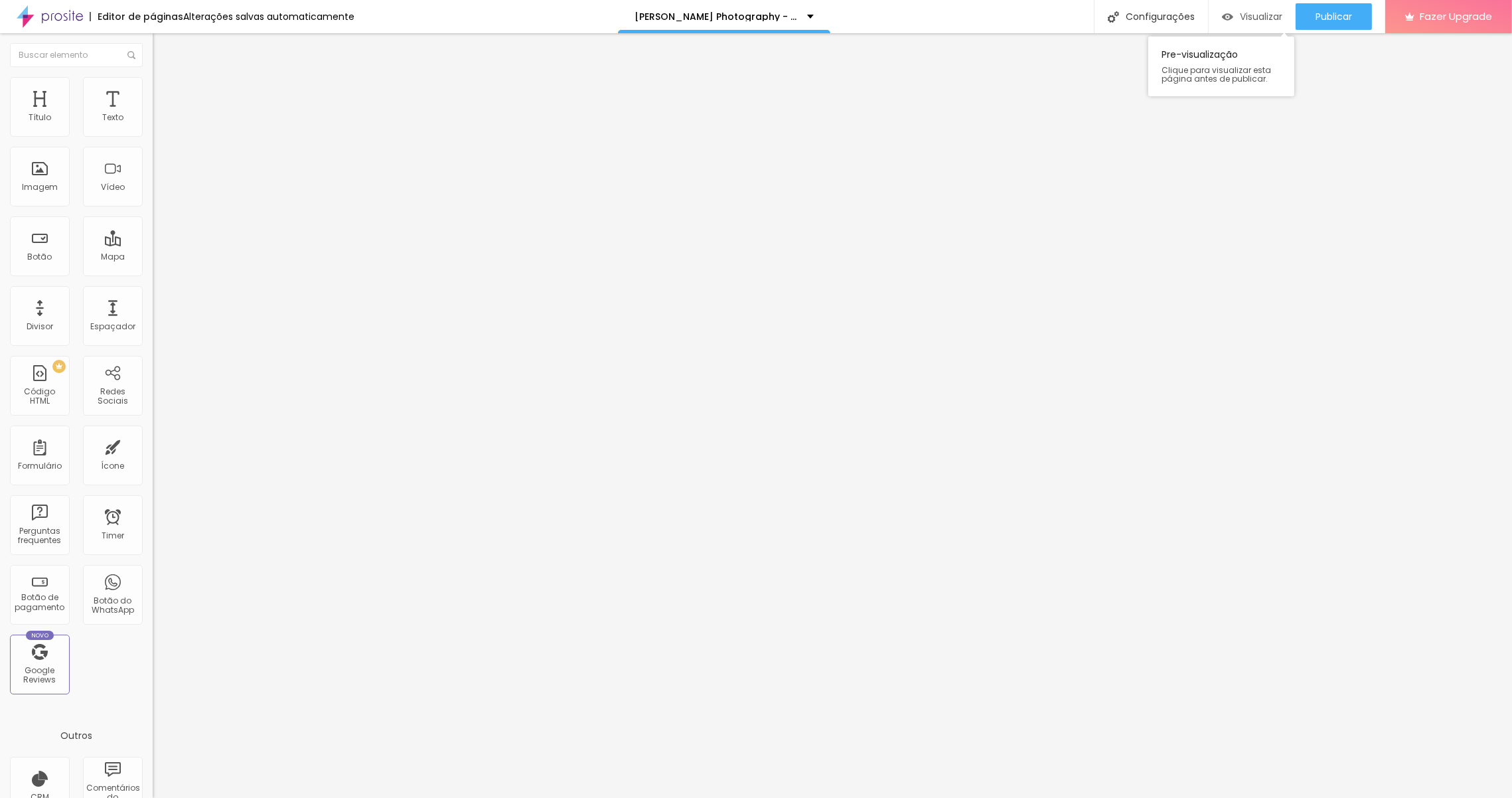
click at [1270, 24] on div "Visualizar" at bounding box center [1252, 16] width 60 height 26
click at [152, 86] on li "Estilo" at bounding box center [228, 83] width 152 height 14
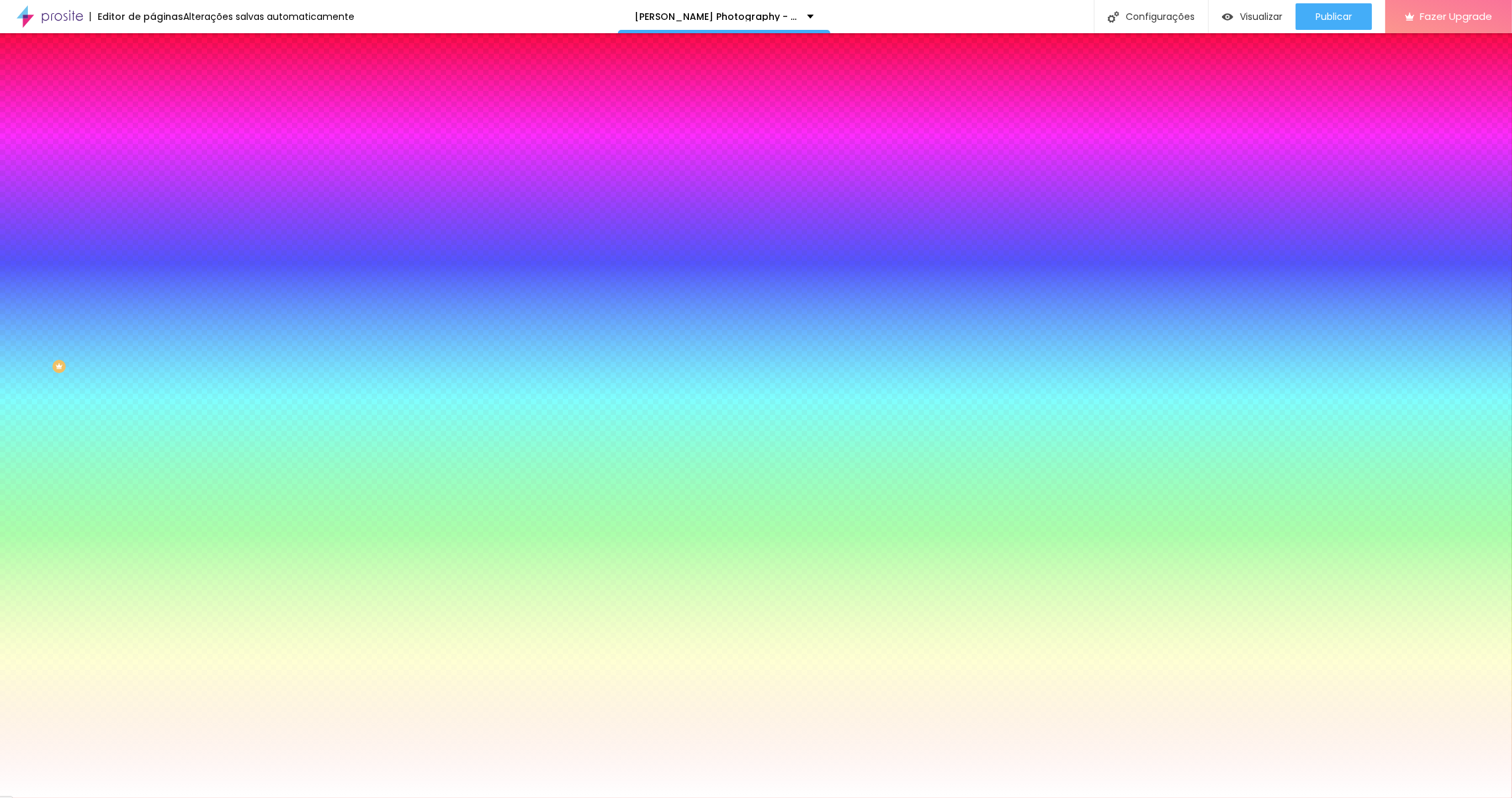
click at [158, 162] on icon "button" at bounding box center [162, 162] width 9 height 9
click at [158, 195] on icon "button" at bounding box center [162, 199] width 9 height 9
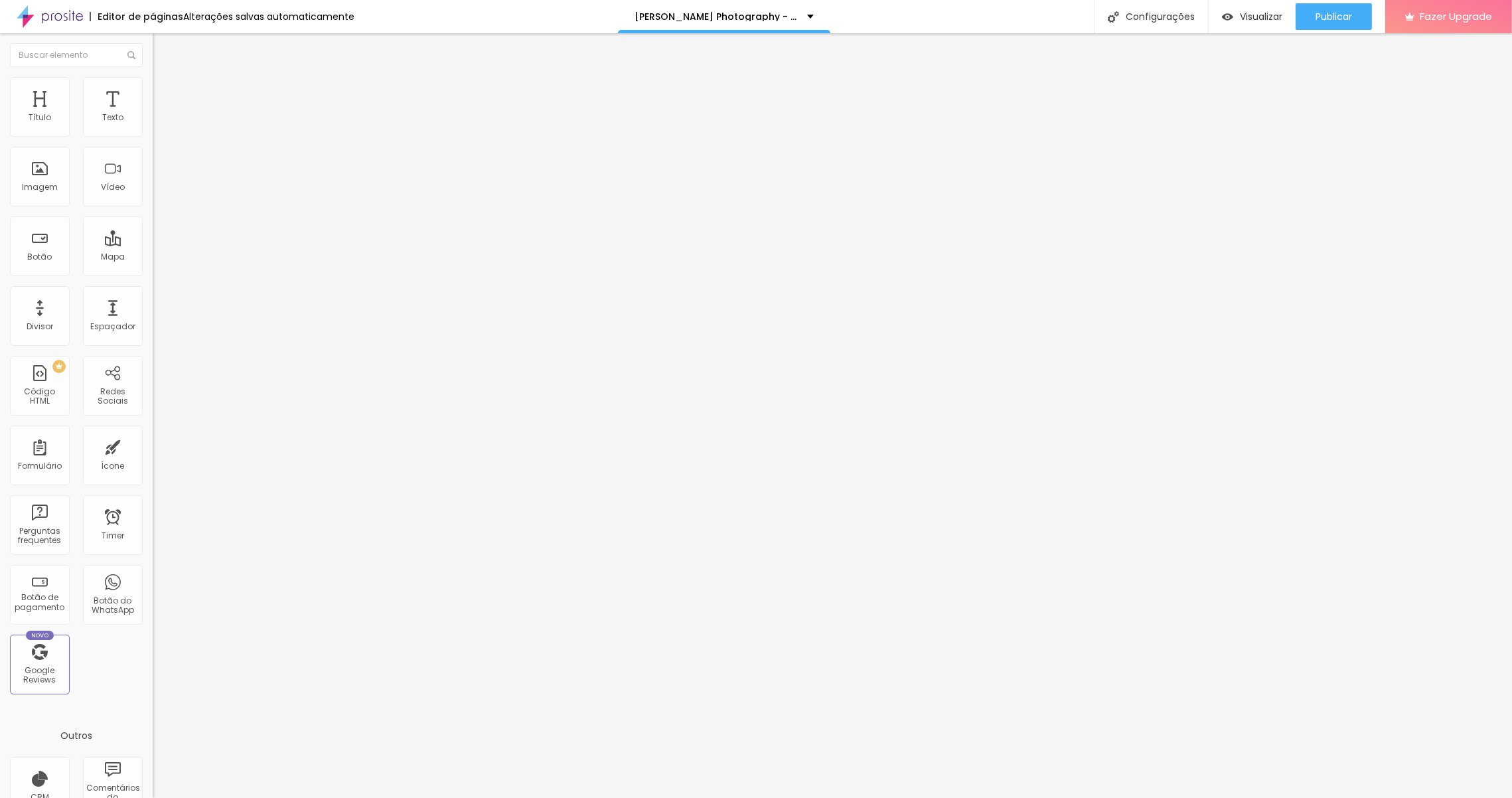
click at [152, 85] on img at bounding box center [158, 82] width 12 height 12
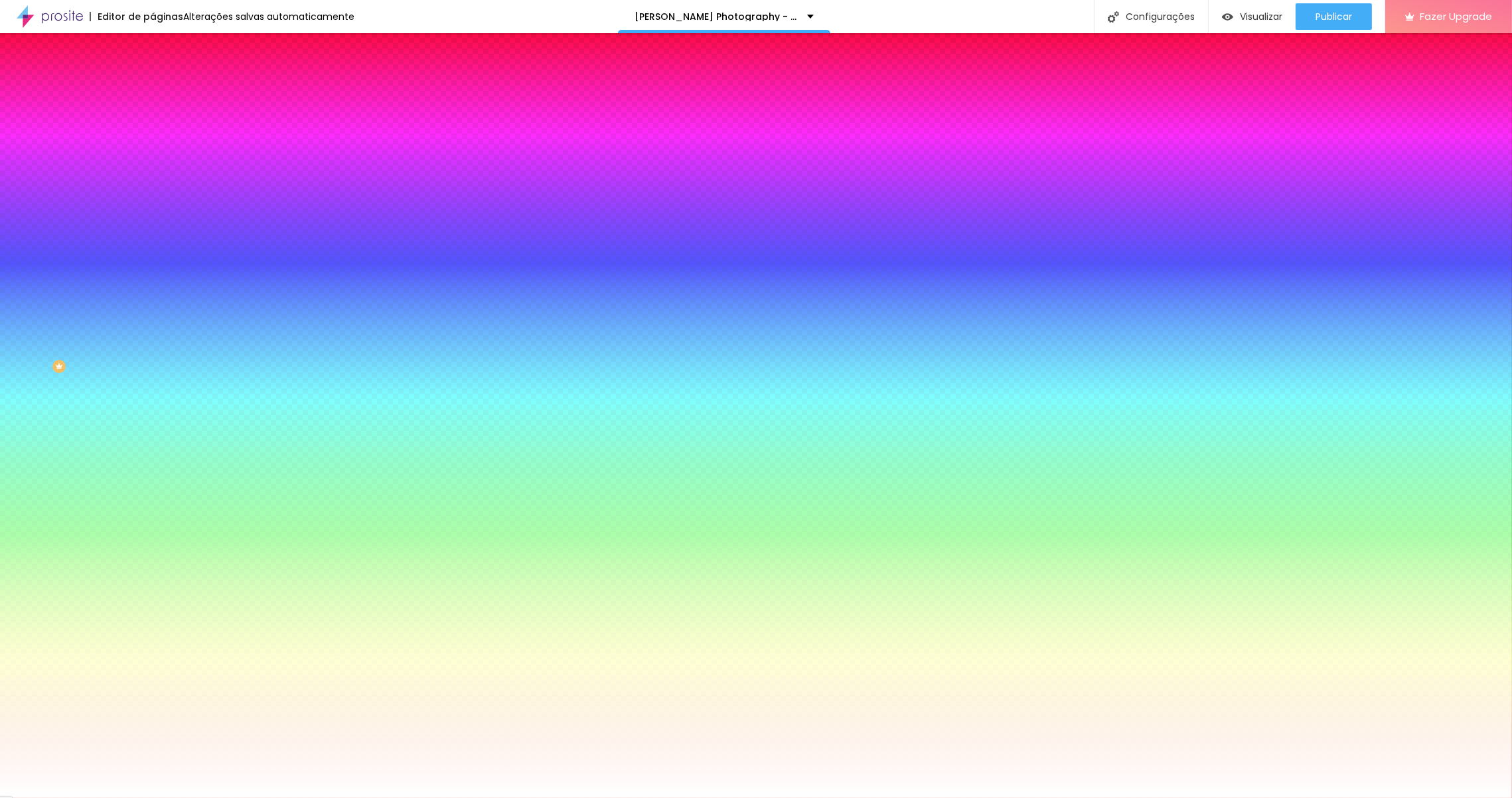
click at [158, 168] on icon "button" at bounding box center [162, 162] width 9 height 9
click at [158, 195] on icon "button" at bounding box center [162, 199] width 9 height 9
drag, startPoint x: 113, startPoint y: 194, endPoint x: 151, endPoint y: 203, distance: 39.1
click at [158, 195] on icon "button" at bounding box center [162, 199] width 9 height 9
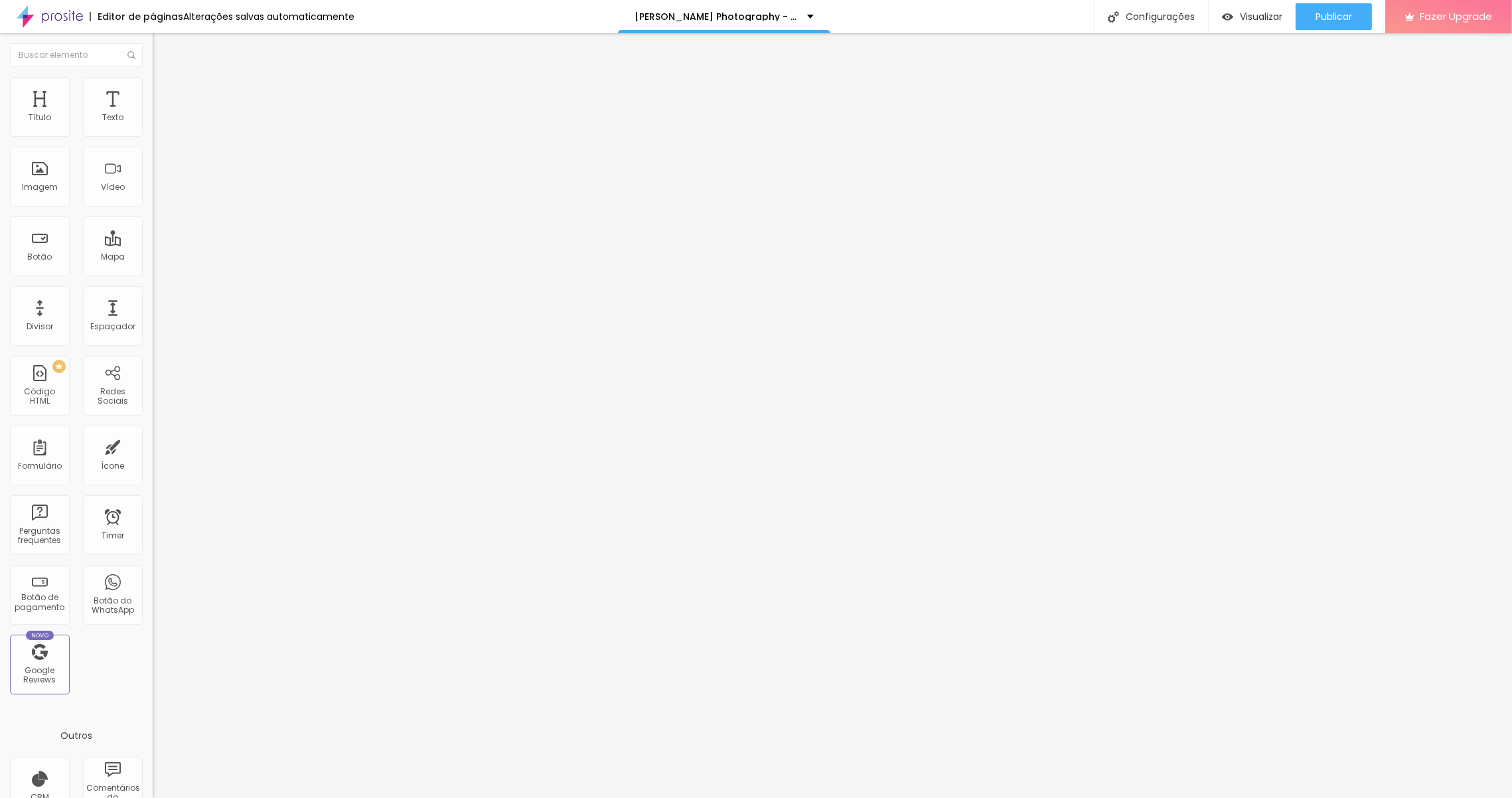
click at [152, 90] on li "Avançado" at bounding box center [228, 96] width 152 height 14
click at [152, 86] on ul "Conteúdo Estilo Avançado" at bounding box center [228, 84] width 152 height 40
click at [152, 88] on li "Estilo" at bounding box center [228, 83] width 152 height 14
click at [152, 357] on button "button" at bounding box center [161, 363] width 19 height 14
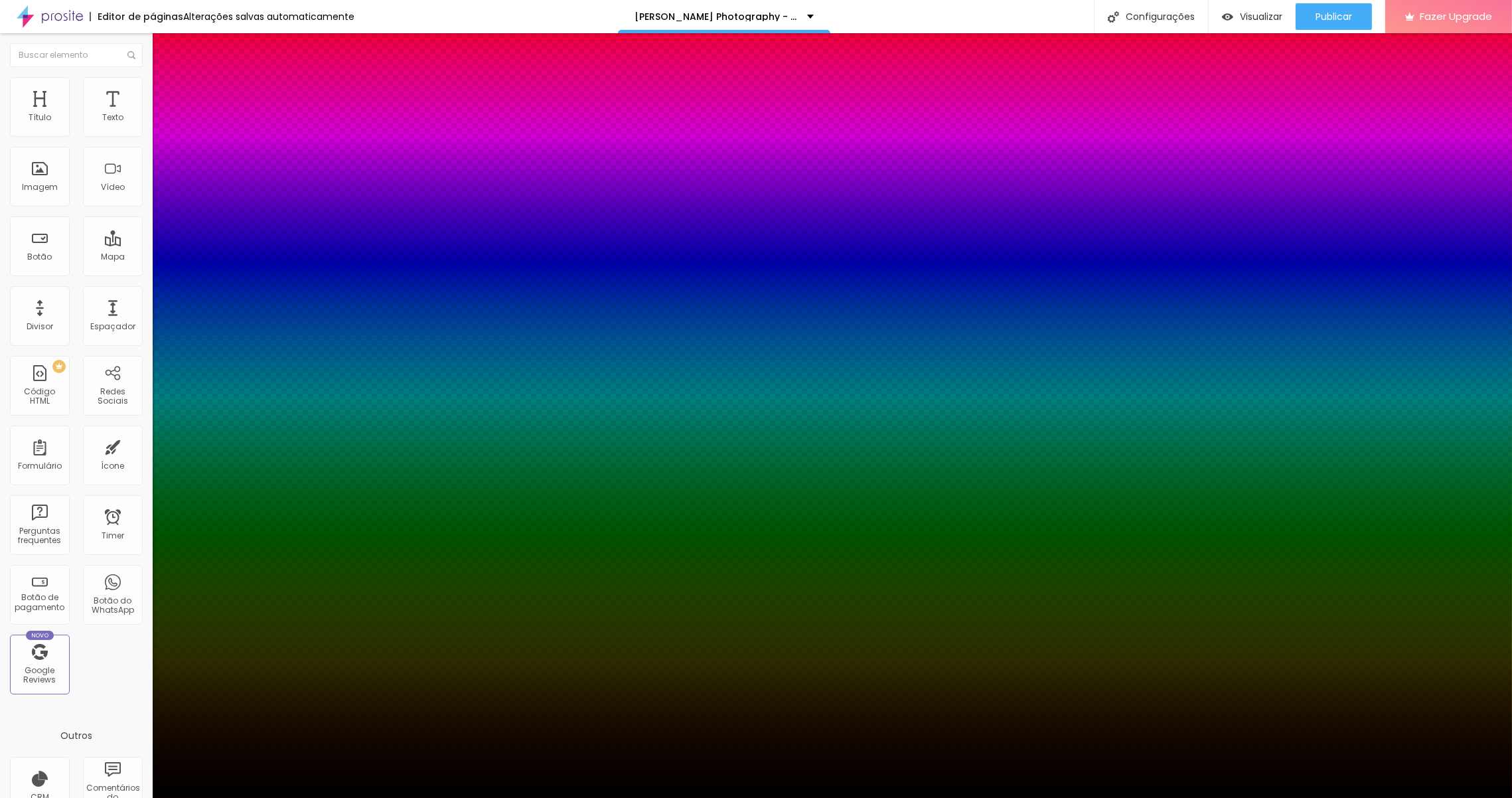
click at [251, 797] on div at bounding box center [756, 805] width 1512 height 0
click at [297, 797] on div at bounding box center [756, 798] width 1512 height 0
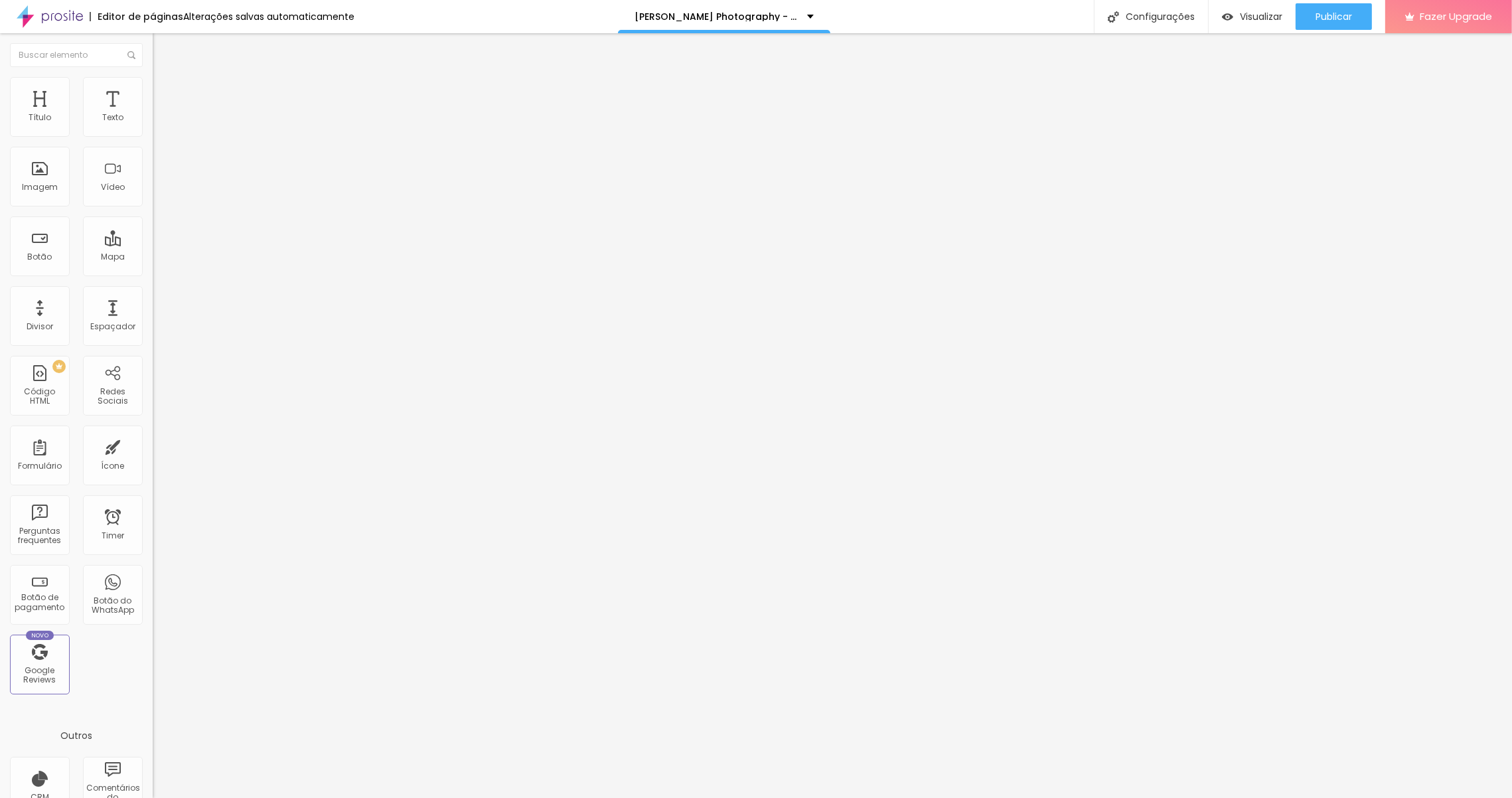
click at [165, 89] on span "Estilo" at bounding box center [175, 86] width 21 height 12
click at [159, 359] on icon "button" at bounding box center [162, 362] width 5 height 5
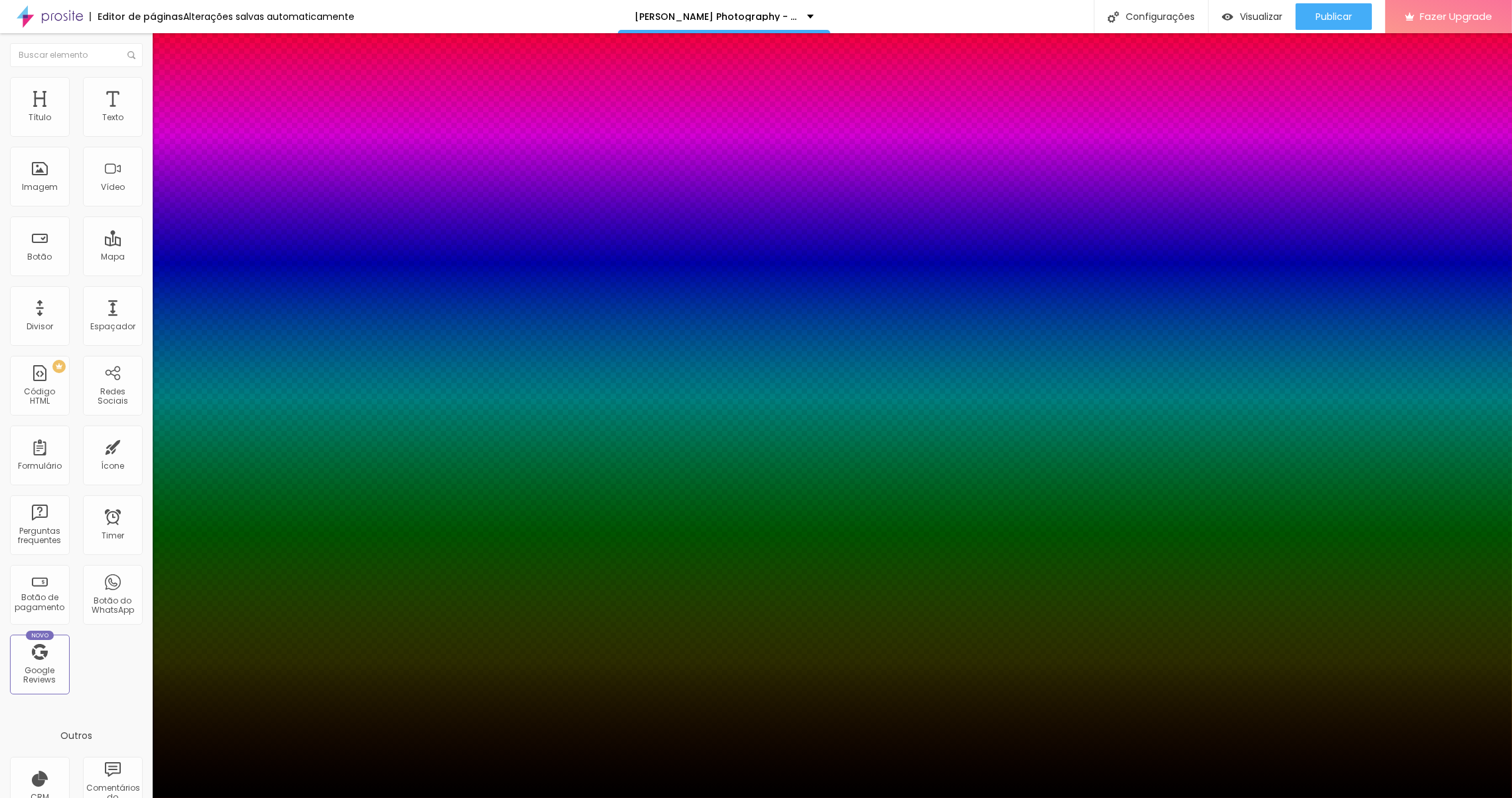
click at [242, 797] on div at bounding box center [756, 805] width 1512 height 0
click at [347, 797] on div at bounding box center [756, 798] width 1512 height 0
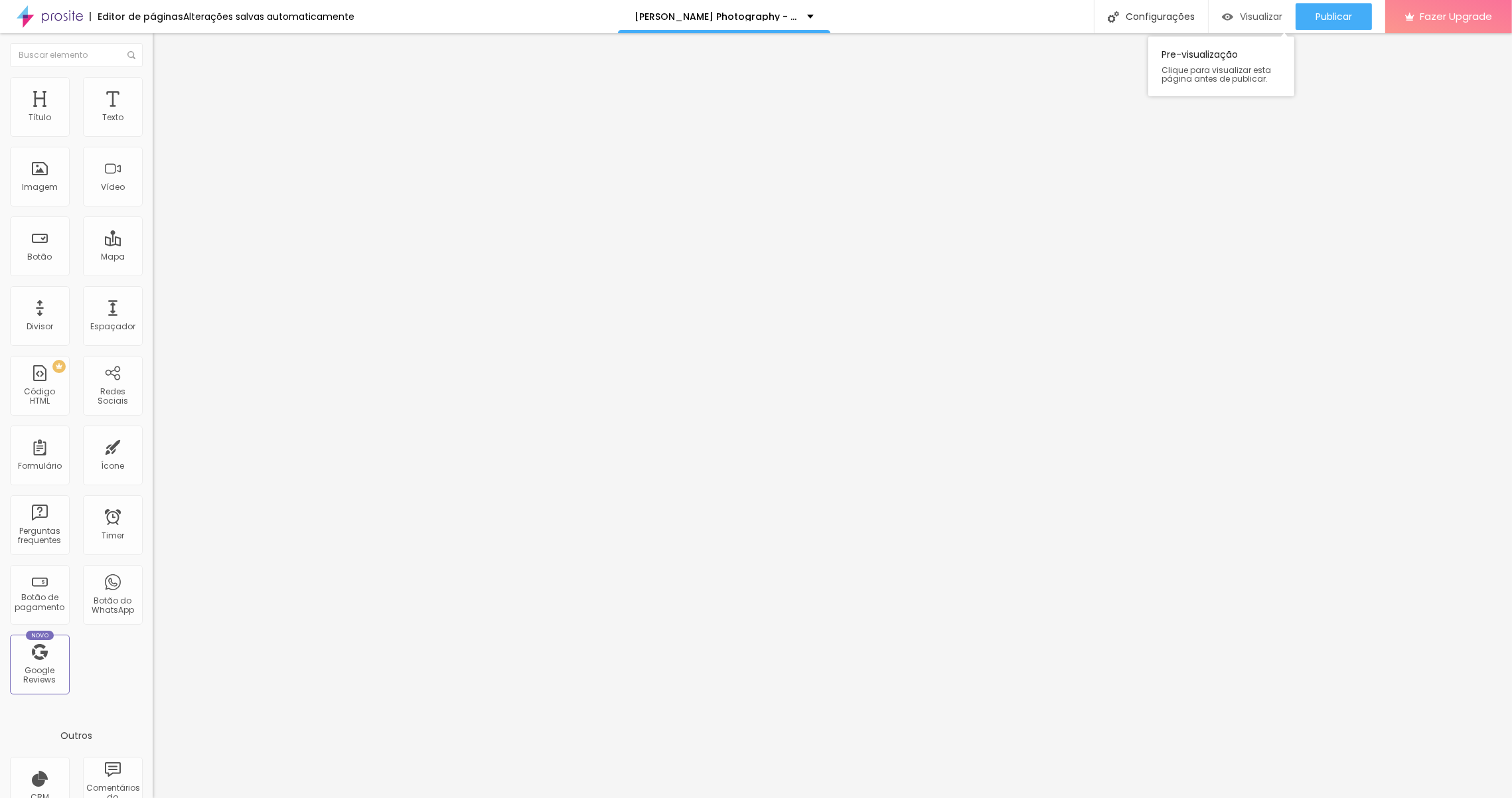
click at [1264, 22] on span "Visualizar" at bounding box center [1261, 17] width 42 height 11
click at [152, 87] on li "Estilo" at bounding box center [228, 83] width 152 height 14
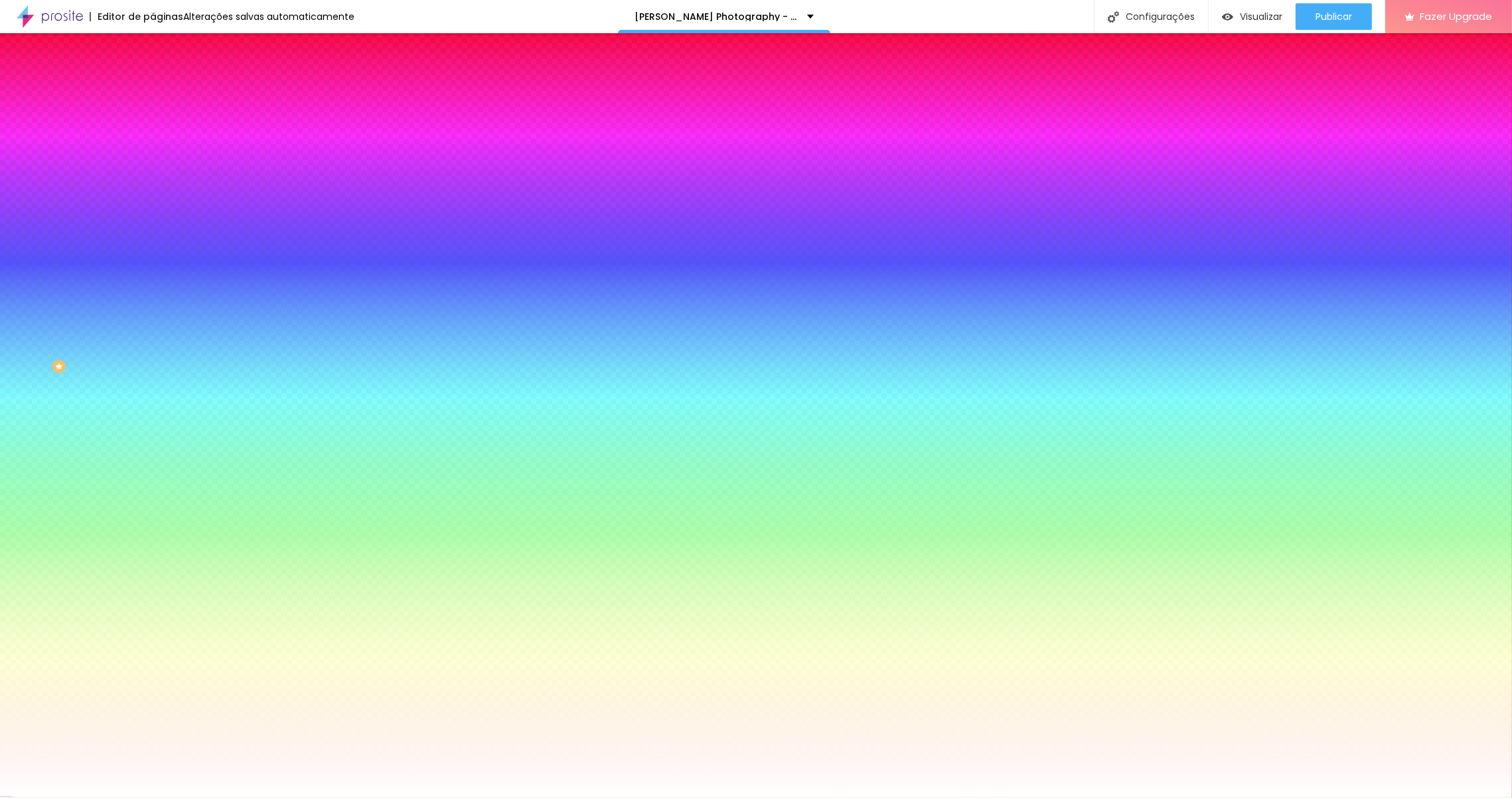
click at [152, 90] on li "Avançado" at bounding box center [228, 96] width 152 height 14
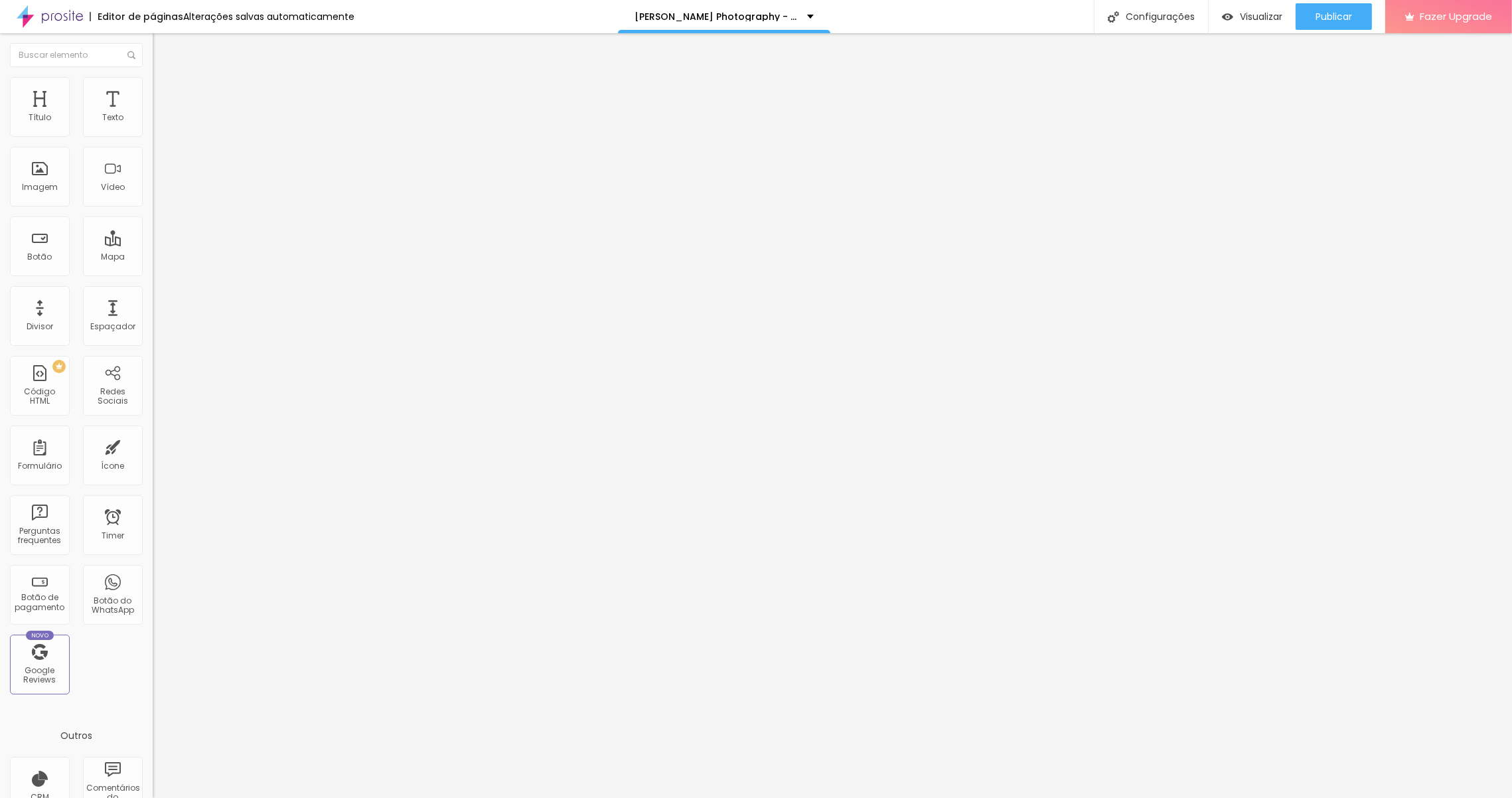
type input "5"
type input "10"
type input "15"
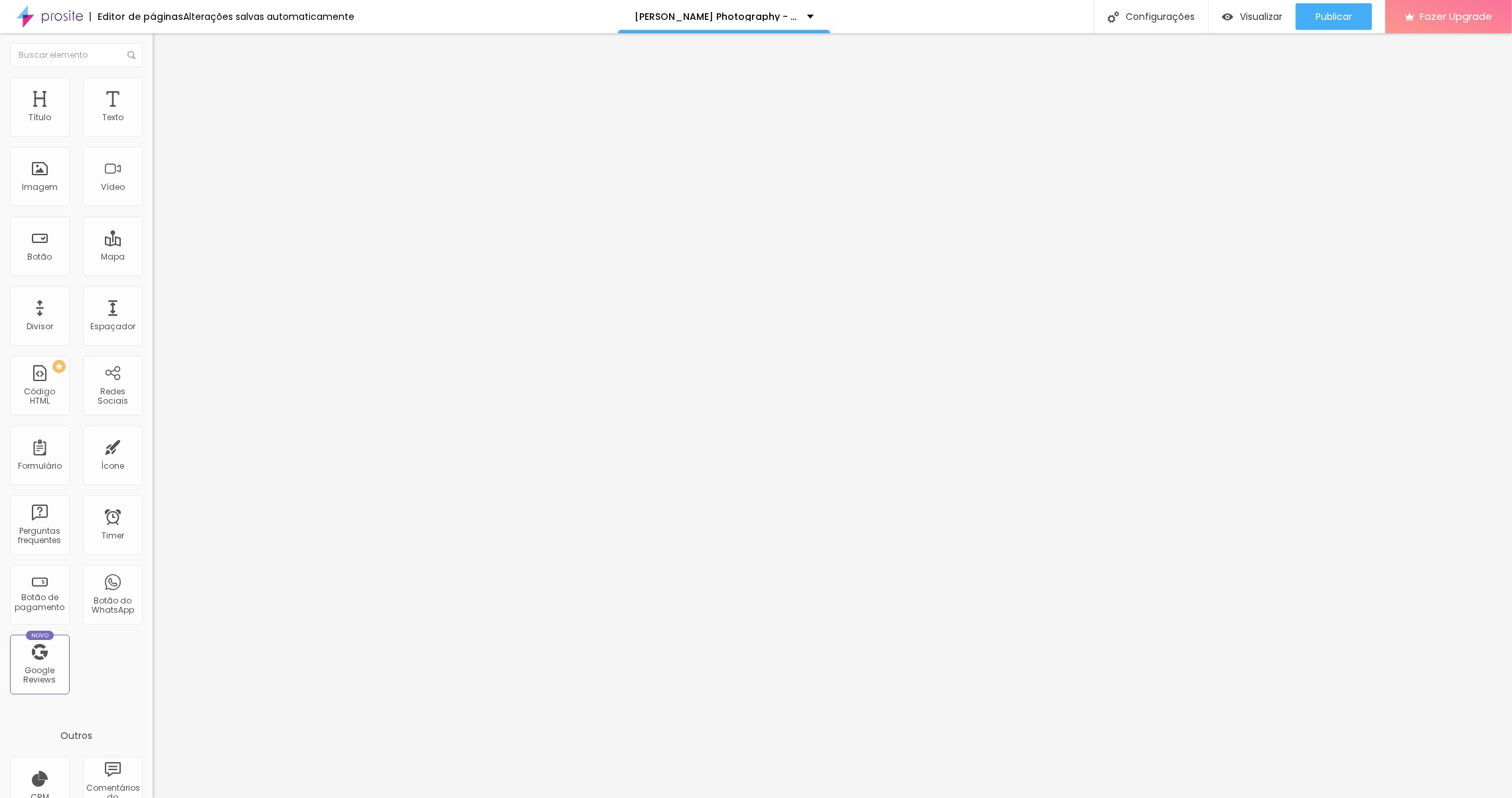
type input "15"
type input "10"
type input "5"
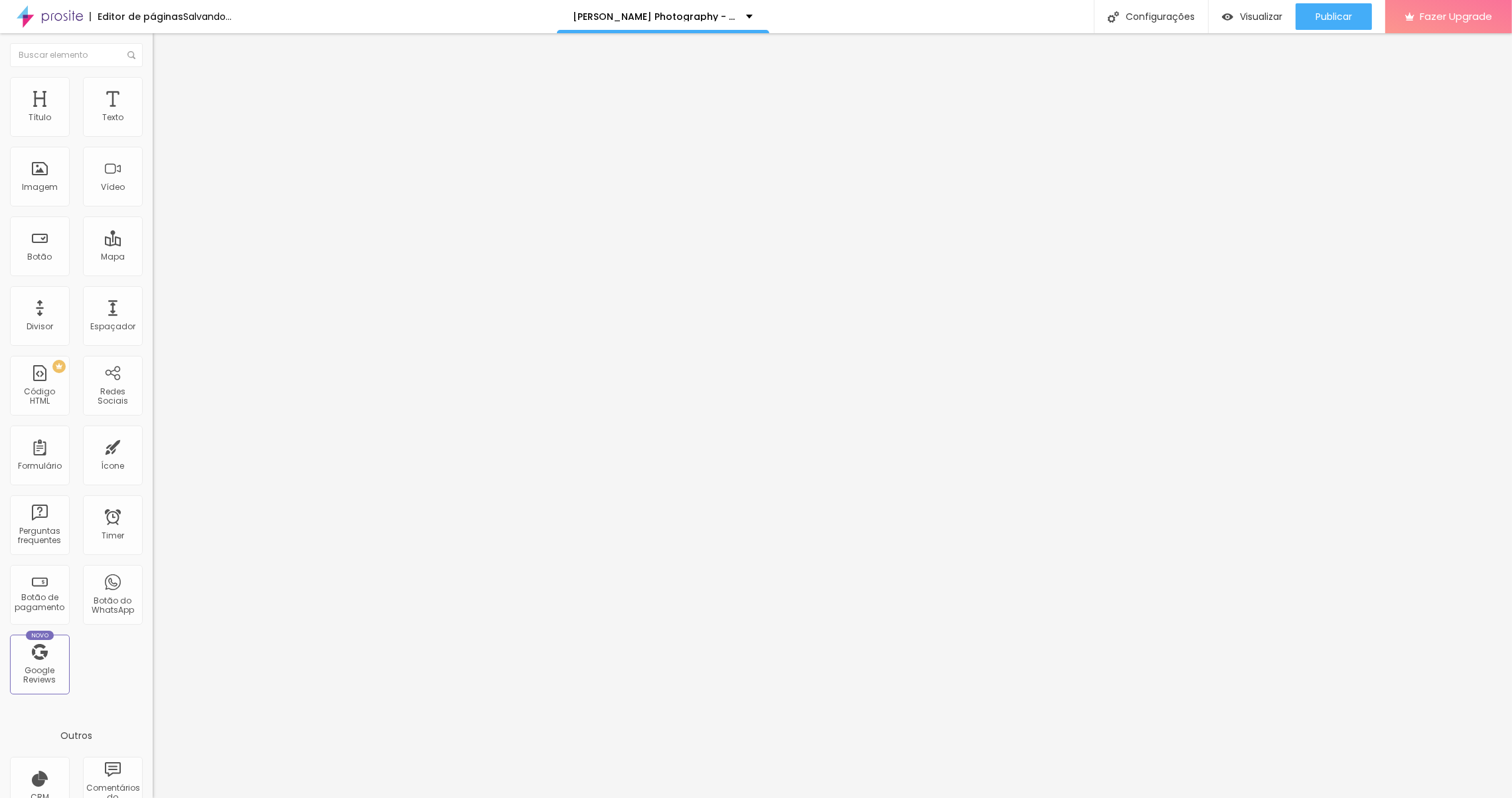
type input "0"
type input "5"
drag, startPoint x: 28, startPoint y: 127, endPoint x: 34, endPoint y: 122, distance: 7.8
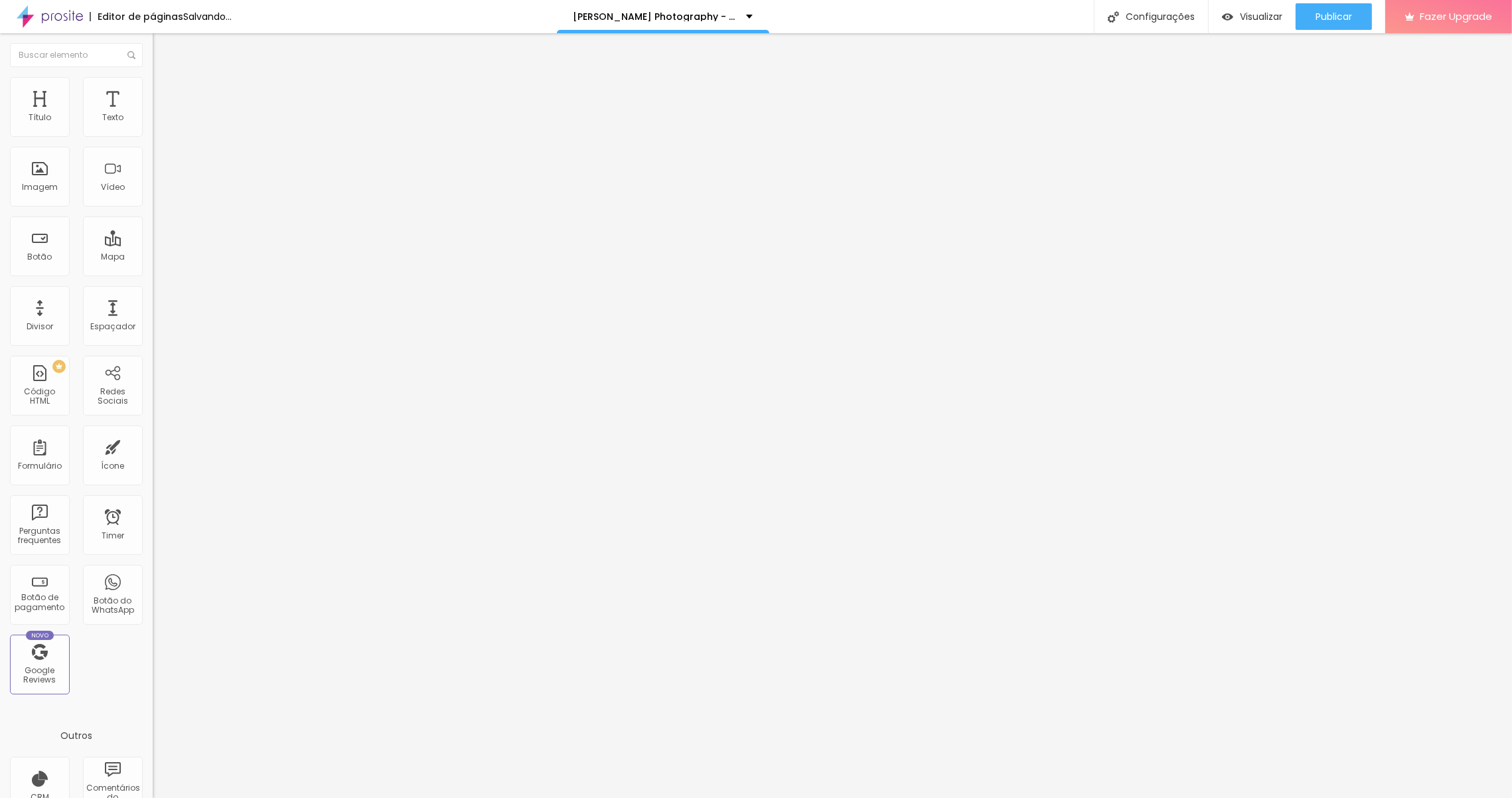
type input "5"
click at [152, 258] on input "range" at bounding box center [195, 263] width 86 height 11
click at [152, 90] on li "Avançado" at bounding box center [228, 96] width 152 height 14
click at [152, 85] on img at bounding box center [158, 82] width 12 height 12
click at [152, 90] on li "Avançado" at bounding box center [228, 96] width 152 height 14
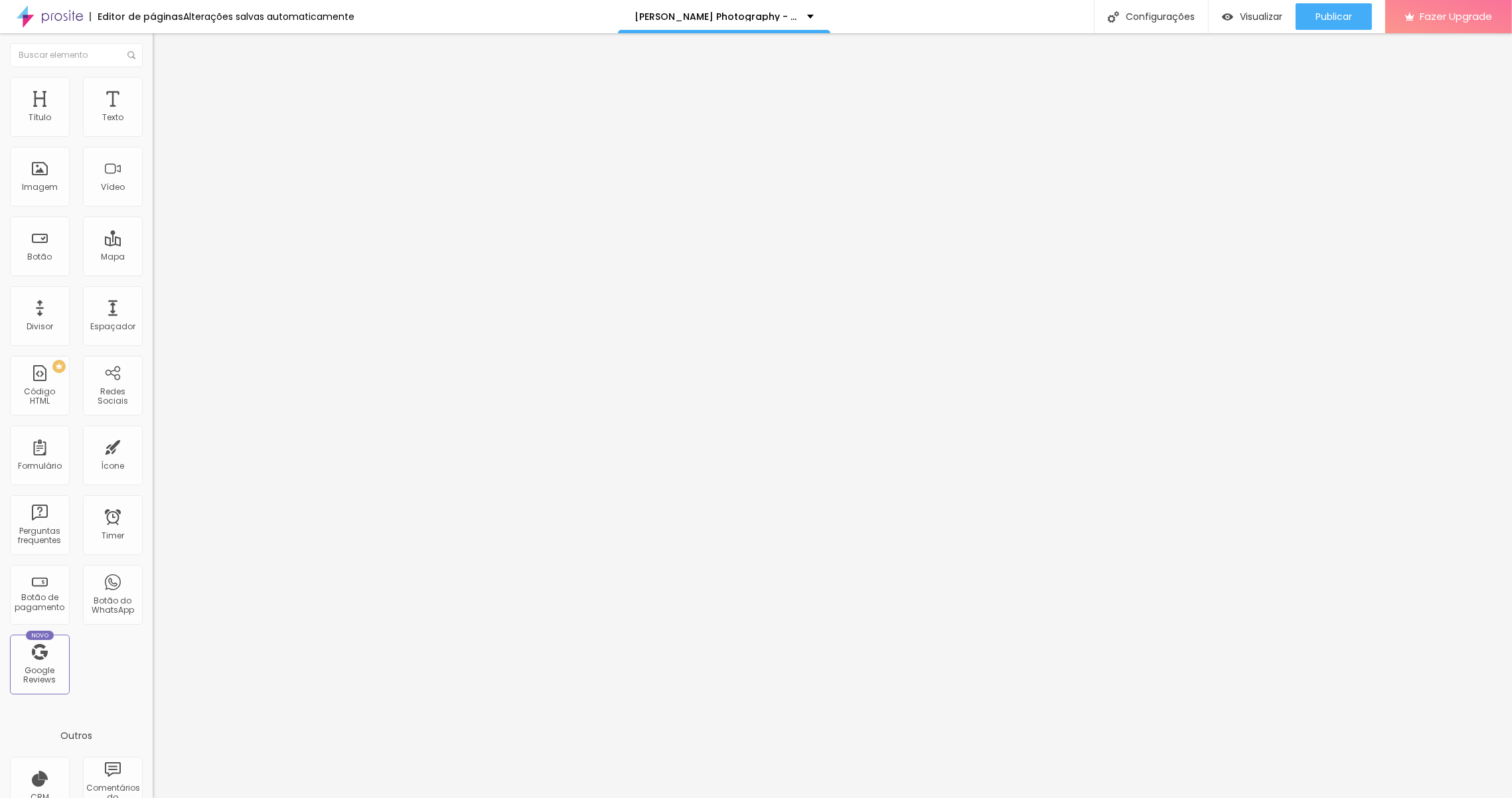
type input "5"
click at [152, 258] on input "range" at bounding box center [195, 263] width 86 height 11
type input "10"
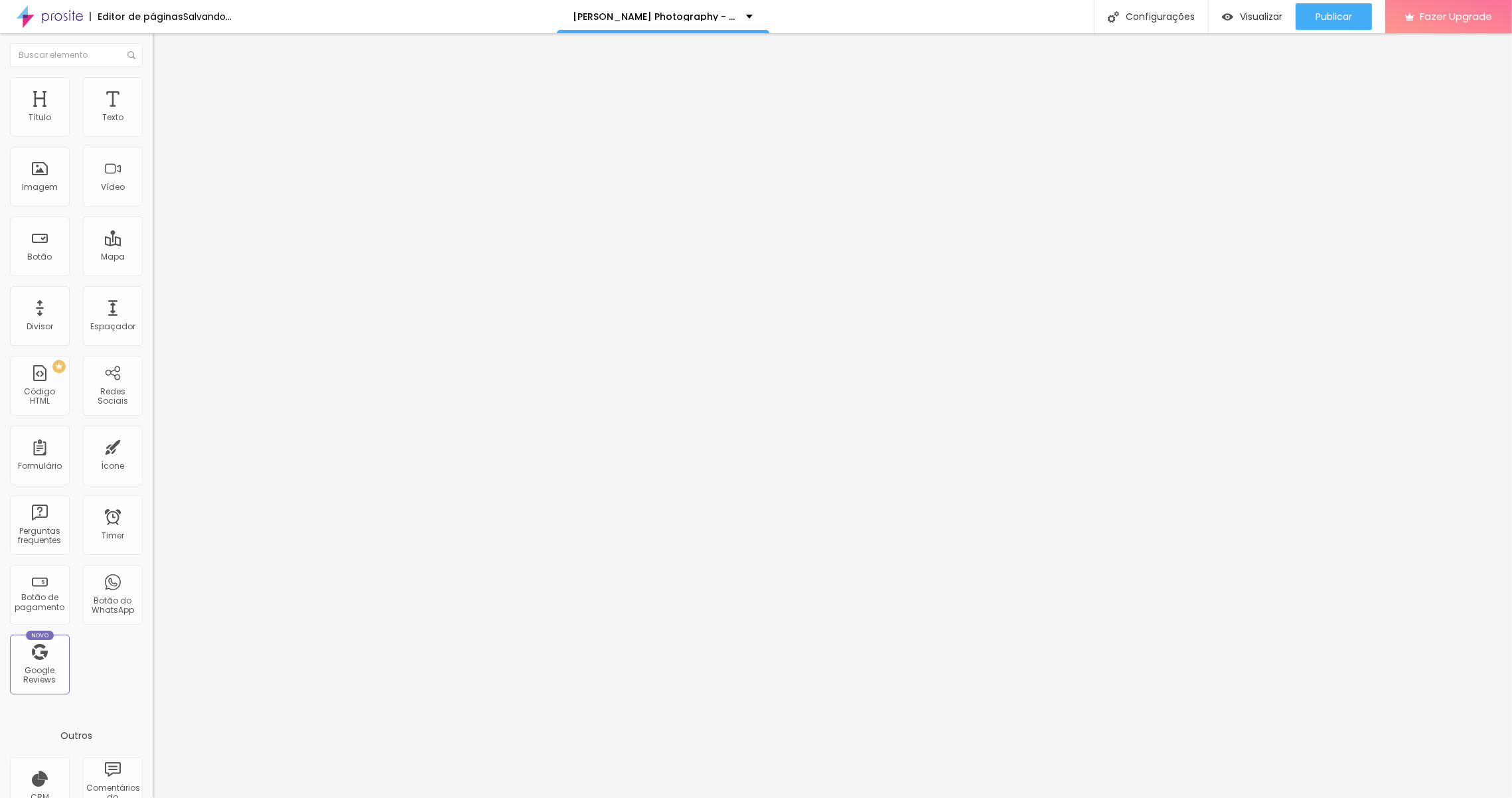
type input "5"
type input "0"
type input "5"
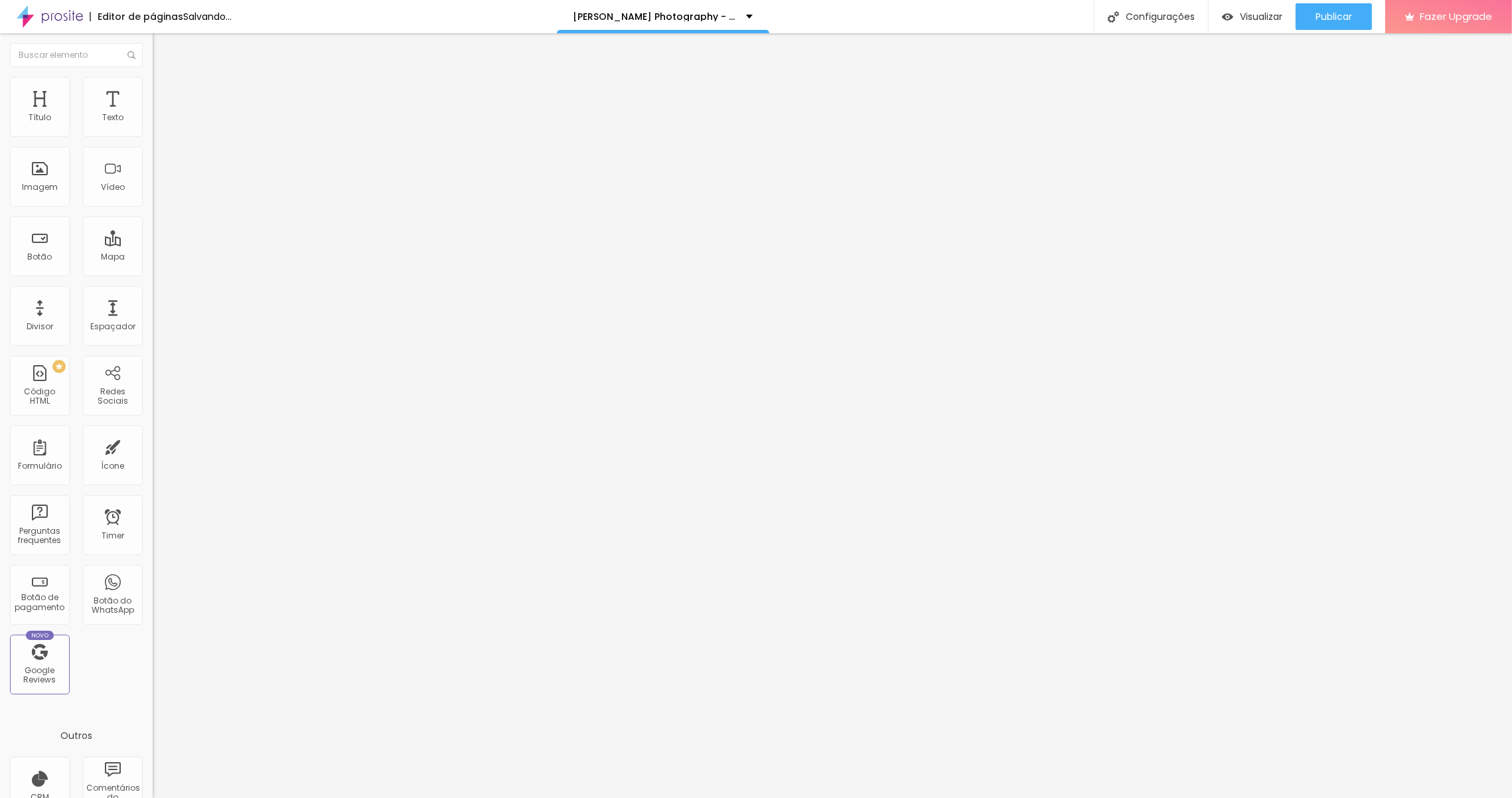
type input "5"
click at [152, 258] on input "range" at bounding box center [195, 263] width 86 height 11
click at [1249, 27] on div "Visualizar" at bounding box center [1252, 16] width 60 height 26
click at [152, 86] on li "Avançado" at bounding box center [228, 83] width 152 height 14
click at [162, 50] on img "button" at bounding box center [168, 49] width 11 height 11
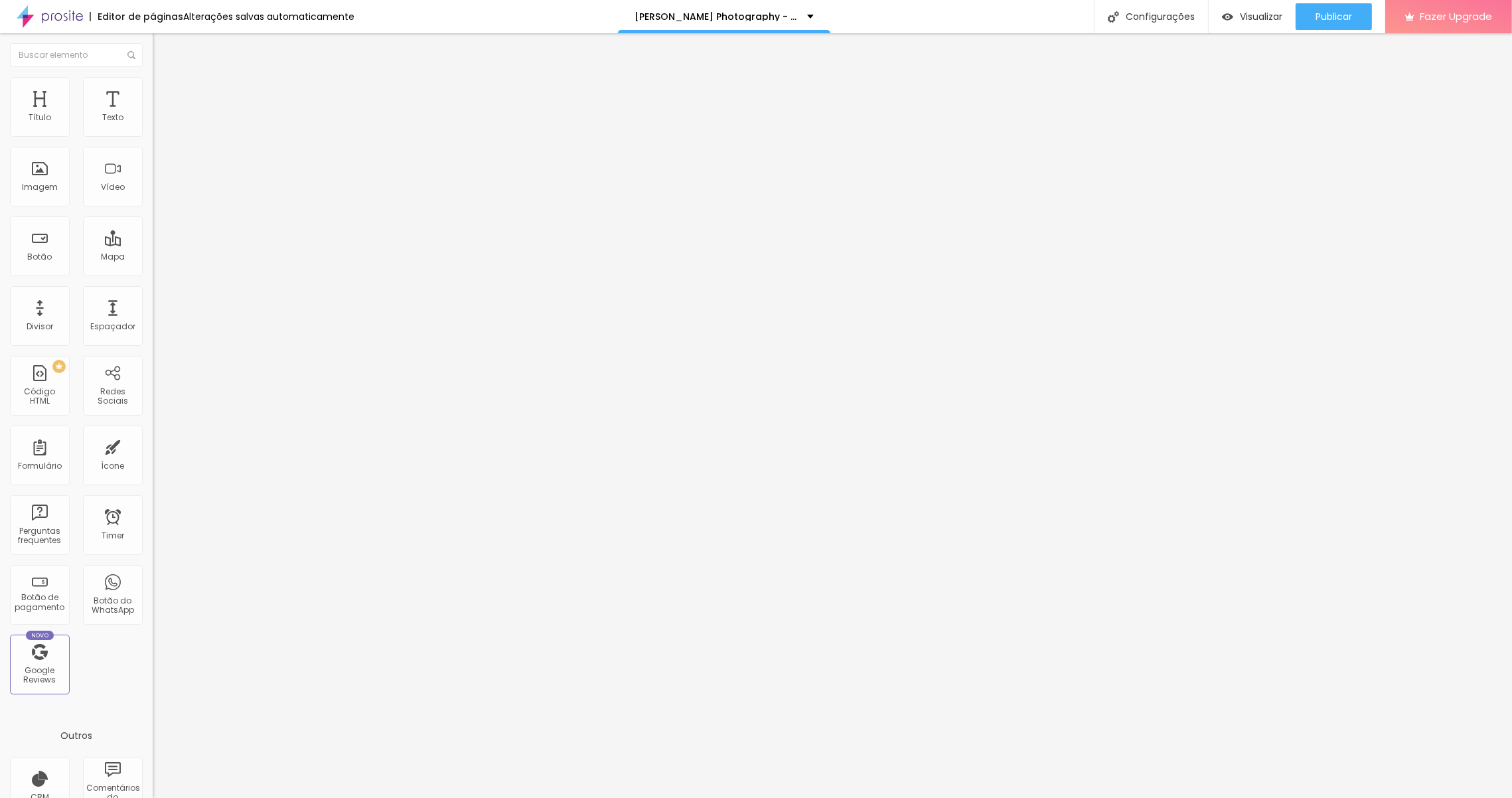
click at [152, 52] on button "Editar Texto" at bounding box center [228, 49] width 152 height 31
click at [162, 47] on img "button" at bounding box center [168, 49] width 11 height 11
click at [162, 45] on img "button" at bounding box center [168, 49] width 11 height 11
click at [120, 119] on div "Texto" at bounding box center [113, 117] width 22 height 9
click at [163, 118] on icon "button" at bounding box center [164, 116] width 3 height 3
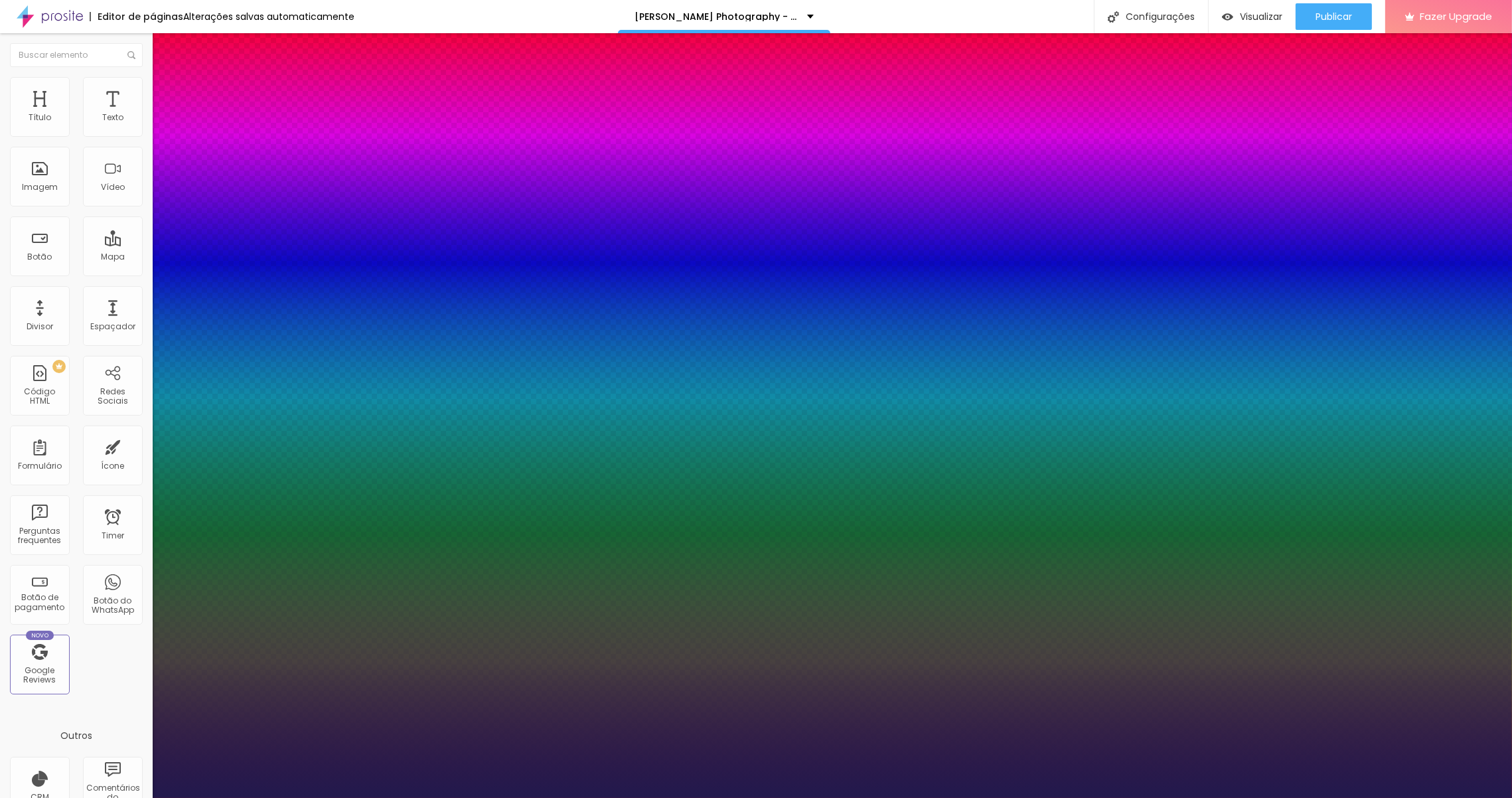
type input "1"
click at [142, 797] on select "AbrilFatface-Regular Actor-Regular Alegreya AlegreyaBlack [PERSON_NAME] [PERSON…" at bounding box center [71, 812] width 142 height 14
select select "CormorantLight"
type input "1"
select select "AbrilFatface-Regular"
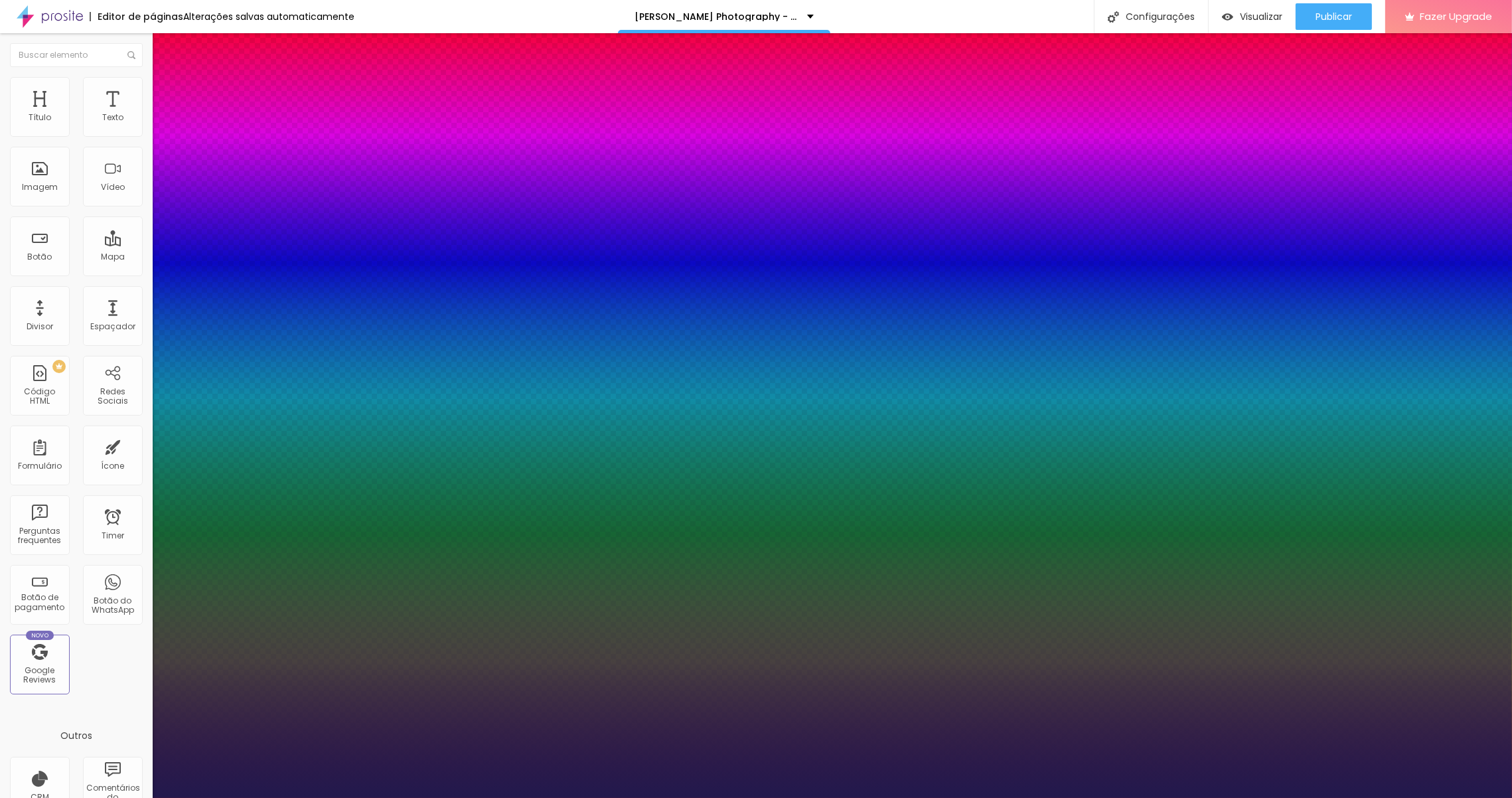
type input "1"
select select "Assistant"
type input "1"
select select "AssistantLight"
click at [142, 797] on select "AbrilFatface-Regular Actor-Regular Alegreya AlegreyaBlack [PERSON_NAME] [PERSON…" at bounding box center [71, 812] width 142 height 14
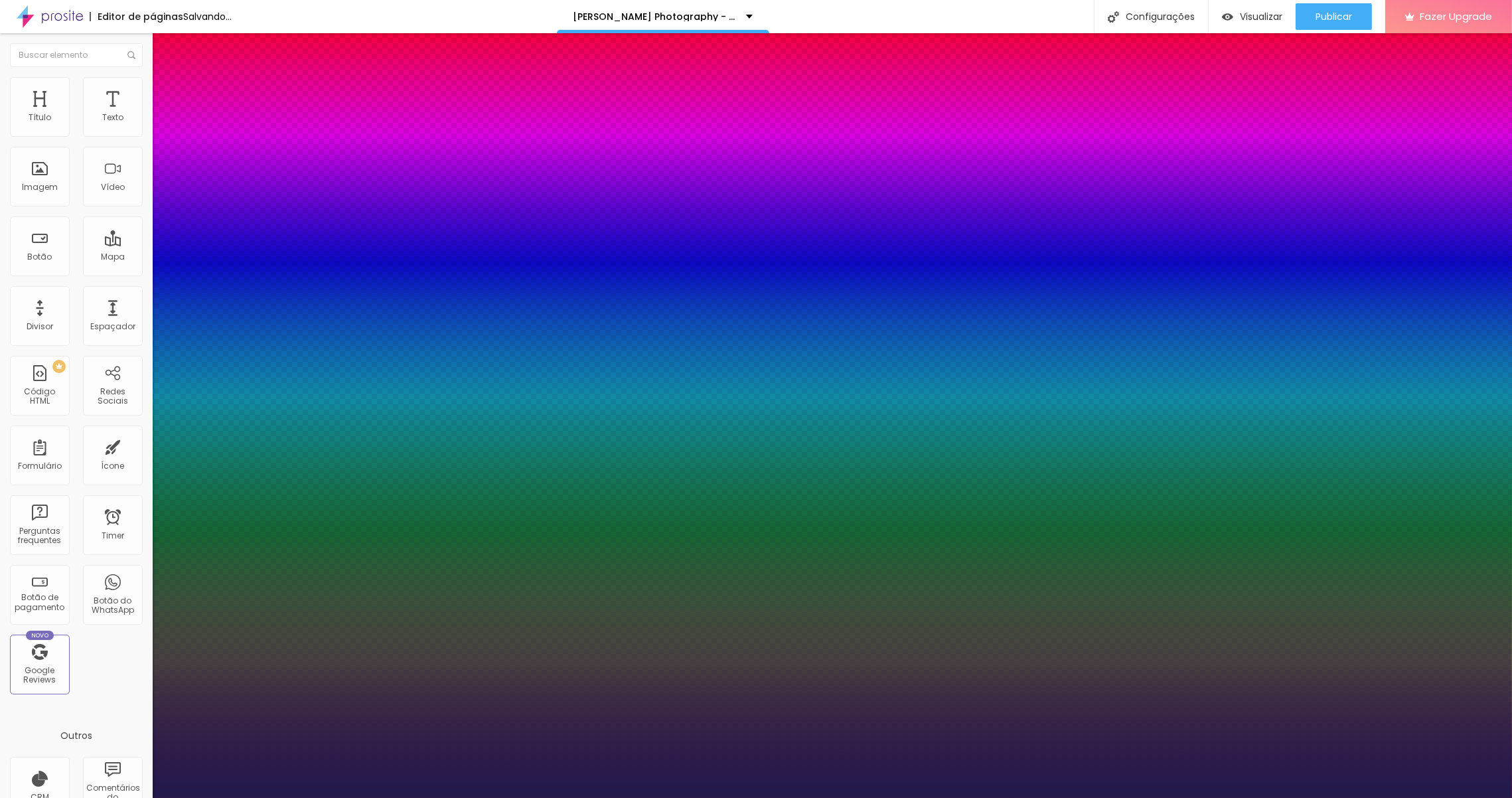
type input "1"
select select "CormorantGeramond-Regular"
type input "1"
click at [142, 797] on select "AbrilFatface-Regular Actor-Regular Alegreya AlegreyaBlack [PERSON_NAME] [PERSON…" at bounding box center [71, 812] width 142 height 14
select select "CormorantLight"
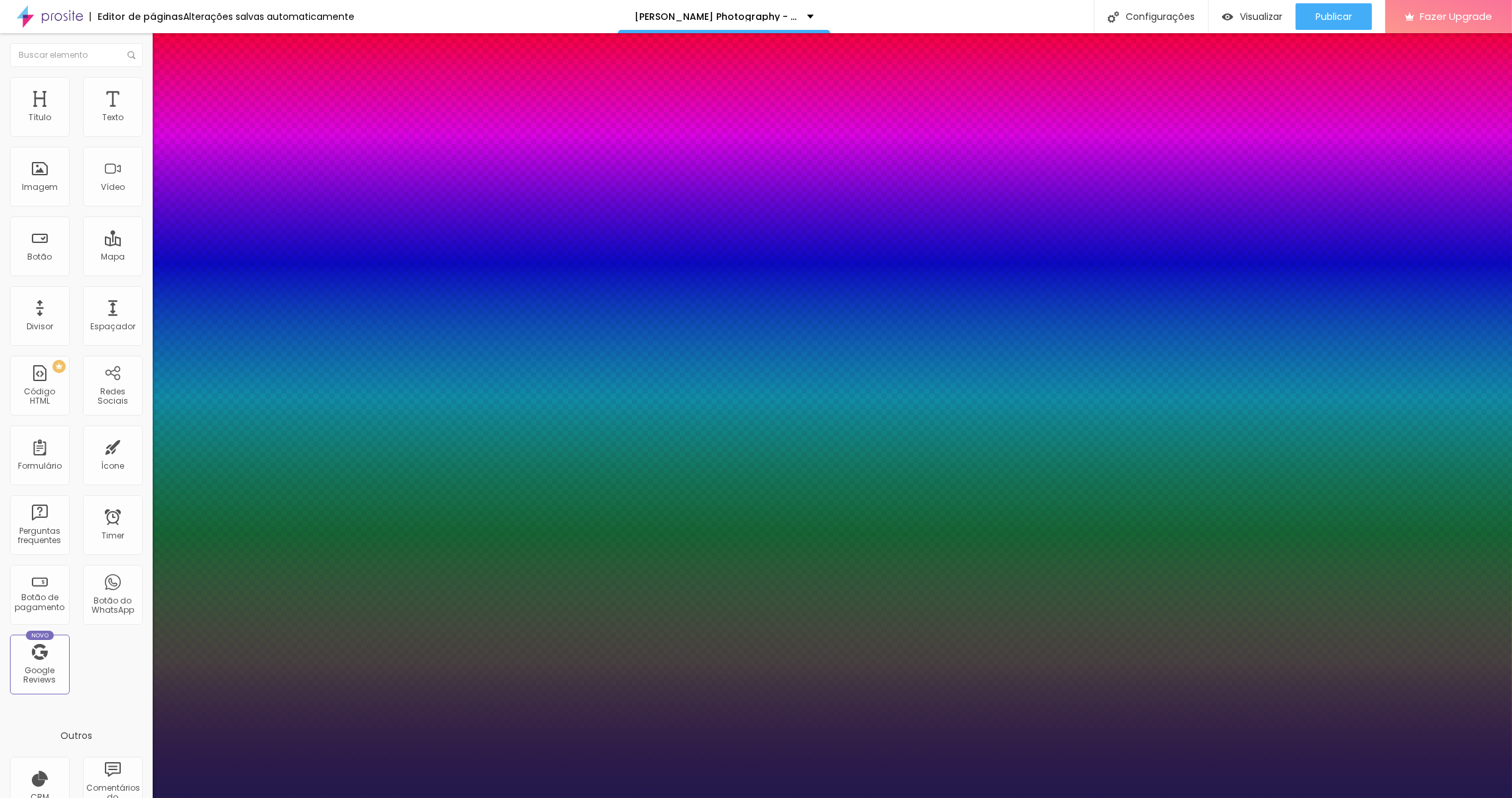
type input "1"
click at [620, 797] on div at bounding box center [756, 798] width 1512 height 0
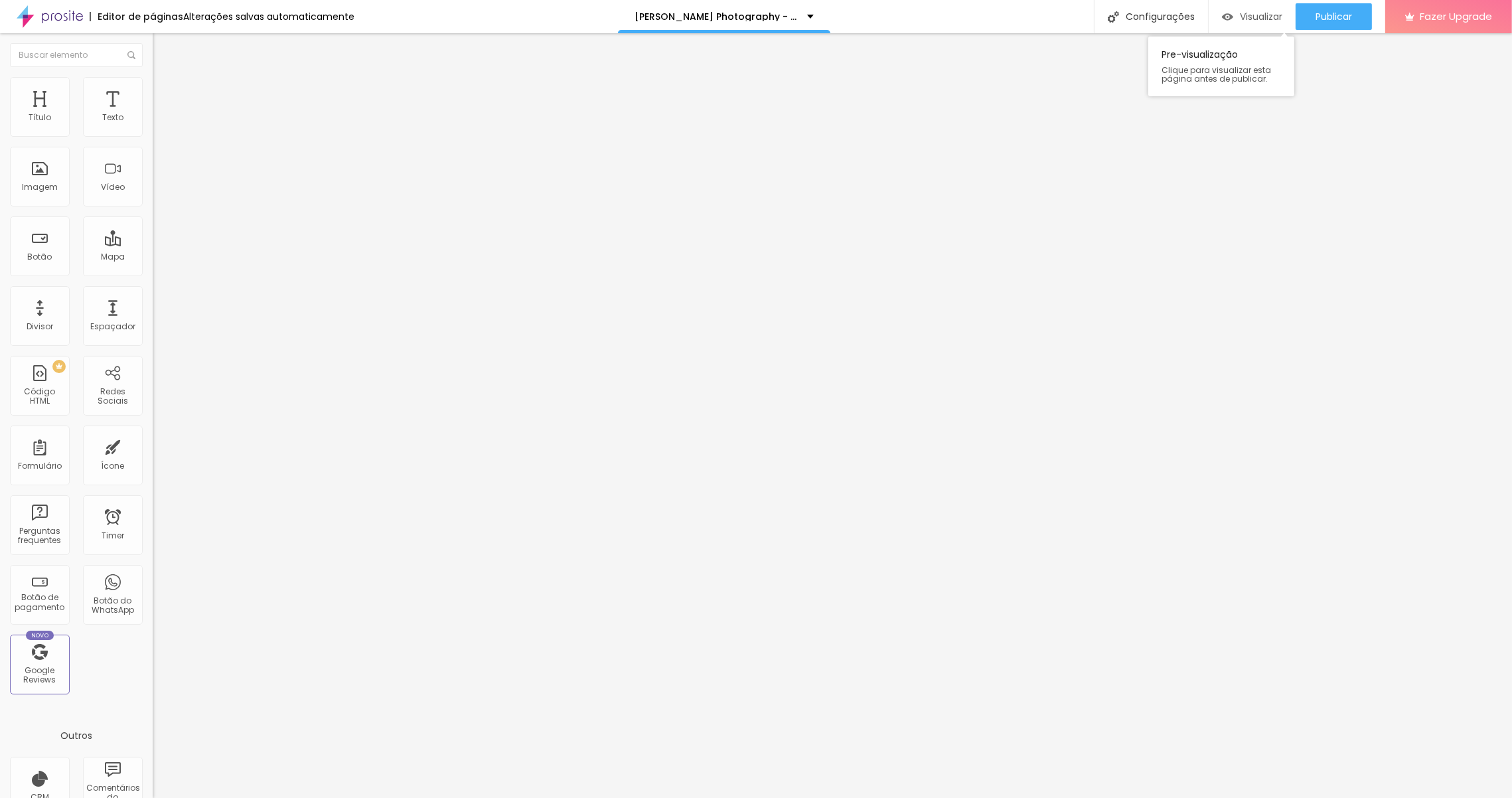
click at [1234, 19] on div "Visualizar" at bounding box center [1252, 17] width 60 height 12
click at [162, 50] on img "button" at bounding box center [168, 49] width 11 height 11
click at [158, 123] on icon "button" at bounding box center [161, 119] width 8 height 8
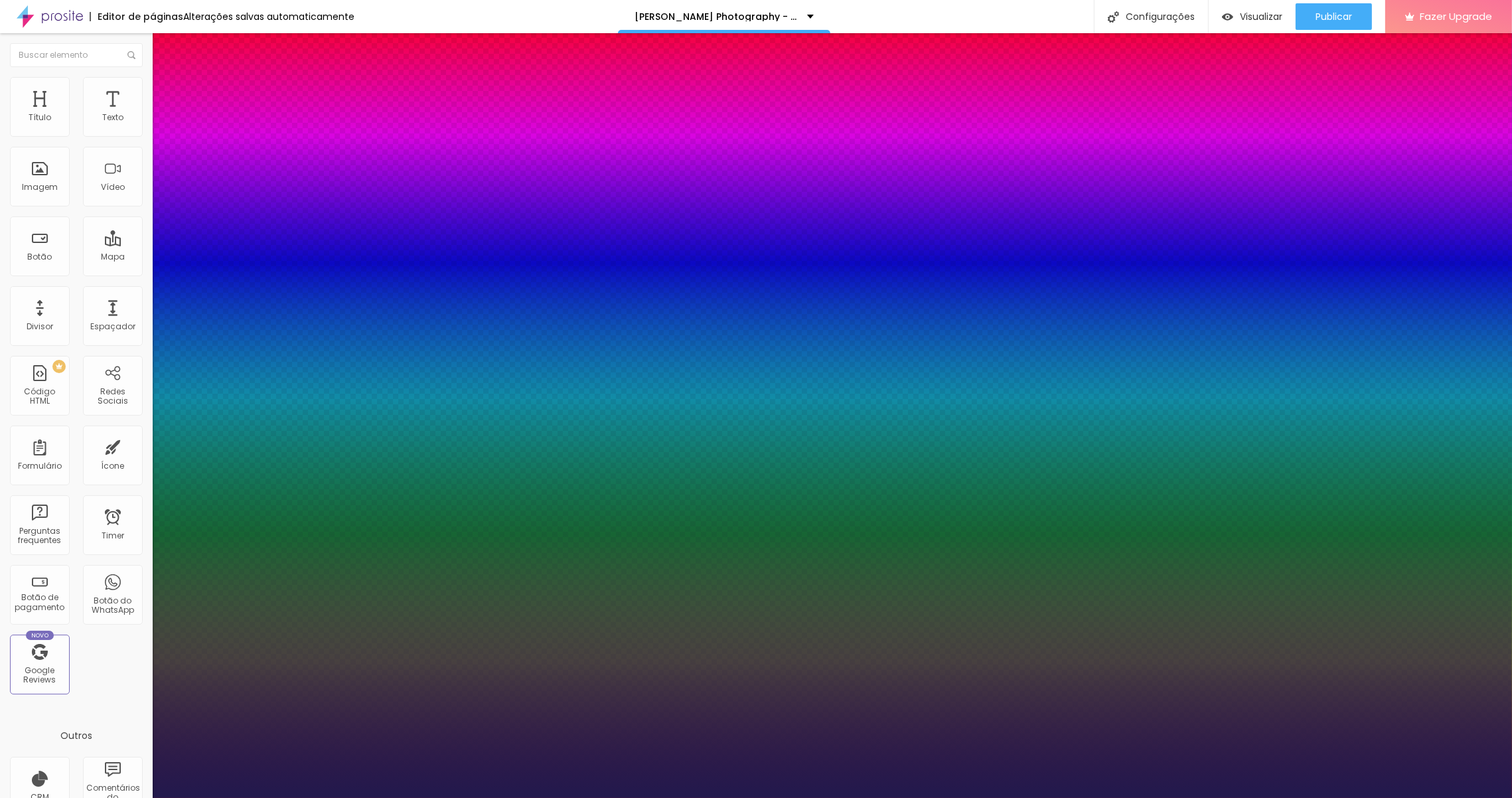
type input "1"
click at [142, 797] on select "AbrilFatface-Regular Actor-Regular Alegreya AlegreyaBlack [PERSON_NAME] [PERSON…" at bounding box center [71, 812] width 142 height 14
select select "CormorantLight"
type input "1"
click at [602, 797] on div at bounding box center [756, 798] width 1512 height 0
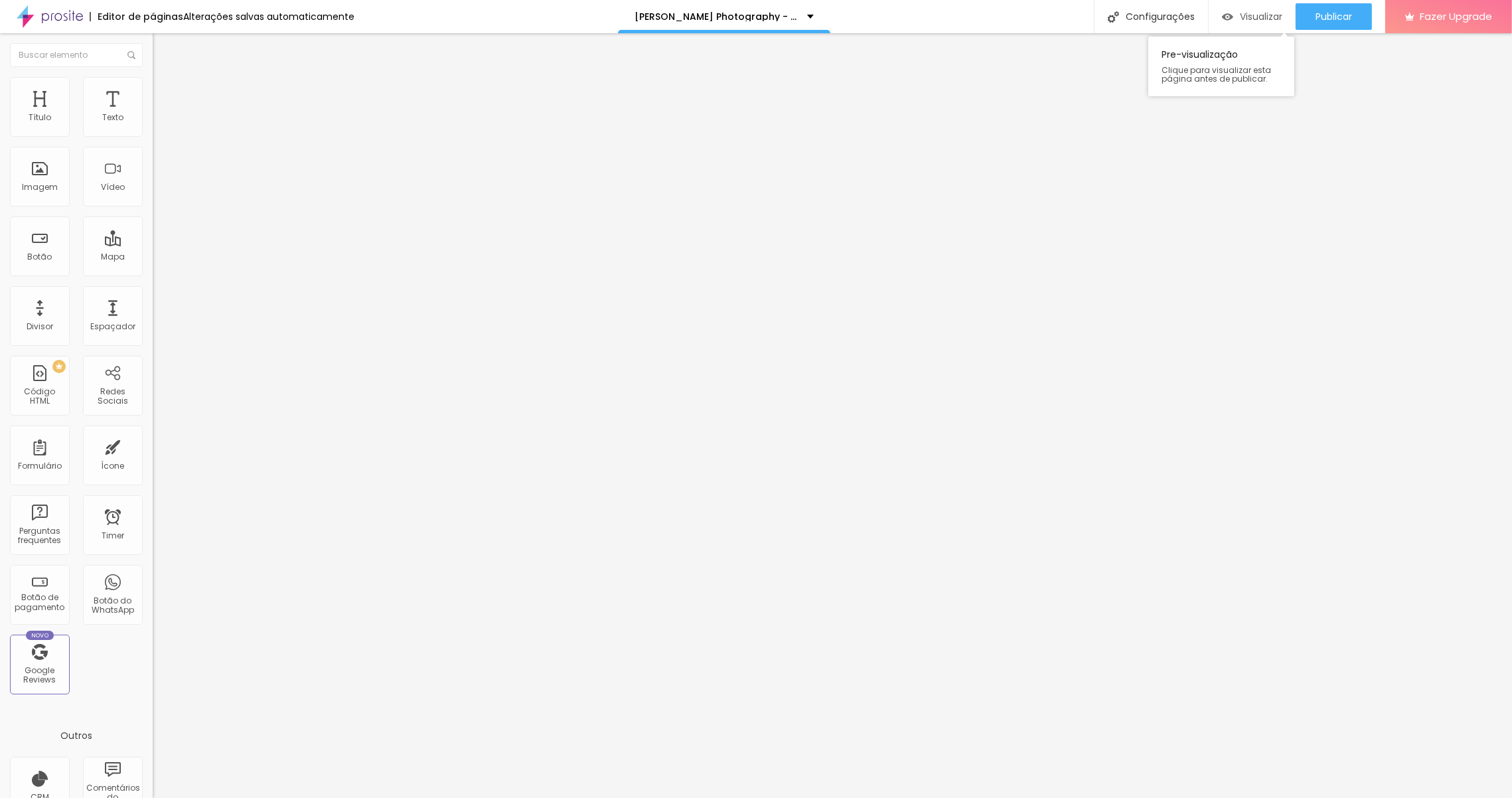
click at [1240, 19] on span "Visualizar" at bounding box center [1261, 17] width 42 height 11
click at [165, 78] on span "Estilo" at bounding box center [175, 72] width 21 height 12
click at [162, 52] on img "button" at bounding box center [168, 49] width 11 height 11
click at [162, 45] on img "button" at bounding box center [168, 49] width 11 height 11
click at [49, 188] on div "Imagem" at bounding box center [40, 187] width 36 height 9
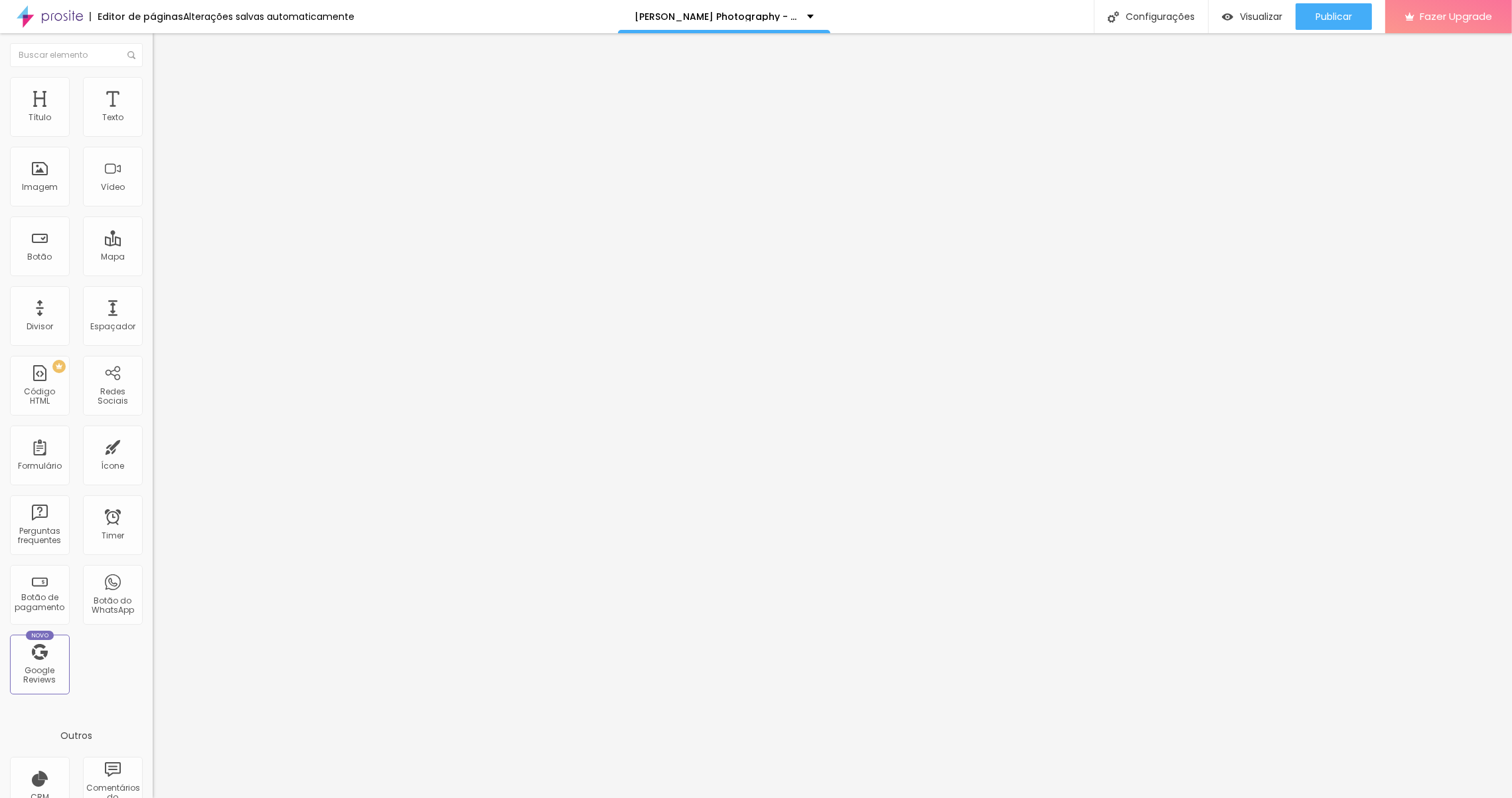
click at [152, 114] on span "Adicionar imagem" at bounding box center [195, 108] width 86 height 12
click at [165, 92] on span "Estilo" at bounding box center [175, 86] width 21 height 12
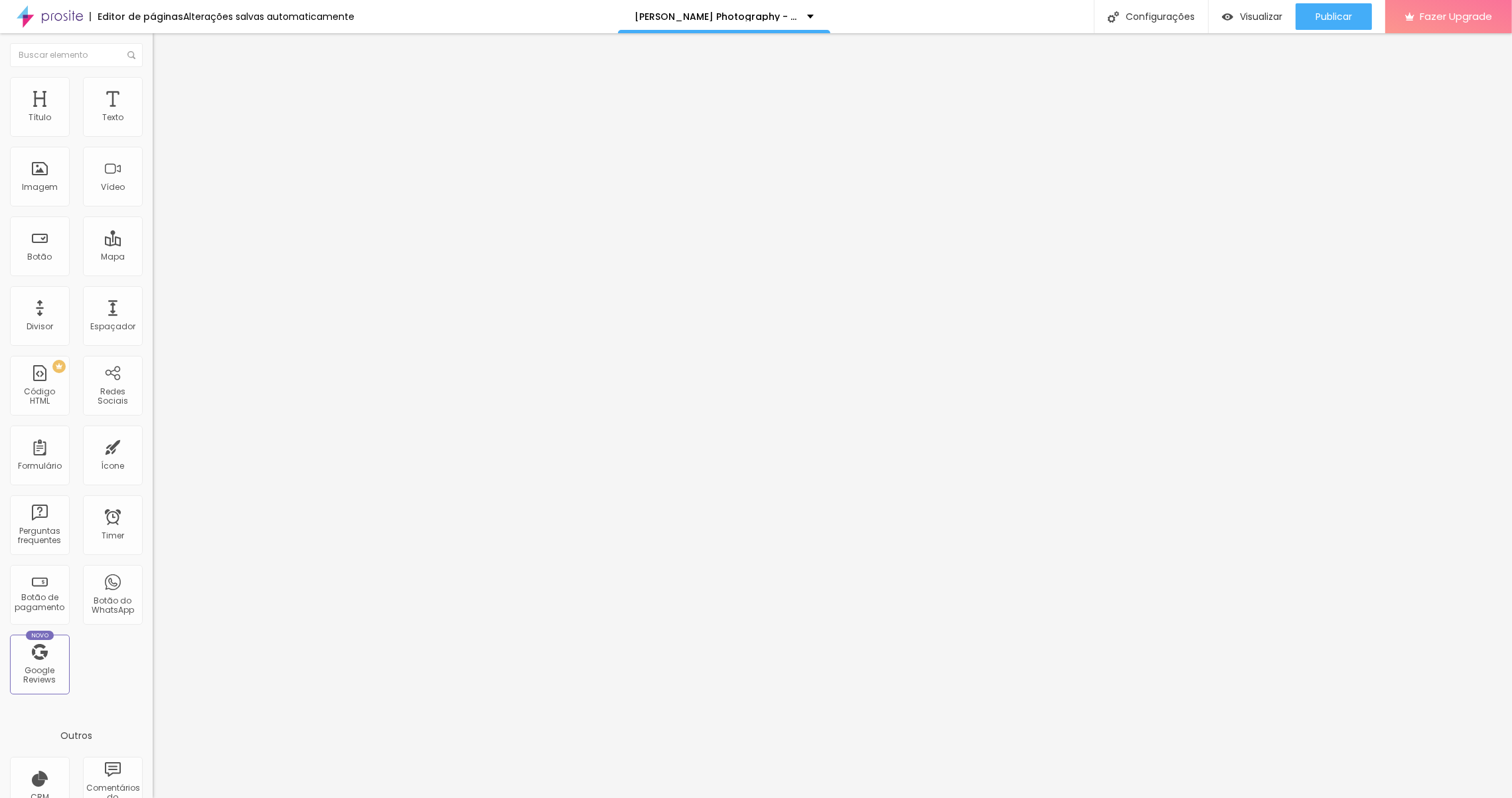
click at [152, 291] on div at bounding box center [228, 296] width 152 height 12
type input "22"
type input "57"
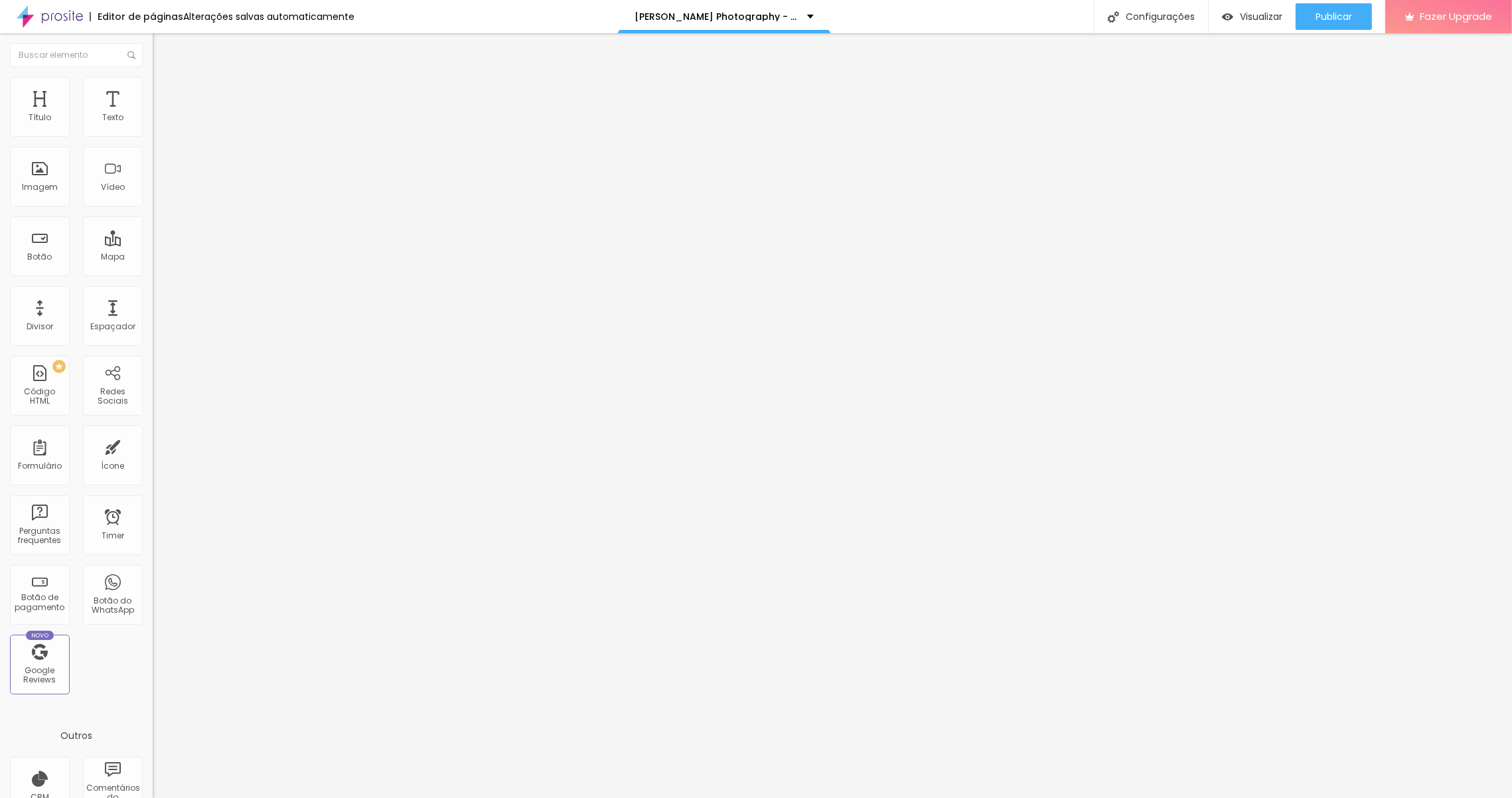
type input "88"
type input "107"
type input "119"
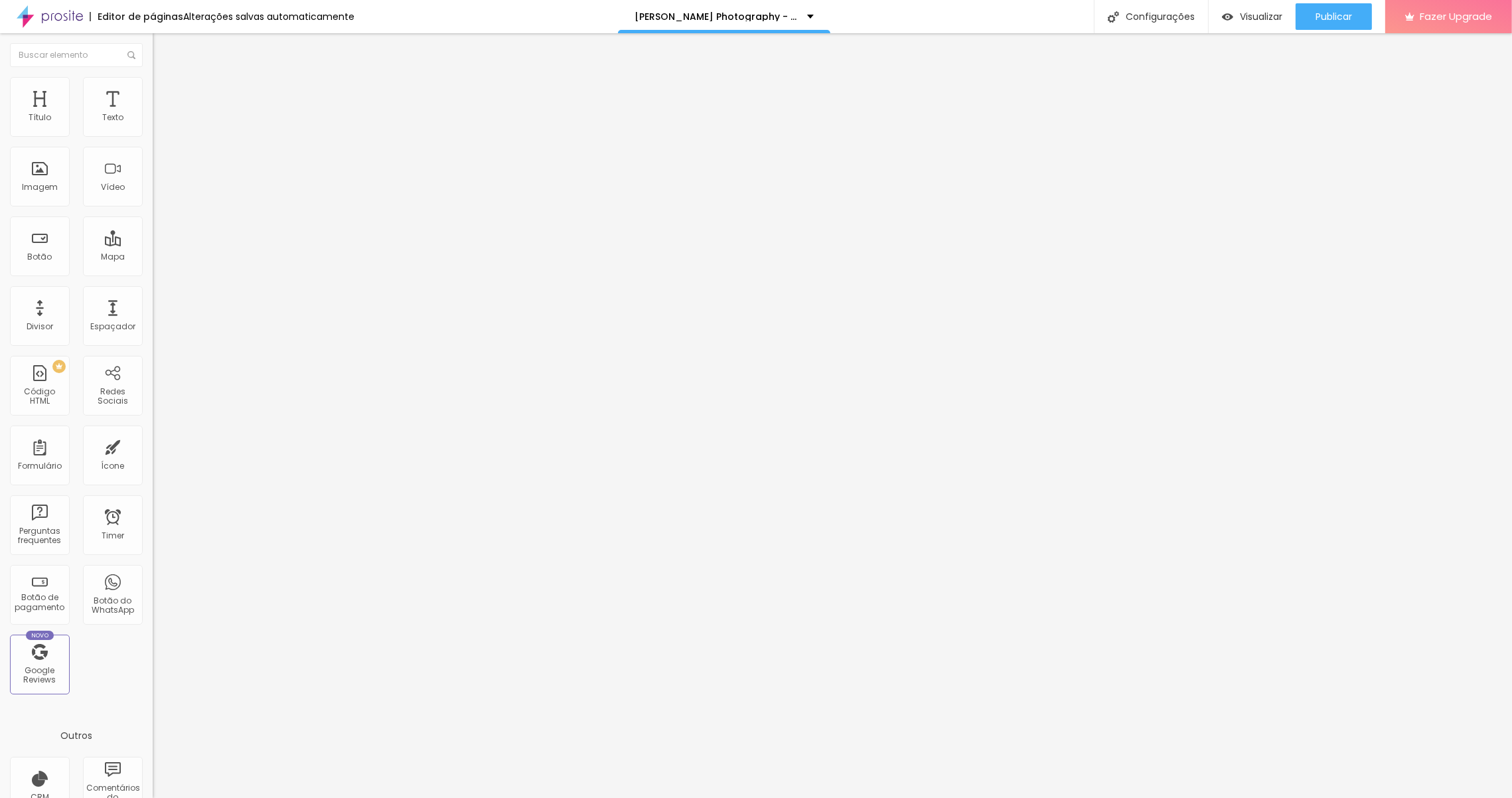
type input "119"
type input "128"
type input "140"
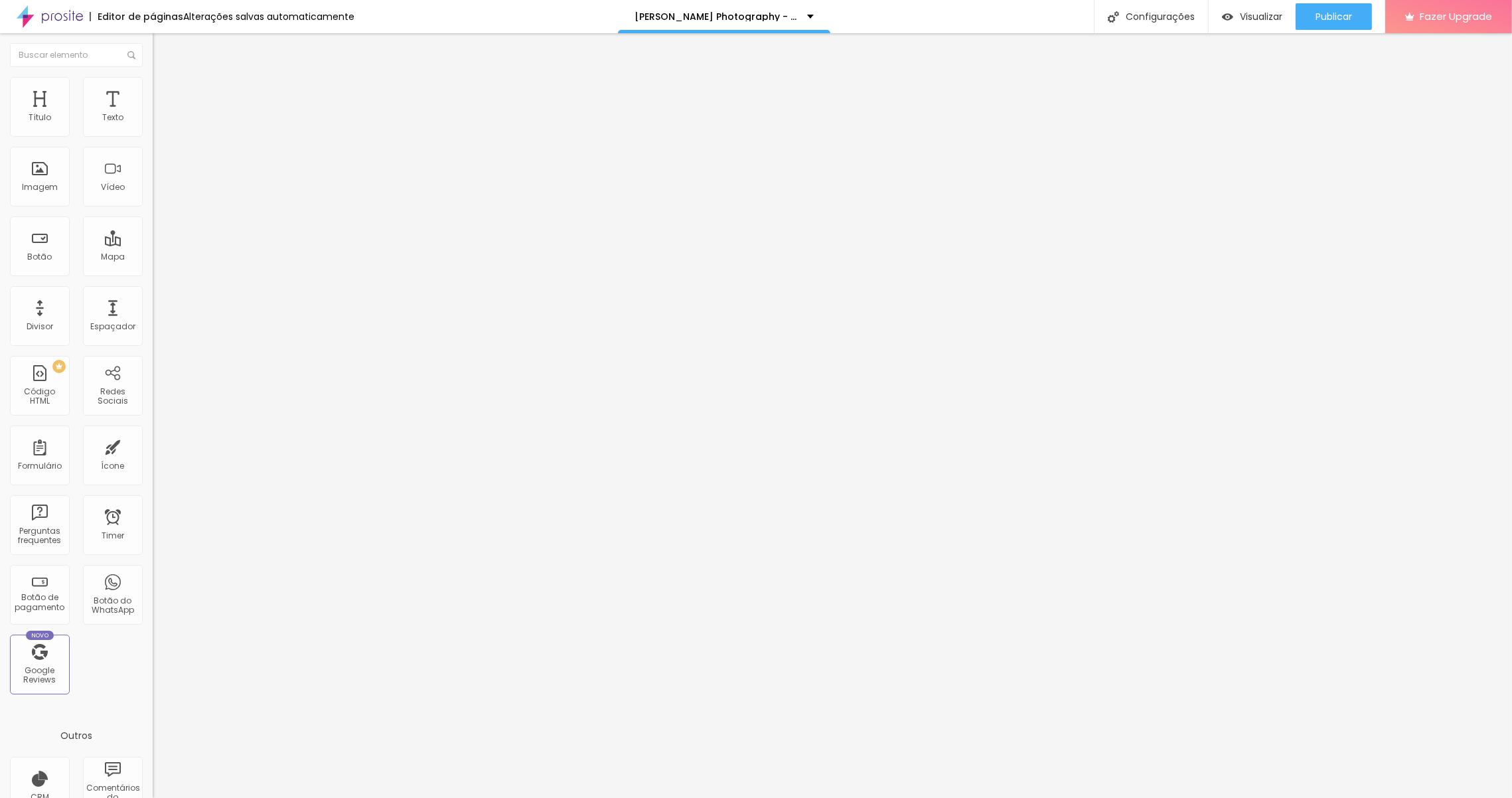
type input "159"
type input "179"
type input "186"
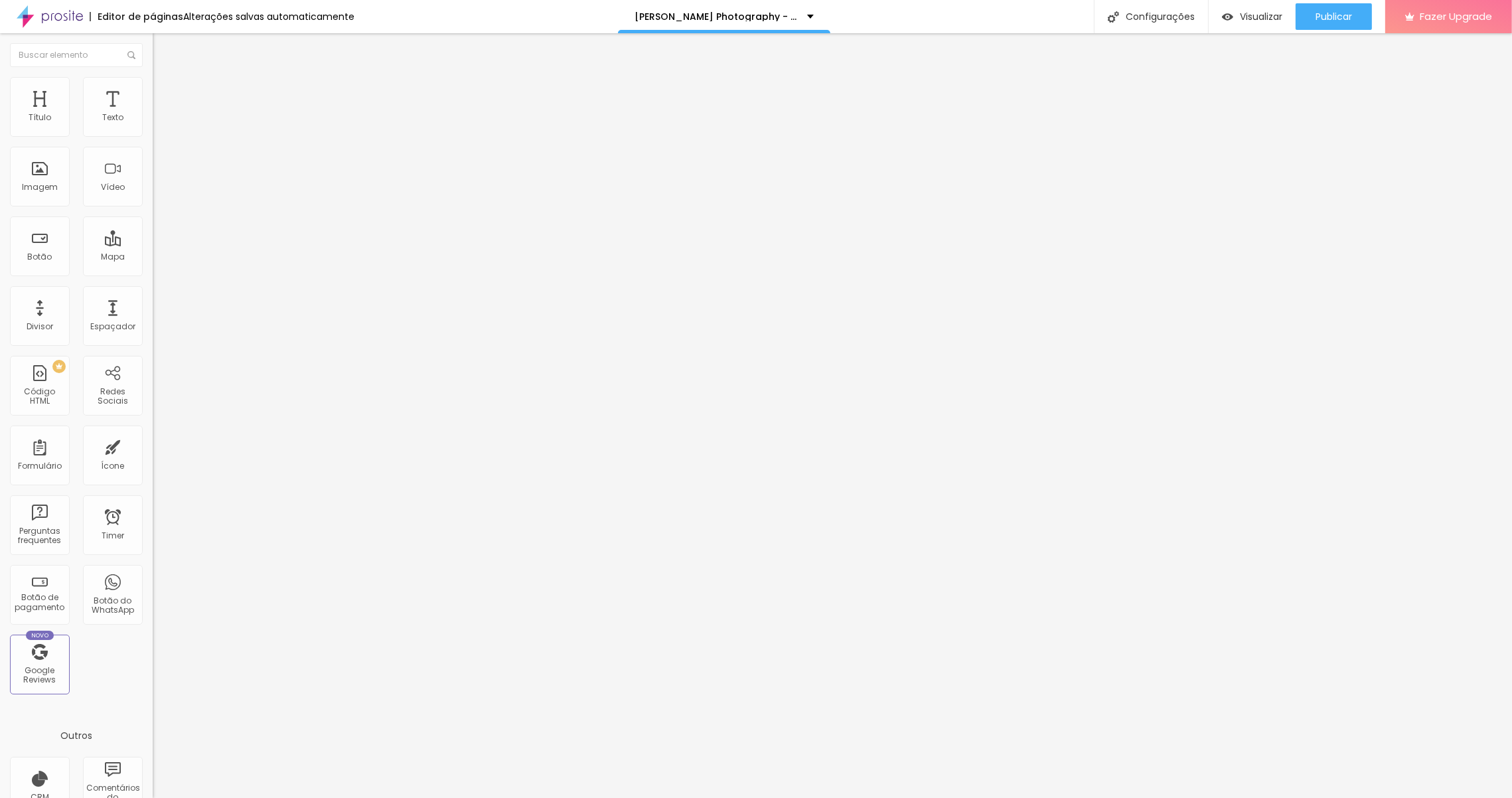
type input "186"
type input "192"
type input "199"
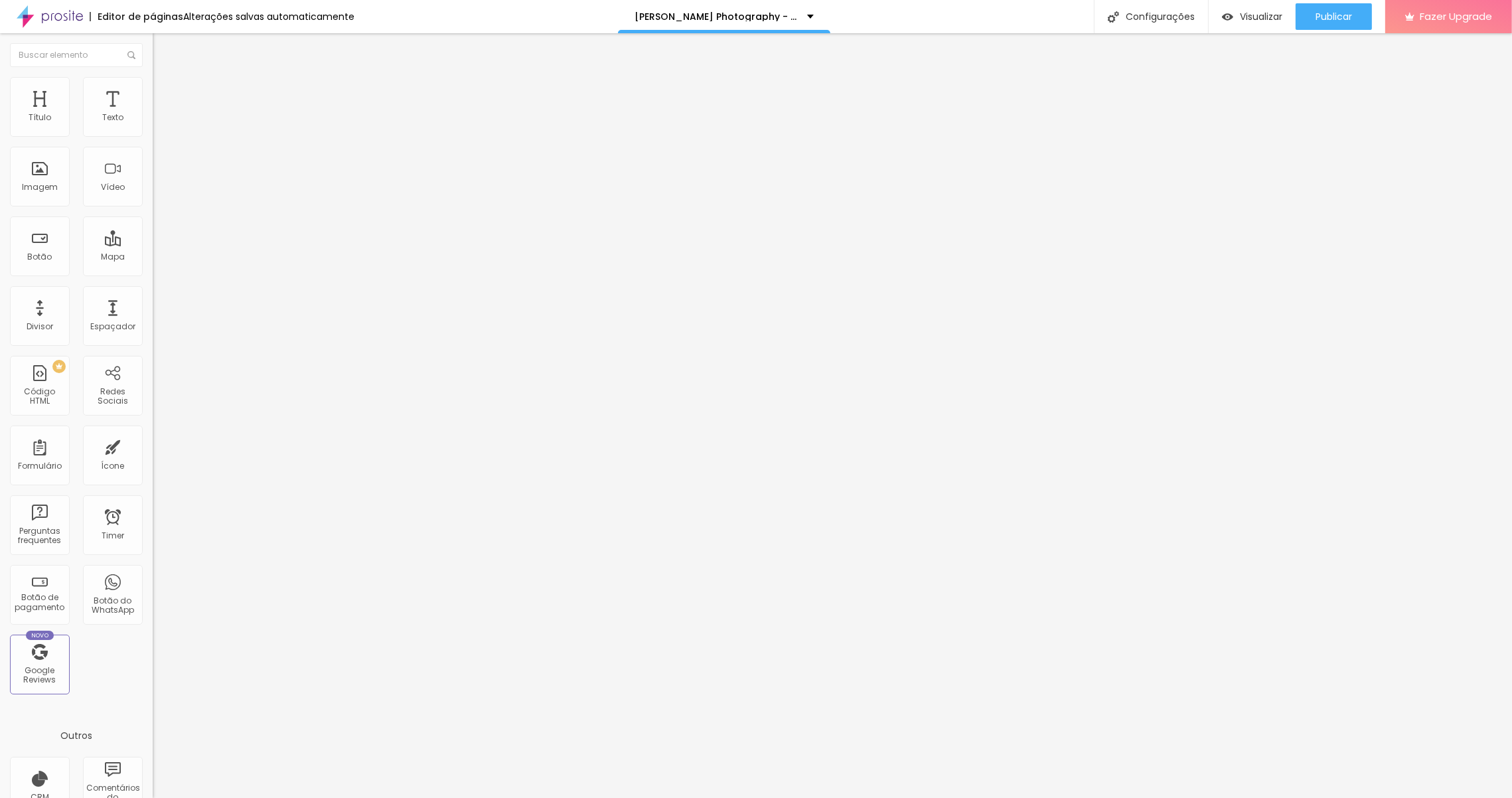
type input "200"
type input "105"
type input "60"
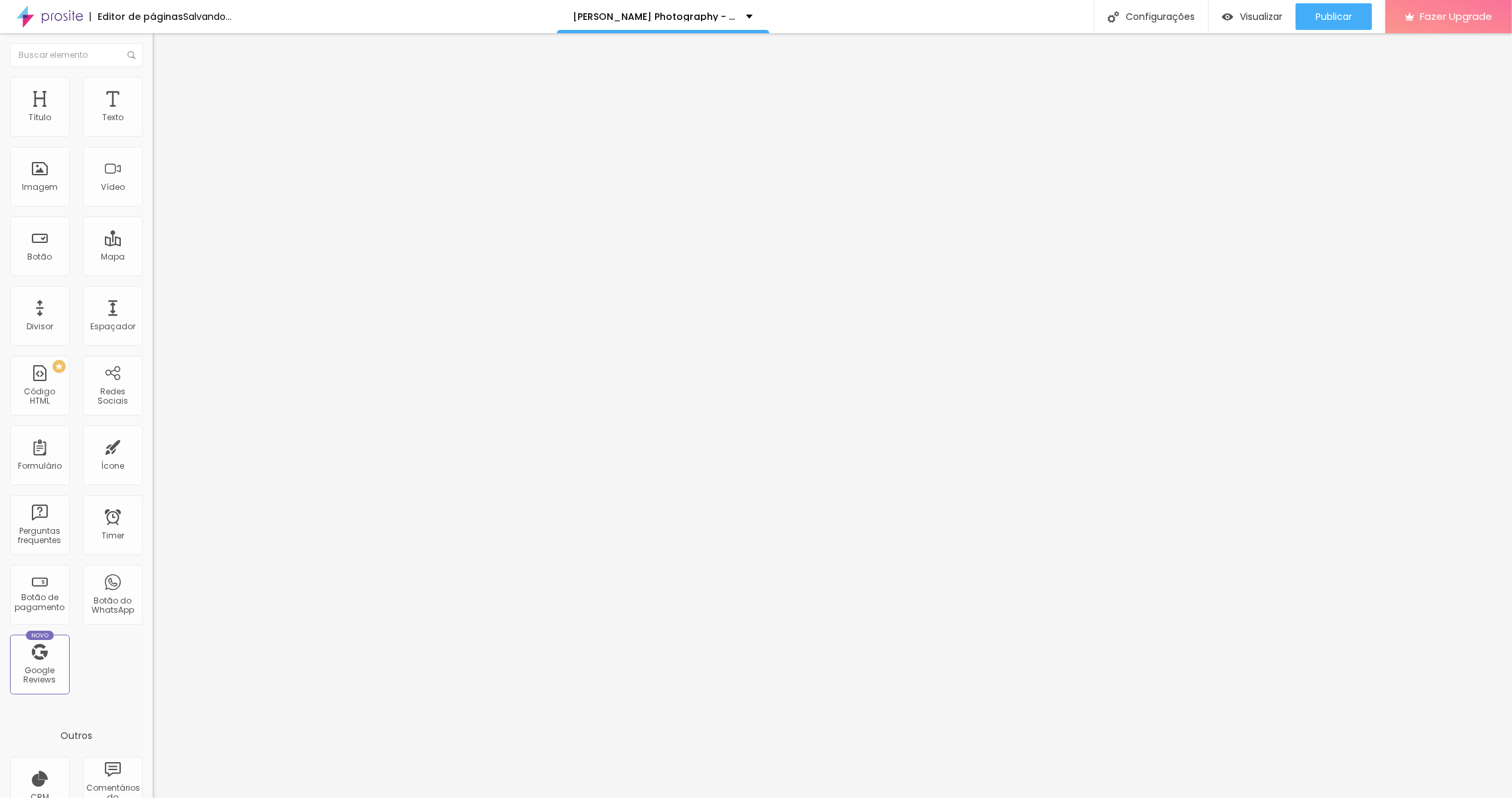
type input "60"
type input "27"
type input "1"
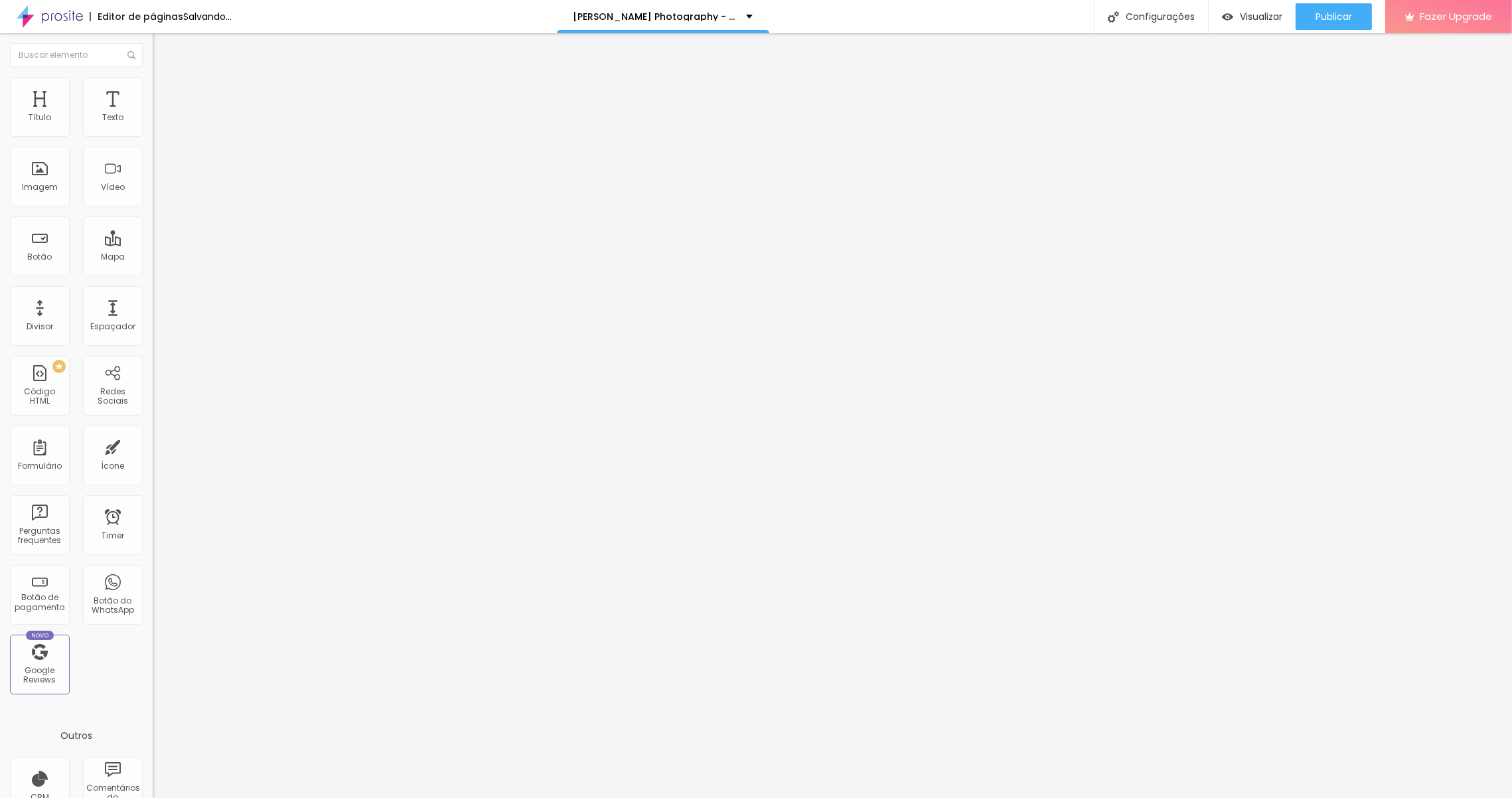
type input "0"
drag, startPoint x: 30, startPoint y: 167, endPoint x: -32, endPoint y: 162, distance: 62.2
click at [0, 162] on html "Editor de páginas Salvando... Sofia de Melo Photography - Natal 2025 Configuraç…" at bounding box center [756, 399] width 1512 height 798
type input "95"
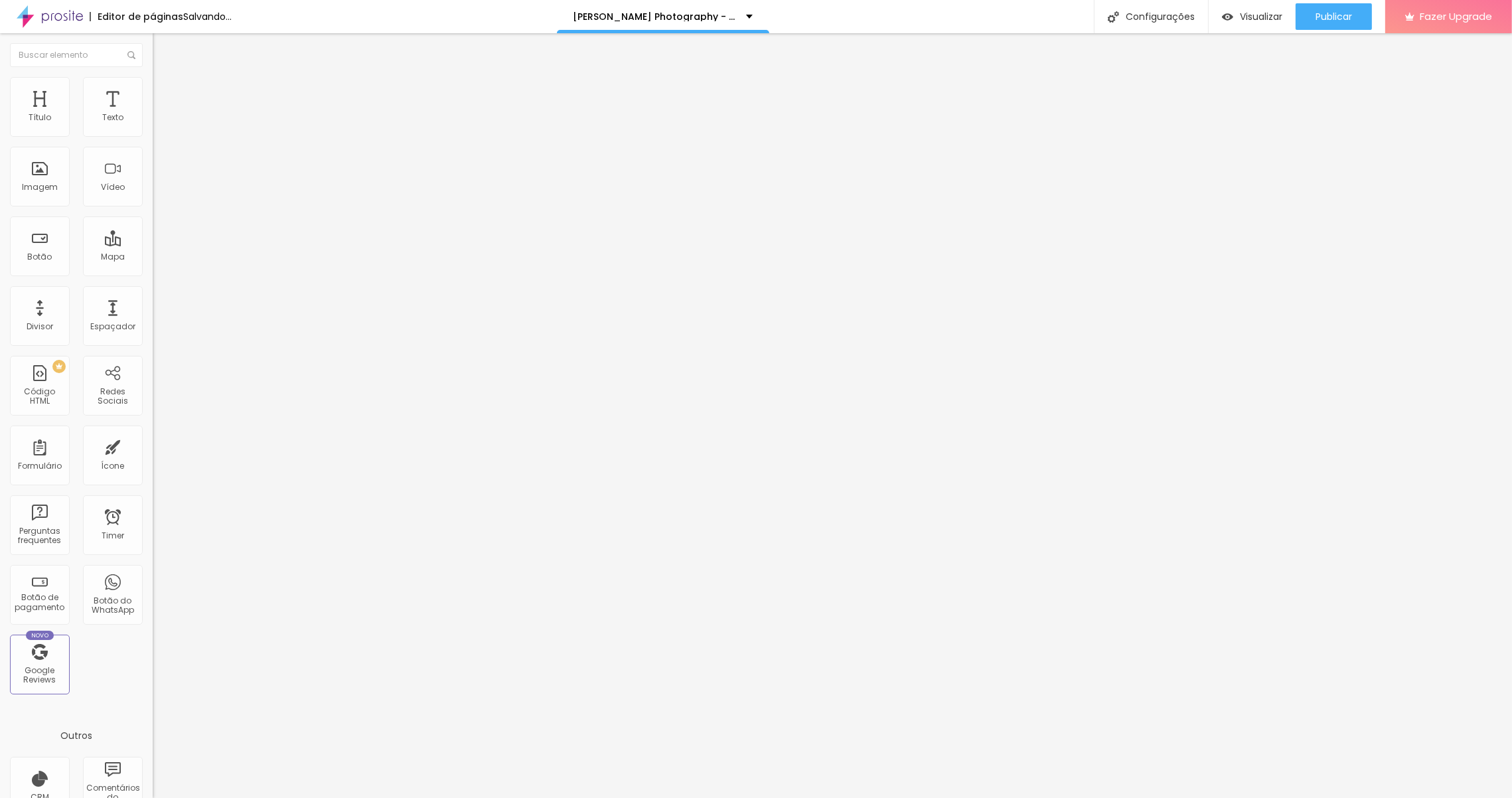
type input "95"
type input "90"
type input "85"
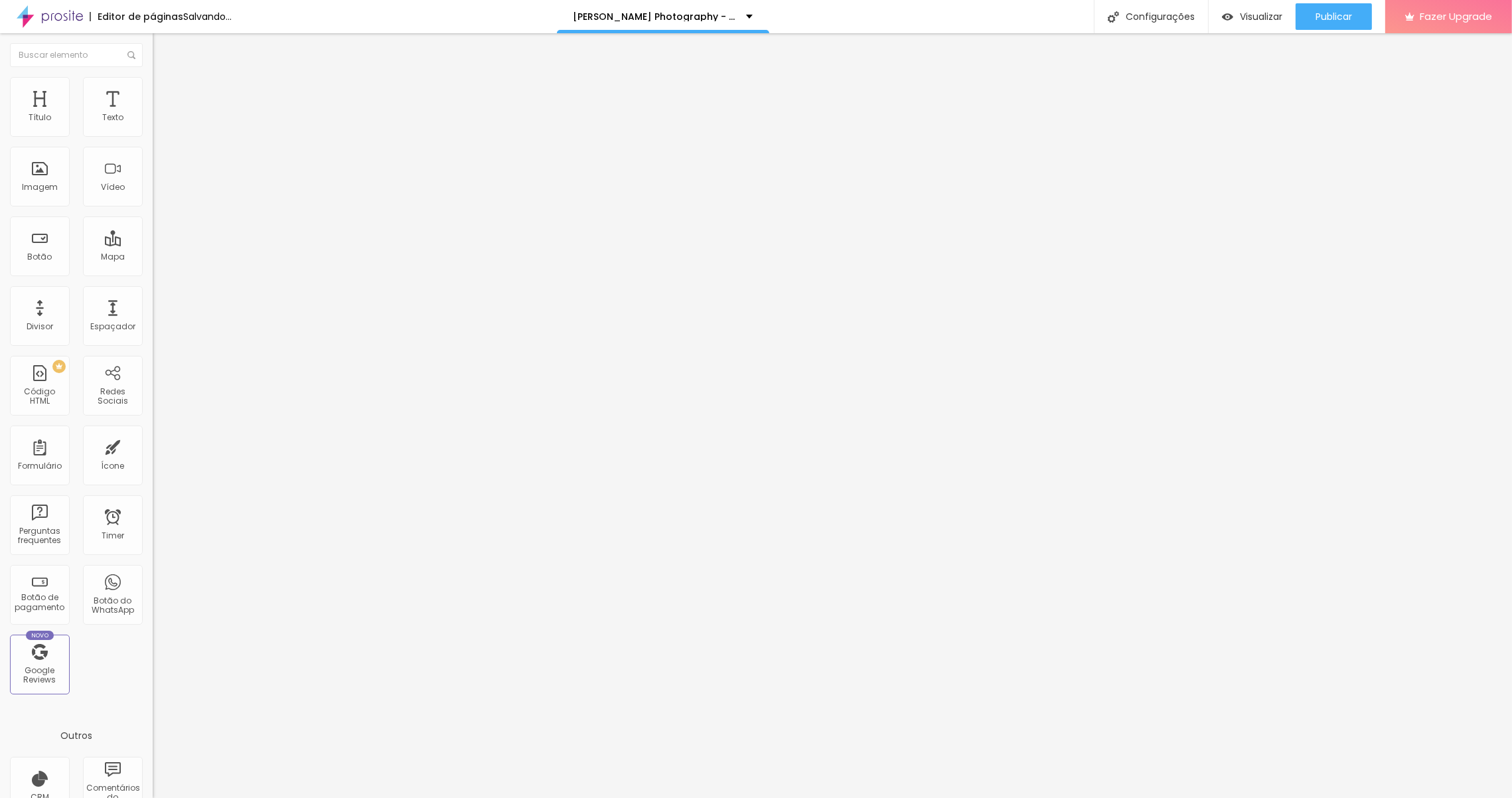
type input "80"
type input "75"
type input "70"
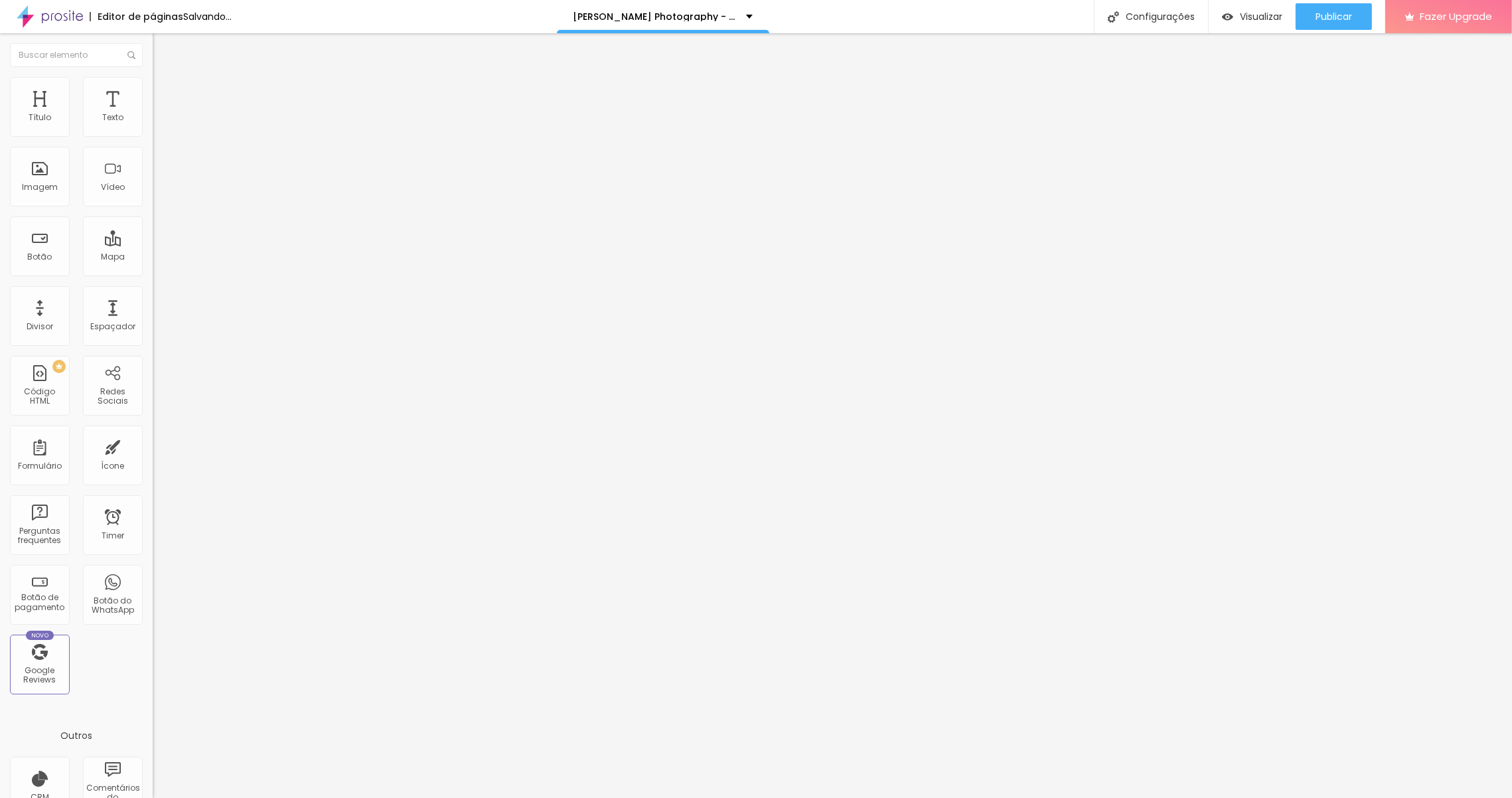
type input "70"
type input "65"
type input "60"
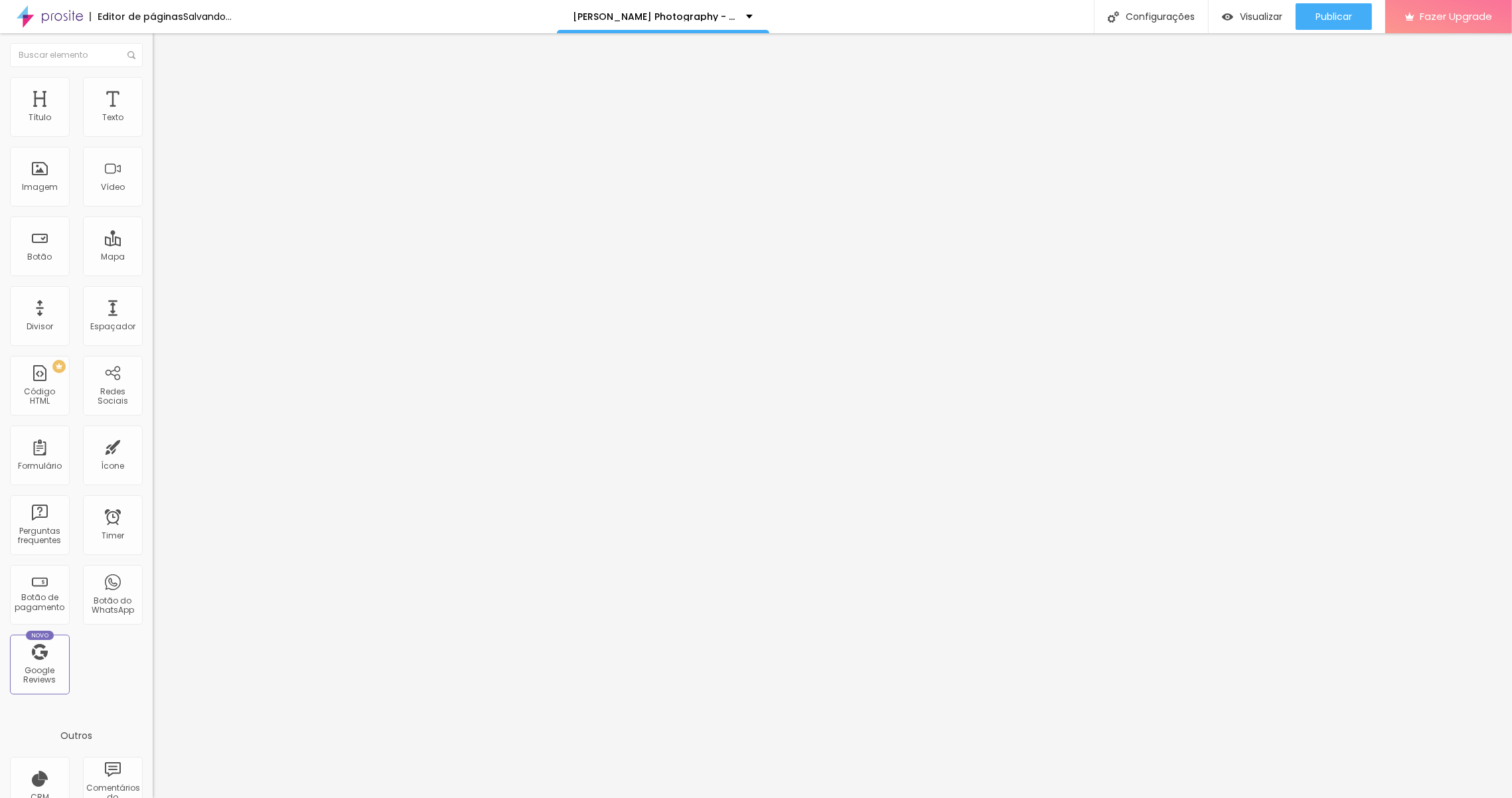
type input "55"
type input "50"
type input "45"
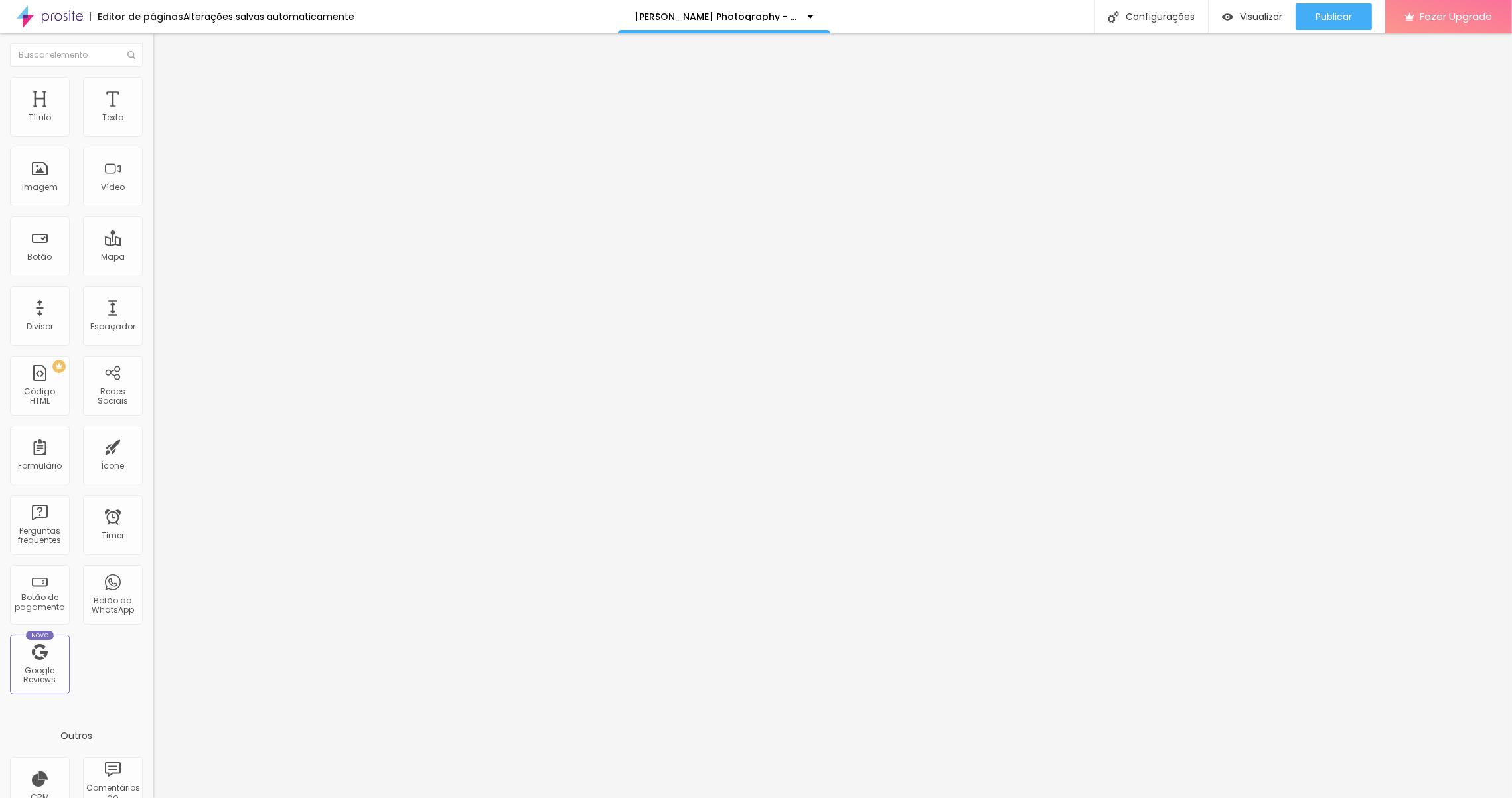
type input "45"
type input "40"
type input "35"
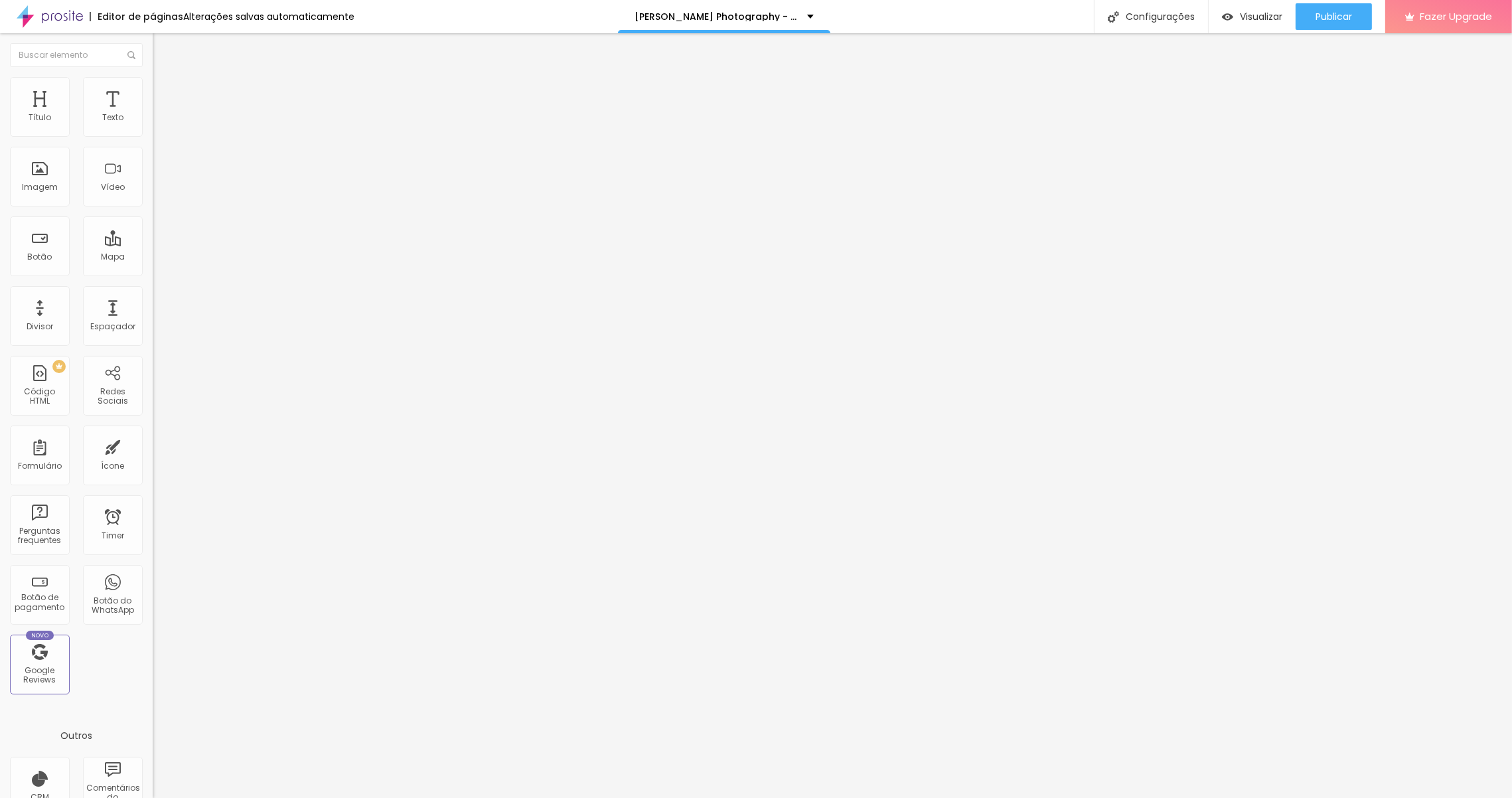
type input "30"
type input "25"
drag, startPoint x: 134, startPoint y: 142, endPoint x: 39, endPoint y: 151, distance: 95.4
type input "25"
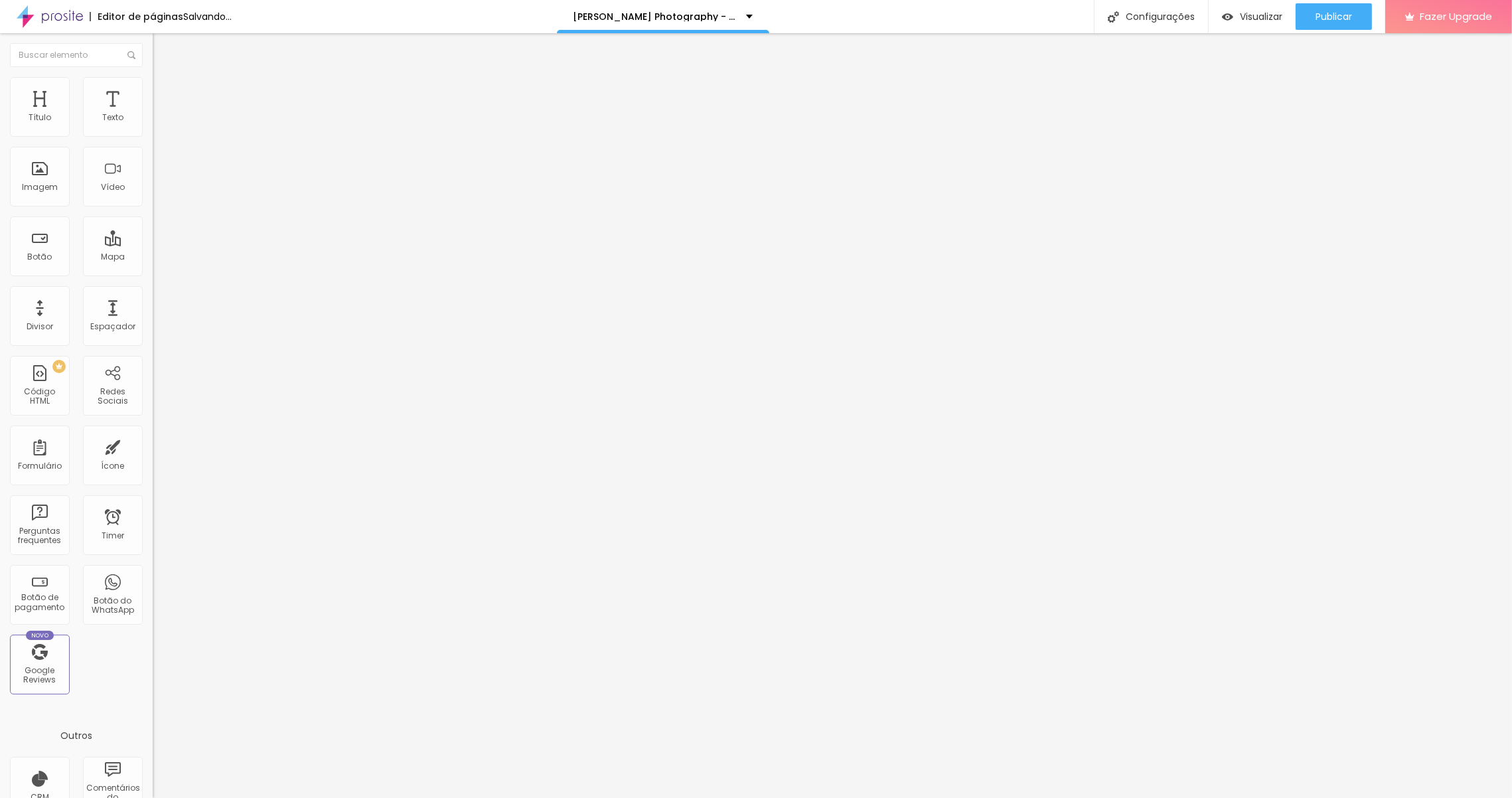
click at [152, 136] on input "range" at bounding box center [195, 131] width 86 height 11
click at [152, 90] on img at bounding box center [158, 95] width 12 height 12
click at [152, 77] on li "Conteúdo" at bounding box center [228, 70] width 152 height 14
click at [152, 208] on span "Original" at bounding box center [168, 202] width 32 height 12
click at [152, 214] on div "Cinema 16:9" at bounding box center [228, 210] width 152 height 8
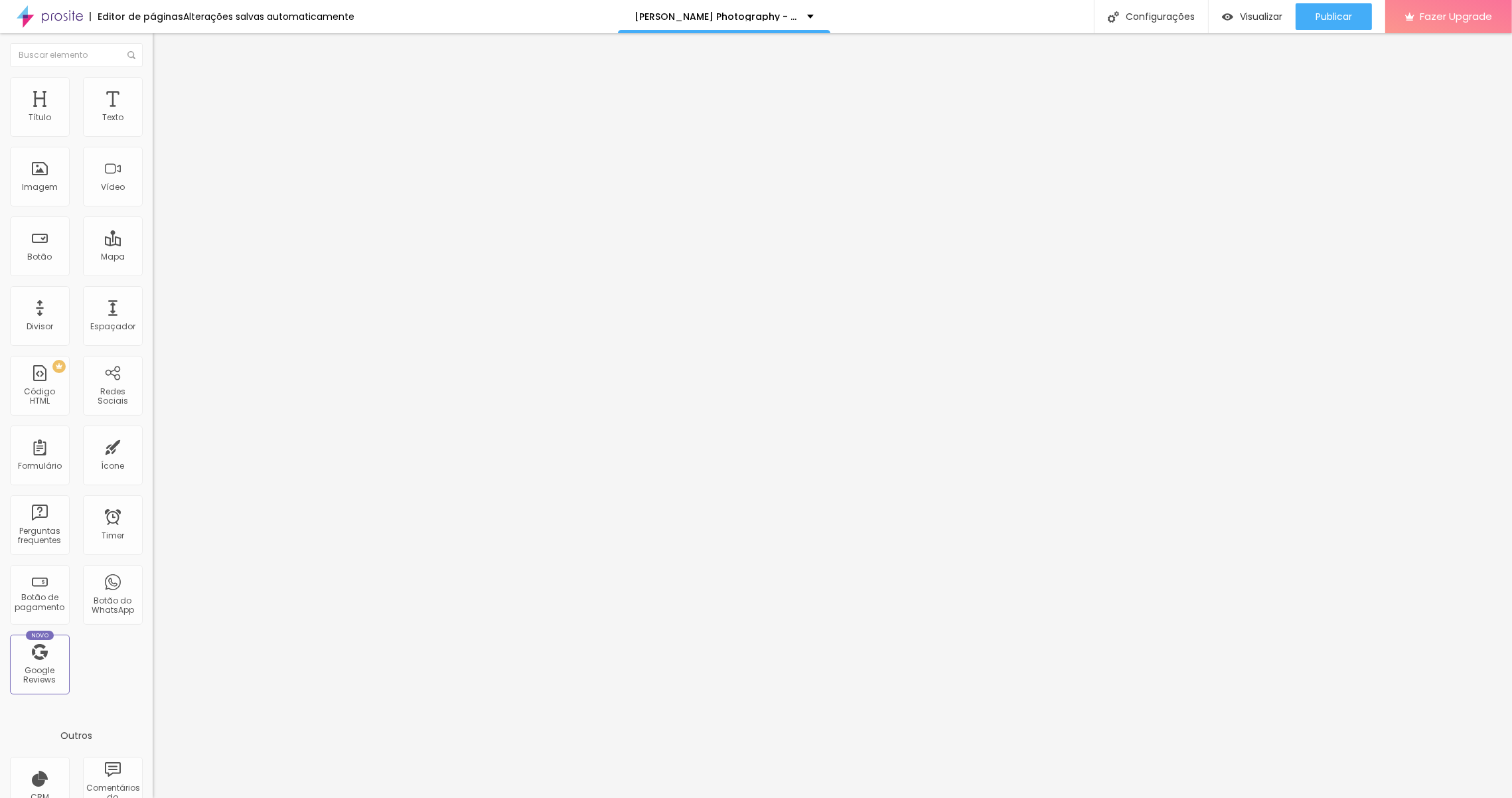
click at [152, 228] on span "Padrão" at bounding box center [167, 222] width 30 height 12
click at [152, 236] on span "Quadrado" at bounding box center [174, 231] width 43 height 12
click at [152, 244] on span "Original" at bounding box center [168, 239] width 32 height 12
click at [152, 215] on span "Cinema" at bounding box center [169, 210] width 33 height 12
click at [40, 167] on div "Imagem" at bounding box center [40, 177] width 59 height 59
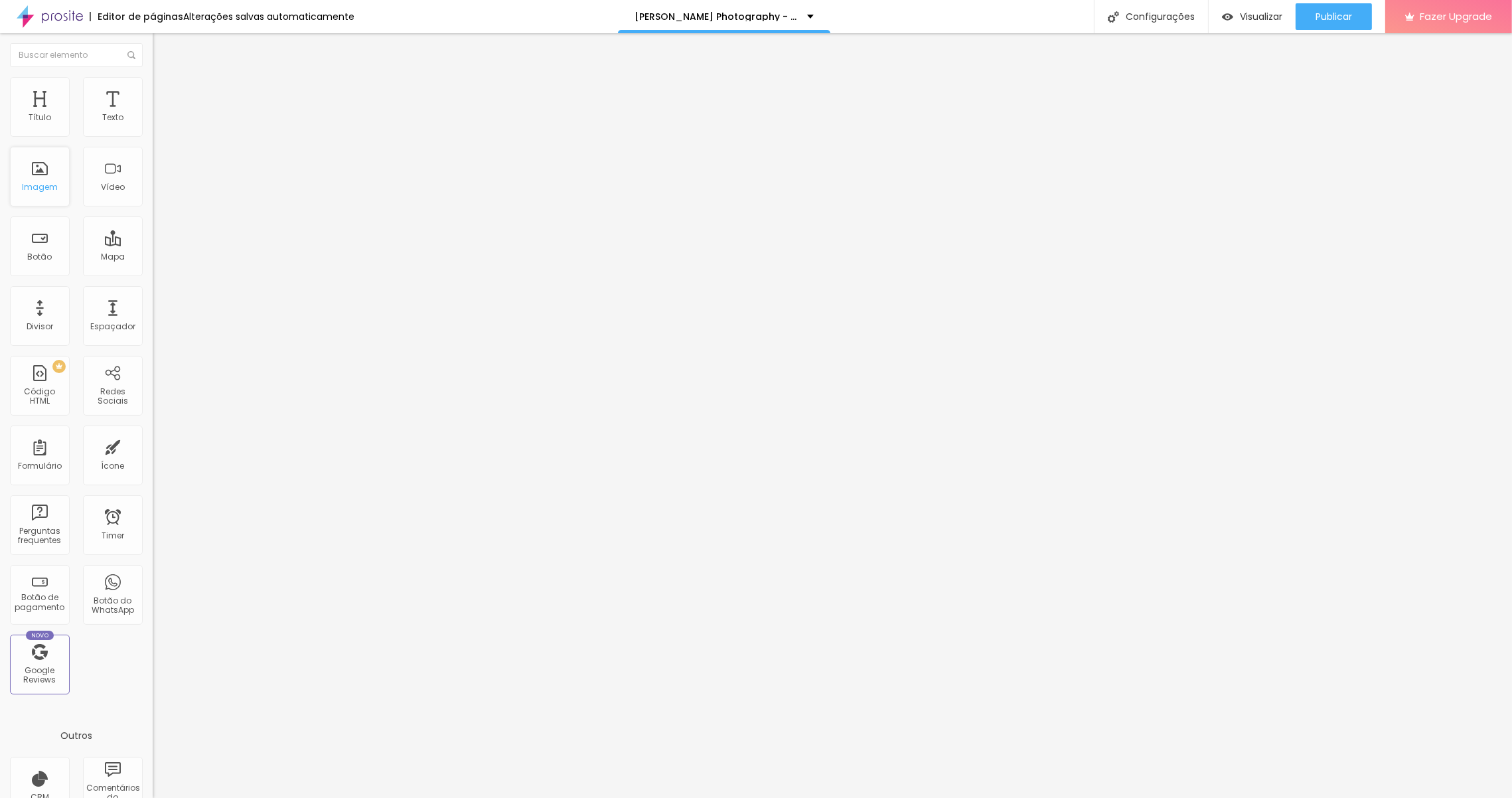
click at [49, 186] on div "Imagem" at bounding box center [40, 187] width 36 height 9
click at [152, 114] on span "Adicionar imagem" at bounding box center [195, 108] width 86 height 12
drag, startPoint x: 152, startPoint y: 210, endPoint x: 571, endPoint y: 469, distance: 492.6
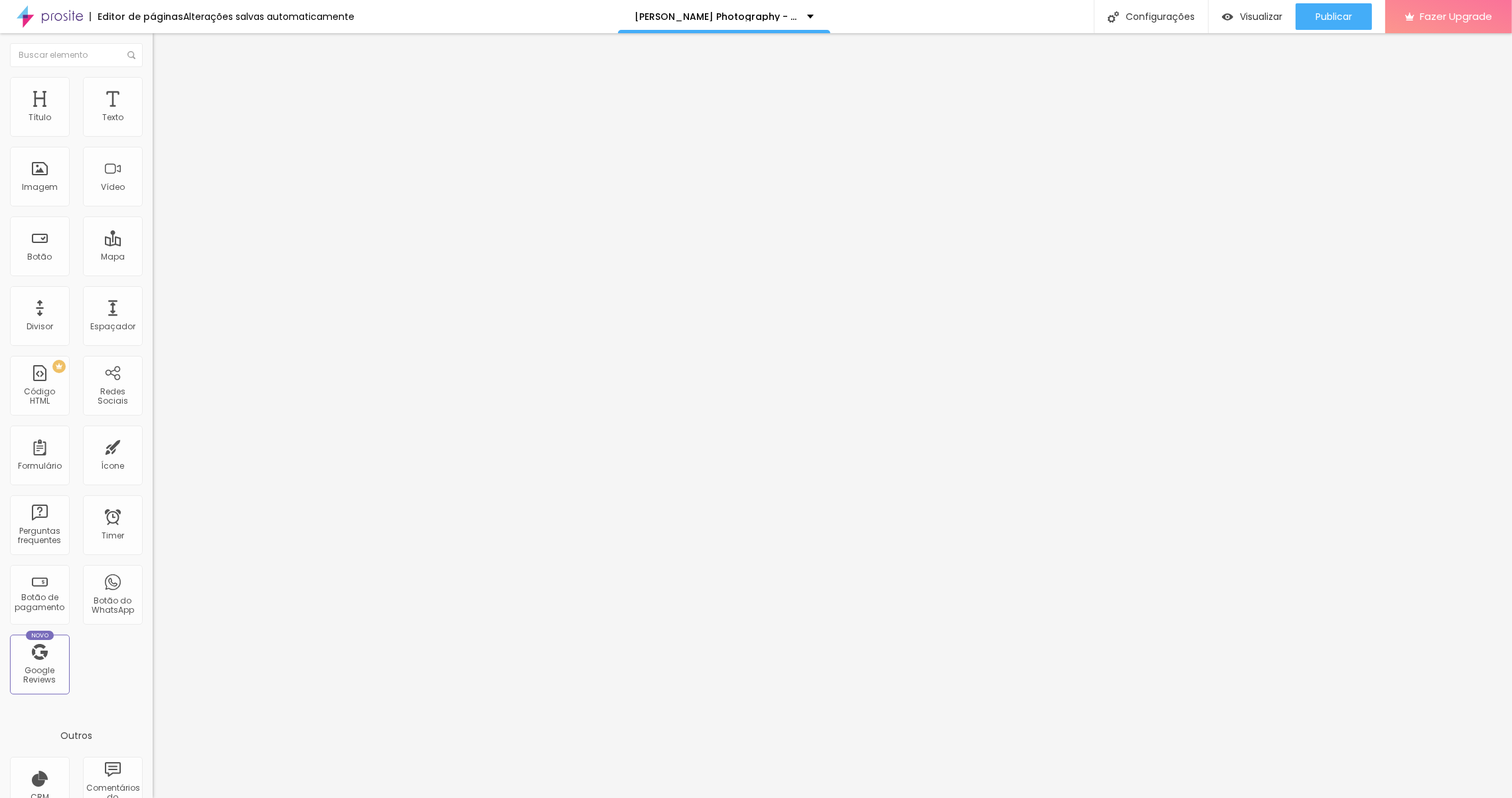
click at [152, 114] on span "Adicionar imagem" at bounding box center [195, 108] width 86 height 12
click at [165, 92] on span "Estilo" at bounding box center [175, 86] width 21 height 12
type input "80"
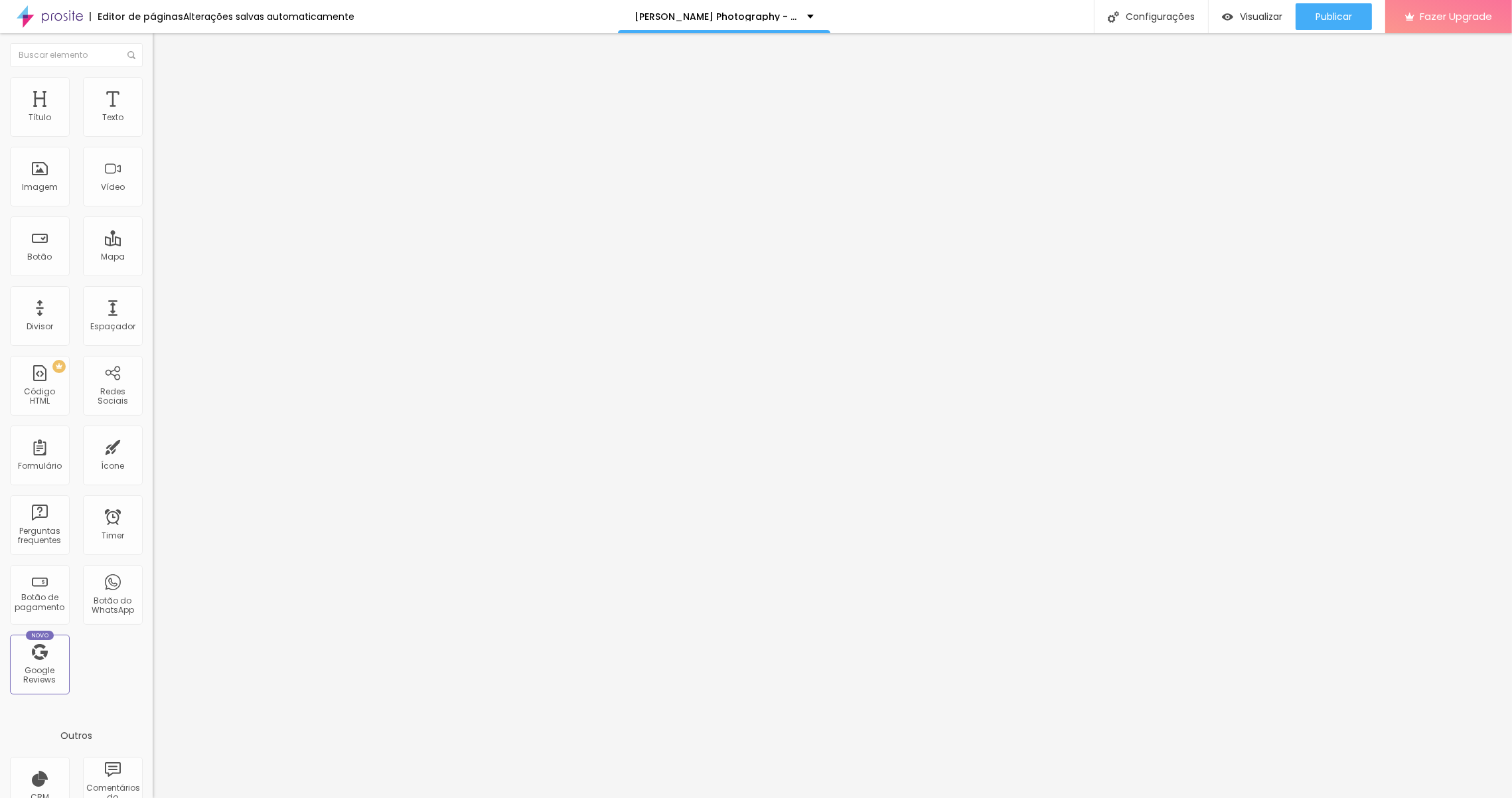
type input "80"
type input "75"
type input "70"
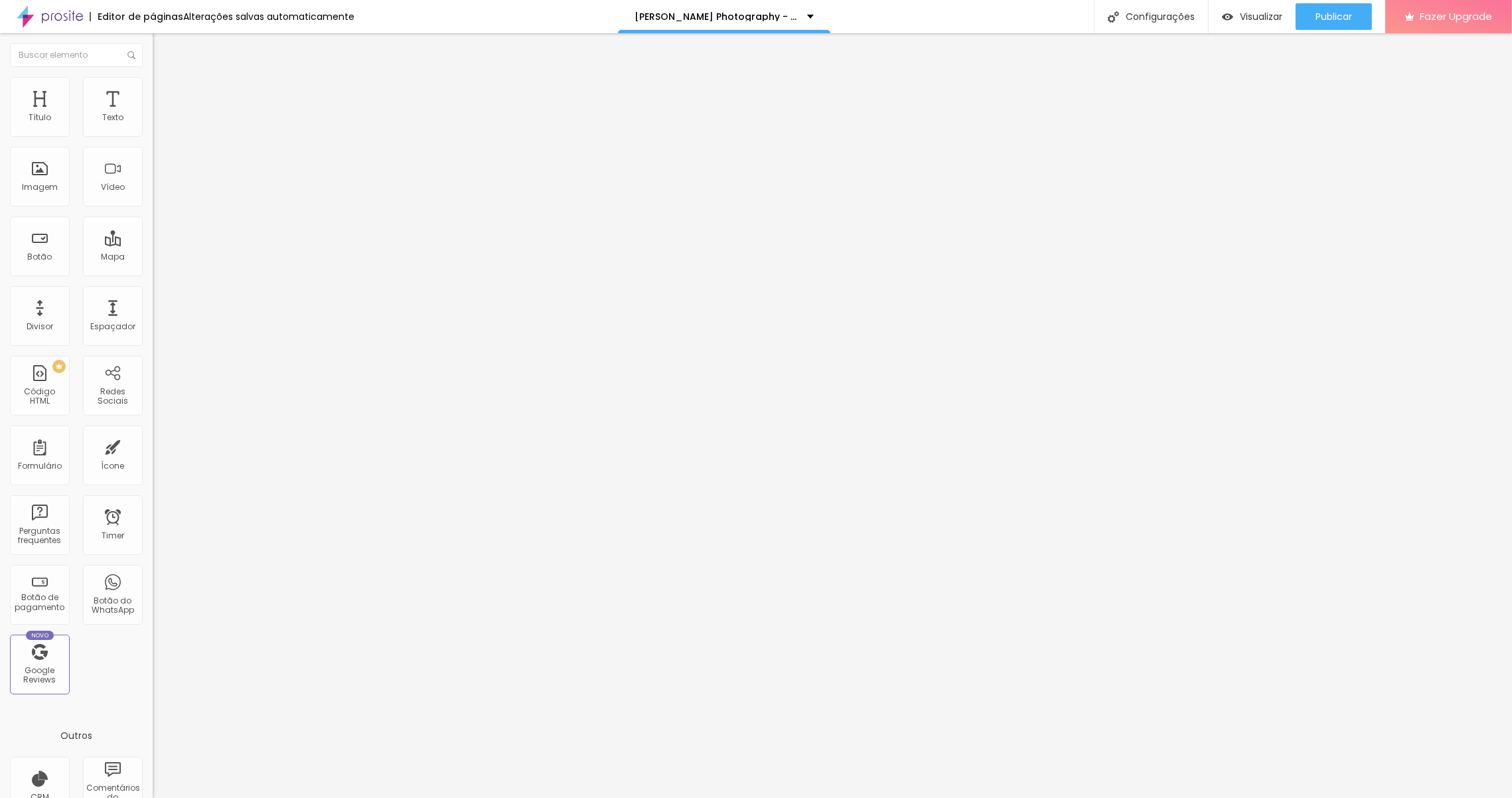
type input "65"
type input "60"
type input "55"
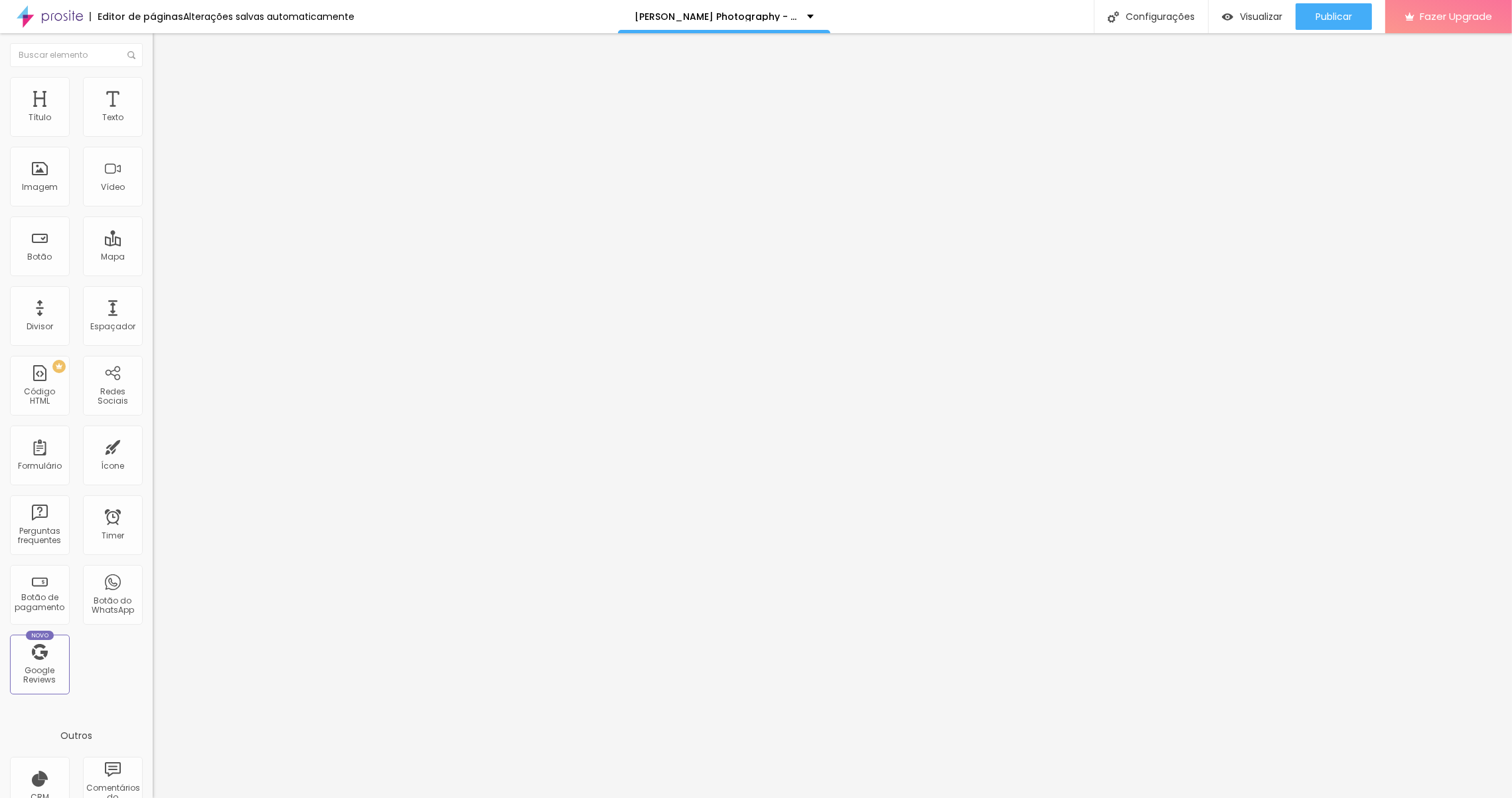
type input "55"
type input "50"
type input "45"
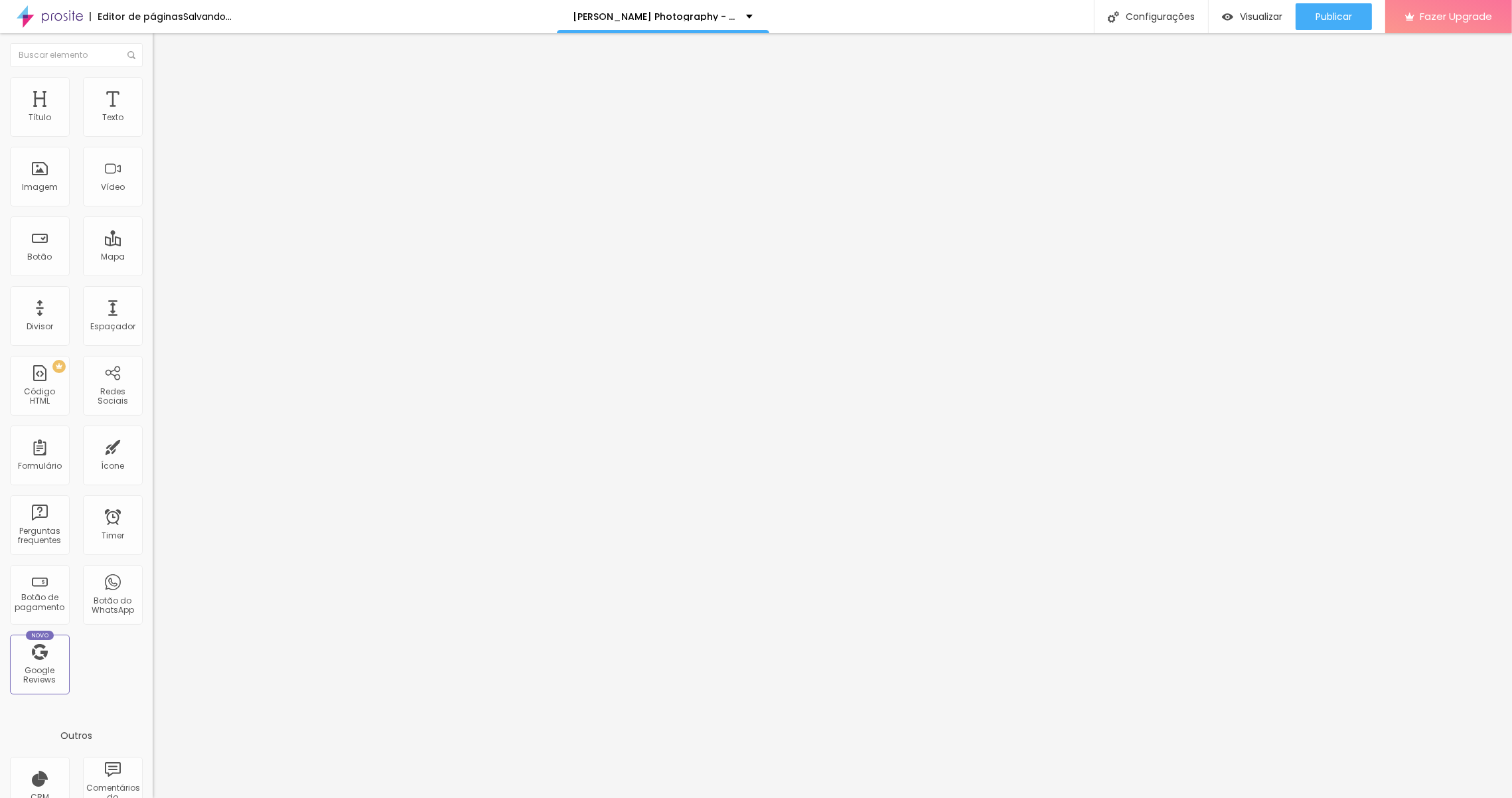
type input "40"
type input "35"
drag, startPoint x: 113, startPoint y: 141, endPoint x: 50, endPoint y: 145, distance: 63.1
type input "35"
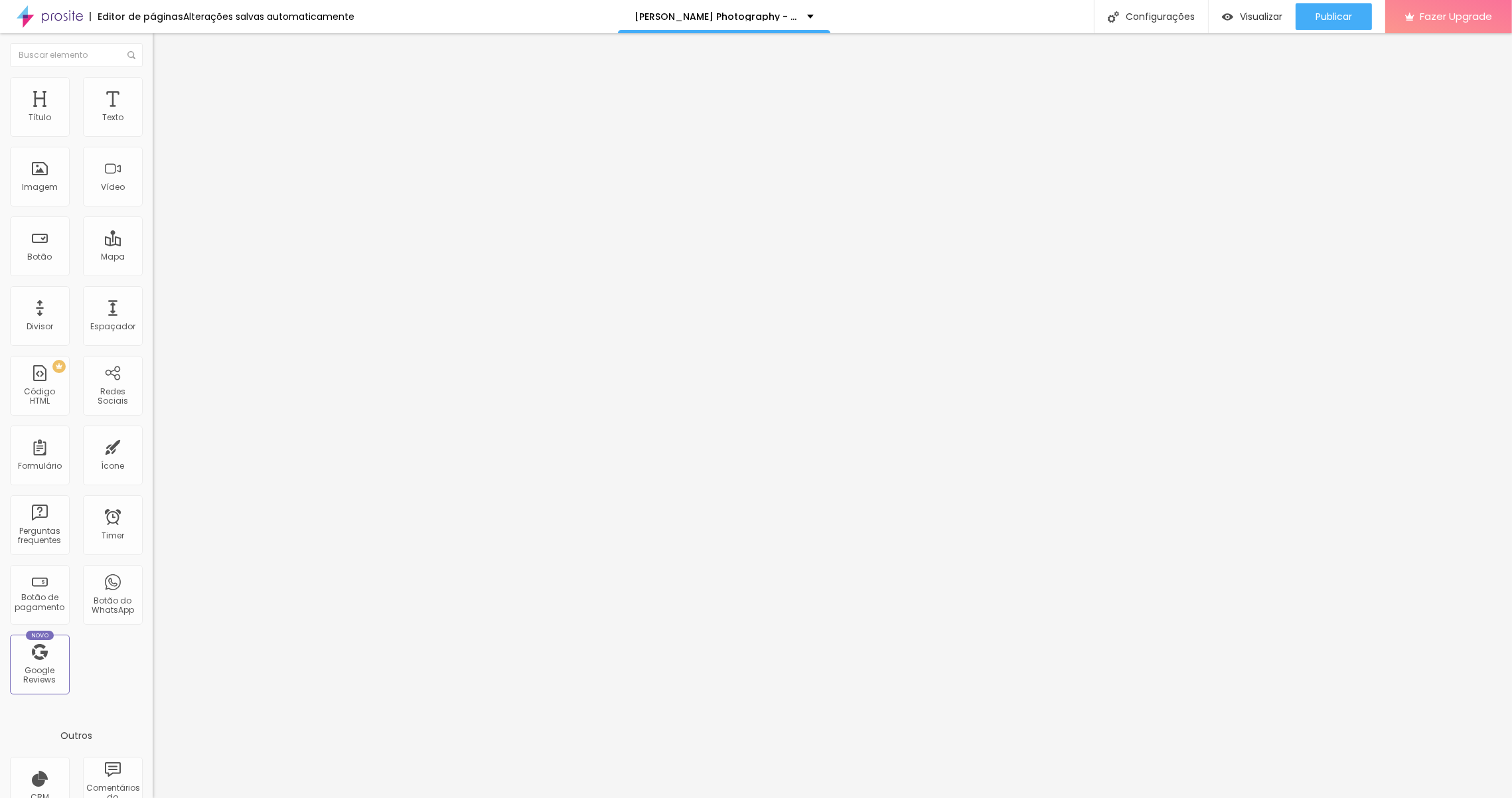
click at [152, 136] on input "range" at bounding box center [195, 131] width 86 height 11
click at [165, 94] on span "Avançado" at bounding box center [187, 99] width 44 height 12
click at [152, 77] on li "Conteúdo" at bounding box center [228, 70] width 152 height 14
click at [152, 208] on span "Original" at bounding box center [168, 202] width 32 height 12
click at [152, 215] on span "Cinema" at bounding box center [169, 210] width 33 height 12
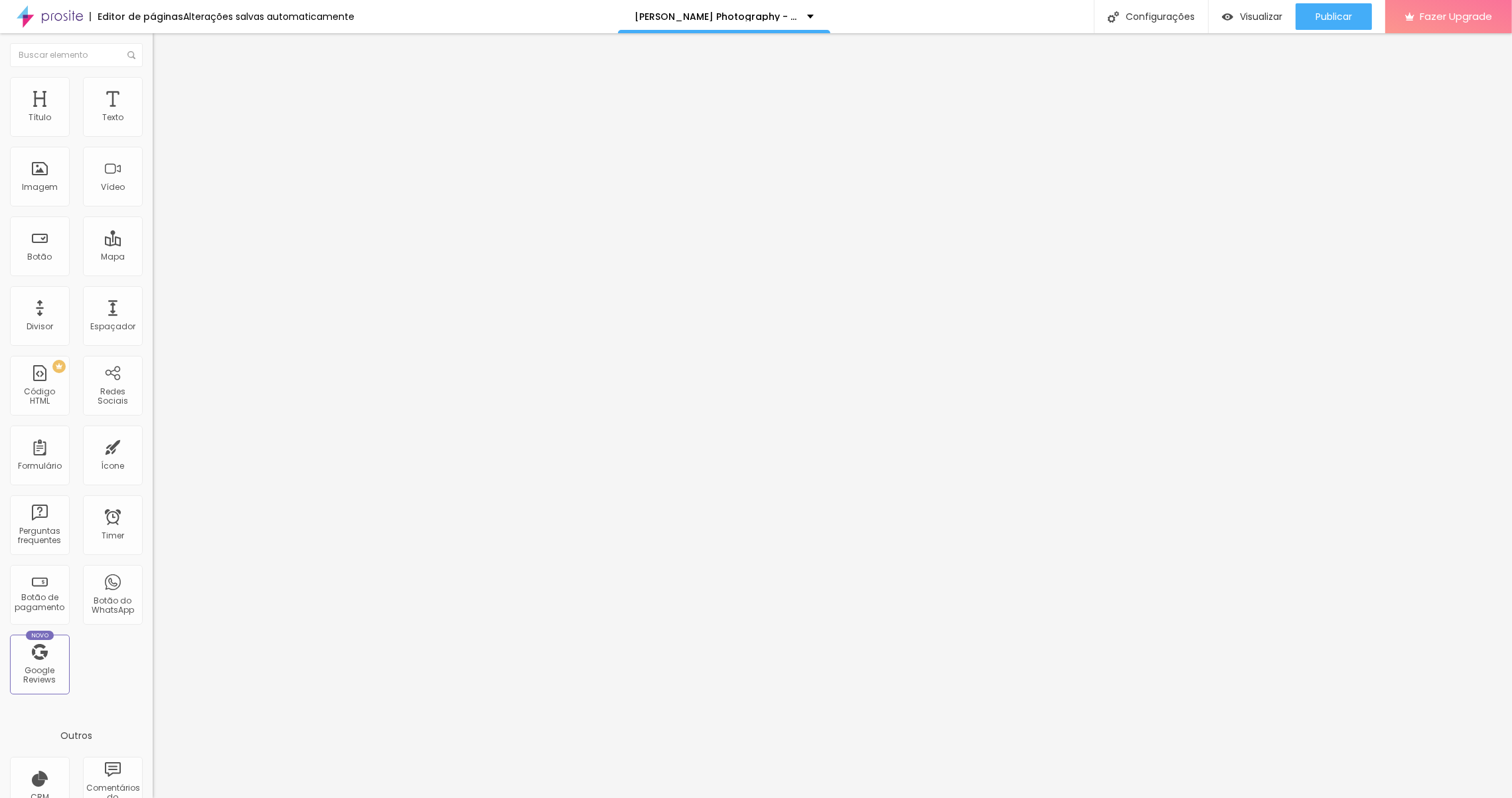
click at [152, 236] on span "Quadrado" at bounding box center [174, 231] width 43 height 12
click at [152, 223] on span "Padrão" at bounding box center [167, 218] width 30 height 12
click at [152, 215] on span "Cinema" at bounding box center [169, 210] width 33 height 12
click at [152, 208] on span "16:9 Cinema" at bounding box center [178, 202] width 50 height 12
click at [152, 244] on span "Original" at bounding box center [168, 239] width 32 height 12
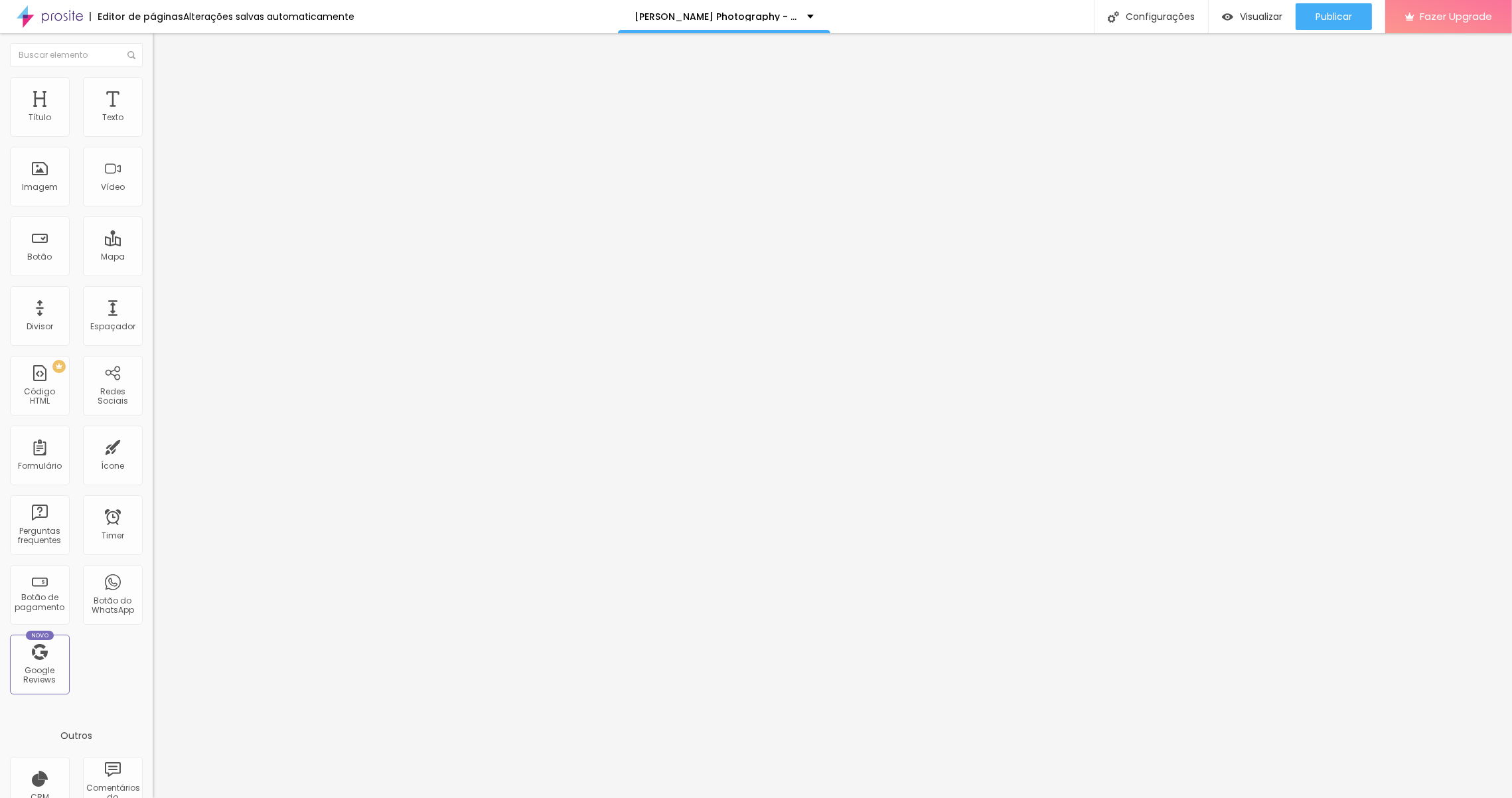
click at [152, 79] on img at bounding box center [158, 82] width 12 height 12
type input "12"
type input "17"
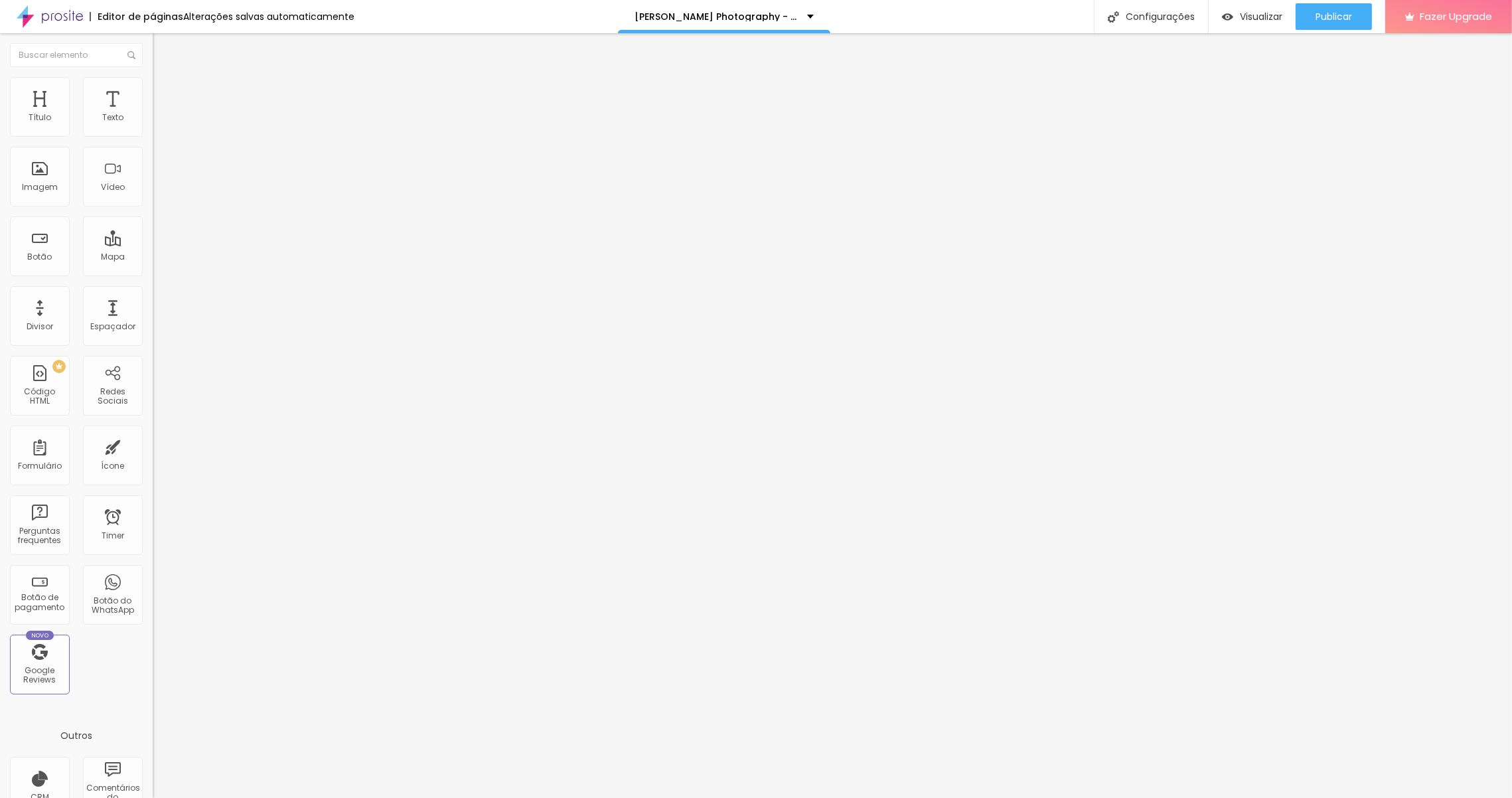
type input "60"
type input "78"
type input "93"
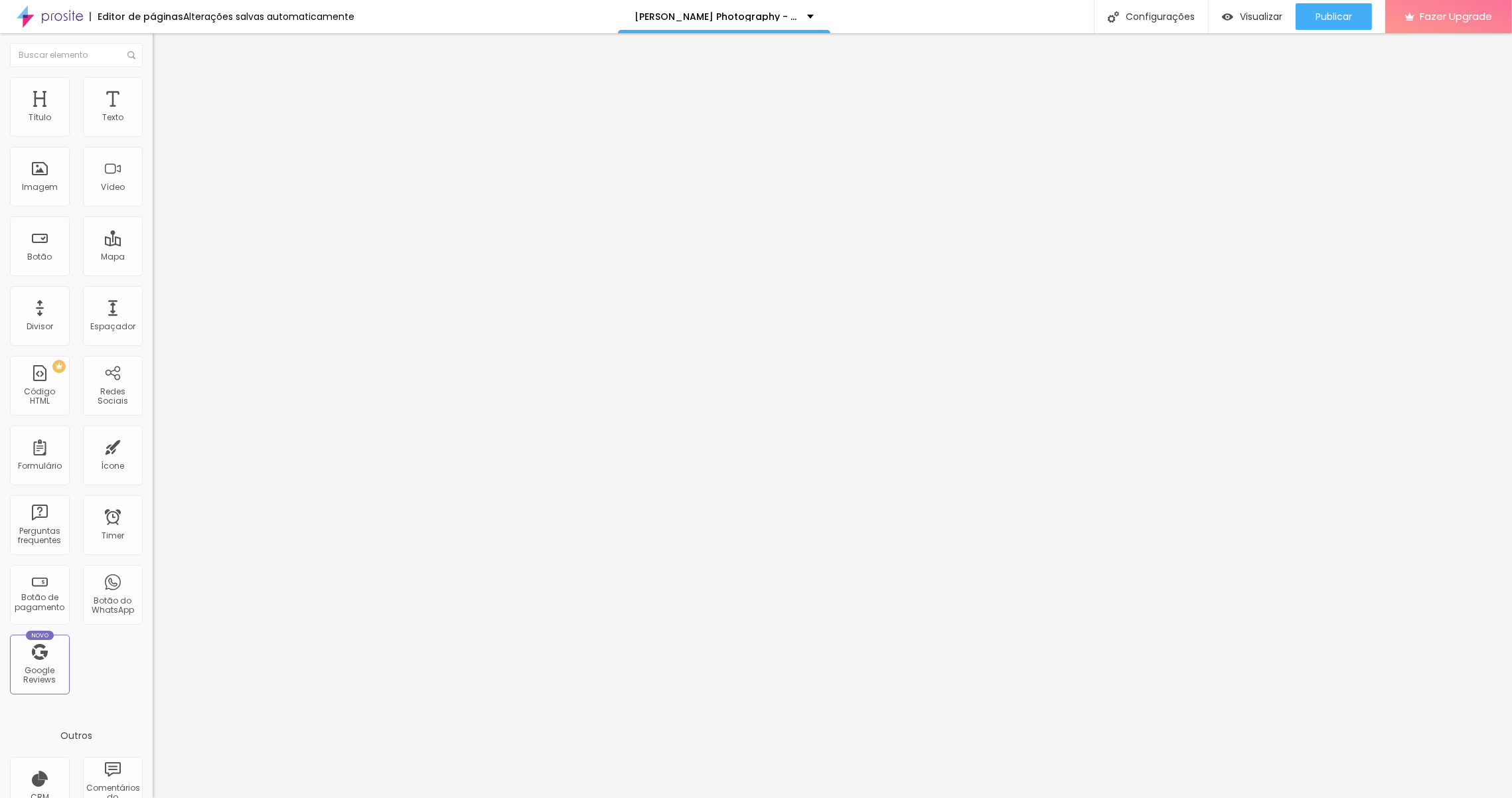
type input "93"
type input "108"
type input "116"
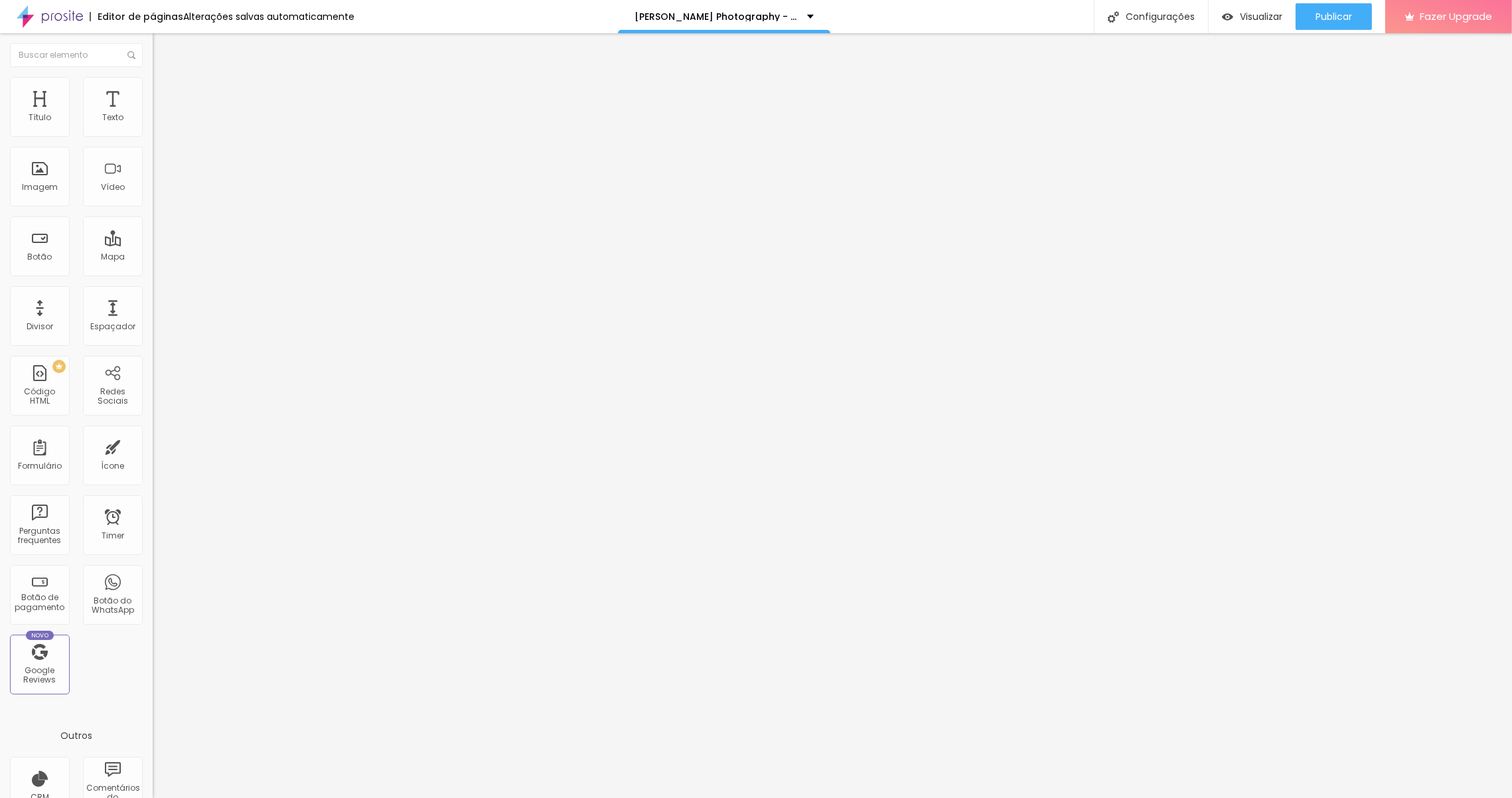
type input "121"
type input "127"
type input "136"
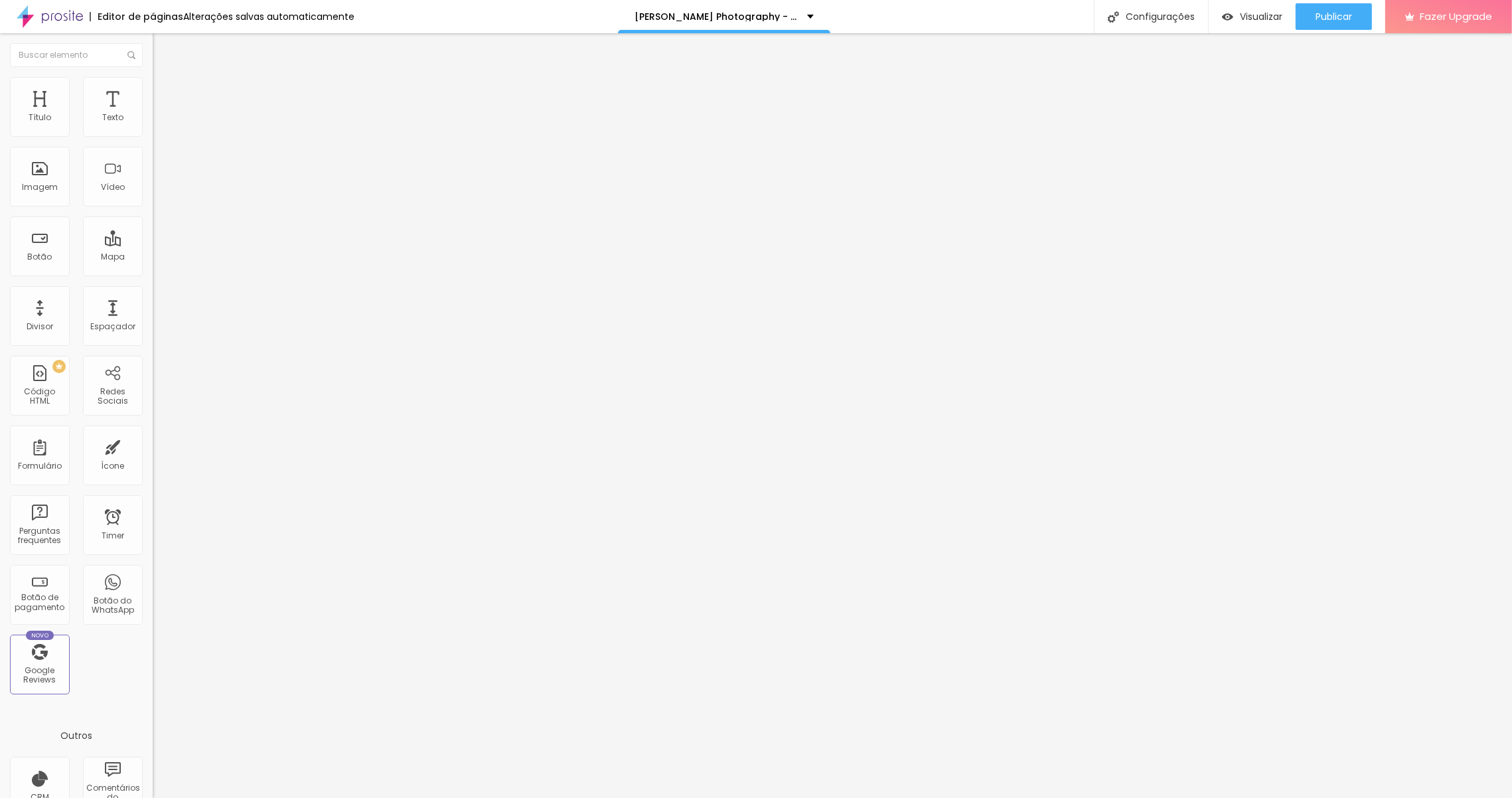
drag, startPoint x: 34, startPoint y: 167, endPoint x: 51, endPoint y: 168, distance: 17.0
click at [152, 291] on input "range" at bounding box center [195, 296] width 86 height 11
drag, startPoint x: 50, startPoint y: 141, endPoint x: 32, endPoint y: 143, distance: 18.1
click at [152, 136] on input "range" at bounding box center [195, 131] width 86 height 11
click at [152, 90] on li "Avançado" at bounding box center [228, 96] width 152 height 14
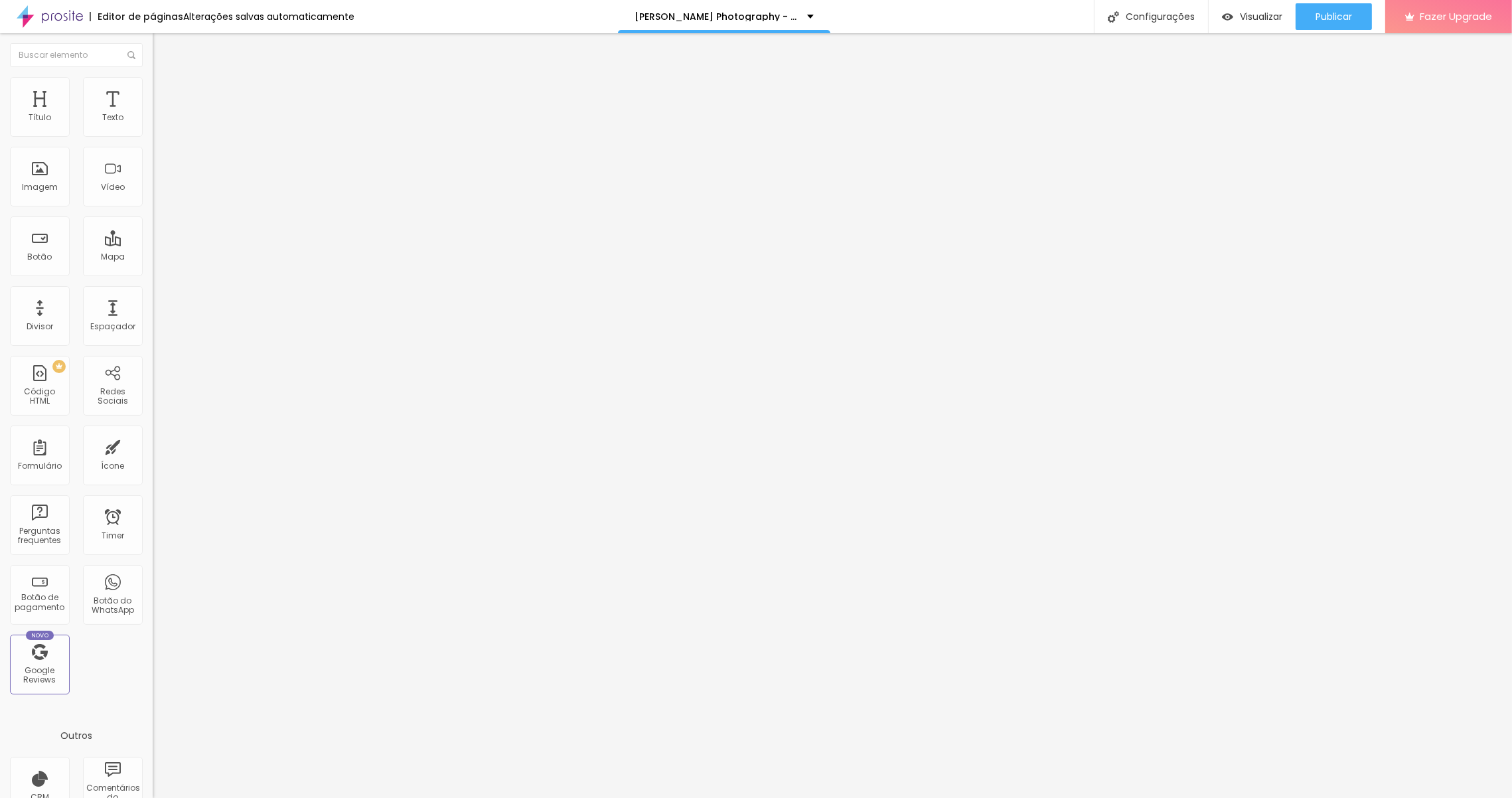
drag, startPoint x: 34, startPoint y: 129, endPoint x: 4, endPoint y: 131, distance: 30.1
click at [152, 131] on div "0 Espaço de cima 10 Espaço de baixo ID Html Classes Html Visível nos dispositiv…" at bounding box center [228, 383] width 152 height 558
drag, startPoint x: 39, startPoint y: 158, endPoint x: 14, endPoint y: 155, distance: 25.2
click at [152, 445] on input "range" at bounding box center [195, 450] width 86 height 11
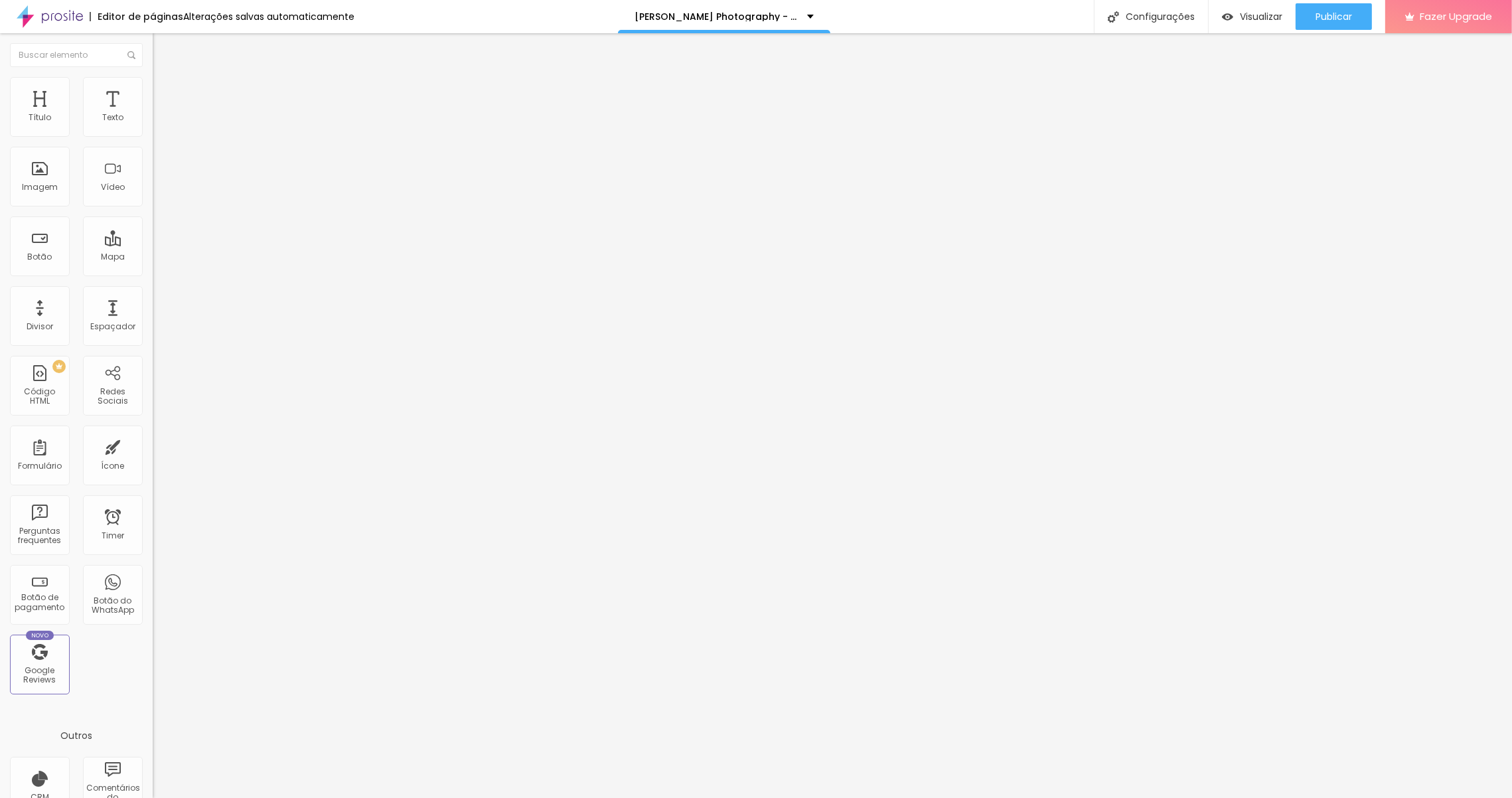
click at [152, 137] on div "0 Espaço de cima" at bounding box center [228, 197] width 152 height 187
click at [152, 258] on input "range" at bounding box center [195, 263] width 86 height 11
click at [152, 445] on input "range" at bounding box center [195, 450] width 86 height 11
click at [152, 258] on input "range" at bounding box center [195, 263] width 86 height 11
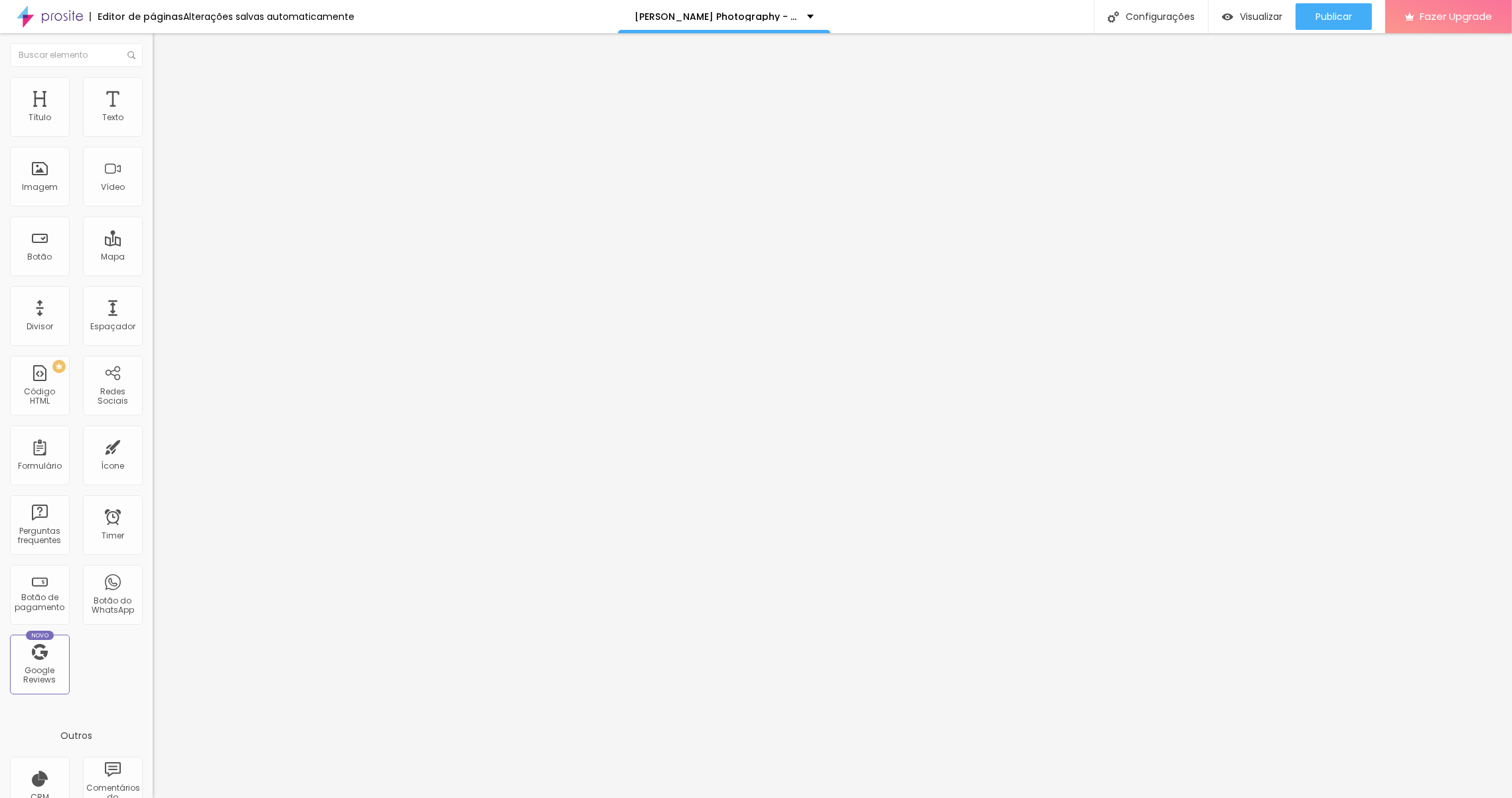
click at [152, 76] on img at bounding box center [158, 69] width 12 height 12
click at [152, 121] on span "Encaixotado" at bounding box center [178, 115] width 51 height 12
click at [152, 140] on div "Completo" at bounding box center [228, 136] width 152 height 8
click at [1250, 14] on span "Visualizar" at bounding box center [1261, 17] width 42 height 11
click at [162, 51] on img "button" at bounding box center [168, 49] width 11 height 11
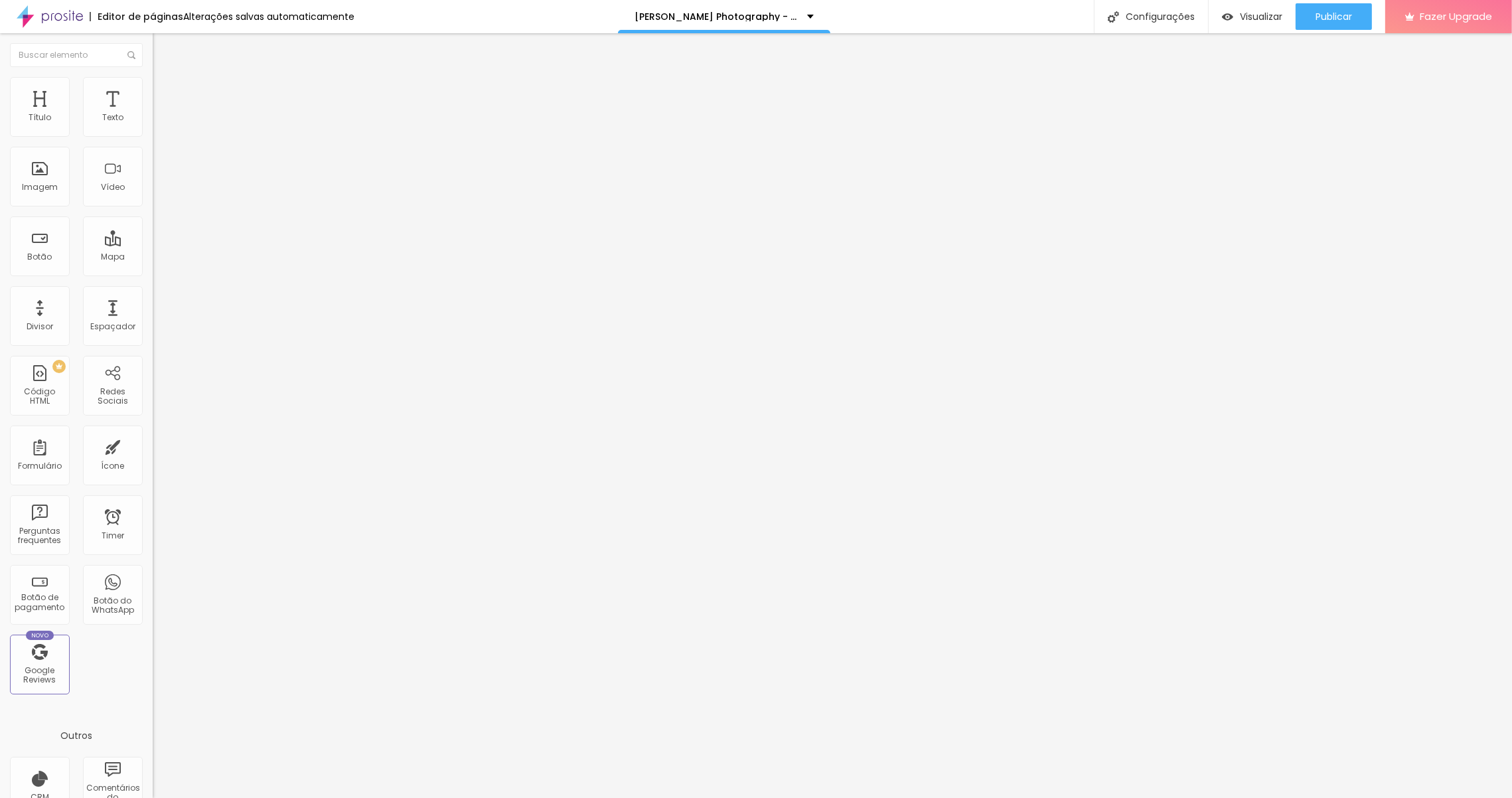
click at [163, 118] on icon "button" at bounding box center [164, 116] width 3 height 3
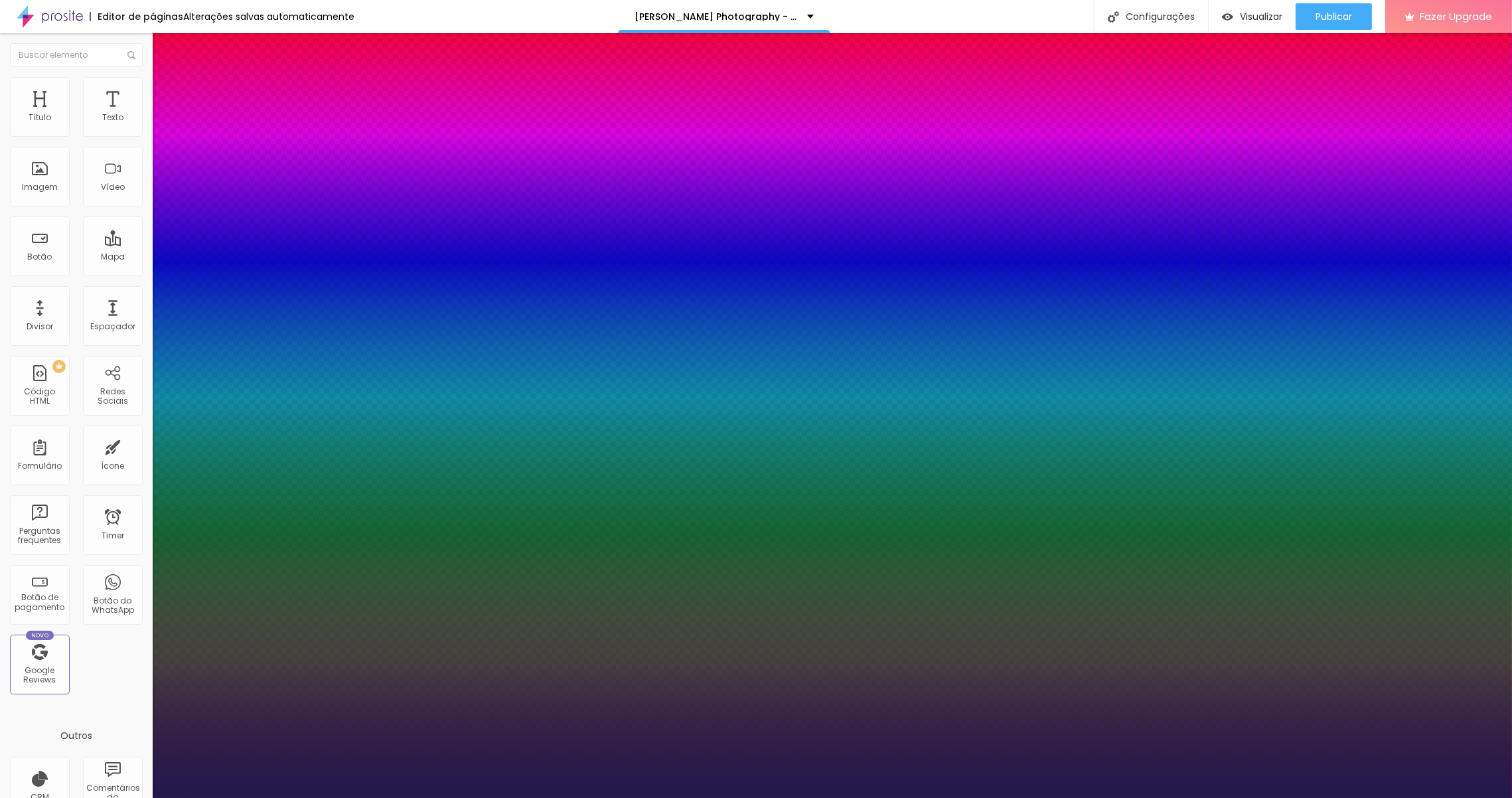
click at [142, 797] on select "AbrilFatface-Regular Actor-Regular Alegreya AlegreyaBlack [PERSON_NAME] [PERSON…" at bounding box center [71, 812] width 142 height 14
click at [314, 797] on div at bounding box center [756, 798] width 1512 height 0
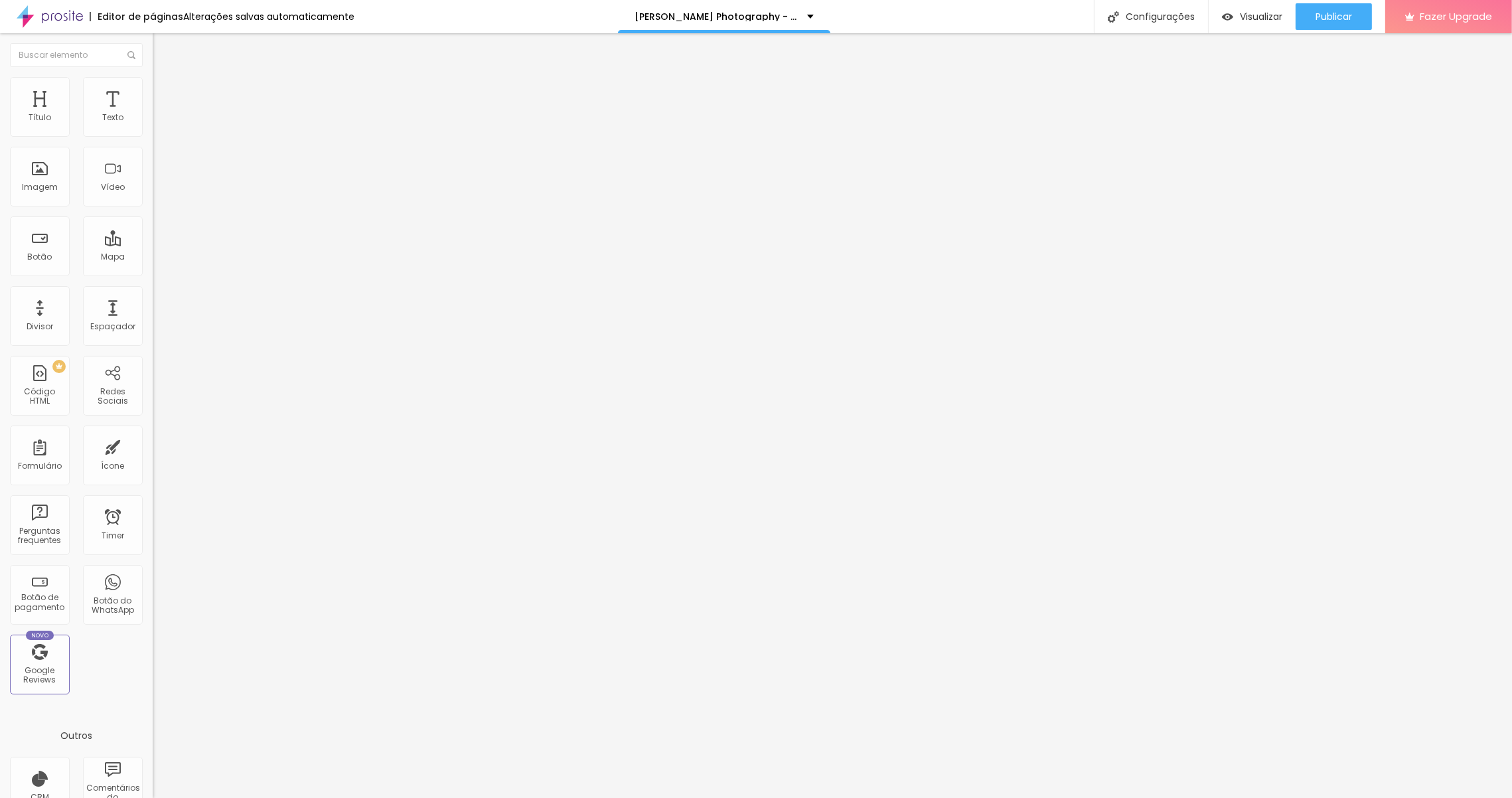
click at [152, 121] on span "Encaixotado" at bounding box center [178, 115] width 51 height 12
click at [152, 141] on span "Completo" at bounding box center [172, 135] width 41 height 12
click at [152, 121] on span "Encaixotado" at bounding box center [178, 115] width 51 height 12
click at [152, 141] on span "Completo" at bounding box center [172, 135] width 41 height 12
click at [152, 122] on div "Modo Encaixotado Encaixotado Completo" at bounding box center [228, 122] width 152 height 37
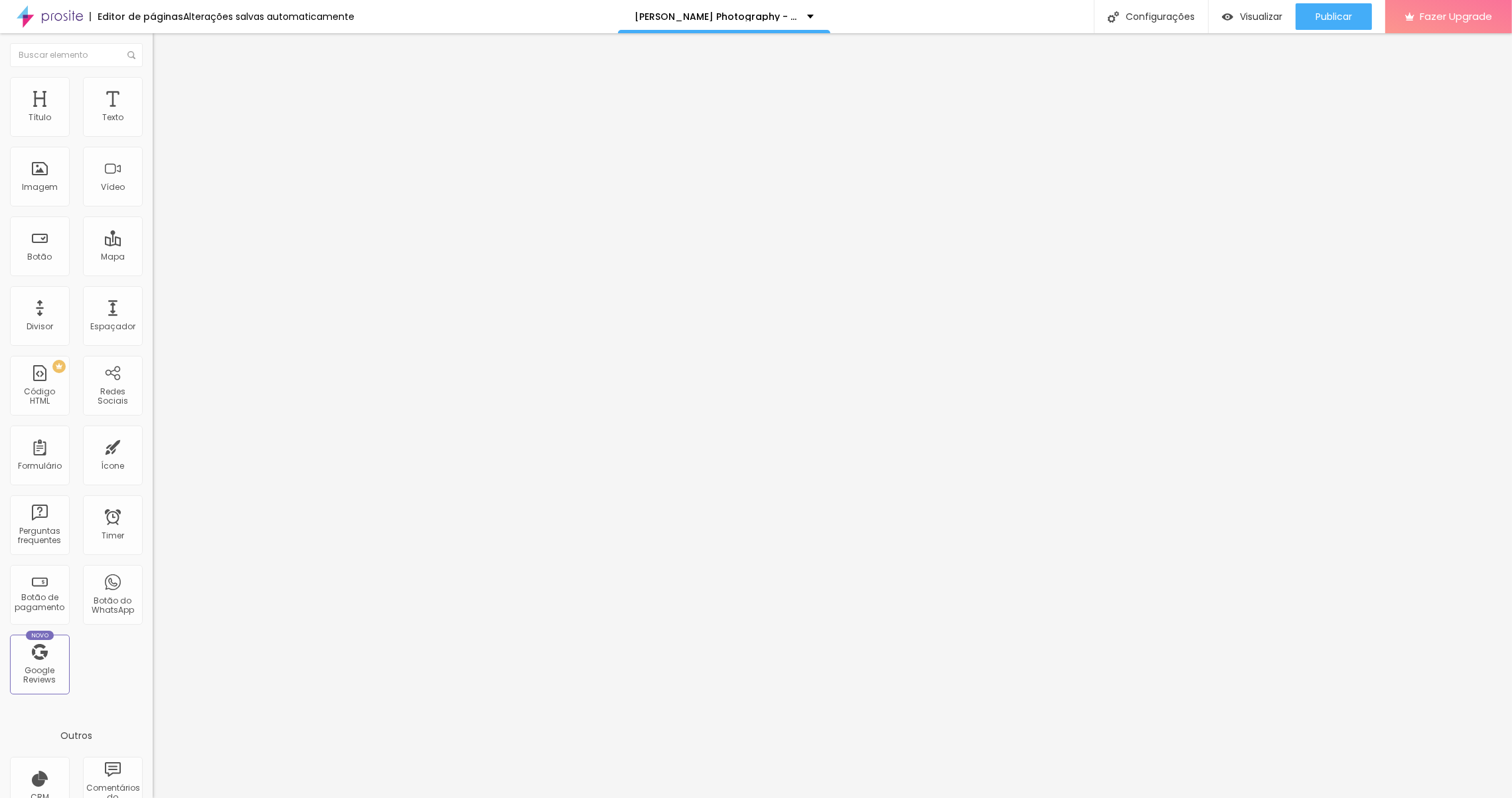
click at [152, 121] on span "Encaixotado" at bounding box center [178, 115] width 51 height 12
click at [152, 141] on span "Completo" at bounding box center [172, 135] width 41 height 12
click at [152, 121] on span "Encaixotado" at bounding box center [178, 115] width 51 height 12
click at [152, 140] on div "Completo" at bounding box center [228, 136] width 152 height 8
click at [152, 121] on span "Encaixotado" at bounding box center [178, 115] width 51 height 12
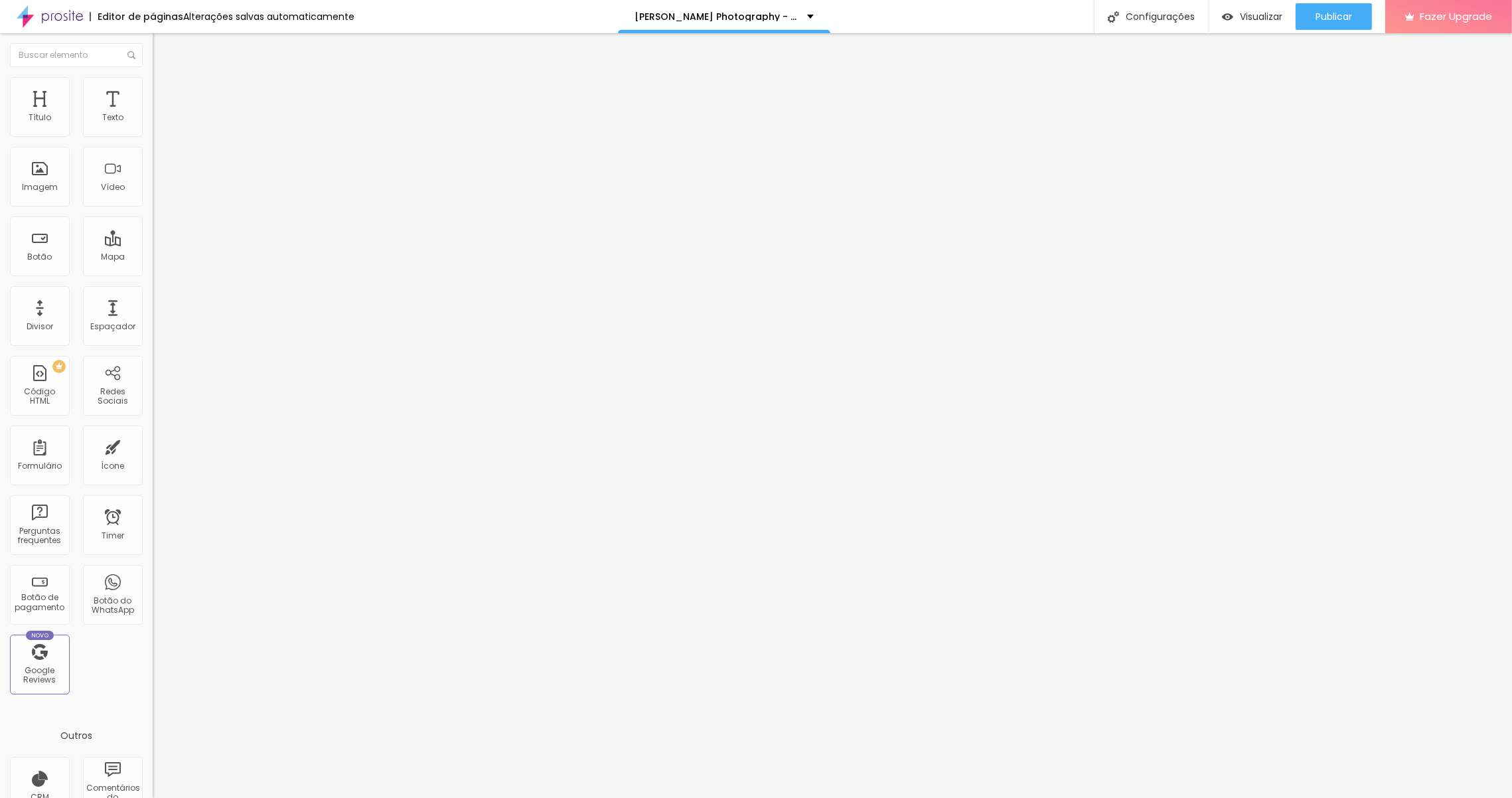
click at [152, 141] on span "Completo" at bounding box center [172, 135] width 41 height 12
click at [152, 121] on span "Encaixotado" at bounding box center [178, 115] width 51 height 12
click at [152, 141] on span "Completo" at bounding box center [172, 135] width 41 height 12
click at [152, 85] on img at bounding box center [158, 82] width 12 height 12
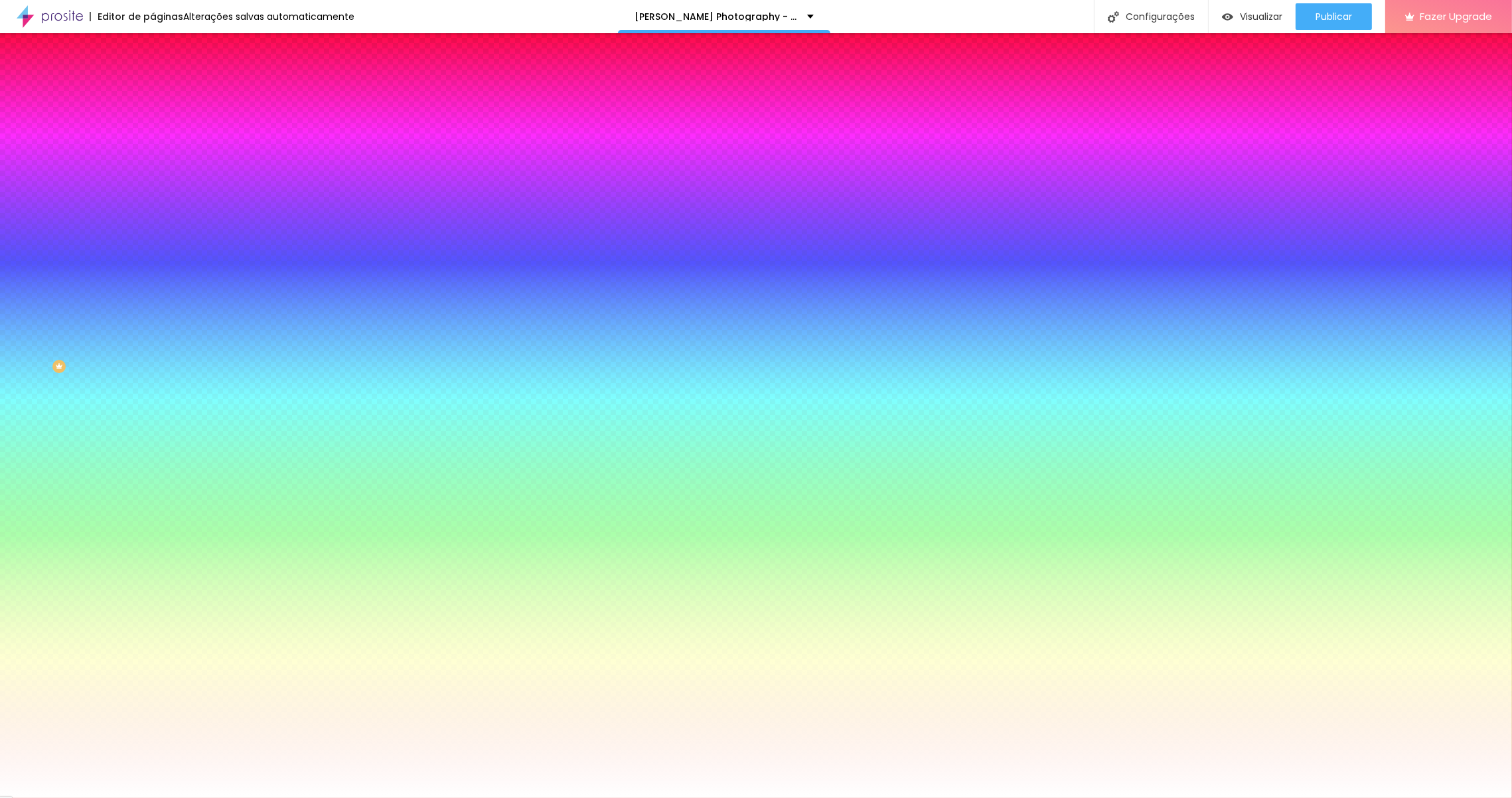
click at [152, 90] on img at bounding box center [158, 95] width 12 height 12
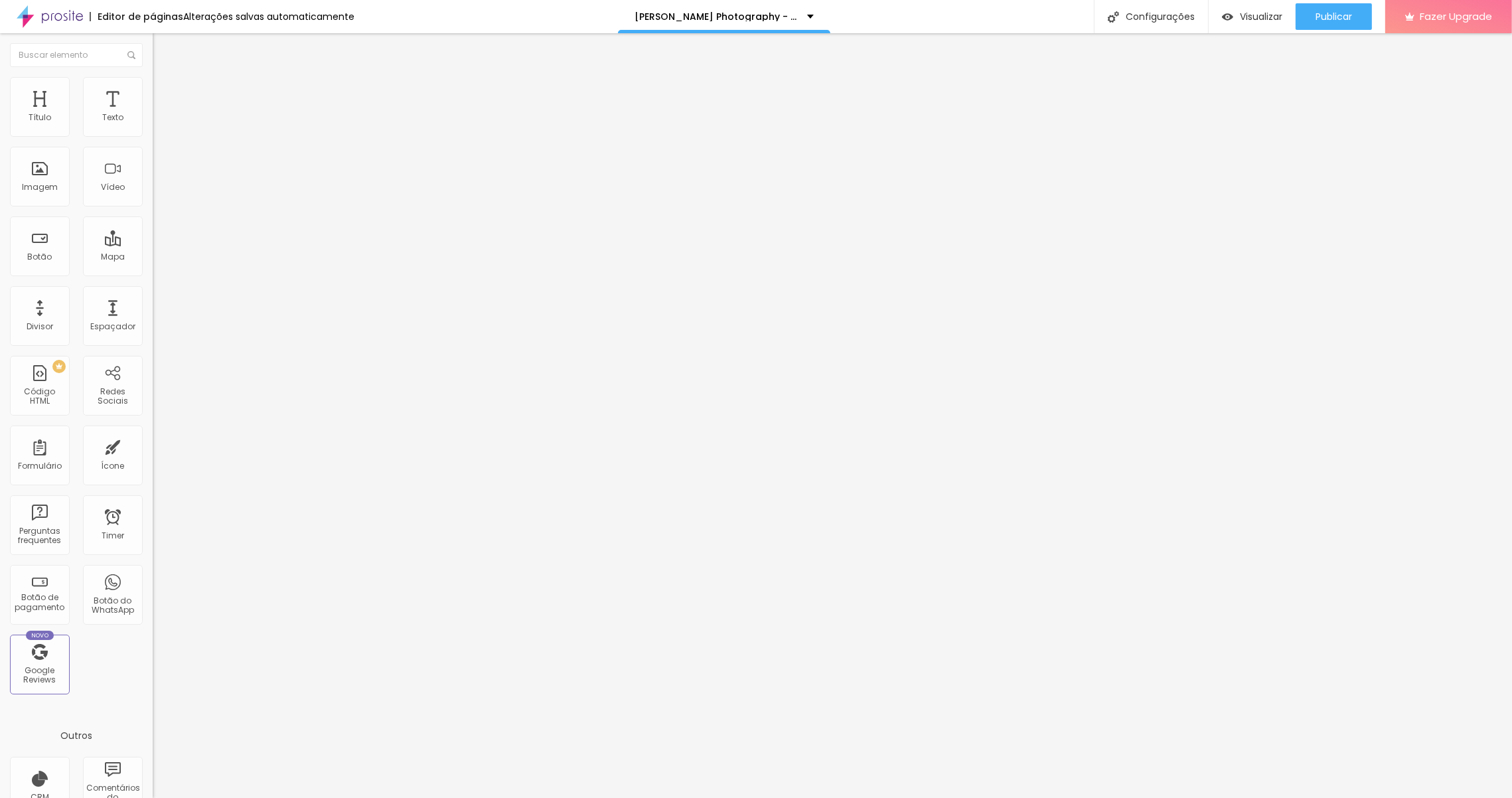
click at [152, 84] on img at bounding box center [158, 82] width 12 height 12
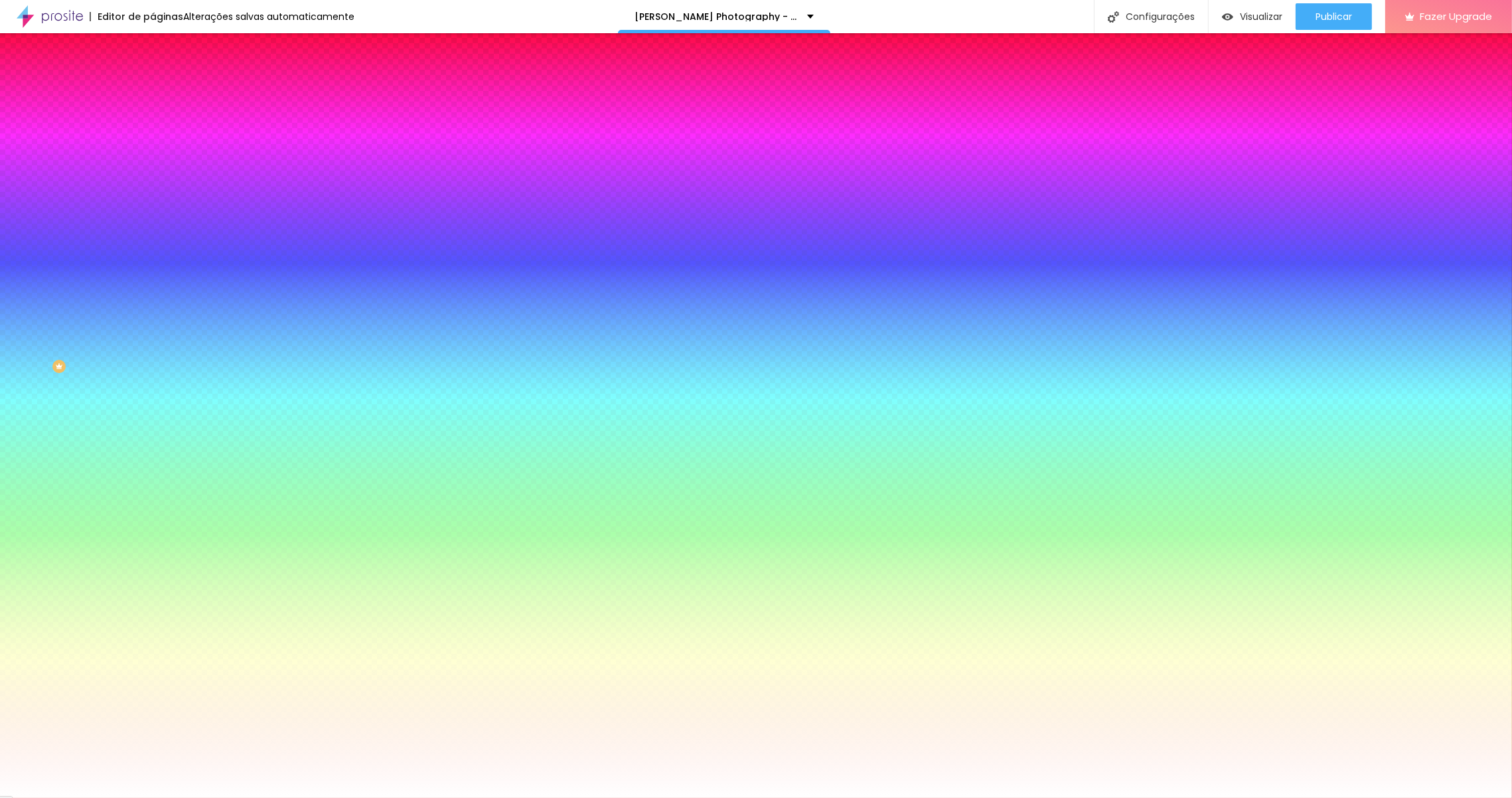
click at [152, 138] on span "Nenhum" at bounding box center [169, 132] width 34 height 12
click at [152, 159] on span "Parallax" at bounding box center [169, 153] width 32 height 12
click at [152, 76] on img at bounding box center [158, 69] width 12 height 12
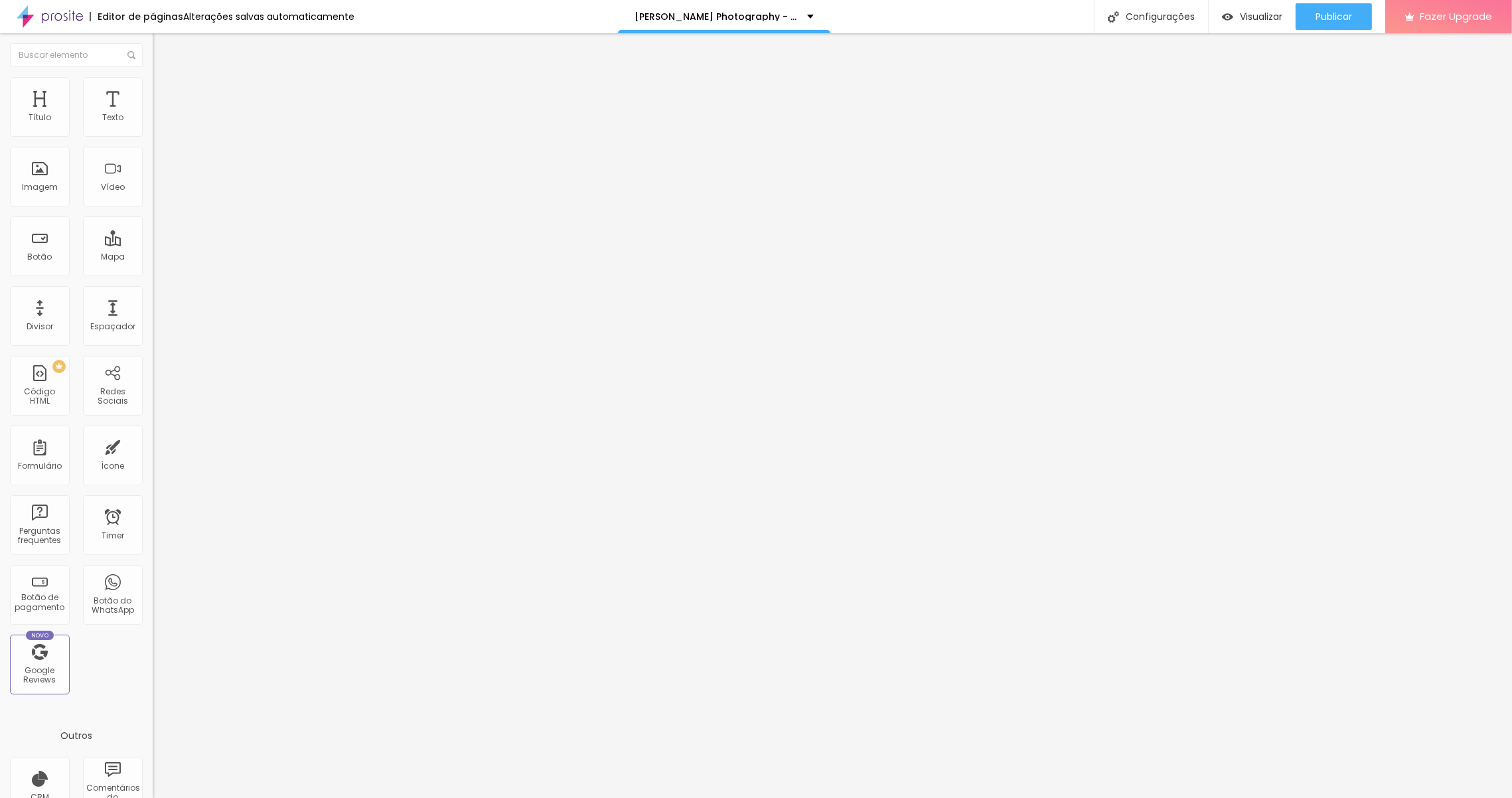
click at [152, 121] on span "Completo" at bounding box center [172, 115] width 41 height 12
click at [152, 129] on span "Encaixotado" at bounding box center [178, 122] width 51 height 12
click at [152, 141] on span "Completo" at bounding box center [172, 135] width 41 height 12
click at [1240, 17] on span "Visualizar" at bounding box center [1261, 17] width 42 height 11
click at [152, 83] on img at bounding box center [158, 82] width 12 height 12
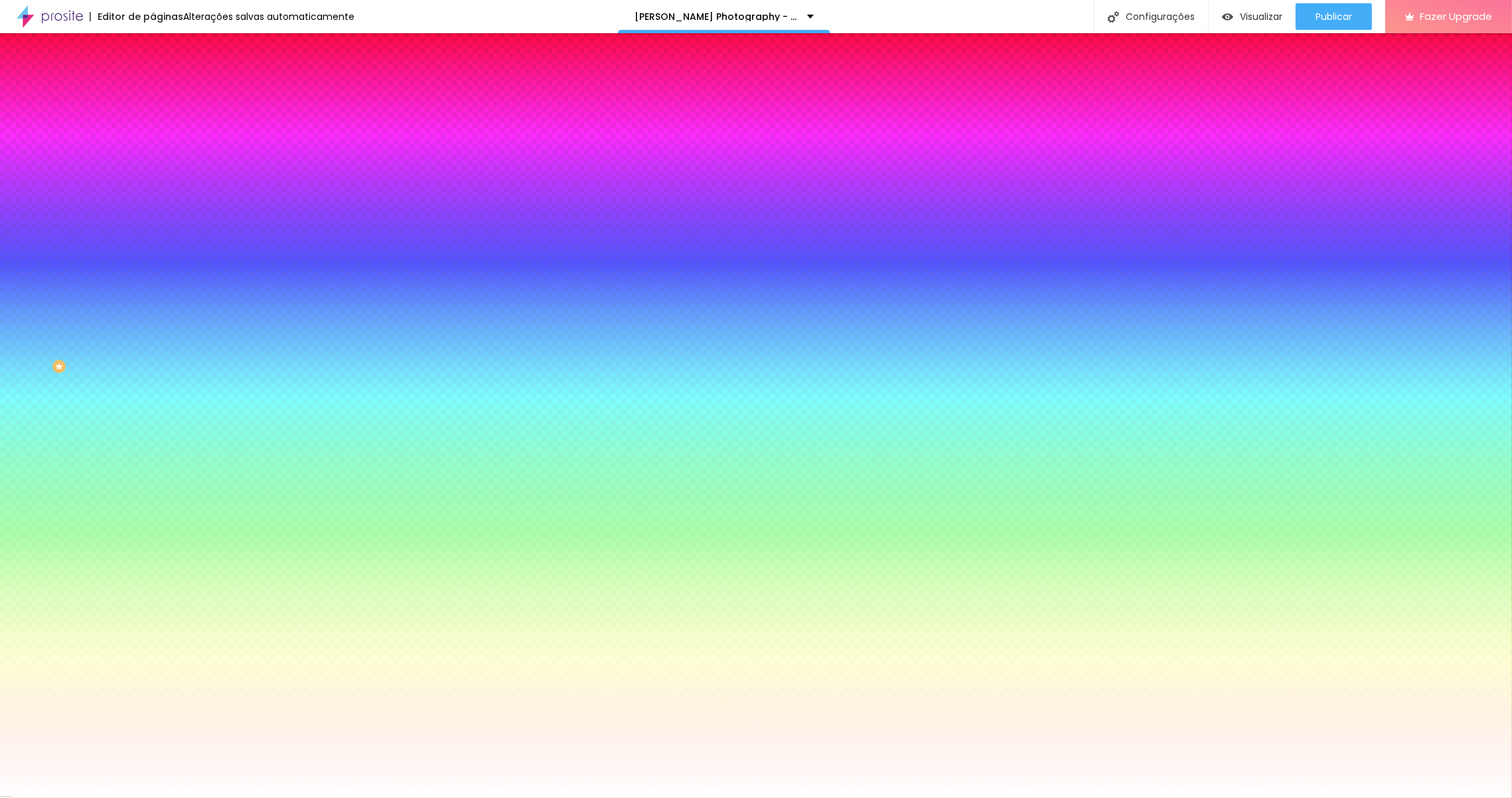
click at [152, 90] on li "Avançado" at bounding box center [228, 96] width 152 height 14
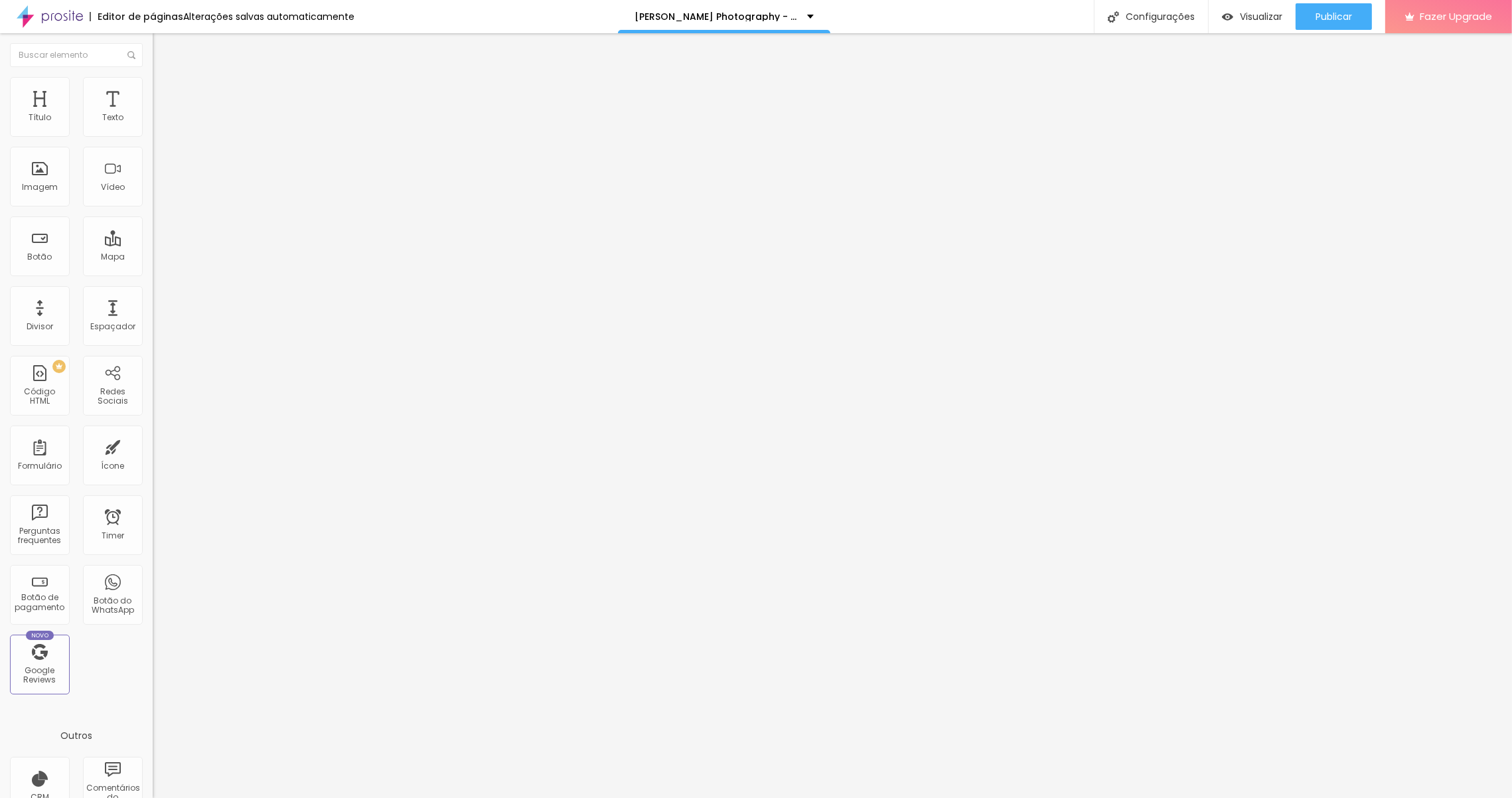
drag, startPoint x: 29, startPoint y: 156, endPoint x: -32, endPoint y: 148, distance: 61.5
click at [152, 445] on input "range" at bounding box center [195, 450] width 86 height 11
drag, startPoint x: 108, startPoint y: 131, endPoint x: 217, endPoint y: 129, distance: 109.0
click at [217, 258] on input "range" at bounding box center [195, 263] width 86 height 11
click at [152, 87] on li "Estilo" at bounding box center [228, 83] width 152 height 14
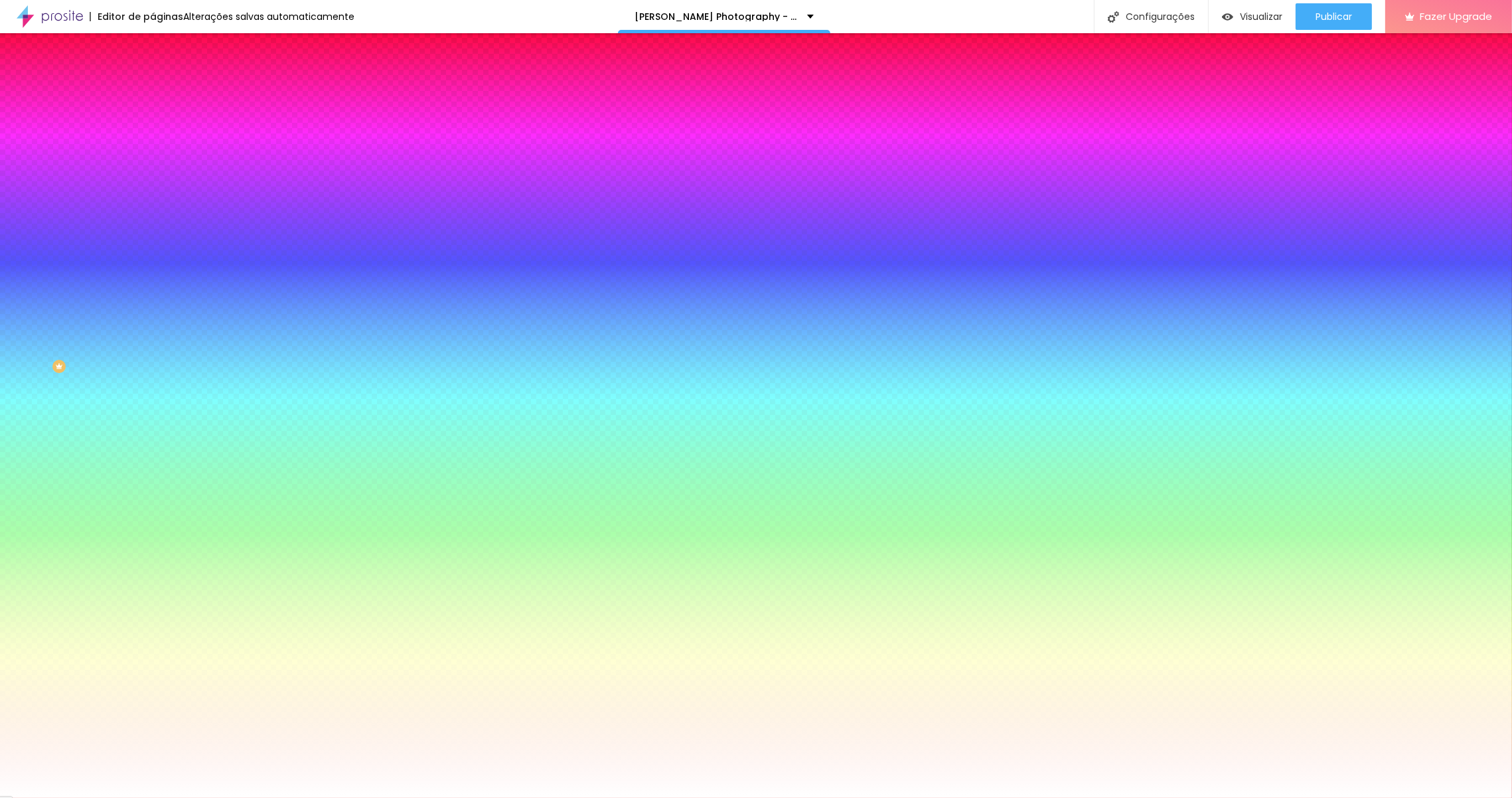
click at [152, 77] on li "Conteúdo" at bounding box center [228, 70] width 152 height 14
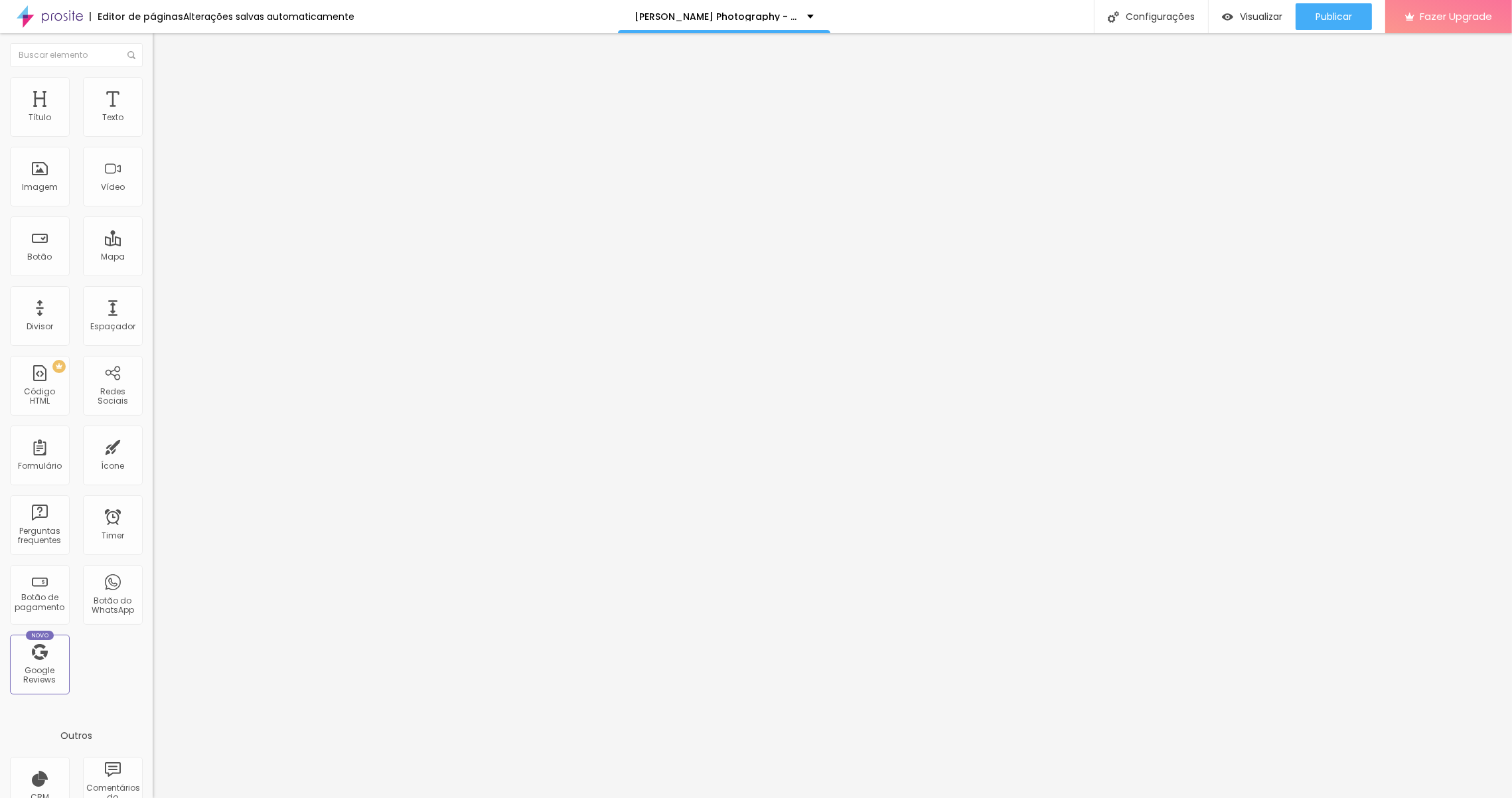
click at [162, 48] on img "button" at bounding box center [168, 49] width 11 height 11
click at [152, 208] on span "Original" at bounding box center [168, 202] width 32 height 12
click at [152, 214] on div "Cinema 16:9" at bounding box center [228, 210] width 152 height 8
click at [152, 228] on span "Padrão" at bounding box center [167, 222] width 30 height 12
click at [152, 236] on span "Quadrado" at bounding box center [174, 231] width 43 height 12
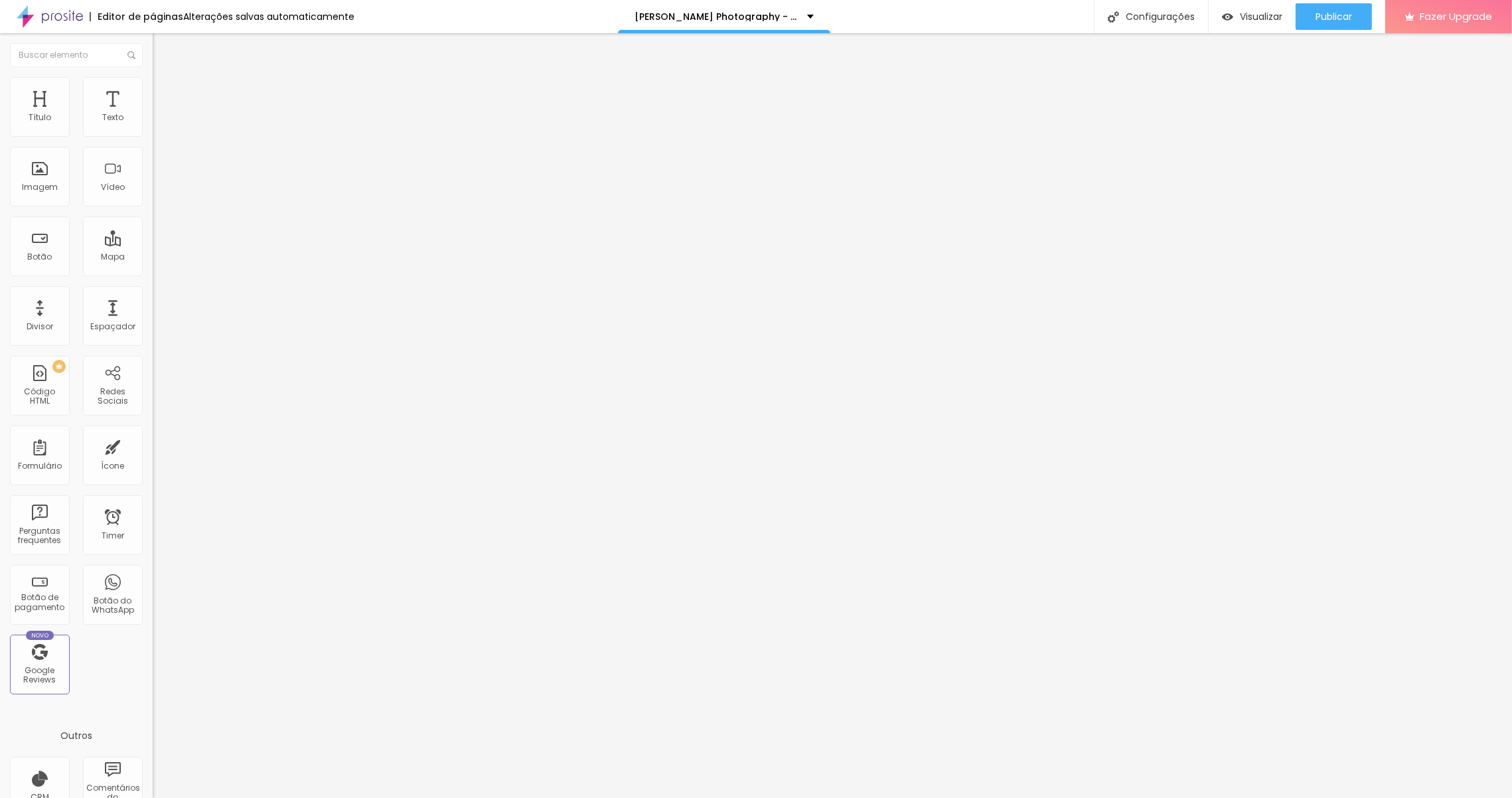
click at [152, 244] on span "Original" at bounding box center [168, 239] width 32 height 12
click at [152, 77] on li "Estilo" at bounding box center [228, 83] width 152 height 14
drag, startPoint x: 140, startPoint y: 140, endPoint x: 89, endPoint y: 138, distance: 51.0
click at [152, 136] on input "range" at bounding box center [195, 131] width 86 height 11
click at [152, 90] on li "Avançado" at bounding box center [228, 96] width 152 height 14
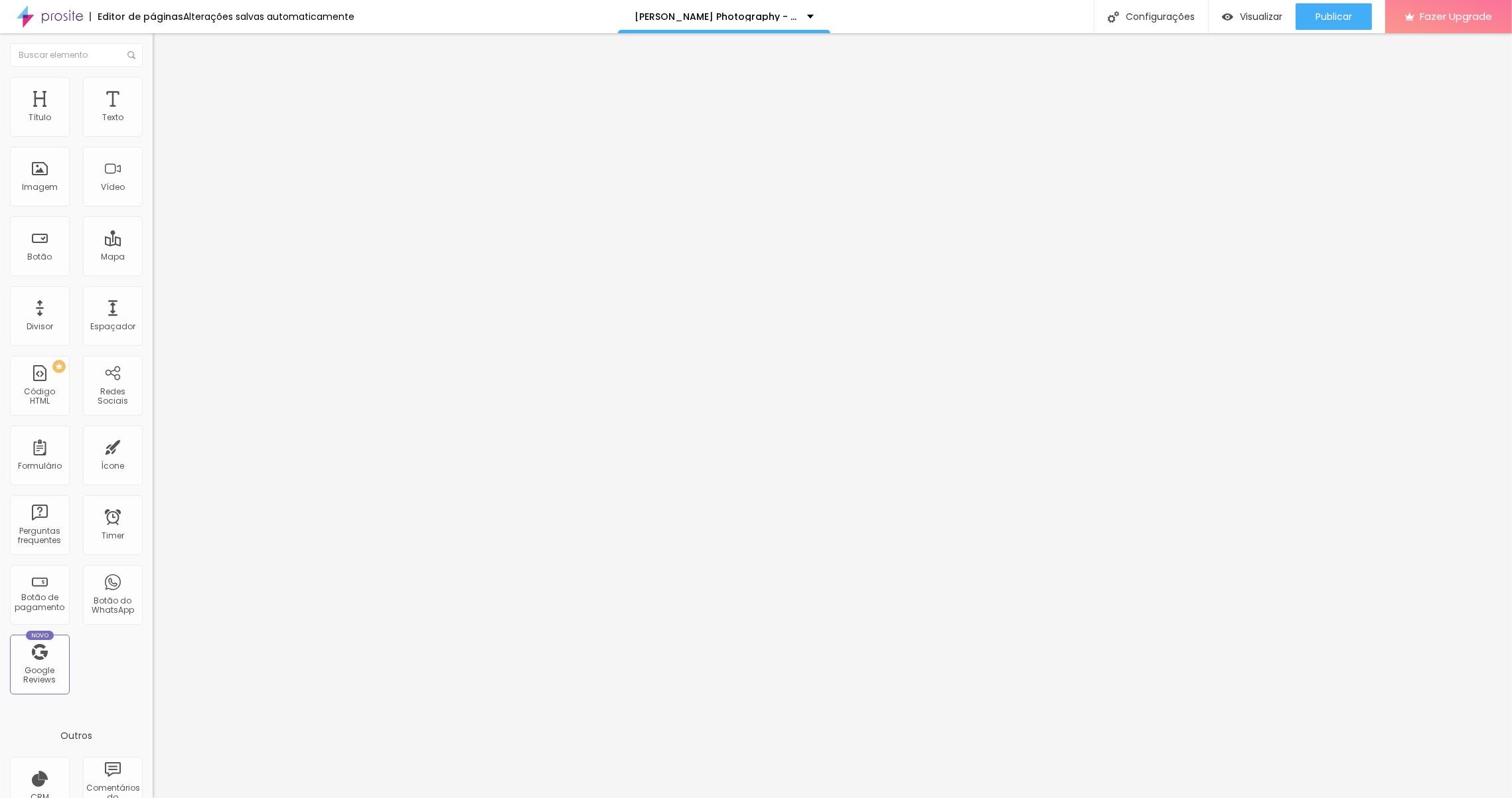
click at [152, 57] on button "Editar Imagem" at bounding box center [228, 49] width 152 height 31
click at [165, 92] on span "Estilo" at bounding box center [175, 86] width 21 height 12
click at [152, 136] on input "range" at bounding box center [195, 131] width 86 height 11
click at [162, 47] on img "button" at bounding box center [168, 49] width 11 height 11
click at [165, 94] on span "Avançado" at bounding box center [187, 99] width 44 height 12
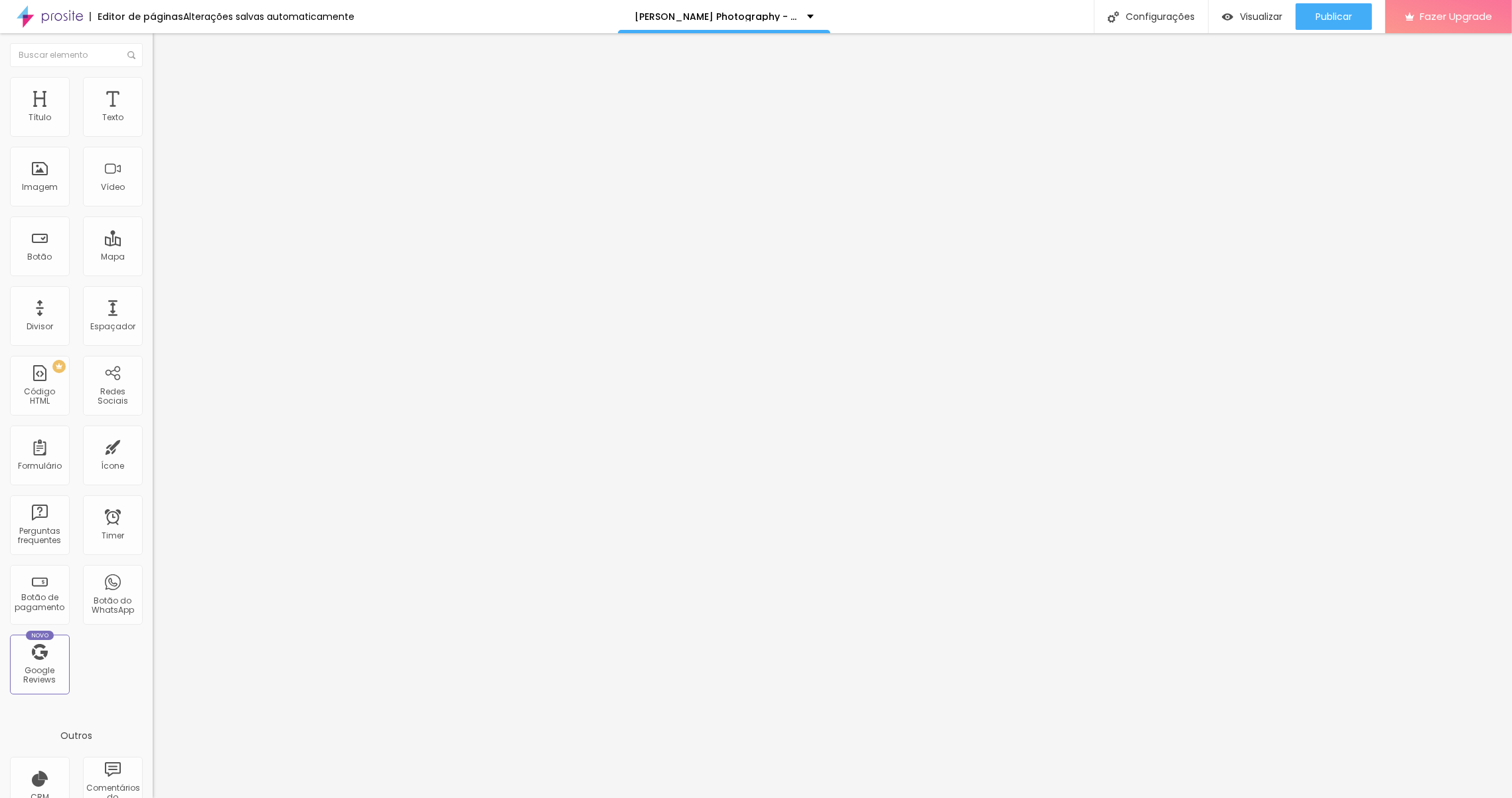
click at [152, 77] on img at bounding box center [158, 82] width 12 height 12
click at [152, 90] on li "Avançado" at bounding box center [228, 96] width 152 height 14
click at [152, 208] on span "Original" at bounding box center [168, 202] width 32 height 12
click at [165, 92] on span "Estilo" at bounding box center [175, 86] width 21 height 12
click at [152, 90] on li "Avançado" at bounding box center [228, 96] width 152 height 14
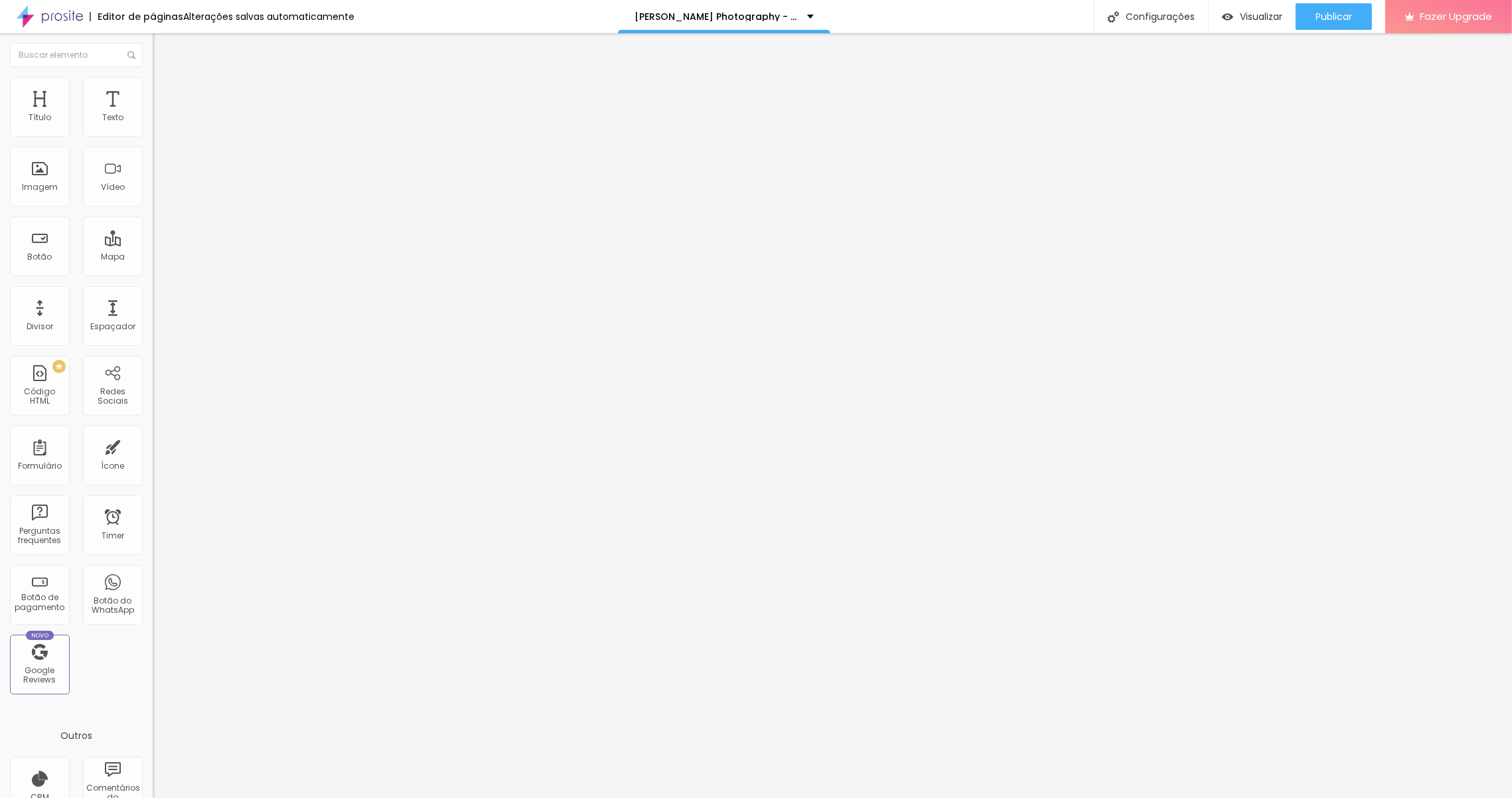
click at [165, 92] on span "Avançado" at bounding box center [187, 86] width 44 height 12
click at [165, 94] on span "Avançado" at bounding box center [187, 99] width 44 height 12
click at [152, 89] on li "Estilo" at bounding box center [228, 83] width 152 height 14
click at [162, 43] on img "button" at bounding box center [168, 49] width 11 height 11
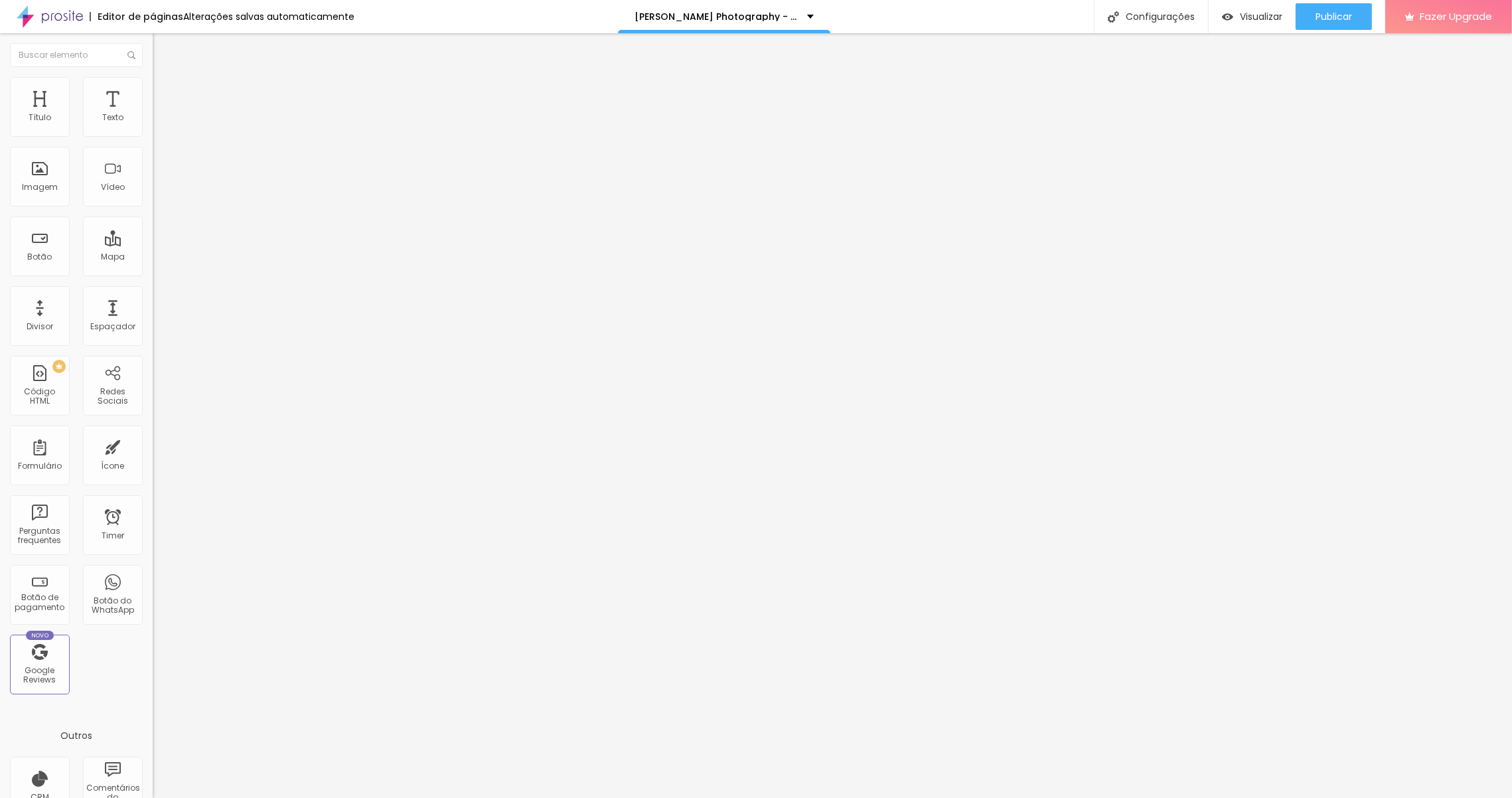
click at [152, 121] on span "Encaixotado" at bounding box center [178, 115] width 51 height 12
click at [152, 141] on span "Completo" at bounding box center [172, 135] width 41 height 12
click at [152, 129] on span "Encaixotado" at bounding box center [178, 122] width 51 height 12
click at [1254, 13] on span "Visualizar" at bounding box center [1261, 17] width 42 height 11
click at [152, 87] on li "Avançado" at bounding box center [228, 83] width 152 height 14
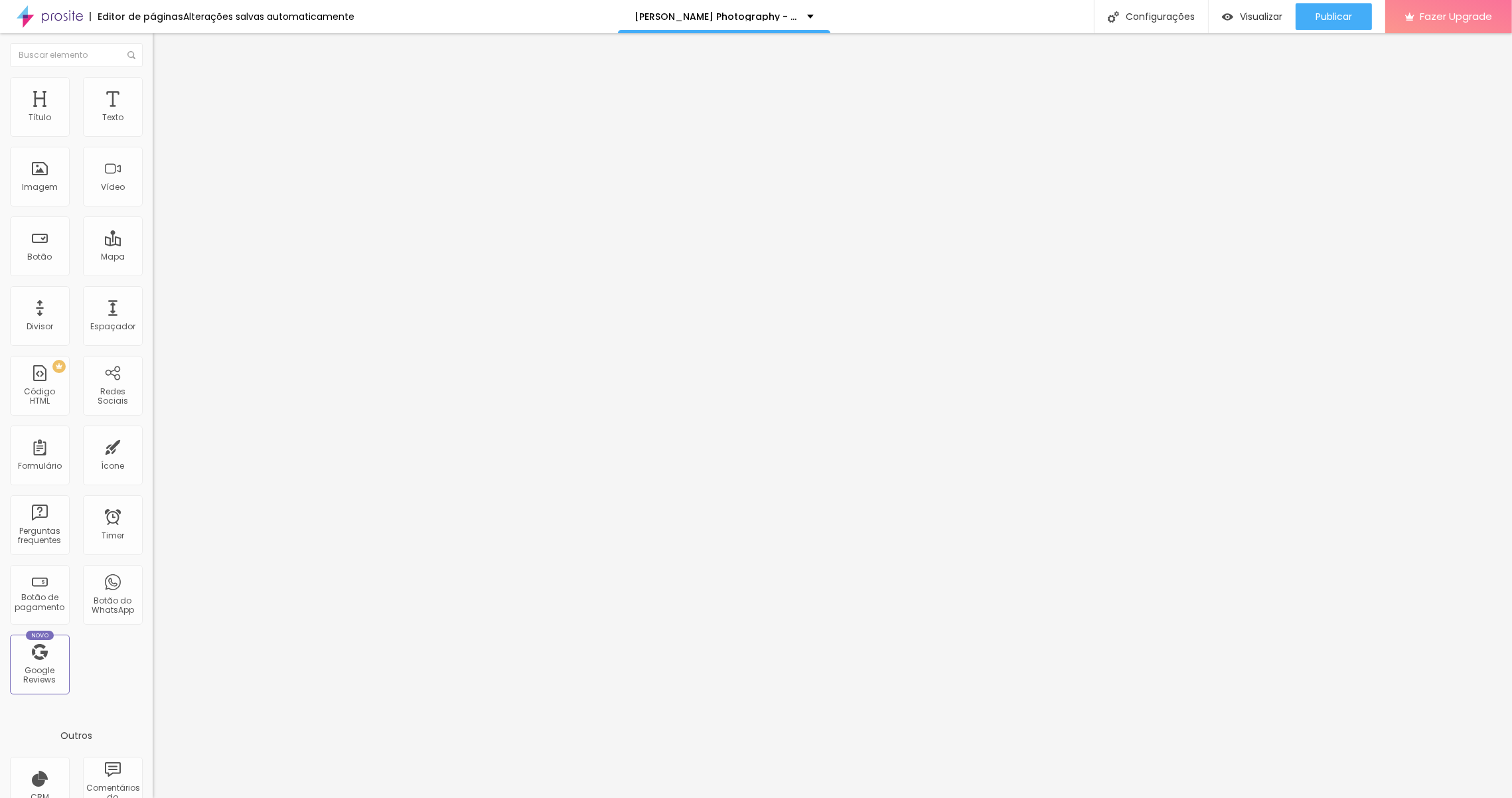
click at [152, 121] on span "Completo" at bounding box center [172, 115] width 41 height 12
click at [152, 129] on span "Encaixotado" at bounding box center [178, 122] width 51 height 12
click at [152, 121] on span "Completo" at bounding box center [172, 115] width 41 height 12
click at [152, 129] on span "Encaixotado" at bounding box center [178, 122] width 51 height 12
click at [152, 121] on span "Completo" at bounding box center [172, 115] width 41 height 12
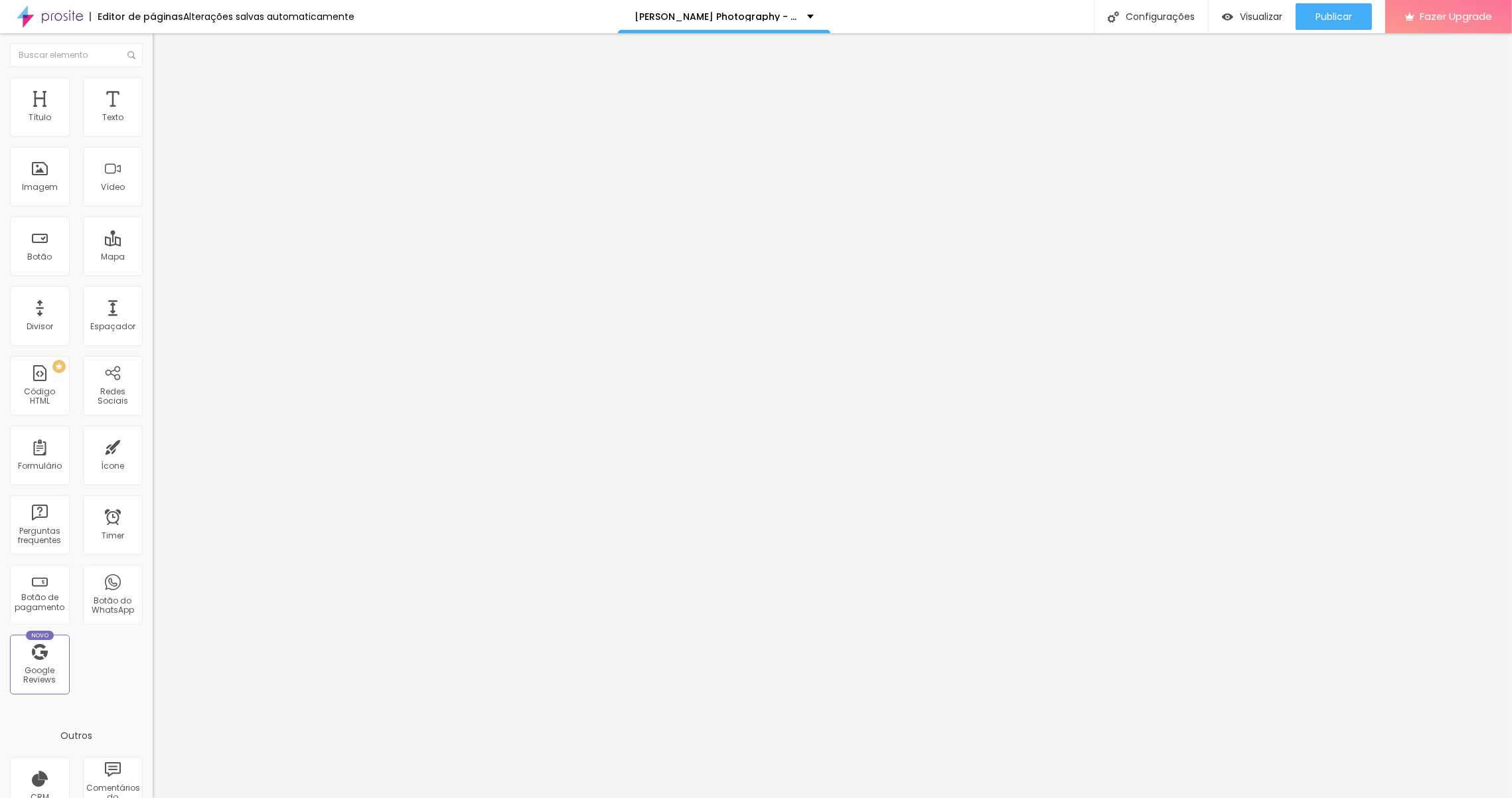
click at [152, 129] on span "Encaixotado" at bounding box center [178, 122] width 51 height 12
click at [152, 121] on span "Completo" at bounding box center [172, 115] width 41 height 12
click at [152, 127] on div "Encaixotado" at bounding box center [228, 123] width 152 height 8
